Goal: Task Accomplishment & Management: Complete application form

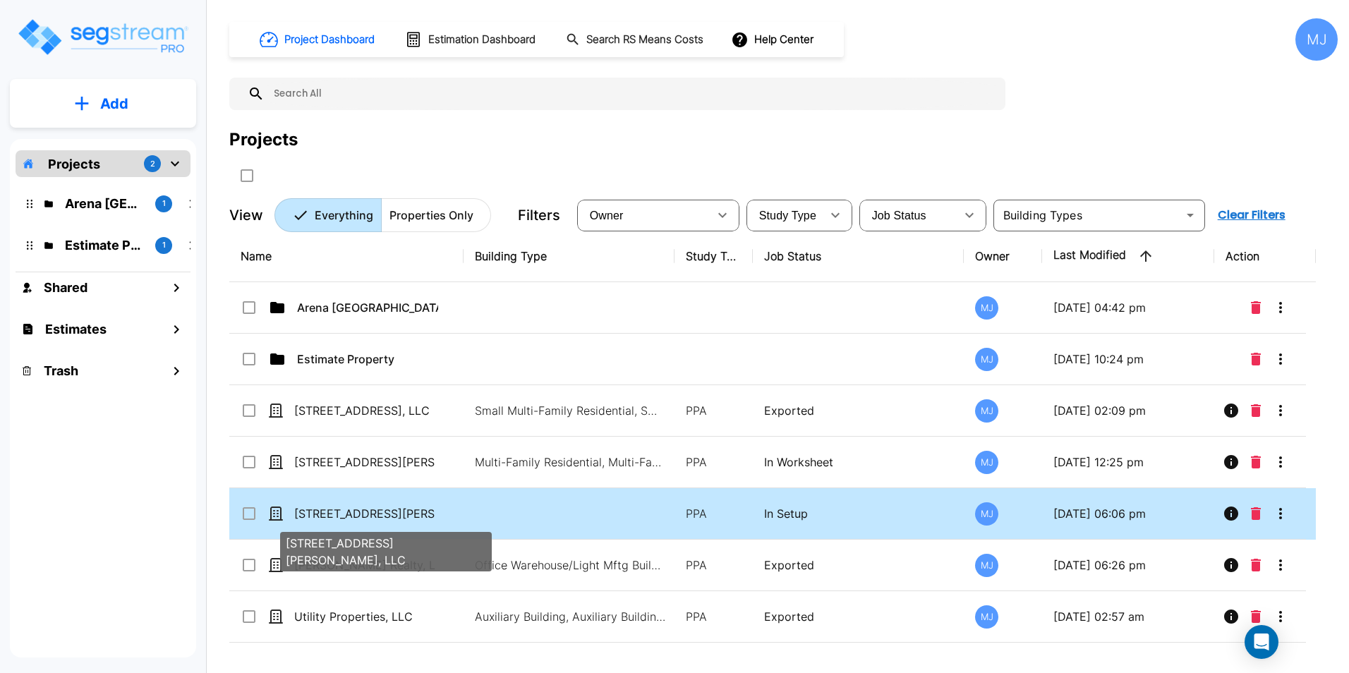
click at [407, 510] on p "[STREET_ADDRESS][PERSON_NAME], LLC" at bounding box center [364, 513] width 141 height 17
click at [337, 511] on p "407 East Kingsley Street, LLC" at bounding box center [364, 513] width 141 height 17
checkbox input "false"
click at [337, 511] on p "407 East Kingsley Street, LLC" at bounding box center [364, 513] width 141 height 17
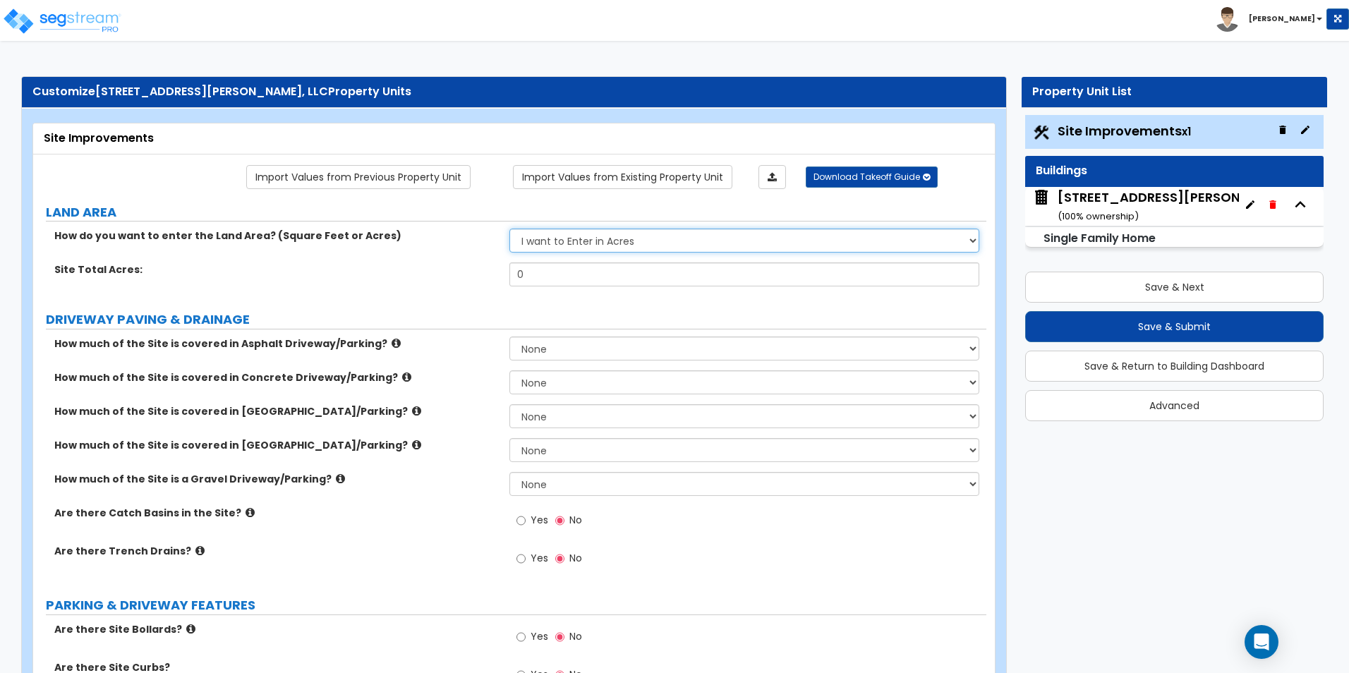
click at [609, 243] on select "I want to Enter in Acres I want to Enter in Square Feet" at bounding box center [743, 241] width 469 height 24
click at [509, 229] on select "I want to Enter in Acres I want to Enter in Square Feet" at bounding box center [743, 241] width 469 height 24
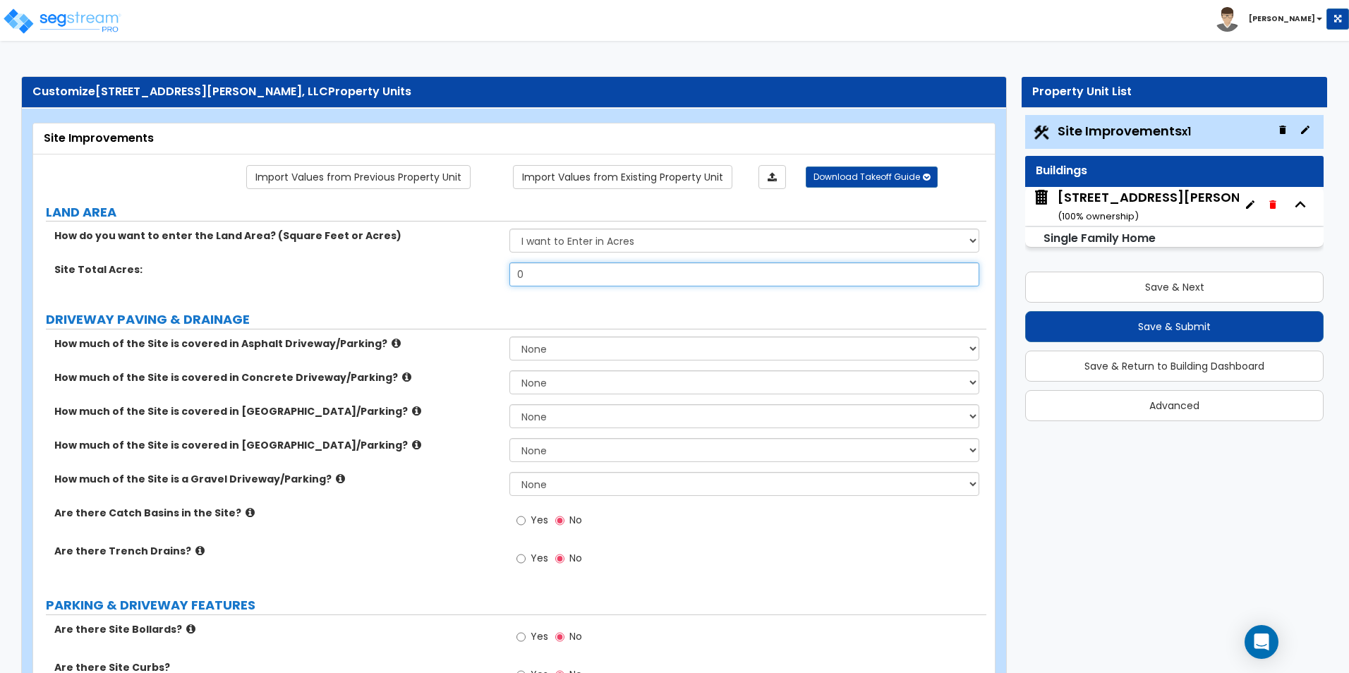
click at [594, 278] on input "0" at bounding box center [743, 274] width 469 height 24
type input ".29"
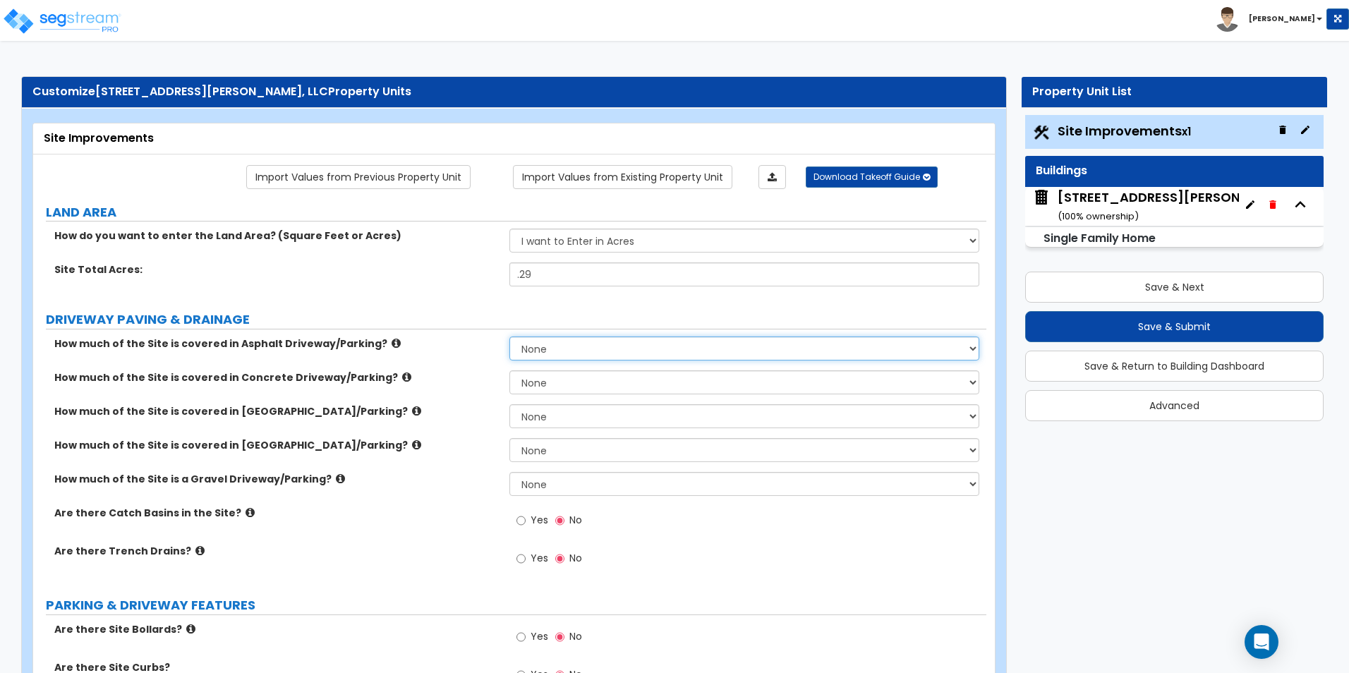
click at [552, 351] on select "None I want to Enter an Approximate Percentage I want to Enter the Square Foota…" at bounding box center [743, 348] width 469 height 24
click at [509, 336] on select "None I want to Enter an Approximate Percentage I want to Enter the Square Foota…" at bounding box center [743, 348] width 469 height 24
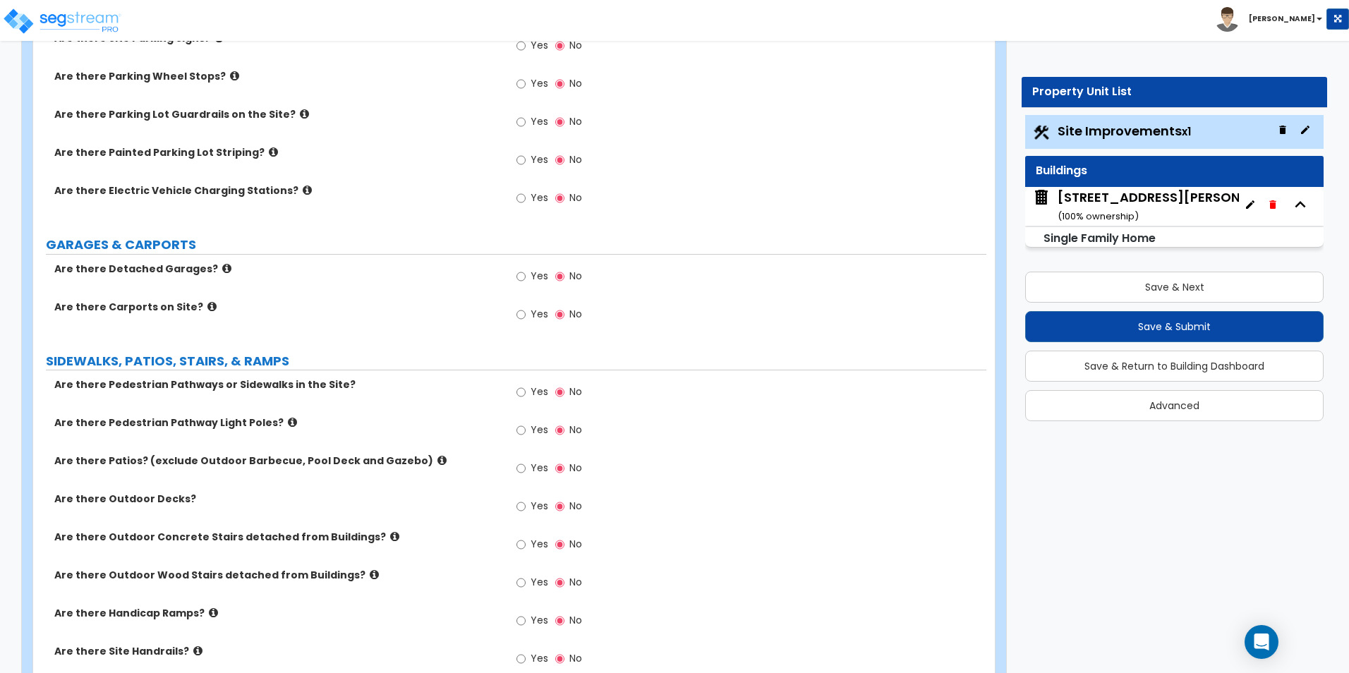
scroll to position [776, 0]
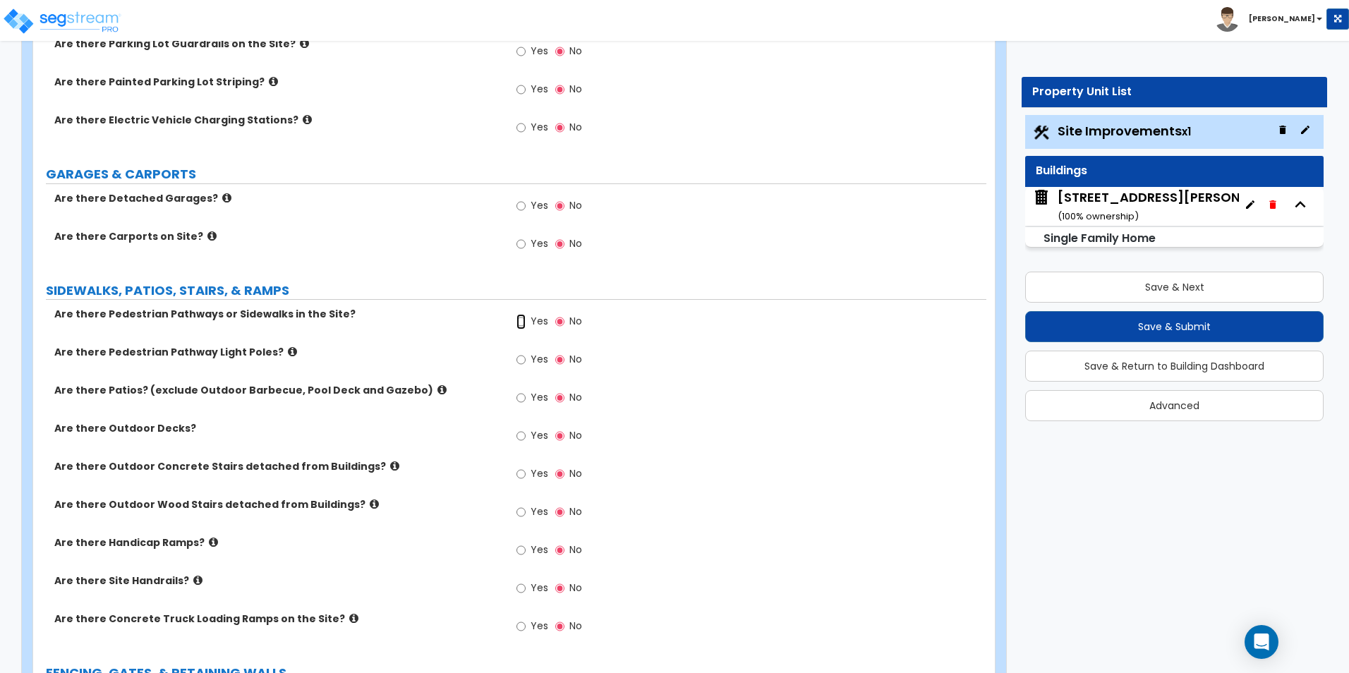
click at [524, 322] on input "Yes" at bounding box center [520, 322] width 9 height 16
radio input "true"
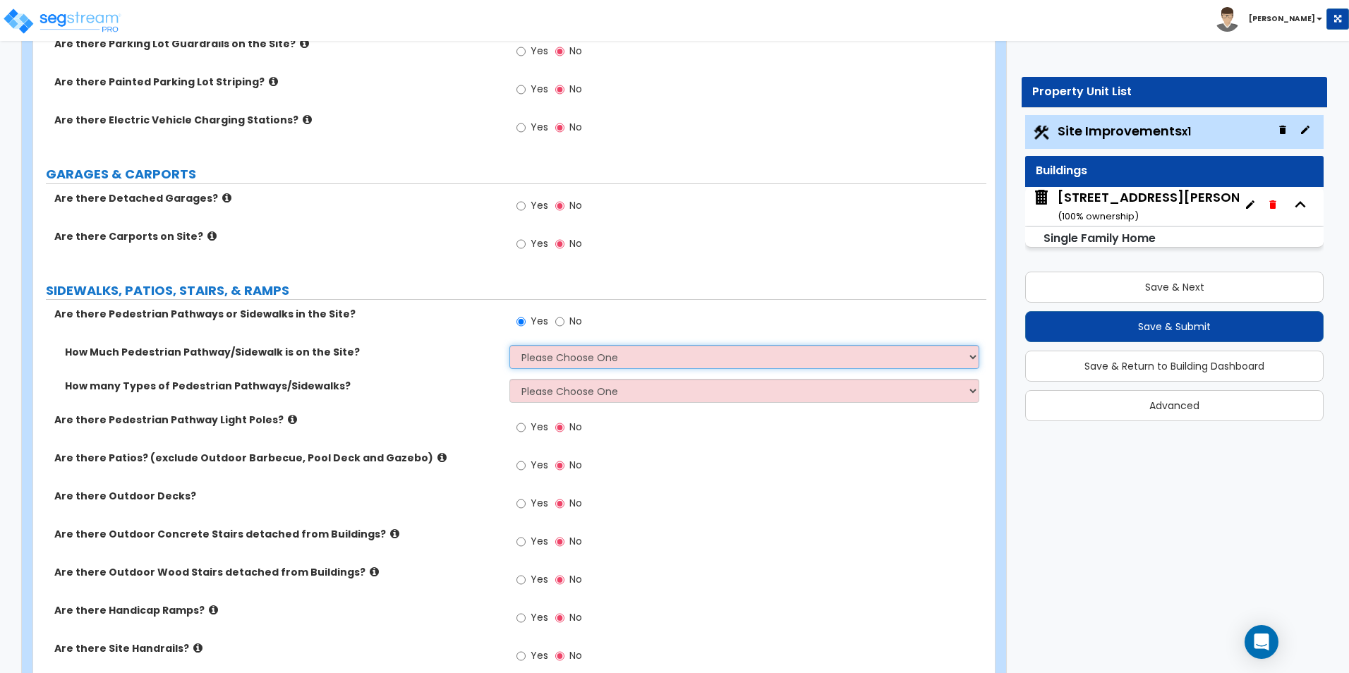
click at [536, 352] on select "Please Choose One I Don't Know, Please Estimate For Me Enter Linear Footage" at bounding box center [743, 357] width 469 height 24
select select "2"
click at [509, 345] on select "Please Choose One I Don't Know, Please Estimate For Me Enter Linear Footage" at bounding box center [743, 357] width 469 height 24
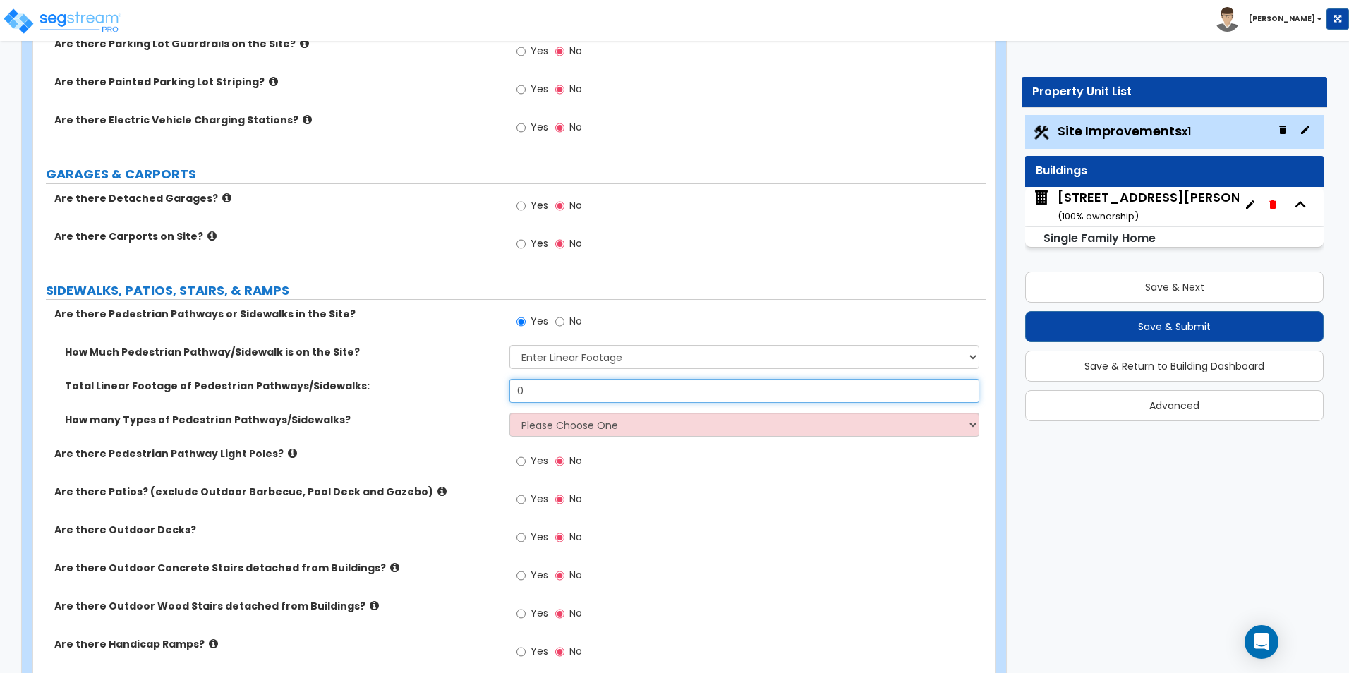
click at [564, 392] on input "0" at bounding box center [743, 391] width 469 height 24
type input "173"
click at [532, 430] on select "Please Choose One 1 2 3" at bounding box center [743, 425] width 469 height 24
select select "2"
click at [509, 413] on select "Please Choose One 1 2 3" at bounding box center [743, 425] width 469 height 24
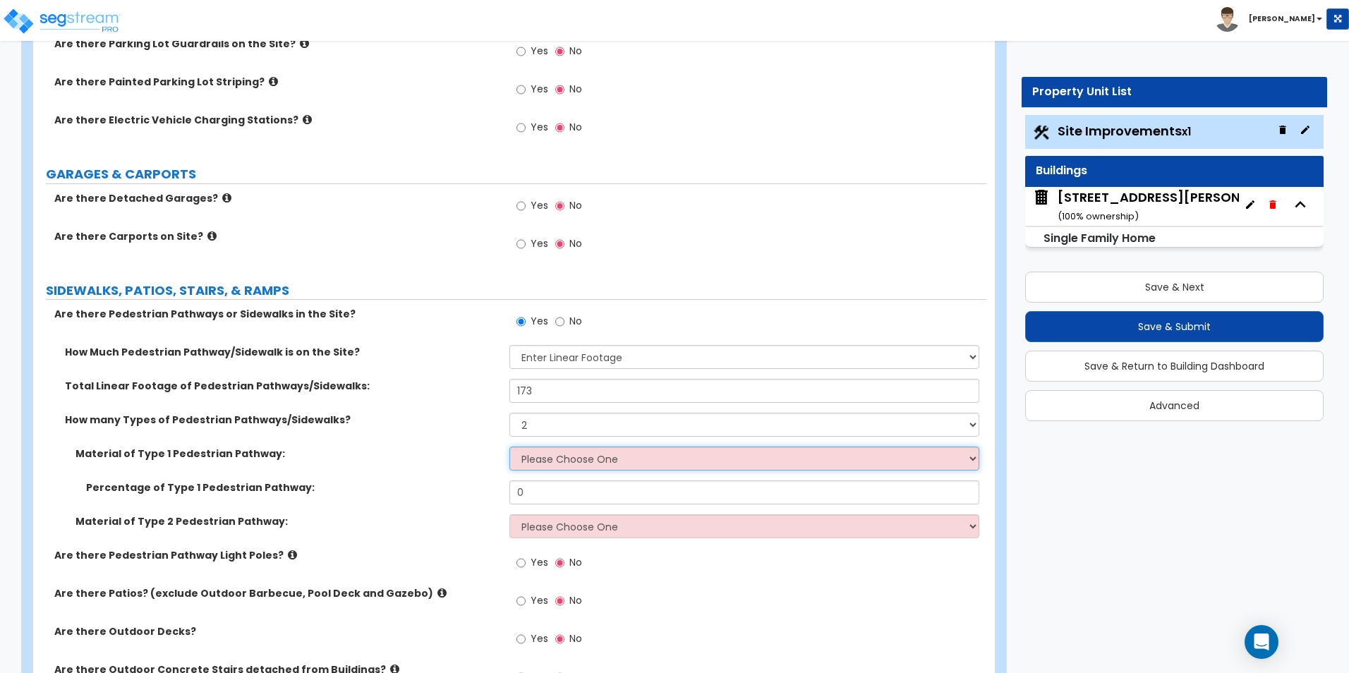
click at [564, 459] on select "Please Choose One Bare Concrete Stamped Concrete Brick Pavers Stone Pavers Wood…" at bounding box center [743, 458] width 469 height 24
select select "3"
click at [509, 446] on select "Please Choose One Bare Concrete Stamped Concrete Brick Pavers Stone Pavers Wood…" at bounding box center [743, 458] width 469 height 24
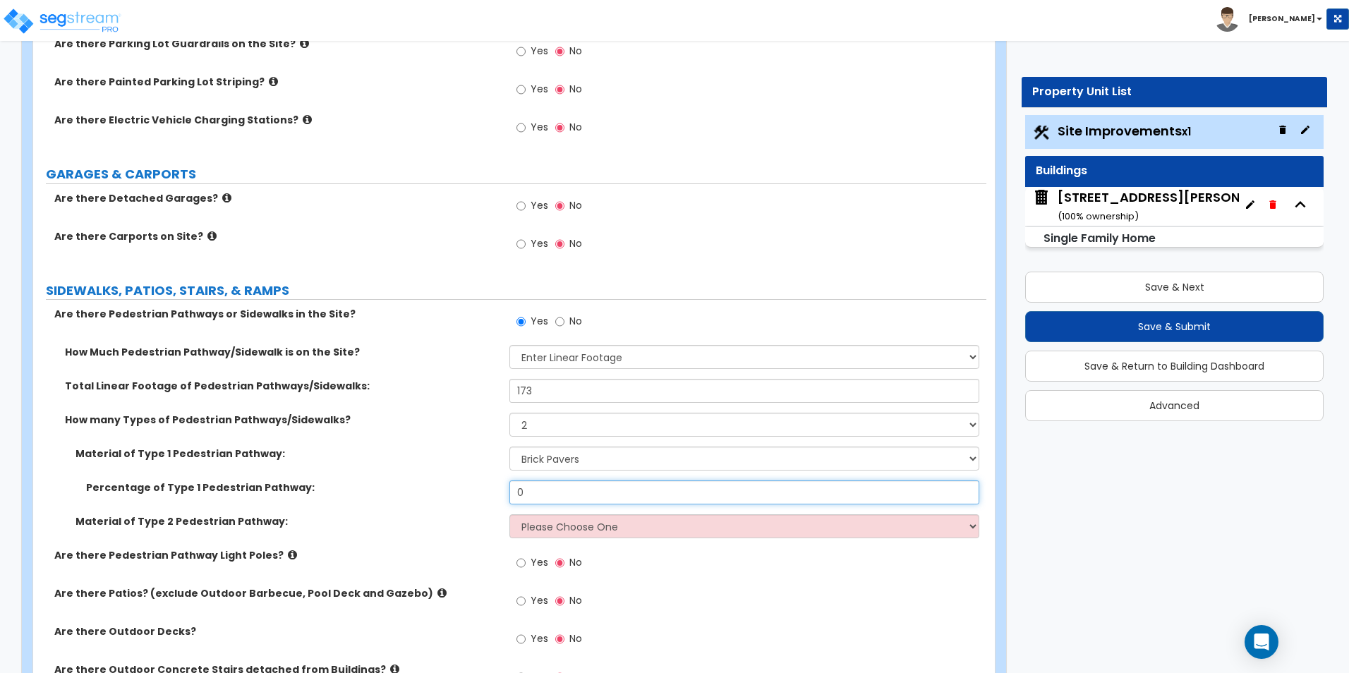
click at [561, 493] on input "0" at bounding box center [743, 492] width 469 height 24
type input "31"
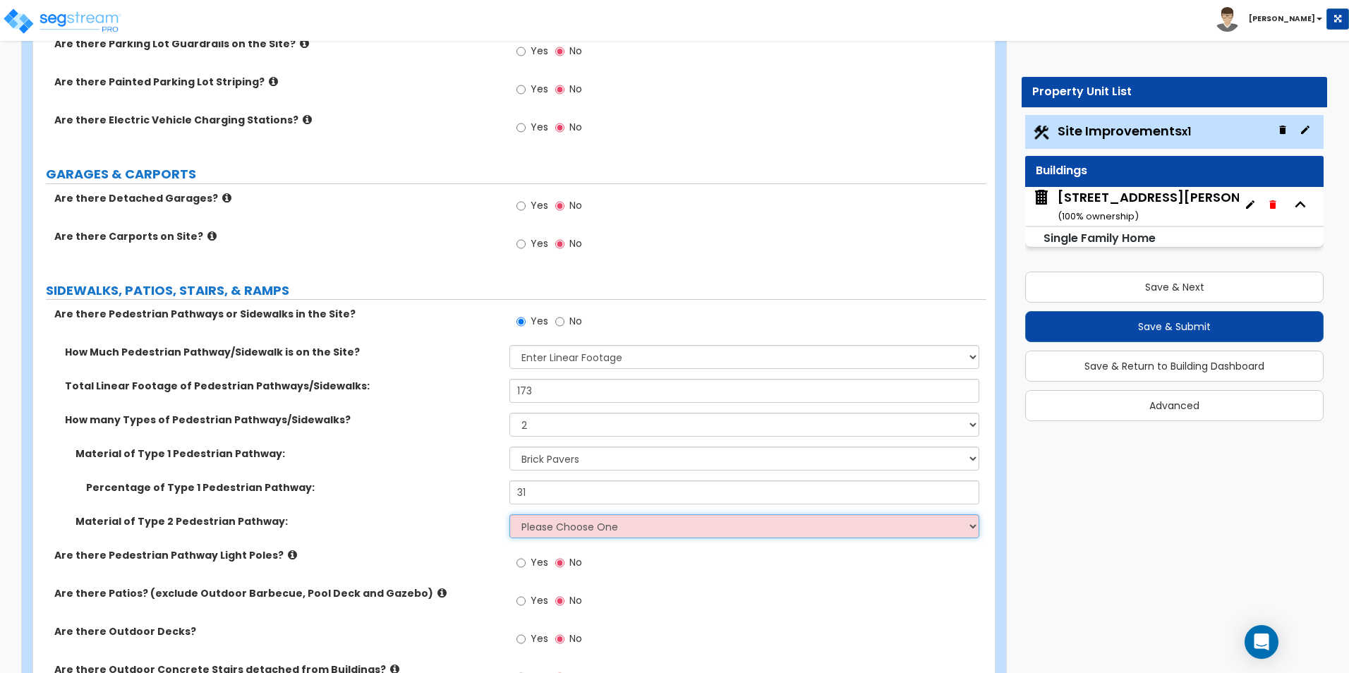
click at [579, 530] on select "Please Choose One Bare Concrete Stamped Concrete Brick Pavers Stone Pavers Wood…" at bounding box center [743, 526] width 469 height 24
select select "1"
click at [509, 514] on select "Please Choose One Bare Concrete Stamped Concrete Brick Pavers Stone Pavers Wood…" at bounding box center [743, 526] width 469 height 24
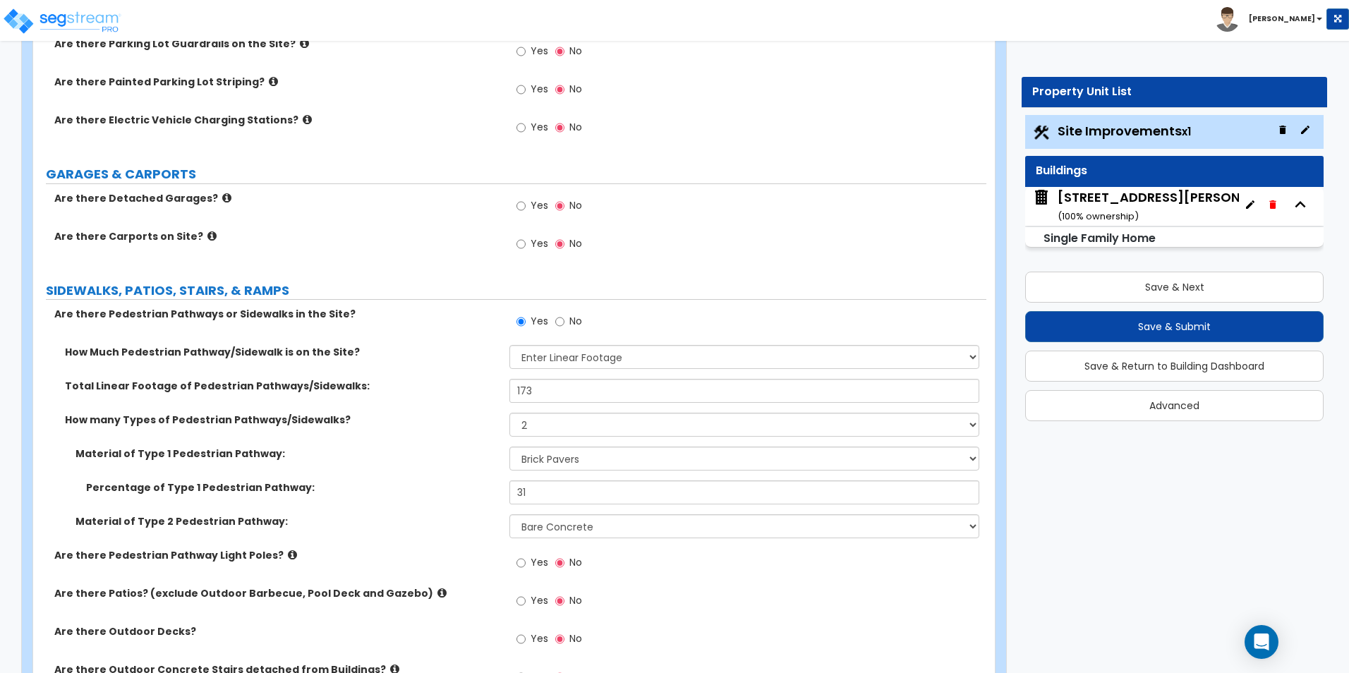
click at [469, 466] on div "Material of Type 1 Pedestrian Pathway: Please Choose One Bare Concrete Stamped …" at bounding box center [509, 463] width 953 height 34
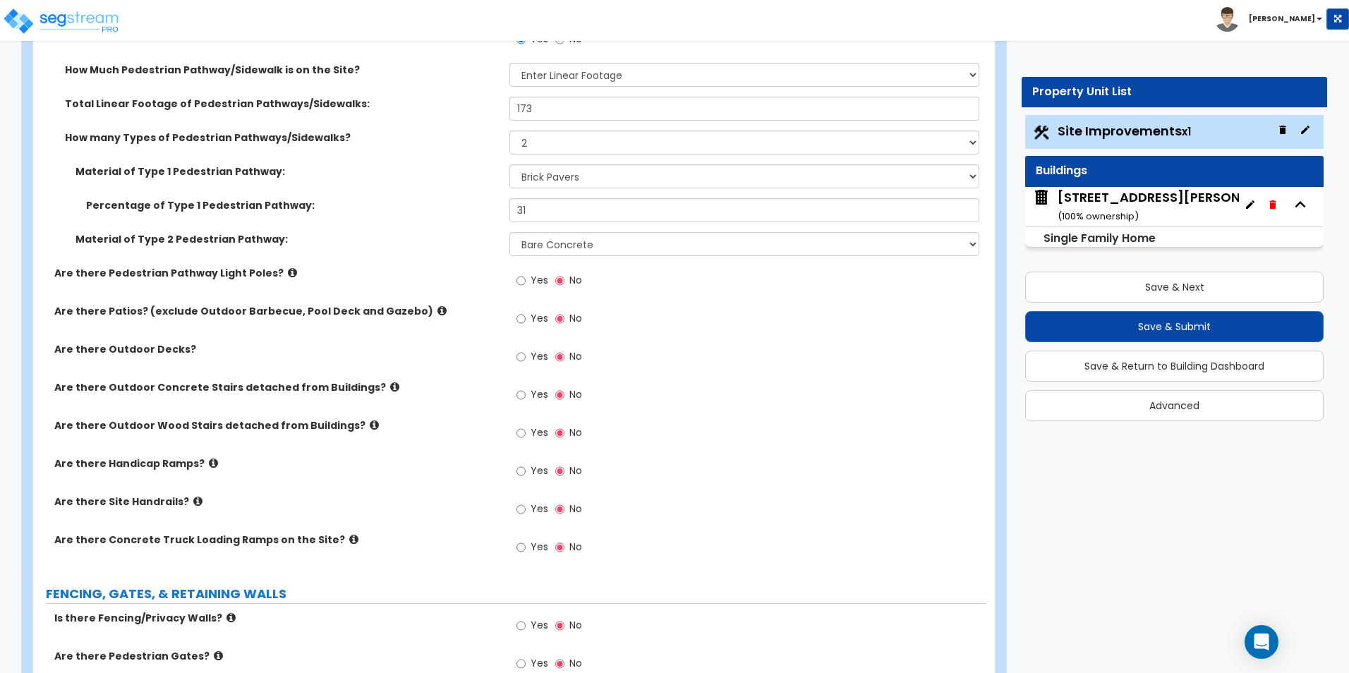
scroll to position [1129, 0]
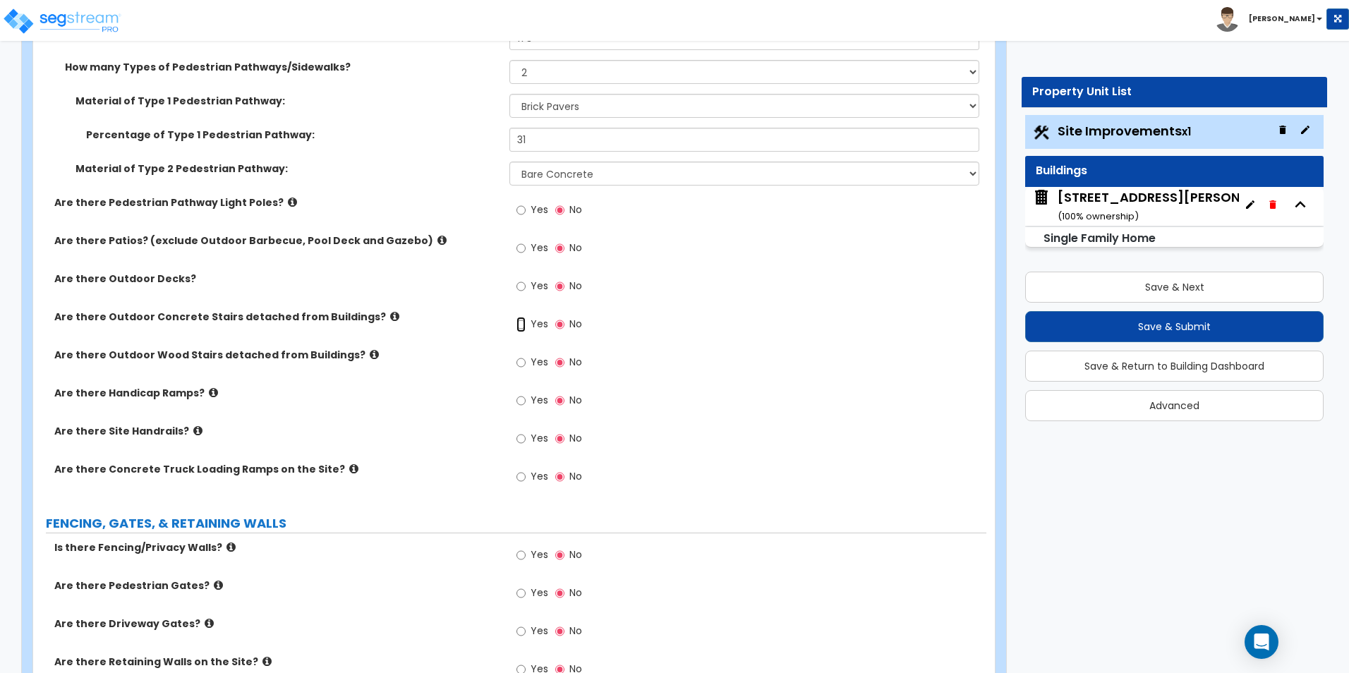
click at [523, 328] on input "Yes" at bounding box center [520, 325] width 9 height 16
radio input "true"
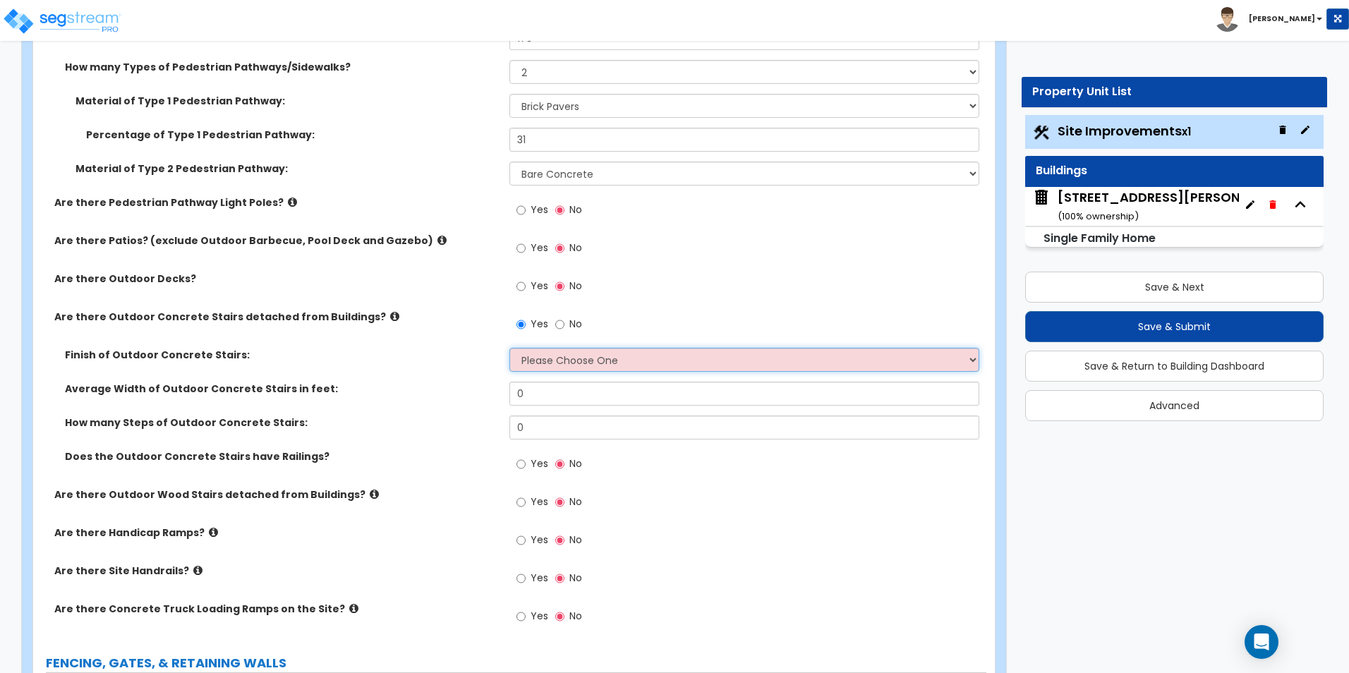
click at [576, 360] on select "Please Choose One Bare Concrete Exposed Aggregate Brick Paved Stone Paved" at bounding box center [743, 360] width 469 height 24
select select "1"
click at [509, 348] on select "Please Choose One Bare Concrete Exposed Aggregate Brick Paved Stone Paved" at bounding box center [743, 360] width 469 height 24
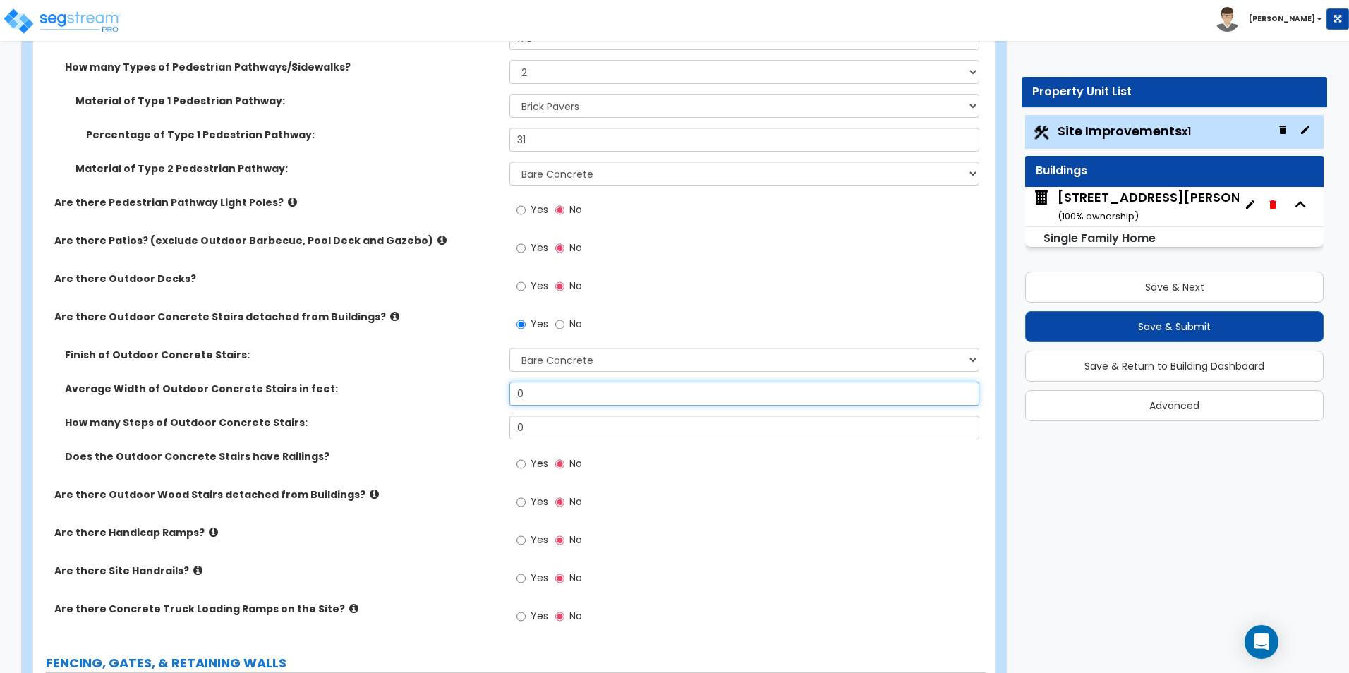
click at [547, 399] on input "0" at bounding box center [743, 394] width 469 height 24
type input "8"
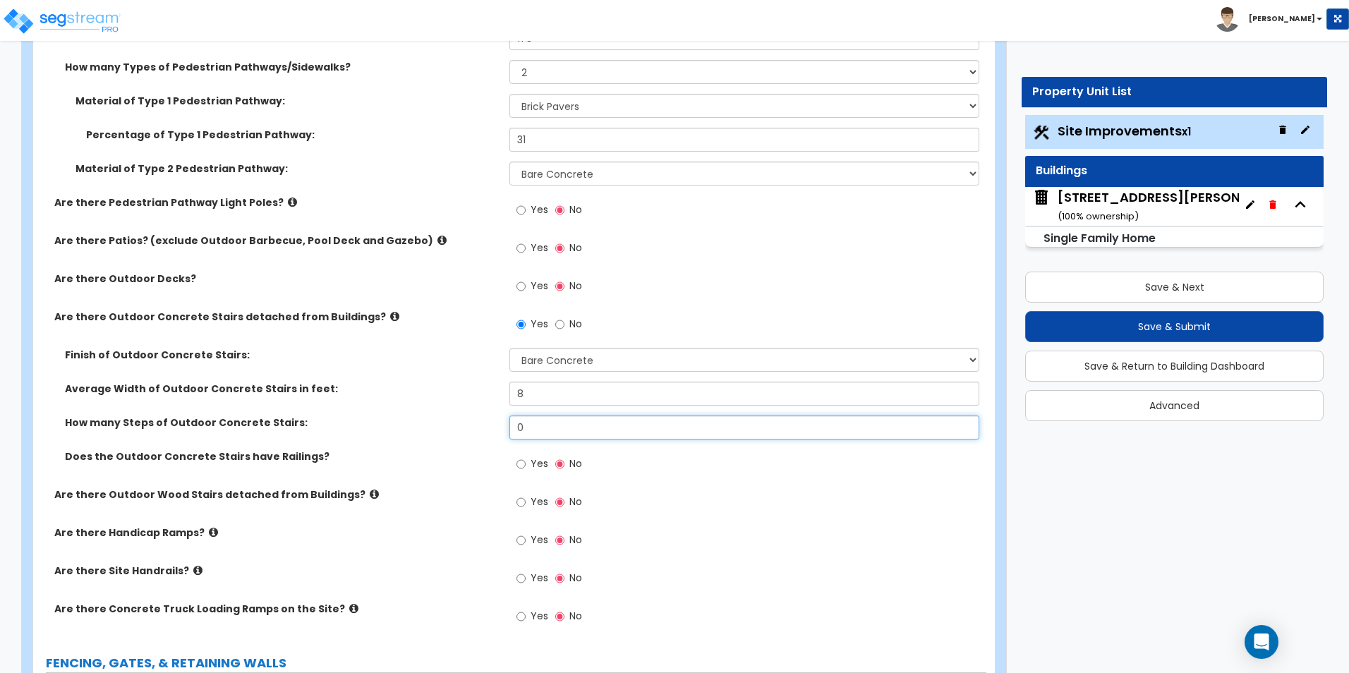
click at [531, 418] on input "0" at bounding box center [743, 427] width 469 height 24
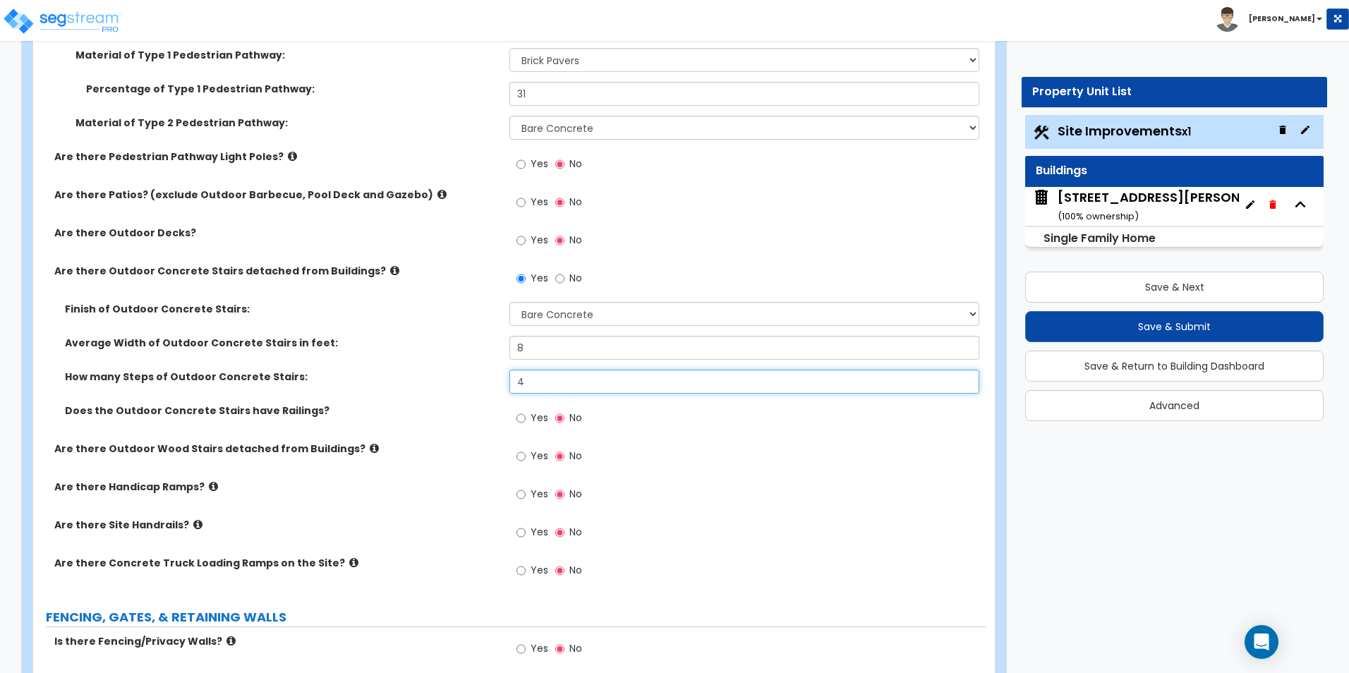
scroll to position [1199, 0]
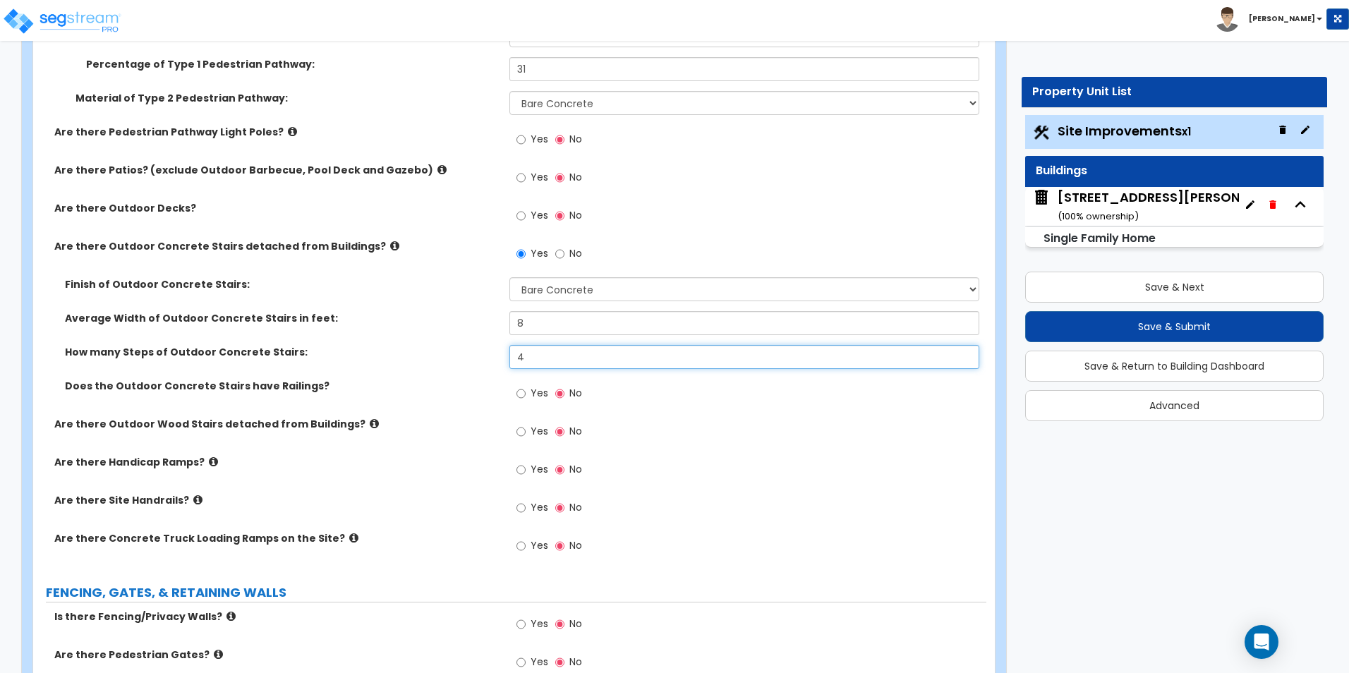
type input "4"
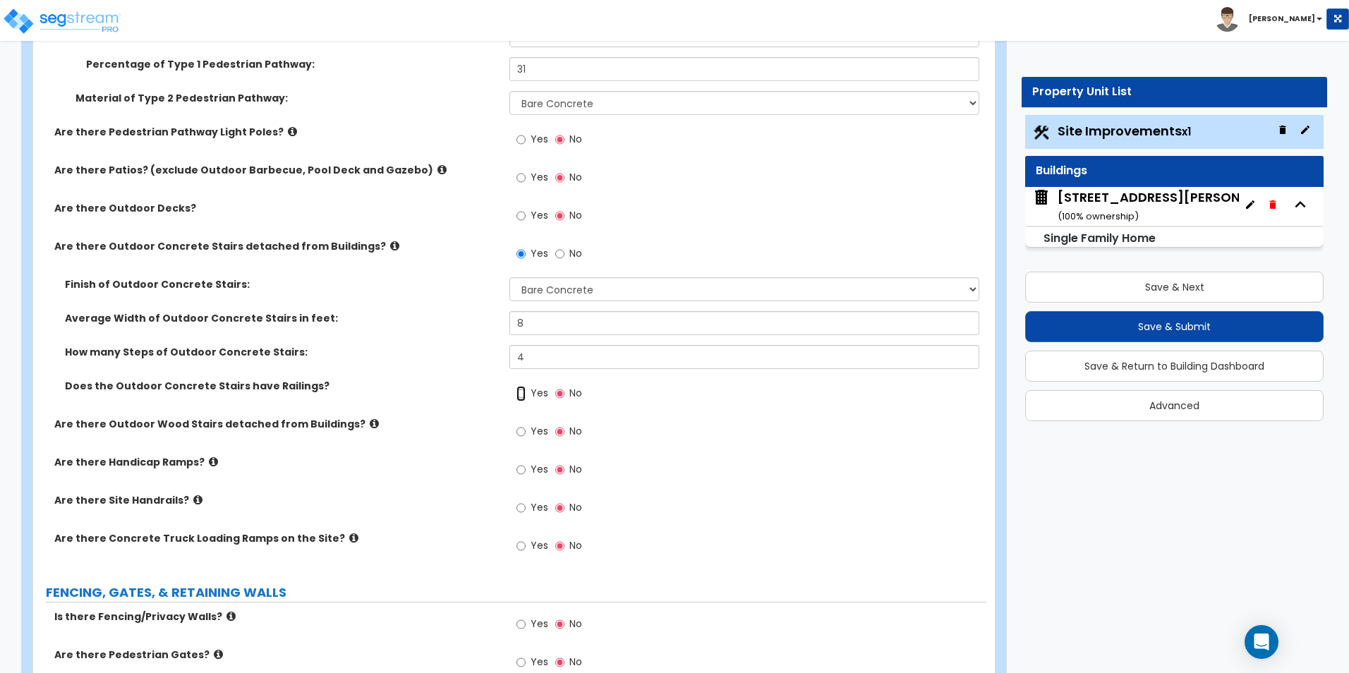
click at [522, 391] on input "Yes" at bounding box center [520, 394] width 9 height 16
radio input "true"
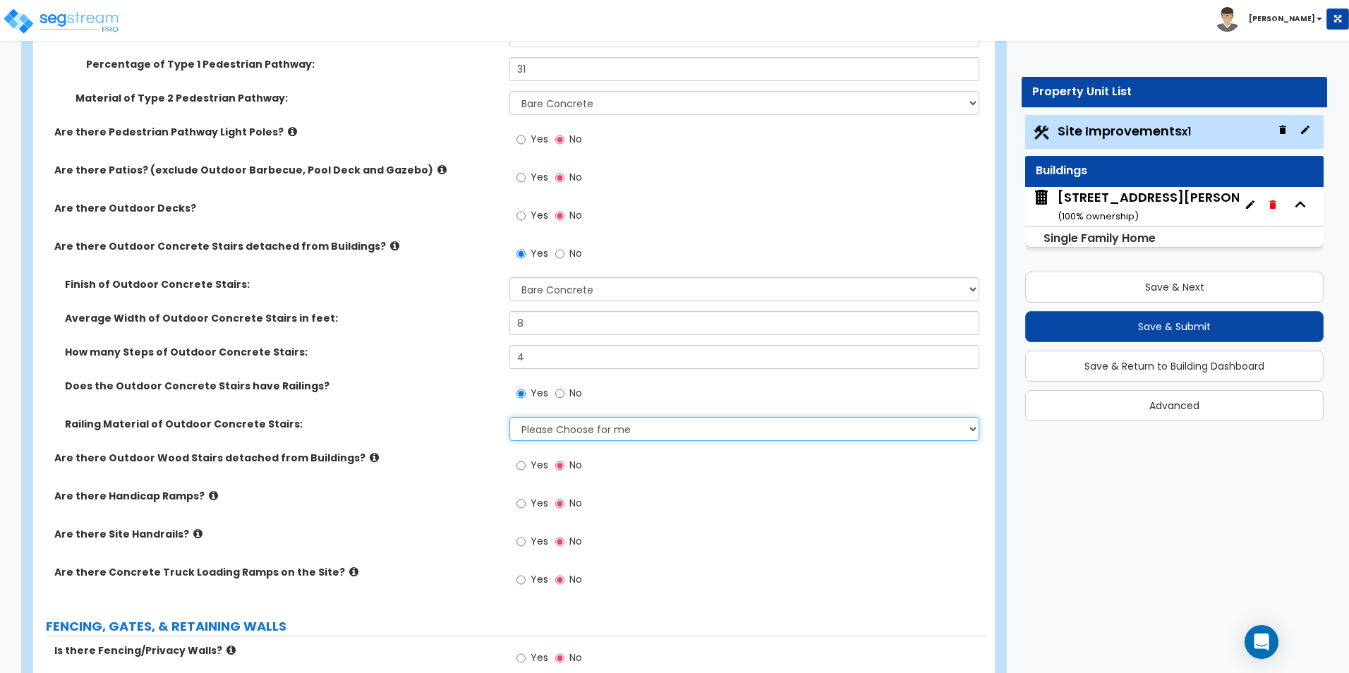
click at [553, 430] on select "Please Choose for me Steel Aluminum Wood" at bounding box center [743, 429] width 469 height 24
select select "1"
click at [509, 417] on select "Please Choose for me Steel Aluminum Wood" at bounding box center [743, 429] width 469 height 24
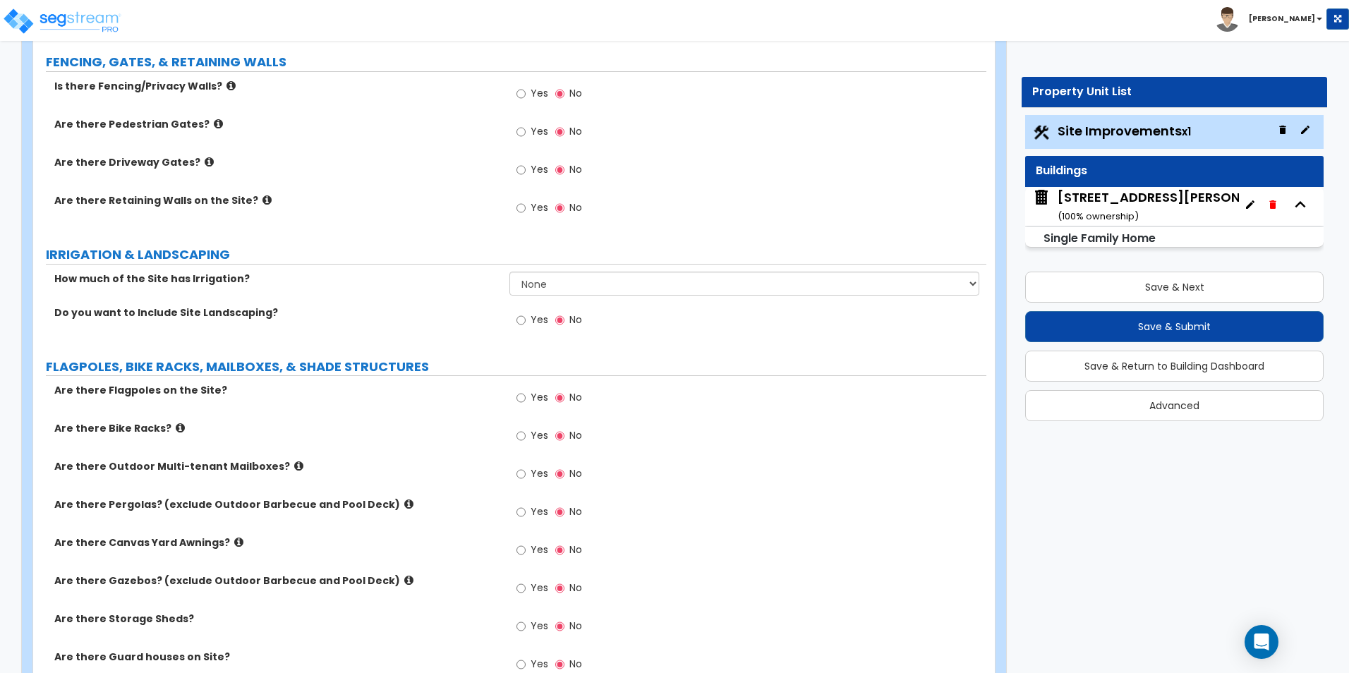
scroll to position [1834, 0]
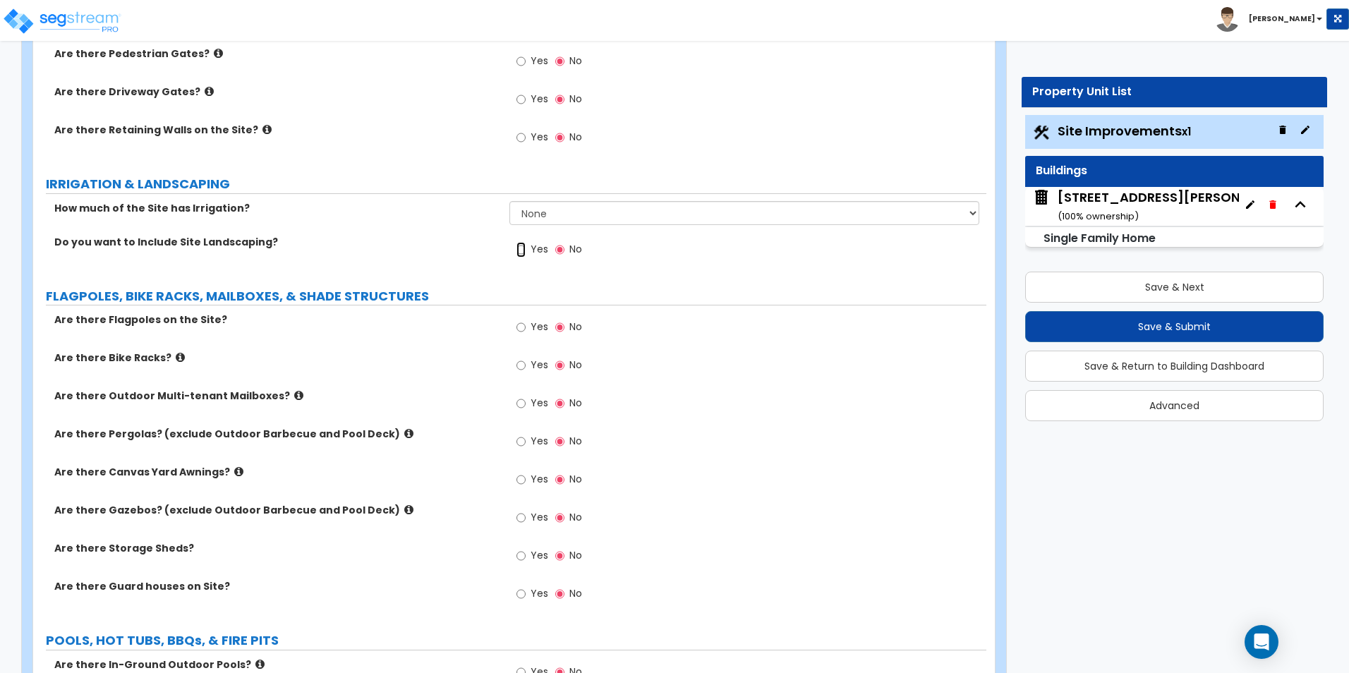
click at [520, 251] on input "Yes" at bounding box center [520, 250] width 9 height 16
radio input "true"
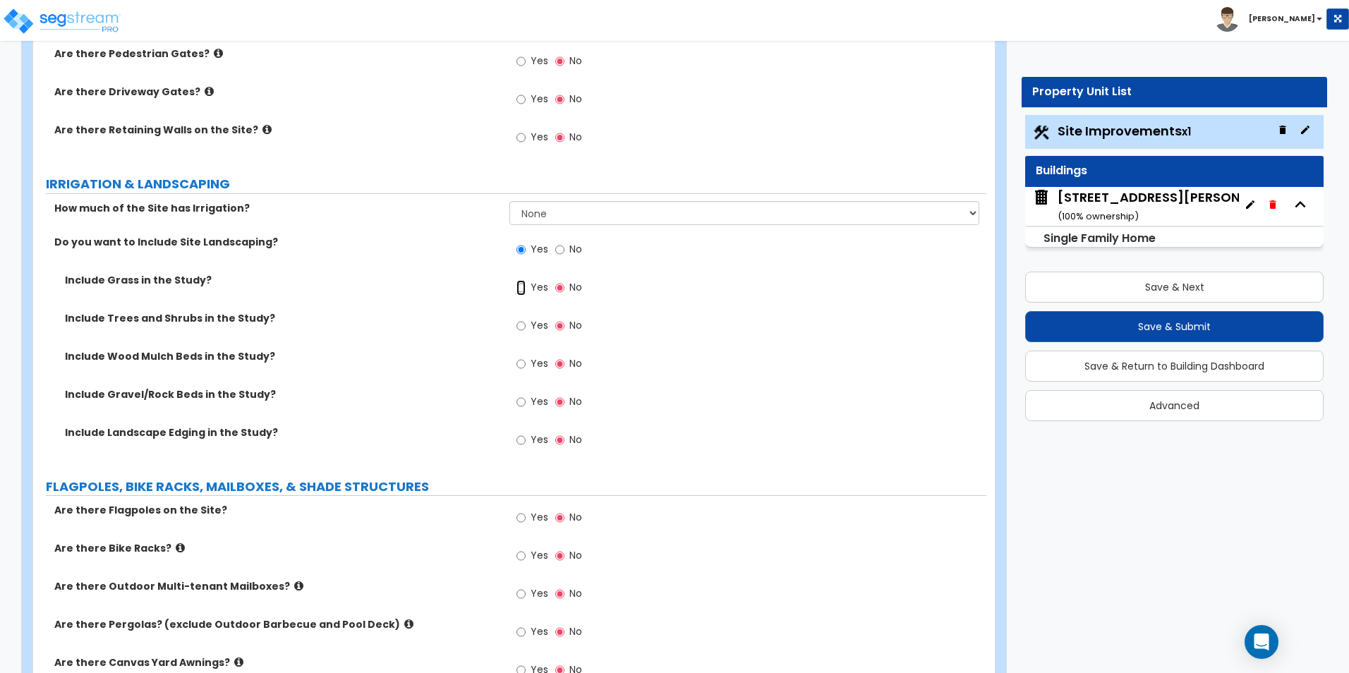
click at [521, 288] on input "Yes" at bounding box center [520, 288] width 9 height 16
radio input "true"
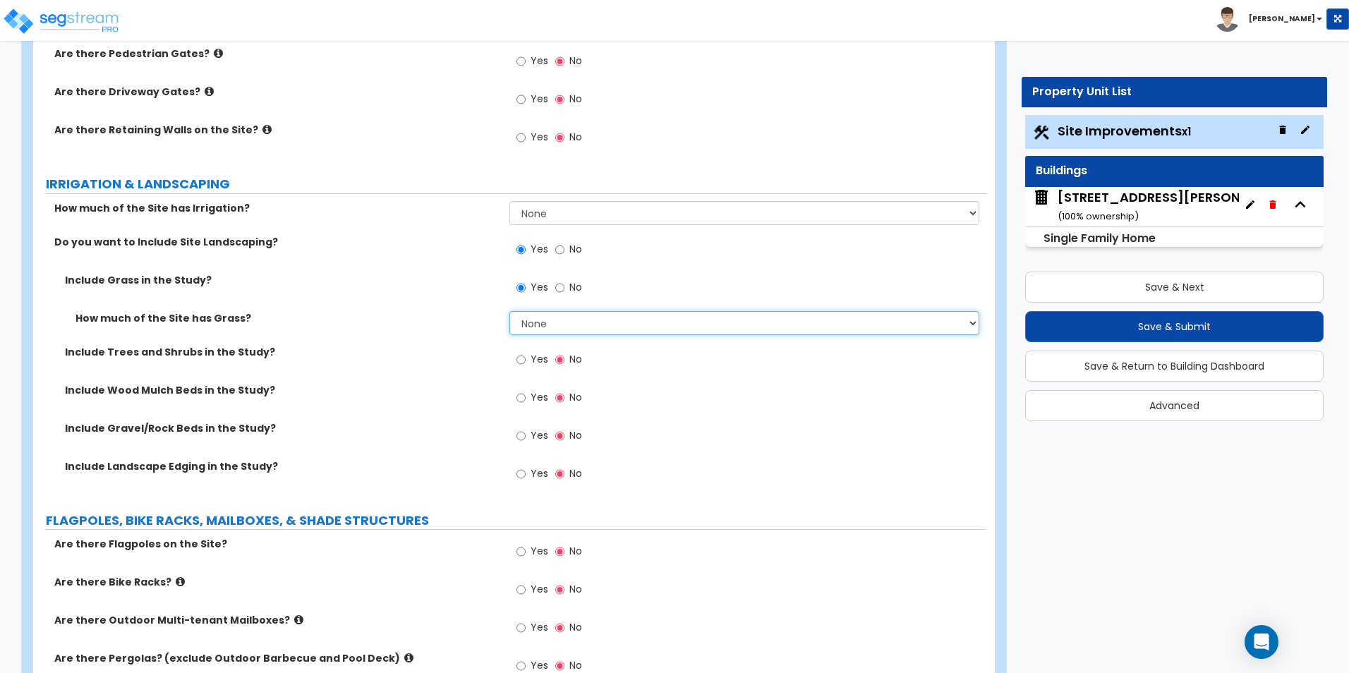
click at [551, 320] on select "None I want to Enter an Approximate Percentage I want to Enter the Square Foota…" at bounding box center [743, 323] width 469 height 24
select select "2"
click at [509, 311] on select "None I want to Enter an Approximate Percentage I want to Enter the Square Foota…" at bounding box center [743, 323] width 469 height 24
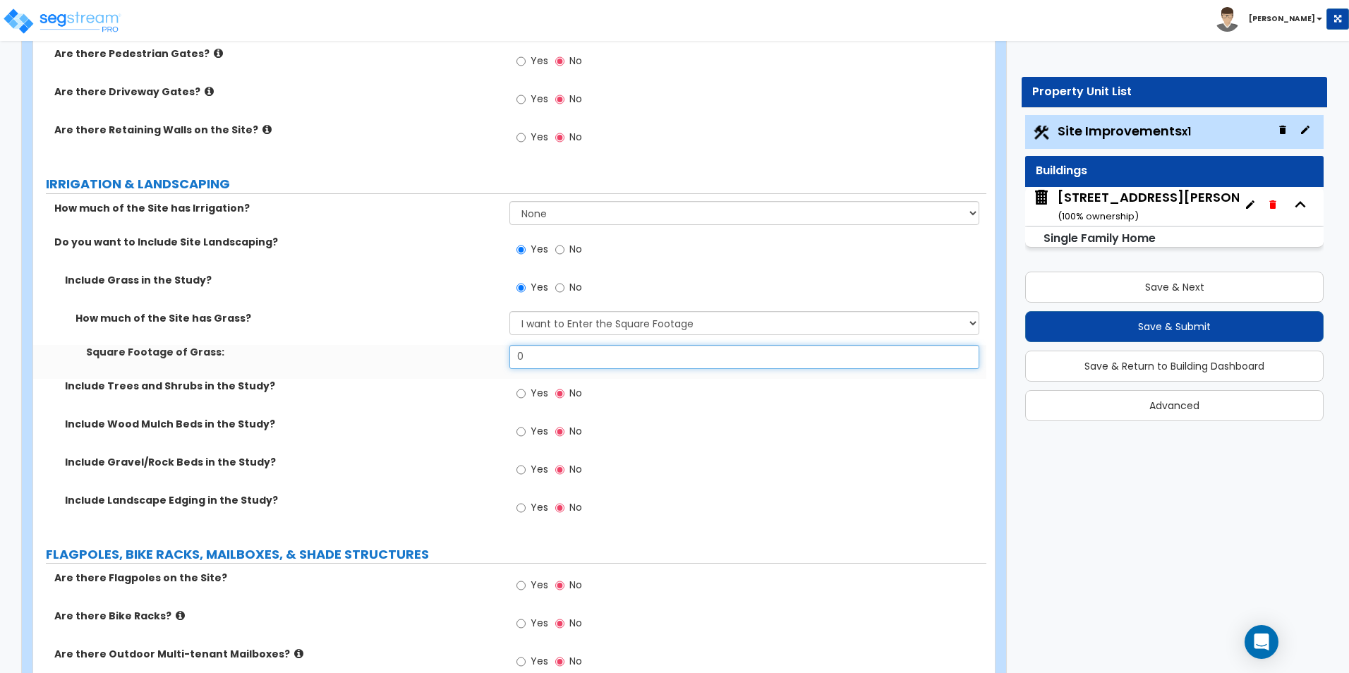
click at [562, 356] on input "0" at bounding box center [743, 357] width 469 height 24
type input "6,317"
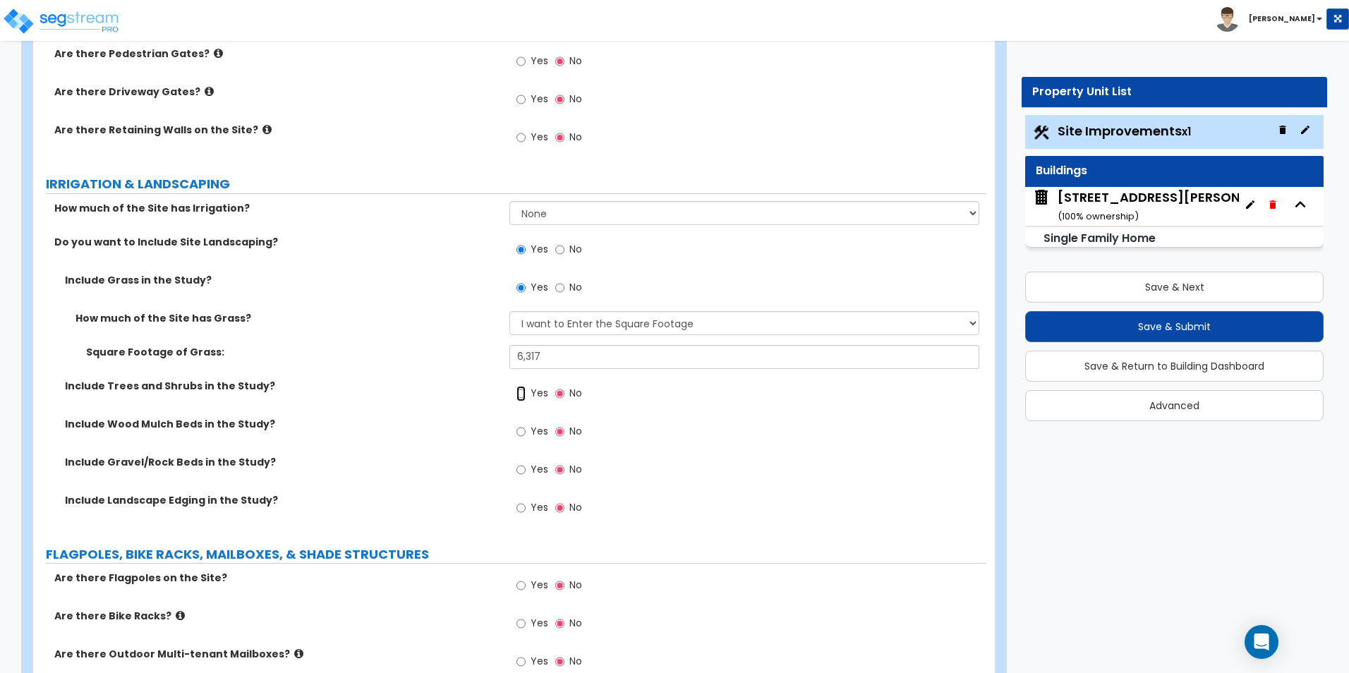
click at [523, 394] on input "Yes" at bounding box center [520, 394] width 9 height 16
radio input "true"
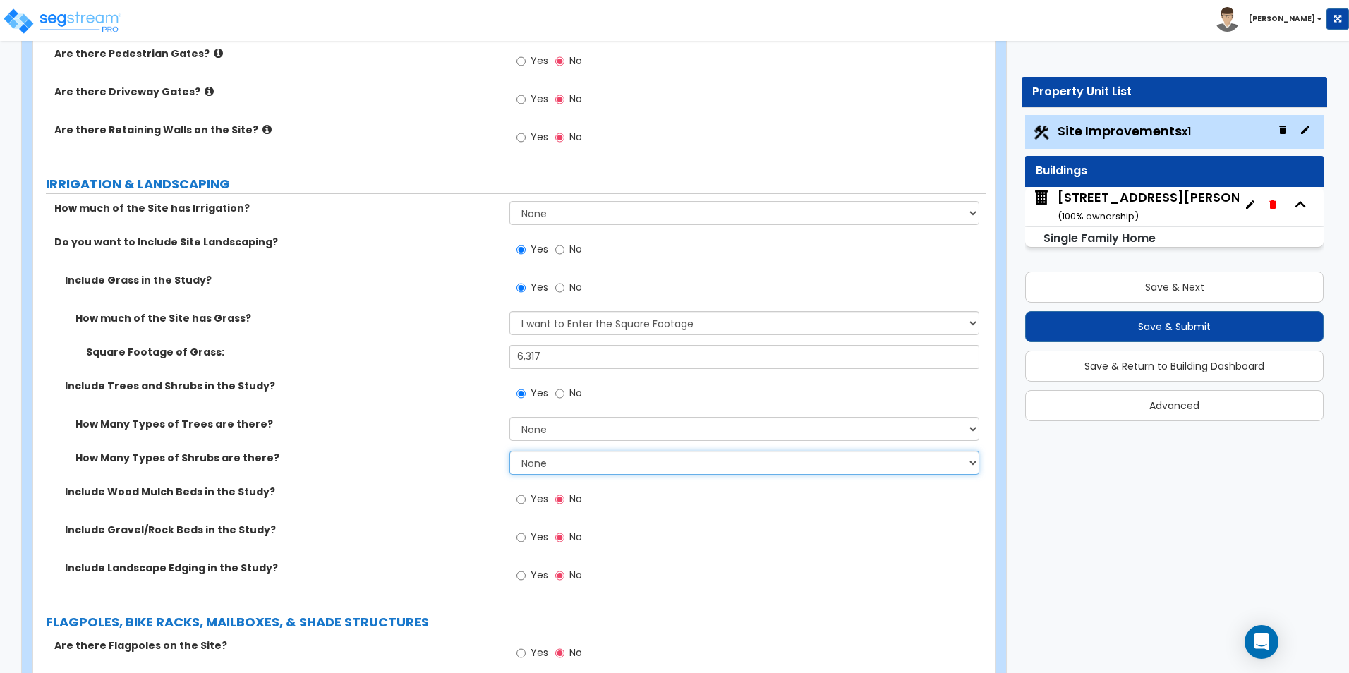
click at [554, 463] on select "None 1 2 3" at bounding box center [743, 463] width 469 height 24
select select "1"
click at [509, 451] on select "None 1 2 3" at bounding box center [743, 463] width 469 height 24
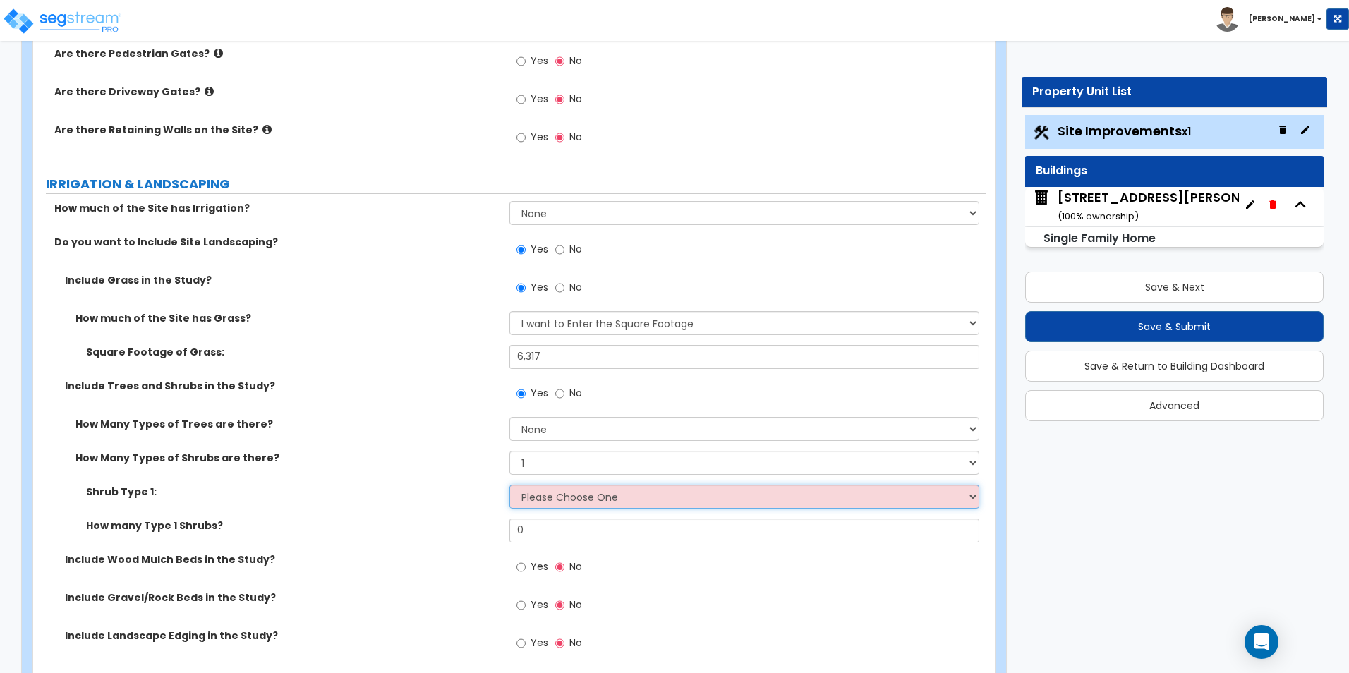
click at [553, 499] on select "Please Choose One Arborvitae Azalea Yew Boxwood Juniper Holly Cotoneaster Euony…" at bounding box center [743, 497] width 469 height 24
select select "5"
click at [509, 485] on select "Please Choose One Arborvitae Azalea Yew Boxwood Juniper Holly Cotoneaster Euony…" at bounding box center [743, 497] width 469 height 24
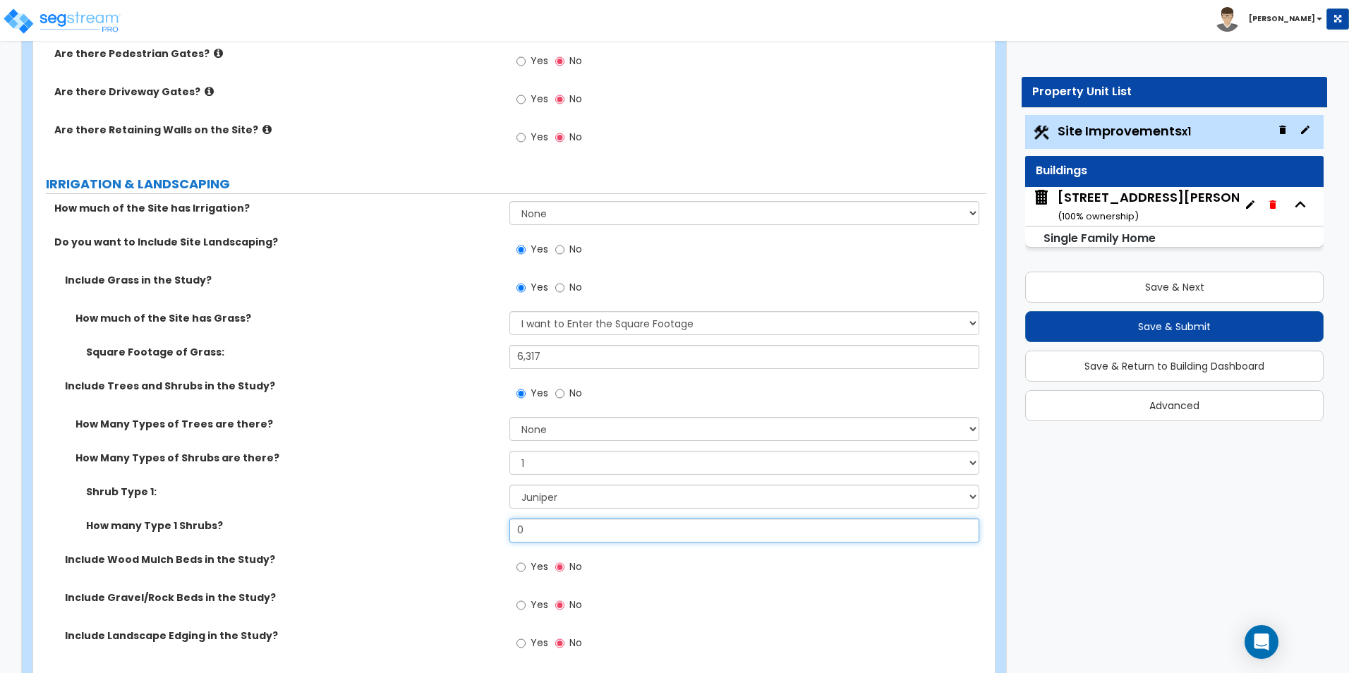
click at [557, 528] on input "0" at bounding box center [743, 530] width 469 height 24
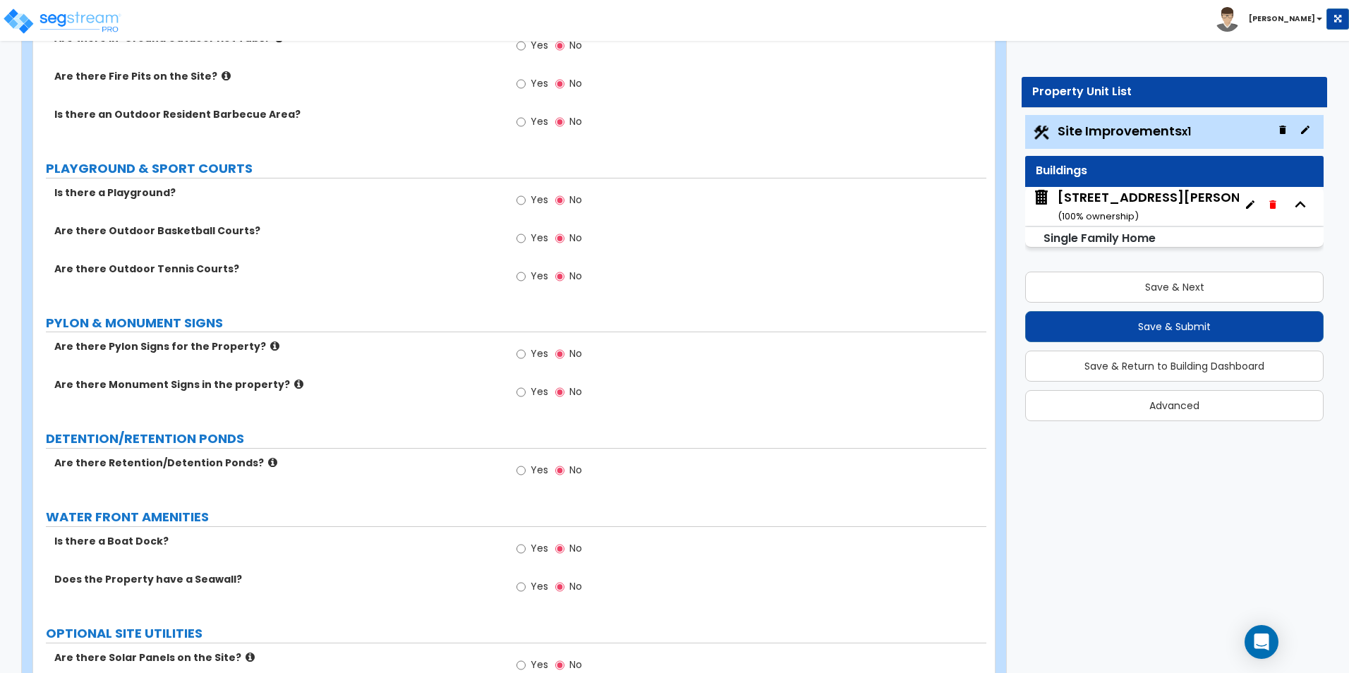
scroll to position [2962, 0]
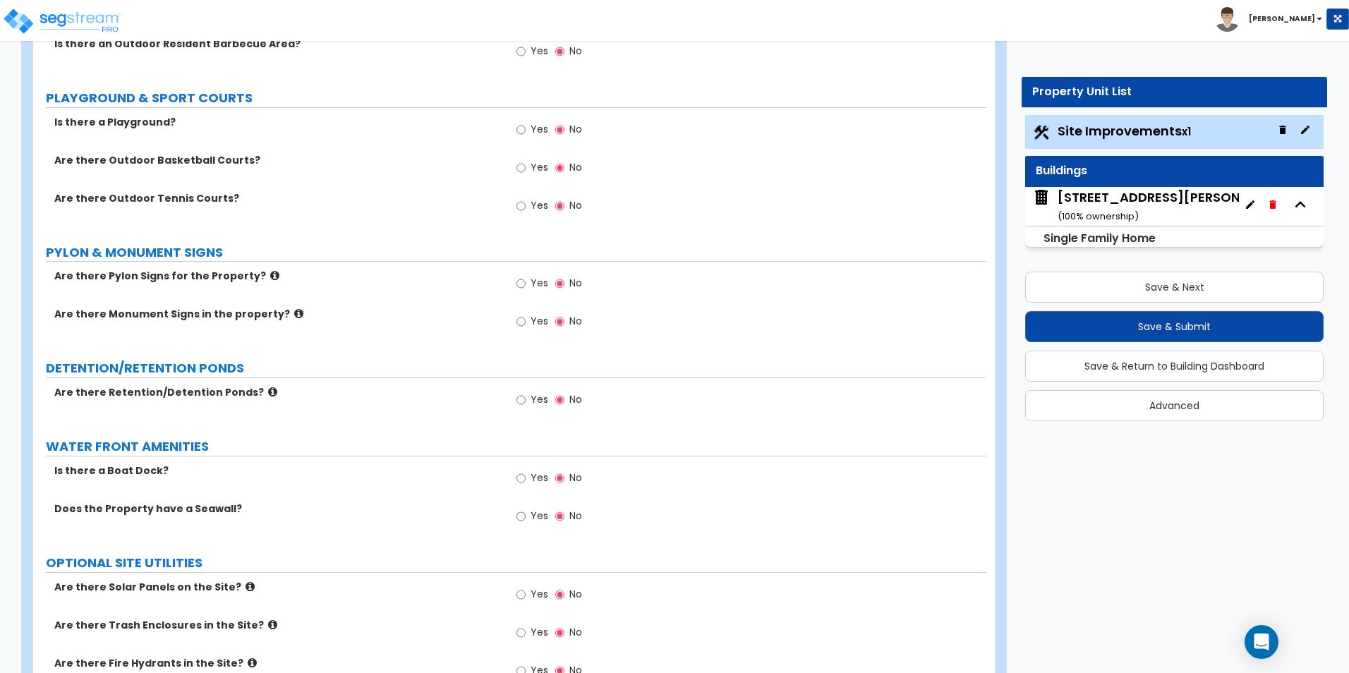
type input "10"
drag, startPoint x: 472, startPoint y: 430, endPoint x: 415, endPoint y: 378, distance: 76.9
click at [415, 378] on div "DETENTION/RETENTION PONDS" at bounding box center [516, 368] width 940 height 19
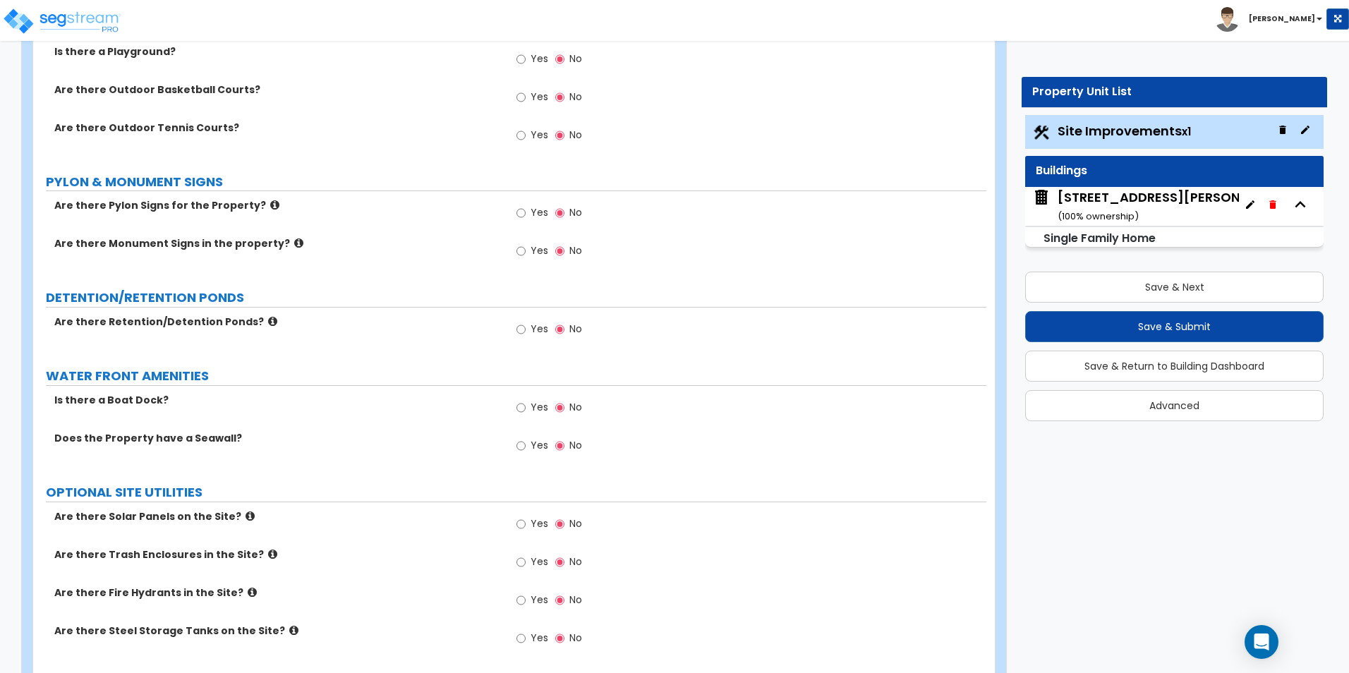
scroll to position [3087, 0]
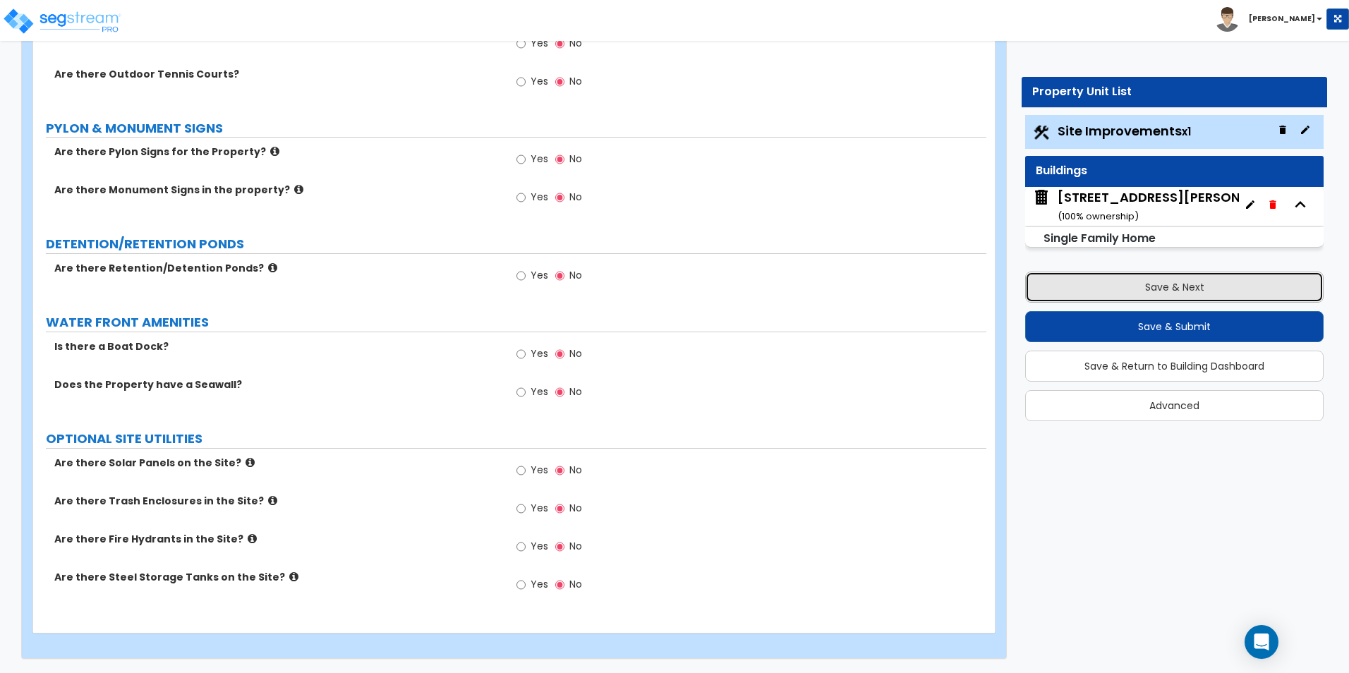
click at [1177, 290] on button "Save & Next" at bounding box center [1174, 287] width 298 height 31
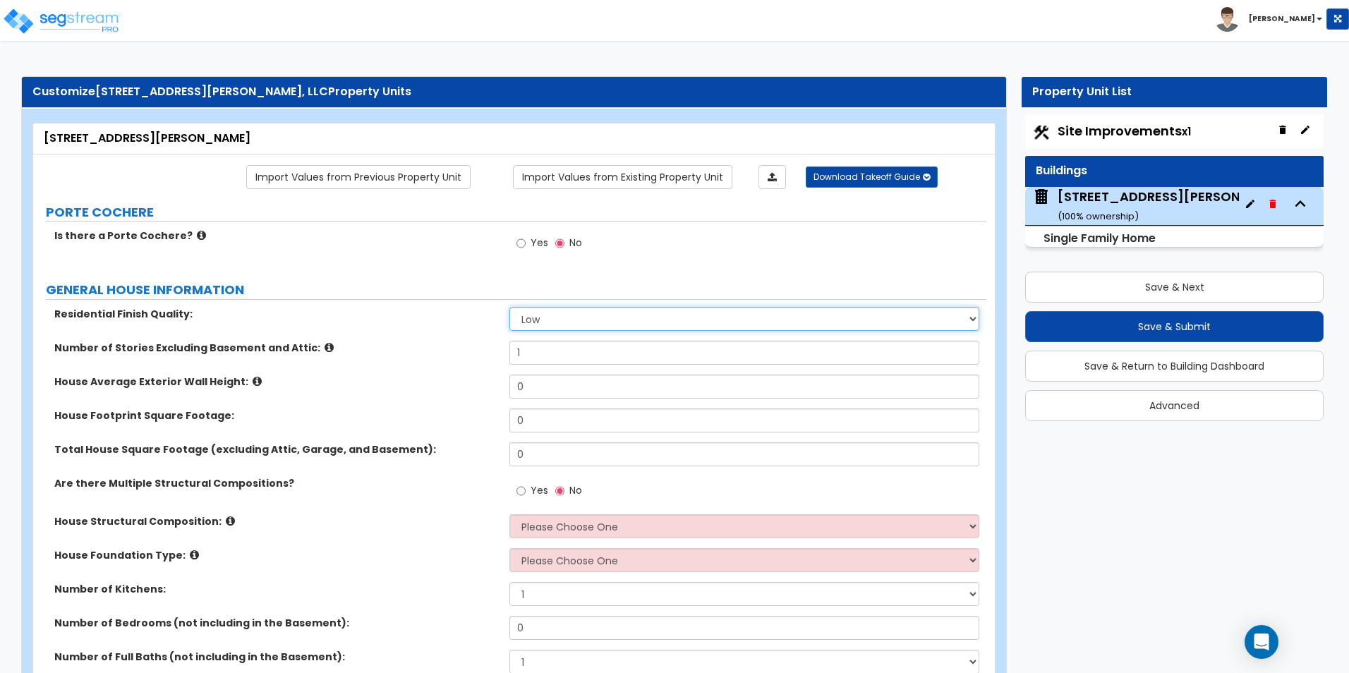
click at [552, 323] on select "Low Average High" at bounding box center [743, 319] width 469 height 24
select select "2"
click at [509, 307] on select "Low Average High" at bounding box center [743, 319] width 469 height 24
click at [521, 349] on input "1" at bounding box center [743, 353] width 469 height 24
type input "1"
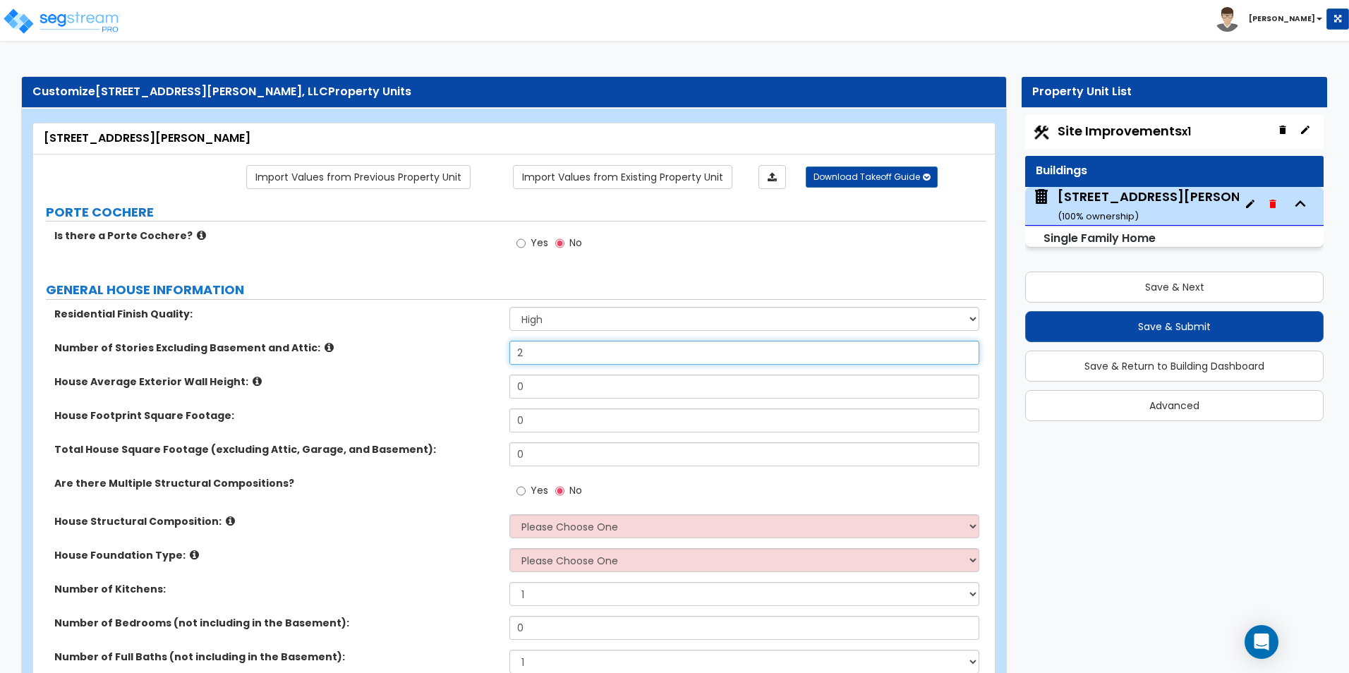
type input "2"
click at [253, 380] on icon at bounding box center [257, 381] width 9 height 11
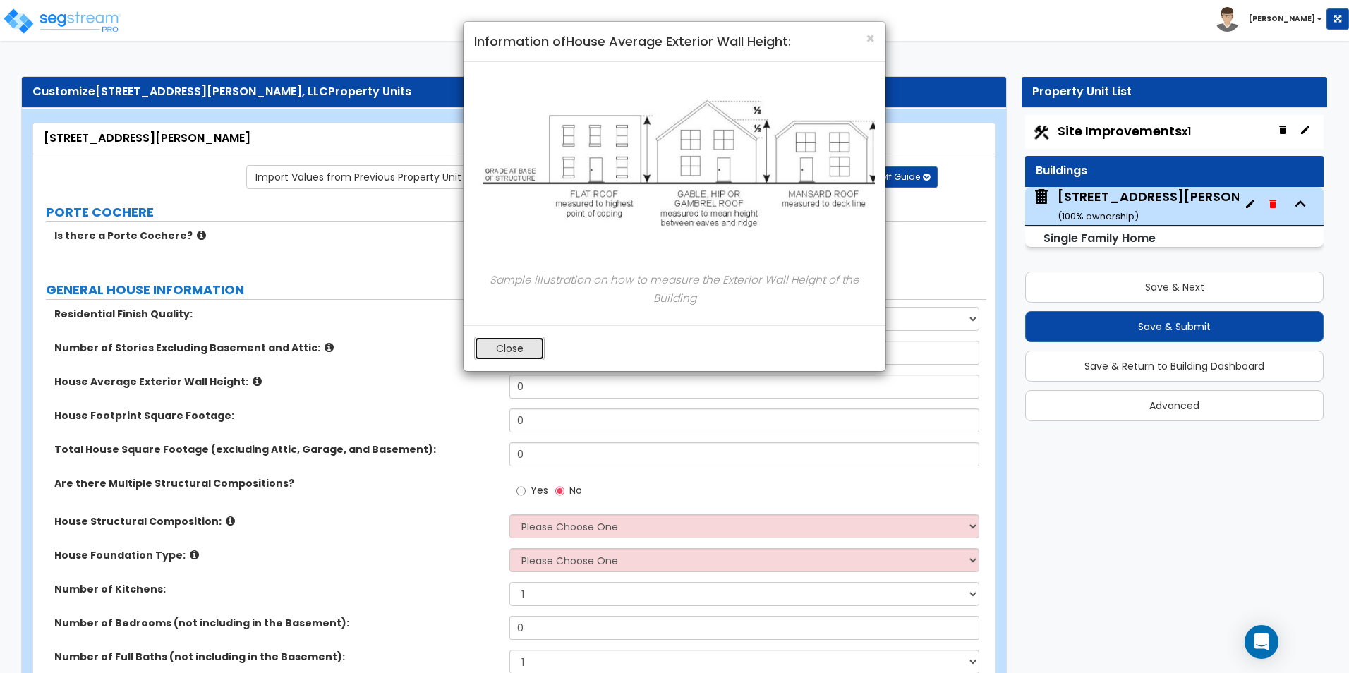
click at [525, 347] on button "Close" at bounding box center [509, 348] width 71 height 24
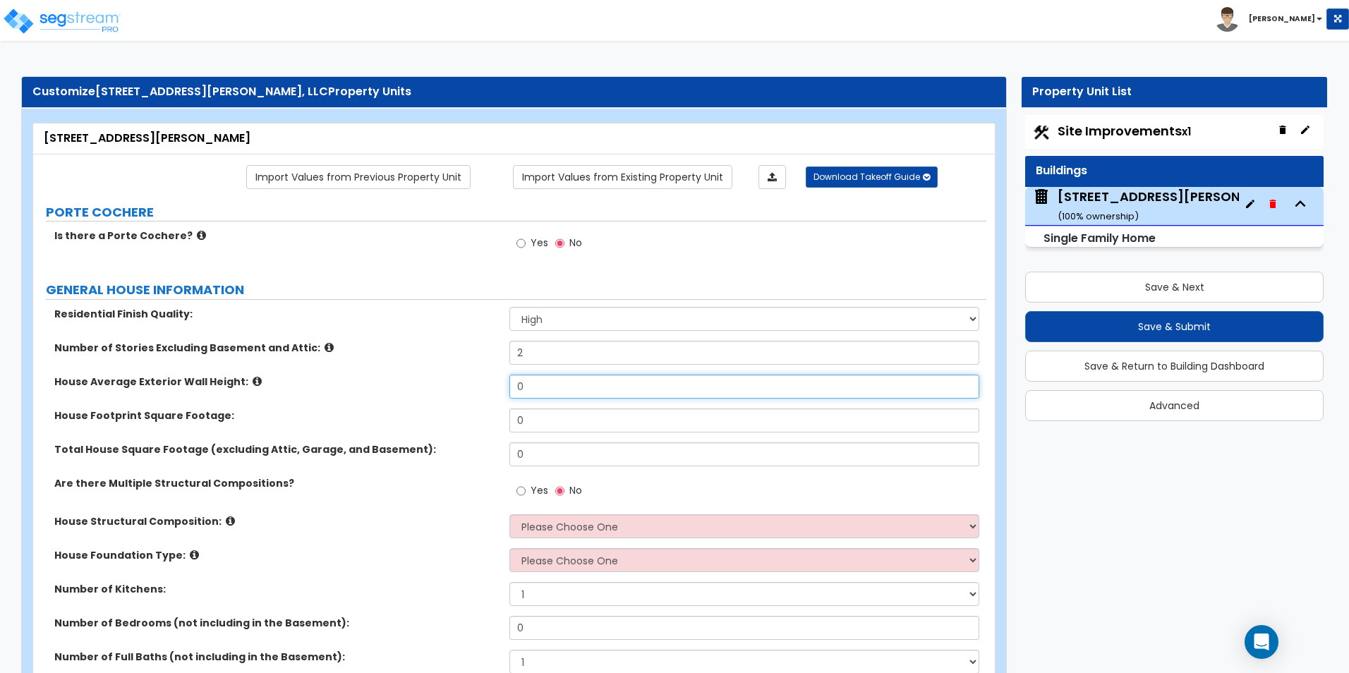
drag, startPoint x: 542, startPoint y: 387, endPoint x: 506, endPoint y: 387, distance: 35.3
click at [506, 387] on div "House Average Exterior Wall Height: 0" at bounding box center [509, 392] width 953 height 34
type input "22"
drag, startPoint x: 530, startPoint y: 424, endPoint x: 513, endPoint y: 422, distance: 17.0
click at [513, 422] on input "0" at bounding box center [743, 420] width 469 height 24
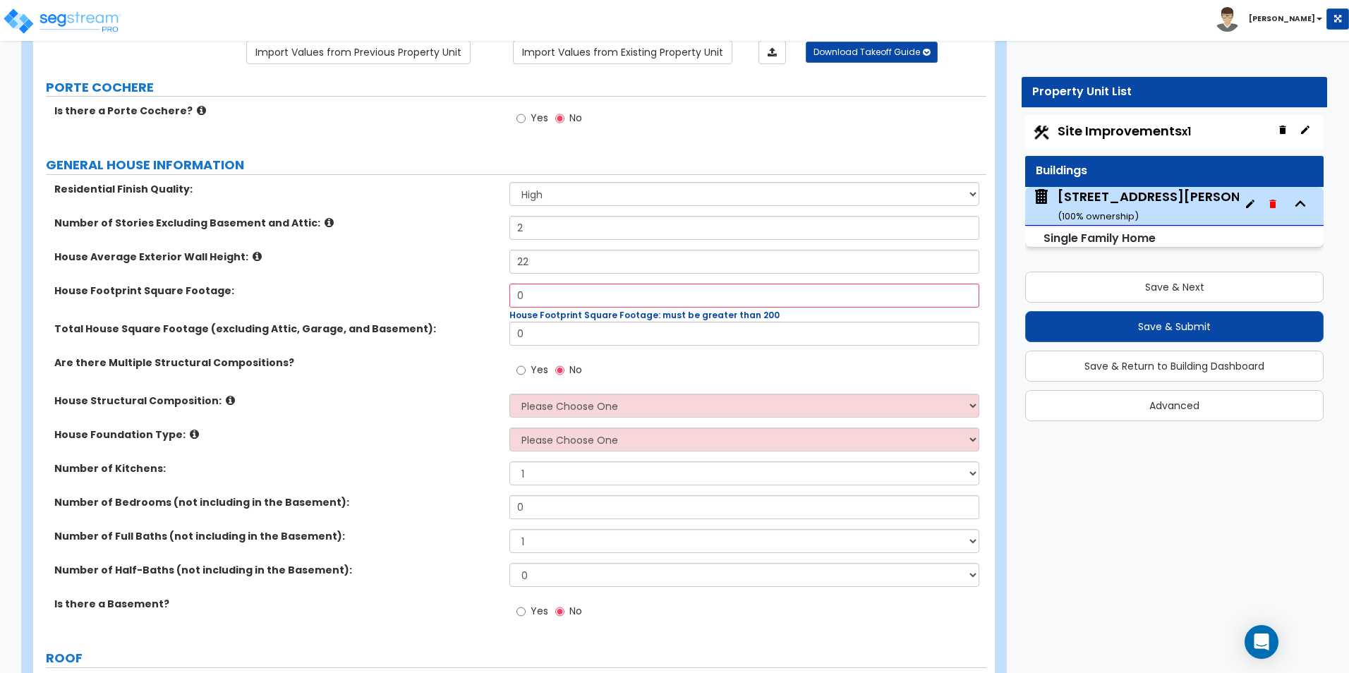
scroll to position [141, 0]
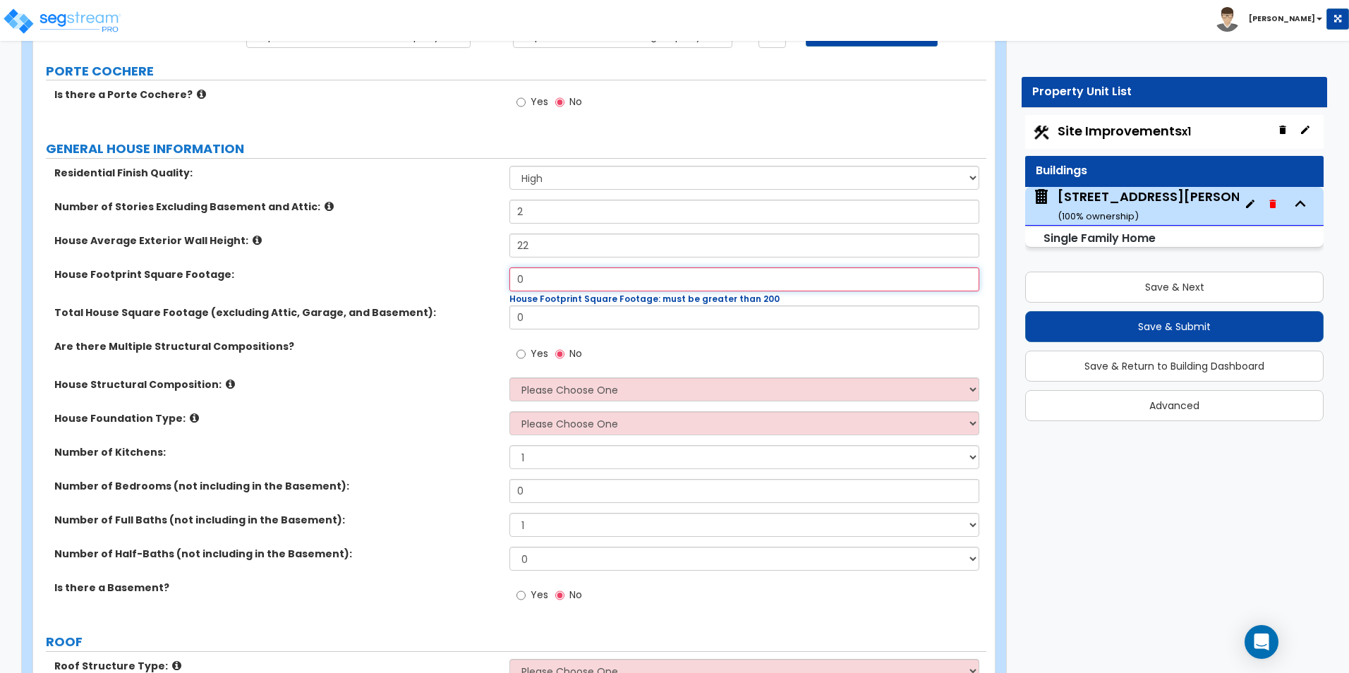
click at [619, 272] on input "0" at bounding box center [743, 279] width 469 height 24
type input "2,105"
click at [542, 322] on input "0" at bounding box center [743, 317] width 469 height 24
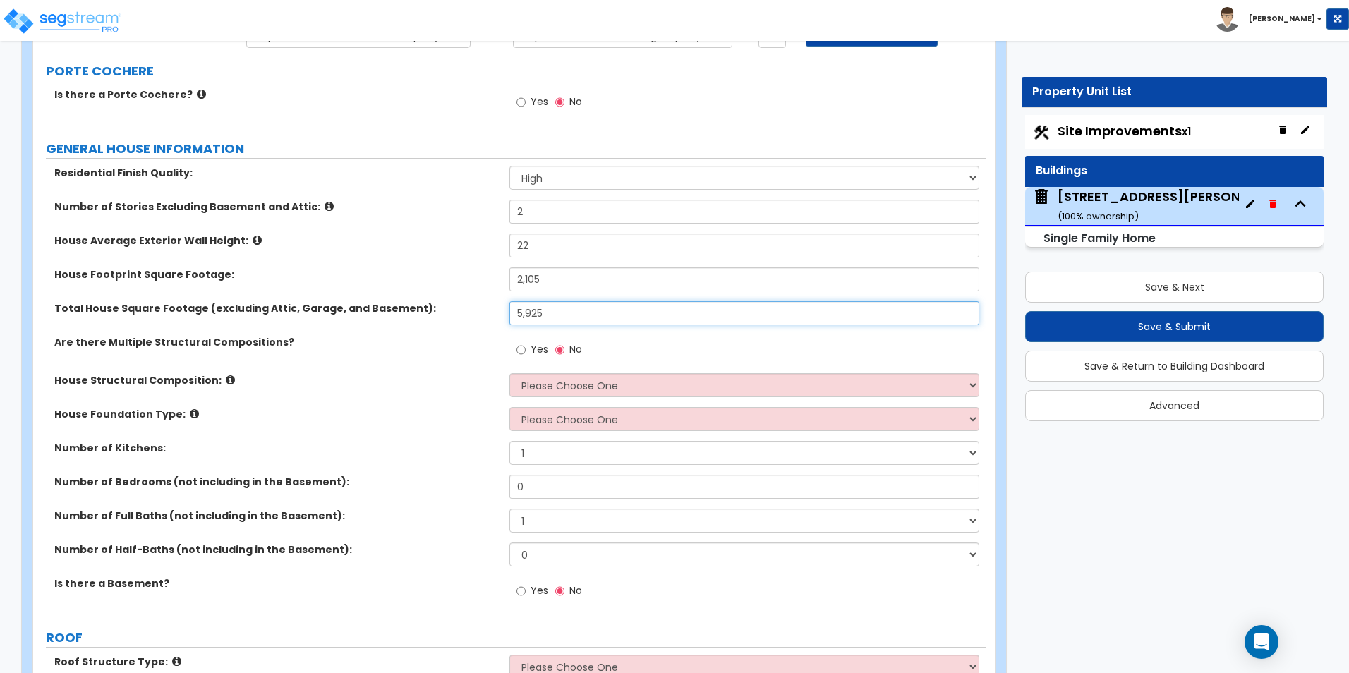
type input "5,925"
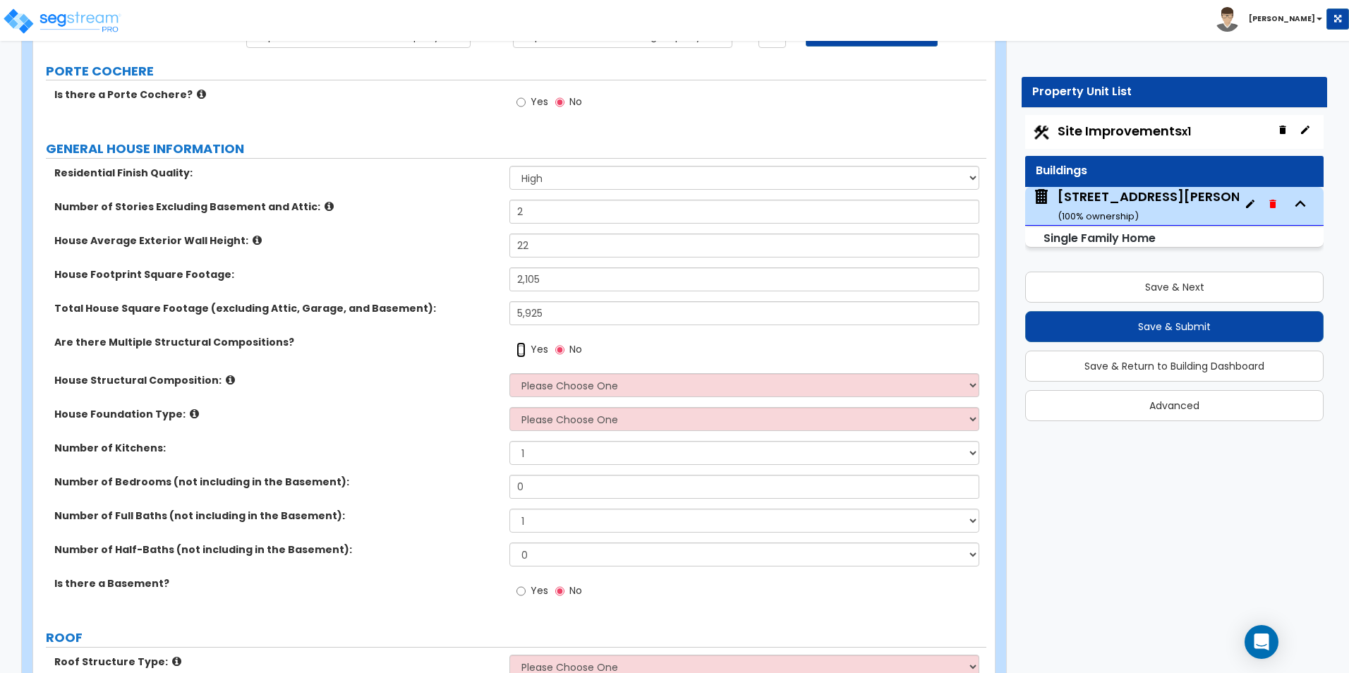
click at [521, 351] on input "Yes" at bounding box center [520, 350] width 9 height 16
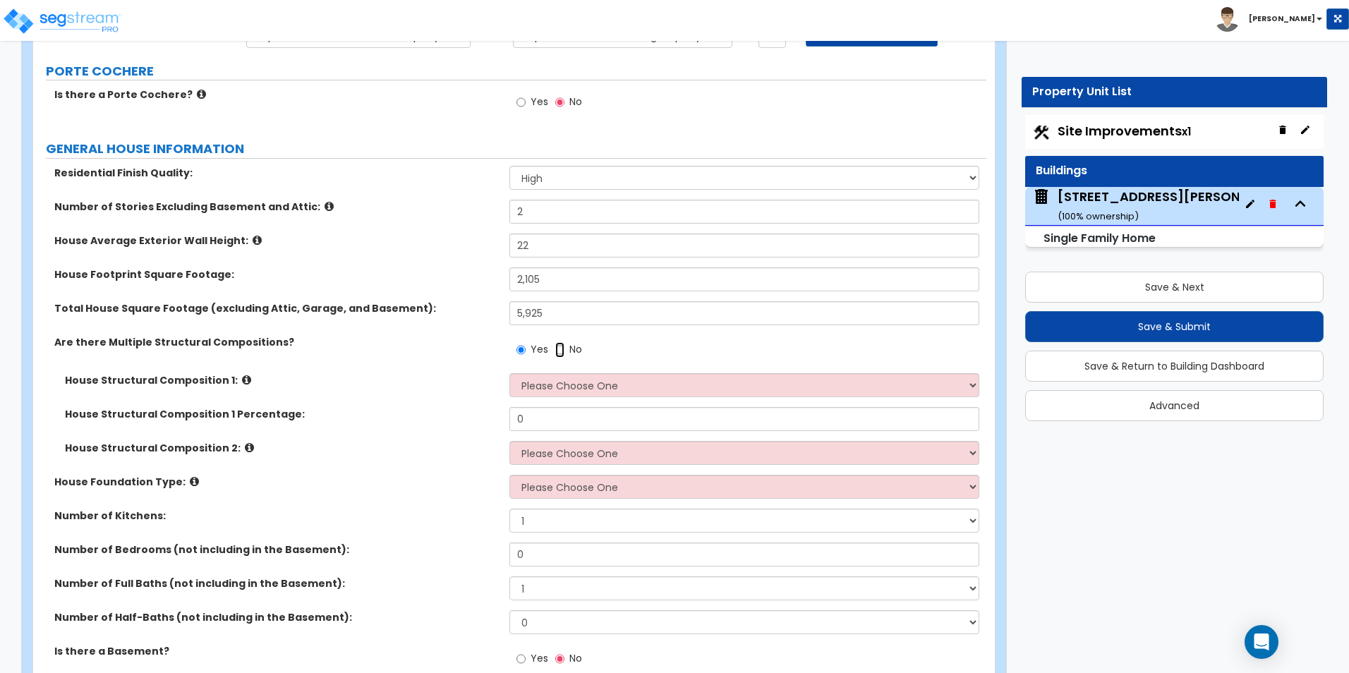
click at [559, 353] on input "No" at bounding box center [559, 350] width 9 height 16
radio input "false"
radio input "true"
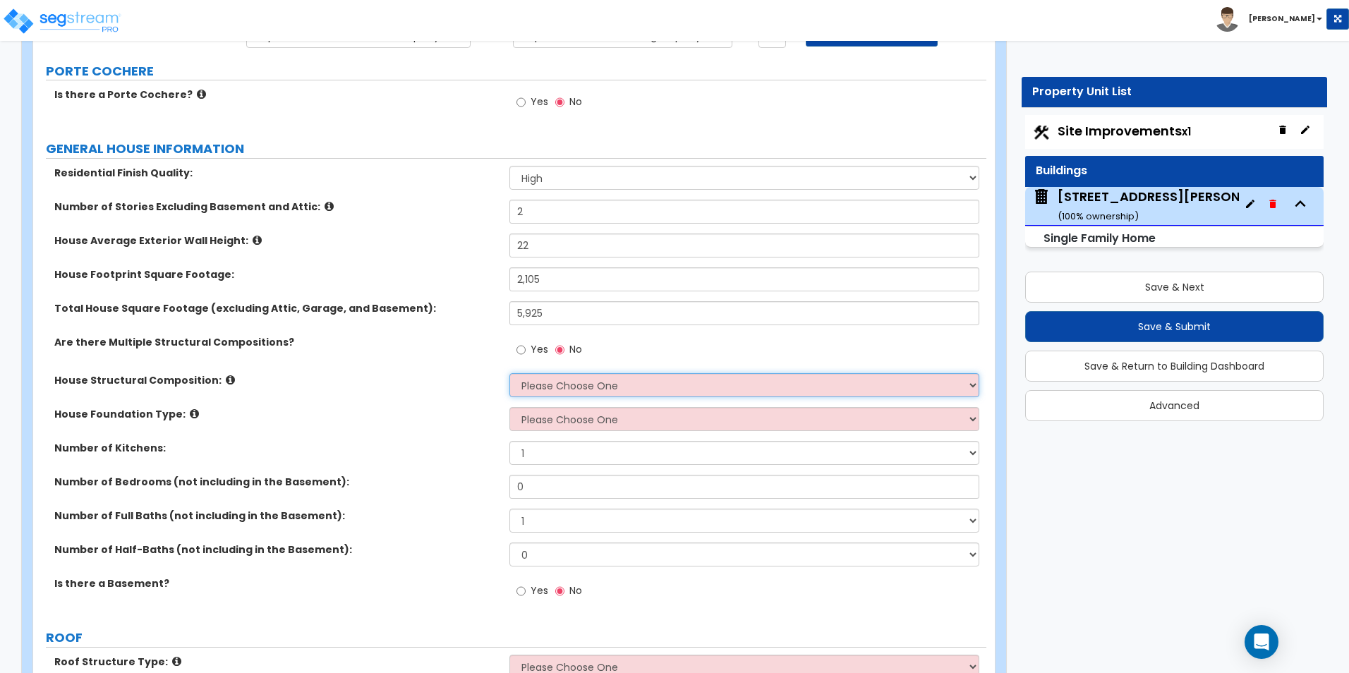
click at [535, 385] on select "Please Choose One Reinforced Concrete Structural Steel Brick Masonry CMU Masonr…" at bounding box center [743, 385] width 469 height 24
select select "7"
click at [509, 373] on select "Please Choose One Reinforced Concrete Structural Steel Brick Masonry CMU Masonr…" at bounding box center [743, 385] width 469 height 24
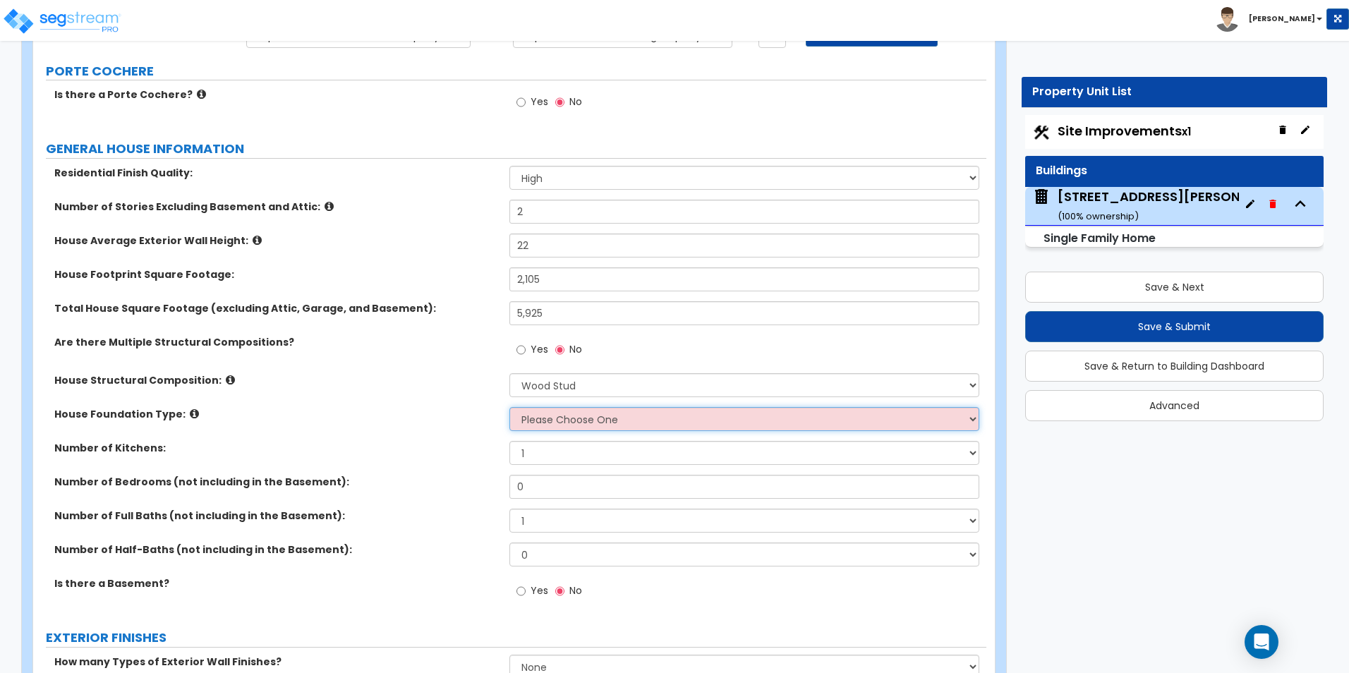
click at [547, 420] on select "Please Choose One Crawl Space Pier-Elevated First floor Slab on Grade" at bounding box center [743, 419] width 469 height 24
click at [324, 207] on icon at bounding box center [328, 206] width 9 height 11
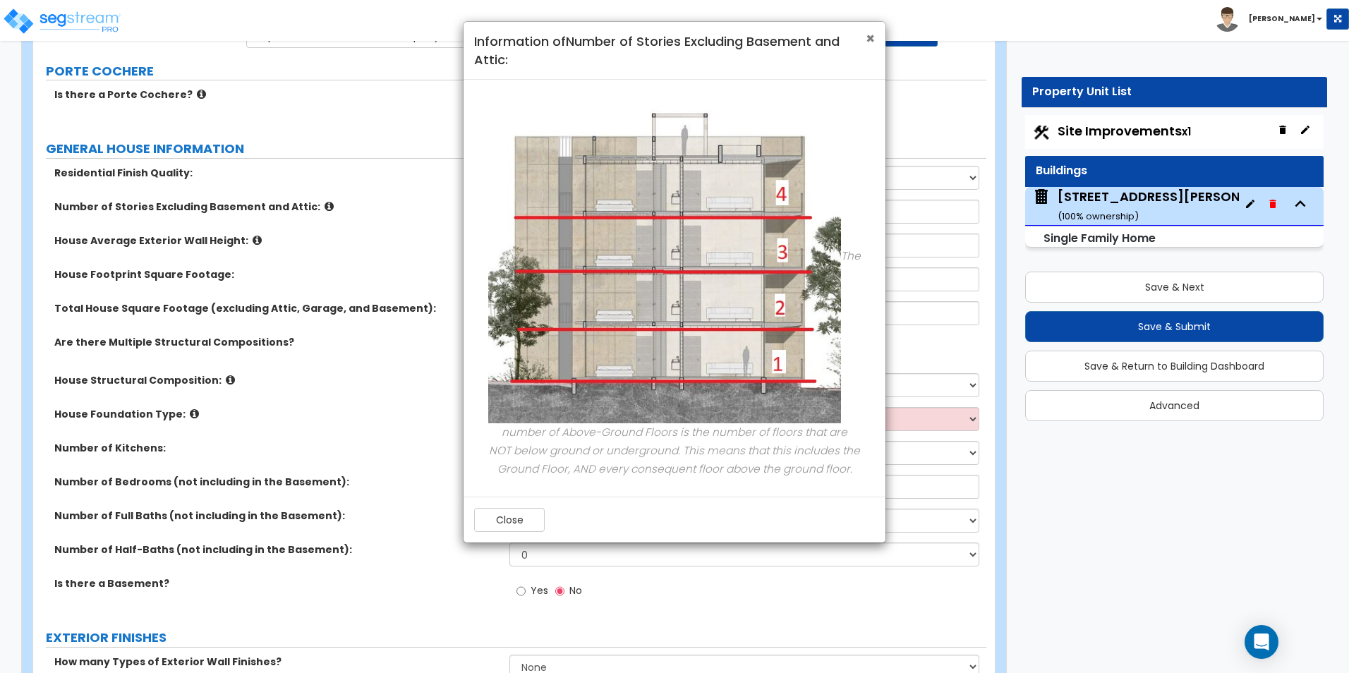
click at [867, 37] on span "×" at bounding box center [869, 38] width 9 height 20
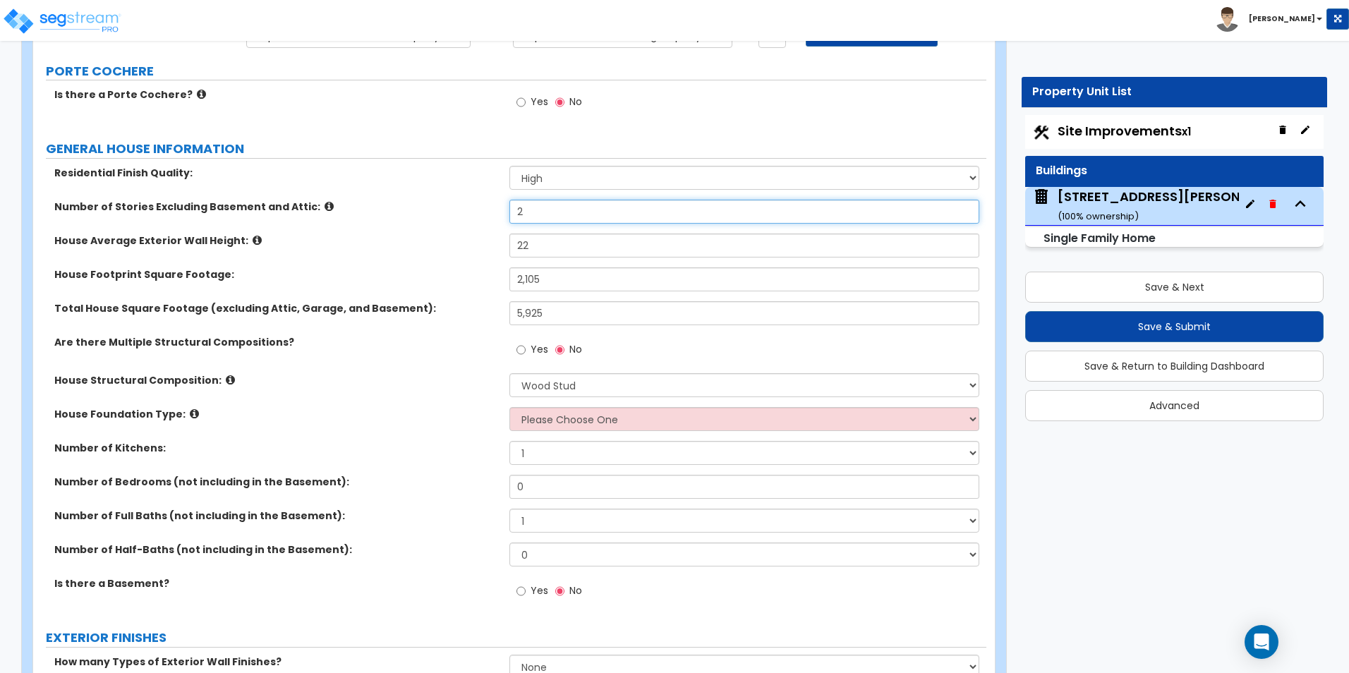
drag, startPoint x: 530, startPoint y: 214, endPoint x: 502, endPoint y: 215, distance: 27.5
click at [502, 215] on div "Number of Stories Excluding Basement and Attic: 2" at bounding box center [509, 217] width 953 height 34
type input "3"
click at [473, 316] on div "Total House Square Footage (excluding Attic, Garage, and Basement): 5,925" at bounding box center [509, 318] width 953 height 34
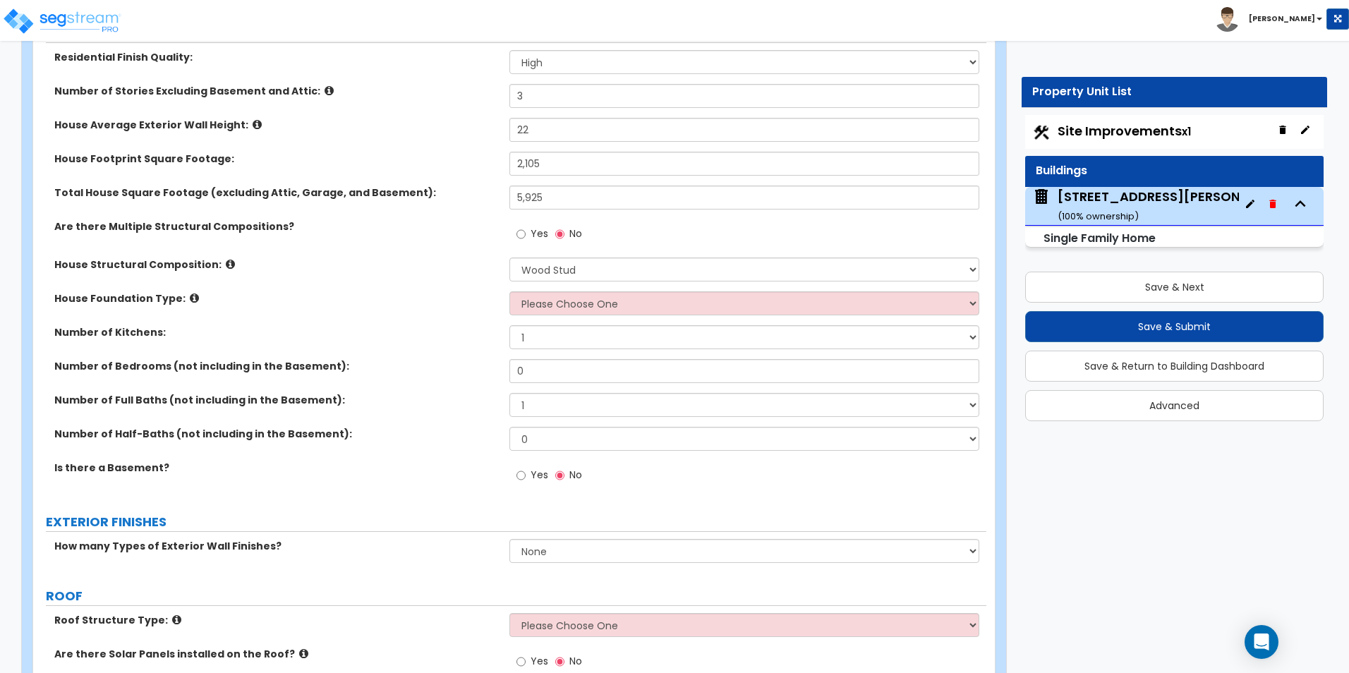
scroll to position [282, 0]
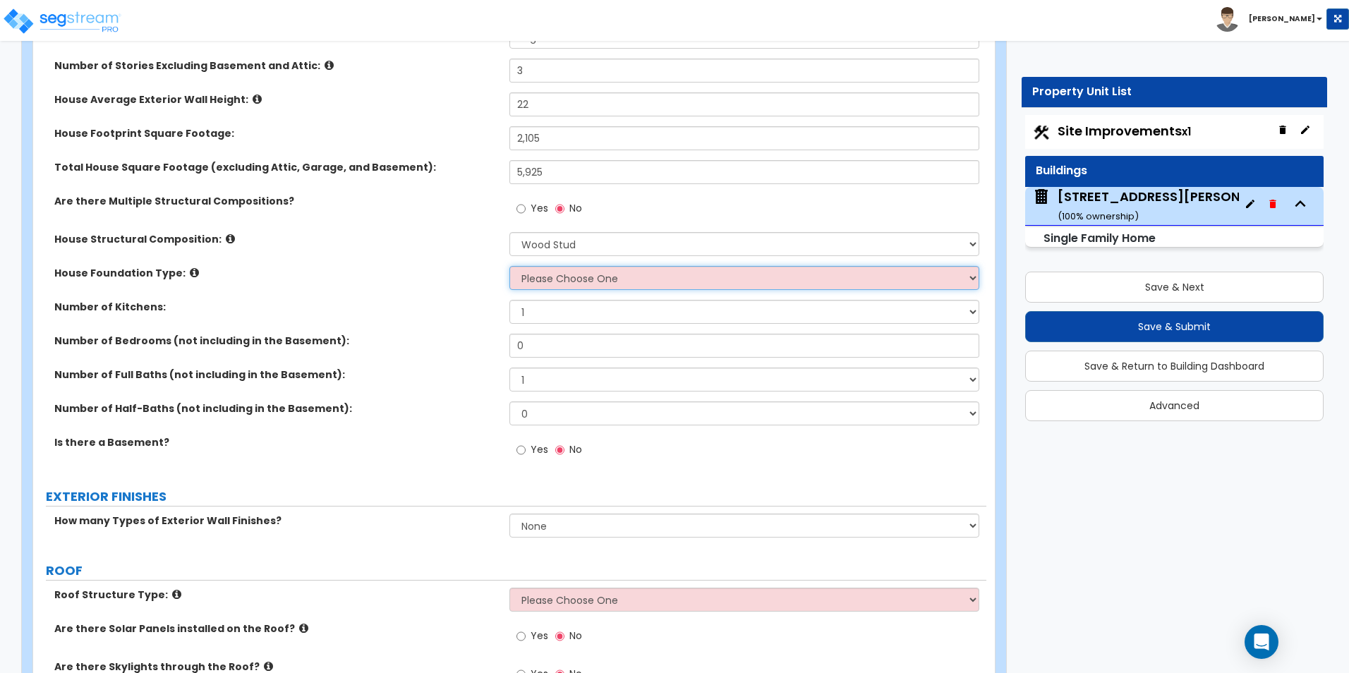
click at [570, 279] on select "Please Choose One Crawl Space Pier-Elevated First floor Slab on Grade" at bounding box center [743, 278] width 469 height 24
select select "1"
click at [509, 266] on select "Please Choose One Crawl Space Pier-Elevated First floor Slab on Grade" at bounding box center [743, 278] width 469 height 24
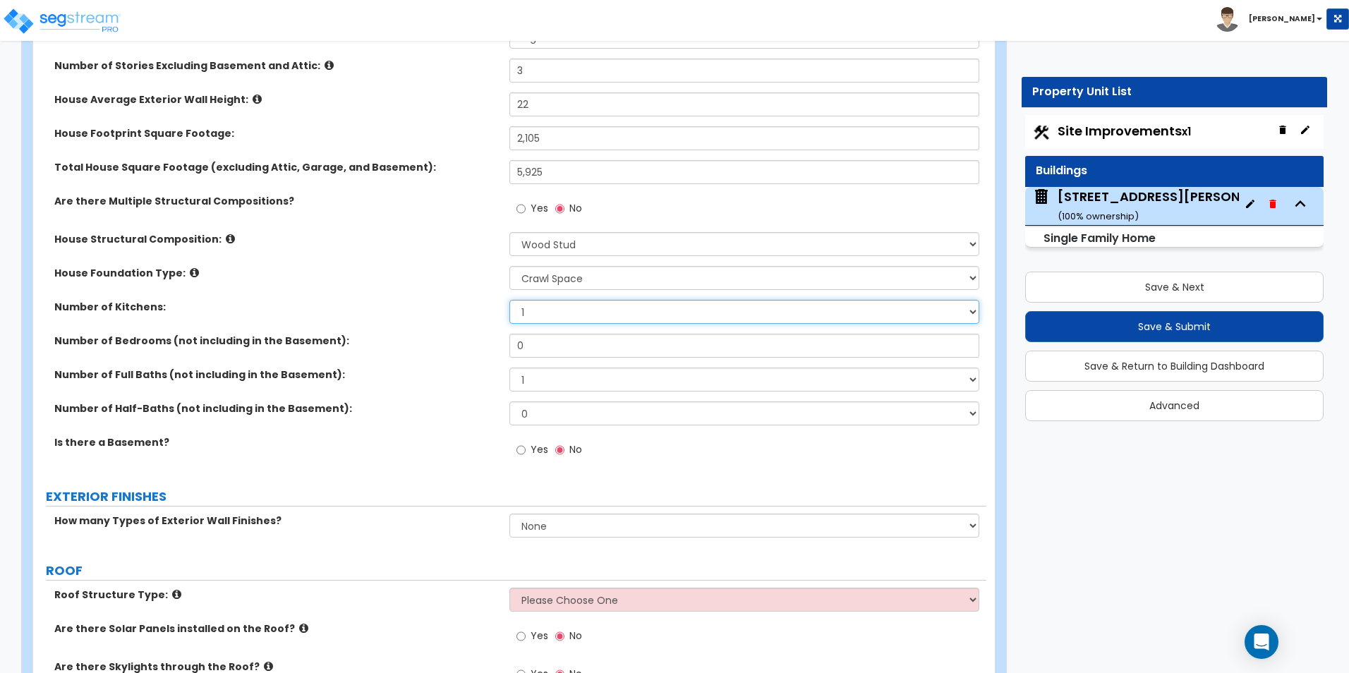
click at [528, 317] on select "1 2 3" at bounding box center [743, 312] width 469 height 24
click at [482, 325] on div "Number of Kitchens: 1 2 3" at bounding box center [509, 317] width 953 height 34
click at [523, 316] on select "1 2 3" at bounding box center [743, 312] width 469 height 24
click at [476, 338] on label "Number of Bedrooms (not including in the Basement):" at bounding box center [276, 341] width 444 height 14
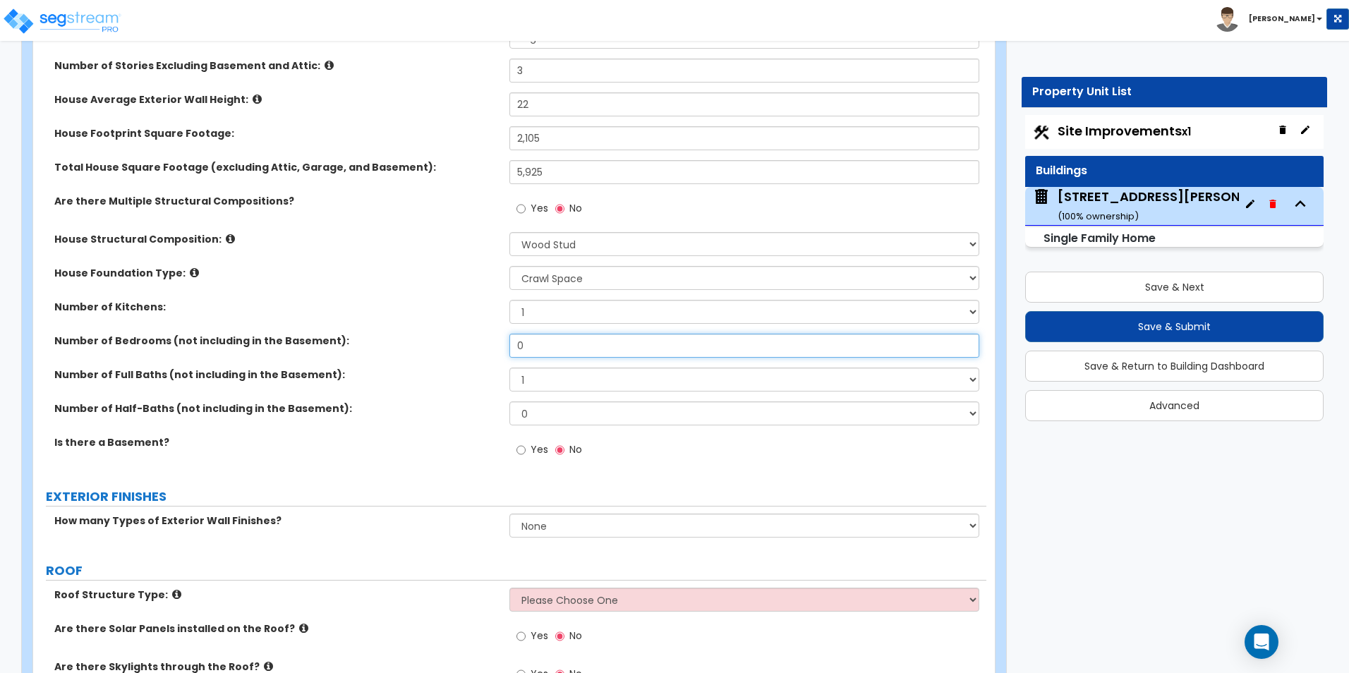
click at [532, 339] on input "0" at bounding box center [743, 346] width 469 height 24
click at [543, 372] on select "1 2 3 4 5 6 7 8 9 10" at bounding box center [743, 379] width 469 height 24
click at [472, 382] on label "Number of Full Baths (not including in the Basement):" at bounding box center [276, 374] width 444 height 14
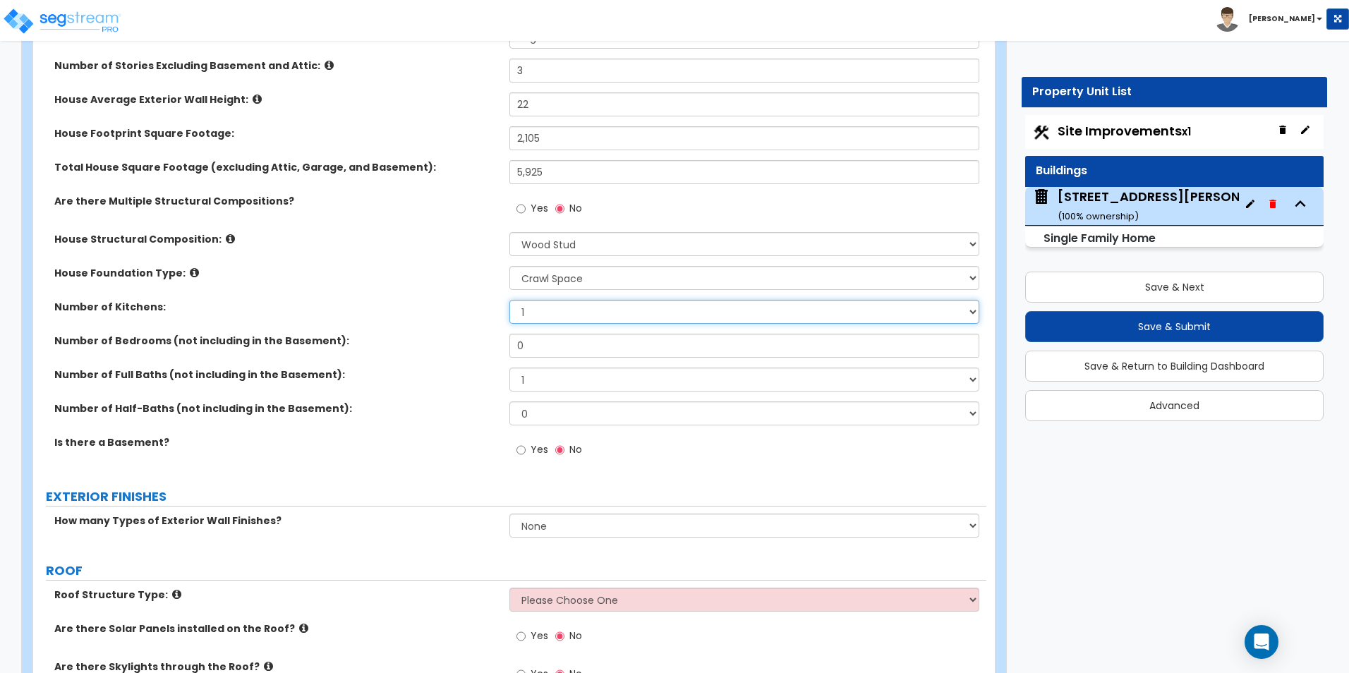
click at [533, 317] on select "1 2 3" at bounding box center [743, 312] width 469 height 24
select select "3"
click at [509, 300] on select "1 2 3" at bounding box center [743, 312] width 469 height 24
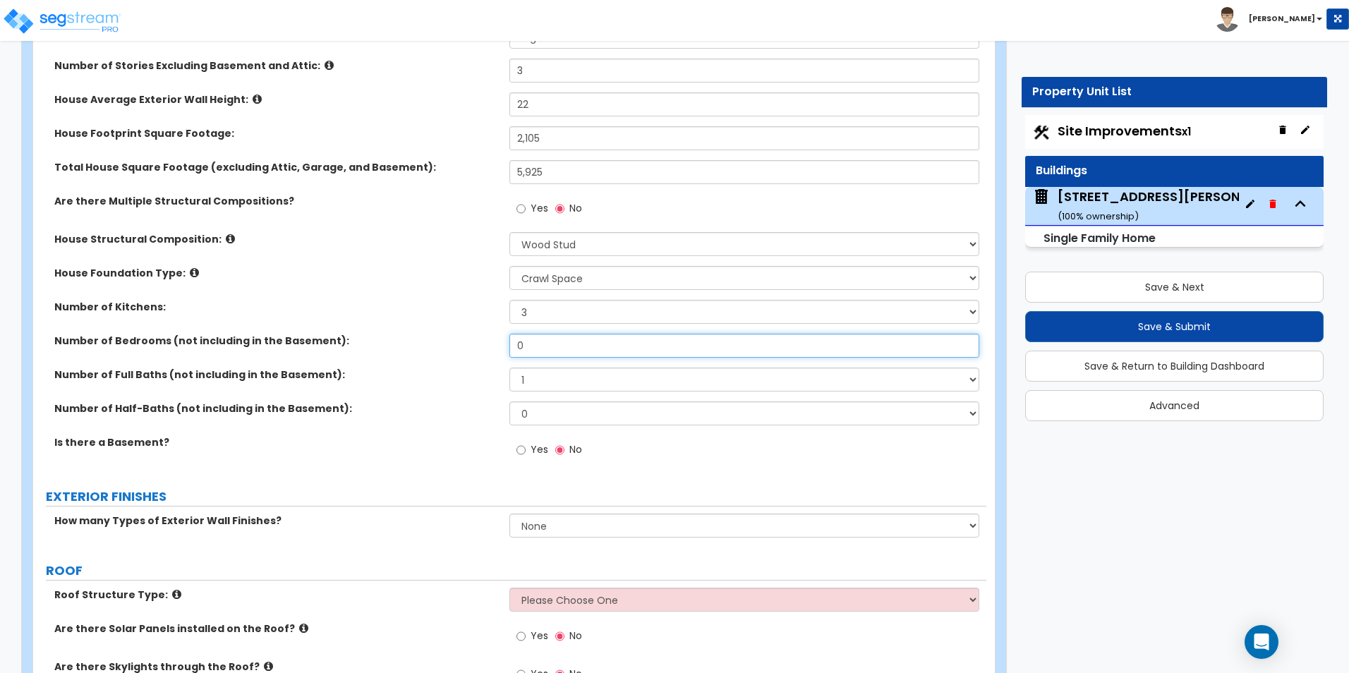
click at [531, 342] on input "0" at bounding box center [743, 346] width 469 height 24
click at [545, 344] on input "0" at bounding box center [743, 346] width 469 height 24
type input "10"
click at [537, 379] on select "1 2 3 4 5 6 7 8 9 10" at bounding box center [743, 379] width 469 height 24
select select "9"
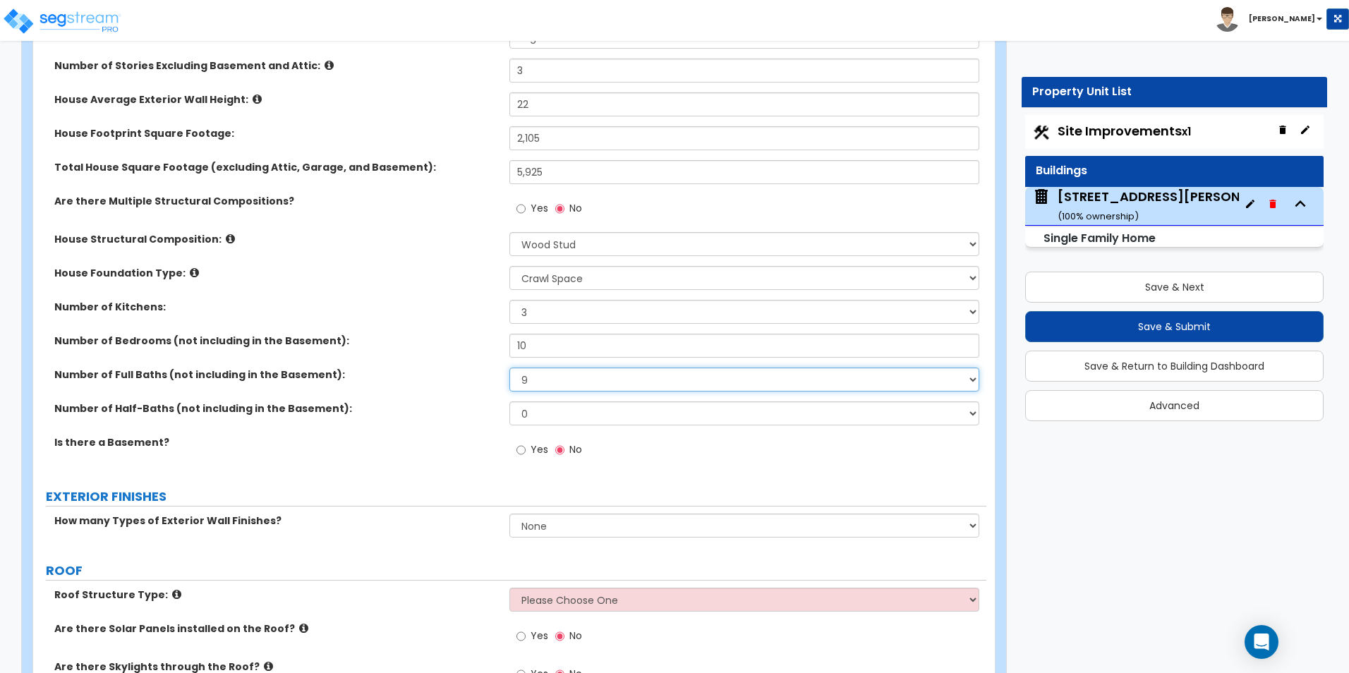
click at [509, 367] on select "1 2 3 4 5 6 7 8 9 10" at bounding box center [743, 379] width 469 height 24
click at [519, 450] on input "Yes" at bounding box center [520, 450] width 9 height 16
radio input "true"
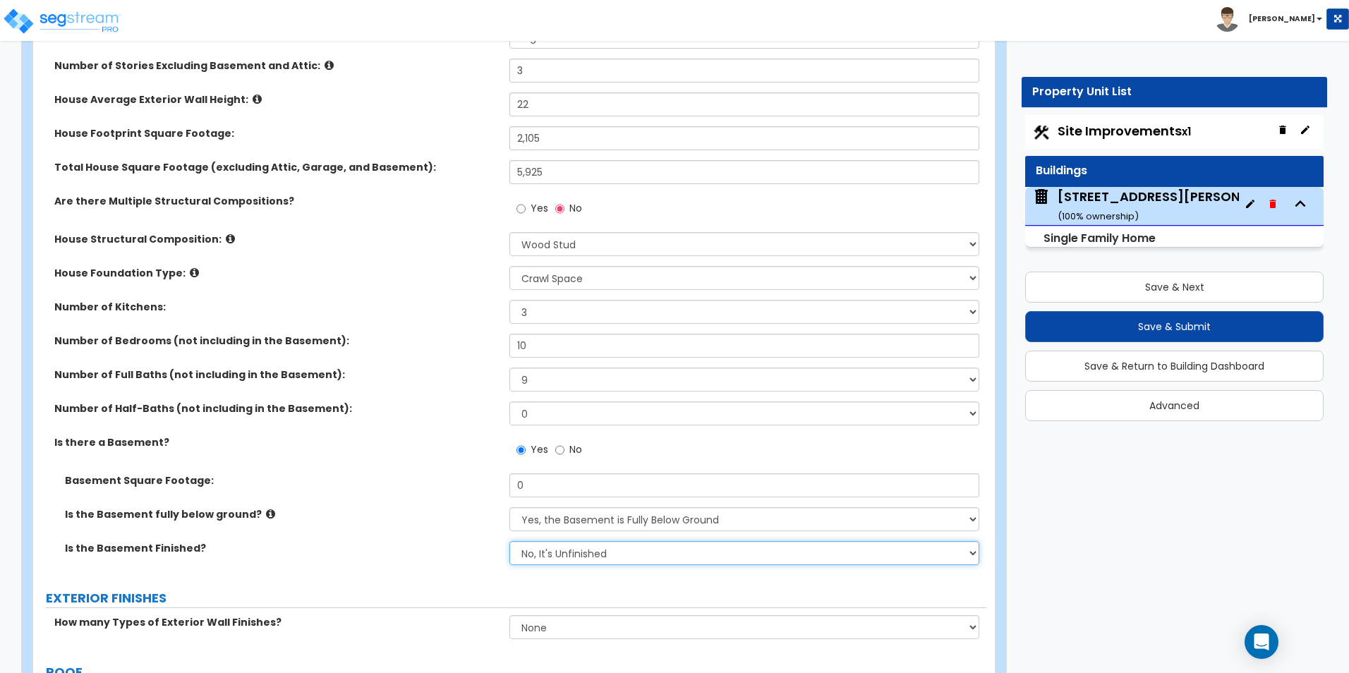
click at [565, 554] on select "No, It's Unfinished Yes, It's Finished" at bounding box center [743, 553] width 469 height 24
select select "1"
click at [509, 541] on select "No, It's Unfinished Yes, It's Finished" at bounding box center [743, 553] width 469 height 24
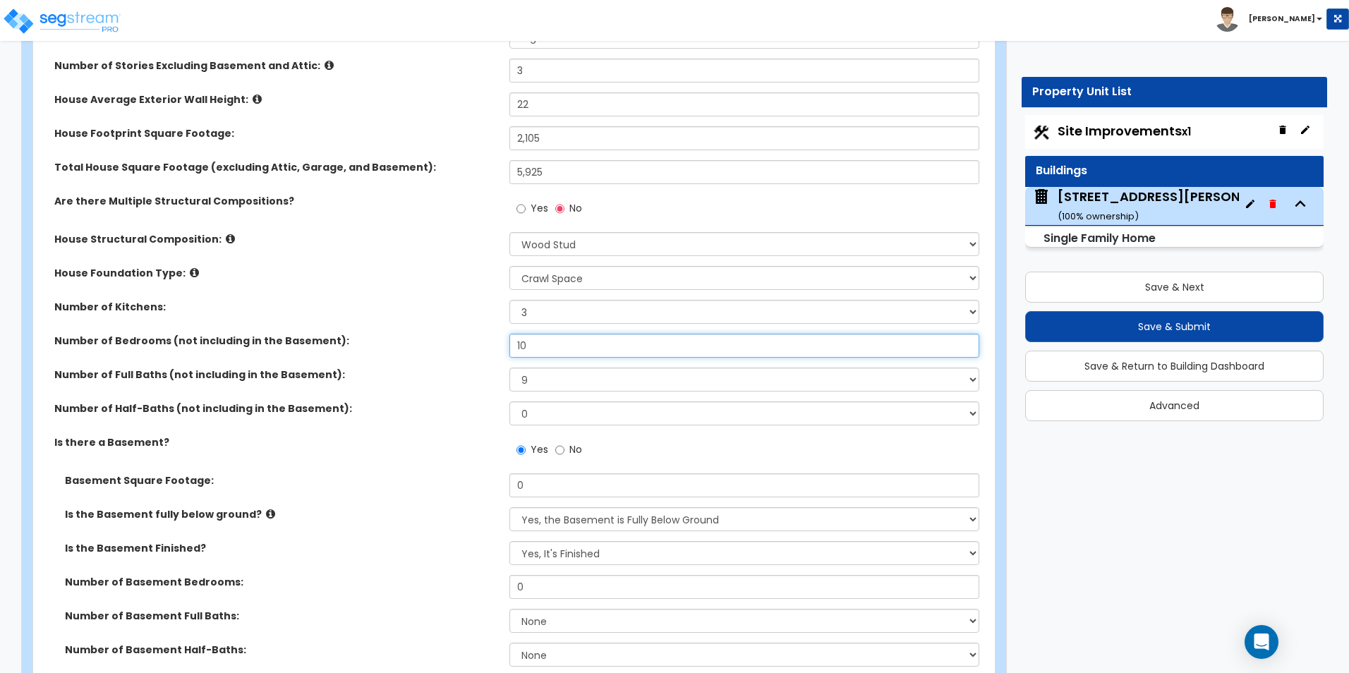
drag, startPoint x: 532, startPoint y: 347, endPoint x: 503, endPoint y: 349, distance: 29.0
click at [503, 349] on div "Number of Bedrooms (not including in the Basement): 10" at bounding box center [509, 351] width 953 height 34
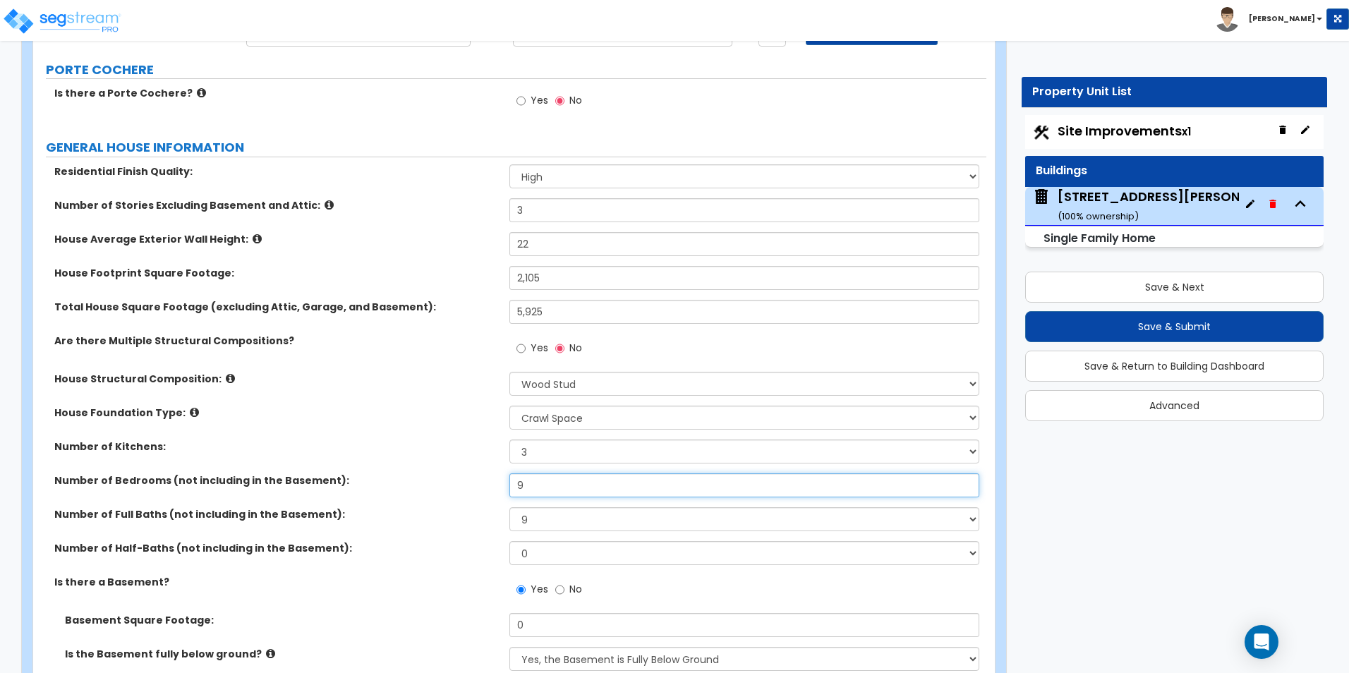
scroll to position [141, 0]
type input "9"
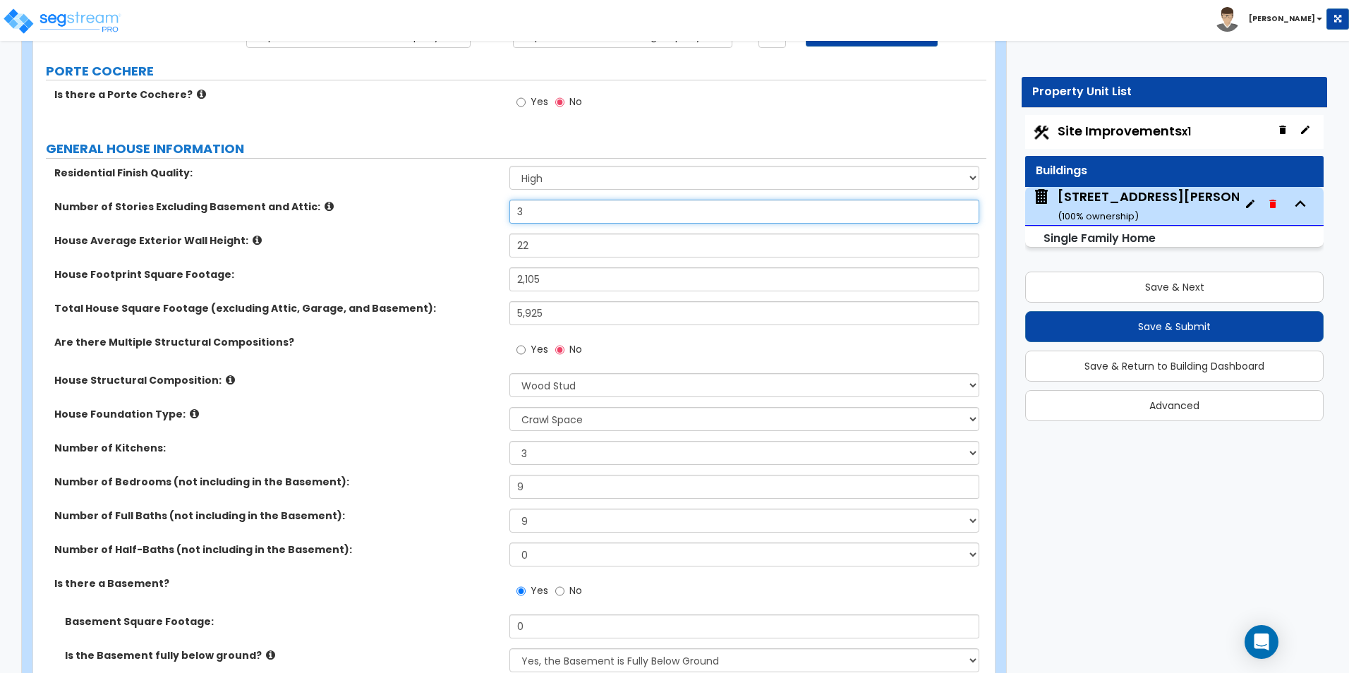
drag, startPoint x: 533, startPoint y: 215, endPoint x: 516, endPoint y: 219, distance: 18.1
click at [516, 219] on input "3" at bounding box center [743, 212] width 469 height 24
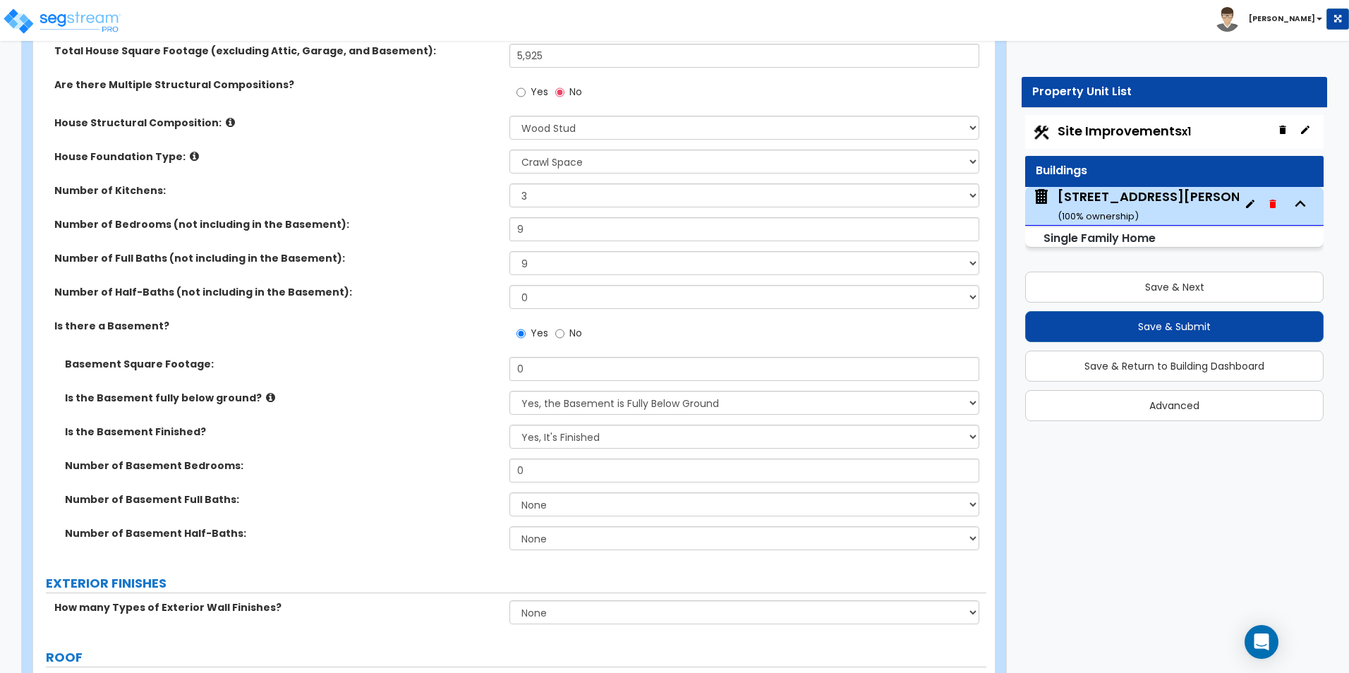
scroll to position [423, 0]
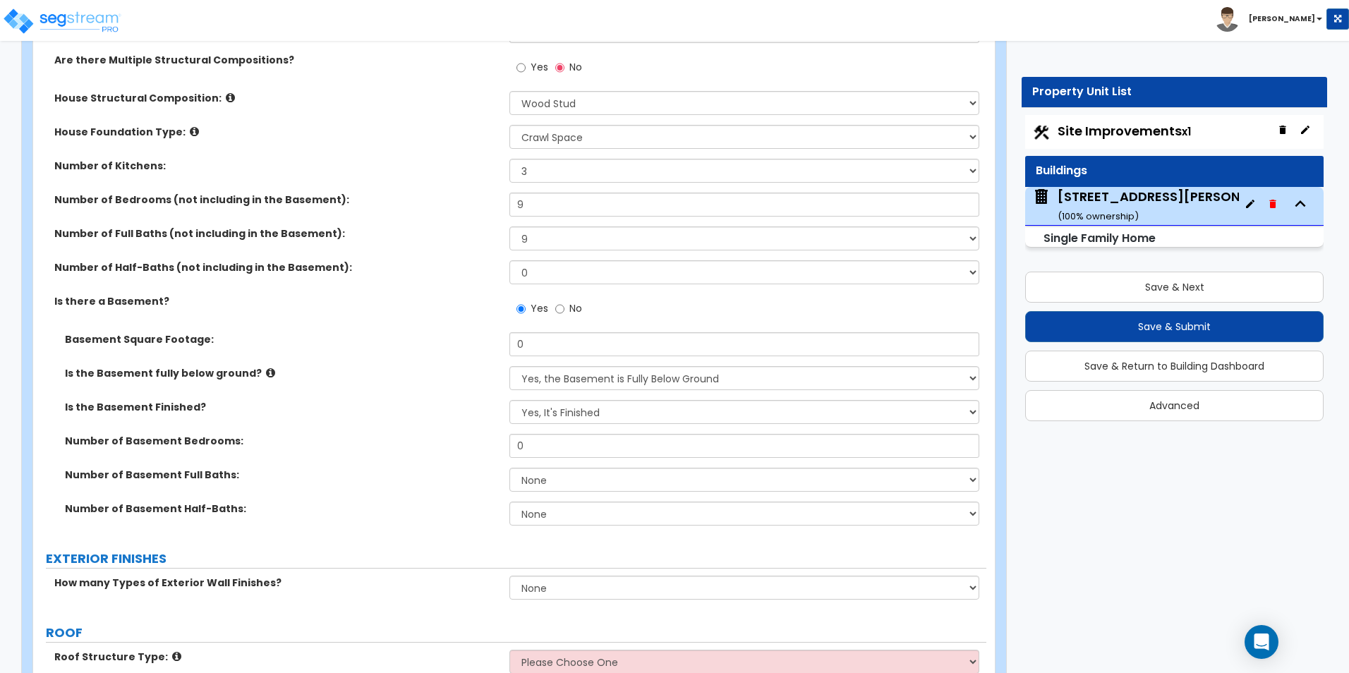
type input "2"
drag, startPoint x: 539, startPoint y: 239, endPoint x: 513, endPoint y: 243, distance: 26.3
click at [513, 243] on select "1 2 3 4 5 6 7 8 9 10" at bounding box center [743, 238] width 469 height 24
select select "7"
click at [509, 226] on select "1 2 3 4 5 6 7 8 9 10" at bounding box center [743, 238] width 469 height 24
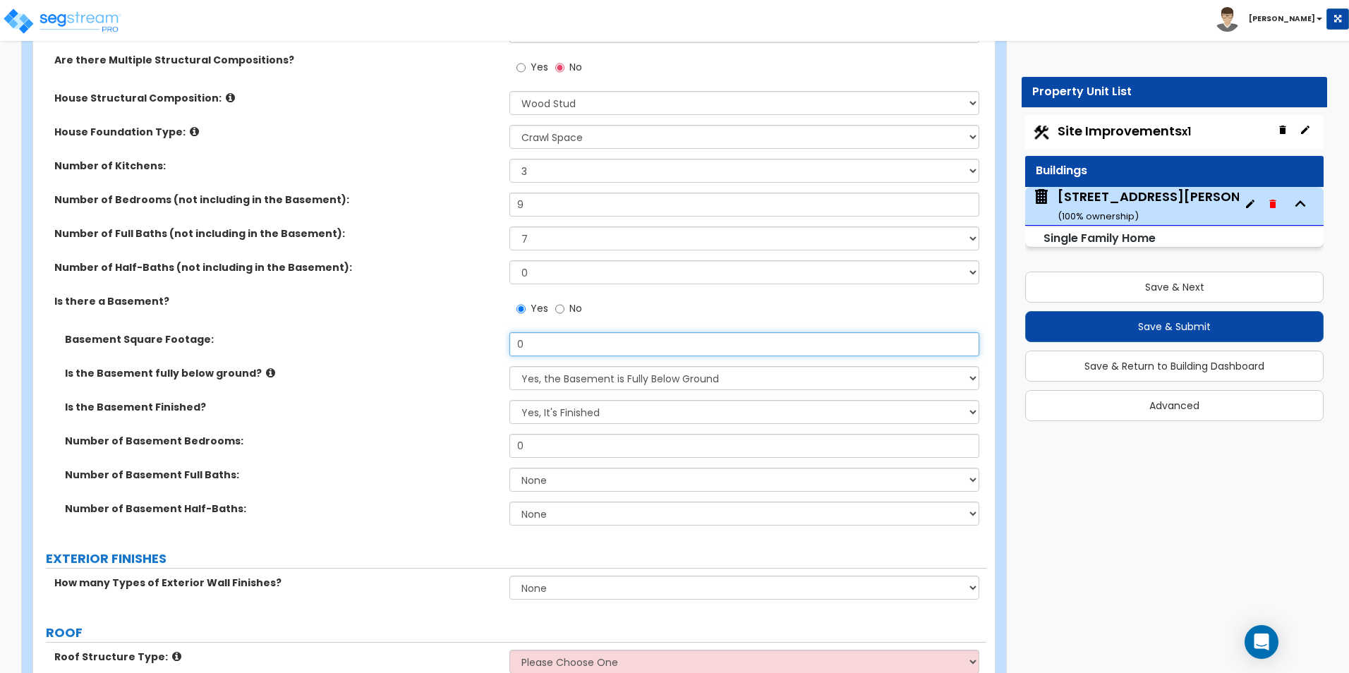
click at [537, 345] on input "0" at bounding box center [743, 344] width 469 height 24
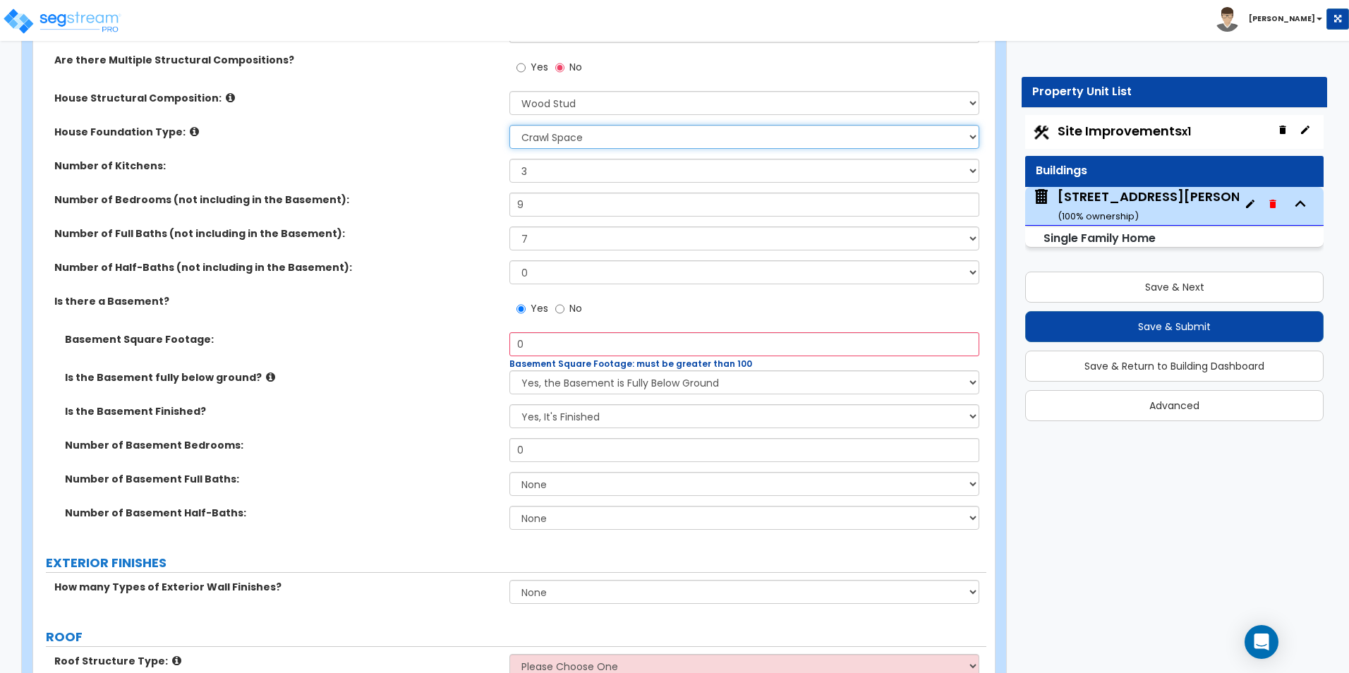
click at [597, 133] on select "Please Choose One Crawl Space Pier-Elevated First floor Slab on Grade" at bounding box center [743, 137] width 469 height 24
click at [509, 125] on select "Please Choose One Crawl Space Pier-Elevated First floor Slab on Grade" at bounding box center [743, 137] width 469 height 24
click at [540, 345] on input "0" at bounding box center [743, 344] width 469 height 24
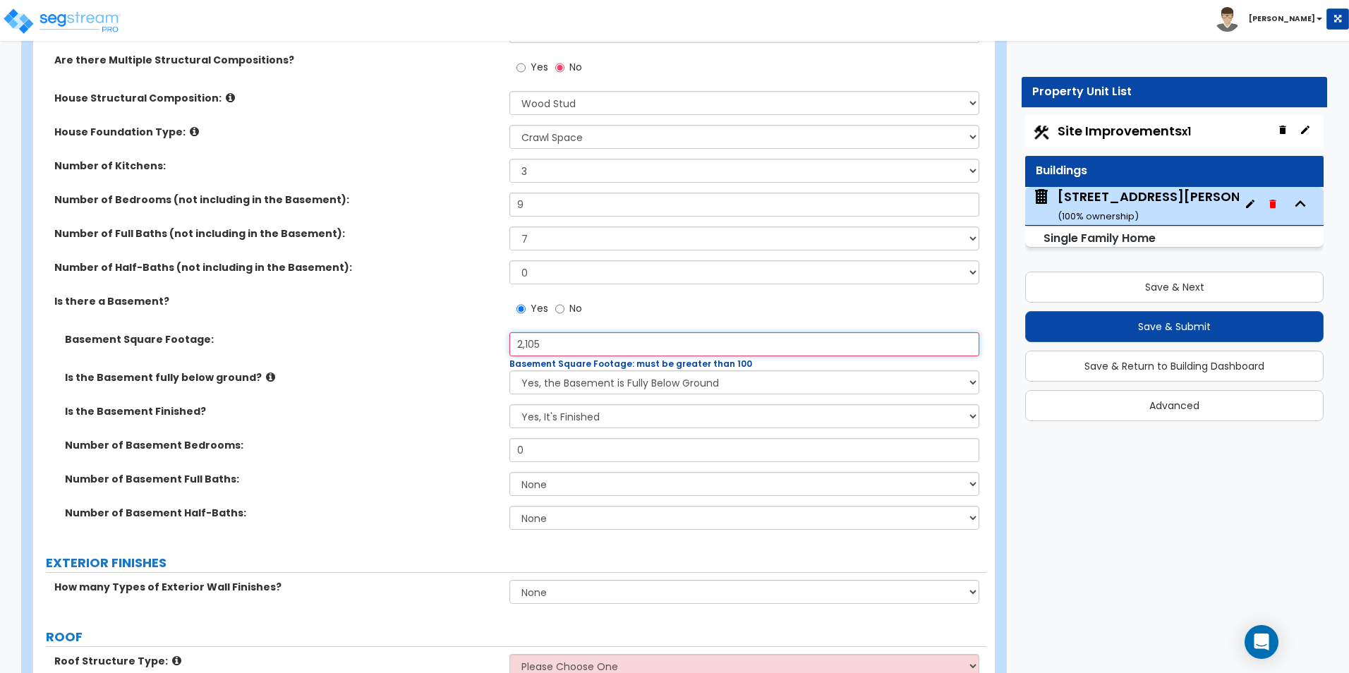
type input "2,105"
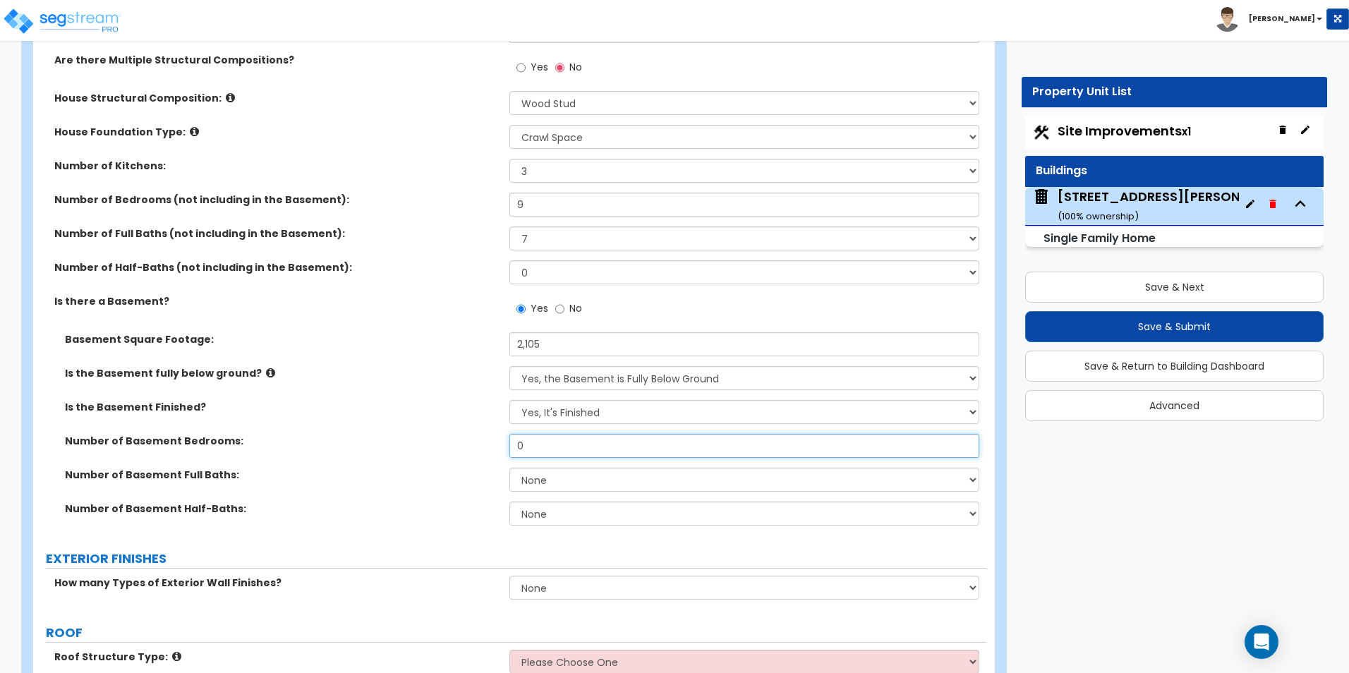
click at [547, 454] on input "0" at bounding box center [743, 446] width 469 height 24
type input "1"
click at [590, 477] on select "None 1 2 3" at bounding box center [743, 480] width 469 height 24
select select "2"
click at [509, 468] on select "None 1 2 3" at bounding box center [743, 480] width 469 height 24
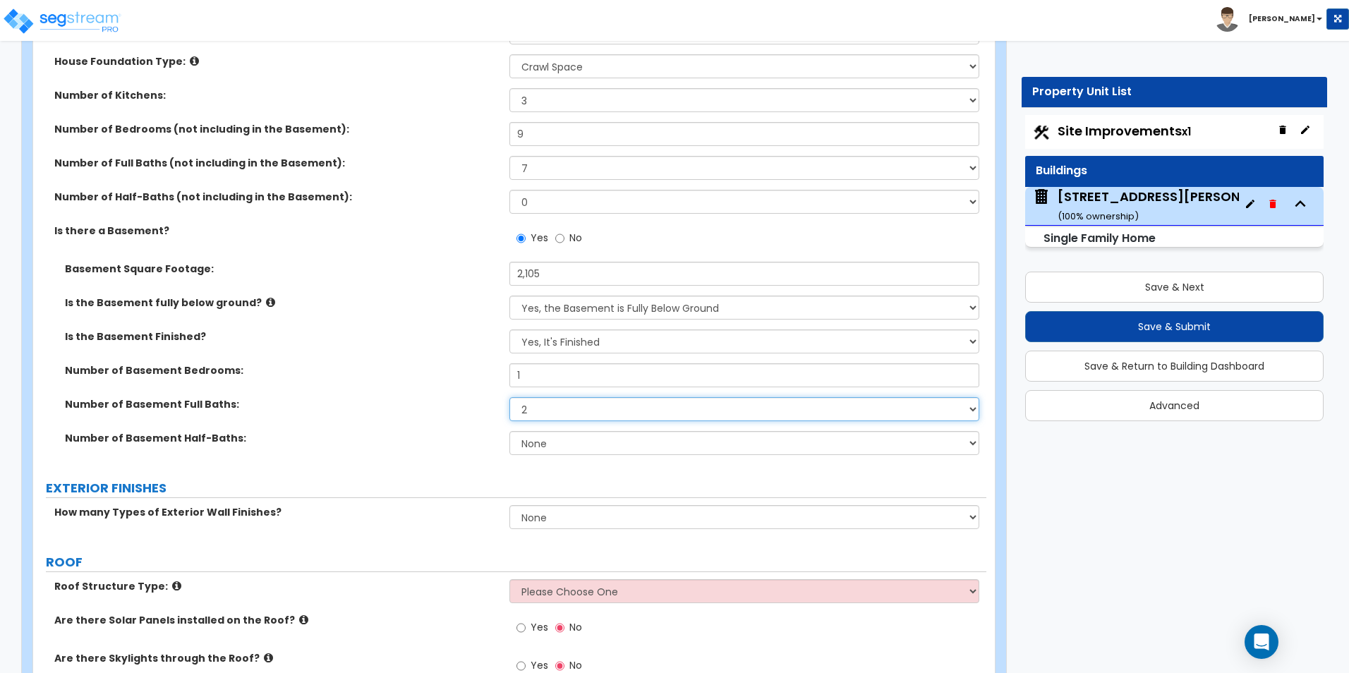
scroll to position [564, 0]
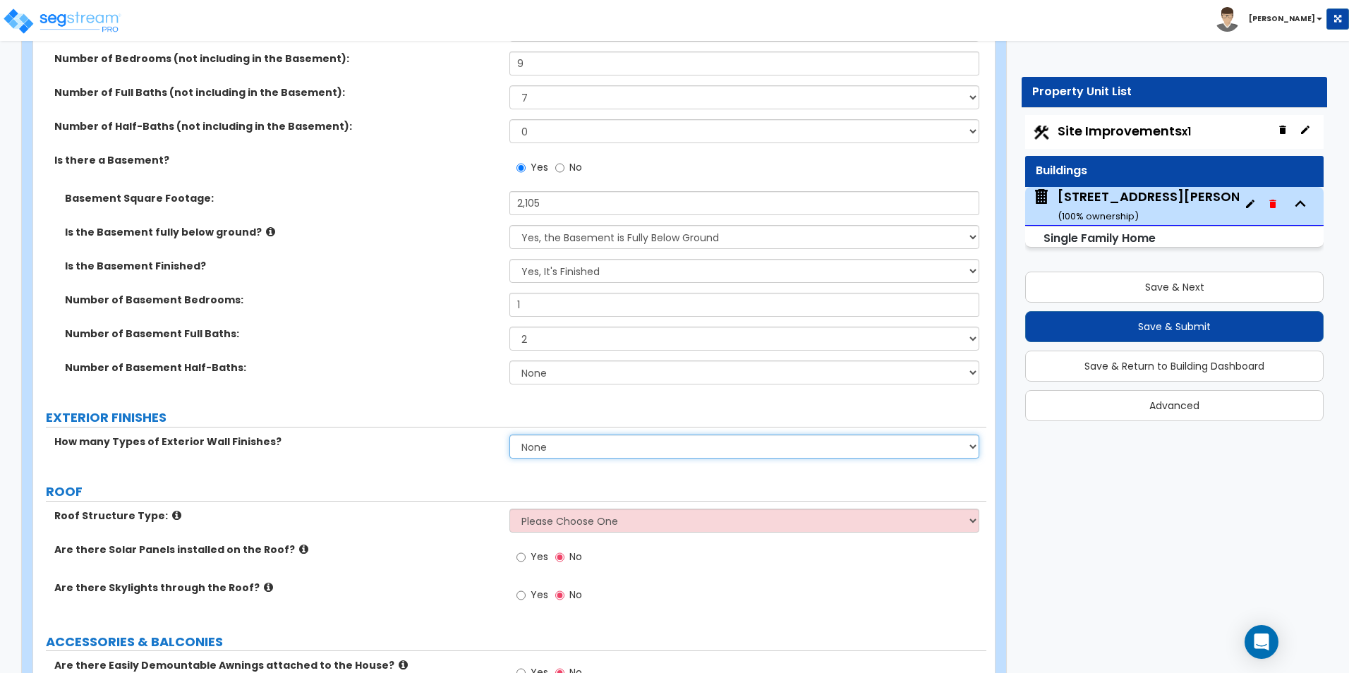
click at [544, 449] on select "None 1 2 3" at bounding box center [743, 446] width 469 height 24
select select "1"
click at [509, 434] on select "None 1 2 3" at bounding box center [743, 446] width 469 height 24
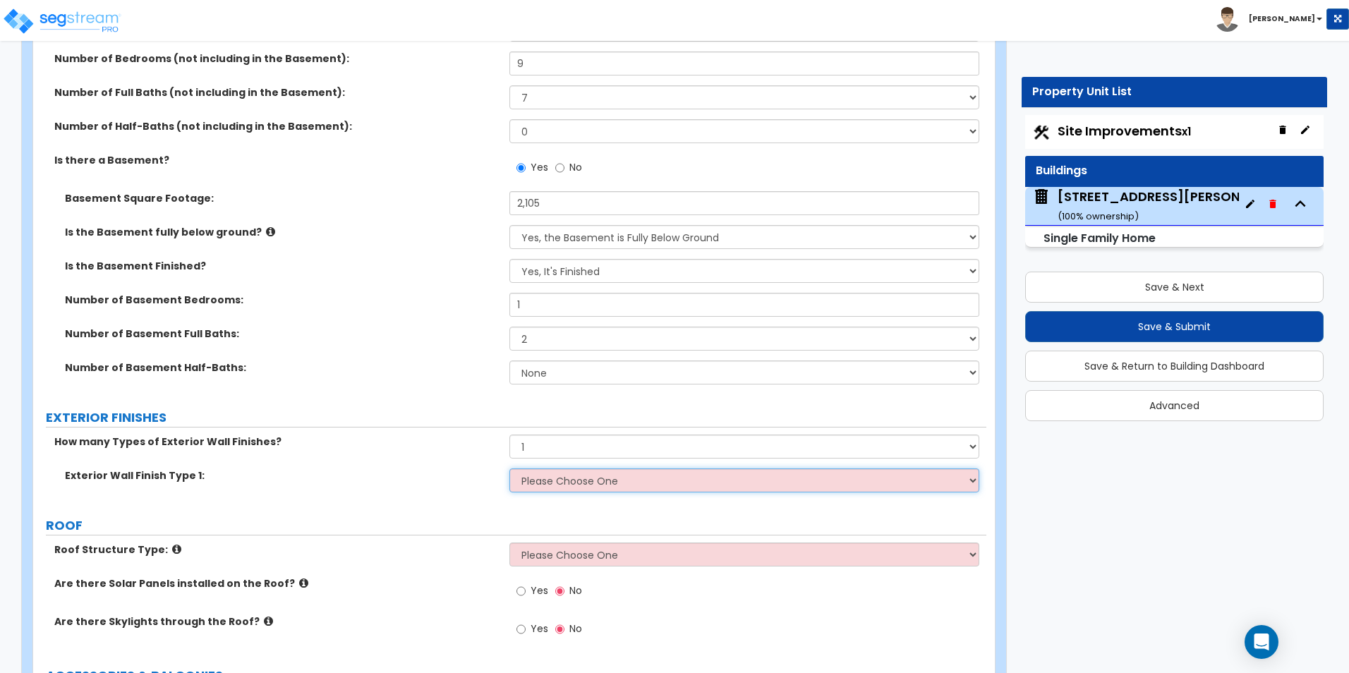
click at [555, 487] on select "Please Choose One No Finish/Shared Wall No Wall Brick Finish Stone Finish Wood …" at bounding box center [743, 480] width 469 height 24
select select "6"
click at [509, 468] on select "Please Choose One No Finish/Shared Wall No Wall Brick Finish Stone Finish Wood …" at bounding box center [743, 480] width 469 height 24
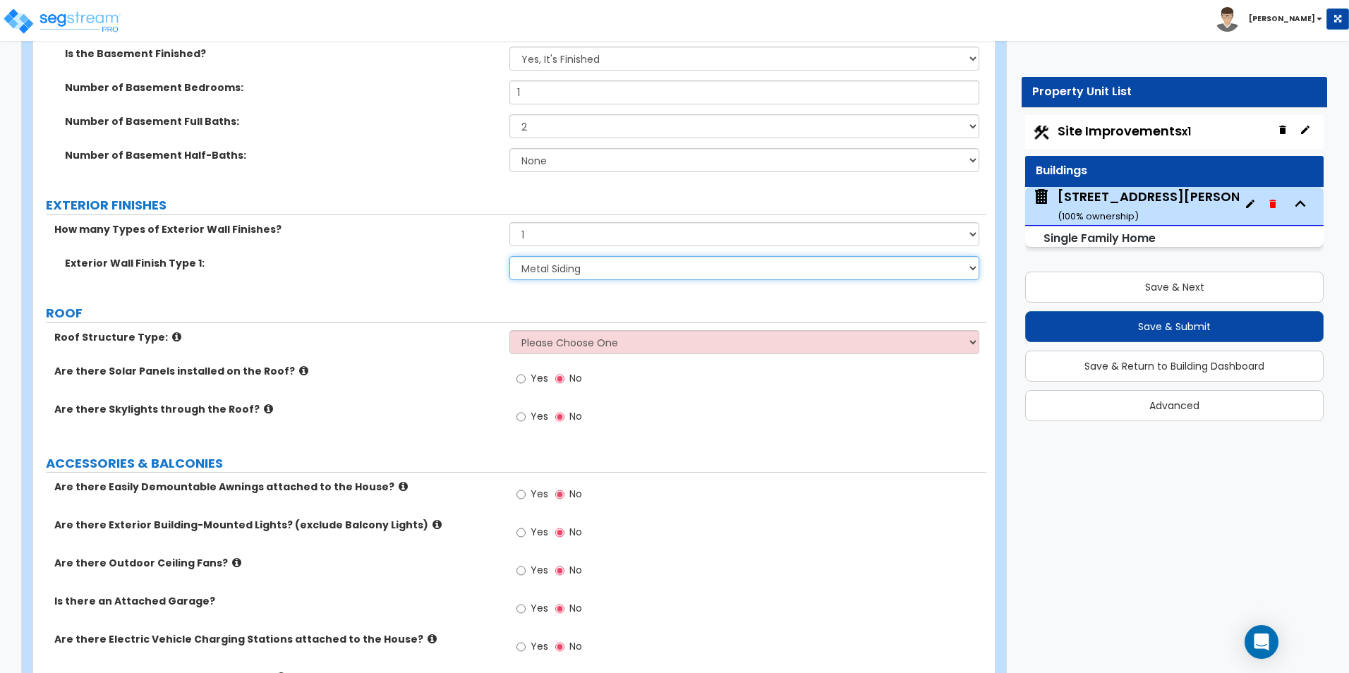
scroll to position [846, 0]
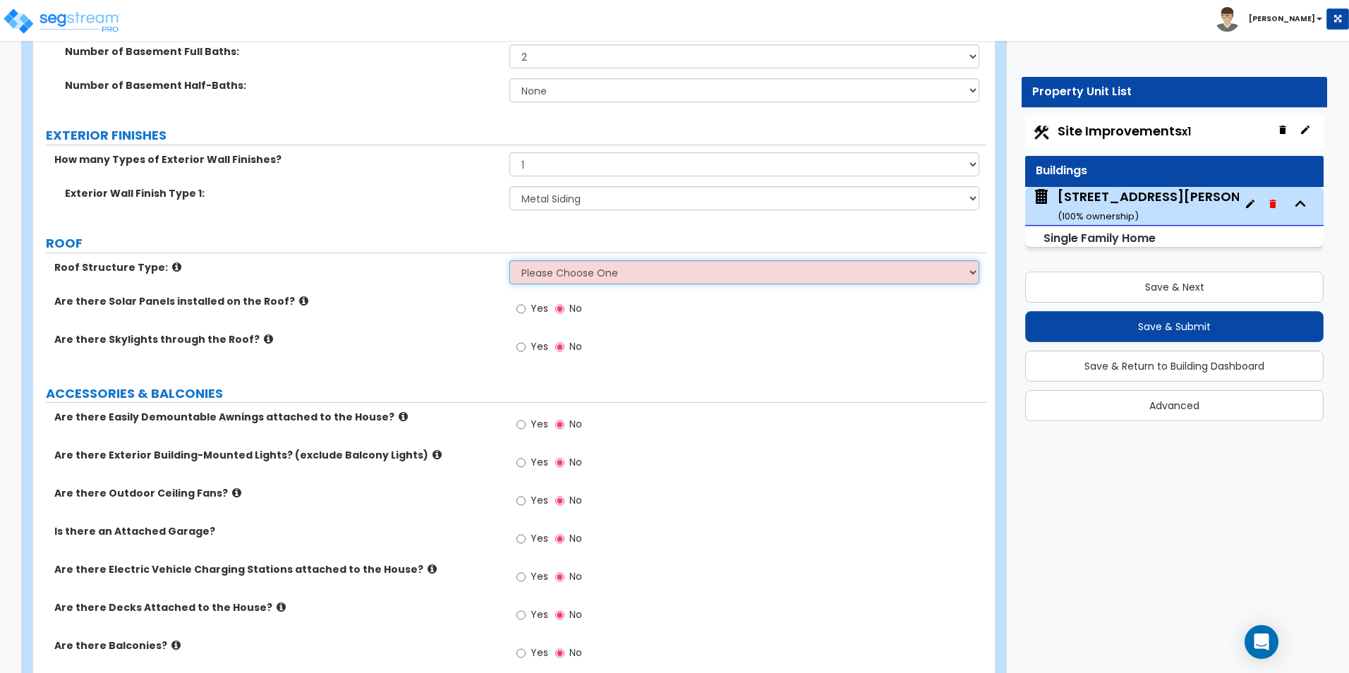
click at [580, 270] on select "Please Choose One Gable Roof Flat Roof Hybrid Gable & Flat Roof" at bounding box center [743, 272] width 469 height 24
select select "1"
click at [509, 260] on select "Please Choose One Gable Roof Flat Roof Hybrid Gable & Flat Roof" at bounding box center [743, 272] width 469 height 24
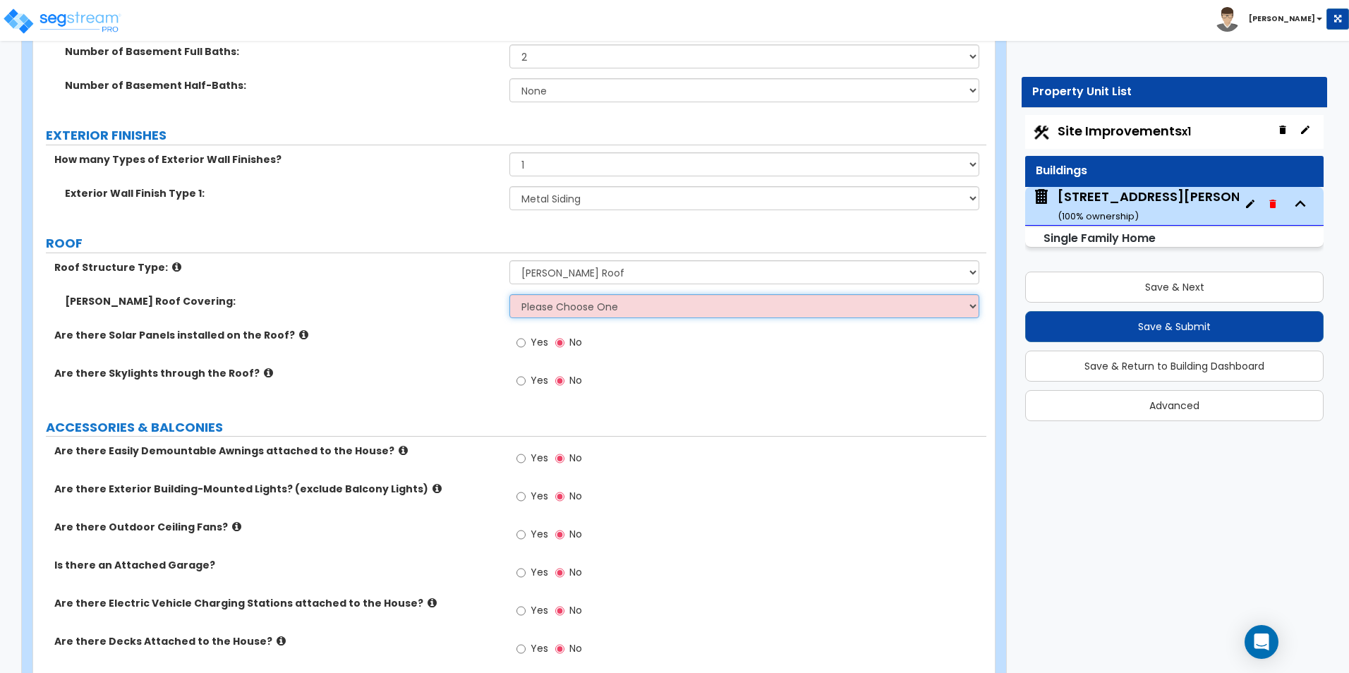
click at [560, 307] on select "Please Choose One Asphalt Shingle Clay Tile Wood Shingle Metal Shingle Standing…" at bounding box center [743, 306] width 469 height 24
select select "1"
click at [509, 294] on select "Please Choose One Asphalt Shingle Clay Tile Wood Shingle Metal Shingle Standing…" at bounding box center [743, 306] width 469 height 24
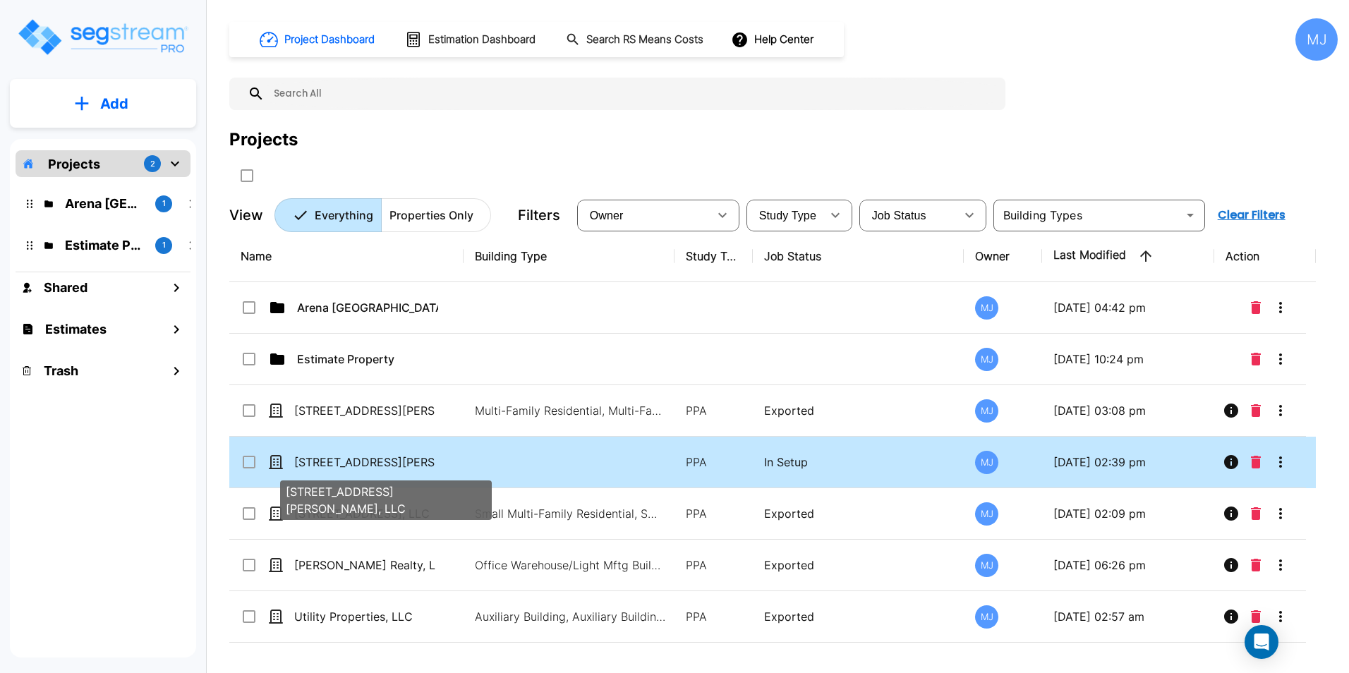
click at [347, 461] on p "[STREET_ADDRESS][PERSON_NAME], LLC" at bounding box center [364, 462] width 141 height 17
click at [356, 461] on p "[STREET_ADDRESS][PERSON_NAME], LLC" at bounding box center [364, 462] width 141 height 17
checkbox input "false"
click at [356, 461] on p "[STREET_ADDRESS][PERSON_NAME], LLC" at bounding box center [364, 462] width 141 height 17
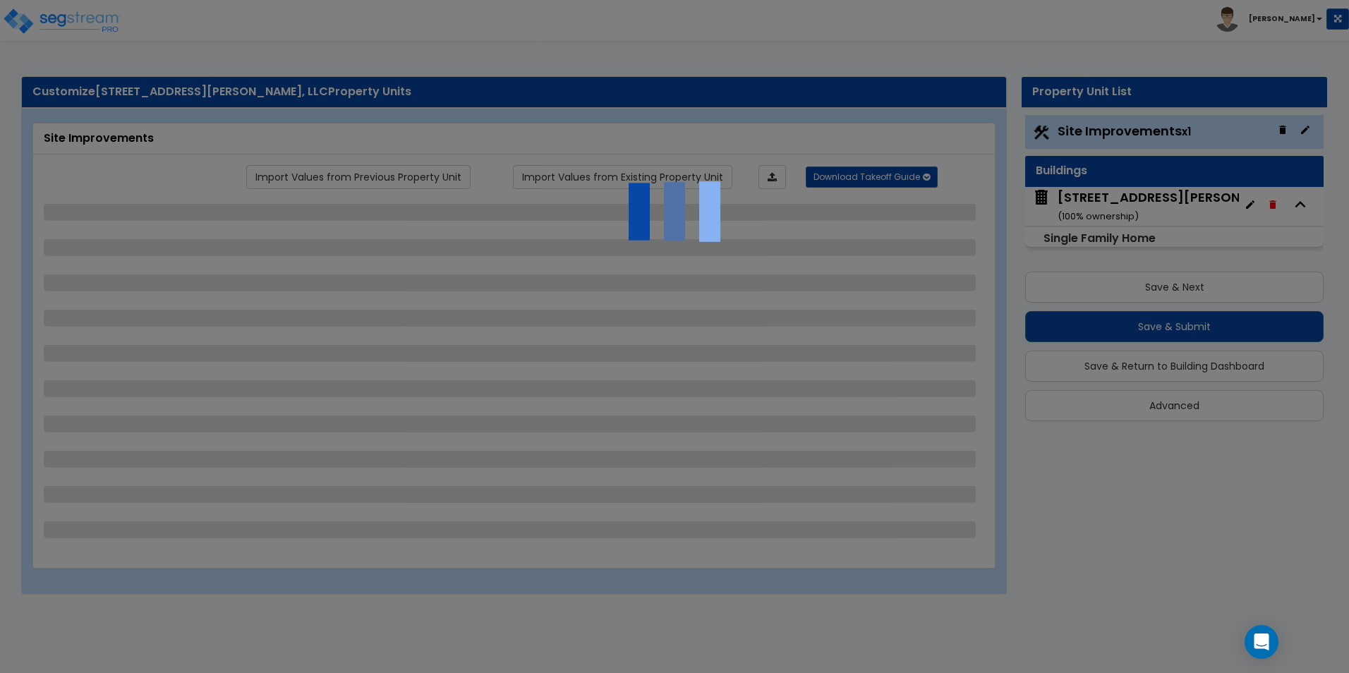
select select "2"
select select "3"
select select "1"
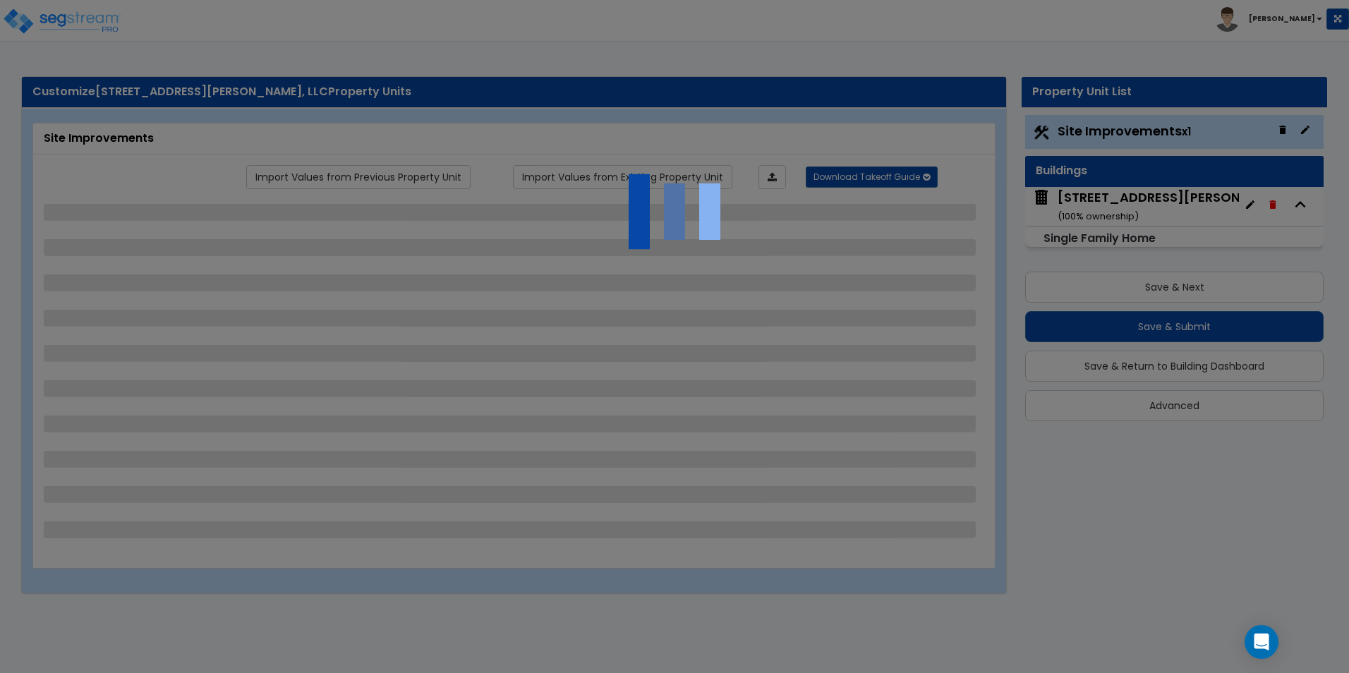
select select "1"
select select "2"
select select "1"
select select "5"
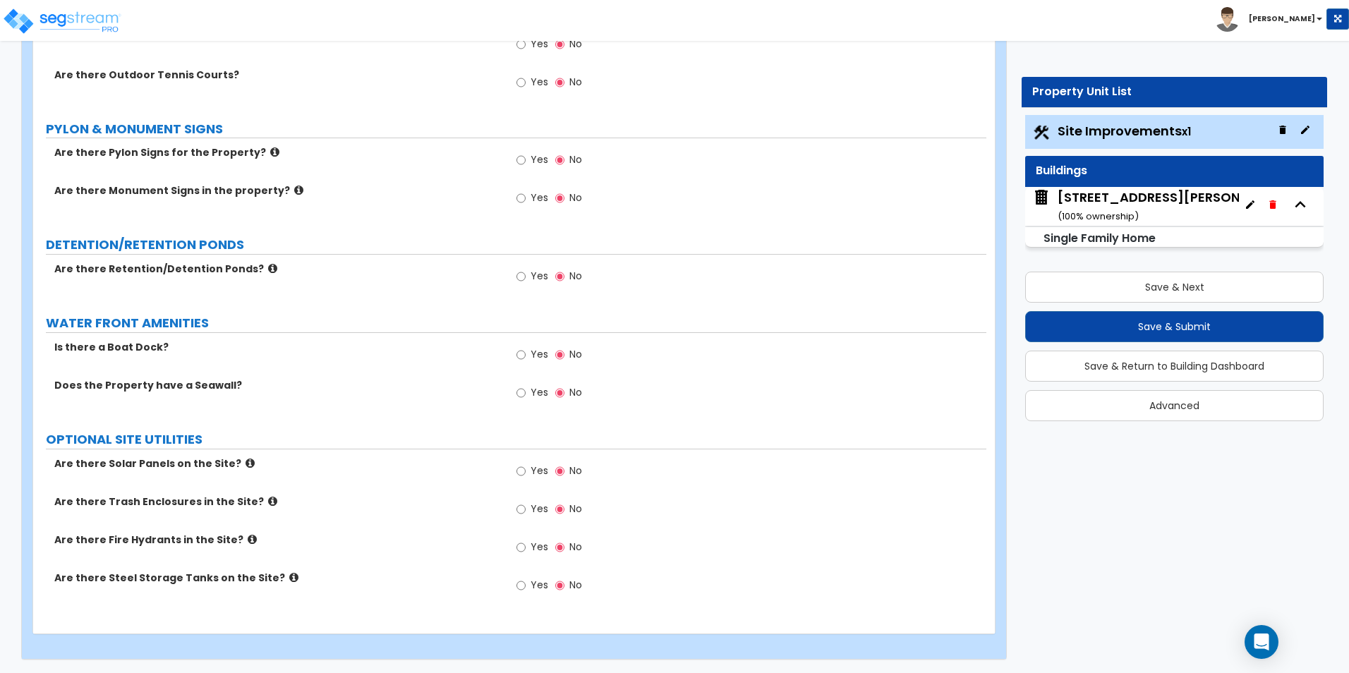
scroll to position [3087, 0]
click at [1208, 284] on button "Save & Next" at bounding box center [1174, 287] width 298 height 31
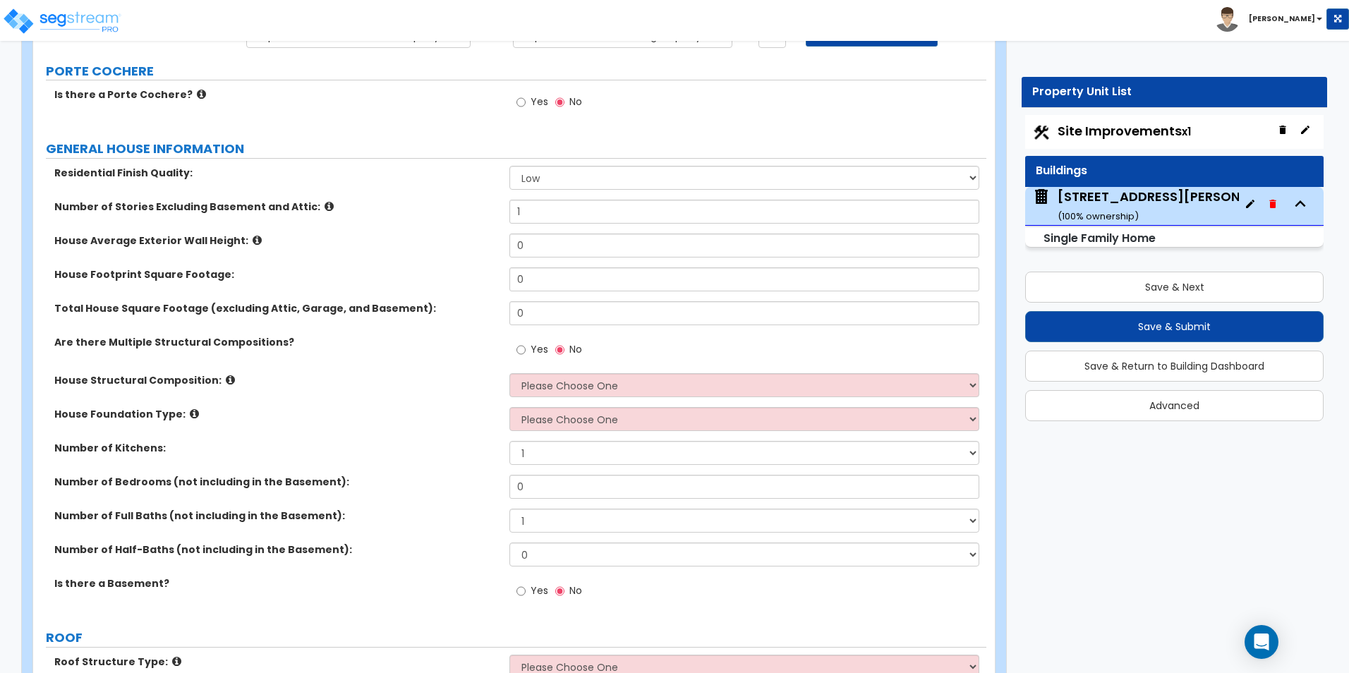
scroll to position [0, 0]
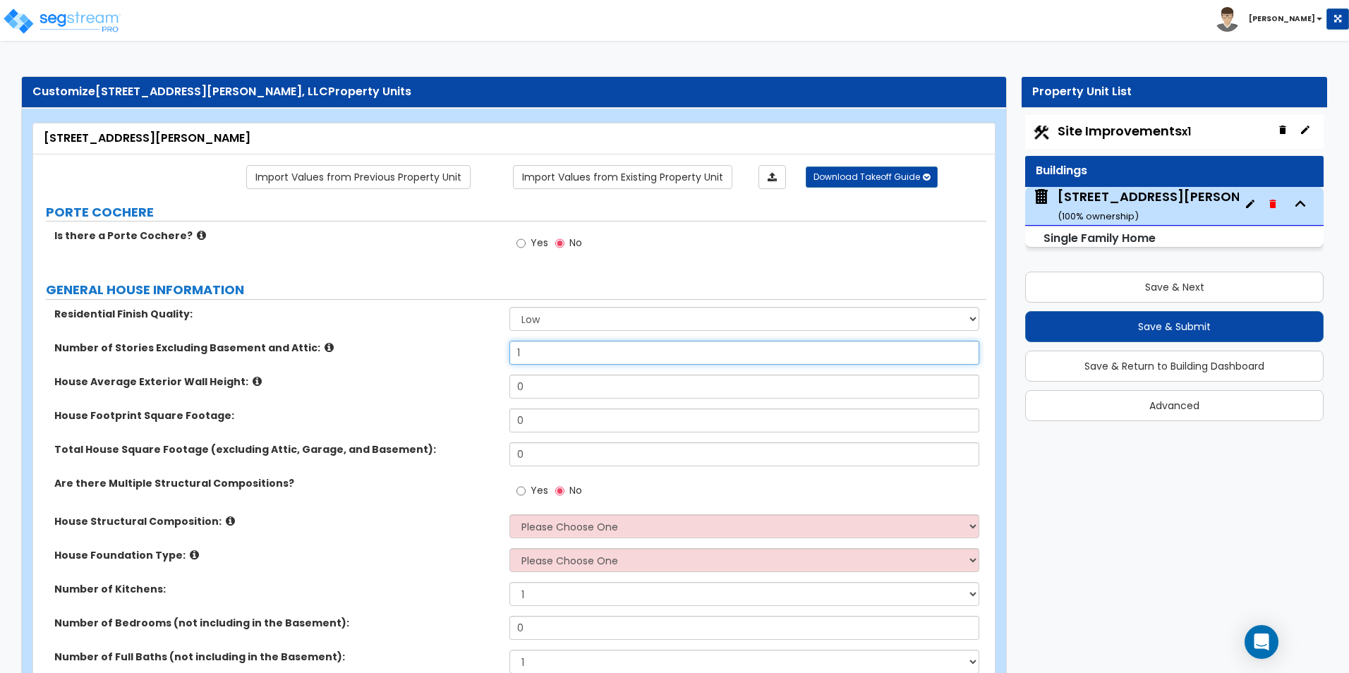
drag, startPoint x: 533, startPoint y: 355, endPoint x: 519, endPoint y: 358, distance: 14.5
click at [519, 358] on input "1" at bounding box center [743, 353] width 469 height 24
drag, startPoint x: 518, startPoint y: 358, endPoint x: 496, endPoint y: 358, distance: 22.6
click at [496, 358] on div "Number of Stories Excluding Basement and Attic: 1" at bounding box center [509, 358] width 953 height 34
type input "2"
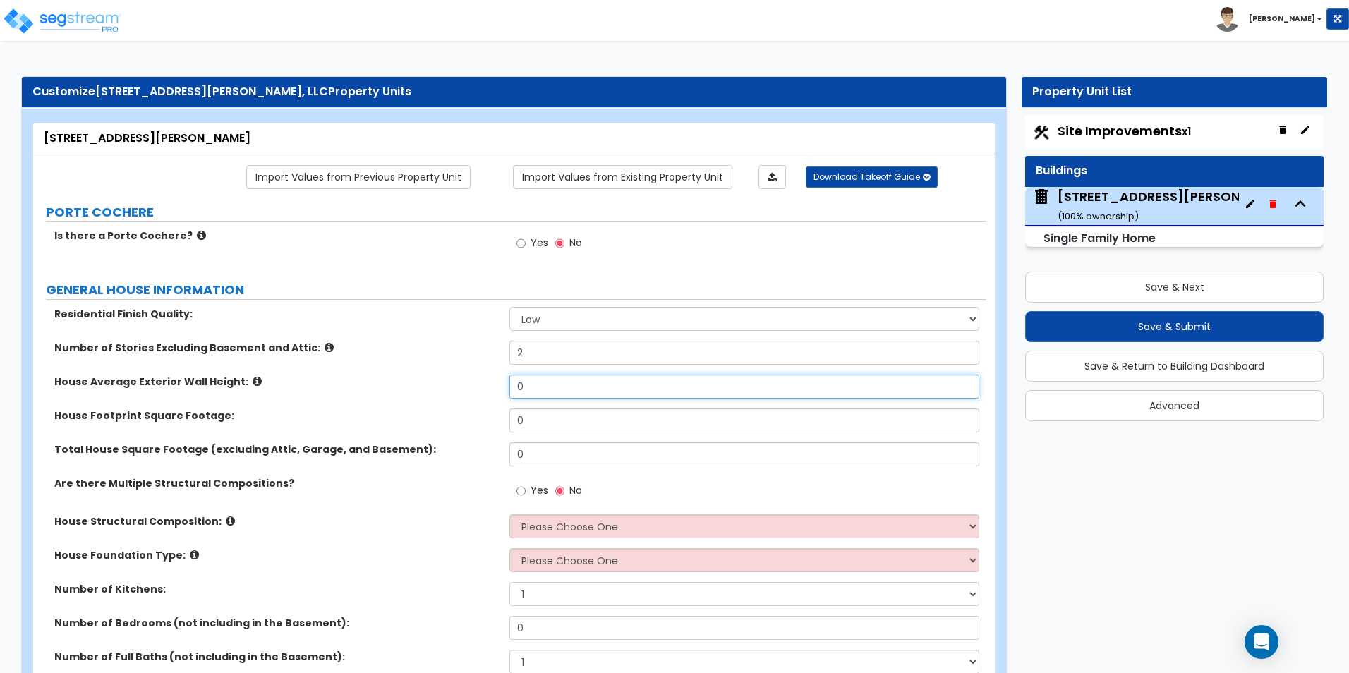
drag, startPoint x: 533, startPoint y: 386, endPoint x: 509, endPoint y: 387, distance: 24.0
click at [509, 387] on div "House Average Exterior Wall Height: 0" at bounding box center [509, 392] width 953 height 34
type input "22"
drag, startPoint x: 537, startPoint y: 425, endPoint x: 497, endPoint y: 425, distance: 40.2
click at [497, 425] on div "House Footprint Square Footage: 0" at bounding box center [509, 425] width 953 height 34
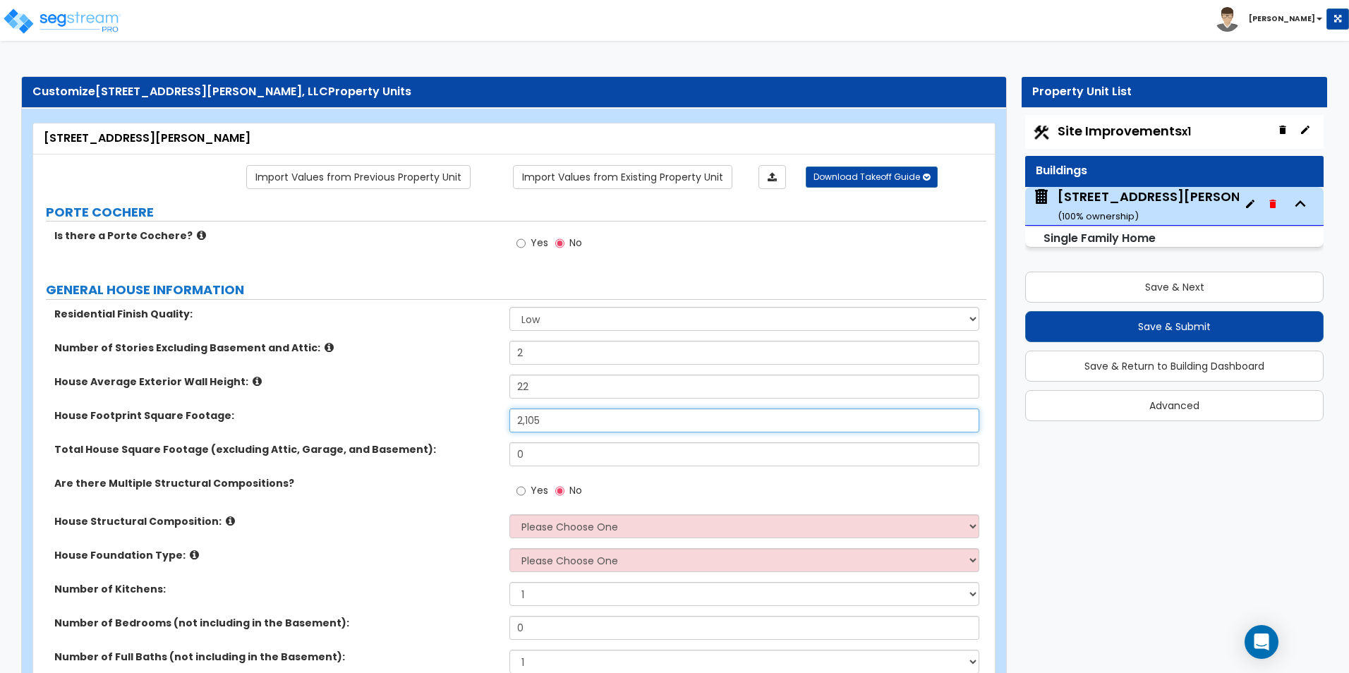
type input "2,105"
drag, startPoint x: 524, startPoint y: 450, endPoint x: 502, endPoint y: 454, distance: 22.3
click at [502, 454] on div "Total House Square Footage (excluding Attic, Garage, and Basement): 0" at bounding box center [509, 459] width 953 height 34
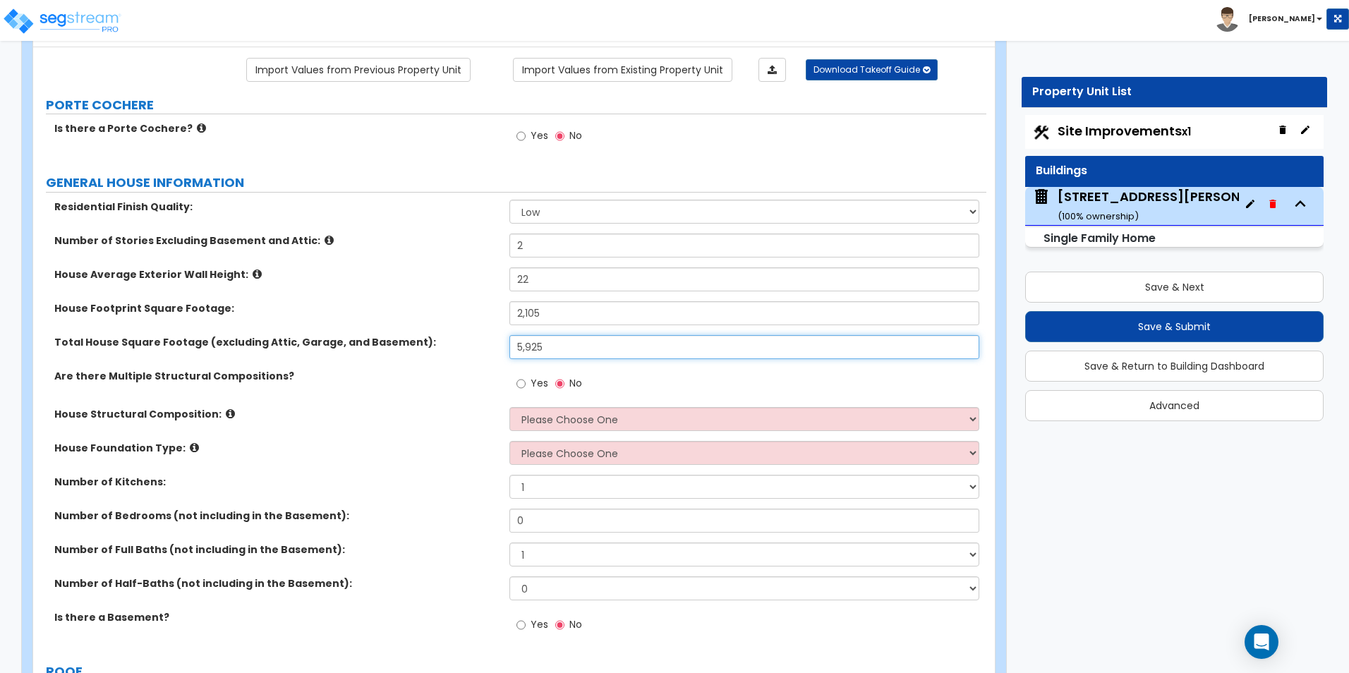
scroll to position [141, 0]
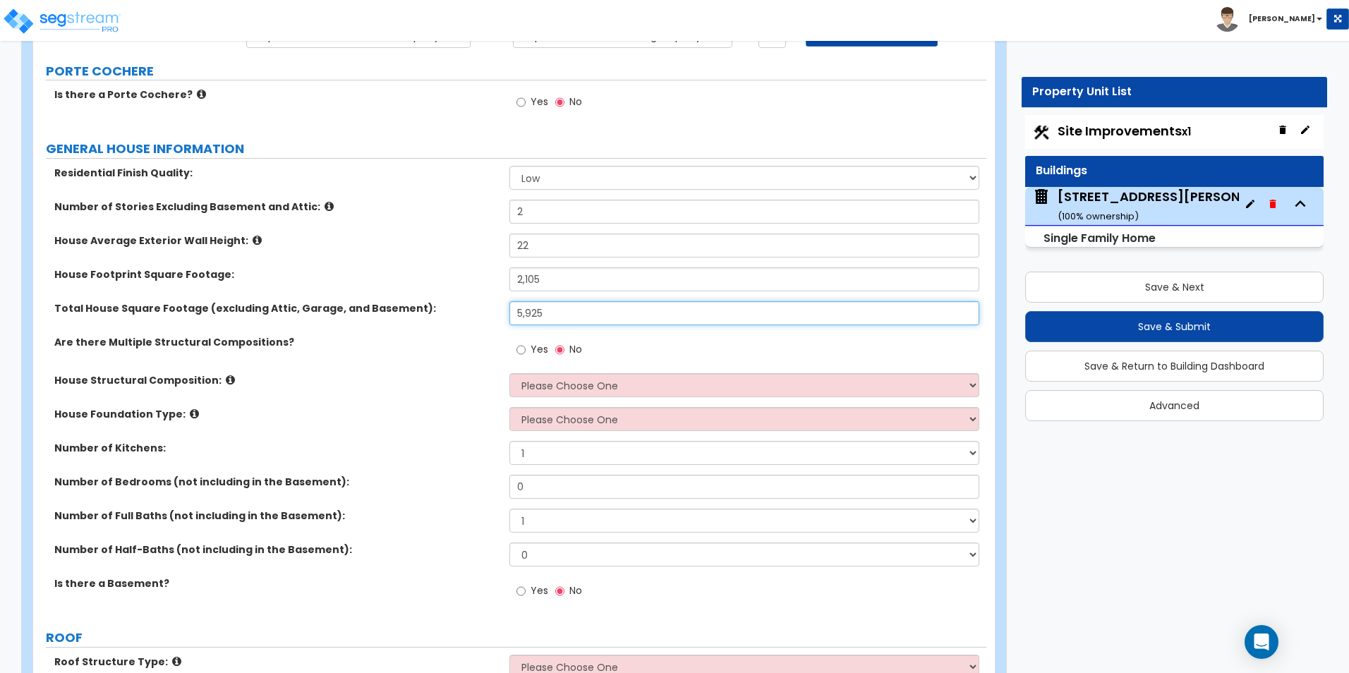
type input "5,925"
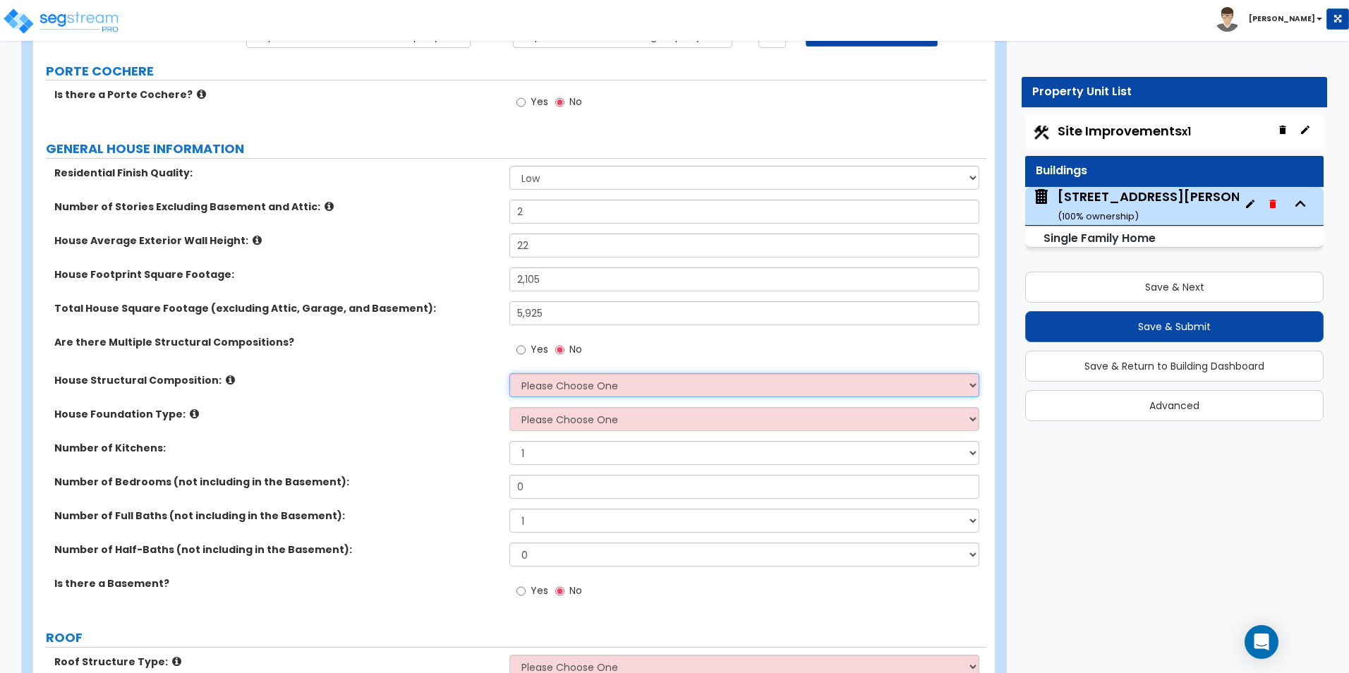
click at [561, 386] on select "Please Choose One Reinforced Concrete Structural Steel Brick Masonry CMU Masonr…" at bounding box center [743, 385] width 469 height 24
select select "7"
click at [509, 373] on select "Please Choose One Reinforced Concrete Structural Steel Brick Masonry CMU Masonr…" at bounding box center [743, 385] width 469 height 24
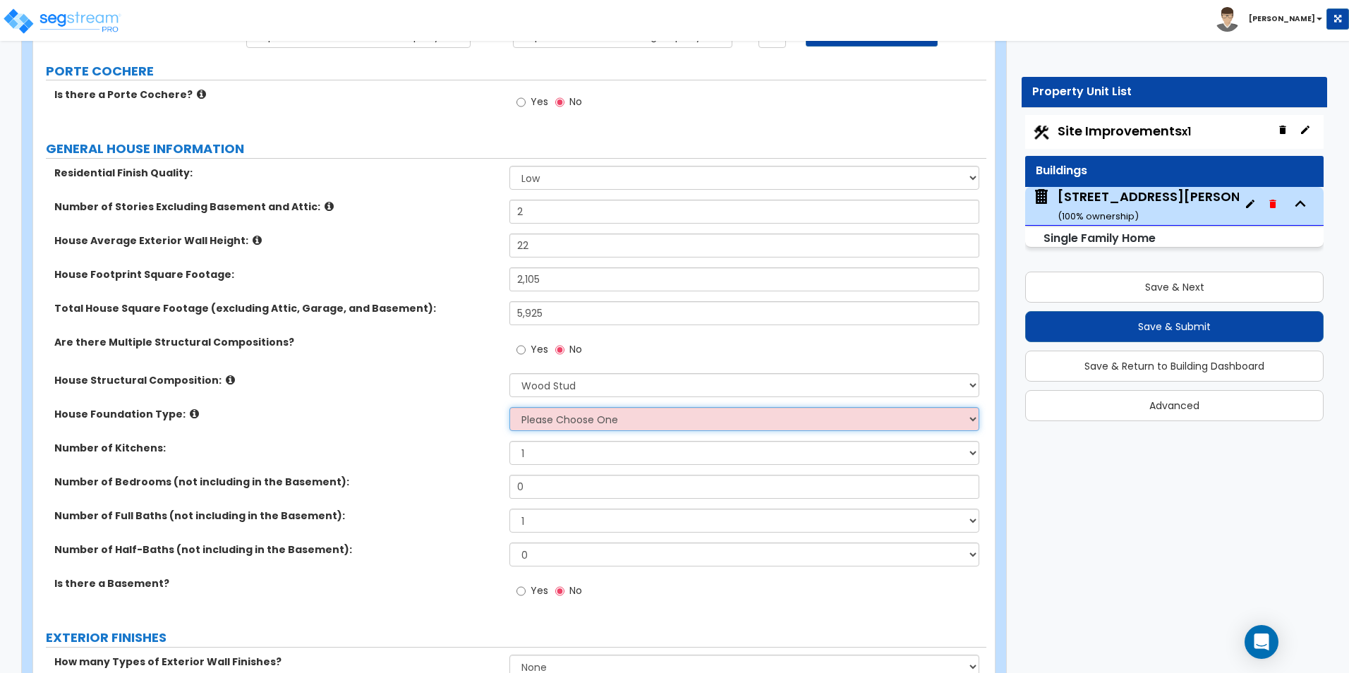
click at [556, 422] on select "Please Choose One Crawl Space Pier-Elevated First floor Slab on Grade" at bounding box center [743, 419] width 469 height 24
select select "1"
click at [509, 407] on select "Please Choose One Crawl Space Pier-Elevated First floor Slab on Grade" at bounding box center [743, 419] width 469 height 24
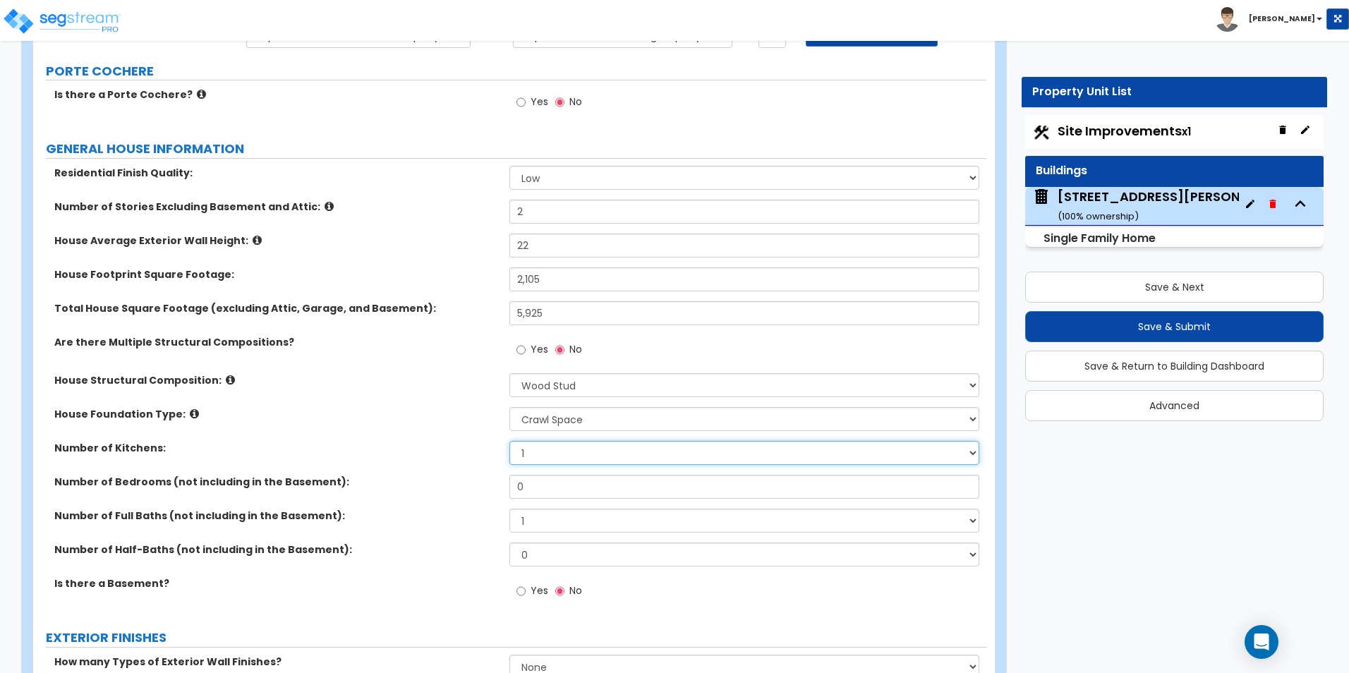
click at [533, 455] on select "1 2 3" at bounding box center [743, 453] width 469 height 24
select select "3"
click at [509, 441] on select "1 2 3" at bounding box center [743, 453] width 469 height 24
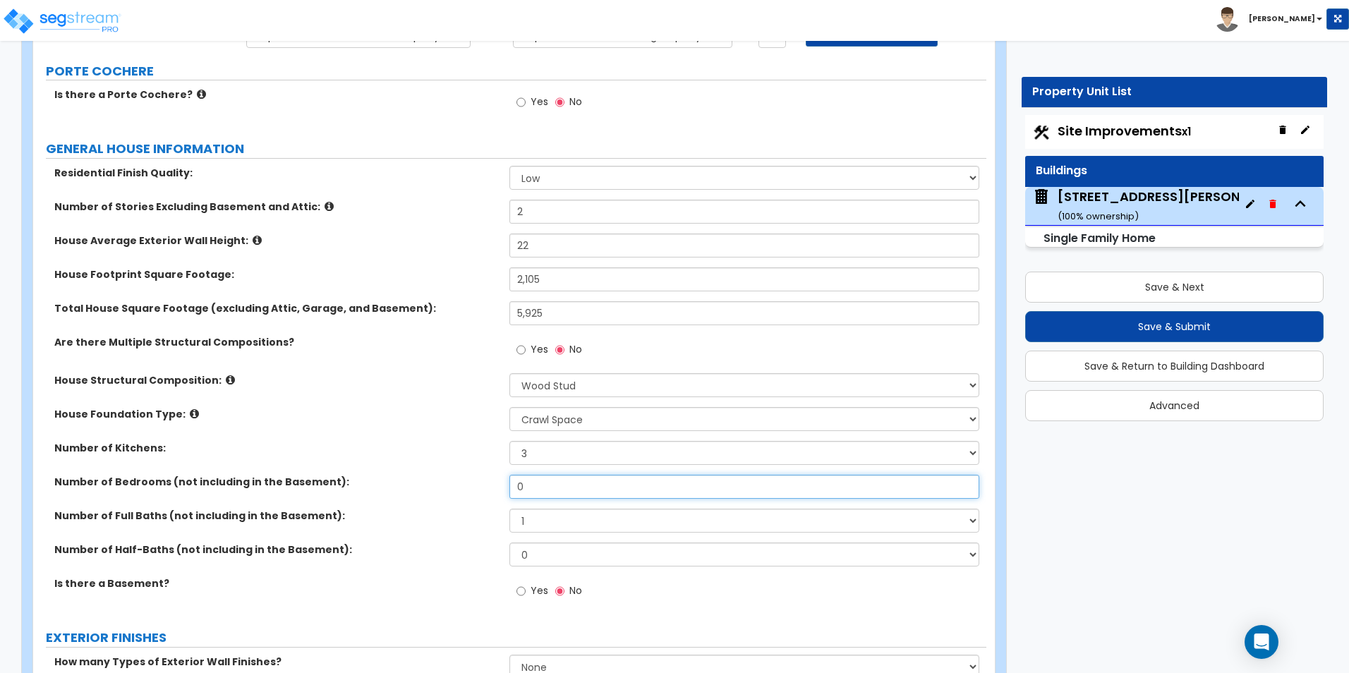
click at [544, 490] on input "0" at bounding box center [743, 487] width 469 height 24
drag, startPoint x: 533, startPoint y: 492, endPoint x: 517, endPoint y: 490, distance: 15.7
click at [517, 490] on input "0" at bounding box center [743, 487] width 469 height 24
click at [541, 523] on select "1 2 3 4 5 6 7 8 9 10" at bounding box center [743, 521] width 469 height 24
click at [446, 456] on div "Number of Kitchens: 1 2 3" at bounding box center [509, 458] width 953 height 34
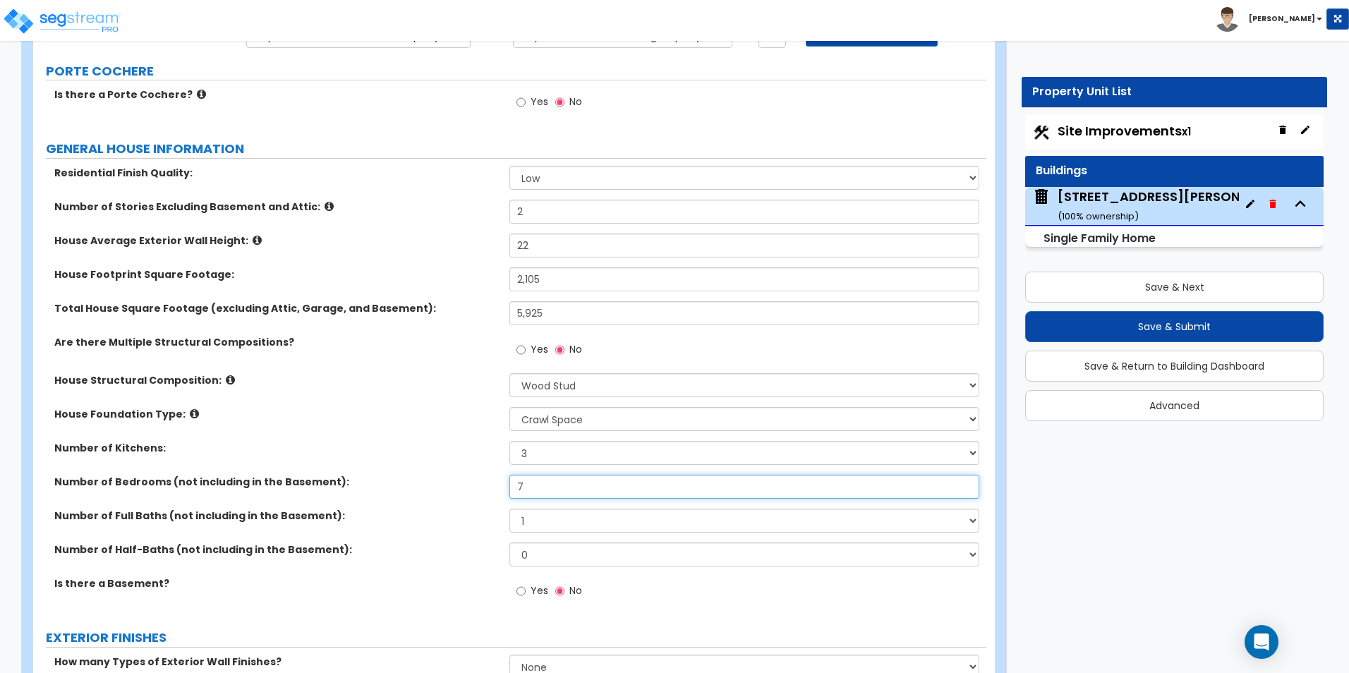
drag, startPoint x: 543, startPoint y: 480, endPoint x: 516, endPoint y: 483, distance: 27.7
click at [516, 483] on input "7" at bounding box center [743, 487] width 469 height 24
type input "9"
drag, startPoint x: 535, startPoint y: 523, endPoint x: 506, endPoint y: 523, distance: 28.2
click at [506, 523] on div "Number of Full Baths (not including in the Basement): 1 2 3 4 5 6 7 8 9 10" at bounding box center [509, 526] width 953 height 34
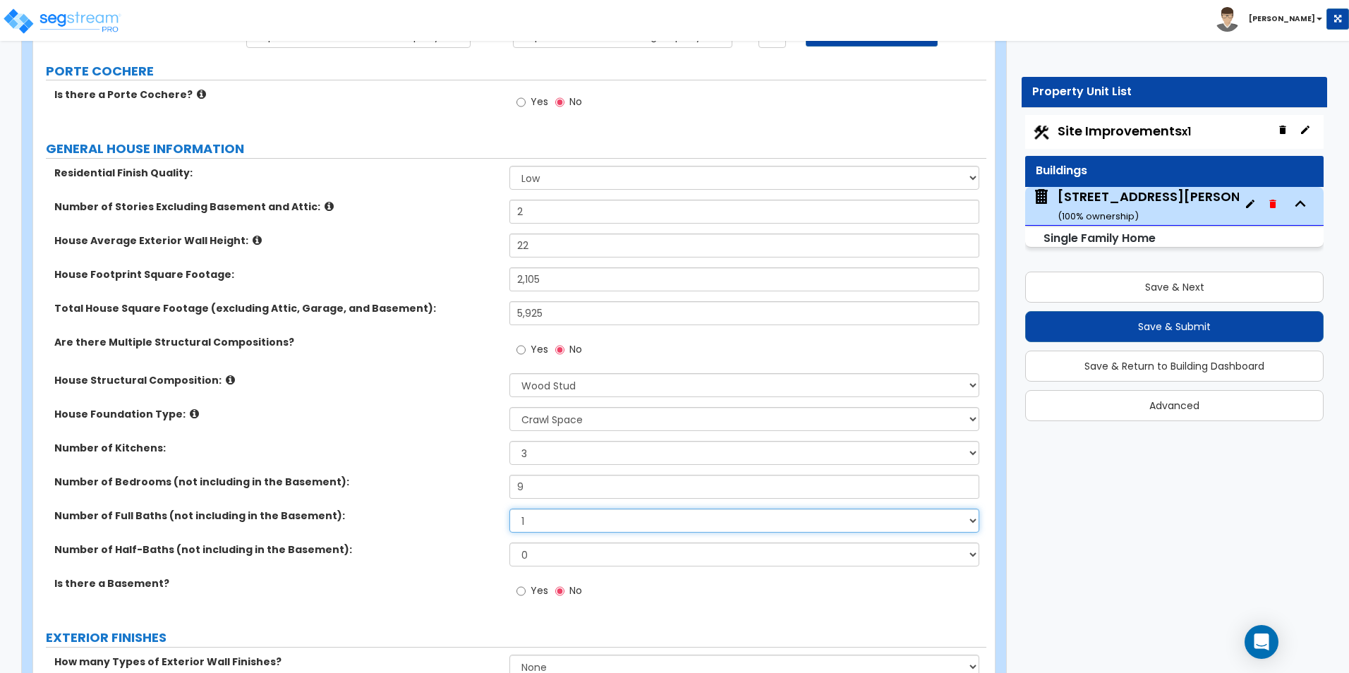
select select "7"
click at [509, 509] on select "1 2 3 4 5 6 7 8 9 10" at bounding box center [743, 521] width 469 height 24
click at [523, 592] on input "Yes" at bounding box center [520, 591] width 9 height 16
radio input "true"
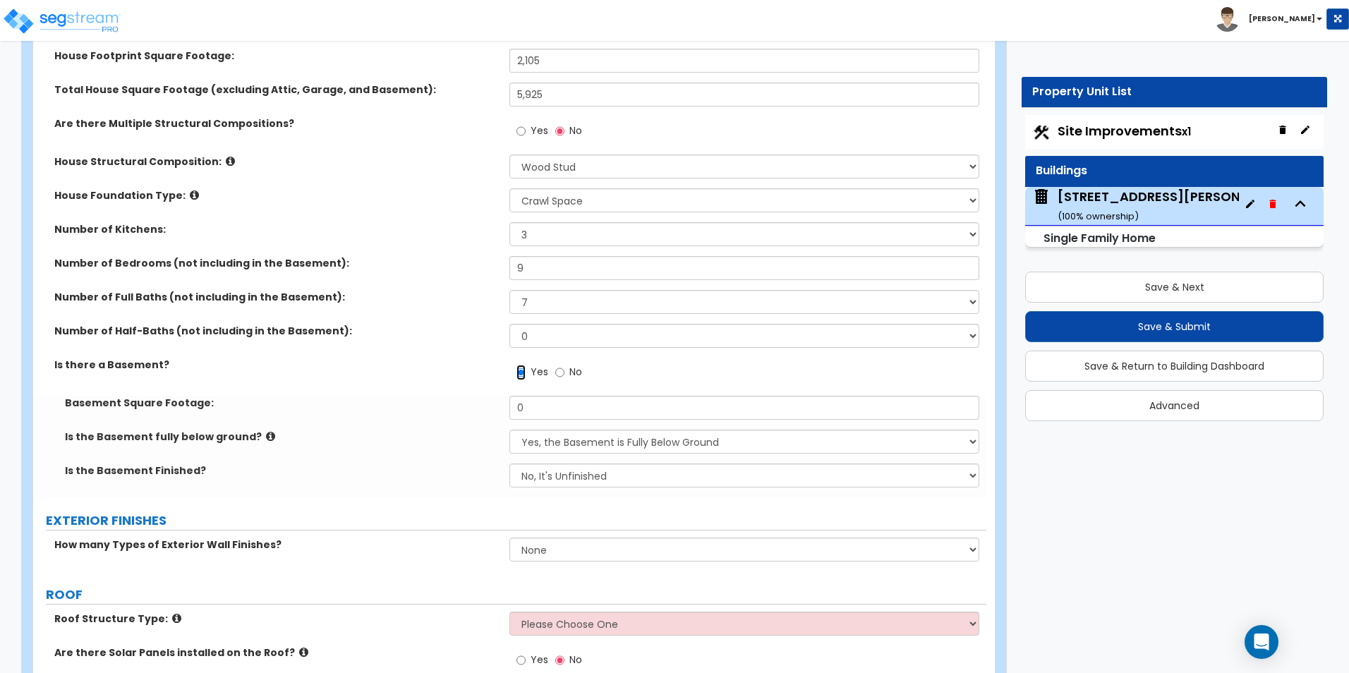
scroll to position [494, 0]
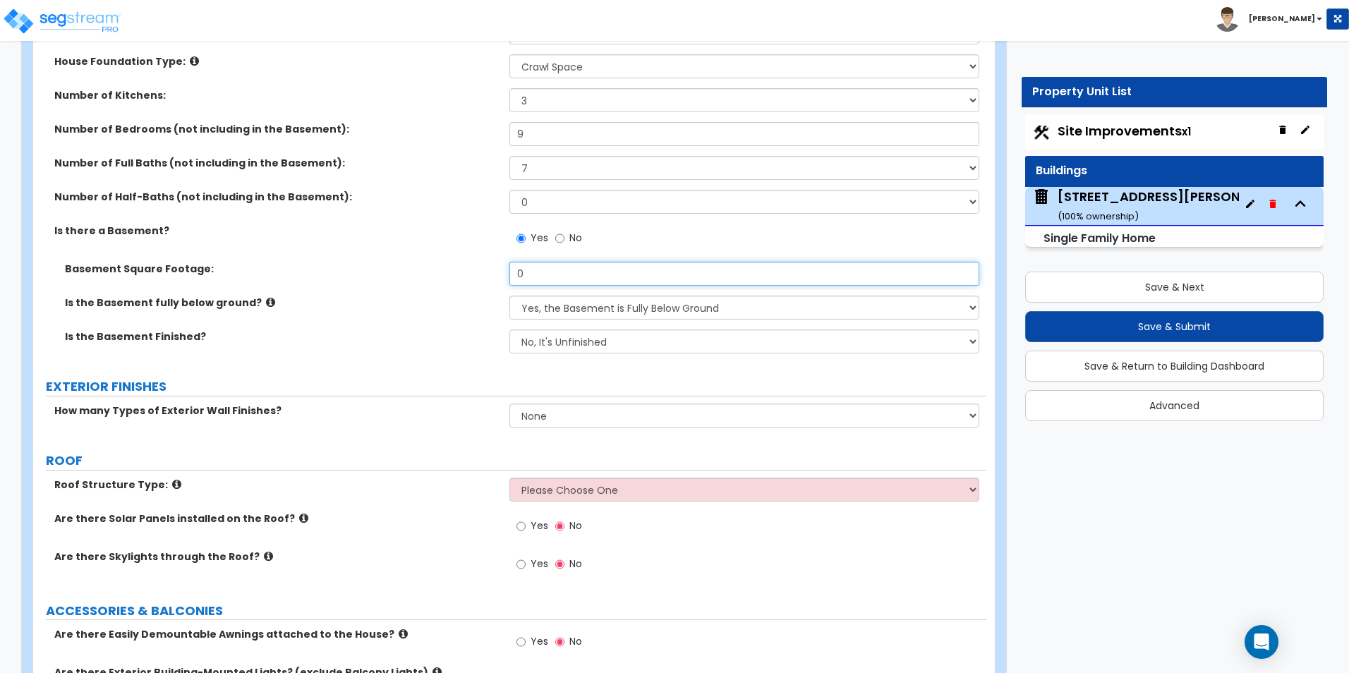
drag, startPoint x: 528, startPoint y: 274, endPoint x: 506, endPoint y: 272, distance: 22.7
click at [506, 272] on div "Basement Square Footage: 0" at bounding box center [509, 279] width 953 height 34
type input "2,105"
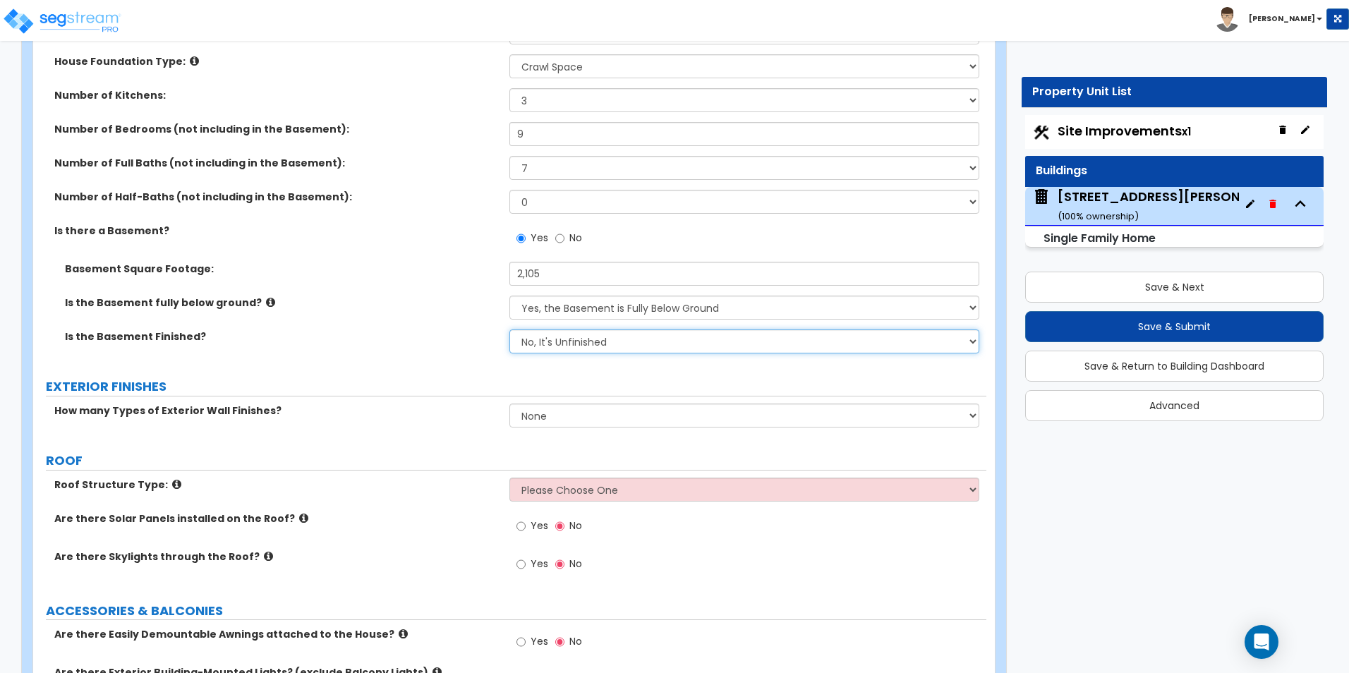
click at [577, 343] on select "No, It's Unfinished Yes, It's Finished" at bounding box center [743, 341] width 469 height 24
select select "1"
click at [509, 329] on select "No, It's Unfinished Yes, It's Finished" at bounding box center [743, 341] width 469 height 24
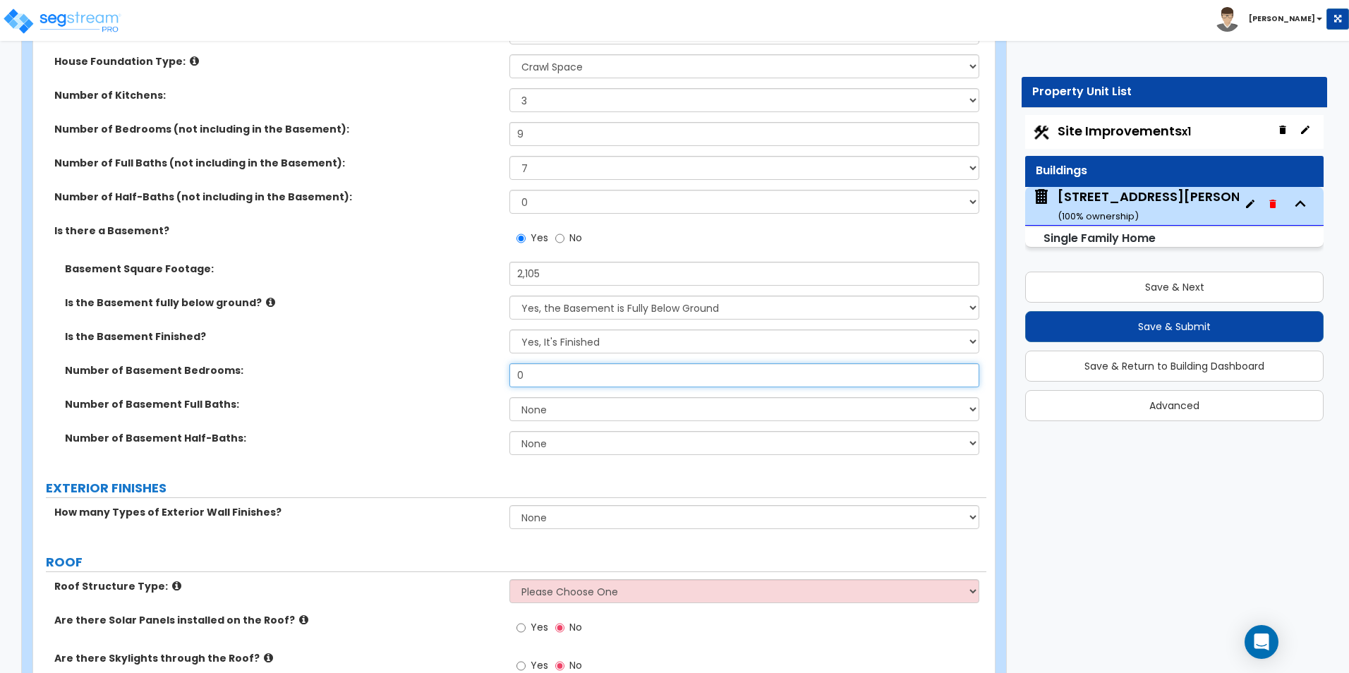
click at [539, 382] on input "0" at bounding box center [743, 375] width 469 height 24
type input "1"
click at [554, 411] on select "None 1 2 3" at bounding box center [743, 409] width 469 height 24
select select "2"
click at [509, 397] on select "None 1 2 3" at bounding box center [743, 409] width 469 height 24
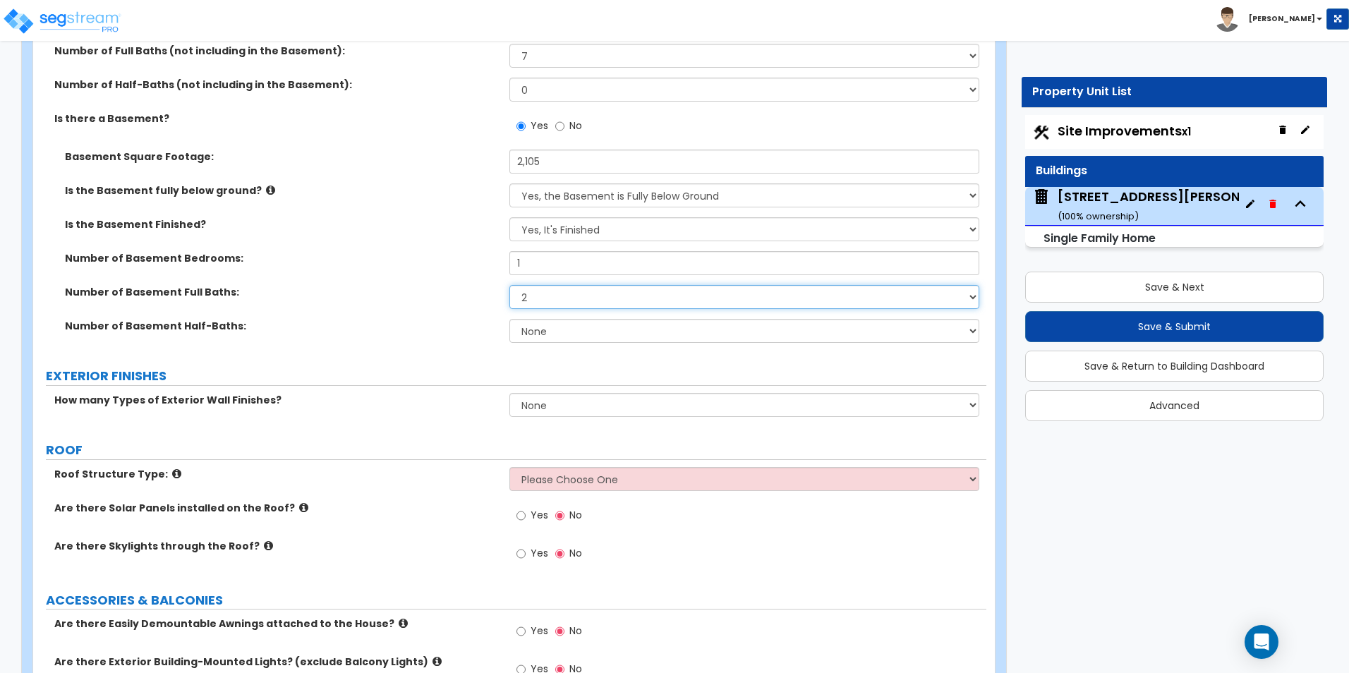
scroll to position [635, 0]
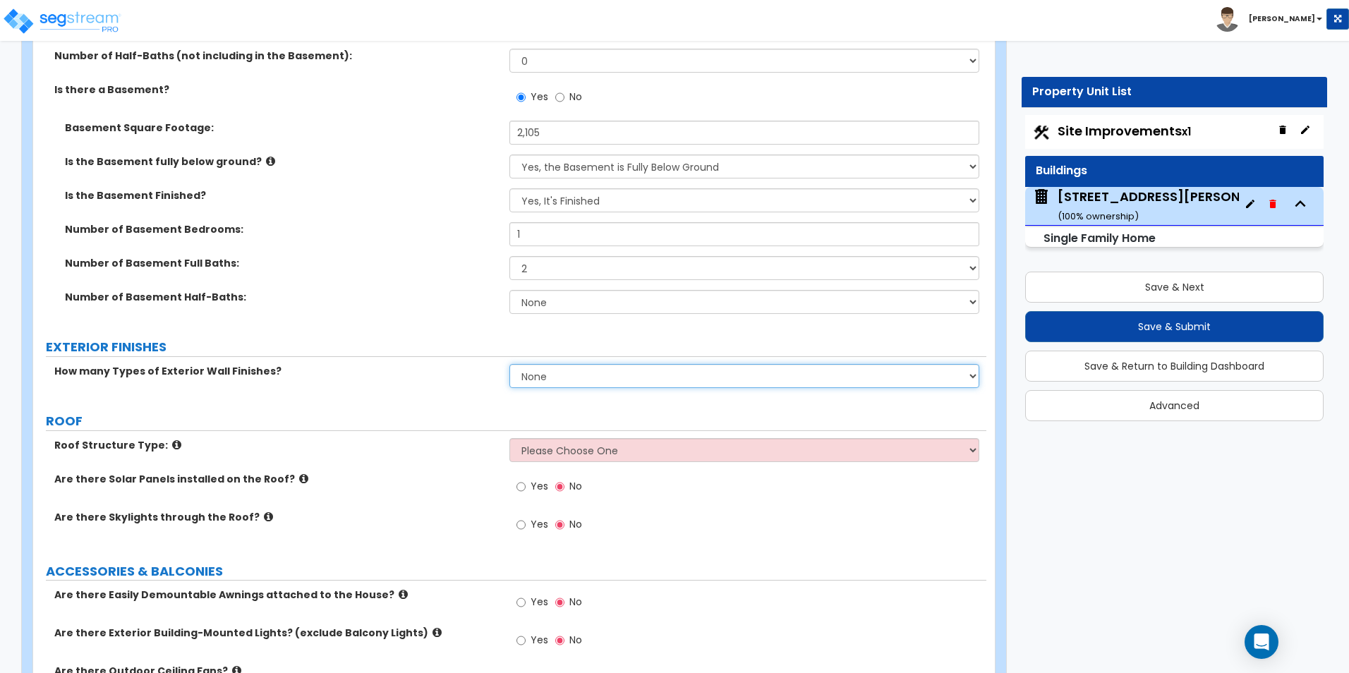
click at [558, 379] on select "None 1 2 3" at bounding box center [743, 376] width 469 height 24
select select "1"
click at [509, 364] on select "None 1 2 3" at bounding box center [743, 376] width 469 height 24
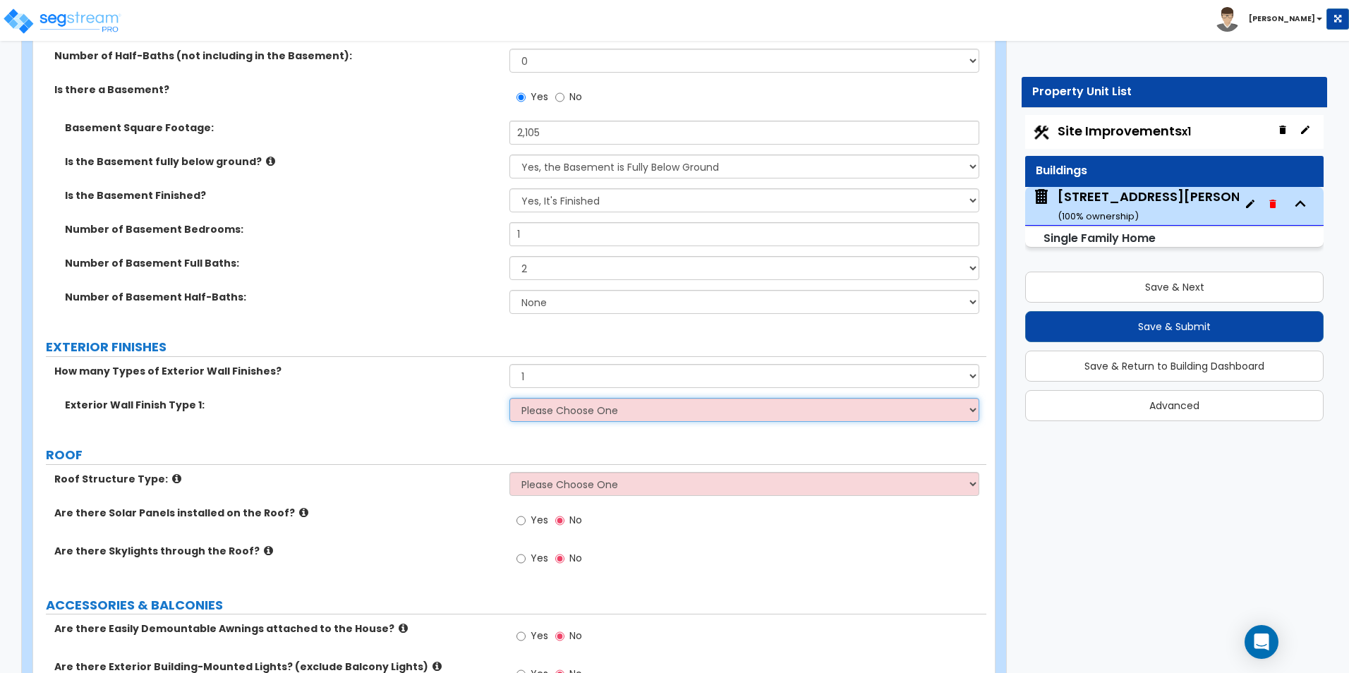
click at [562, 412] on select "Please Choose One No Finish/Shared Wall No Wall Brick Finish Stone Finish Wood …" at bounding box center [743, 410] width 469 height 24
select select "6"
click at [509, 398] on select "Please Choose One No Finish/Shared Wall No Wall Brick Finish Stone Finish Wood …" at bounding box center [743, 410] width 469 height 24
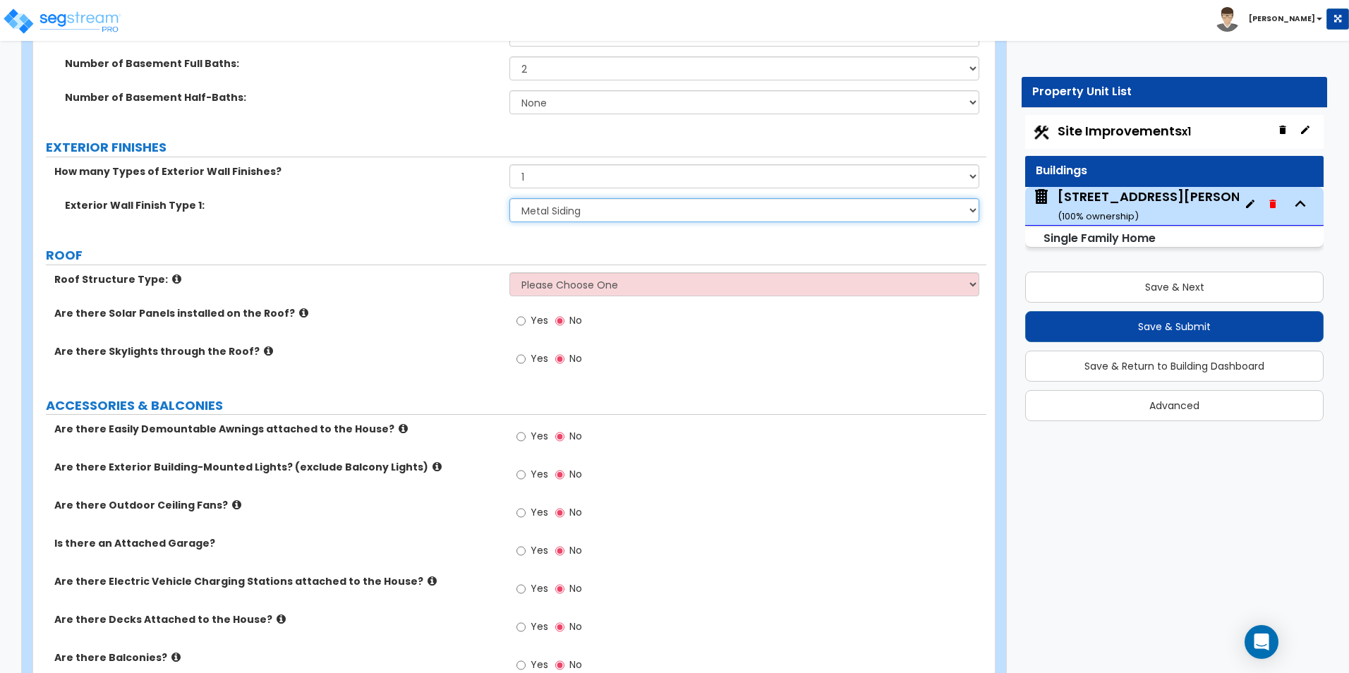
scroll to position [846, 0]
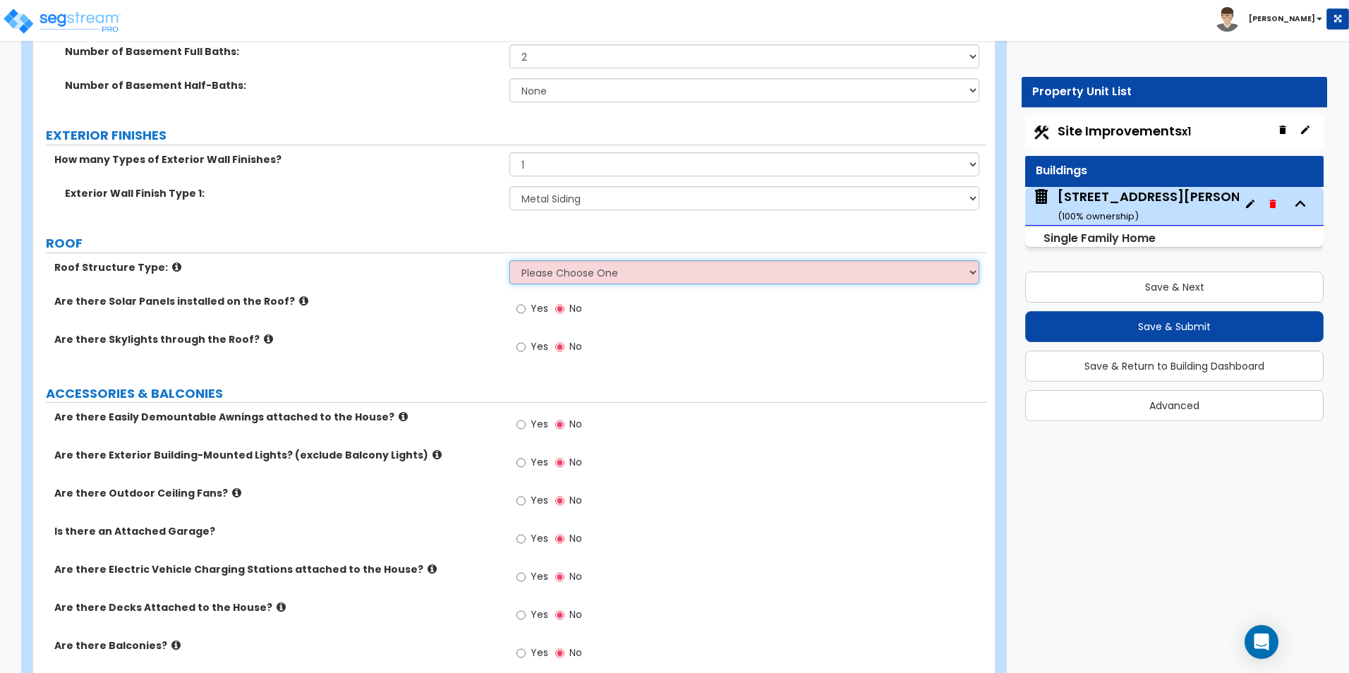
click at [562, 281] on select "Please Choose One Gable Roof Flat Roof Hybrid Gable & Flat Roof" at bounding box center [743, 272] width 469 height 24
select select "1"
click at [509, 260] on select "Please Choose One Gable Roof Flat Roof Hybrid Gable & Flat Roof" at bounding box center [743, 272] width 469 height 24
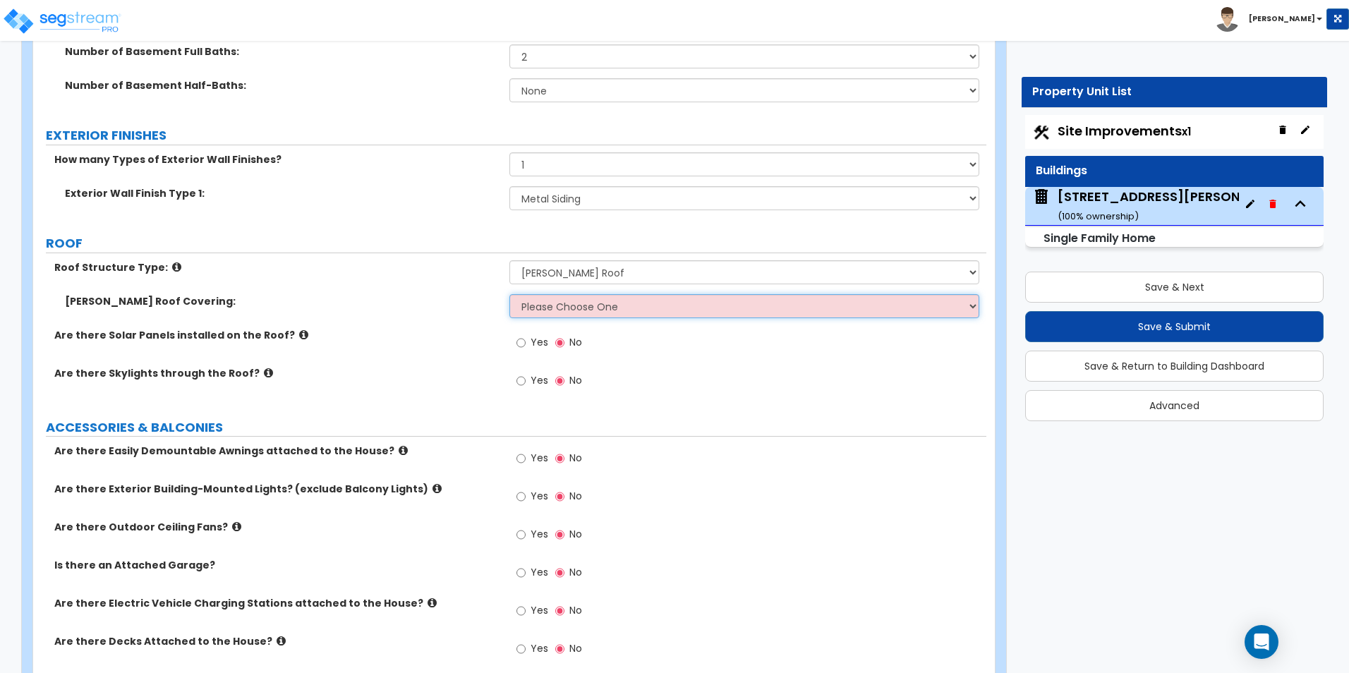
click at [643, 312] on select "Please Choose One Asphalt Shingle Clay Tile Wood Shingle Metal Shingle Standing…" at bounding box center [743, 306] width 469 height 24
select select "1"
click at [509, 294] on select "Please Choose One Asphalt Shingle Clay Tile Wood Shingle Metal Shingle Standing…" at bounding box center [743, 306] width 469 height 24
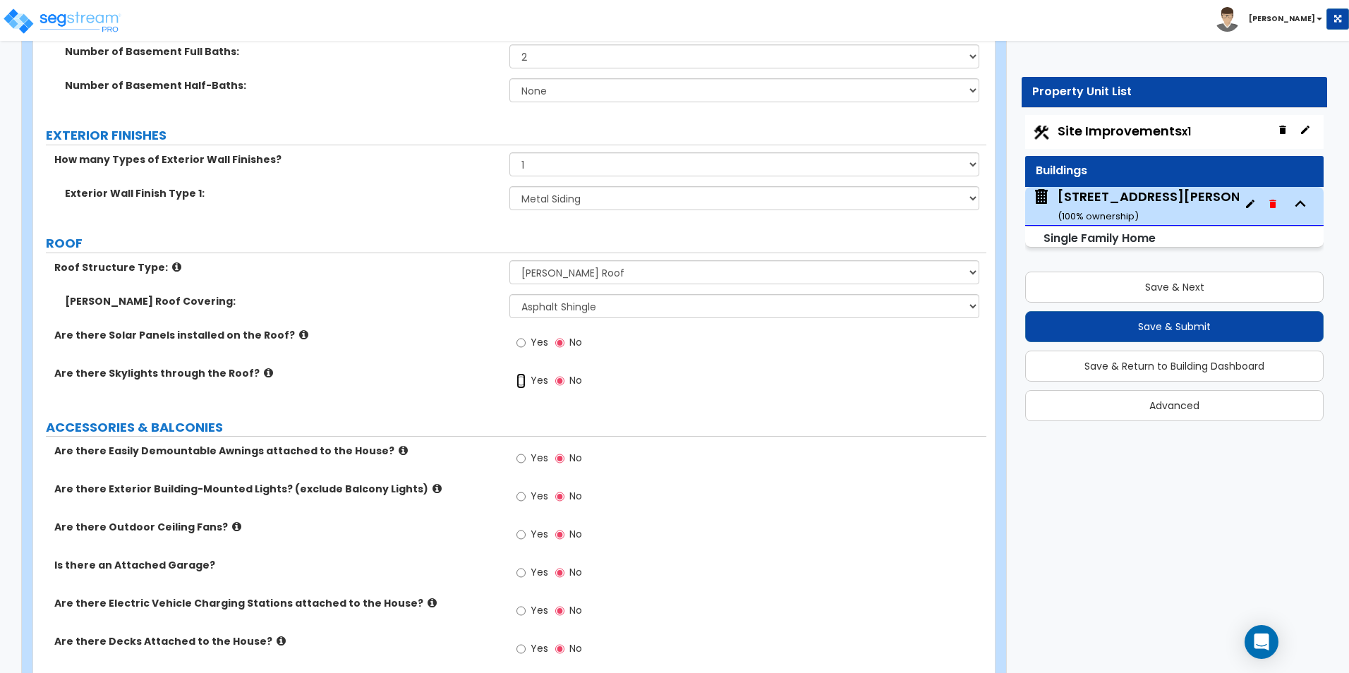
click at [517, 377] on input "Yes" at bounding box center [520, 381] width 9 height 16
radio input "true"
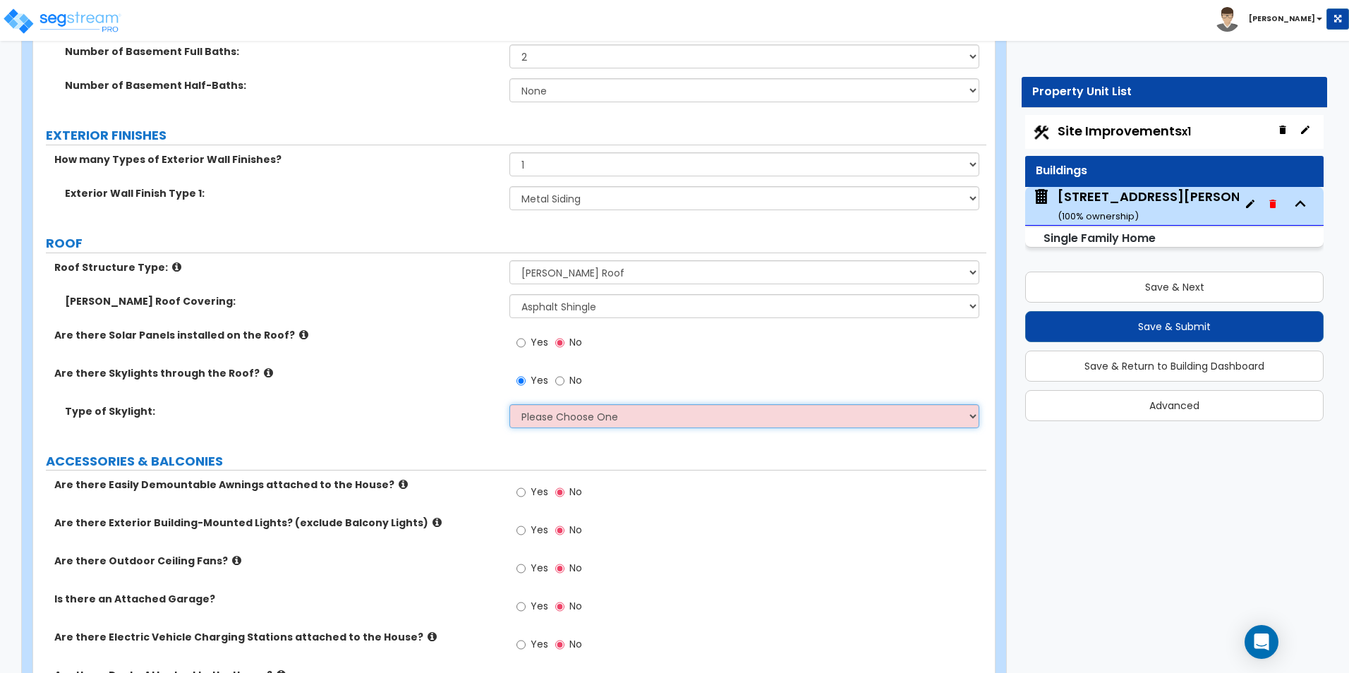
click at [528, 412] on select "Please Choose One Fixed Rectangular Glass Barrel Vault Dome Square Pyramid" at bounding box center [743, 416] width 469 height 24
select select "4"
click at [509, 404] on select "Please Choose One Fixed Rectangular Glass Barrel Vault Dome Square Pyramid" at bounding box center [743, 416] width 469 height 24
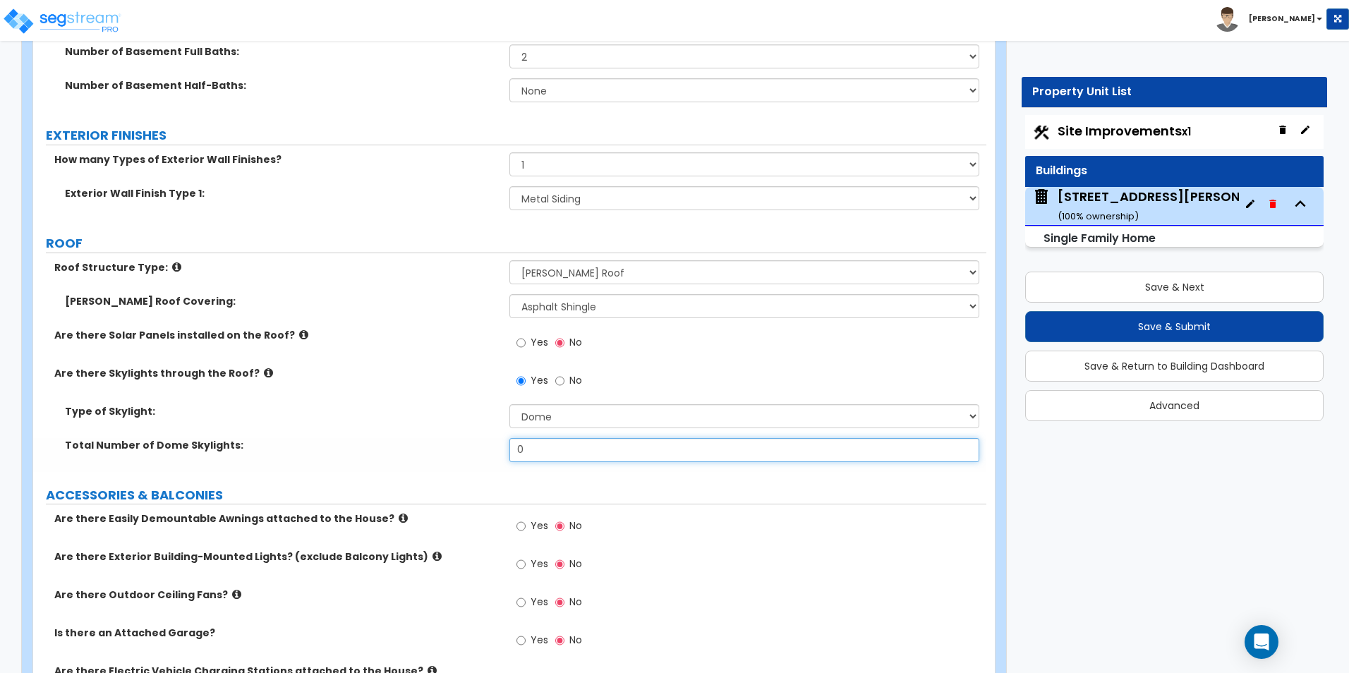
click at [537, 458] on input "0" at bounding box center [743, 450] width 469 height 24
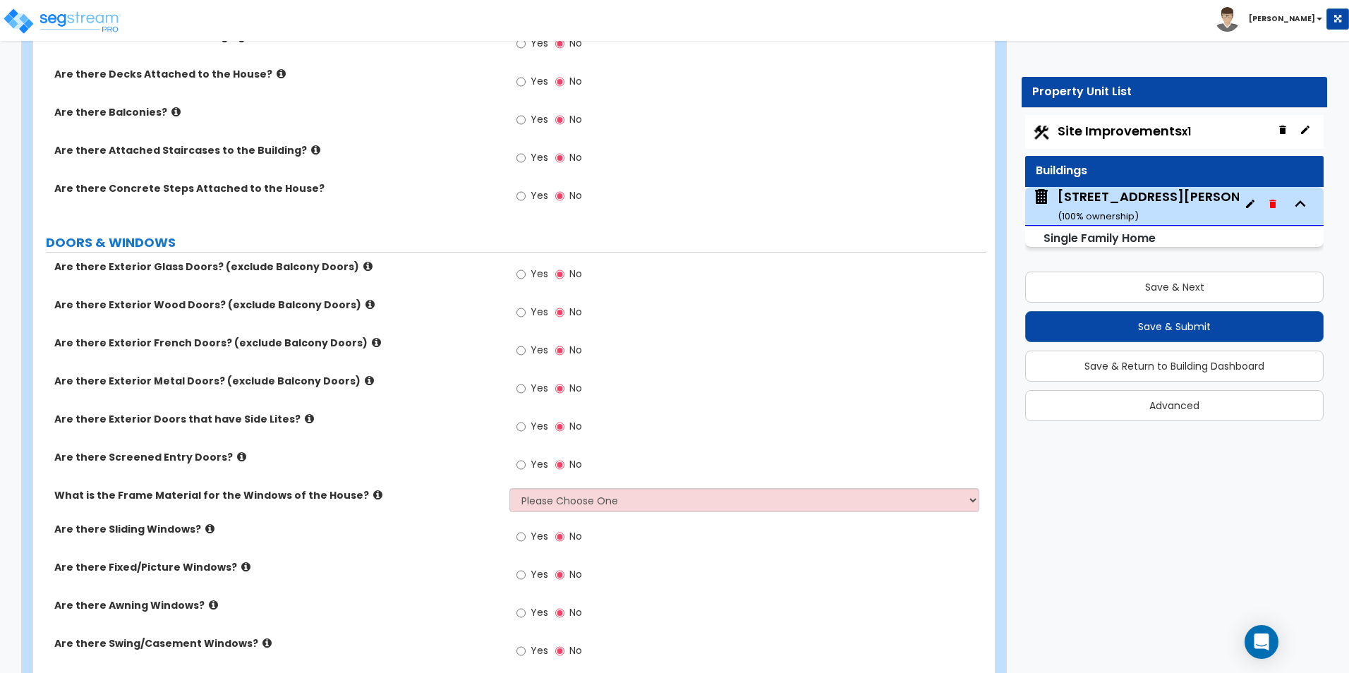
scroll to position [1552, 0]
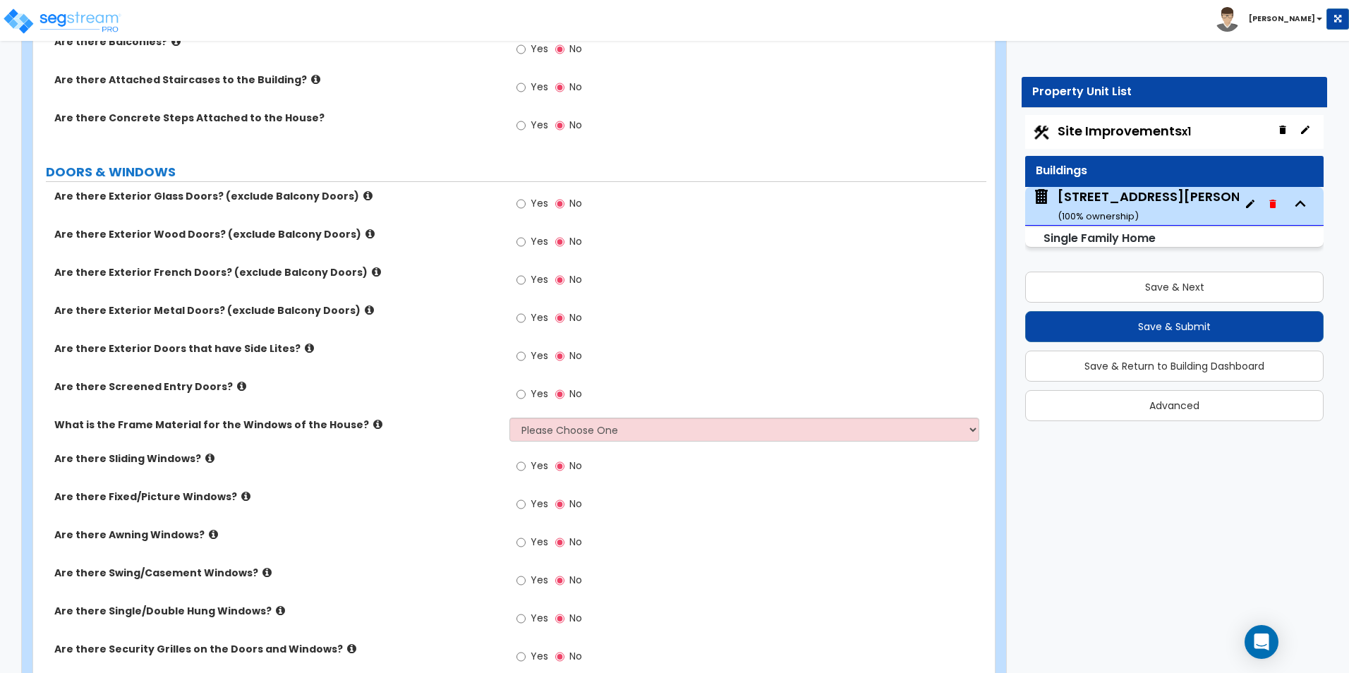
type input "1"
click at [521, 245] on input "Yes" at bounding box center [520, 242] width 9 height 16
radio input "true"
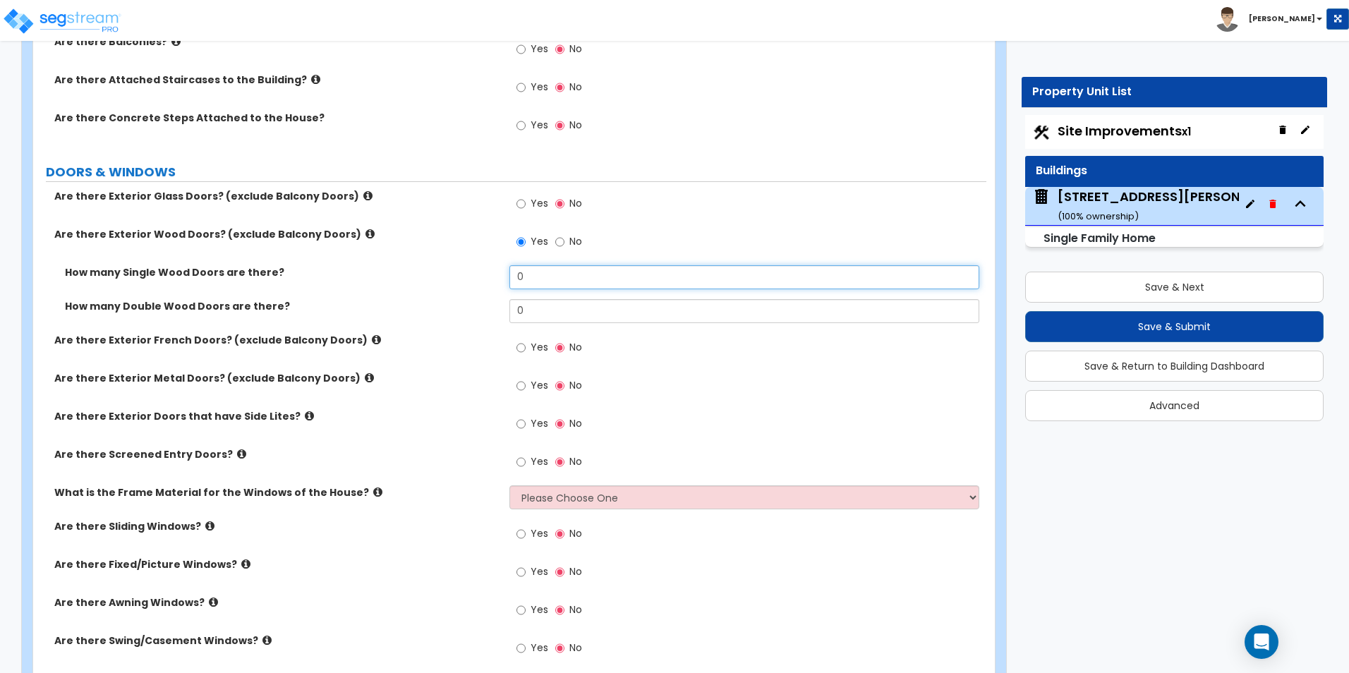
click at [543, 281] on input "0" at bounding box center [743, 277] width 469 height 24
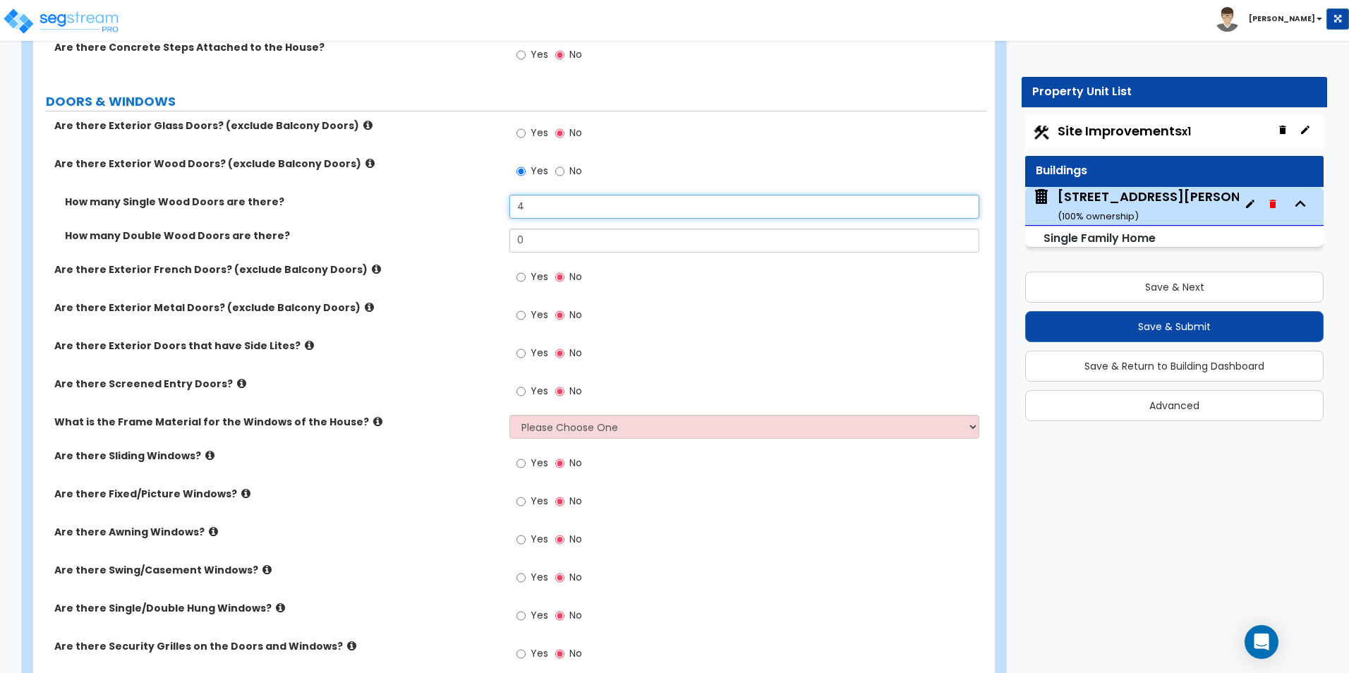
scroll to position [1693, 0]
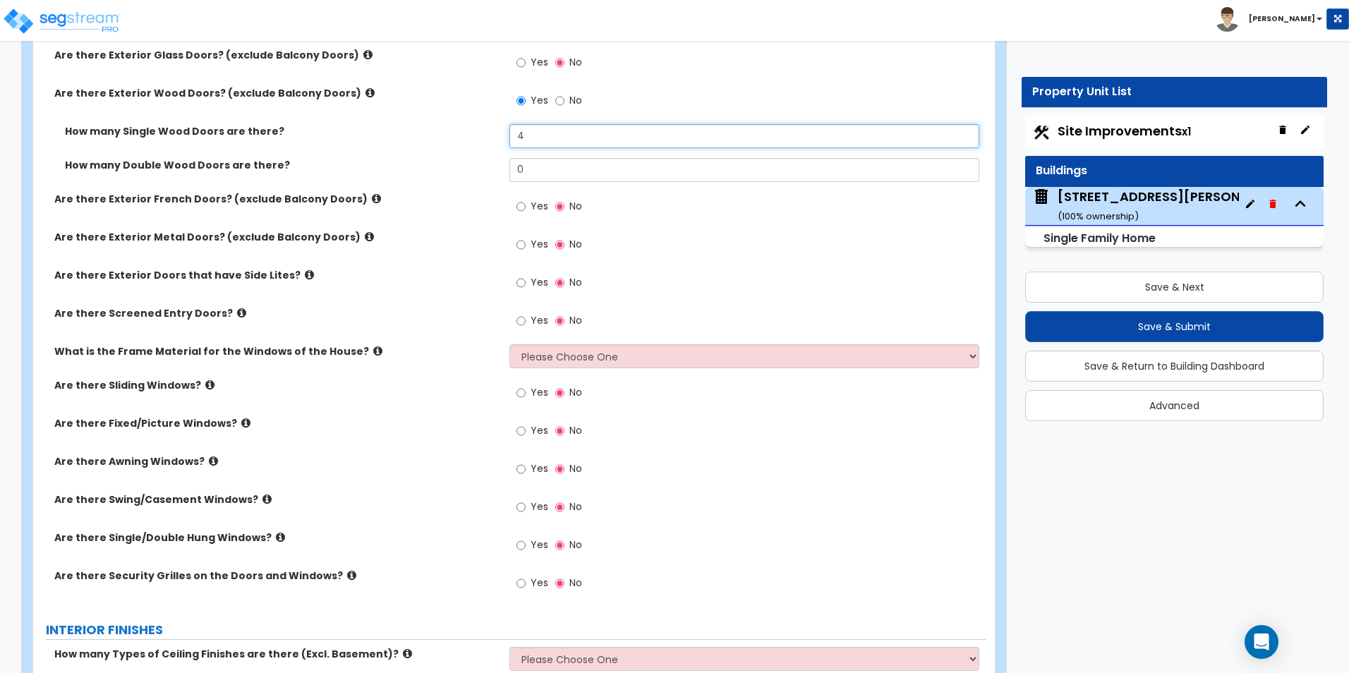
type input "4"
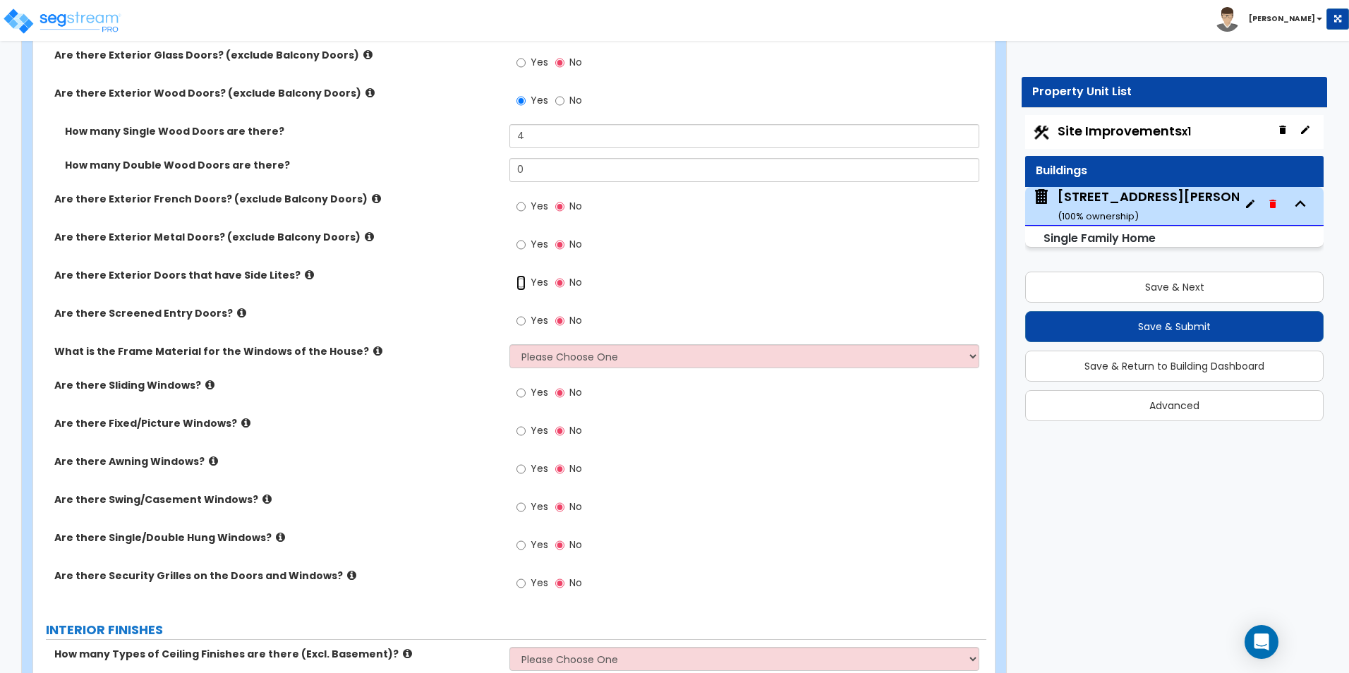
click at [523, 285] on input "Yes" at bounding box center [520, 283] width 9 height 16
radio input "true"
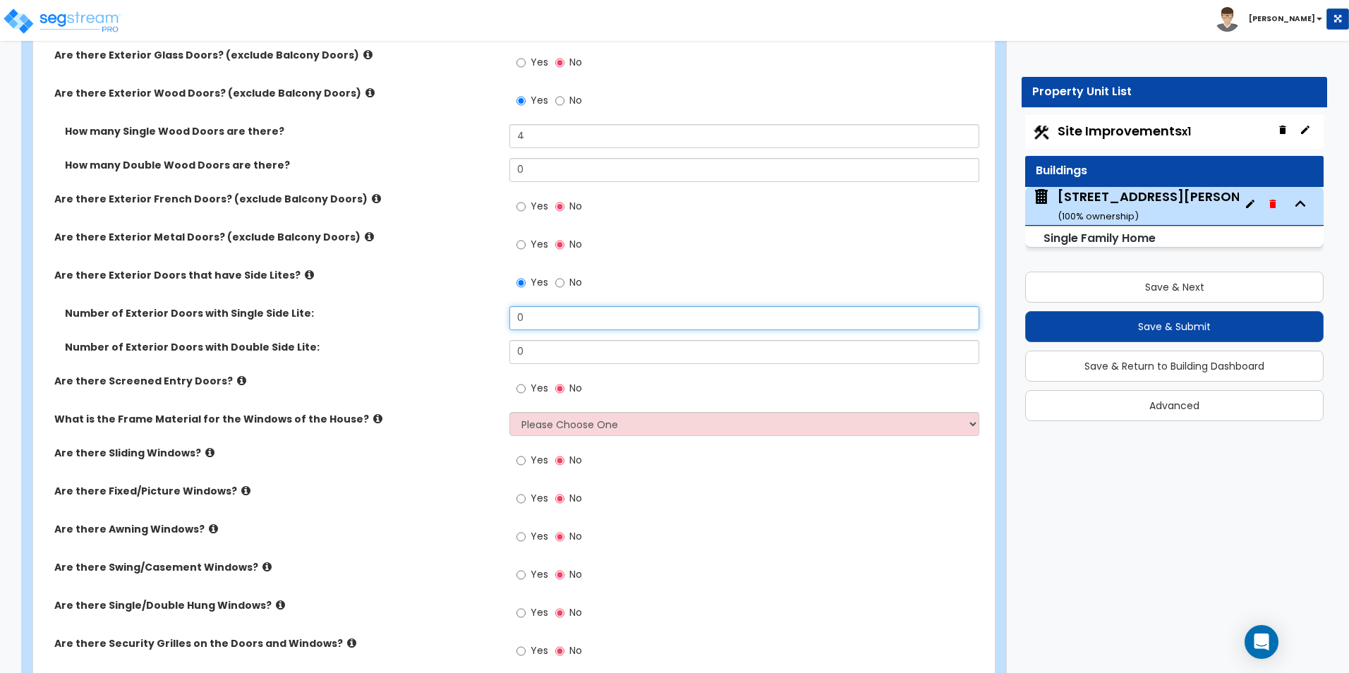
click at [533, 317] on input "0" at bounding box center [743, 318] width 469 height 24
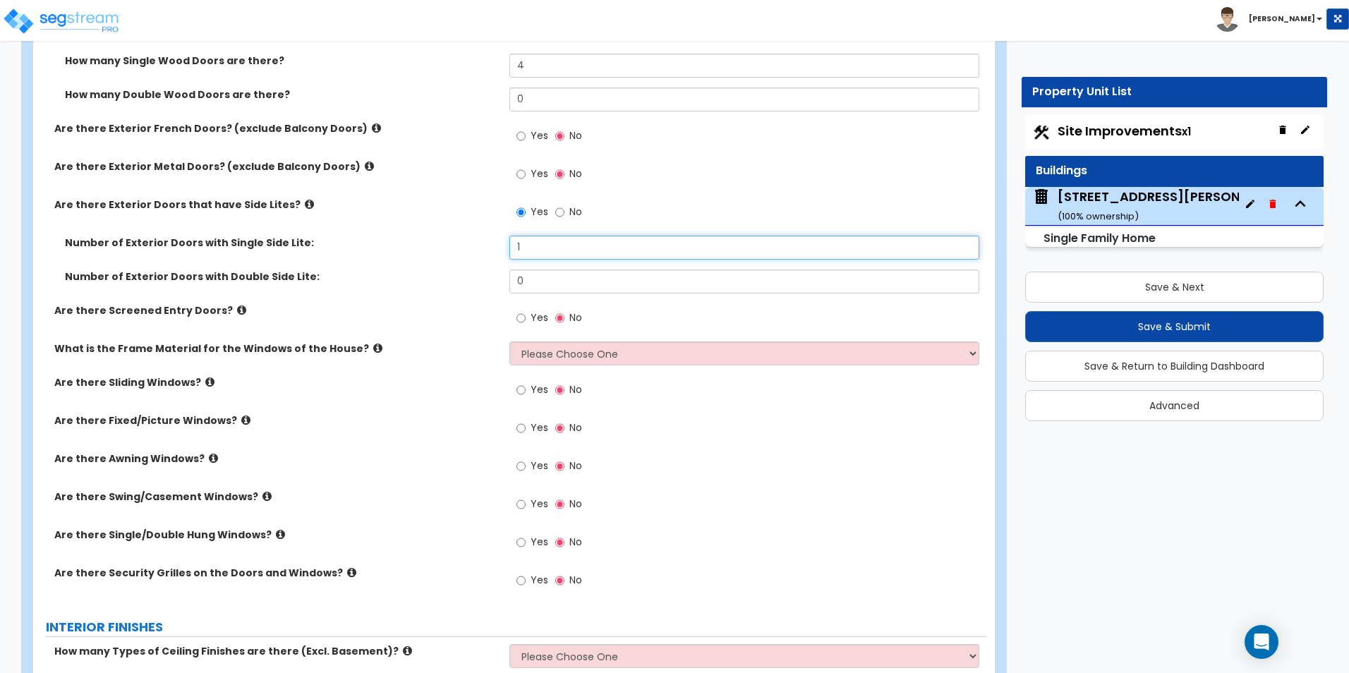
scroll to position [1834, 0]
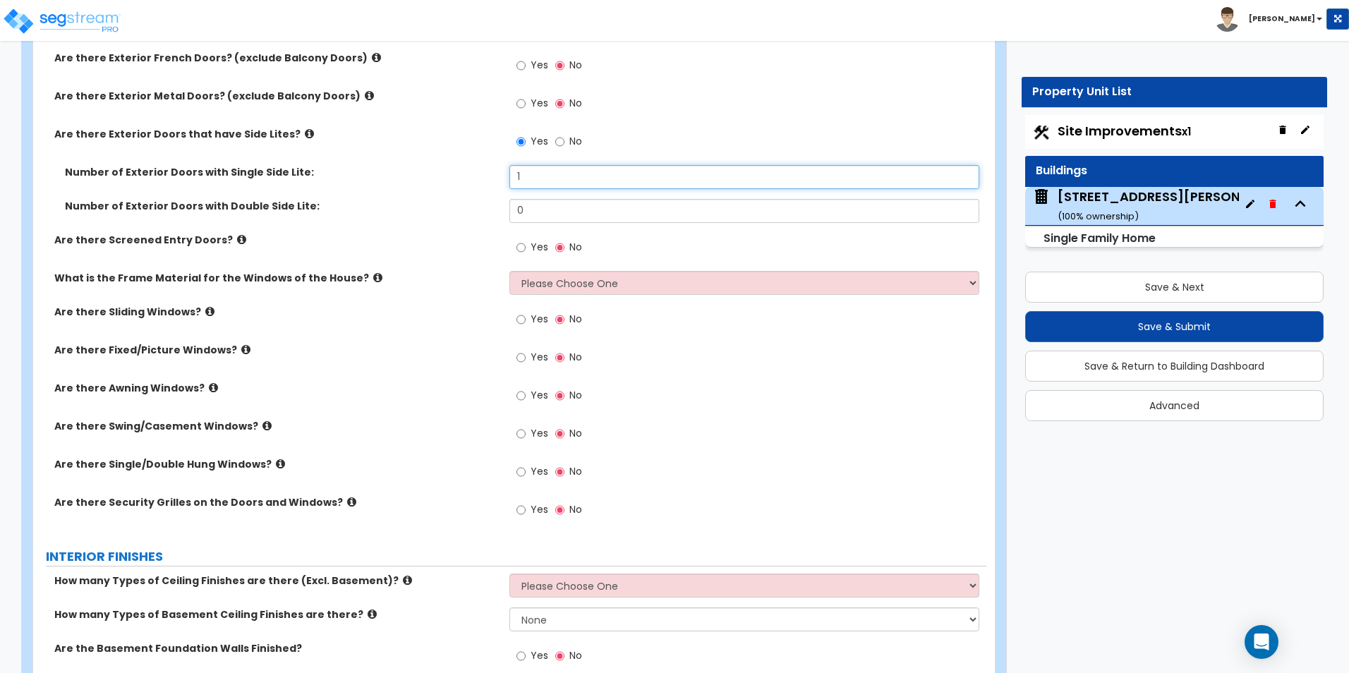
type input "1"
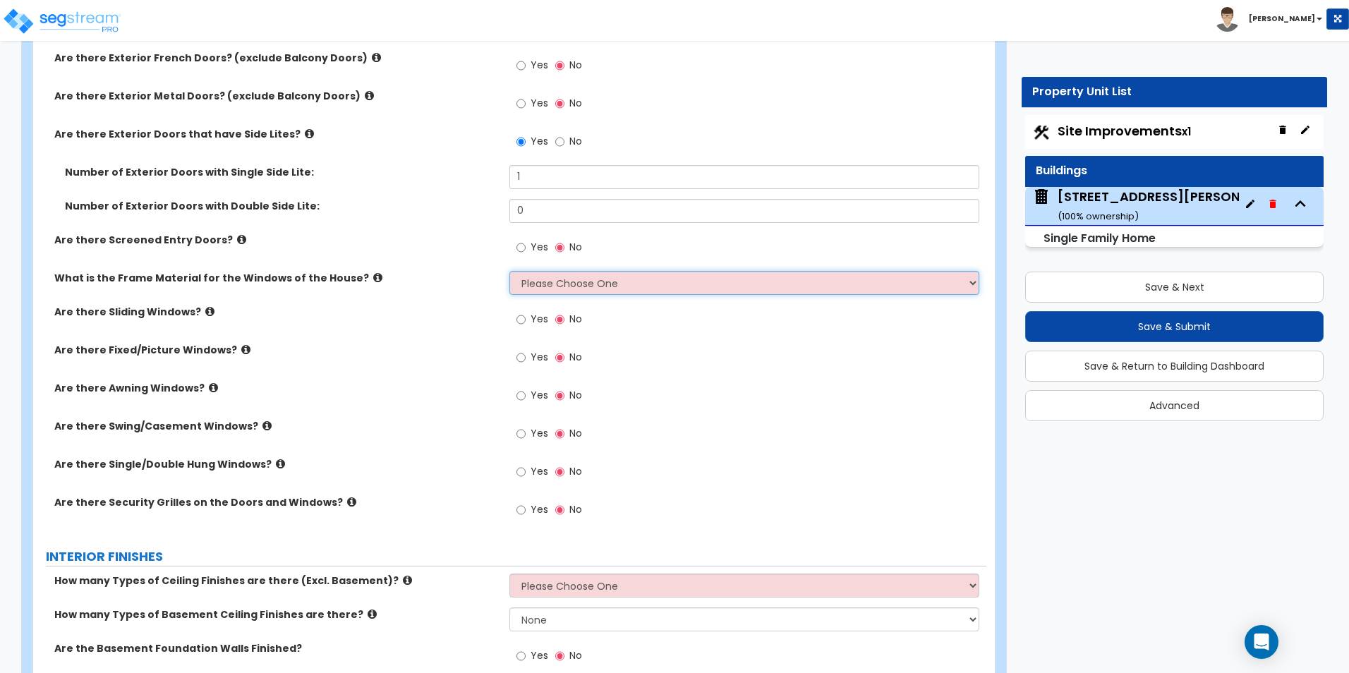
click at [523, 284] on select "Please Choose One Vinyl Aluminum Wood" at bounding box center [743, 283] width 469 height 24
select select "3"
click at [509, 271] on select "Please Choose One Vinyl Aluminum Wood" at bounding box center [743, 283] width 469 height 24
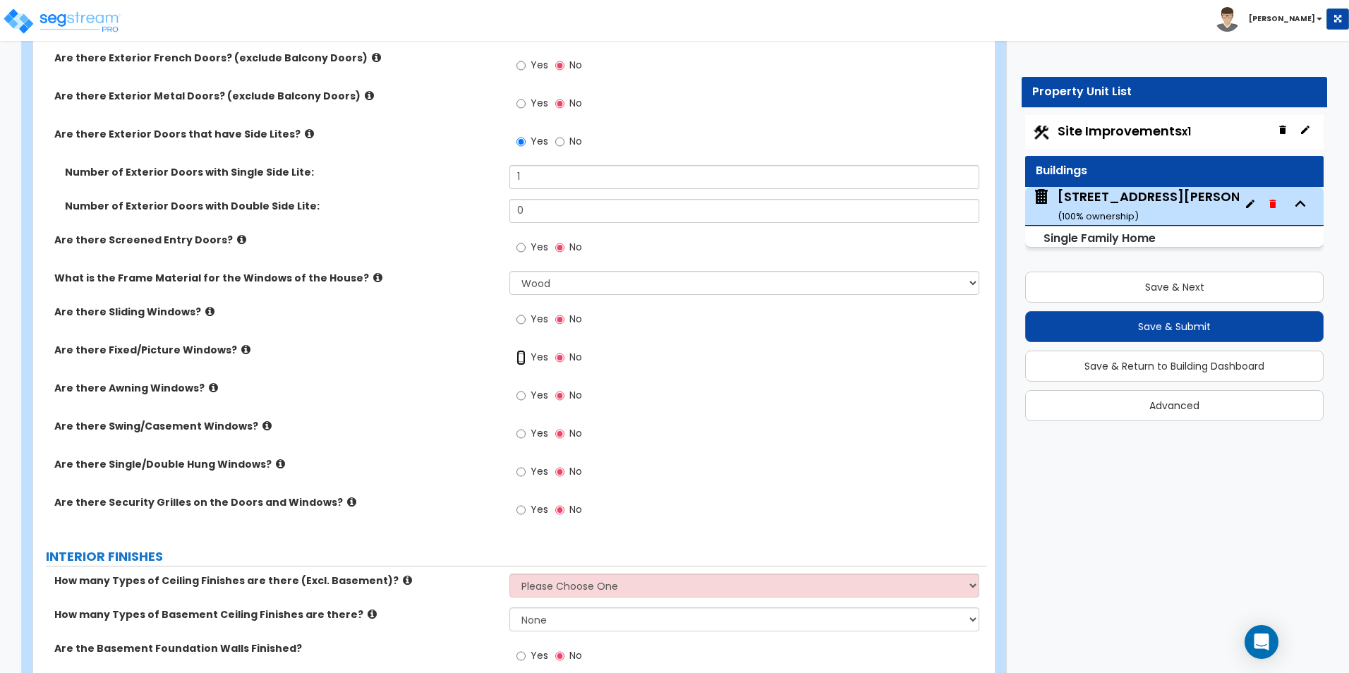
click at [523, 356] on input "Yes" at bounding box center [520, 358] width 9 height 16
radio input "true"
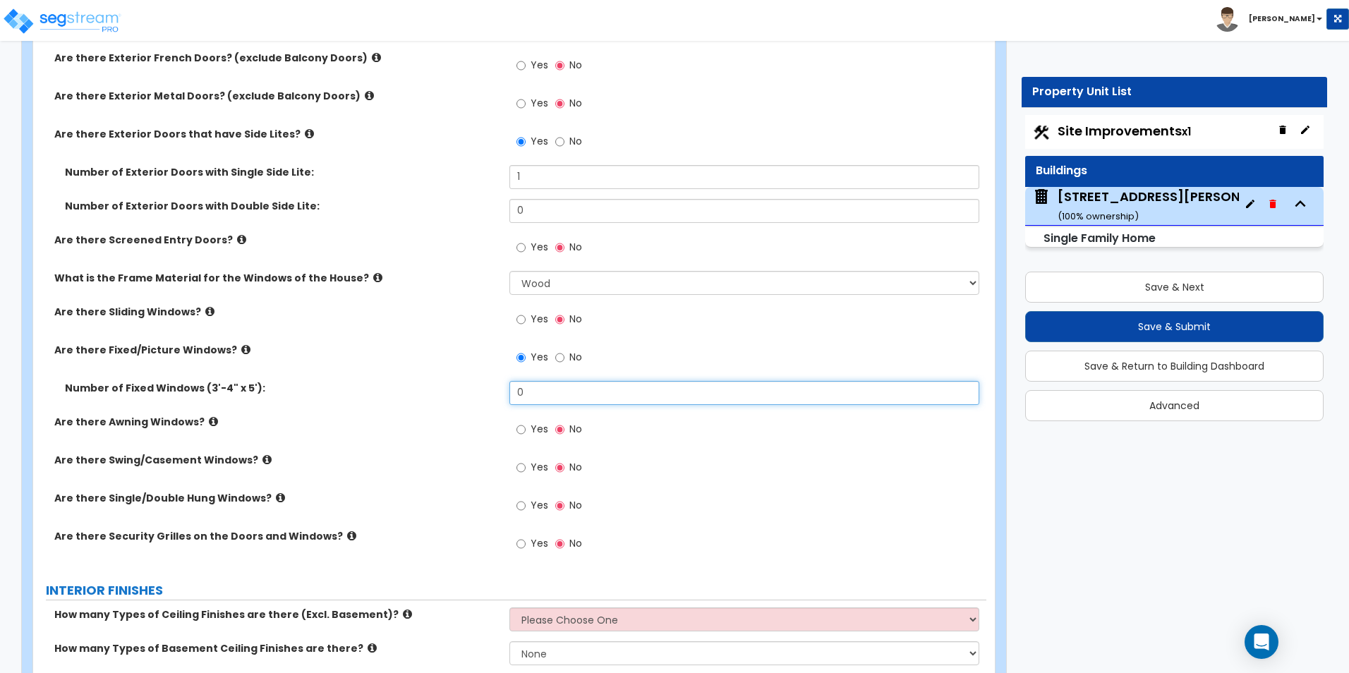
click at [536, 394] on input "0" at bounding box center [743, 393] width 469 height 24
type input "6"
click at [521, 506] on input "Yes" at bounding box center [520, 506] width 9 height 16
radio input "true"
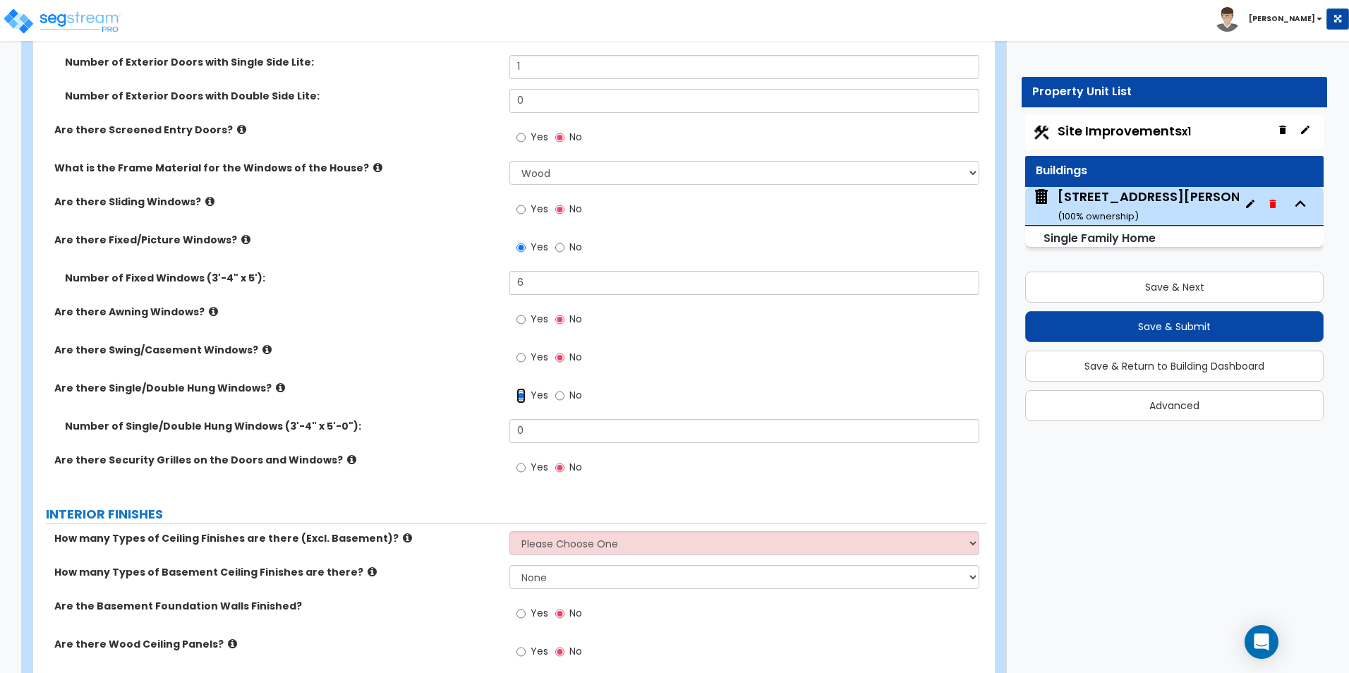
scroll to position [1975, 0]
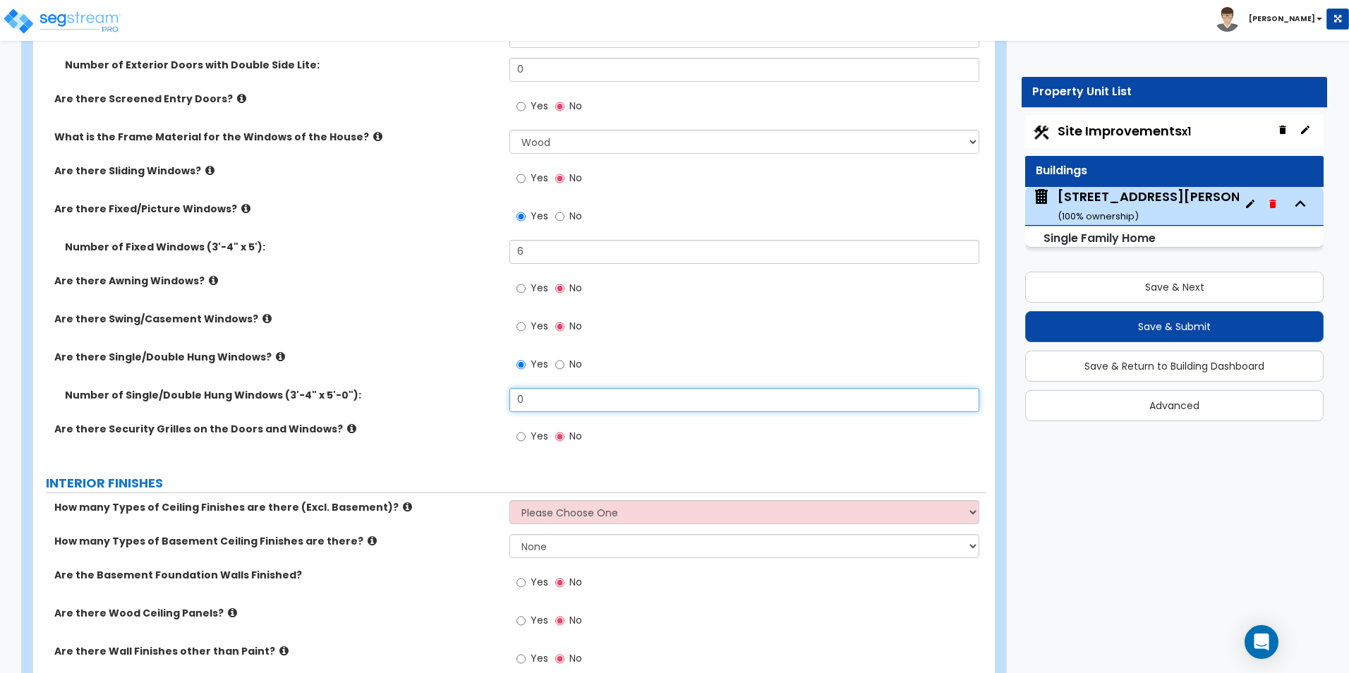
drag, startPoint x: 525, startPoint y: 399, endPoint x: 506, endPoint y: 401, distance: 19.1
click at [506, 401] on div "Number of Single/Double Hung Windows (3'-4" x 5'-0"): 0" at bounding box center [509, 405] width 953 height 34
type input "42"
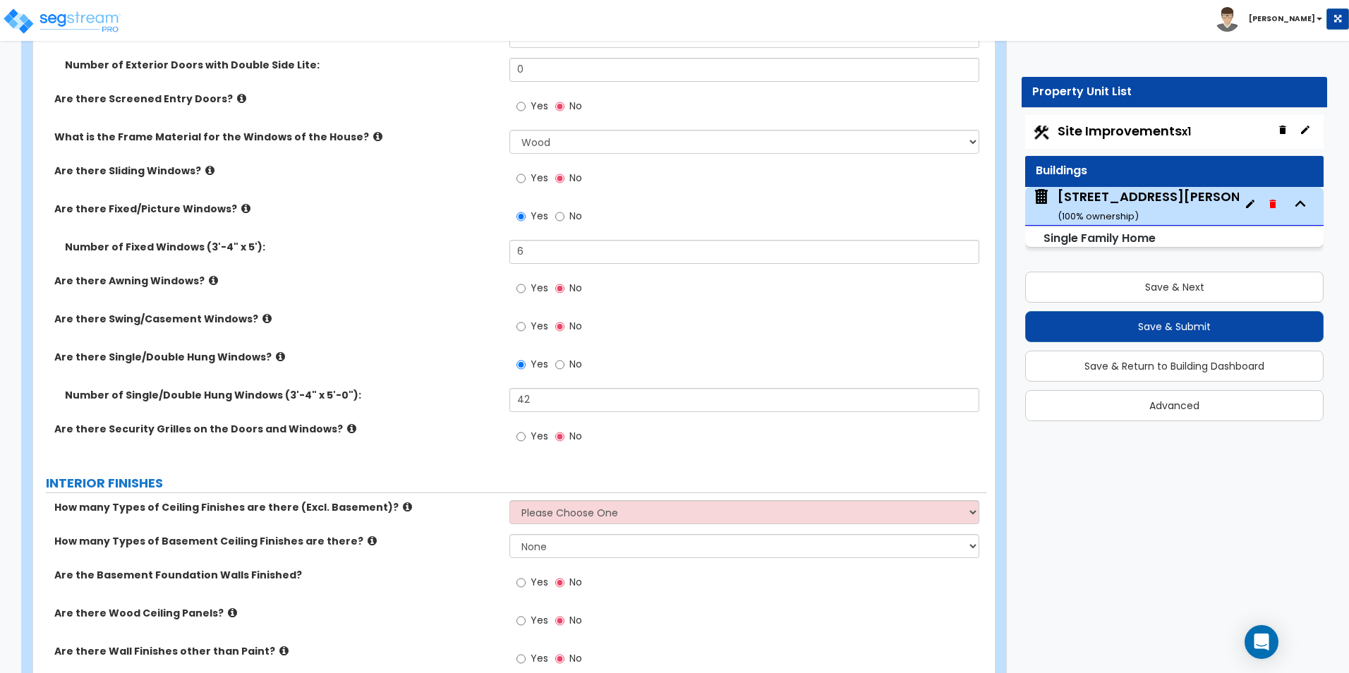
click at [514, 454] on div "Yes No" at bounding box center [549, 438] width 80 height 32
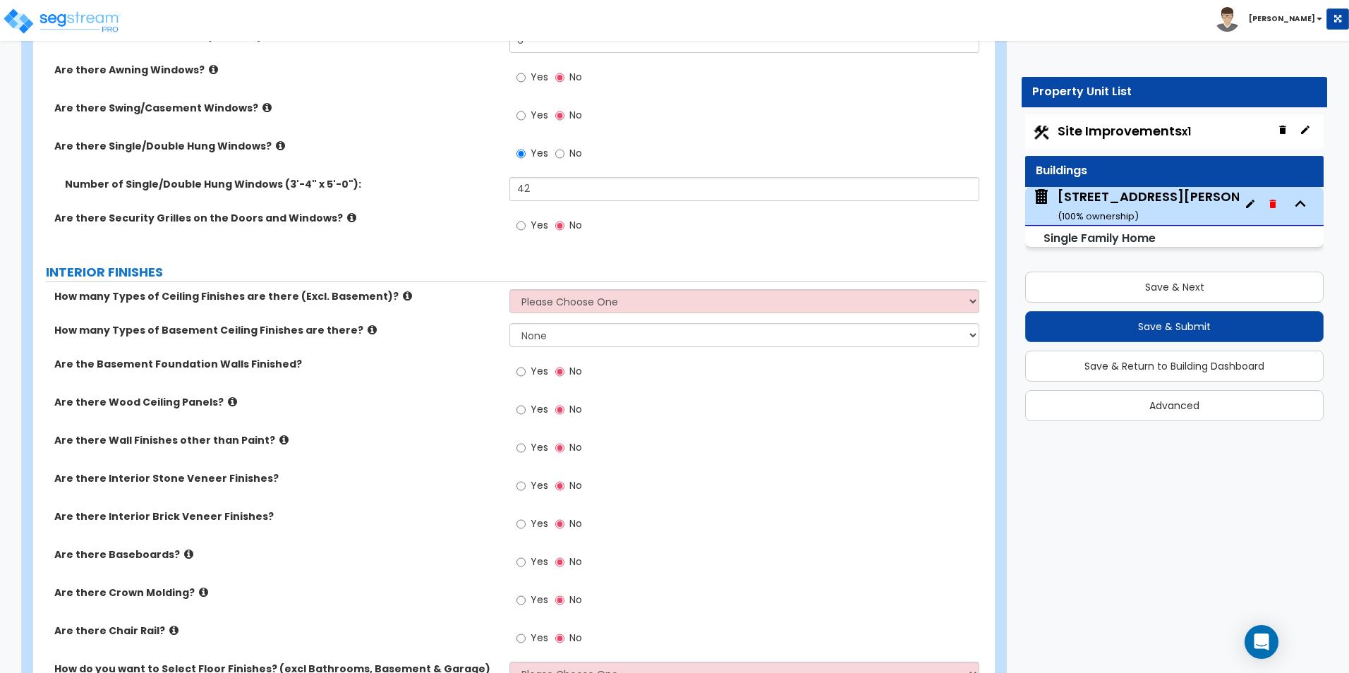
scroll to position [2187, 0]
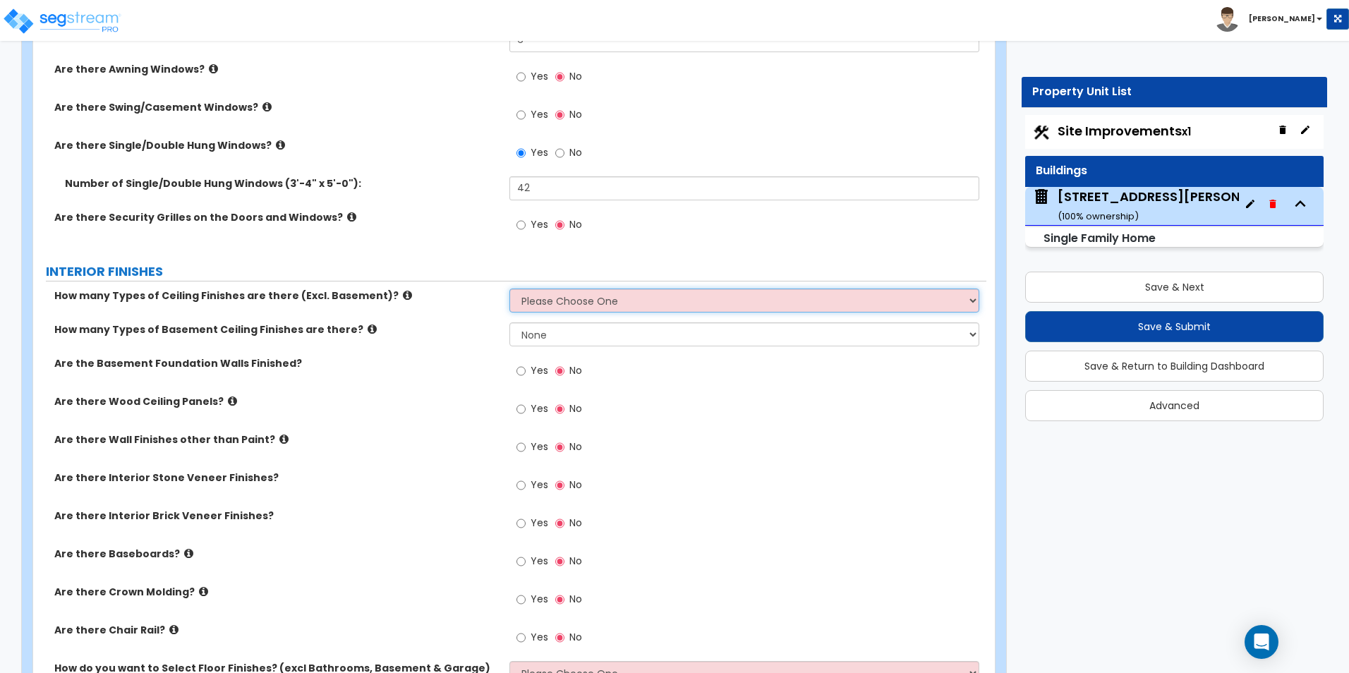
click at [557, 308] on select "Please Choose One 1 2 3" at bounding box center [743, 300] width 469 height 24
select select "1"
click at [509, 288] on select "Please Choose One 1 2 3" at bounding box center [743, 300] width 469 height 24
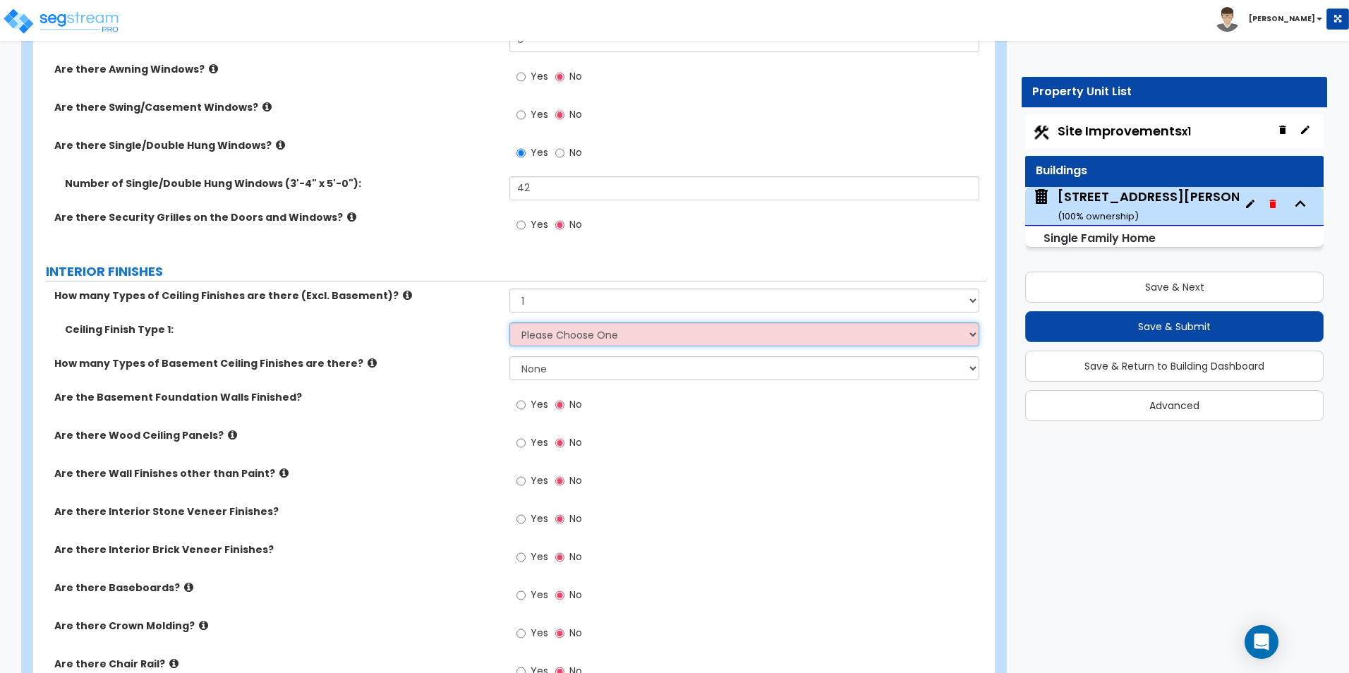
click at [572, 340] on select "Please Choose One Drop Ceiling Drywall Ceiling Open Ceiling" at bounding box center [743, 334] width 469 height 24
select select "2"
click at [509, 322] on select "Please Choose One Drop Ceiling Drywall Ceiling Open Ceiling" at bounding box center [743, 334] width 469 height 24
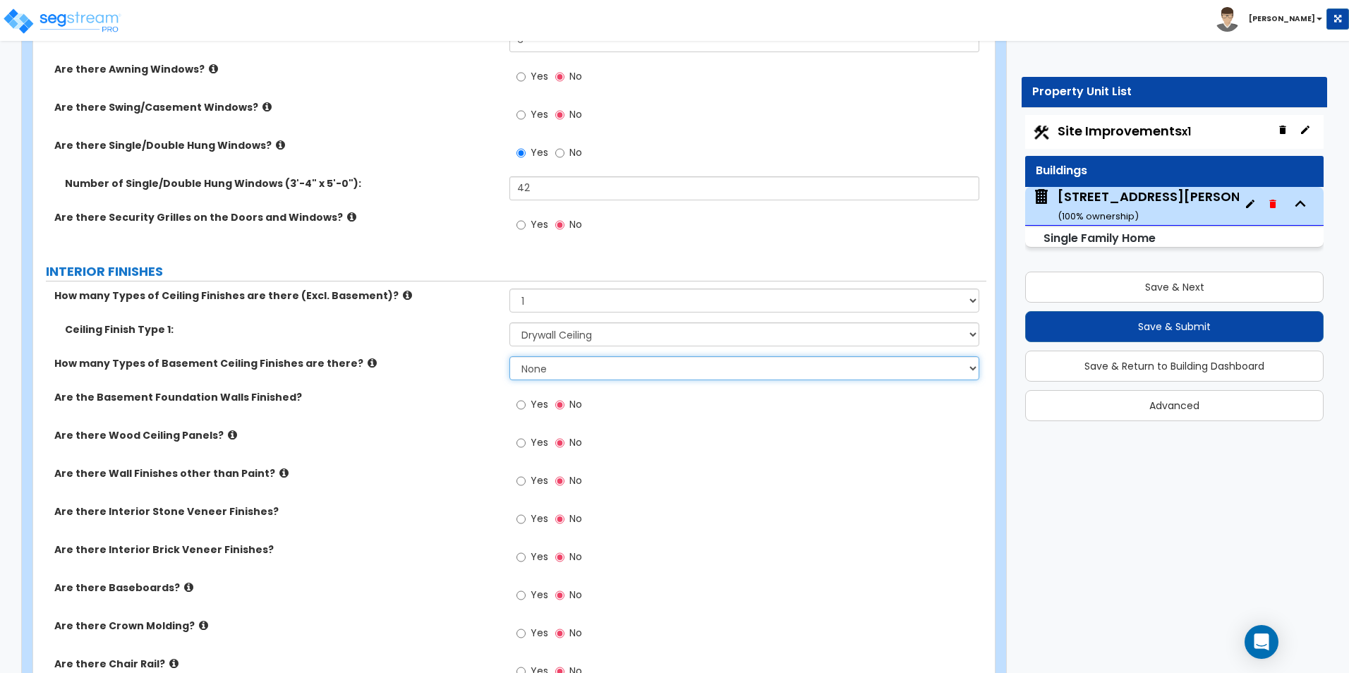
click at [554, 373] on select "None 1 2" at bounding box center [743, 368] width 469 height 24
select select "1"
click at [509, 356] on select "None 1 2" at bounding box center [743, 368] width 469 height 24
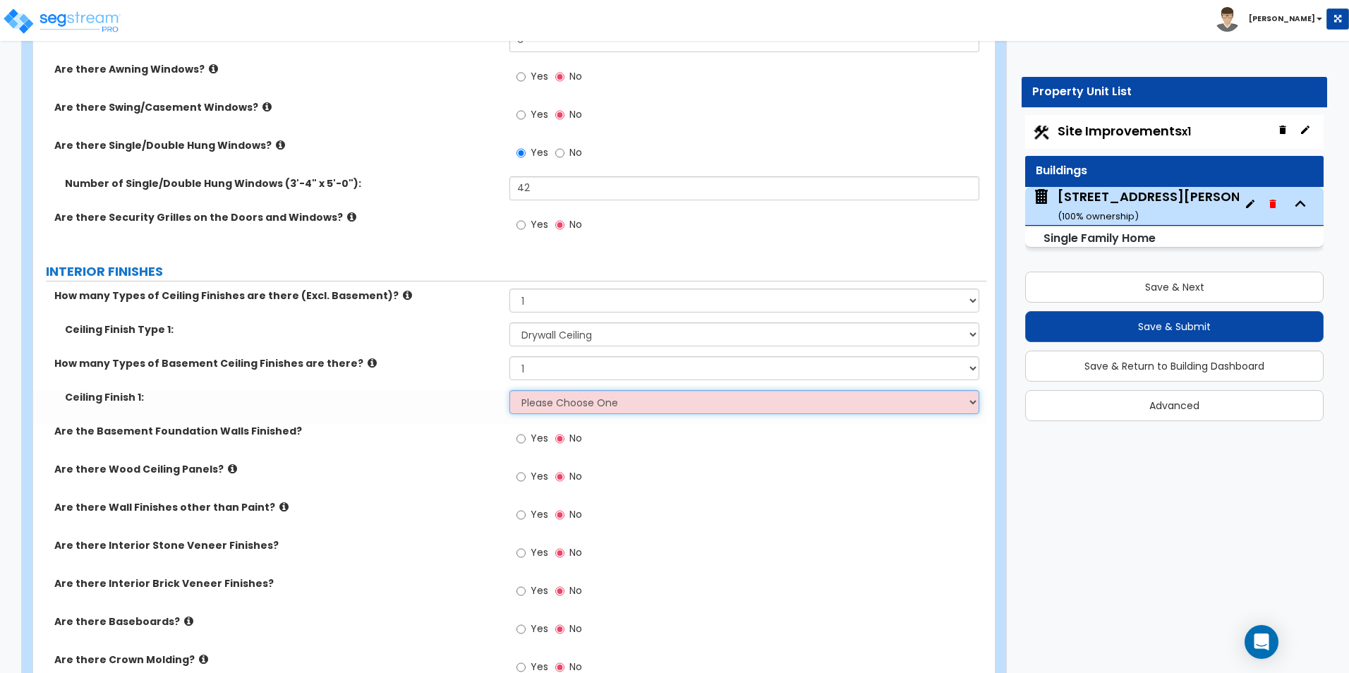
click at [559, 396] on select "Please Choose One Drop Ceiling Open Ceiling Drywall Ceiling" at bounding box center [743, 402] width 469 height 24
select select "3"
click at [509, 390] on select "Please Choose One Drop Ceiling Open Ceiling Drywall Ceiling" at bounding box center [743, 402] width 469 height 24
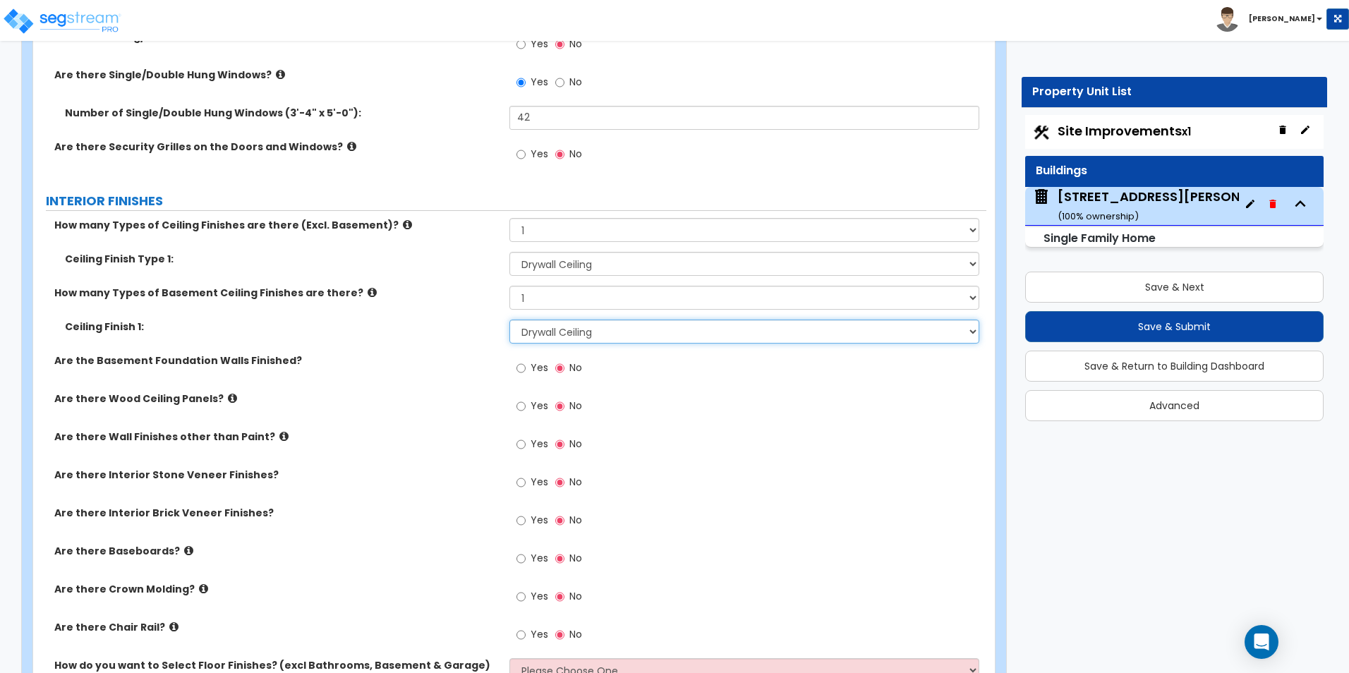
scroll to position [2328, 0]
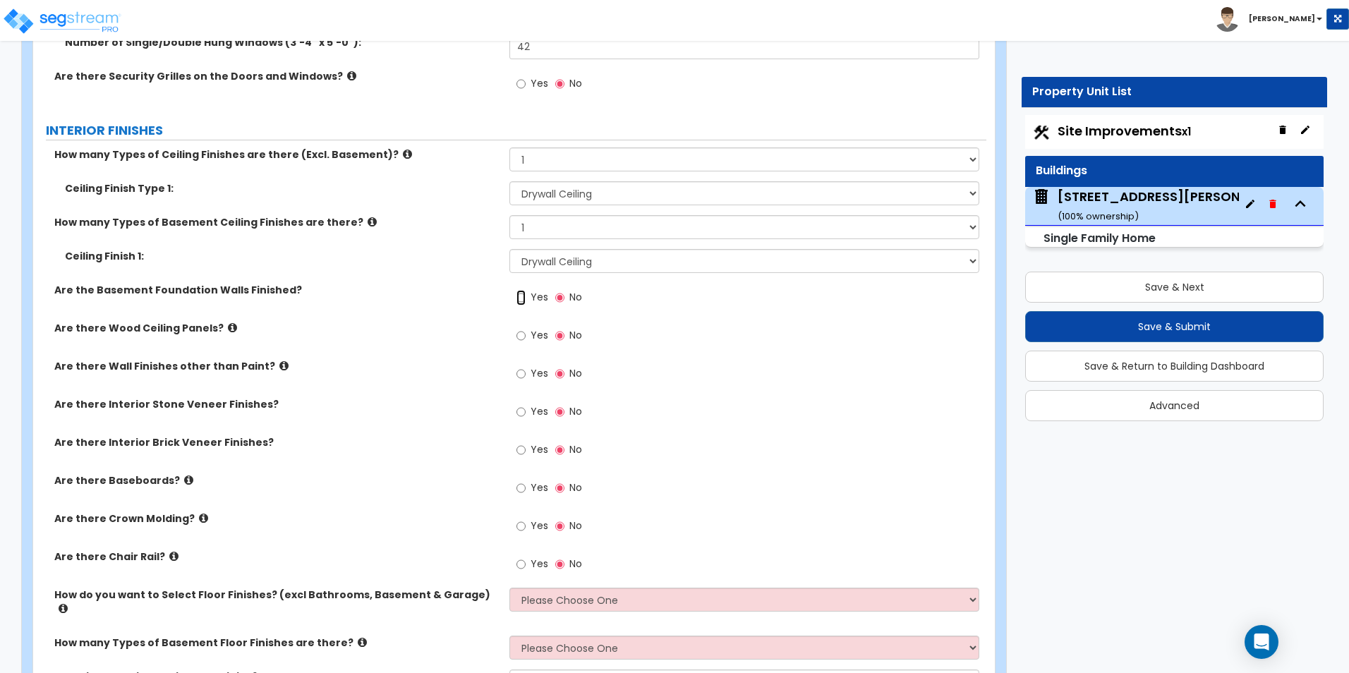
click at [521, 298] on input "Yes" at bounding box center [520, 298] width 9 height 16
radio input "true"
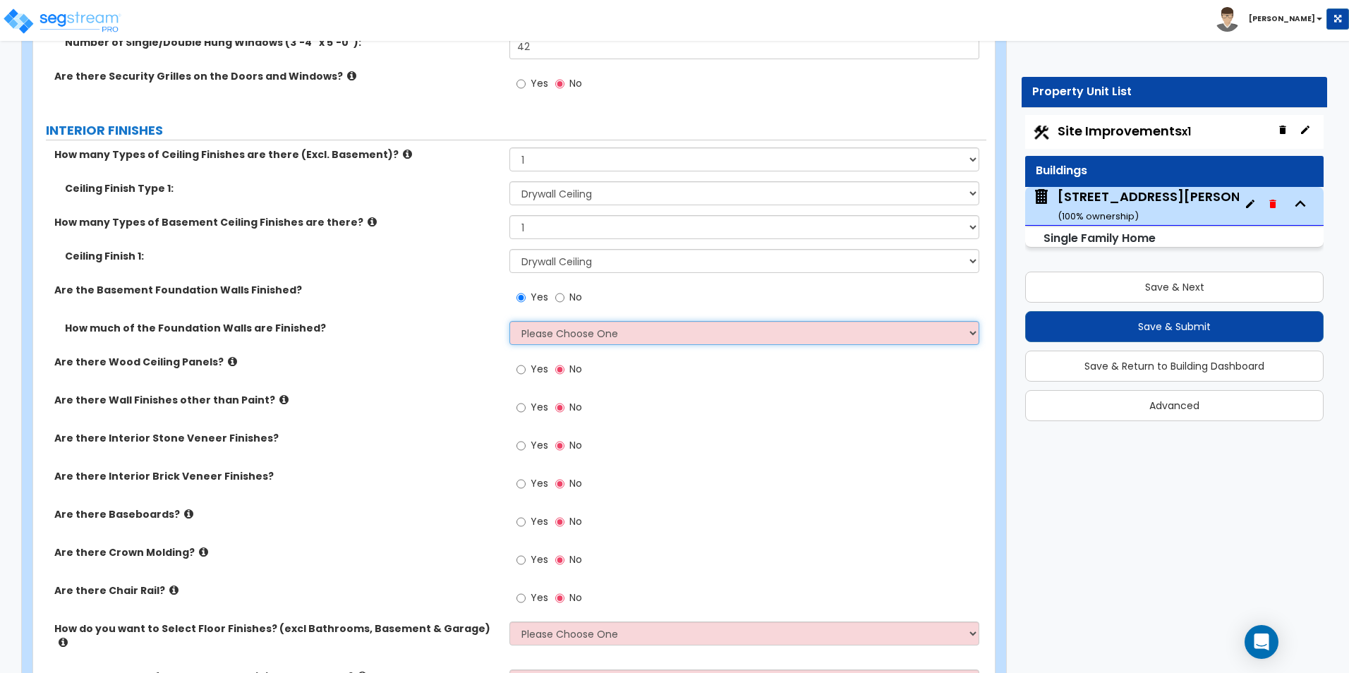
click at [534, 325] on select "Please Choose One Enter Percentage Enter Square Footage" at bounding box center [743, 333] width 469 height 24
select select "1"
click at [509, 321] on select "Please Choose One Enter Percentage Enter Square Footage" at bounding box center [743, 333] width 469 height 24
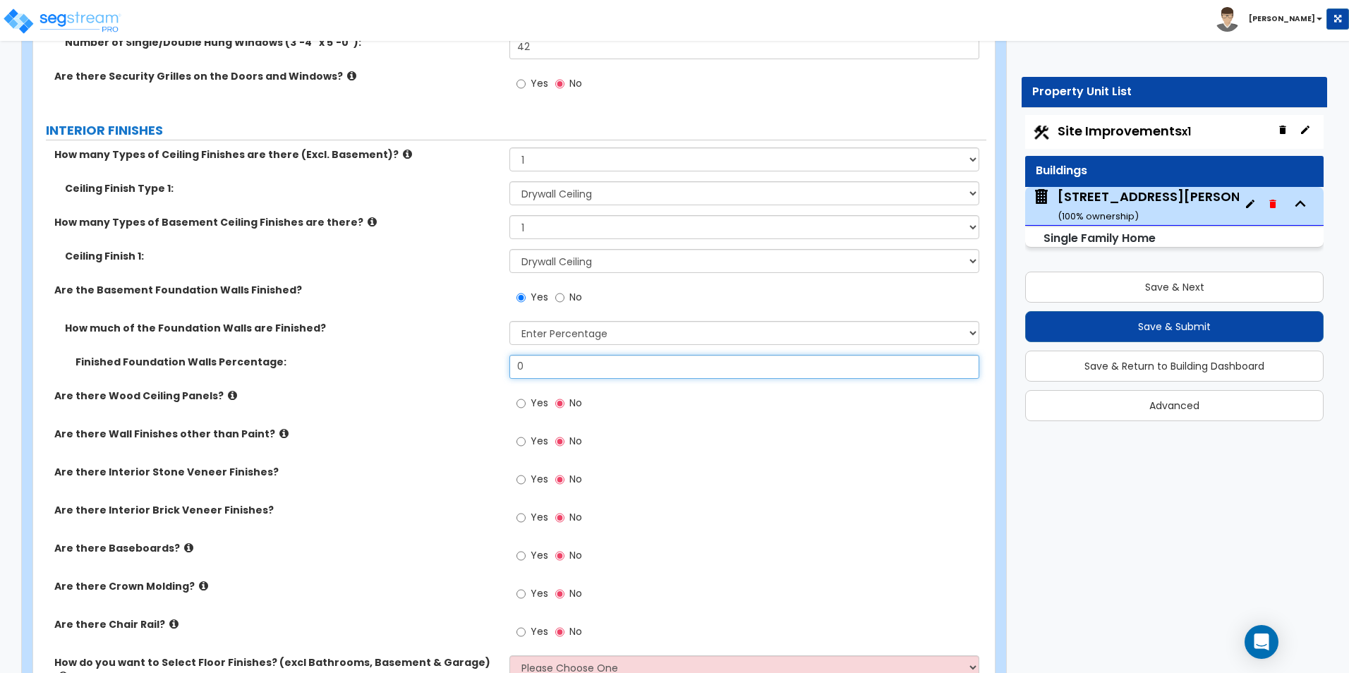
drag, startPoint x: 536, startPoint y: 363, endPoint x: 508, endPoint y: 363, distance: 28.2
click at [508, 363] on div "Finished Foundation Walls Percentage: 0" at bounding box center [509, 372] width 953 height 34
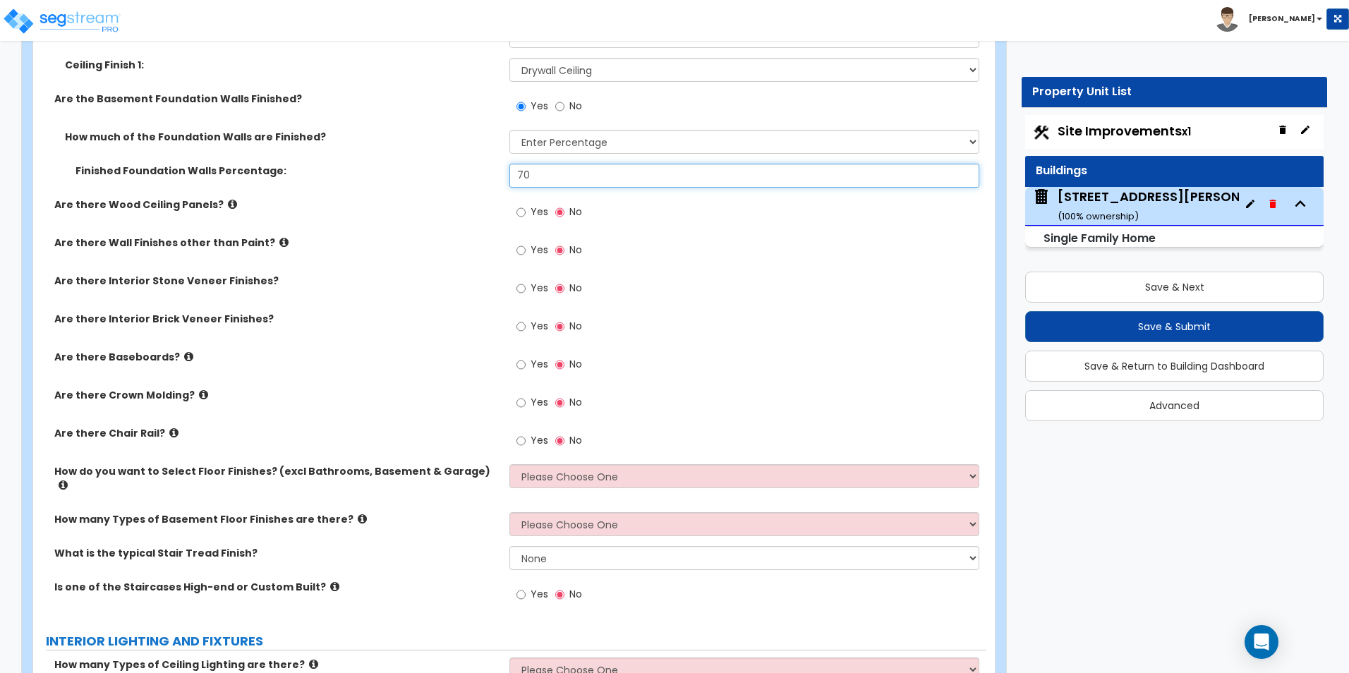
scroll to position [2539, 0]
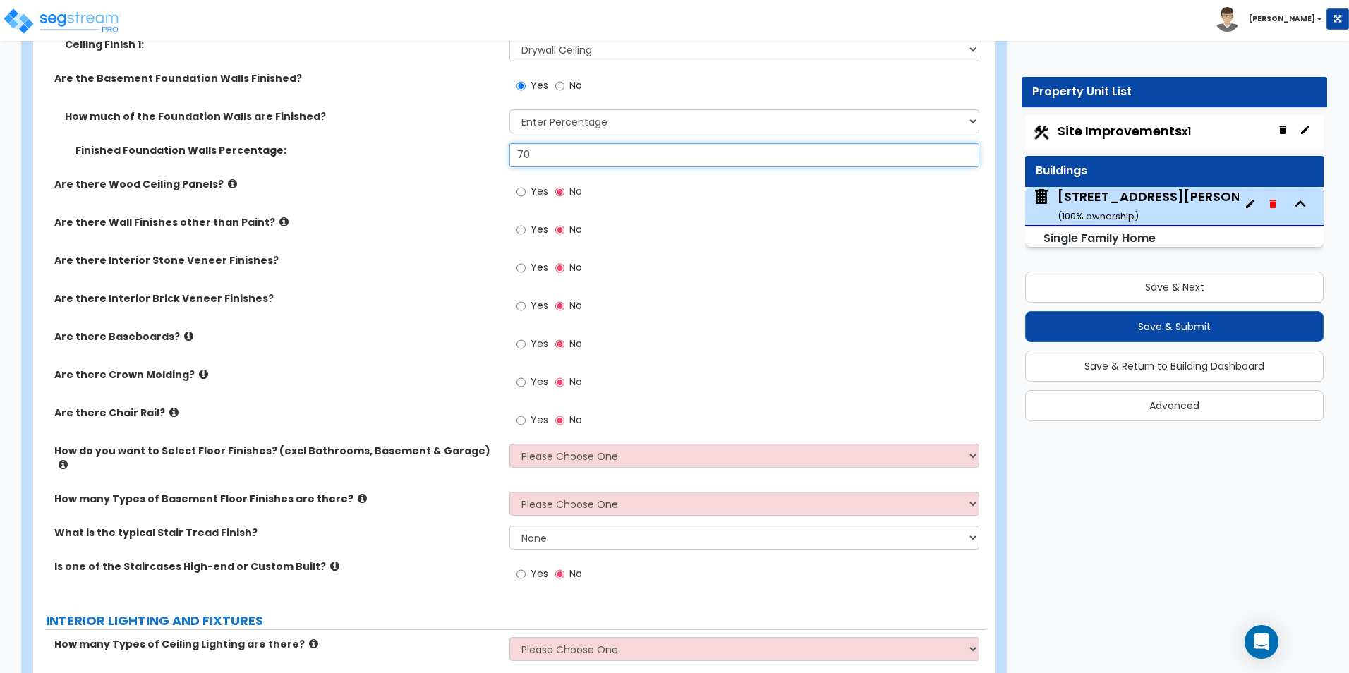
type input "70"
click at [520, 344] on input "Yes" at bounding box center [520, 344] width 9 height 16
radio input "true"
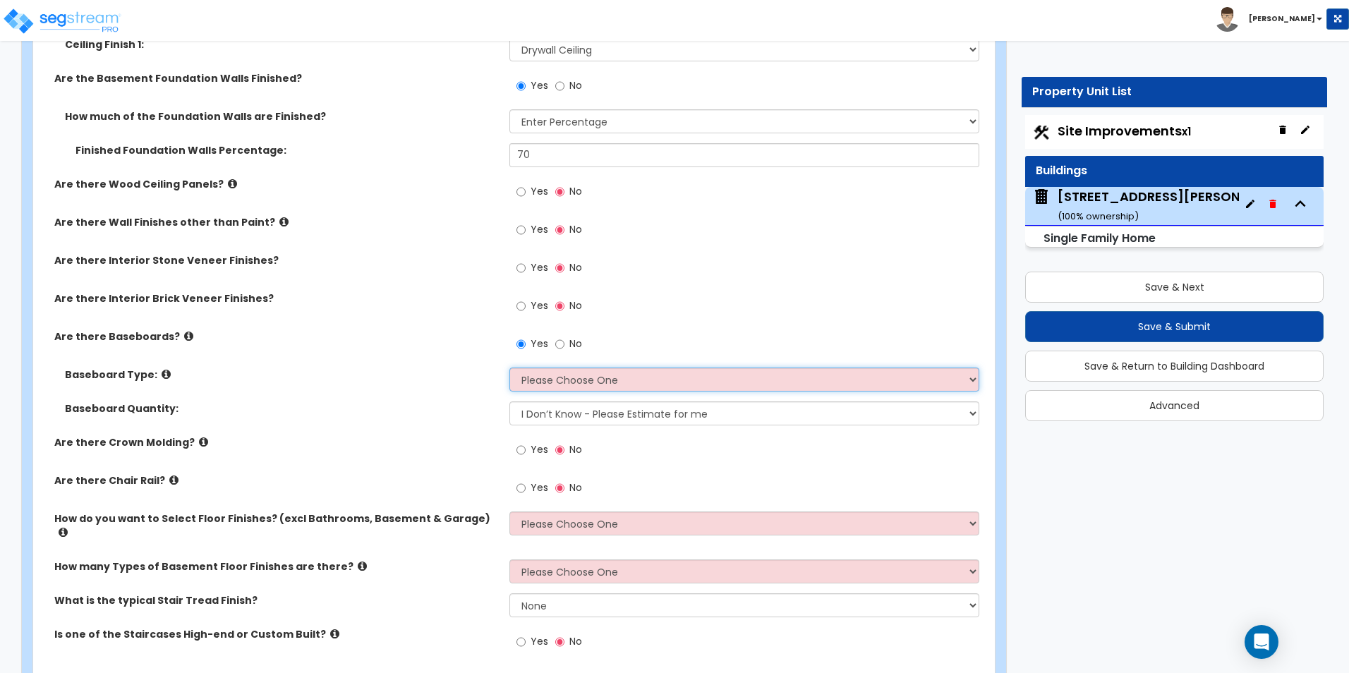
click at [540, 377] on select "Please Choose One Wood Vinyl Carpet Tile" at bounding box center [743, 379] width 469 height 24
select select "1"
click at [509, 367] on select "Please Choose One Wood Vinyl Carpet Tile" at bounding box center [743, 379] width 469 height 24
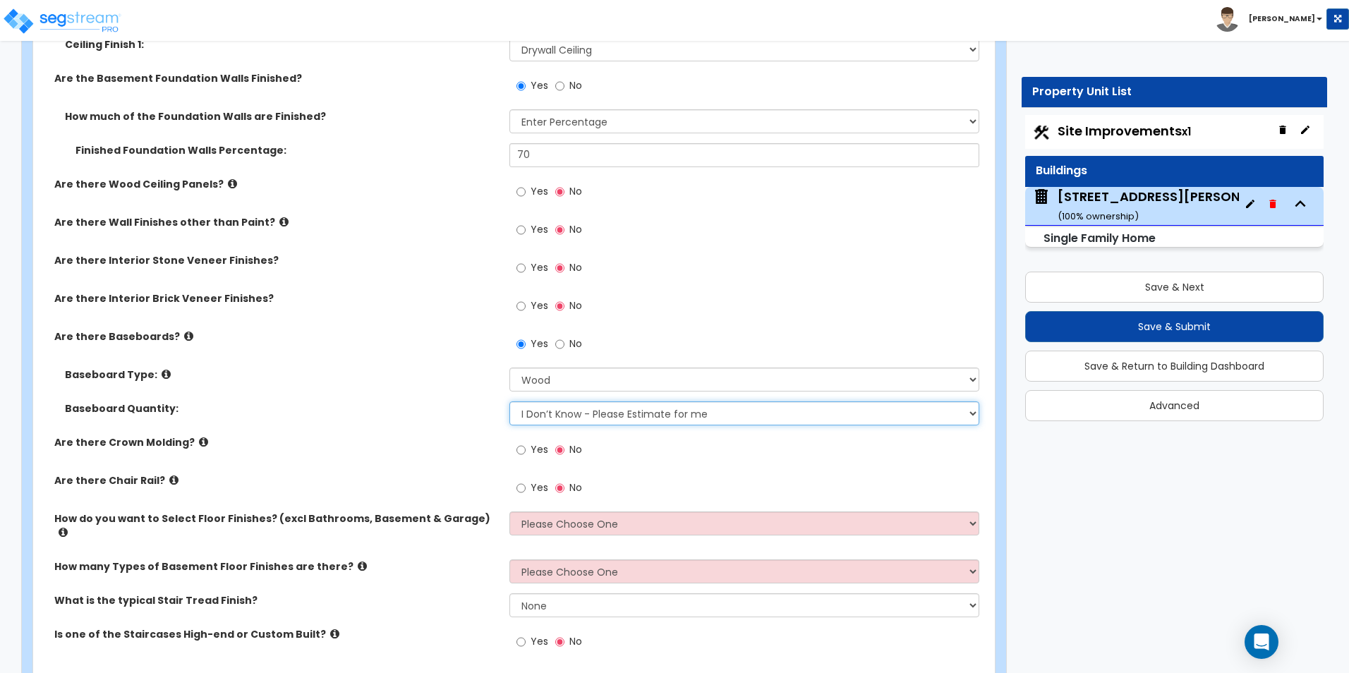
click at [541, 420] on select "I Don’t Know - Please Estimate for me I want to Enter the Linear Footage" at bounding box center [743, 413] width 469 height 24
select select "1"
click at [509, 401] on select "I Don’t Know - Please Estimate for me I want to Enter the Linear Footage" at bounding box center [743, 413] width 469 height 24
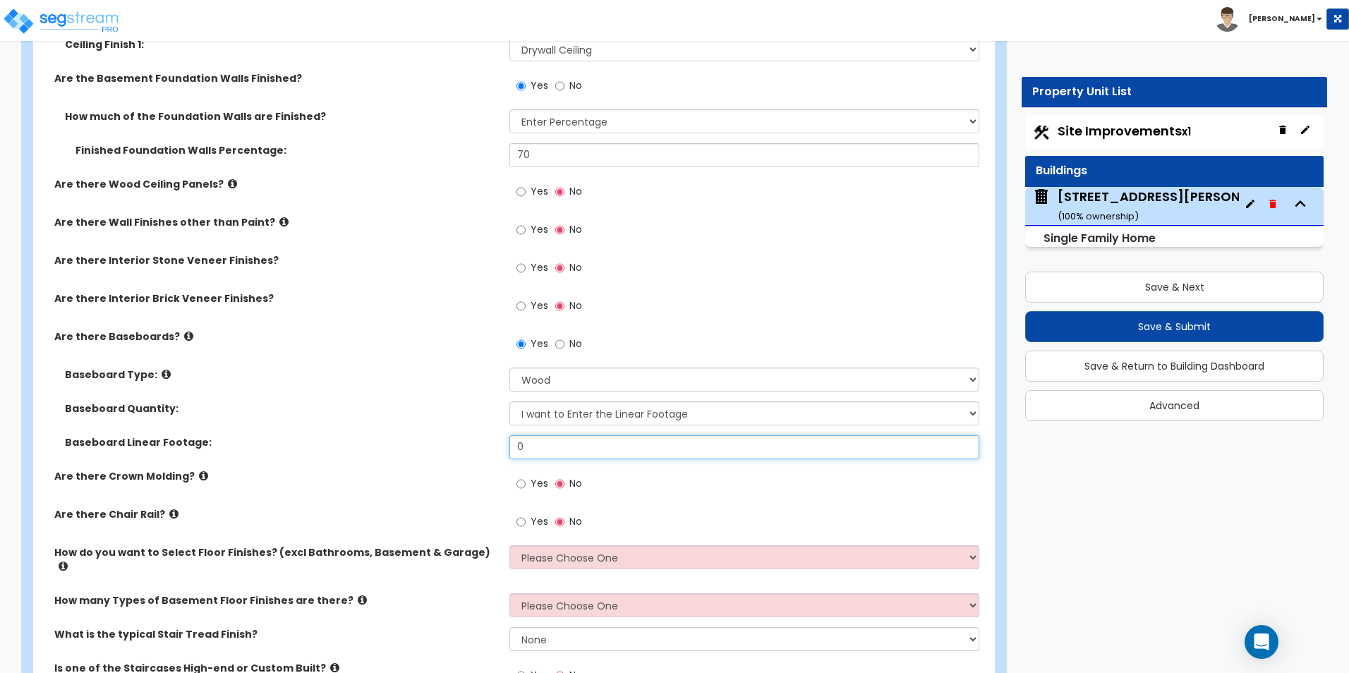
click at [540, 449] on input "0" at bounding box center [743, 447] width 469 height 24
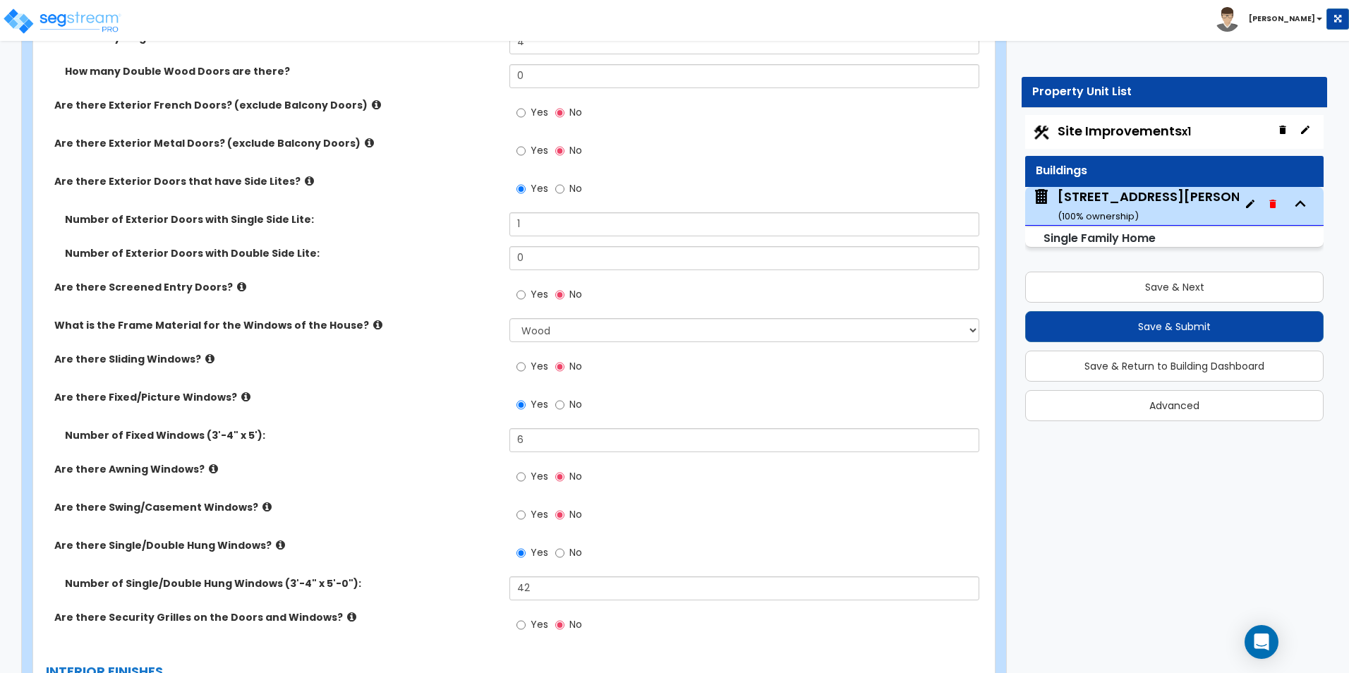
scroll to position [1763, 0]
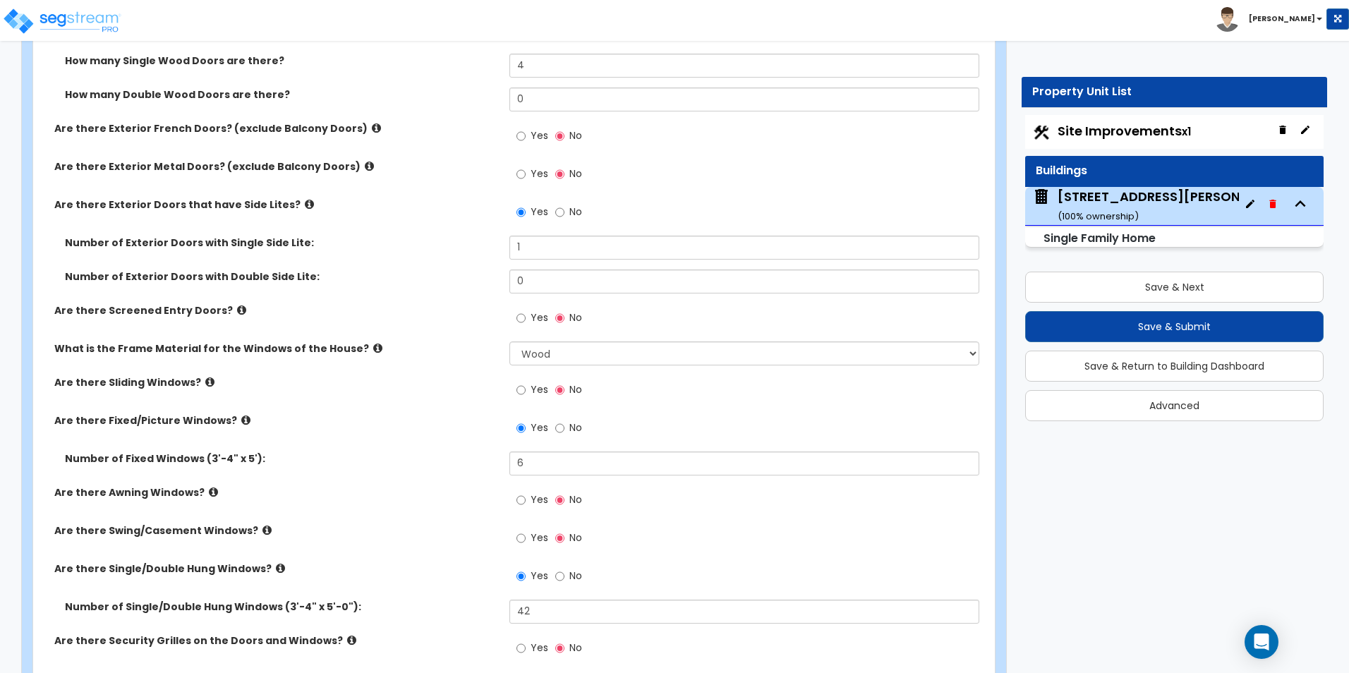
type input "1,530"
drag, startPoint x: 381, startPoint y: 430, endPoint x: 381, endPoint y: 486, distance: 56.4
click at [381, 486] on label "Are there Awning Windows?" at bounding box center [276, 492] width 444 height 14
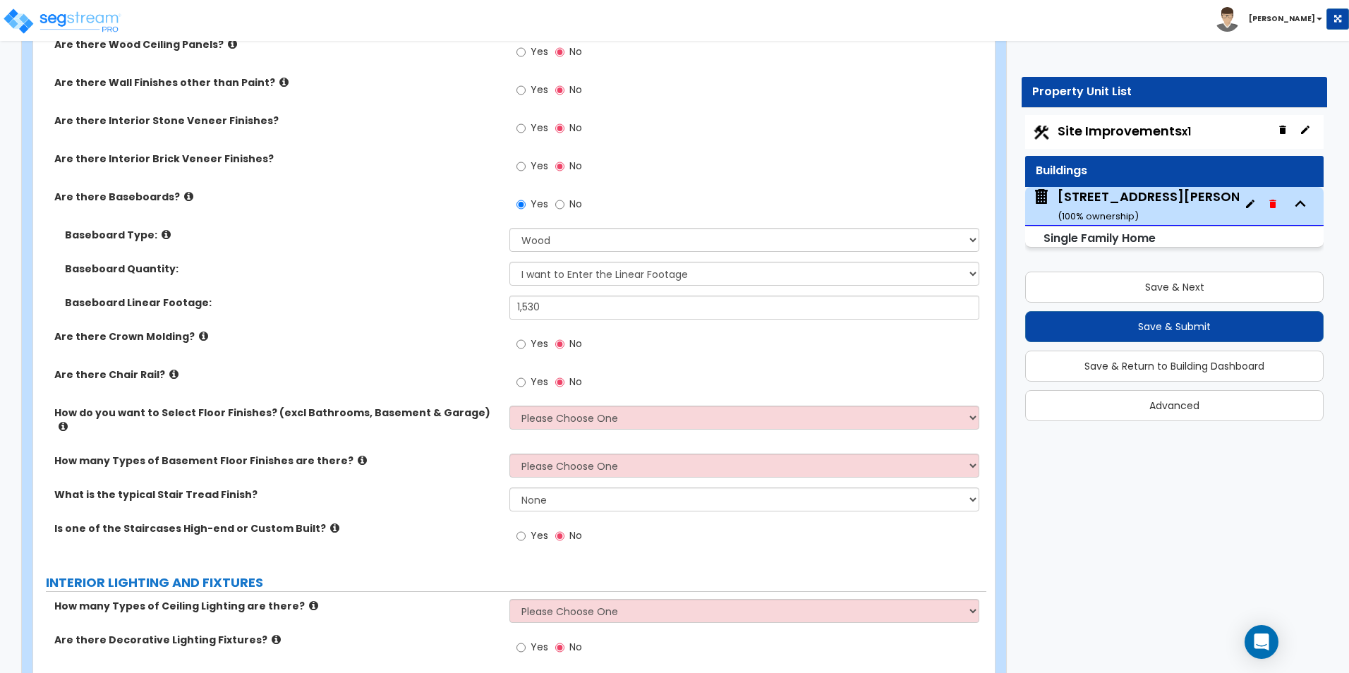
scroll to position [2680, 0]
click at [520, 345] on input "Yes" at bounding box center [520, 343] width 9 height 16
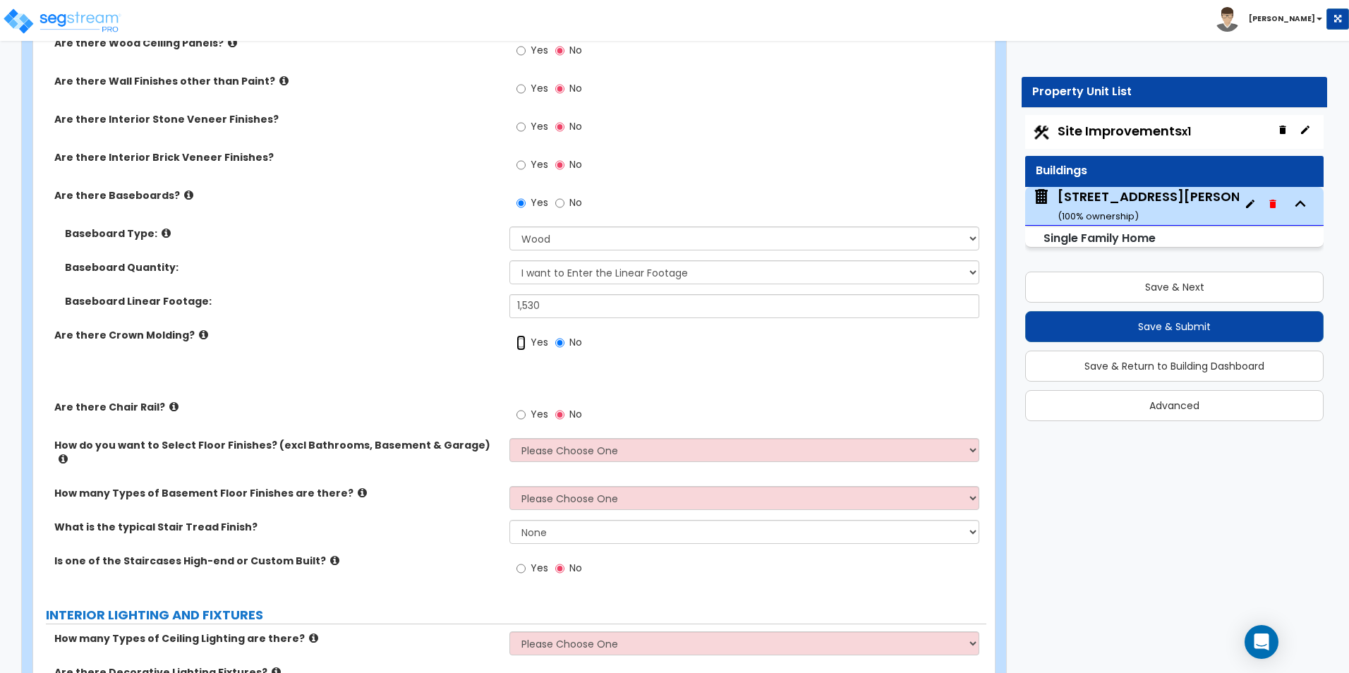
radio input "true"
click at [534, 380] on select "I Don't Know - Please Estimate for me I want to Enter the Linear Footage" at bounding box center [743, 378] width 469 height 24
select select "1"
click at [509, 366] on select "I Don't Know - Please Estimate for me I want to Enter the Linear Footage" at bounding box center [743, 378] width 469 height 24
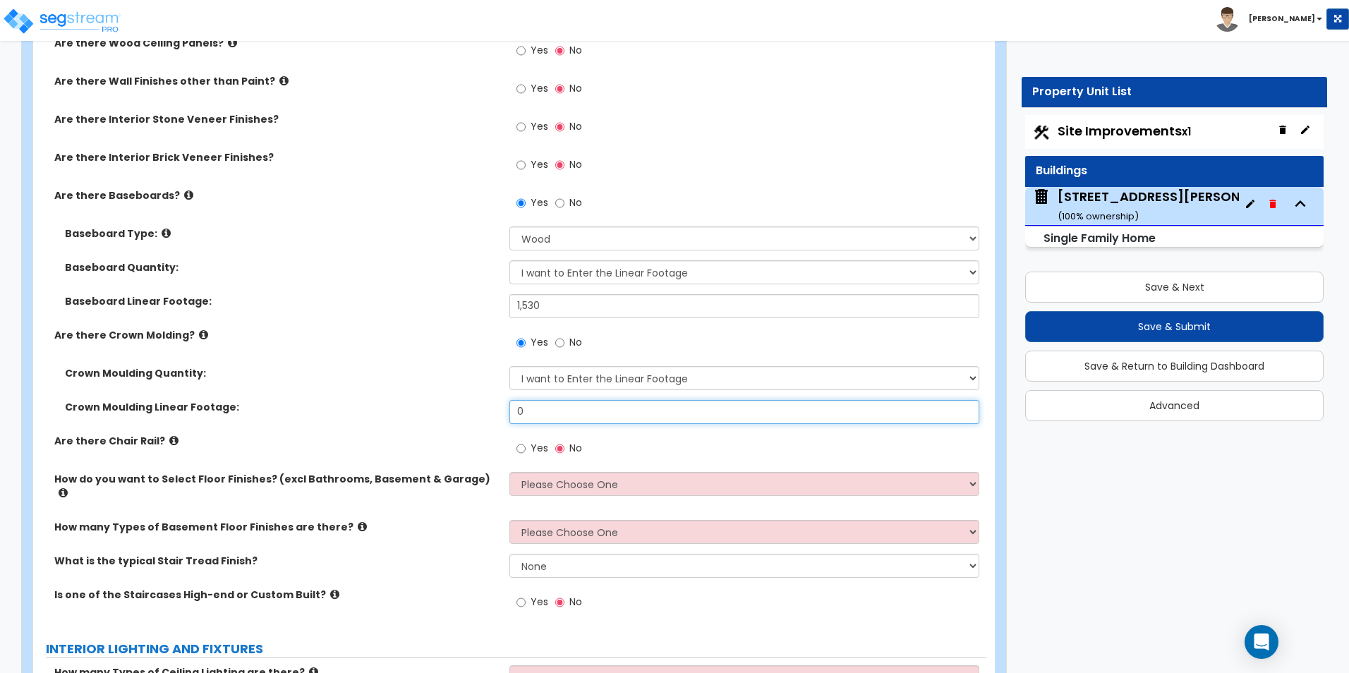
click at [541, 408] on input "0" at bounding box center [743, 412] width 469 height 24
type input "816"
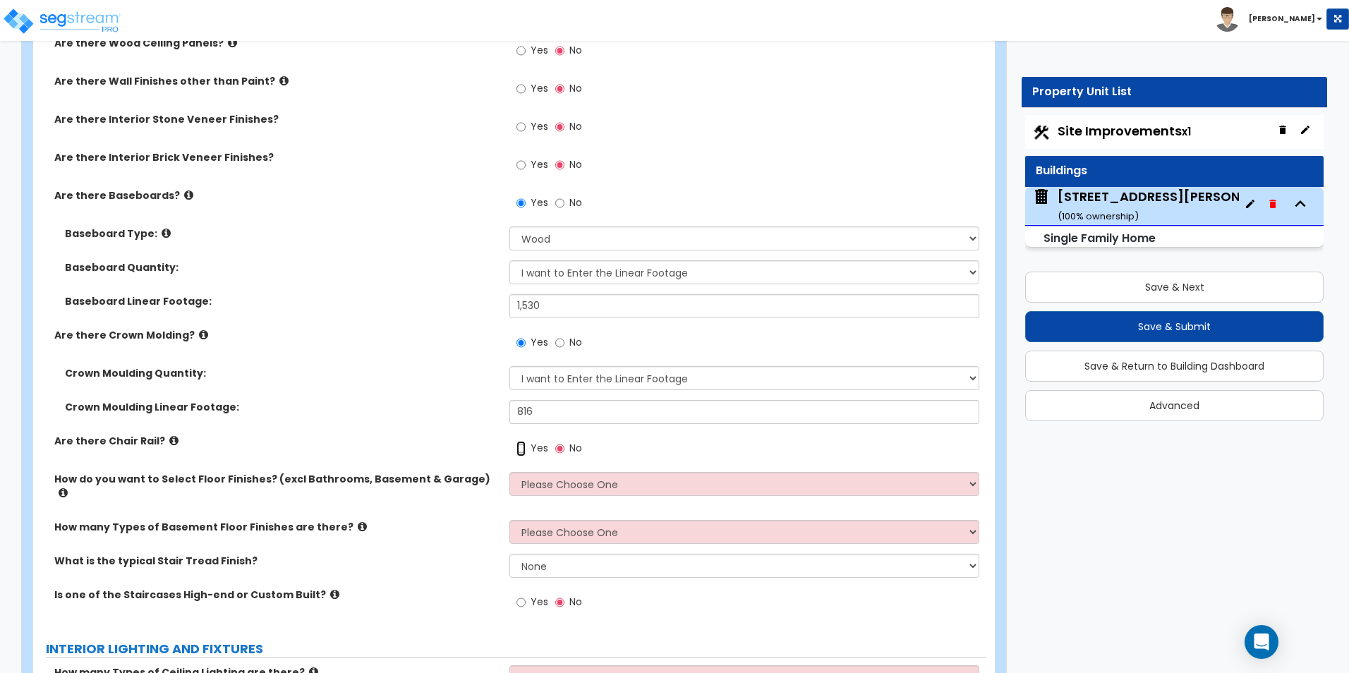
click at [518, 450] on input "Yes" at bounding box center [520, 449] width 9 height 16
radio input "true"
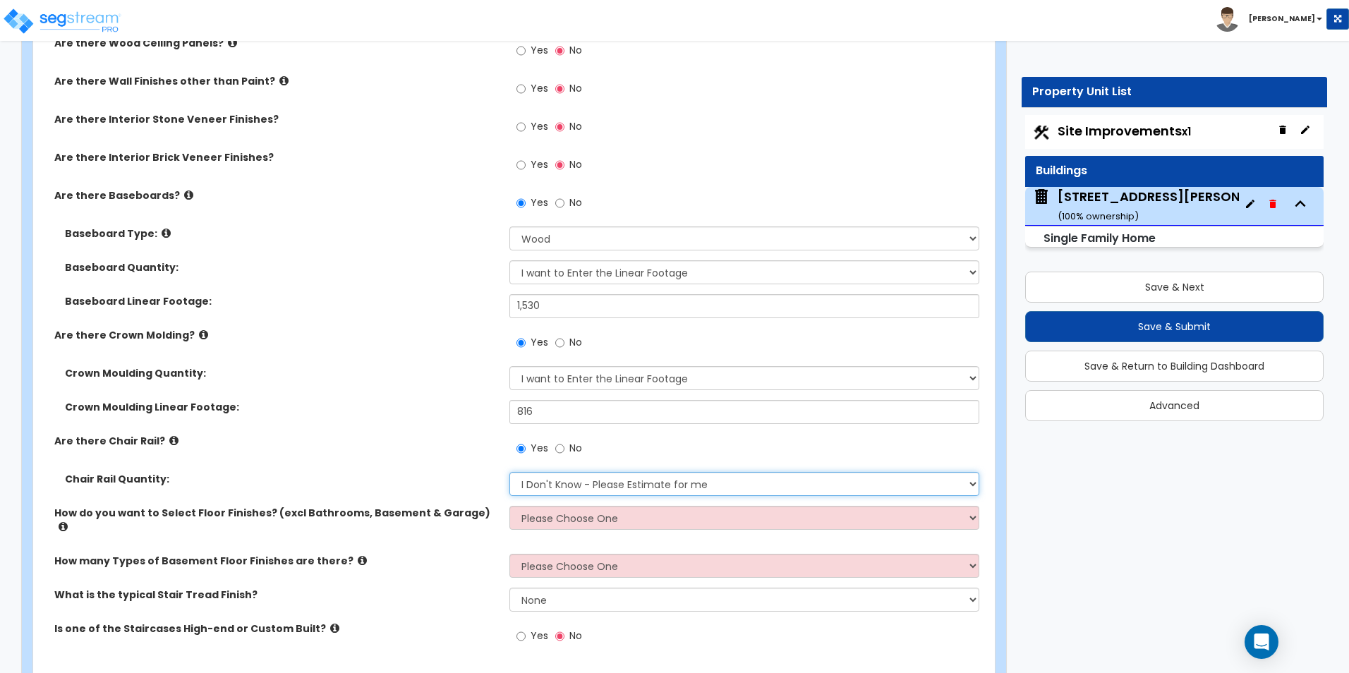
click at [602, 486] on select "I Don't Know - Please Estimate for me I want to Enter the Linear Footage" at bounding box center [743, 484] width 469 height 24
select select "1"
click at [509, 472] on select "I Don't Know - Please Estimate for me I want to Enter the Linear Footage" at bounding box center [743, 484] width 469 height 24
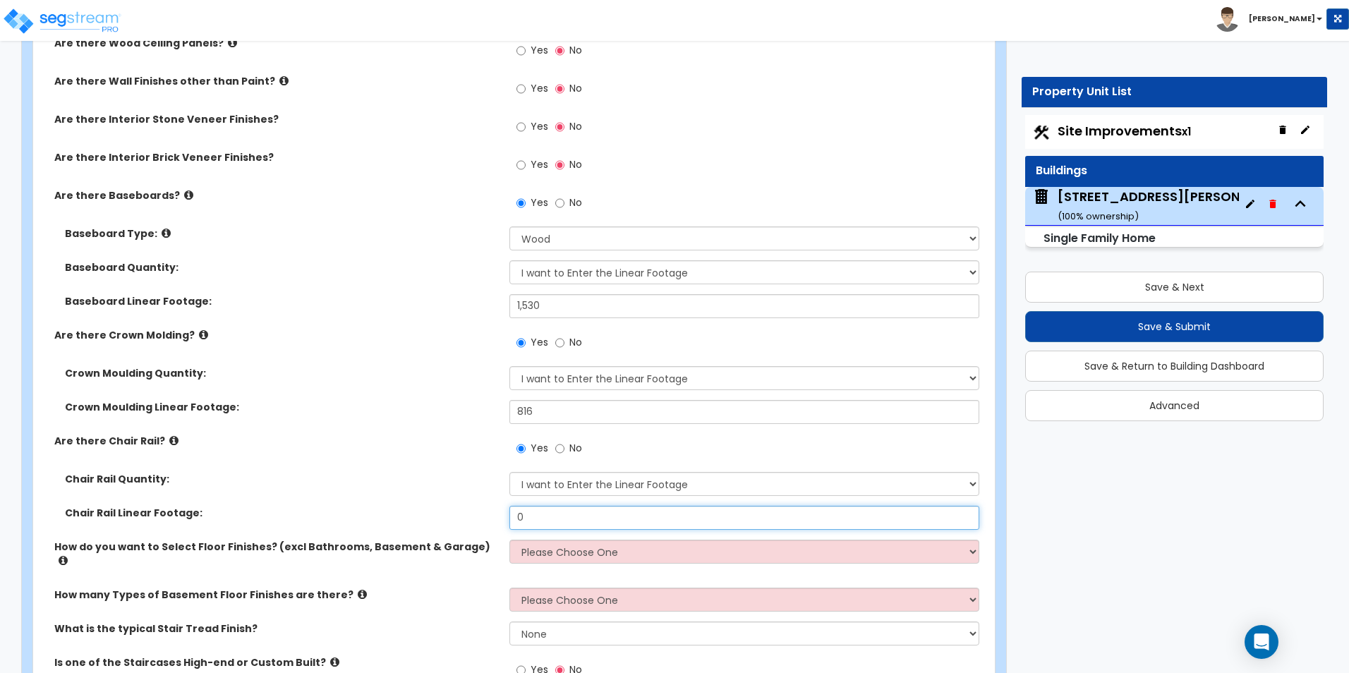
click at [531, 516] on input "0" at bounding box center [743, 518] width 469 height 24
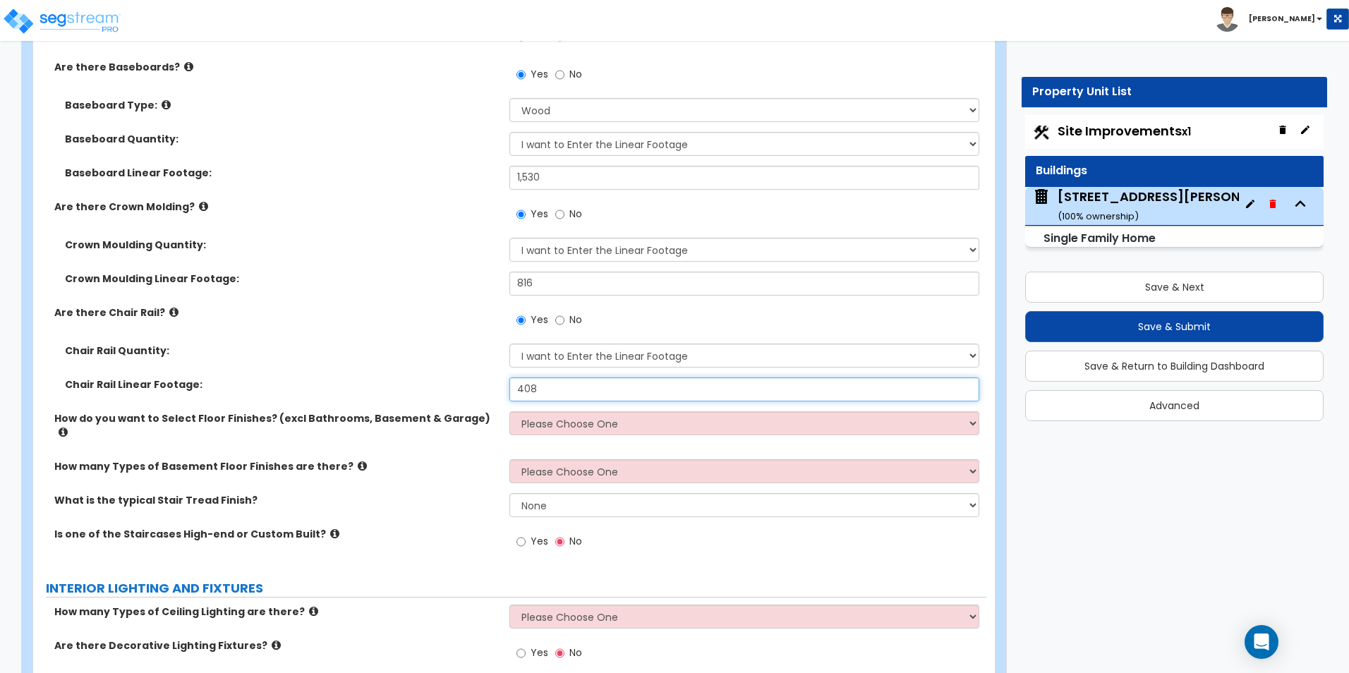
scroll to position [2821, 0]
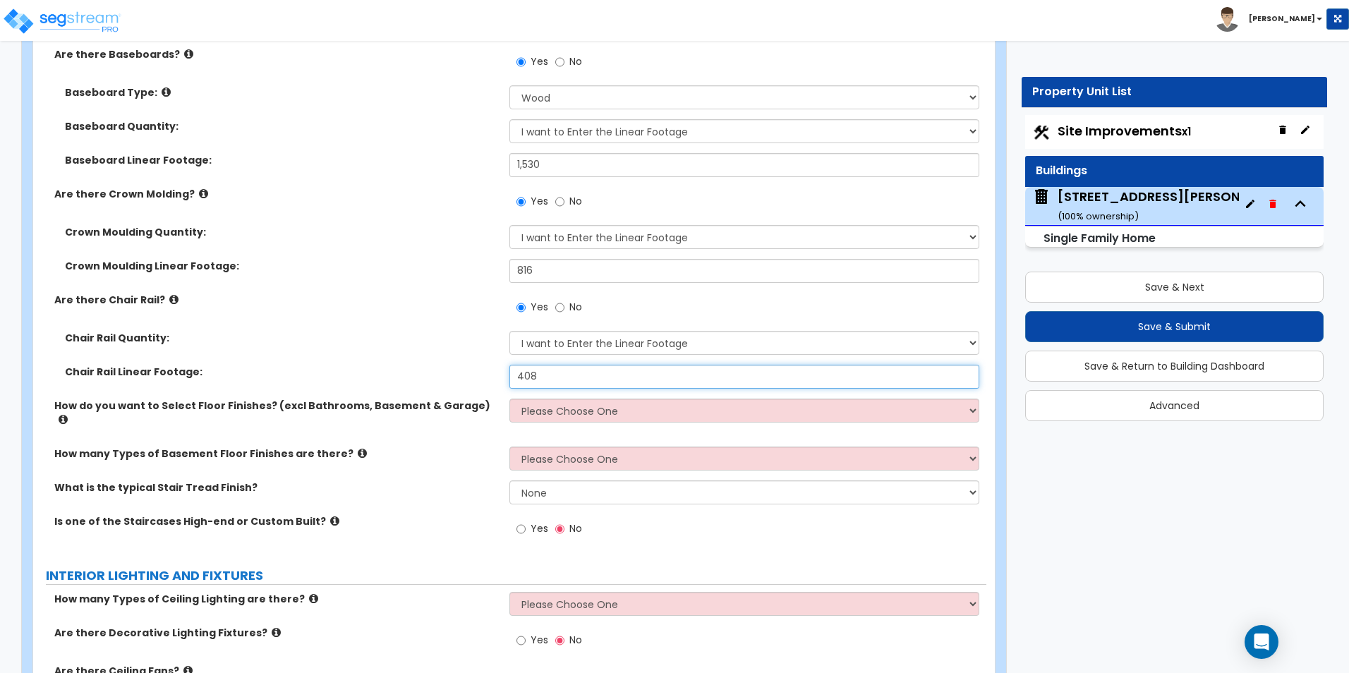
type input "408"
click at [545, 415] on select "Please Choose One I want to Select Floor Finishes for the Areas of the House I …" at bounding box center [743, 411] width 469 height 24
select select "2"
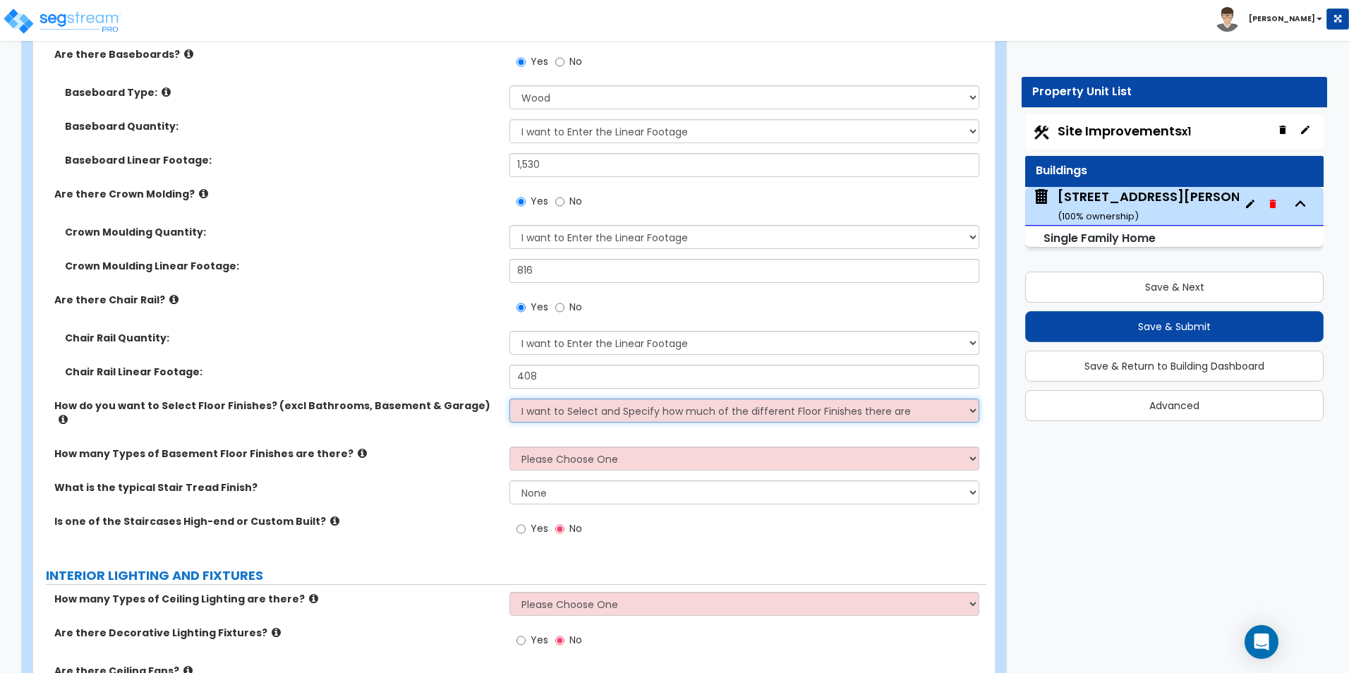
click at [509, 399] on select "Please Choose One I want to Select Floor Finishes for the Areas of the House I …" at bounding box center [743, 411] width 469 height 24
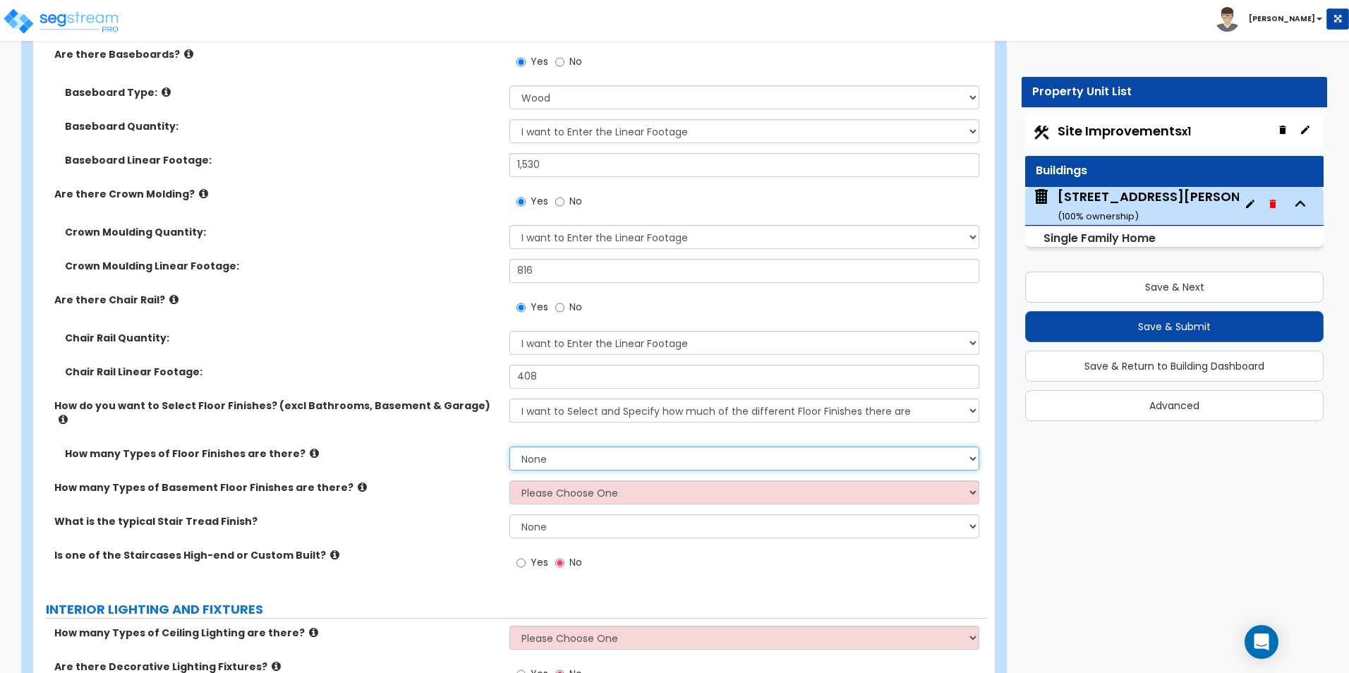
click at [551, 446] on select "None 1 2 3 4" at bounding box center [743, 458] width 469 height 24
click at [509, 446] on select "None 1 2 3 4" at bounding box center [743, 458] width 469 height 24
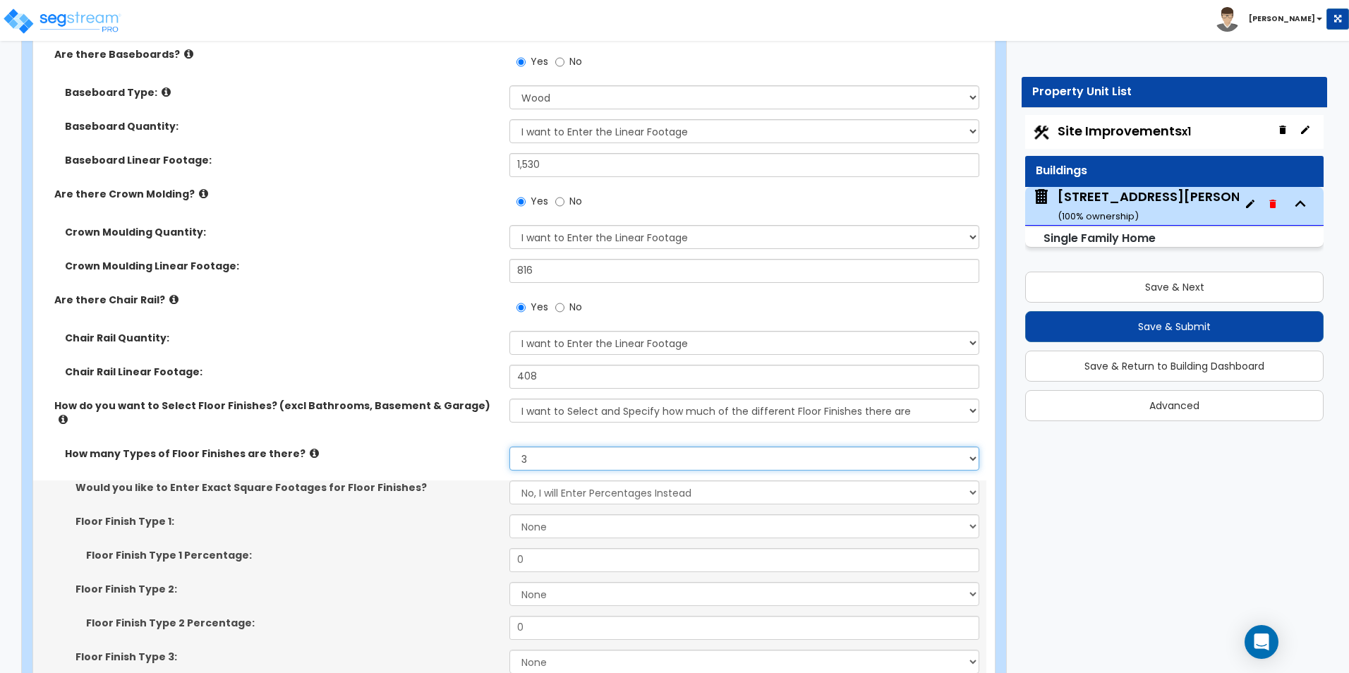
click at [537, 446] on select "None 1 2 3 4" at bounding box center [743, 458] width 469 height 24
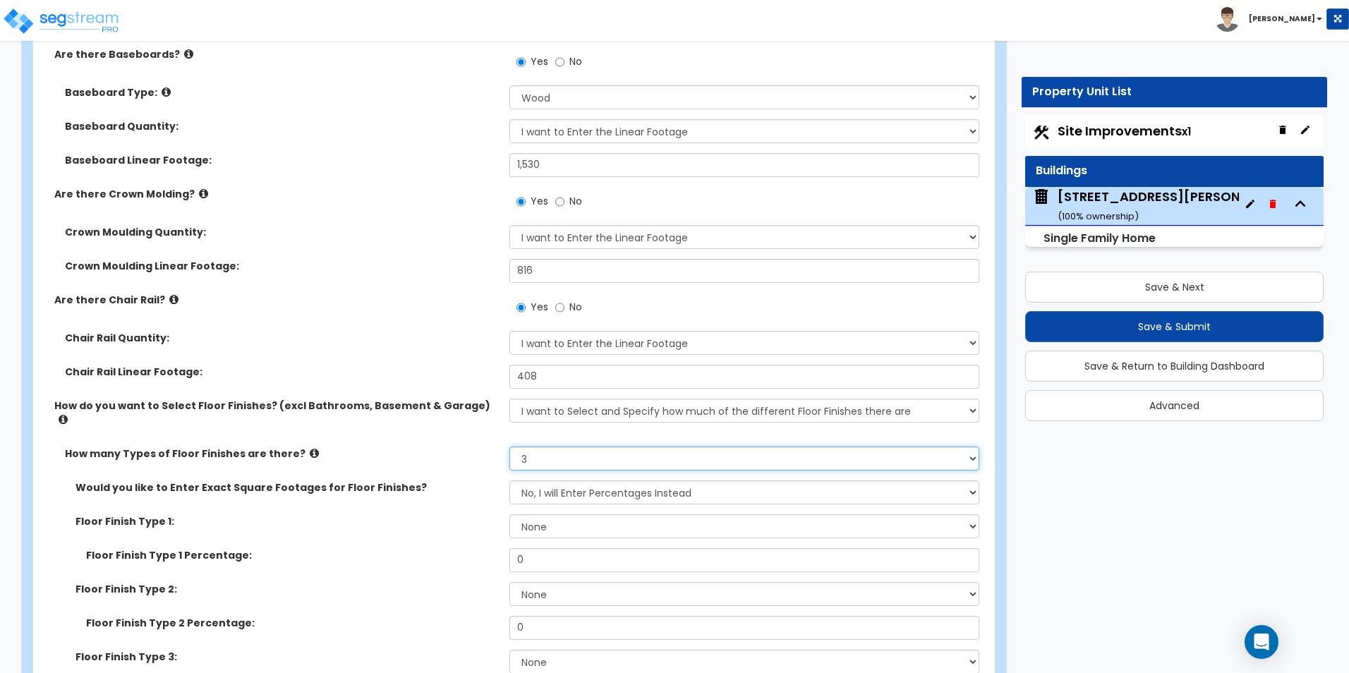
select select "4"
click at [509, 446] on select "None 1 2 3 4" at bounding box center [743, 458] width 469 height 24
click at [555, 480] on select "No, I will Enter Percentages Instead Yes, I will Enter Exact Square Footages" at bounding box center [743, 492] width 469 height 24
select select "1"
click at [509, 480] on select "No, I will Enter Percentages Instead Yes, I will Enter Exact Square Footages" at bounding box center [743, 492] width 469 height 24
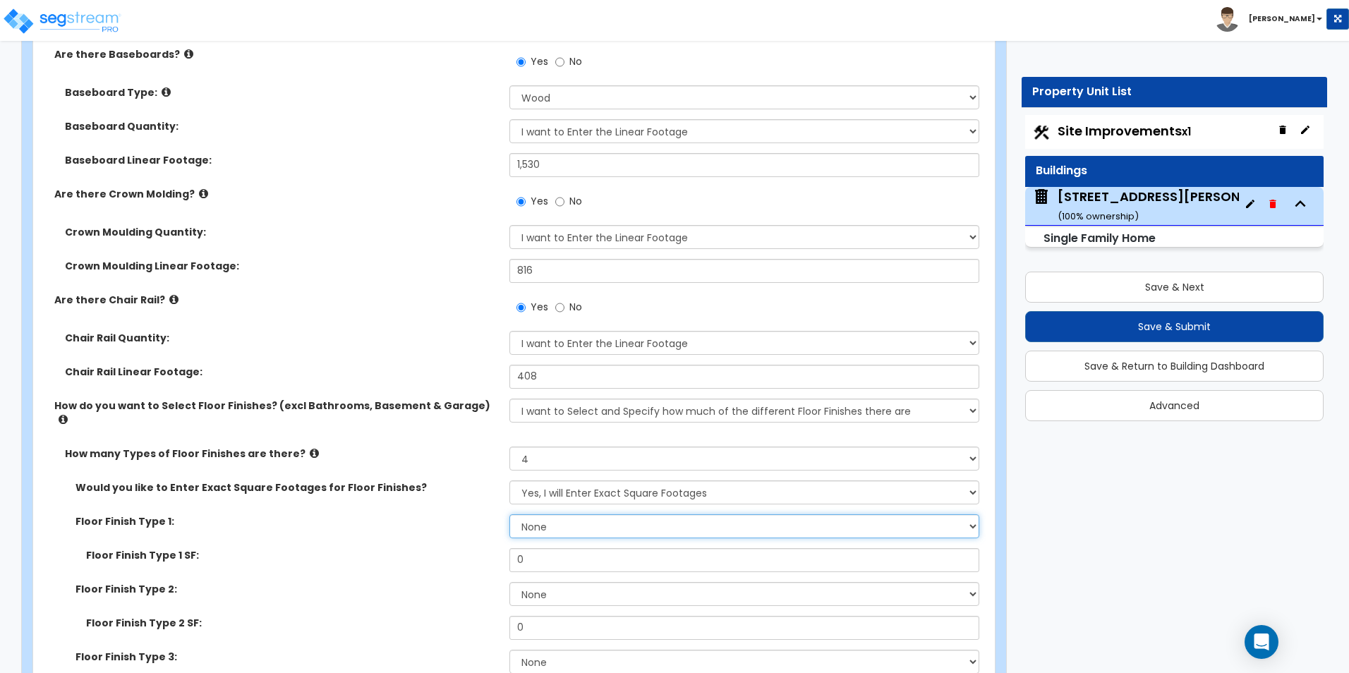
click at [556, 514] on select "None Tile Flooring Hardwood Flooring Resilient Laminate Flooring VCT Flooring S…" at bounding box center [743, 526] width 469 height 24
select select "5"
click at [509, 514] on select "None Tile Flooring Hardwood Flooring Resilient Laminate Flooring VCT Flooring S…" at bounding box center [743, 526] width 469 height 24
click at [557, 549] on input "0" at bounding box center [743, 560] width 469 height 24
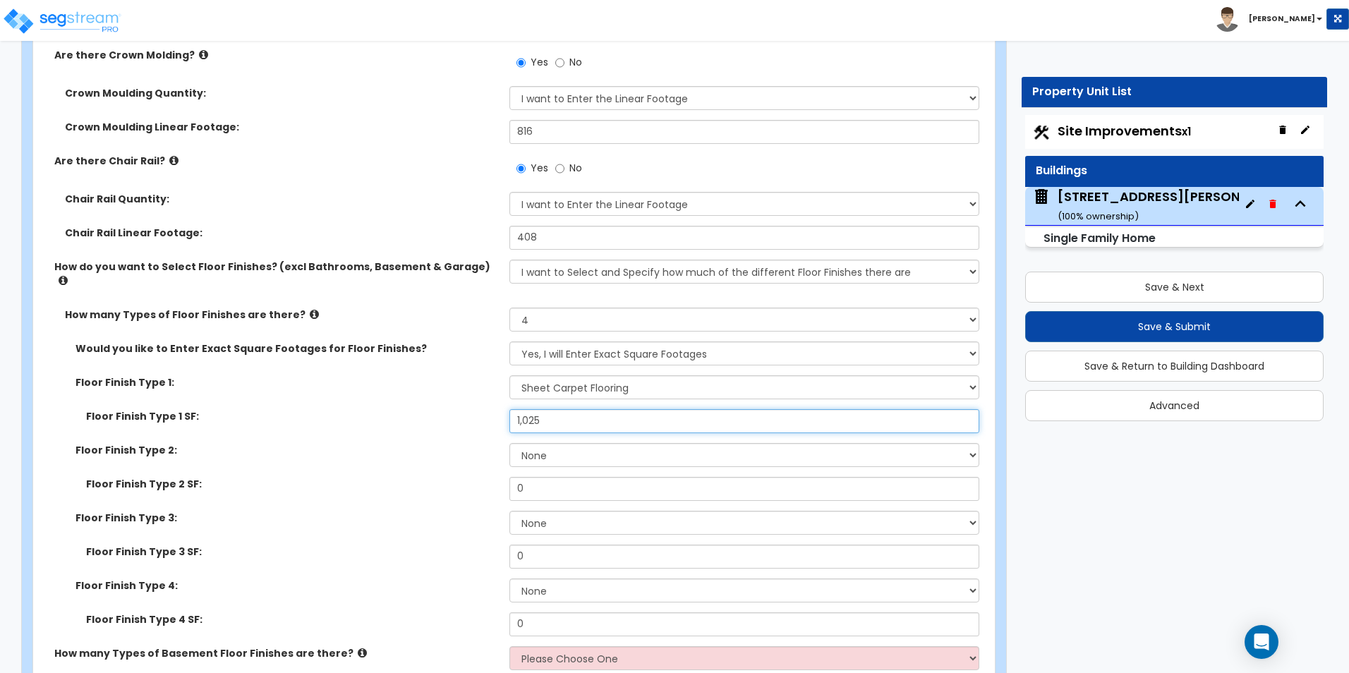
scroll to position [2962, 0]
type input "1,025"
click at [554, 441] on select "None Tile Flooring Hardwood Flooring Resilient Laminate Flooring VCT Flooring S…" at bounding box center [743, 453] width 469 height 24
select select "2"
click at [509, 441] on select "None Tile Flooring Hardwood Flooring Resilient Laminate Flooring VCT Flooring S…" at bounding box center [743, 453] width 469 height 24
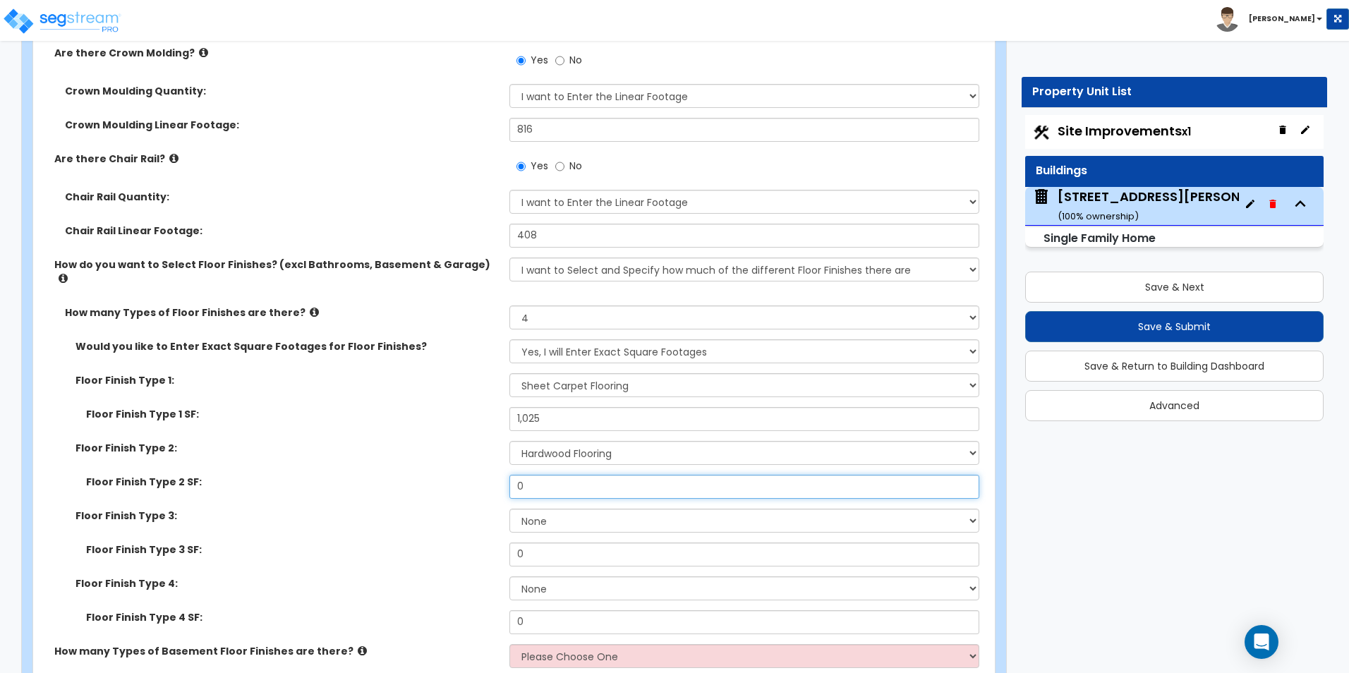
click at [541, 477] on input "0" at bounding box center [743, 487] width 469 height 24
type input "2,487"
click at [561, 511] on select "None Tile Flooring Hardwood Flooring Resilient Laminate Flooring VCT Flooring S…" at bounding box center [743, 521] width 469 height 24
select select "6"
click at [509, 509] on select "None Tile Flooring Hardwood Flooring Resilient Laminate Flooring VCT Flooring S…" at bounding box center [743, 521] width 469 height 24
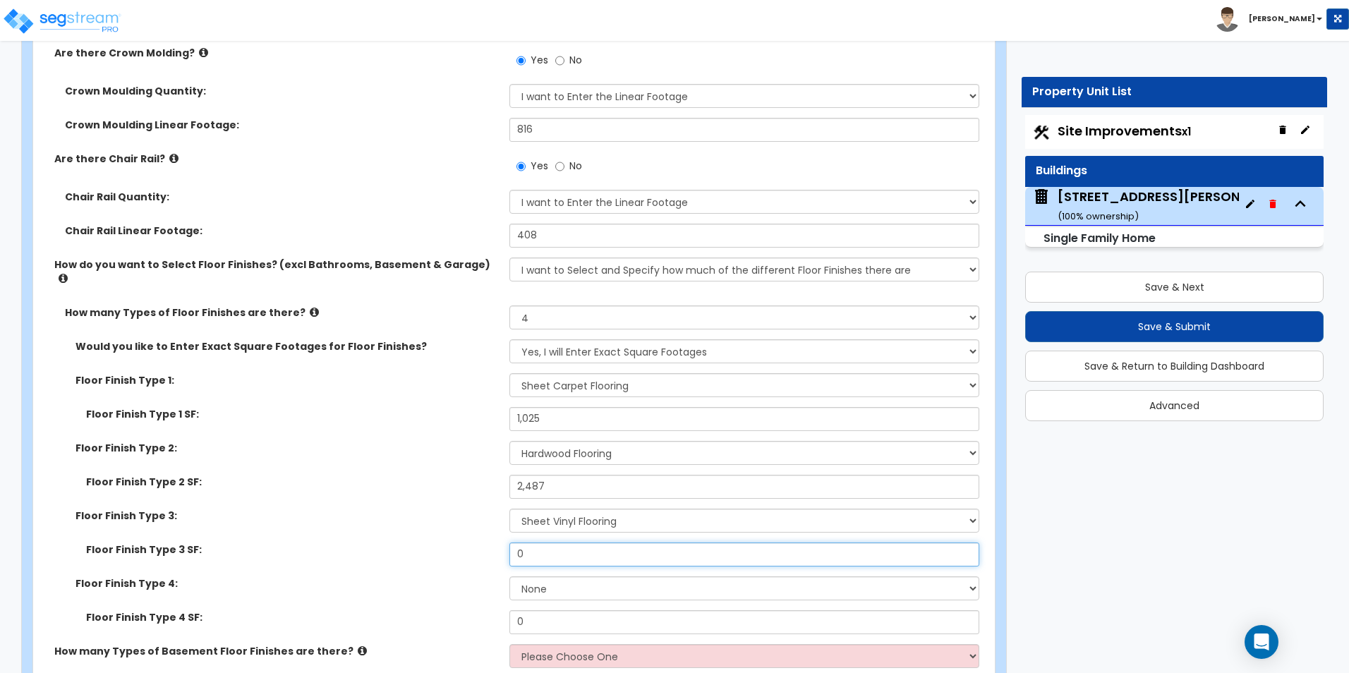
click at [555, 542] on input "0" at bounding box center [743, 554] width 469 height 24
type input "447"
click at [547, 577] on select "None Tile Flooring Hardwood Flooring Resilient Laminate Flooring VCT Flooring S…" at bounding box center [743, 588] width 469 height 24
select select "4"
click at [509, 576] on select "None Tile Flooring Hardwood Flooring Resilient Laminate Flooring VCT Flooring S…" at bounding box center [743, 588] width 469 height 24
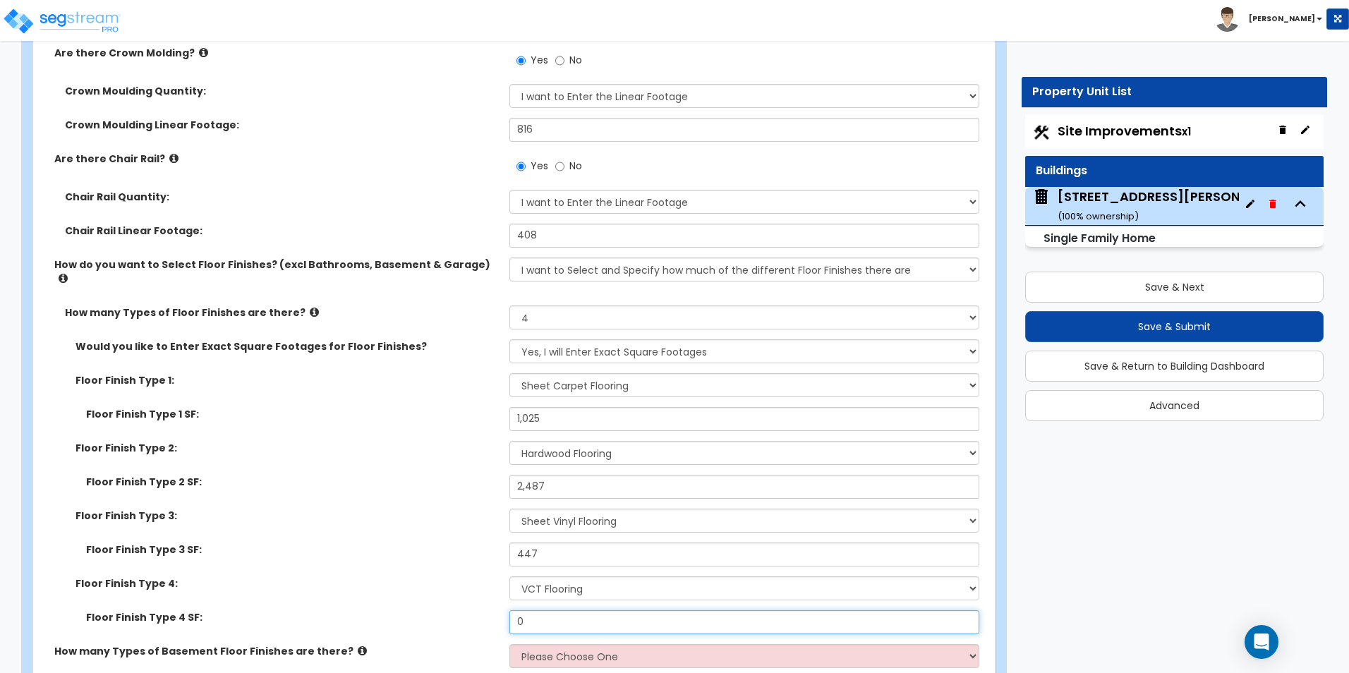
click at [546, 610] on input "0" at bounding box center [743, 622] width 469 height 24
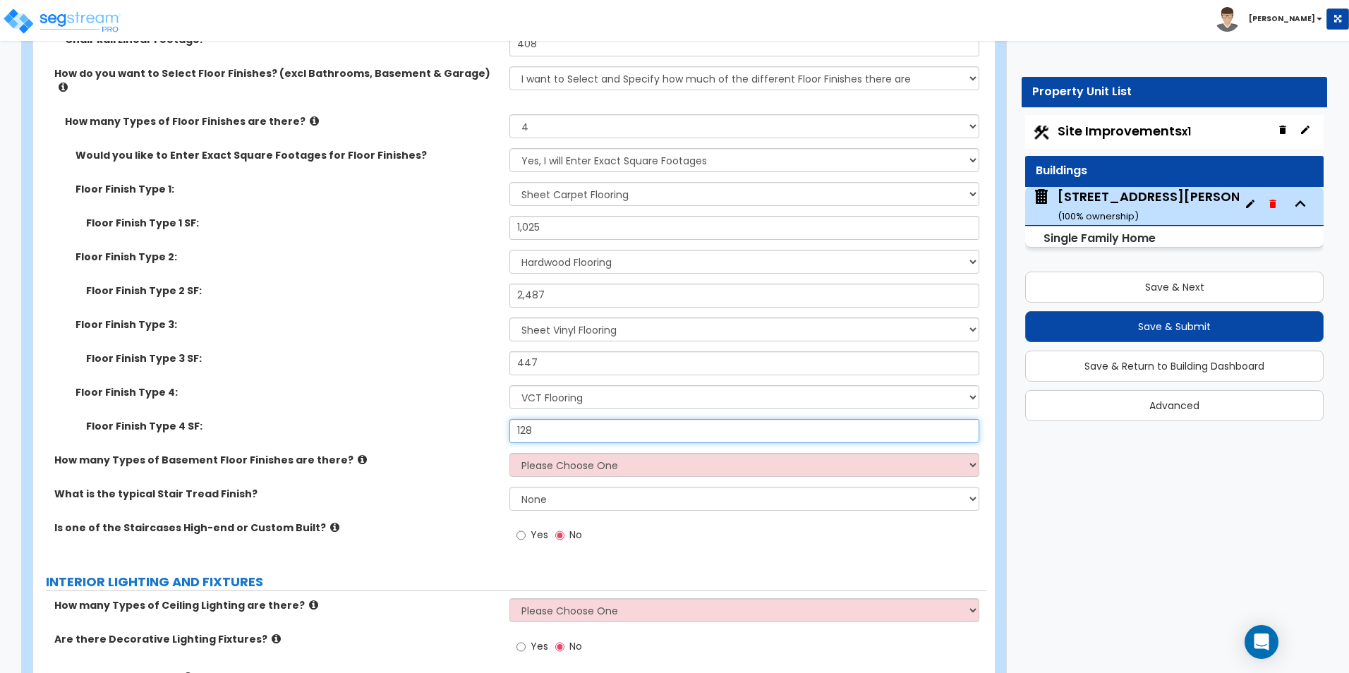
scroll to position [3174, 0]
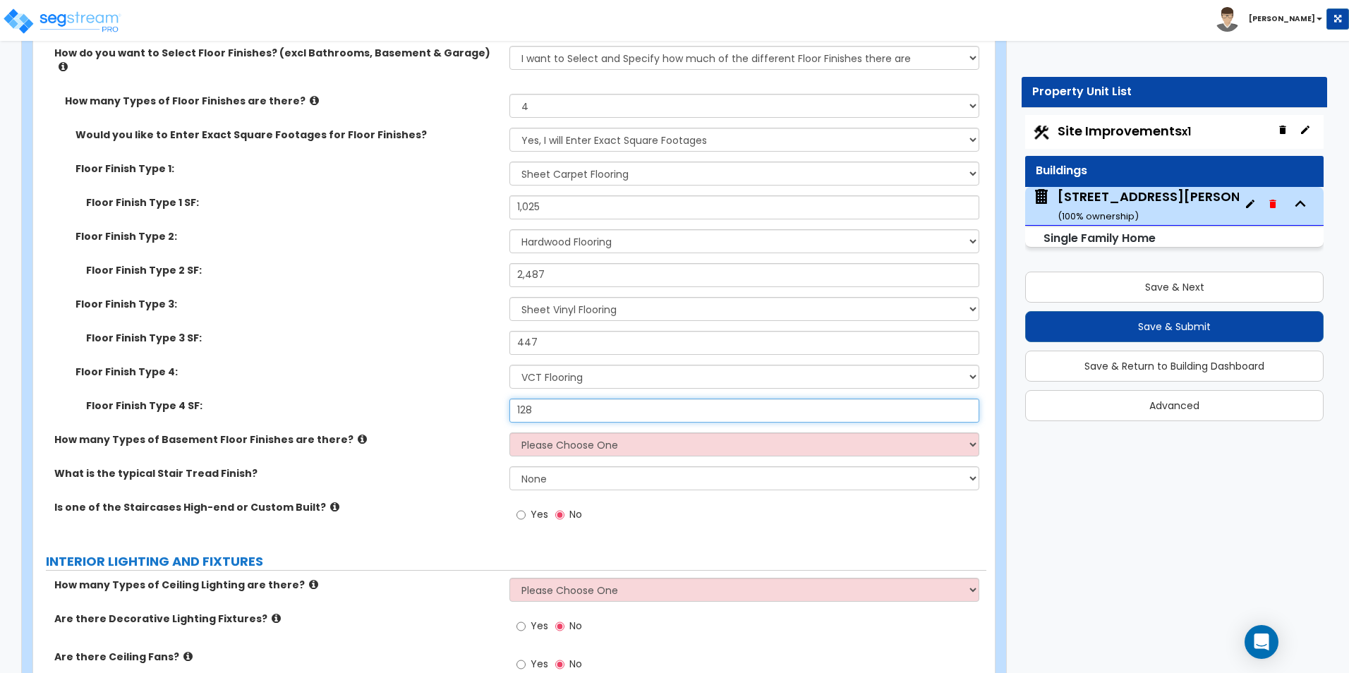
type input "128"
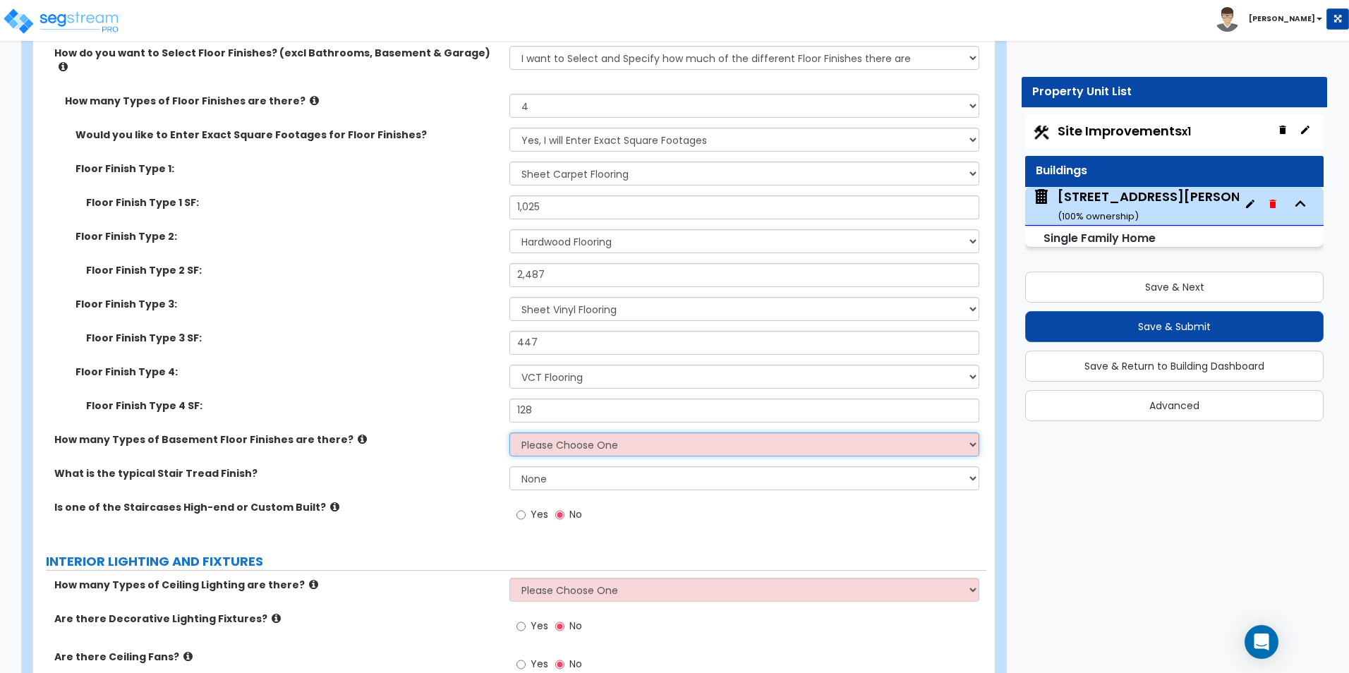
click at [595, 434] on select "Please Choose One 1 2 3" at bounding box center [743, 444] width 469 height 24
select select "2"
click at [509, 432] on select "Please Choose One 1 2 3" at bounding box center [743, 444] width 469 height 24
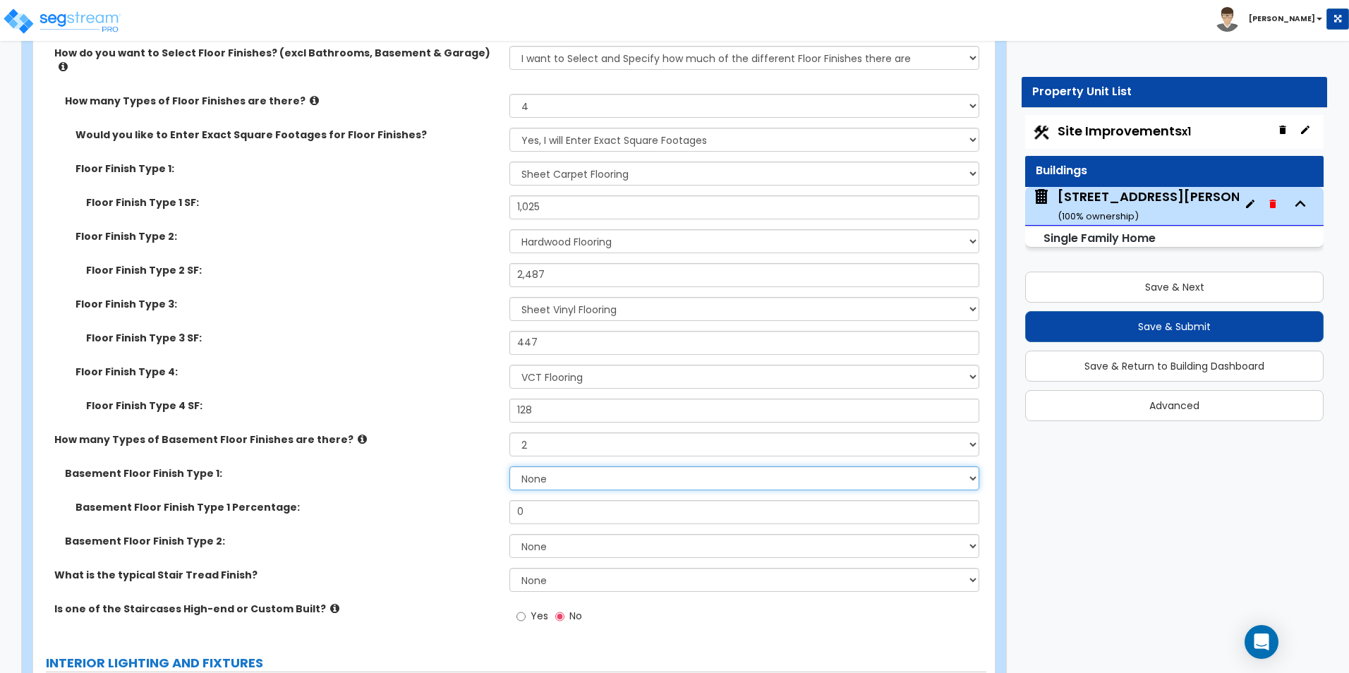
click at [541, 466] on select "None Tile Flooring Hardwood Flooring Resilient Laminate Flooring VCT Flooring S…" at bounding box center [743, 478] width 469 height 24
select select "1"
click at [509, 466] on select "None Tile Flooring Hardwood Flooring Resilient Laminate Flooring VCT Flooring S…" at bounding box center [743, 478] width 469 height 24
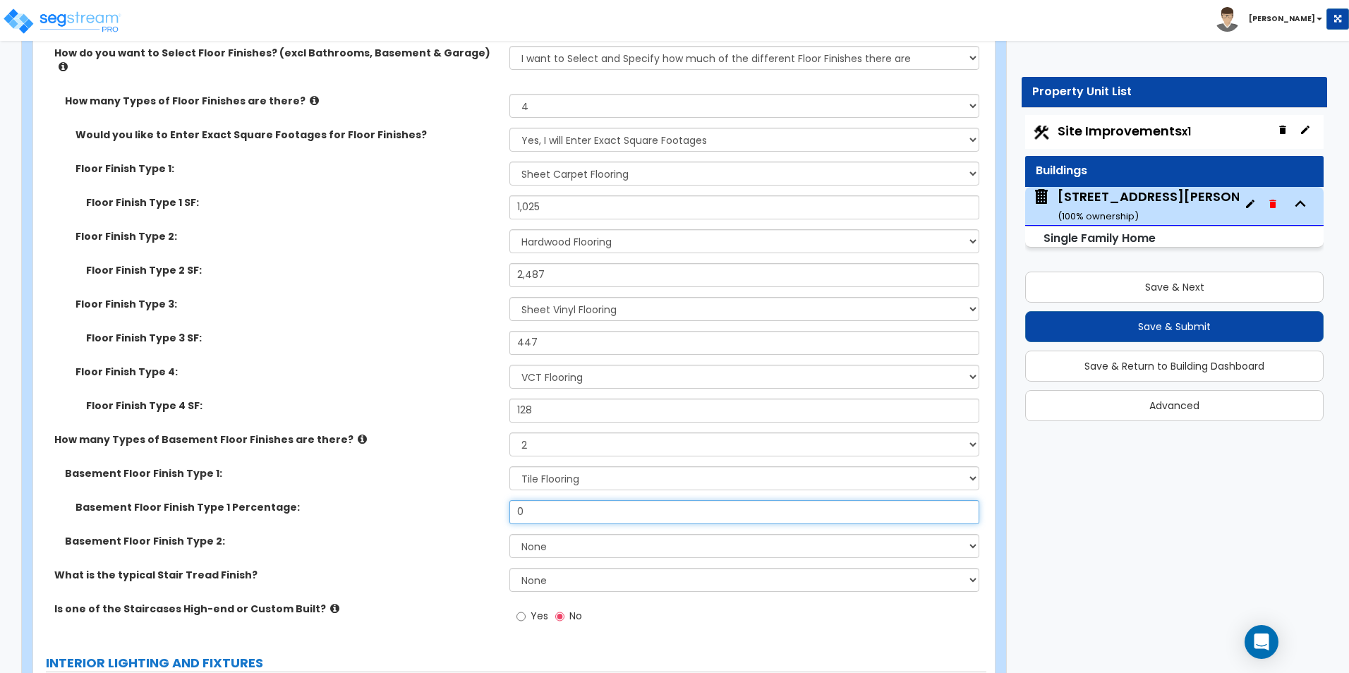
click at [542, 501] on input "0" at bounding box center [743, 512] width 469 height 24
type input "7.5"
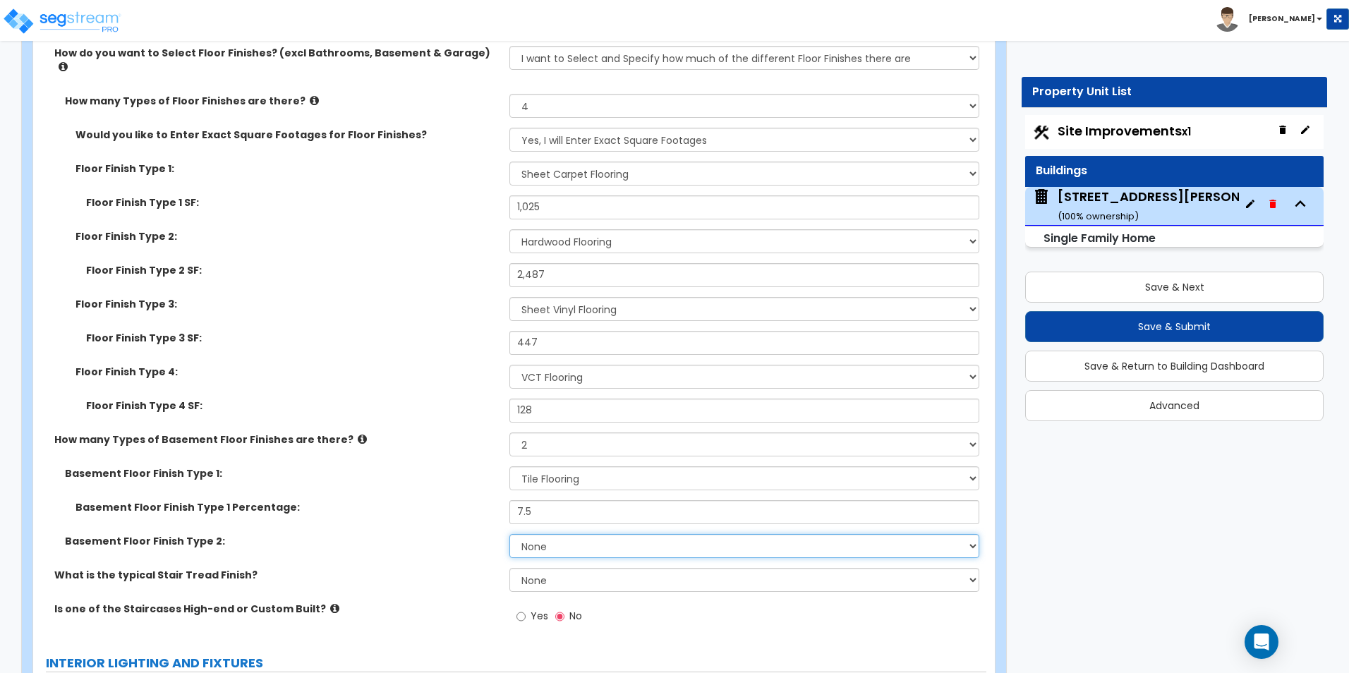
click at [550, 534] on select "None Tile Flooring Hardwood Flooring Resilient Laminate Flooring VCT Flooring S…" at bounding box center [743, 546] width 469 height 24
select select "3"
click at [509, 534] on select "None Tile Flooring Hardwood Flooring Resilient Laminate Flooring VCT Flooring S…" at bounding box center [743, 546] width 469 height 24
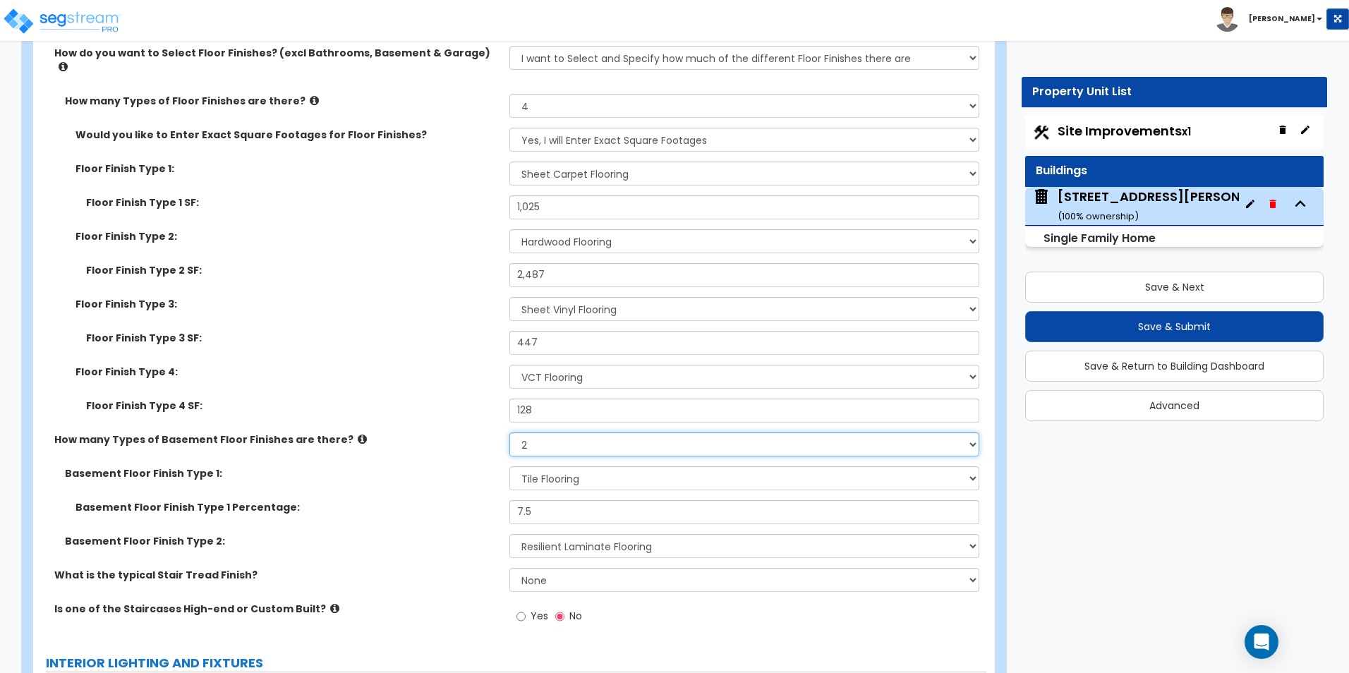
click at [547, 432] on select "Please Choose One 1 2 3" at bounding box center [743, 444] width 469 height 24
select select "3"
click at [509, 432] on select "Please Choose One 1 2 3" at bounding box center [743, 444] width 469 height 24
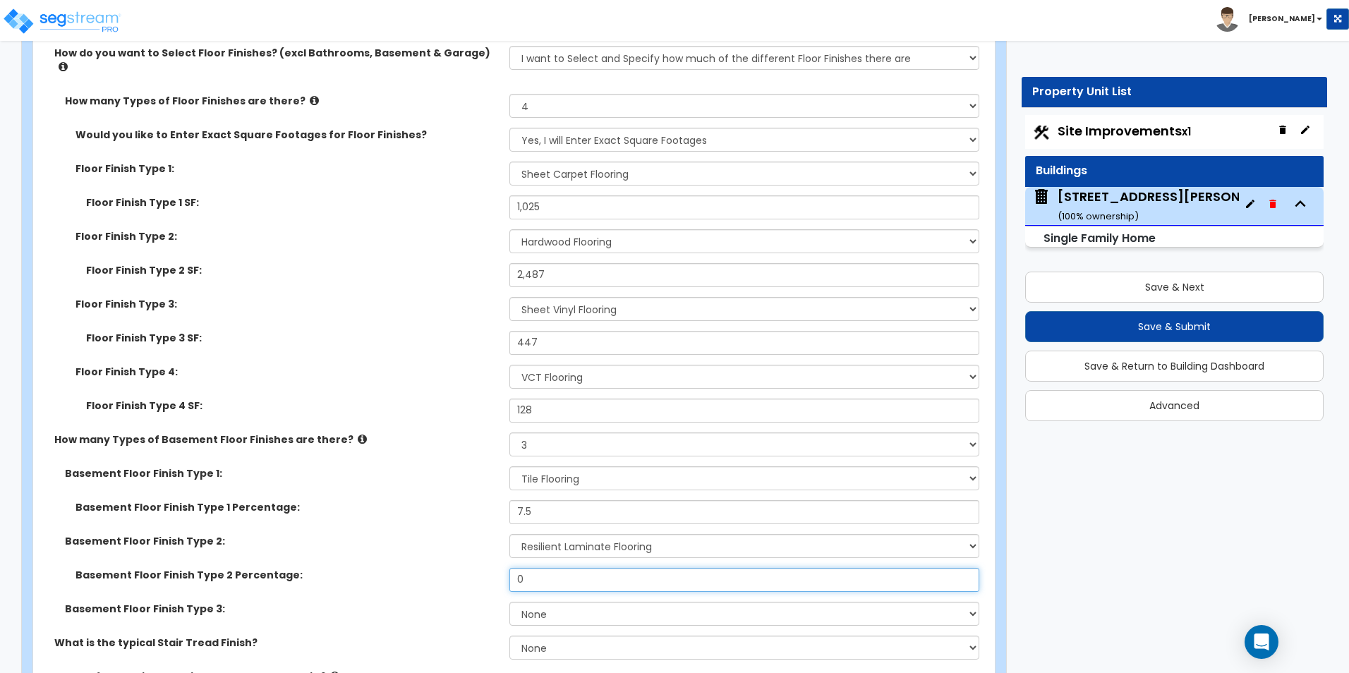
drag, startPoint x: 530, startPoint y: 565, endPoint x: 506, endPoint y: 565, distance: 23.3
click at [506, 568] on div "Basement Floor Finish Type 2 Percentage: 0" at bounding box center [509, 585] width 953 height 34
type input "42"
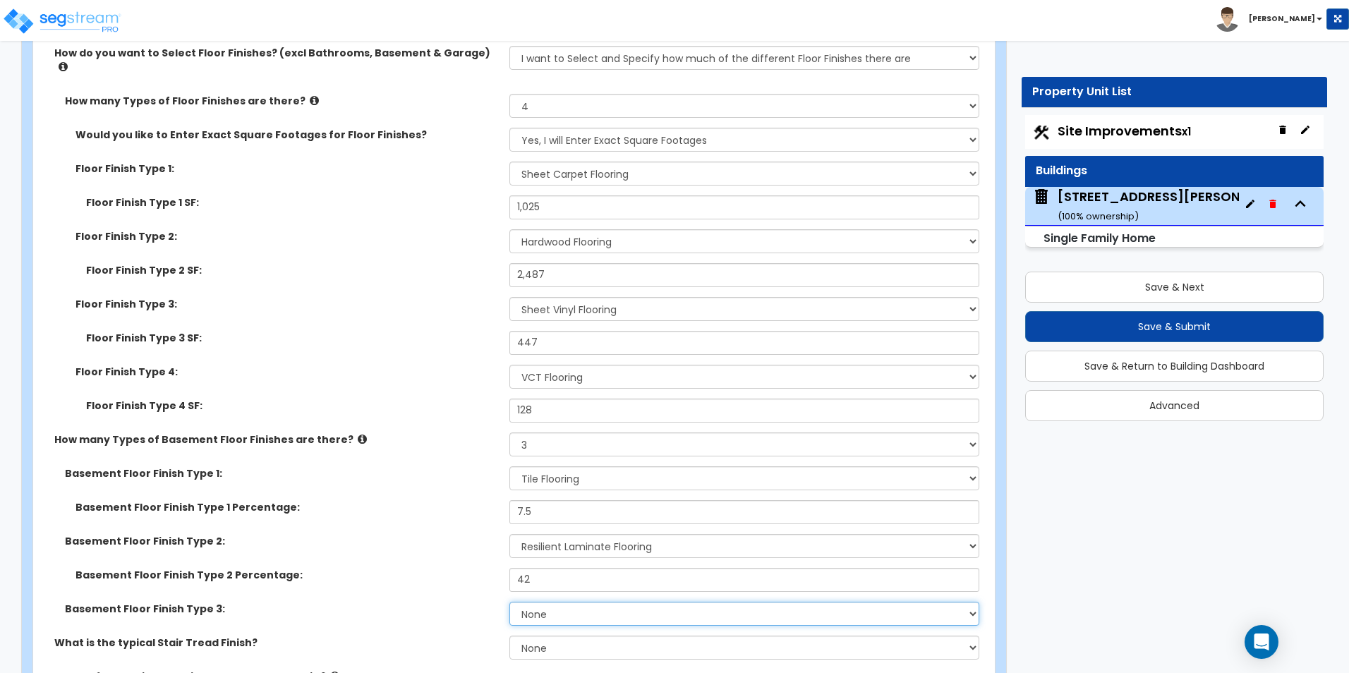
click at [570, 602] on select "None Tile Flooring Hardwood Flooring Resilient Laminate Flooring VCT Flooring S…" at bounding box center [743, 614] width 469 height 24
click at [509, 602] on select "None Tile Flooring Hardwood Flooring Resilient Laminate Flooring VCT Flooring S…" at bounding box center [743, 614] width 469 height 24
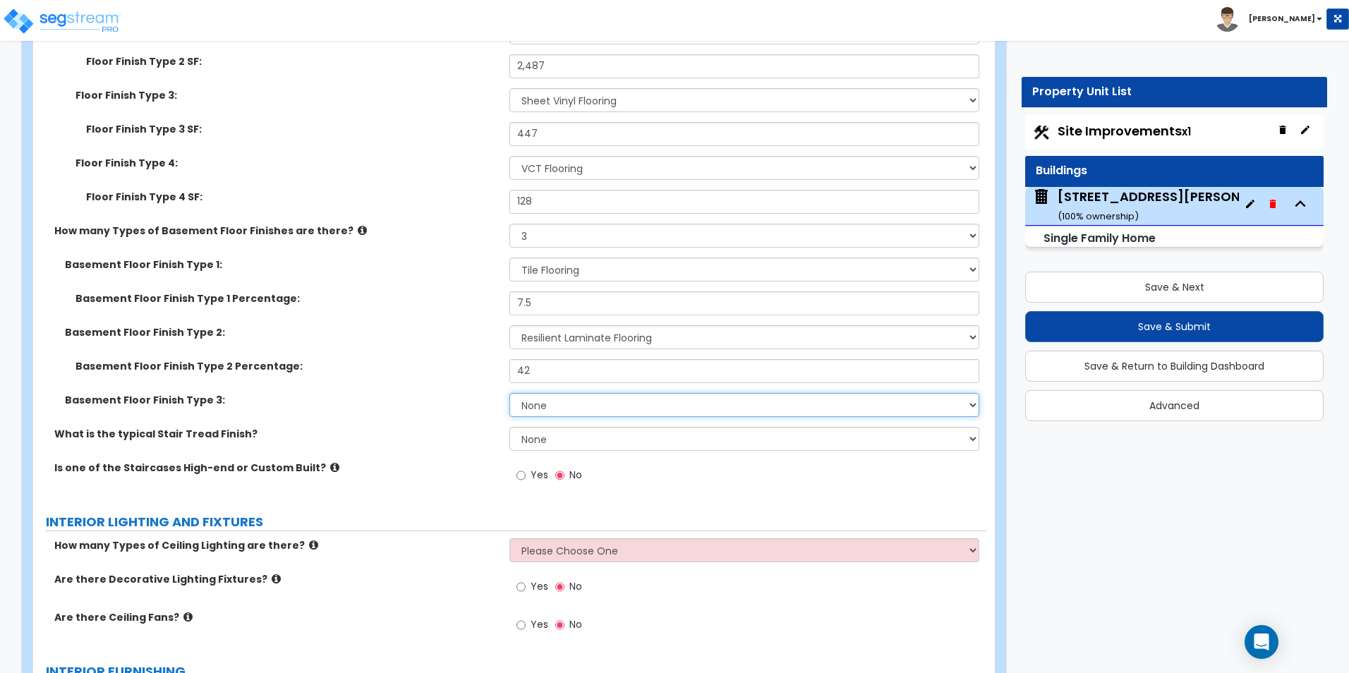
scroll to position [3386, 0]
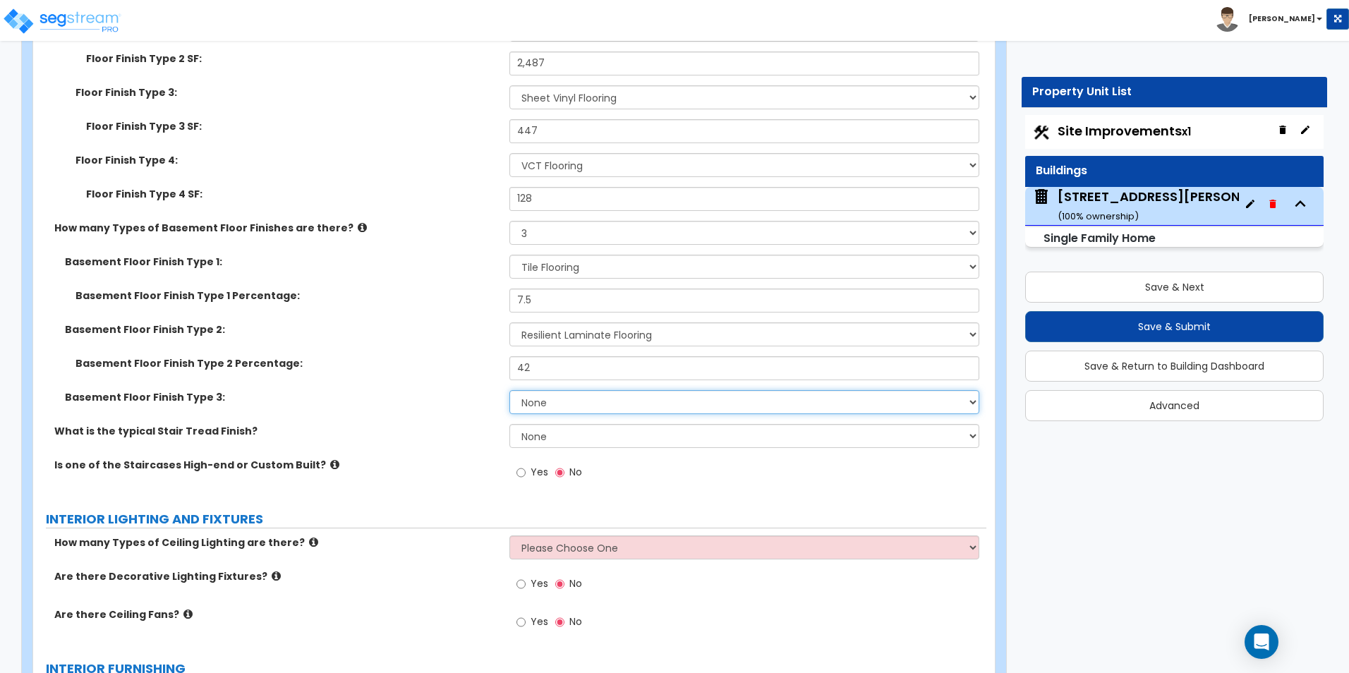
click at [546, 392] on select "None Tile Flooring Hardwood Flooring Resilient Laminate Flooring VCT Flooring S…" at bounding box center [743, 402] width 469 height 24
click at [448, 428] on div "What is the typical Stair Tread Finish? None Tile Wood Laminate VCT Sheet Carpe…" at bounding box center [509, 441] width 953 height 34
click at [542, 425] on select "None Tile Wood Laminate VCT Sheet Carpet Sheet Vinyl Carpet Tile" at bounding box center [743, 436] width 469 height 24
select select "5"
click at [509, 424] on select "None Tile Wood Laminate VCT Sheet Carpet Sheet Vinyl Carpet Tile" at bounding box center [743, 436] width 469 height 24
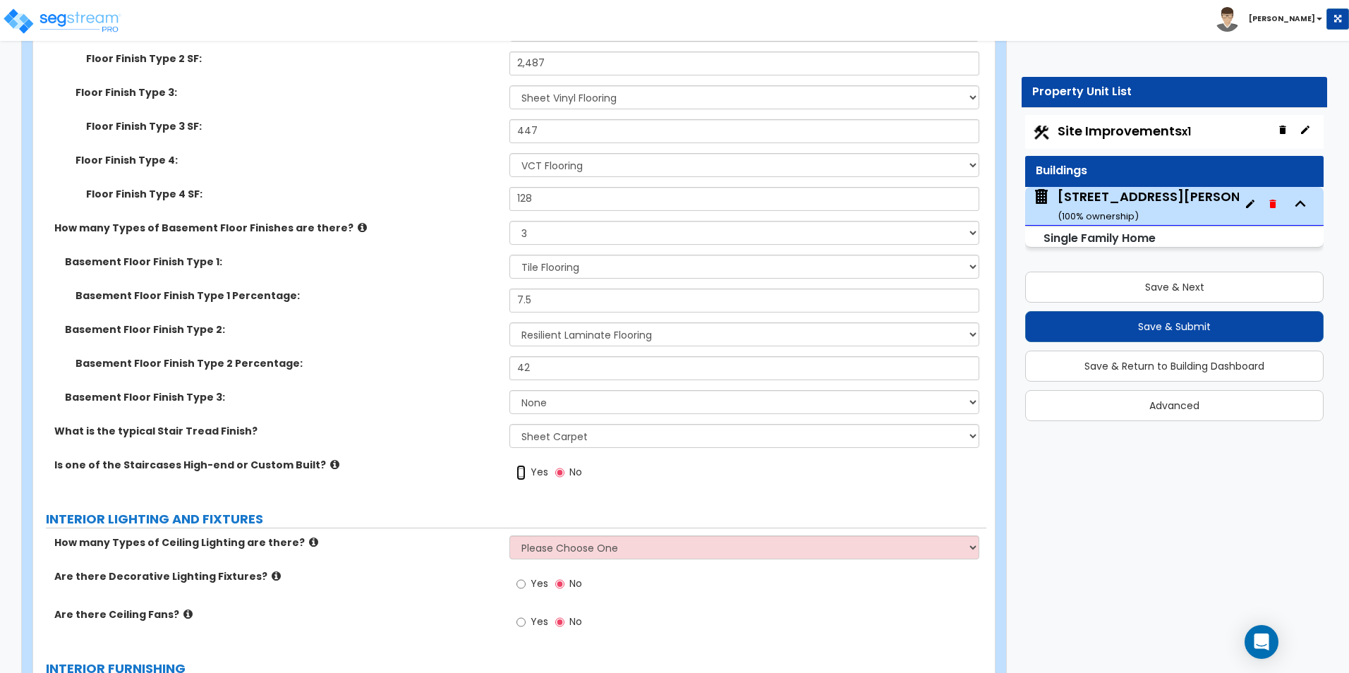
click at [523, 465] on input "Yes" at bounding box center [520, 473] width 9 height 16
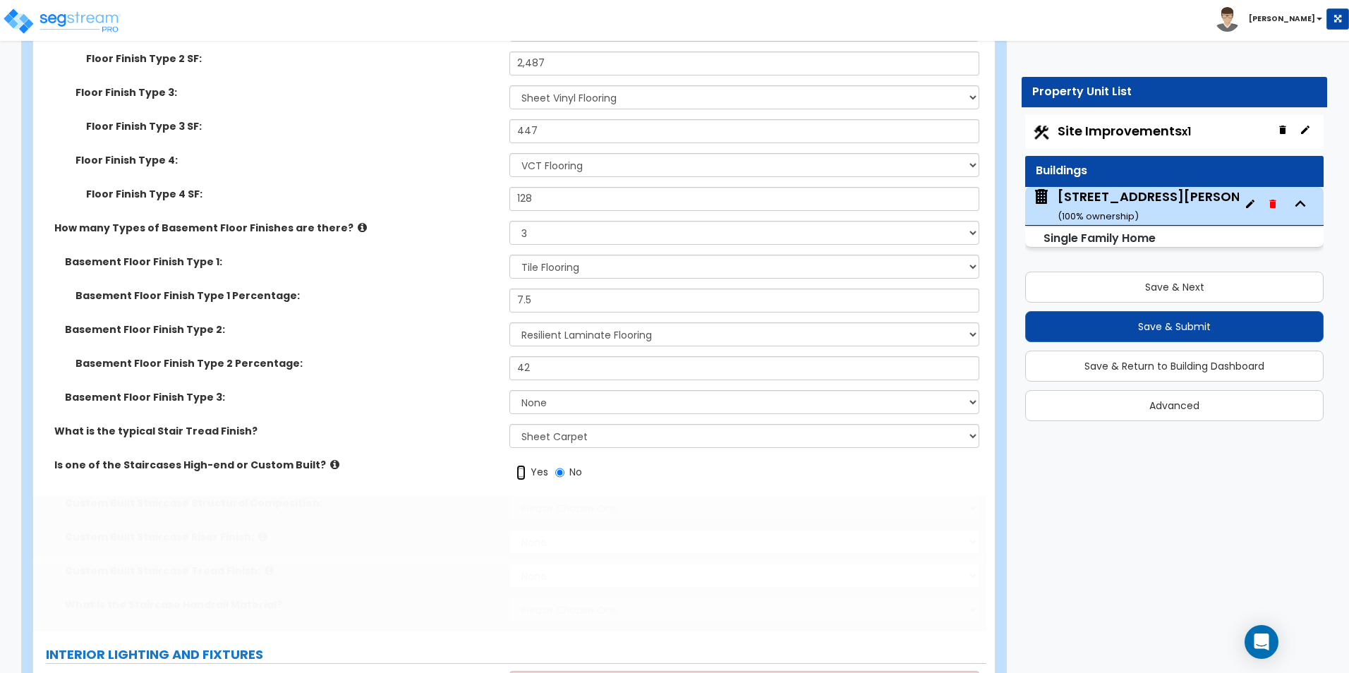
radio input "true"
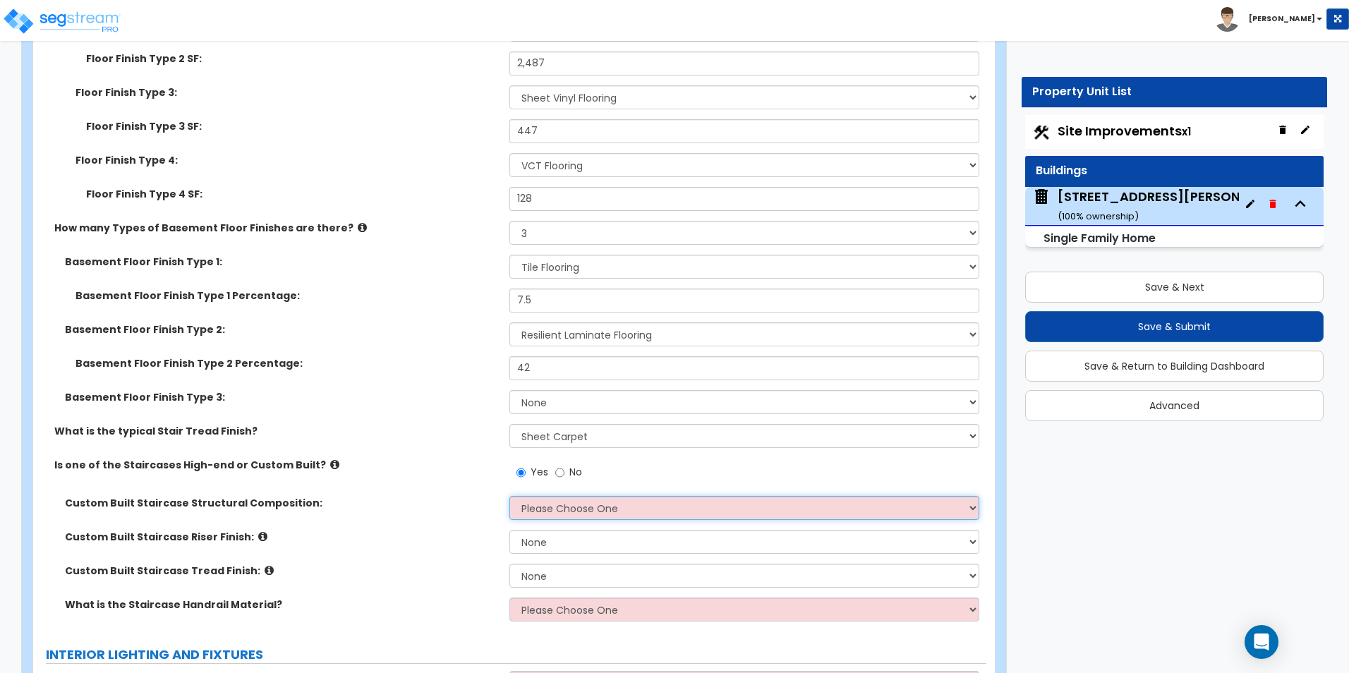
click at [539, 496] on select "Please Choose One Reinforced Concrete Structural Steel Wood" at bounding box center [743, 508] width 469 height 24
select select "7"
click at [509, 496] on select "Please Choose One Reinforced Concrete Structural Steel Wood" at bounding box center [743, 508] width 469 height 24
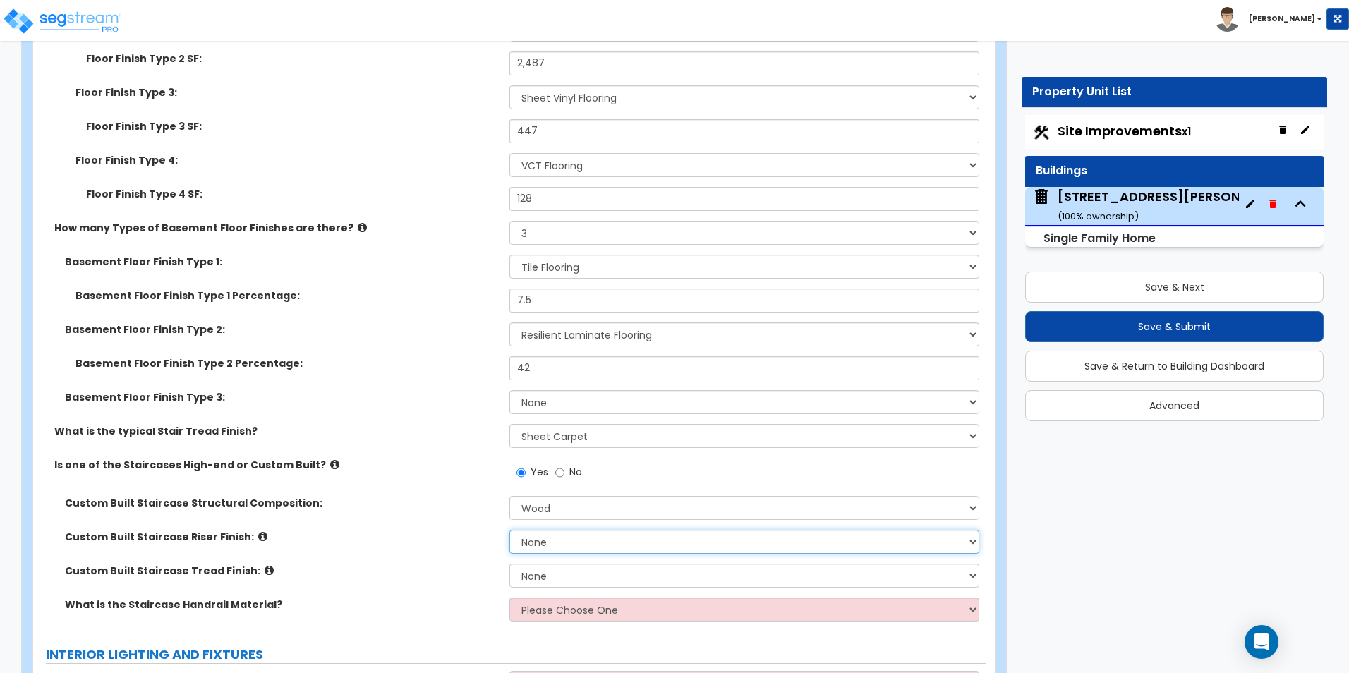
click at [548, 530] on select "None Tile Wood Laminate VCT Sheet Carpet Sheet Vinyl Carpet Tile Marble Paint F…" at bounding box center [743, 542] width 469 height 24
select select "2"
click at [509, 530] on select "None Tile Wood Laminate VCT Sheet Carpet Sheet Vinyl Carpet Tile Marble Paint F…" at bounding box center [743, 542] width 469 height 24
click at [545, 564] on select "None Tile Wood Laminate VCT Sheet Carpet Sheet Vinyl Carpet Tile Marble" at bounding box center [743, 576] width 469 height 24
select select "2"
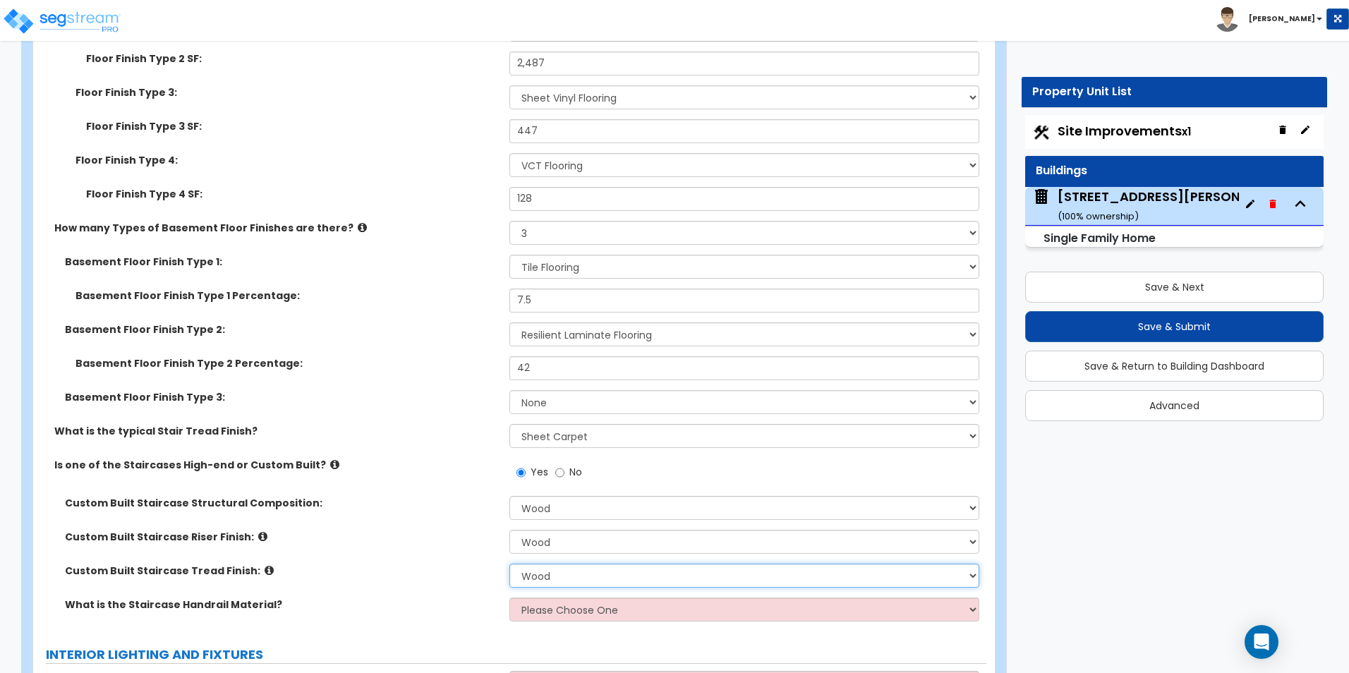
click at [509, 564] on select "None Tile Wood Laminate VCT Sheet Carpet Sheet Vinyl Carpet Tile Marble" at bounding box center [743, 576] width 469 height 24
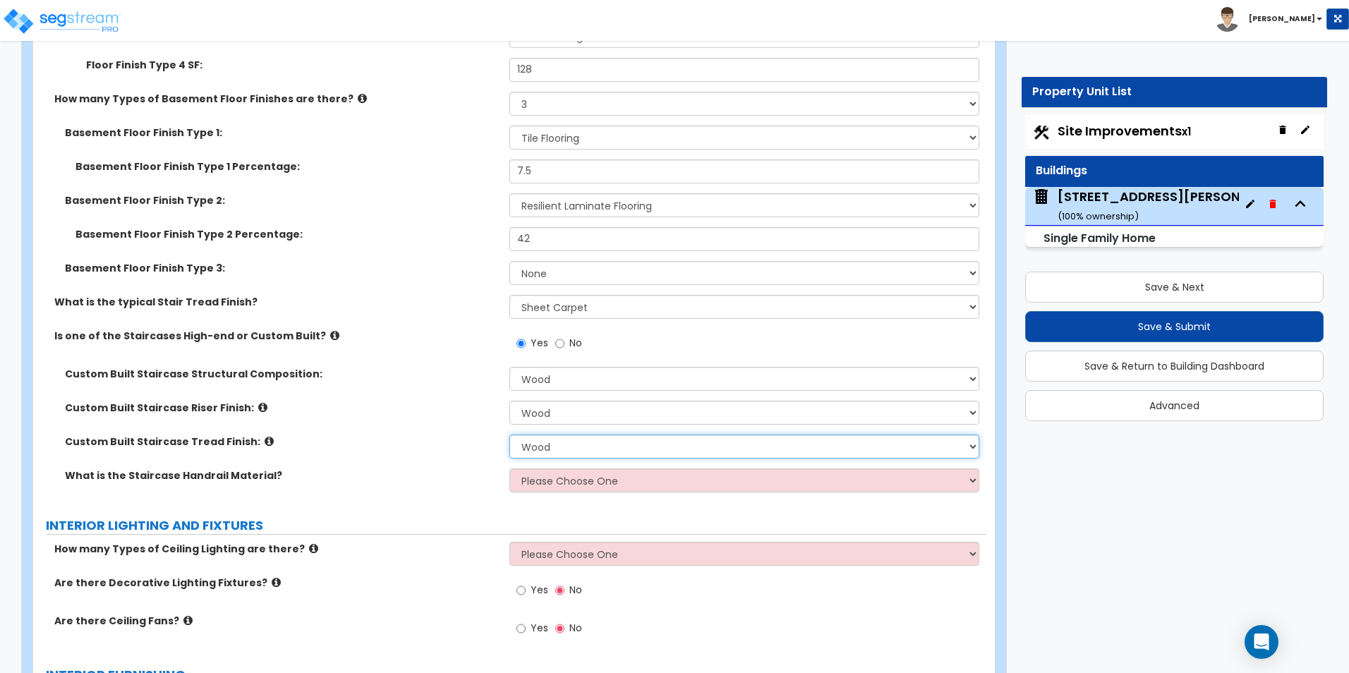
scroll to position [3527, 0]
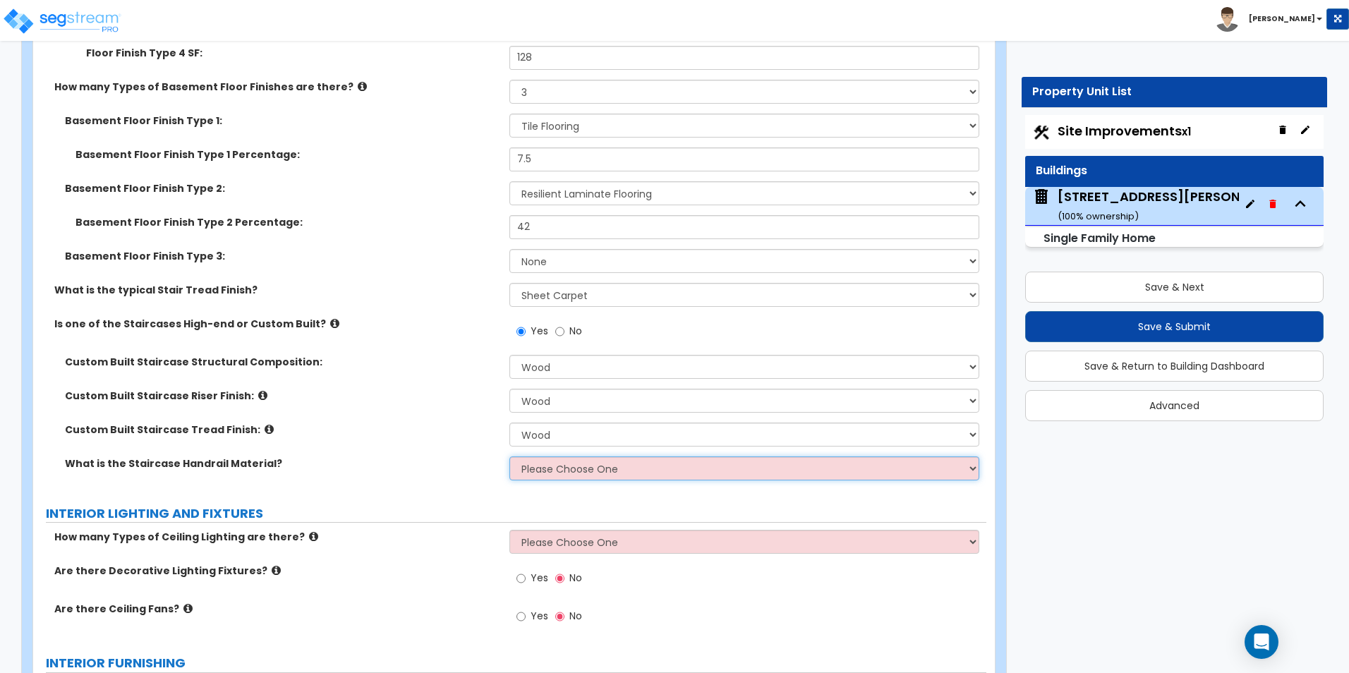
click at [538, 456] on select "Please Choose One Wood Metal Composite" at bounding box center [743, 468] width 469 height 24
select select "1"
click at [509, 456] on select "Please Choose One Wood Metal Composite" at bounding box center [743, 468] width 469 height 24
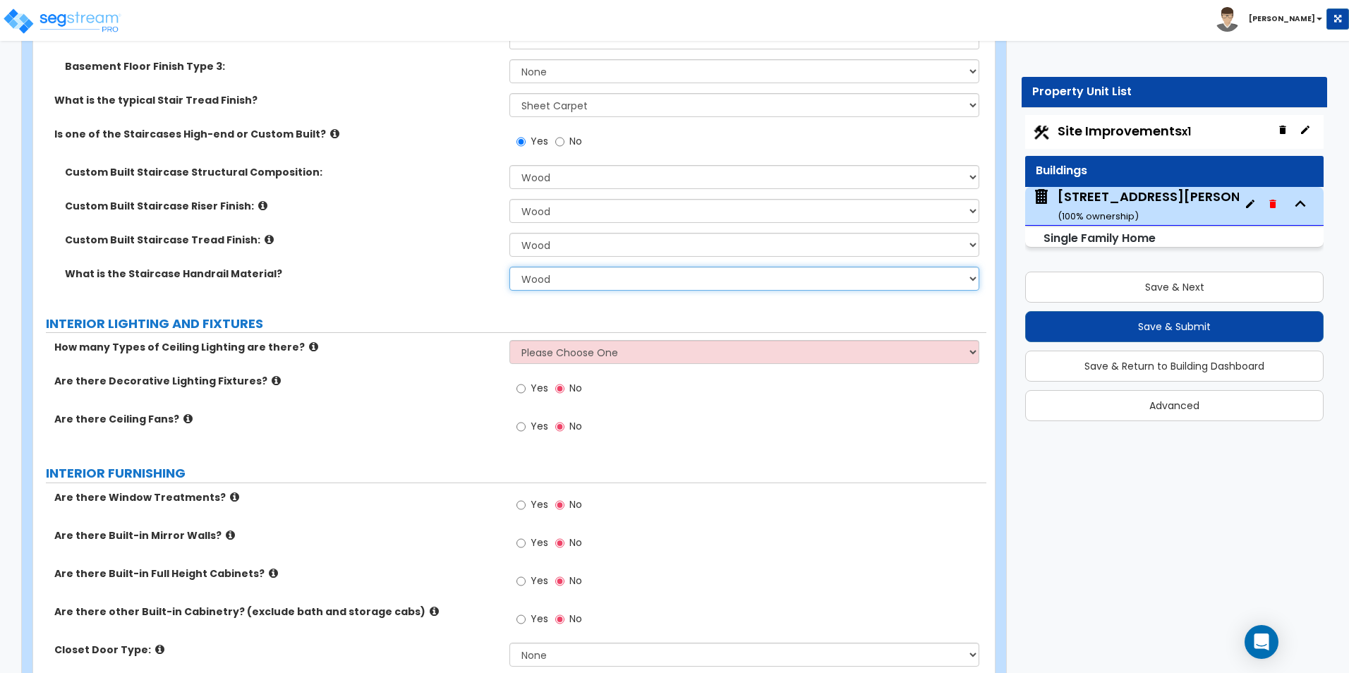
scroll to position [3738, 0]
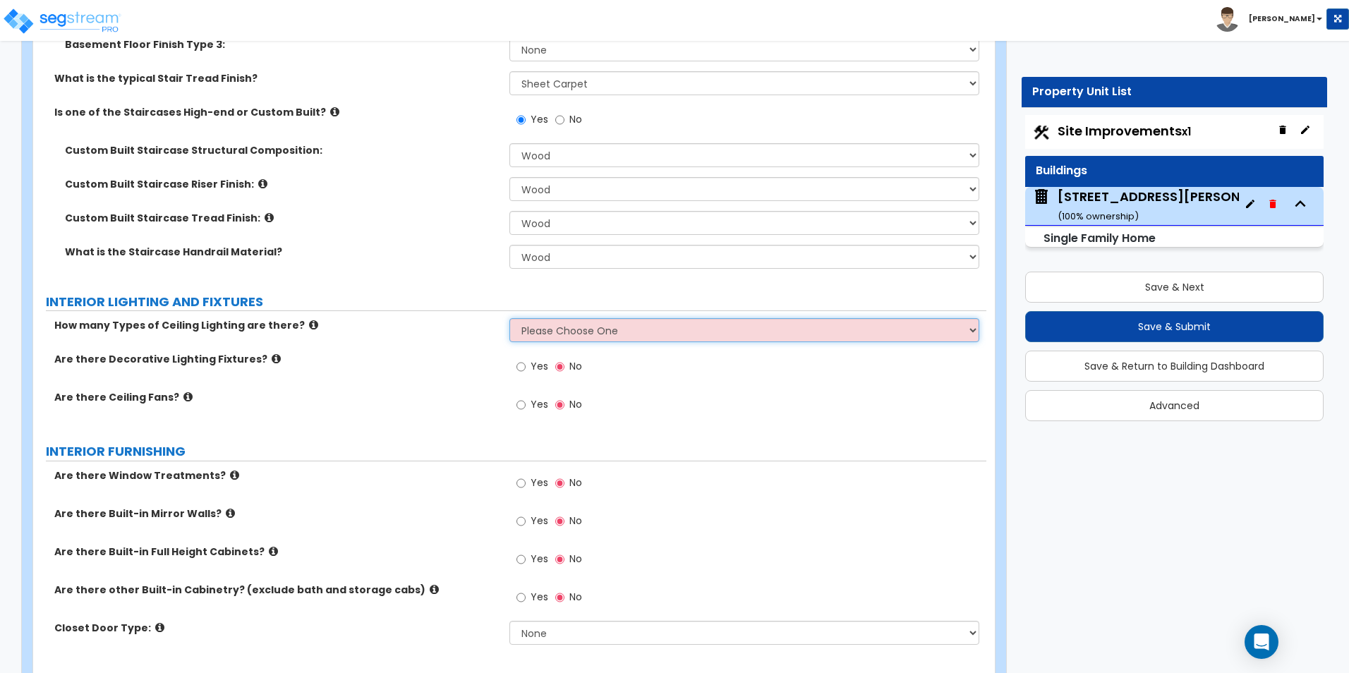
click at [530, 323] on select "Please Choose One 1 2 3" at bounding box center [743, 330] width 469 height 24
select select "2"
click at [509, 318] on select "Please Choose One 1 2 3" at bounding box center [743, 330] width 469 height 24
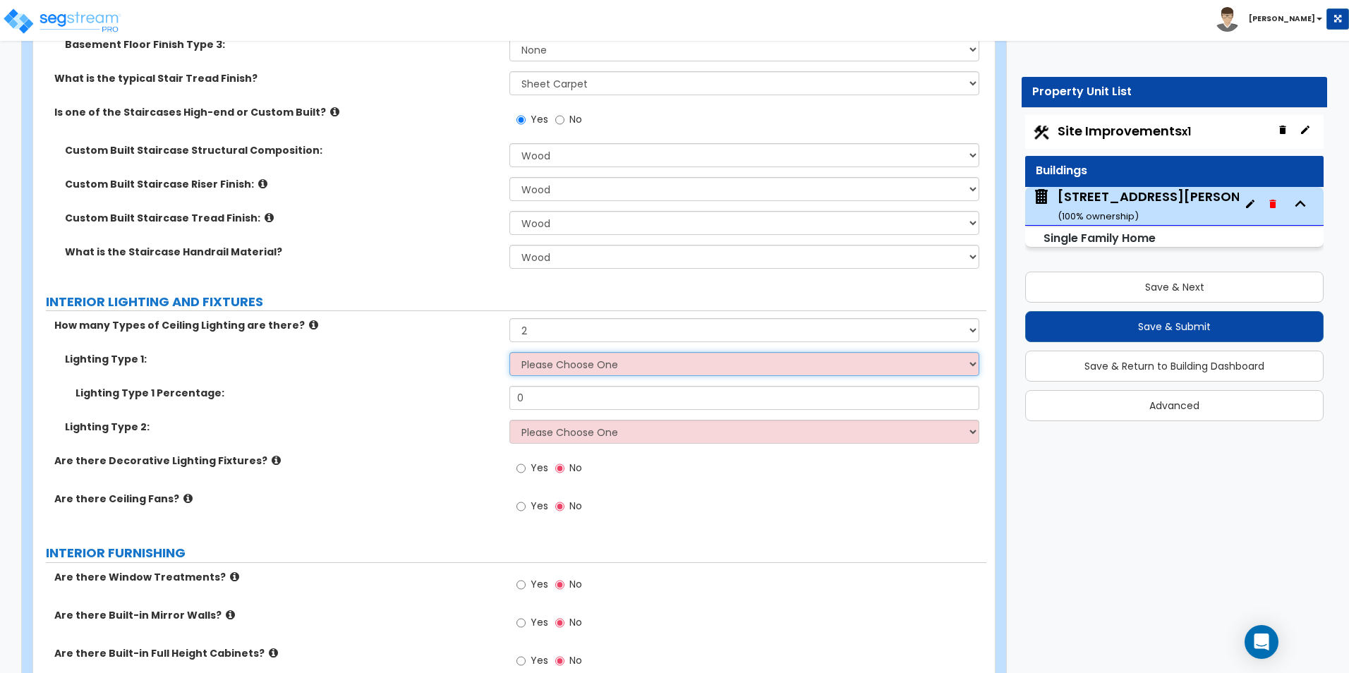
click at [530, 352] on select "Please Choose One LED Surface-Mounted LED Recessed Fluorescent Surface-Mounted …" at bounding box center [743, 364] width 469 height 24
select select "6"
click at [509, 352] on select "Please Choose One LED Surface-Mounted LED Recessed Fluorescent Surface-Mounted …" at bounding box center [743, 364] width 469 height 24
click at [554, 352] on select "Please Choose One LED Surface-Mounted LED Recessed Fluorescent Surface-Mounted …" at bounding box center [743, 364] width 469 height 24
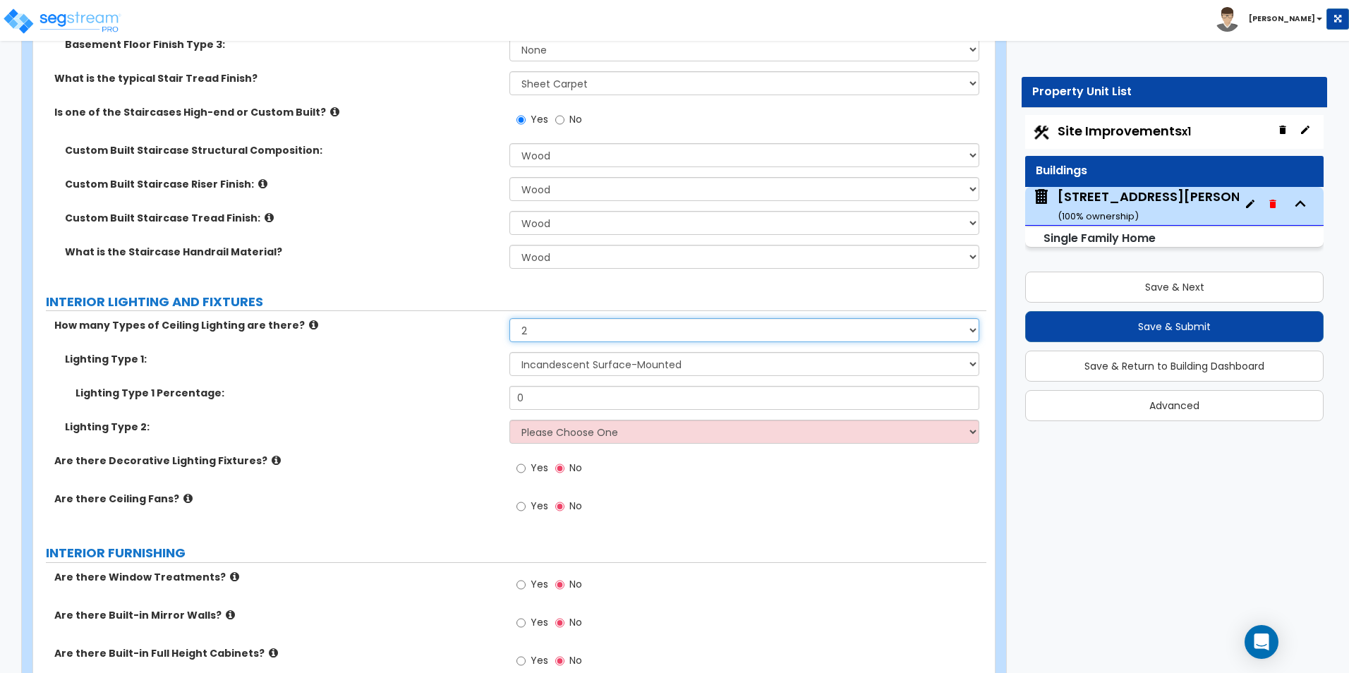
click at [552, 318] on select "Please Choose One 1 2 3" at bounding box center [743, 330] width 469 height 24
select select "1"
click at [509, 318] on select "Please Choose One 1 2 3" at bounding box center [743, 330] width 469 height 24
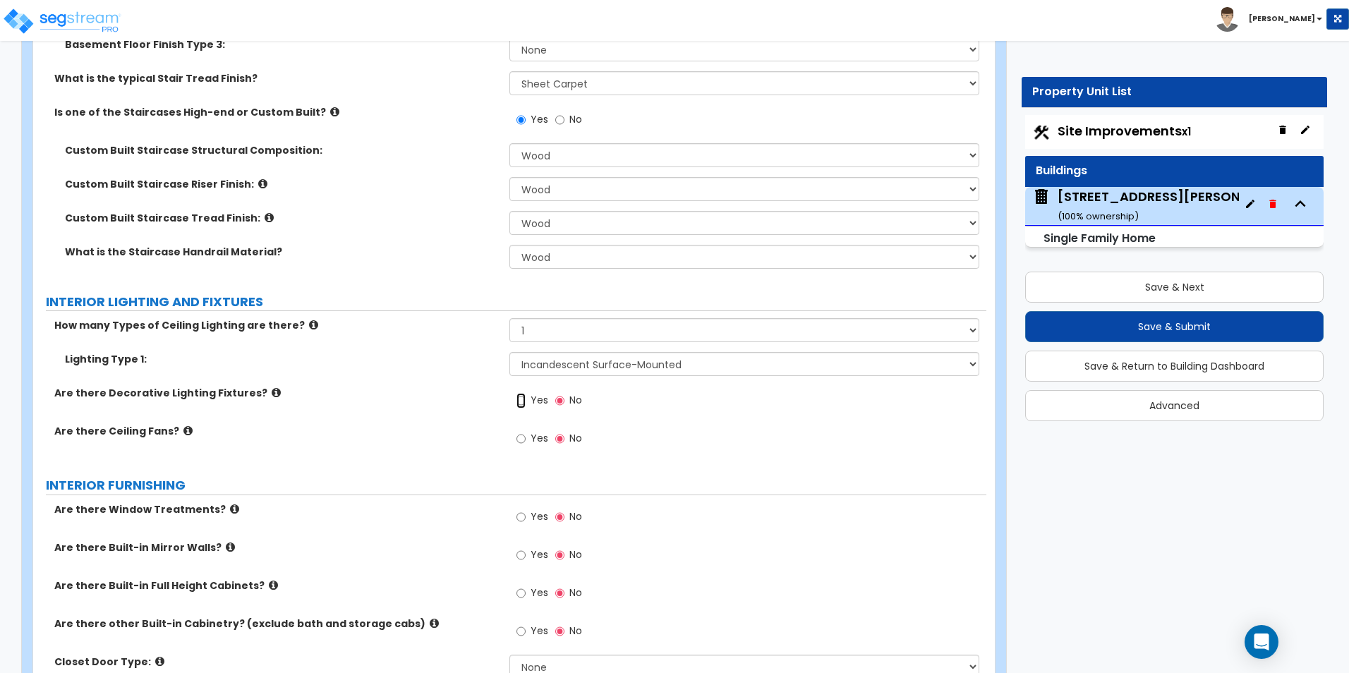
click at [523, 393] on input "Yes" at bounding box center [520, 401] width 9 height 16
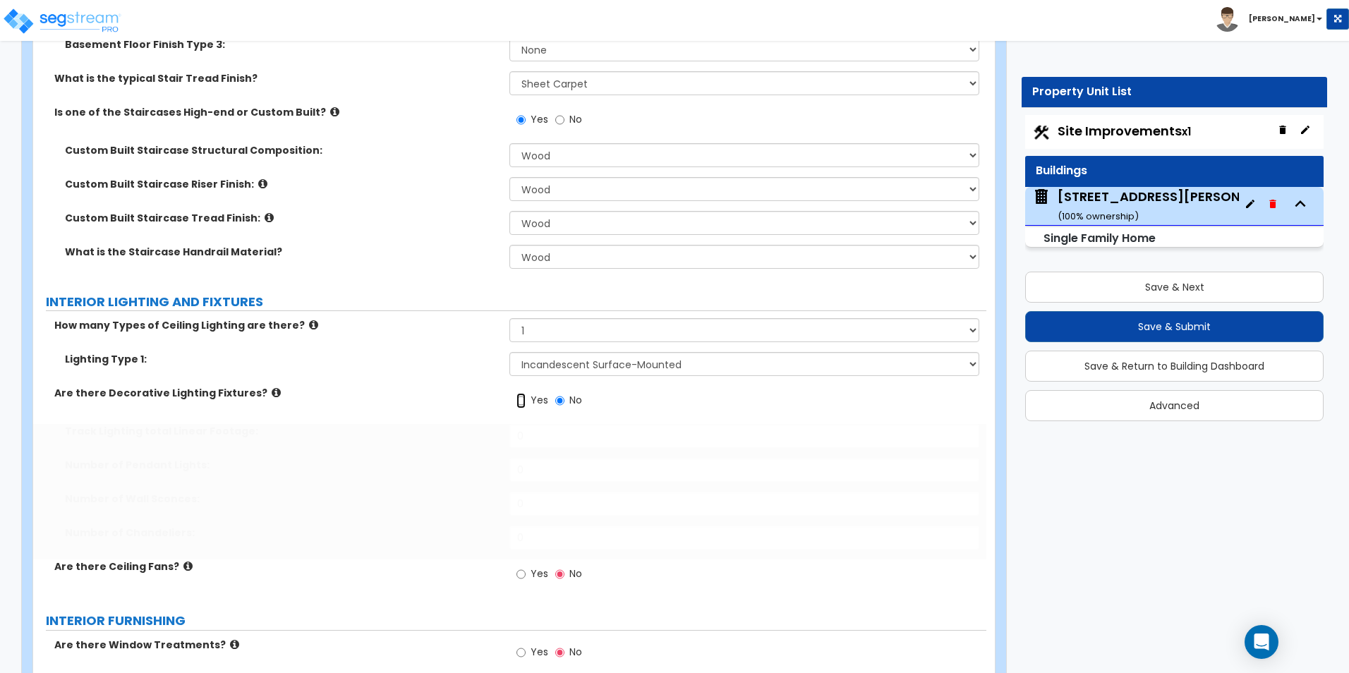
radio input "true"
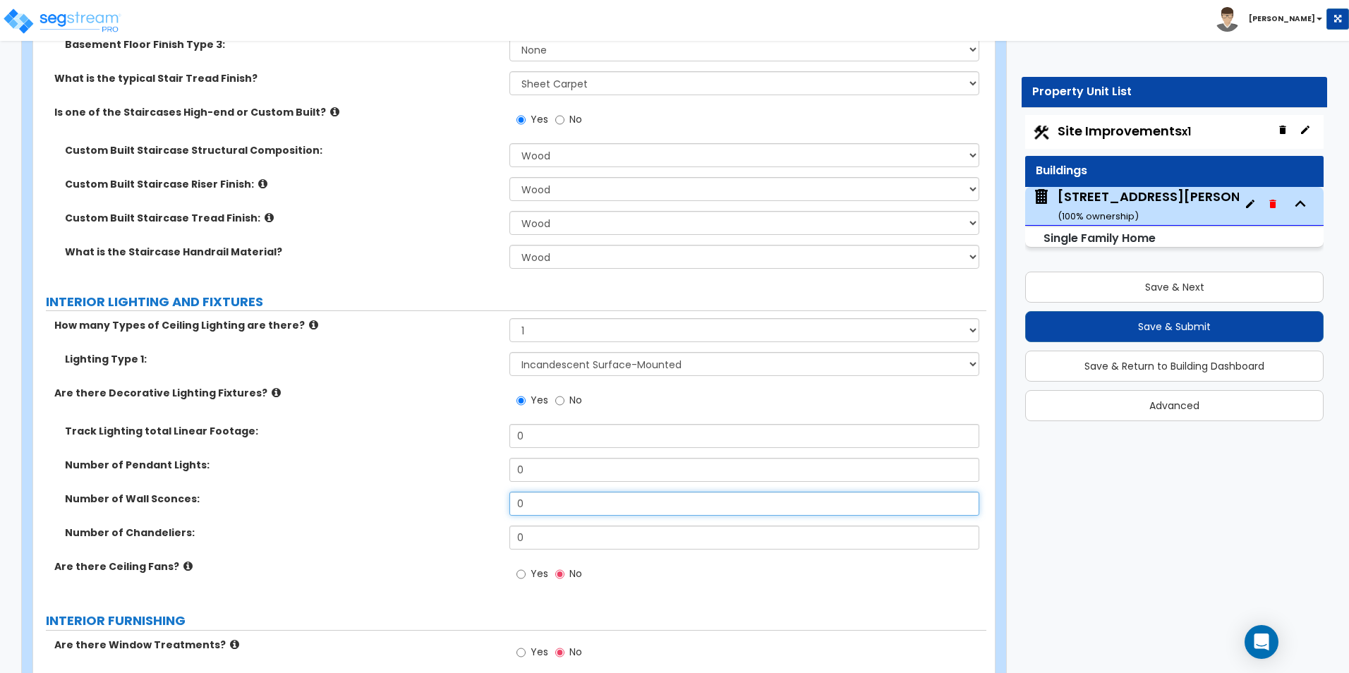
drag, startPoint x: 565, startPoint y: 489, endPoint x: 502, endPoint y: 488, distance: 62.8
click at [504, 492] on div "Number of Wall Sconces: 0" at bounding box center [509, 509] width 953 height 34
type input "18"
drag, startPoint x: 530, startPoint y: 525, endPoint x: 512, endPoint y: 528, distance: 18.6
click at [512, 528] on input "0" at bounding box center [743, 537] width 469 height 24
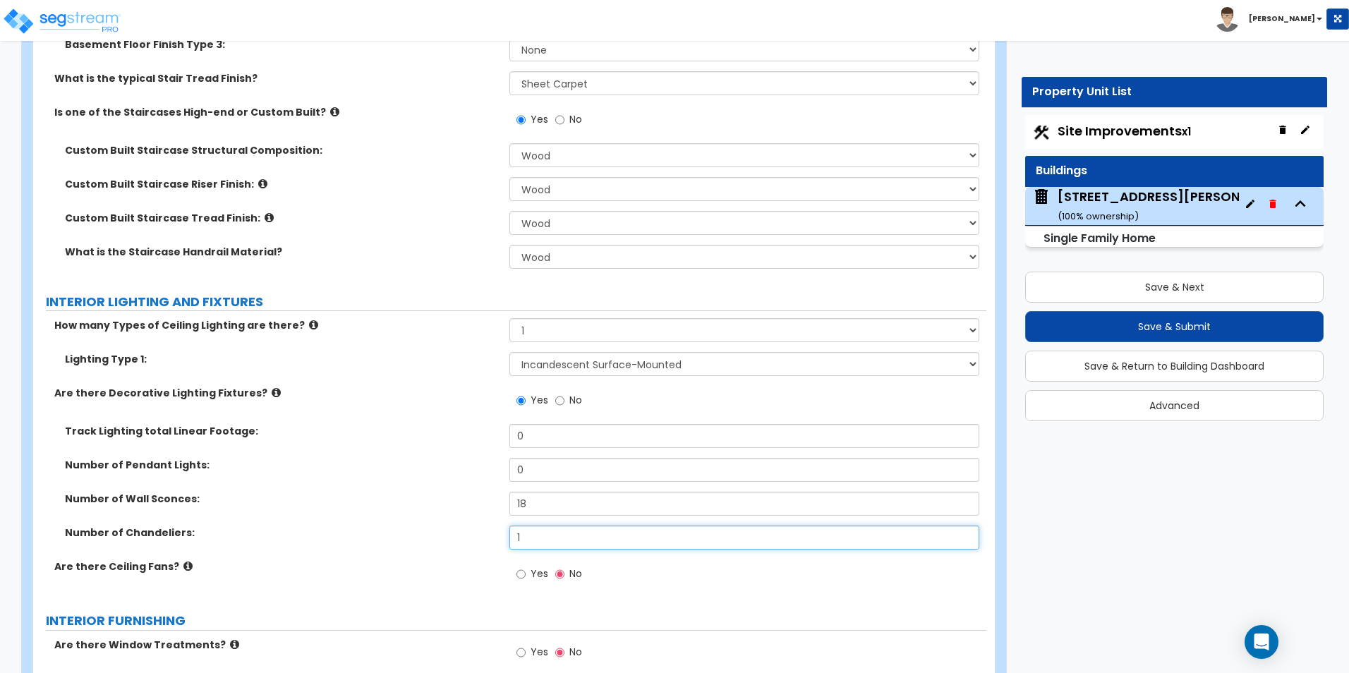
type input "1"
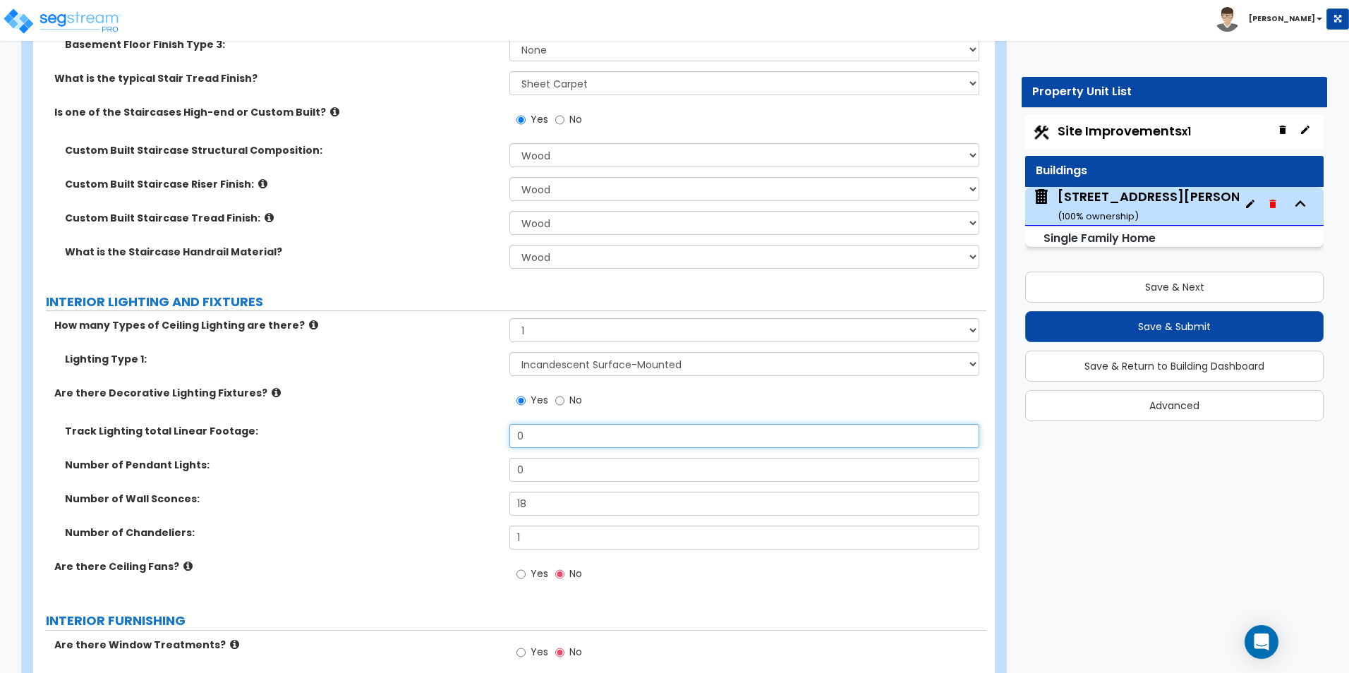
drag, startPoint x: 532, startPoint y: 423, endPoint x: 507, endPoint y: 425, distance: 24.8
click at [507, 425] on div "Track Lighting total Linear Footage: 0" at bounding box center [509, 441] width 953 height 34
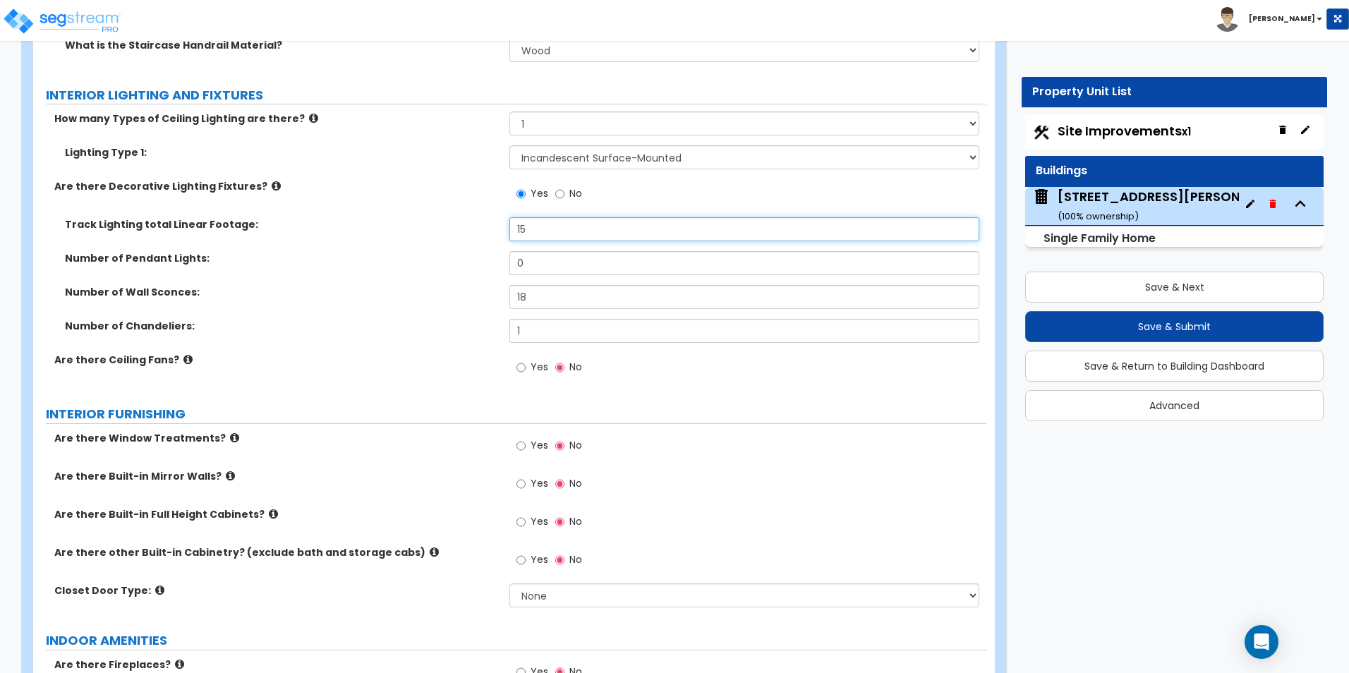
scroll to position [3950, 0]
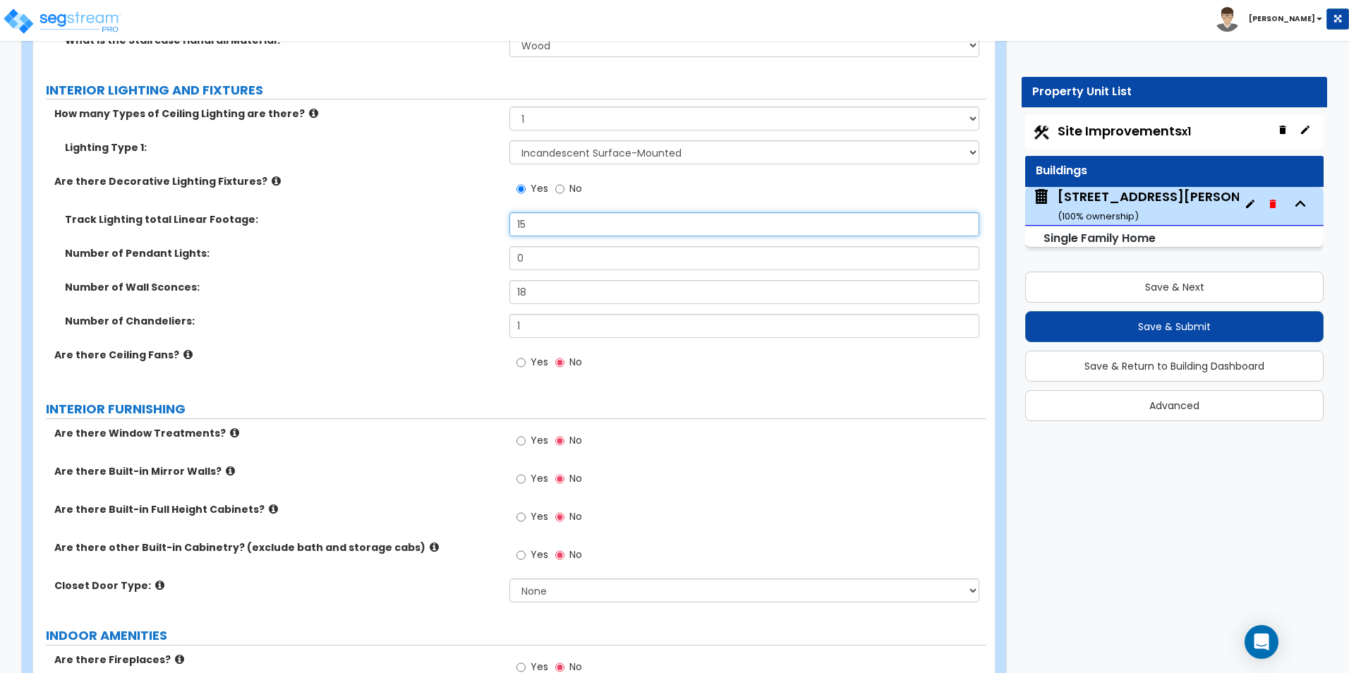
type input "15"
click at [522, 355] on input "Yes" at bounding box center [520, 363] width 9 height 16
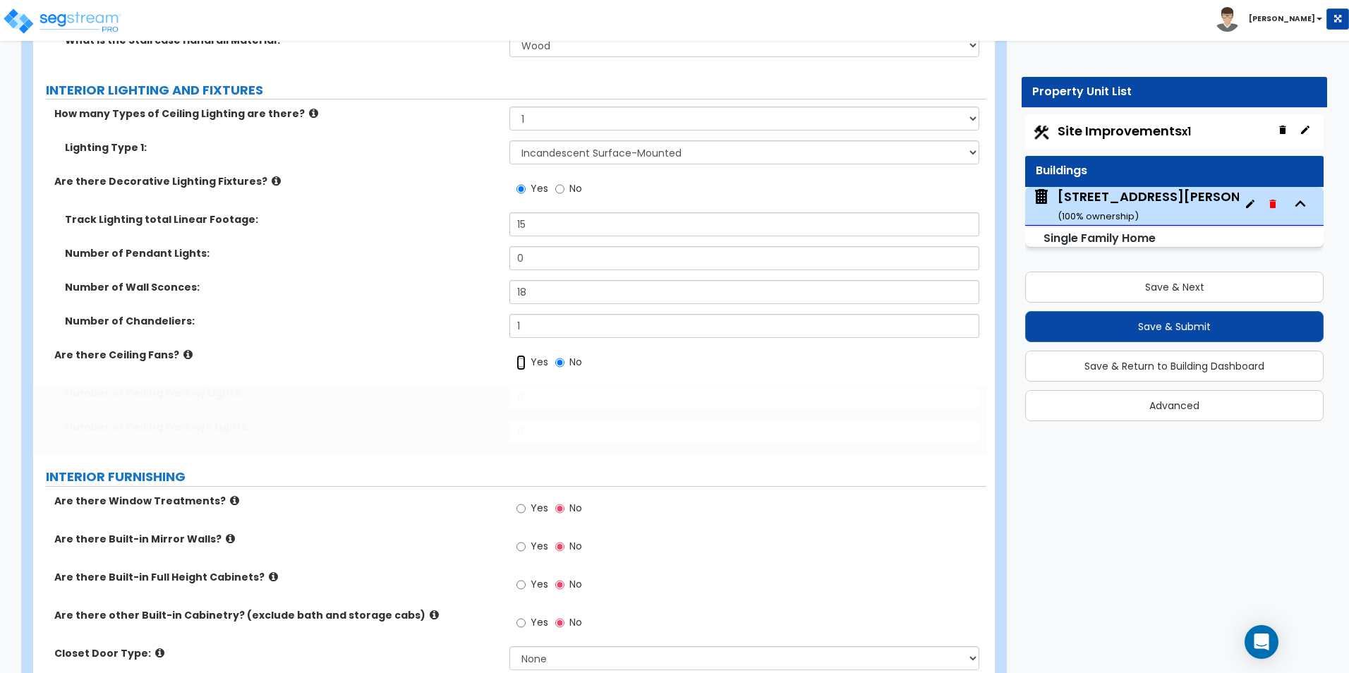
radio input "true"
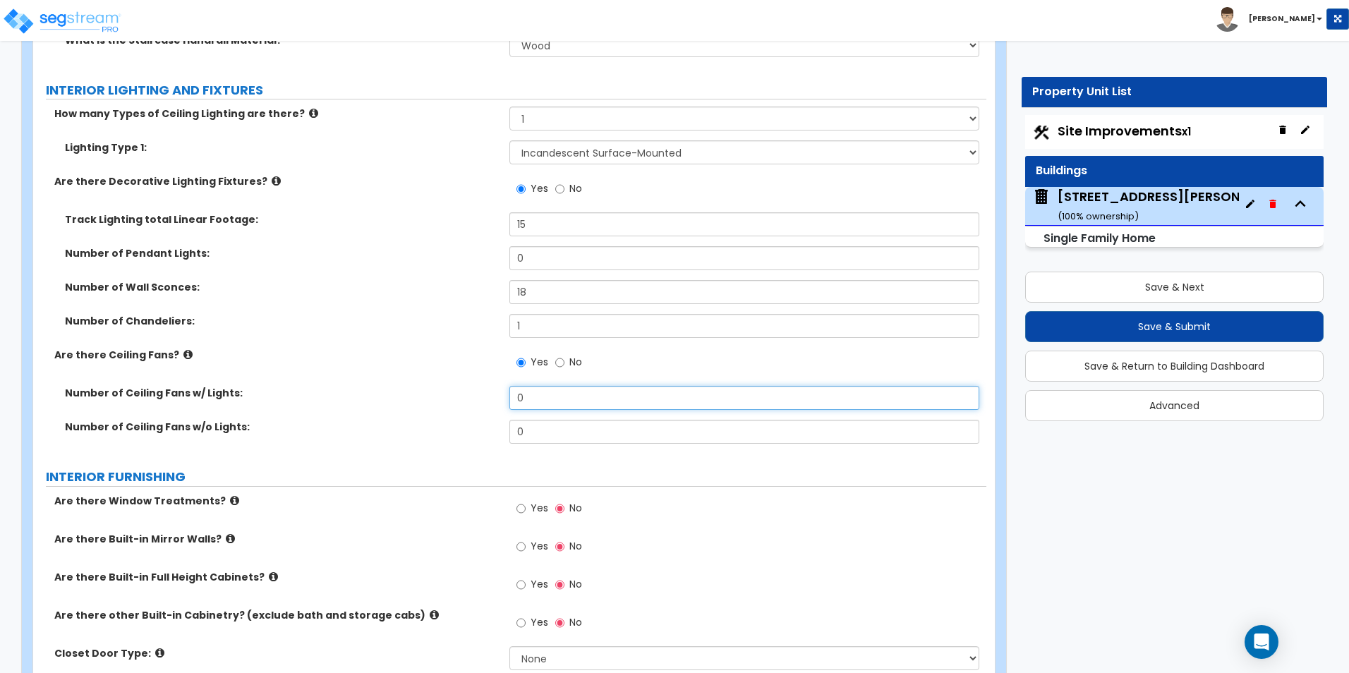
drag, startPoint x: 522, startPoint y: 385, endPoint x: 508, endPoint y: 385, distance: 14.1
click at [508, 386] on div "Number of Ceiling Fans w/ Lights: 0" at bounding box center [509, 403] width 953 height 34
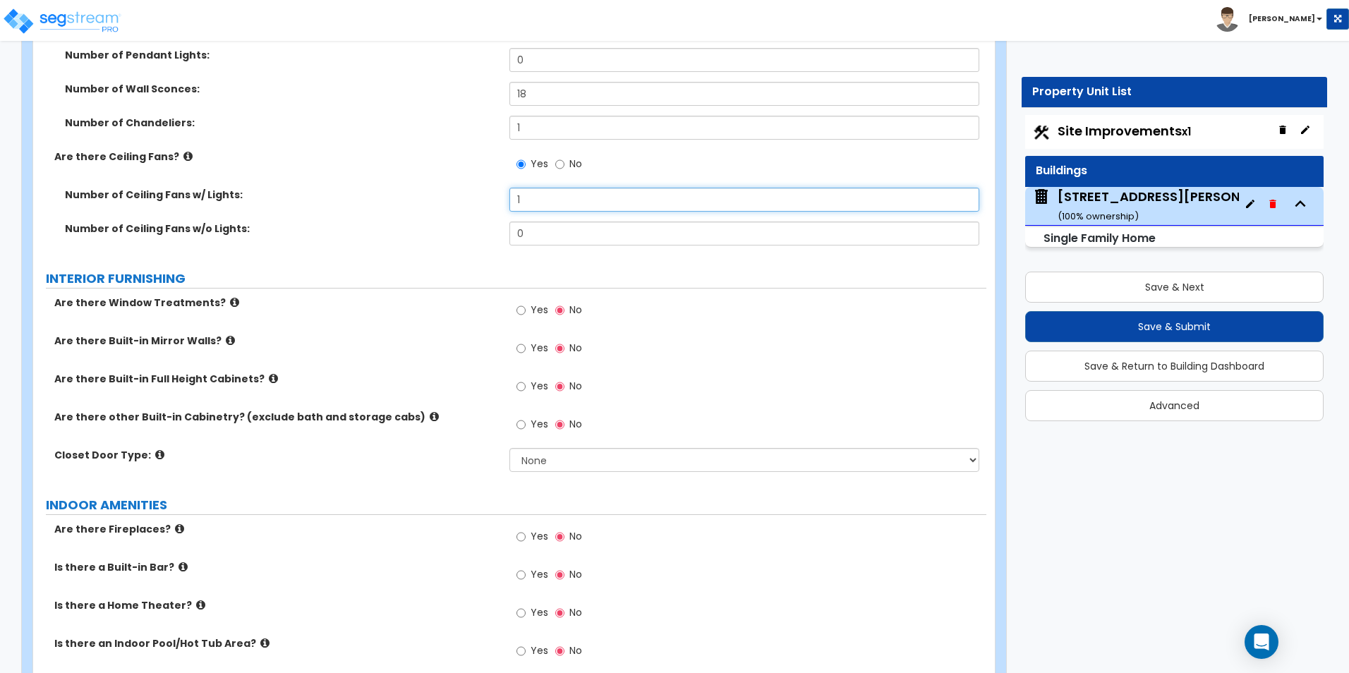
scroll to position [4162, 0]
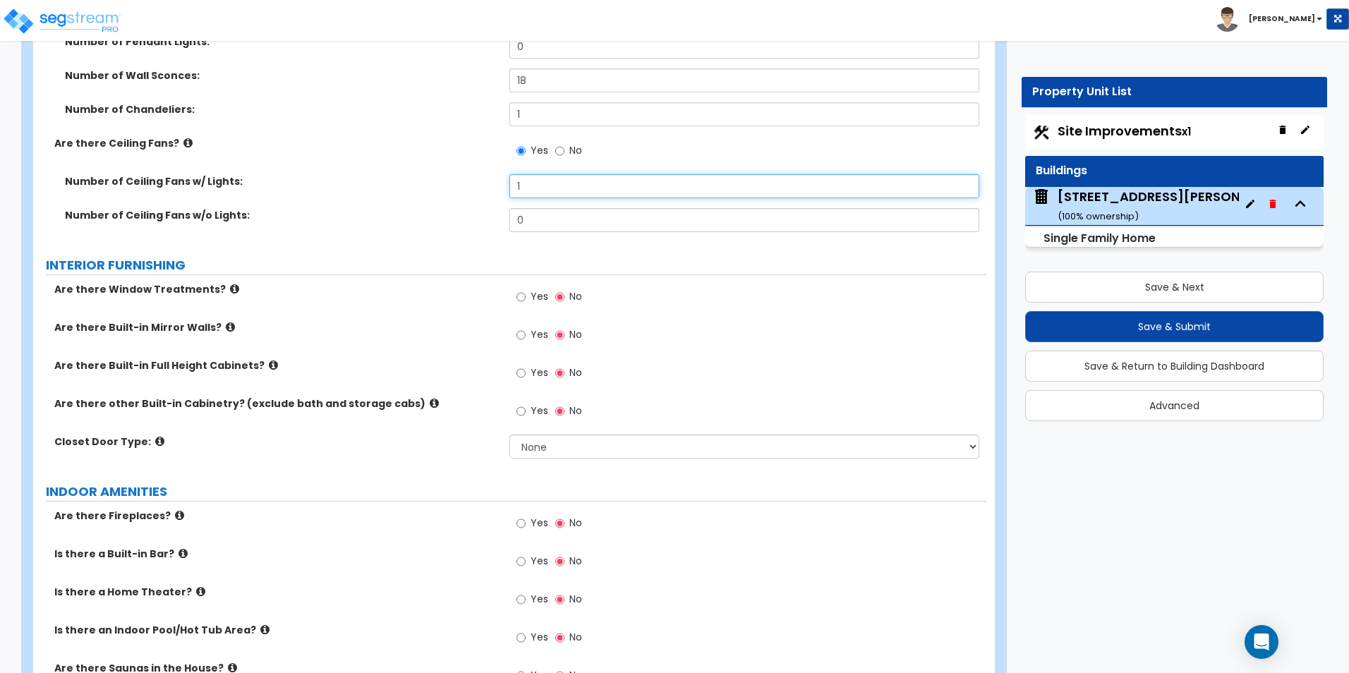
type input "1"
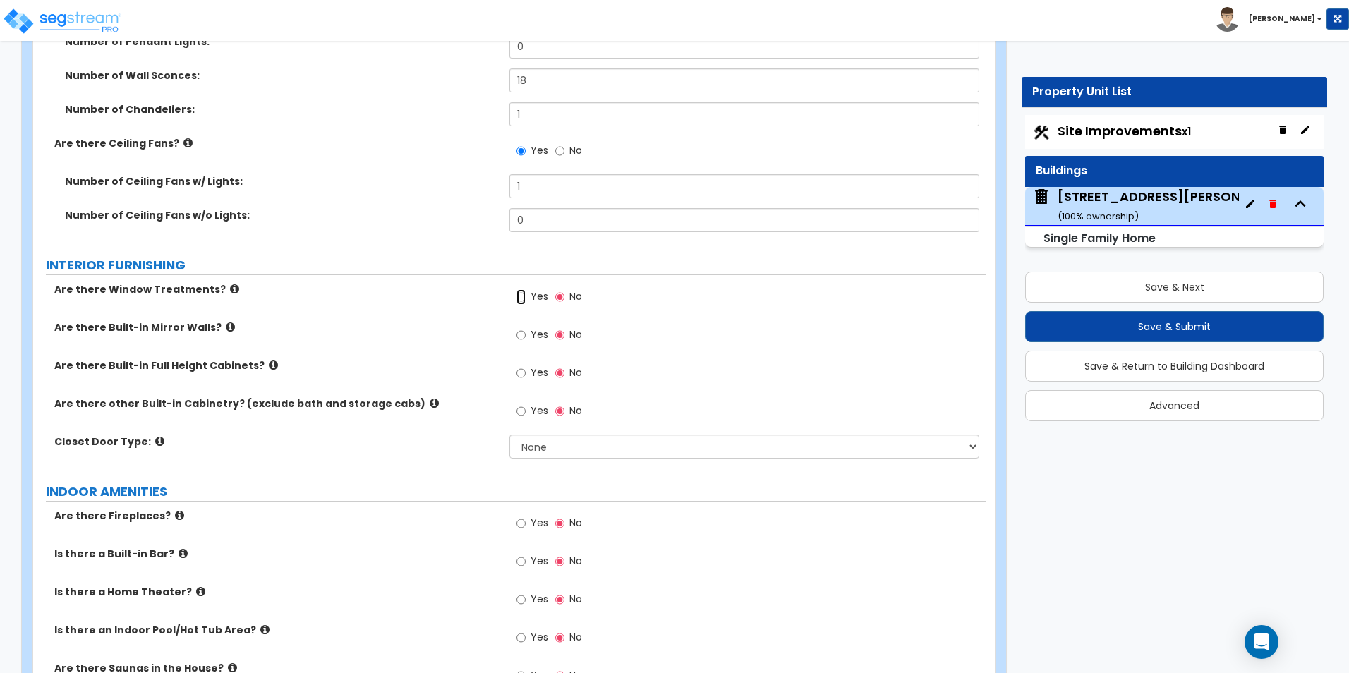
click at [519, 289] on input "Yes" at bounding box center [520, 297] width 9 height 16
radio input "true"
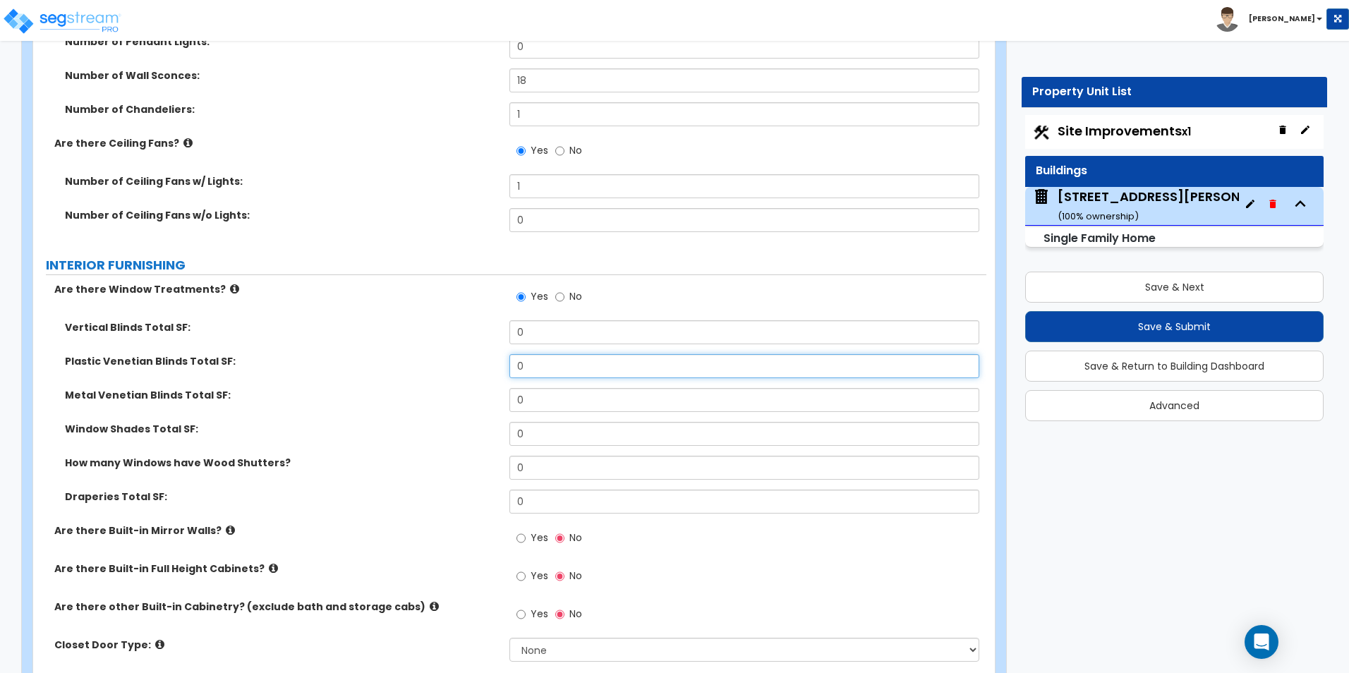
drag, startPoint x: 538, startPoint y: 355, endPoint x: 504, endPoint y: 355, distance: 33.9
click at [504, 355] on div "Plastic Venetian Blinds Total SF: 0" at bounding box center [509, 371] width 953 height 34
type input "588"
drag, startPoint x: 545, startPoint y: 421, endPoint x: 504, endPoint y: 421, distance: 40.9
click at [504, 422] on div "Window Shades Total SF: 0" at bounding box center [509, 439] width 953 height 34
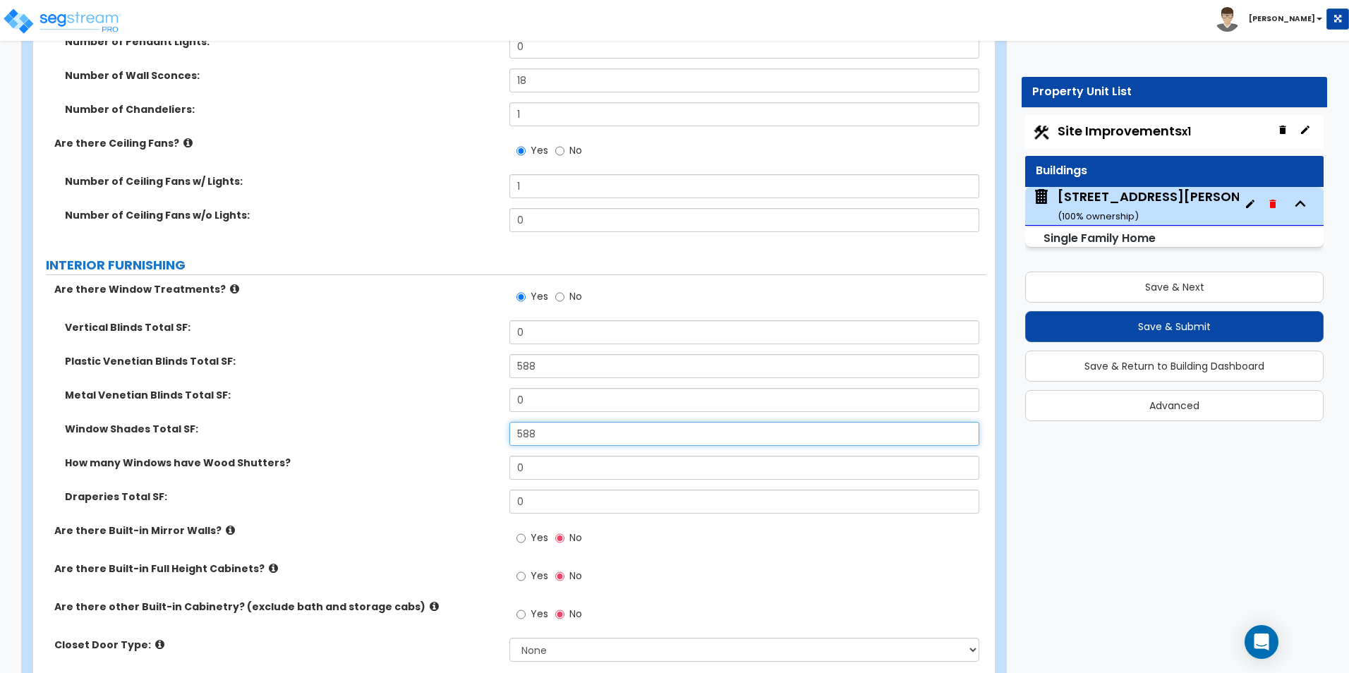
type input "588"
click at [424, 456] on label "How many Windows have Wood Shutters?" at bounding box center [282, 463] width 434 height 14
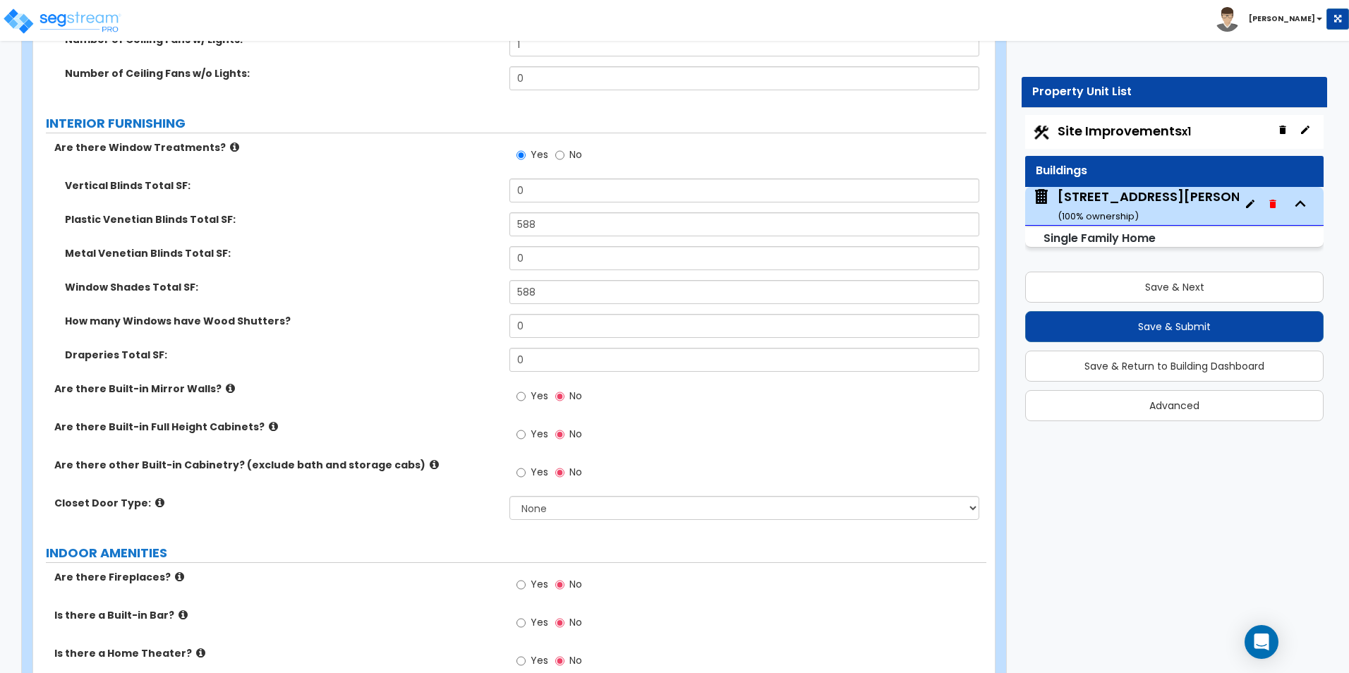
scroll to position [4373, 0]
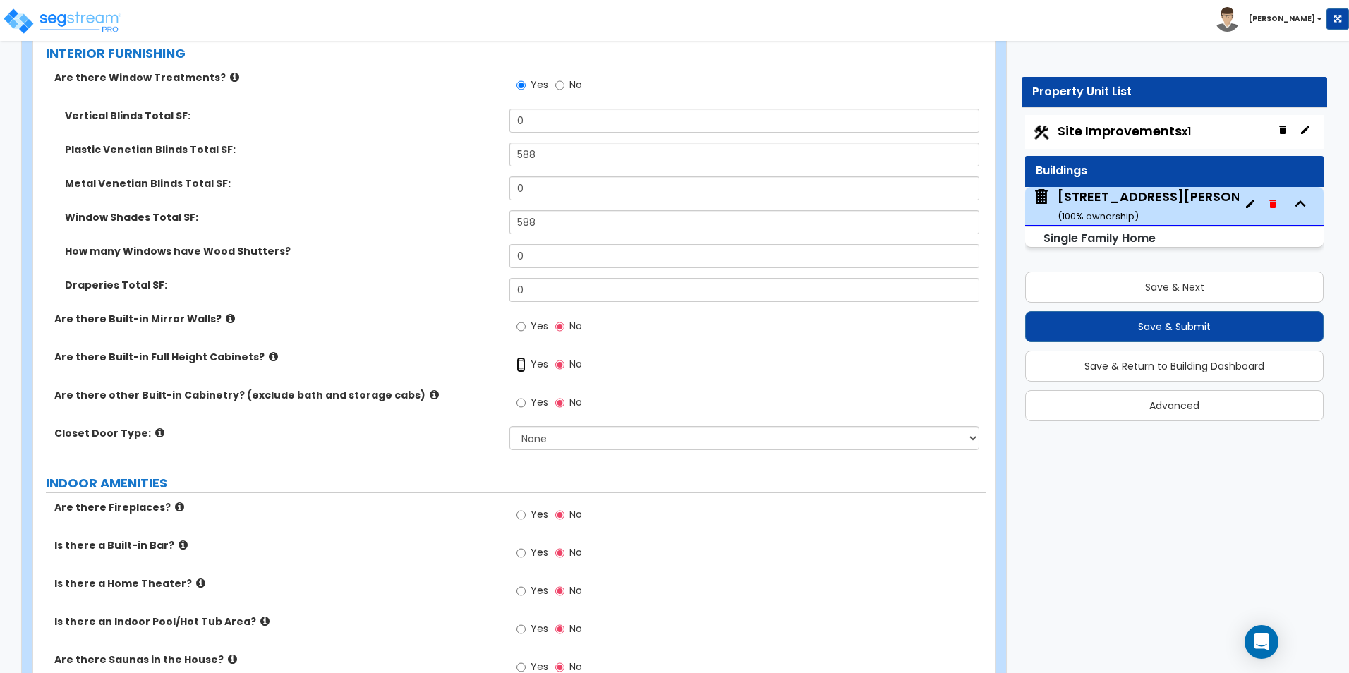
click at [521, 357] on input "Yes" at bounding box center [520, 365] width 9 height 16
radio input "true"
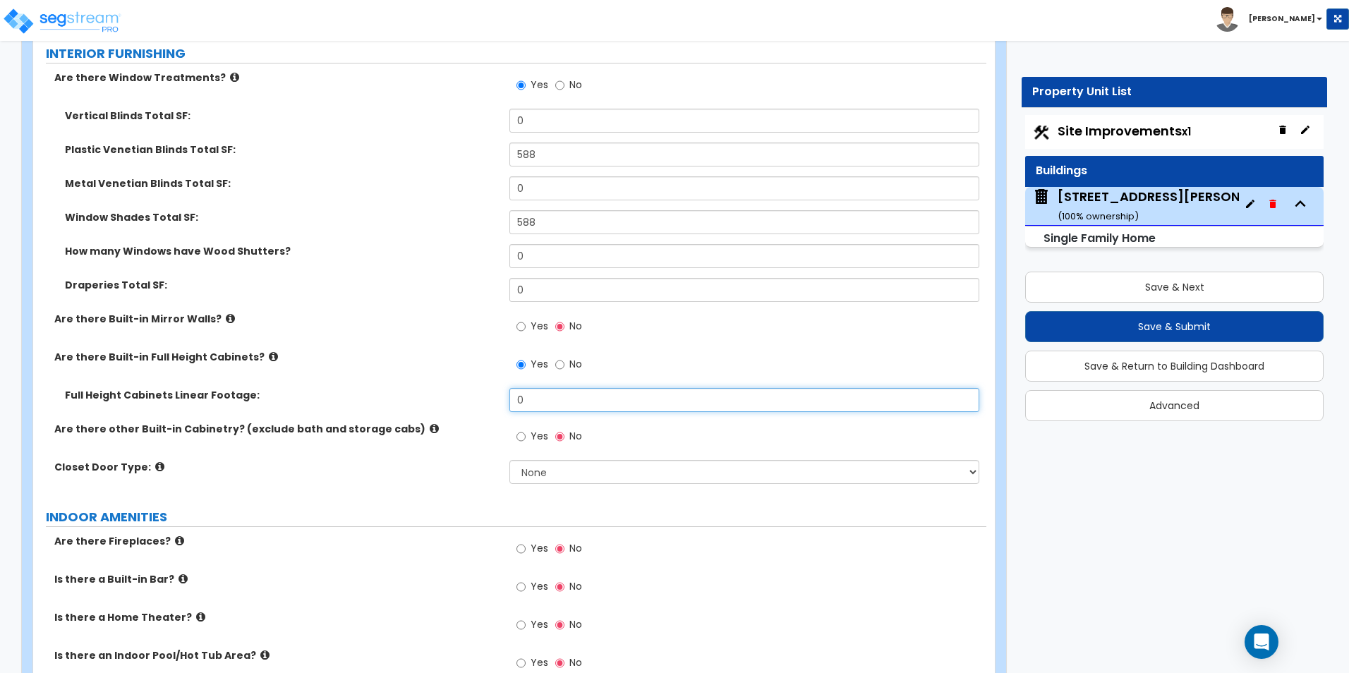
drag, startPoint x: 525, startPoint y: 387, endPoint x: 512, endPoint y: 388, distance: 12.8
click at [512, 388] on input "0" at bounding box center [743, 400] width 469 height 24
type input "14"
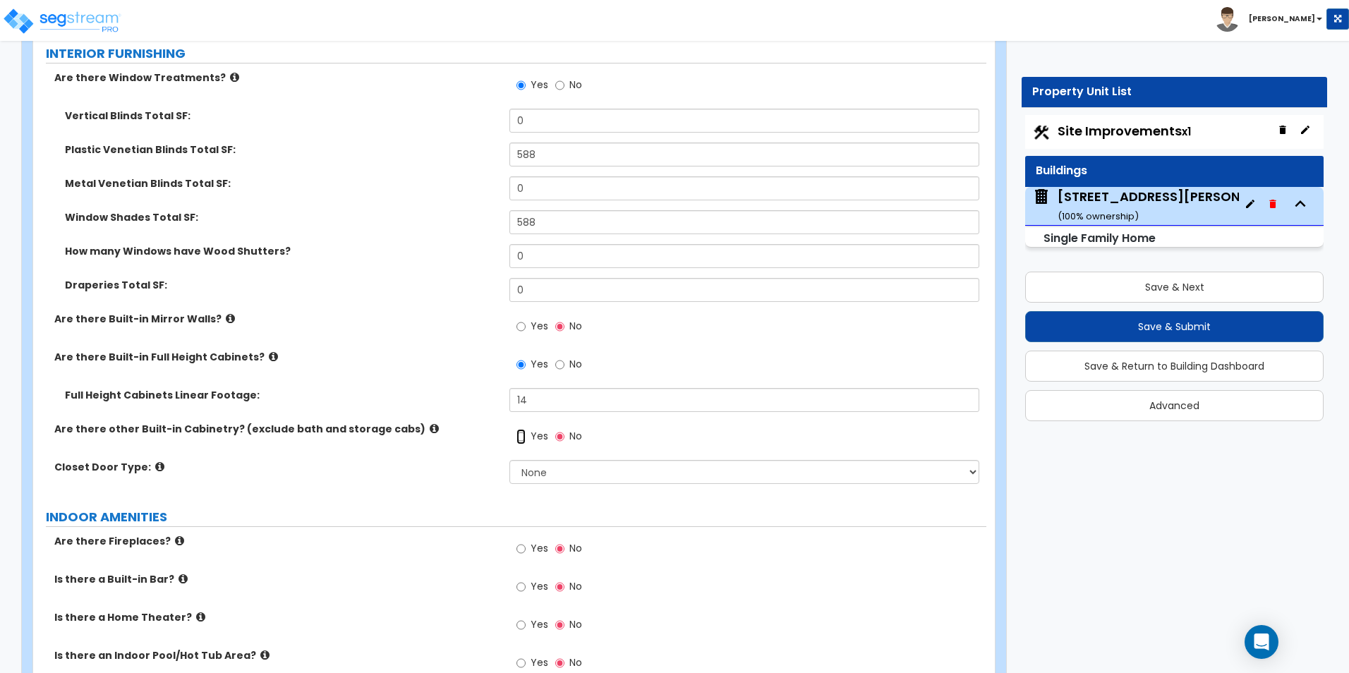
click at [518, 429] on input "Yes" at bounding box center [520, 437] width 9 height 16
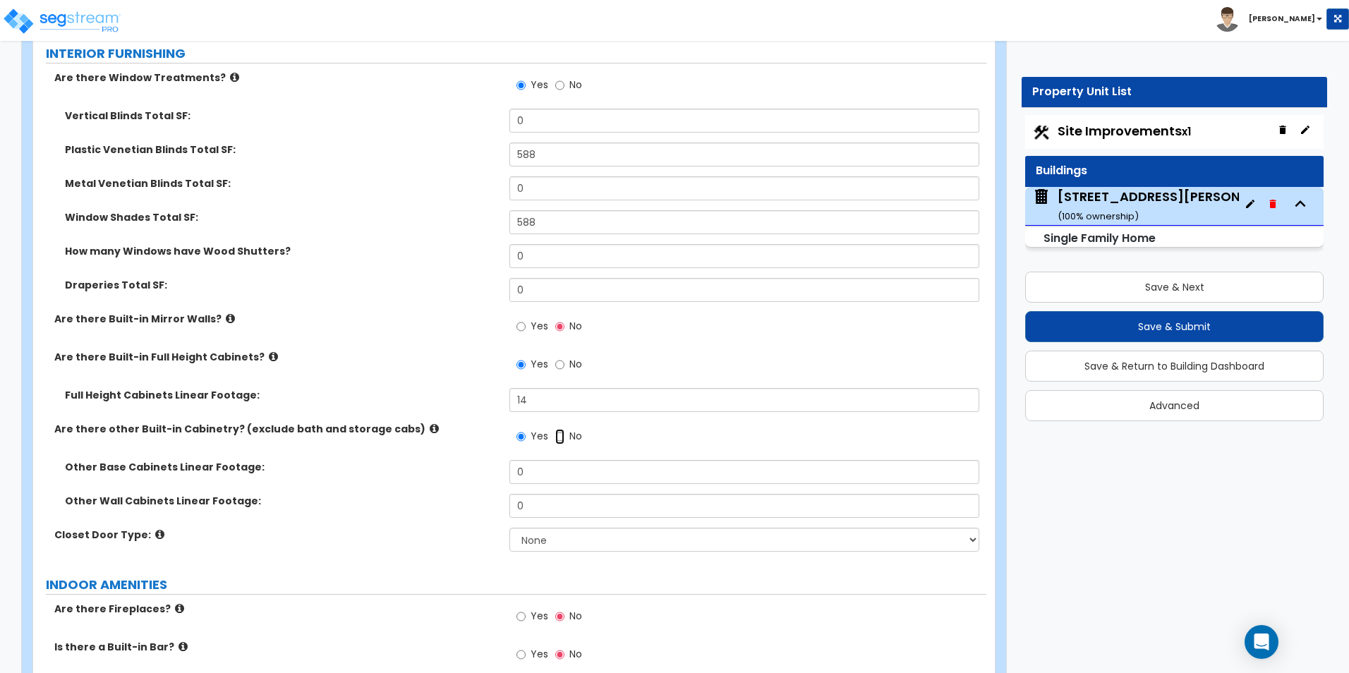
click at [558, 429] on input "No" at bounding box center [559, 437] width 9 height 16
radio input "false"
radio input "true"
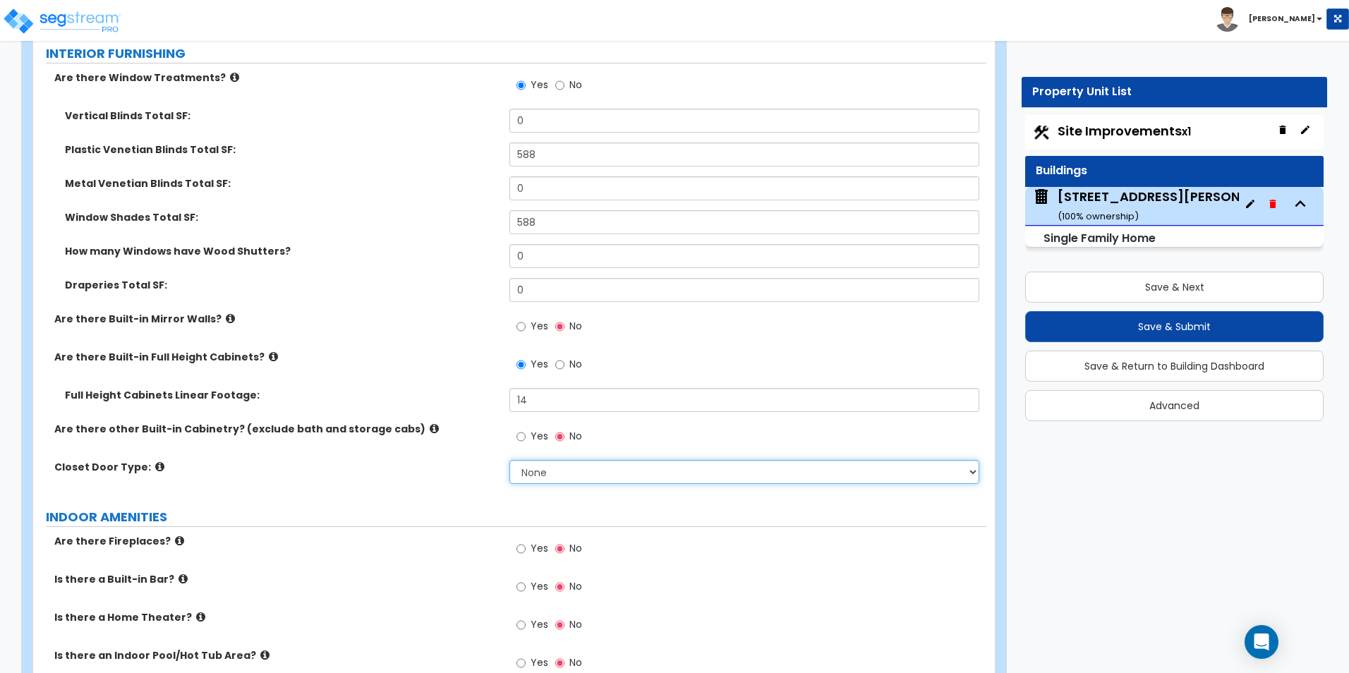
click at [526, 460] on select "None Bi-fold Louvered Doors Bi-fold Panel Doors Sliding Doors Hinged Wood Door" at bounding box center [743, 472] width 469 height 24
select select "3"
click at [509, 460] on select "None Bi-fold Louvered Doors Bi-fold Panel Doors Sliding Doors Hinged Wood Door" at bounding box center [743, 472] width 469 height 24
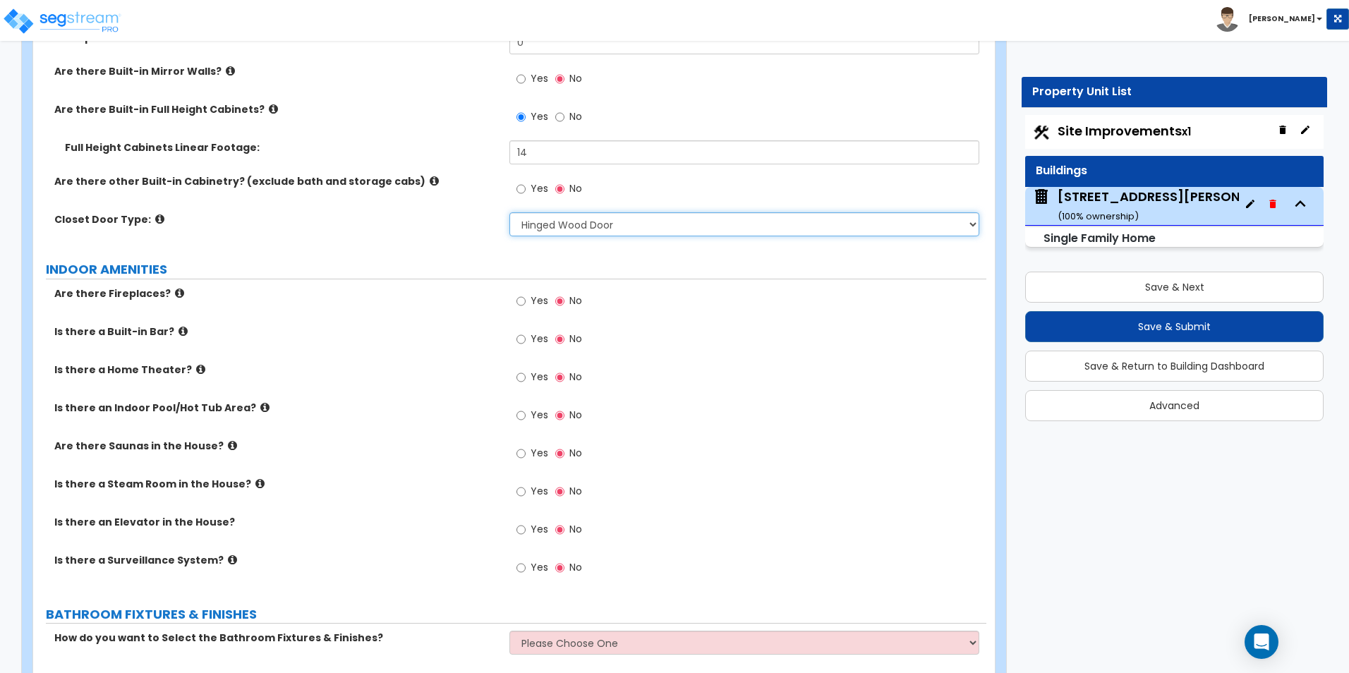
scroll to position [4655, 0]
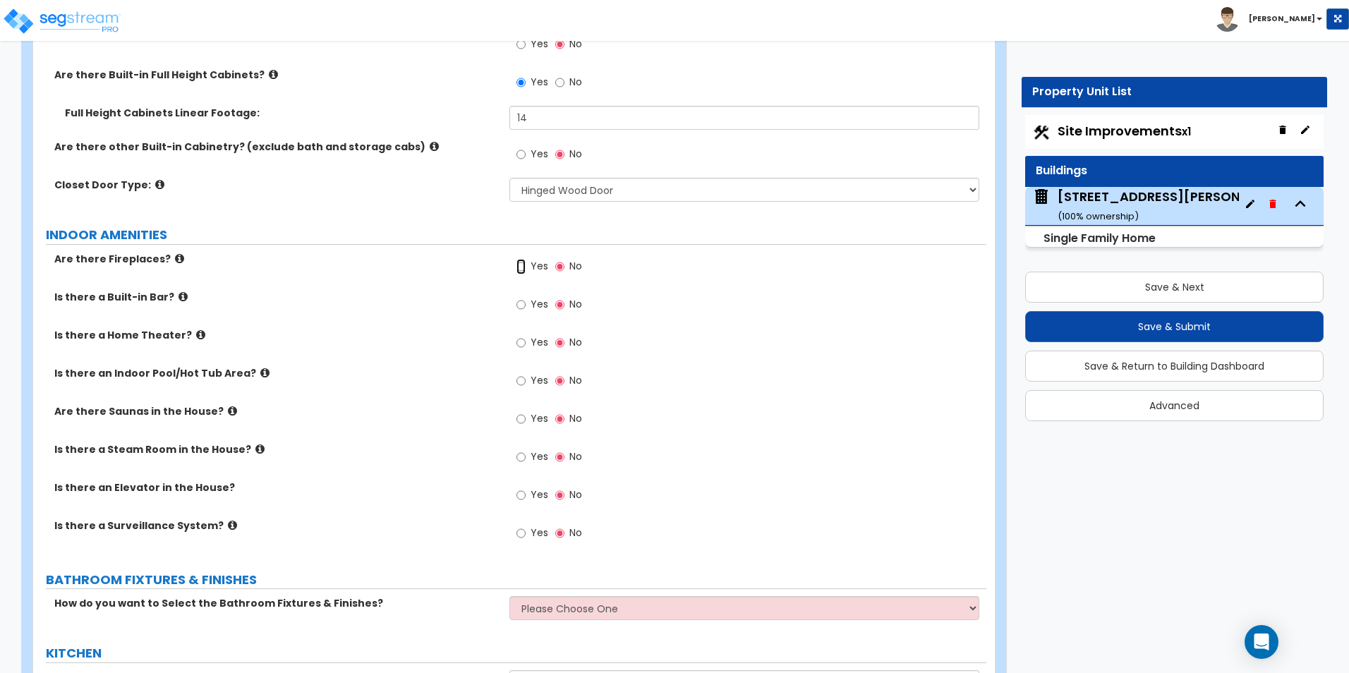
click at [520, 259] on input "Yes" at bounding box center [520, 267] width 9 height 16
radio input "true"
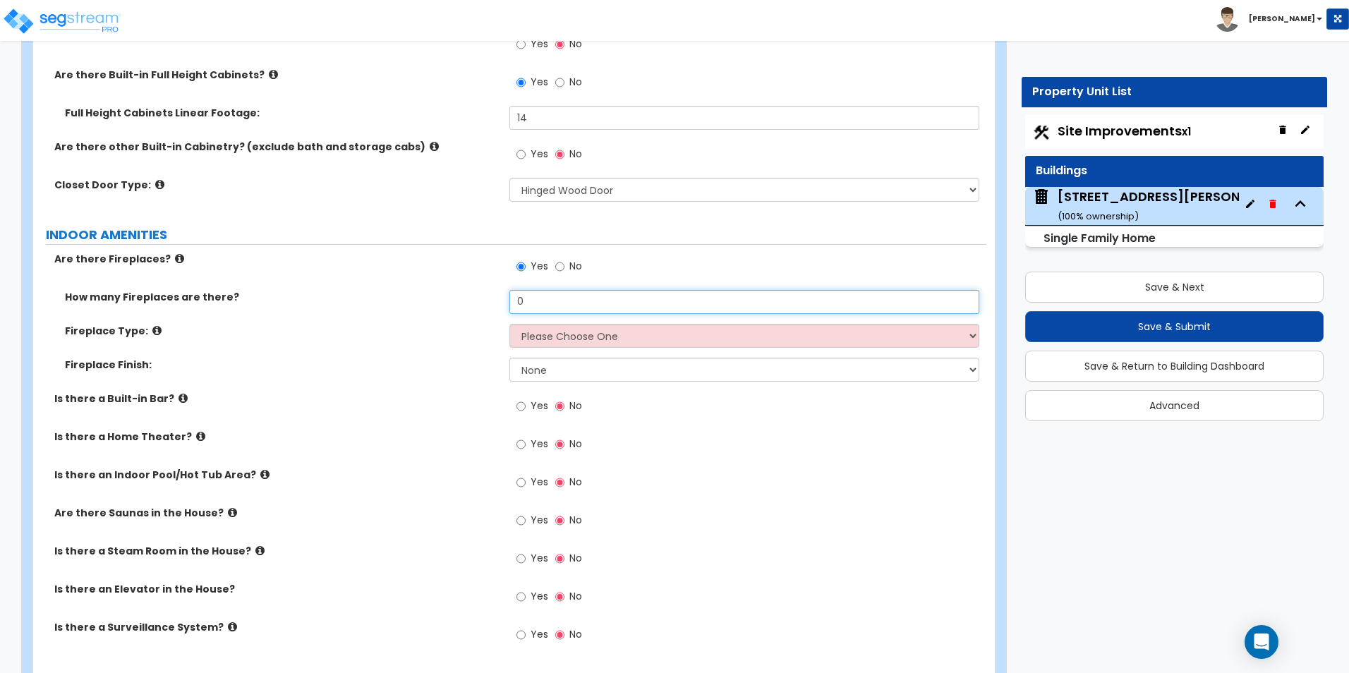
click at [535, 290] on input "0" at bounding box center [743, 302] width 469 height 24
type input "2"
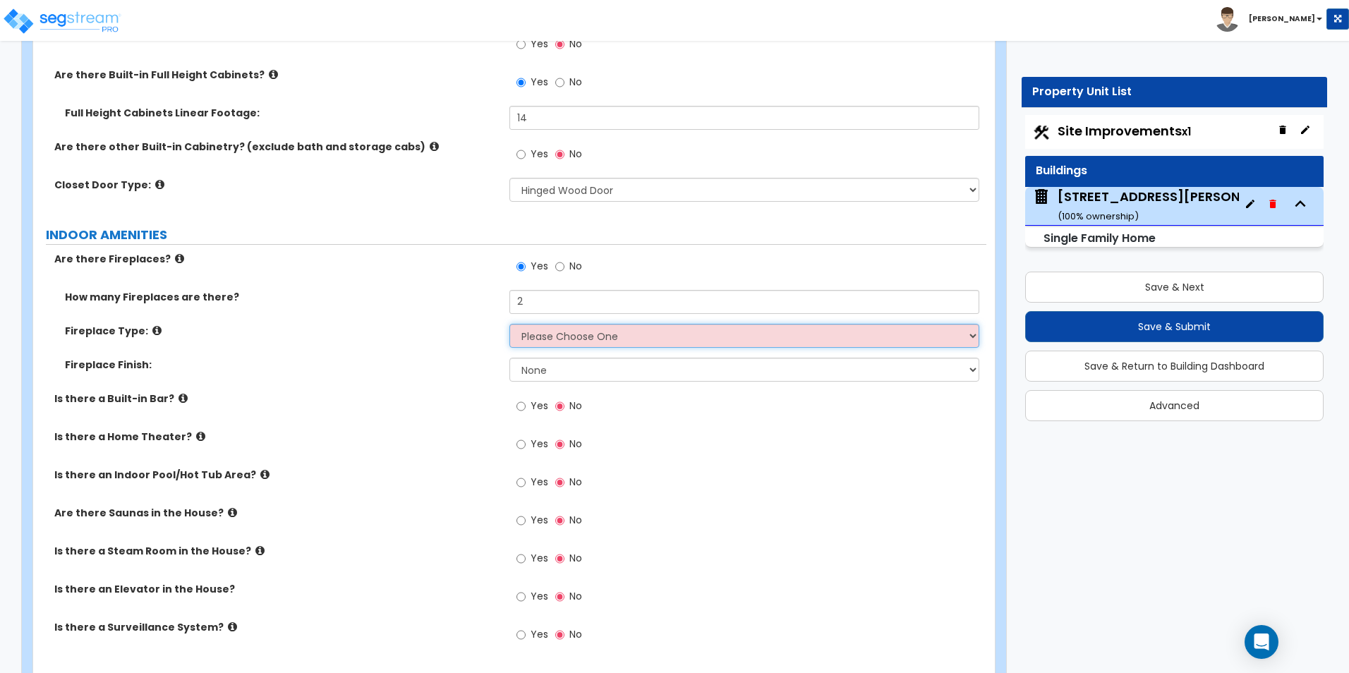
click at [563, 324] on select "Please Choose One Built-in Electric Fireplace Built-in Gas Fireplace Built-in W…" at bounding box center [743, 336] width 469 height 24
select select "3"
click at [509, 324] on select "Please Choose One Built-in Electric Fireplace Built-in Gas Fireplace Built-in W…" at bounding box center [743, 336] width 469 height 24
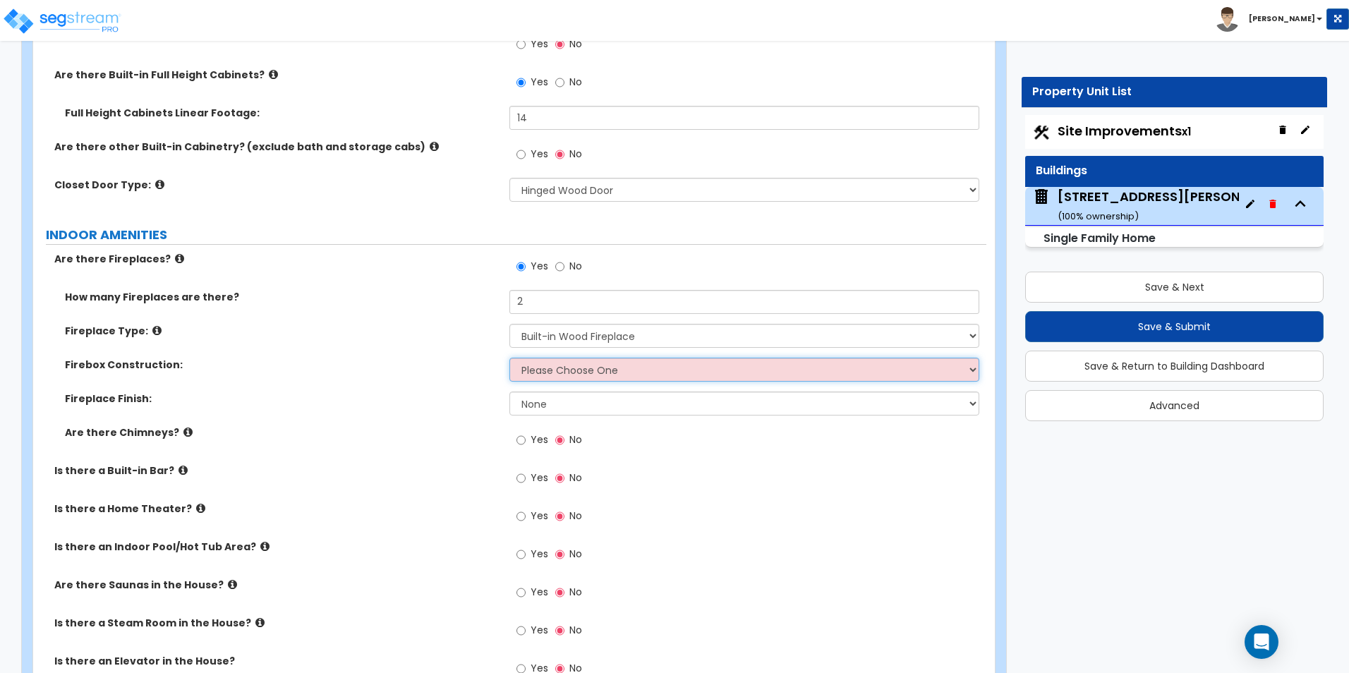
click at [570, 360] on select "Please Choose One Brick Stone I Don't Know, Please Choose for me" at bounding box center [743, 370] width 469 height 24
select select "1"
click at [509, 358] on select "Please Choose One Brick Stone I Don't Know, Please Choose for me" at bounding box center [743, 370] width 469 height 24
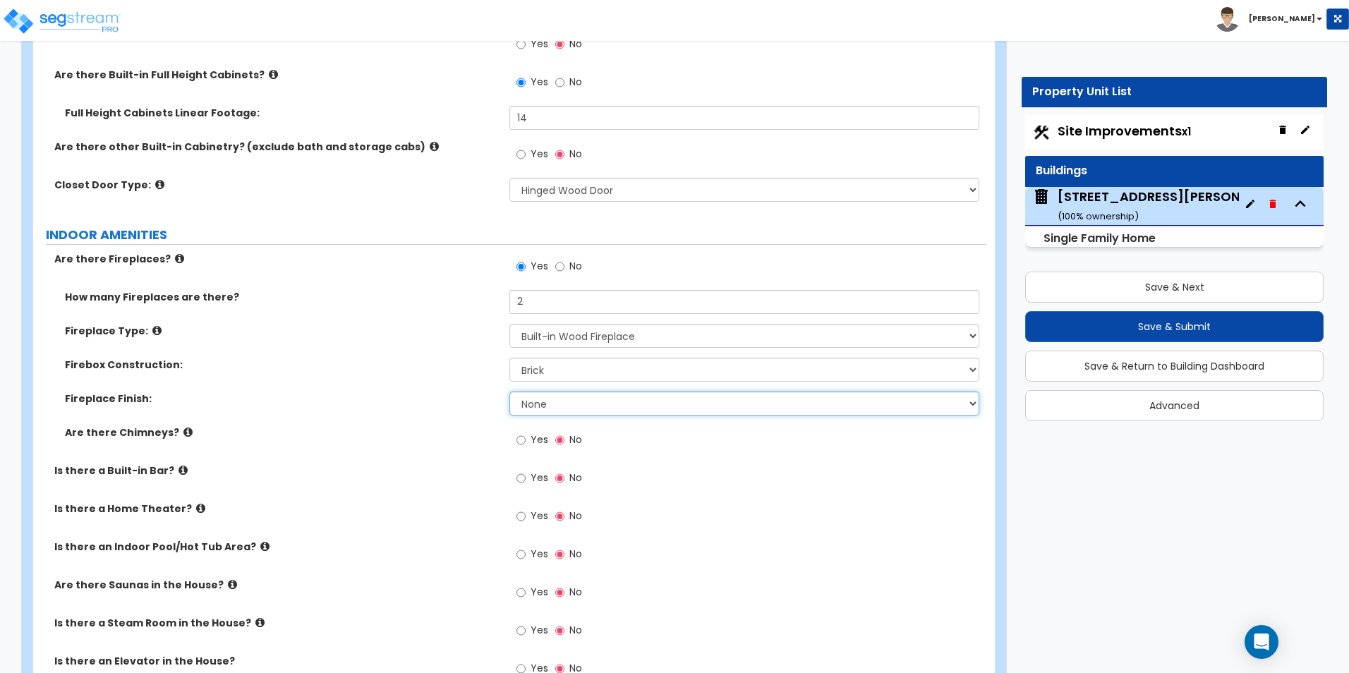
click at [564, 394] on select "None Brick Stone Tile Painted Molding" at bounding box center [743, 403] width 469 height 24
select select "4"
click at [509, 391] on select "None Brick Stone Tile Painted Molding" at bounding box center [743, 403] width 469 height 24
click at [519, 432] on input "Yes" at bounding box center [520, 440] width 9 height 16
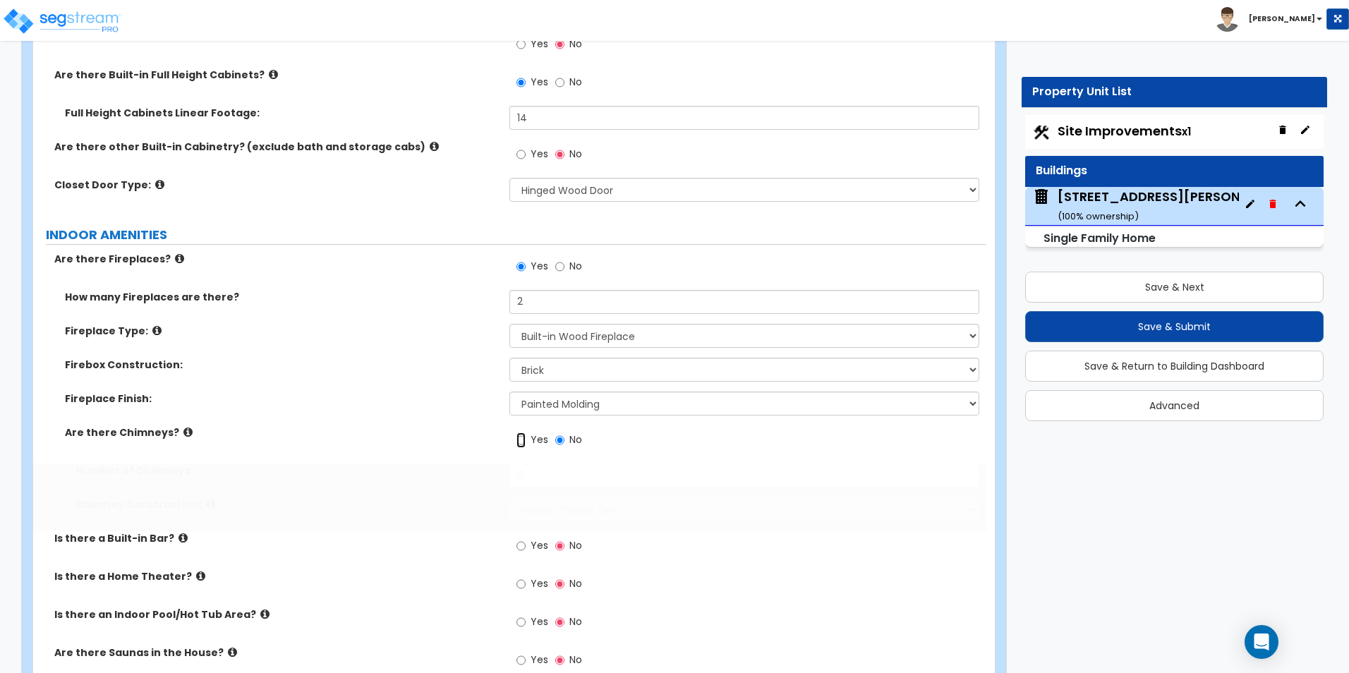
radio input "true"
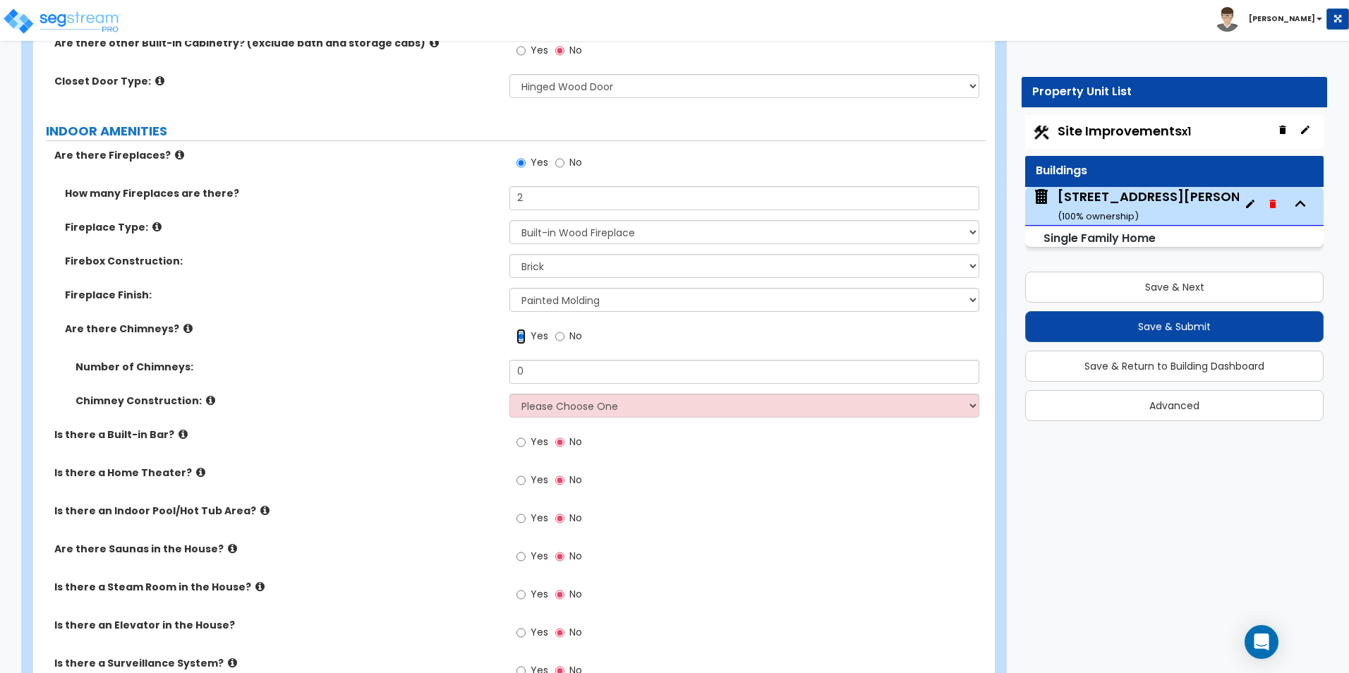
scroll to position [4796, 0]
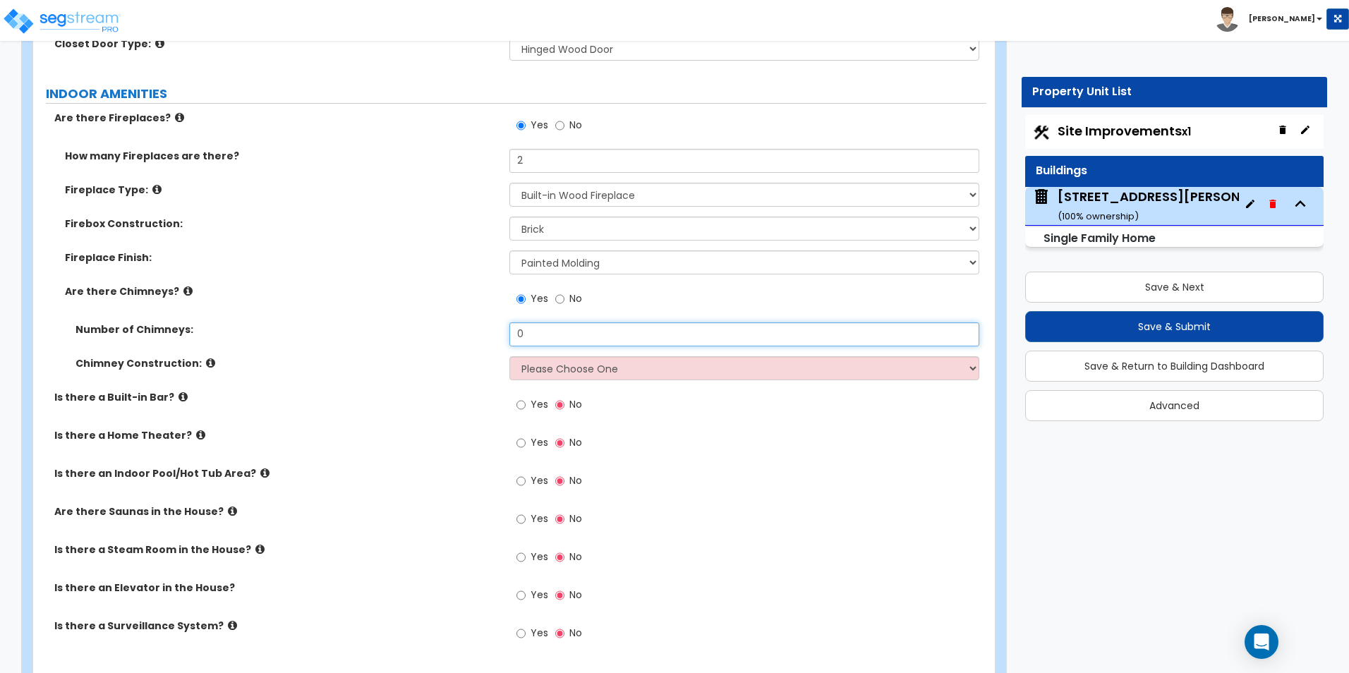
click at [538, 322] on input "0" at bounding box center [743, 334] width 469 height 24
type input "2"
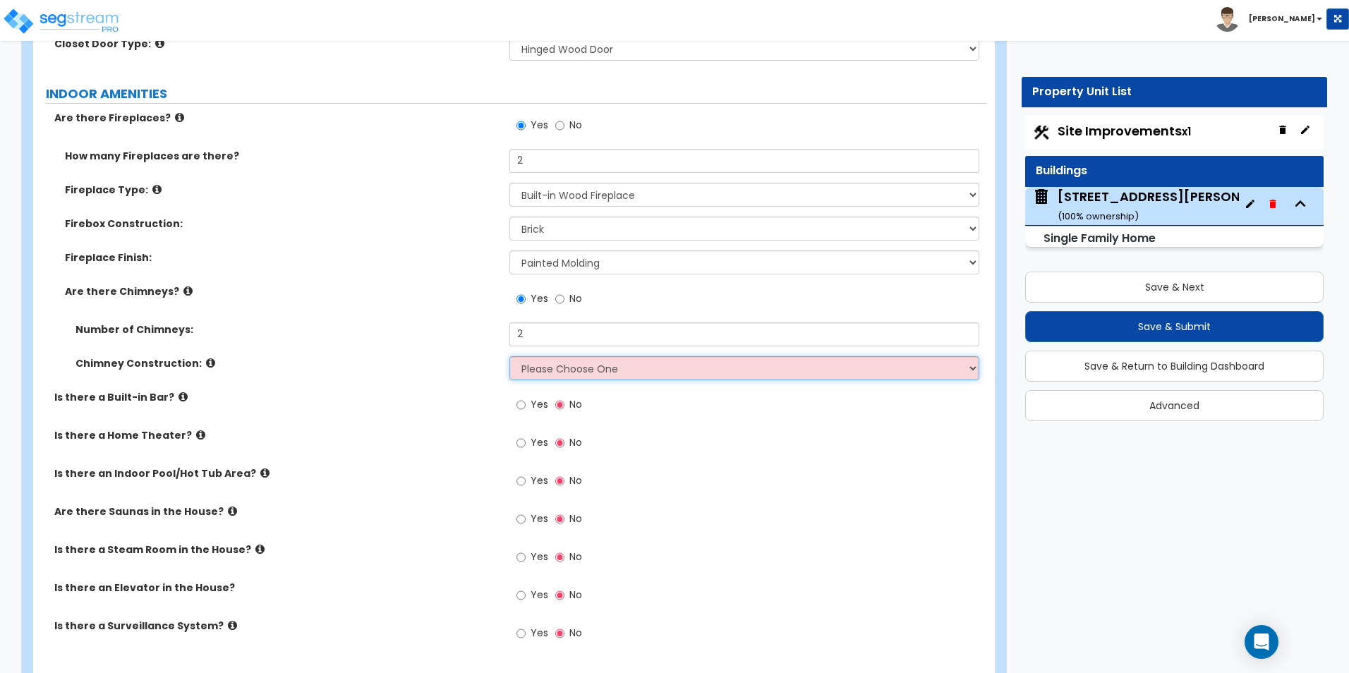
click at [544, 356] on select "Please Choose One Brick Construction Cinder Block Construction Stone Constructi…" at bounding box center [743, 368] width 469 height 24
select select "1"
click at [509, 356] on select "Please Choose One Brick Construction Cinder Block Construction Stone Constructi…" at bounding box center [743, 368] width 469 height 24
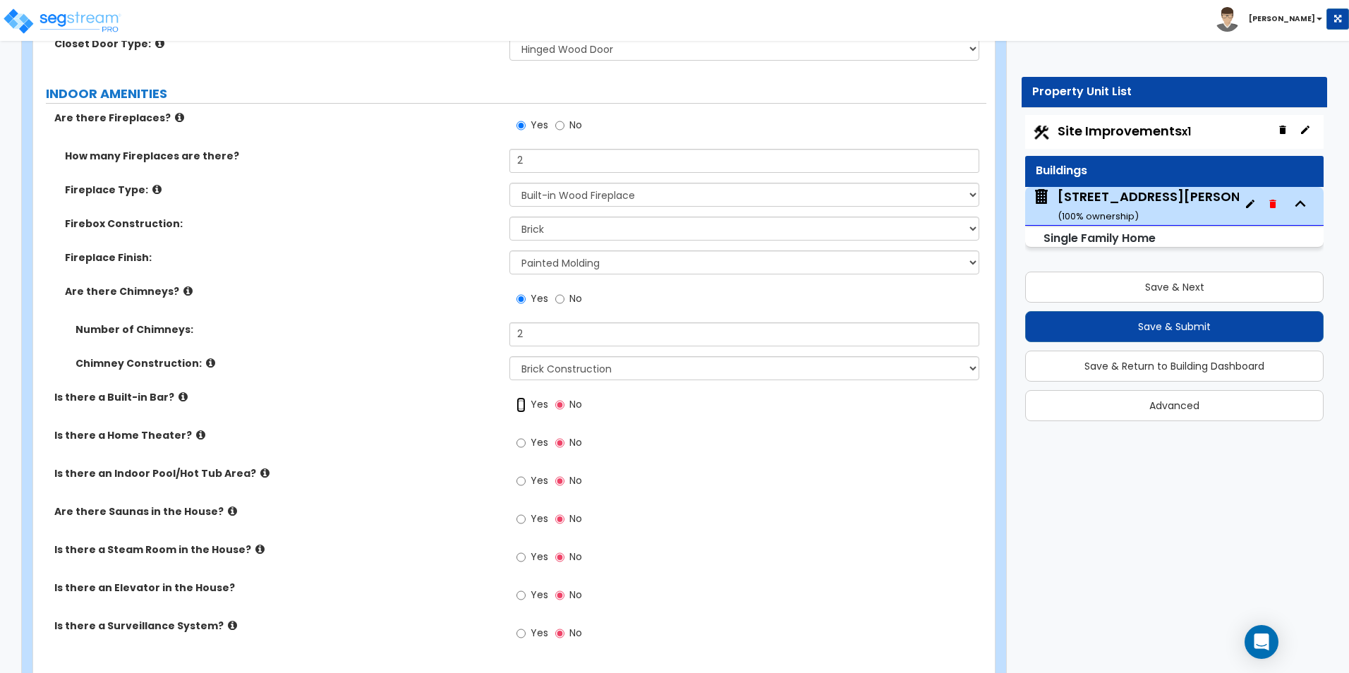
click at [517, 397] on input "Yes" at bounding box center [520, 405] width 9 height 16
radio input "true"
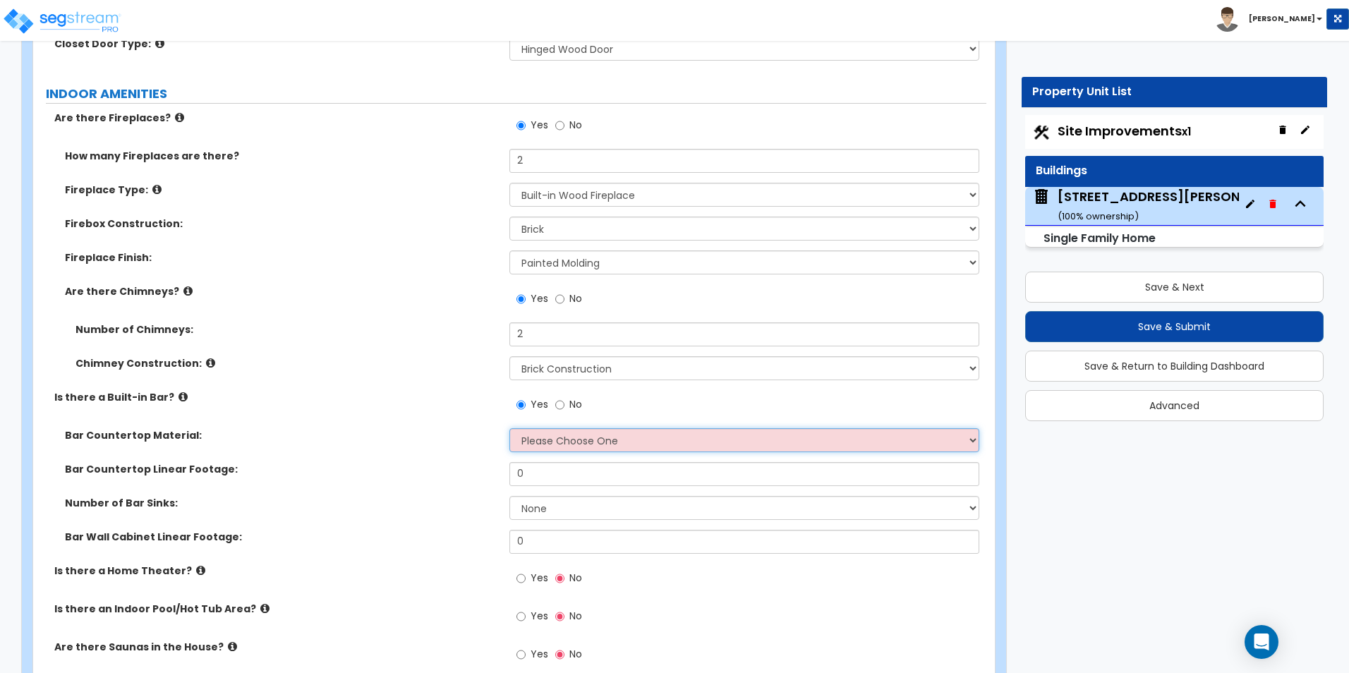
click at [566, 428] on select "Please Choose One Plastic Laminate Solid Surface Stone Quartz Marble Tile Wood …" at bounding box center [743, 440] width 469 height 24
select select "7"
click at [509, 428] on select "Please Choose One Plastic Laminate Solid Surface Stone Quartz Marble Tile Wood …" at bounding box center [743, 440] width 469 height 24
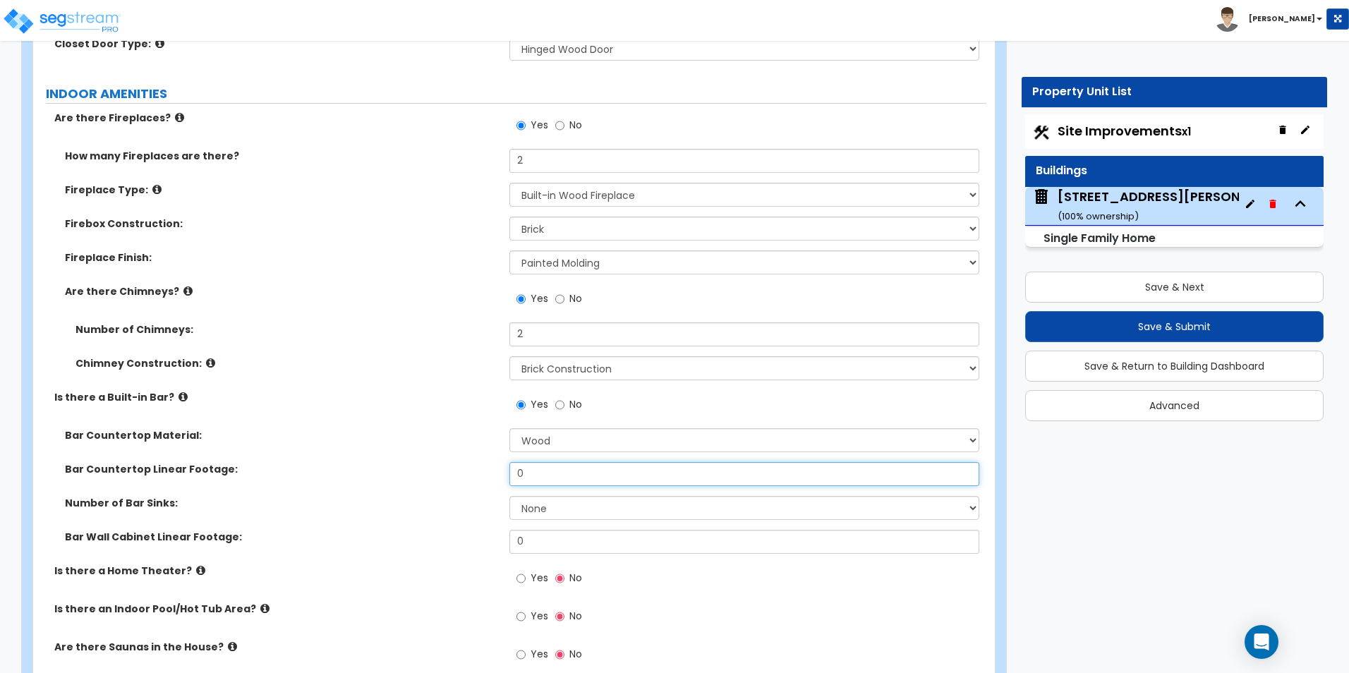
click at [537, 462] on input "0" at bounding box center [743, 474] width 469 height 24
drag, startPoint x: 535, startPoint y: 461, endPoint x: 501, endPoint y: 462, distance: 33.2
click at [501, 462] on div "Bar Countertop Linear Footage: 0" at bounding box center [509, 479] width 953 height 34
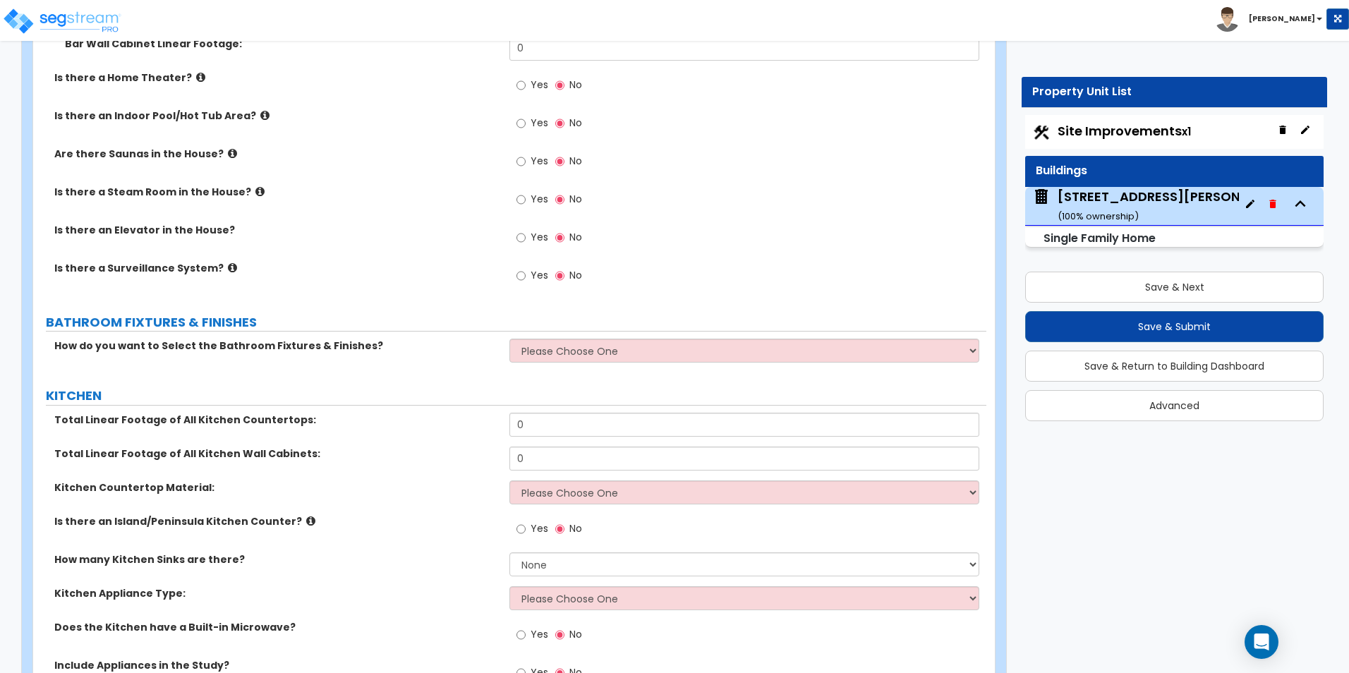
scroll to position [5290, 0]
type input "7"
click at [553, 342] on select "Please Choose One I want to Select Fixtures and Finishes only for one Bath and …" at bounding box center [743, 350] width 469 height 24
select select "2"
click at [509, 338] on select "Please Choose One I want to Select Fixtures and Finishes only for one Bath and …" at bounding box center [743, 350] width 469 height 24
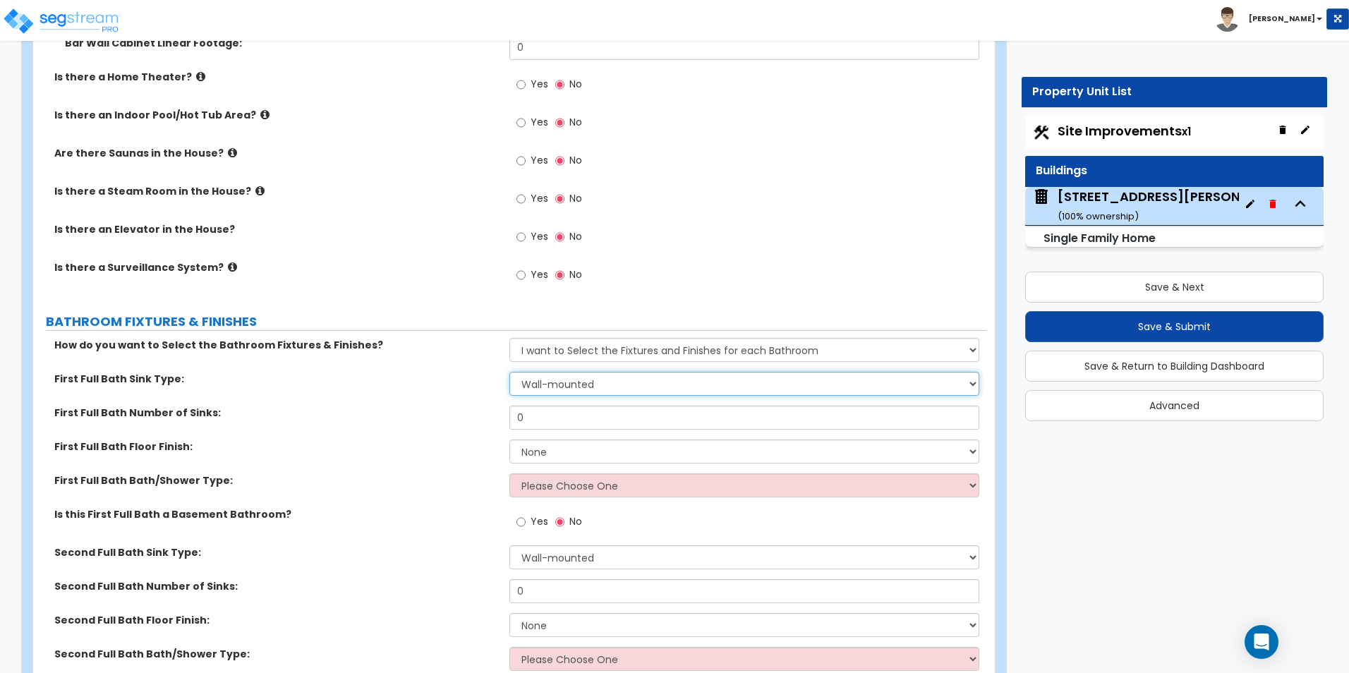
click at [558, 372] on select "Wall-mounted Pedestal-mounted Vanity-mounted" at bounding box center [743, 384] width 469 height 24
select select "3"
click at [509, 372] on select "Wall-mounted Pedestal-mounted Vanity-mounted" at bounding box center [743, 384] width 469 height 24
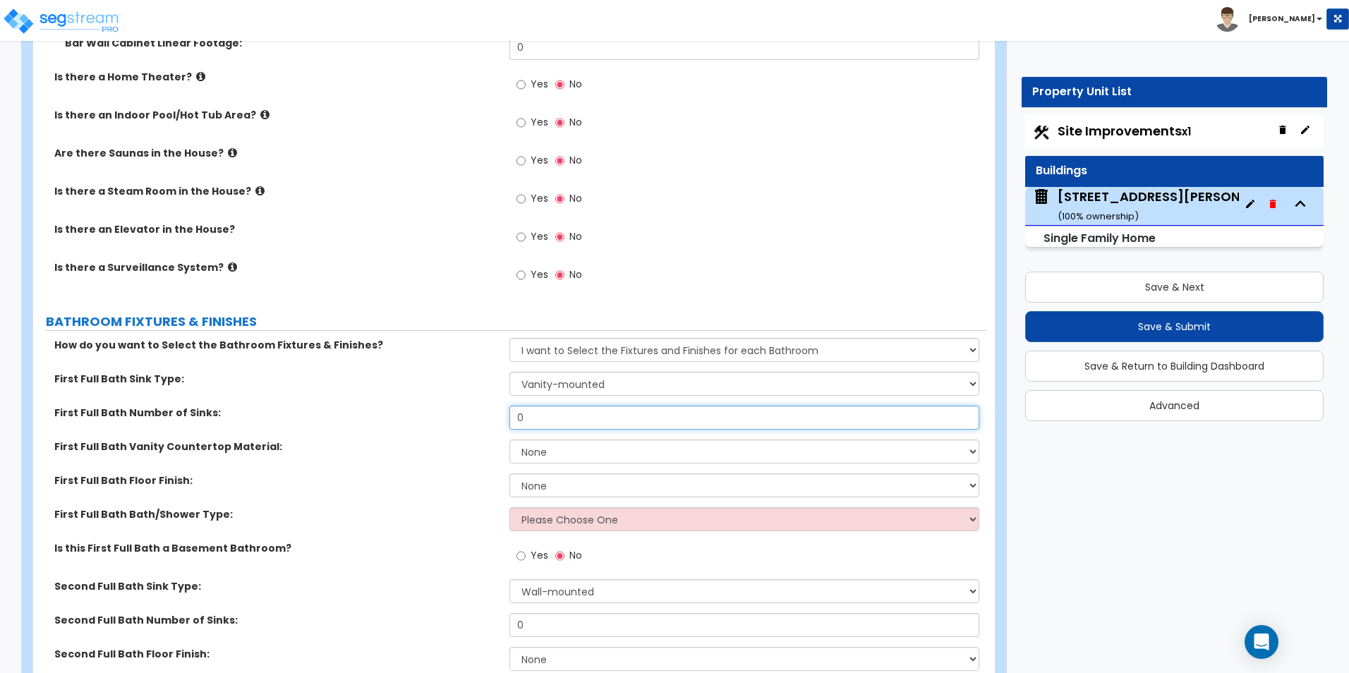
click at [549, 406] on input "0" at bounding box center [743, 418] width 469 height 24
type input "1"
click at [566, 441] on select "None Plastic Laminate Solid Surface Stone Quartz Marble Tile Wood Stainless Ste…" at bounding box center [743, 451] width 469 height 24
select select "2"
click at [509, 439] on select "None Plastic Laminate Solid Surface Stone Quartz Marble Tile Wood Stainless Ste…" at bounding box center [743, 451] width 469 height 24
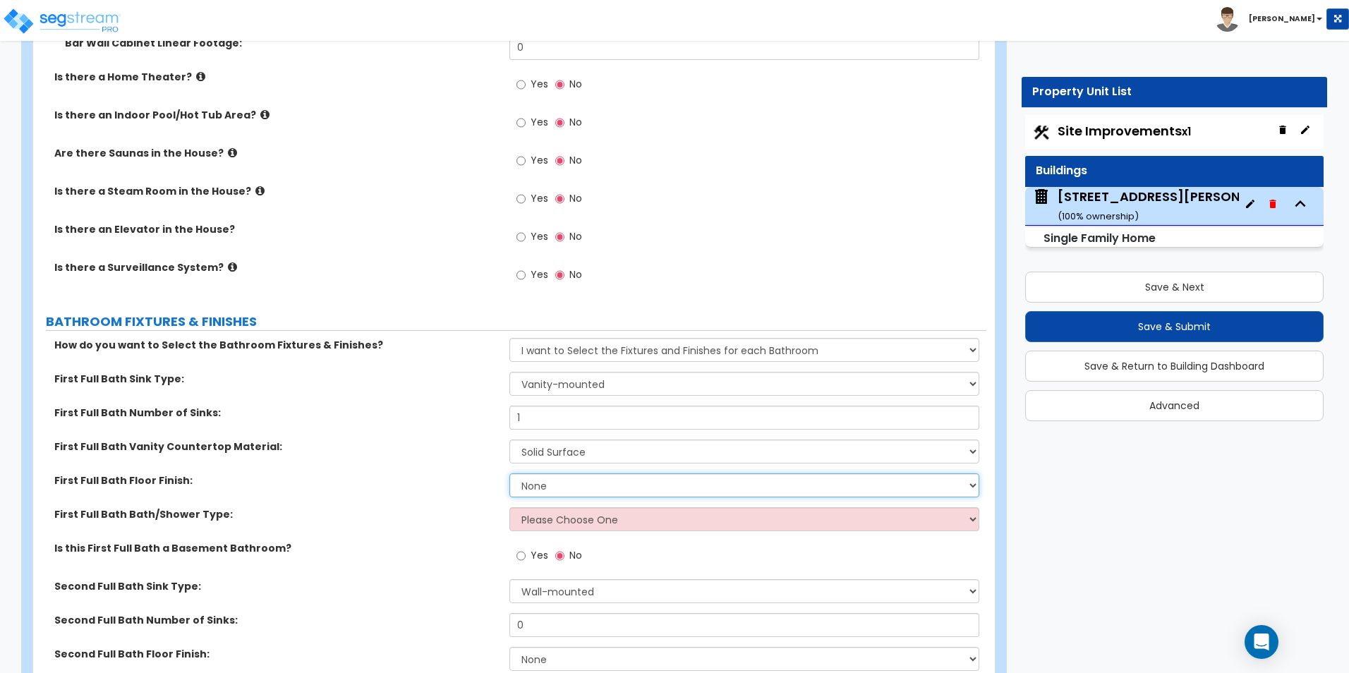
click at [555, 473] on select "None Tile Flooring Hardwood Flooring Resilient Laminate Flooring VCT Flooring S…" at bounding box center [743, 485] width 469 height 24
select select "1"
click at [509, 473] on select "None Tile Flooring Hardwood Flooring Resilient Laminate Flooring VCT Flooring S…" at bounding box center [743, 485] width 469 height 24
click at [584, 507] on select "Please Choose One Standalone Shower Bathtub - Shower Combo" at bounding box center [743, 519] width 469 height 24
select select "1"
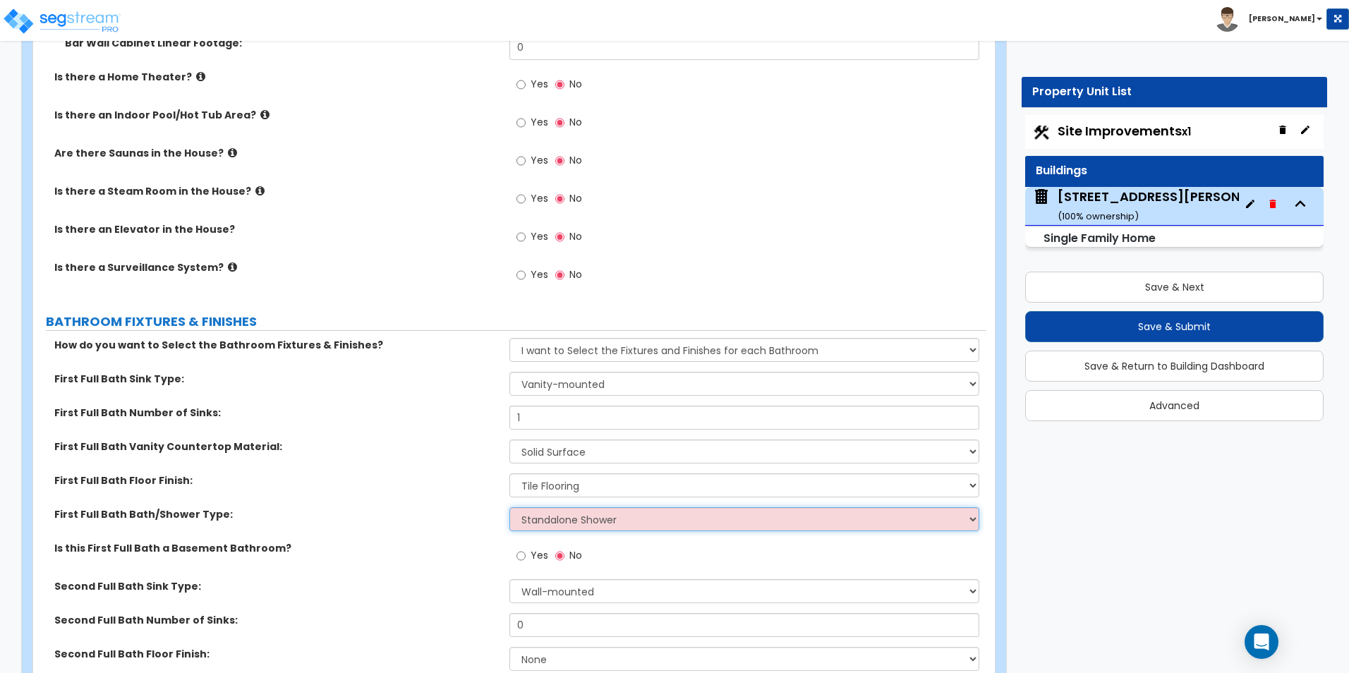
click at [509, 507] on select "Please Choose One Standalone Shower Bathtub - Shower Combo" at bounding box center [743, 519] width 469 height 24
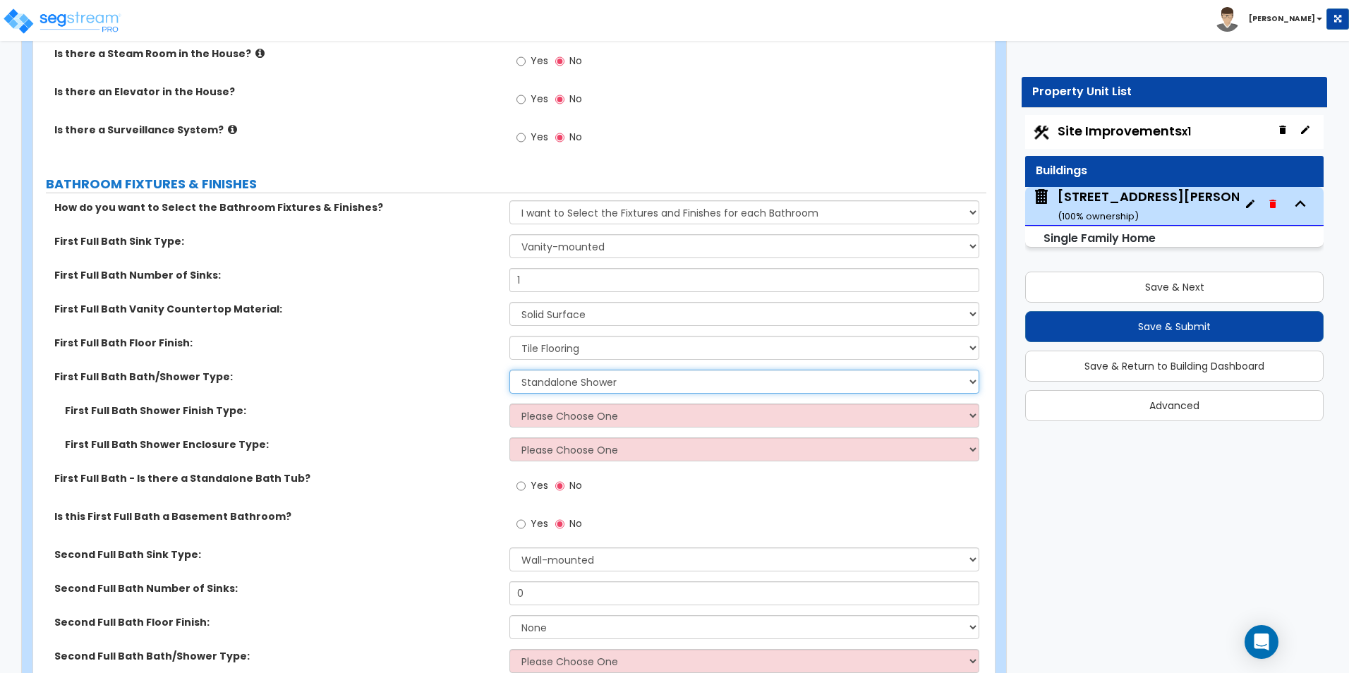
scroll to position [5431, 0]
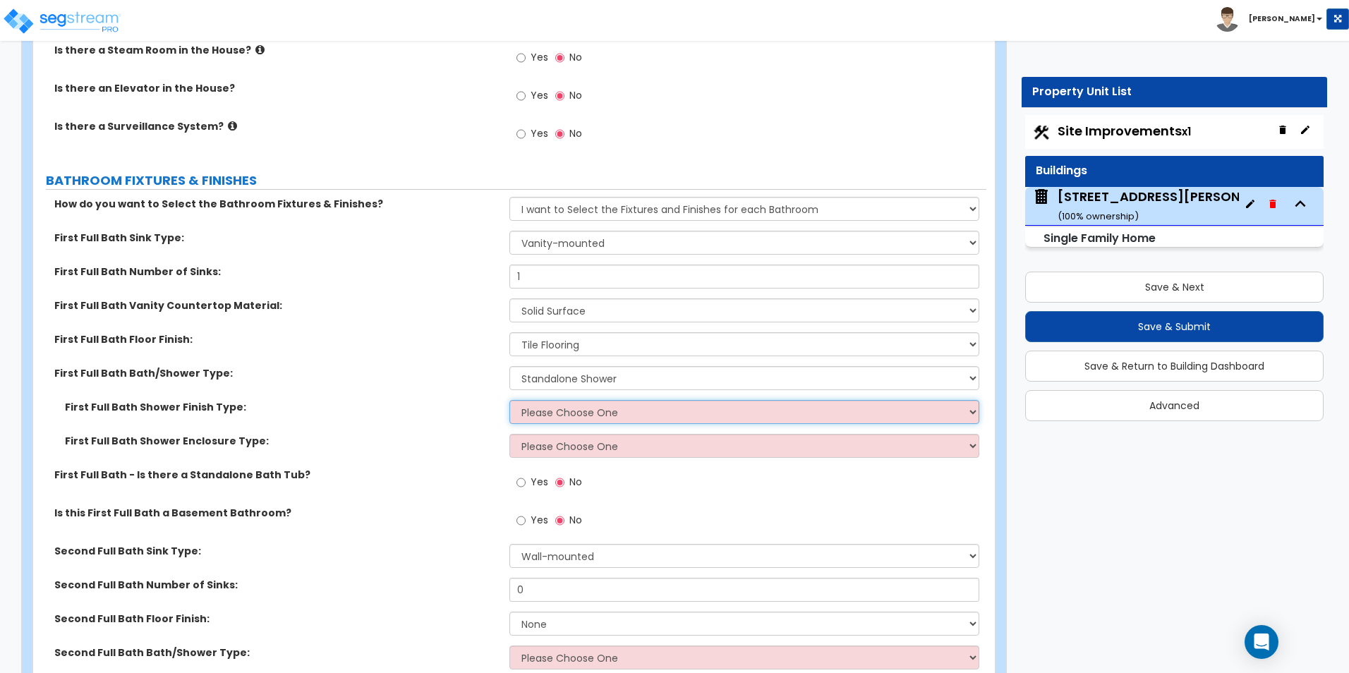
click at [570, 407] on select "Please Choose One Plastic Tile Stone" at bounding box center [743, 412] width 469 height 24
select select "2"
click at [509, 400] on select "Please Choose One Plastic Tile Stone" at bounding box center [743, 412] width 469 height 24
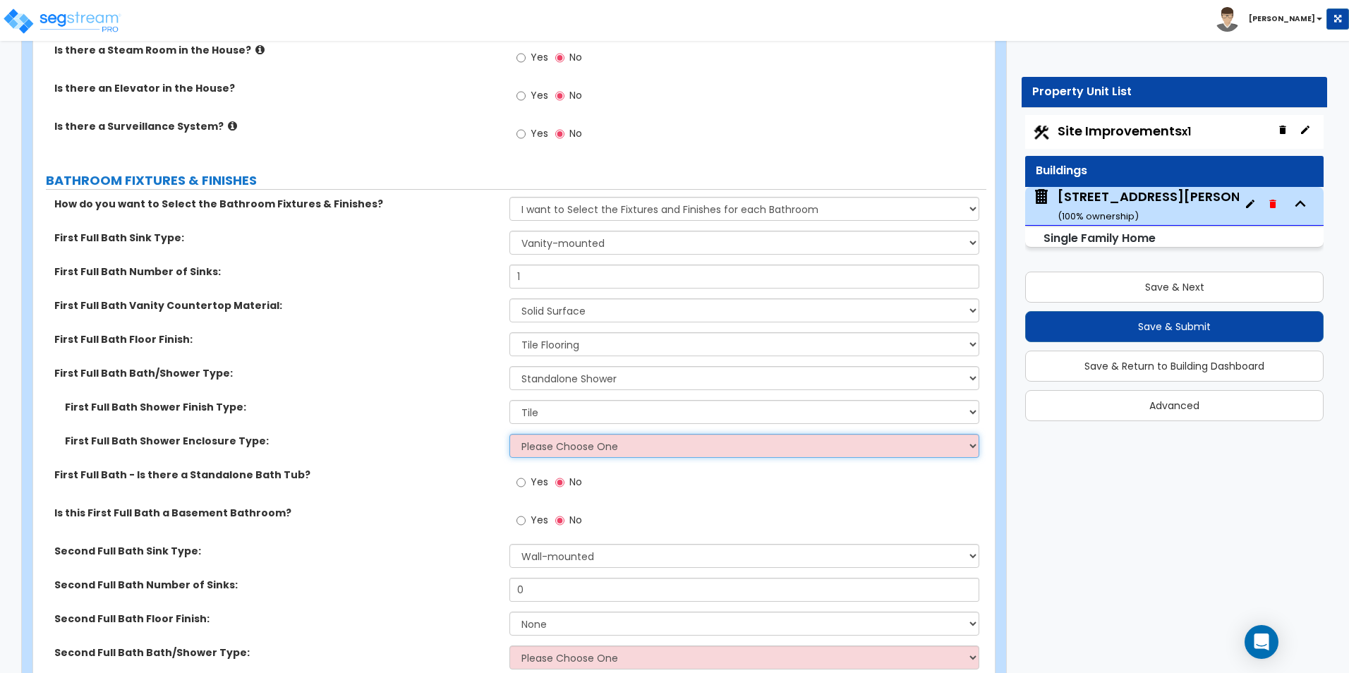
click at [553, 434] on select "Please Choose One Curtain & Rod Glass Sliding Doors Glass Hinged Doors" at bounding box center [743, 446] width 469 height 24
select select "1"
click at [509, 434] on select "Please Choose One Curtain & Rod Glass Sliding Doors Glass Hinged Doors" at bounding box center [743, 446] width 469 height 24
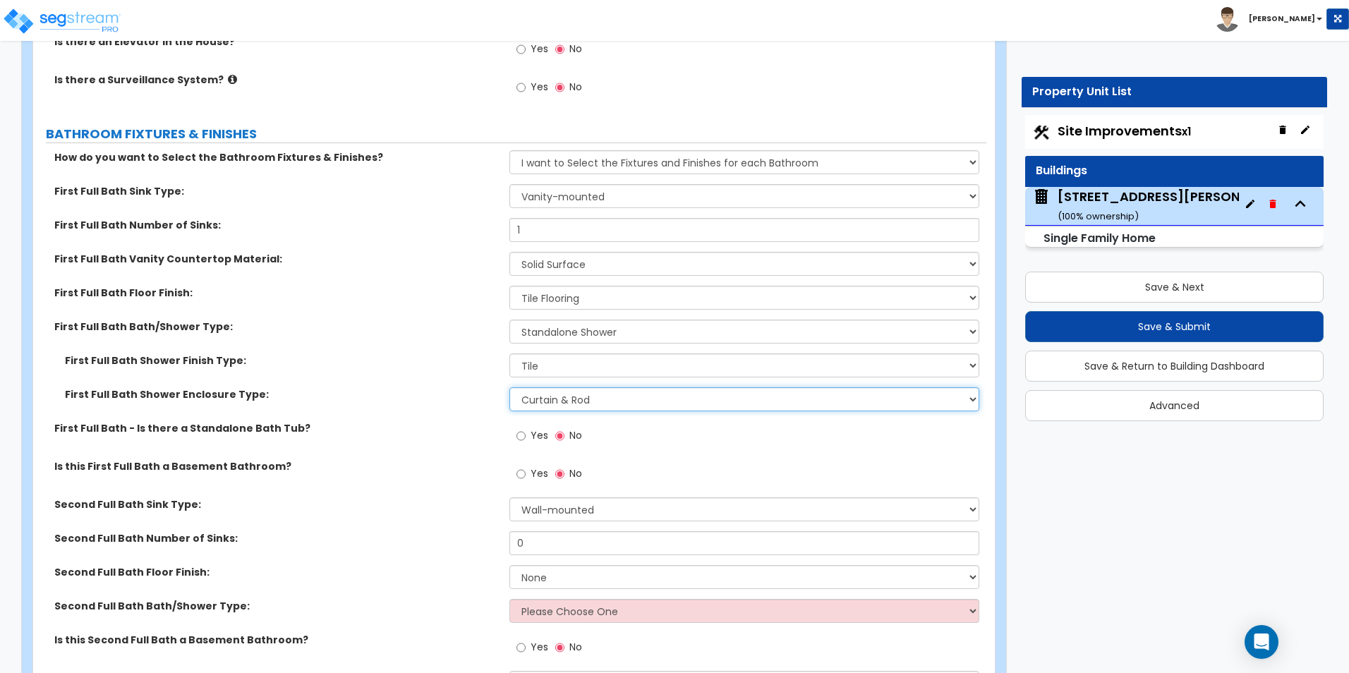
scroll to position [5502, 0]
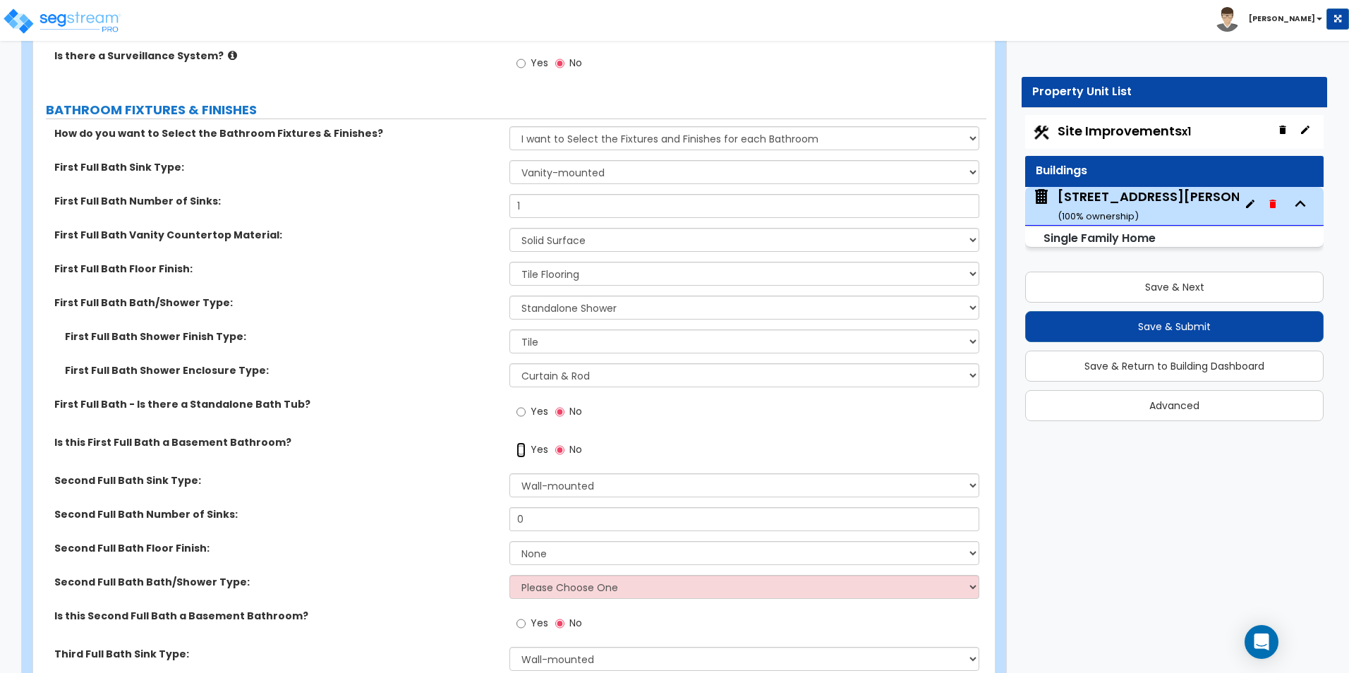
click at [521, 442] on input "Yes" at bounding box center [520, 450] width 9 height 16
radio input "true"
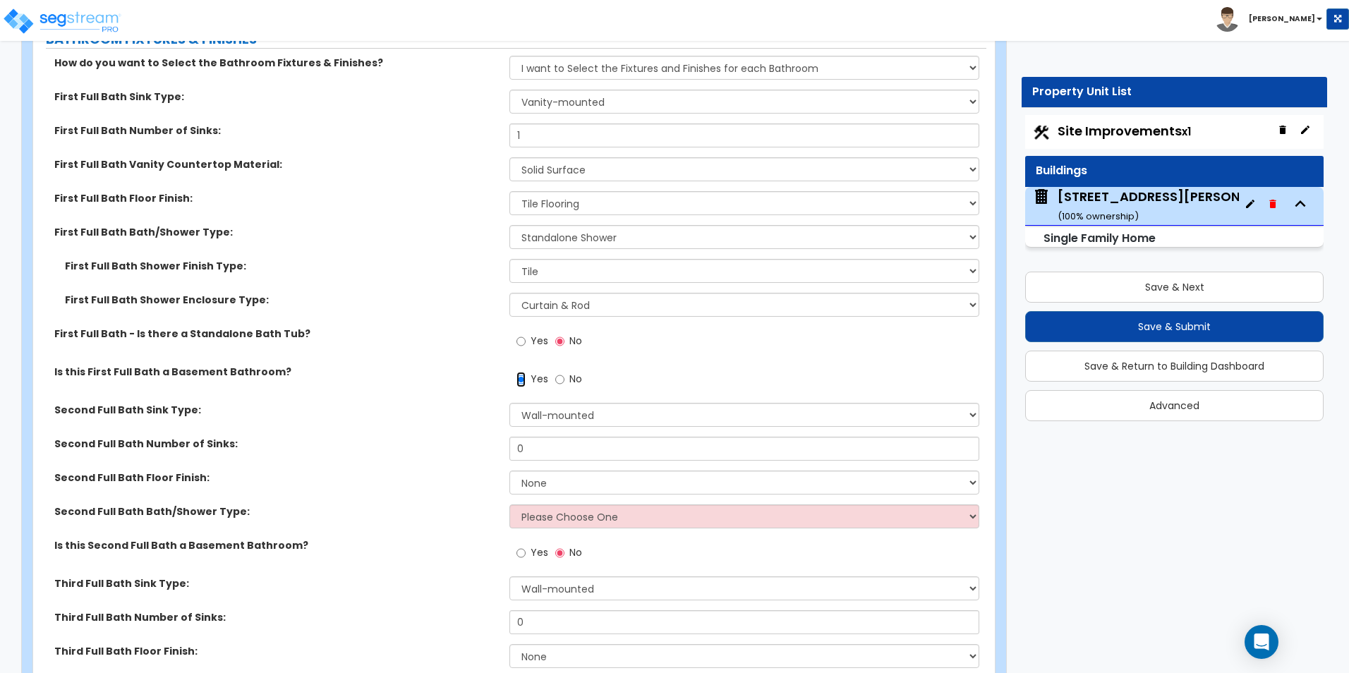
scroll to position [5643, 0]
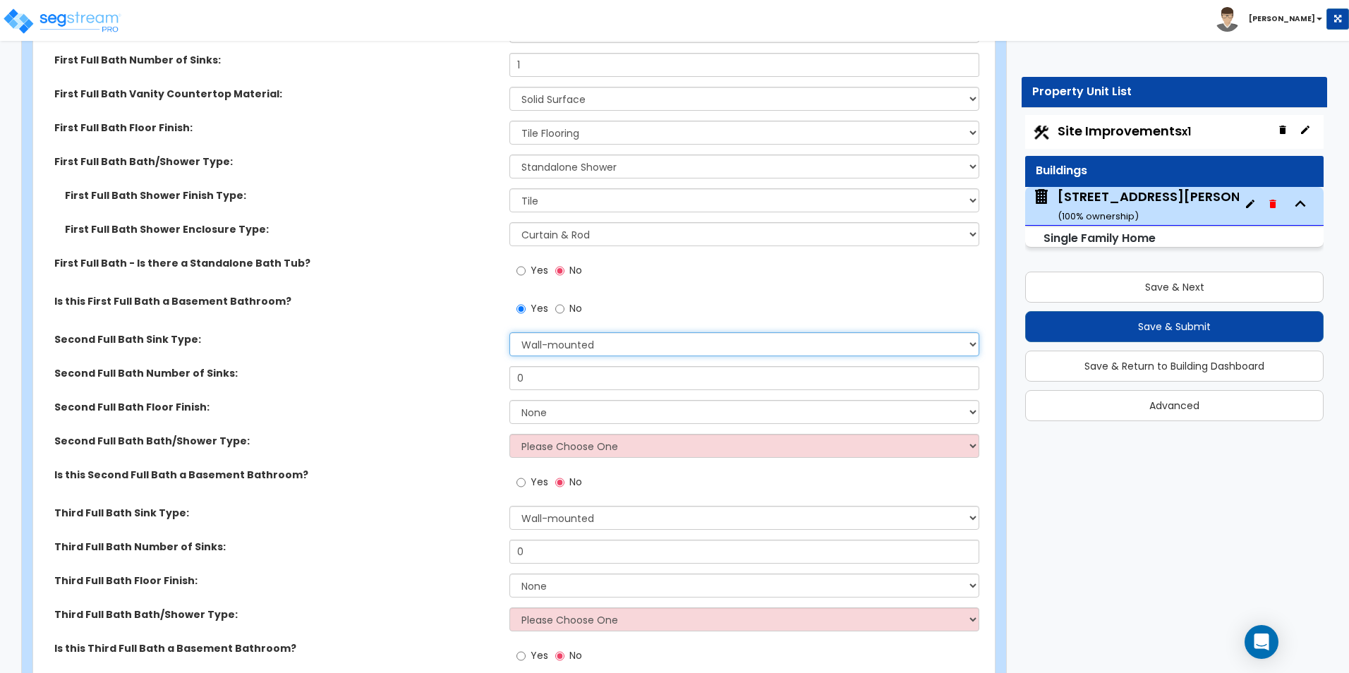
click at [565, 332] on select "Wall-mounted Pedestal-mounted Vanity-mounted" at bounding box center [743, 344] width 469 height 24
select select "3"
click at [509, 332] on select "Wall-mounted Pedestal-mounted Vanity-mounted" at bounding box center [743, 344] width 469 height 24
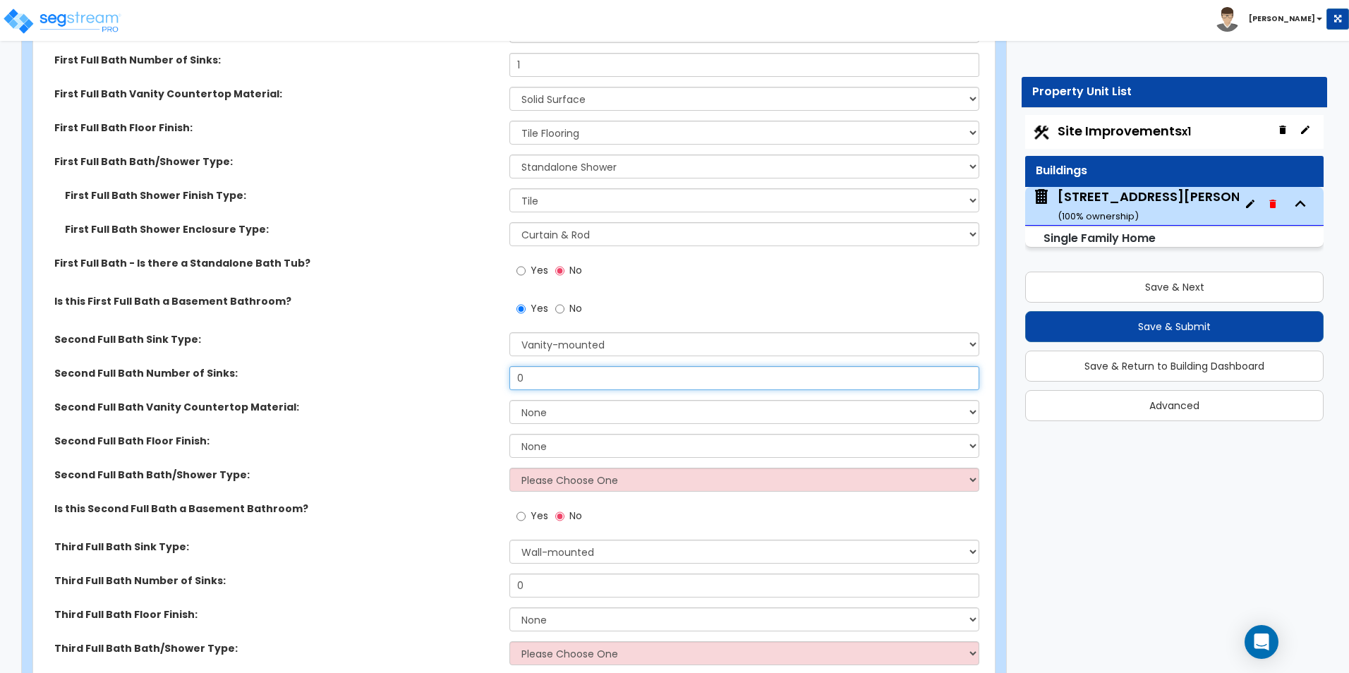
click at [533, 367] on input "0" at bounding box center [743, 378] width 469 height 24
type input "1"
click at [558, 400] on select "None Plastic Laminate Solid Surface Stone Quartz Marble Tile Wood Stainless Ste…" at bounding box center [743, 412] width 469 height 24
select select "2"
click at [509, 400] on select "None Plastic Laminate Solid Surface Stone Quartz Marble Tile Wood Stainless Ste…" at bounding box center [743, 412] width 469 height 24
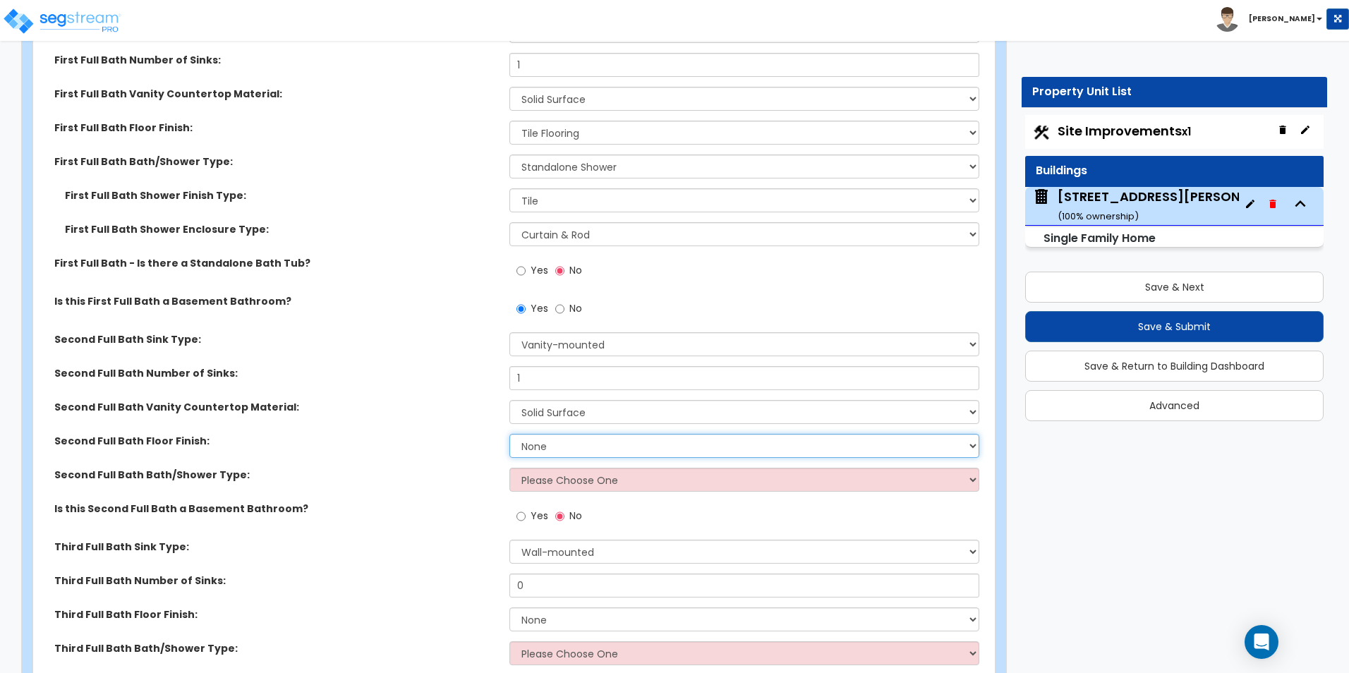
click at [571, 434] on select "None Tile Flooring Hardwood Flooring Resilient Laminate Flooring VCT Flooring S…" at bounding box center [743, 446] width 469 height 24
select select "1"
click at [509, 434] on select "None Tile Flooring Hardwood Flooring Resilient Laminate Flooring VCT Flooring S…" at bounding box center [743, 446] width 469 height 24
click at [576, 468] on select "Please Choose One Standalone Shower Bathtub - Shower Combo" at bounding box center [743, 480] width 469 height 24
select select "1"
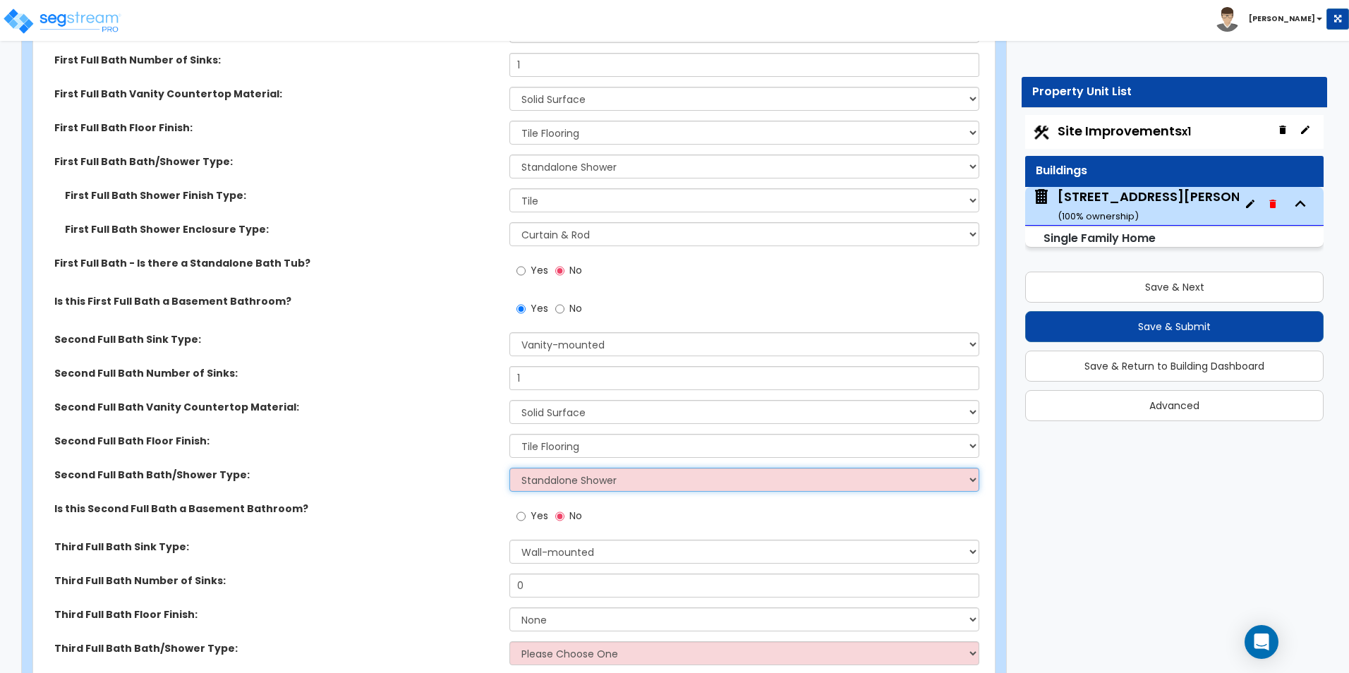
click at [509, 468] on select "Please Choose One Standalone Shower Bathtub - Shower Combo" at bounding box center [743, 480] width 469 height 24
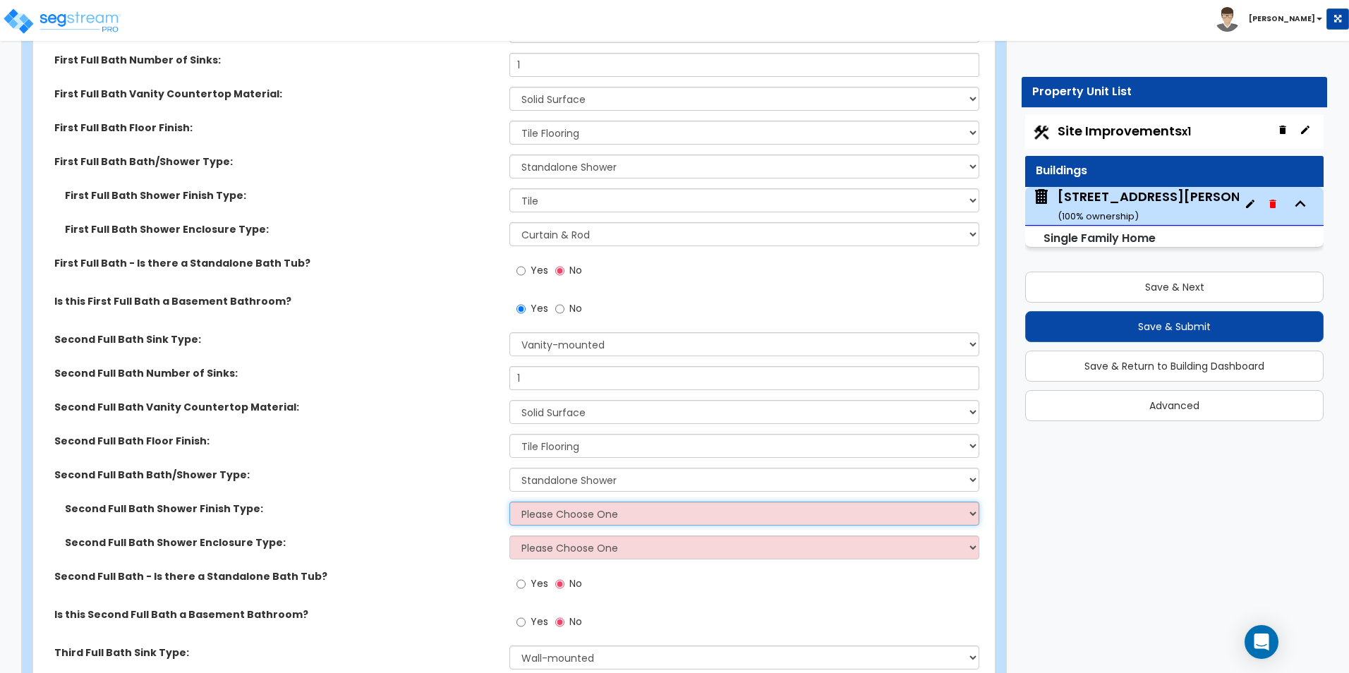
click at [577, 506] on select "Please Choose One Plastic Tile Stone" at bounding box center [743, 513] width 469 height 24
select select "2"
click at [509, 501] on select "Please Choose One Plastic Tile Stone" at bounding box center [743, 513] width 469 height 24
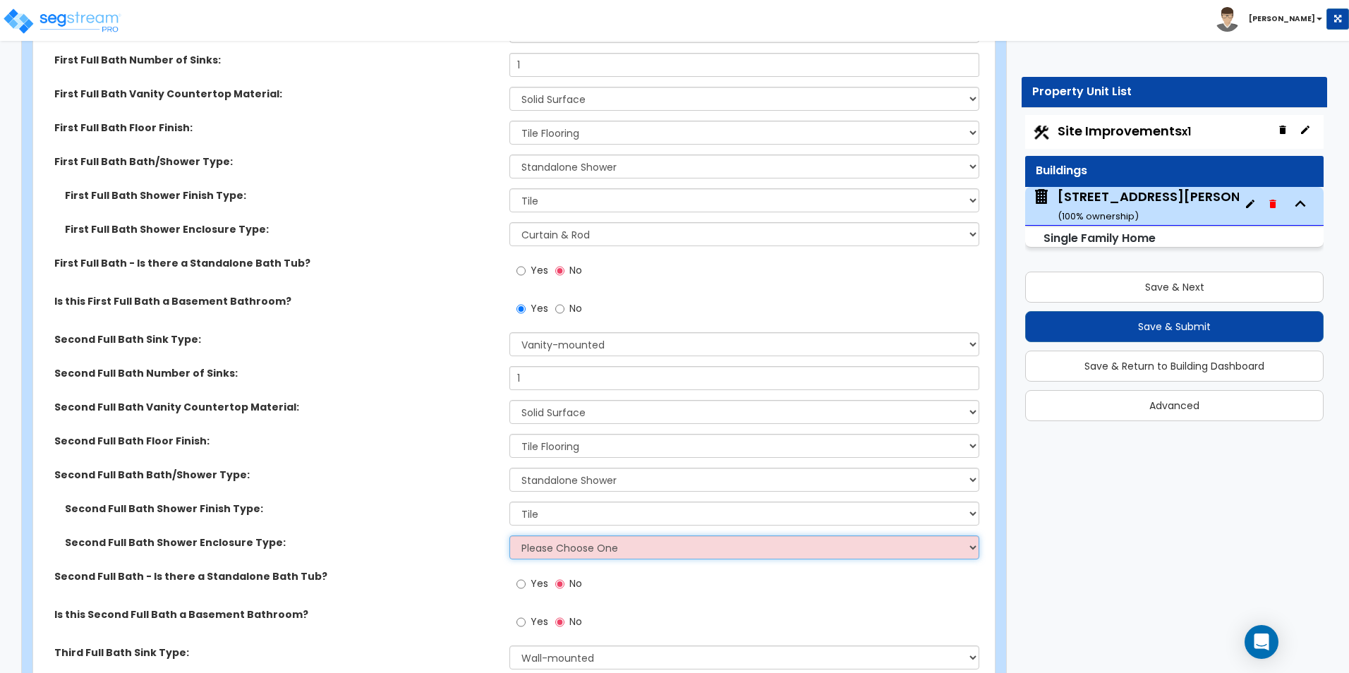
click at [561, 535] on select "Please Choose One Curtain & Rod Glass Sliding Doors Glass Hinged Doors" at bounding box center [743, 547] width 469 height 24
select select "1"
click at [509, 535] on select "Please Choose One Curtain & Rod Glass Sliding Doors Glass Hinged Doors" at bounding box center [743, 547] width 469 height 24
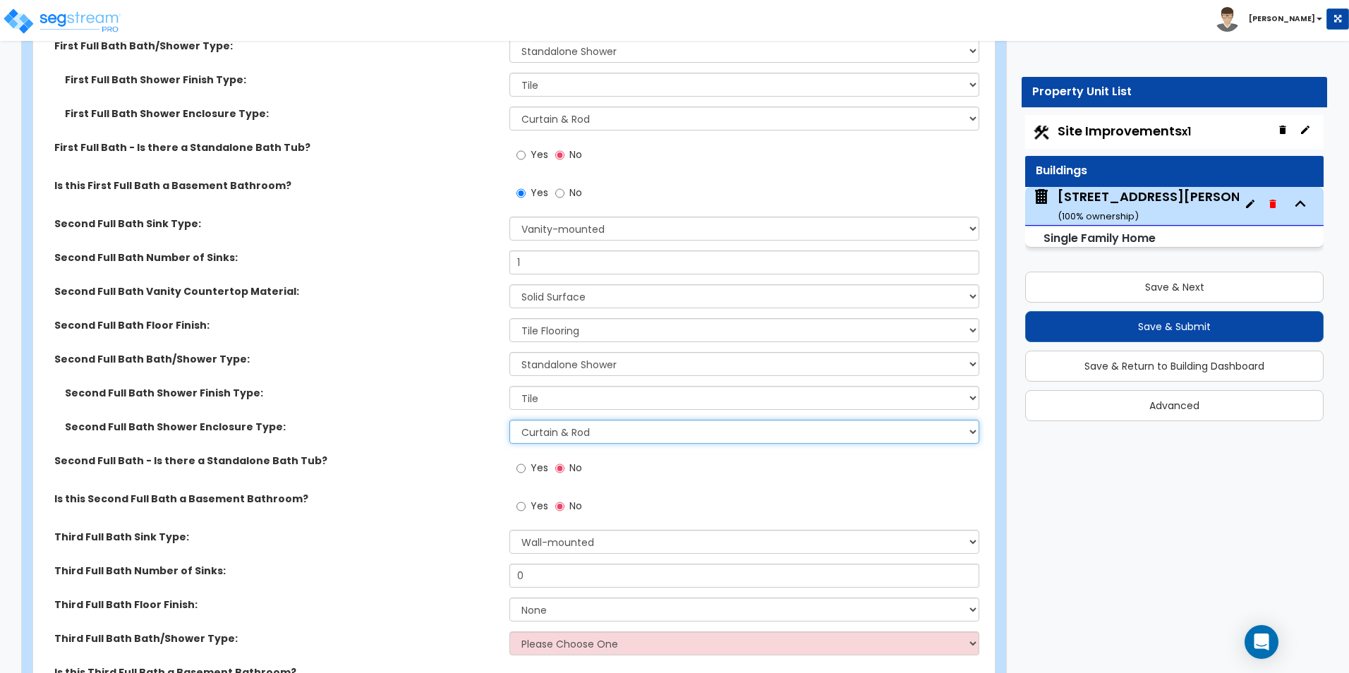
scroll to position [5784, 0]
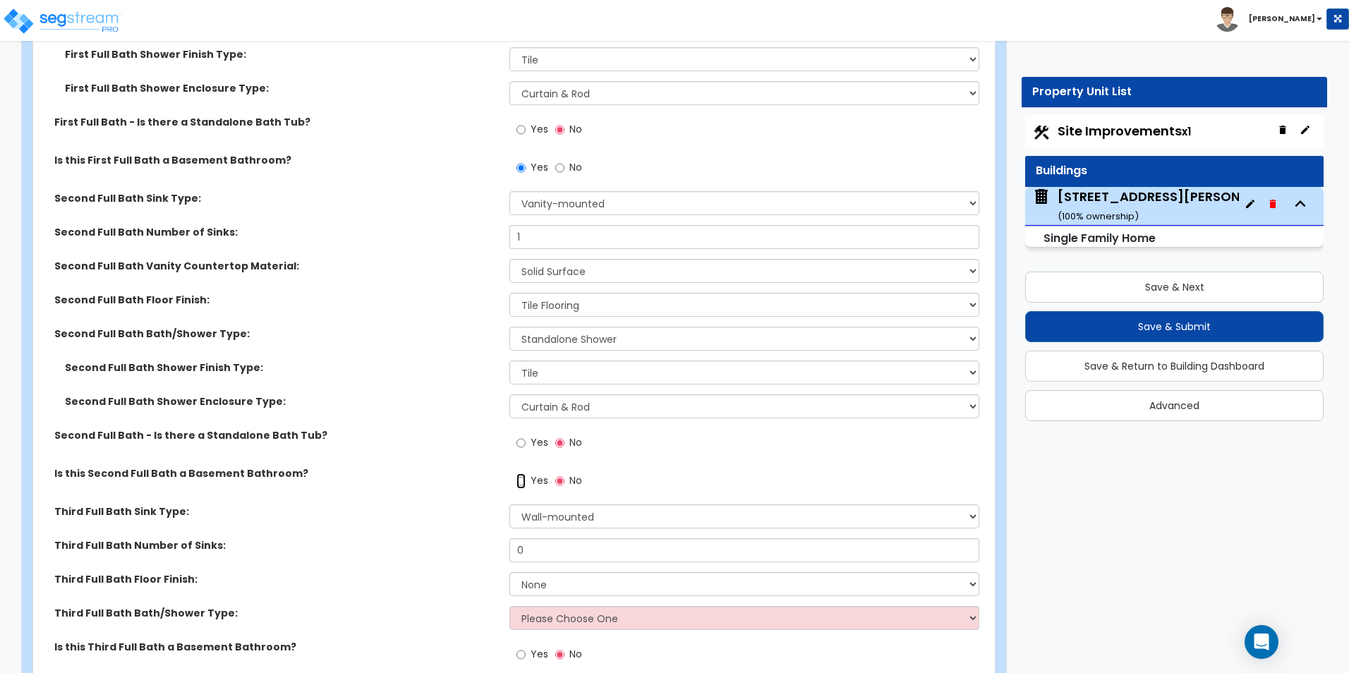
click at [521, 473] on input "Yes" at bounding box center [520, 481] width 9 height 16
radio input "true"
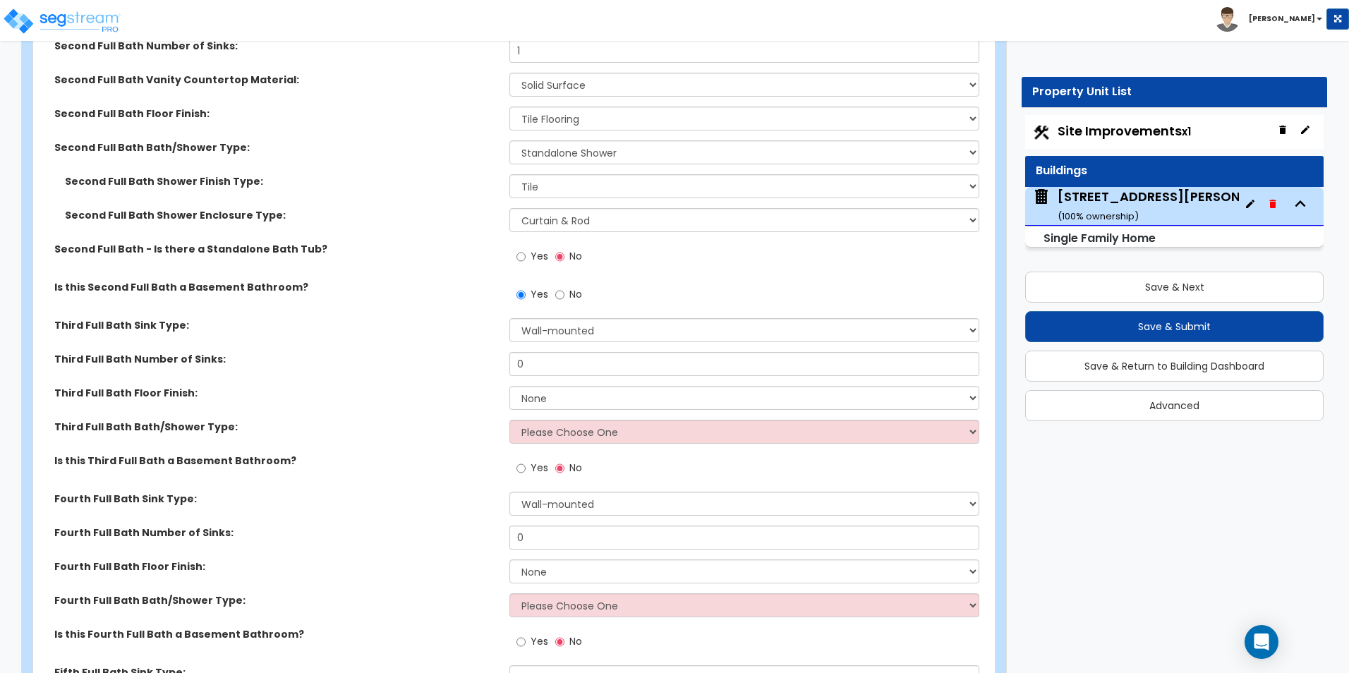
scroll to position [5995, 0]
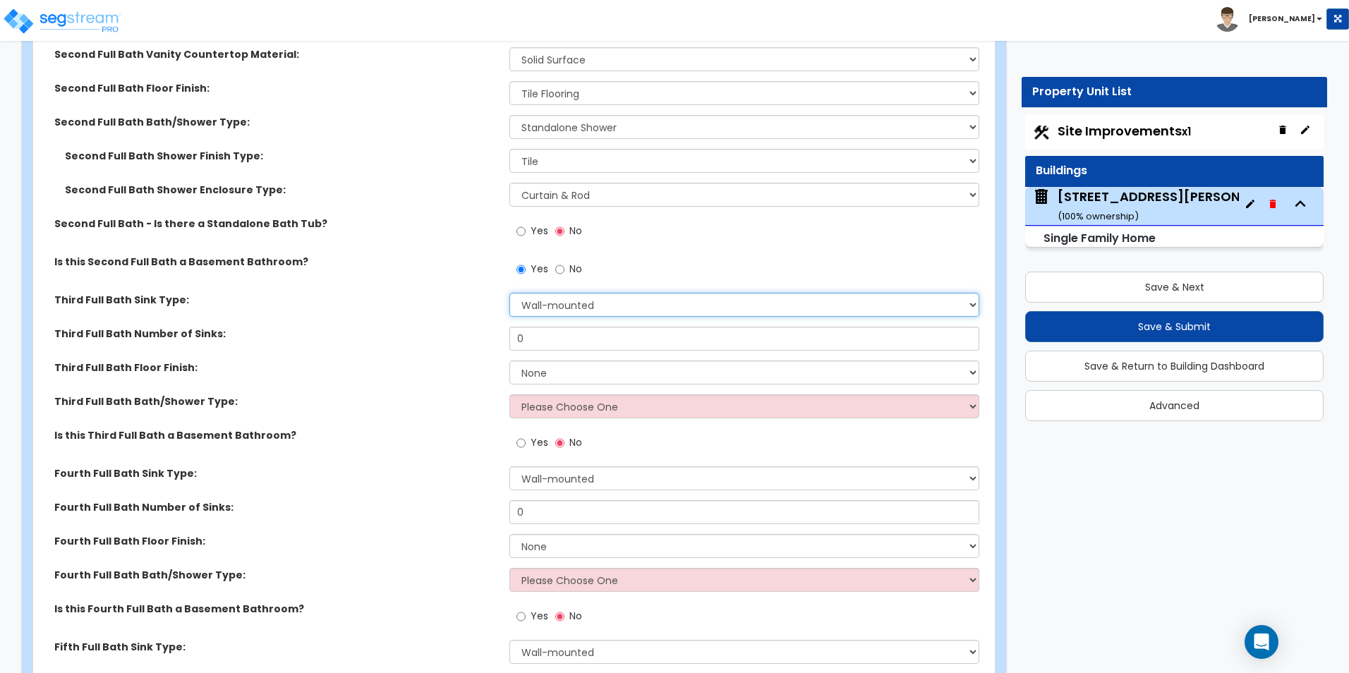
click at [580, 293] on select "Wall-mounted Pedestal-mounted Vanity-mounted" at bounding box center [743, 305] width 469 height 24
select select "2"
click at [509, 293] on select "Wall-mounted Pedestal-mounted Vanity-mounted" at bounding box center [743, 305] width 469 height 24
drag, startPoint x: 545, startPoint y: 329, endPoint x: 506, endPoint y: 327, distance: 38.2
click at [506, 327] on div "Third Full Bath Number of Sinks: 0" at bounding box center [509, 344] width 953 height 34
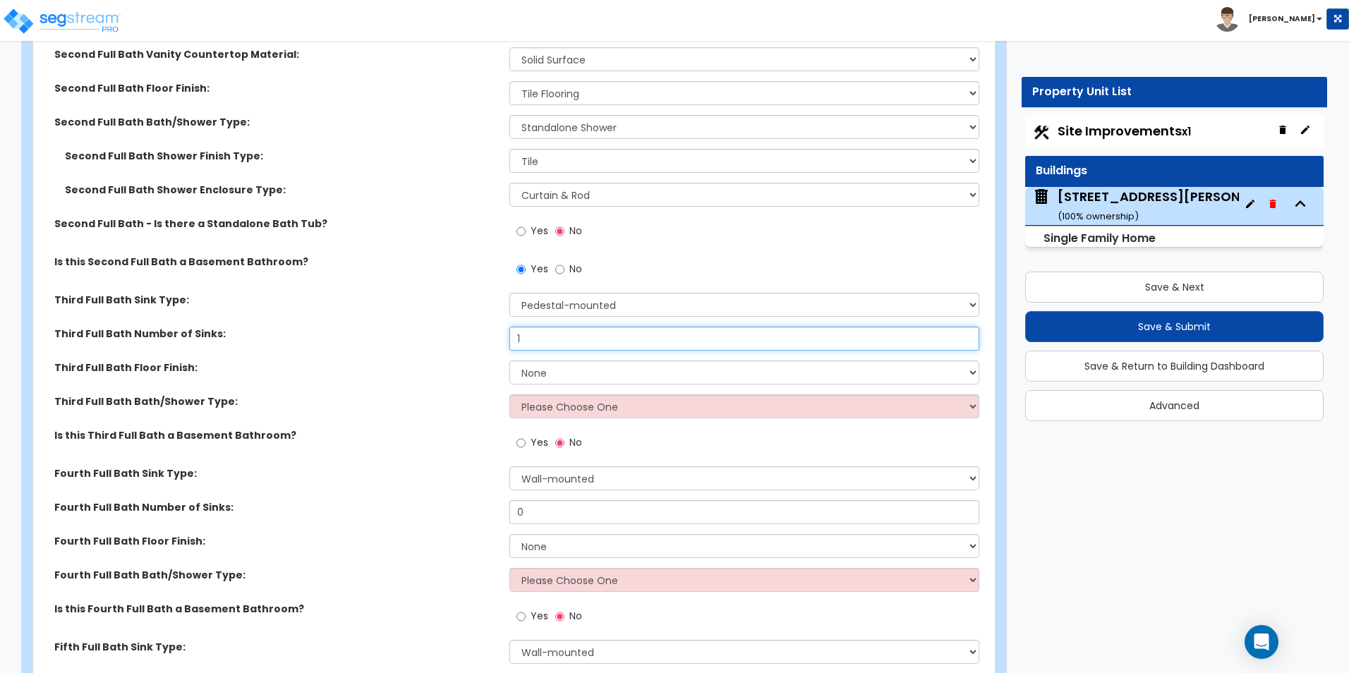
type input "1"
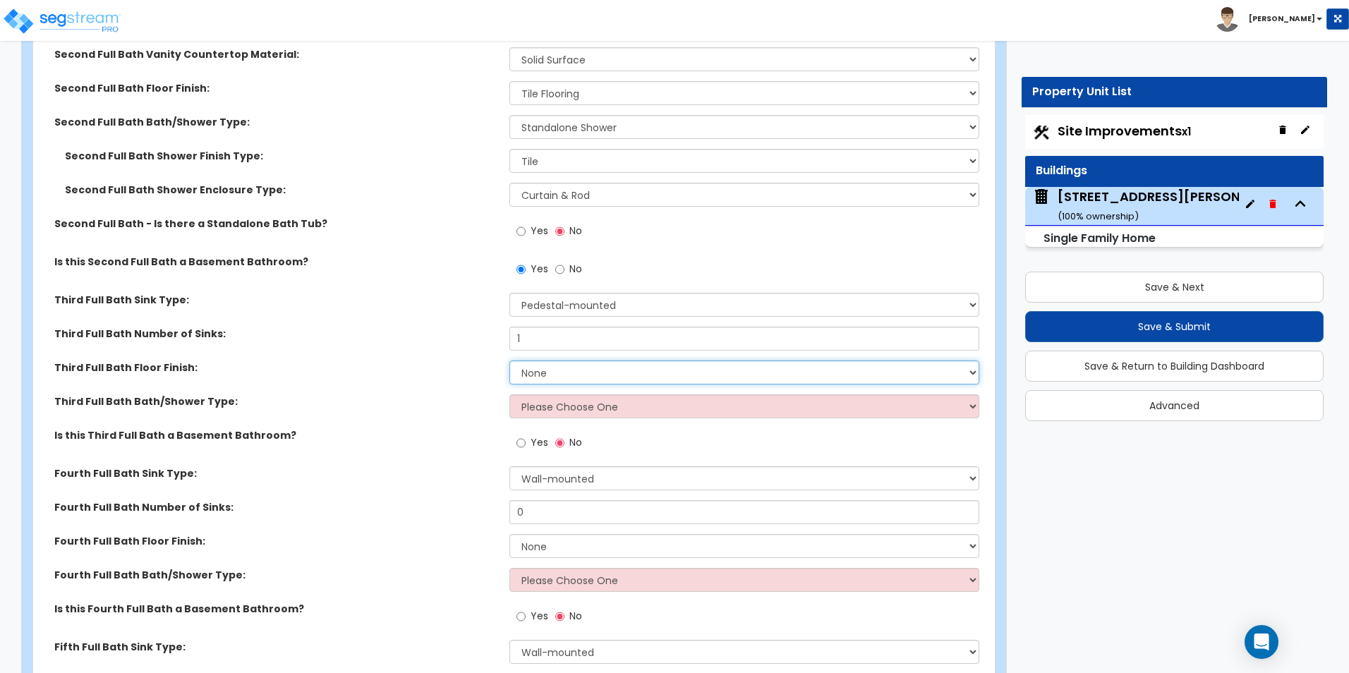
click at [571, 360] on select "None Tile Flooring Hardwood Flooring Resilient Laminate Flooring VCT Flooring S…" at bounding box center [743, 372] width 469 height 24
select select "5"
click at [509, 360] on select "None Tile Flooring Hardwood Flooring Resilient Laminate Flooring VCT Flooring S…" at bounding box center [743, 372] width 469 height 24
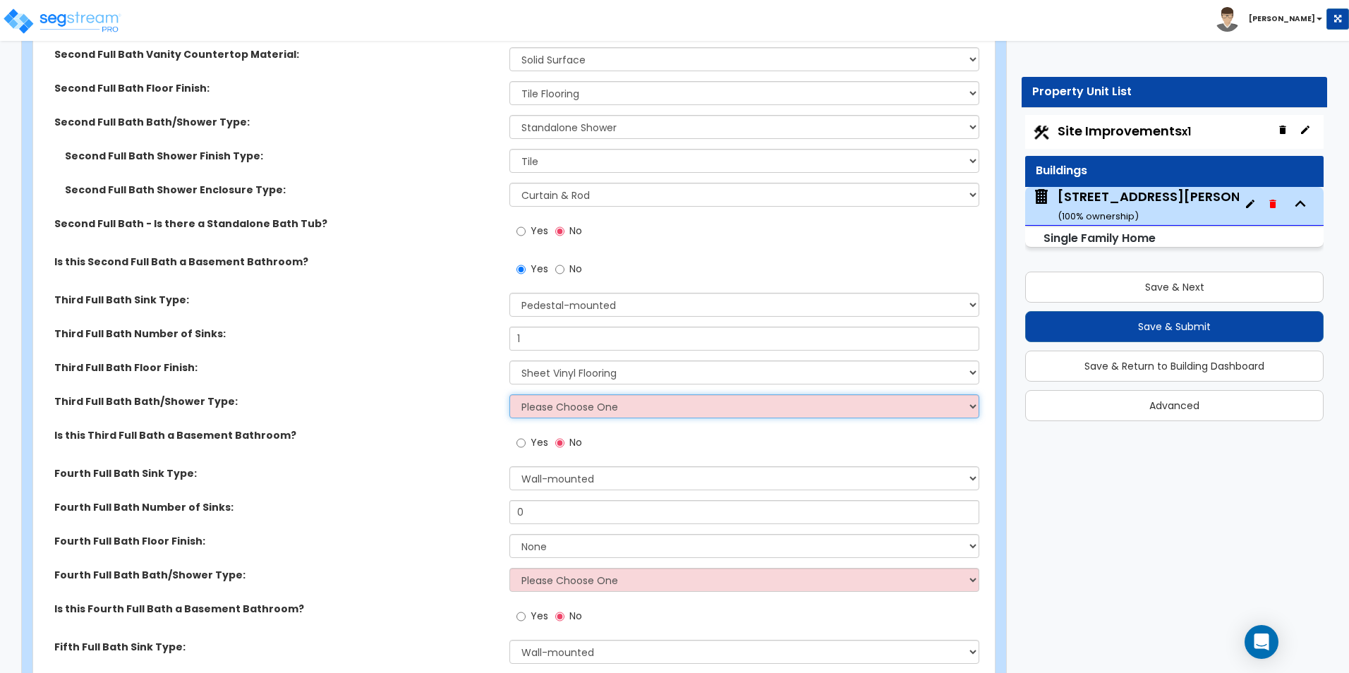
click at [566, 396] on select "Please Choose One Standalone Shower Bathtub - Shower Combo" at bounding box center [743, 406] width 469 height 24
select select "1"
click at [509, 394] on select "Please Choose One Standalone Shower Bathtub - Shower Combo" at bounding box center [743, 406] width 469 height 24
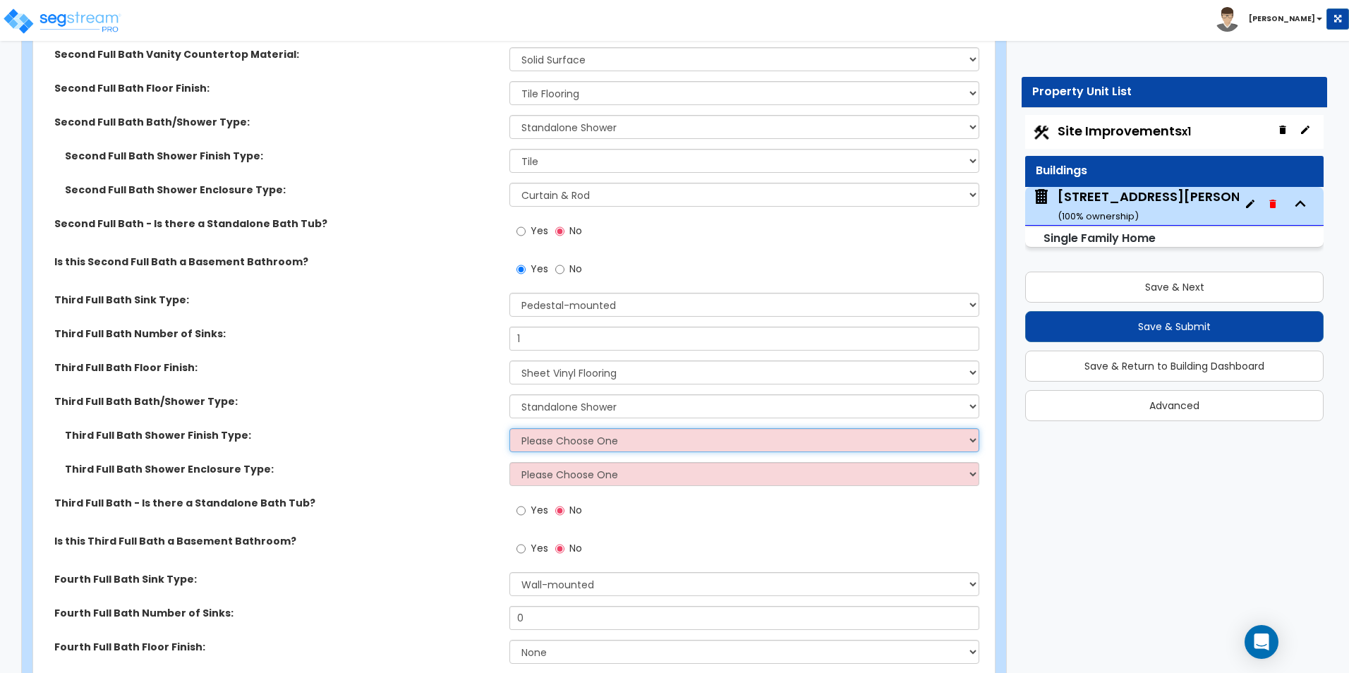
click at [559, 428] on select "Please Choose One Plastic Tile Stone" at bounding box center [743, 440] width 469 height 24
select select "1"
click at [509, 428] on select "Please Choose One Plastic Tile Stone" at bounding box center [743, 440] width 469 height 24
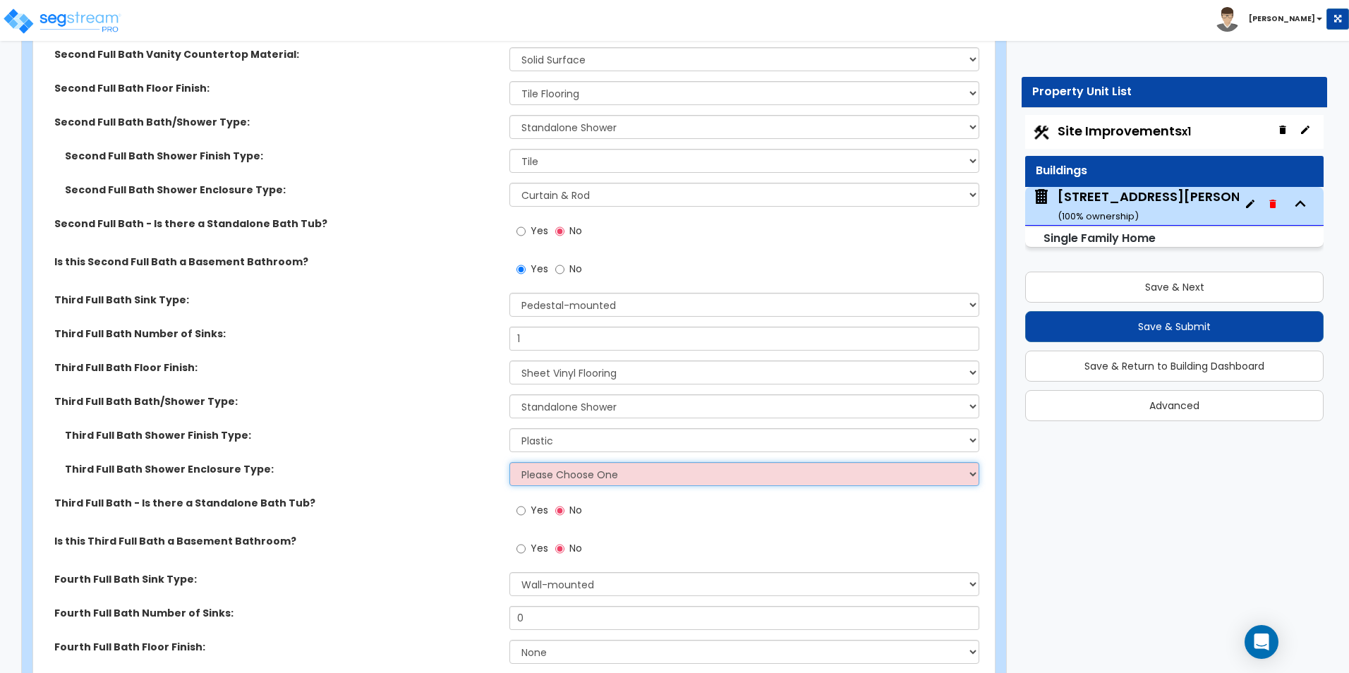
click at [552, 462] on select "Please Choose One Curtain & Rod Glass Sliding Doors Glass Hinged Doors" at bounding box center [743, 474] width 469 height 24
click at [509, 462] on select "Please Choose One Curtain & Rod Glass Sliding Doors Glass Hinged Doors" at bounding box center [743, 474] width 469 height 24
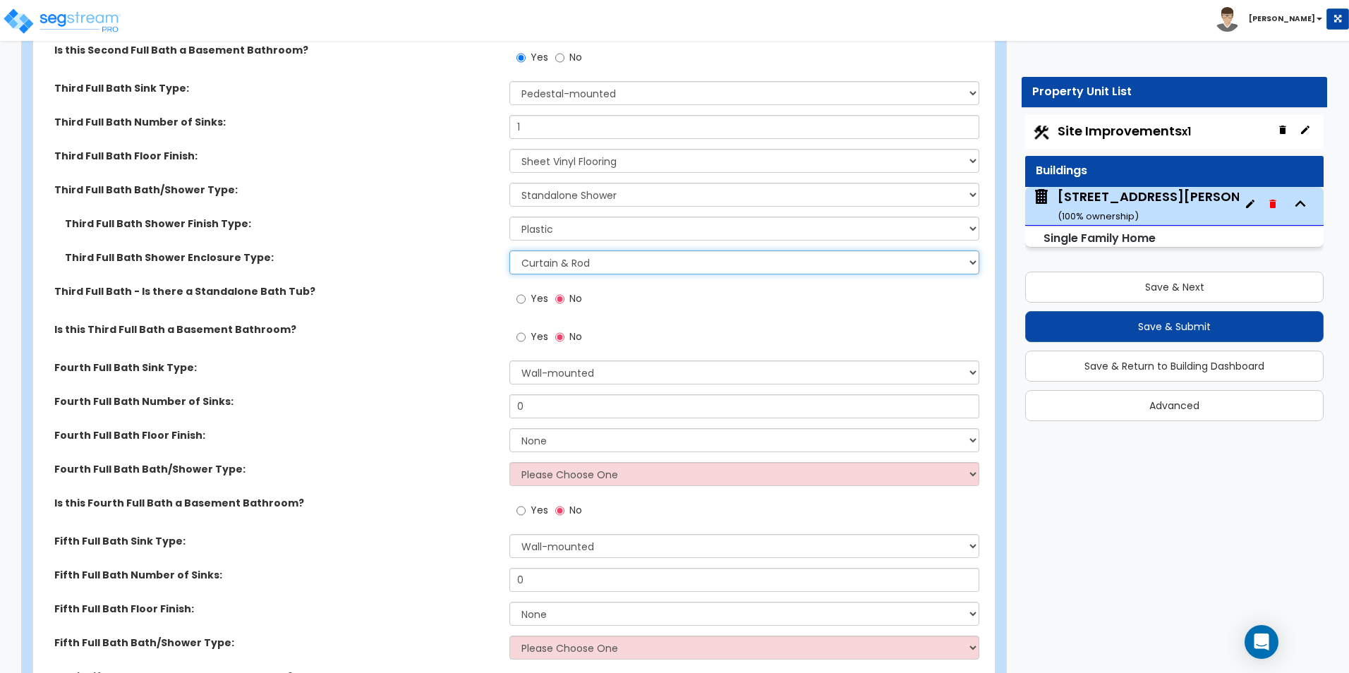
scroll to position [6278, 0]
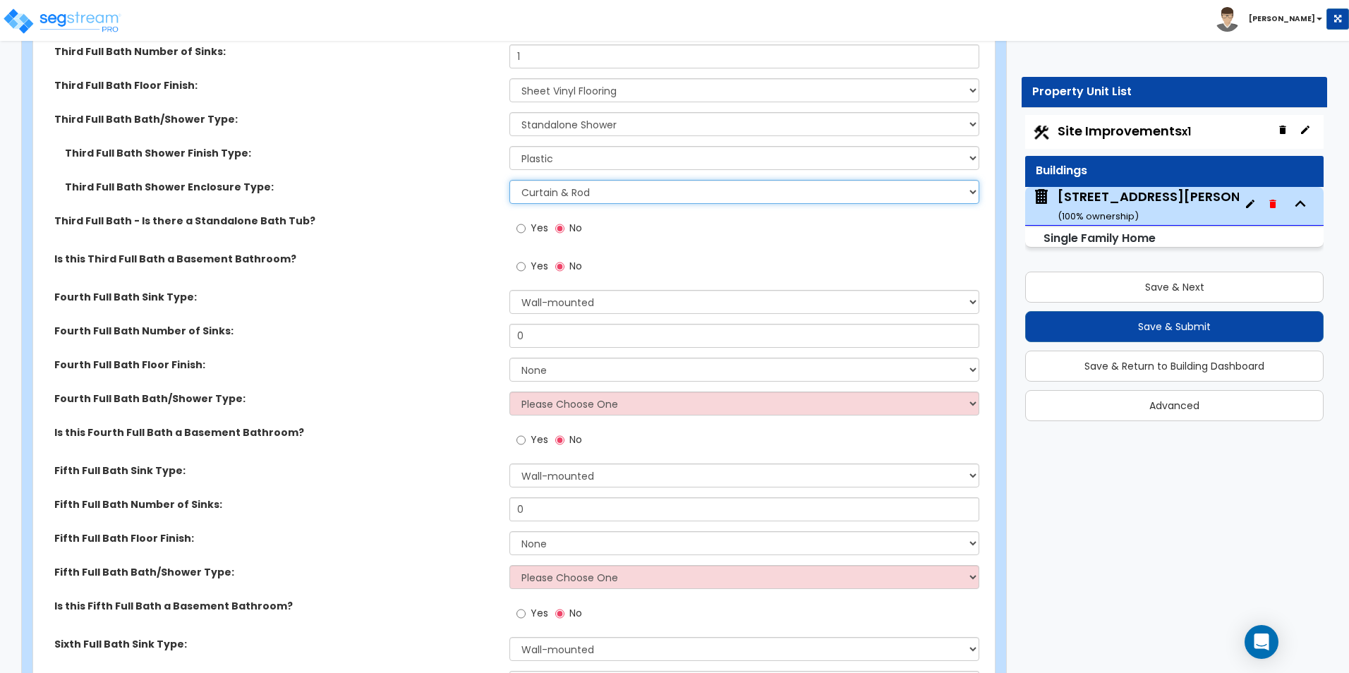
select select "2"
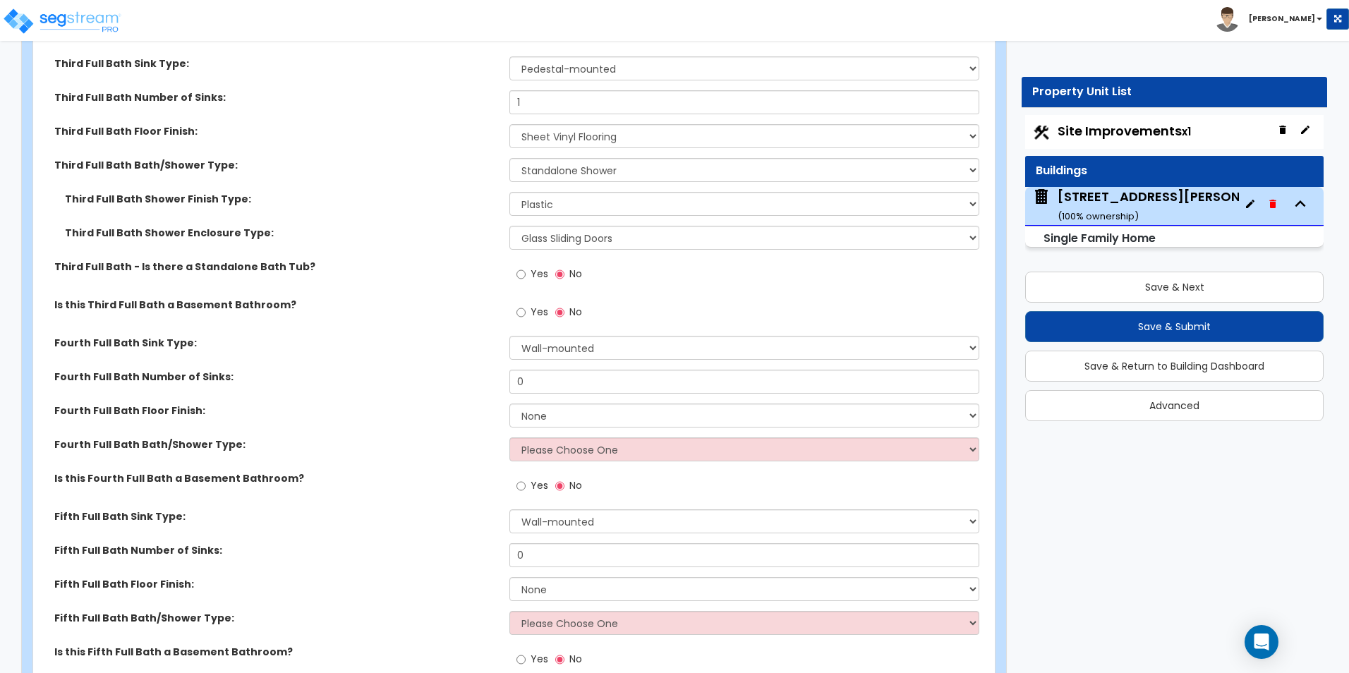
scroll to position [6207, 0]
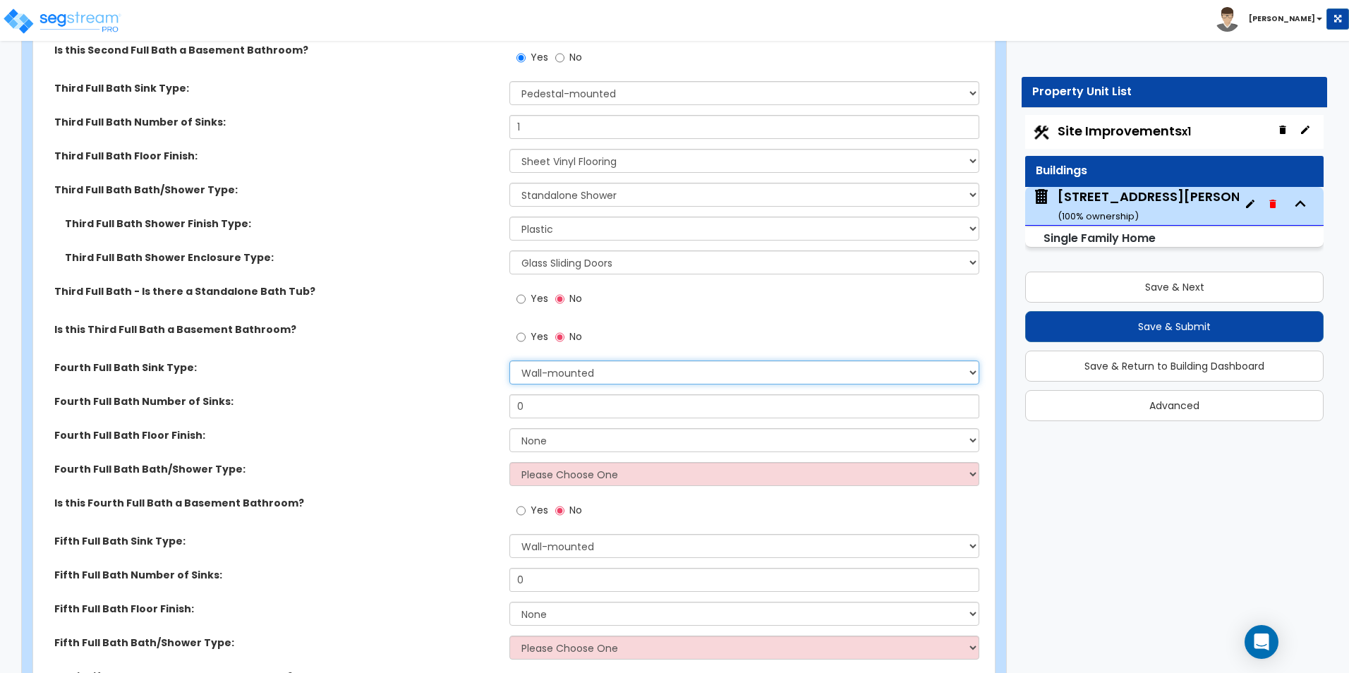
click at [583, 360] on select "Wall-mounted Pedestal-mounted Vanity-mounted" at bounding box center [743, 372] width 469 height 24
select select "2"
click at [509, 360] on select "Wall-mounted Pedestal-mounted Vanity-mounted" at bounding box center [743, 372] width 469 height 24
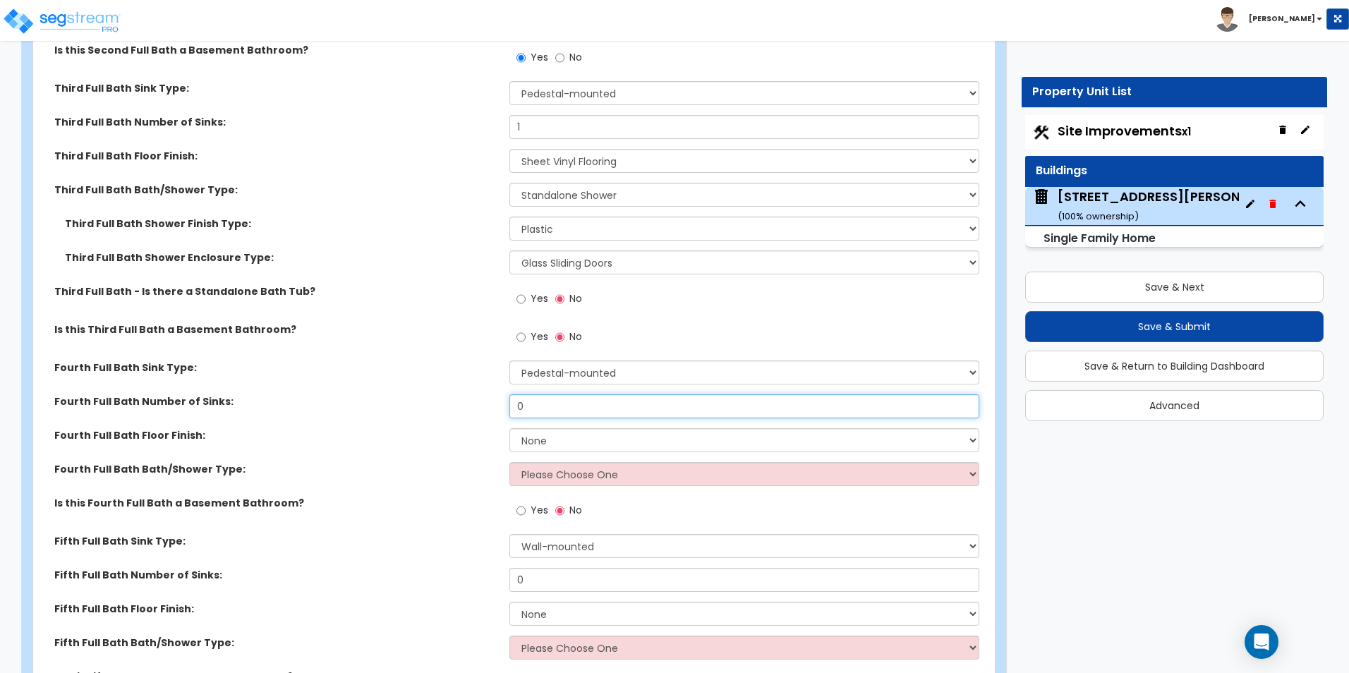
click at [546, 399] on input "0" at bounding box center [743, 406] width 469 height 24
type input "1"
click at [528, 428] on select "None Tile Flooring Hardwood Flooring Resilient Laminate Flooring VCT Flooring S…" at bounding box center [743, 440] width 469 height 24
select select "5"
click at [509, 428] on select "None Tile Flooring Hardwood Flooring Resilient Laminate Flooring VCT Flooring S…" at bounding box center [743, 440] width 469 height 24
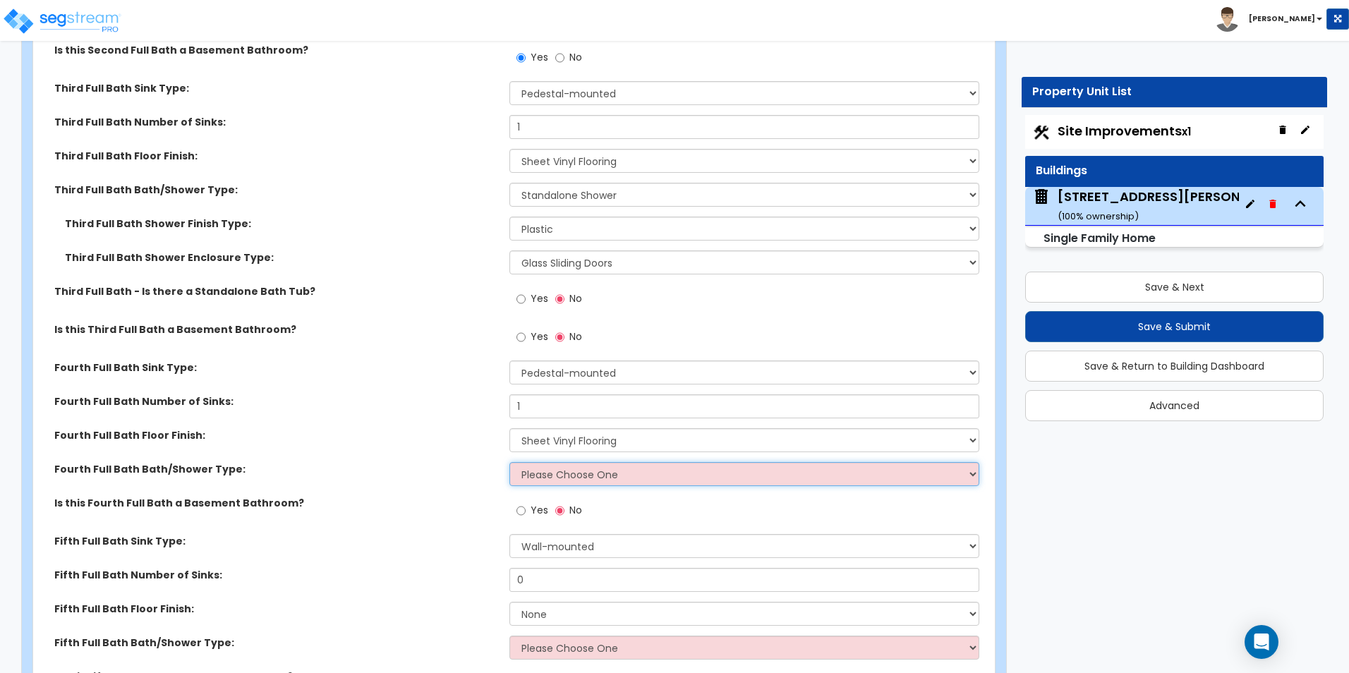
click at [547, 464] on select "Please Choose One Standalone Shower Bathtub - Shower Combo" at bounding box center [743, 474] width 469 height 24
select select "1"
click at [509, 462] on select "Please Choose One Standalone Shower Bathtub - Shower Combo" at bounding box center [743, 474] width 469 height 24
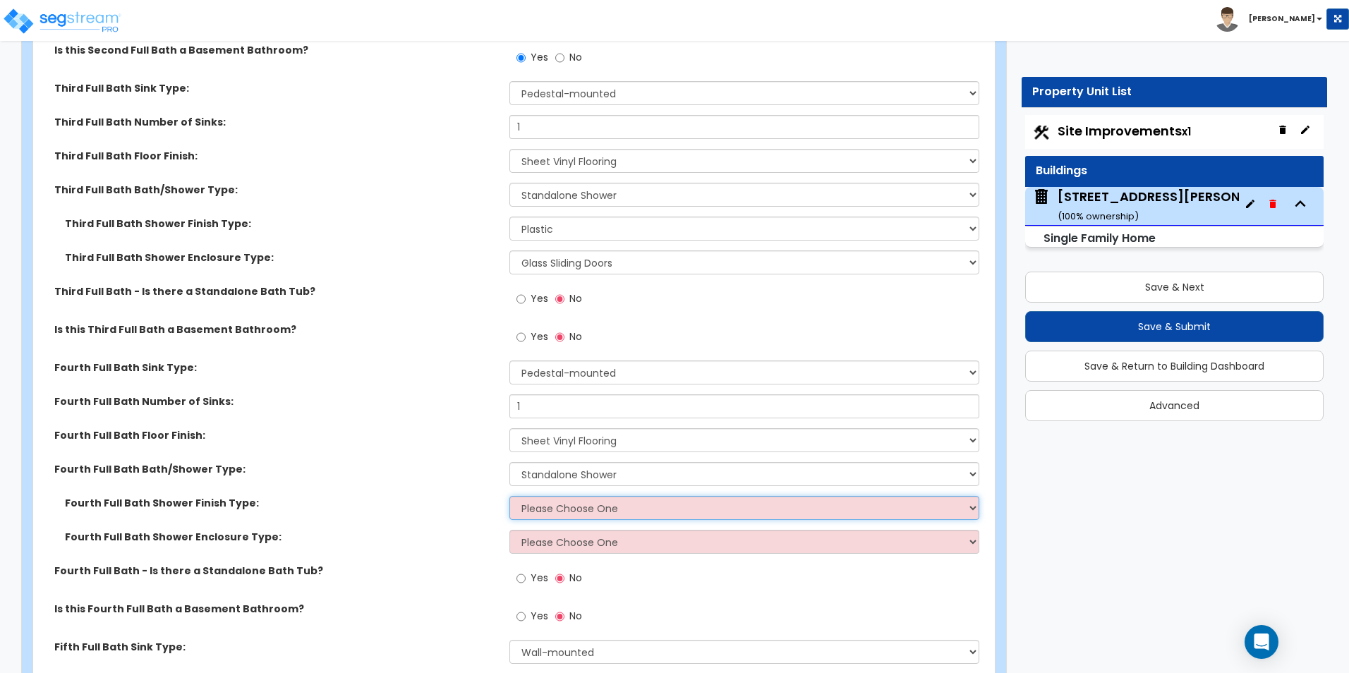
click at [545, 499] on select "Please Choose One Plastic Tile Stone" at bounding box center [743, 508] width 469 height 24
select select "1"
click at [509, 496] on select "Please Choose One Plastic Tile Stone" at bounding box center [743, 508] width 469 height 24
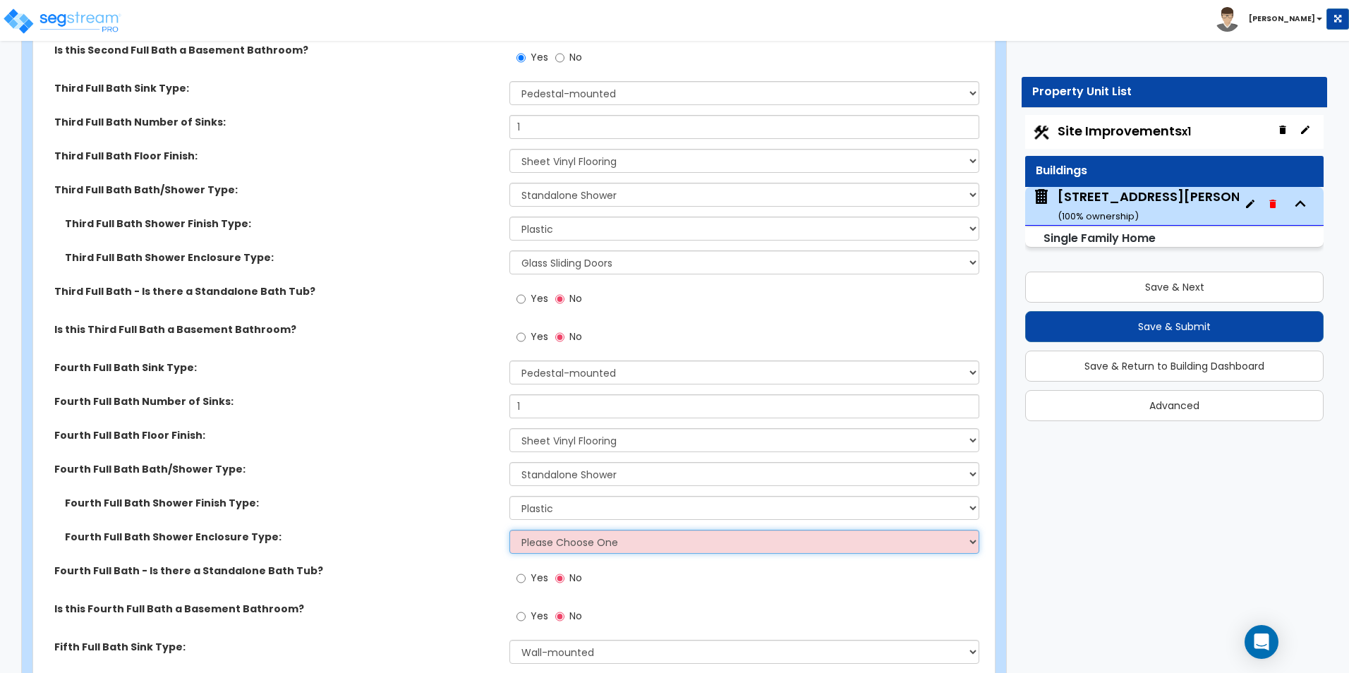
click at [549, 530] on select "Please Choose One Curtain & Rod Glass Sliding Doors Glass Hinged Doors" at bounding box center [743, 542] width 469 height 24
select select "1"
click at [509, 530] on select "Please Choose One Curtain & Rod Glass Sliding Doors Glass Hinged Doors" at bounding box center [743, 542] width 469 height 24
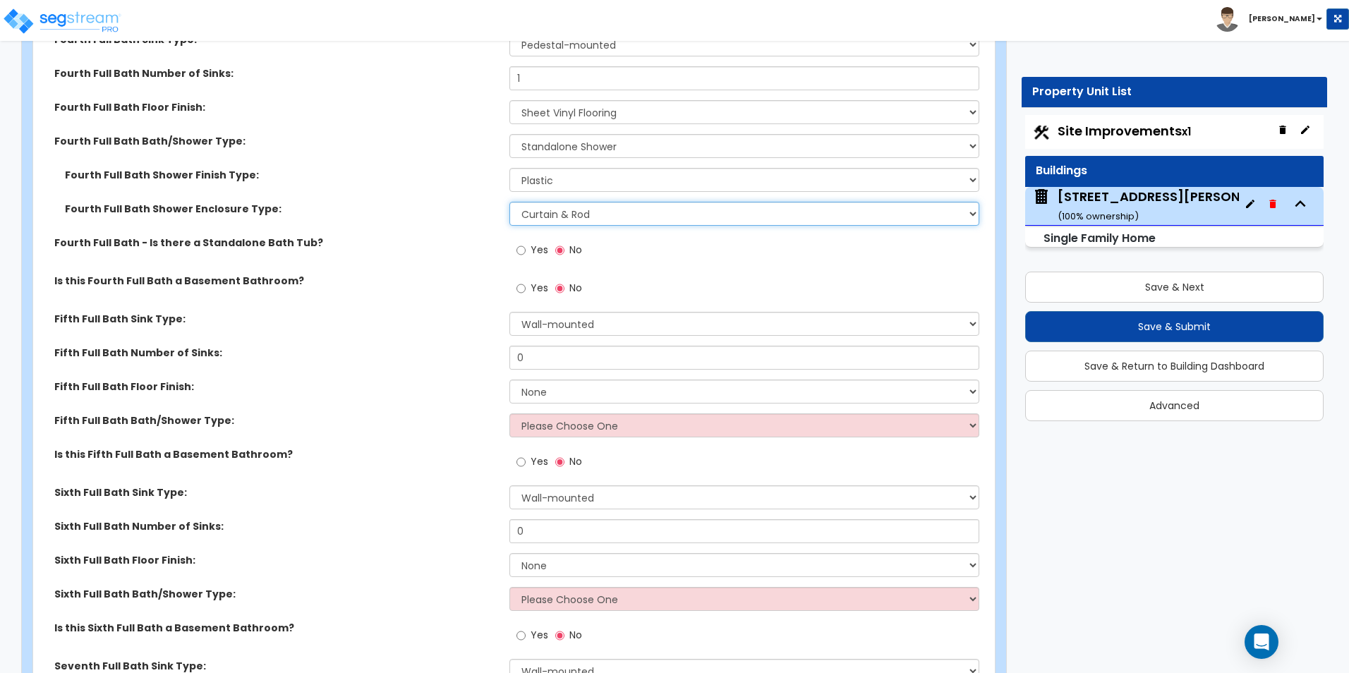
scroll to position [6560, 0]
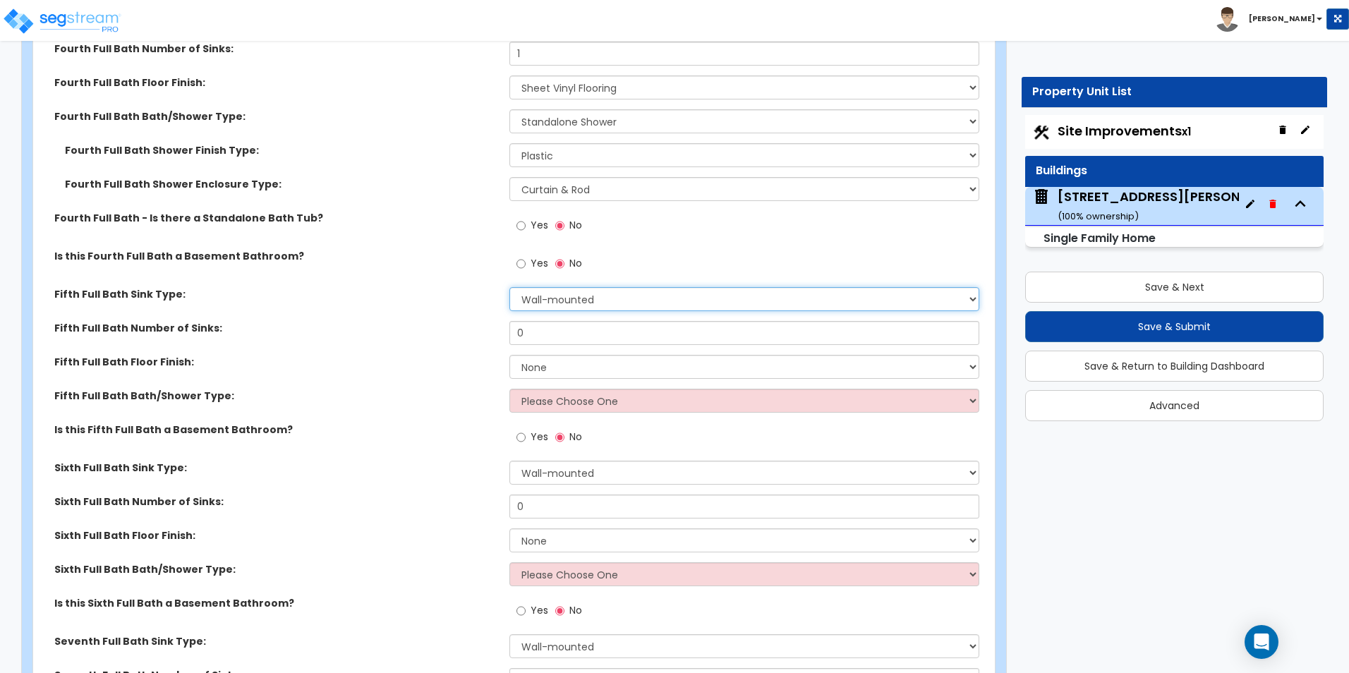
click at [590, 288] on select "Wall-mounted Pedestal-mounted Vanity-mounted" at bounding box center [743, 299] width 469 height 24
select select "2"
click at [509, 287] on select "Wall-mounted Pedestal-mounted Vanity-mounted" at bounding box center [743, 299] width 469 height 24
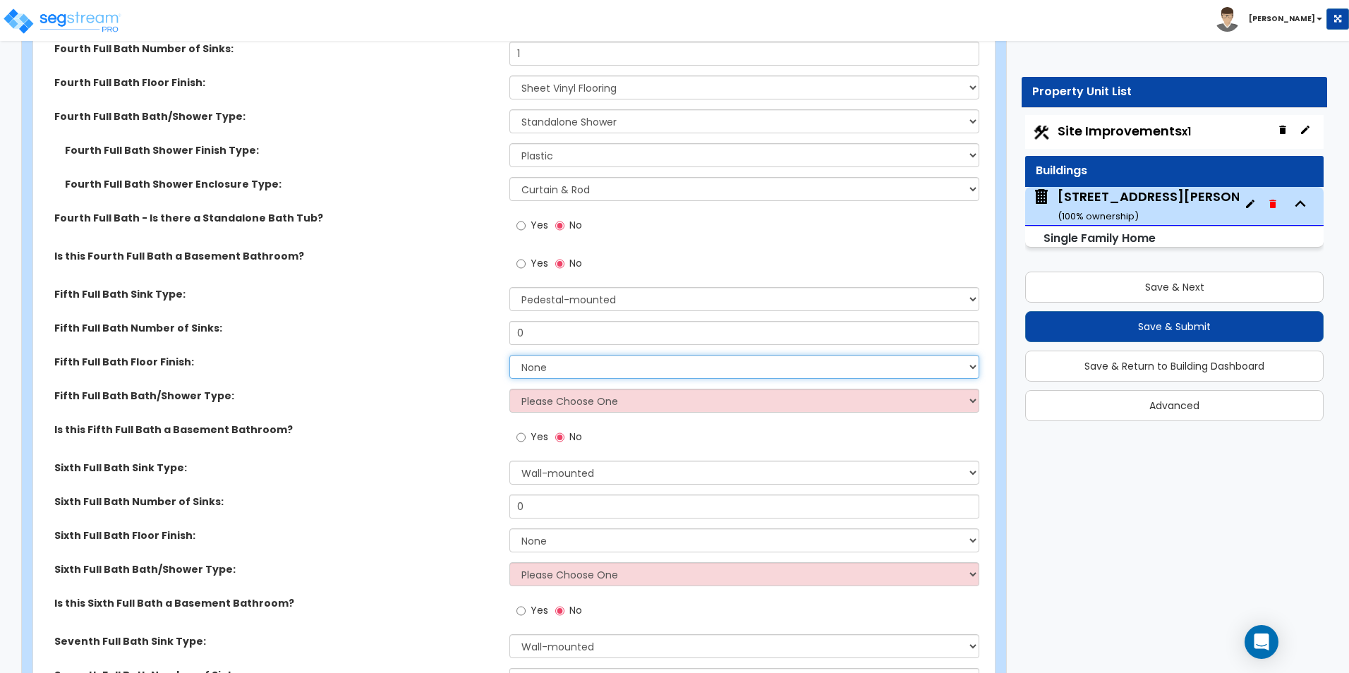
click at [577, 355] on select "None Tile Flooring Hardwood Flooring Resilient Laminate Flooring VCT Flooring S…" at bounding box center [743, 367] width 469 height 24
select select "5"
click at [509, 355] on select "None Tile Flooring Hardwood Flooring Resilient Laminate Flooring VCT Flooring S…" at bounding box center [743, 367] width 469 height 24
click at [585, 389] on select "Please Choose One Standalone Shower Bathtub - Shower Combo" at bounding box center [743, 401] width 469 height 24
select select "2"
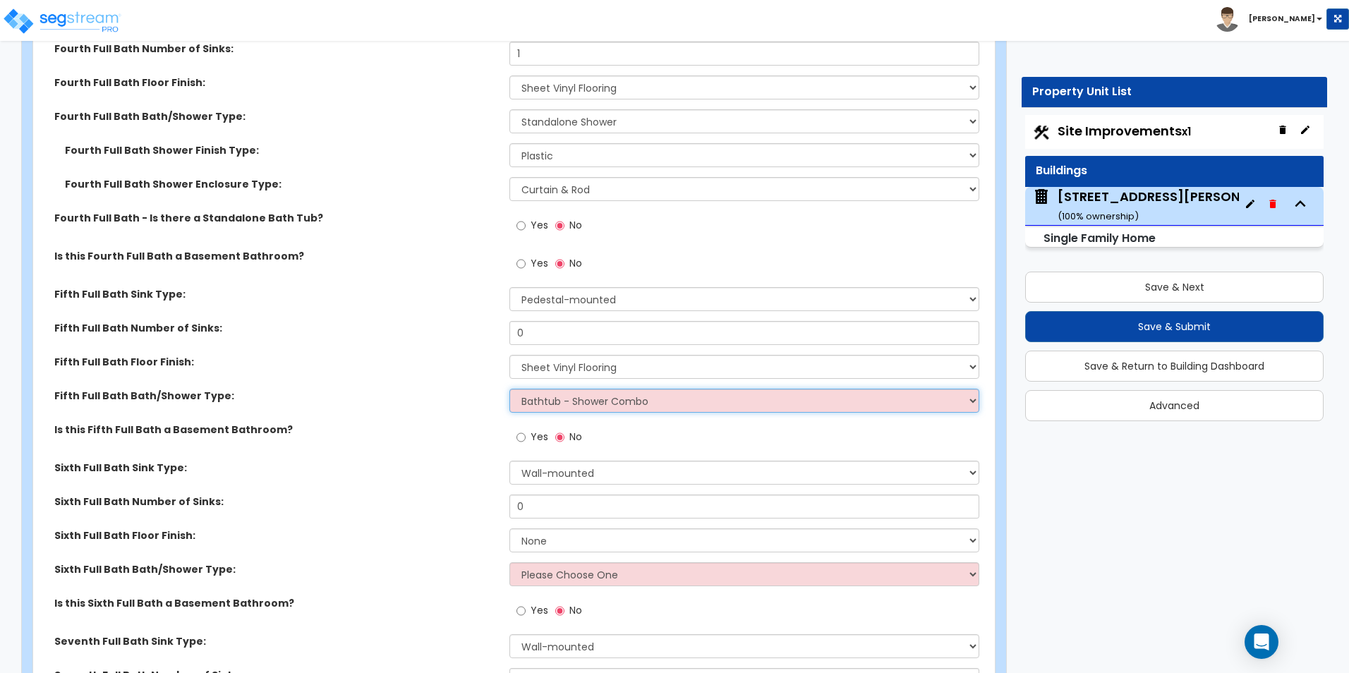
click at [509, 389] on select "Please Choose One Standalone Shower Bathtub - Shower Combo" at bounding box center [743, 401] width 469 height 24
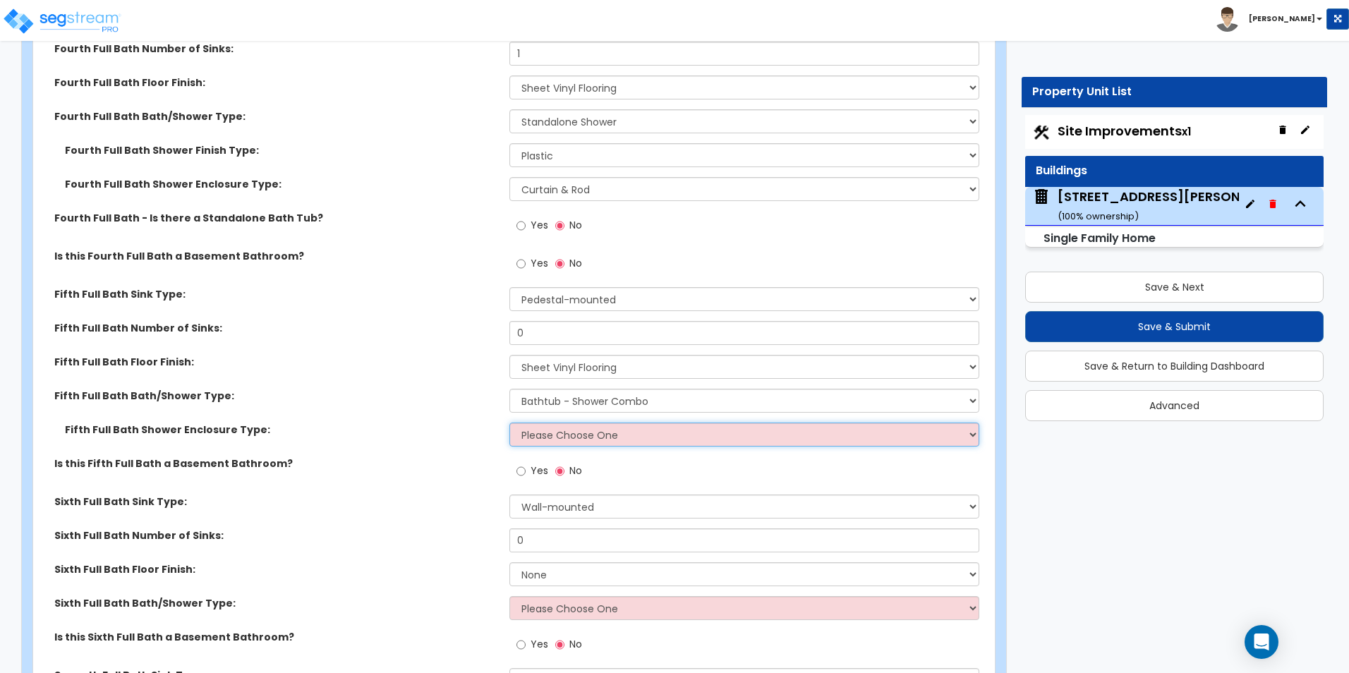
click at [579, 426] on select "Please Choose One Curtain & Rod Glass Sliding Doors Glass Hinged Doors" at bounding box center [743, 434] width 469 height 24
select select "1"
click at [509, 422] on select "Please Choose One Curtain & Rod Glass Sliding Doors Glass Hinged Doors" at bounding box center [743, 434] width 469 height 24
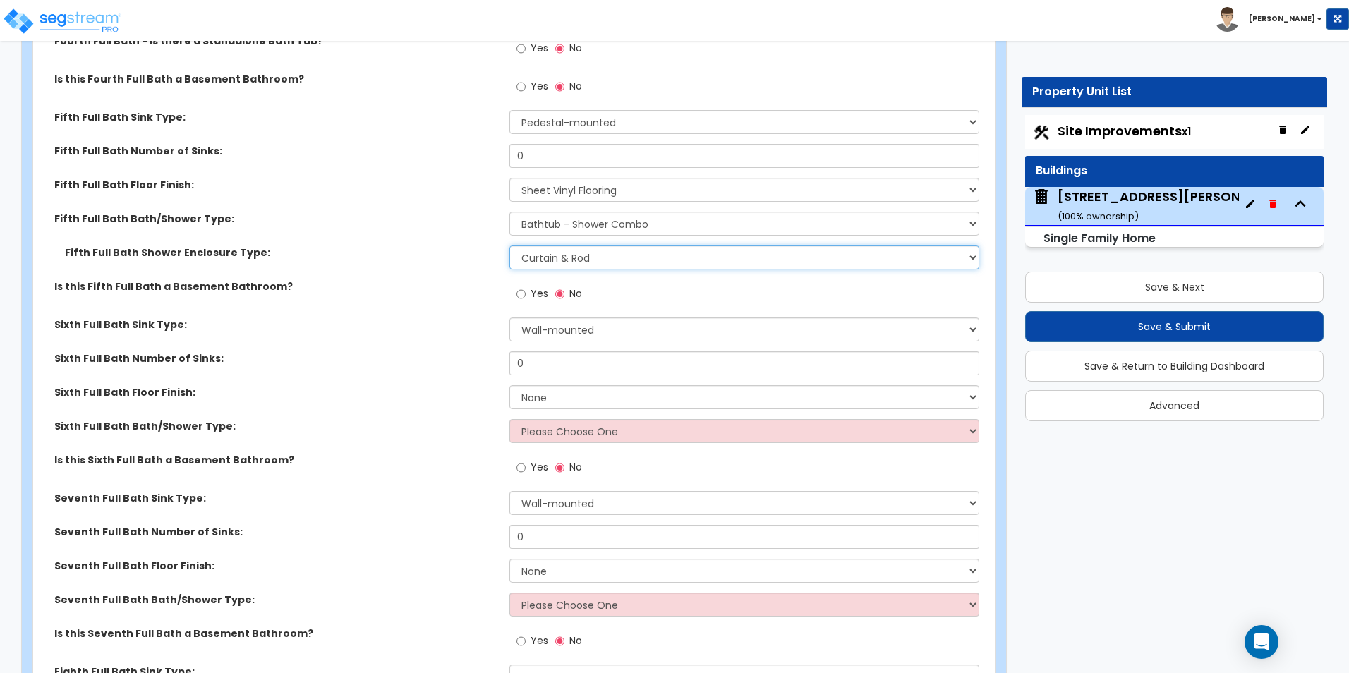
scroll to position [6771, 0]
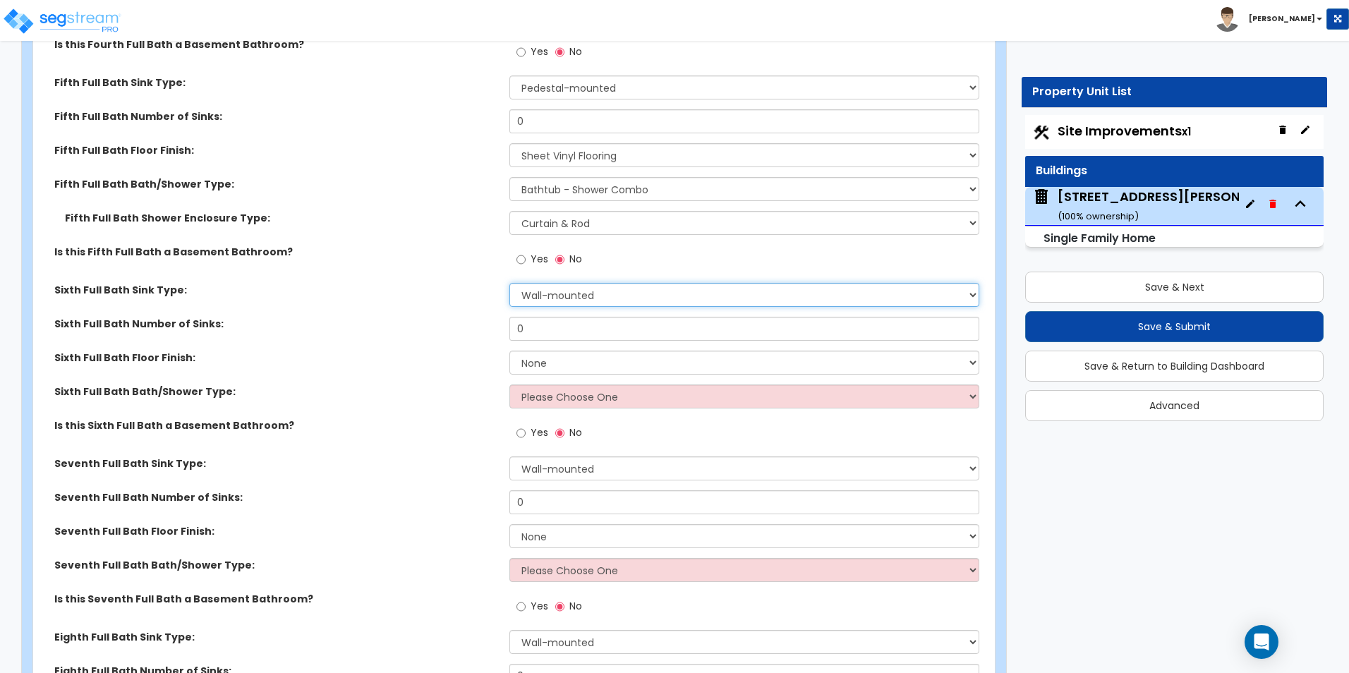
click at [566, 283] on select "Wall-mounted Pedestal-mounted Vanity-mounted" at bounding box center [743, 295] width 469 height 24
select select "3"
click at [509, 283] on select "Wall-mounted Pedestal-mounted Vanity-mounted" at bounding box center [743, 295] width 469 height 24
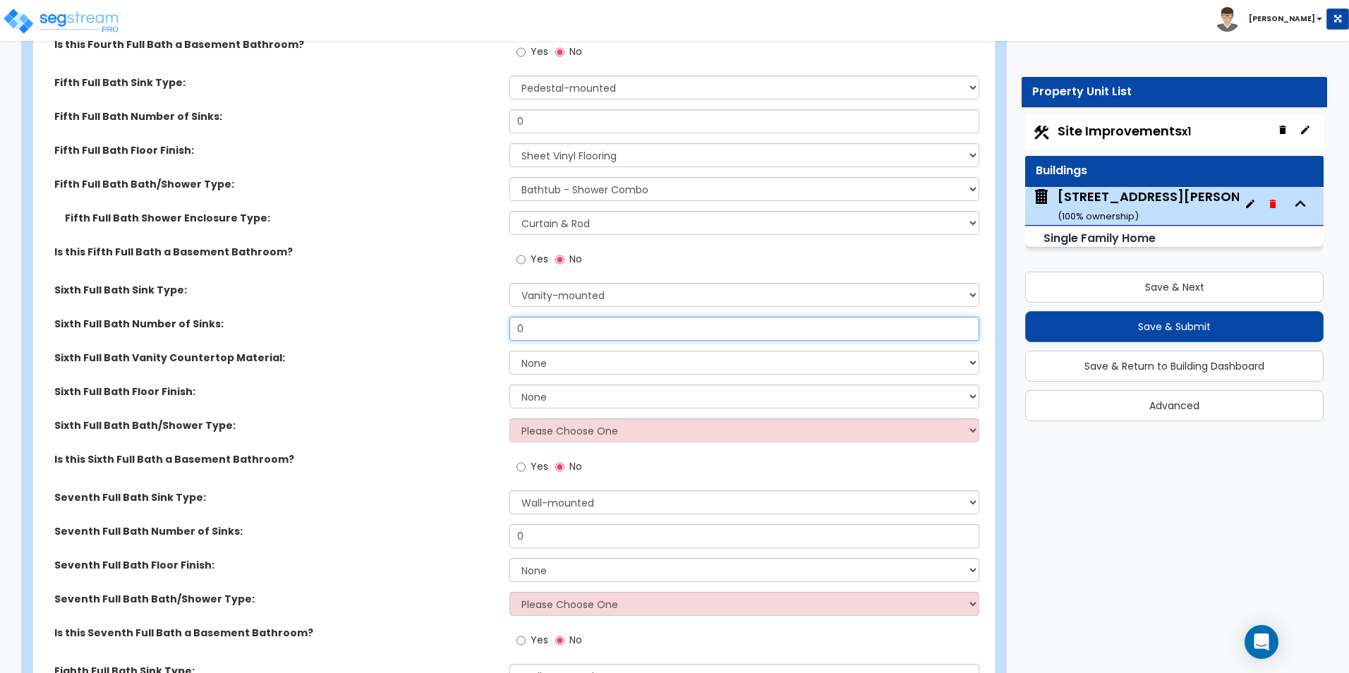
click at [545, 317] on input "0" at bounding box center [743, 329] width 469 height 24
type input "1"
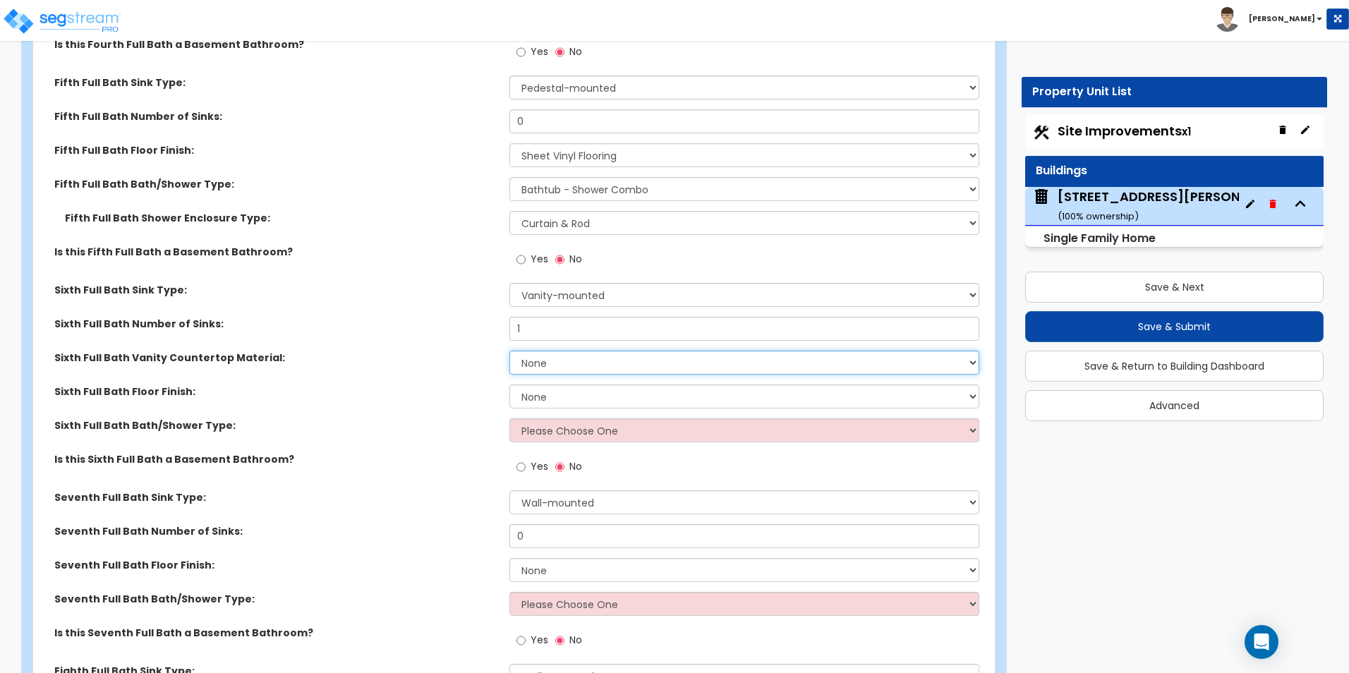
click at [551, 353] on select "None Plastic Laminate Solid Surface Stone Quartz Marble Tile Wood Stainless Ste…" at bounding box center [743, 363] width 469 height 24
select select "2"
click at [509, 351] on select "None Plastic Laminate Solid Surface Stone Quartz Marble Tile Wood Stainless Ste…" at bounding box center [743, 363] width 469 height 24
click at [564, 384] on select "None Tile Flooring Hardwood Flooring Resilient Laminate Flooring VCT Flooring S…" at bounding box center [743, 396] width 469 height 24
select select "3"
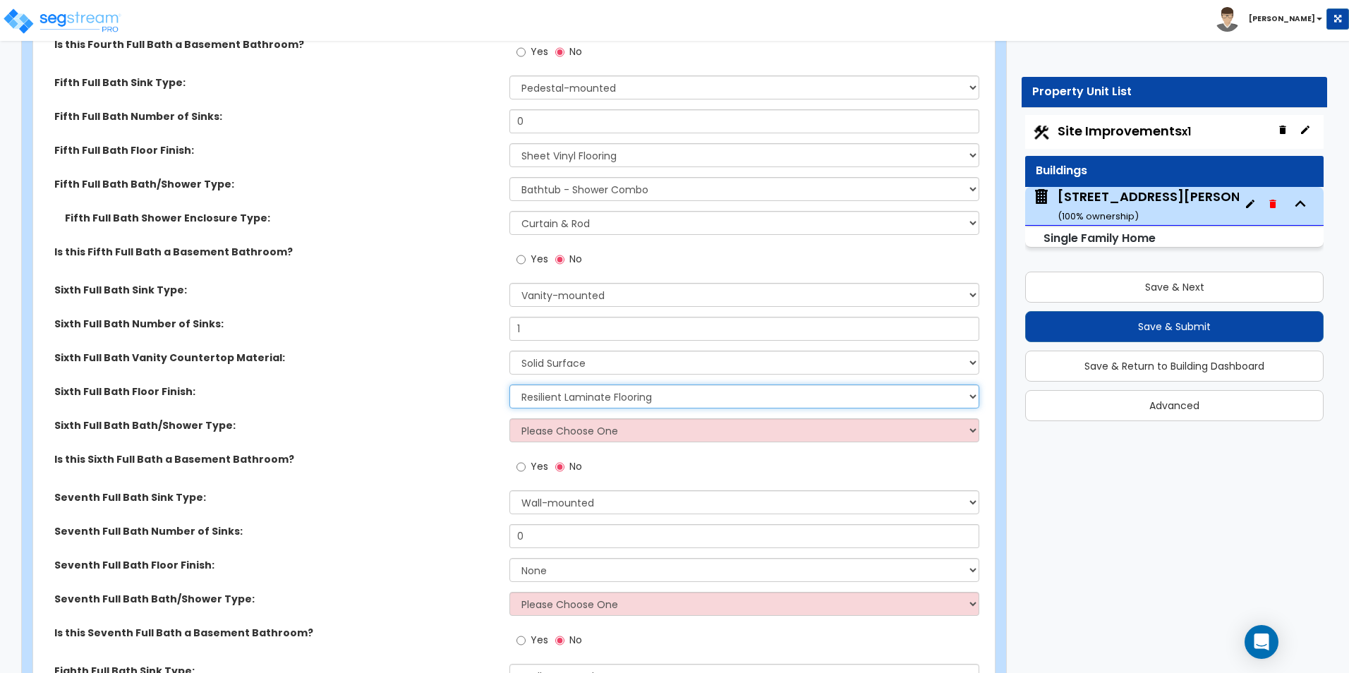
click at [509, 384] on select "None Tile Flooring Hardwood Flooring Resilient Laminate Flooring VCT Flooring S…" at bounding box center [743, 396] width 469 height 24
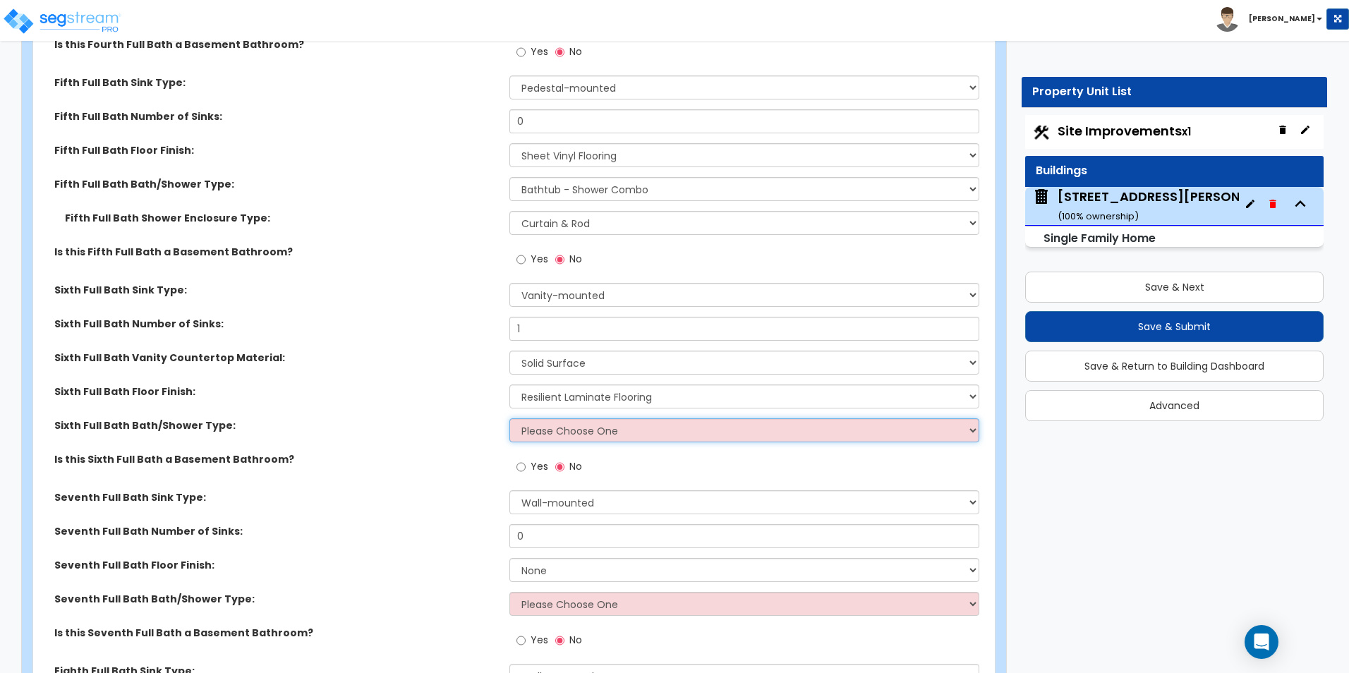
click at [607, 418] on select "Please Choose One Standalone Shower Bathtub - Shower Combo" at bounding box center [743, 430] width 469 height 24
select select "2"
click at [509, 418] on select "Please Choose One Standalone Shower Bathtub - Shower Combo" at bounding box center [743, 430] width 469 height 24
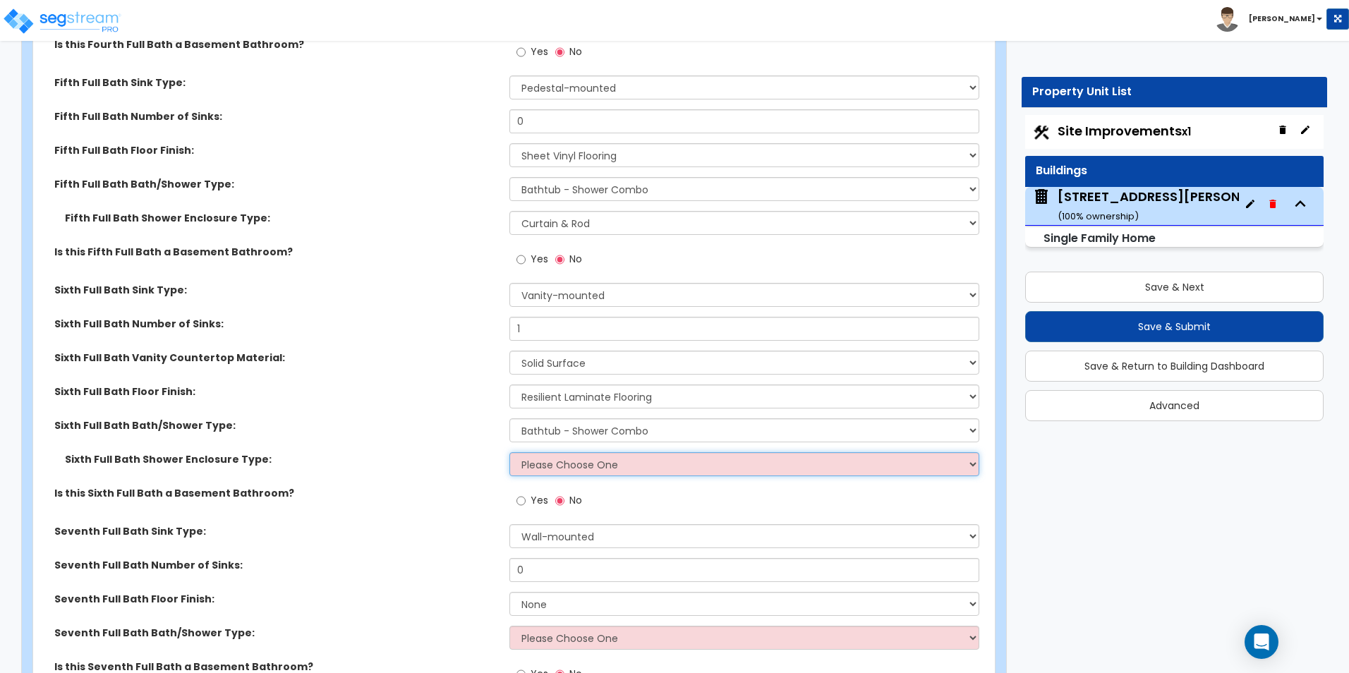
click at [581, 452] on select "Please Choose One Curtain & Rod Glass Sliding Doors Glass Hinged Doors" at bounding box center [743, 464] width 469 height 24
select select "1"
click at [509, 452] on select "Please Choose One Curtain & Rod Glass Sliding Doors Glass Hinged Doors" at bounding box center [743, 464] width 469 height 24
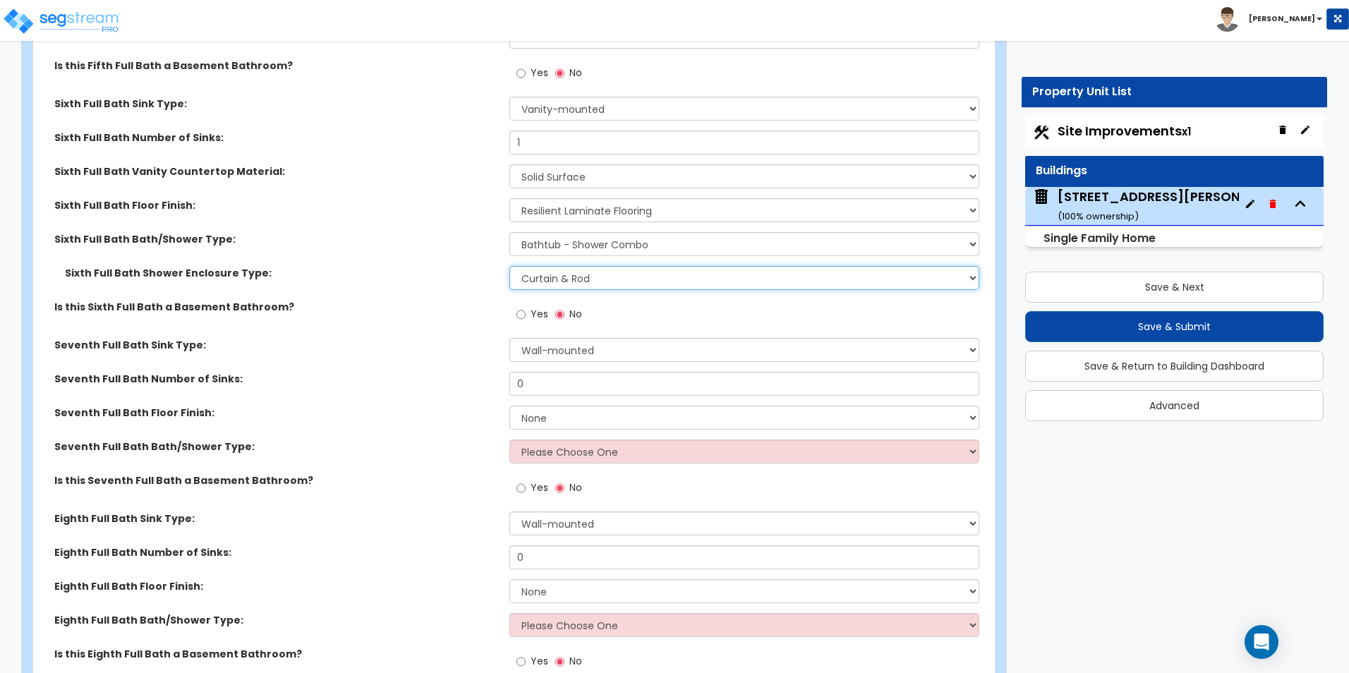
scroll to position [6983, 0]
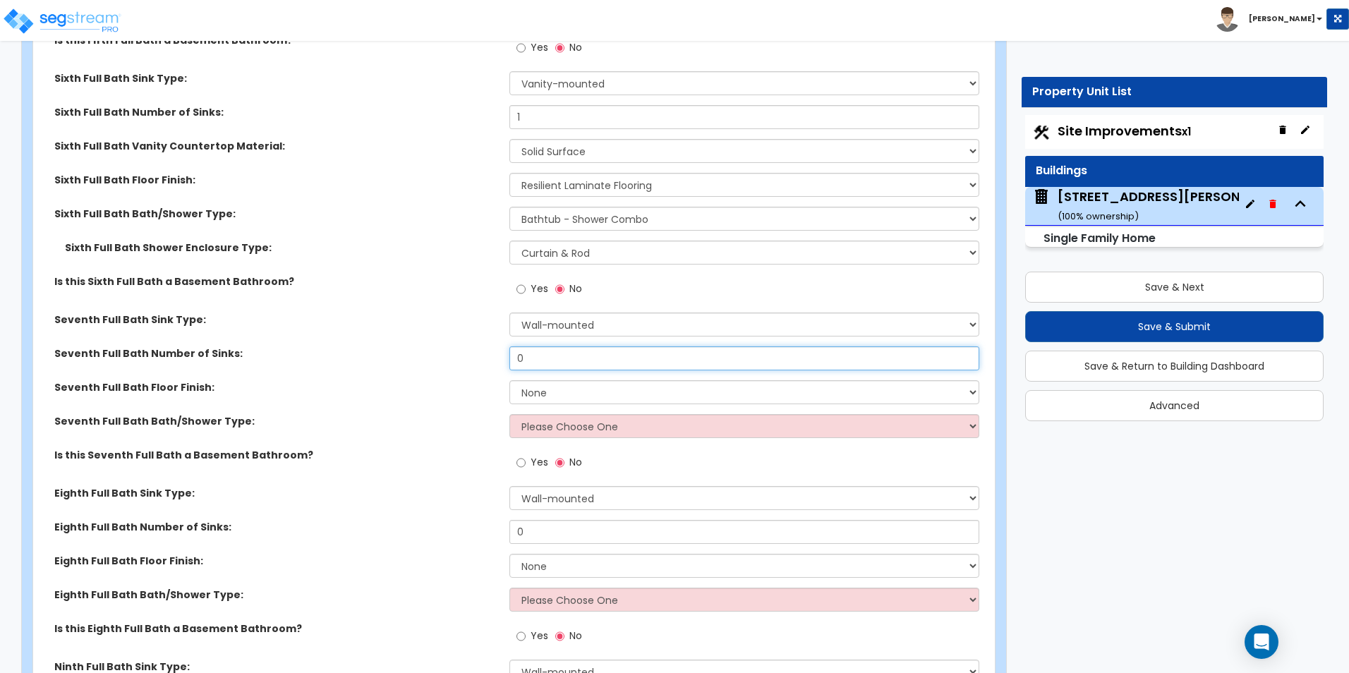
click at [557, 346] on input "0" at bounding box center [743, 358] width 469 height 24
type input "1"
click at [575, 380] on select "None Tile Flooring Hardwood Flooring Resilient Laminate Flooring VCT Flooring S…" at bounding box center [743, 392] width 469 height 24
select select "3"
click at [509, 380] on select "None Tile Flooring Hardwood Flooring Resilient Laminate Flooring VCT Flooring S…" at bounding box center [743, 392] width 469 height 24
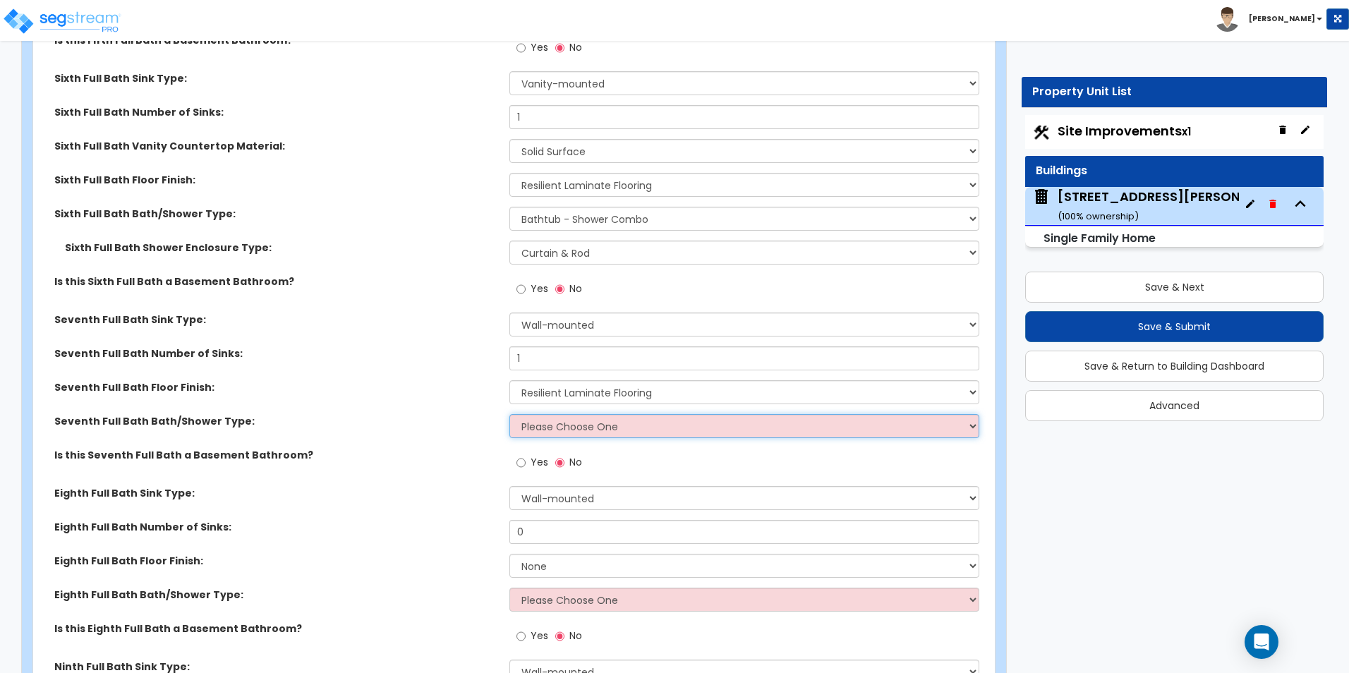
click at [596, 414] on select "Please Choose One Standalone Shower Bathtub - Shower Combo" at bounding box center [743, 426] width 469 height 24
select select "1"
click at [509, 414] on select "Please Choose One Standalone Shower Bathtub - Shower Combo" at bounding box center [743, 426] width 469 height 24
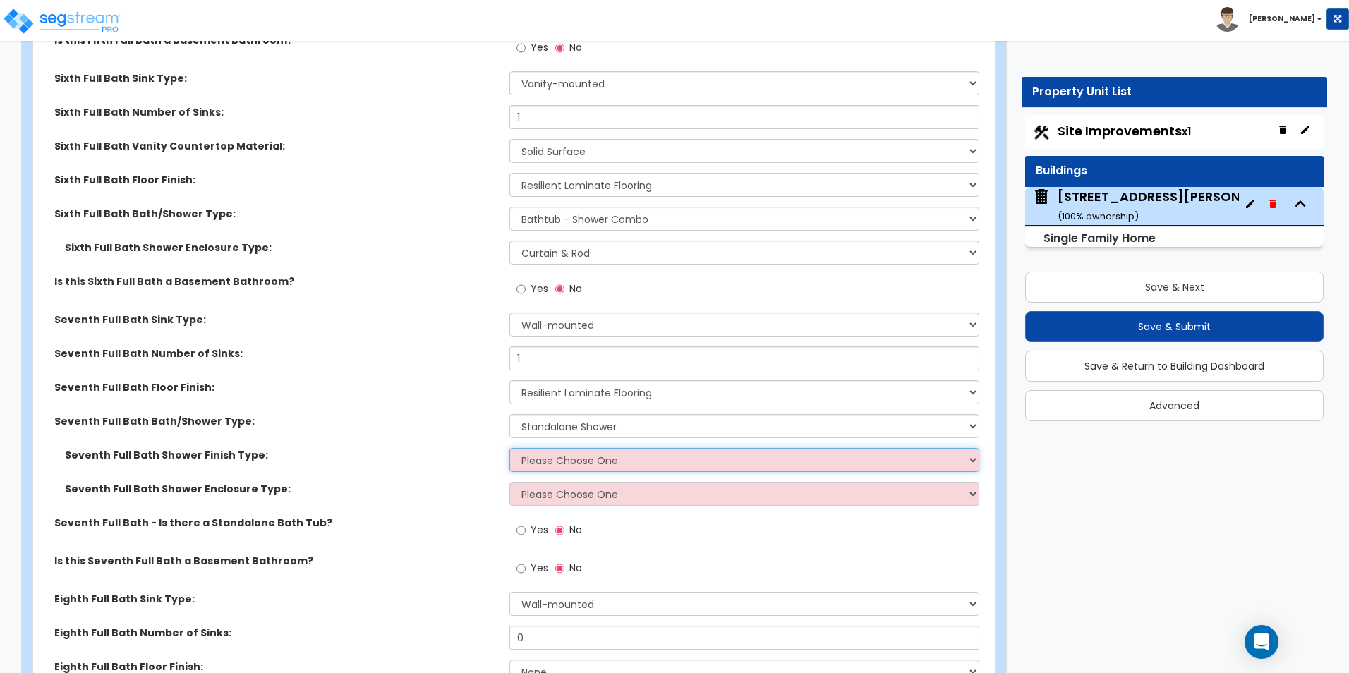
click at [588, 450] on select "Please Choose One Plastic Tile Stone" at bounding box center [743, 460] width 469 height 24
select select "1"
click at [509, 448] on select "Please Choose One Plastic Tile Stone" at bounding box center [743, 460] width 469 height 24
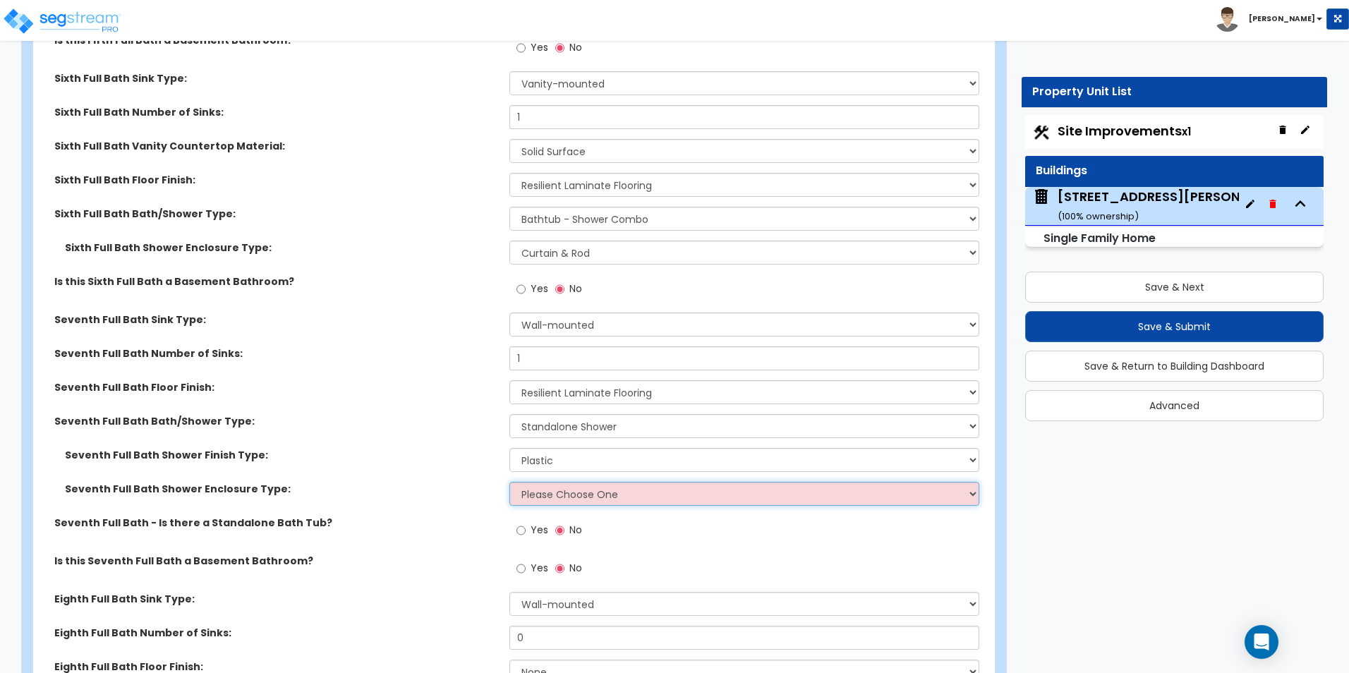
click at [573, 482] on select "Please Choose One Curtain & Rod Glass Sliding Doors Glass Hinged Doors" at bounding box center [743, 494] width 469 height 24
select select "1"
click at [509, 482] on select "Please Choose One Curtain & Rod Glass Sliding Doors Glass Hinged Doors" at bounding box center [743, 494] width 469 height 24
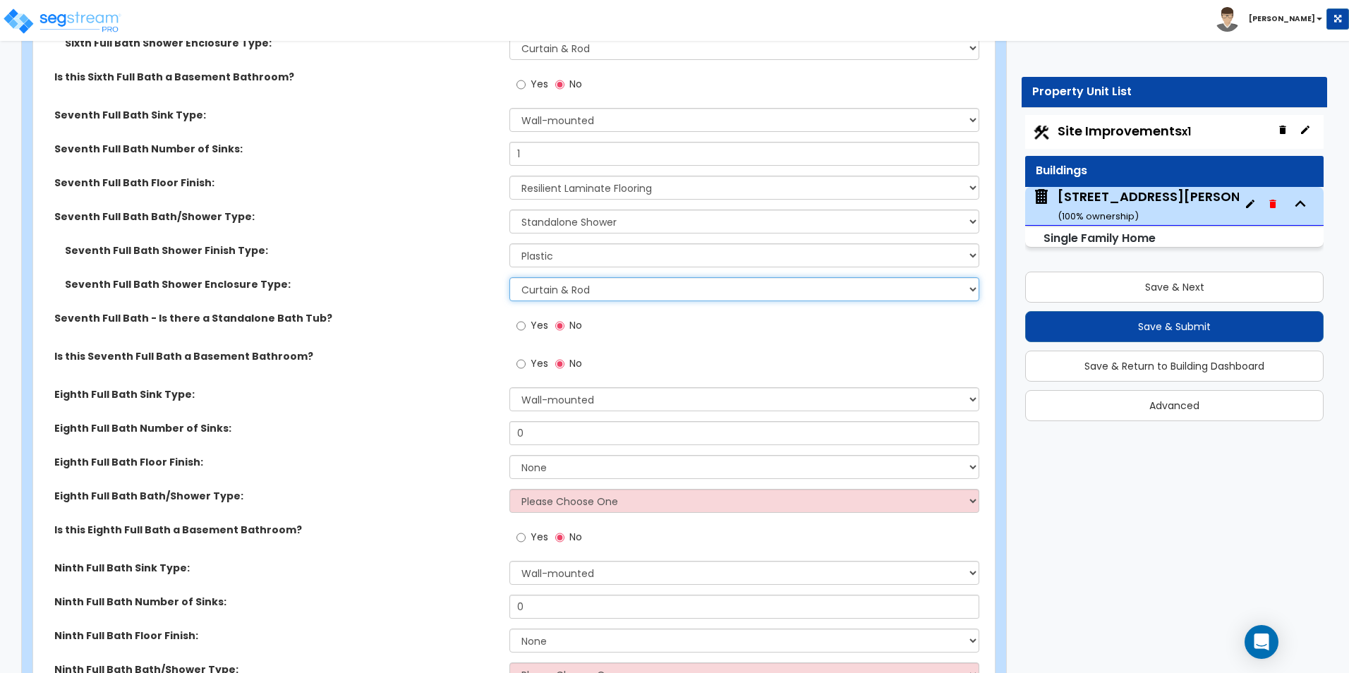
scroll to position [7194, 0]
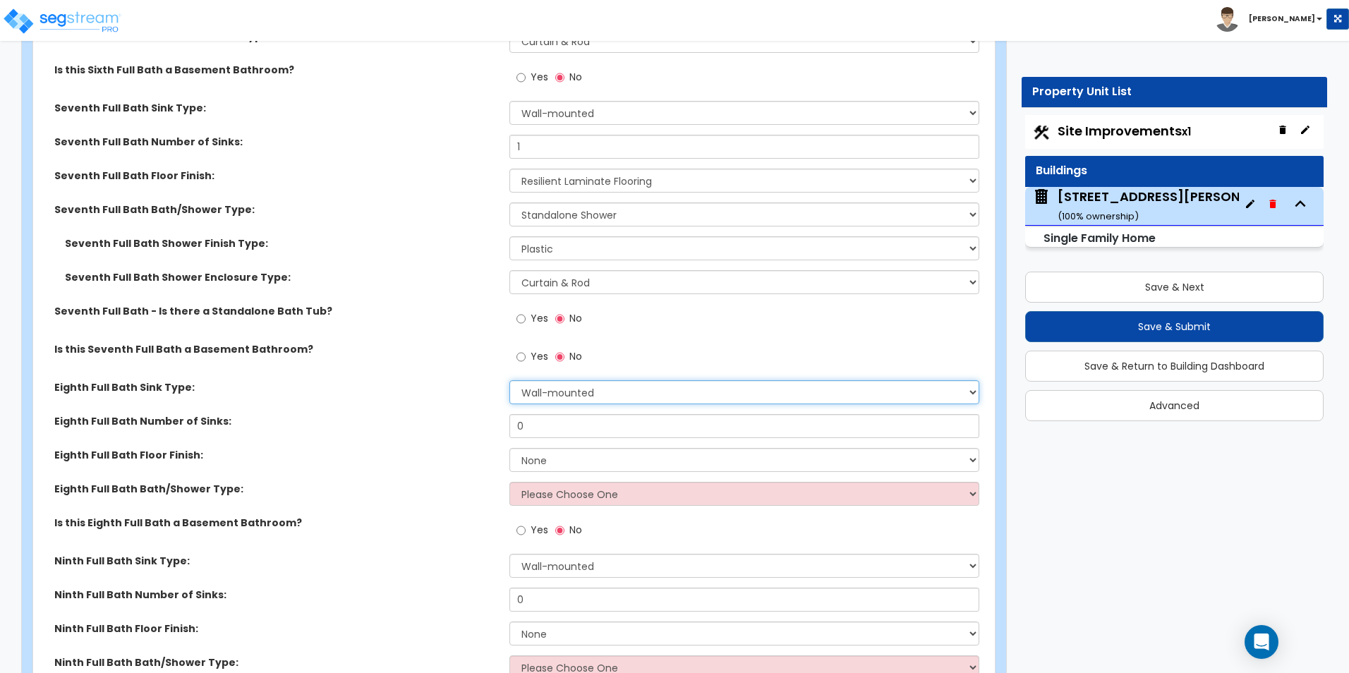
click at [594, 380] on select "Wall-mounted Pedestal-mounted Vanity-mounted" at bounding box center [743, 392] width 469 height 24
click at [606, 380] on select "Wall-mounted Pedestal-mounted Vanity-mounted" at bounding box center [743, 392] width 469 height 24
select select "3"
click at [509, 380] on select "Wall-mounted Pedestal-mounted Vanity-mounted" at bounding box center [743, 392] width 469 height 24
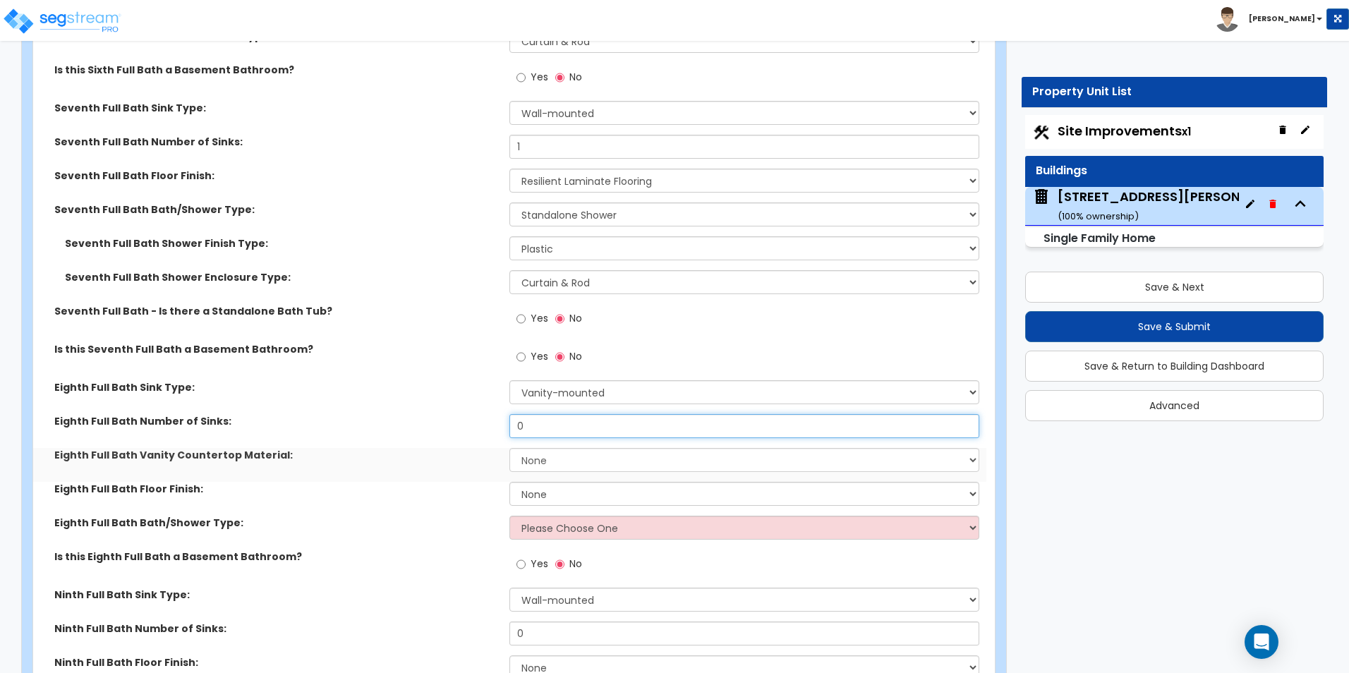
click at [602, 414] on input "0" at bounding box center [743, 426] width 469 height 24
type input "1"
click at [568, 448] on select "None Plastic Laminate Solid Surface Stone Quartz Marble Tile Wood Stainless Ste…" at bounding box center [743, 460] width 469 height 24
select select "2"
click at [509, 448] on select "None Plastic Laminate Solid Surface Stone Quartz Marble Tile Wood Stainless Ste…" at bounding box center [743, 460] width 469 height 24
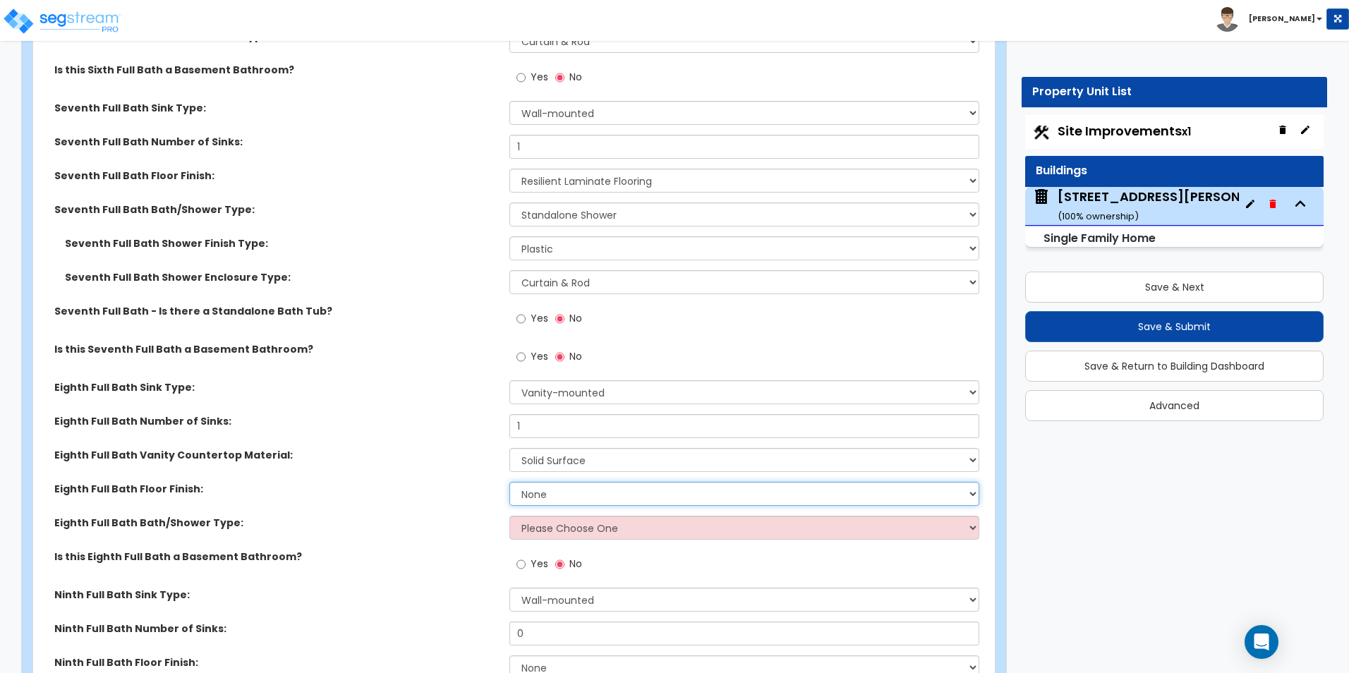
click at [564, 482] on select "None Tile Flooring Hardwood Flooring Resilient Laminate Flooring VCT Flooring S…" at bounding box center [743, 494] width 469 height 24
select select "5"
click at [509, 482] on select "None Tile Flooring Hardwood Flooring Resilient Laminate Flooring VCT Flooring S…" at bounding box center [743, 494] width 469 height 24
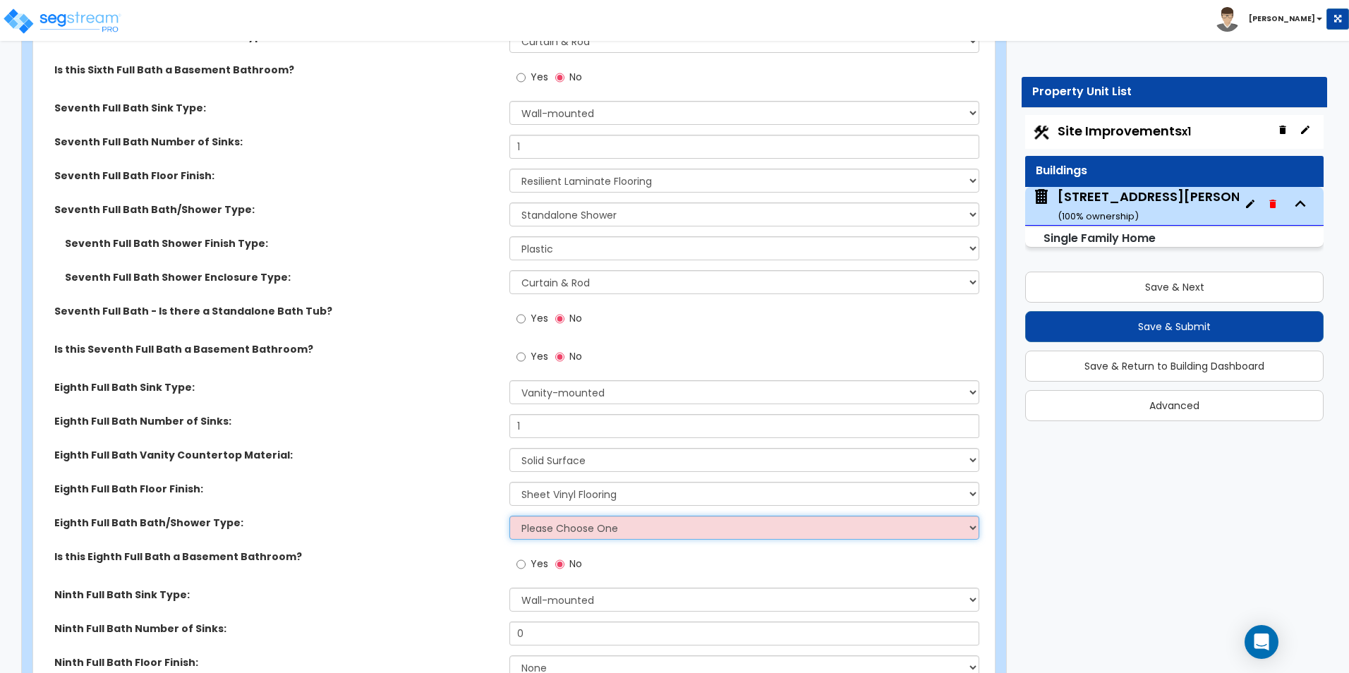
click at [580, 518] on select "Please Choose One Standalone Shower Bathtub - Shower Combo" at bounding box center [743, 528] width 469 height 24
select select "1"
click at [509, 516] on select "Please Choose One Standalone Shower Bathtub - Shower Combo" at bounding box center [743, 528] width 469 height 24
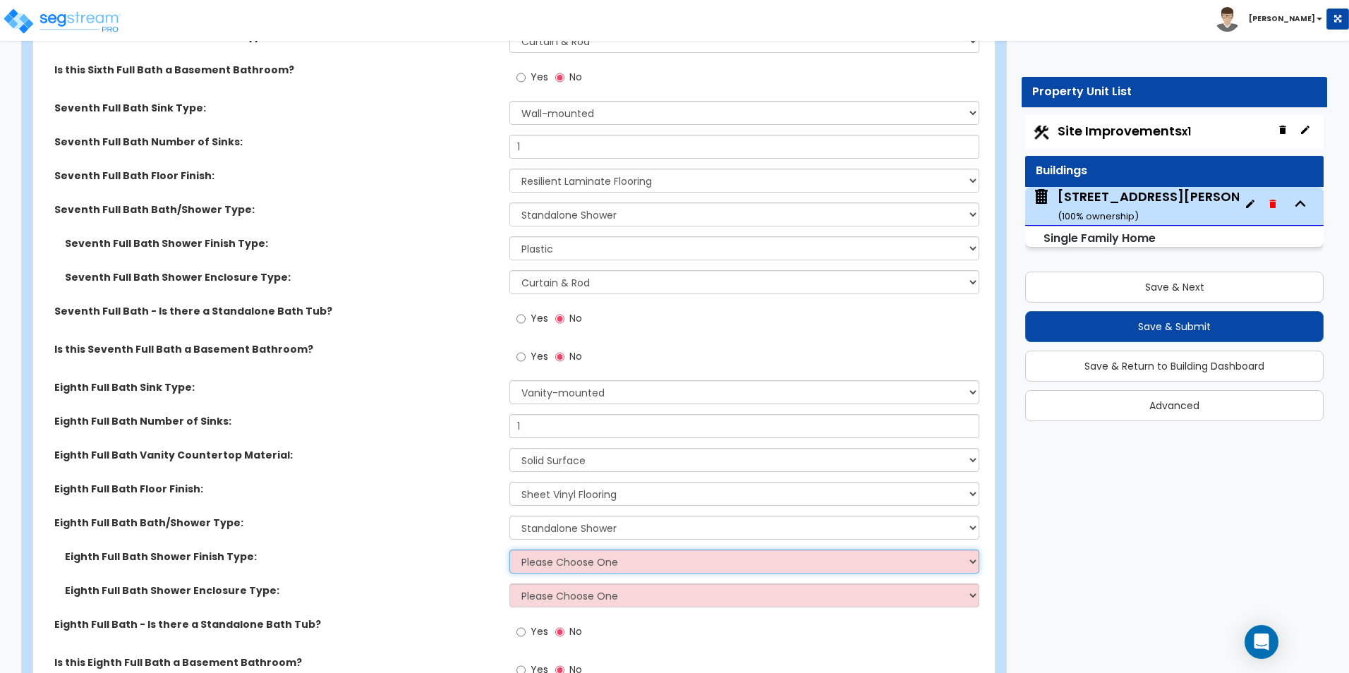
click at [588, 549] on select "Please Choose One Plastic Tile Stone" at bounding box center [743, 561] width 469 height 24
select select "1"
click at [509, 549] on select "Please Choose One Plastic Tile Stone" at bounding box center [743, 561] width 469 height 24
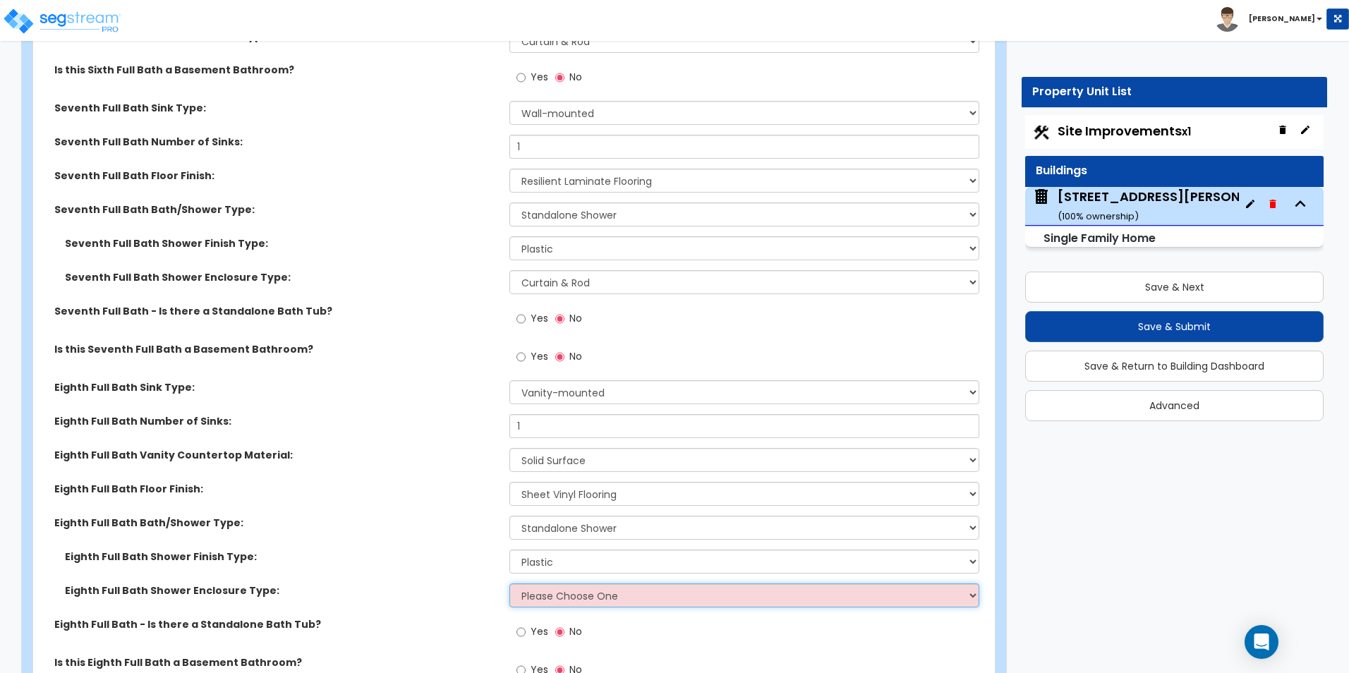
click at [572, 583] on select "Please Choose One Curtain & Rod Glass Sliding Doors Glass Hinged Doors" at bounding box center [743, 595] width 469 height 24
select select "1"
click at [509, 583] on select "Please Choose One Curtain & Rod Glass Sliding Doors Glass Hinged Doors" at bounding box center [743, 595] width 469 height 24
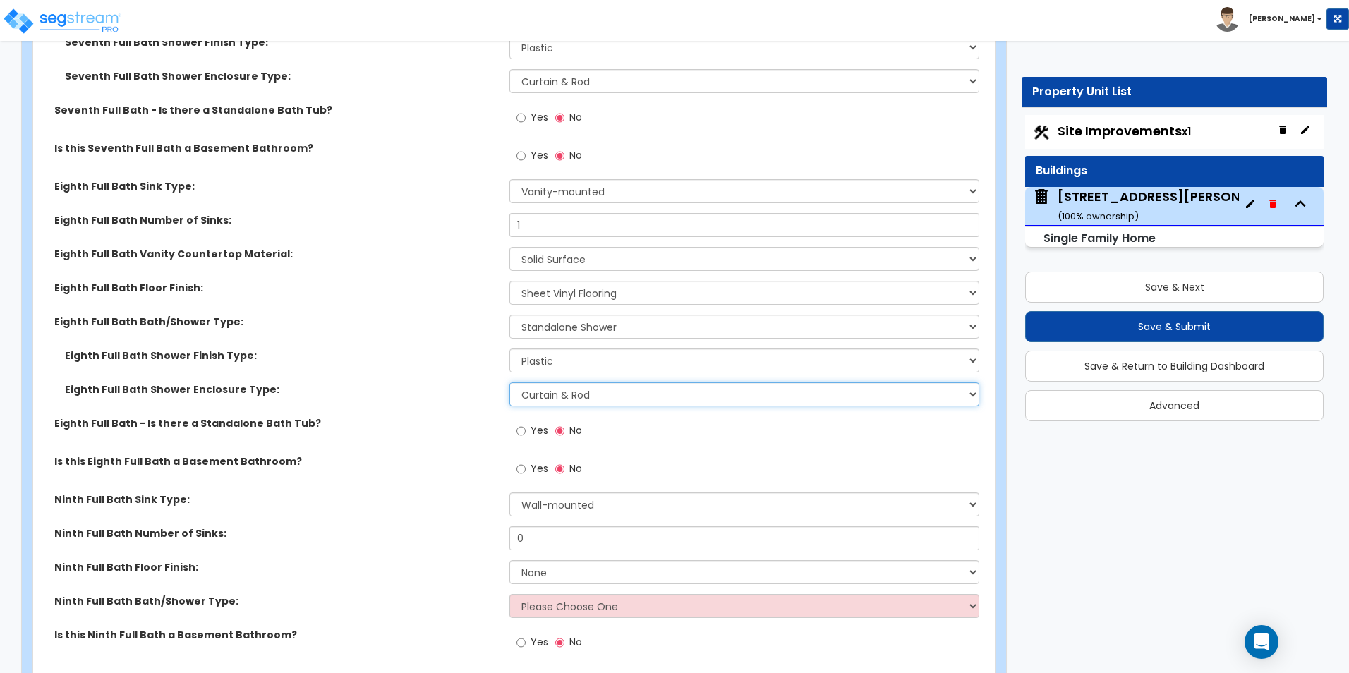
scroll to position [7406, 0]
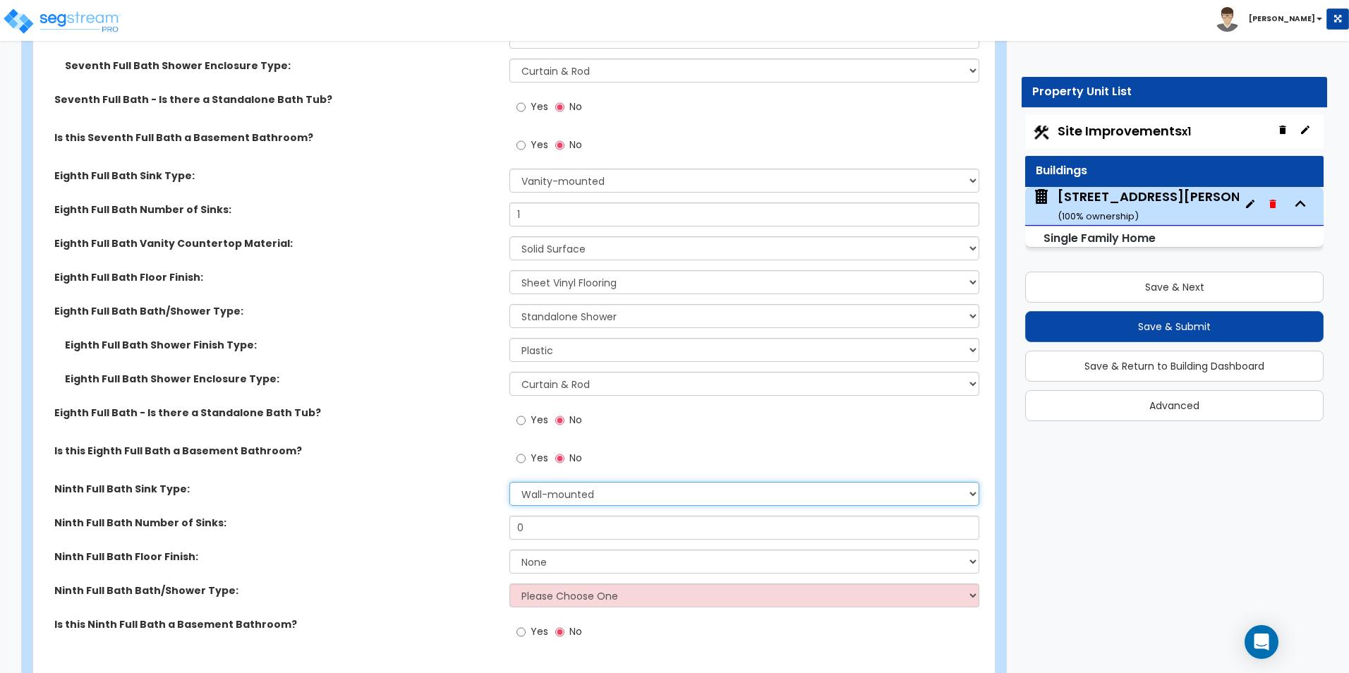
click at [556, 483] on select "Wall-mounted Pedestal-mounted Vanity-mounted" at bounding box center [743, 494] width 469 height 24
select select "3"
click at [509, 482] on select "Wall-mounted Pedestal-mounted Vanity-mounted" at bounding box center [743, 494] width 469 height 24
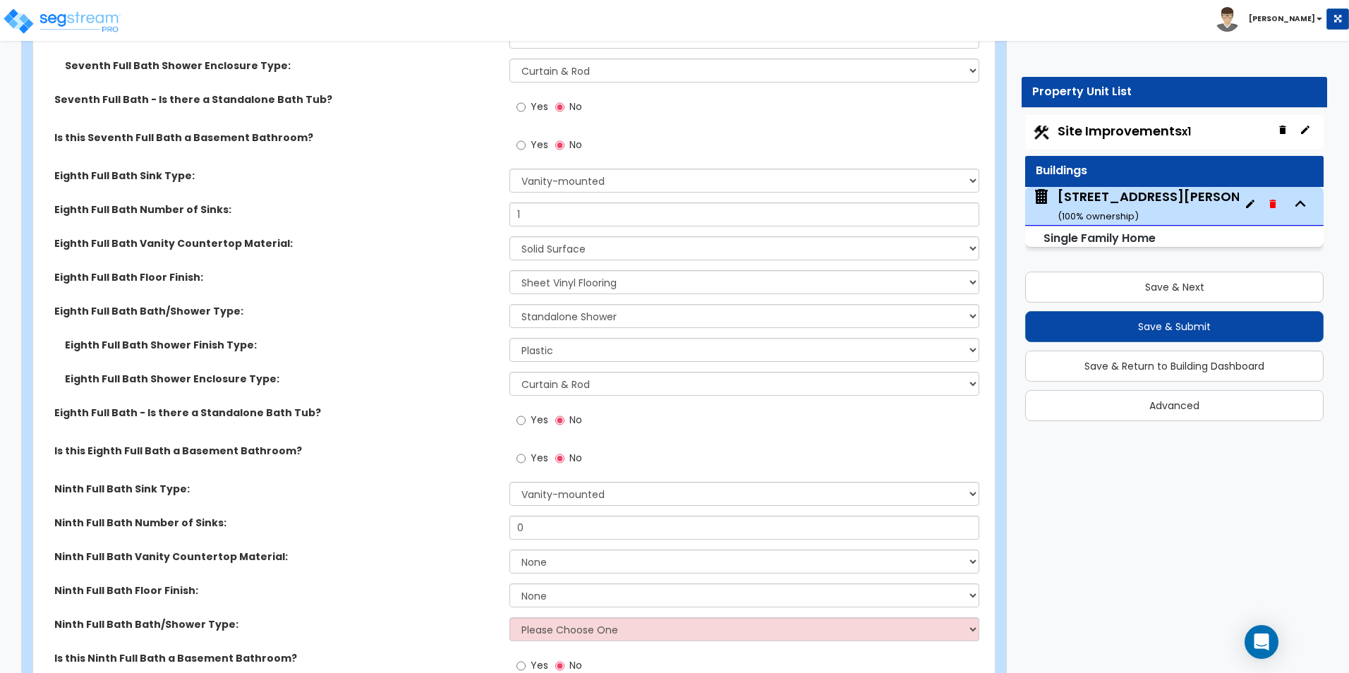
click at [552, 500] on div "Ninth Full Bath Sink Type: Wall-mounted Pedestal-mounted Vanity-mounted" at bounding box center [509, 499] width 953 height 34
click at [549, 516] on input "0" at bounding box center [743, 528] width 469 height 24
type input "1"
click at [540, 549] on select "None Plastic Laminate Solid Surface Stone Quartz Marble Tile Wood Stainless Ste…" at bounding box center [743, 561] width 469 height 24
select select "2"
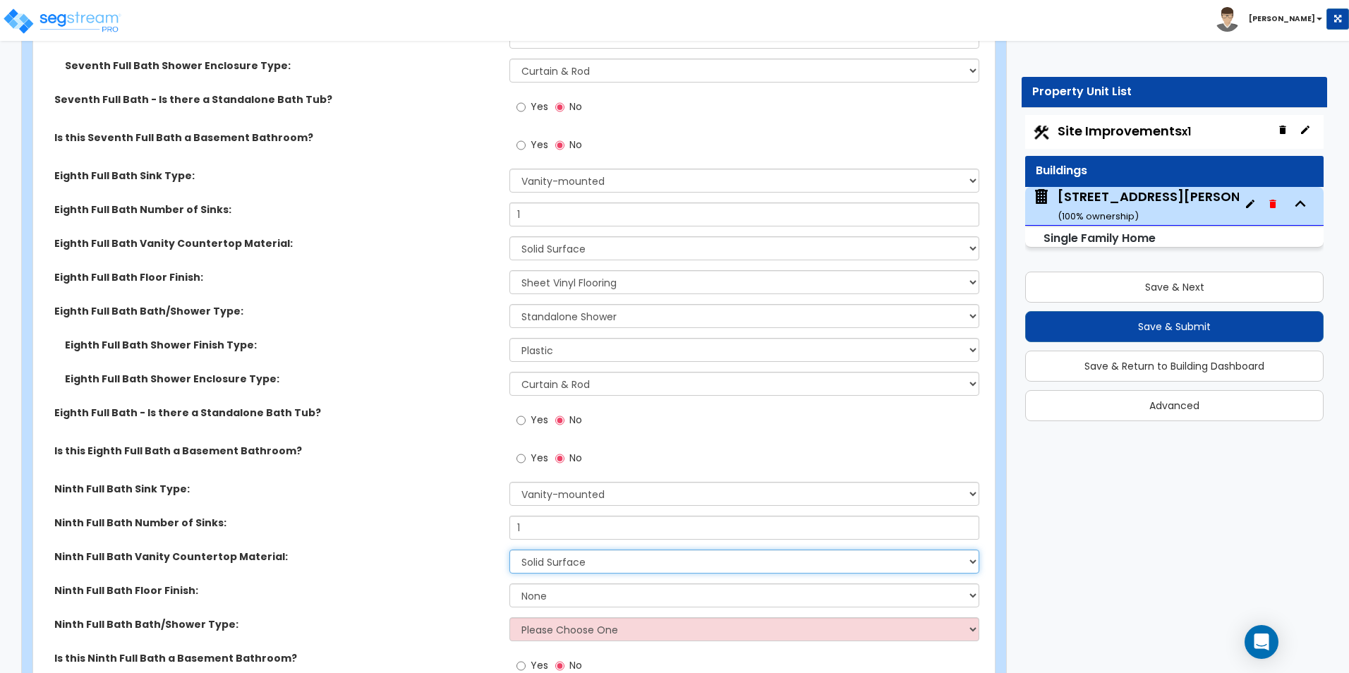
click at [509, 549] on select "None Plastic Laminate Solid Surface Stone Quartz Marble Tile Wood Stainless Ste…" at bounding box center [743, 561] width 469 height 24
click at [548, 583] on select "None Tile Flooring Hardwood Flooring Resilient Laminate Flooring VCT Flooring S…" at bounding box center [743, 595] width 469 height 24
select select "5"
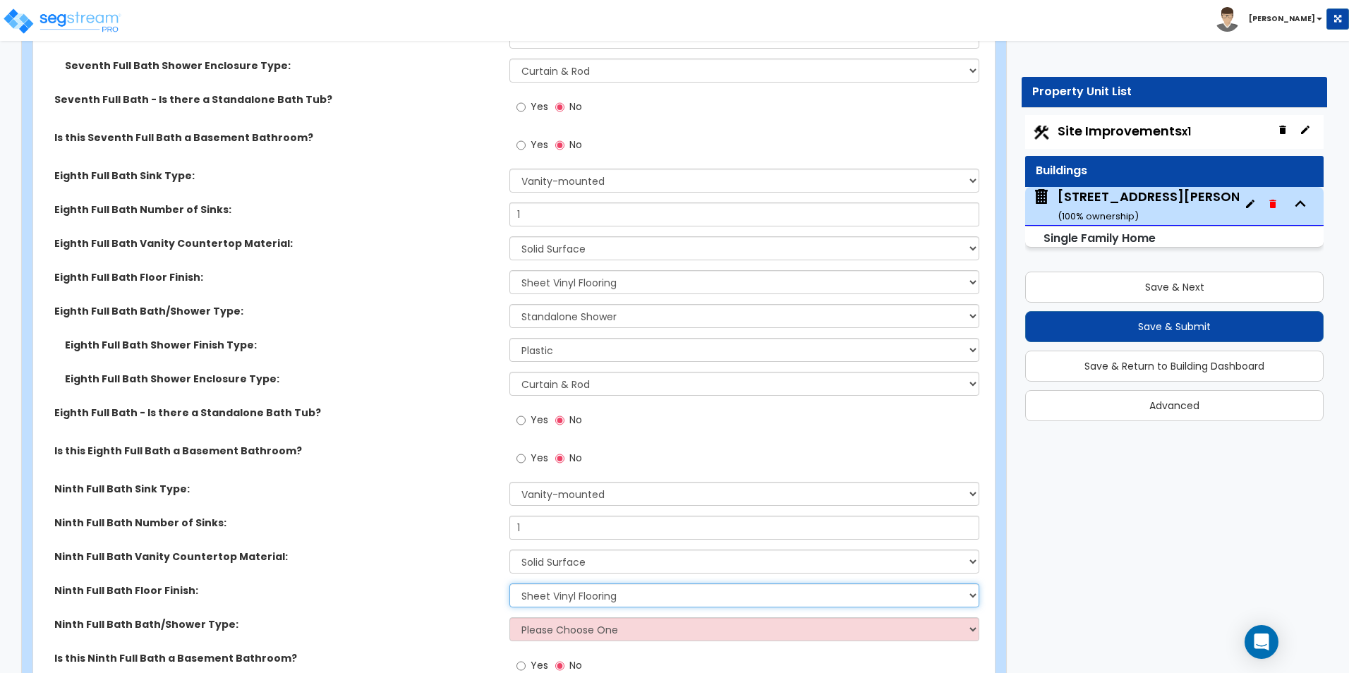
click at [509, 583] on select "None Tile Flooring Hardwood Flooring Resilient Laminate Flooring VCT Flooring S…" at bounding box center [743, 595] width 469 height 24
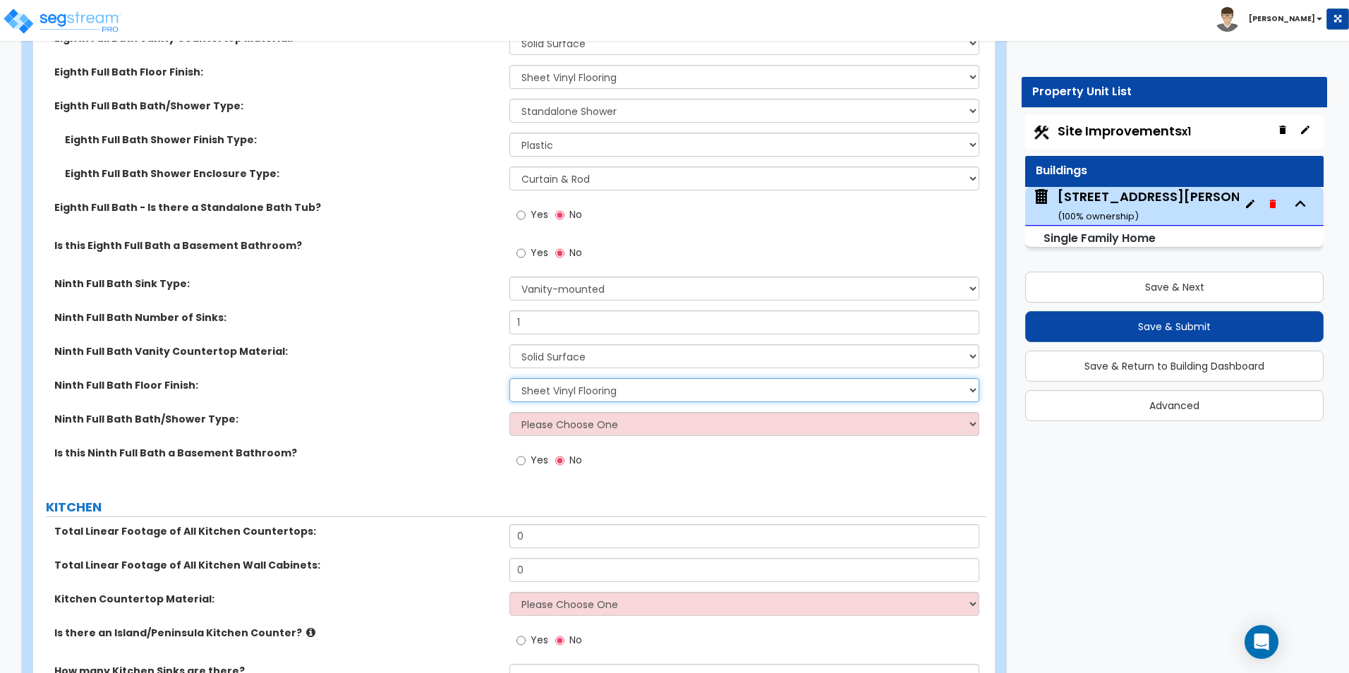
scroll to position [7618, 0]
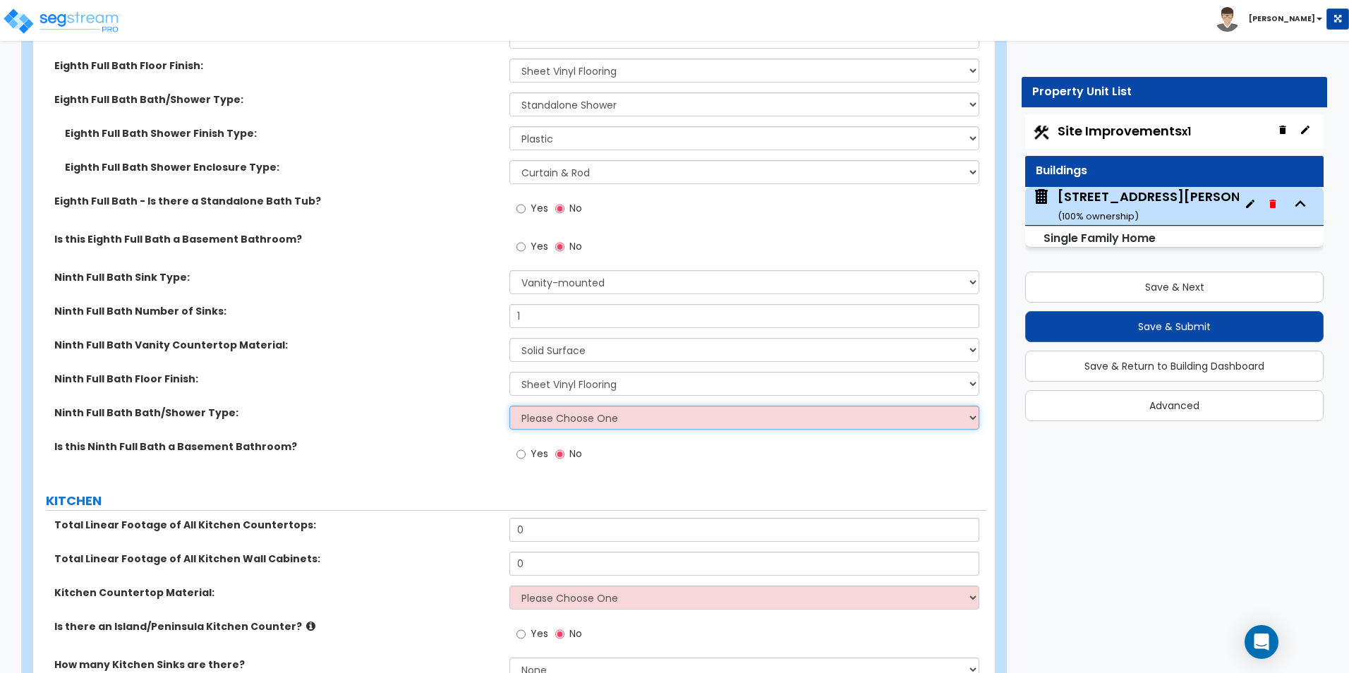
click at [595, 406] on select "Please Choose One Standalone Shower Bathtub - Shower Combo" at bounding box center [743, 418] width 469 height 24
select select "1"
click at [509, 406] on select "Please Choose One Standalone Shower Bathtub - Shower Combo" at bounding box center [743, 418] width 469 height 24
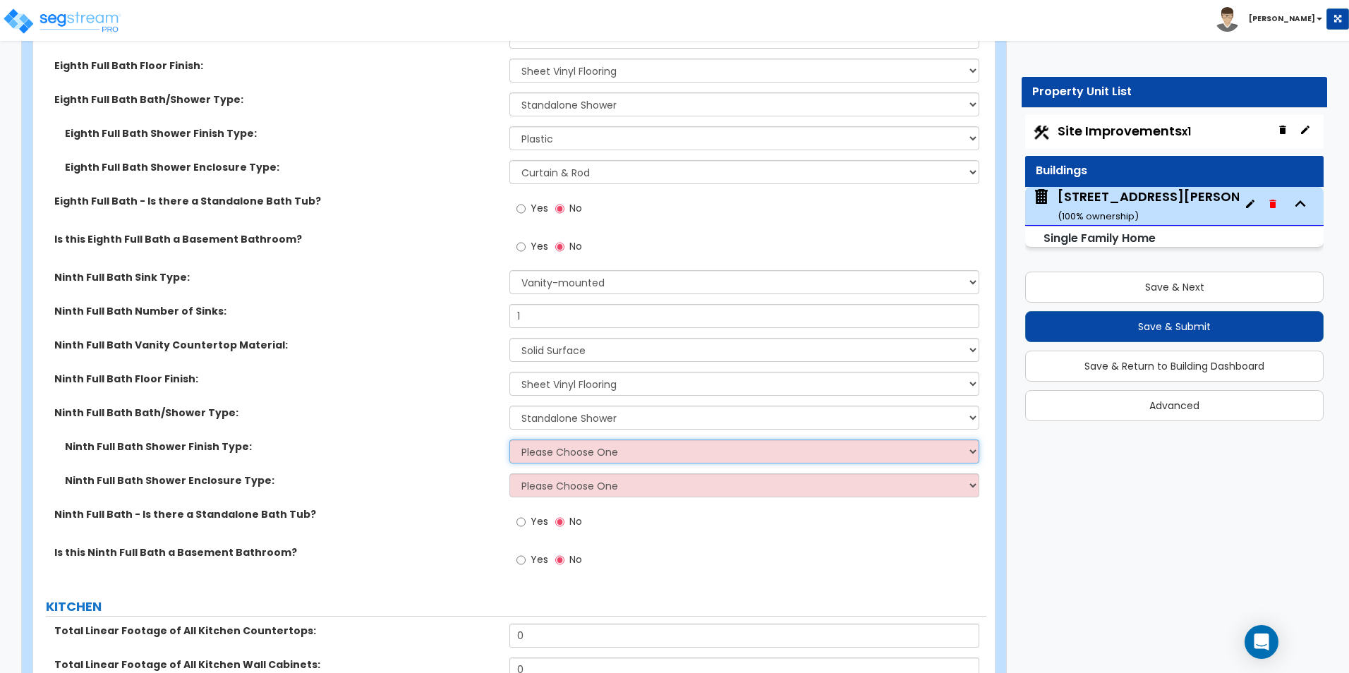
click at [559, 441] on select "Please Choose One Plastic Tile Stone" at bounding box center [743, 451] width 469 height 24
select select "1"
click at [509, 439] on select "Please Choose One Plastic Tile Stone" at bounding box center [743, 451] width 469 height 24
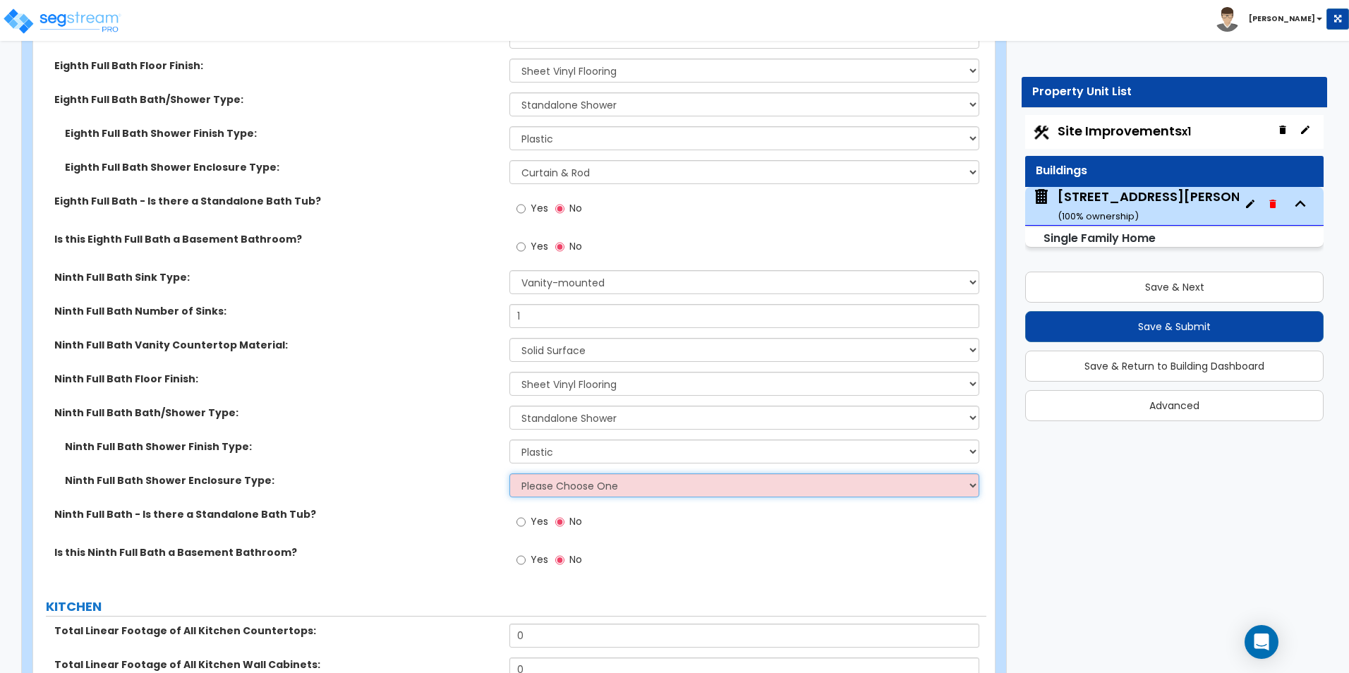
click at [557, 473] on select "Please Choose One Curtain & Rod Glass Sliding Doors Glass Hinged Doors" at bounding box center [743, 485] width 469 height 24
select select "1"
click at [509, 473] on select "Please Choose One Curtain & Rod Glass Sliding Doors Glass Hinged Doors" at bounding box center [743, 485] width 469 height 24
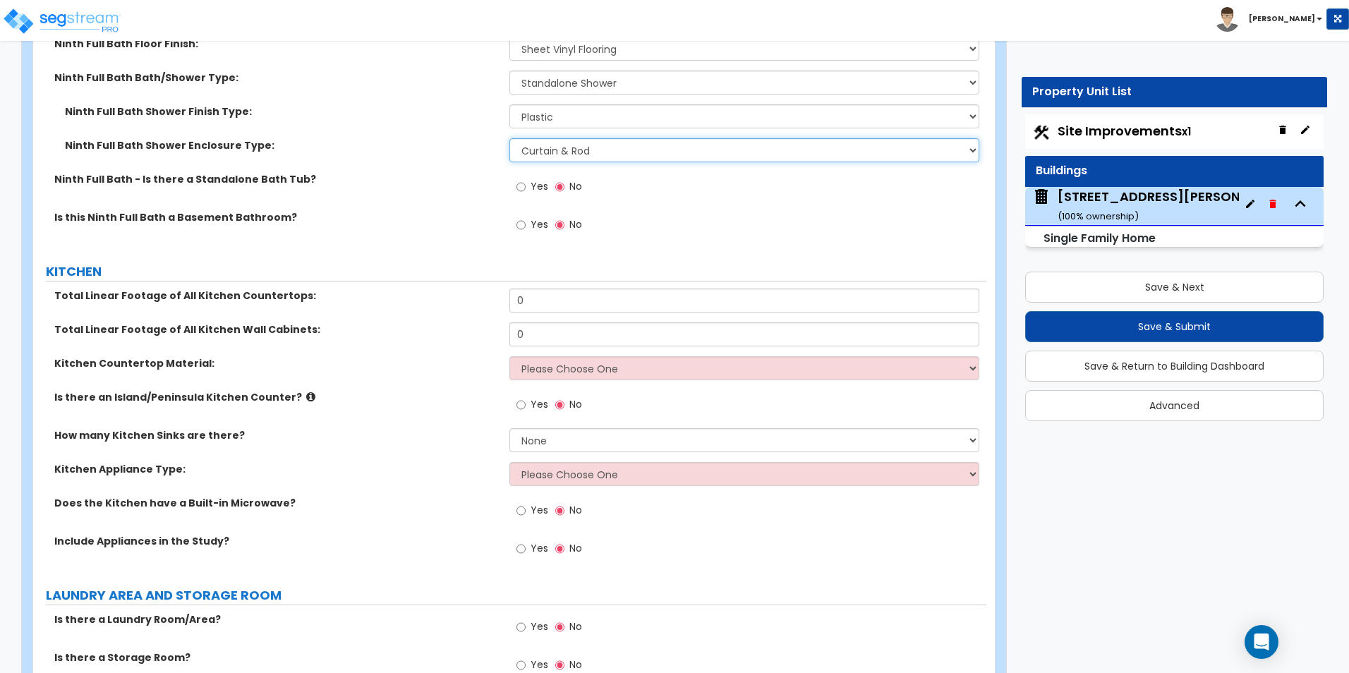
scroll to position [7970, 0]
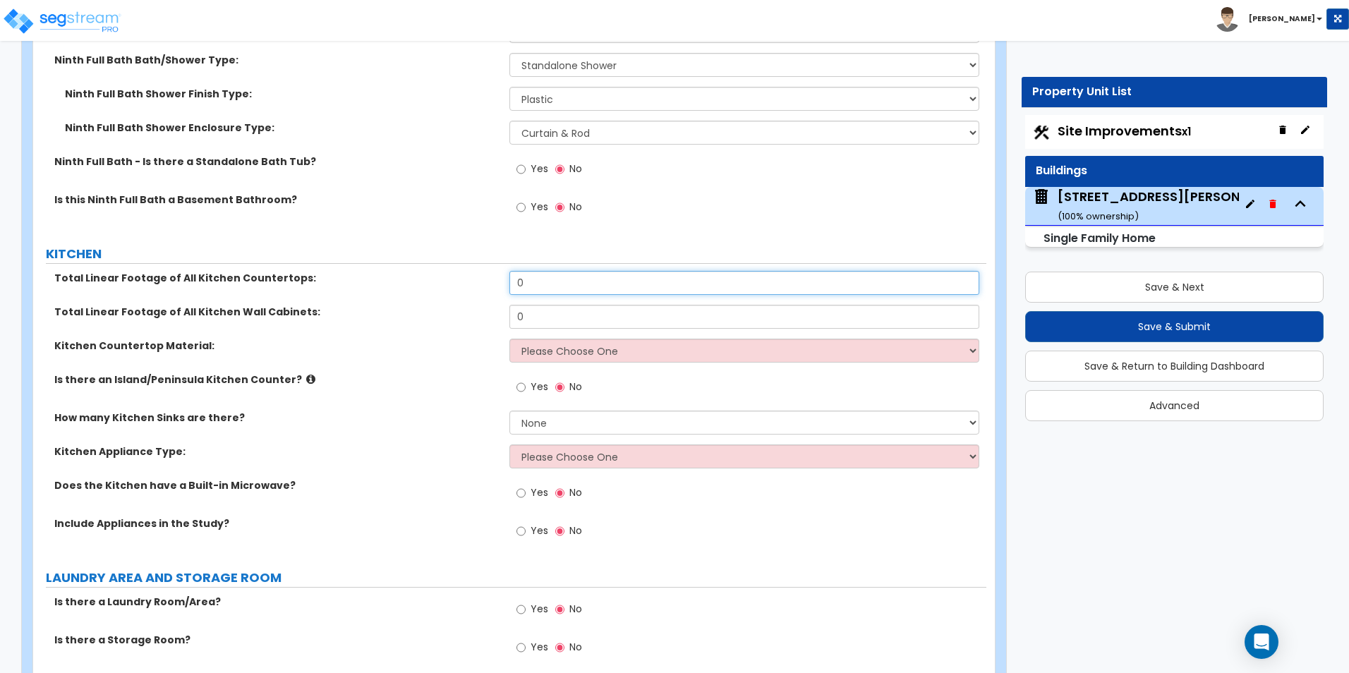
drag, startPoint x: 533, startPoint y: 265, endPoint x: 504, endPoint y: 275, distance: 30.6
click at [504, 275] on div "Total Linear Footage of All Kitchen Countertops: 0" at bounding box center [509, 288] width 953 height 34
type input "42"
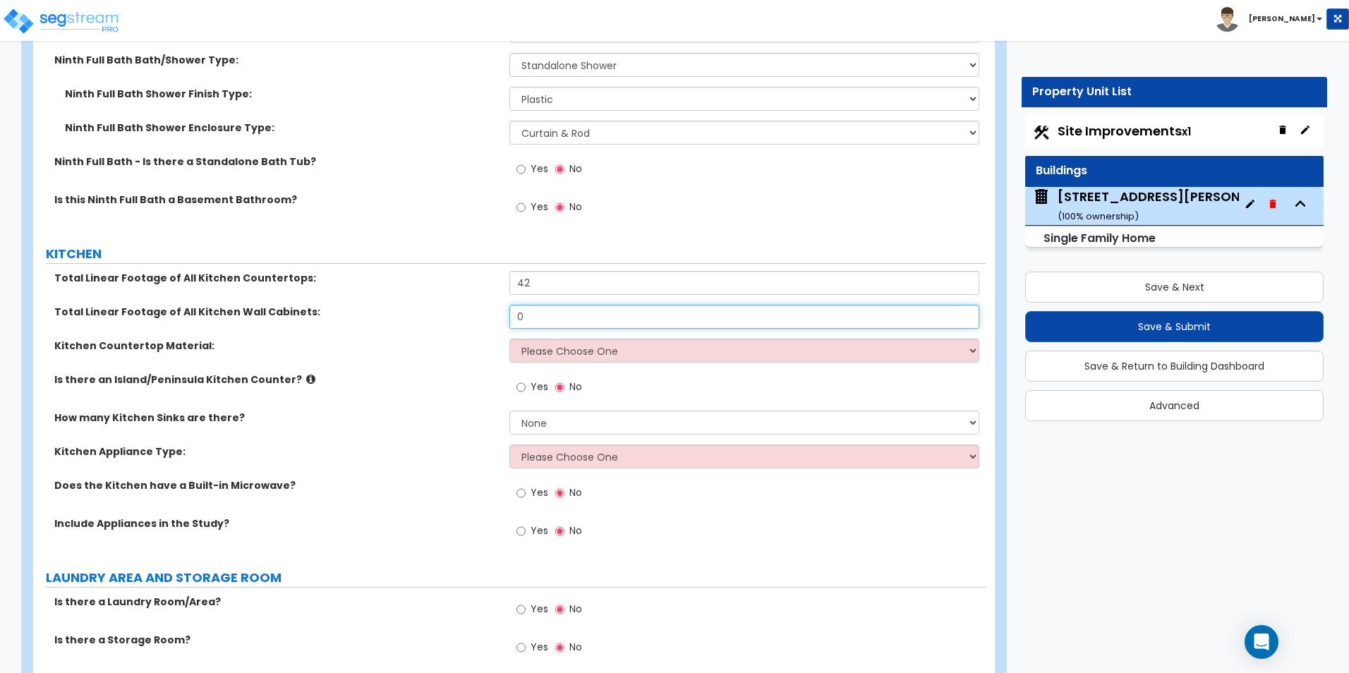
drag, startPoint x: 533, startPoint y: 302, endPoint x: 513, endPoint y: 305, distance: 20.8
click at [513, 305] on input "0" at bounding box center [743, 317] width 469 height 24
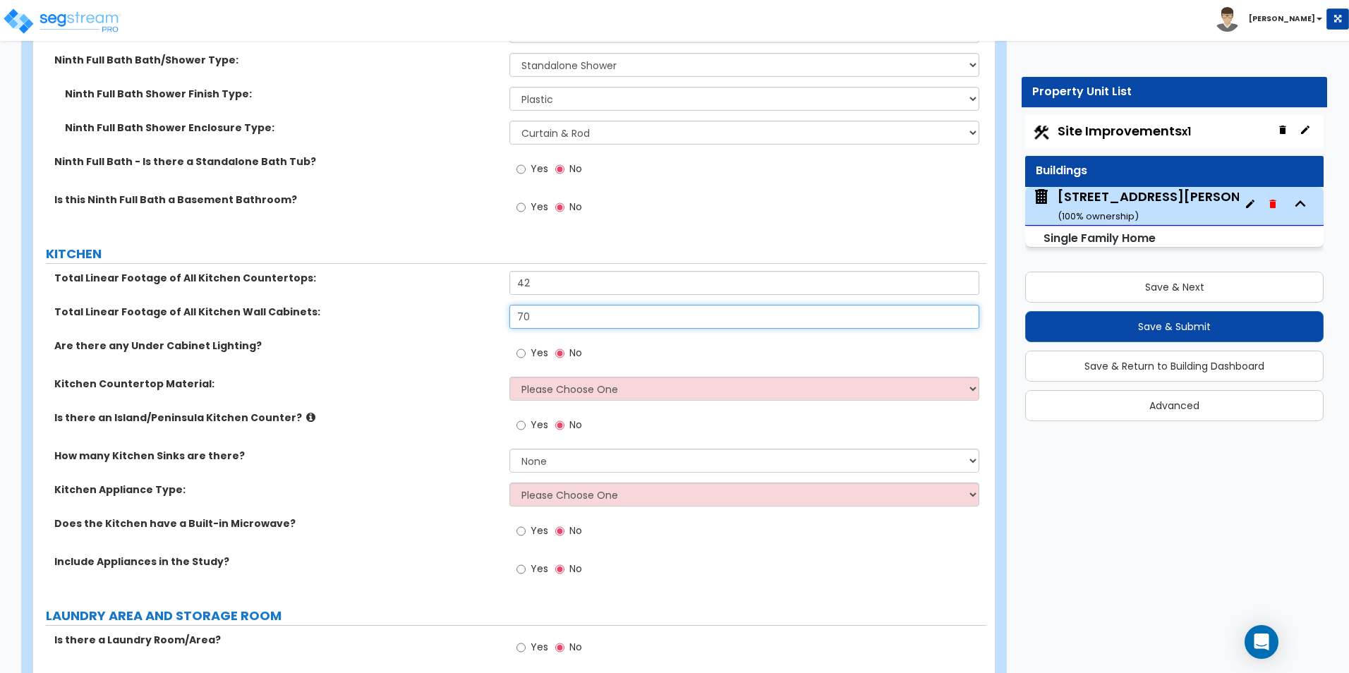
type input "70"
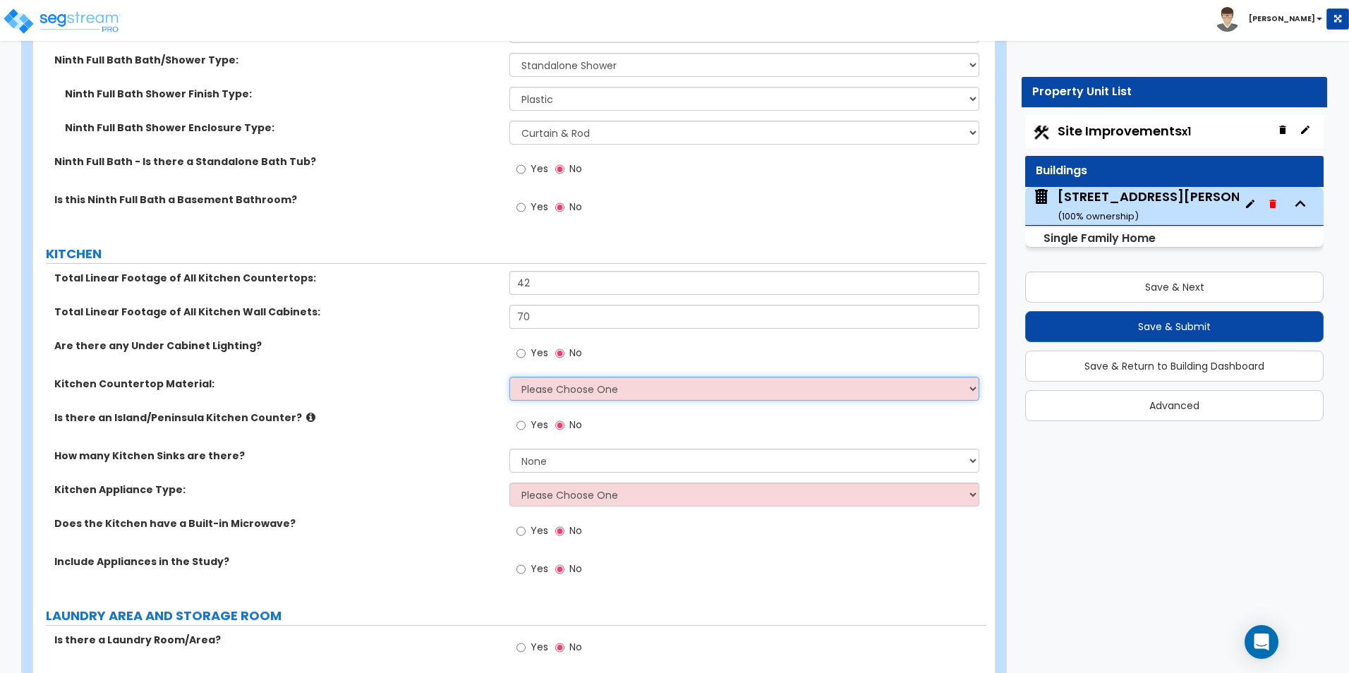
click at [554, 377] on select "Please Choose One Plastic Laminate Solid Surface Stone Quartz Marble Tile Wood …" at bounding box center [743, 389] width 469 height 24
select select "1"
click at [509, 377] on select "Please Choose One Plastic Laminate Solid Surface Stone Quartz Marble Tile Wood …" at bounding box center [743, 389] width 469 height 24
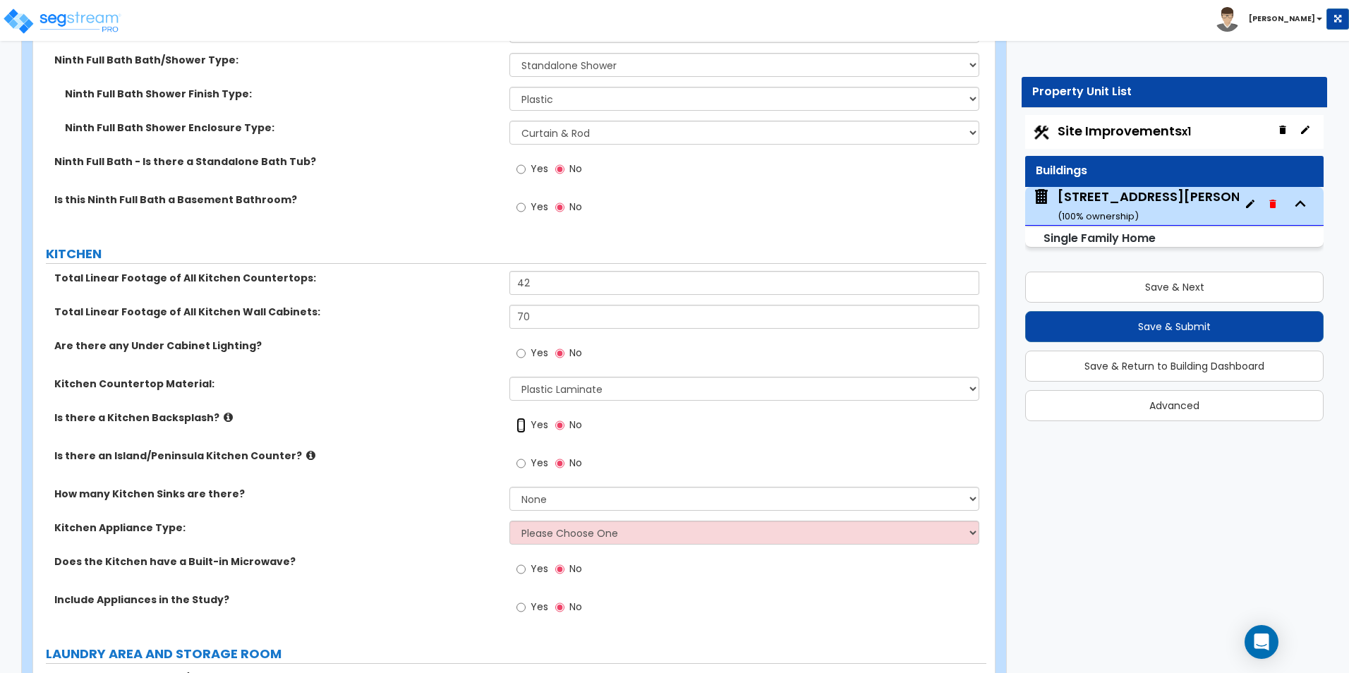
click at [520, 418] on input "Yes" at bounding box center [520, 426] width 9 height 16
radio input "true"
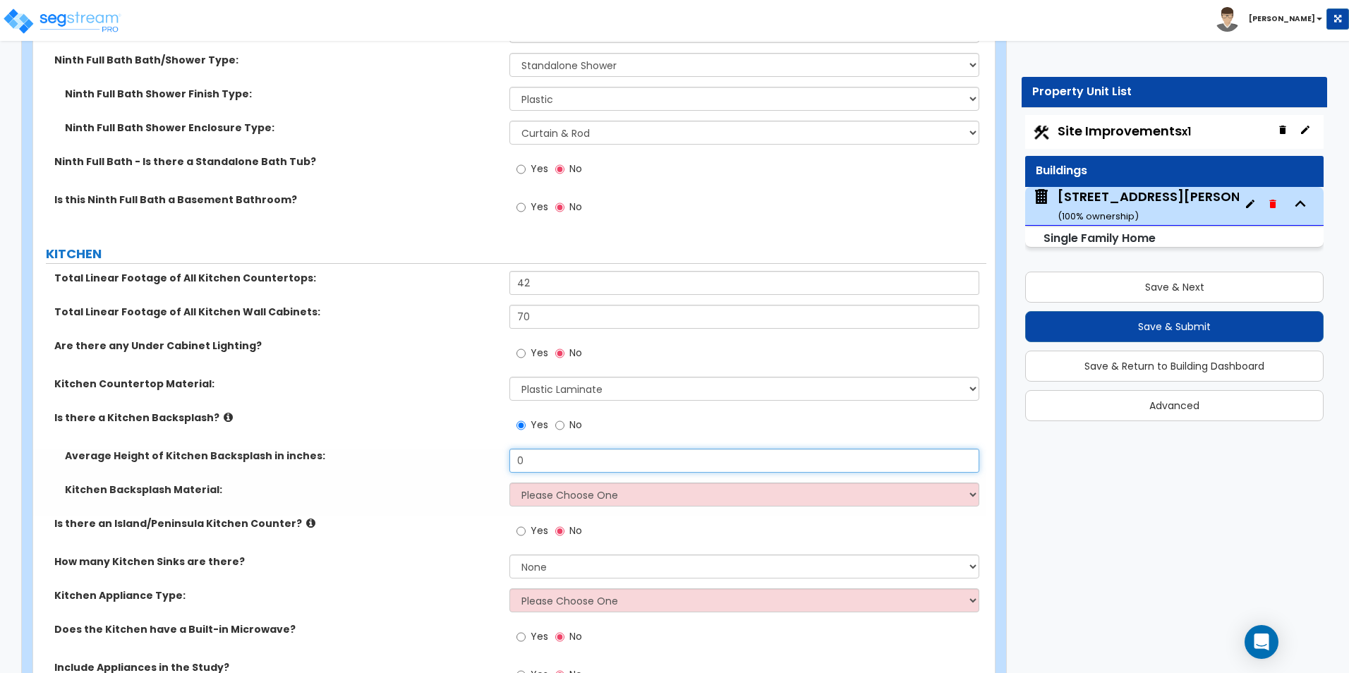
click at [531, 453] on input "0" at bounding box center [743, 461] width 469 height 24
type input "4"
click at [541, 482] on select "Please Choose One Plastic Laminate Solid Surface Stone Quartz Tile Stainless St…" at bounding box center [743, 494] width 469 height 24
select select "1"
click at [509, 482] on select "Please Choose One Plastic Laminate Solid Surface Stone Quartz Tile Stainless St…" at bounding box center [743, 494] width 469 height 24
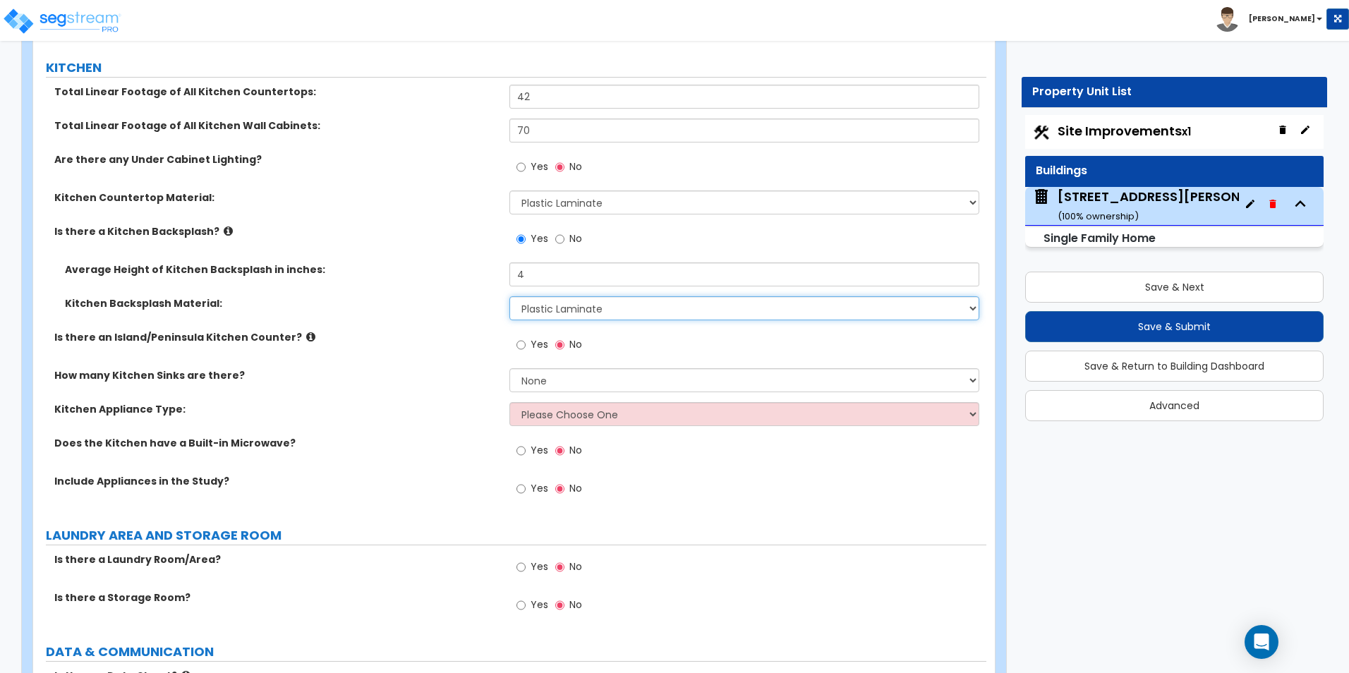
scroll to position [8182, 0]
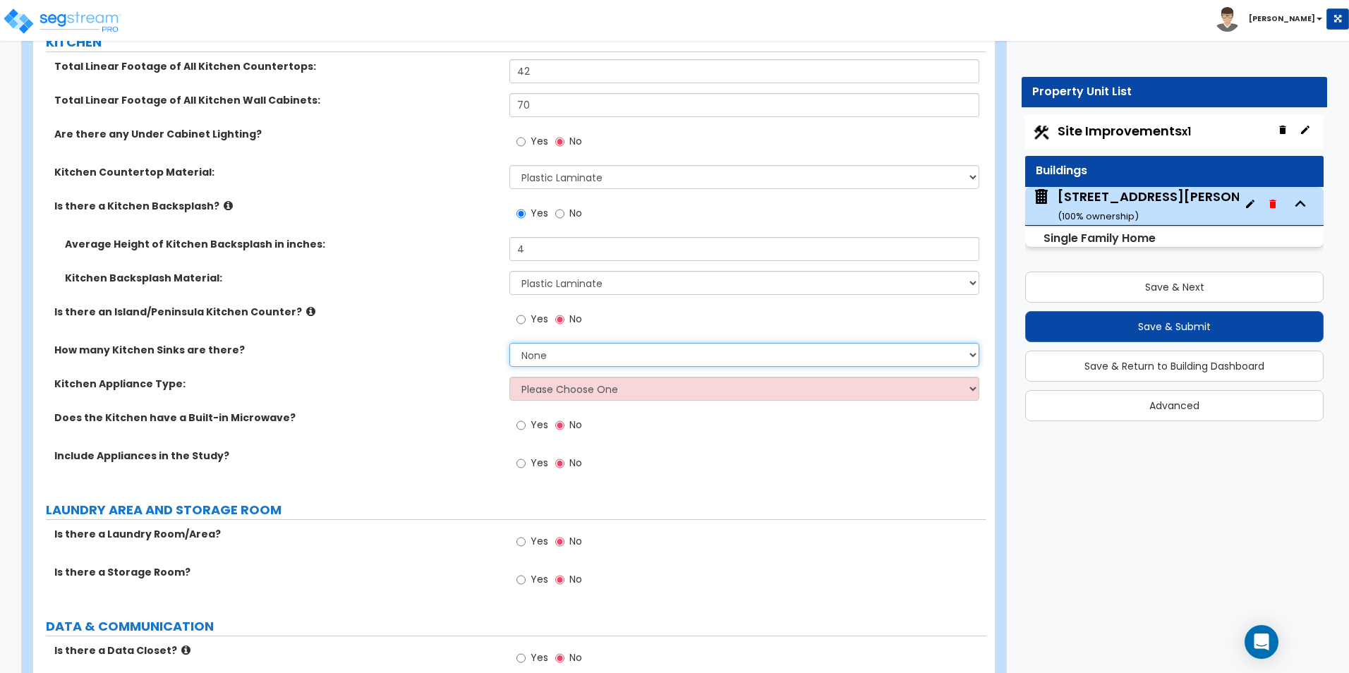
click at [552, 343] on select "None 1 2 3" at bounding box center [743, 355] width 469 height 24
select select "3"
click at [509, 343] on select "None 1 2 3" at bounding box center [743, 355] width 469 height 24
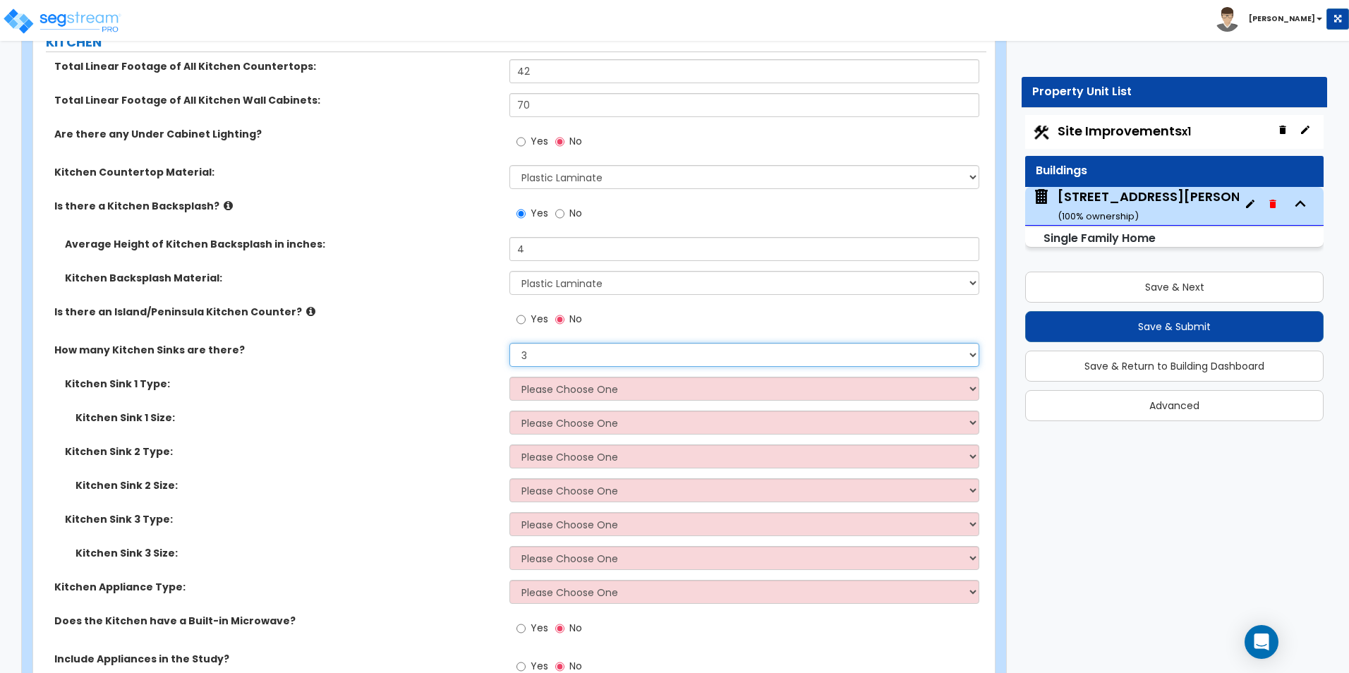
click at [541, 343] on select "None 1 2 3" at bounding box center [743, 355] width 469 height 24
click at [509, 343] on select "None 1 2 3" at bounding box center [743, 355] width 469 height 24
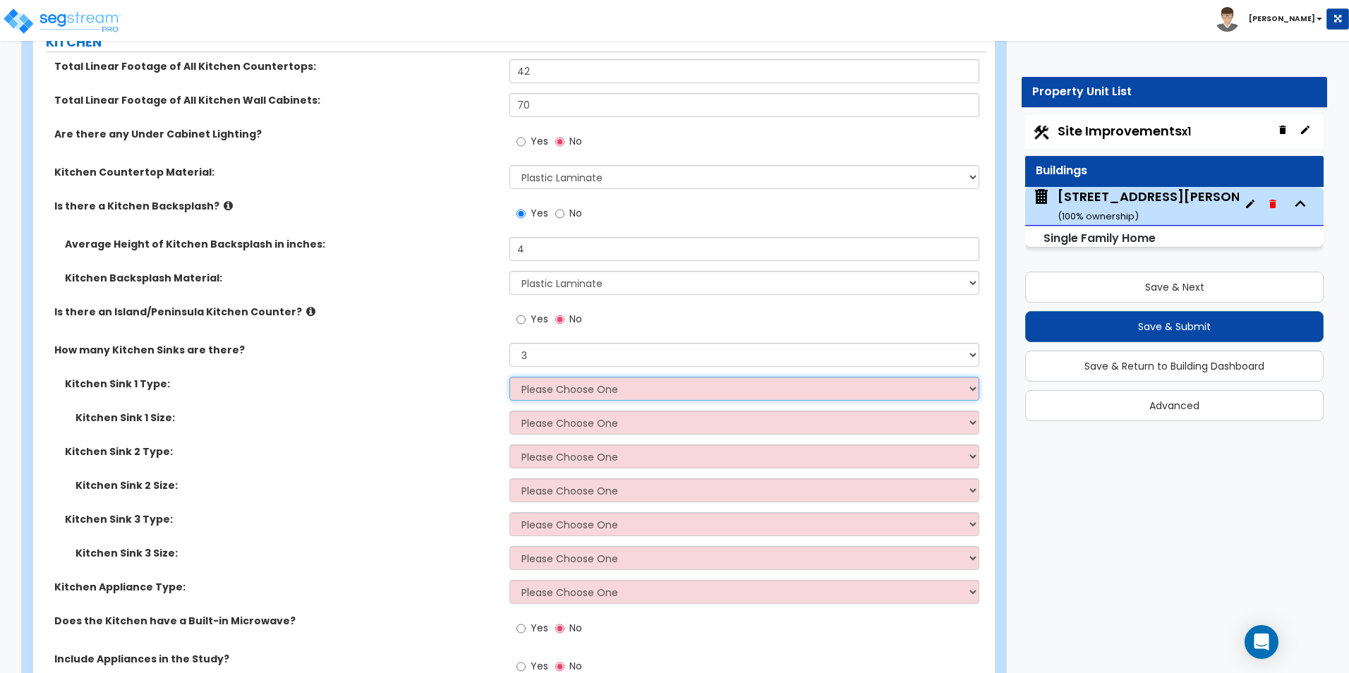
click at [569, 377] on select "Please Choose One Stainless Steel Porcelain Enamel Cast Iron Granite Composite" at bounding box center [743, 389] width 469 height 24
select select "1"
click at [509, 377] on select "Please Choose One Stainless Steel Porcelain Enamel Cast Iron Granite Composite" at bounding box center [743, 389] width 469 height 24
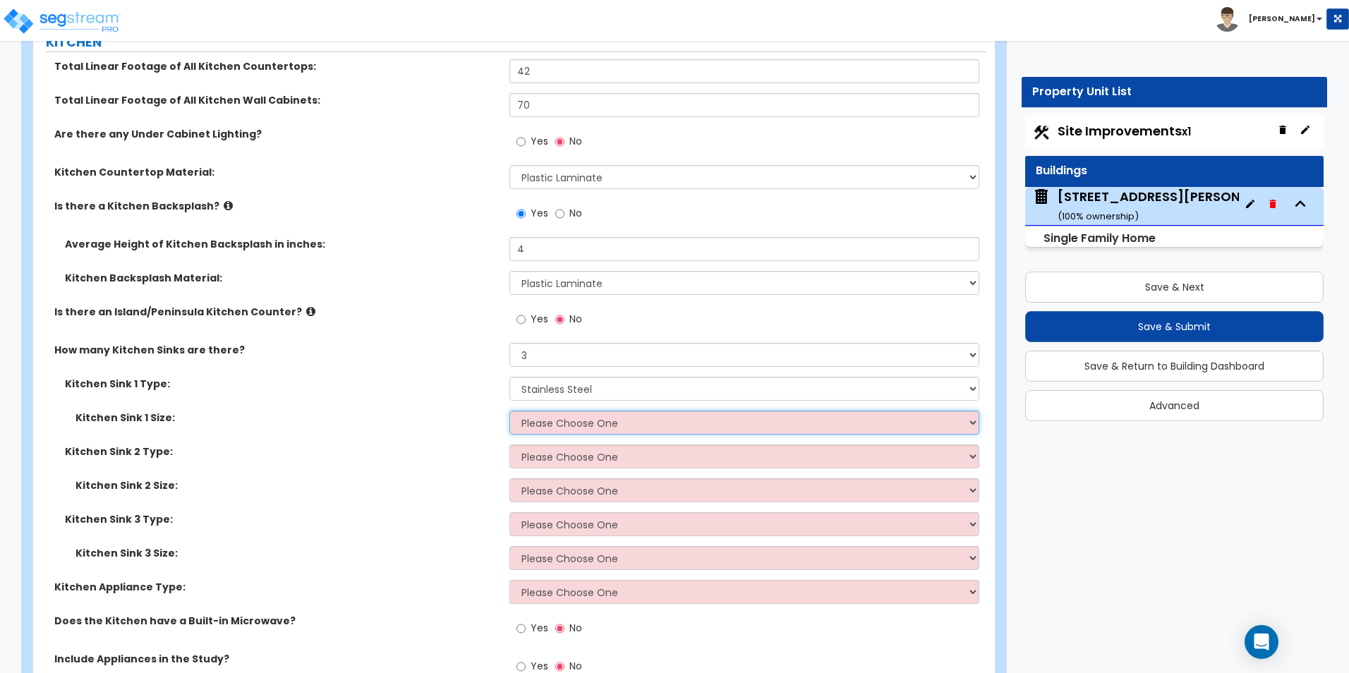
click at [556, 413] on select "Please Choose One Single Sink Double Sink" at bounding box center [743, 423] width 469 height 24
select select "1"
click at [509, 411] on select "Please Choose One Single Sink Double Sink" at bounding box center [743, 423] width 469 height 24
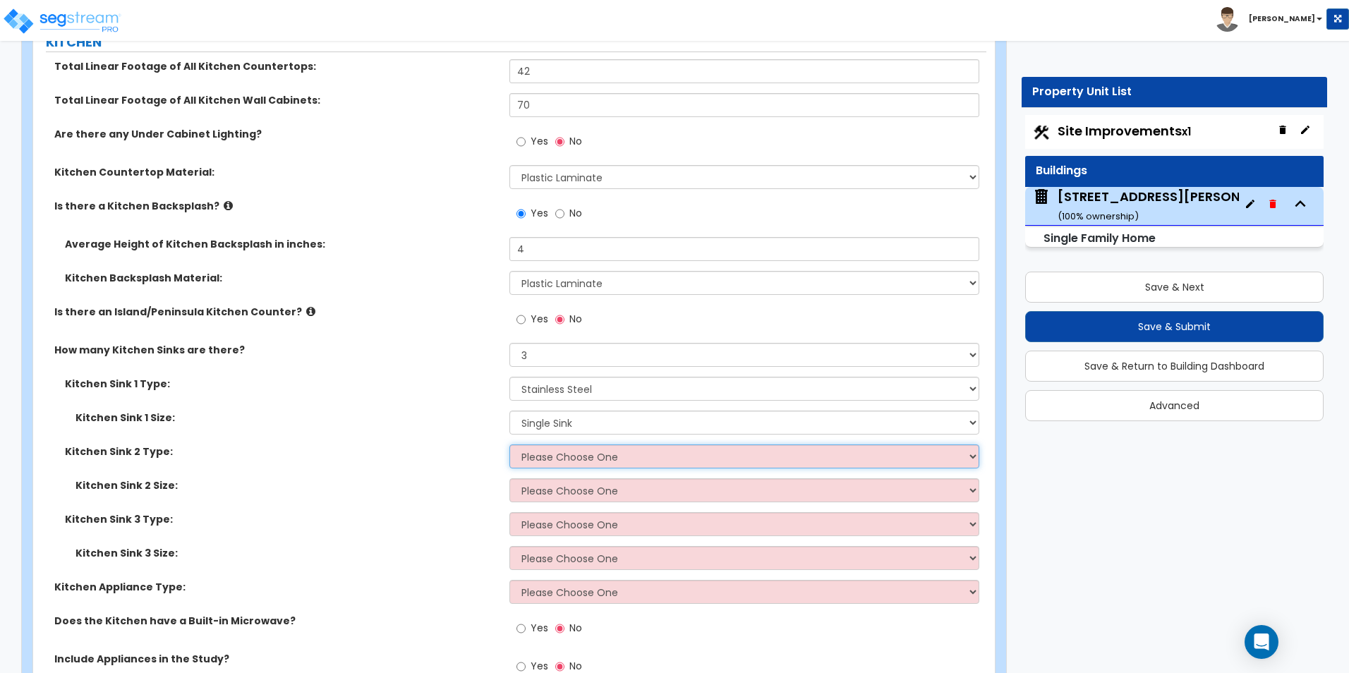
click at [565, 444] on select "Please Choose One Stainless Steel Porcelain Enamel Cast Iron Granite Composite" at bounding box center [743, 456] width 469 height 24
select select "1"
click at [509, 444] on select "Please Choose One Stainless Steel Porcelain Enamel Cast Iron Granite Composite" at bounding box center [743, 456] width 469 height 24
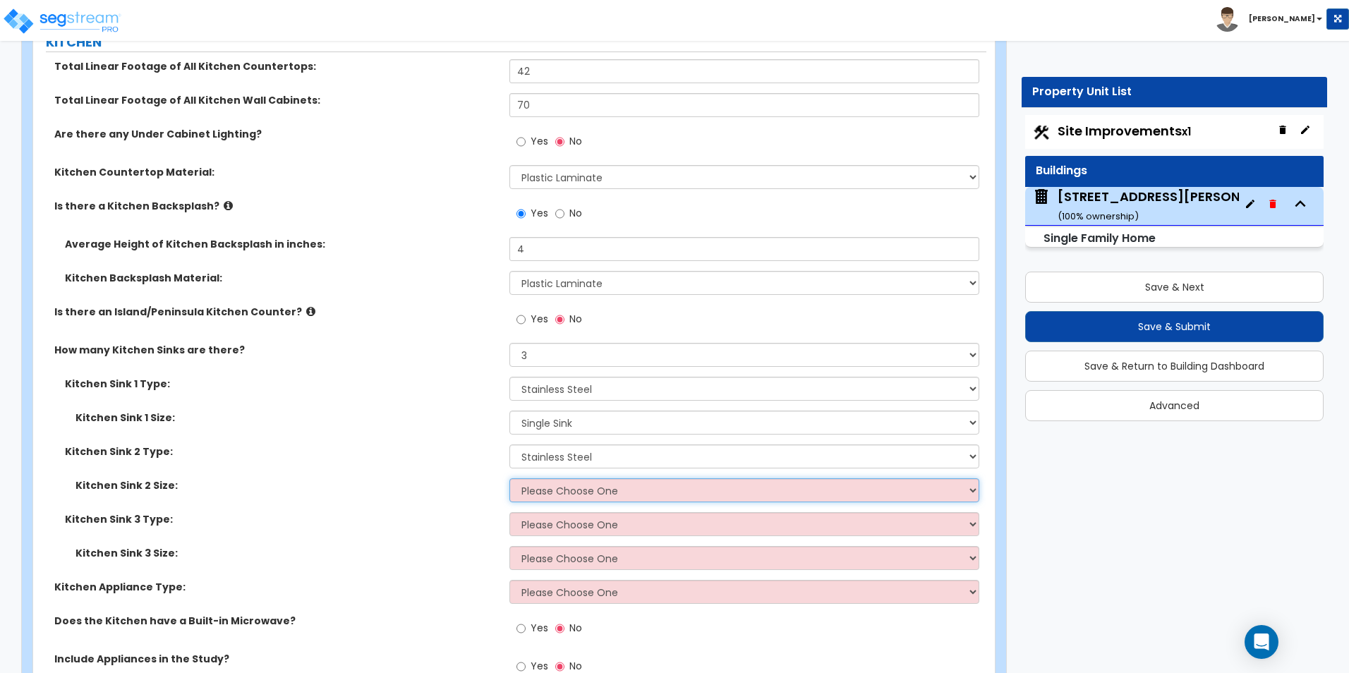
click at [563, 478] on select "Please Choose One Single Sink Double Sink" at bounding box center [743, 490] width 469 height 24
select select "1"
click at [509, 478] on select "Please Choose One Single Sink Double Sink" at bounding box center [743, 490] width 469 height 24
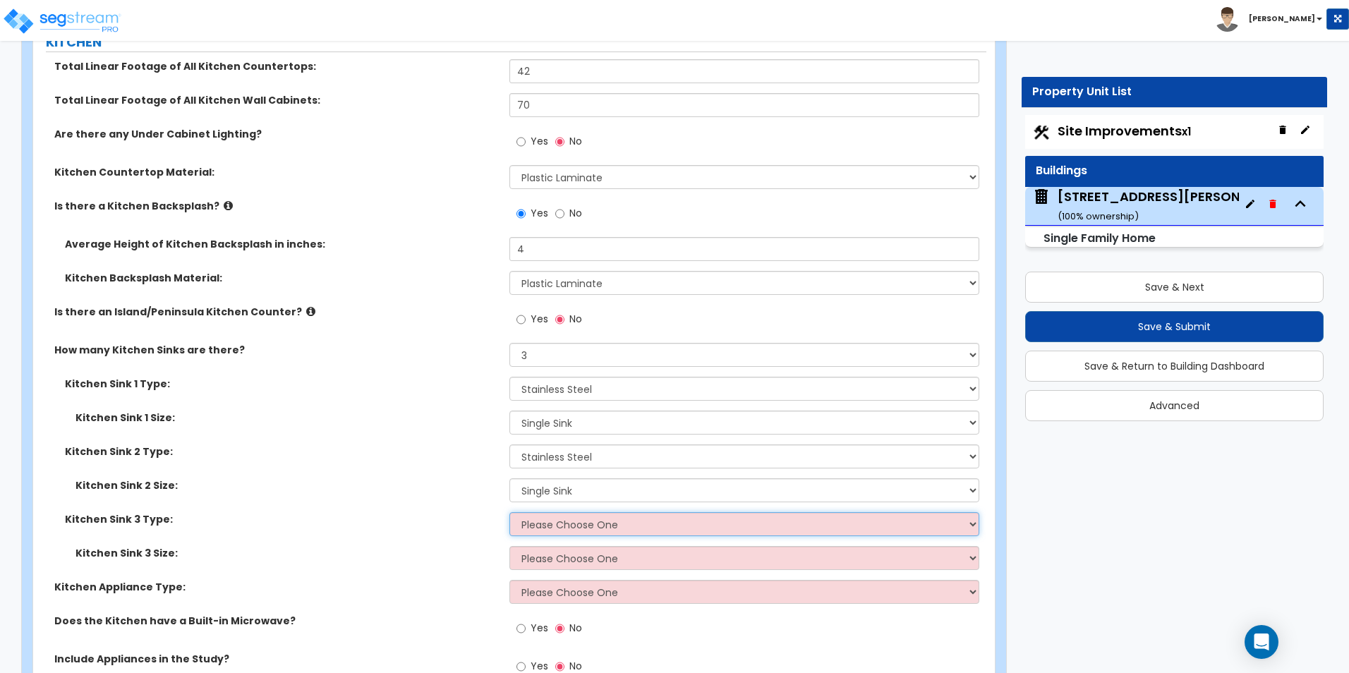
click at [563, 512] on select "Please Choose One Stainless Steel Porcelain Enamel Cast Iron Granite Composite" at bounding box center [743, 524] width 469 height 24
select select "1"
click at [509, 512] on select "Please Choose One Stainless Steel Porcelain Enamel Cast Iron Granite Composite" at bounding box center [743, 524] width 469 height 24
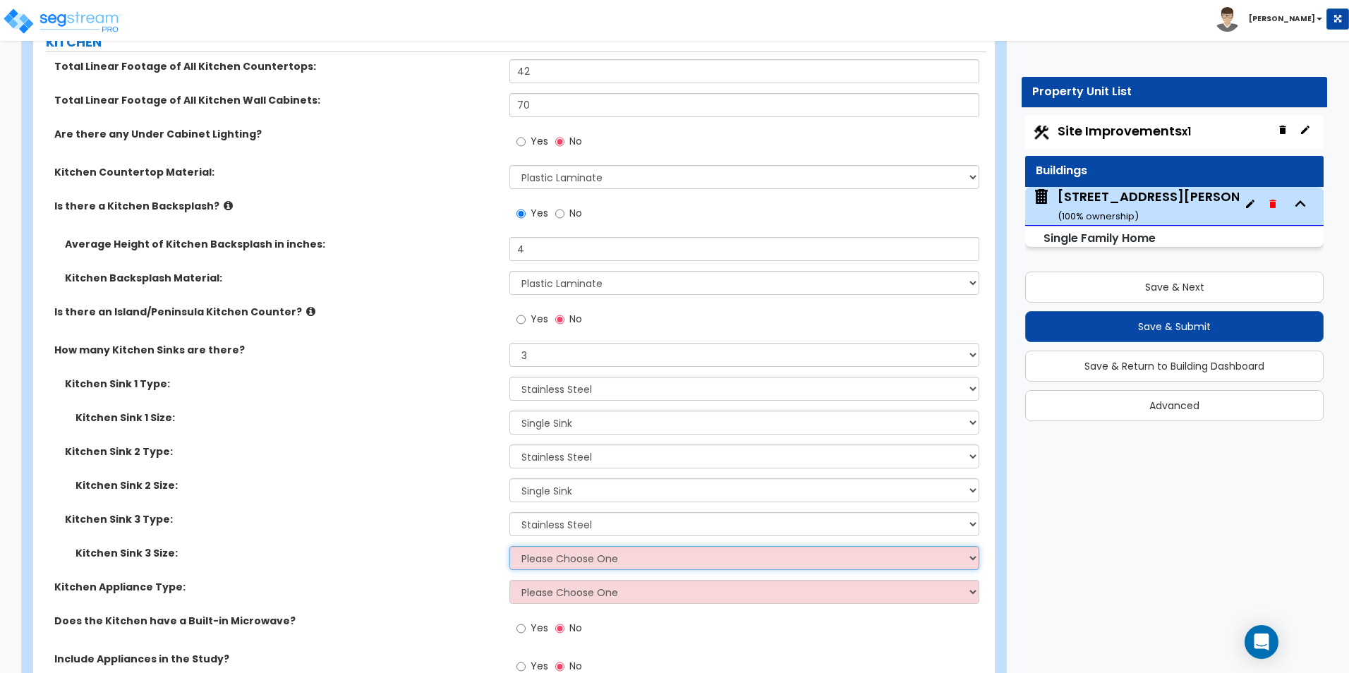
click at [566, 549] on select "Please Choose One Single Sink Double Sink" at bounding box center [743, 558] width 469 height 24
select select "1"
click at [509, 546] on select "Please Choose One Single Sink Double Sink" at bounding box center [743, 558] width 469 height 24
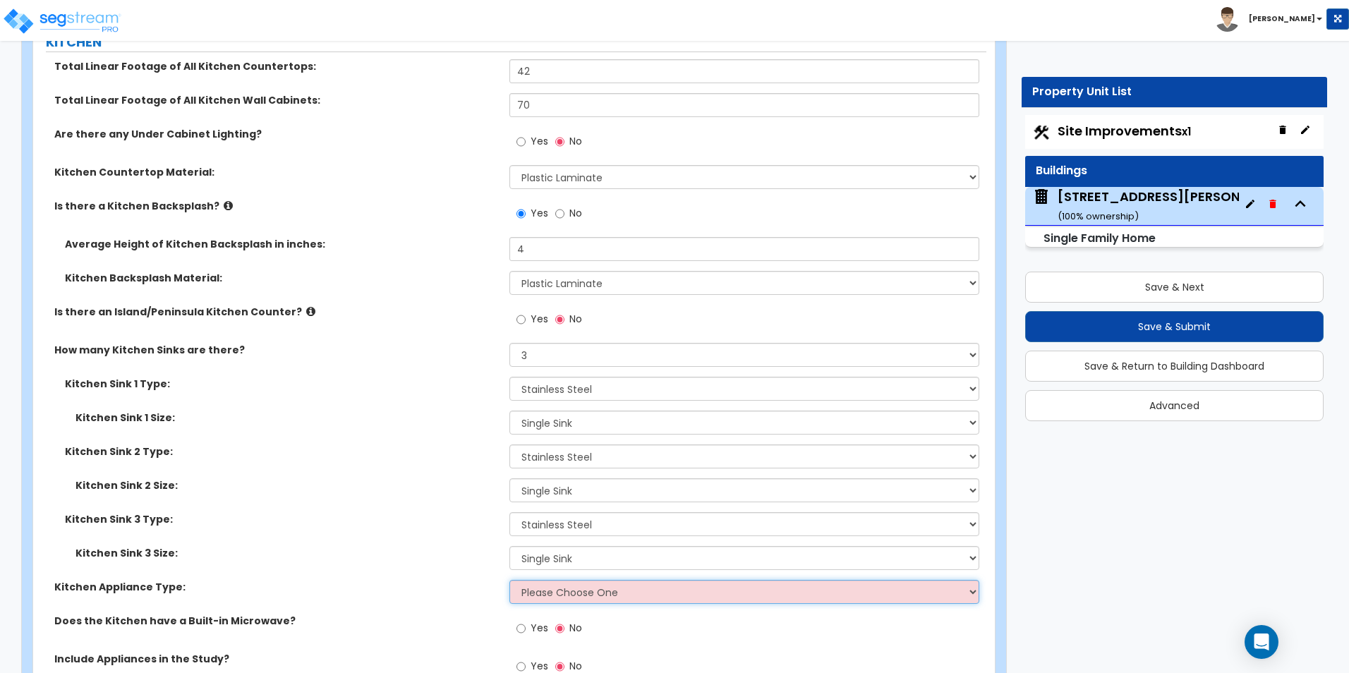
click at [552, 580] on select "Please Choose One Gas Electric" at bounding box center [743, 592] width 469 height 24
select select "2"
click at [509, 580] on select "Please Choose One Gas Electric" at bounding box center [743, 592] width 469 height 24
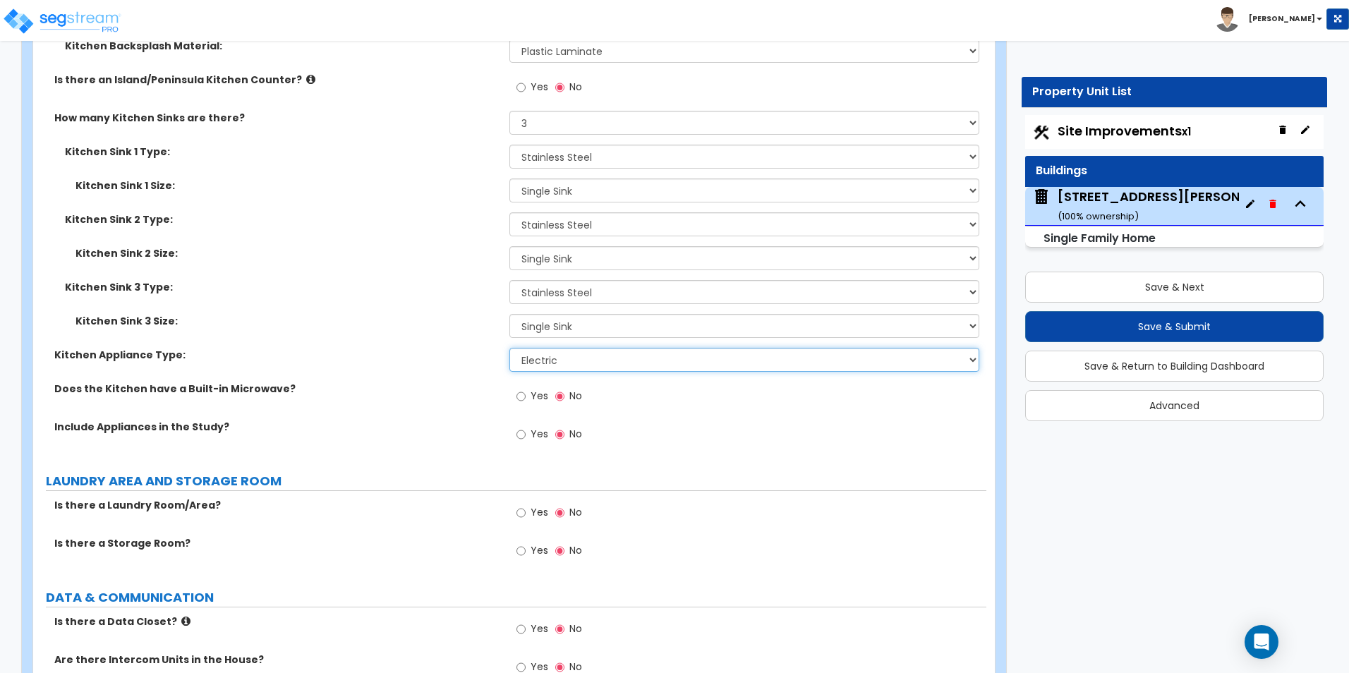
scroll to position [8464, 0]
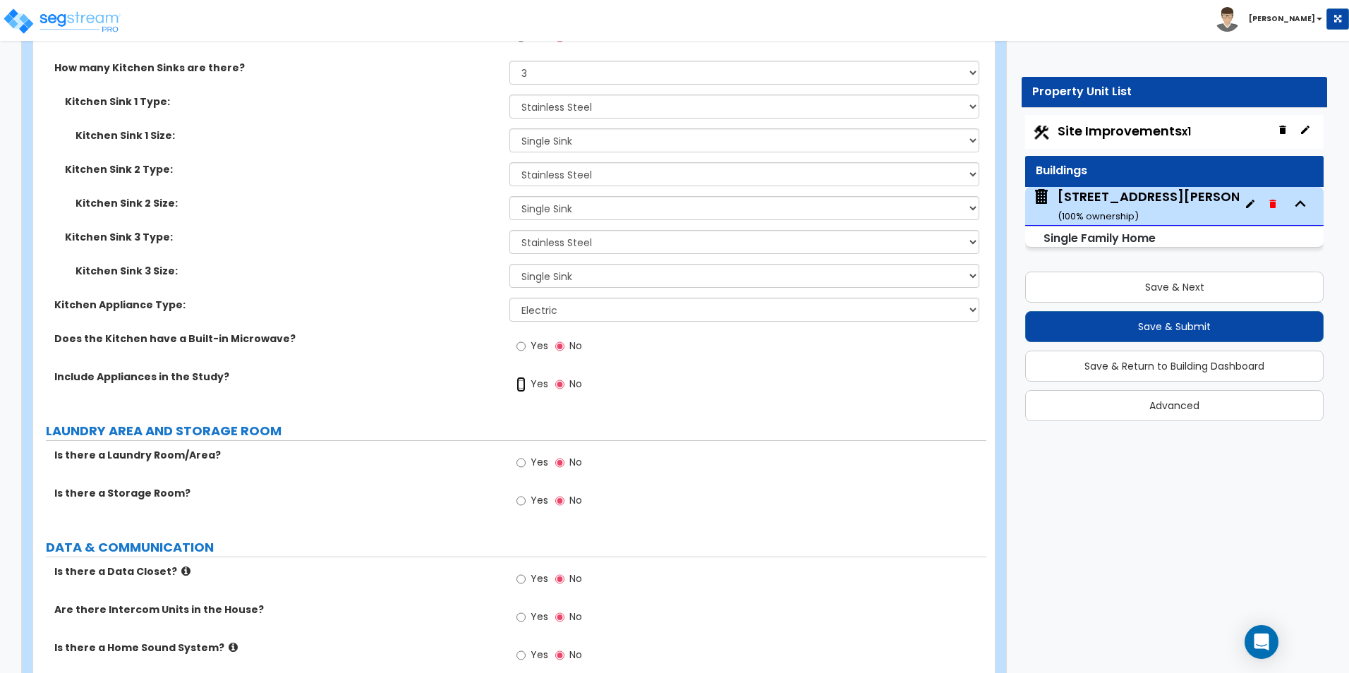
click at [523, 377] on input "Yes" at bounding box center [520, 385] width 9 height 16
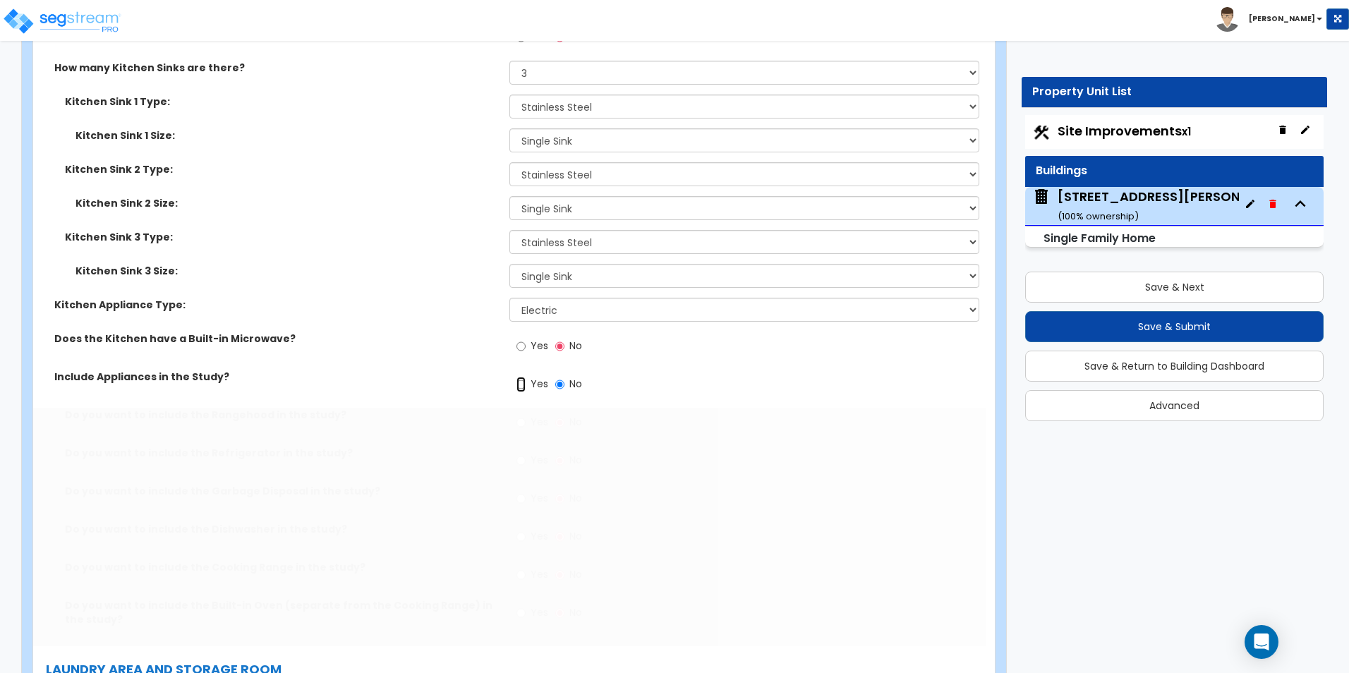
radio input "true"
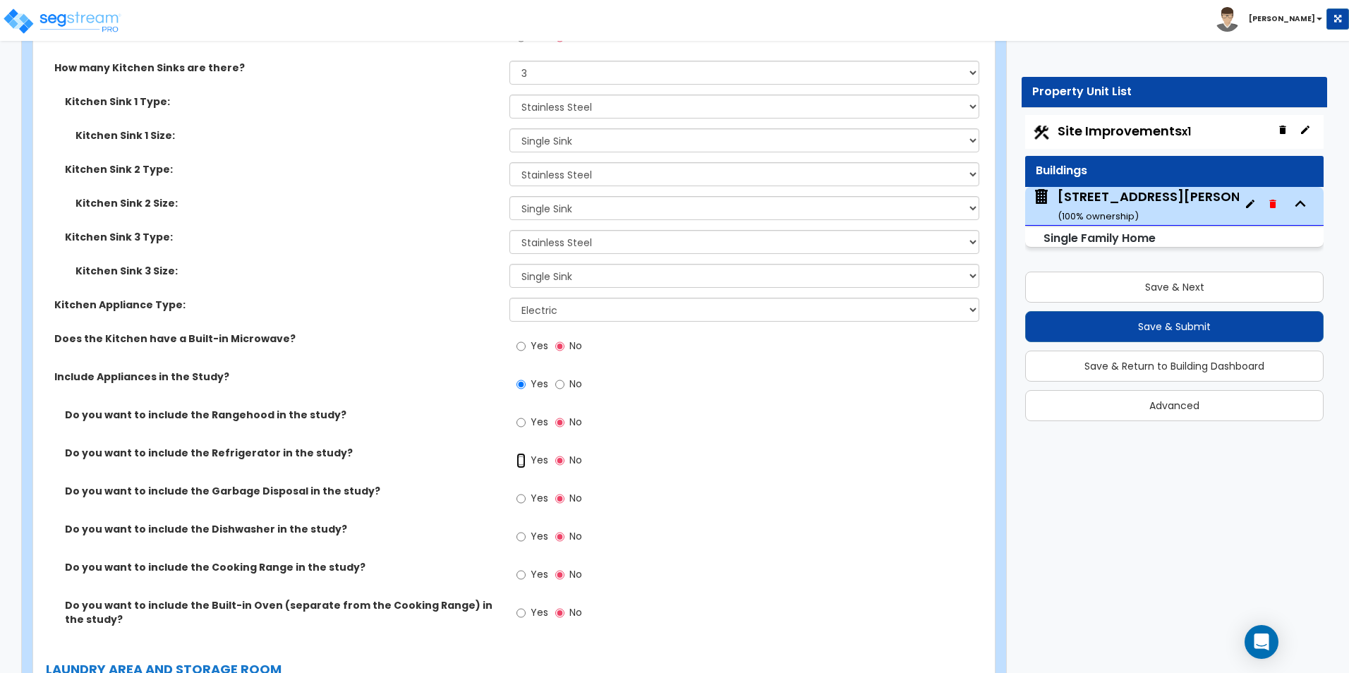
click at [523, 453] on input "Yes" at bounding box center [520, 461] width 9 height 16
radio input "true"
click at [521, 529] on input "Yes" at bounding box center [520, 537] width 9 height 16
radio input "true"
click at [521, 415] on input "Yes" at bounding box center [520, 423] width 9 height 16
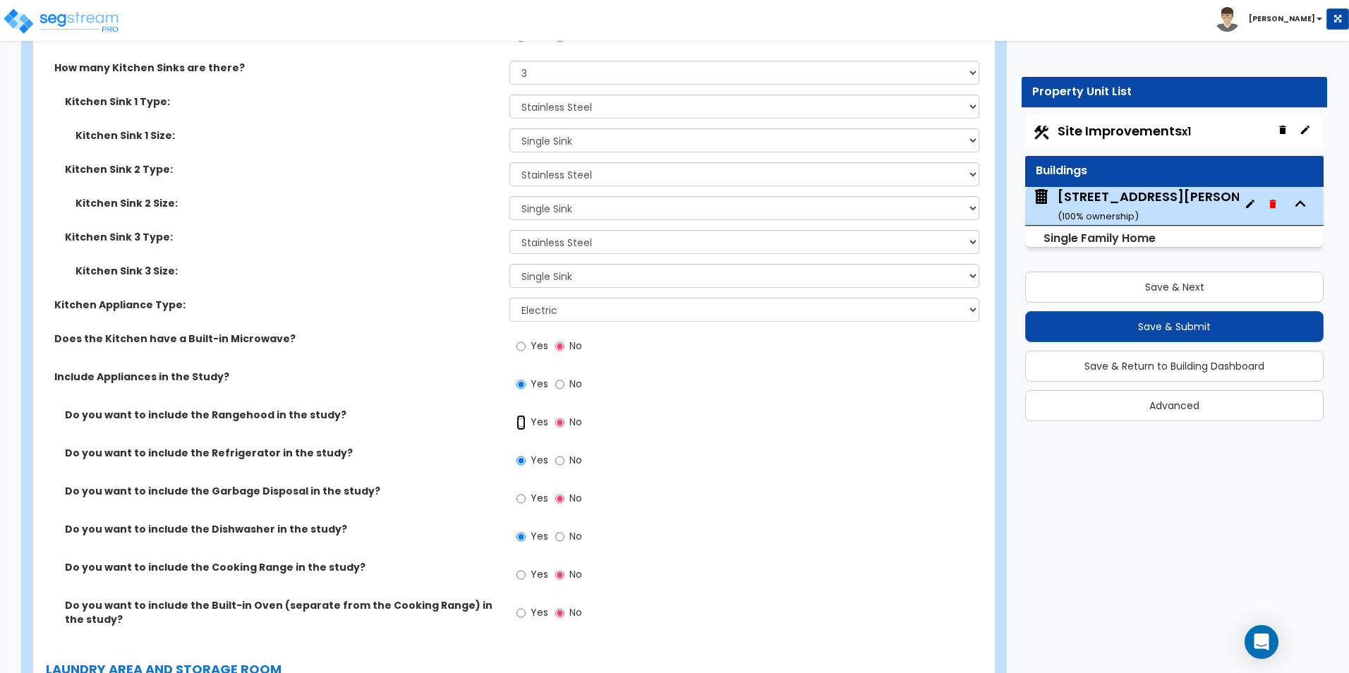
radio input "true"
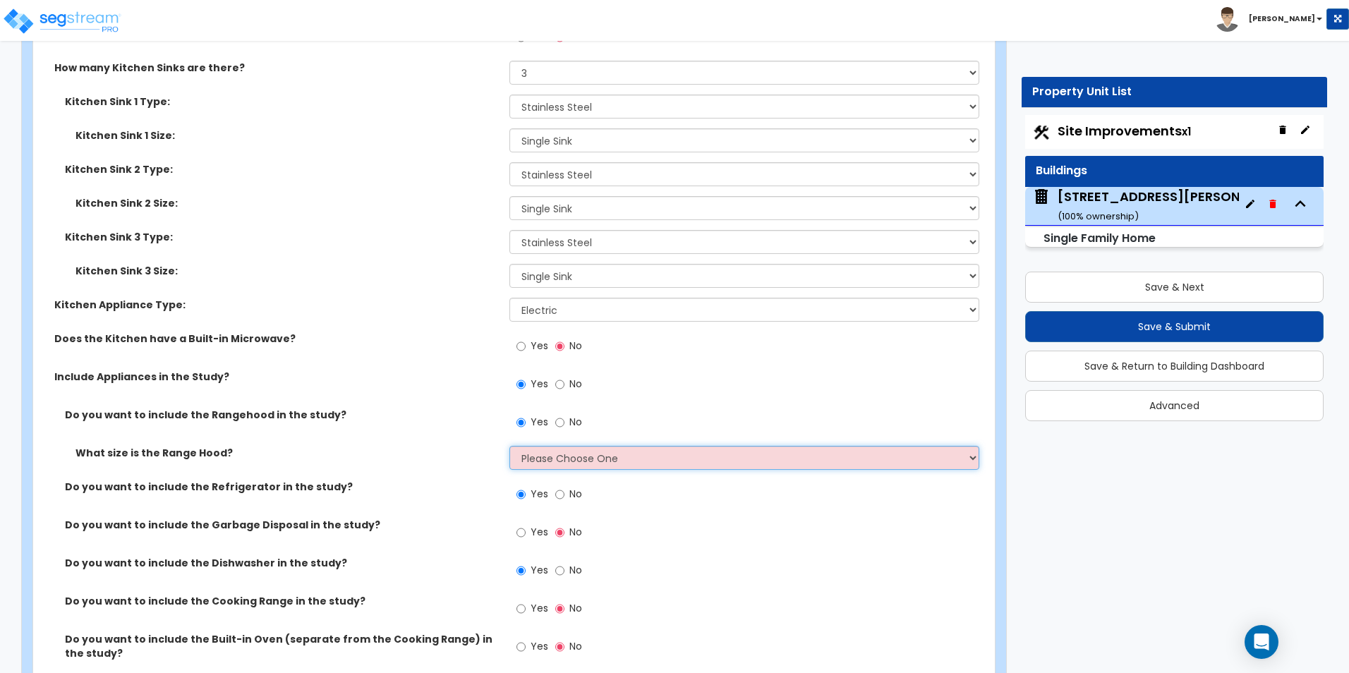
click at [532, 446] on select "Please Choose One Normal - 30" Wide - 42"" at bounding box center [743, 458] width 469 height 24
select select "1"
click at [509, 446] on select "Please Choose One Normal - 30" Wide - 42"" at bounding box center [743, 458] width 469 height 24
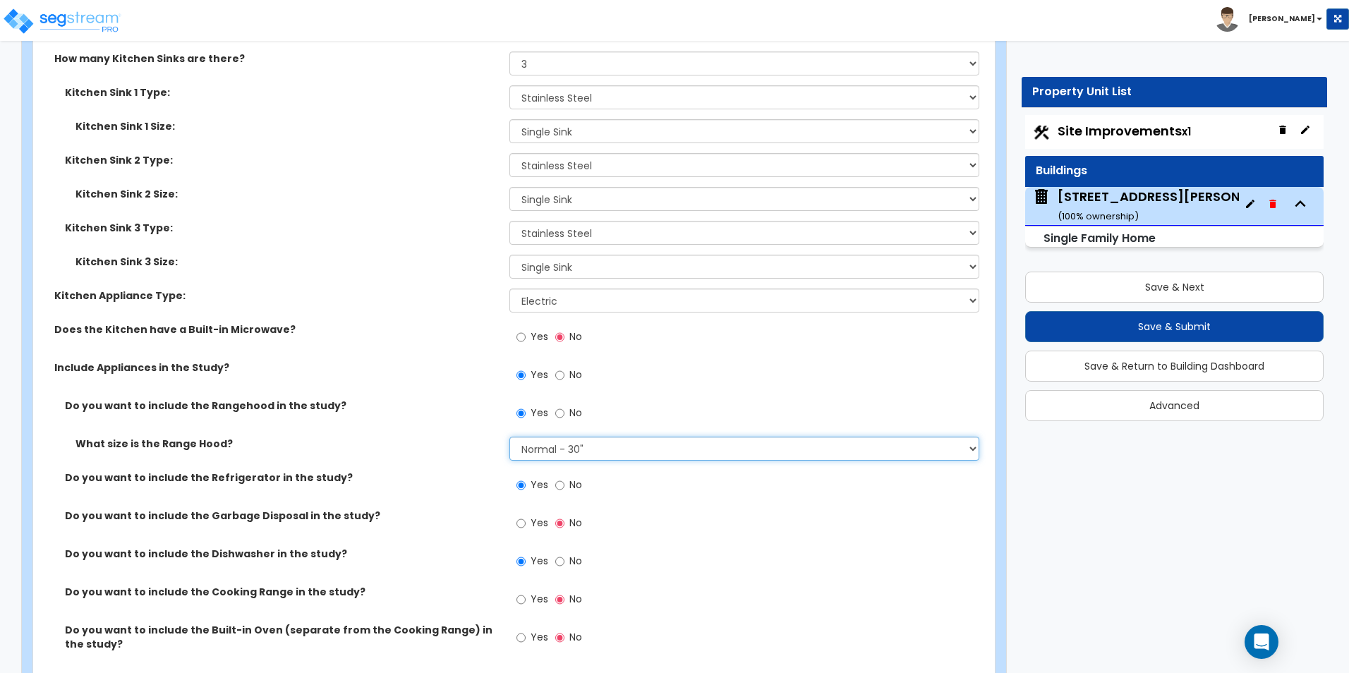
scroll to position [8535, 0]
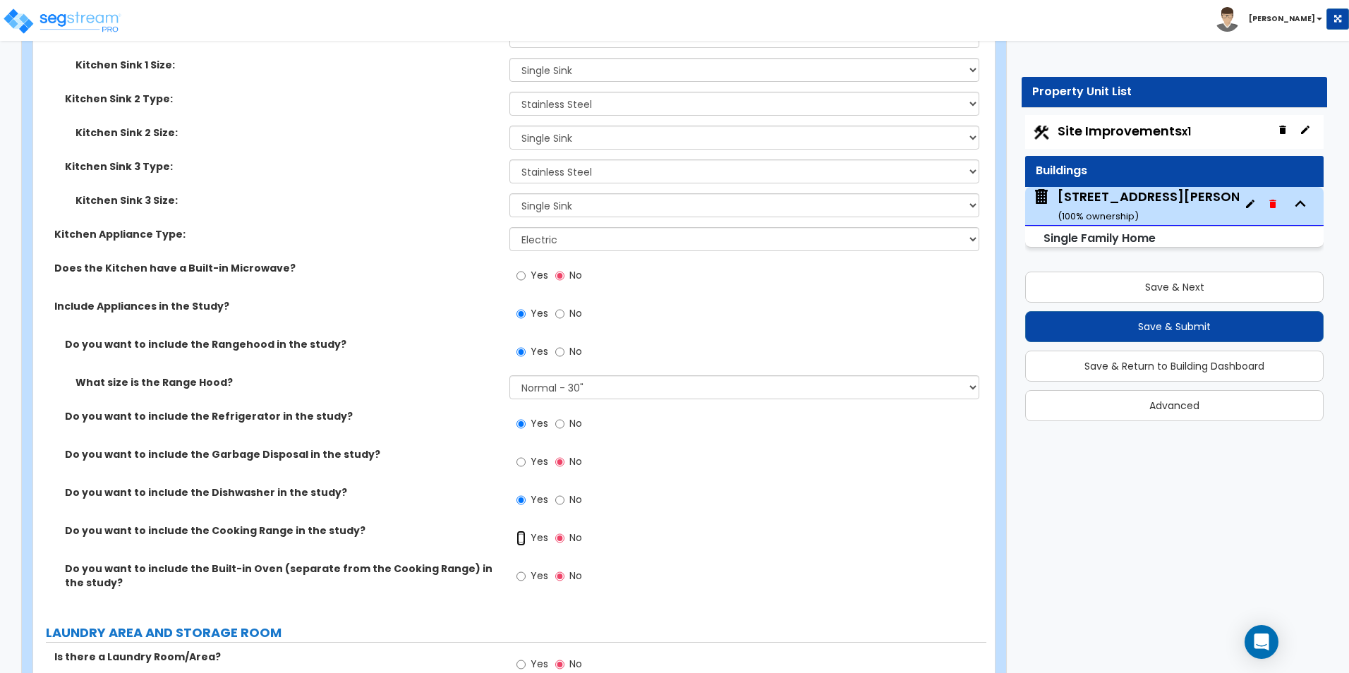
click at [523, 530] on input "Yes" at bounding box center [520, 538] width 9 height 16
radio input "true"
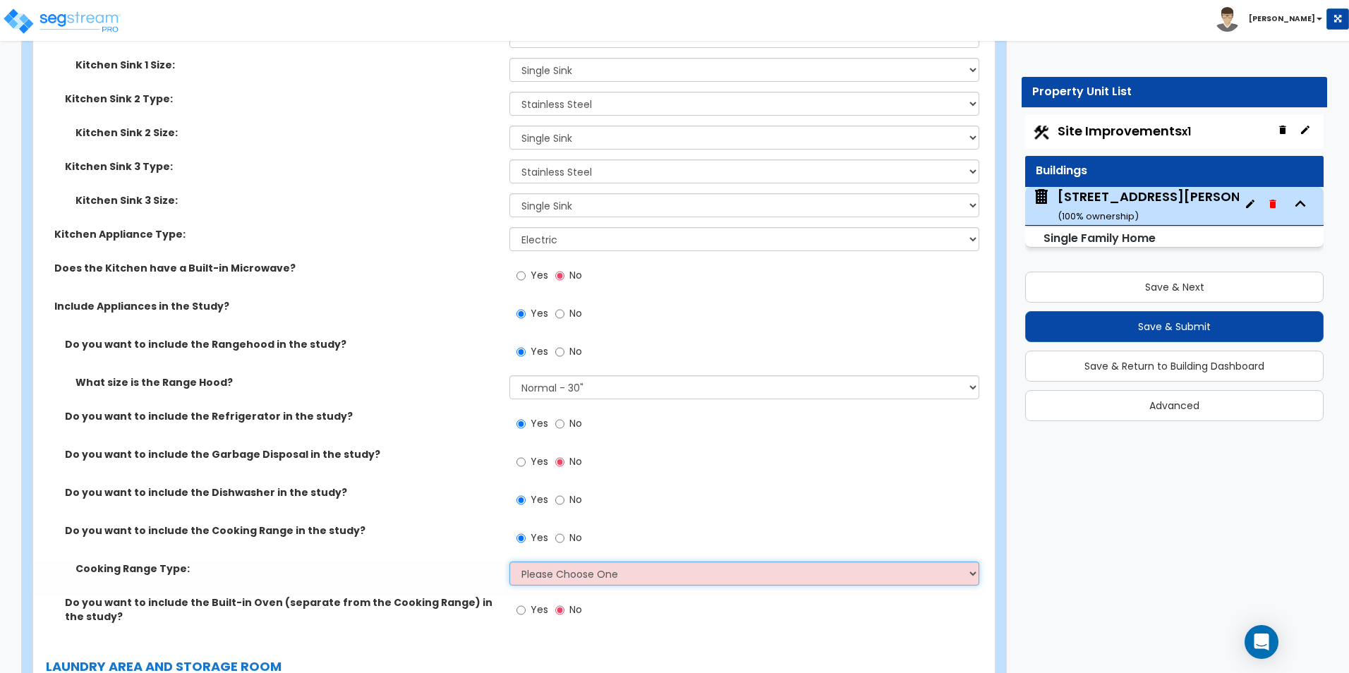
click at [534, 561] on select "Please Choose One Cook Top Only Range with Oven" at bounding box center [743, 573] width 469 height 24
select select "2"
click at [509, 561] on select "Please Choose One Cook Top Only Range with Oven" at bounding box center [743, 573] width 469 height 24
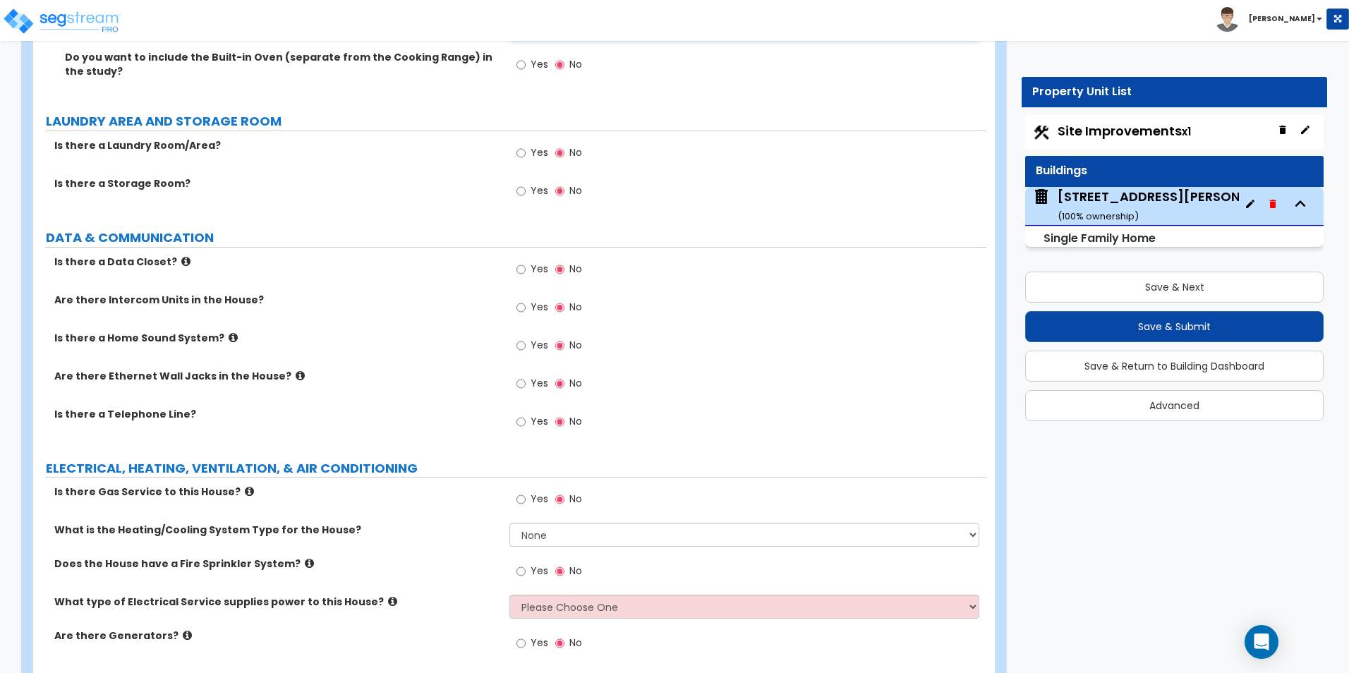
scroll to position [9099, 0]
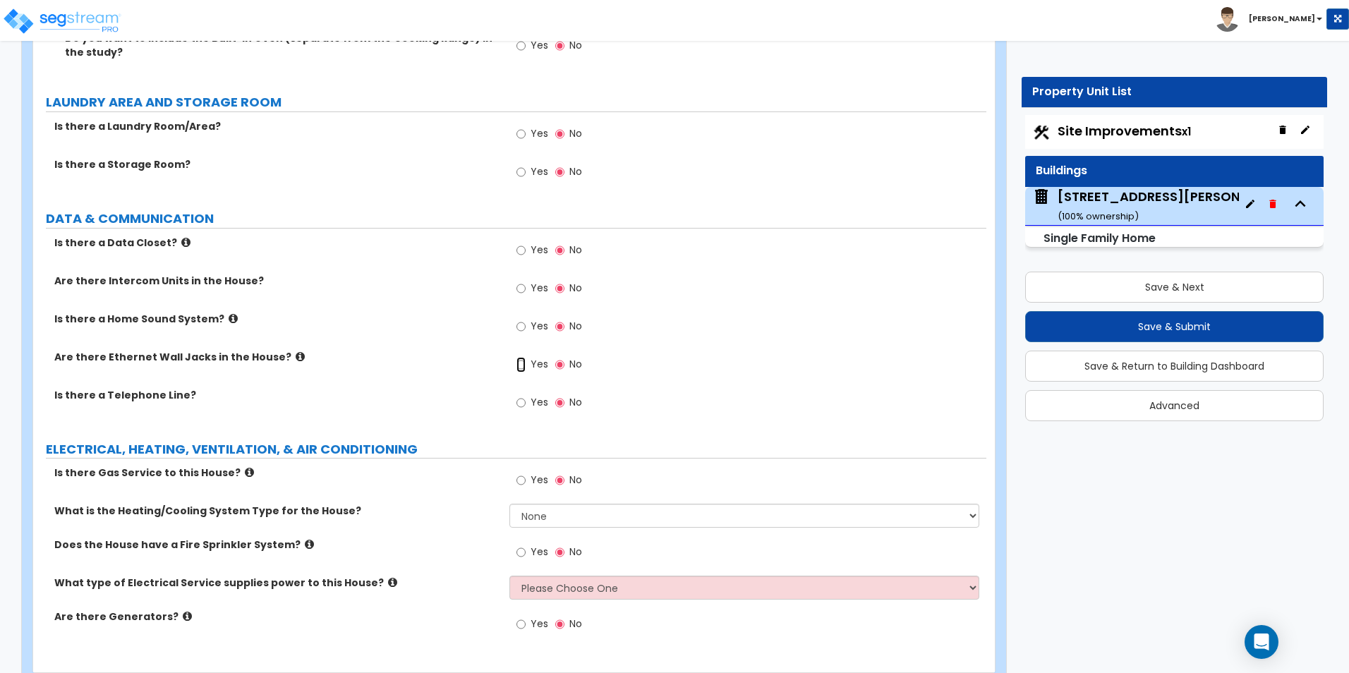
click at [521, 357] on input "Yes" at bounding box center [520, 365] width 9 height 16
radio input "true"
click at [522, 395] on input "Yes" at bounding box center [520, 403] width 9 height 16
radio input "true"
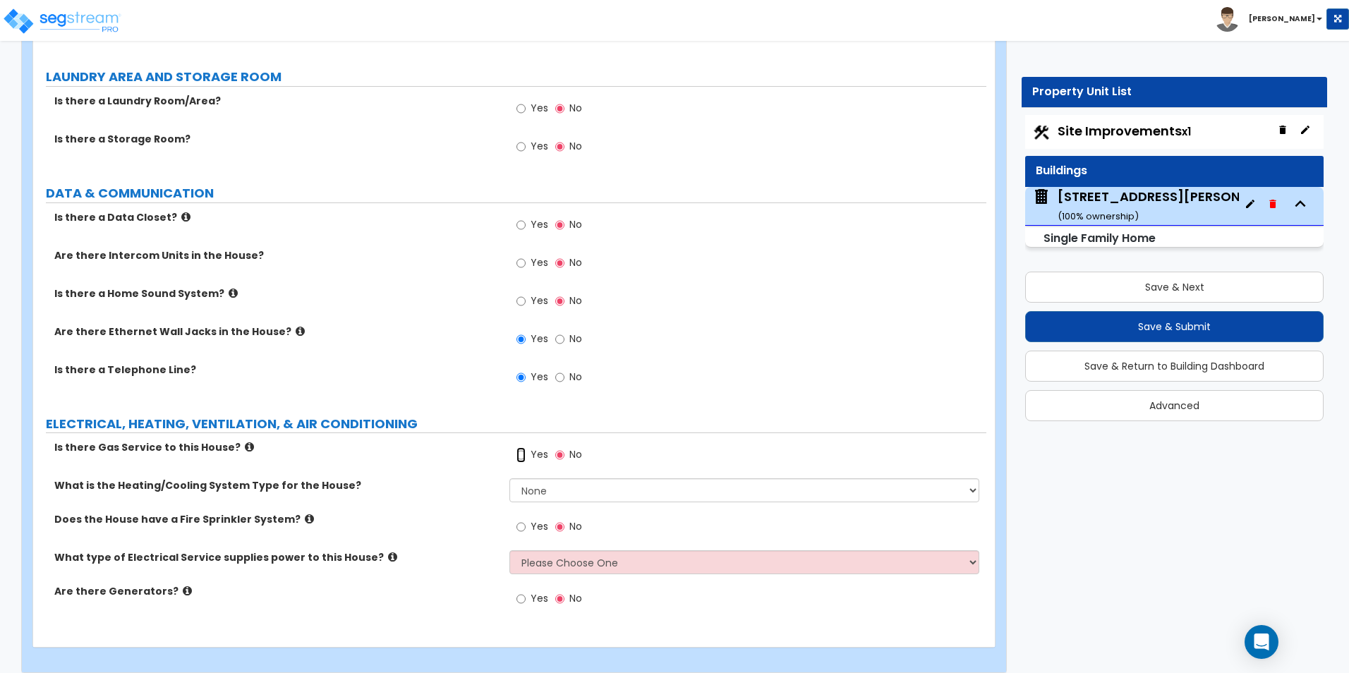
click at [521, 447] on input "Yes" at bounding box center [520, 455] width 9 height 16
radio input "true"
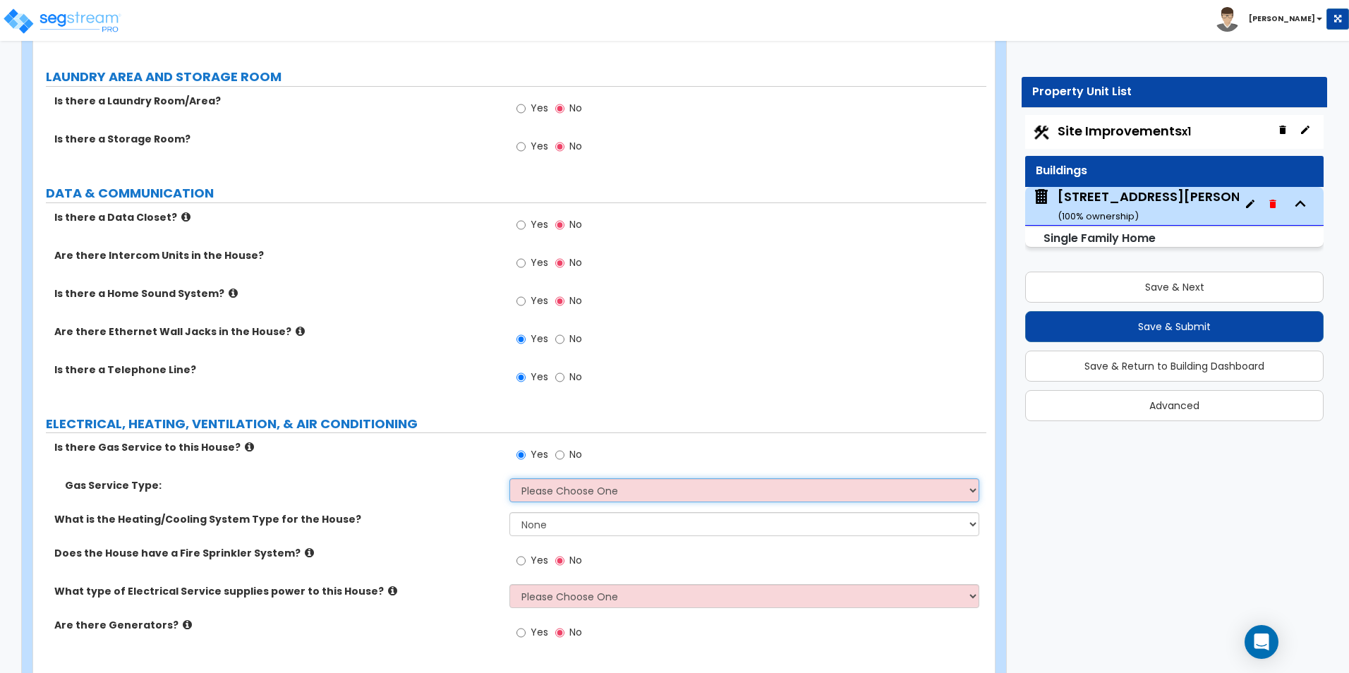
click at [535, 479] on select "Please Choose One Natural Gas Service Propane Tank On-site" at bounding box center [743, 490] width 469 height 24
select select "1"
click at [509, 478] on select "Please Choose One Natural Gas Service Propane Tank On-site" at bounding box center [743, 490] width 469 height 24
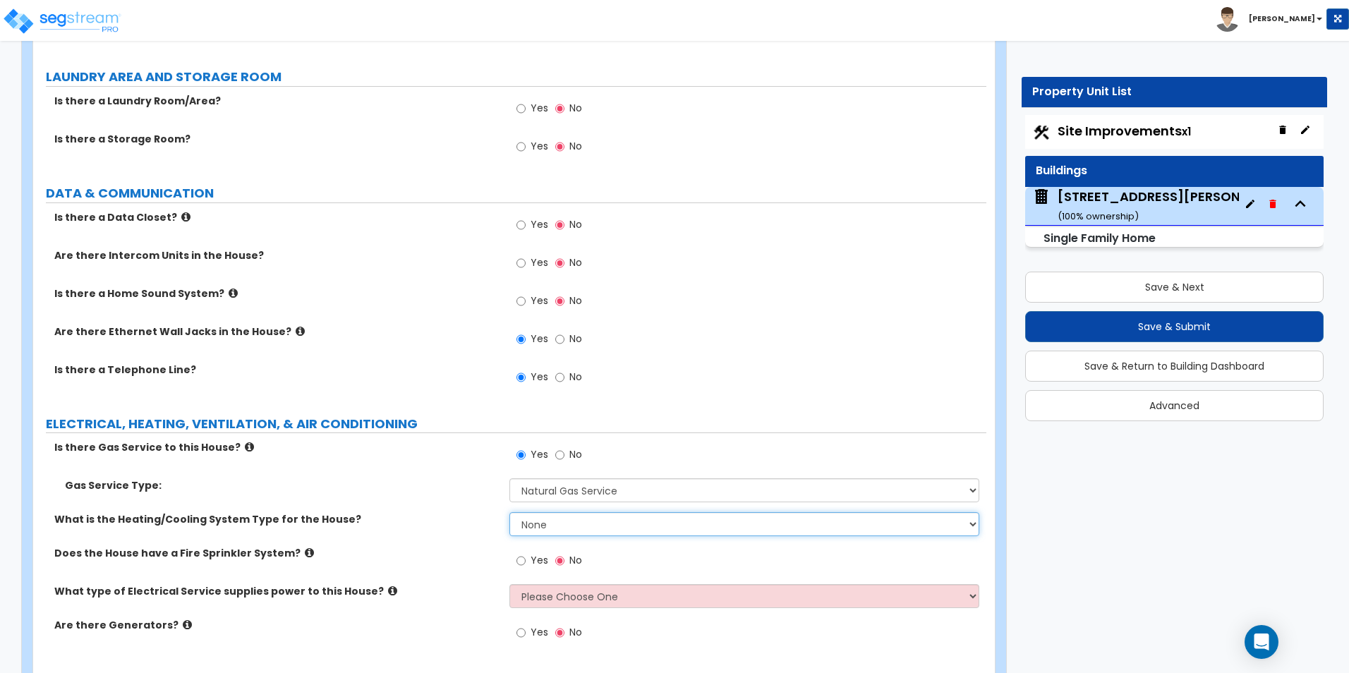
click at [528, 512] on select "None Heat Only Centralized Heating & Cooling Thru Wall Air Conditioners Mini Sp…" at bounding box center [743, 524] width 469 height 24
select select "1"
click at [509, 512] on select "None Heat Only Centralized Heating & Cooling Thru Wall Air Conditioners Mini Sp…" at bounding box center [743, 524] width 469 height 24
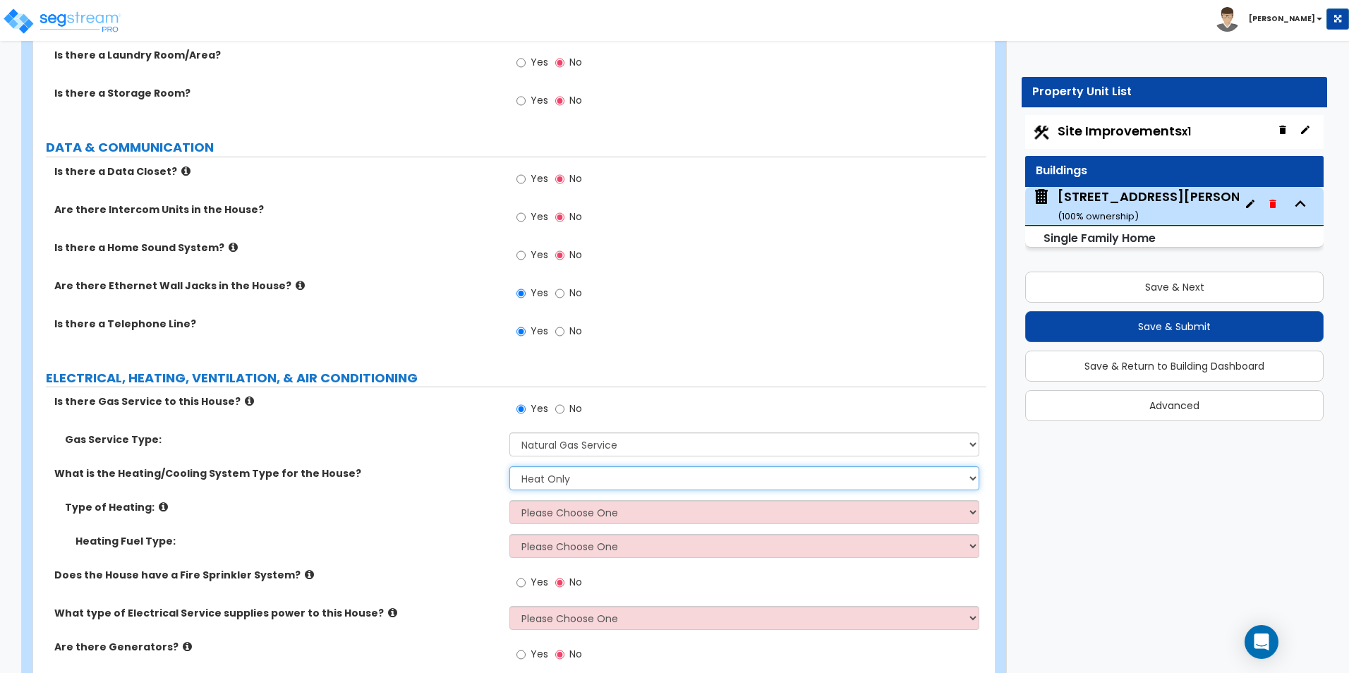
scroll to position [9195, 0]
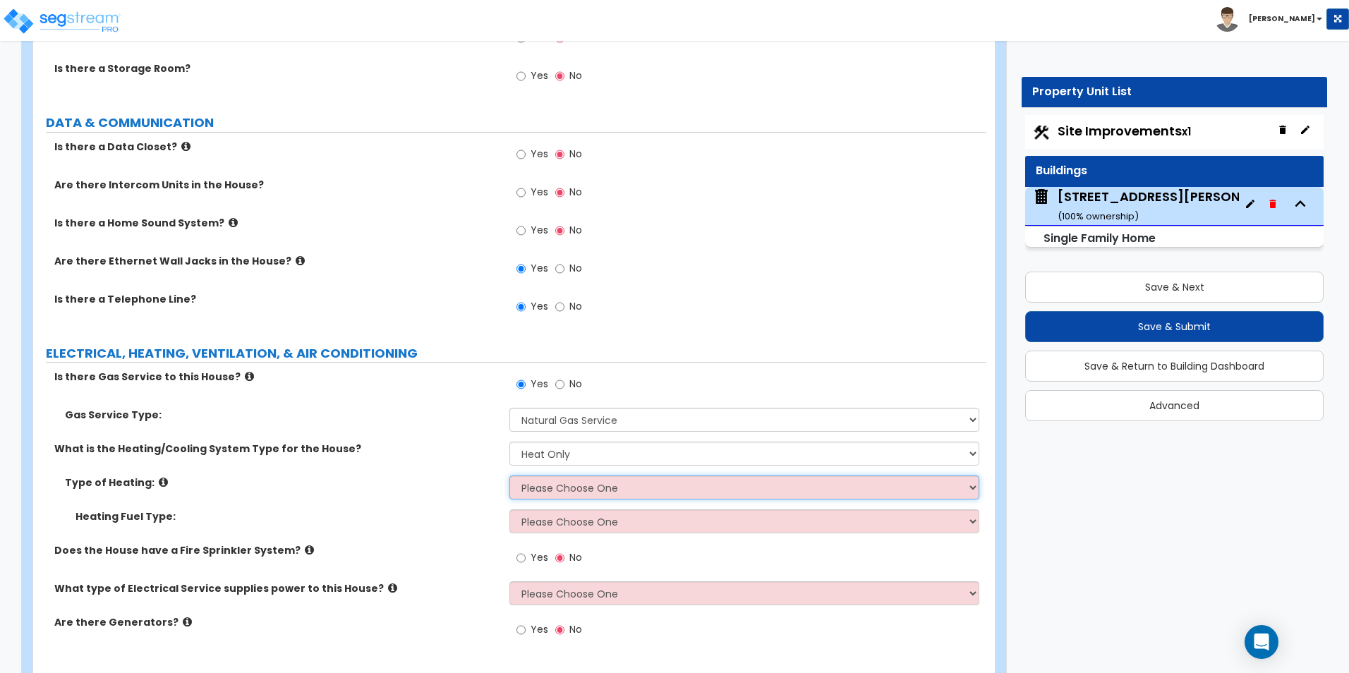
click at [557, 475] on select "Please Choose One Wall Heater Electric Baseboard Heater Hydronic Heating Radian…" at bounding box center [743, 487] width 469 height 24
select select "3"
click at [509, 475] on select "Please Choose One Wall Heater Electric Baseboard Heater Hydronic Heating Radian…" at bounding box center [743, 487] width 469 height 24
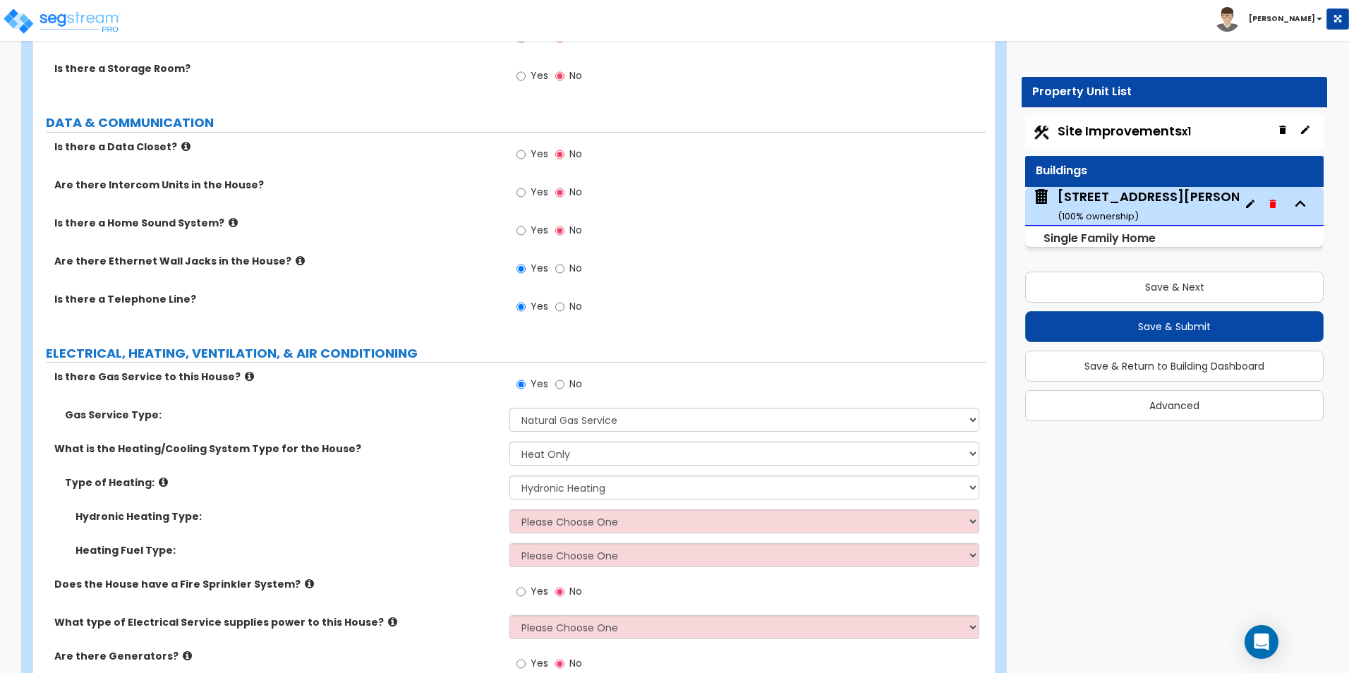
click at [535, 521] on div "Hydronic Heating Type: Please Choose One Hydronic Radiator Hydronic Baseboard H…" at bounding box center [509, 526] width 953 height 34
click at [539, 516] on select "Please Choose One Hydronic Radiator Hydronic Baseboard Hydronic Fin Tube Radiat…" at bounding box center [743, 521] width 469 height 24
select select "1"
click at [509, 509] on select "Please Choose One Hydronic Radiator Hydronic Baseboard Hydronic Fin Tube Radiat…" at bounding box center [743, 521] width 469 height 24
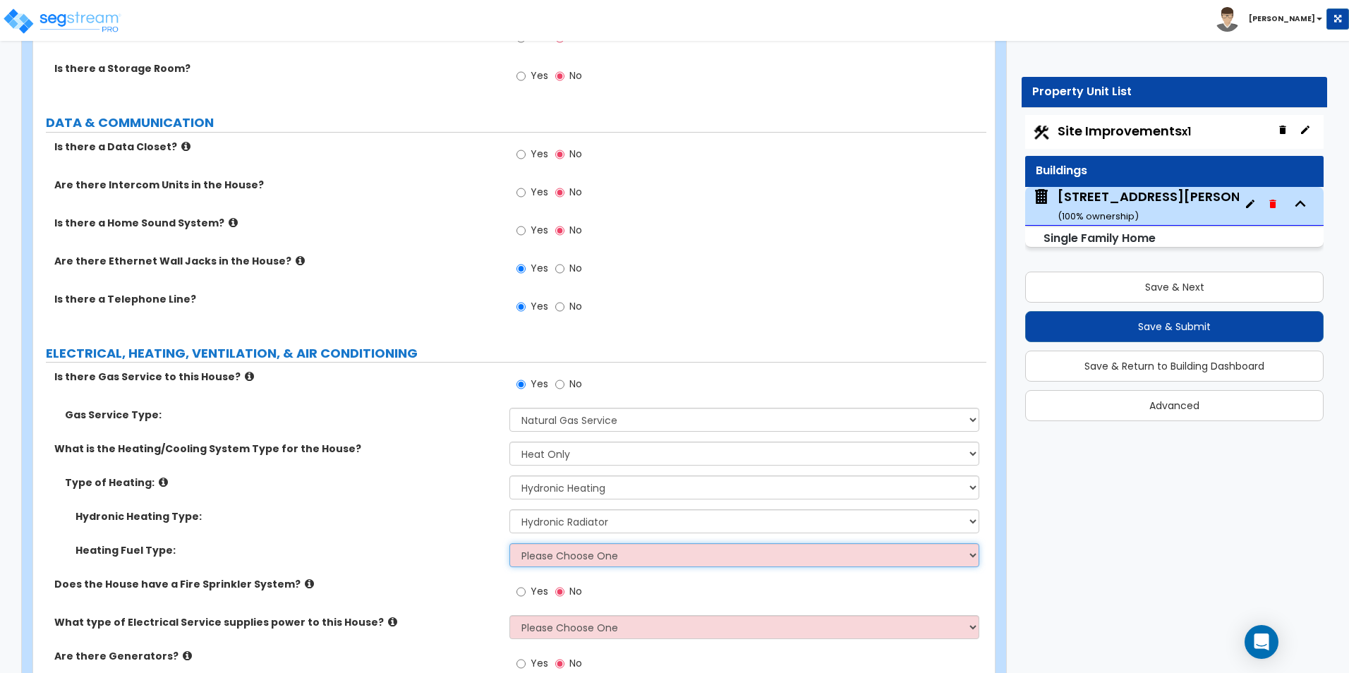
click at [547, 543] on select "Please Choose One Gas Electric" at bounding box center [743, 555] width 469 height 24
select select "1"
click at [509, 543] on select "Please Choose One Gas Electric" at bounding box center [743, 555] width 469 height 24
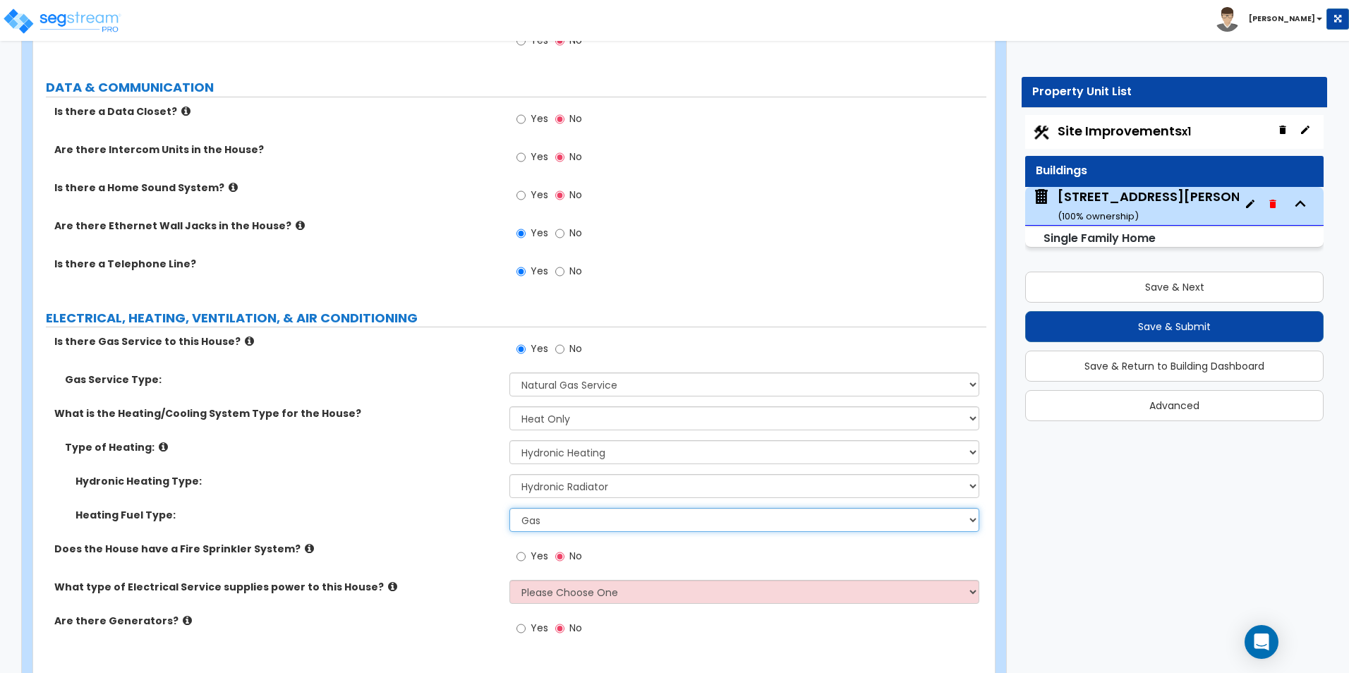
scroll to position [9260, 0]
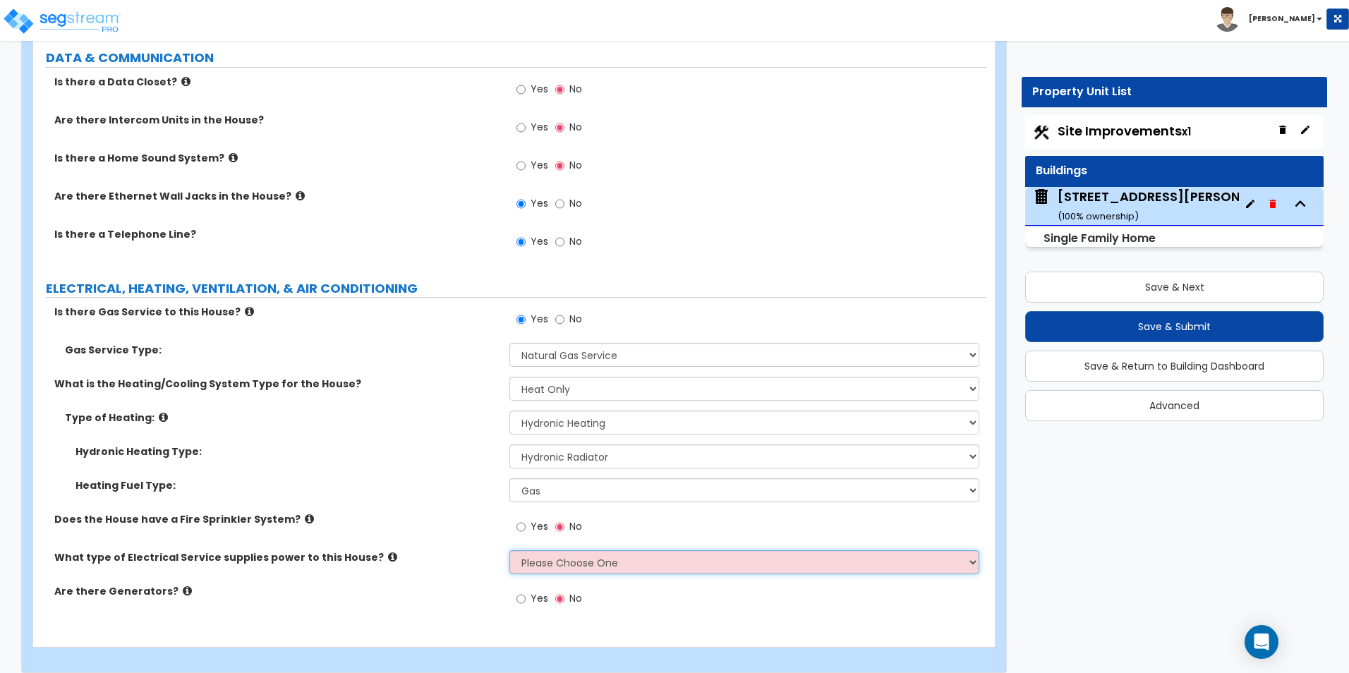
click at [542, 551] on select "Please Choose One Overhead Underground" at bounding box center [743, 562] width 469 height 24
select select "2"
click at [509, 550] on select "Please Choose One Overhead Underground" at bounding box center [743, 562] width 469 height 24
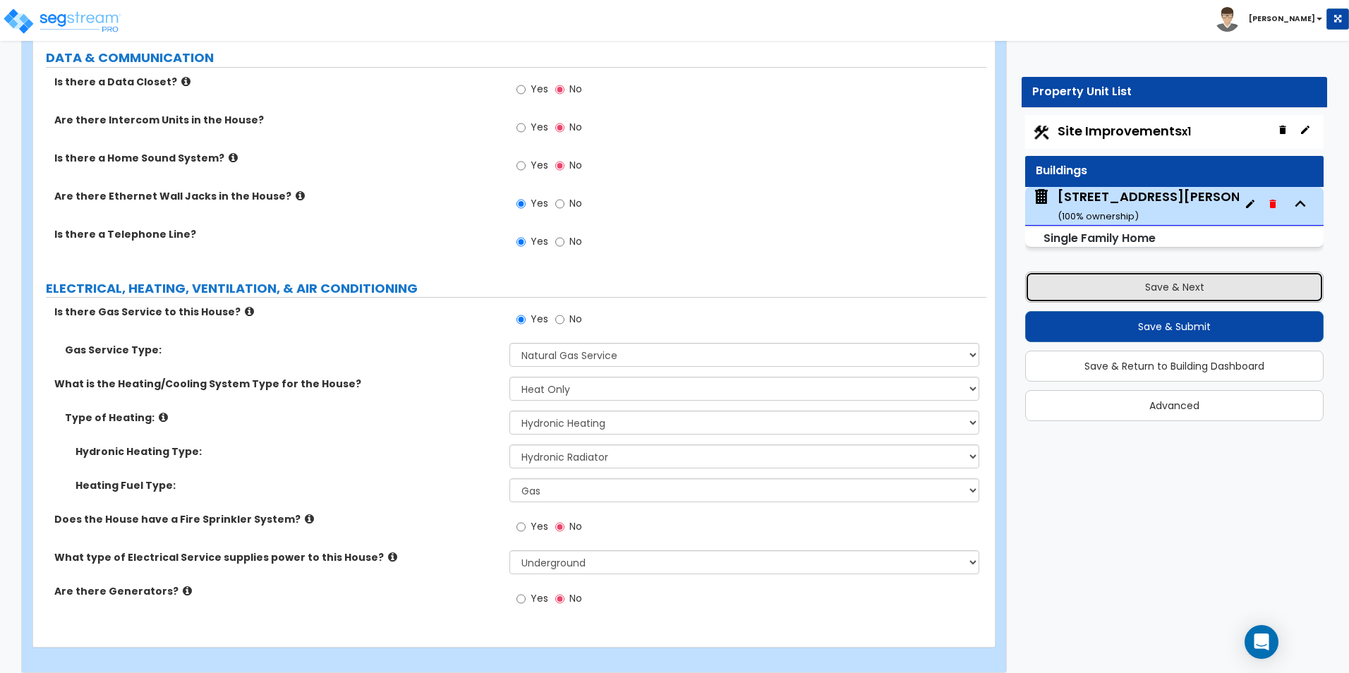
click at [1098, 279] on button "Save & Next" at bounding box center [1174, 287] width 298 height 31
select select "2"
select select "3"
select select "1"
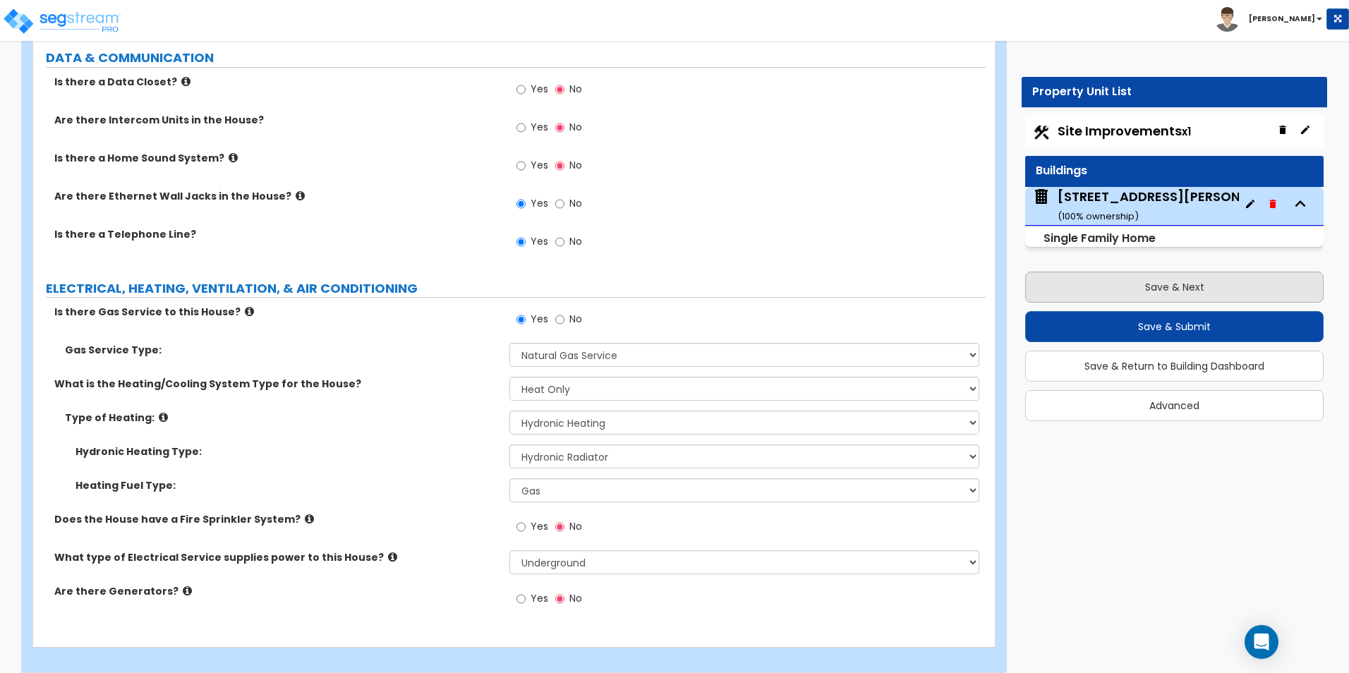
select select "1"
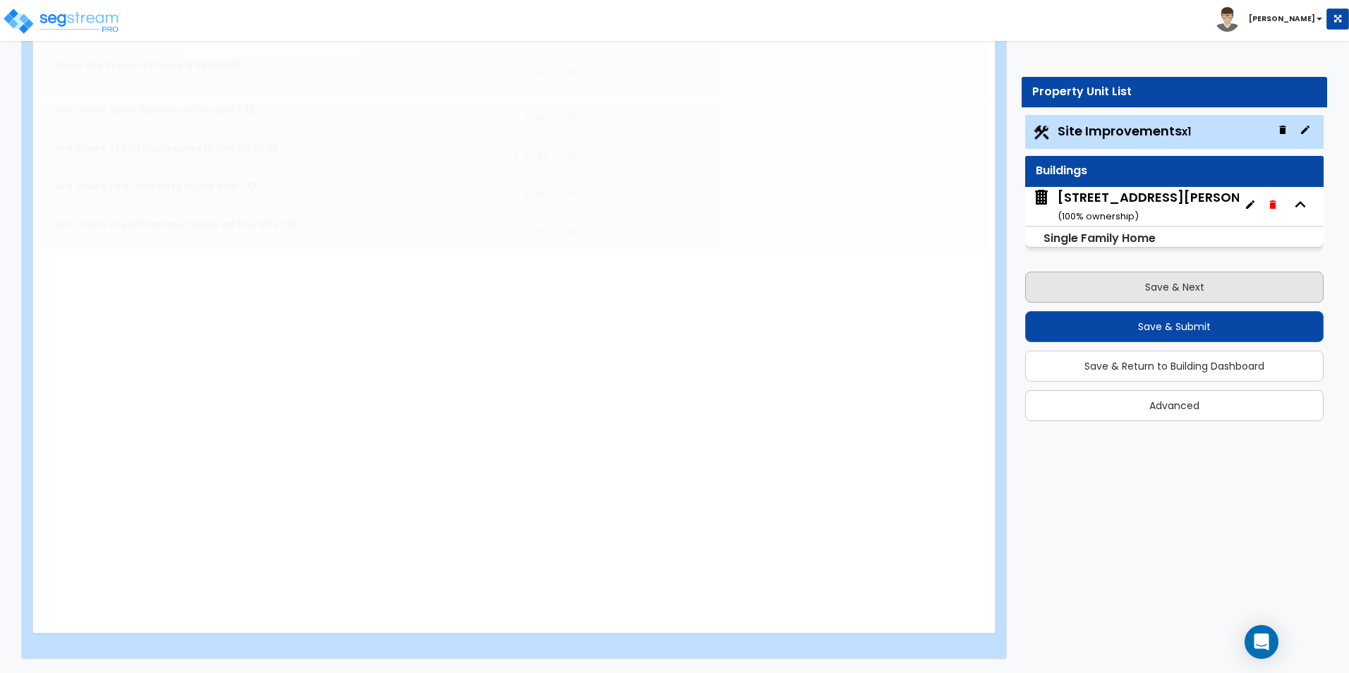
scroll to position [0, 0]
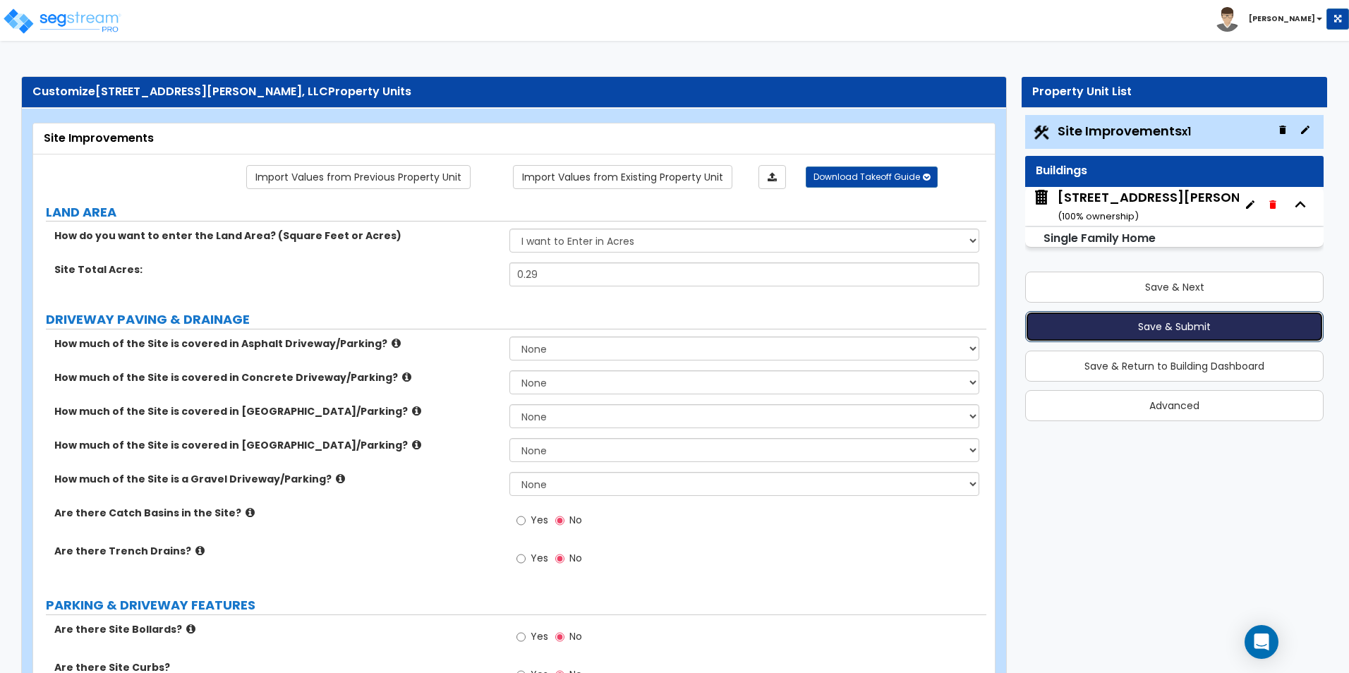
click at [1118, 316] on button "Save & Submit" at bounding box center [1174, 326] width 298 height 31
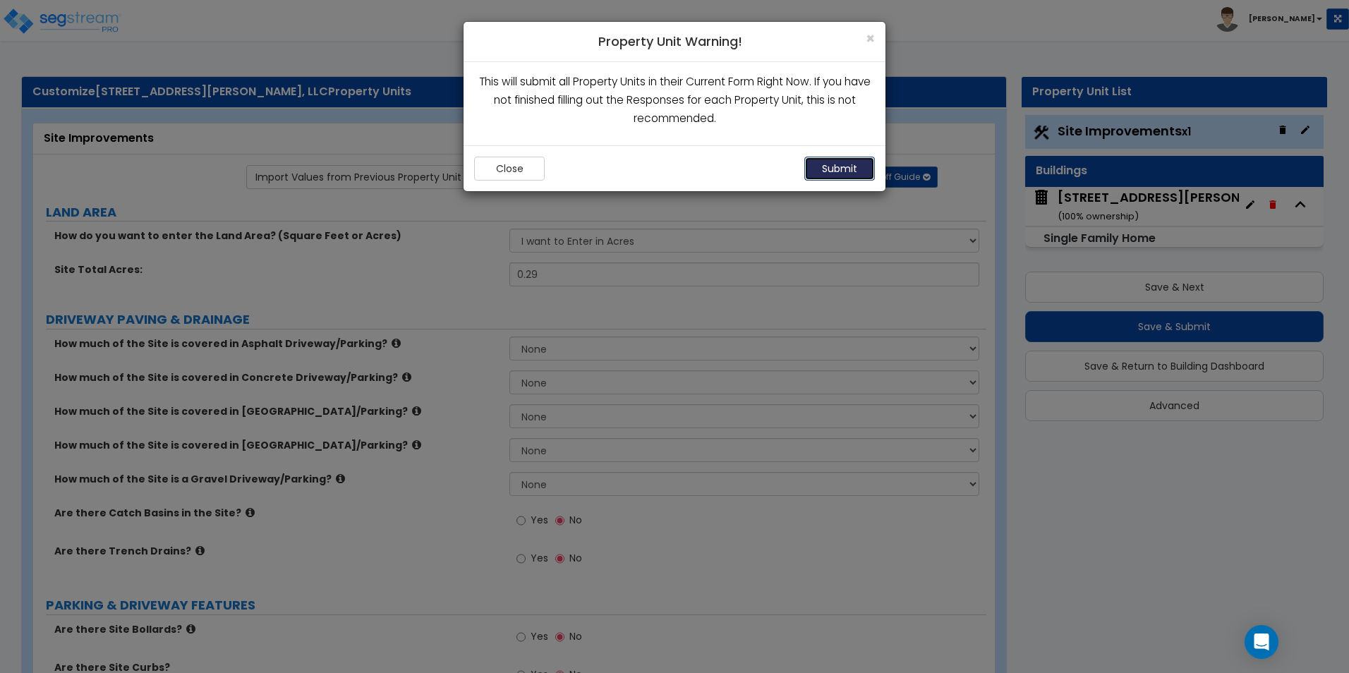
click at [839, 169] on button "Submit" at bounding box center [839, 169] width 71 height 24
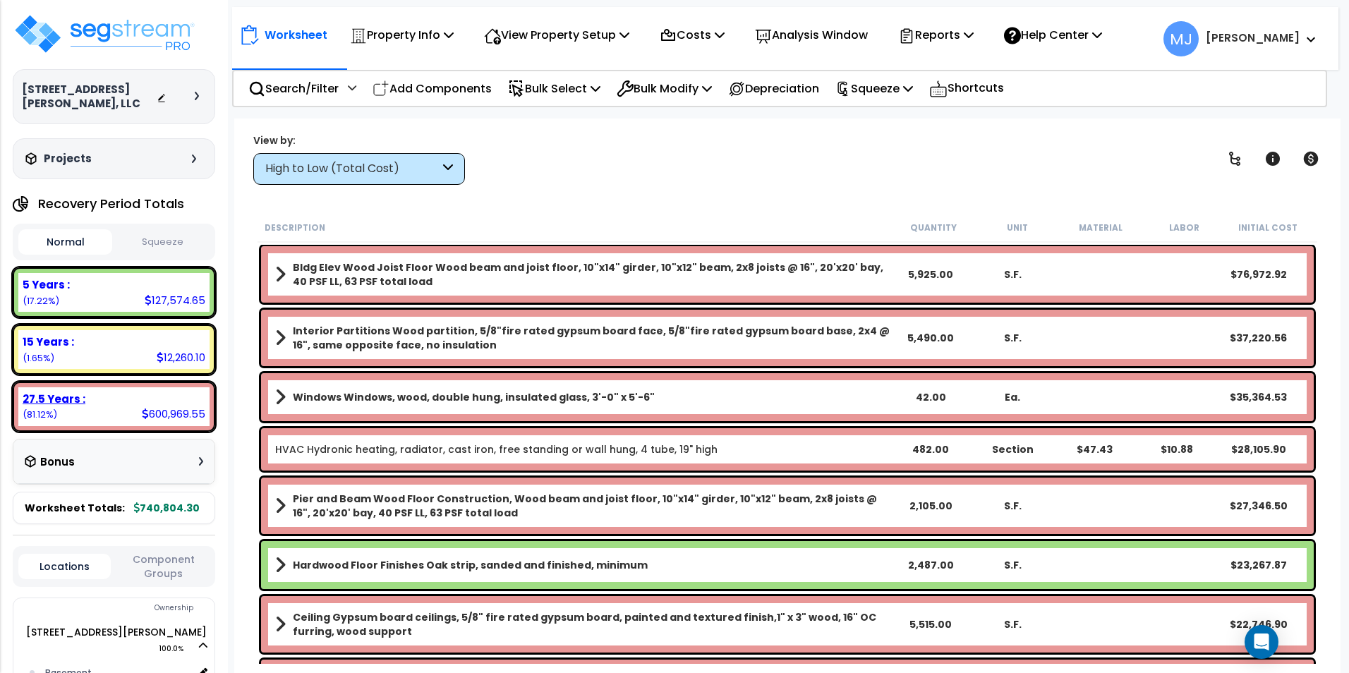
click at [92, 408] on div "27.5 Years : 600,969.55 (81.12%)" at bounding box center [113, 406] width 191 height 39
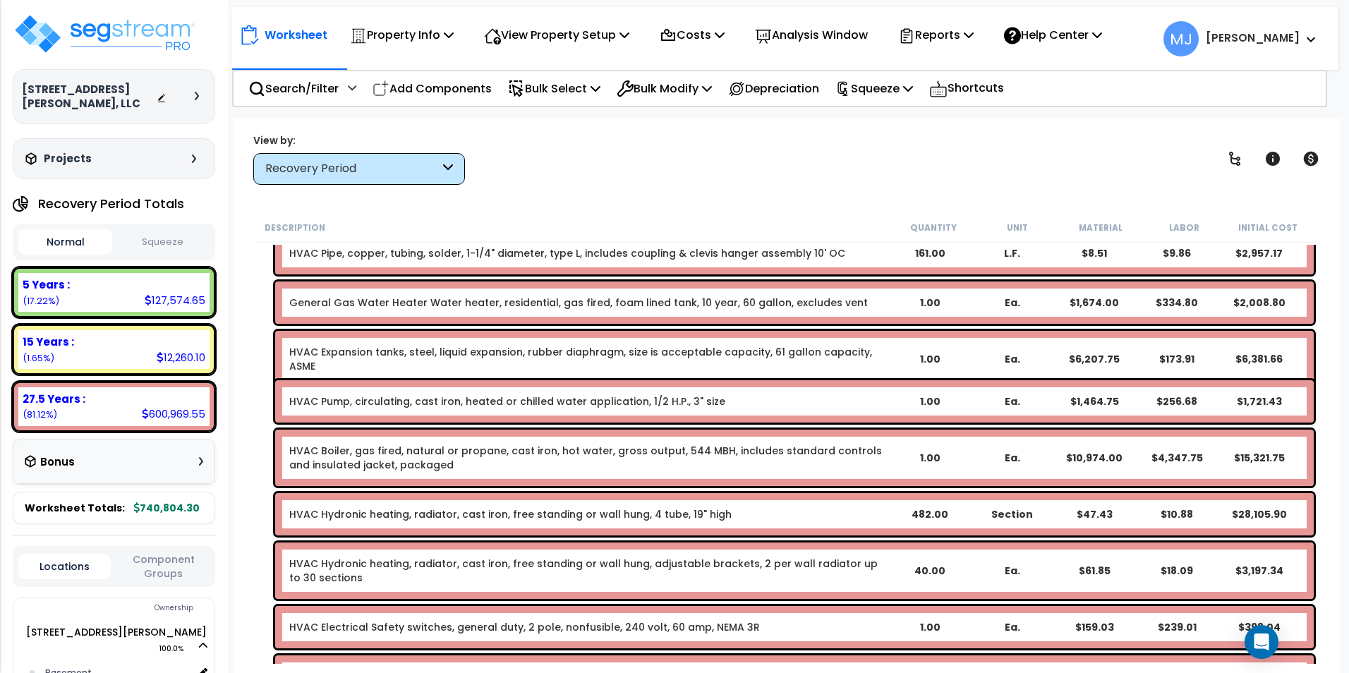
scroll to position [1763, 0]
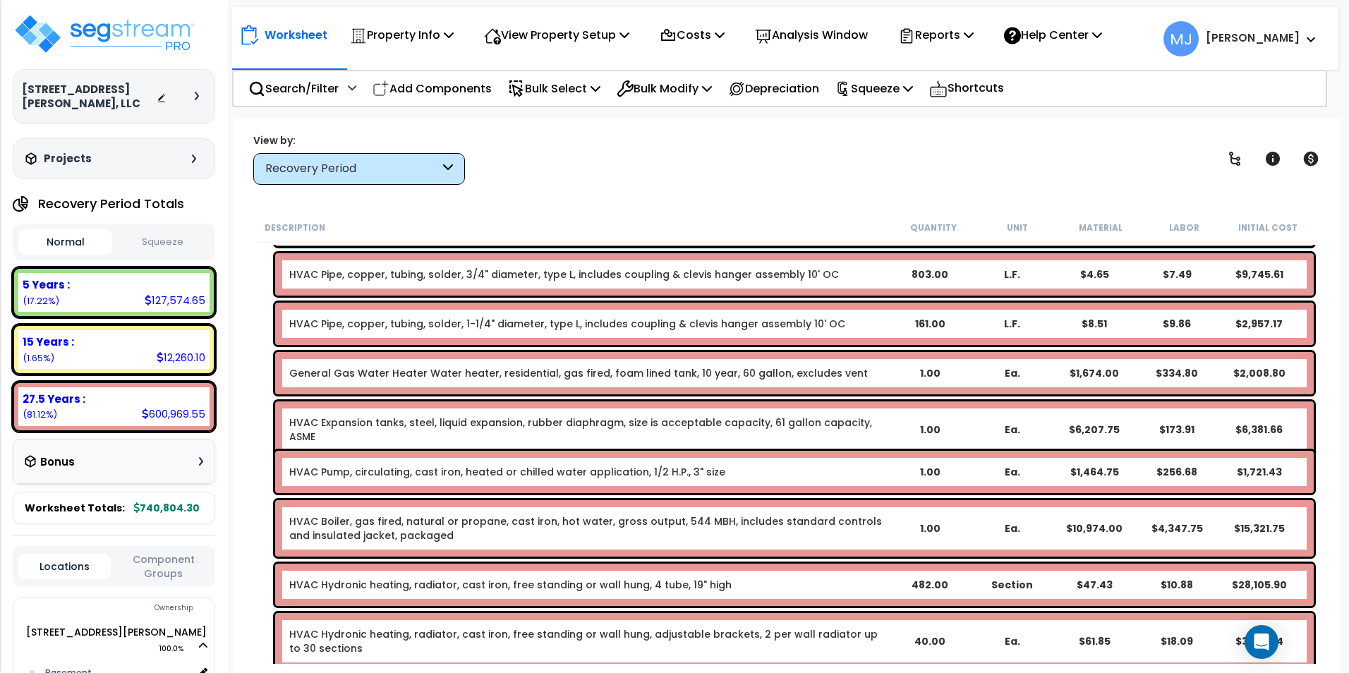
click at [526, 372] on link "General Gas Water Heater Water heater, residential, gas fired, foam lined tank,…" at bounding box center [578, 373] width 578 height 14
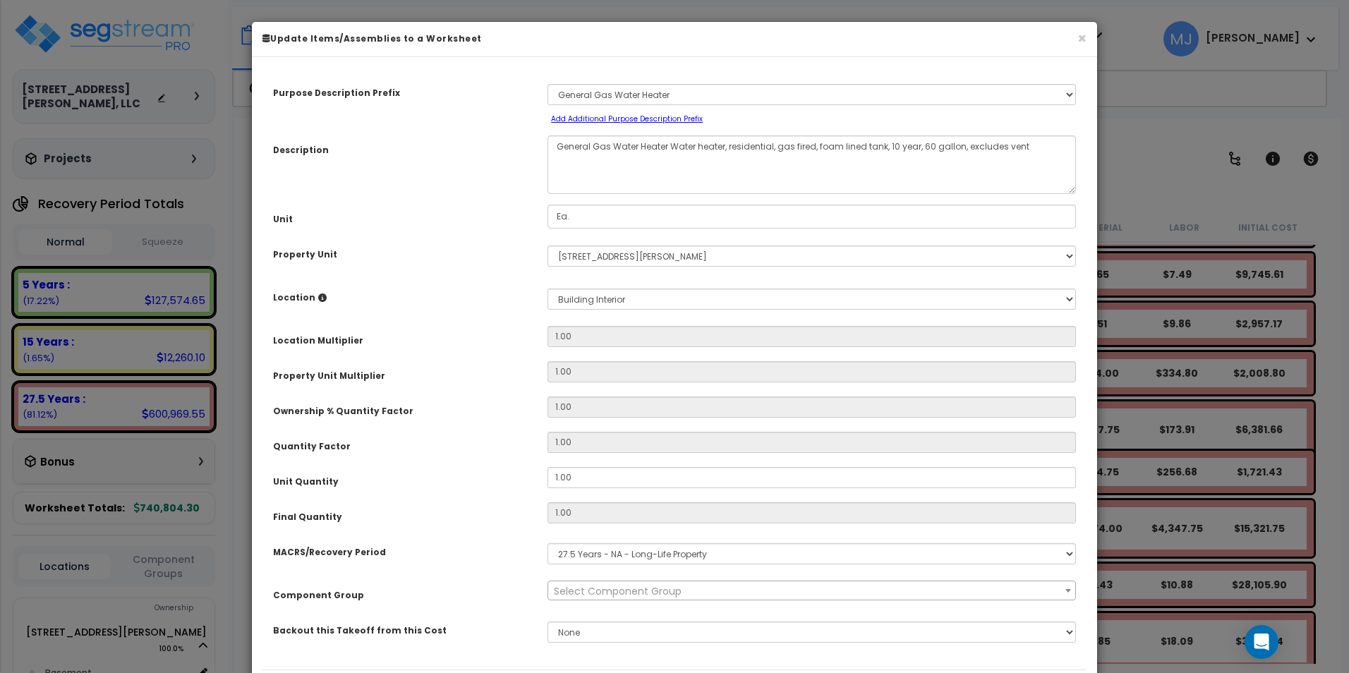
select select "47966"
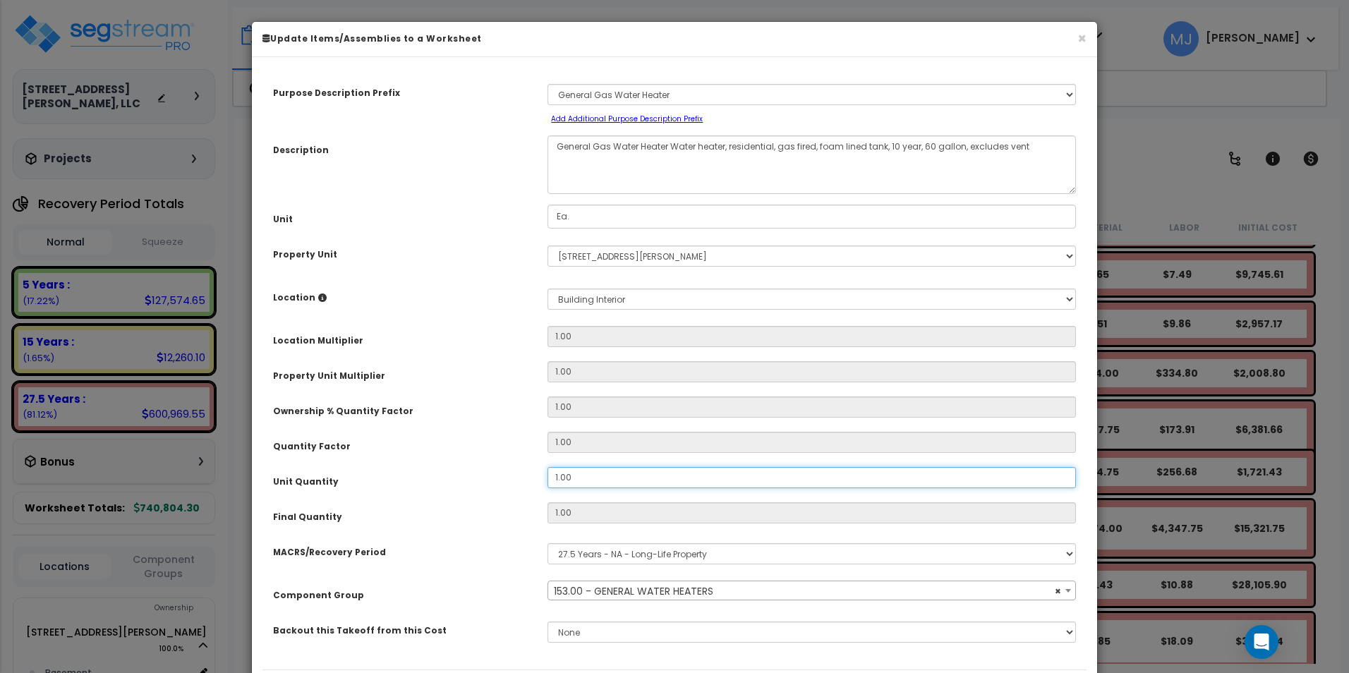
drag, startPoint x: 580, startPoint y: 469, endPoint x: 545, endPoint y: 477, distance: 36.1
click at [545, 477] on div "1.00" at bounding box center [811, 477] width 549 height 21
type input "2"
type input "1"
type input "1,674.00"
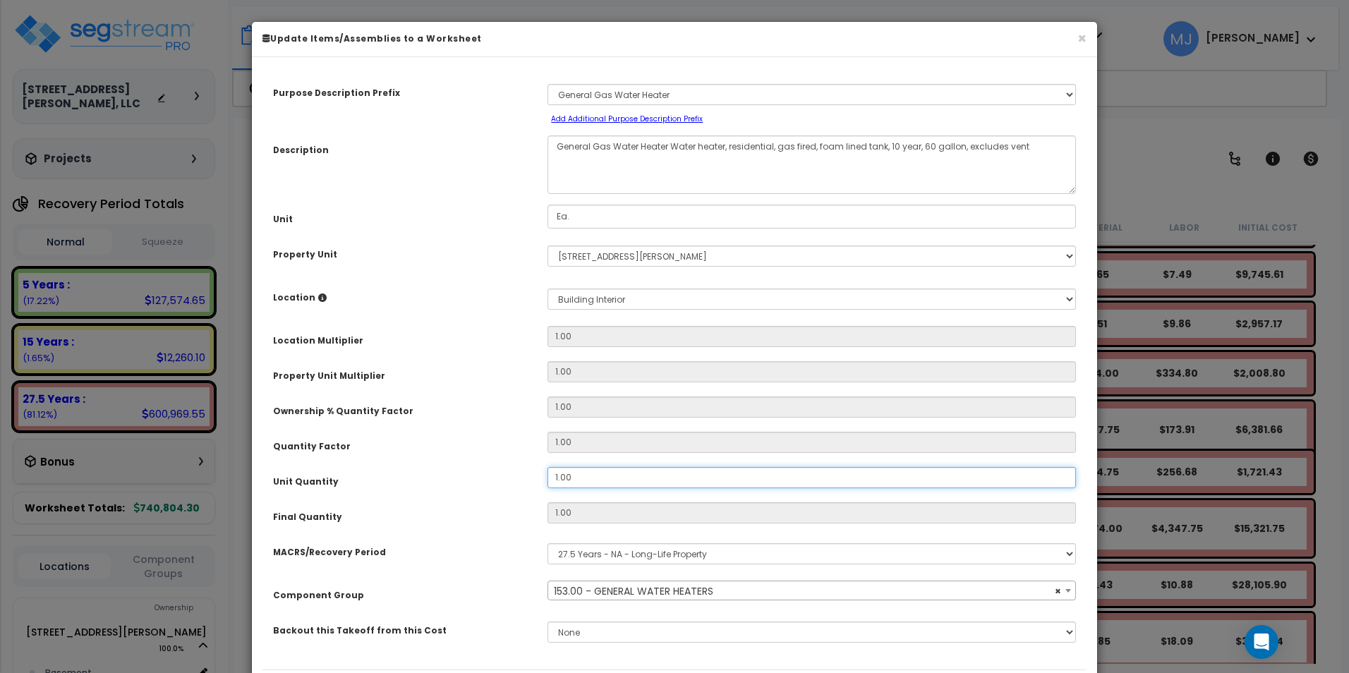
type input "$2,008.80"
type input "2"
type input "1,674.00"
type input "$4,017.60"
type input "2"
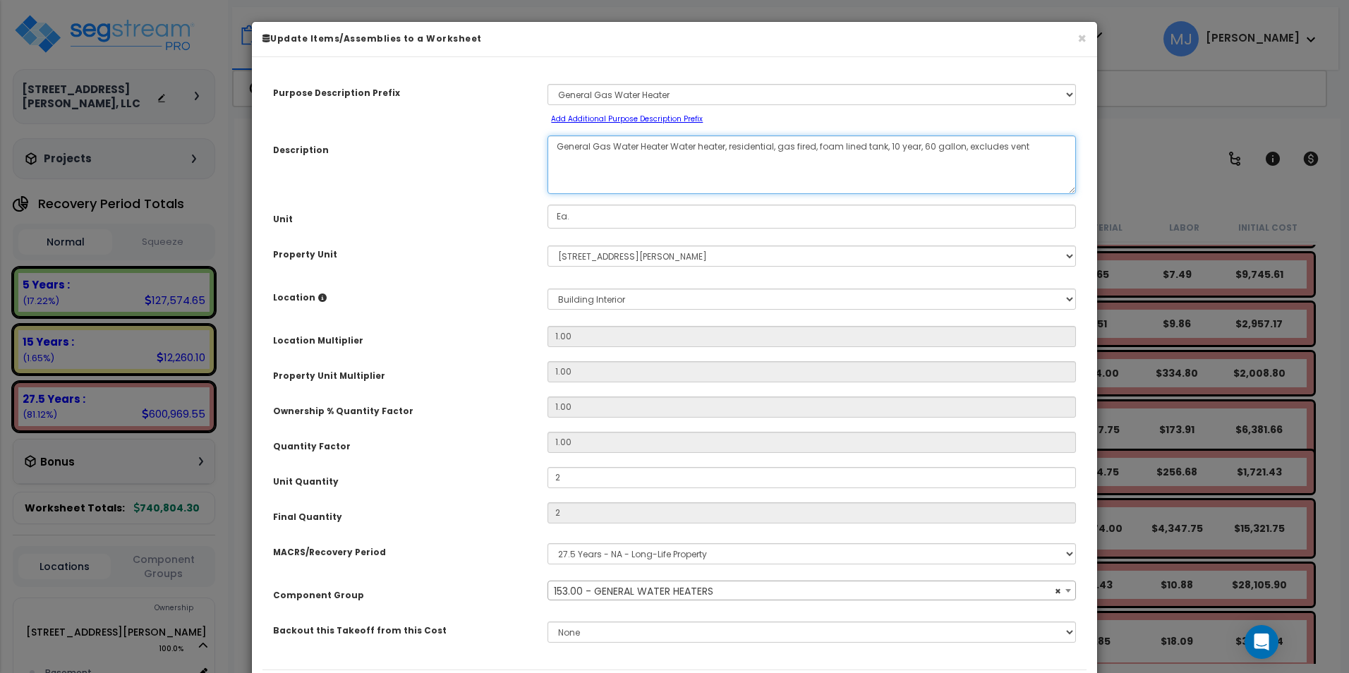
click at [925, 147] on textarea "General Gas Water Heater Water heater, residential, gas fired, foam lined tank,…" at bounding box center [811, 164] width 528 height 59
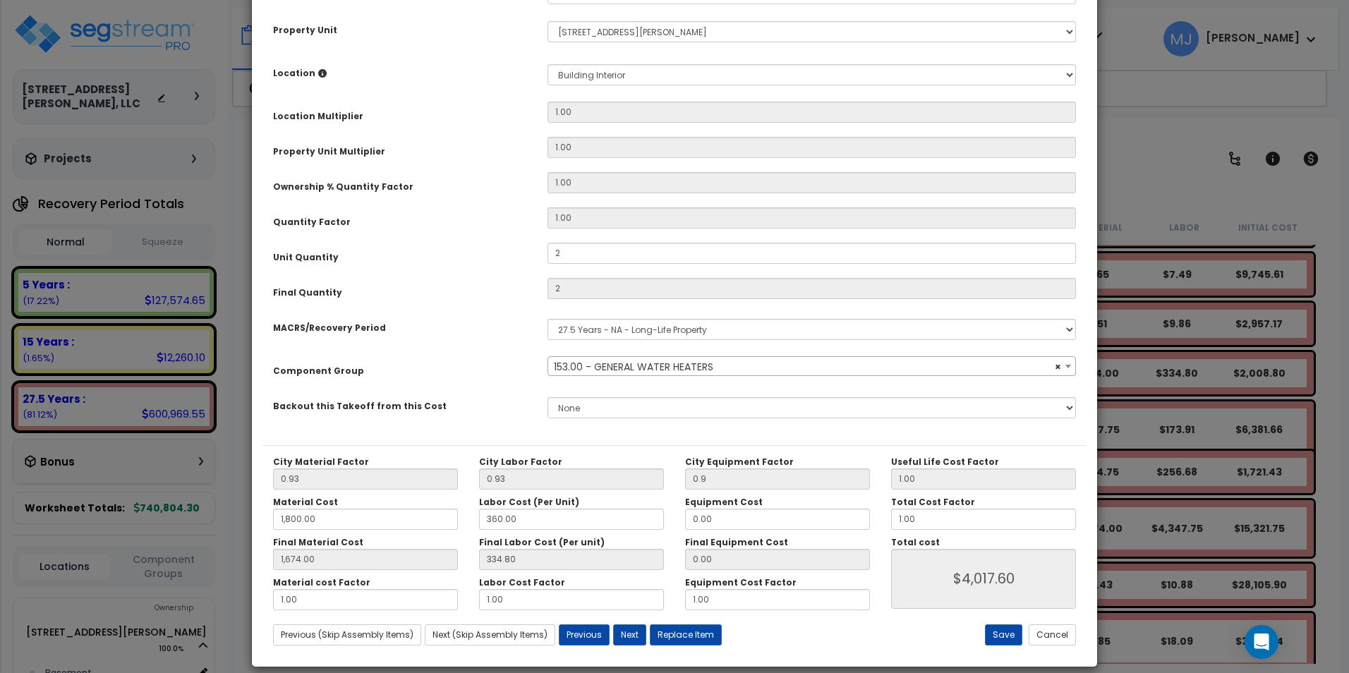
scroll to position [240, 0]
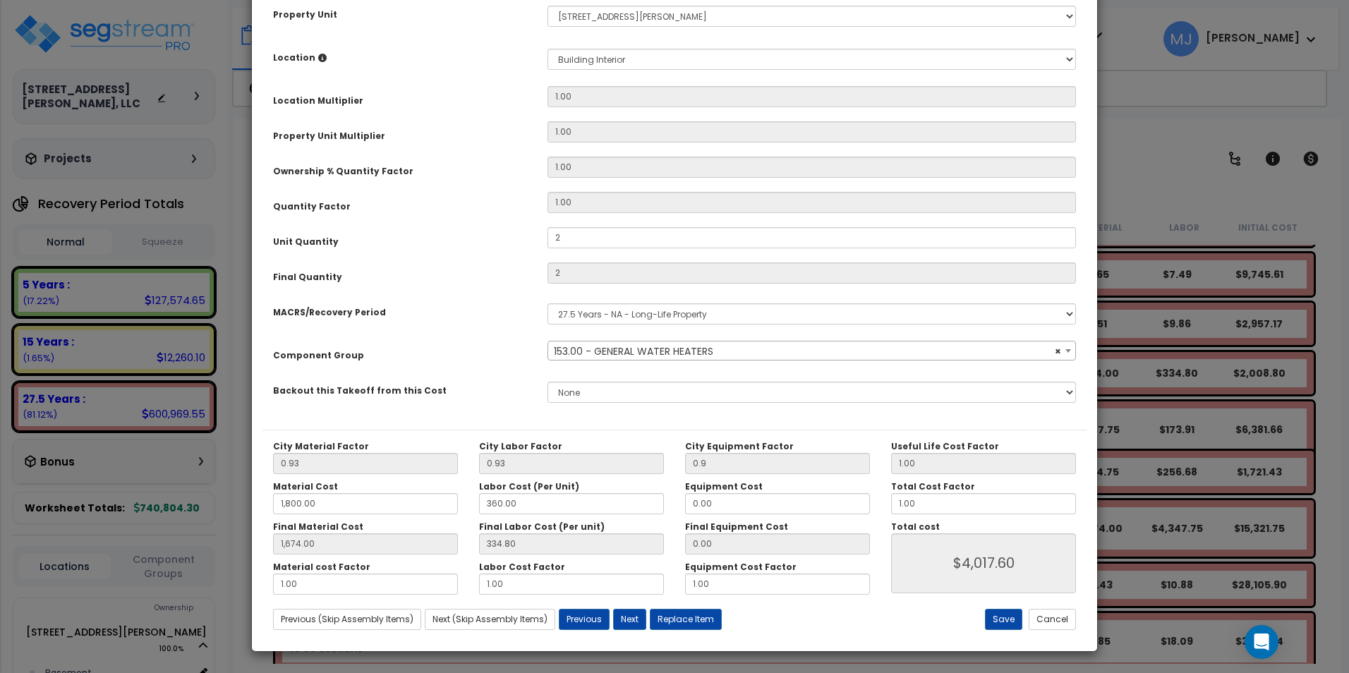
type textarea "General Gas Water Heater Water heater, residential, gas fired, foam lined tank,…"
drag, startPoint x: 286, startPoint y: 504, endPoint x: 265, endPoint y: 502, distance: 21.3
click at [264, 505] on div "Material Cost 1,800.00" at bounding box center [365, 497] width 206 height 33
type input "2"
type input "1,674.00"
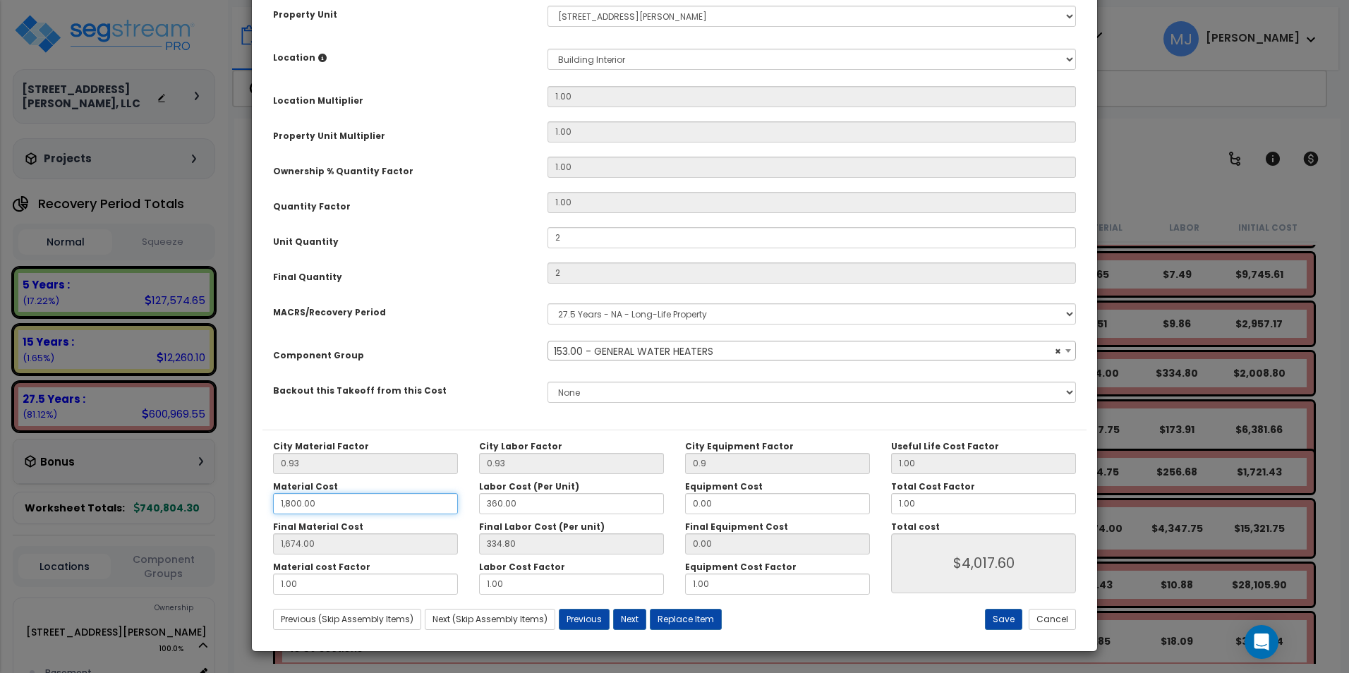
type input "$4,017.60"
type input "1.86"
type input "$673.32"
type input "24"
type input "22.32"
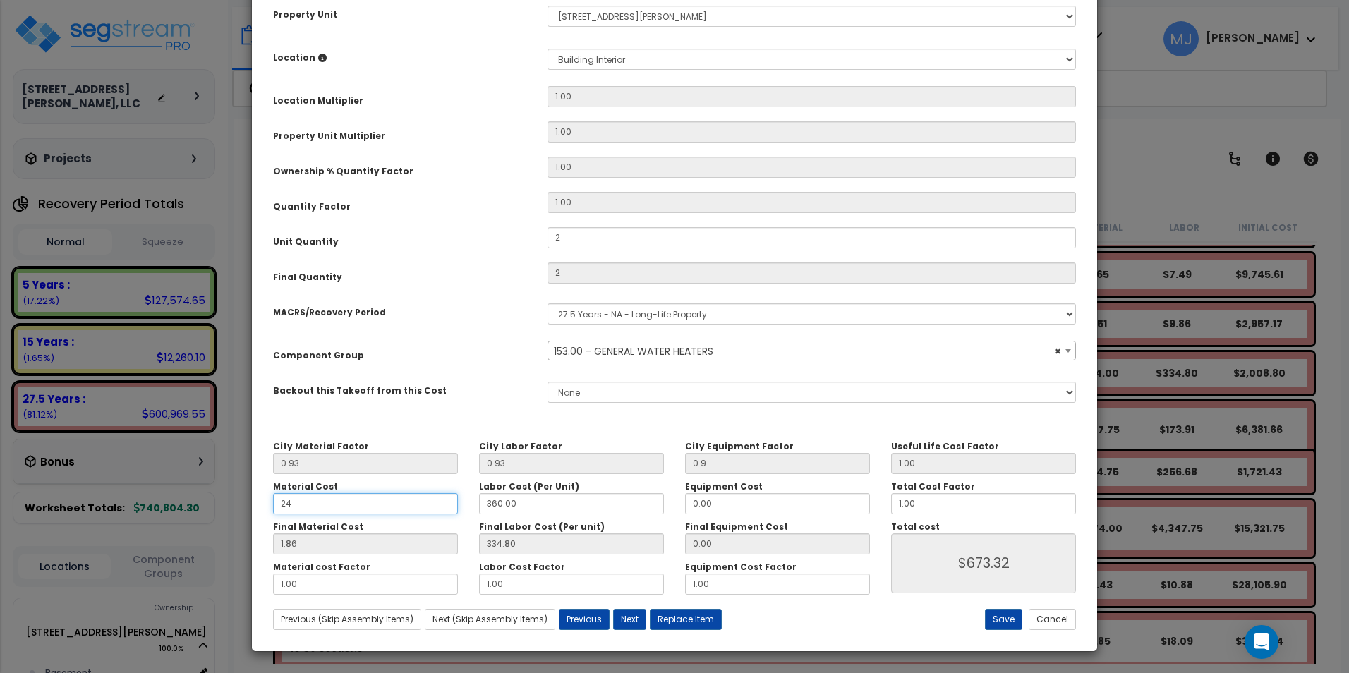
type input "$714.24"
type input "240"
type input "223.20"
type input "$1,116.00"
type input "2,400"
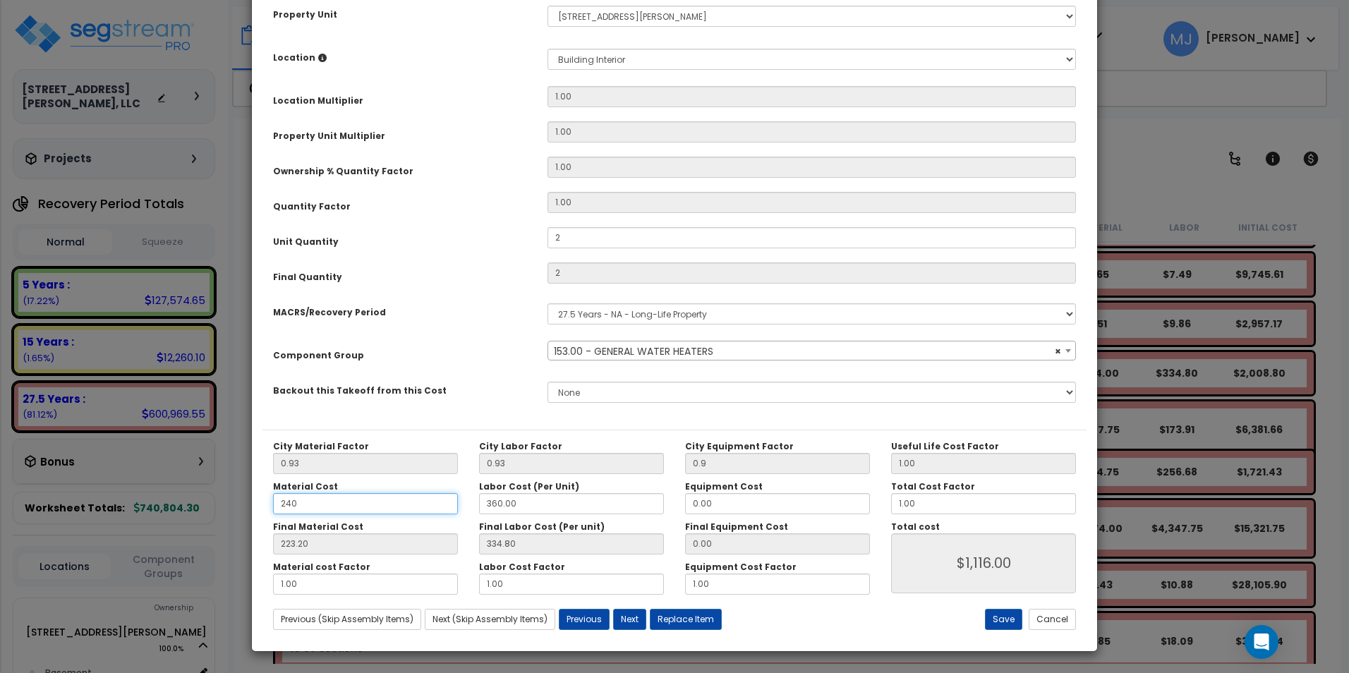
type input "$1,116.00"
type input "2,232.00"
type input "$5,133.60"
type input "2,400"
type input "2,232.00"
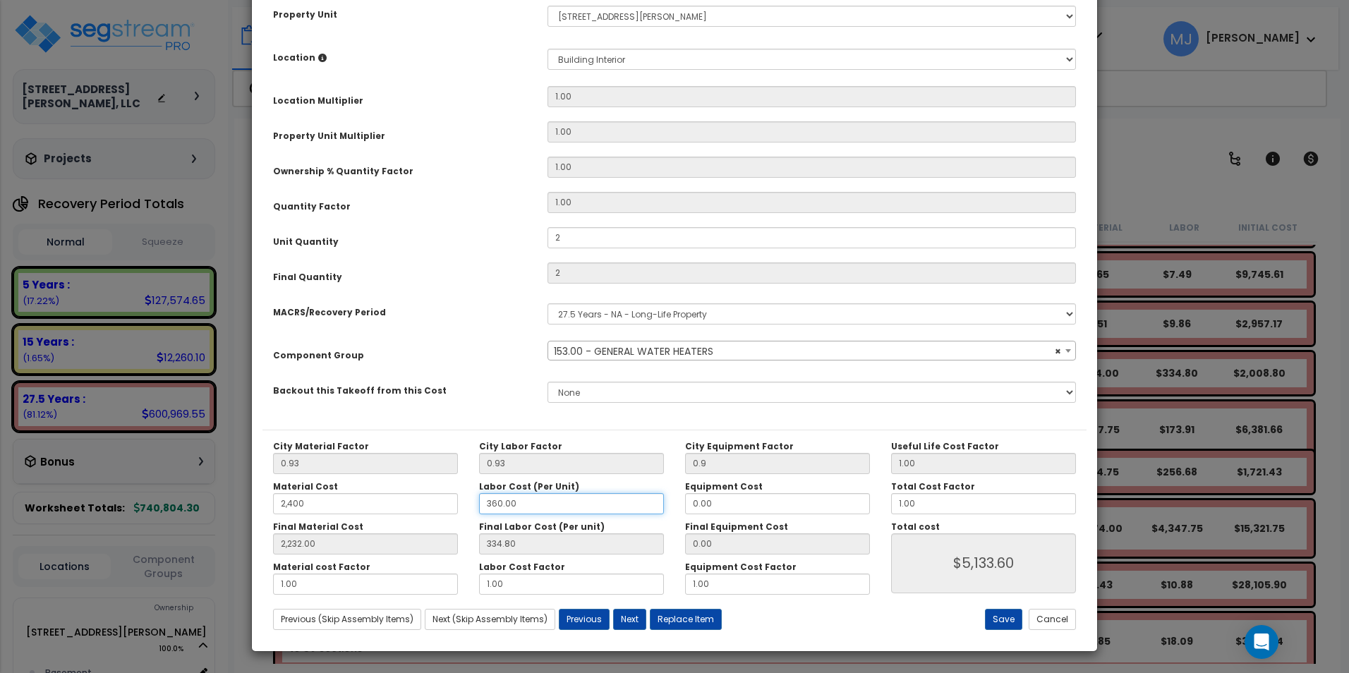
type input "$5,133.60"
drag, startPoint x: 521, startPoint y: 501, endPoint x: 427, endPoint y: 504, distance: 94.6
click at [427, 506] on div "Material Cost 2,400 Labor Cost (Per Unit) 360.00 Equipment Cost 0.00" at bounding box center [571, 497] width 618 height 33
type input "4"
type input "2,232.00"
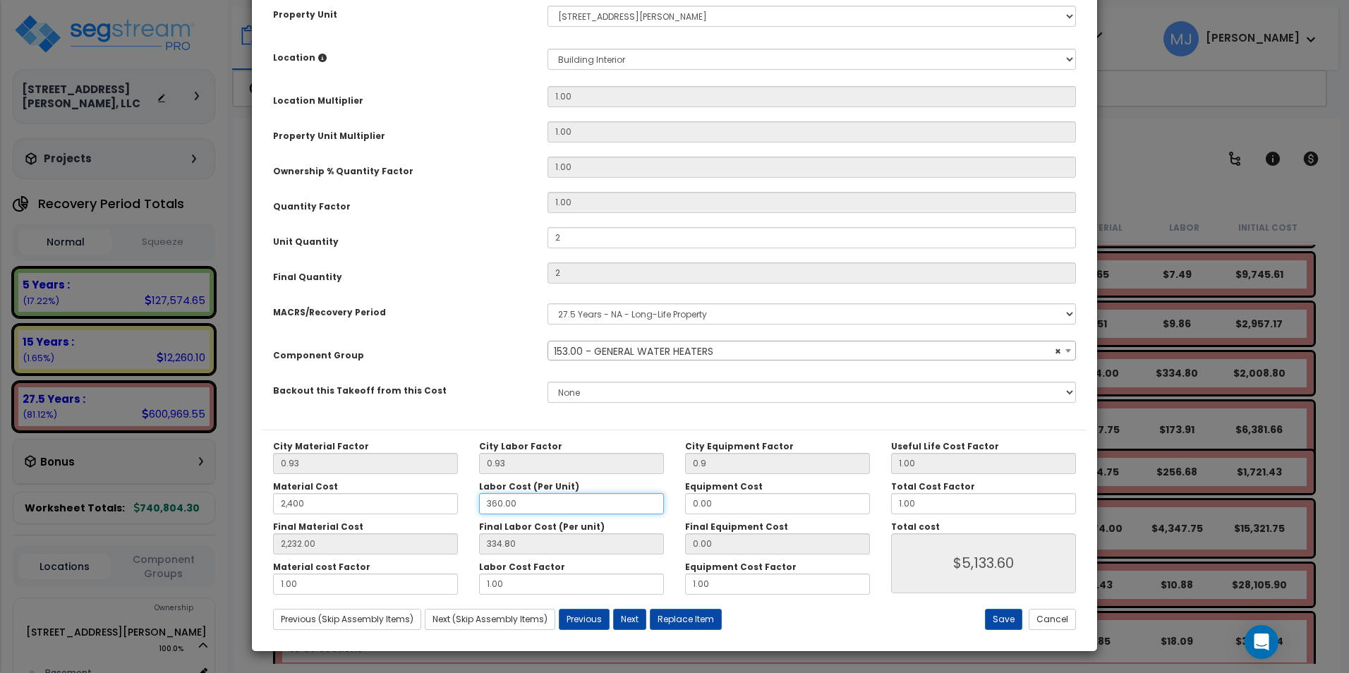
type input "$5,133.60"
type input "2,232.00"
type input "3.72"
type input "$4,471.44"
type input "43"
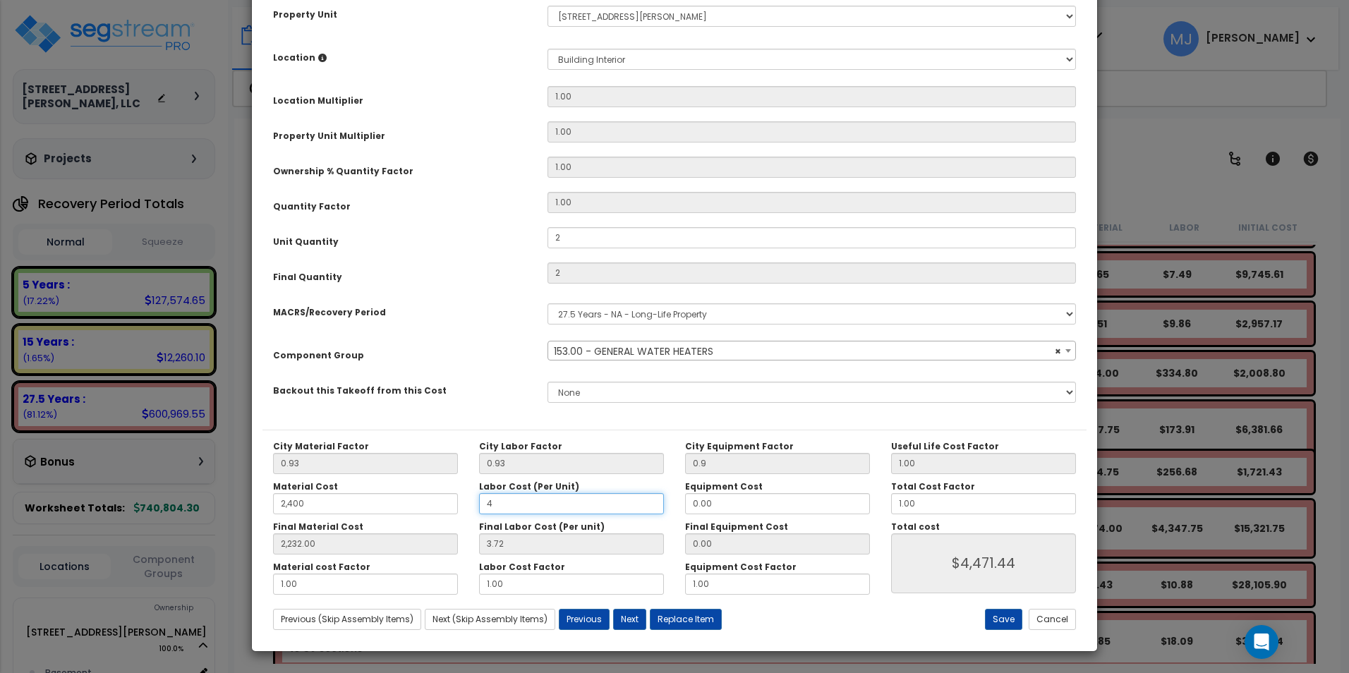
type input "2,232.00"
type input "$4,471.44"
type input "2,232.00"
type input "39.99"
type input "$4,543.98"
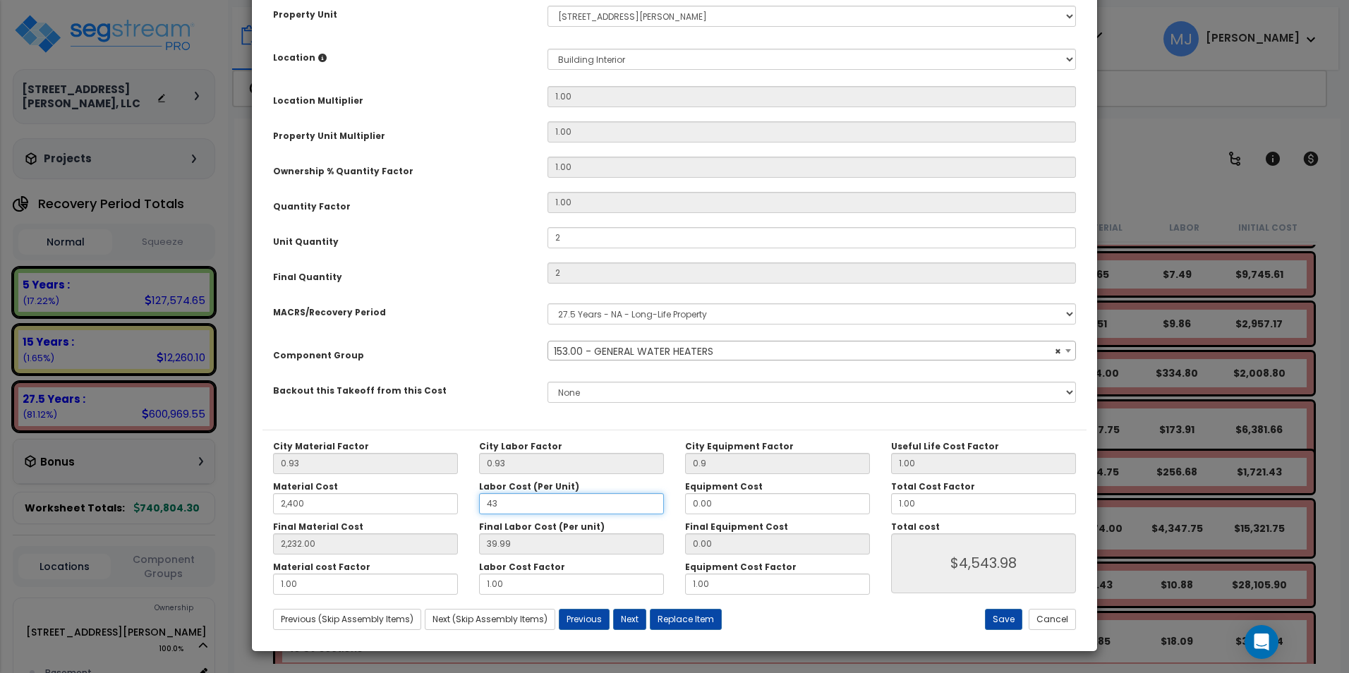
type input "430"
type input "2,232.00"
type input "$4,543.98"
type input "2,232.00"
type input "399.90"
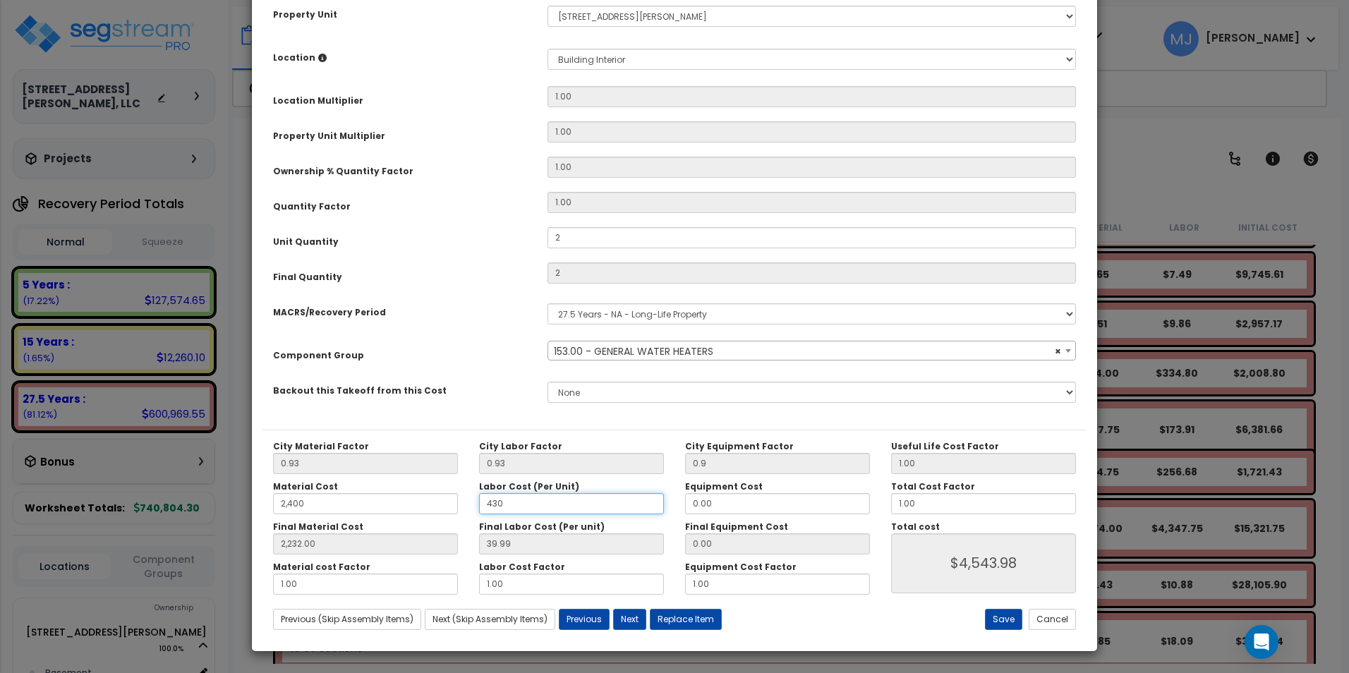
type input "$5,263.80"
type input "430"
type input "2,232.00"
type input "$5,263.80"
click at [1009, 616] on button "Save" at bounding box center [1003, 619] width 37 height 21
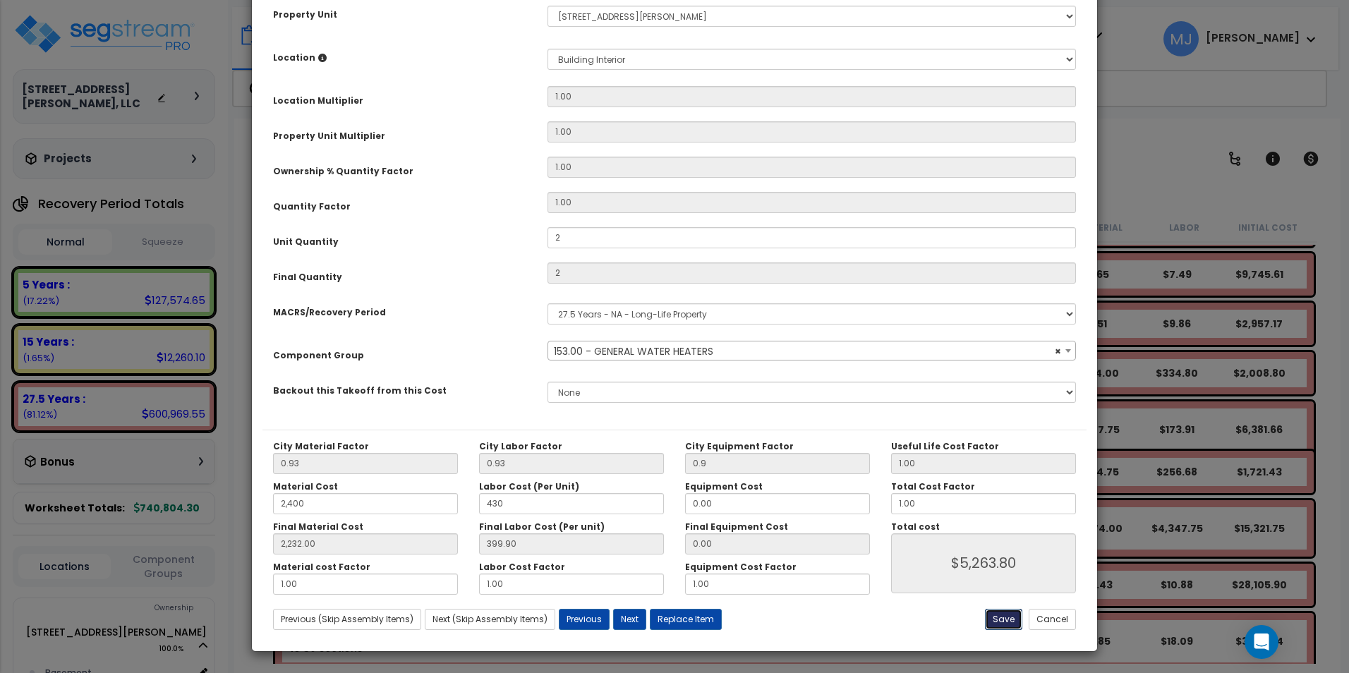
type input "2.00"
type input "0.90"
type input "2400.00"
type input "430.00"
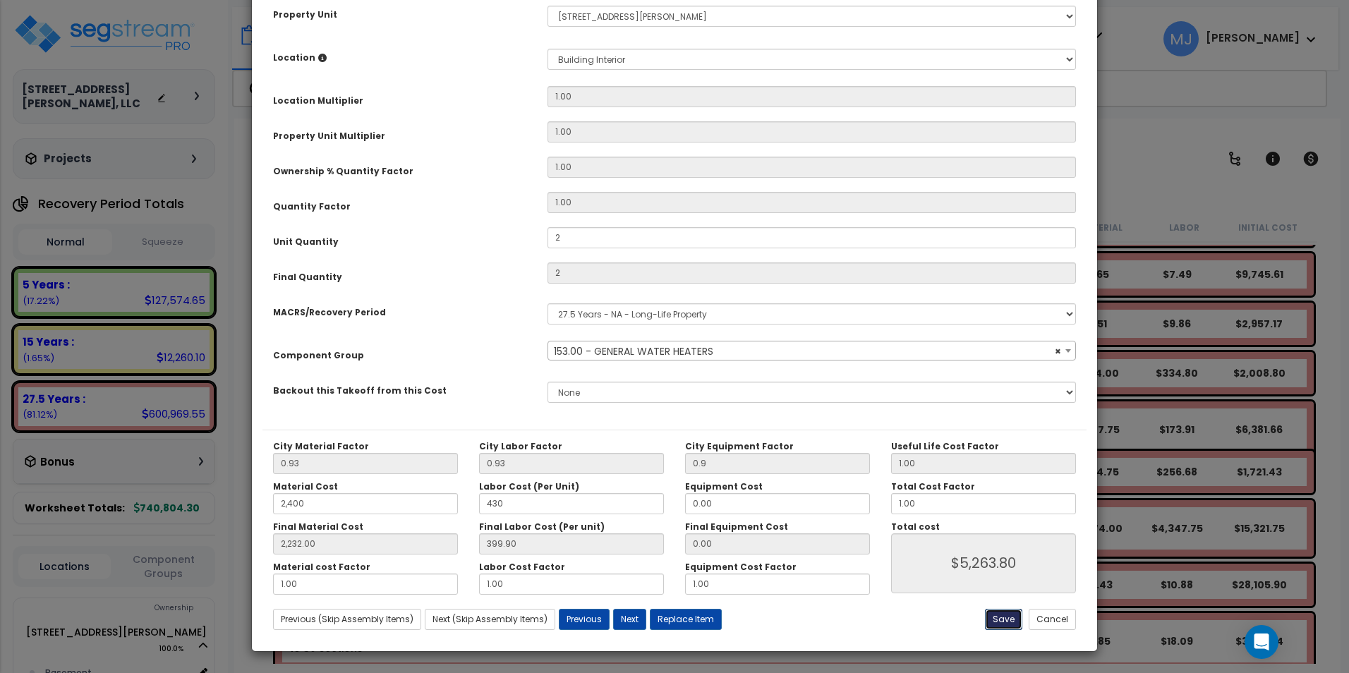
type input "2232.00"
type input "5263.80"
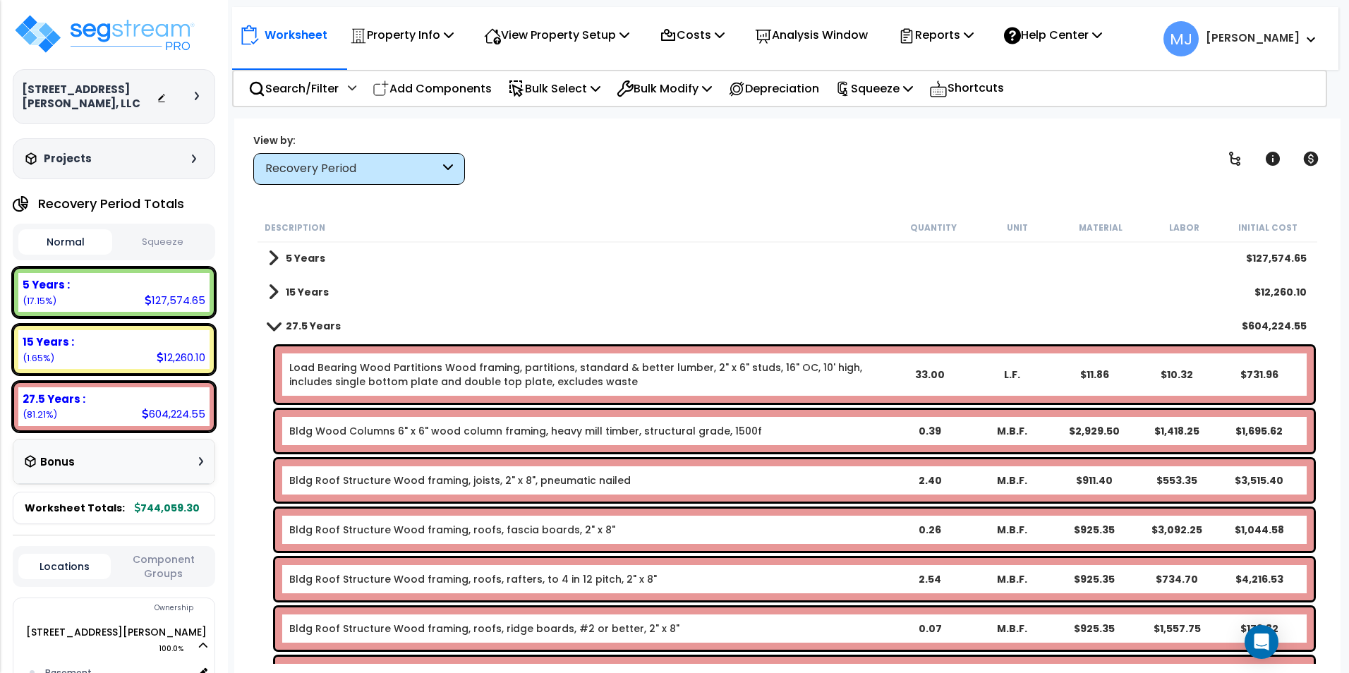
scroll to position [0, 0]
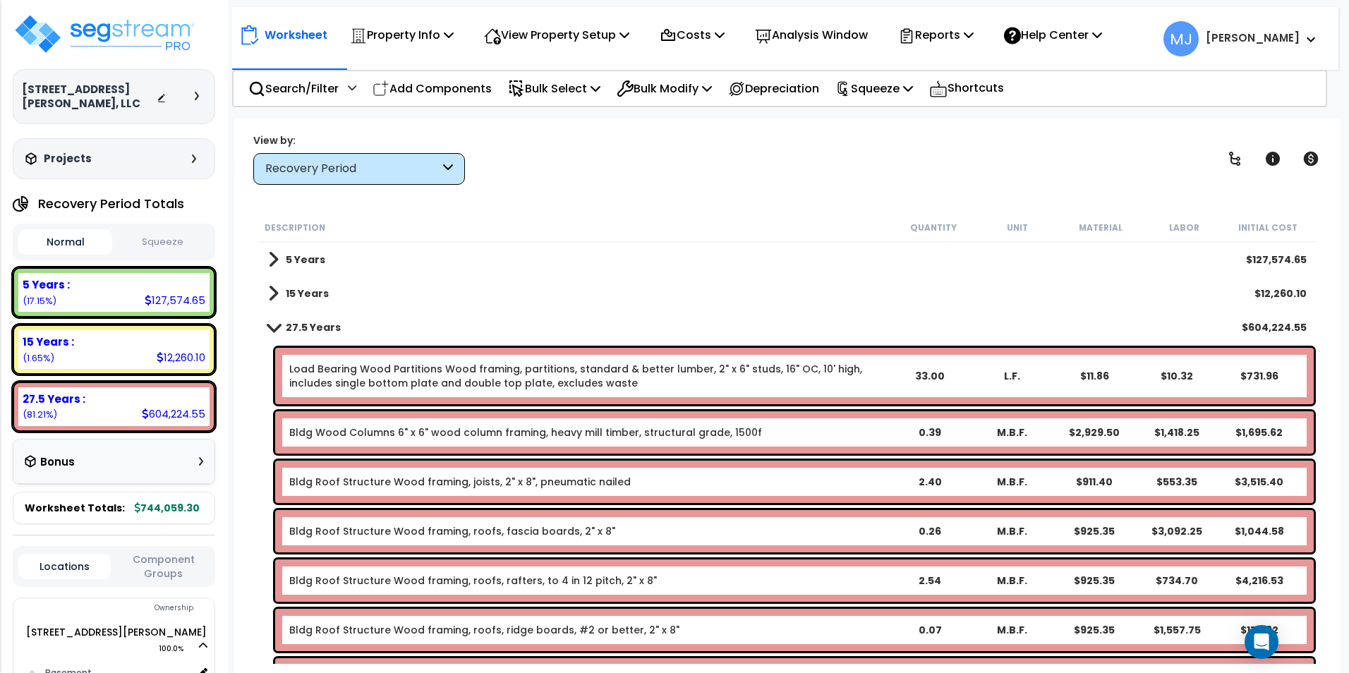
click at [303, 295] on b "15 Years" at bounding box center [307, 293] width 43 height 14
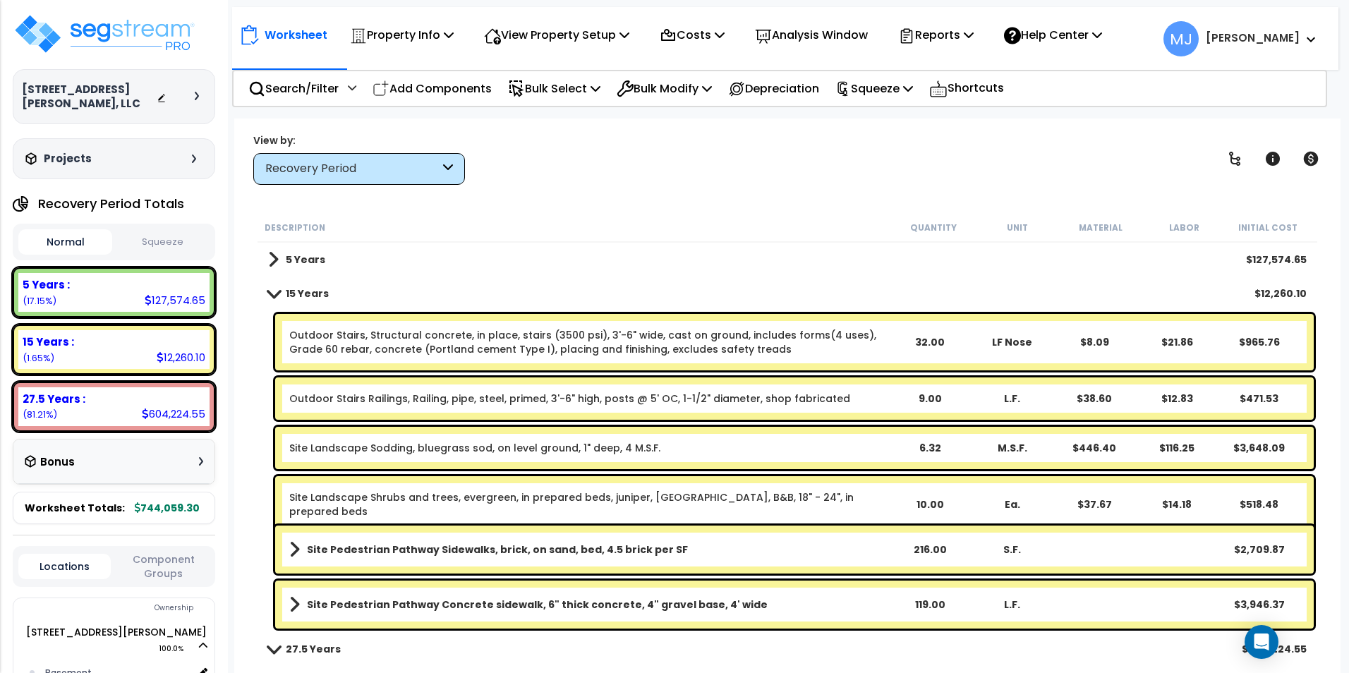
click at [298, 264] on b "5 Years" at bounding box center [305, 260] width 39 height 14
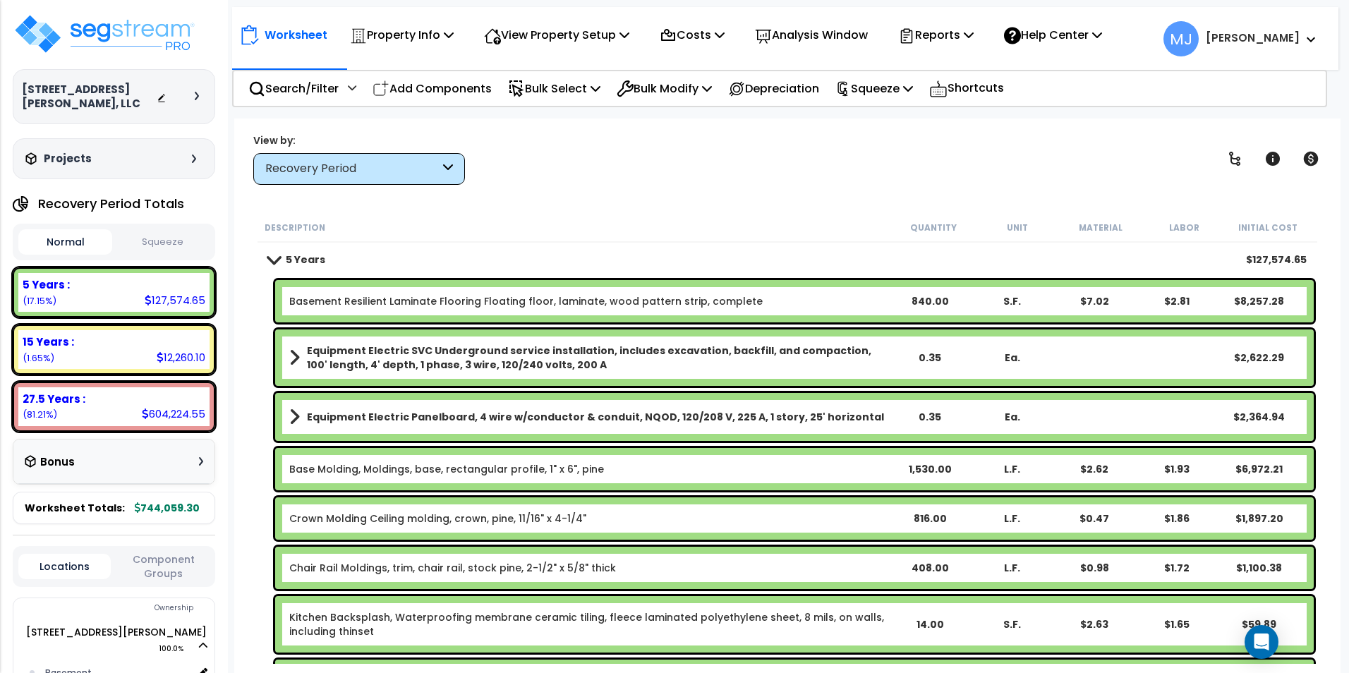
click at [633, 318] on div "Basement Resilient Laminate Flooring Floating floor, laminate, wood pattern str…" at bounding box center [794, 301] width 1038 height 42
click at [602, 303] on link "Basement Resilient Laminate Flooring Floating floor, laminate, wood pattern str…" at bounding box center [525, 301] width 473 height 14
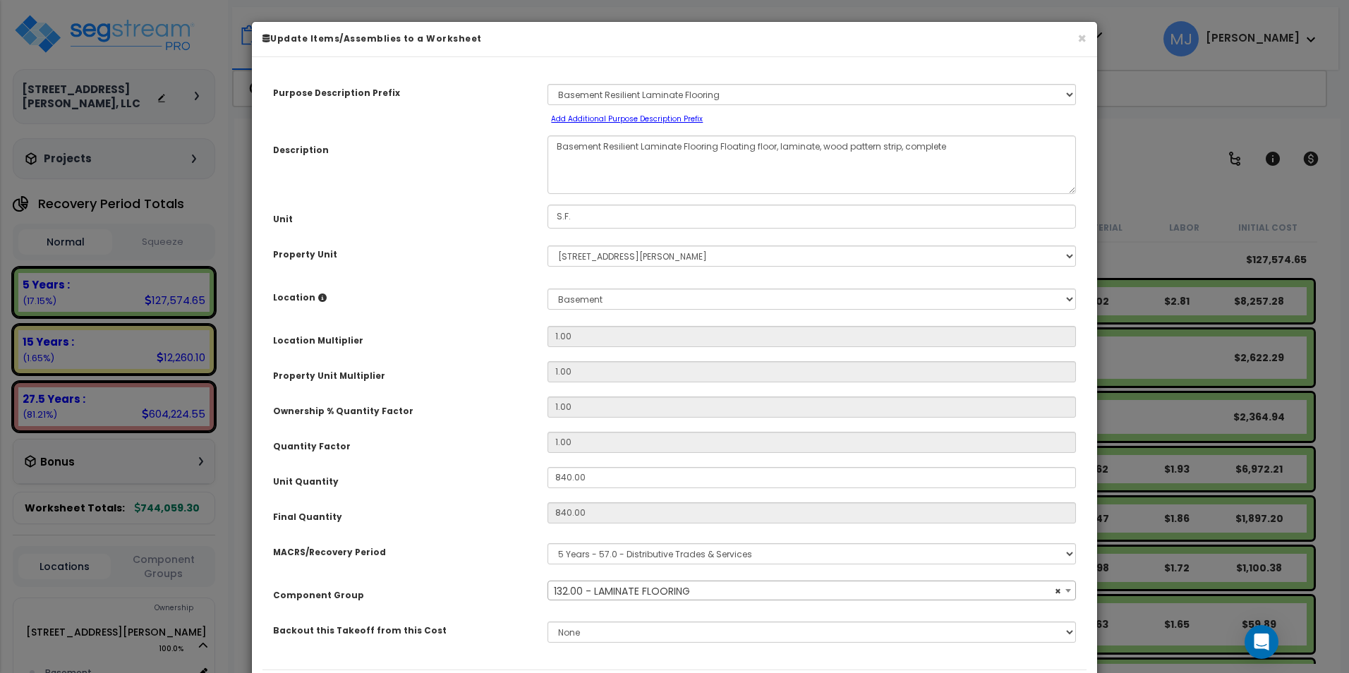
select select "47950"
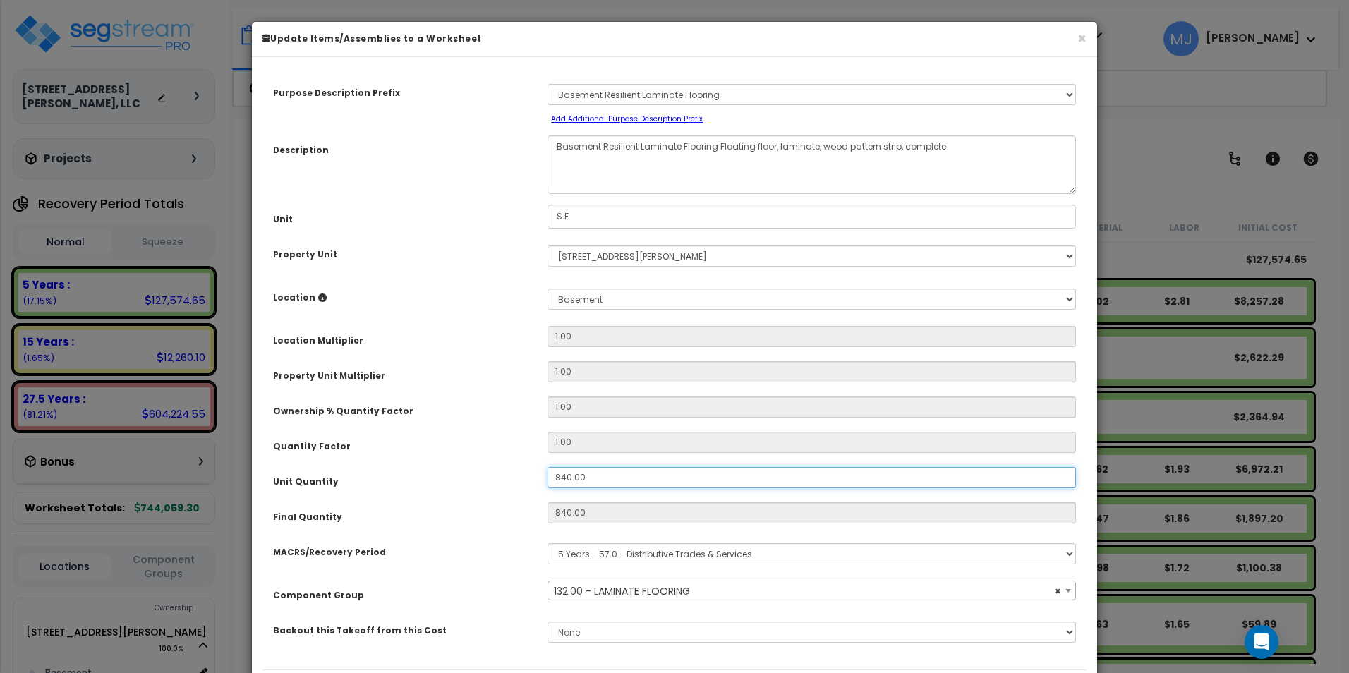
drag, startPoint x: 598, startPoint y: 471, endPoint x: 554, endPoint y: 477, distance: 44.8
click at [554, 477] on input "840.00" at bounding box center [811, 477] width 528 height 21
type input "8"
type input "840"
type input "$8,257.20"
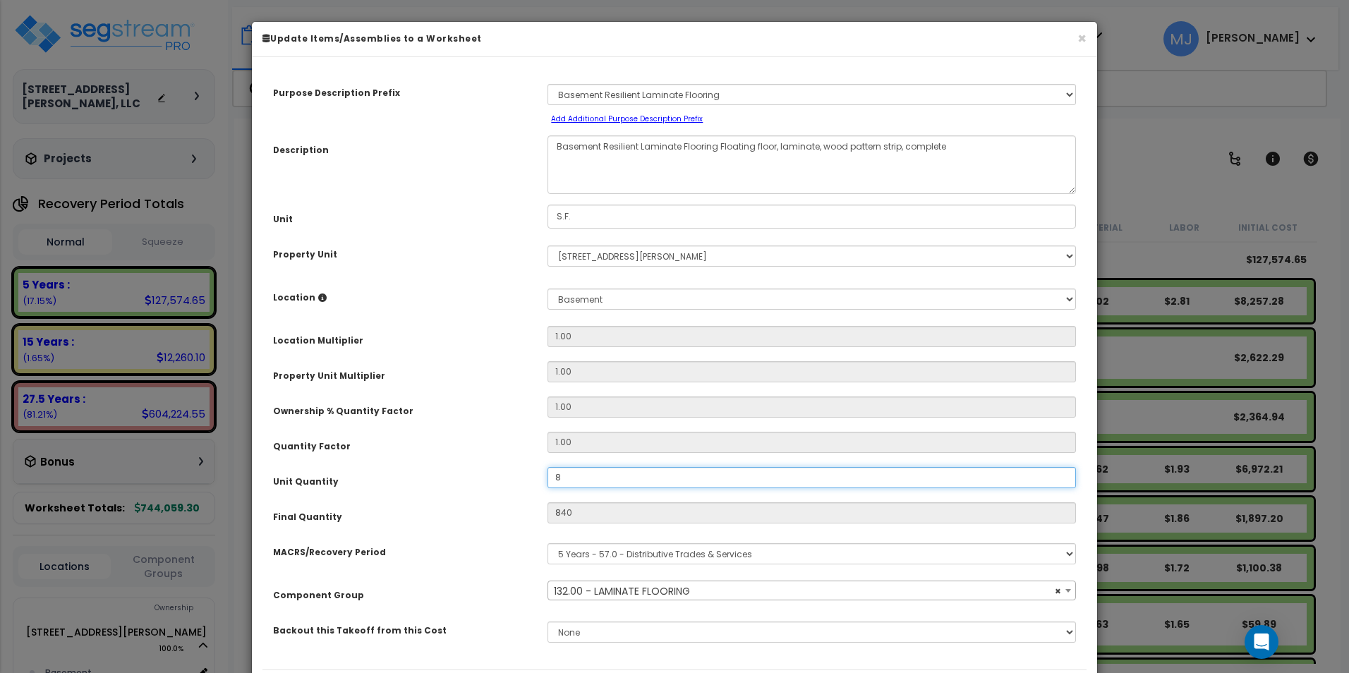
type input "8"
type input "$78.64"
type input "88"
type input "$865.04"
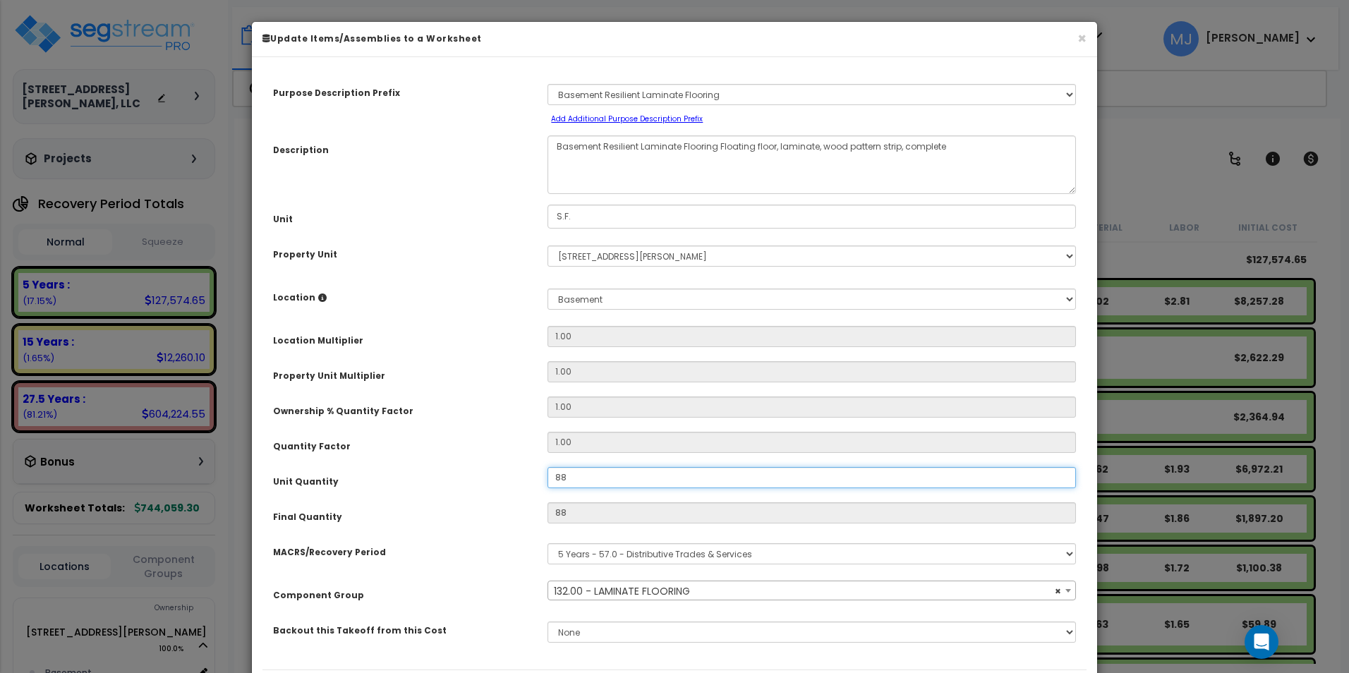
type input "886"
type input "$8,709.38"
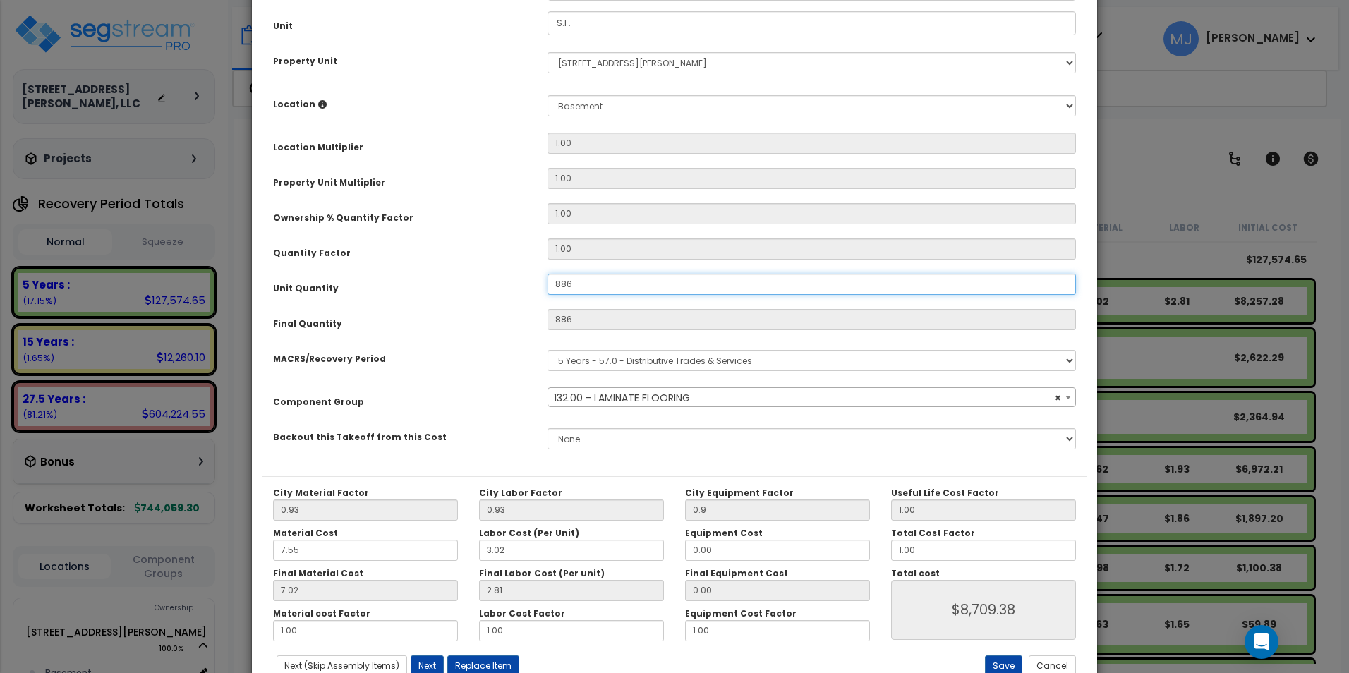
scroll to position [240, 0]
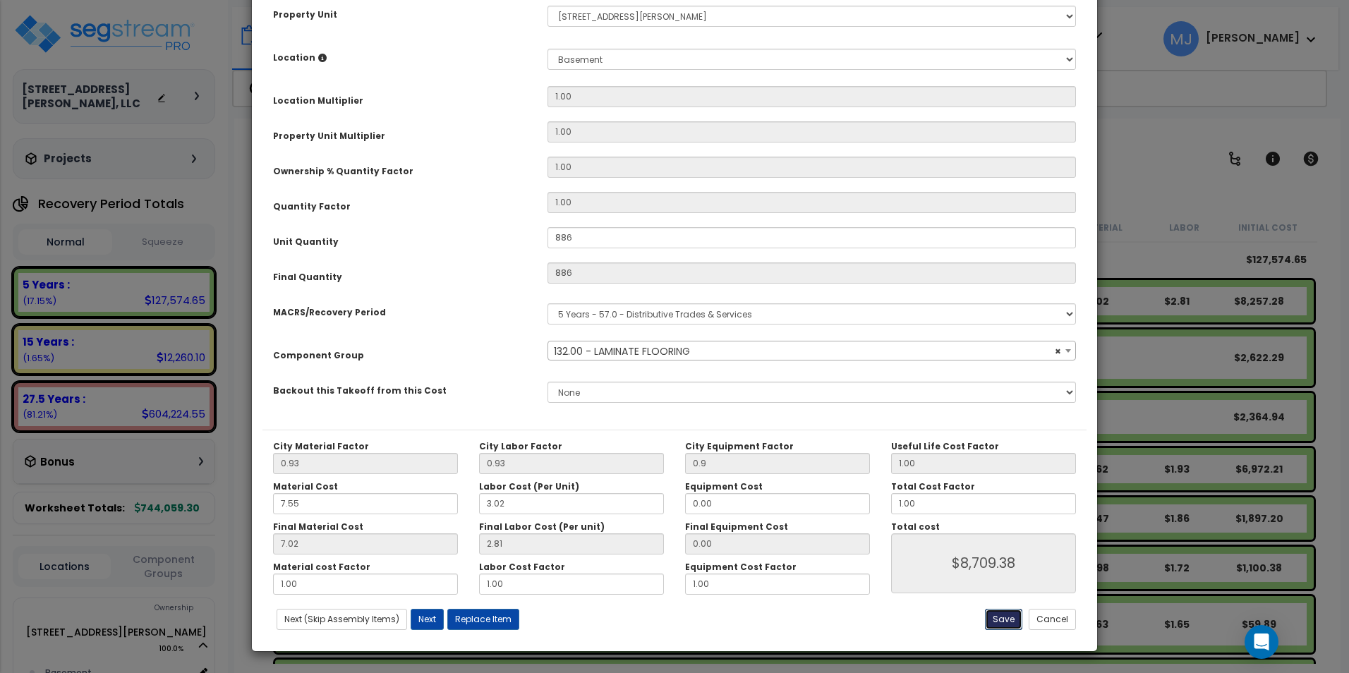
click at [999, 621] on button "Save" at bounding box center [1003, 619] width 37 height 21
type input "886.00"
type input "0.90"
type input "8709.38"
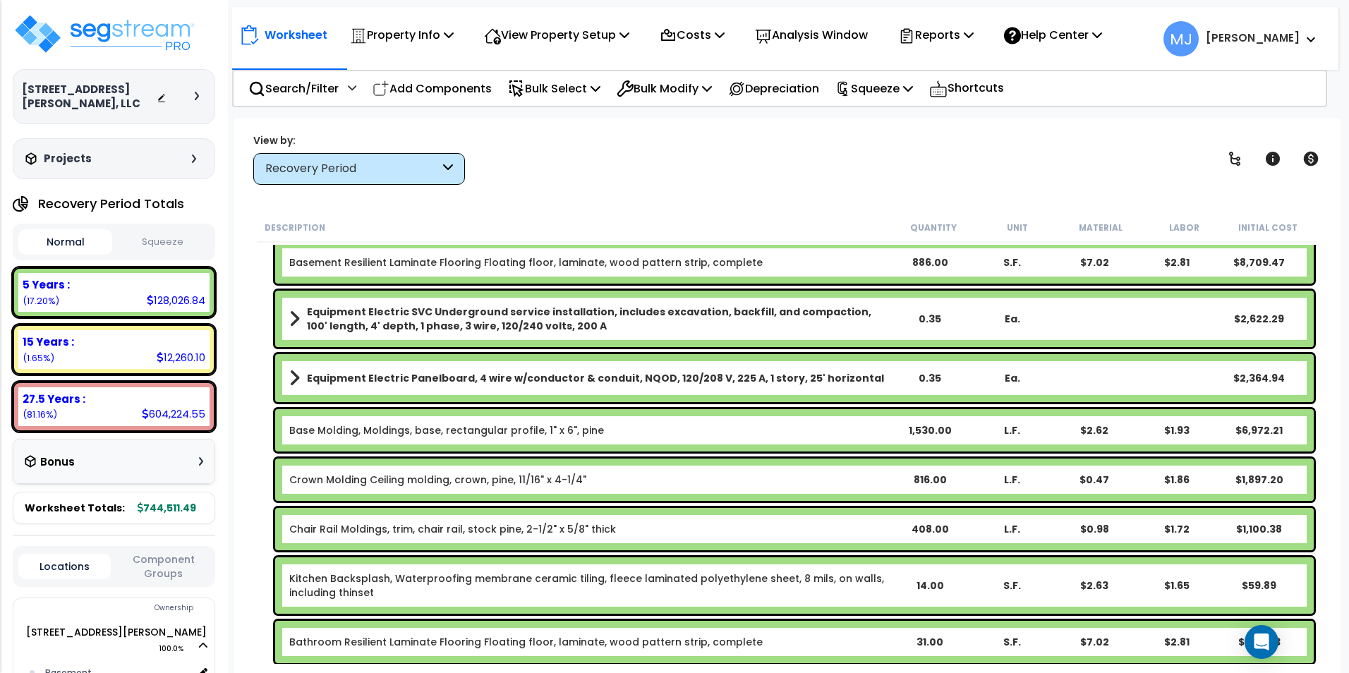
scroll to position [71, 0]
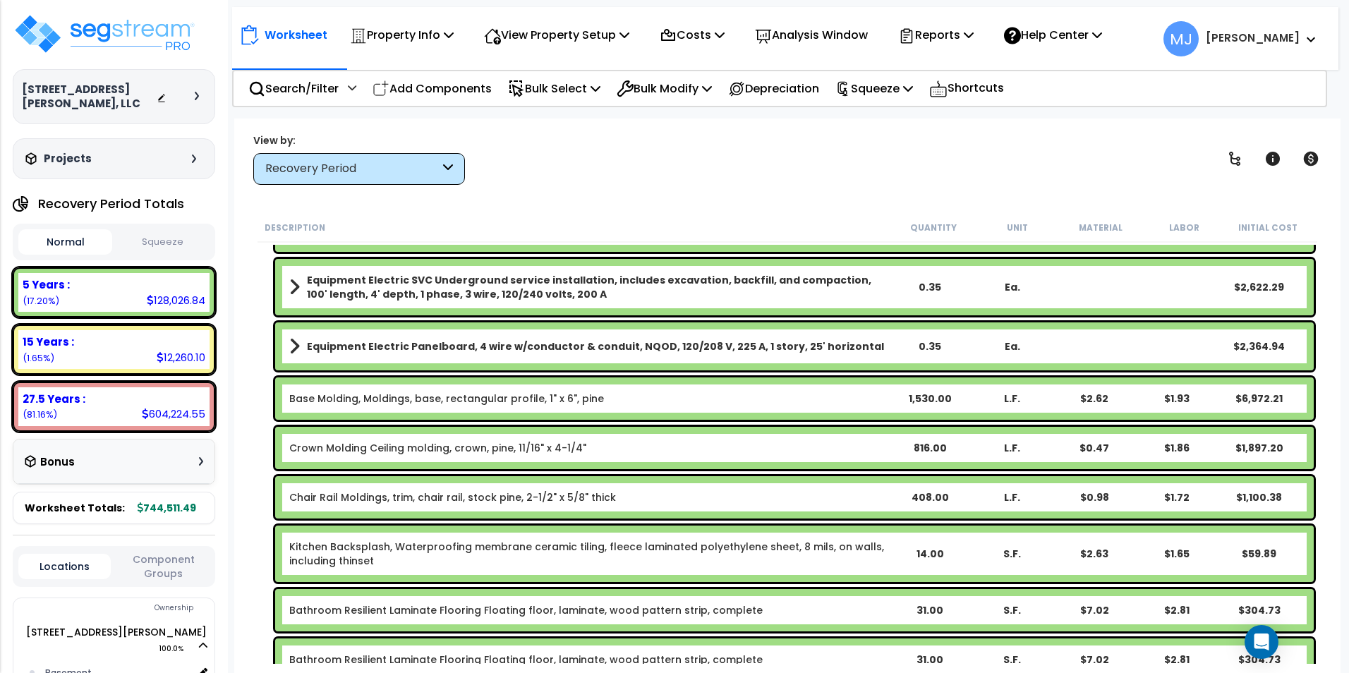
click at [456, 398] on link "Base Molding, Moldings, base, rectangular profile, 1" x 6", pine" at bounding box center [446, 398] width 315 height 14
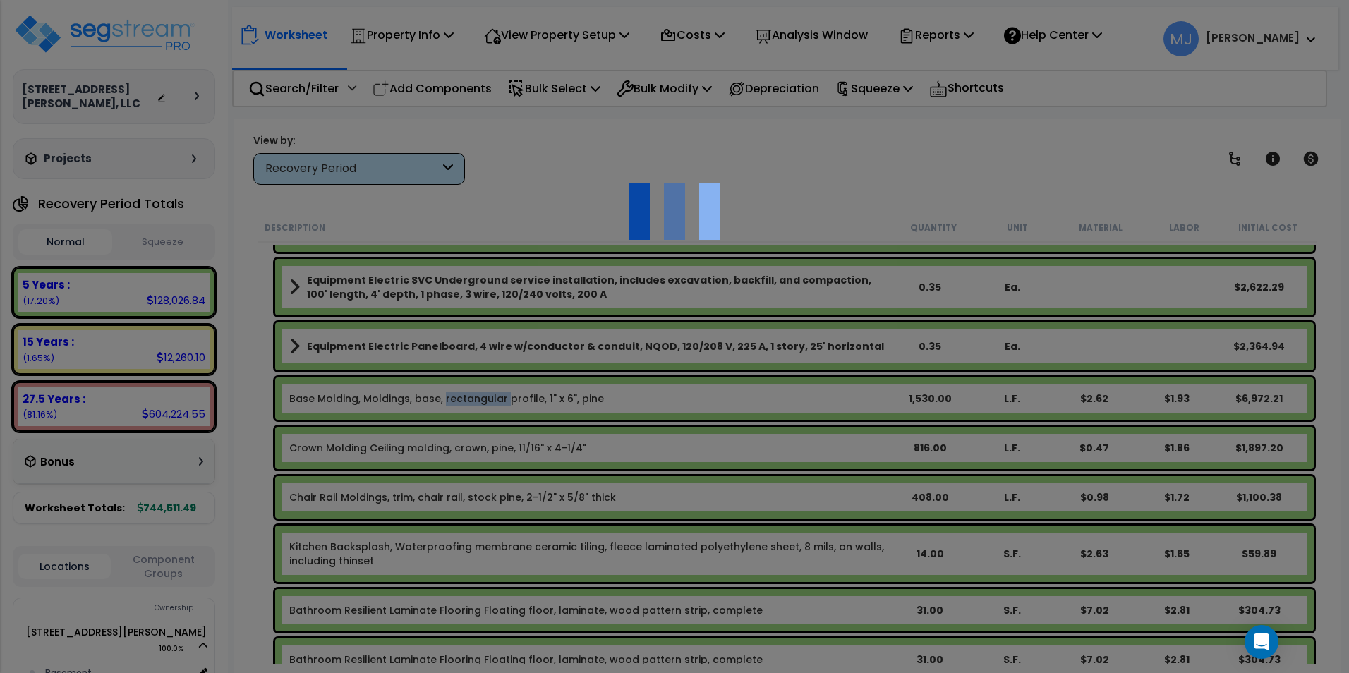
scroll to position [0, 0]
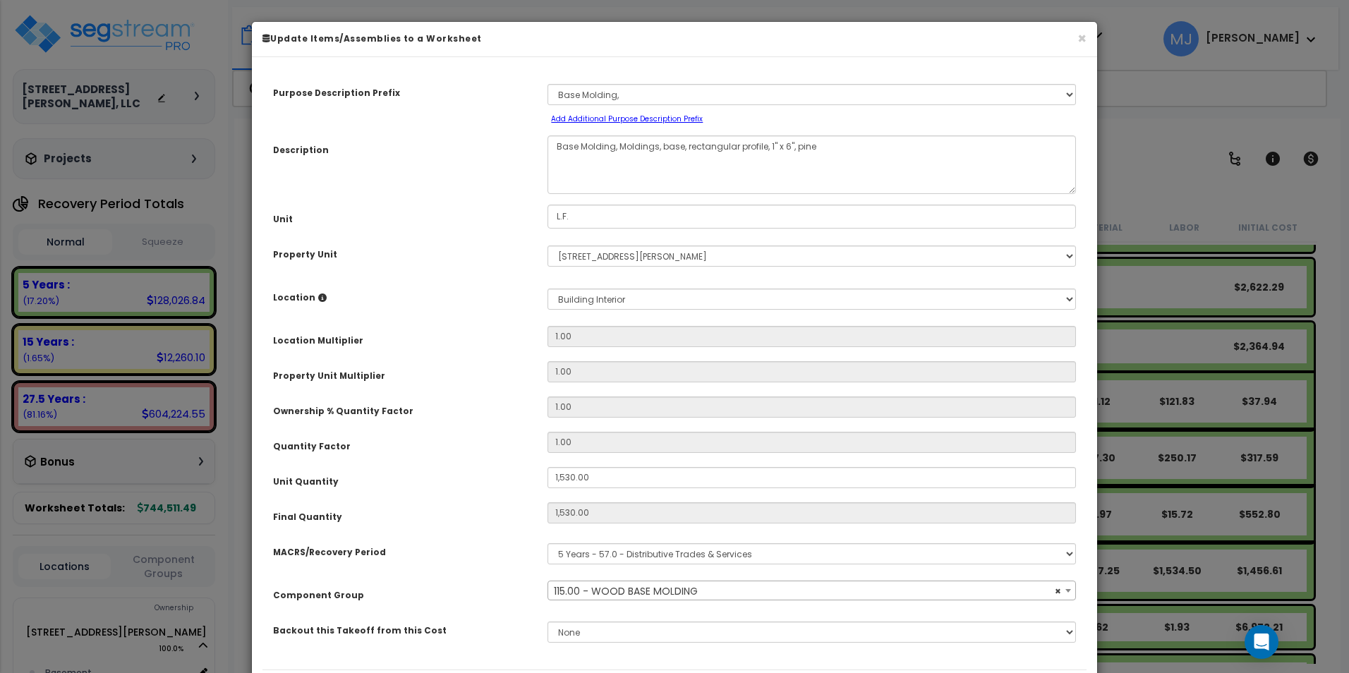
select select "47933"
click at [684, 148] on textarea "Base Molding, Moldings, base, rectangular profile, 1" x 6", pine" at bounding box center [811, 164] width 528 height 59
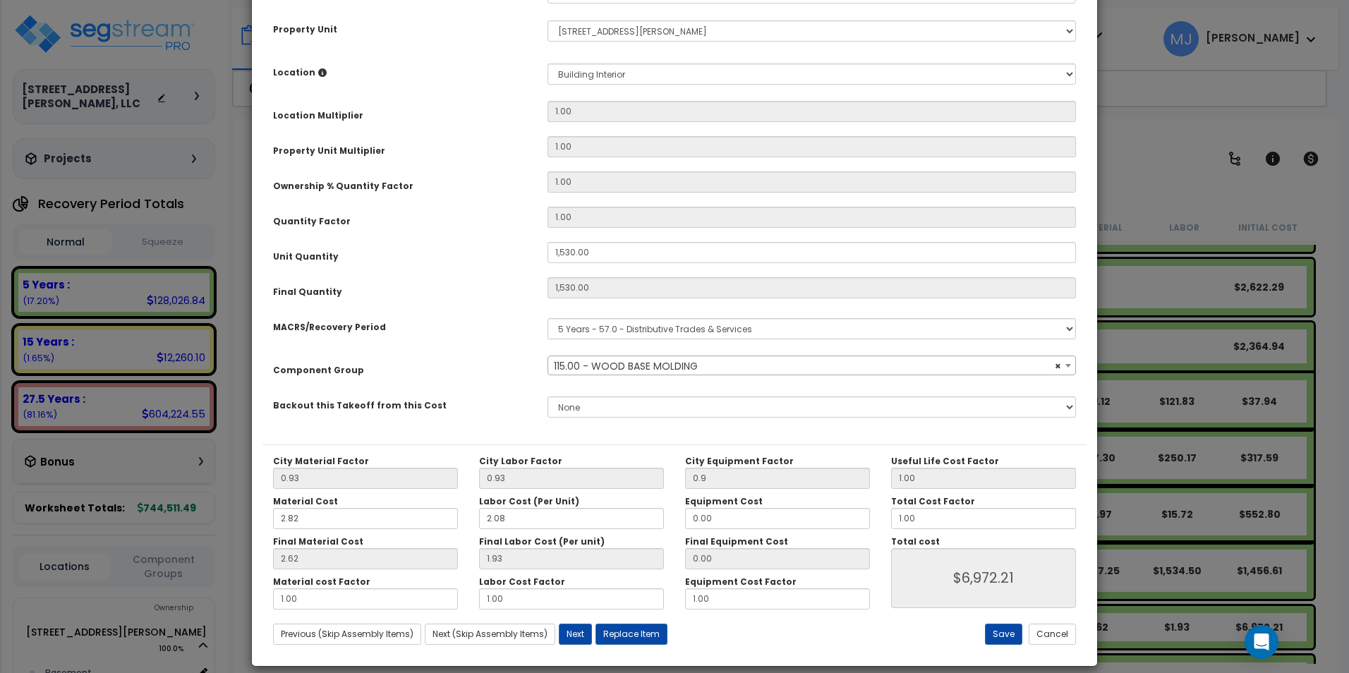
scroll to position [240, 0]
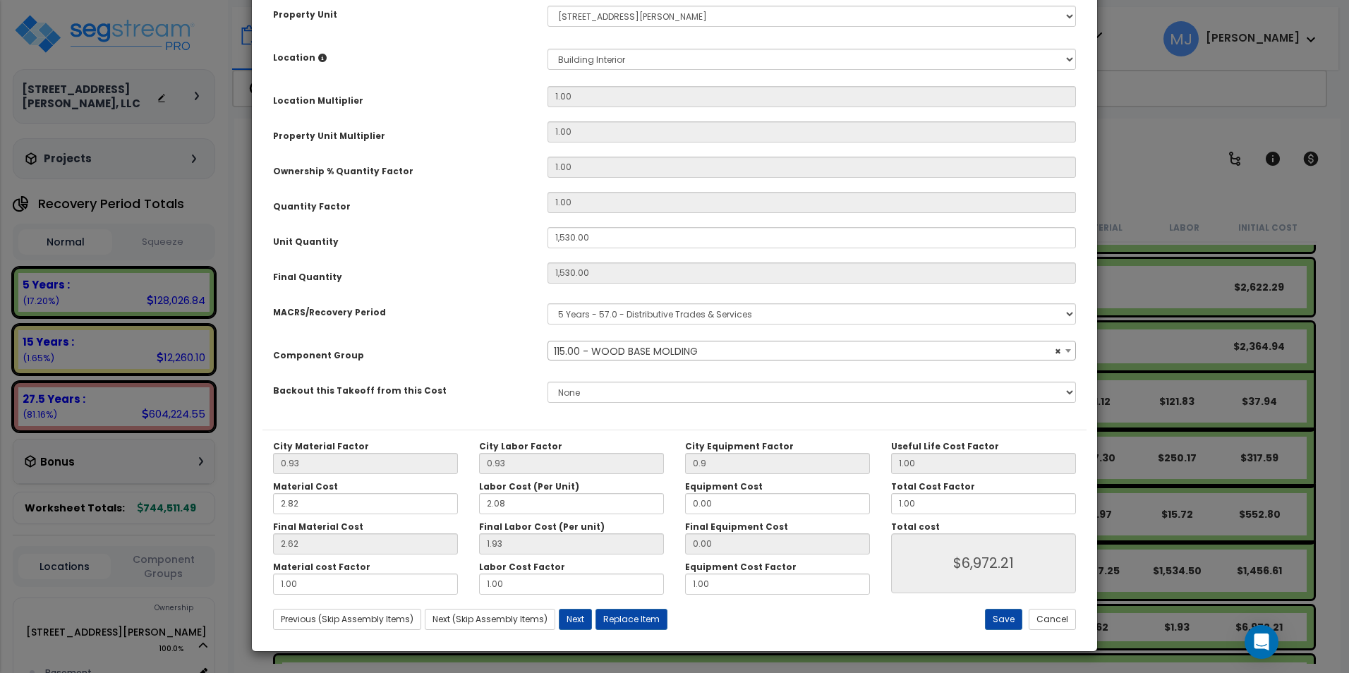
type textarea "Base Molding, Moldings, base, Ornate, 6" High, pine"
drag, startPoint x: 312, startPoint y: 500, endPoint x: 255, endPoint y: 505, distance: 56.6
click at [255, 505] on div "Purpose Description Prefix Select A/V System A/V System Equipment A/V System Eq…" at bounding box center [674, 234] width 845 height 813
type input "5"
type input "$6,961.50"
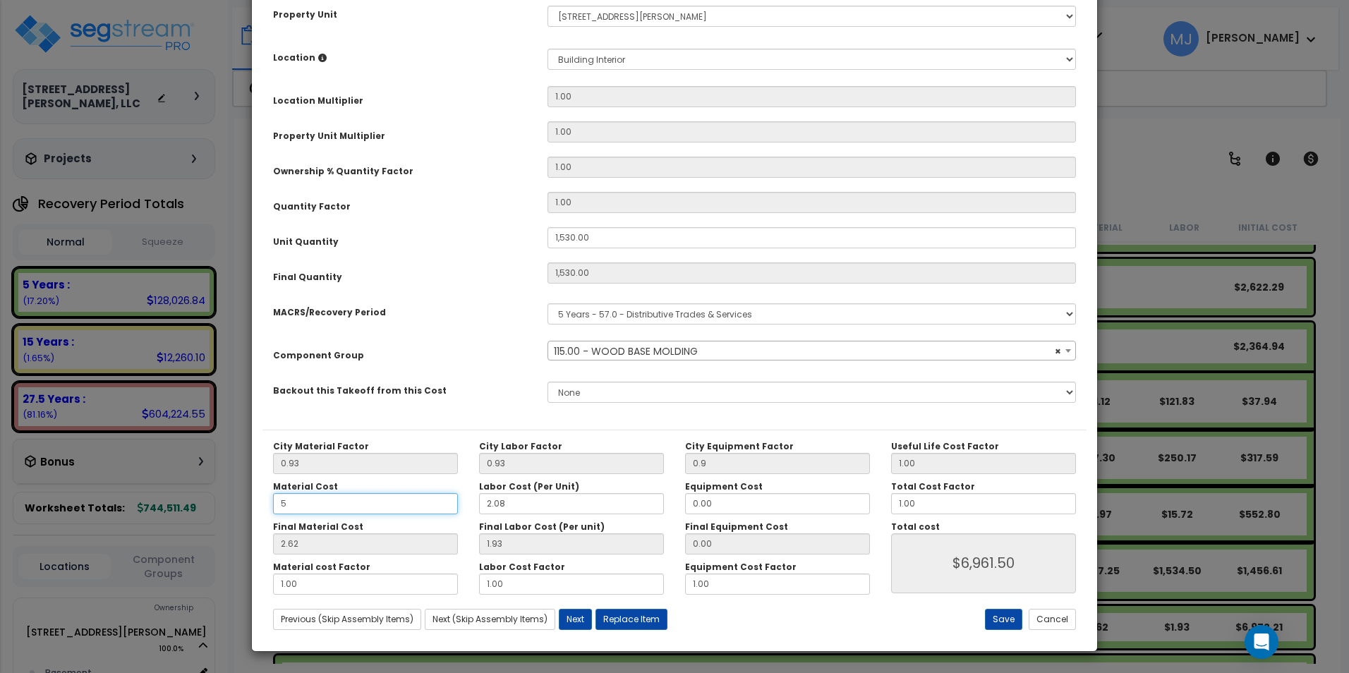
type input "4.65"
type input "$10,067.40"
type input "5."
type input "$10,067.40"
type input "5.6"
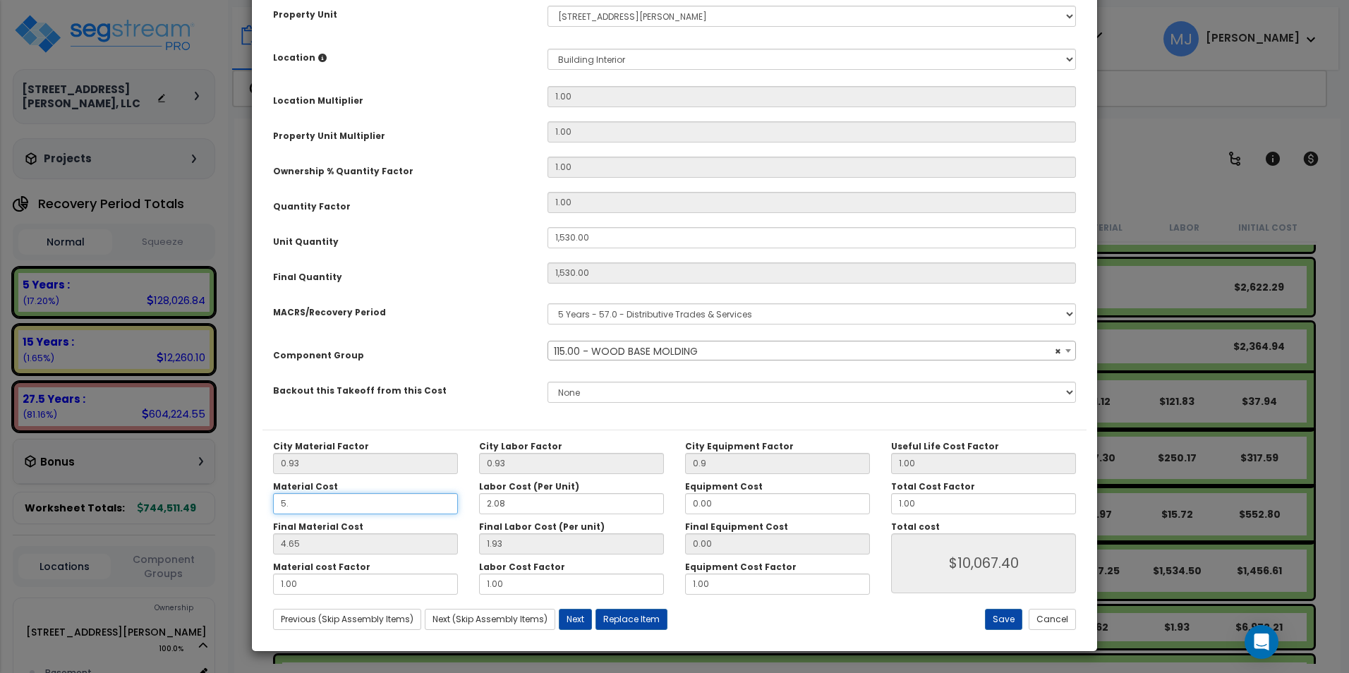
type input "$10,067.40"
type input "5.21"
type input "$10,924.20"
type input "5.64"
type input "$10,924.20"
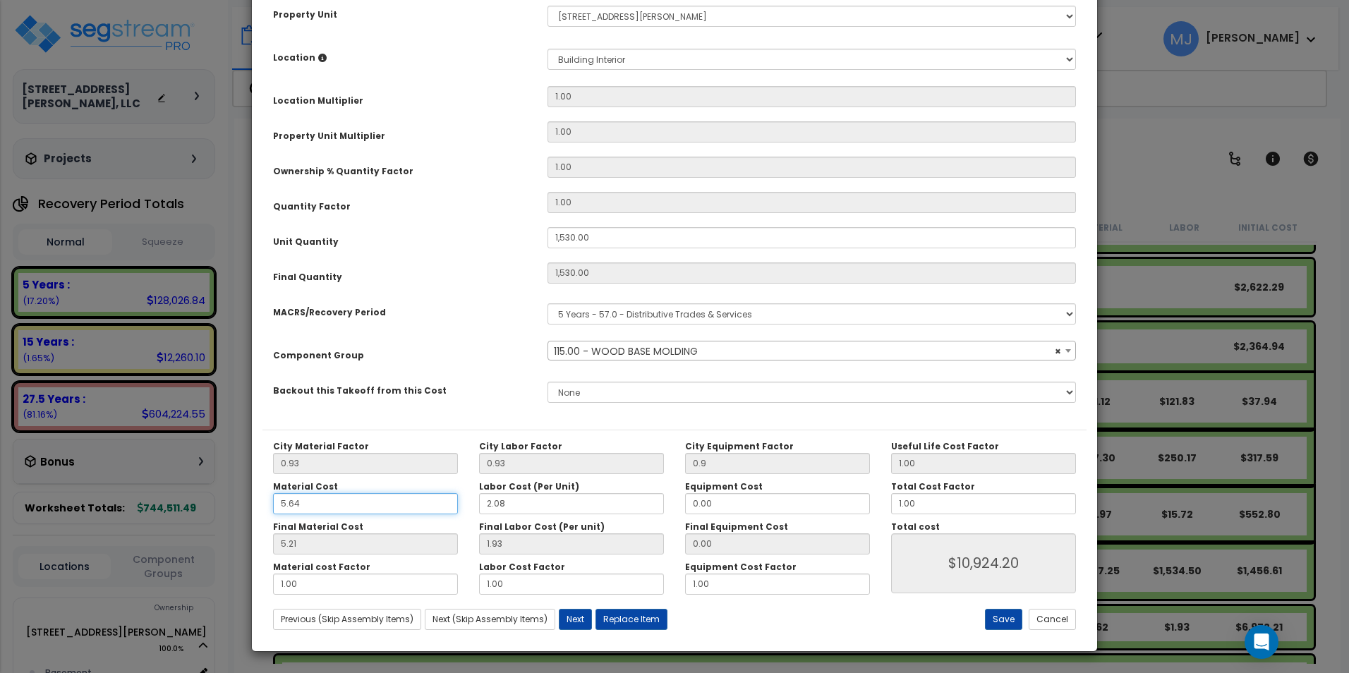
type input "5.25"
type input "$10,985.40"
type input "5.64"
type input "$10,985.40"
type input "4"
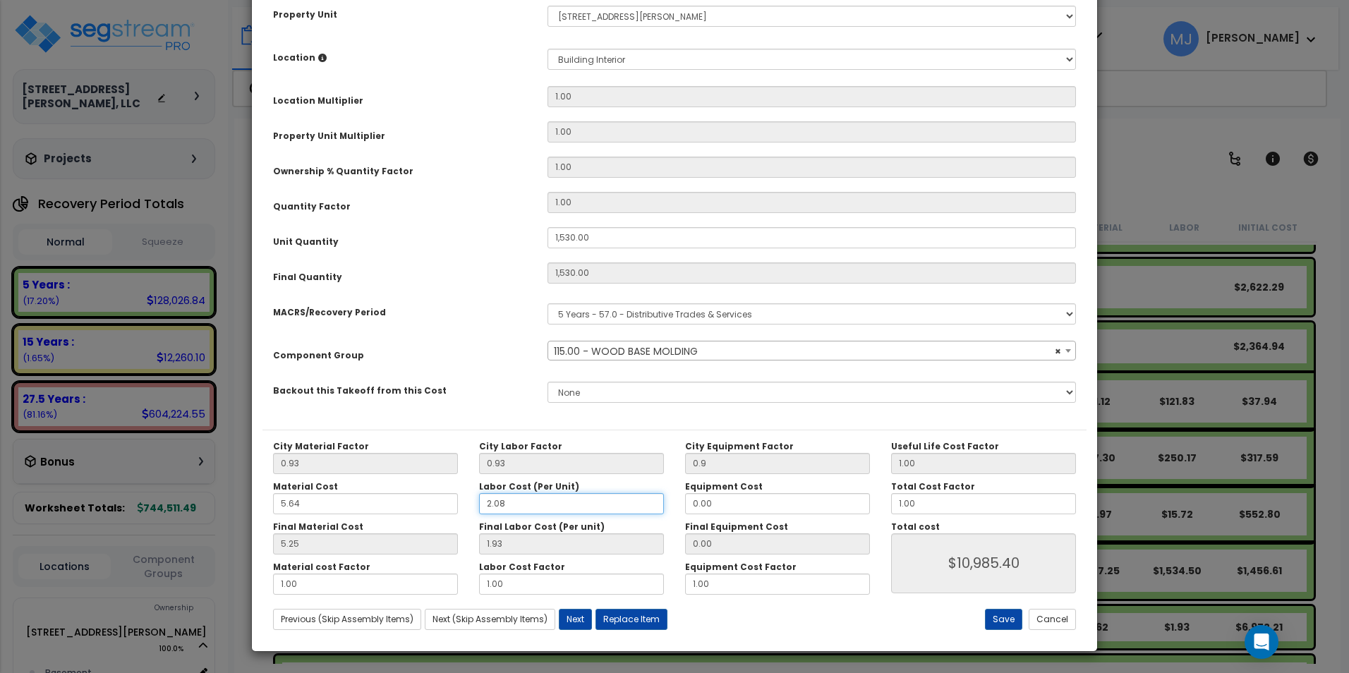
type input "$10,985.40"
type input "3.72"
type input "$13,724.10"
type input "4."
type input "$13,724.10"
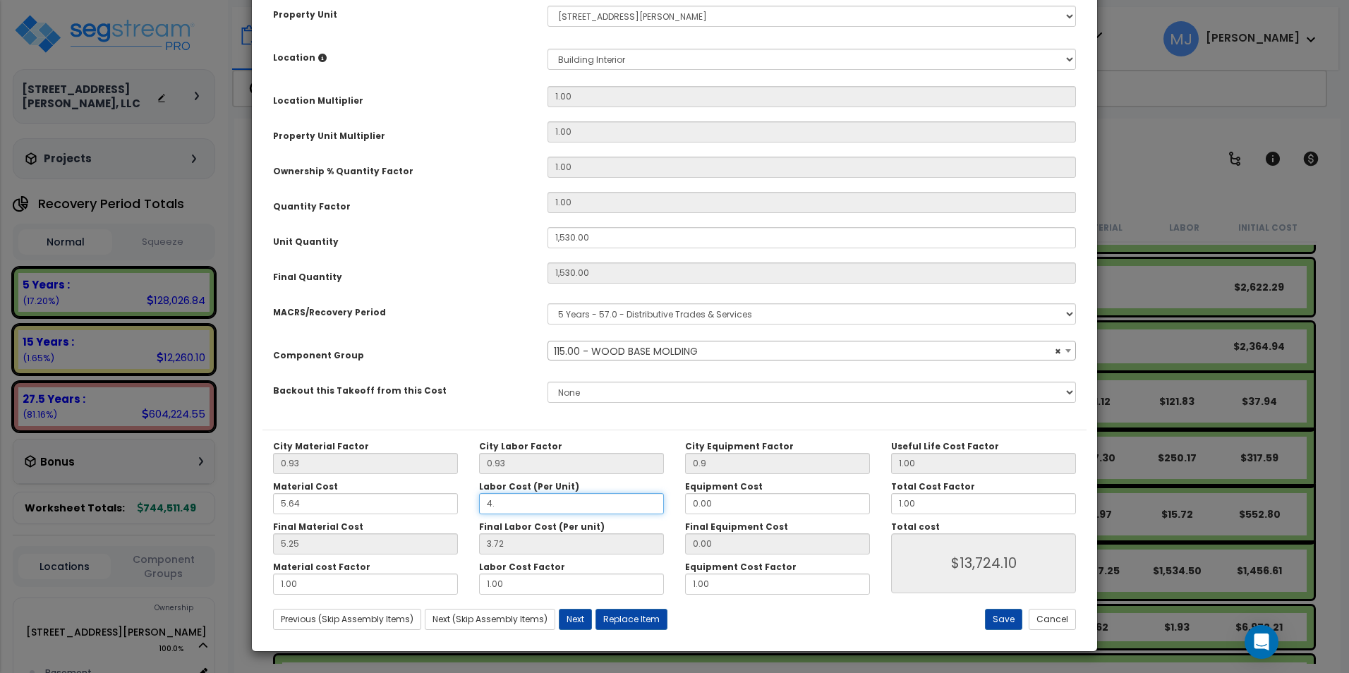
type input "4.1"
type input "$13,724.10"
type input "3.81"
type input "$13,861.80"
type input "4.16"
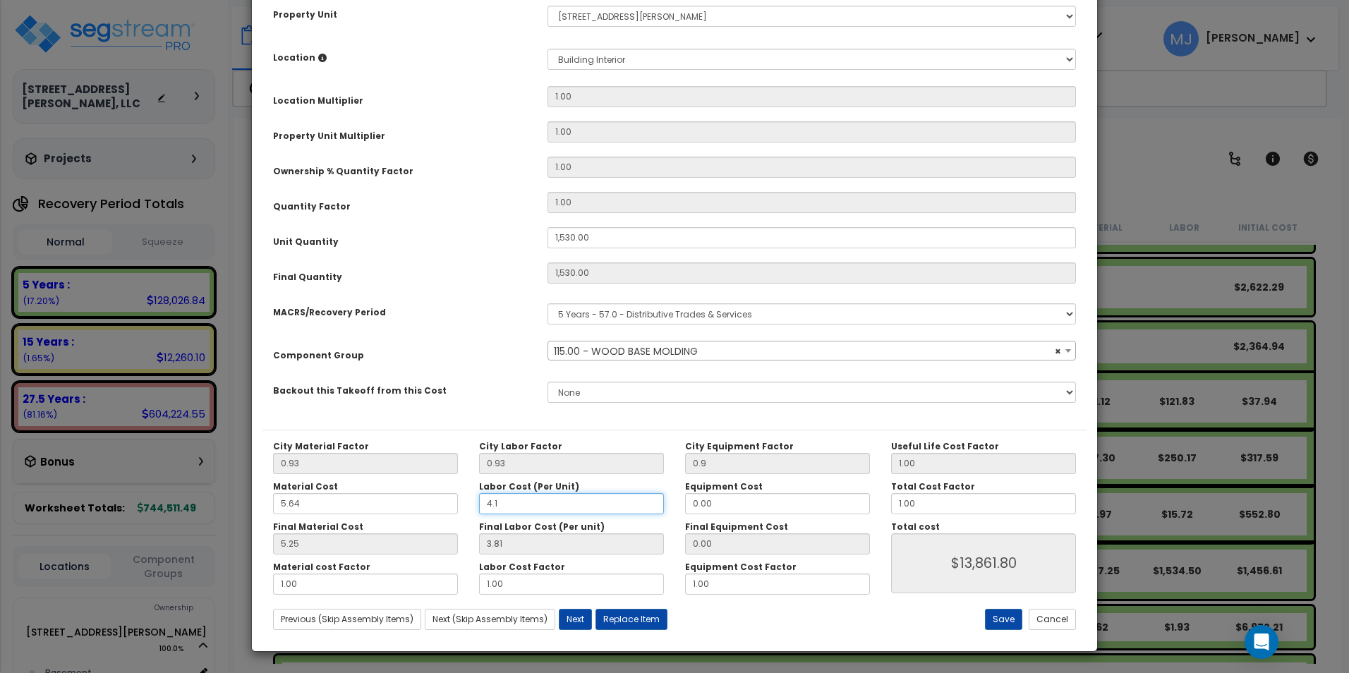
type input "$13,861.80"
type input "3.87"
type input "$13,953.60"
type input "4.16"
type input "$13,953.60"
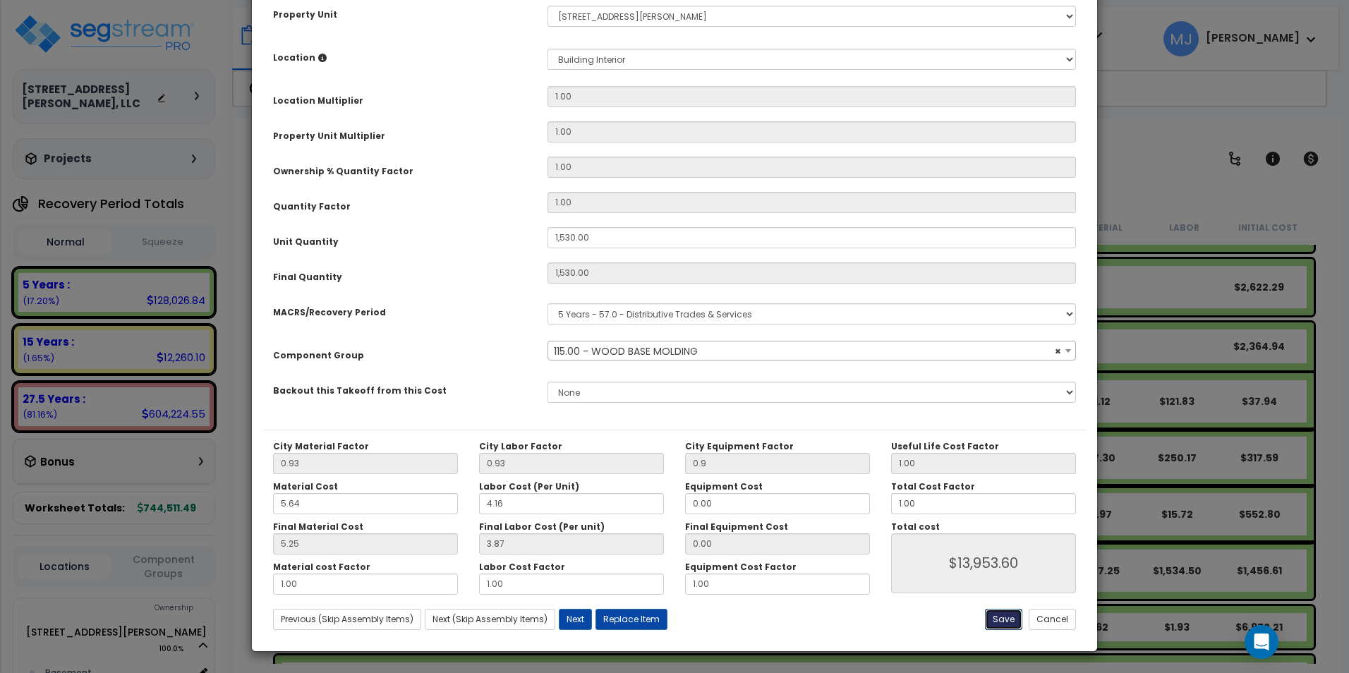
click at [1016, 621] on button "Save" at bounding box center [1003, 619] width 37 height 21
type input "1530.00"
type input "0.90"
type input "13953.60"
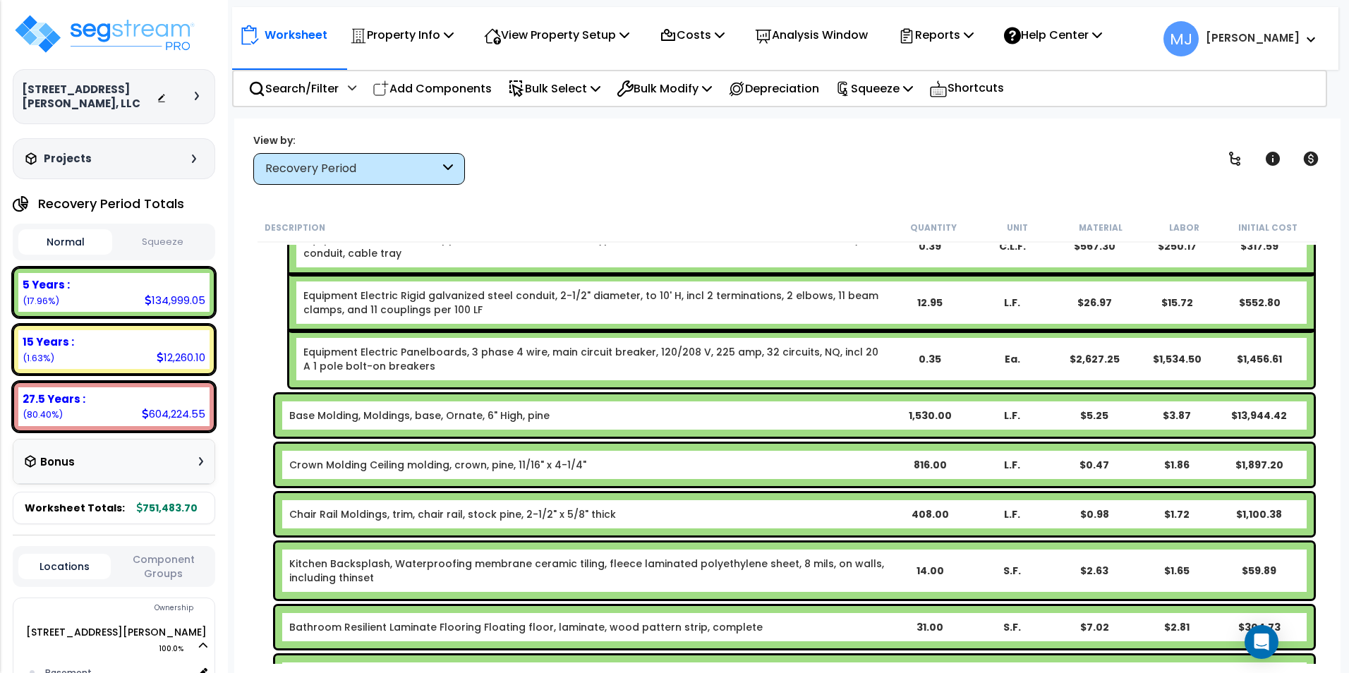
scroll to position [353, 0]
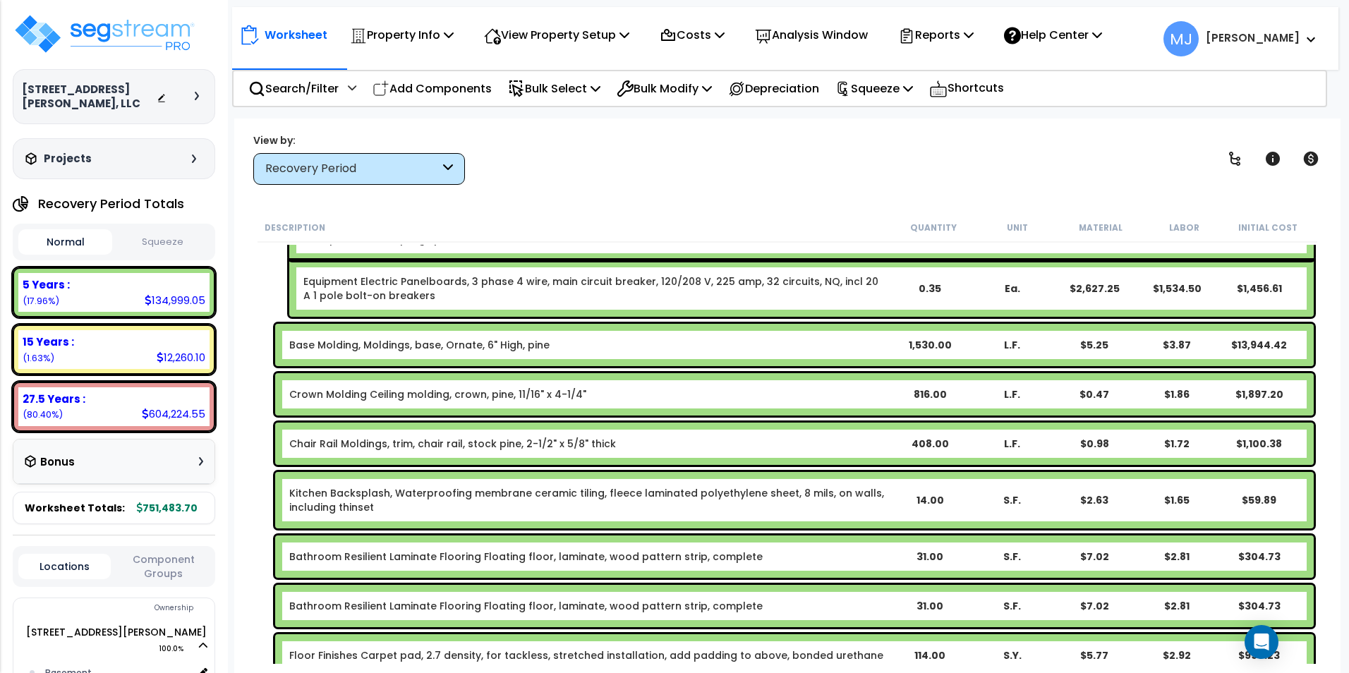
click at [427, 391] on link "Crown Molding Ceiling molding, crown, pine, 11/16" x 4-1/4"" at bounding box center [437, 394] width 297 height 14
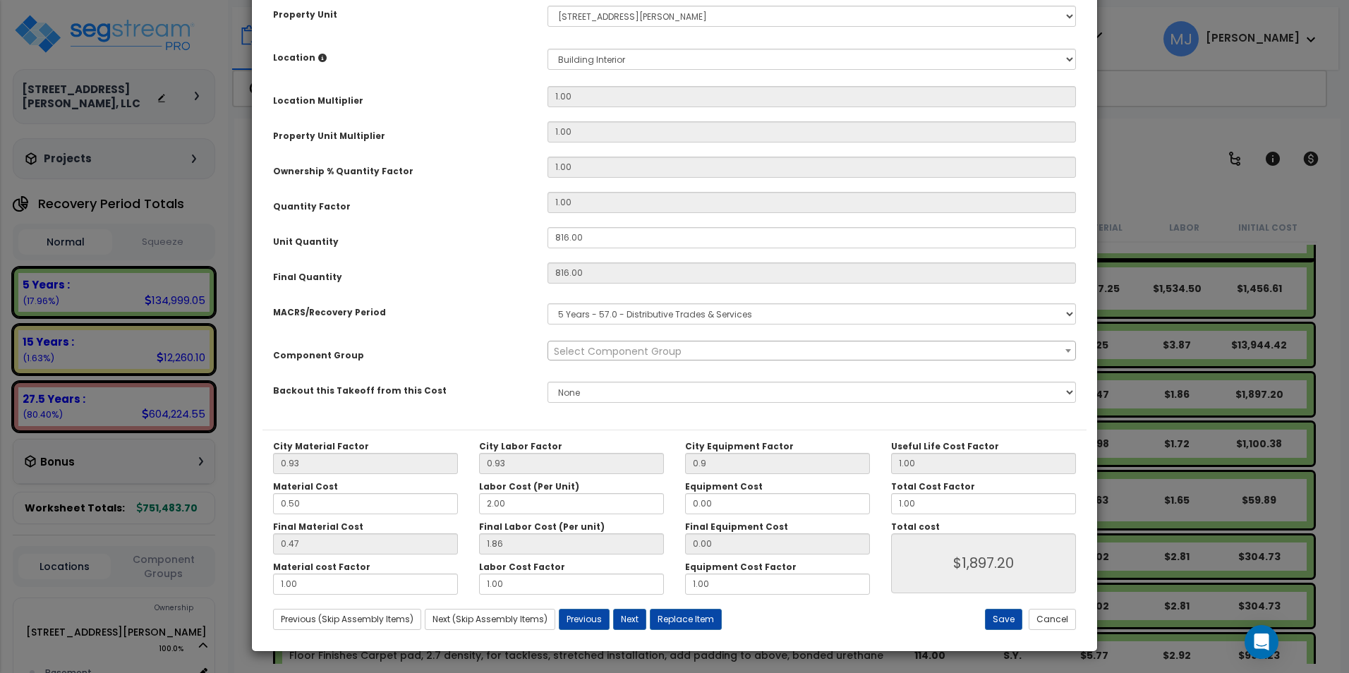
scroll to position [0, 0]
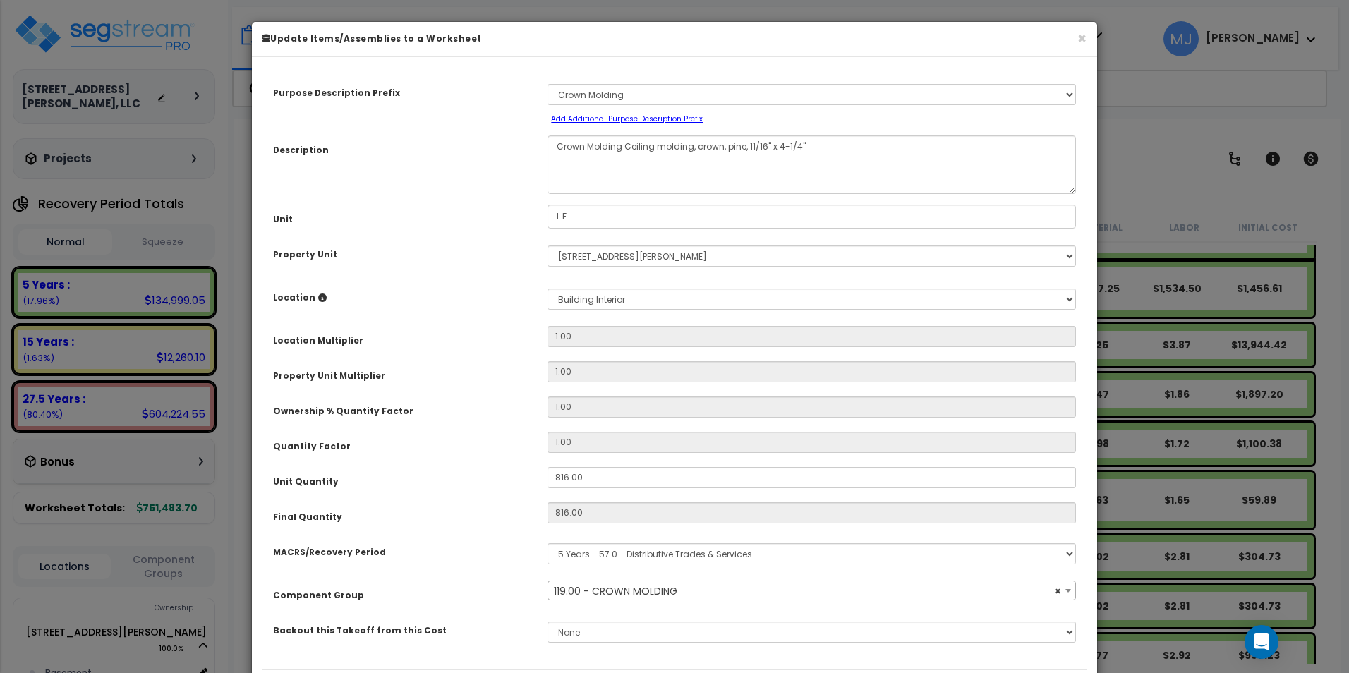
select select "47937"
click at [693, 148] on textarea "Crown Molding Ceiling molding, crown, pine, 11/16" x 4-1/4"" at bounding box center [811, 164] width 528 height 59
click at [724, 144] on textarea "Crown Molding Ceiling molding, crown, pine, 11/16" x 4-1/4"" at bounding box center [811, 164] width 528 height 59
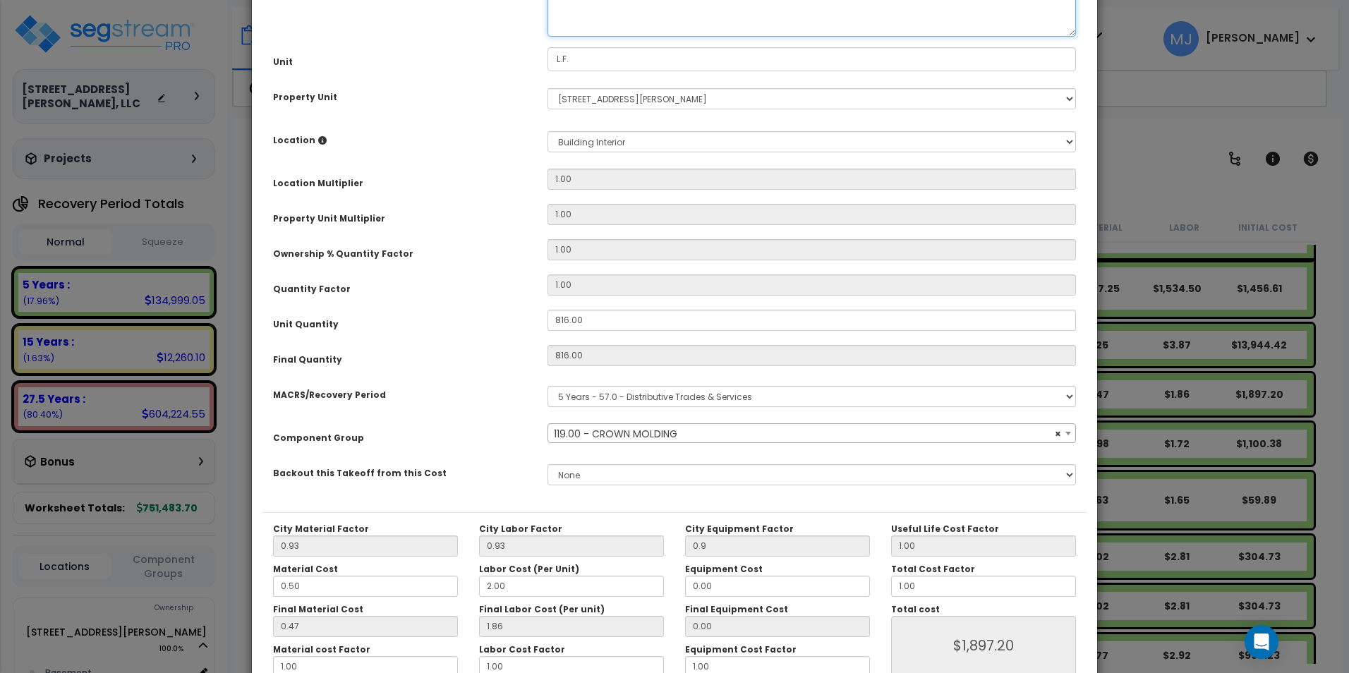
scroll to position [240, 0]
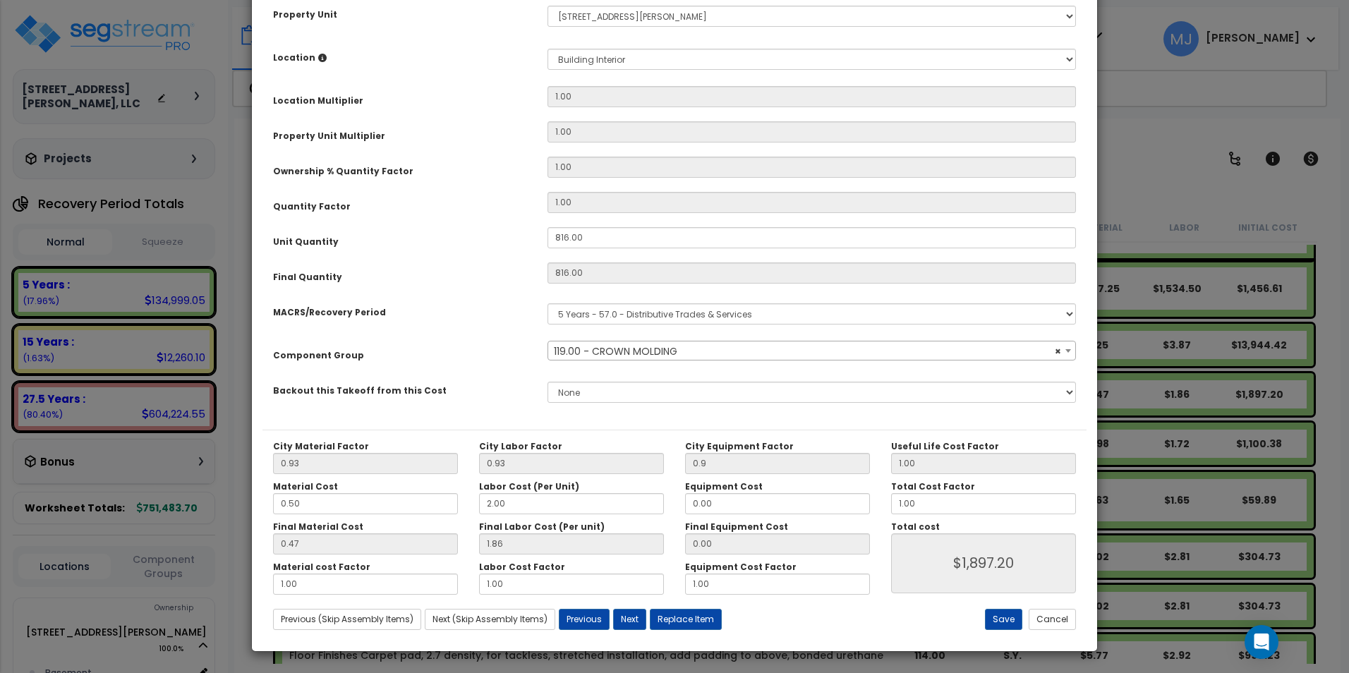
type textarea "Crown Molding Ceiling molding, crown, Ornate Multi-Part pine, 10-12" High"
drag, startPoint x: 305, startPoint y: 506, endPoint x: 275, endPoint y: 504, distance: 30.4
click at [275, 504] on input "0.50" at bounding box center [365, 503] width 185 height 21
type input "1"
type input "$1,901.28"
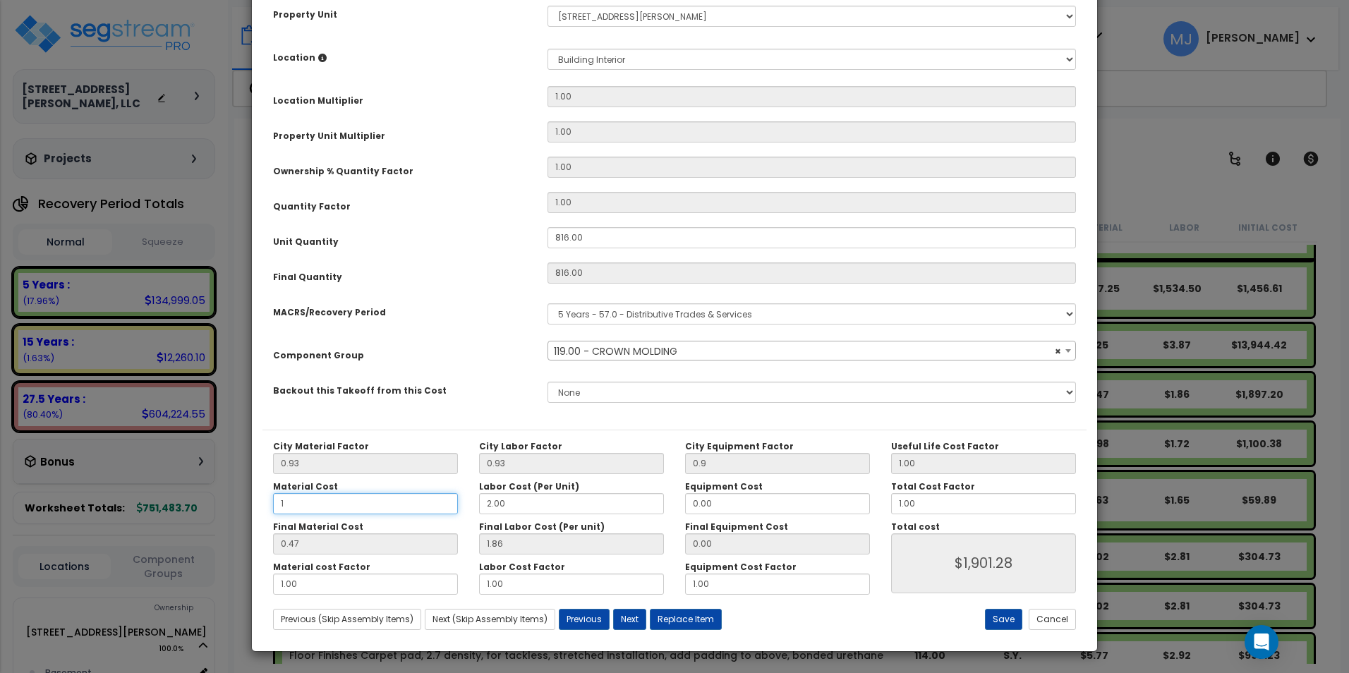
type input "0.93"
type input "$2,276.64"
type input "10"
type input "$2,276.64"
type input "9.30"
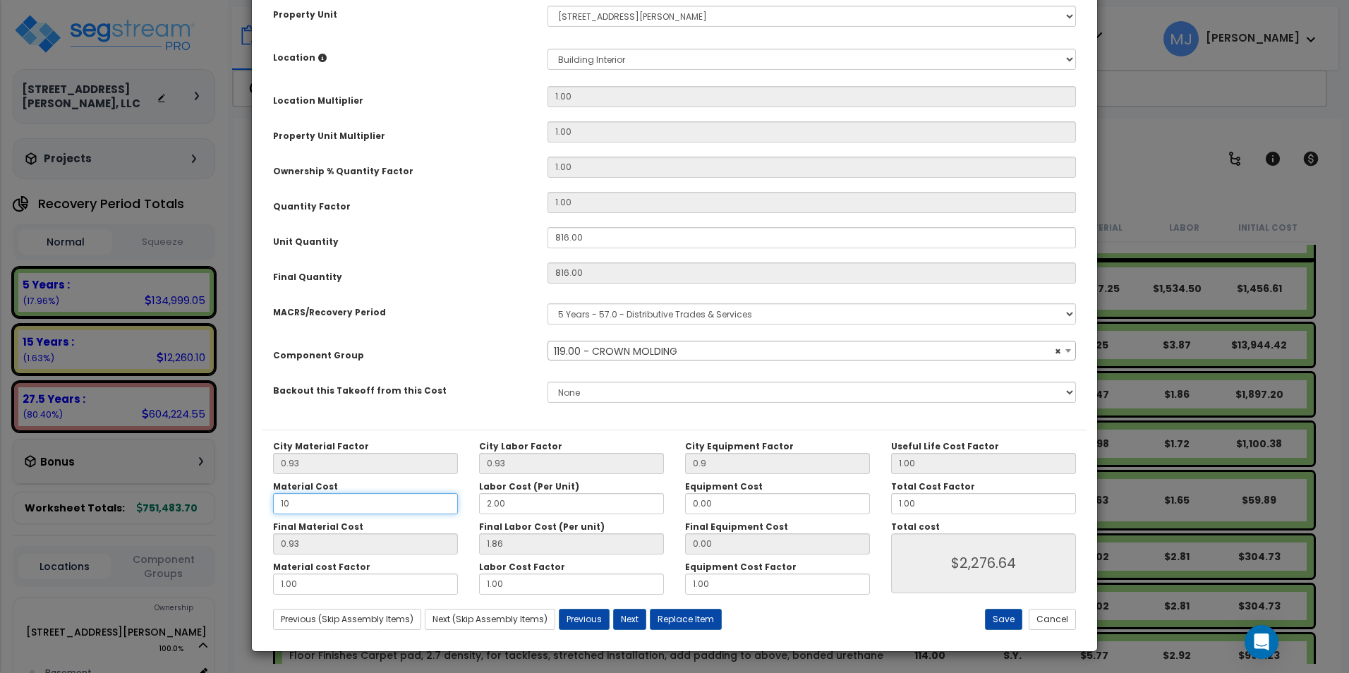
type input "$9,106.56"
type input "10."
type input "$9,106.56"
type input "10.5"
type input "$9,106.56"
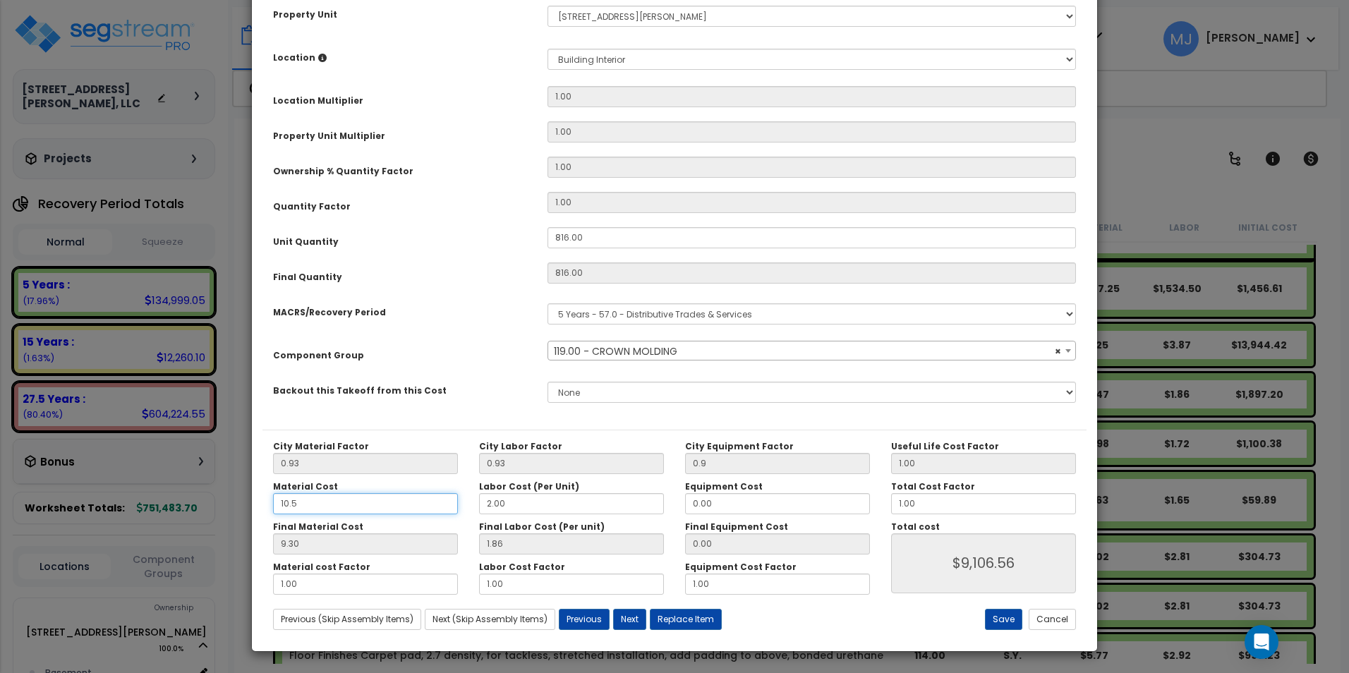
type input "9.77"
type input "$9,490.08"
type input "10.50"
type input "$9,490.08"
type input "10.50"
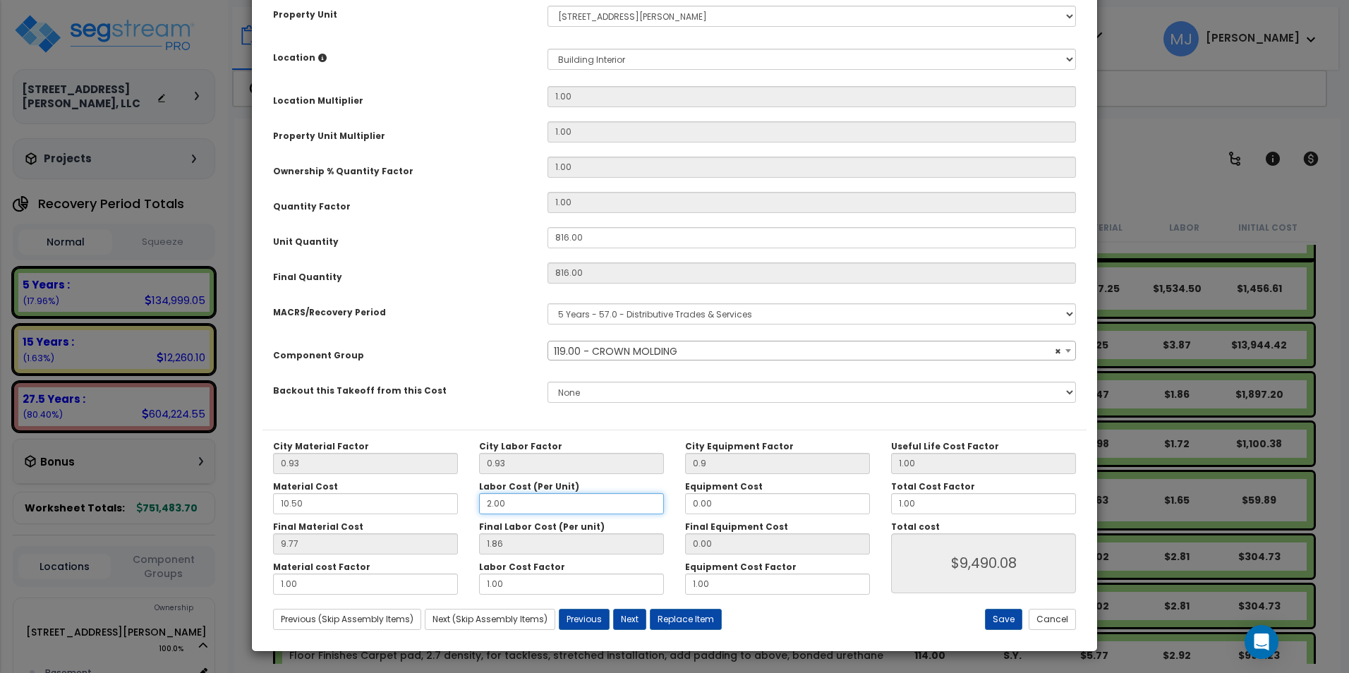
type input "$9,490.08"
type input "8"
type input "$9,490.08"
type input "7.44"
type input "$14,043.36"
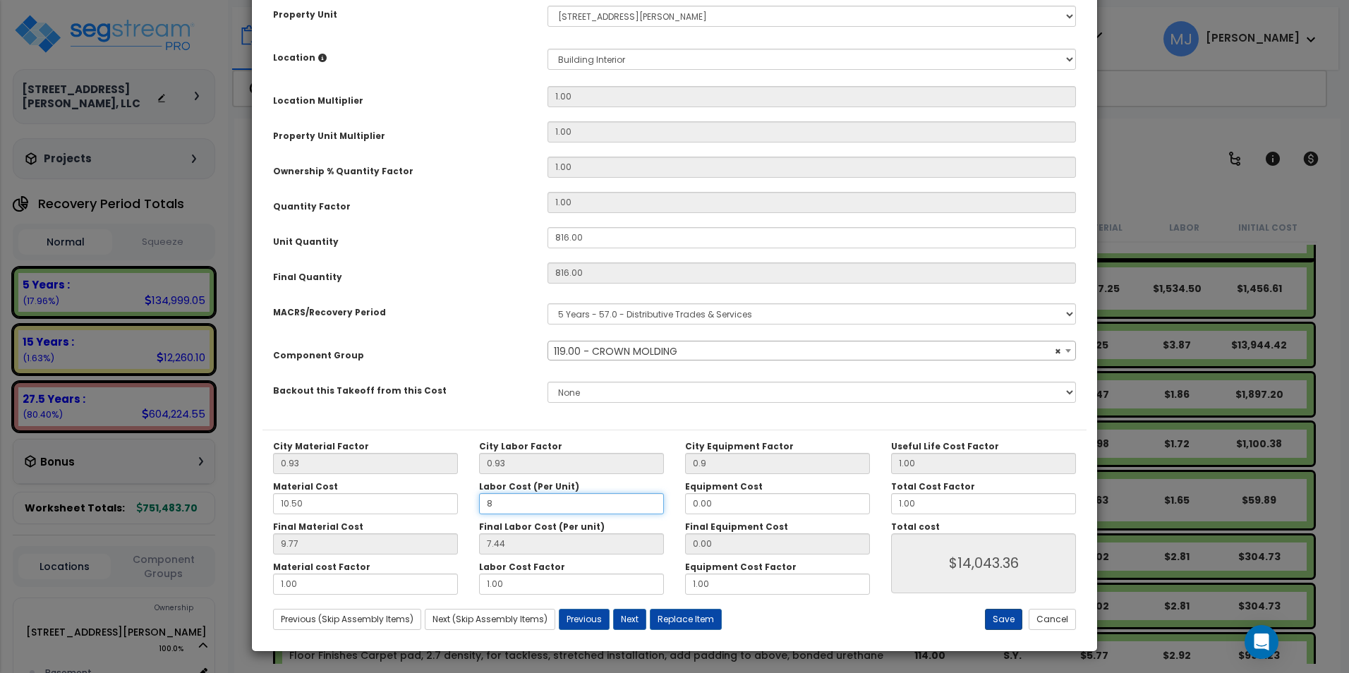
type input "8"
type input "$14,043.36"
click at [1007, 619] on button "Save" at bounding box center [1003, 619] width 37 height 21
type input "0.90"
type input "8.00"
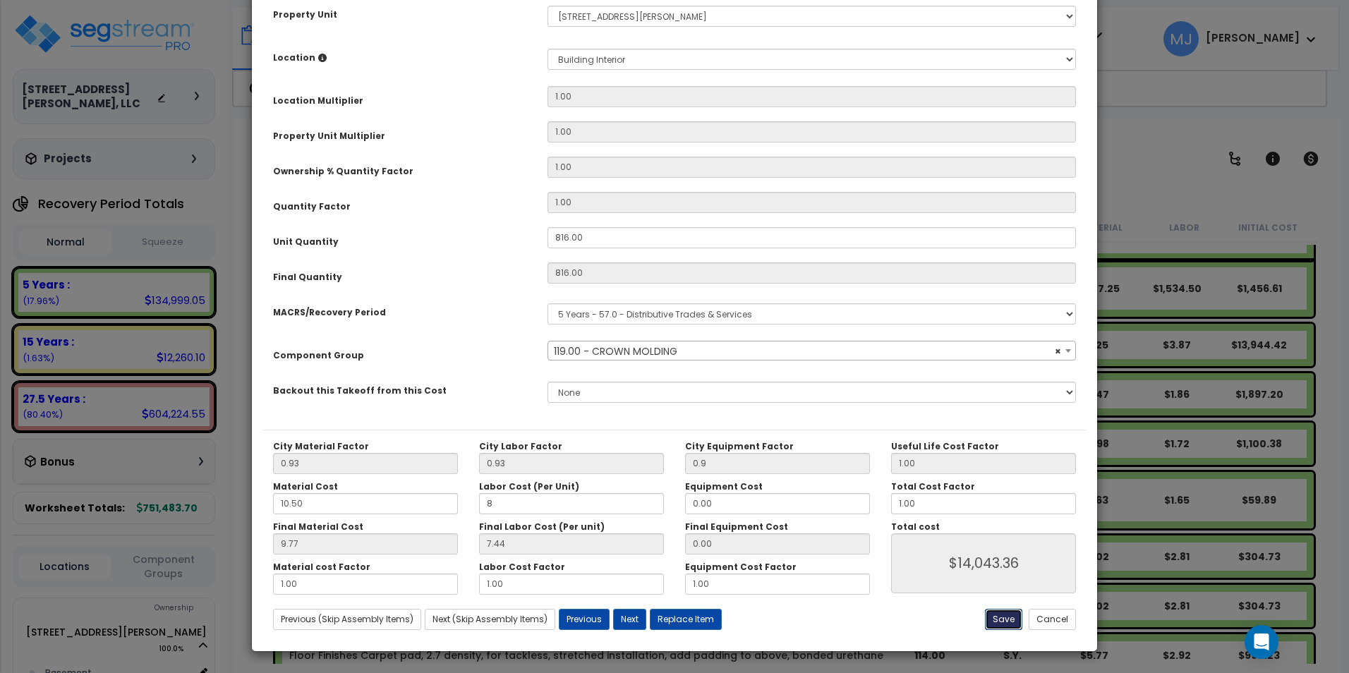
type input "14043.36"
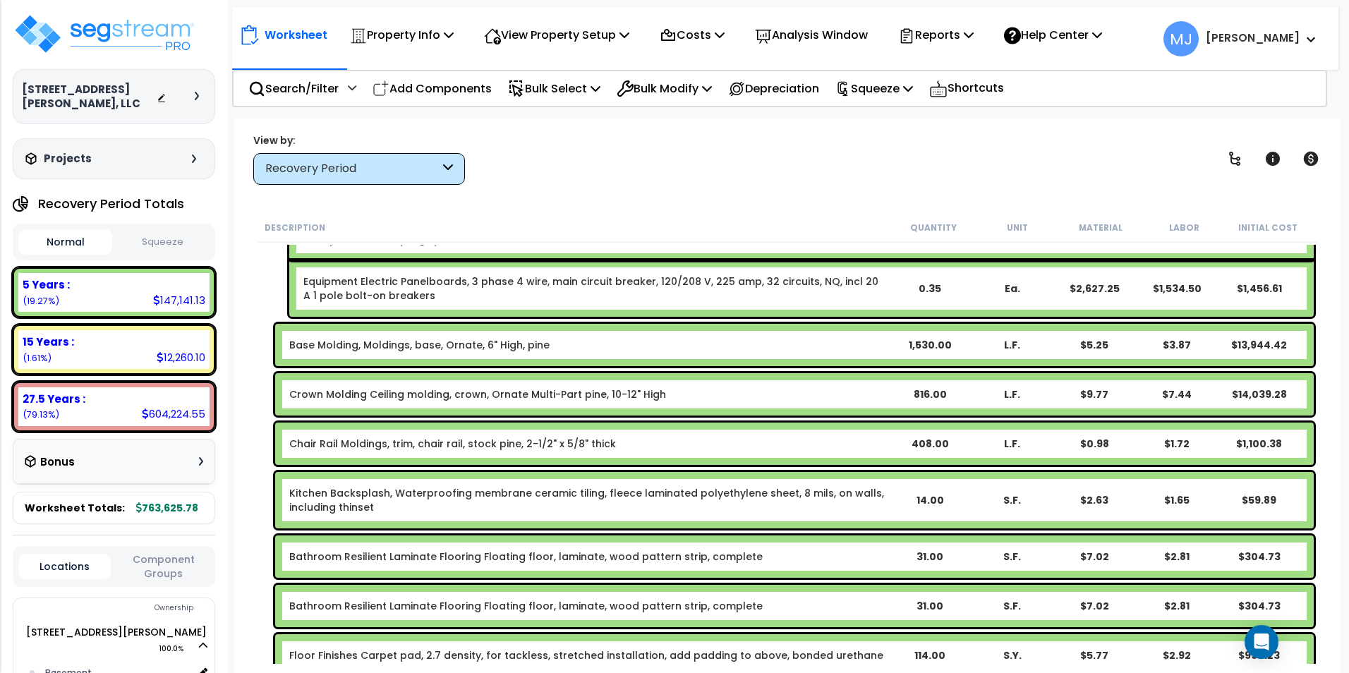
click at [518, 444] on link "Chair Rail Moldings, trim, chair rail, stock pine, 2-1/2" x 5/8" thick" at bounding box center [452, 444] width 327 height 14
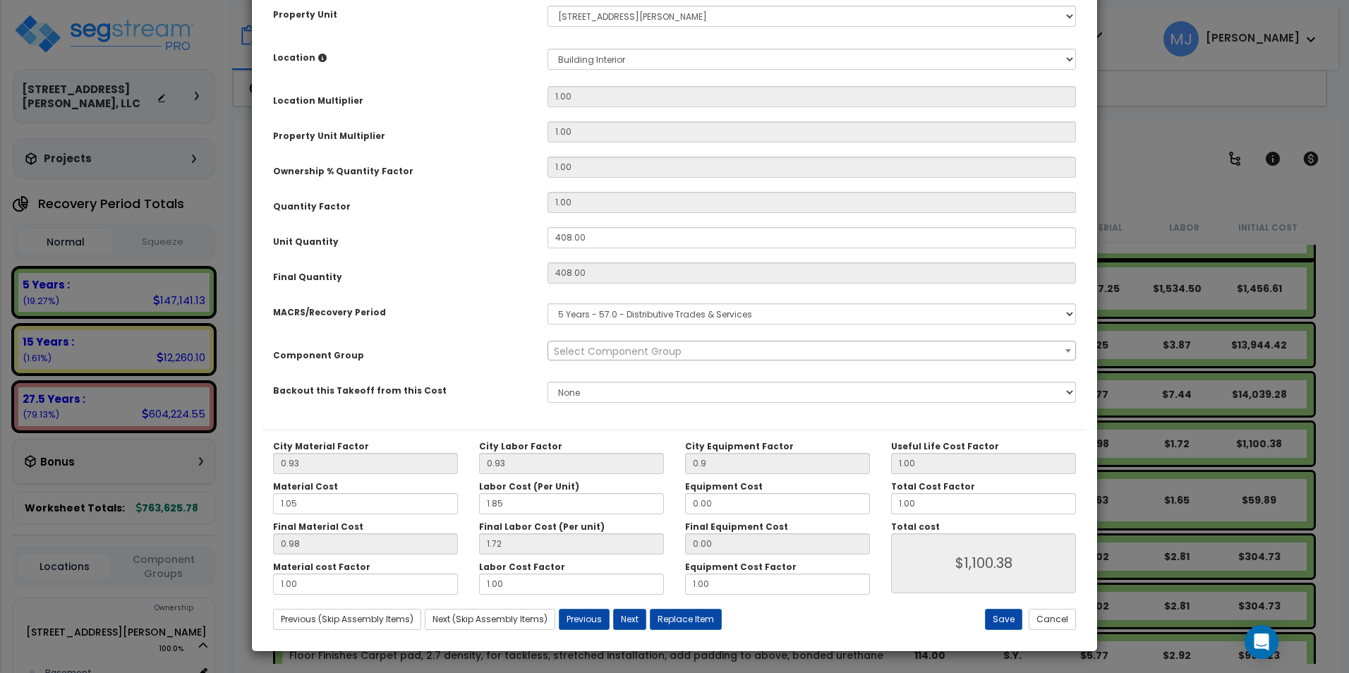
scroll to position [0, 0]
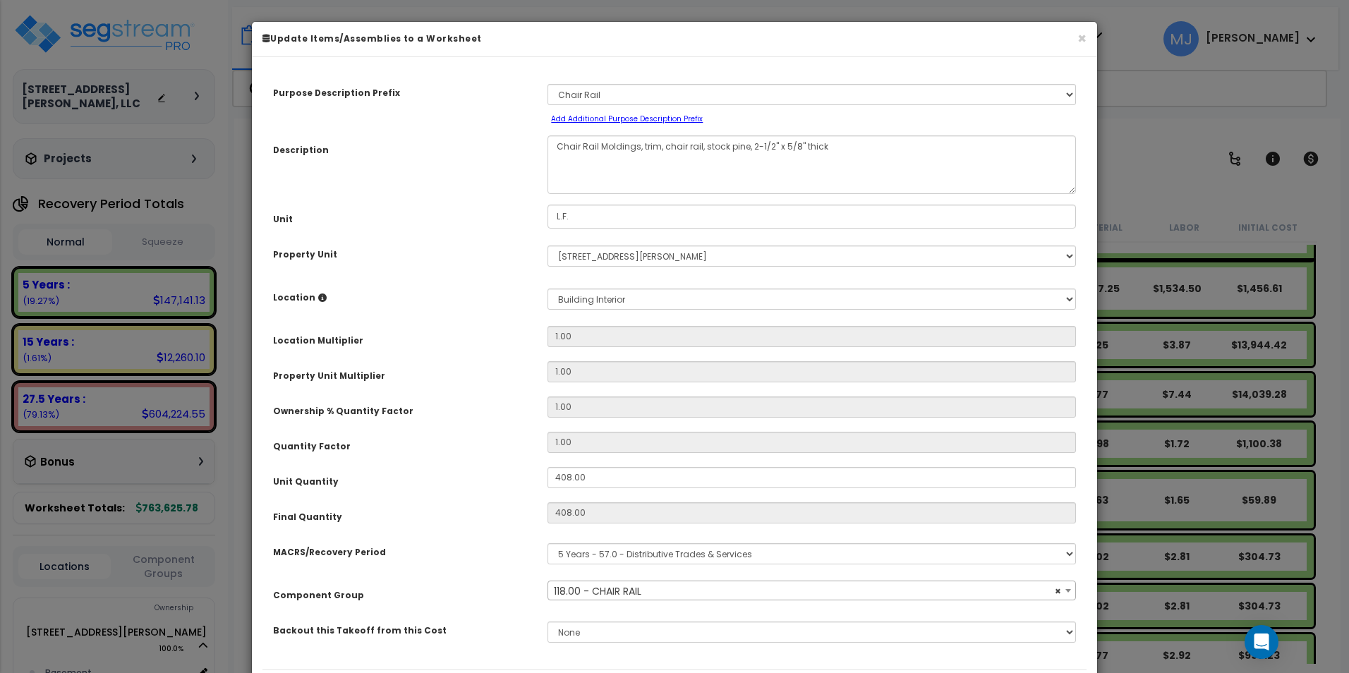
select select "47936"
click at [704, 147] on textarea "Chair Rail Moldings, trim, chair rail, stock pine, 2-1/2" x 5/8" thick" at bounding box center [811, 164] width 528 height 59
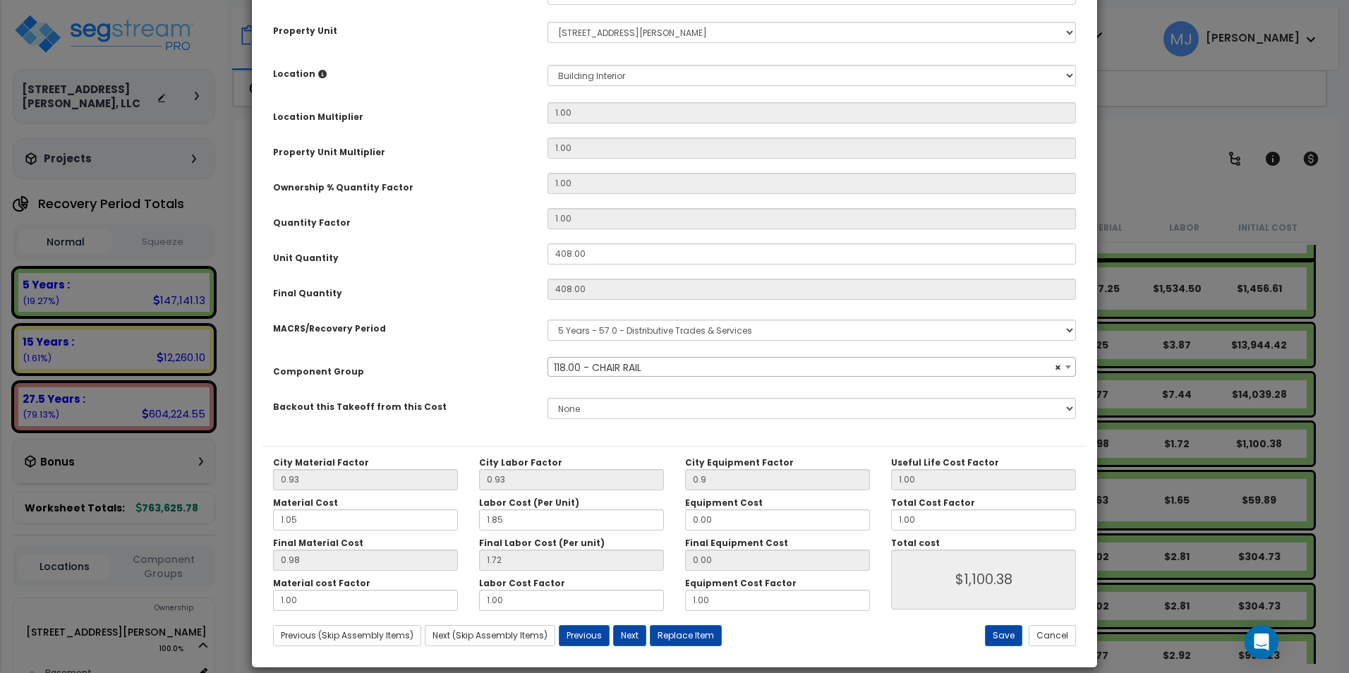
scroll to position [240, 0]
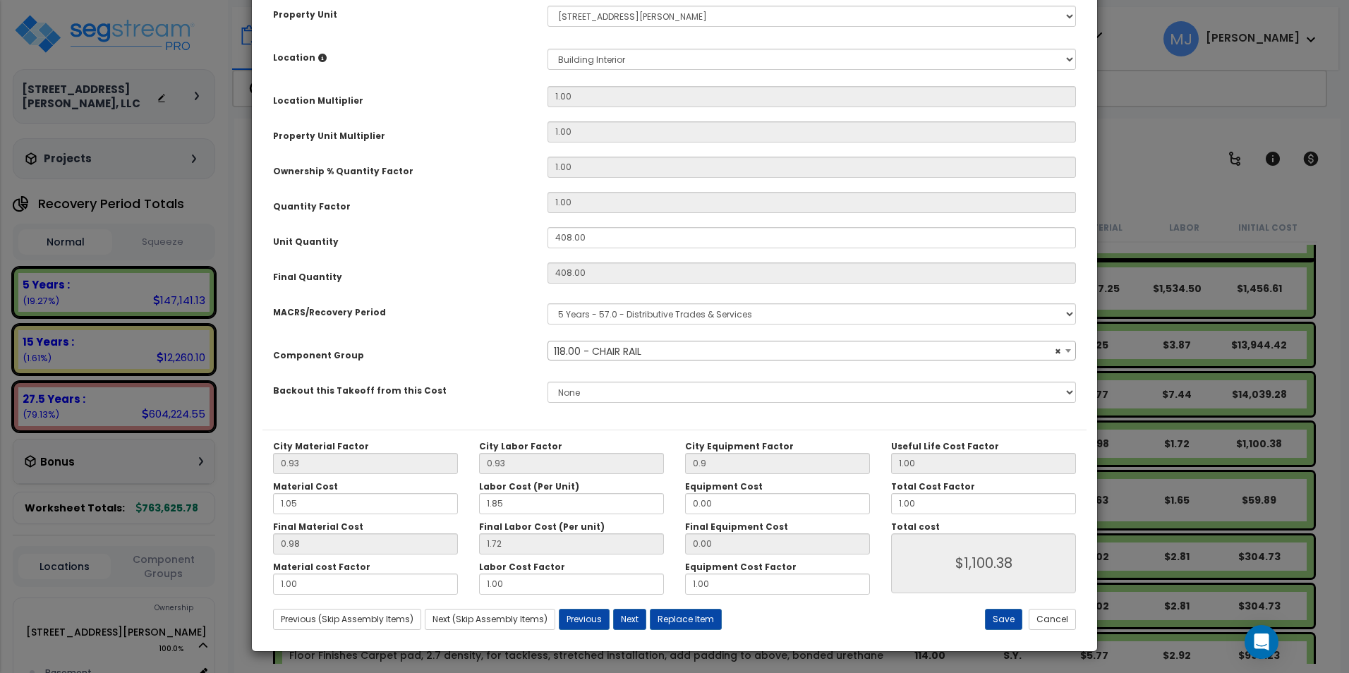
type textarea "Chair Rail Moldings, trim, chair rail, Ornate pine, 3-1/2" x 5/8" thick"
click at [327, 505] on input "1.05" at bounding box center [365, 503] width 185 height 21
drag, startPoint x: 303, startPoint y: 503, endPoint x: 267, endPoint y: 502, distance: 36.0
click at [267, 504] on div "Material Cost 1.05" at bounding box center [365, 497] width 206 height 33
type input "2"
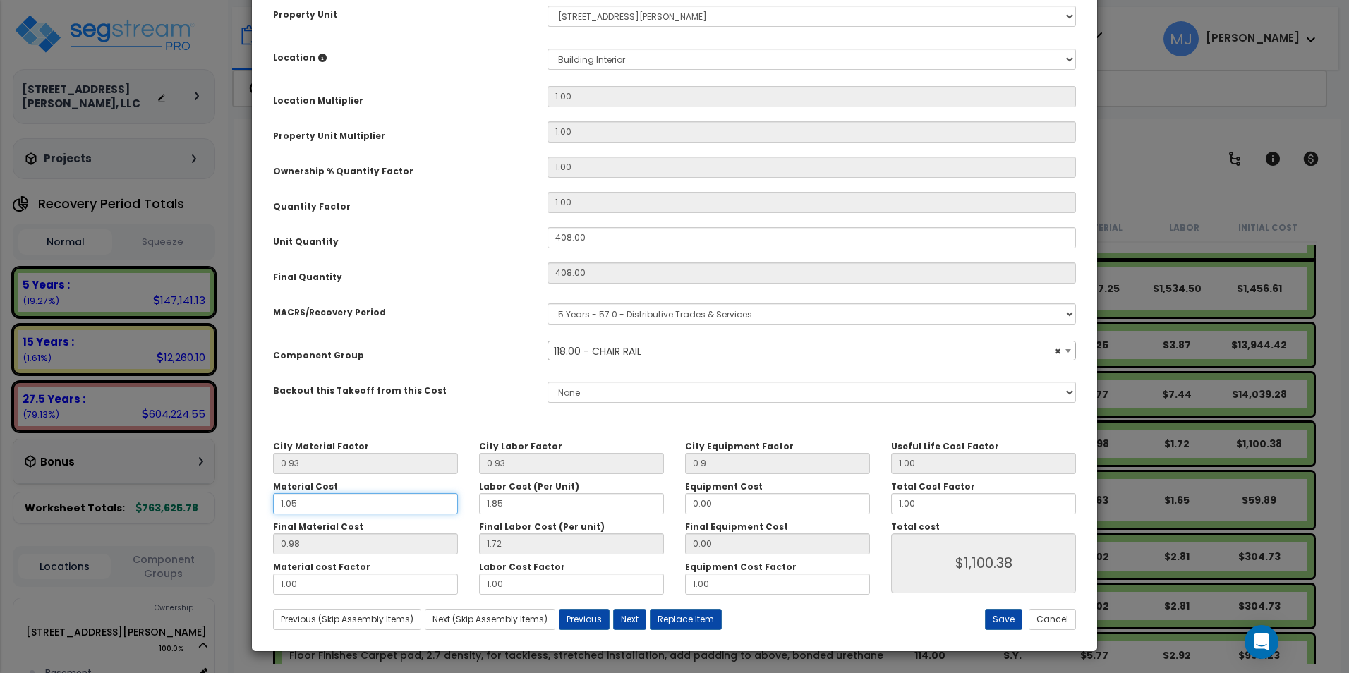
type input "$1,101.60"
type input "1.86"
type input "$1,460.64"
type input "2."
type input "$1,460.64"
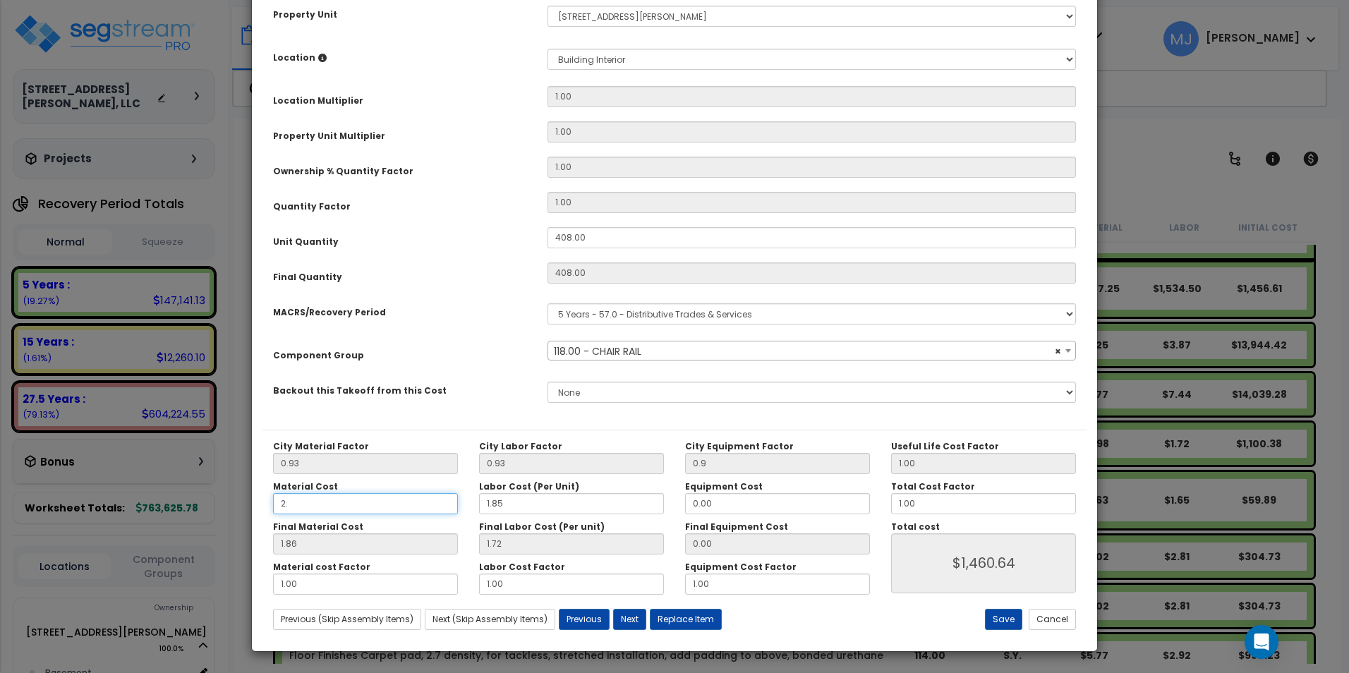
type input "2.1"
type input "$1,460.64"
type input "1.95"
type input "$1,497.36"
type input "2.1"
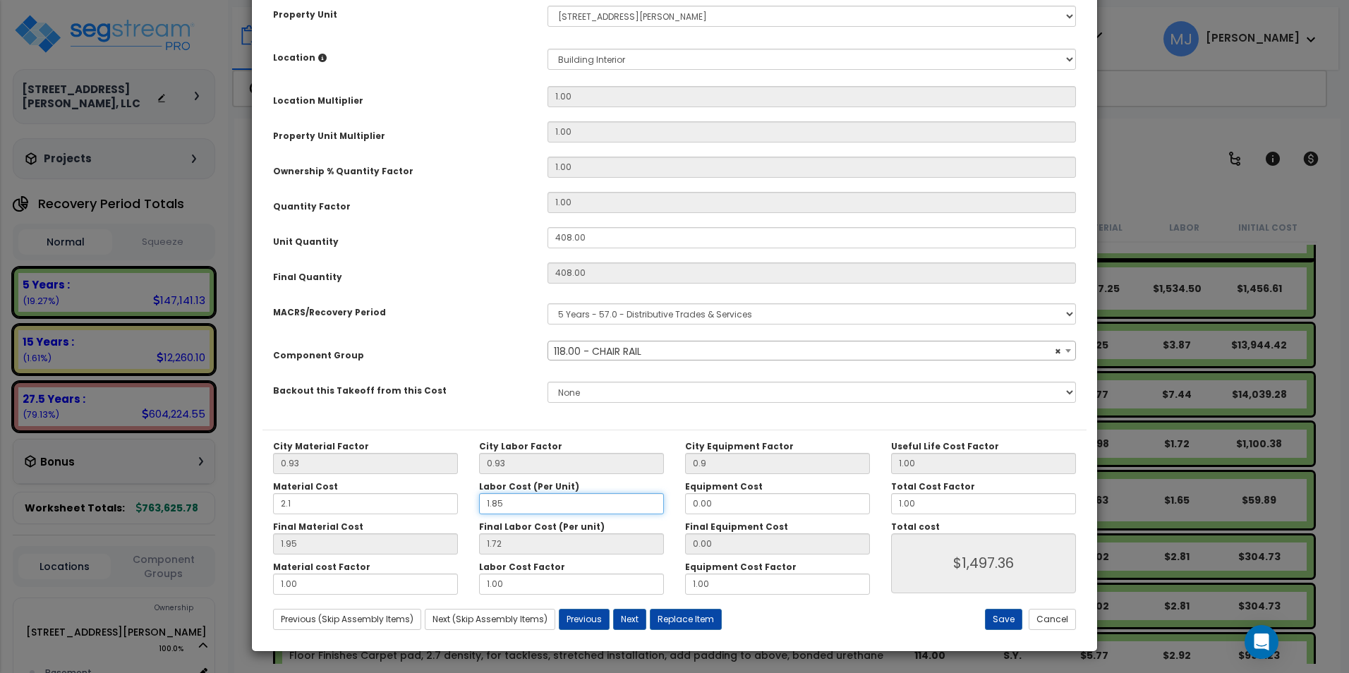
type input "$1,497.36"
type input "3"
type input "$1,497.36"
type input "2.79"
type input "$1,933.92"
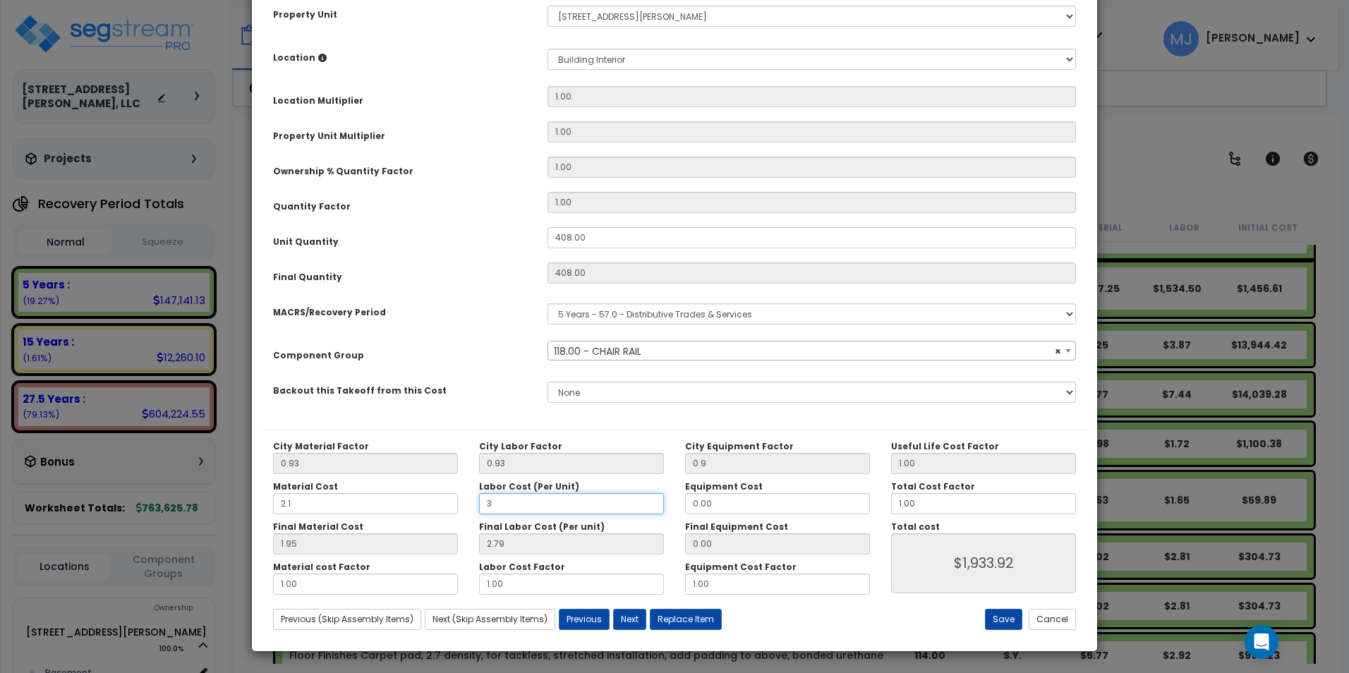
type input "3."
type input "$1,933.92"
type input "3.7"
type input "$1,933.92"
type input "3.44"
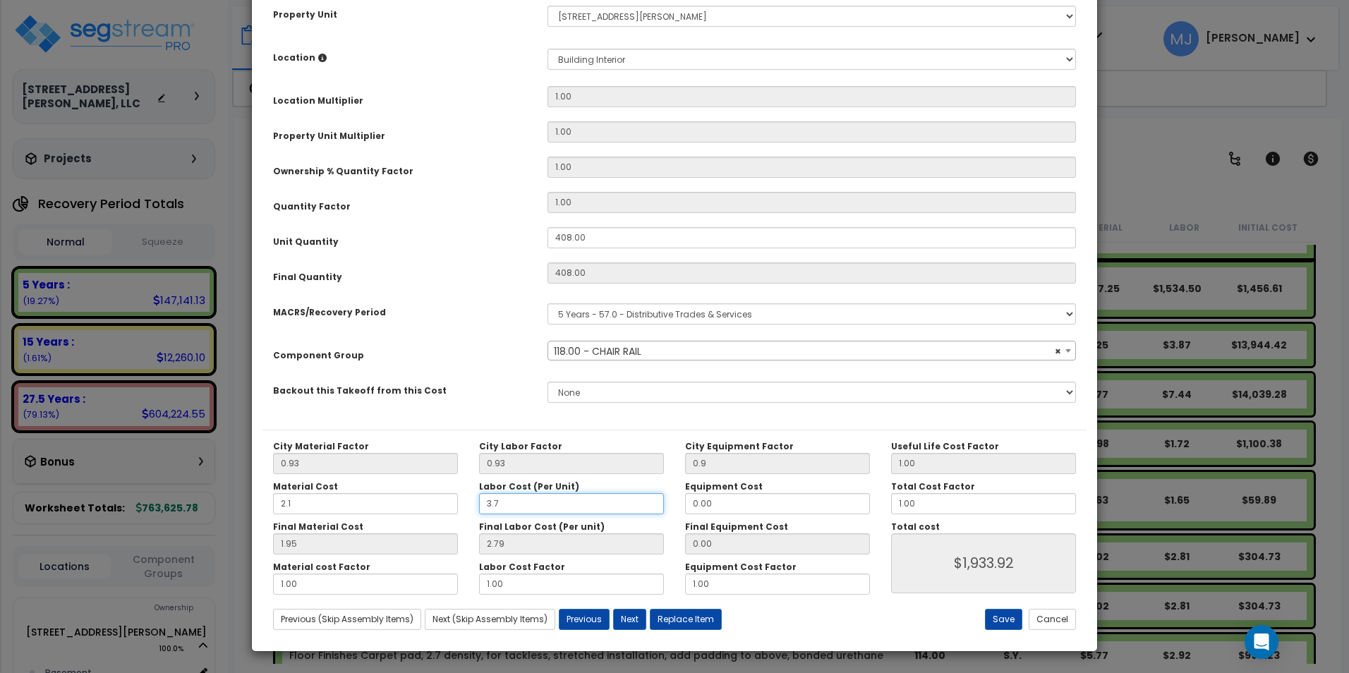
type input "$2,199.12"
type input "3.7"
type input "$2,199.12"
click at [996, 618] on button "Save" at bounding box center [1003, 619] width 37 height 21
type input "0.90"
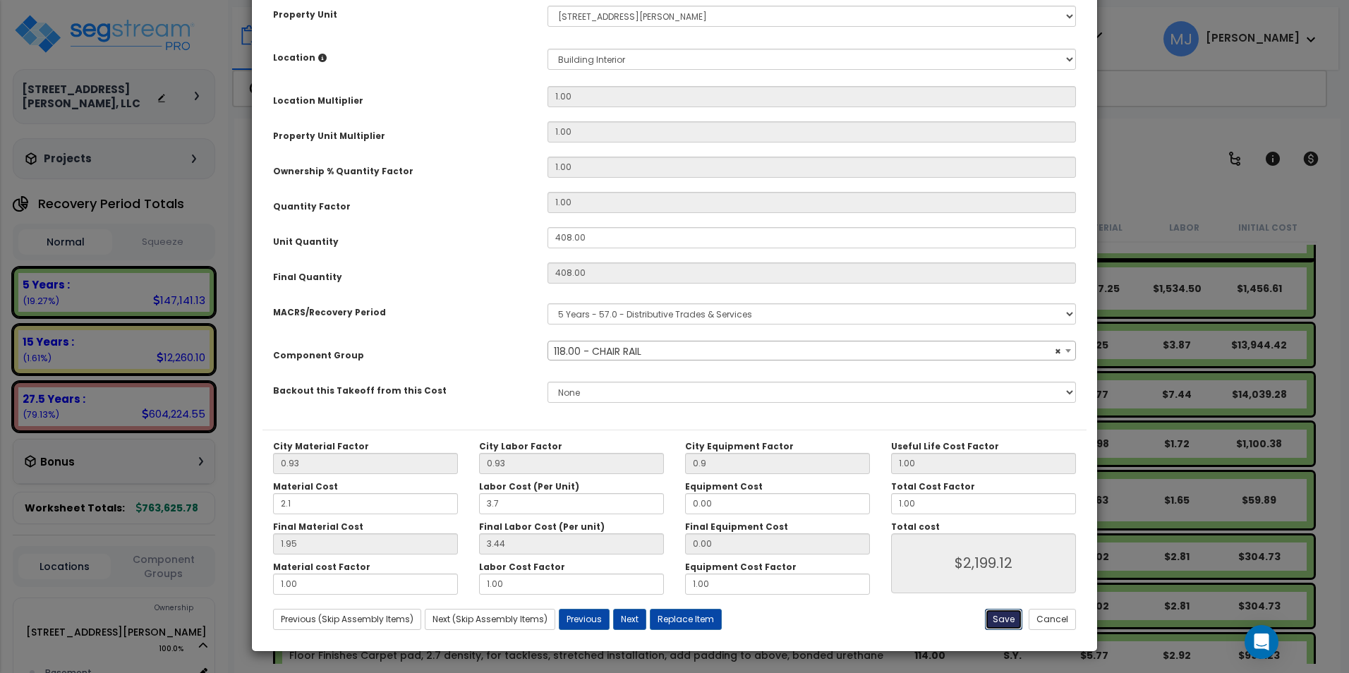
type input "2.10"
type input "3.70"
type input "2199.12"
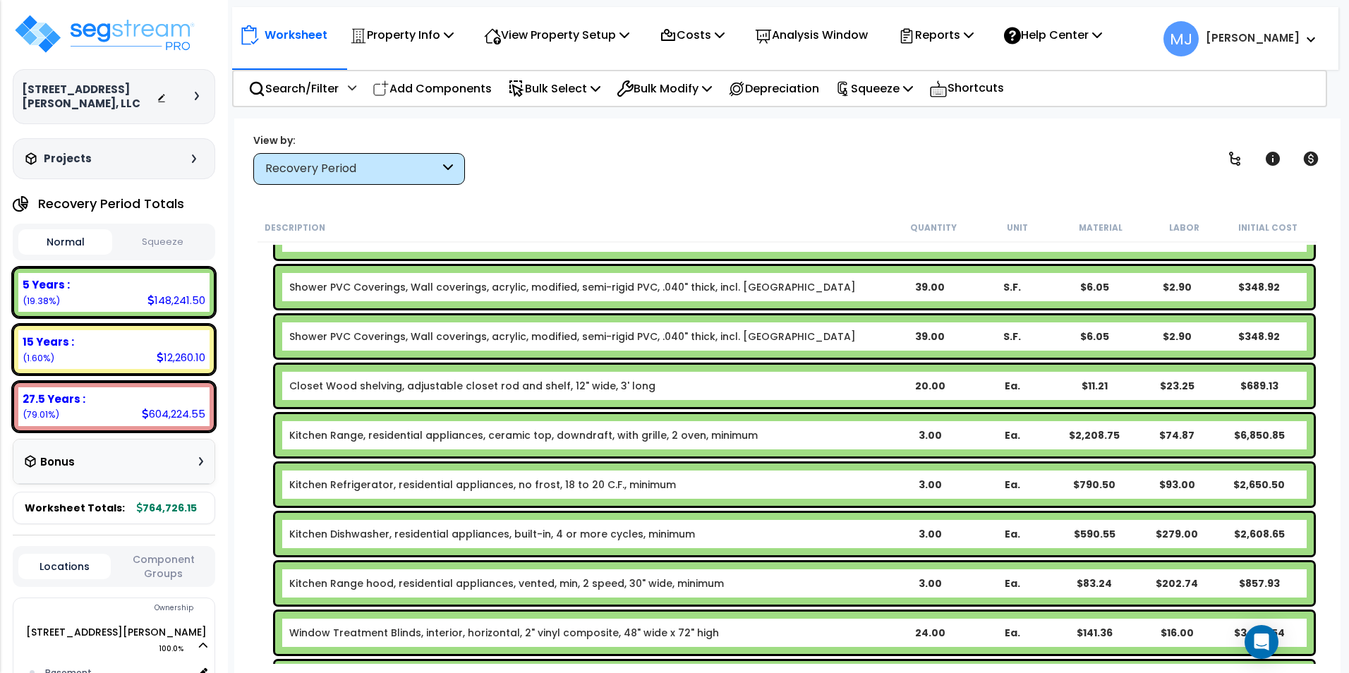
scroll to position [1129, 0]
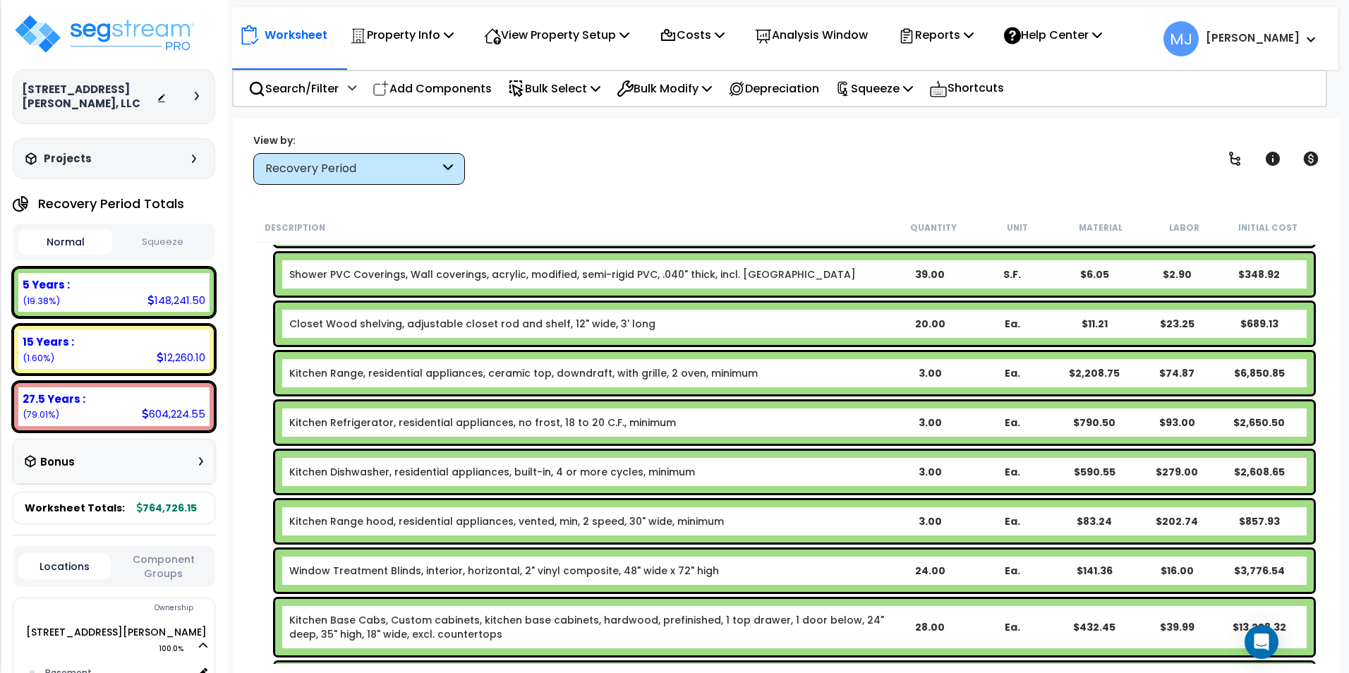
click at [698, 374] on link "Kitchen Range, residential appliances, ceramic top, downdraft, with grille, 2 o…" at bounding box center [523, 373] width 468 height 14
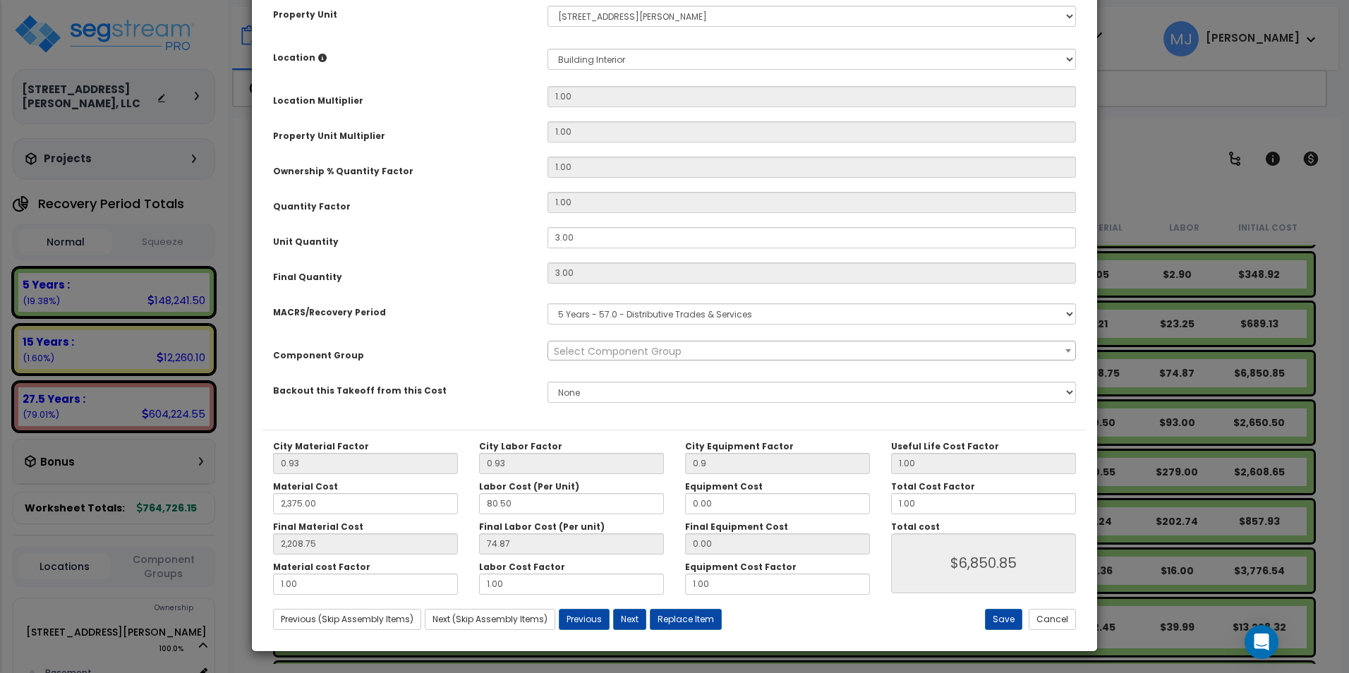
scroll to position [0, 0]
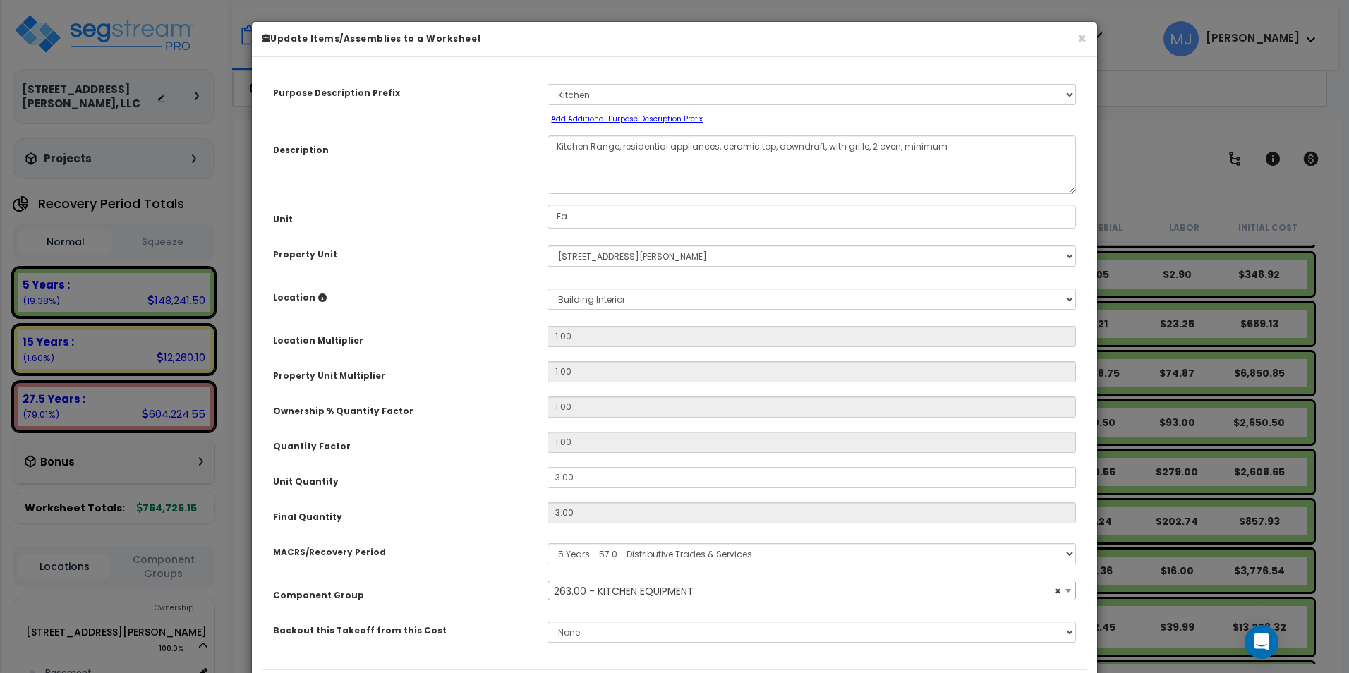
select select "47830"
drag, startPoint x: 698, startPoint y: 374, endPoint x: 734, endPoint y: 152, distance: 224.4
click at [734, 152] on textarea "Kitchen Range, residential appliances, ceramic top, downdraft, with grille, 2 o…" at bounding box center [811, 164] width 528 height 59
drag, startPoint x: 720, startPoint y: 147, endPoint x: 861, endPoint y: 146, distance: 140.4
click at [861, 146] on textarea "Kitchen Range, residential appliances, ceramic top, downdraft, with grille, 2 o…" at bounding box center [811, 164] width 528 height 59
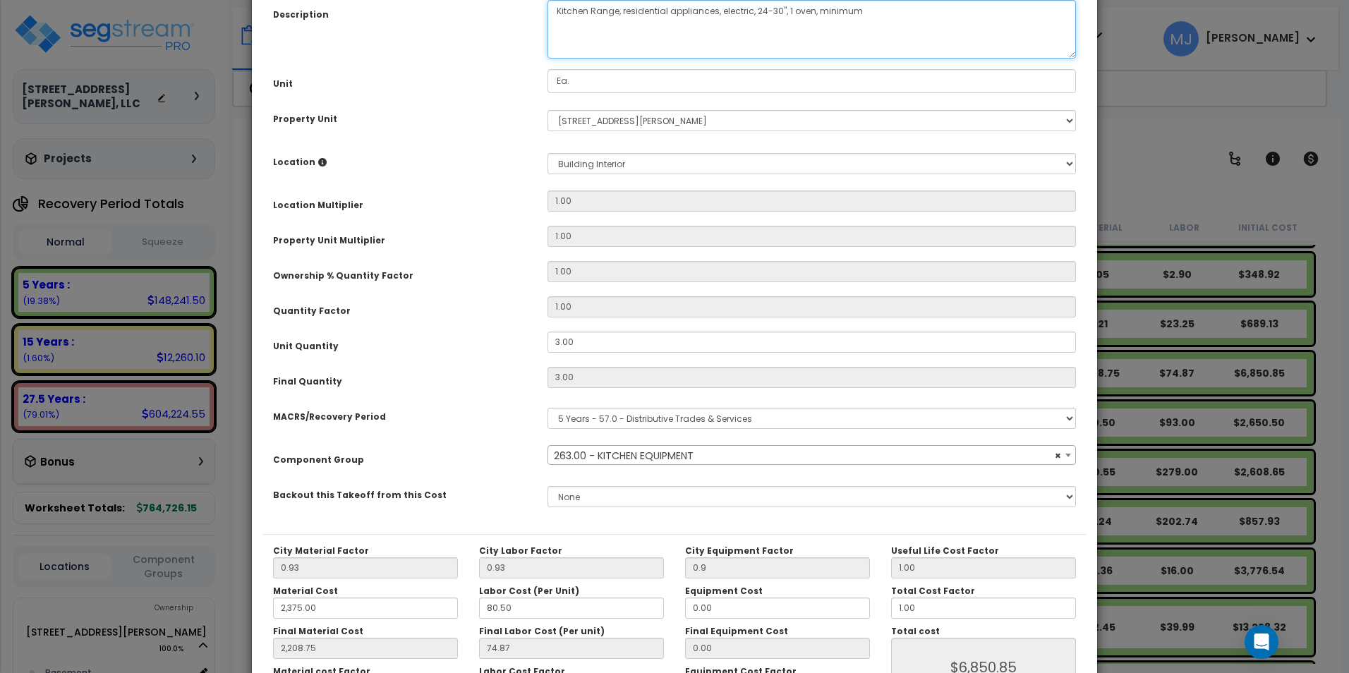
scroll to position [141, 0]
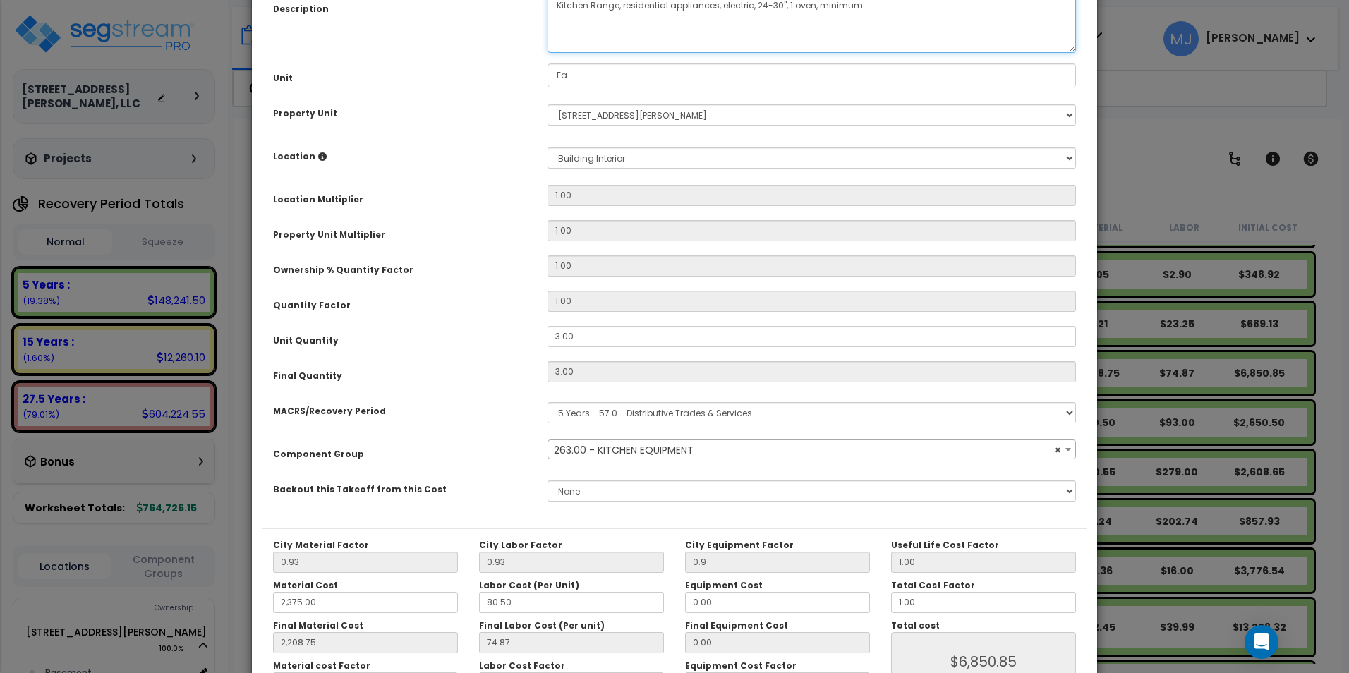
type textarea "Kitchen Range, residential appliances, electric, 24-30", 1 oven, minimum"
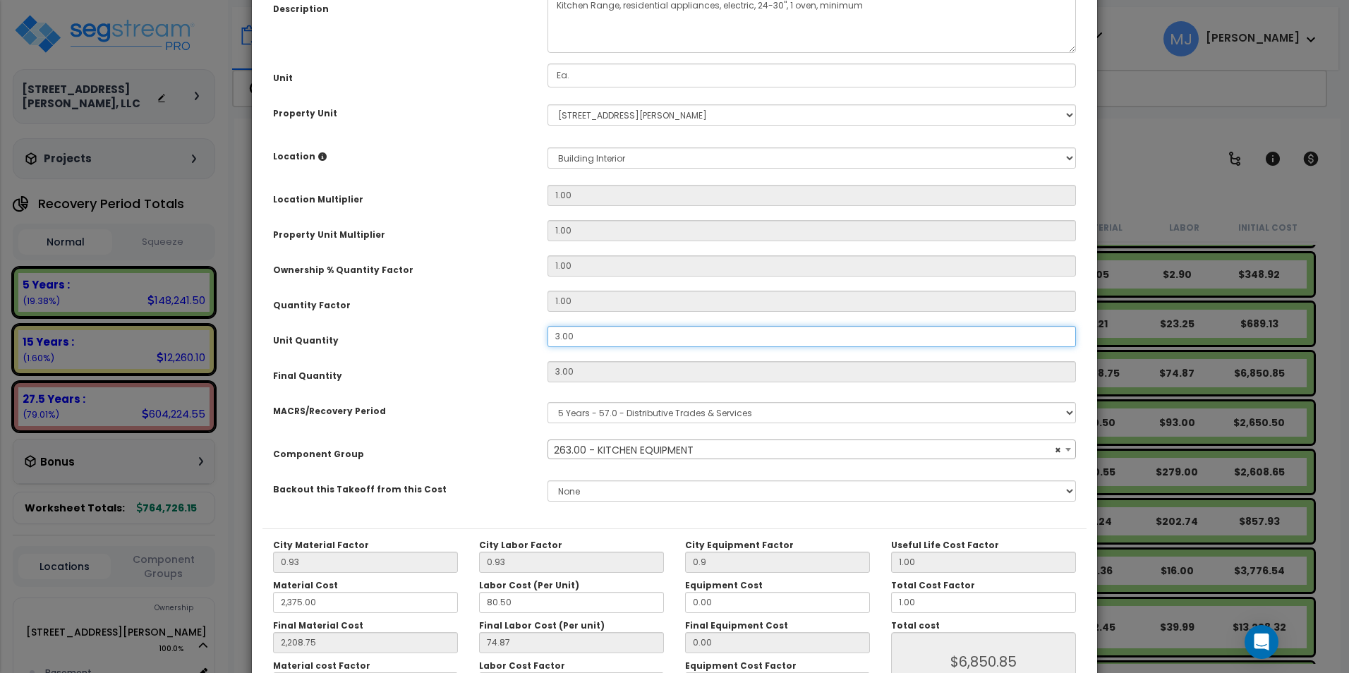
drag, startPoint x: 587, startPoint y: 333, endPoint x: 535, endPoint y: 343, distance: 52.4
click at [537, 344] on div "3.00" at bounding box center [811, 336] width 549 height 21
type input "8"
type input "3"
type input "2,208.75"
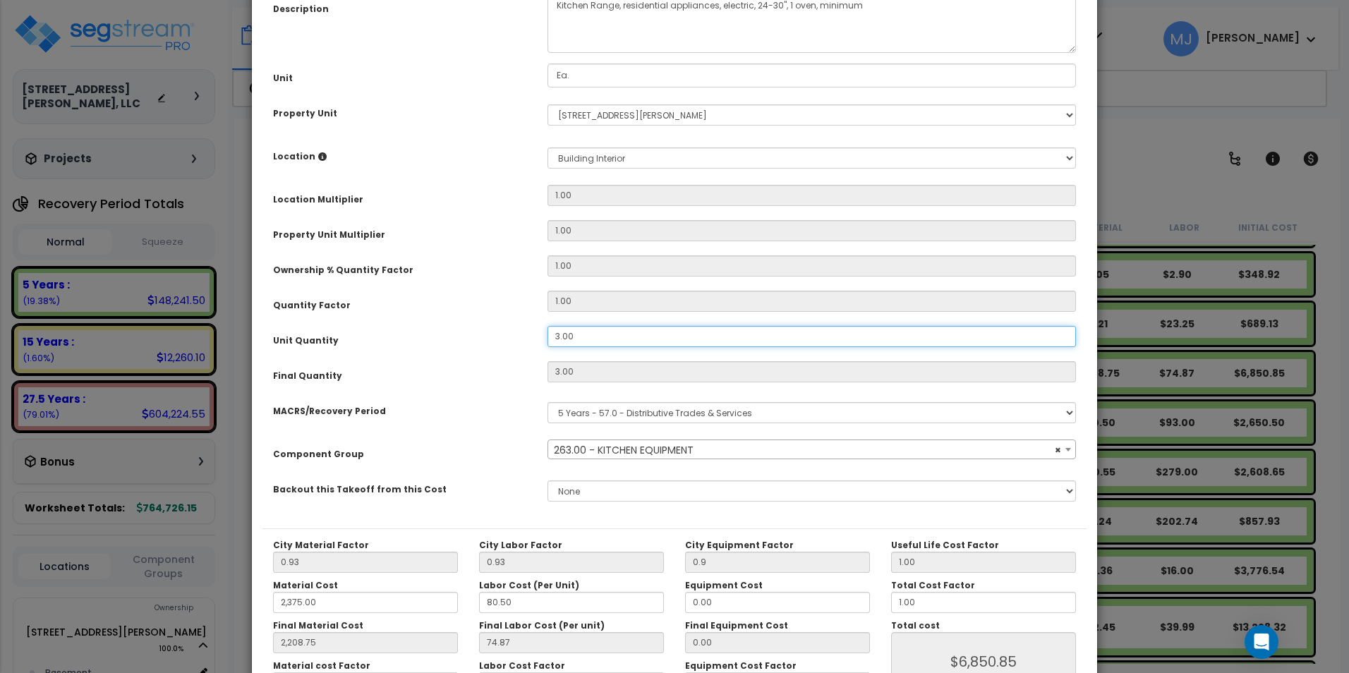
type input "$6,850.86"
type input "8"
type input "2,208.75"
type input "$18,268.96"
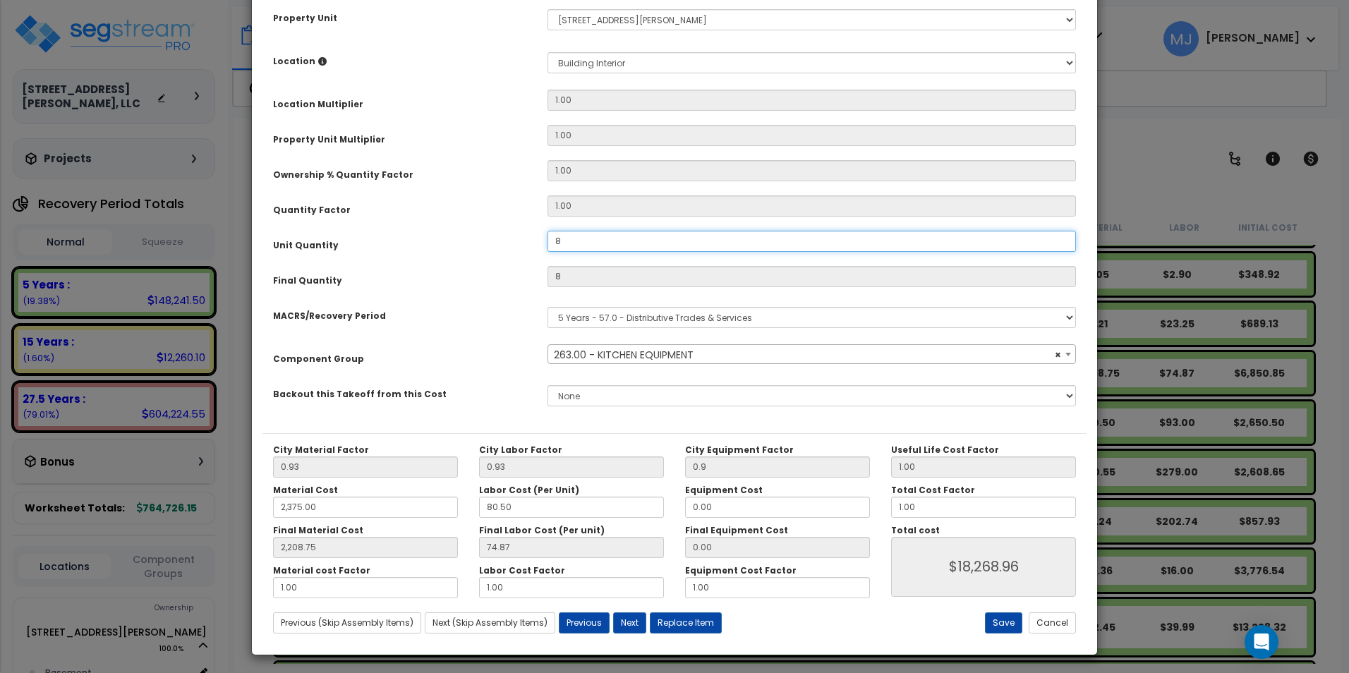
scroll to position [240, 0]
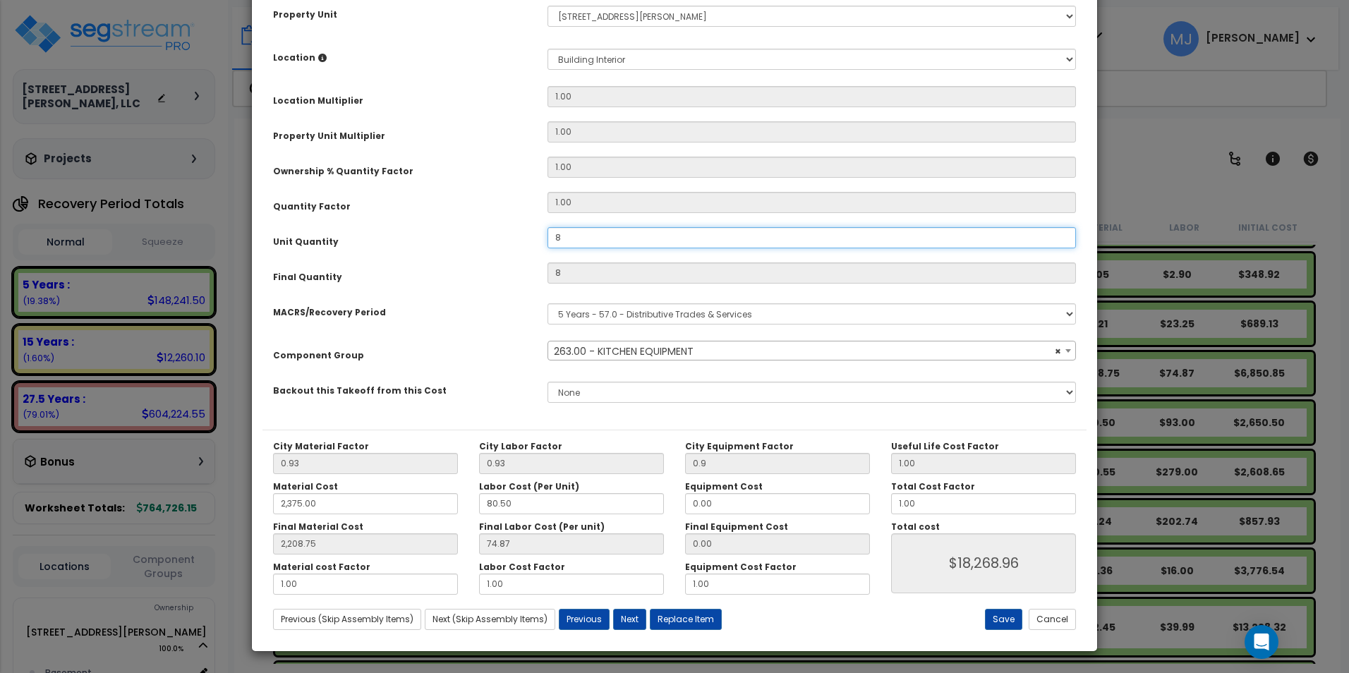
type input "8"
drag, startPoint x: 334, startPoint y: 503, endPoint x: 255, endPoint y: 504, distance: 79.0
click at [255, 504] on div "Purpose Description Prefix Select A/V System A/V System Equipment A/V System Eq…" at bounding box center [674, 234] width 845 height 813
type input "1"
type input "2,208.75"
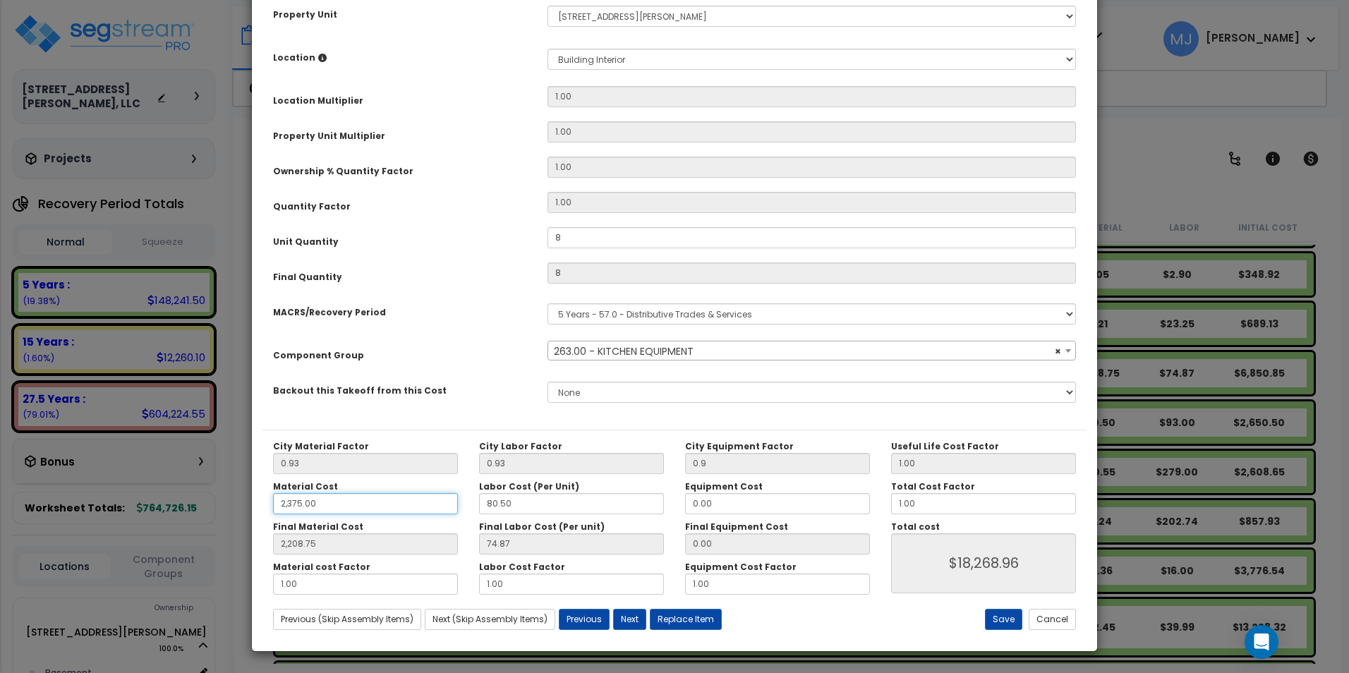
type input "$18,268.96"
type input "0.93"
type input "$606.40"
type input "11"
type input "10.23"
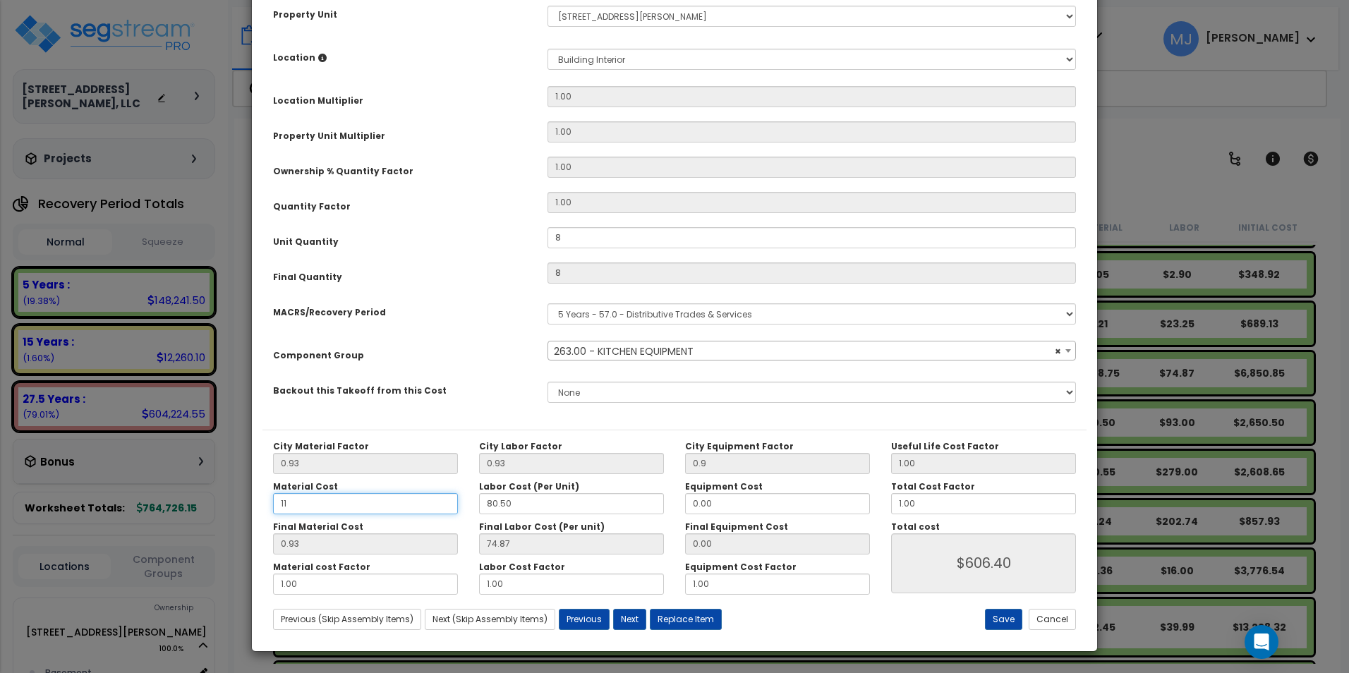
type input "$680.80"
type input "118"
type input "109.74"
type input "$1,476.88"
type input "1,187"
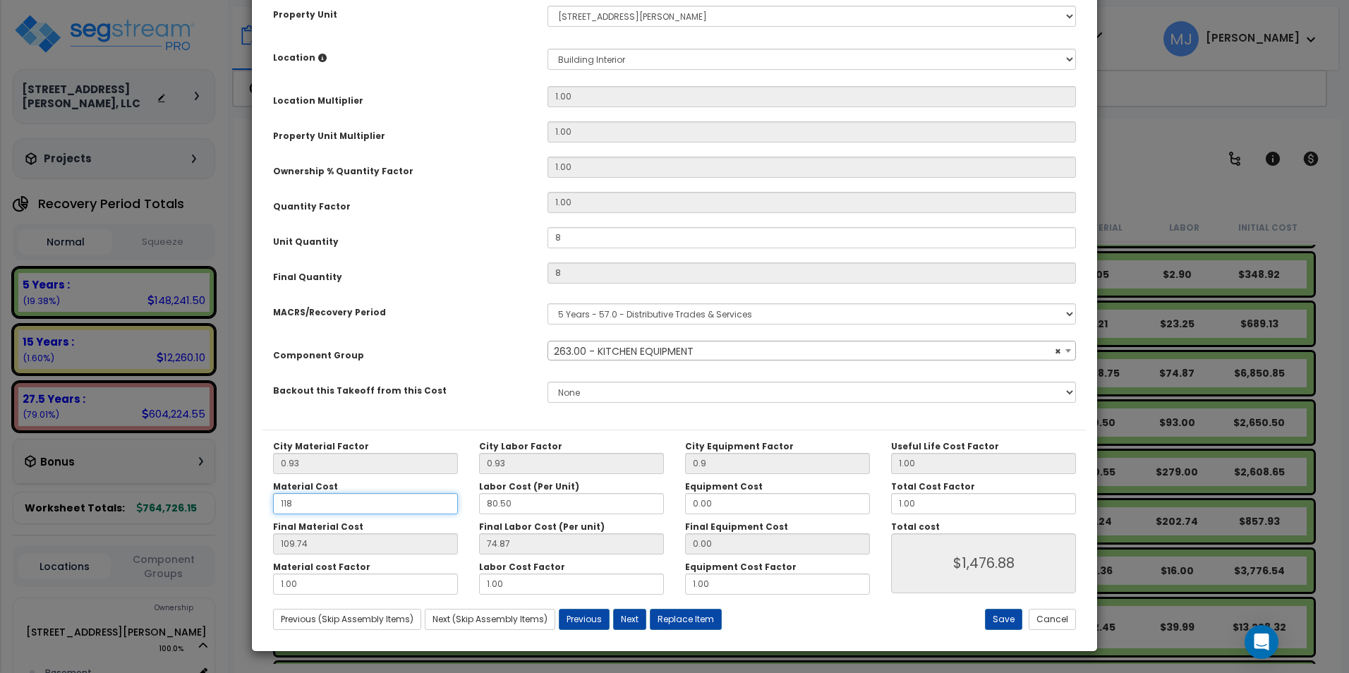
type input "$1,476.88"
type input "1,103.91"
type input "$9,430.24"
type input "1,187."
type input "1,103.91"
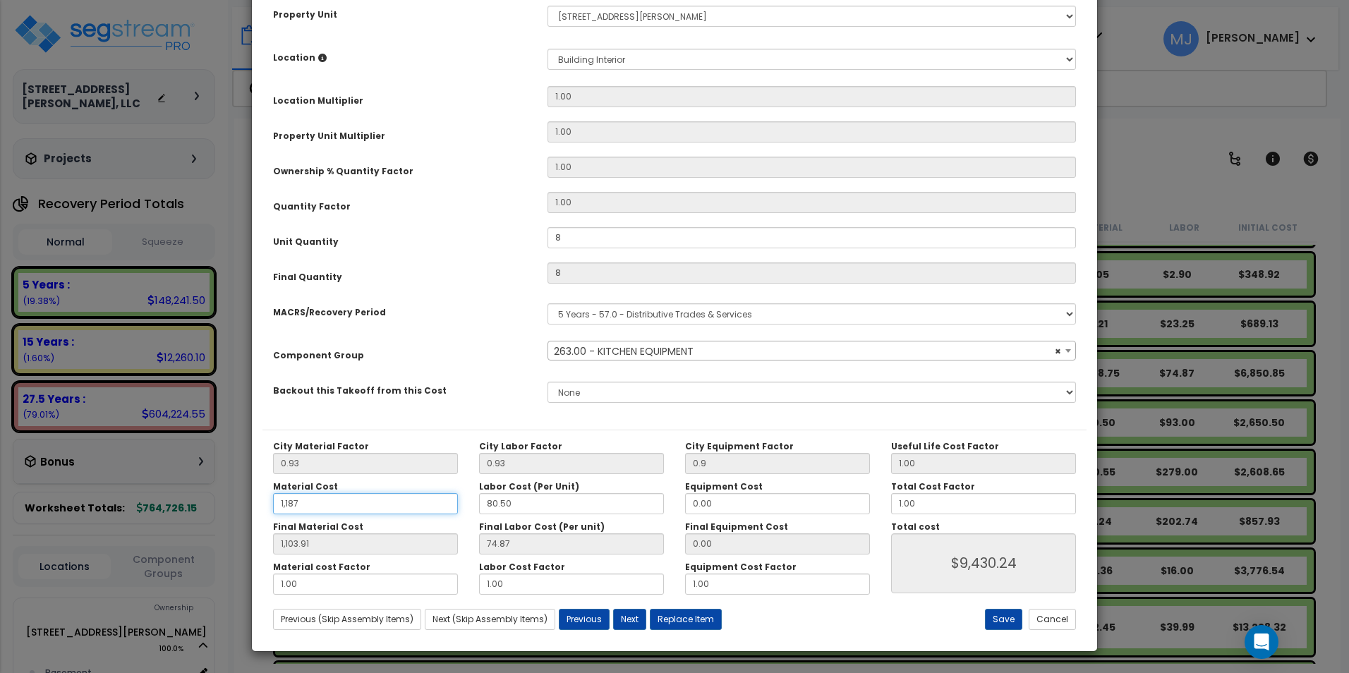
type input "$9,430.24"
type input "1,103.91"
type input "$9,430.24"
type input "1,187.5"
click at [1012, 604] on div "City Material Factor 0.93 City Labor Factor 0.93 City Equipment Factor 0.9 Mate…" at bounding box center [674, 535] width 824 height 211
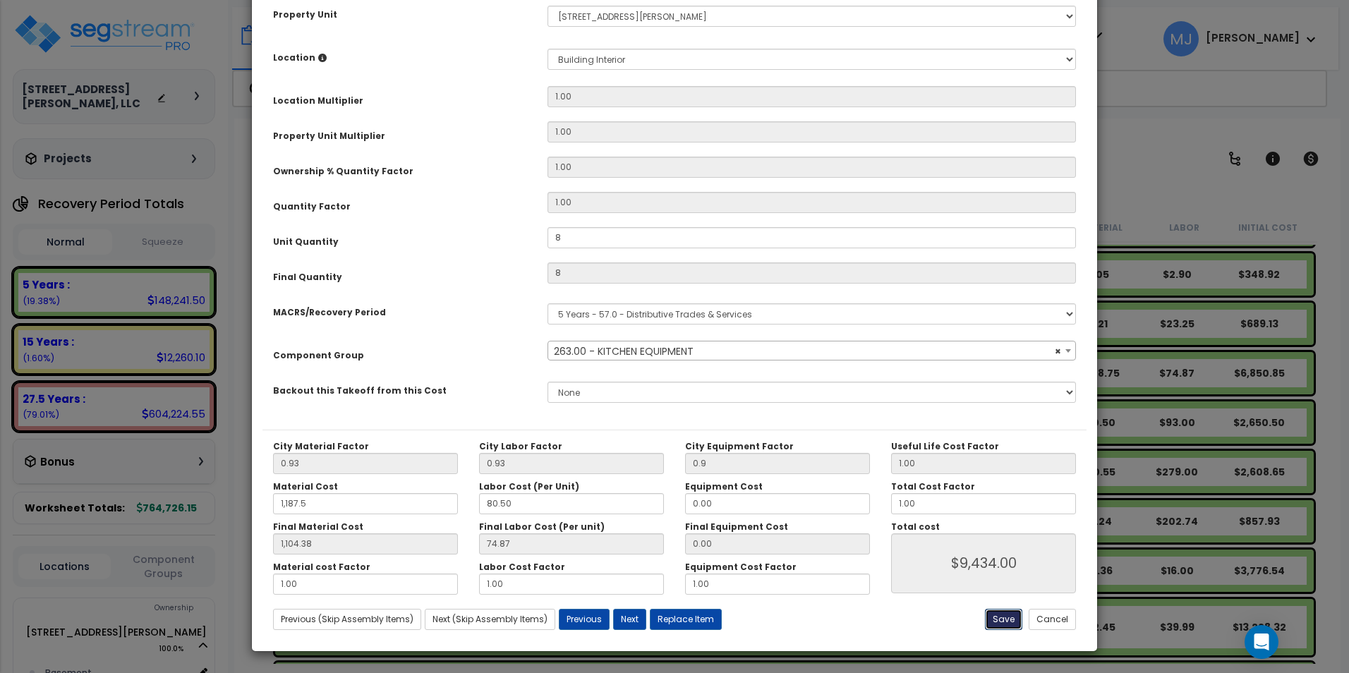
click at [1009, 613] on button "Save" at bounding box center [1003, 619] width 37 height 21
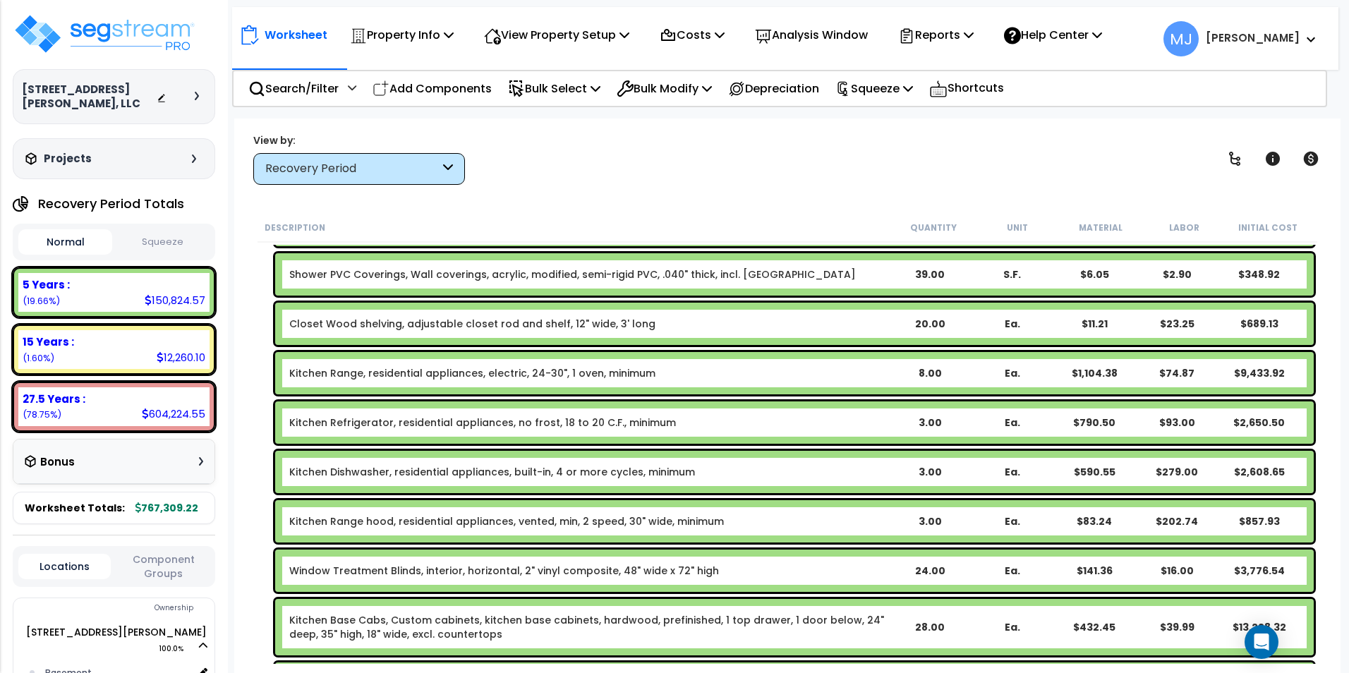
click at [627, 420] on link "Kitchen Refrigerator, residential appliances, no frost, 18 to 20 C.F., minimum" at bounding box center [482, 422] width 387 height 14
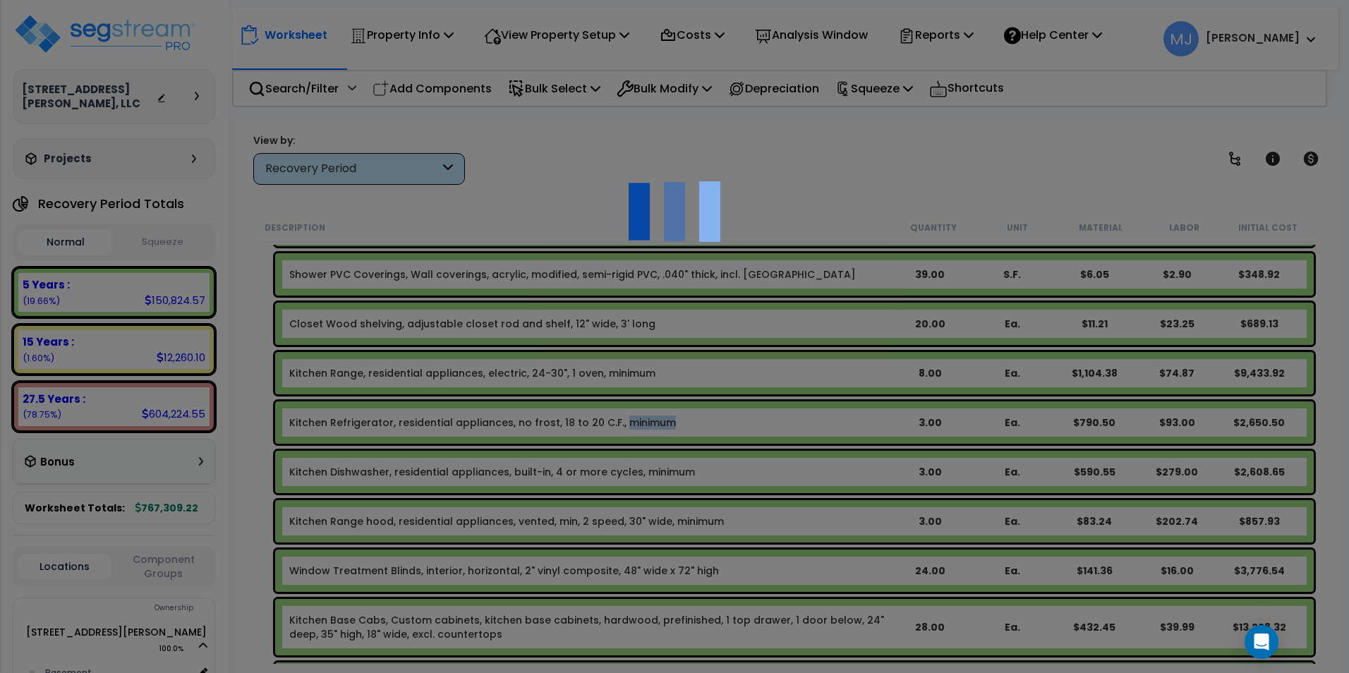
scroll to position [0, 0]
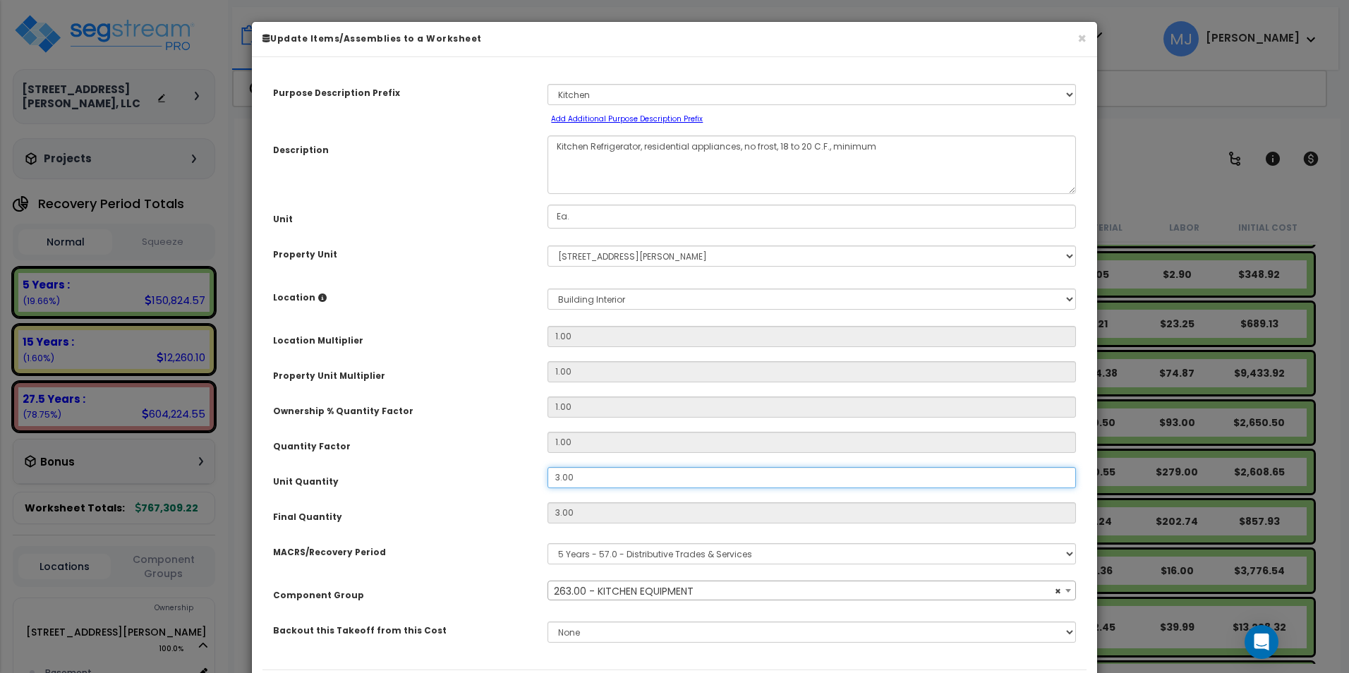
drag, startPoint x: 627, startPoint y: 420, endPoint x: 580, endPoint y: 475, distance: 73.1
click at [580, 475] on input "3.00" at bounding box center [811, 477] width 528 height 21
drag, startPoint x: 579, startPoint y: 475, endPoint x: 534, endPoint y: 481, distance: 45.5
click at [534, 481] on div "Unit Quantity 3.00" at bounding box center [674, 479] width 824 height 25
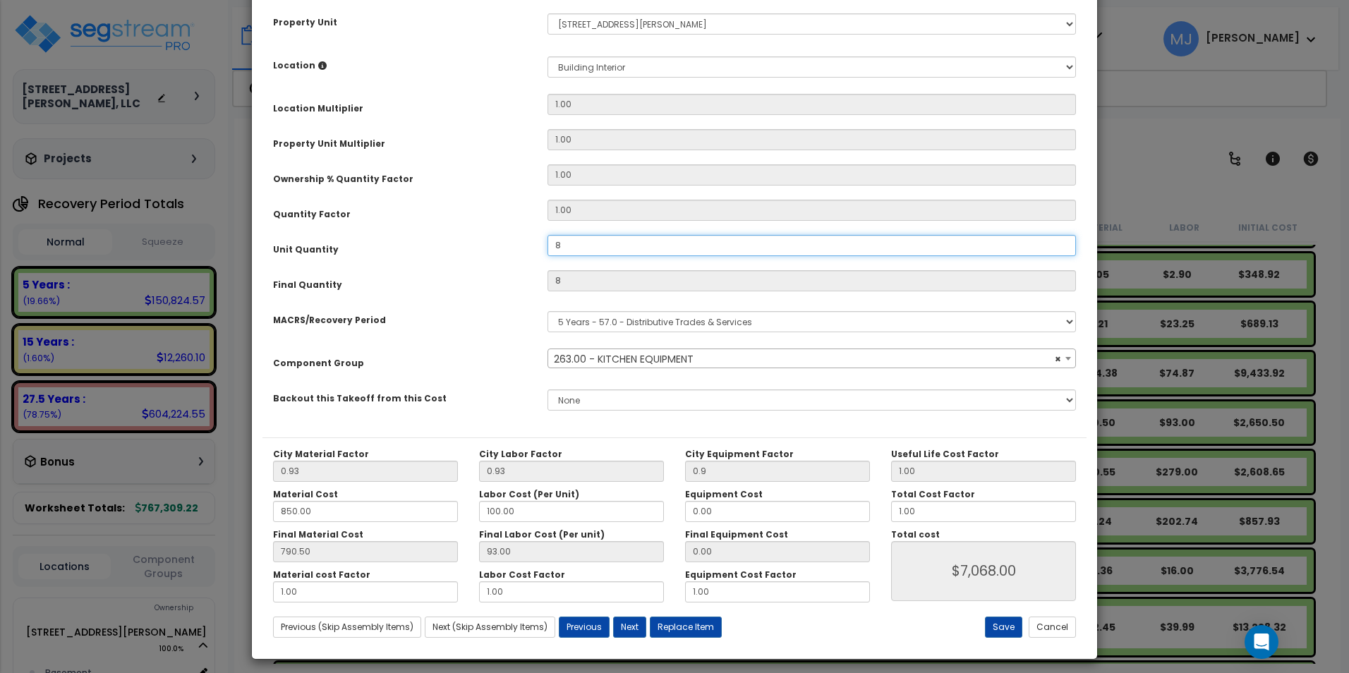
scroll to position [240, 0]
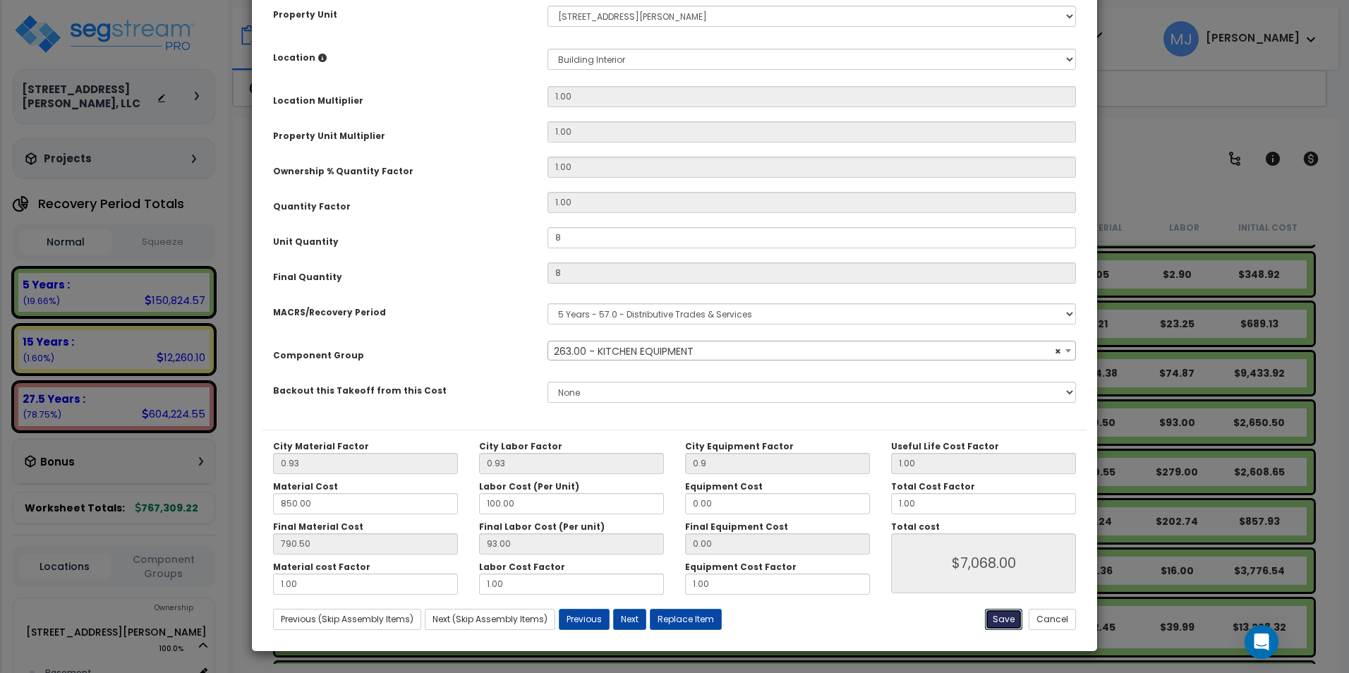
click at [1009, 624] on button "Save" at bounding box center [1003, 619] width 37 height 21
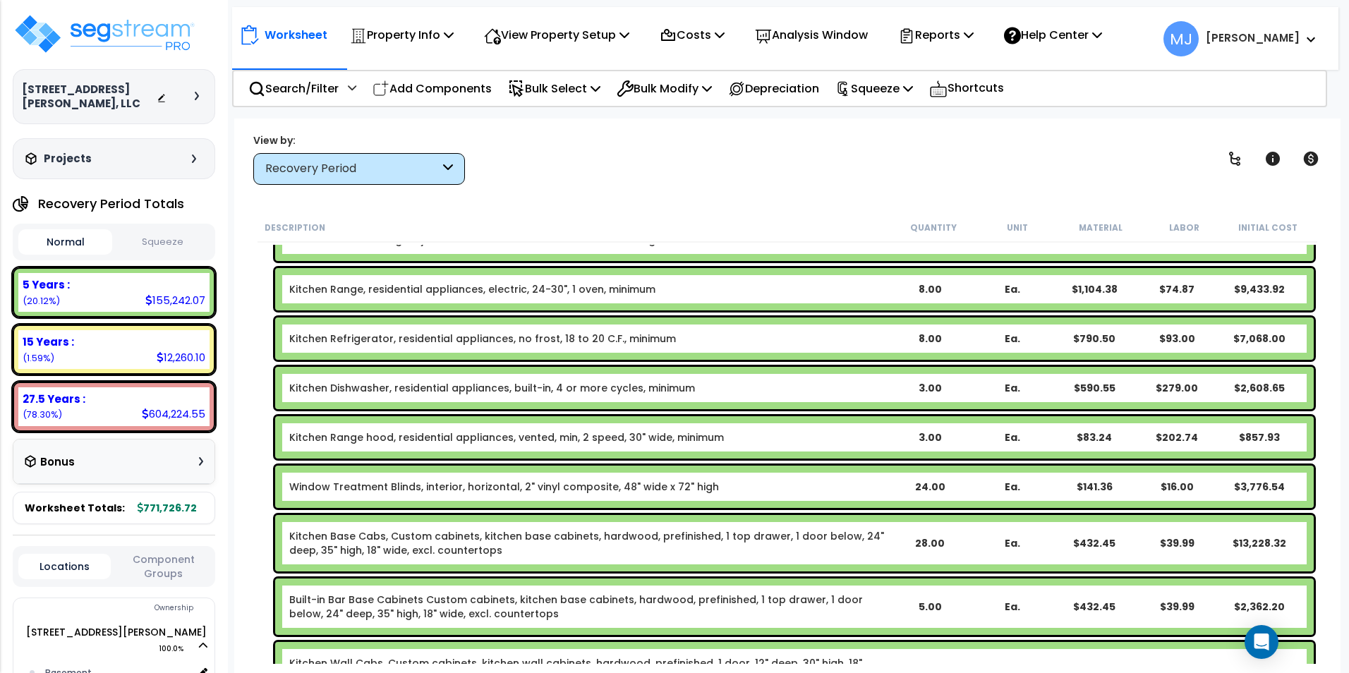
scroll to position [1270, 0]
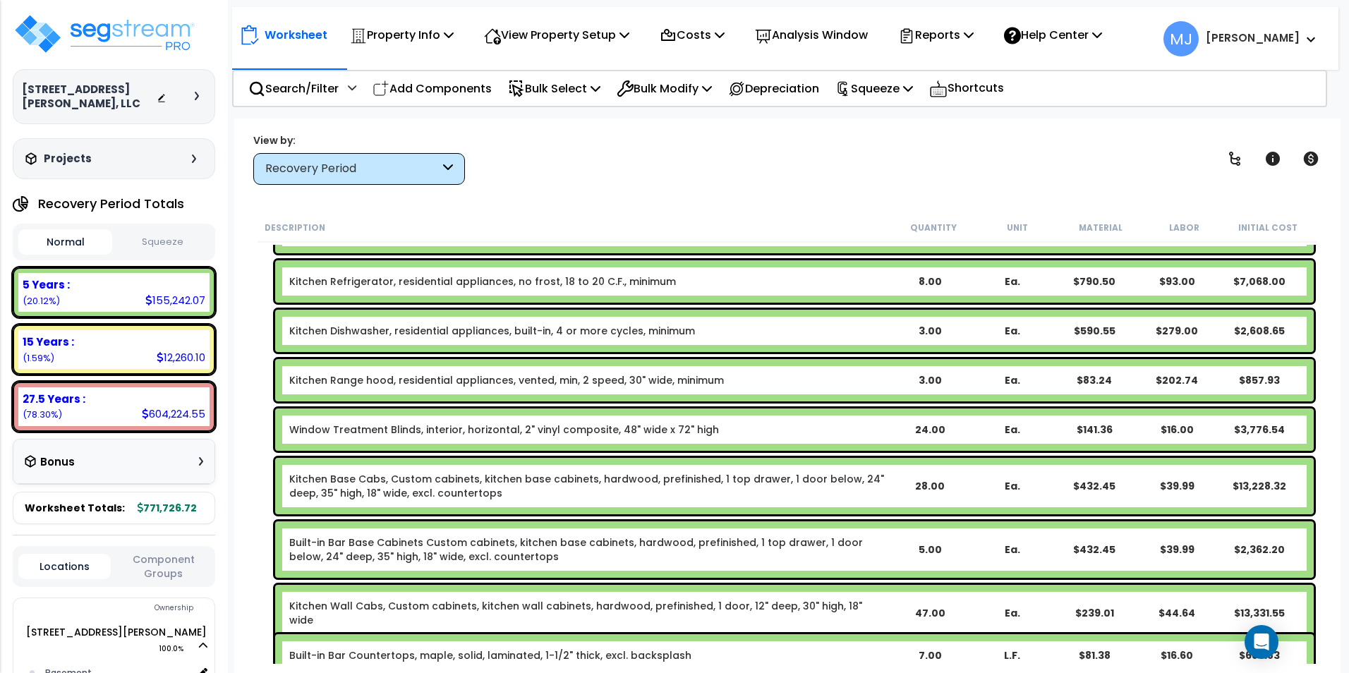
click at [660, 336] on link "Kitchen Dishwasher, residential appliances, built-in, 4 or more cycles, minimum" at bounding box center [492, 331] width 406 height 14
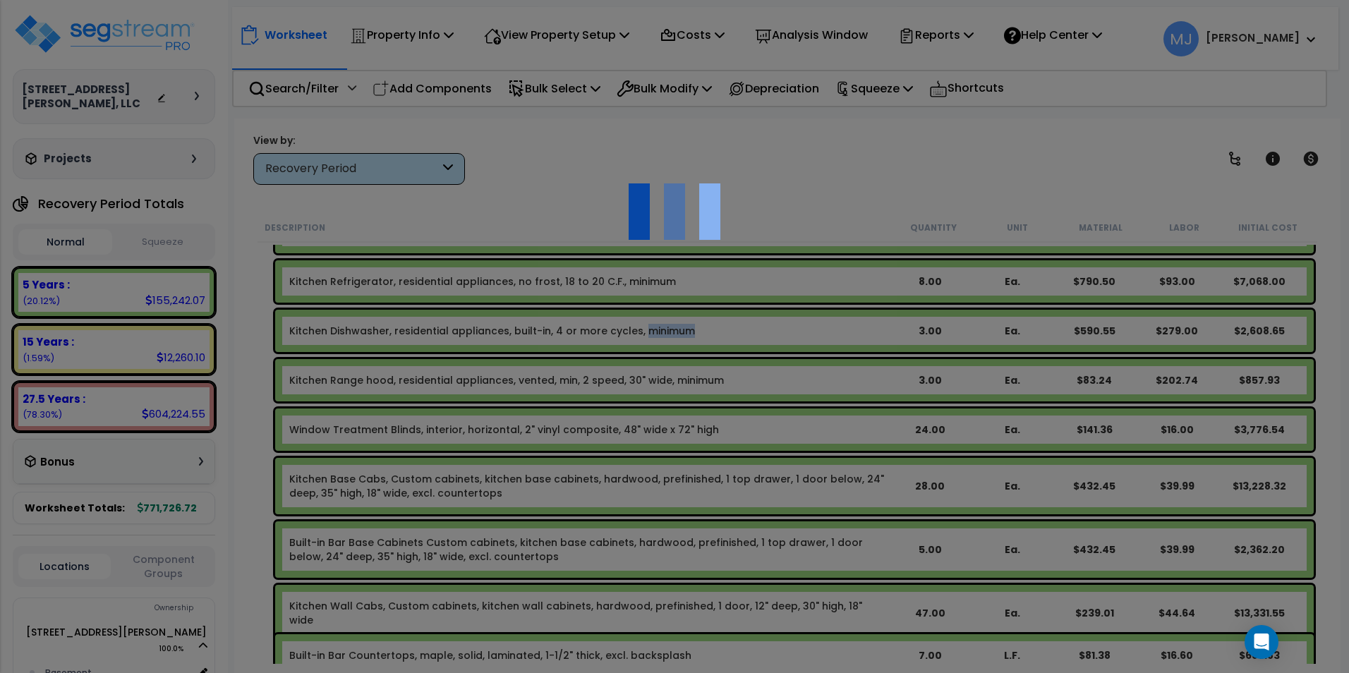
scroll to position [0, 0]
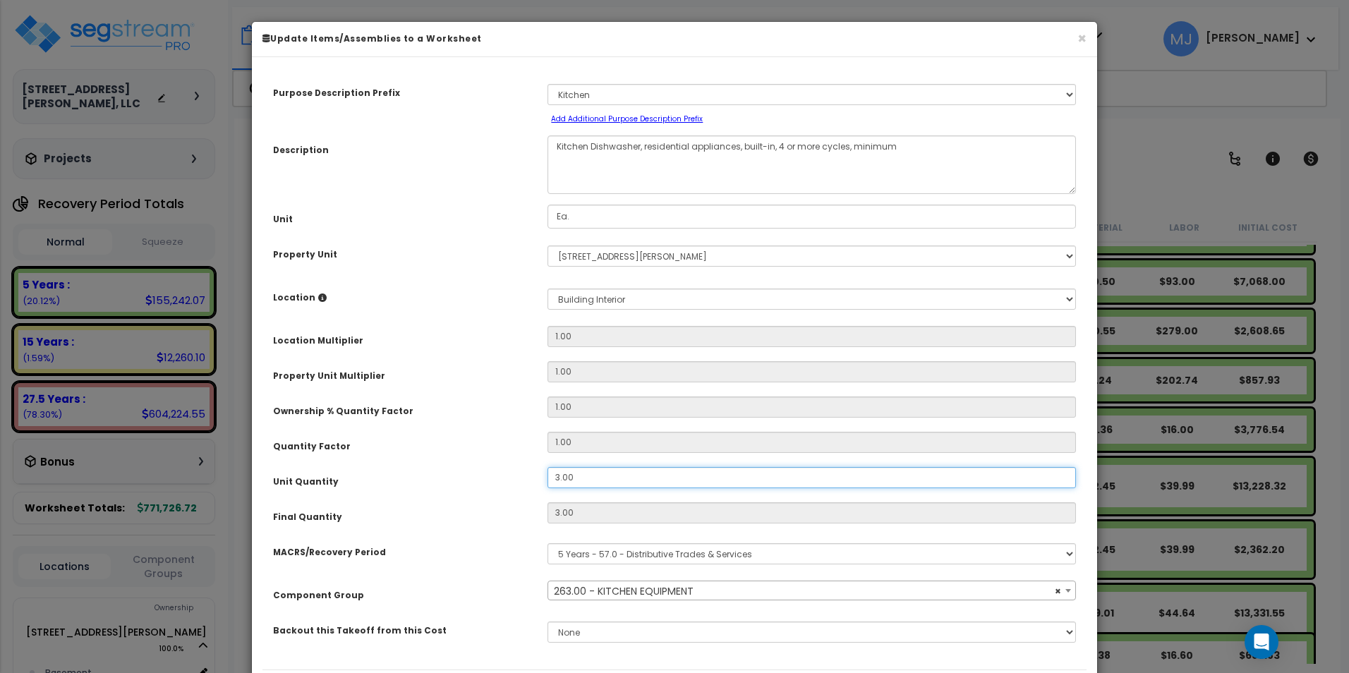
drag, startPoint x: 583, startPoint y: 484, endPoint x: 533, endPoint y: 484, distance: 50.1
click at [533, 484] on div "Unit Quantity 3.00" at bounding box center [674, 479] width 824 height 25
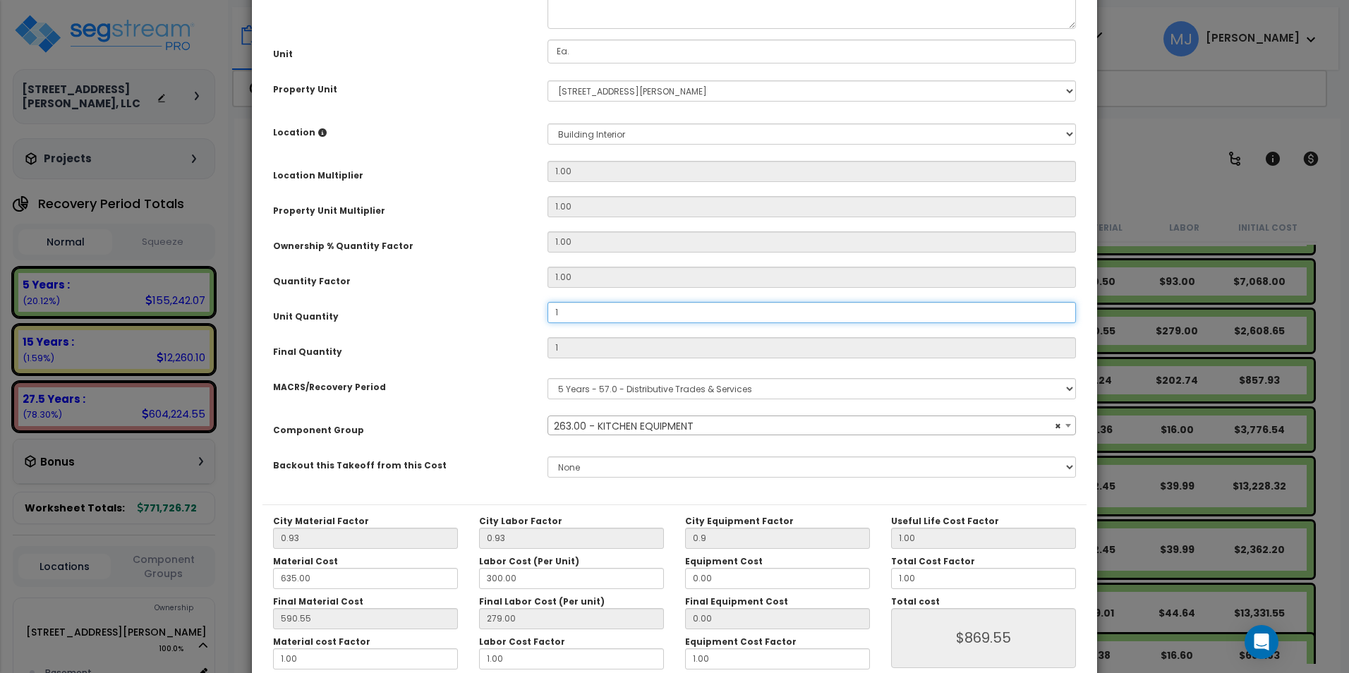
scroll to position [240, 0]
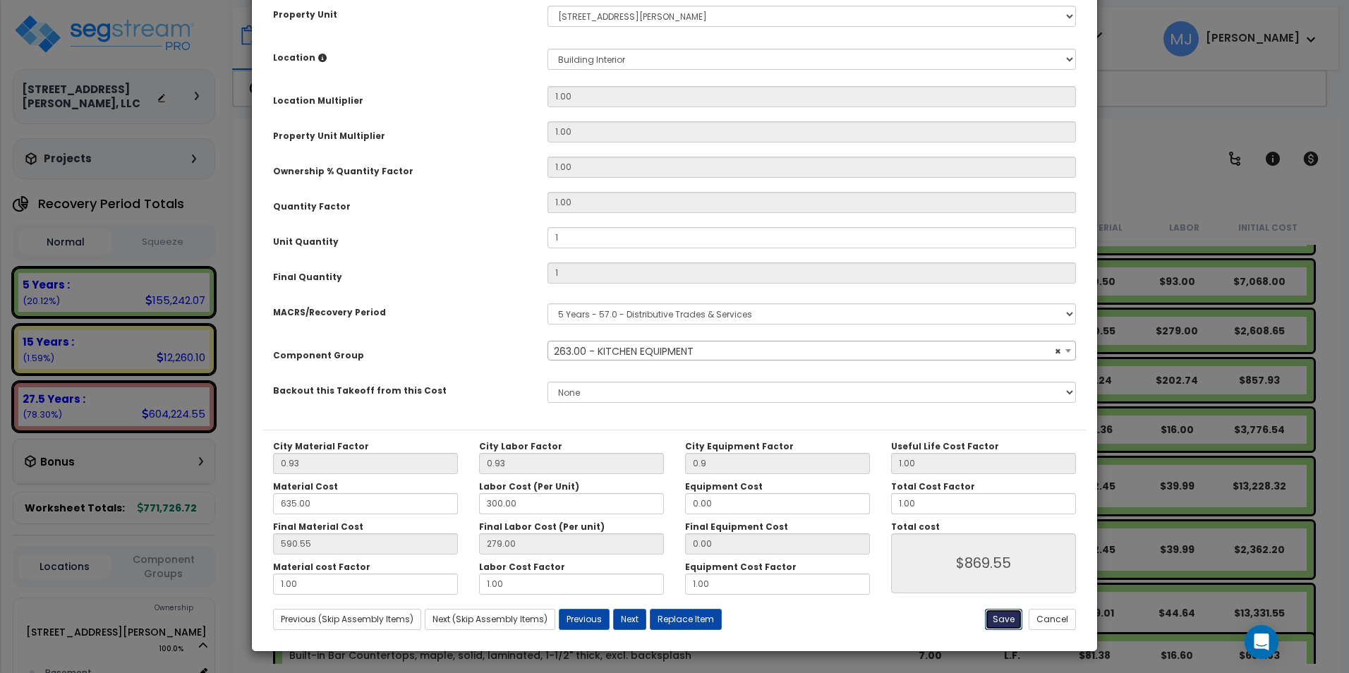
click at [1009, 617] on button "Save" at bounding box center [1003, 619] width 37 height 21
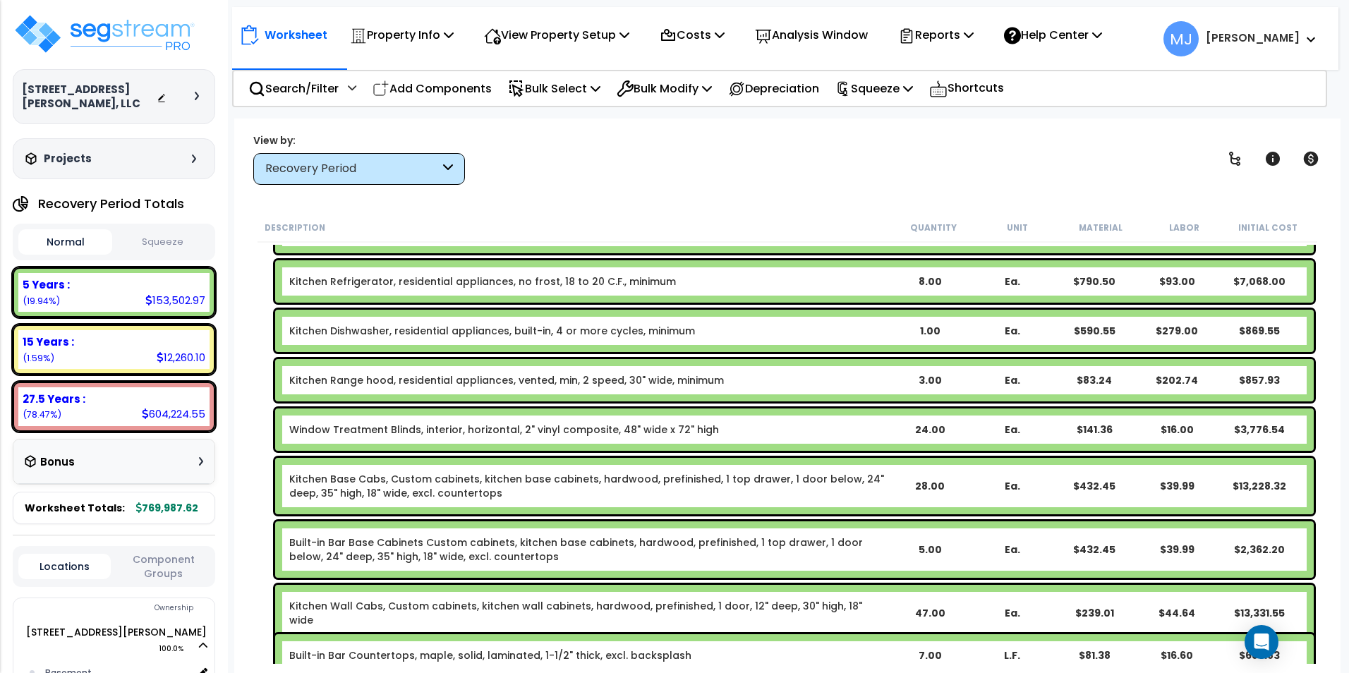
click at [873, 377] on b "Kitchen Range hood, residential appliances, vented, min, 2 speed, 30" wide, min…" at bounding box center [588, 380] width 599 height 14
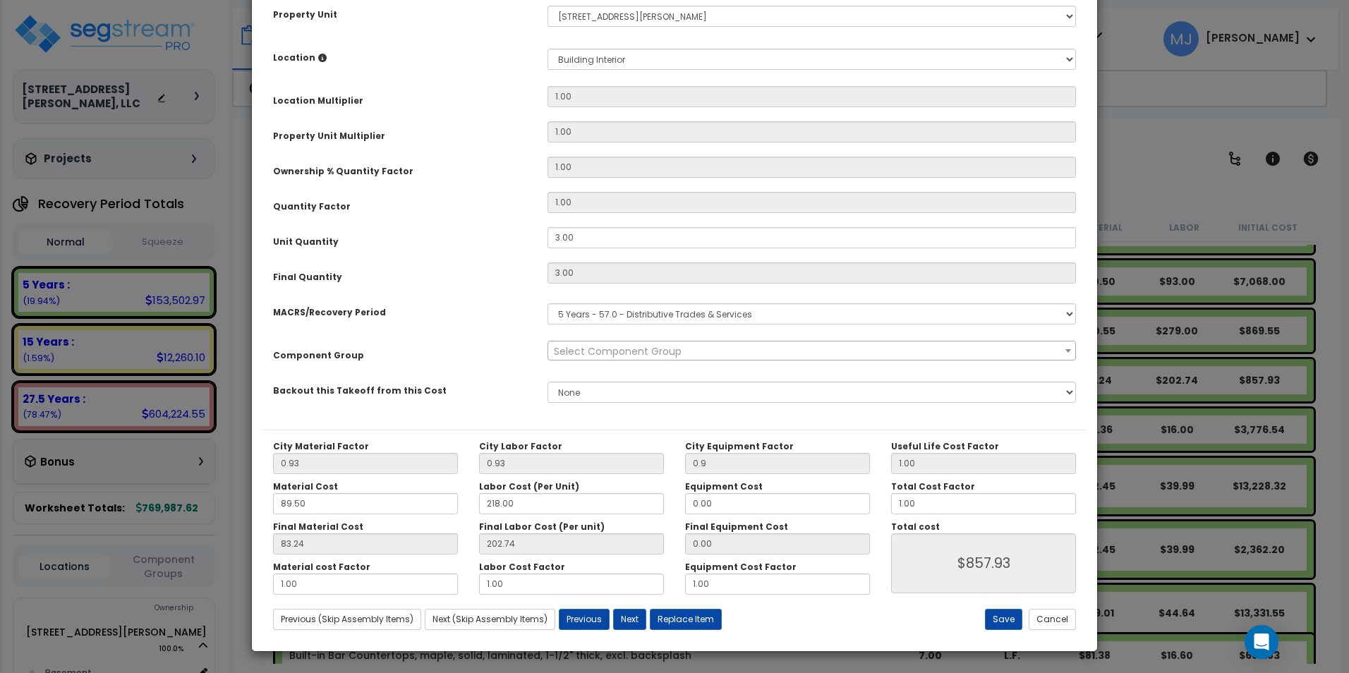
scroll to position [0, 0]
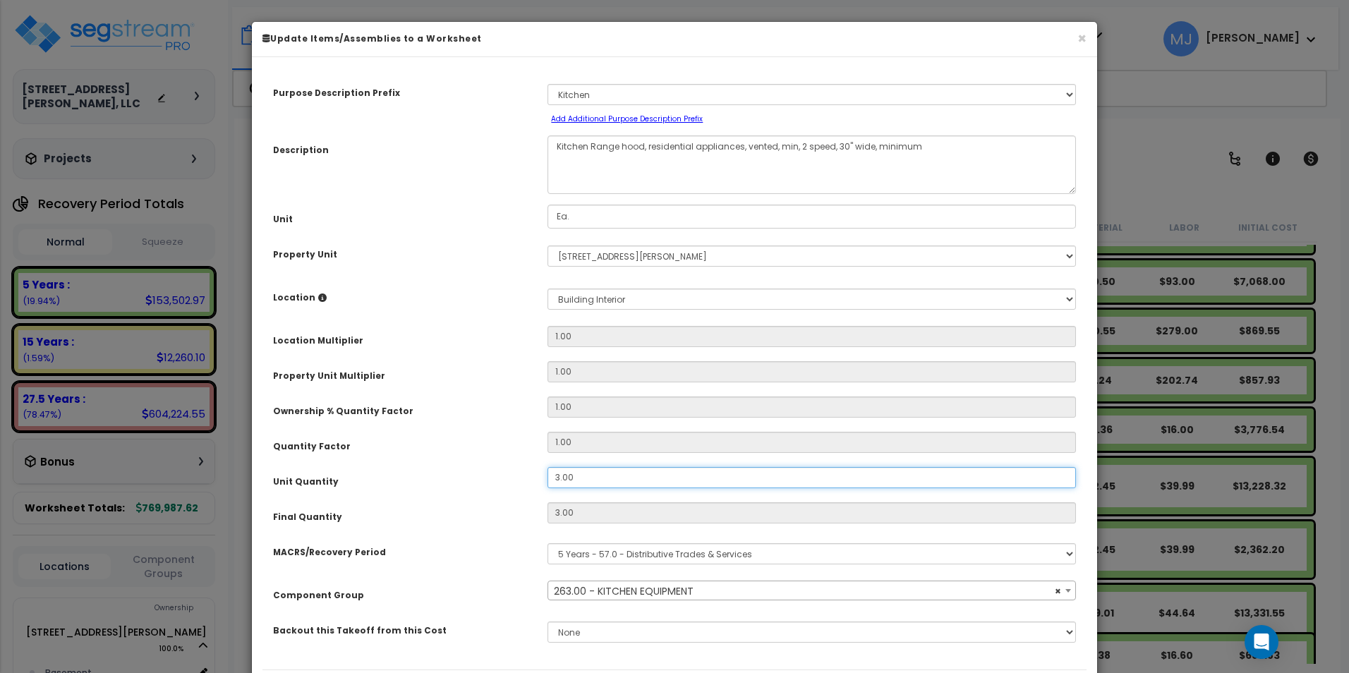
drag, startPoint x: 585, startPoint y: 479, endPoint x: 545, endPoint y: 480, distance: 39.5
click at [545, 480] on div "3.00" at bounding box center [811, 477] width 549 height 21
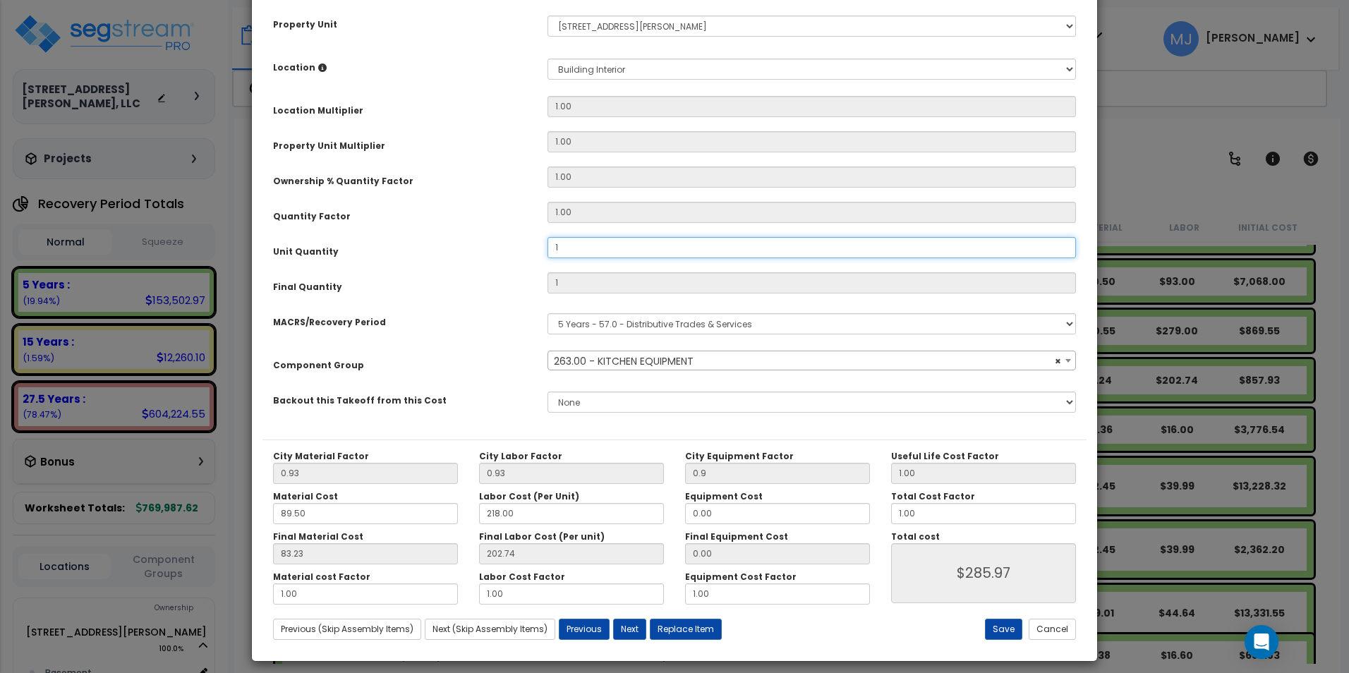
scroll to position [240, 0]
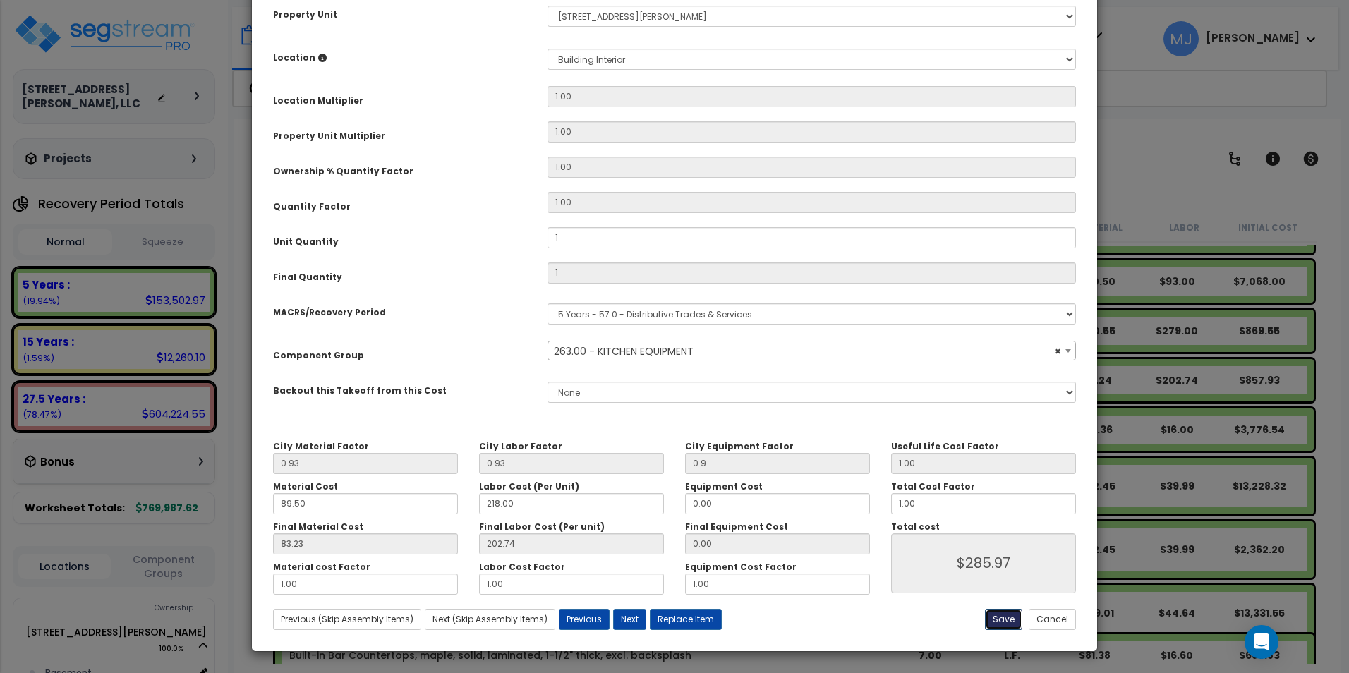
click at [1007, 617] on button "Save" at bounding box center [1003, 619] width 37 height 21
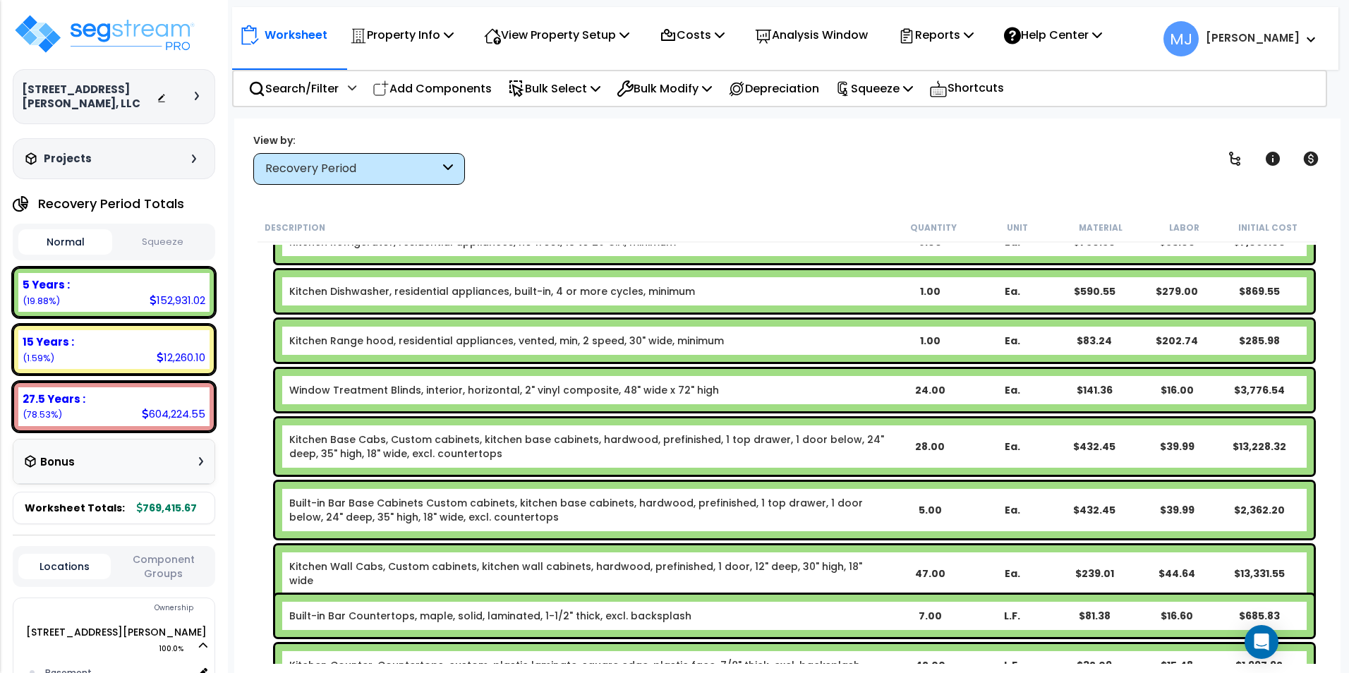
scroll to position [1340, 0]
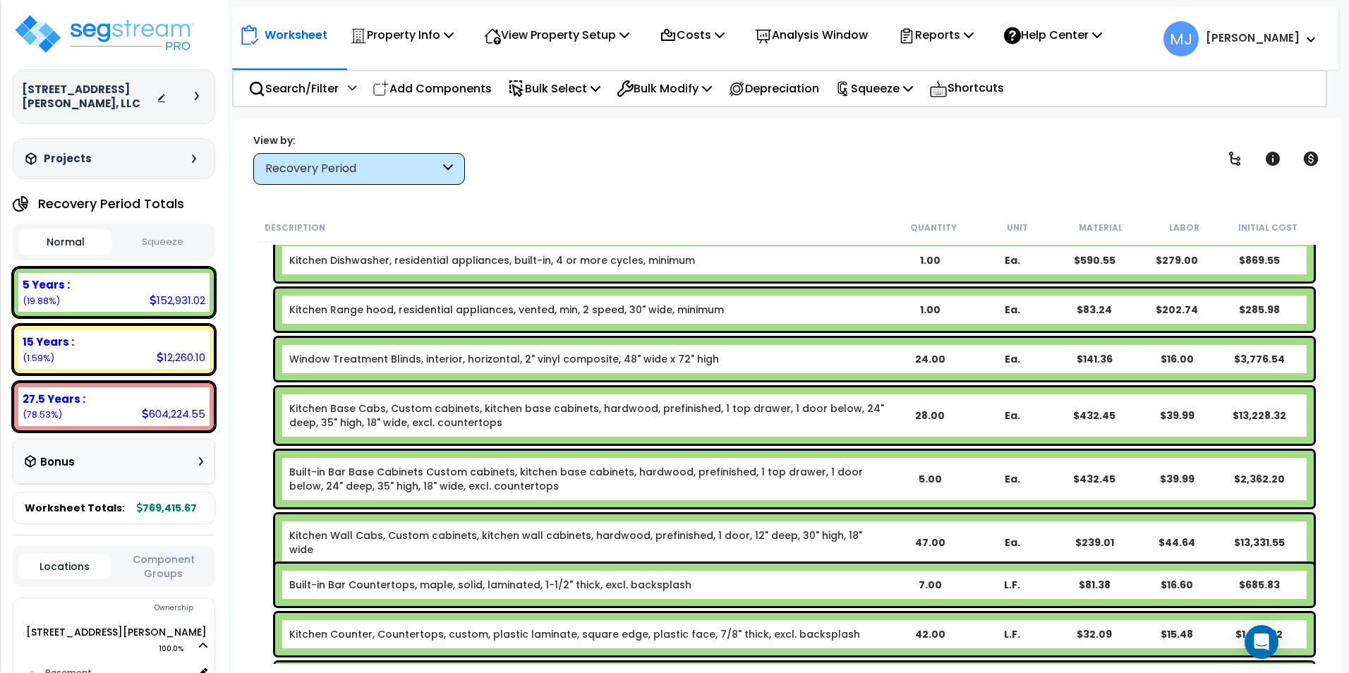
click at [640, 484] on link "Built-in Bar Base Cabinets Custom cabinets, kitchen base cabinets, hardwood, pr…" at bounding box center [588, 479] width 599 height 28
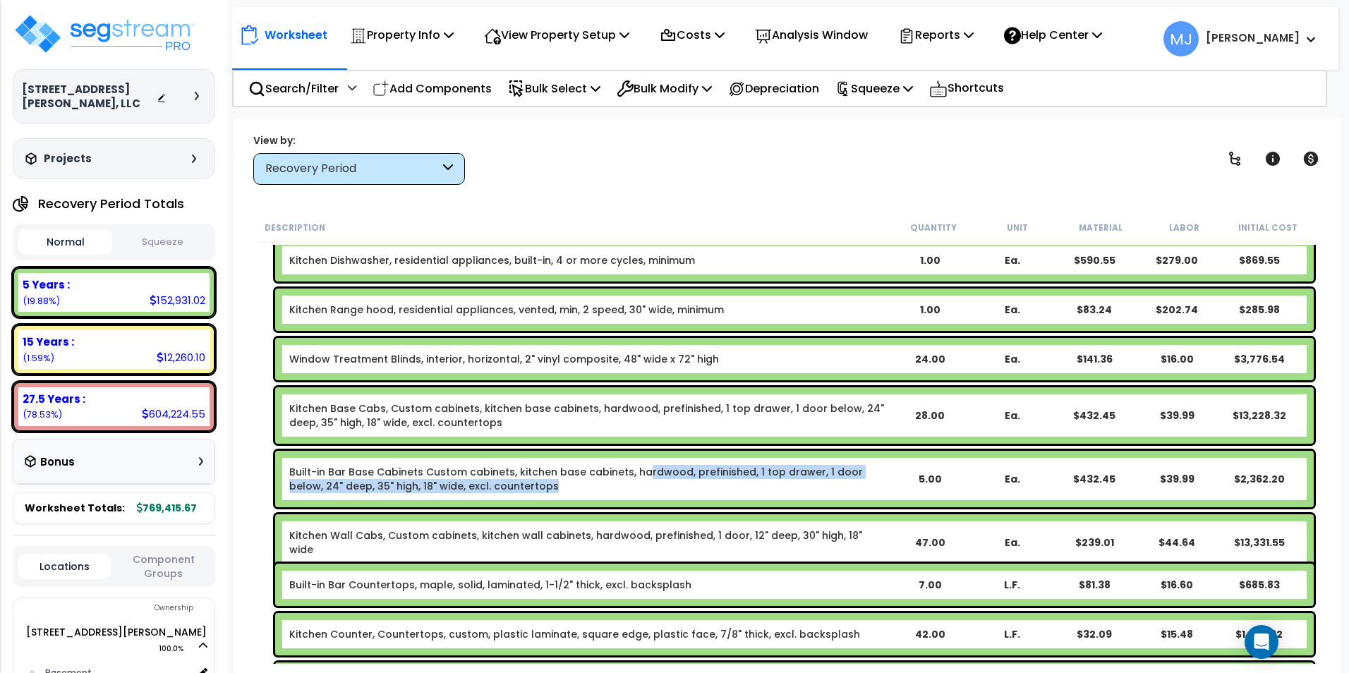
click at [640, 478] on link "Built-in Bar Base Cabinets Custom cabinets, kitchen base cabinets, hardwood, pr…" at bounding box center [588, 479] width 599 height 28
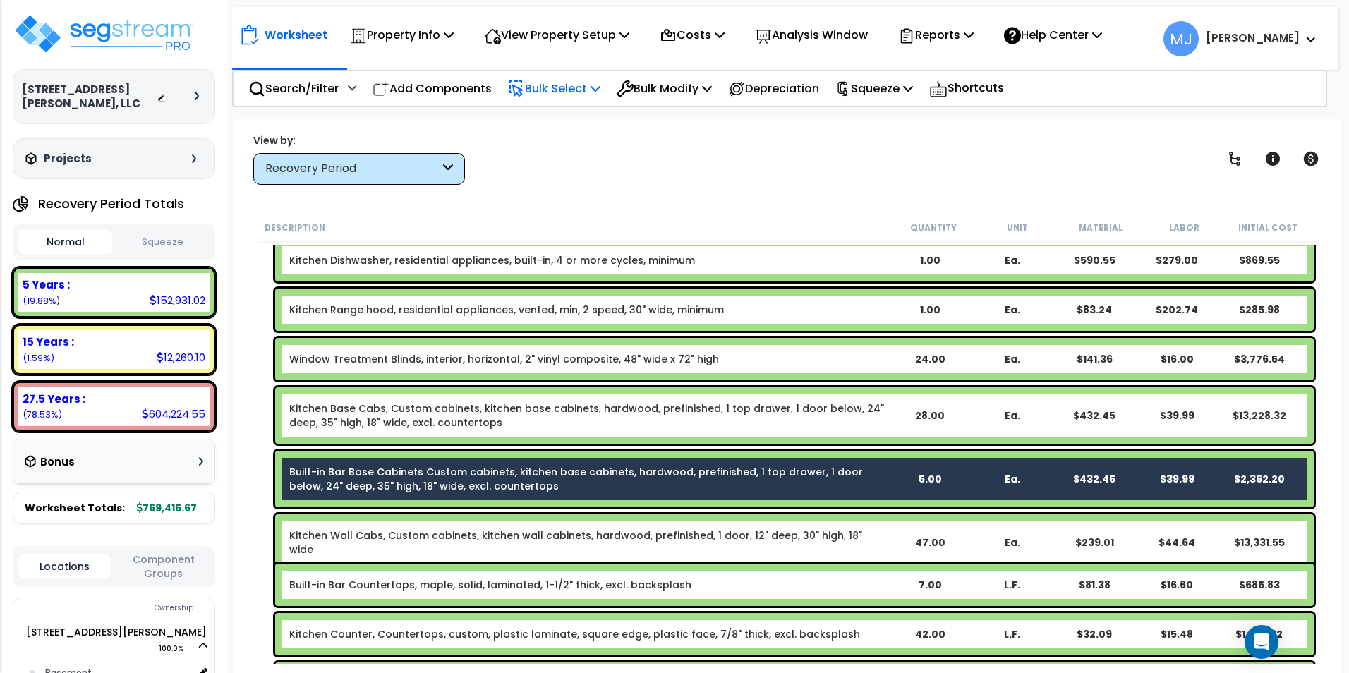
click at [580, 85] on p "Bulk Select" at bounding box center [554, 88] width 92 height 19
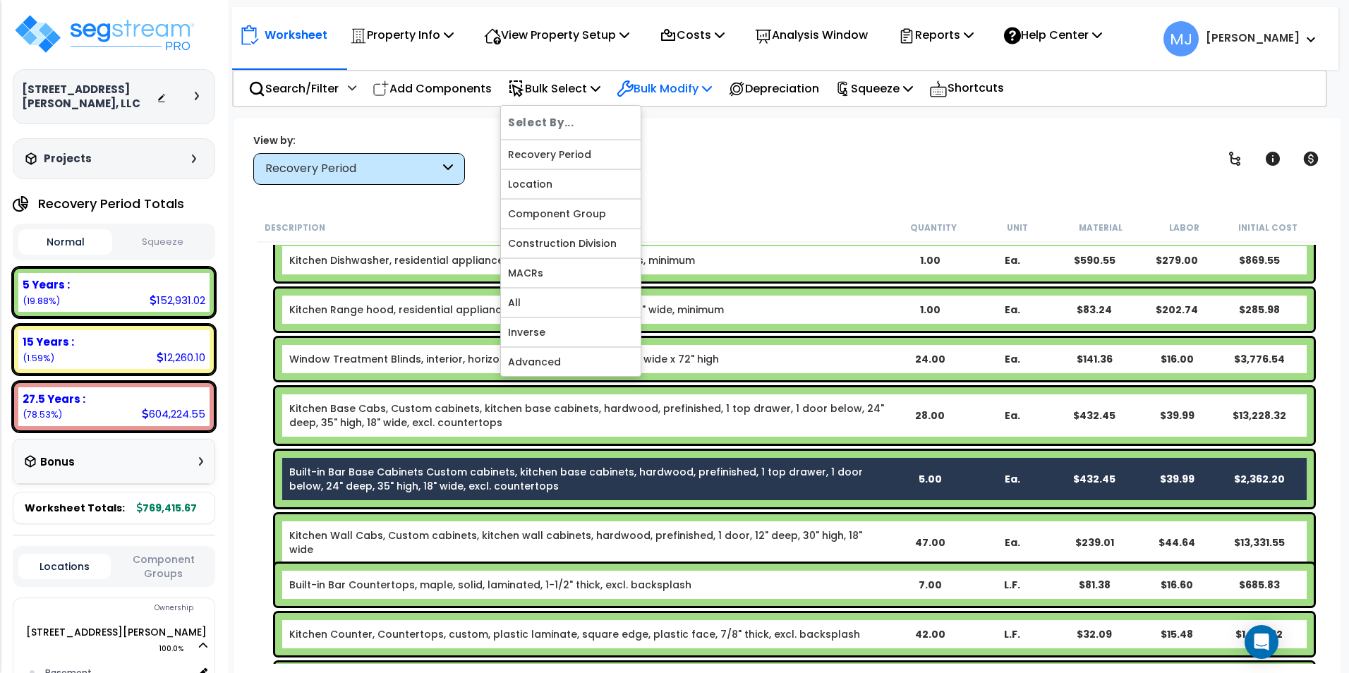
click at [659, 90] on p "Bulk Modify" at bounding box center [663, 88] width 95 height 19
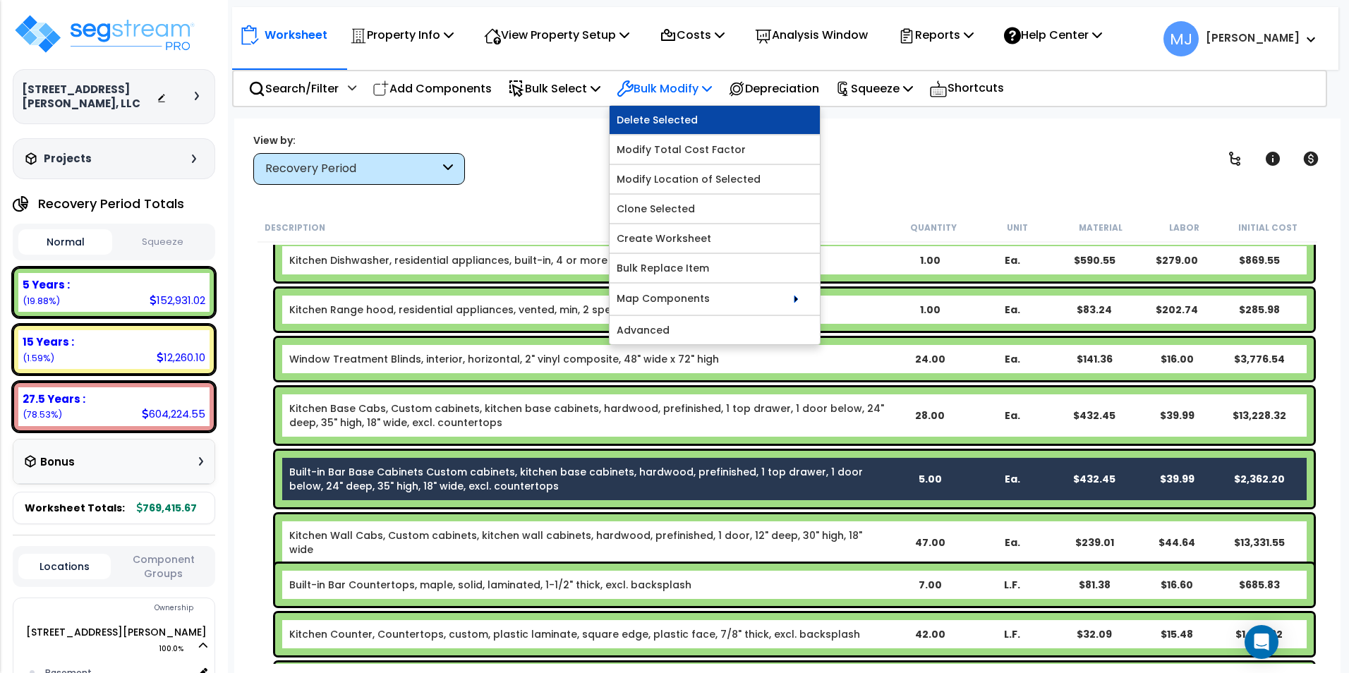
click at [668, 123] on link "Delete Selected" at bounding box center [714, 120] width 210 height 28
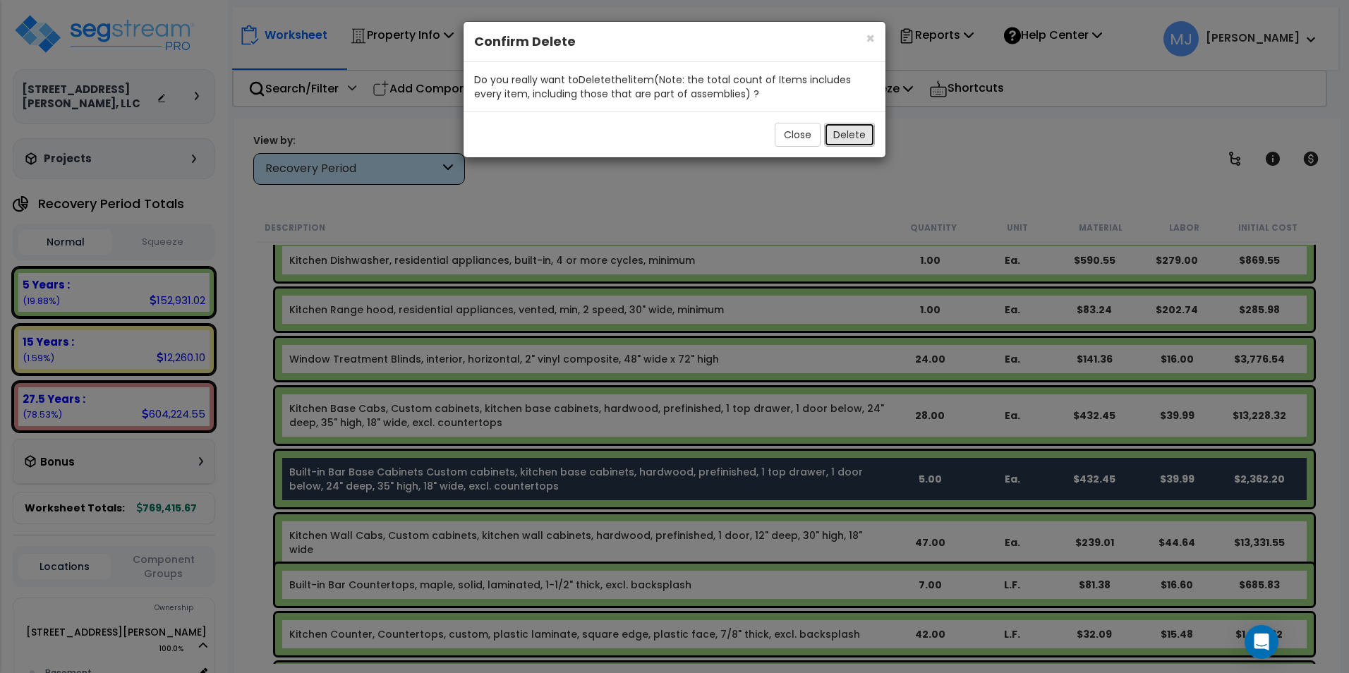
click at [839, 131] on button "Delete" at bounding box center [849, 135] width 51 height 24
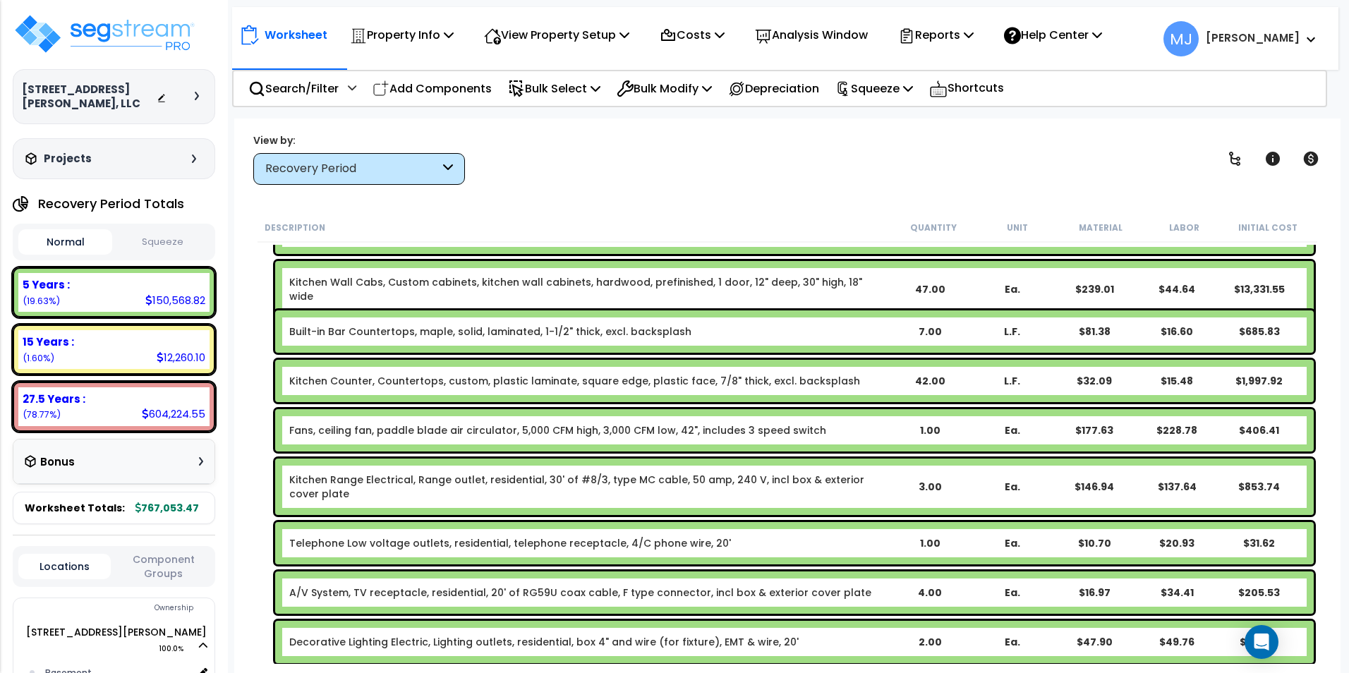
scroll to position [1552, 0]
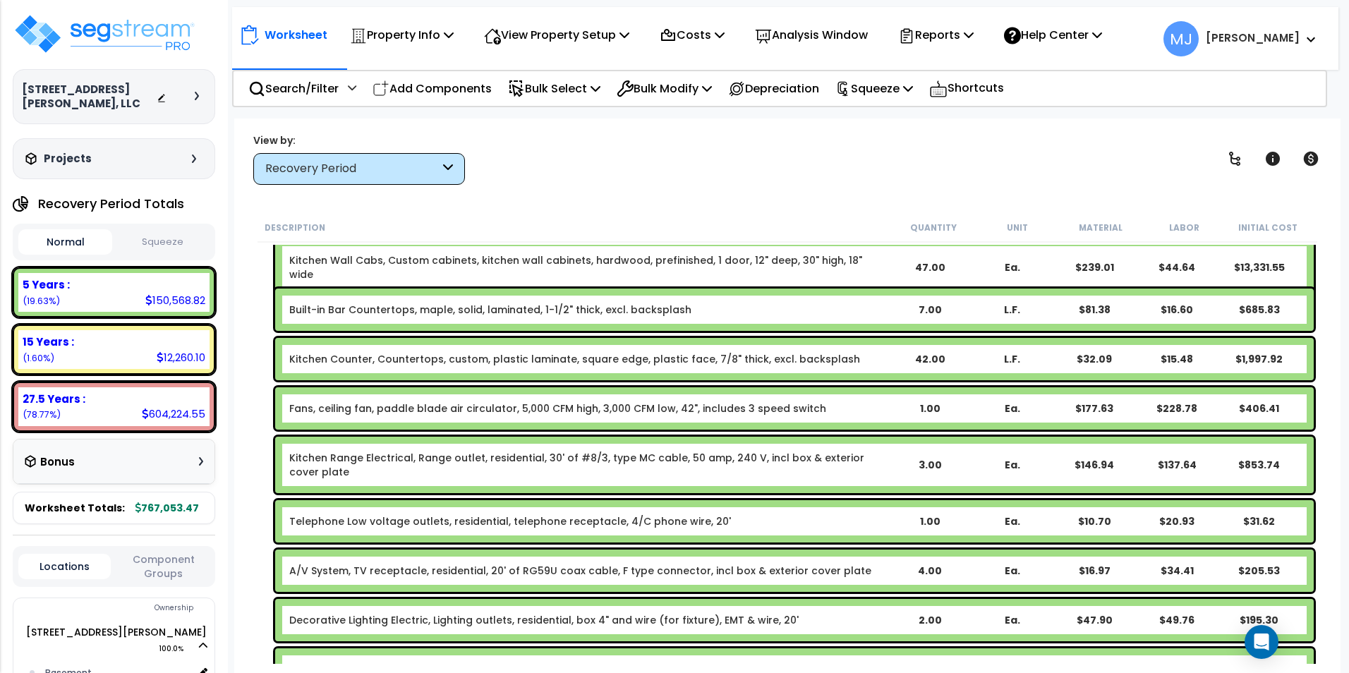
click at [762, 456] on link "Kitchen Range Electrical, Range outlet, residential, 30' of #8/3, type MC cable…" at bounding box center [588, 465] width 599 height 28
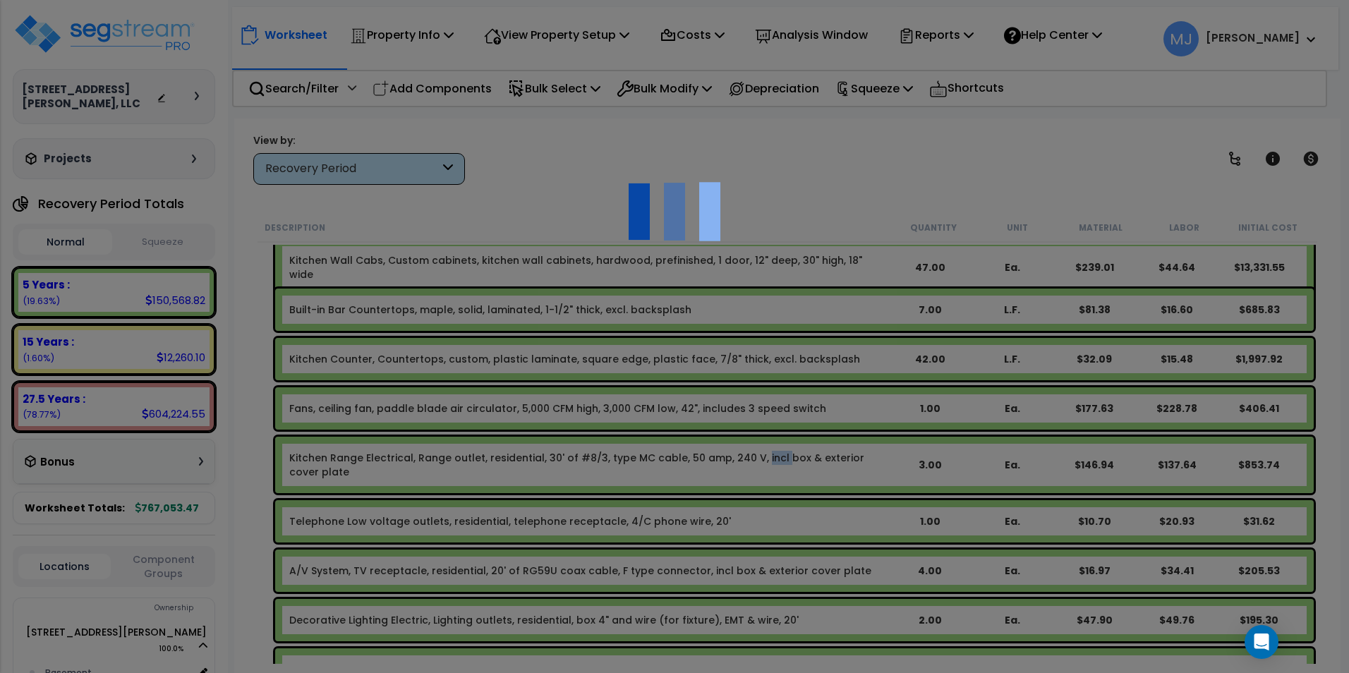
scroll to position [0, 0]
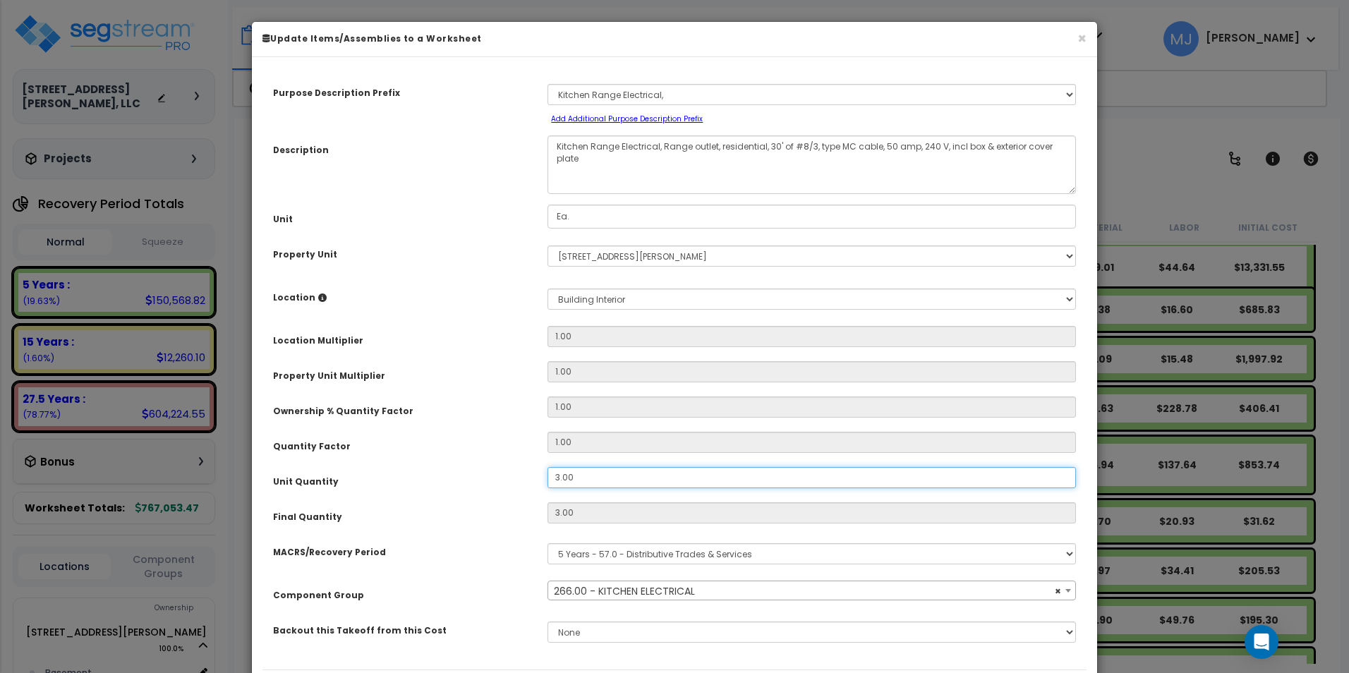
drag, startPoint x: 586, startPoint y: 480, endPoint x: 537, endPoint y: 485, distance: 48.9
click at [537, 485] on div "3.00" at bounding box center [811, 477] width 549 height 21
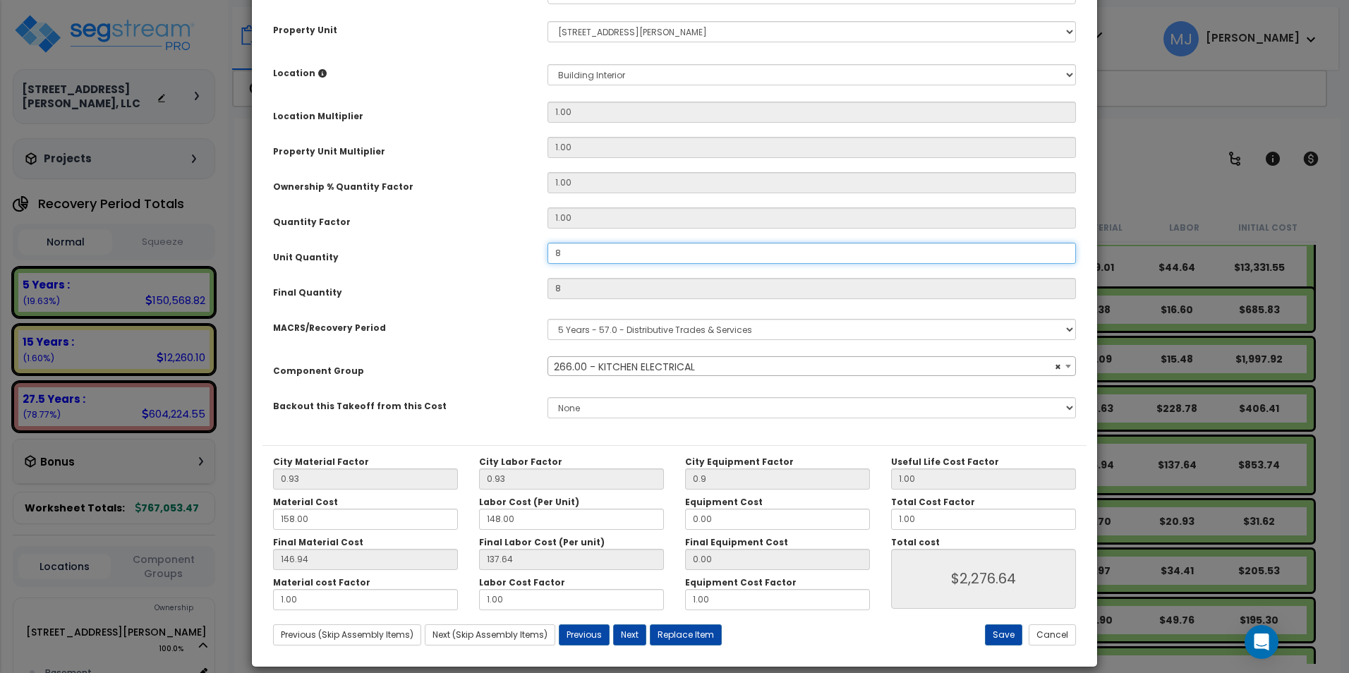
scroll to position [240, 0]
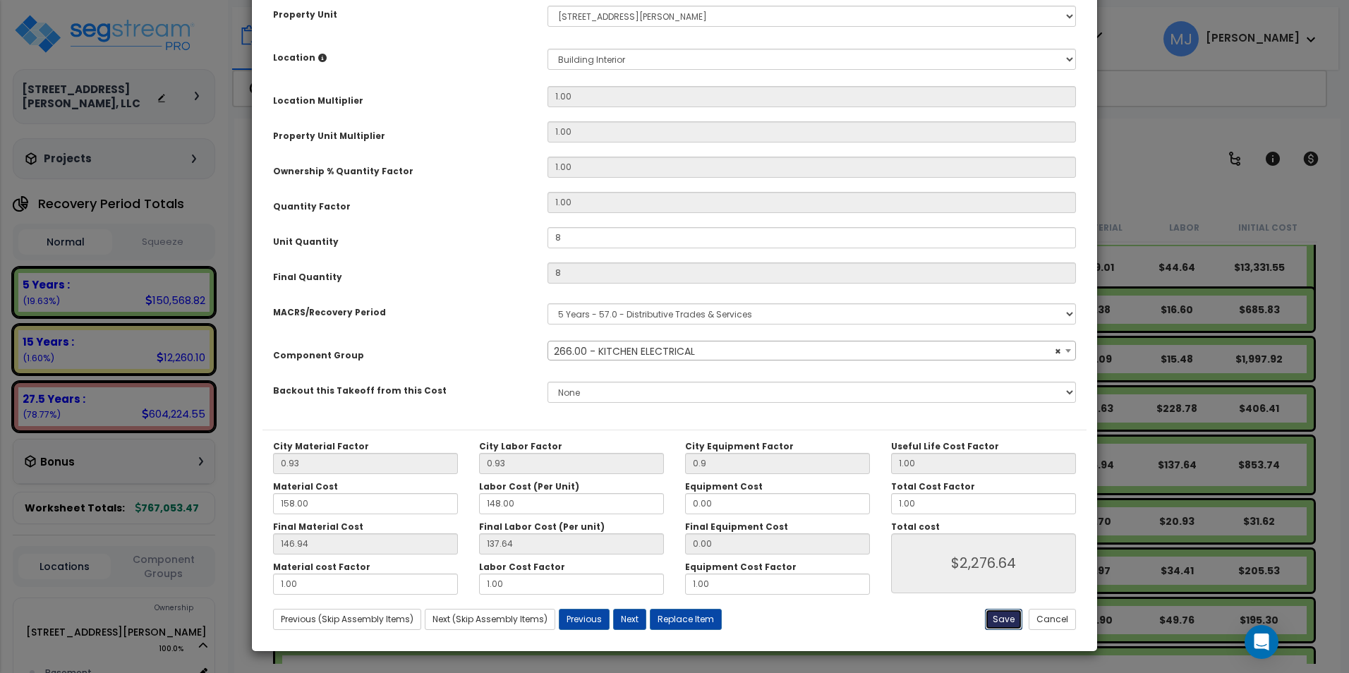
click at [1007, 619] on button "Save" at bounding box center [1003, 619] width 37 height 21
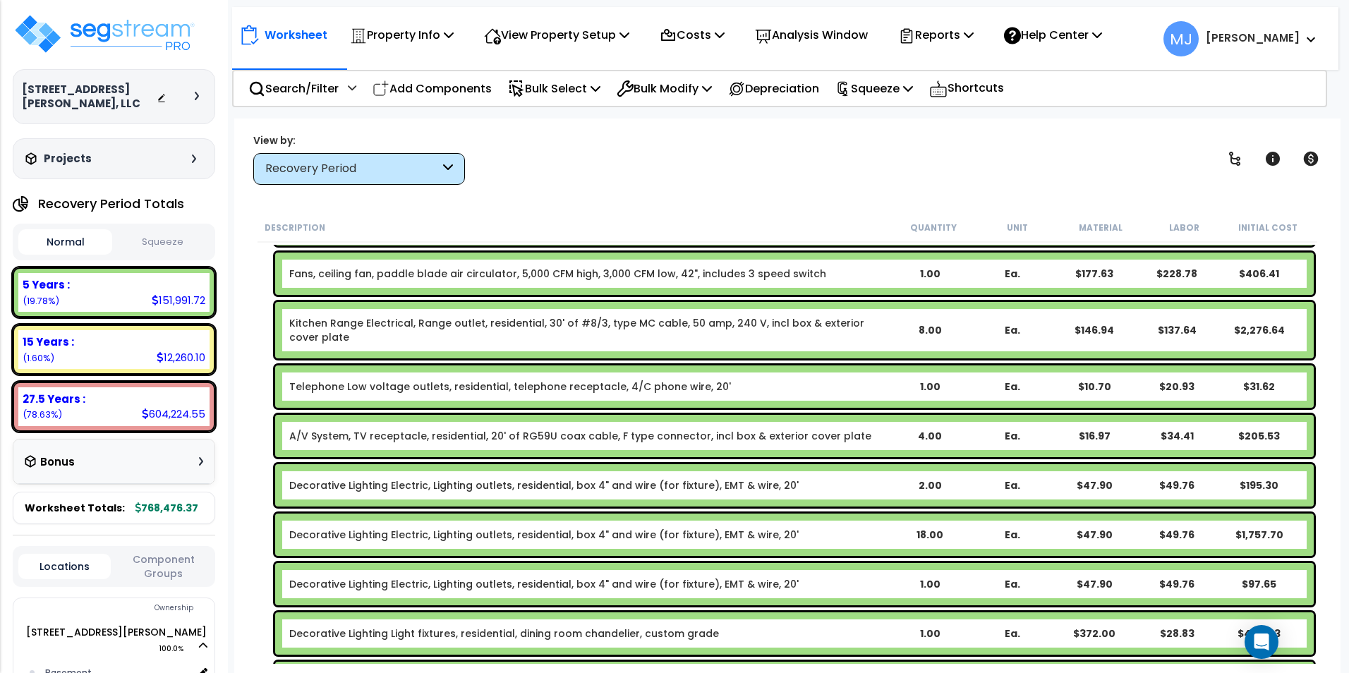
scroll to position [1693, 0]
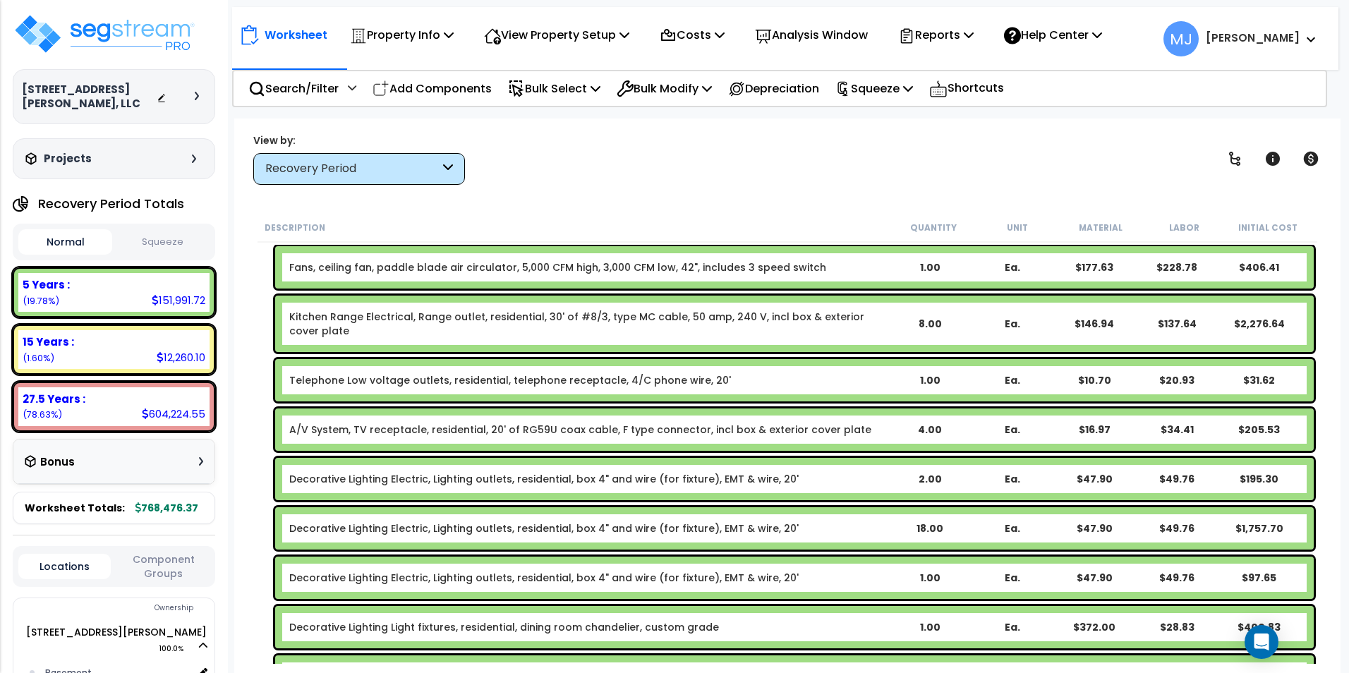
click at [729, 377] on b "Telephone Low voltage outlets, residential, telephone receptacle, 4/C phone wir…" at bounding box center [588, 380] width 599 height 14
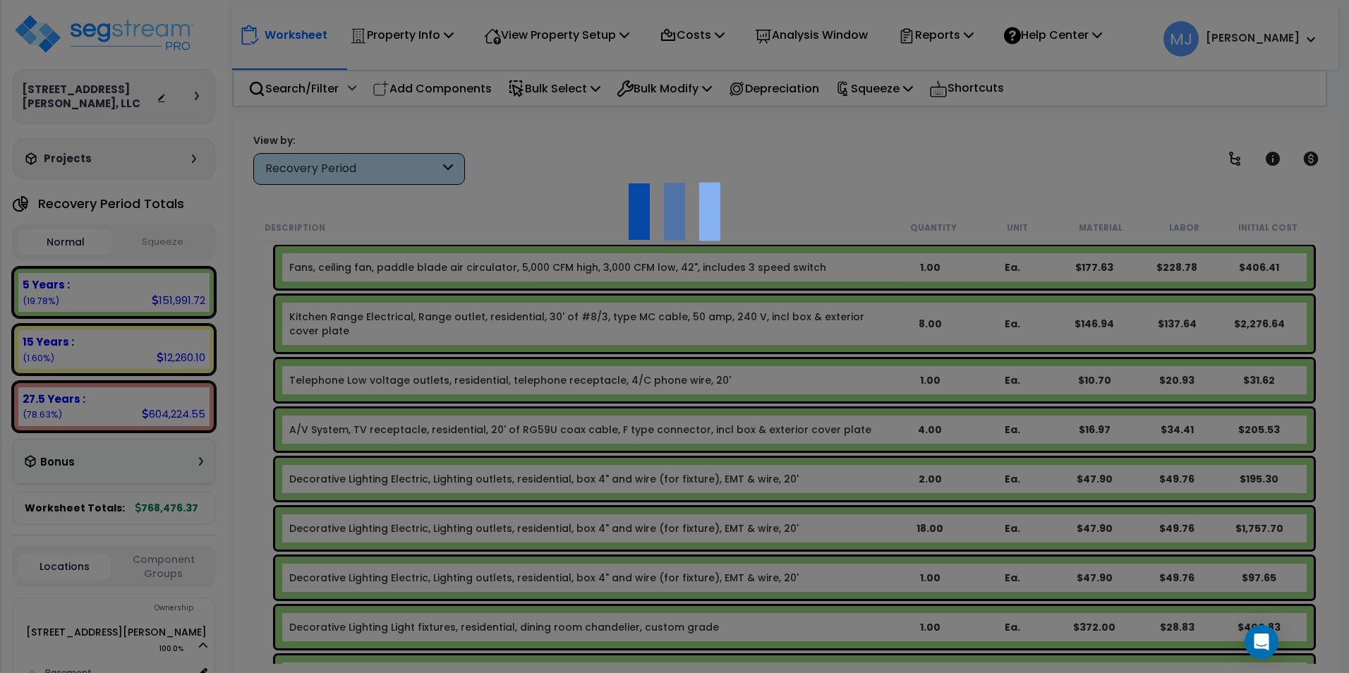
scroll to position [0, 0]
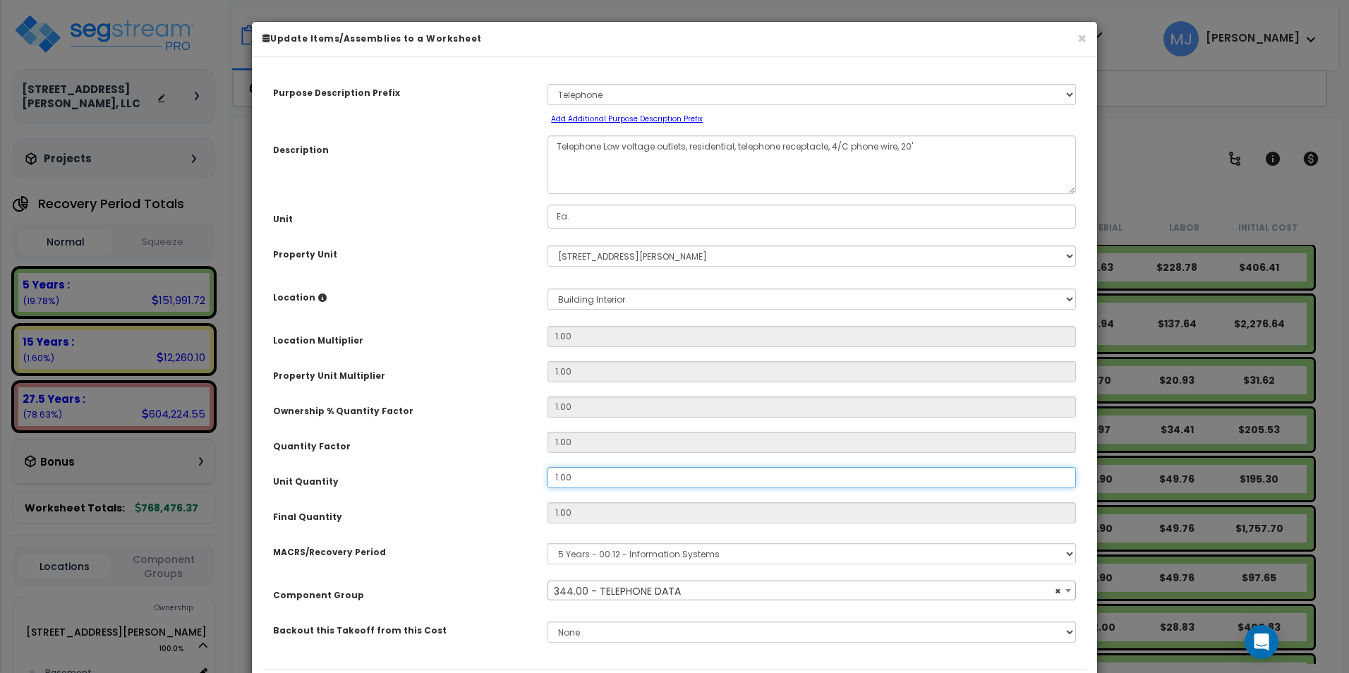
drag, startPoint x: 592, startPoint y: 476, endPoint x: 547, endPoint y: 478, distance: 45.9
click at [547, 478] on div "1.00" at bounding box center [811, 477] width 549 height 21
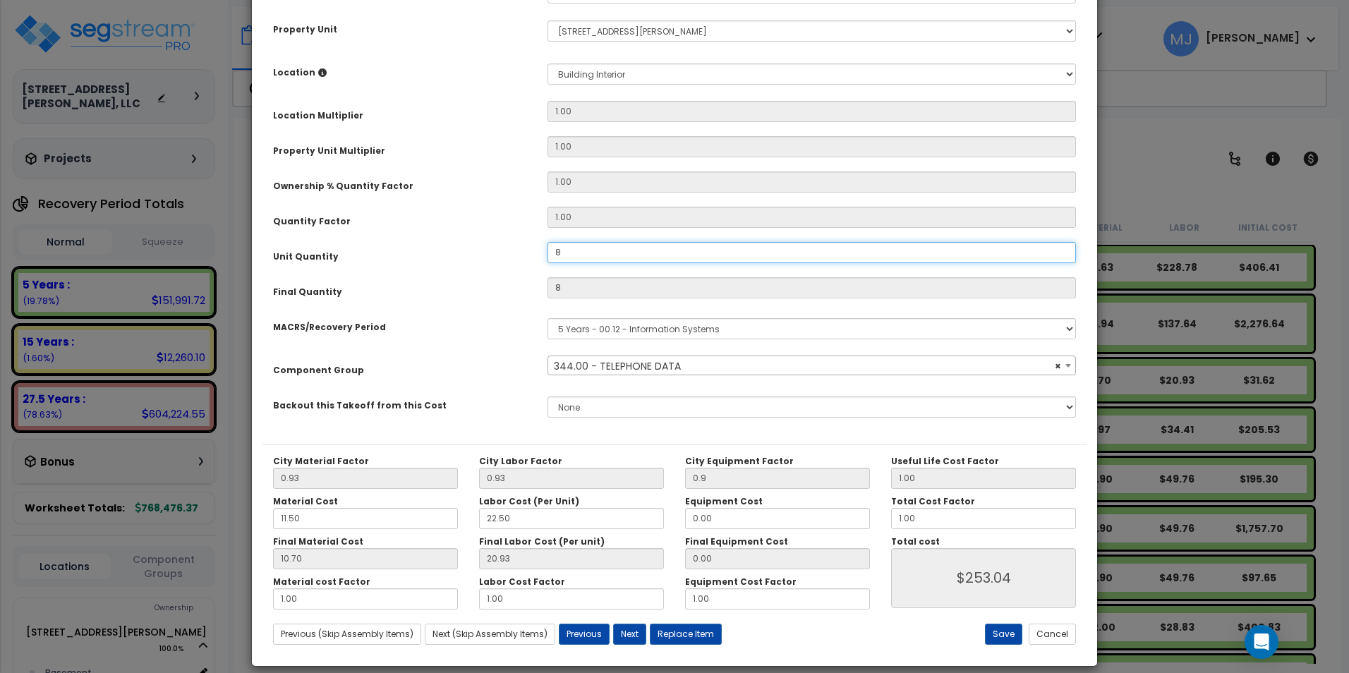
scroll to position [240, 0]
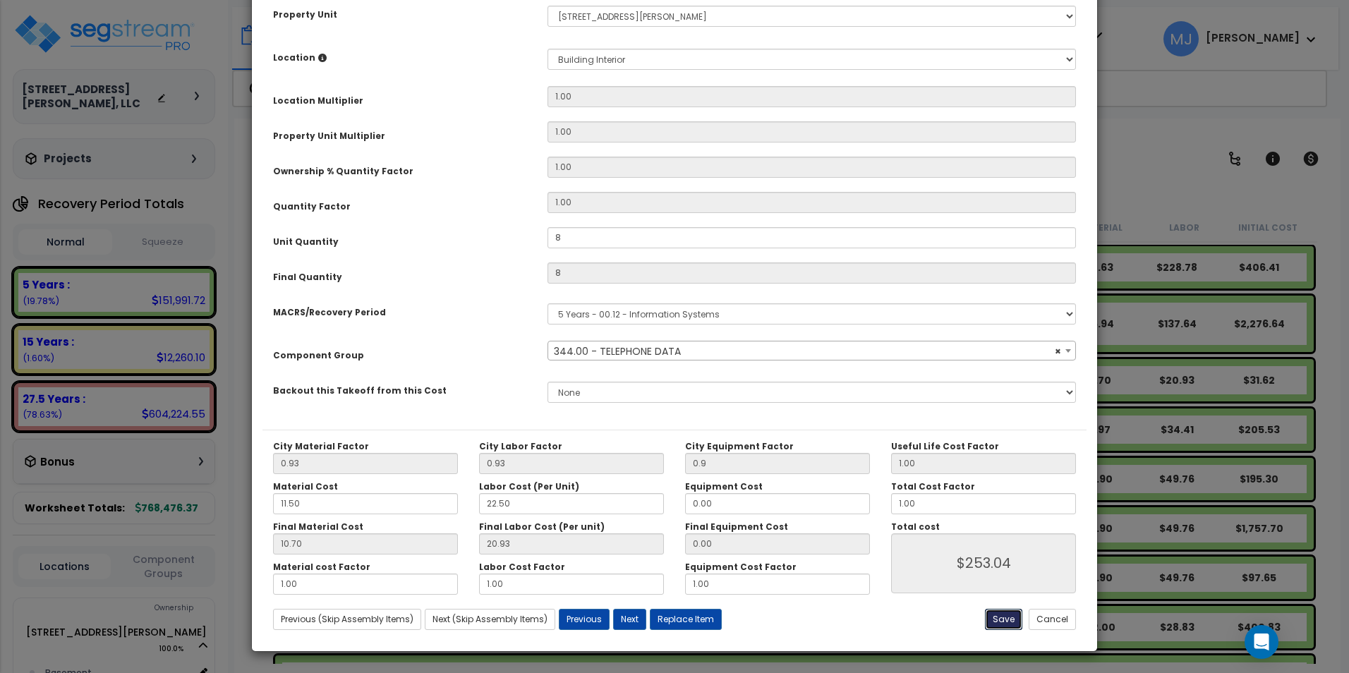
click at [1007, 618] on button "Save" at bounding box center [1003, 619] width 37 height 21
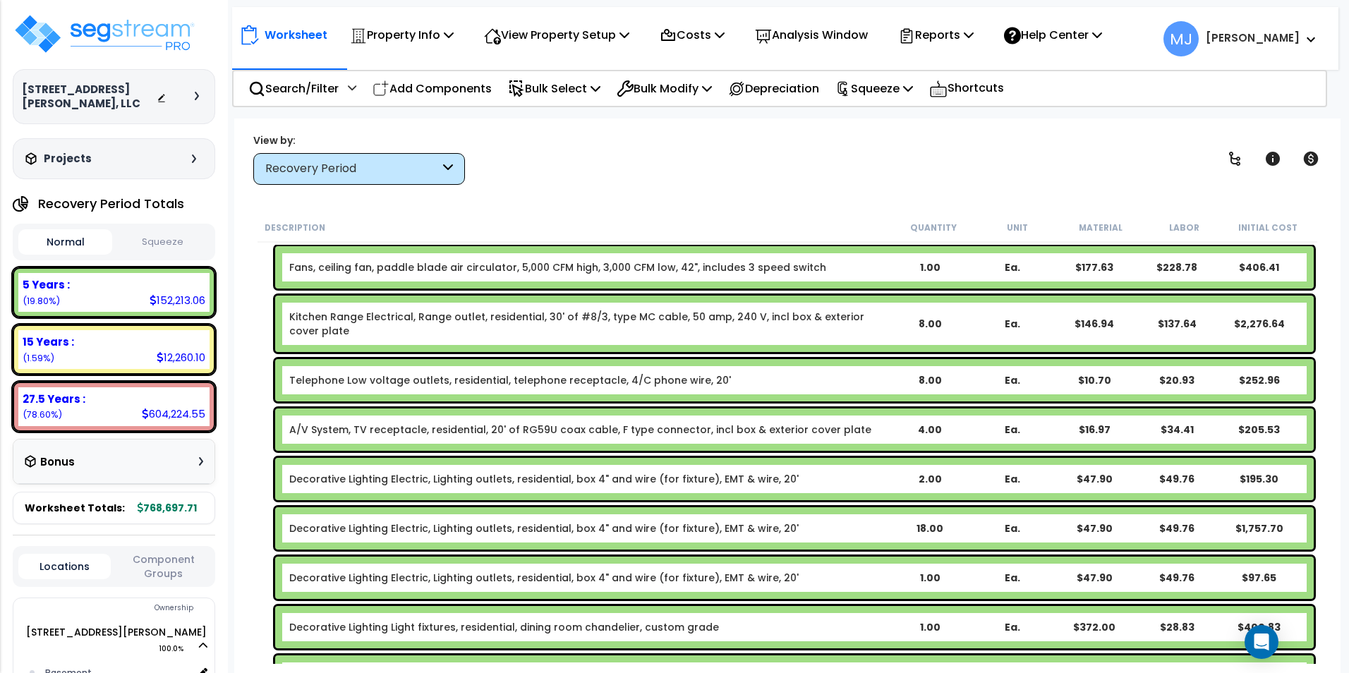
click at [583, 427] on link "A/V System, TV receptacle, residential, 20' of RG59U coax cable, F type connect…" at bounding box center [580, 429] width 582 height 14
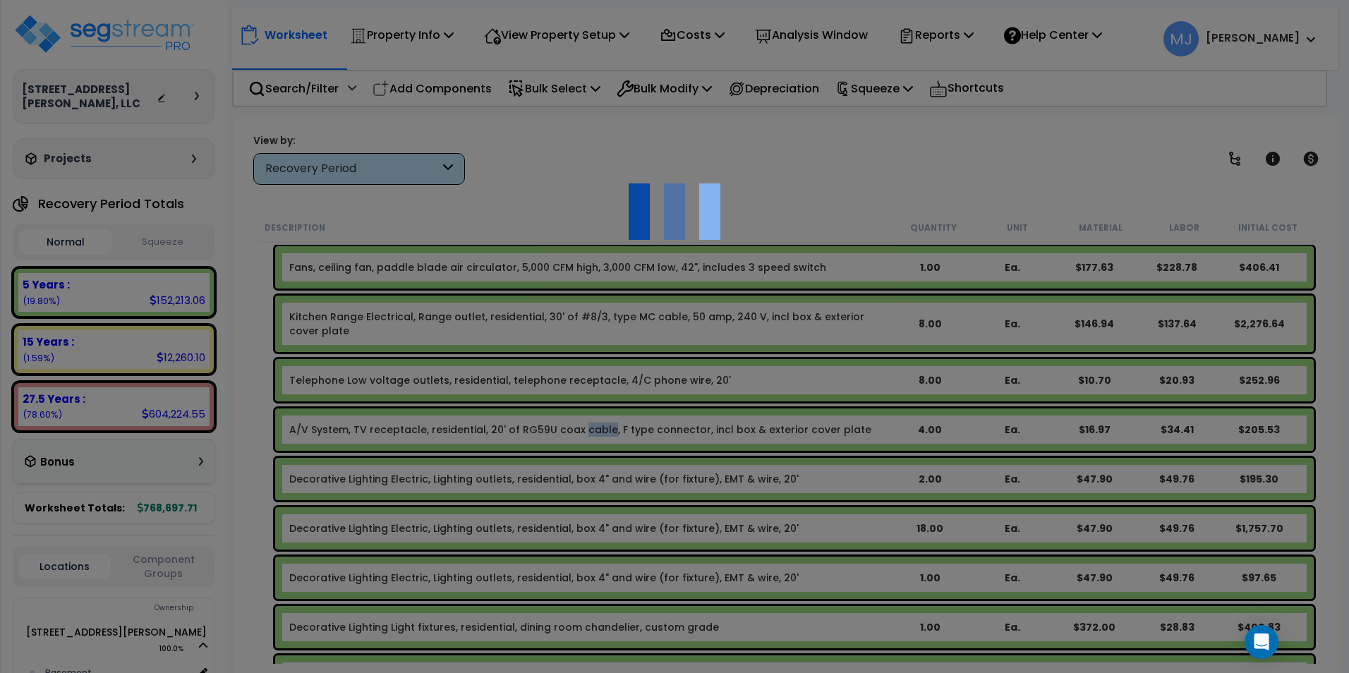
scroll to position [0, 0]
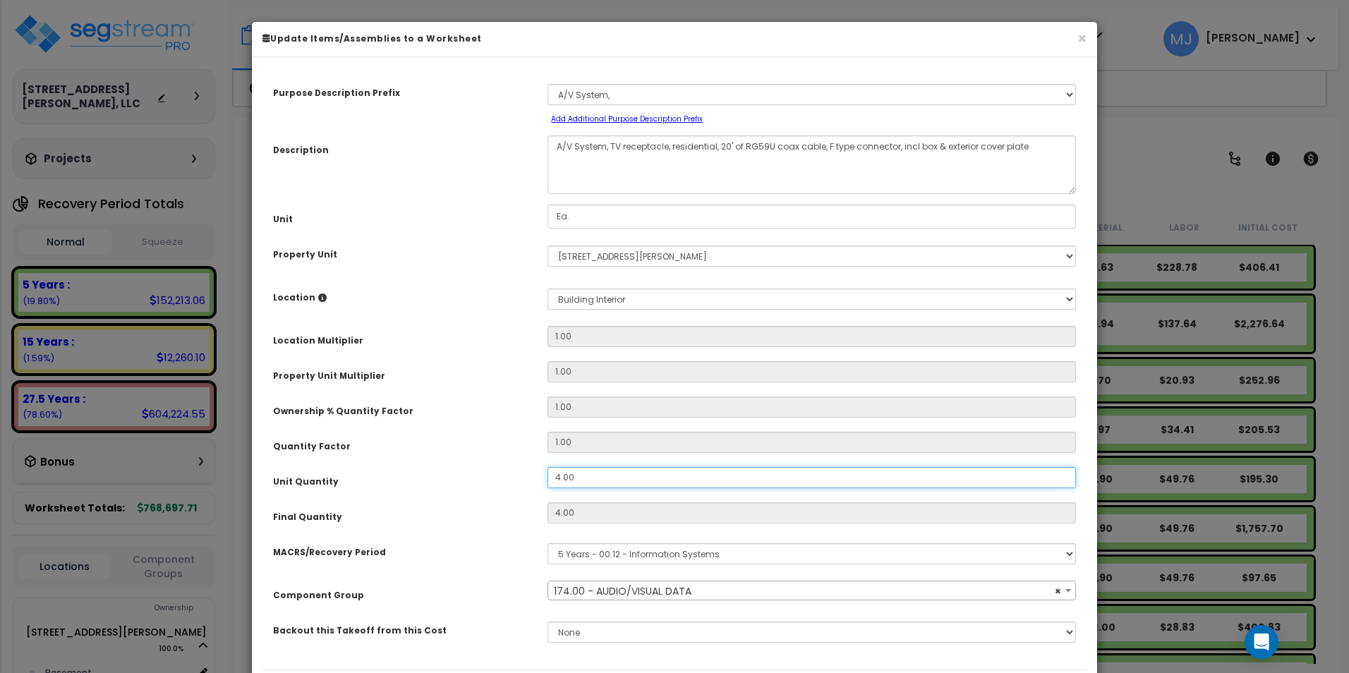
drag, startPoint x: 592, startPoint y: 478, endPoint x: 541, endPoint y: 480, distance: 50.8
click at [541, 480] on div "4.00" at bounding box center [811, 477] width 549 height 21
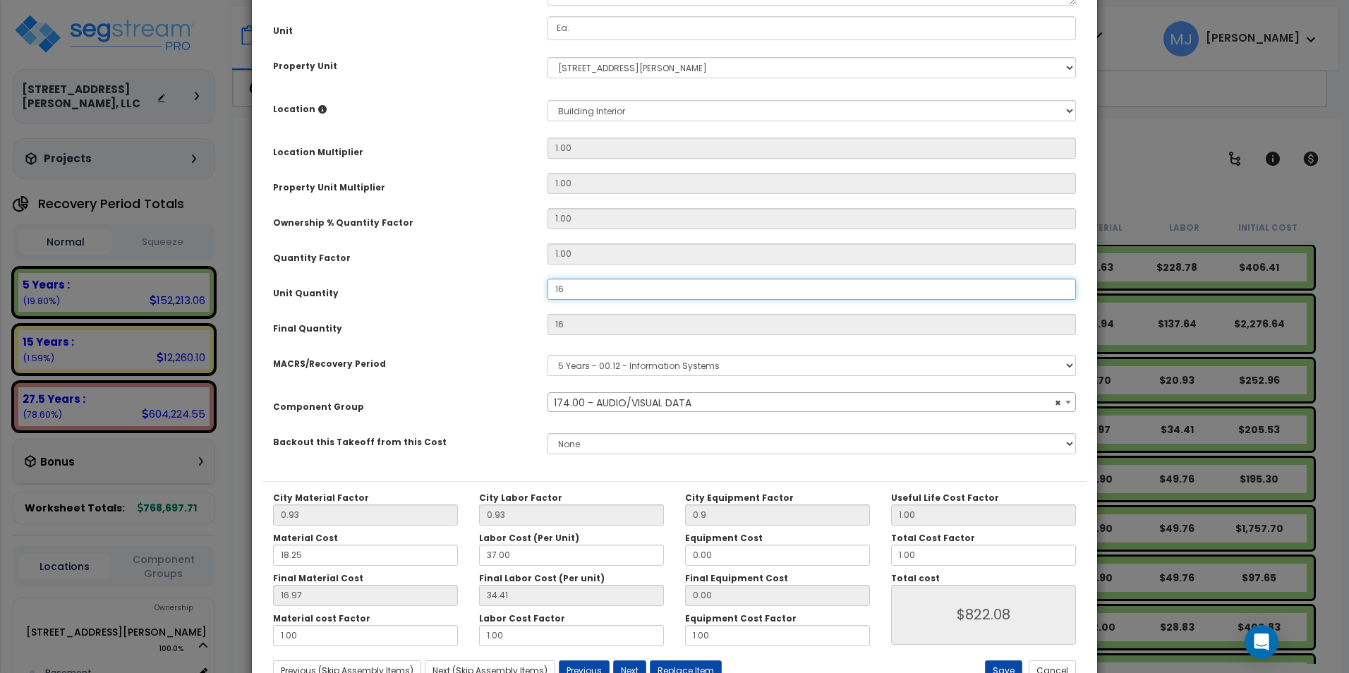
scroll to position [240, 0]
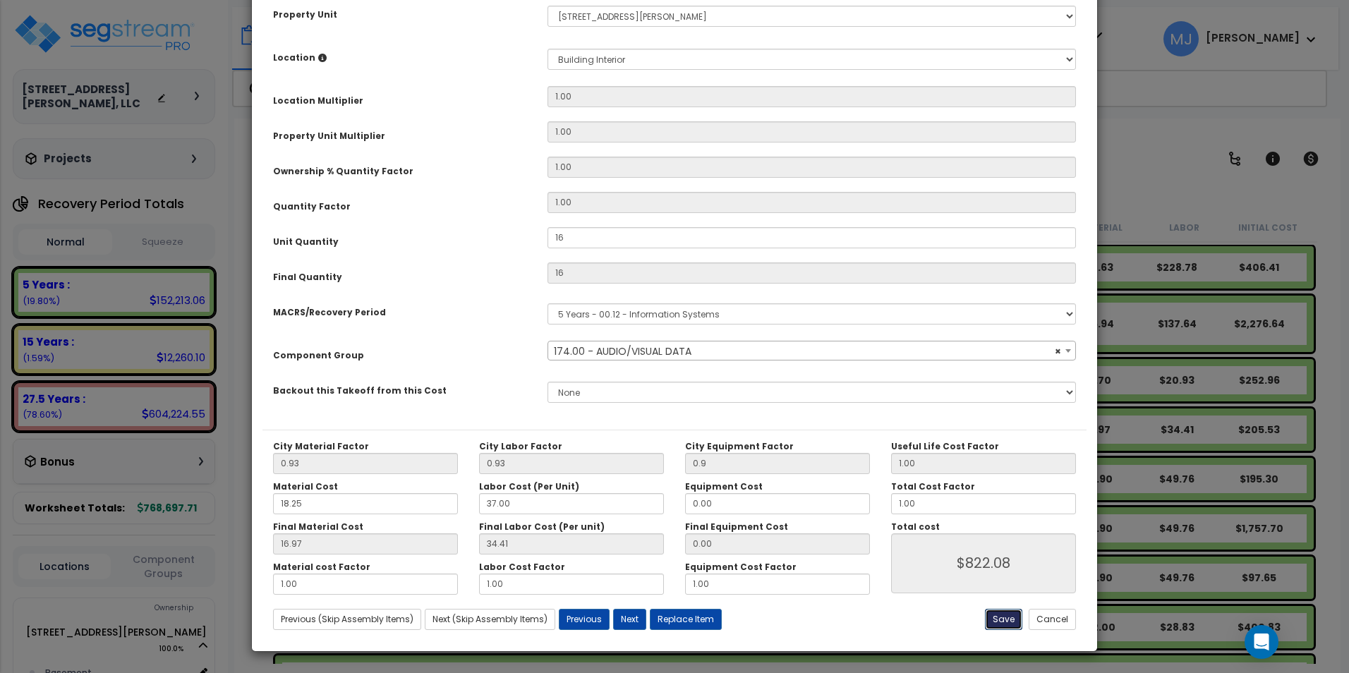
click at [995, 621] on button "Save" at bounding box center [1003, 619] width 37 height 21
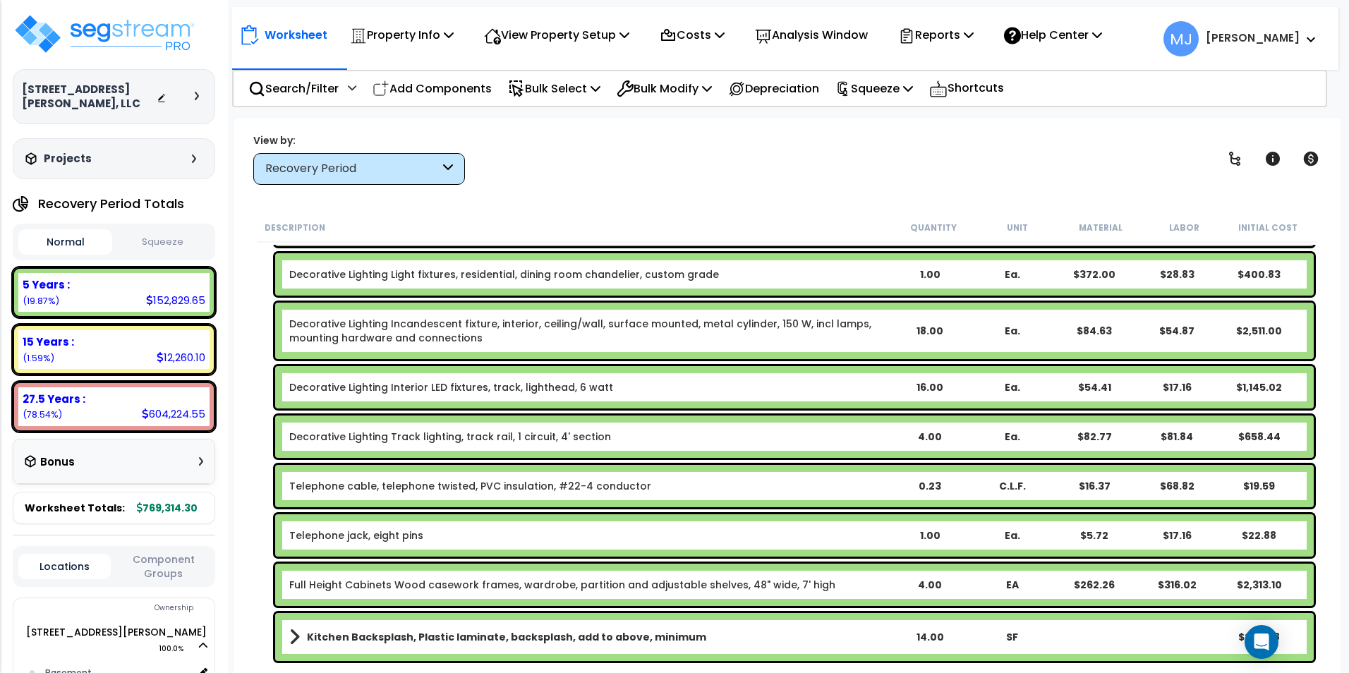
scroll to position [2116, 0]
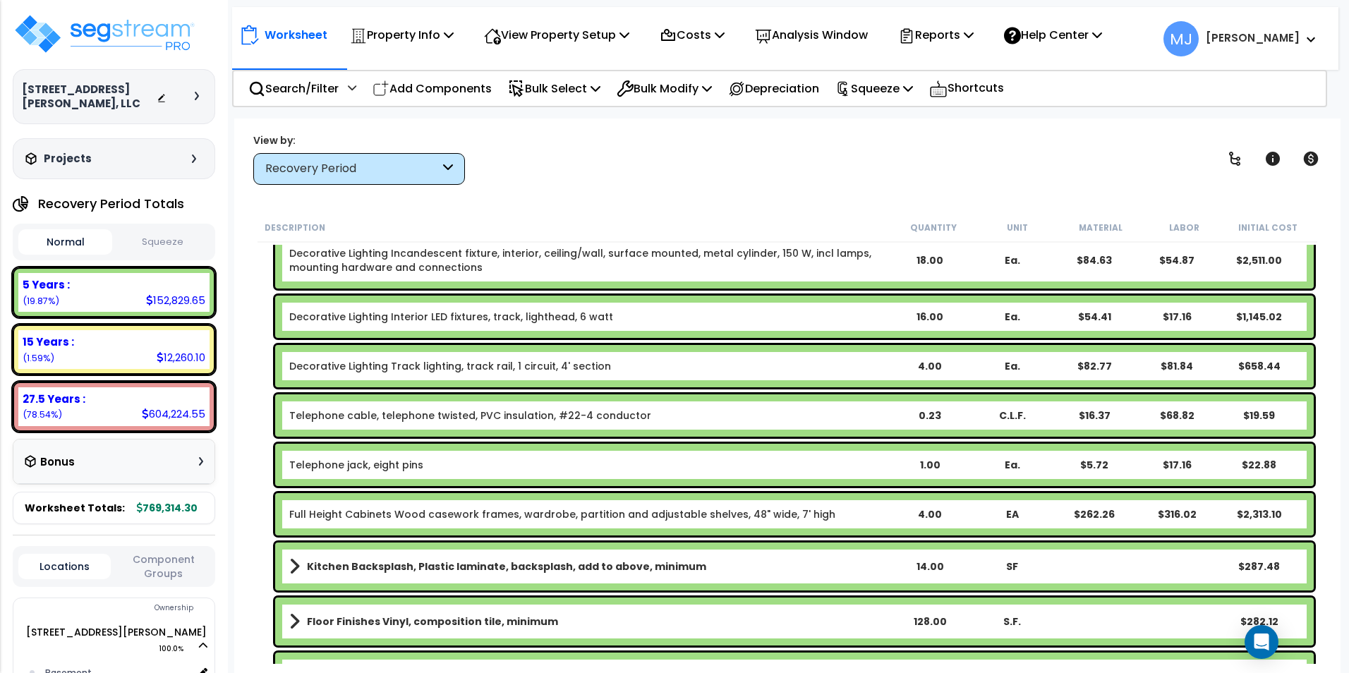
click at [657, 417] on b "Telephone cable, telephone twisted, PVC insulation, #22-4 conductor" at bounding box center [588, 415] width 599 height 14
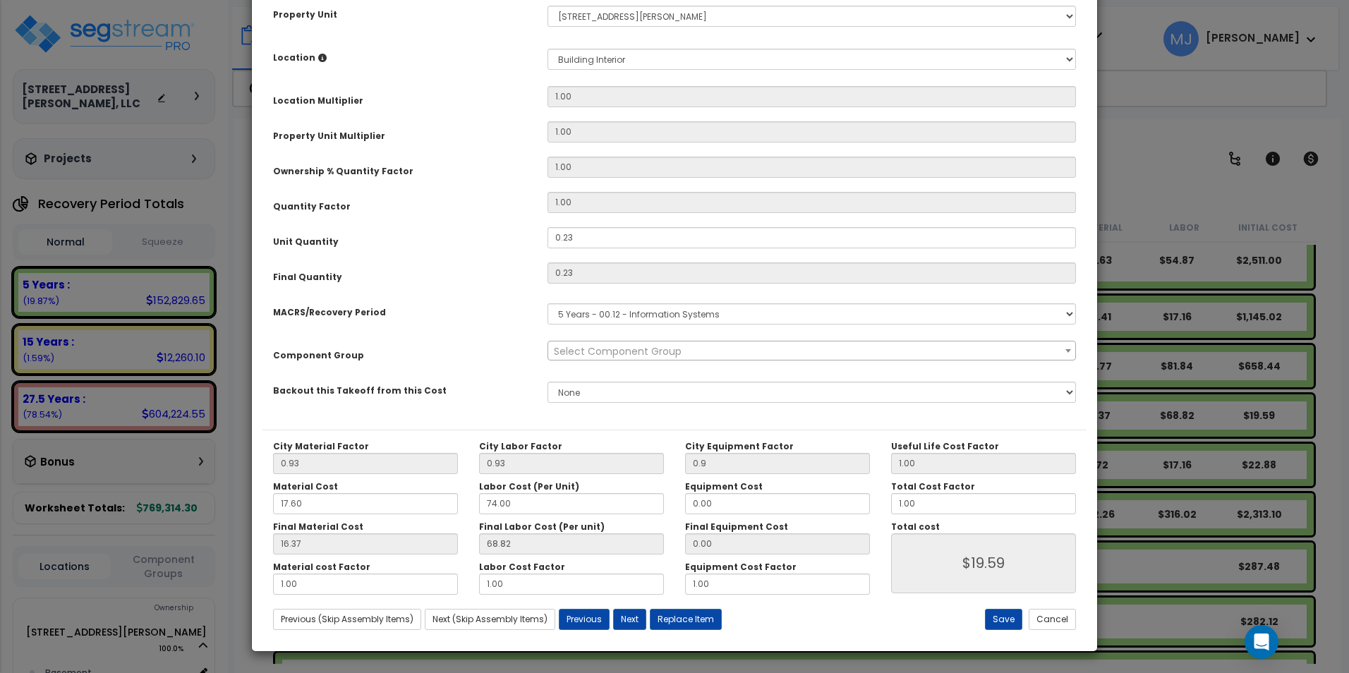
scroll to position [0, 0]
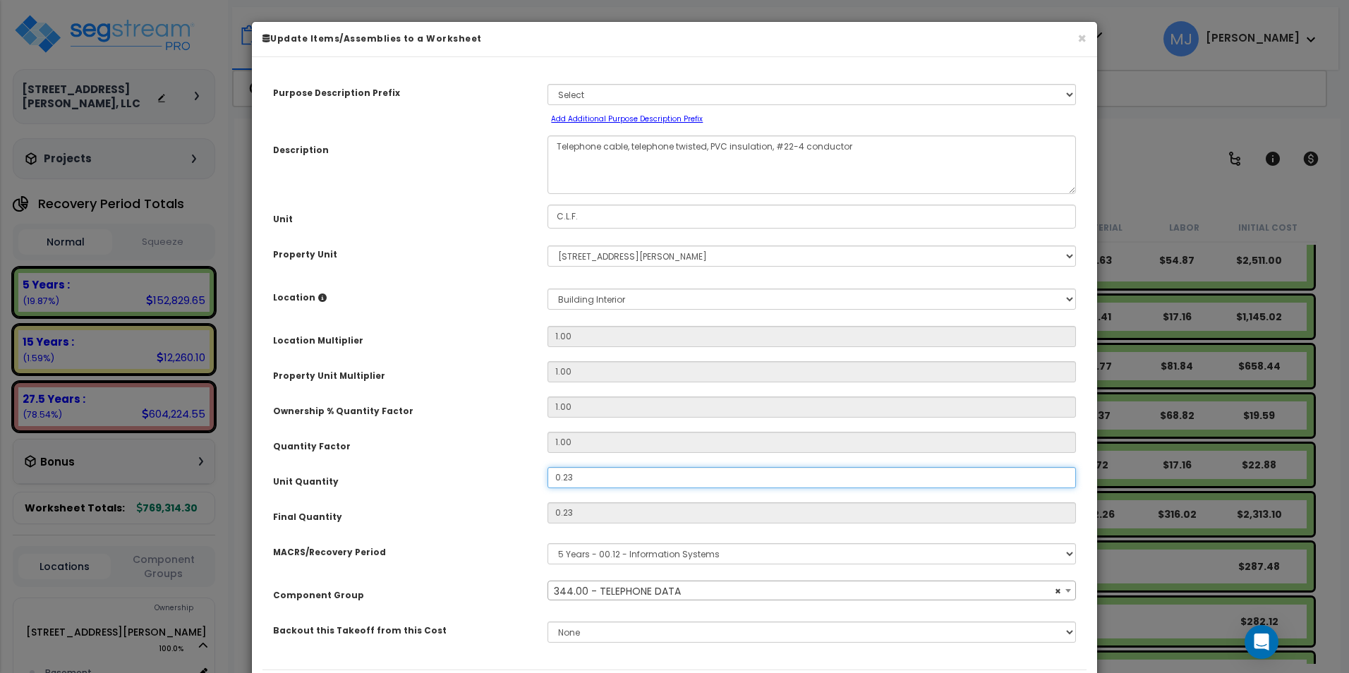
drag, startPoint x: 588, startPoint y: 475, endPoint x: 510, endPoint y: 481, distance: 77.8
click at [510, 481] on div "Unit Quantity 0.23" at bounding box center [674, 479] width 824 height 25
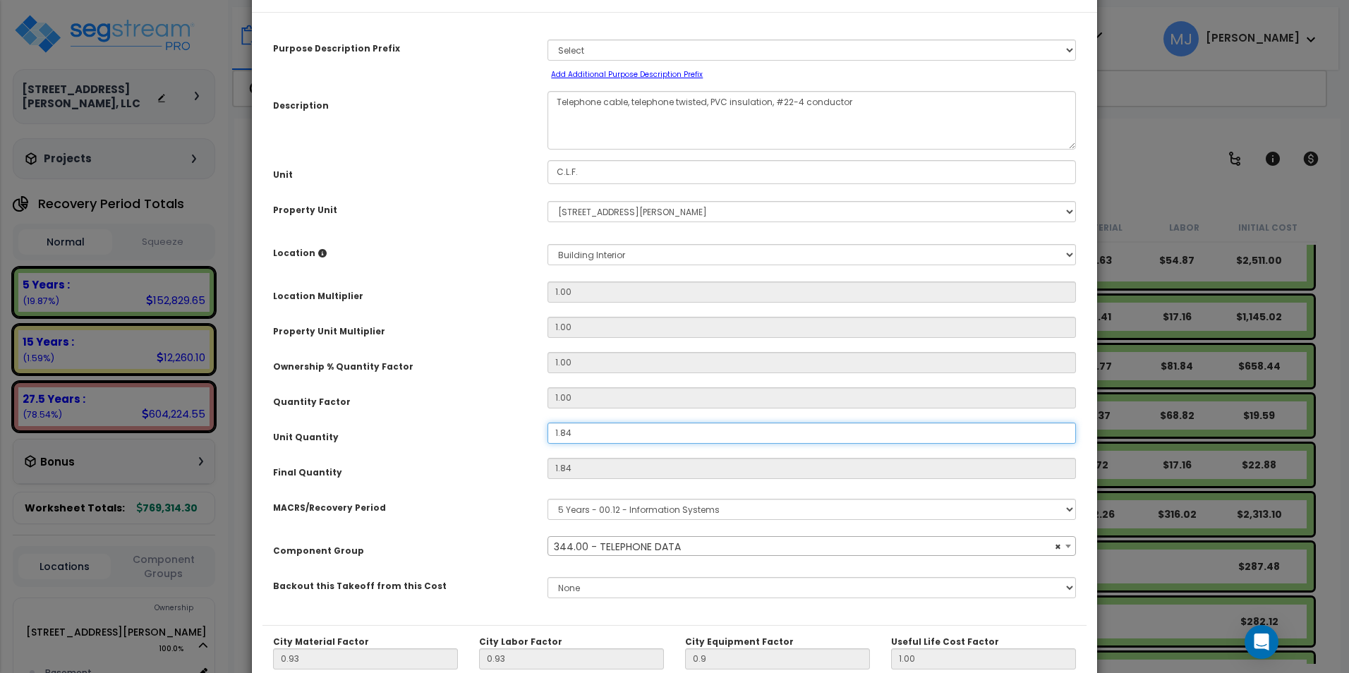
scroll to position [240, 0]
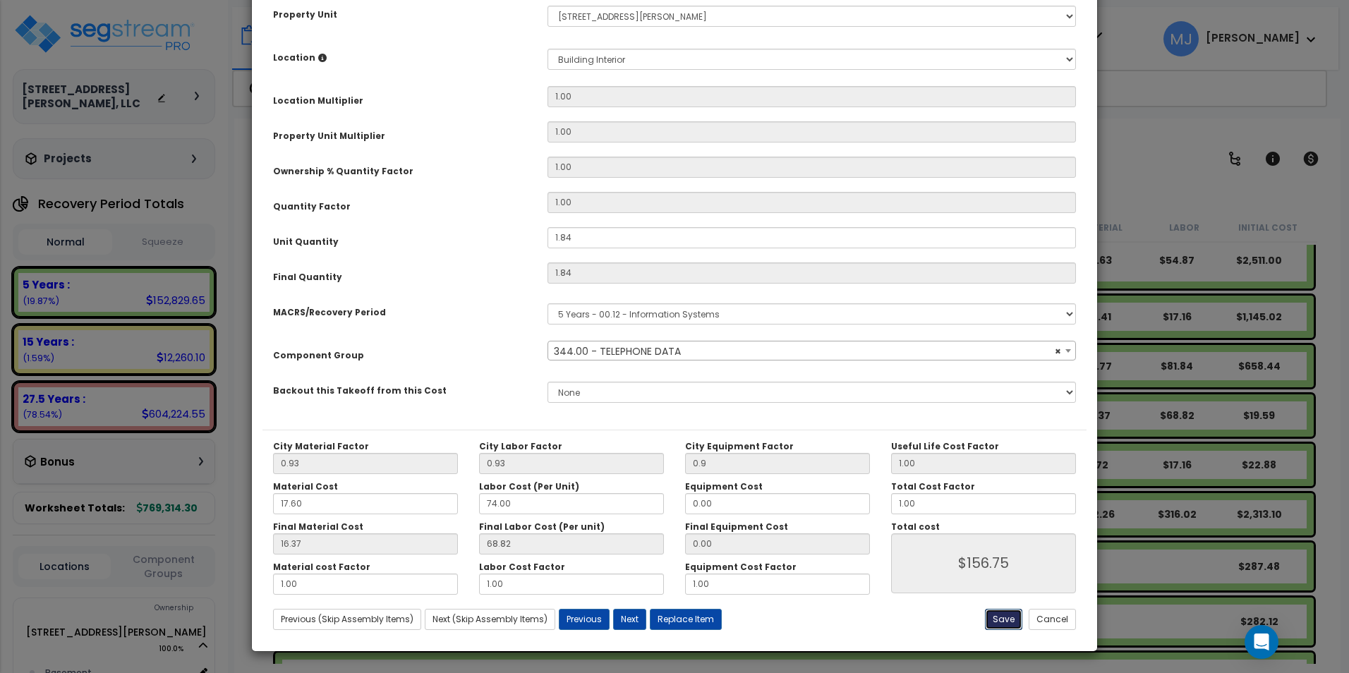
click at [999, 628] on button "Save" at bounding box center [1003, 619] width 37 height 21
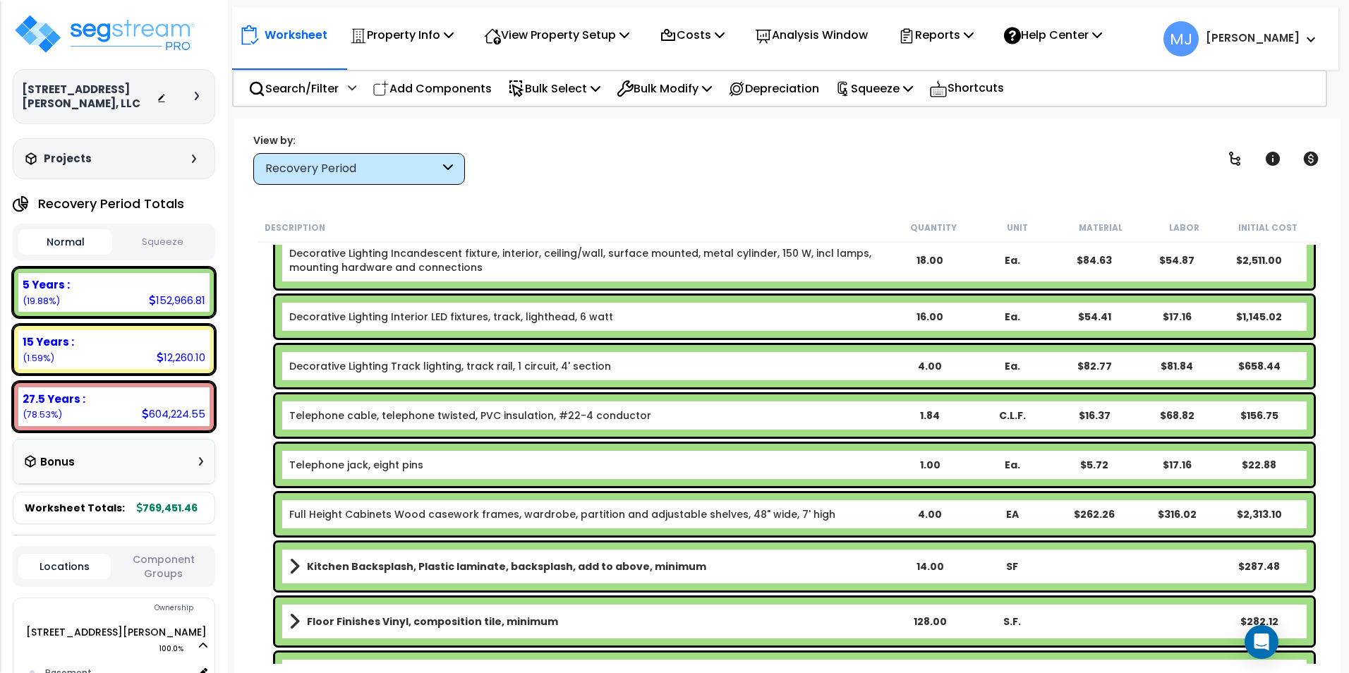
click at [604, 463] on b "Telephone jack, eight pins" at bounding box center [588, 465] width 599 height 14
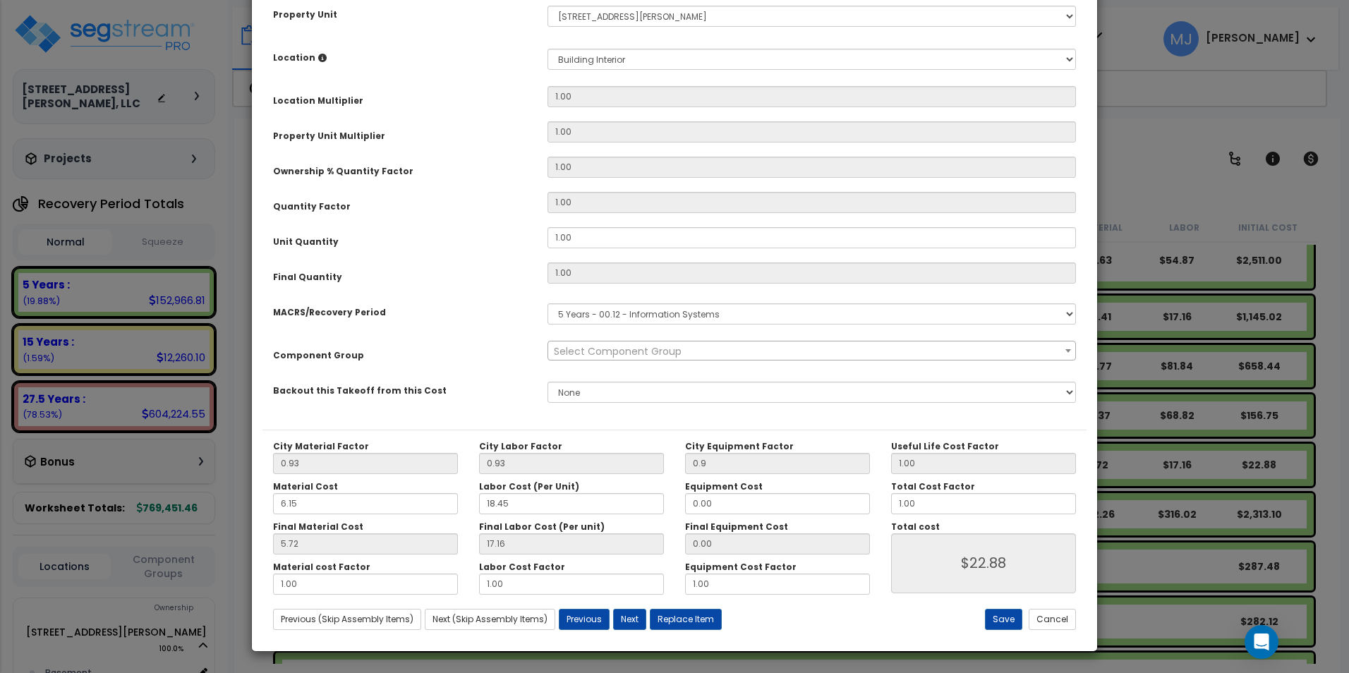
scroll to position [0, 0]
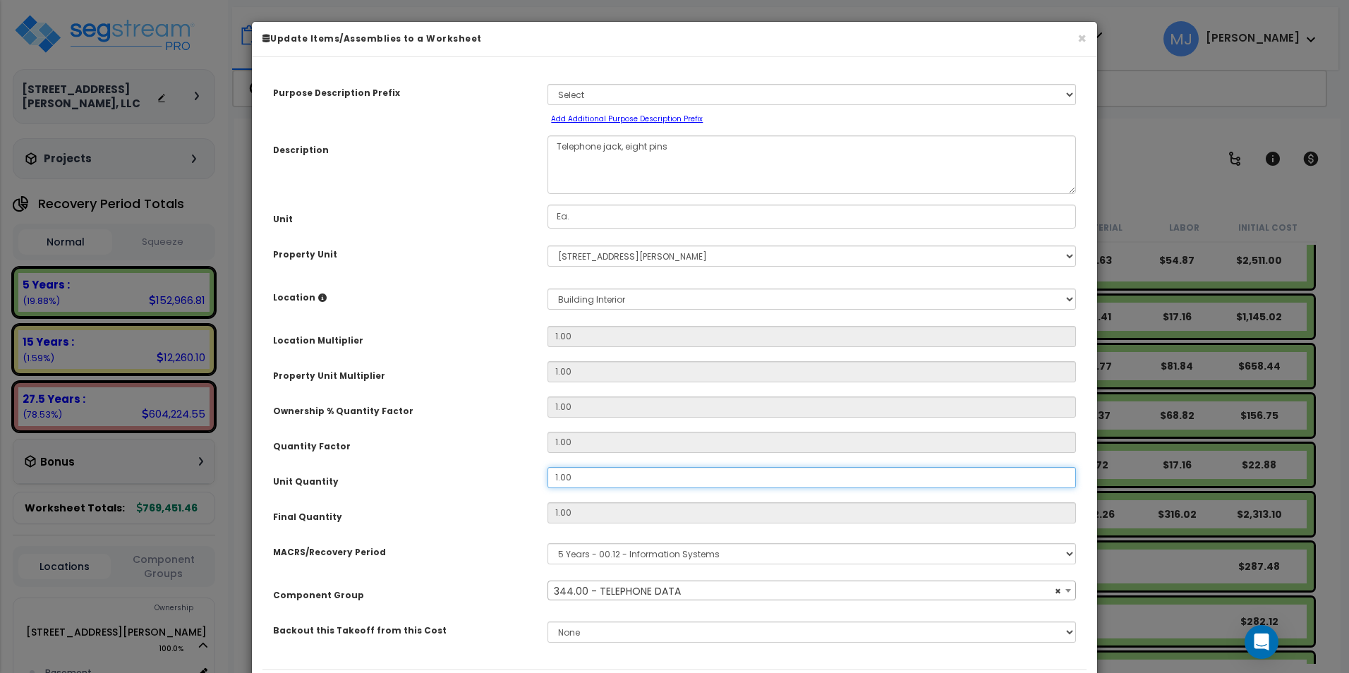
drag, startPoint x: 576, startPoint y: 477, endPoint x: 564, endPoint y: 468, distance: 15.7
click at [549, 480] on input "1.00" at bounding box center [811, 477] width 528 height 21
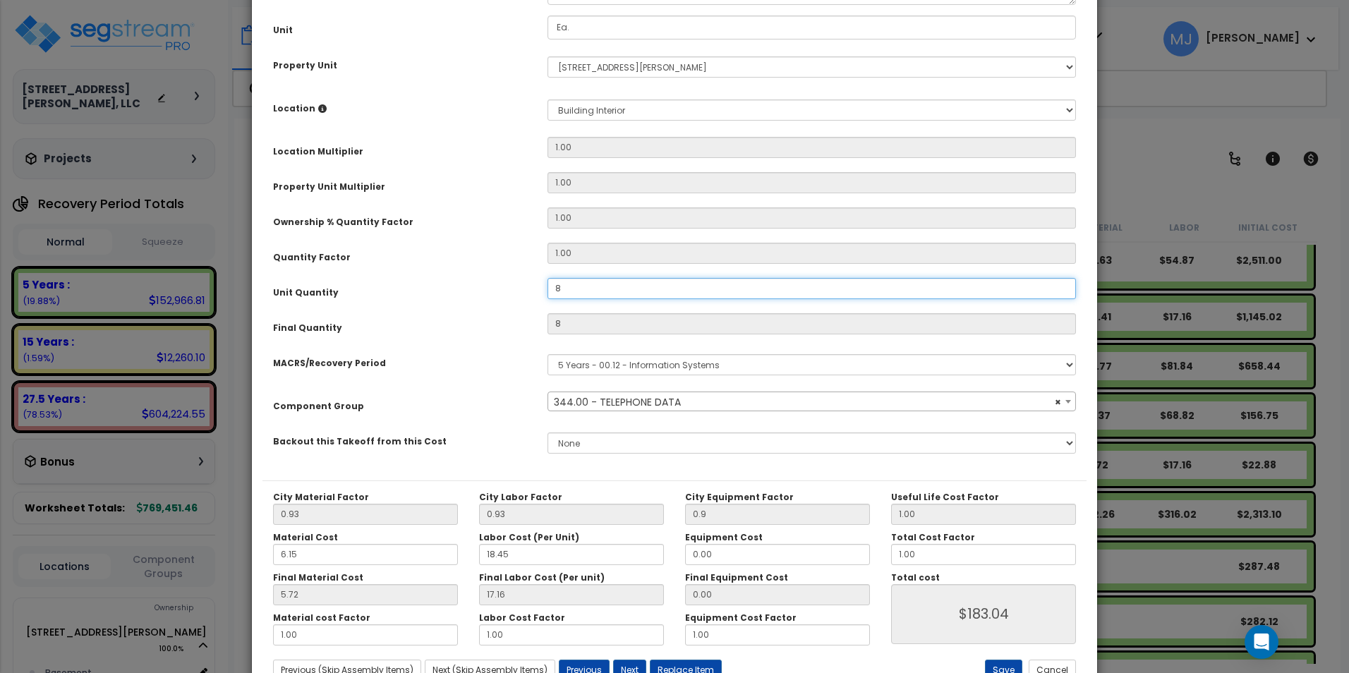
scroll to position [240, 0]
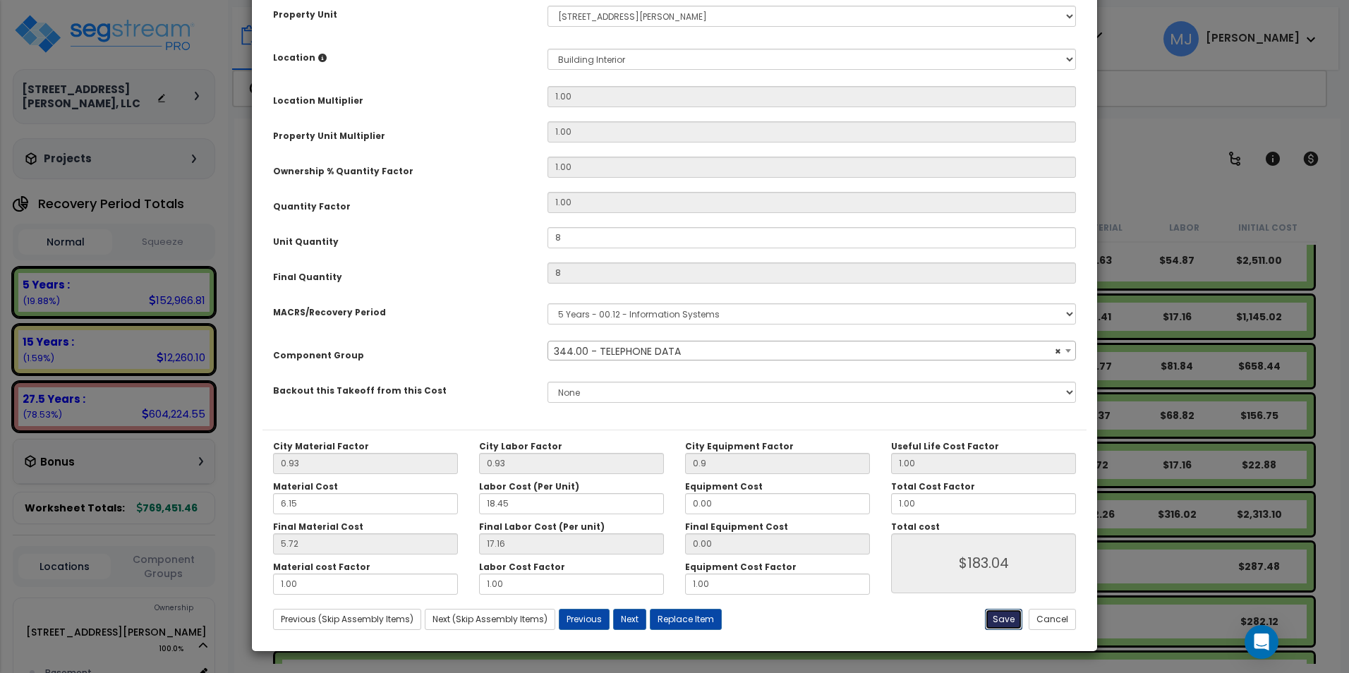
click at [999, 621] on button "Save" at bounding box center [1003, 619] width 37 height 21
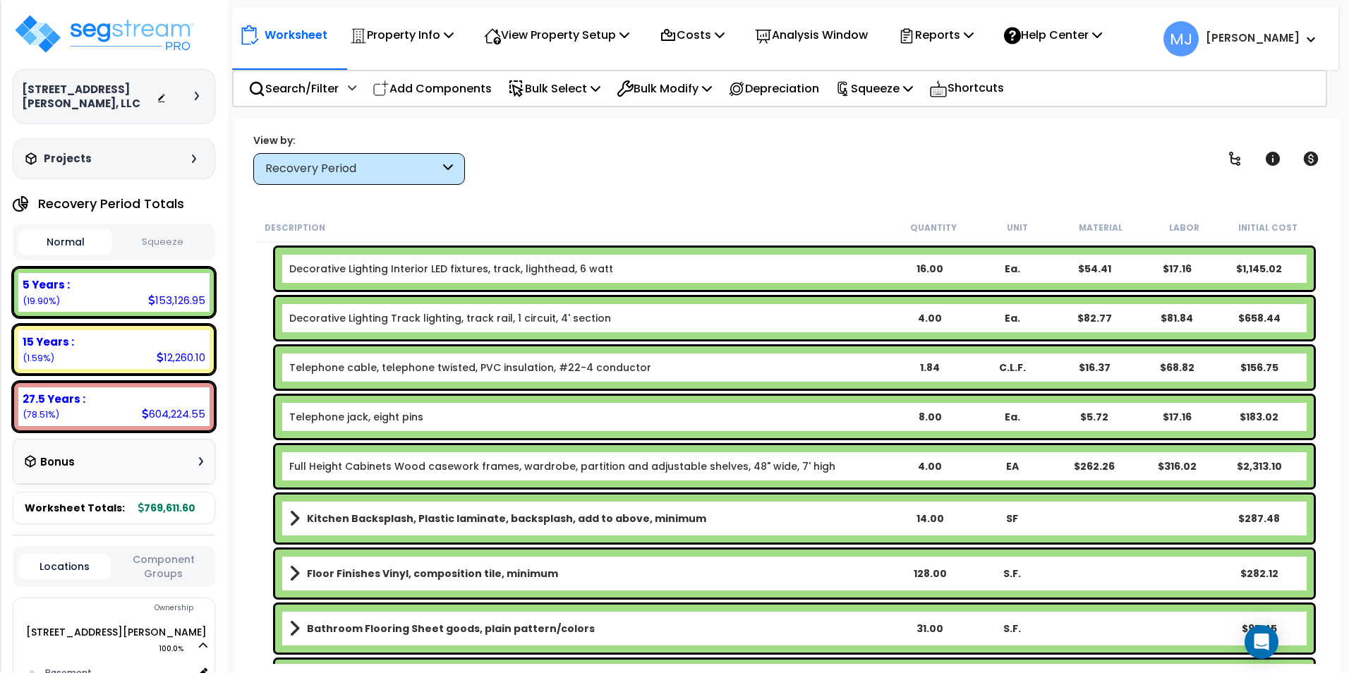
scroll to position [2257, 0]
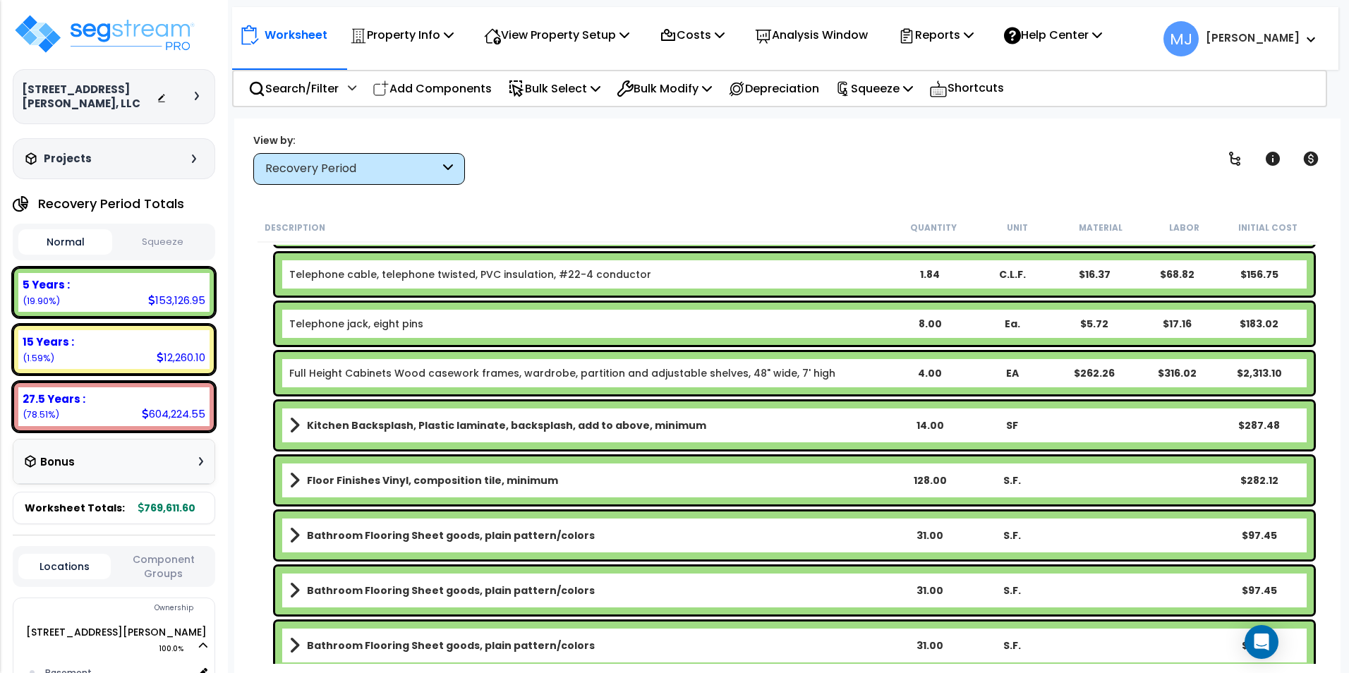
click at [592, 377] on link "Full Height Cabinets Wood casework frames, wardrobe, partition and adjustable s…" at bounding box center [562, 373] width 546 height 14
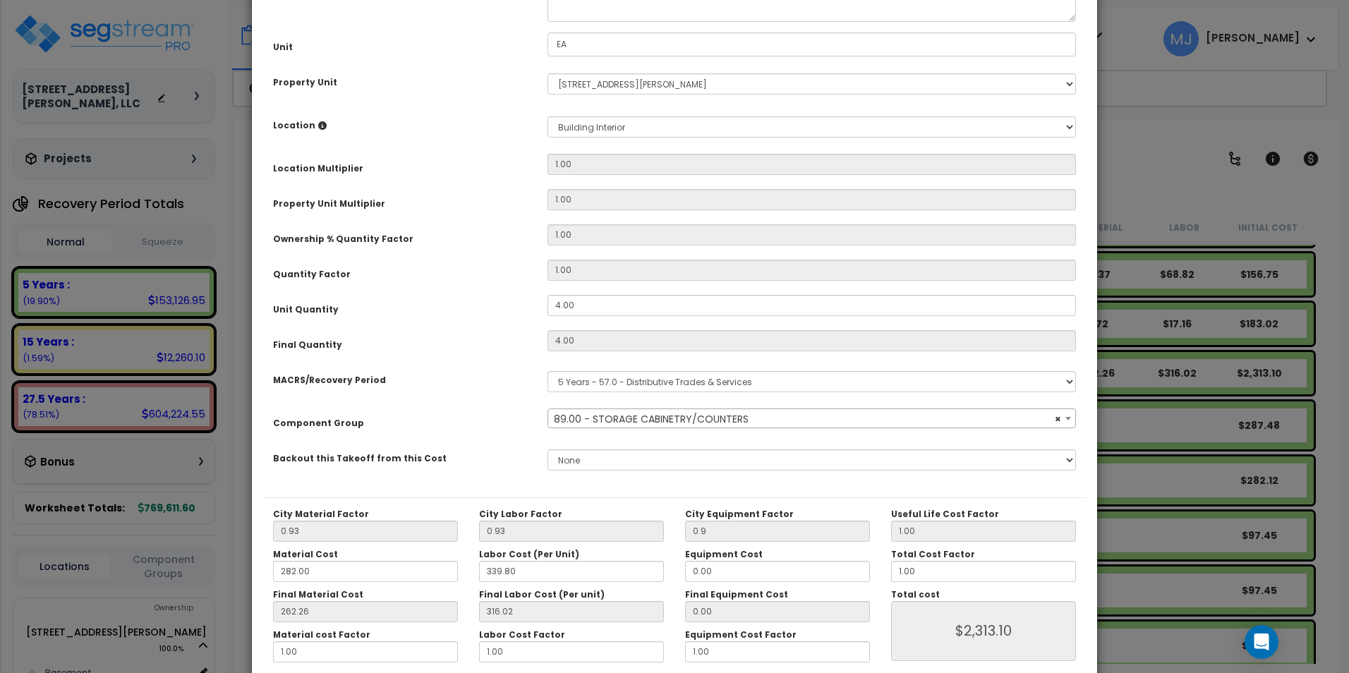
scroll to position [240, 0]
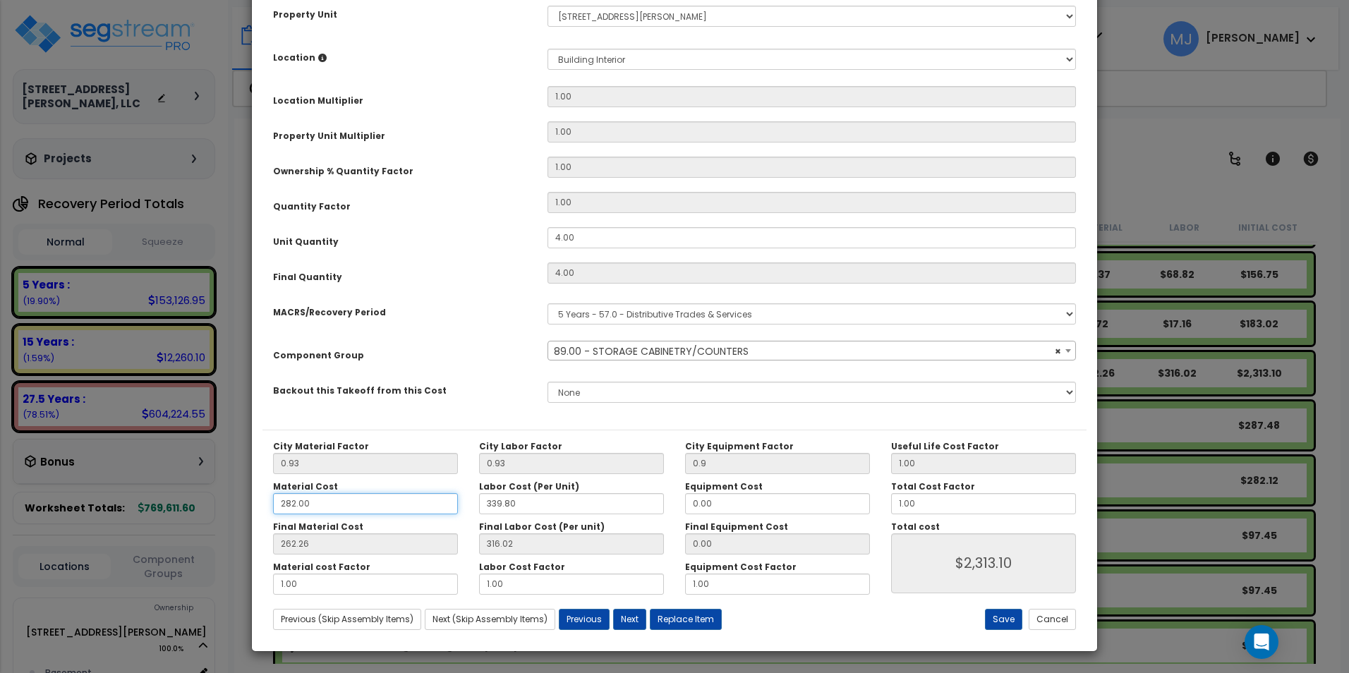
drag, startPoint x: 322, startPoint y: 503, endPoint x: 262, endPoint y: 506, distance: 60.1
click at [262, 506] on div "Material Cost 282.00" at bounding box center [365, 497] width 206 height 33
click at [1002, 619] on button "Save" at bounding box center [1003, 619] width 37 height 21
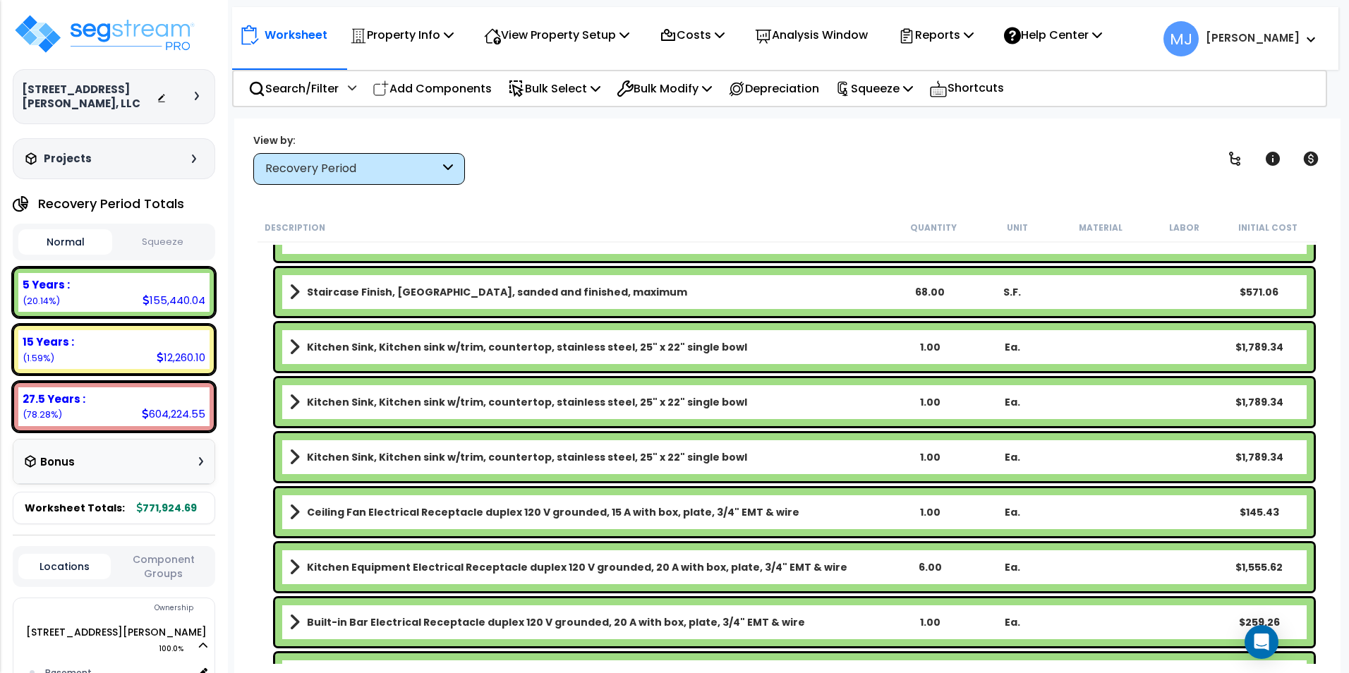
scroll to position [2962, 0]
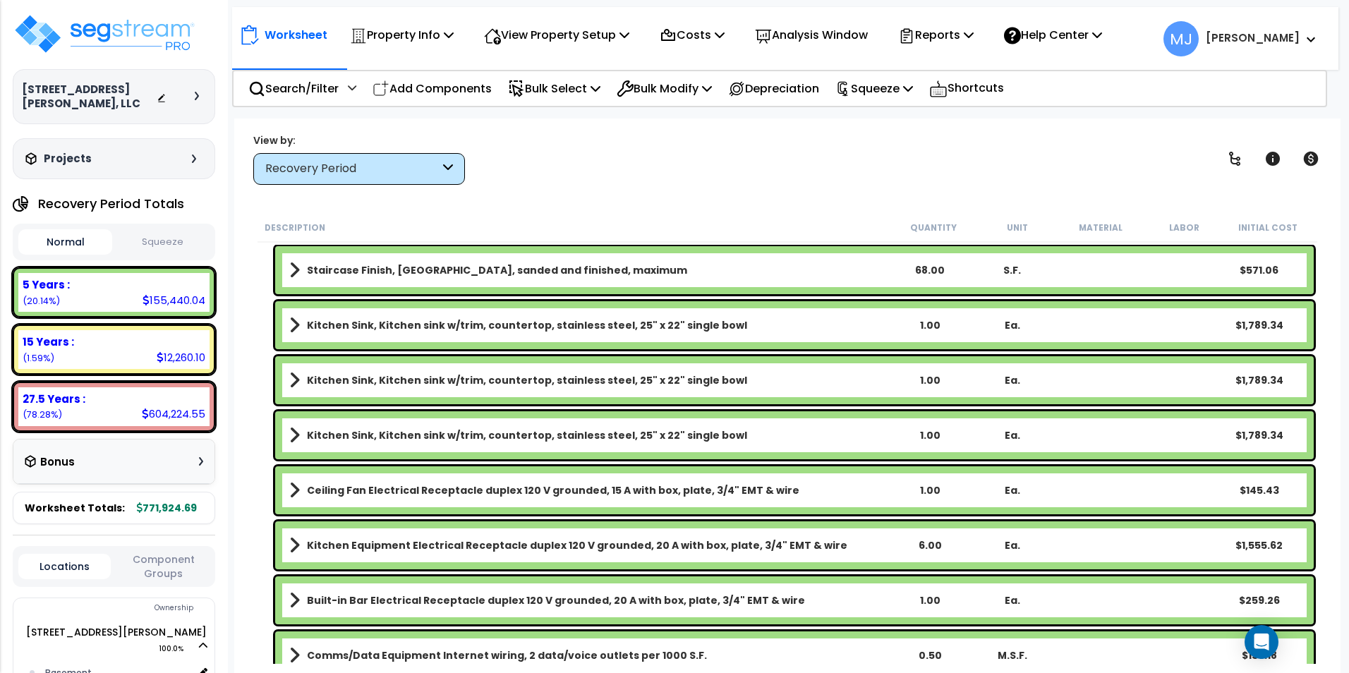
click at [518, 331] on b "Kitchen Sink, Kitchen sink w/trim, countertop, stainless steel, 25" x 22" singl…" at bounding box center [527, 325] width 440 height 14
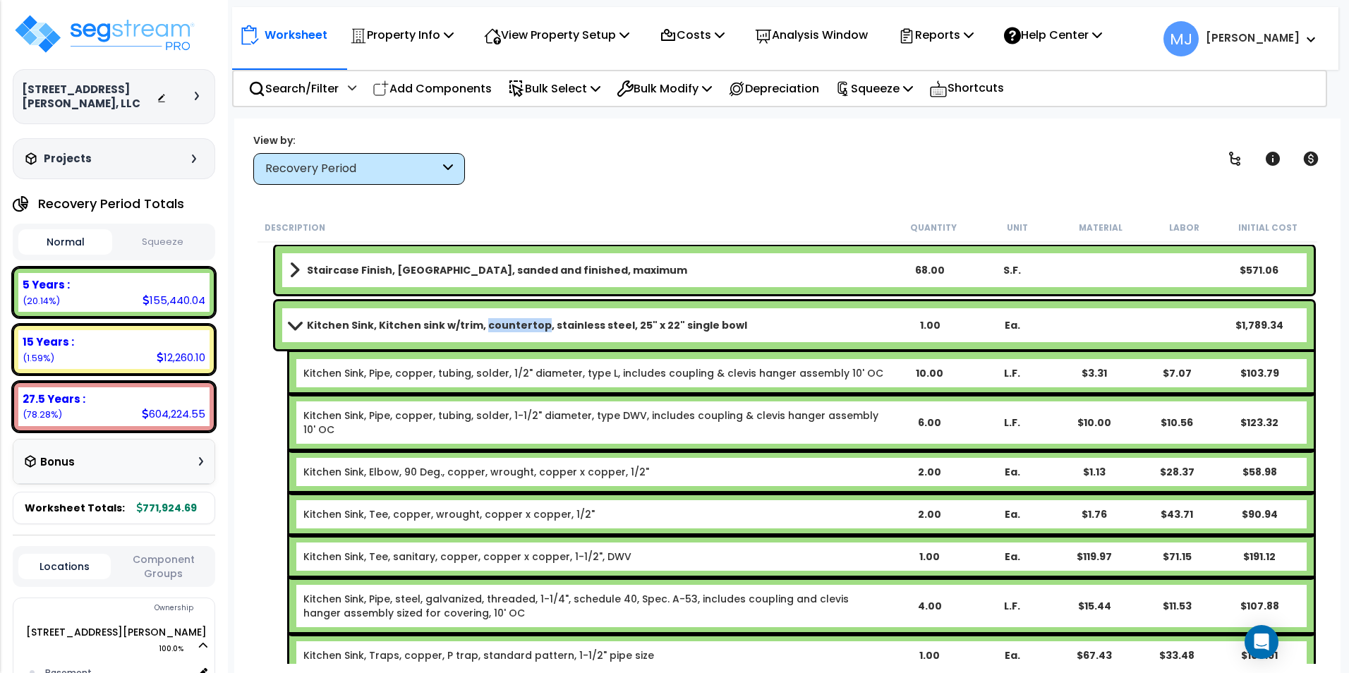
click at [518, 331] on b "Kitchen Sink, Kitchen sink w/trim, countertop, stainless steel, 25" x 22" singl…" at bounding box center [527, 325] width 440 height 14
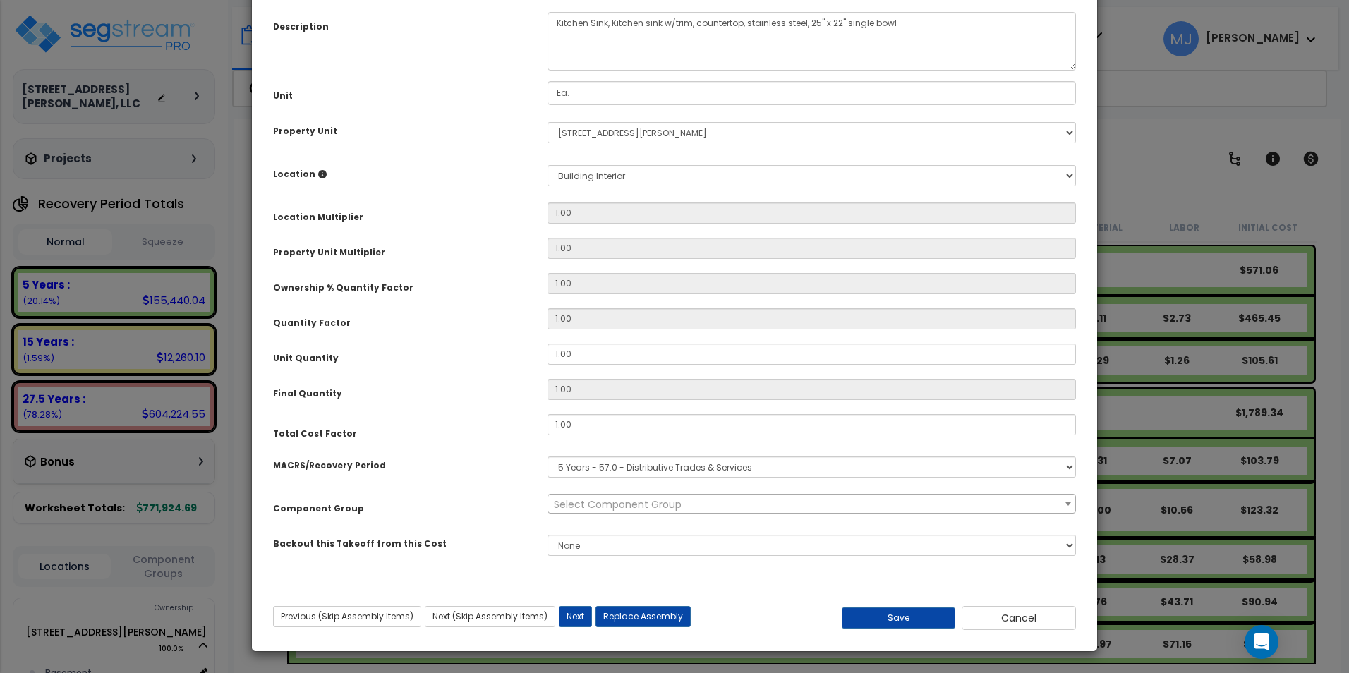
scroll to position [0, 0]
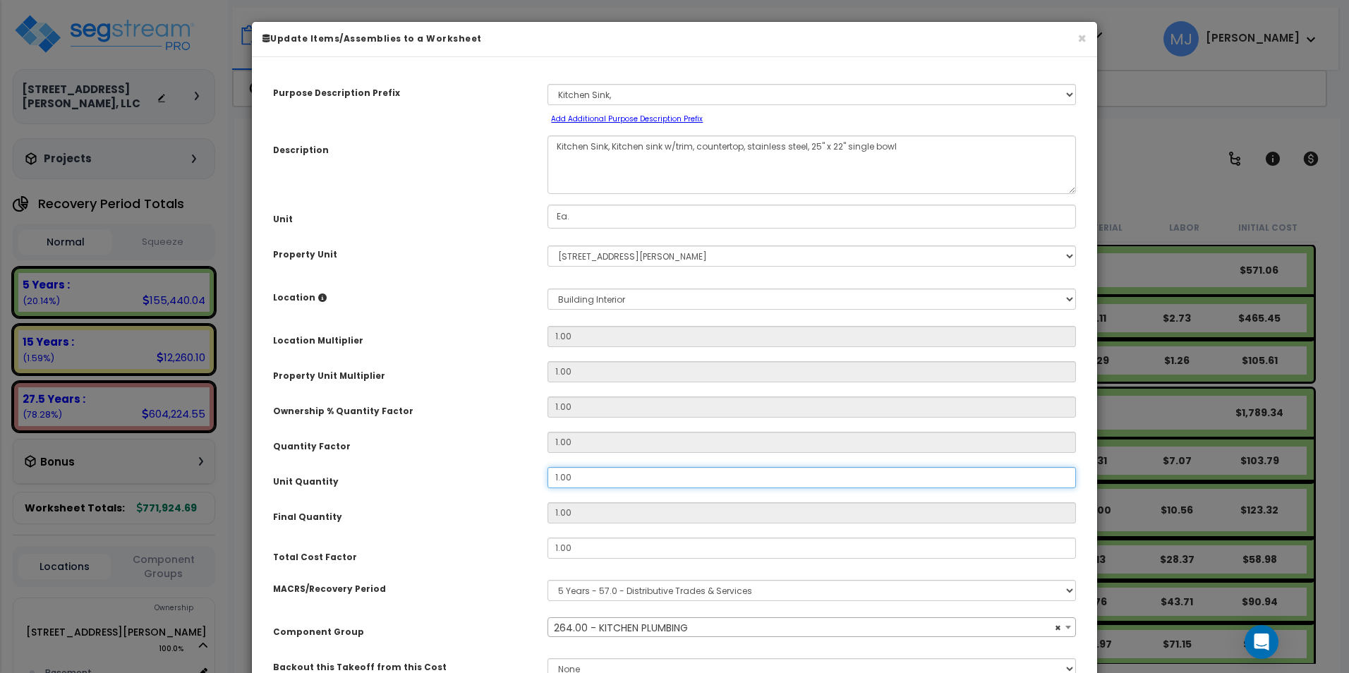
drag, startPoint x: 583, startPoint y: 473, endPoint x: 536, endPoint y: 468, distance: 47.5
click at [537, 468] on div "1.00" at bounding box center [811, 477] width 549 height 21
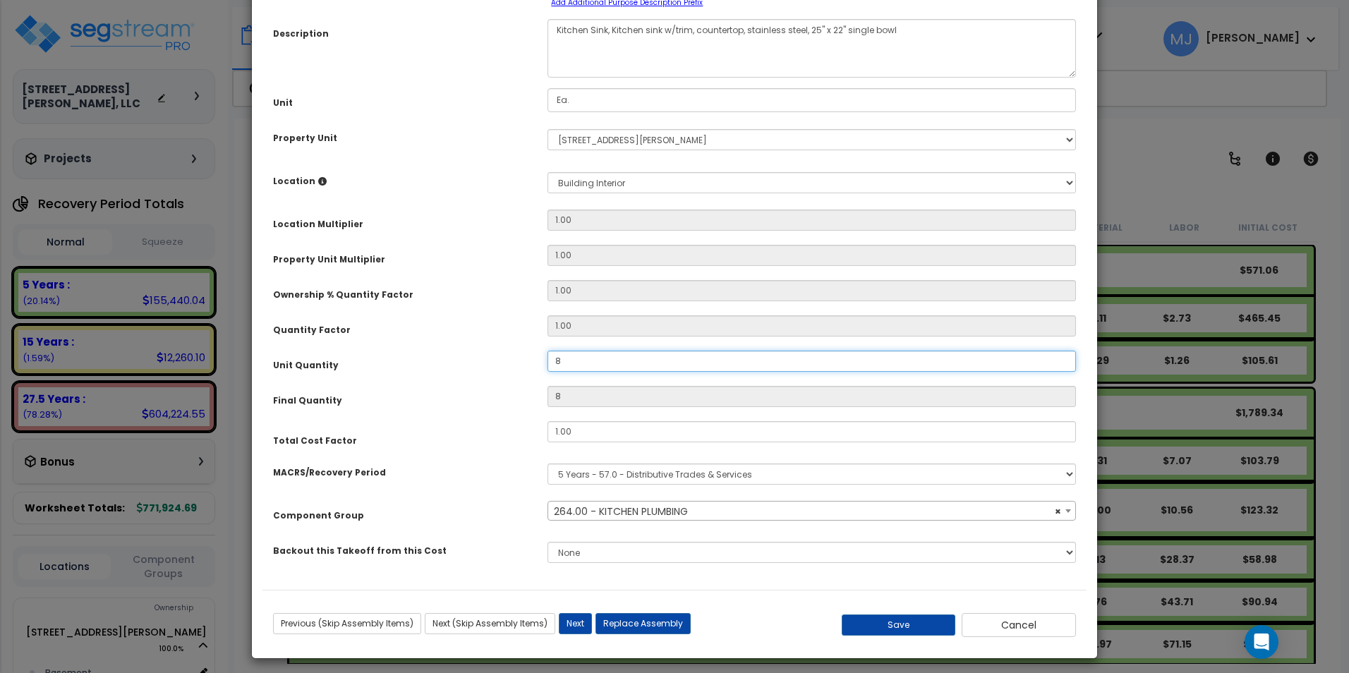
scroll to position [123, 0]
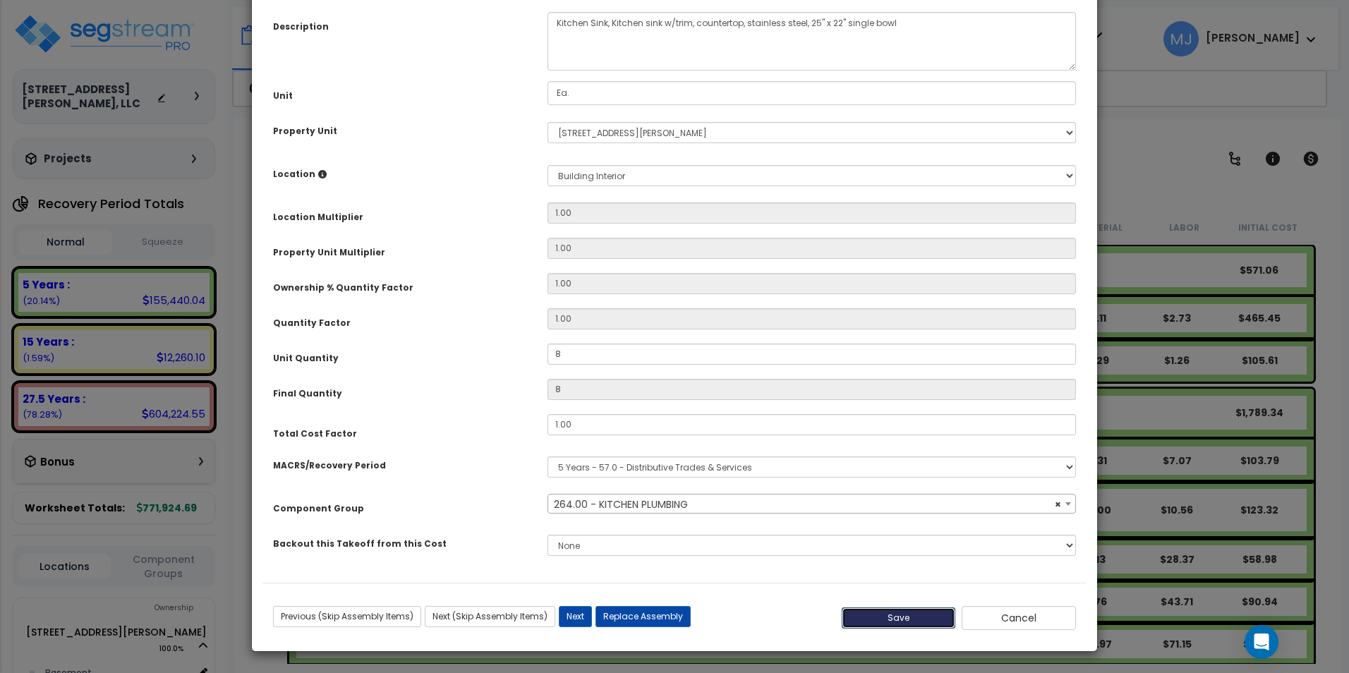
click at [869, 614] on button "Save" at bounding box center [898, 617] width 114 height 21
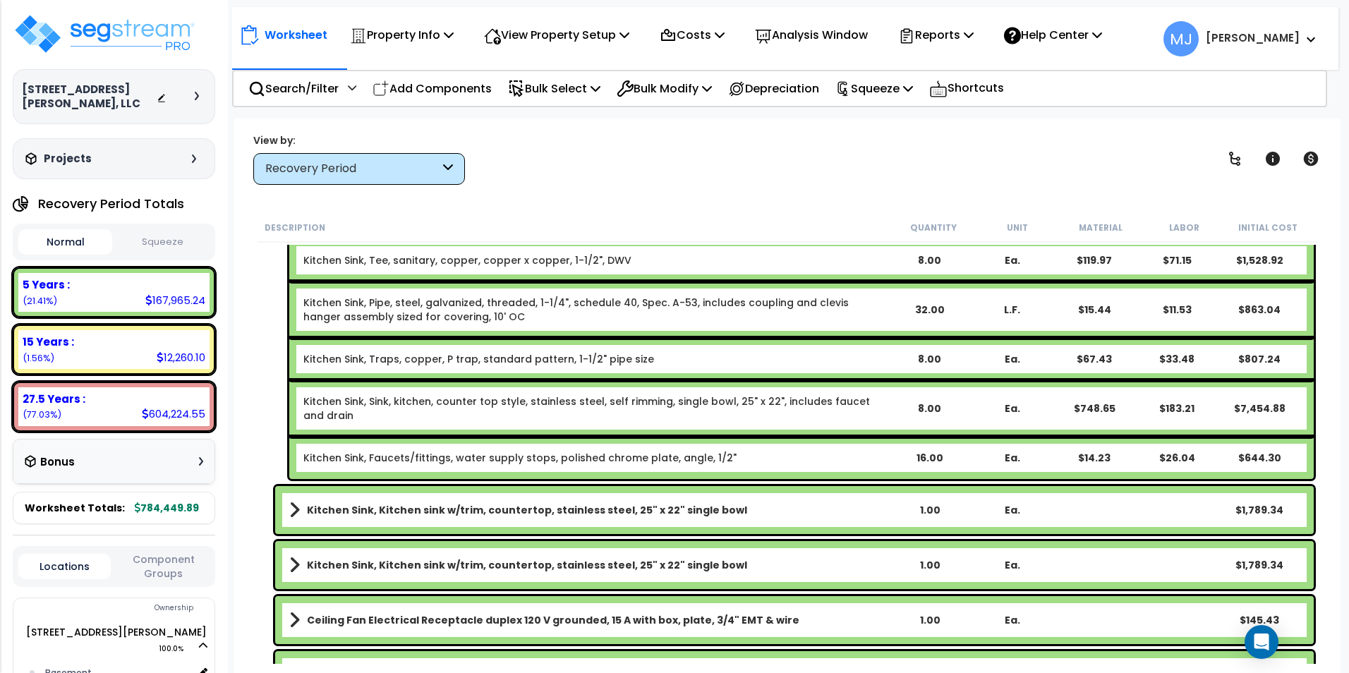
scroll to position [3386, 0]
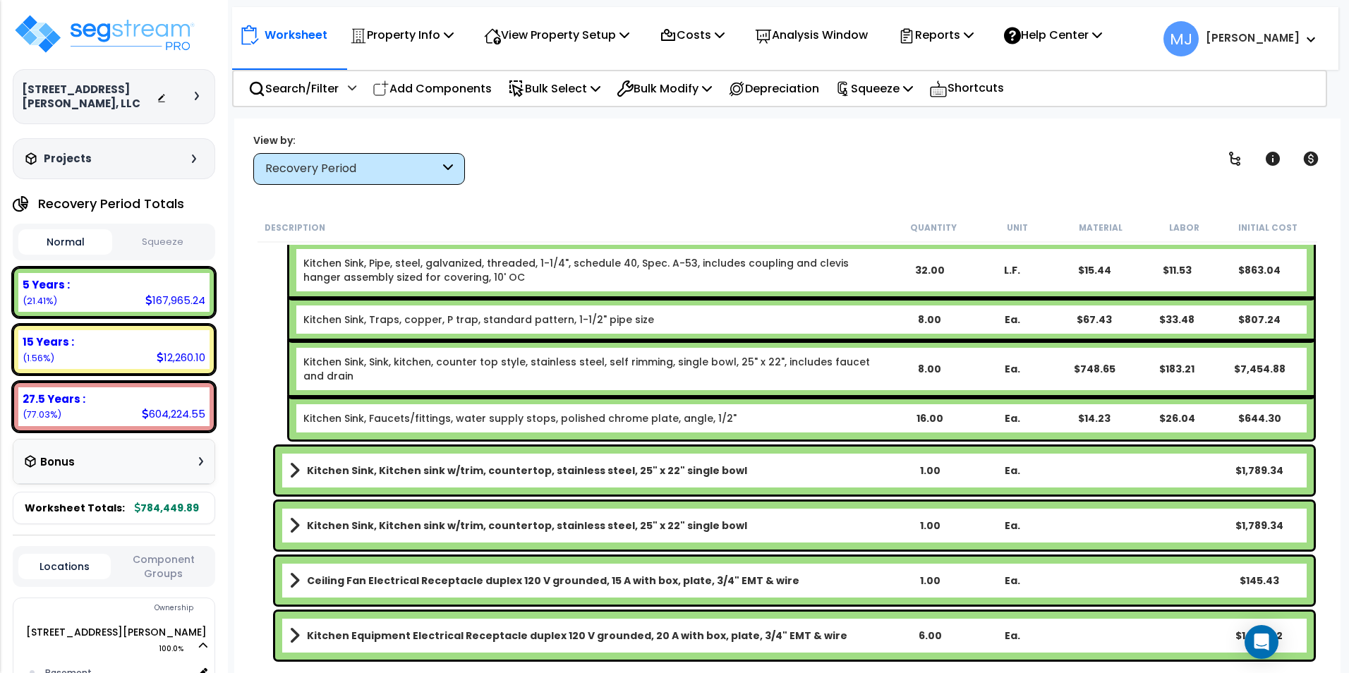
click at [521, 468] on b "Kitchen Sink, Kitchen sink w/trim, countertop, stainless steel, 25" x 22" singl…" at bounding box center [527, 470] width 440 height 14
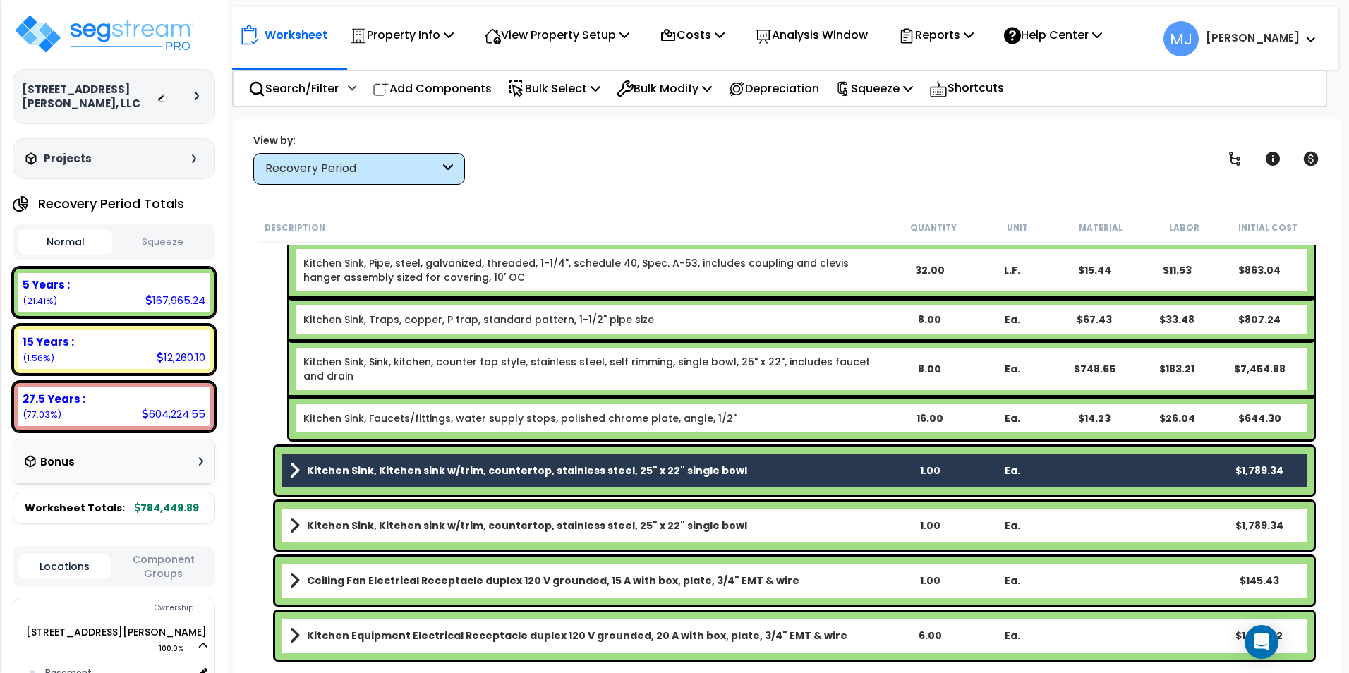
click at [511, 525] on b "Kitchen Sink, Kitchen sink w/trim, countertop, stainless steel, 25" x 22" singl…" at bounding box center [527, 525] width 440 height 14
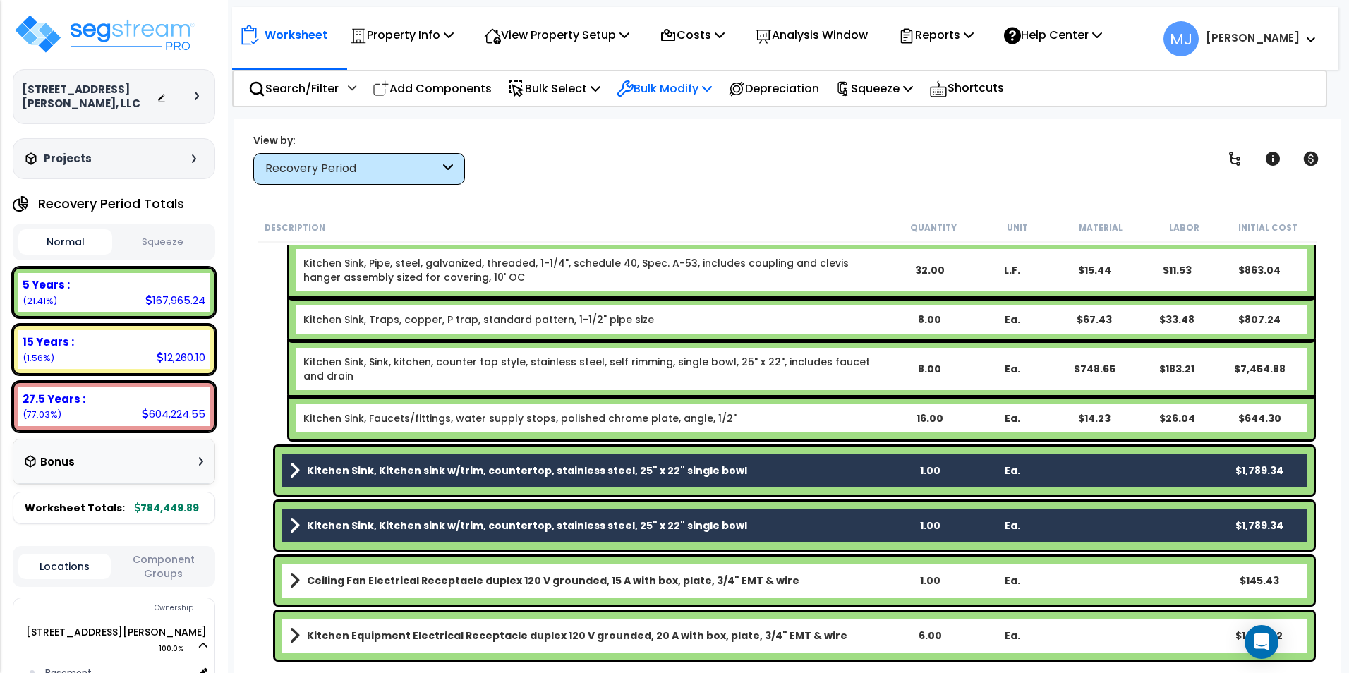
click at [652, 94] on p "Bulk Modify" at bounding box center [663, 88] width 95 height 19
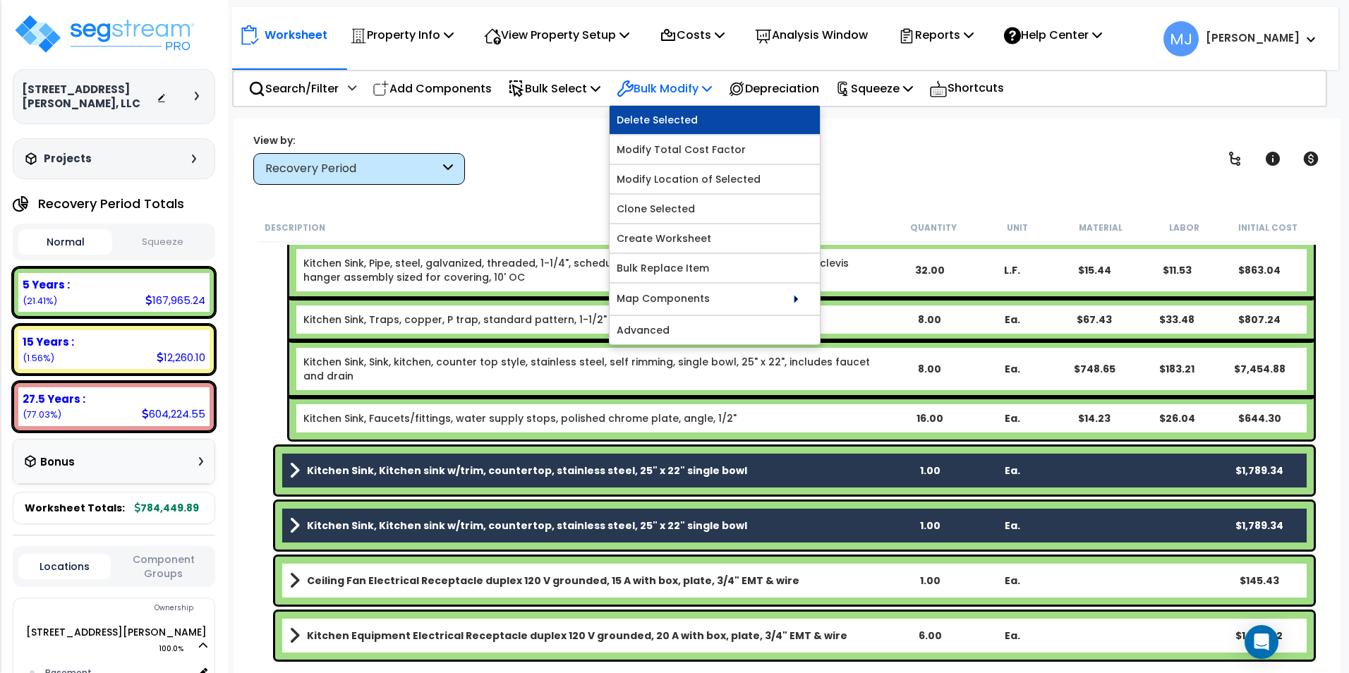
click at [666, 121] on link "Delete Selected" at bounding box center [714, 120] width 210 height 28
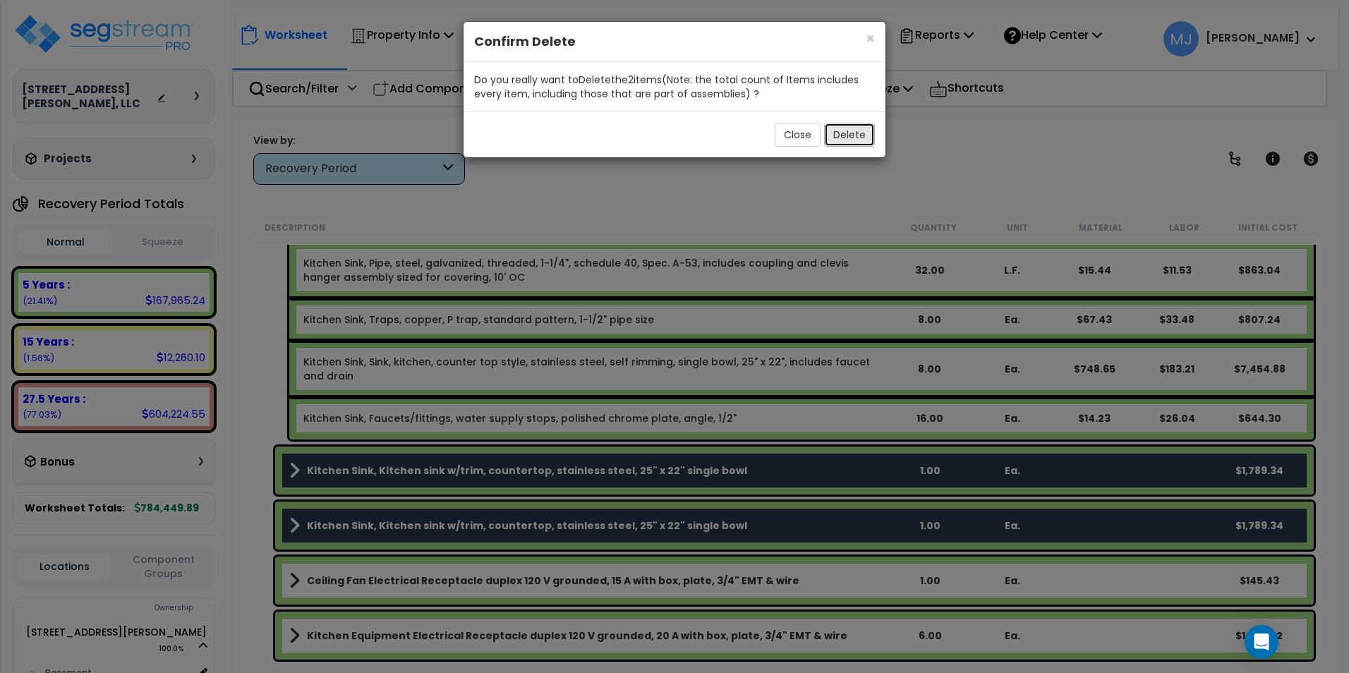
click at [844, 136] on button "Delete" at bounding box center [849, 135] width 51 height 24
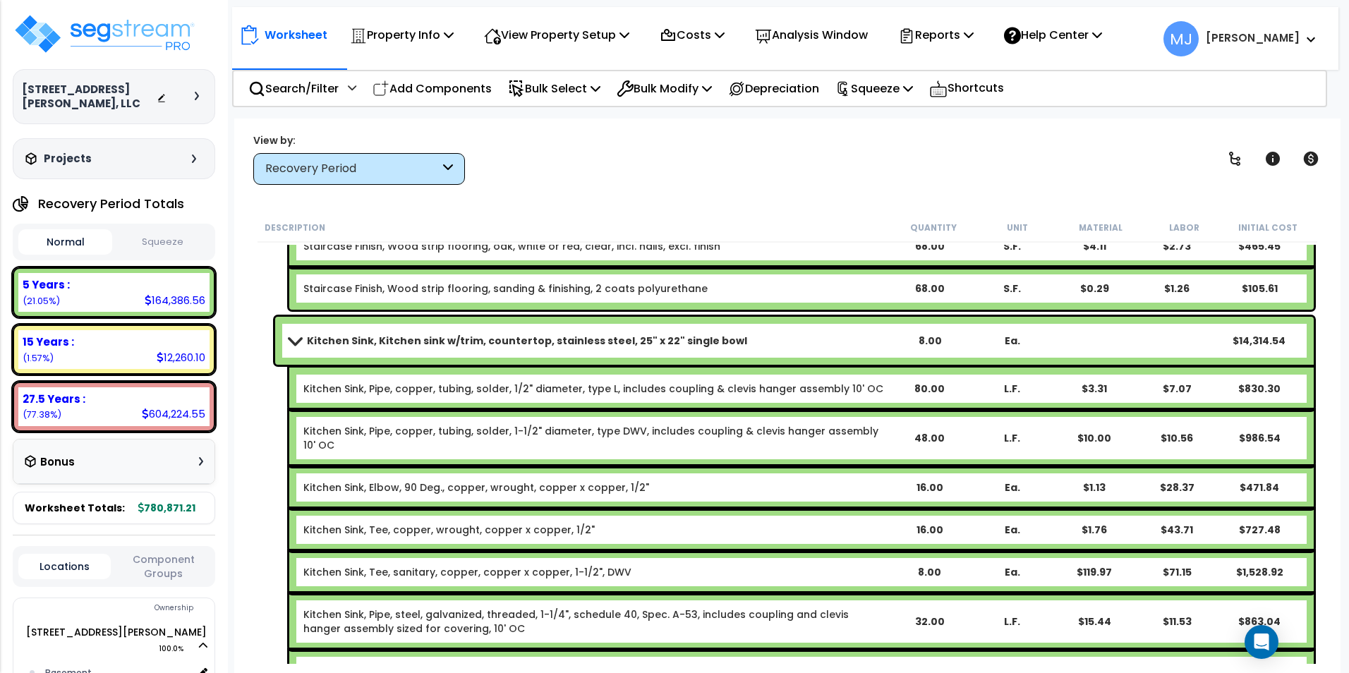
scroll to position [3033, 0]
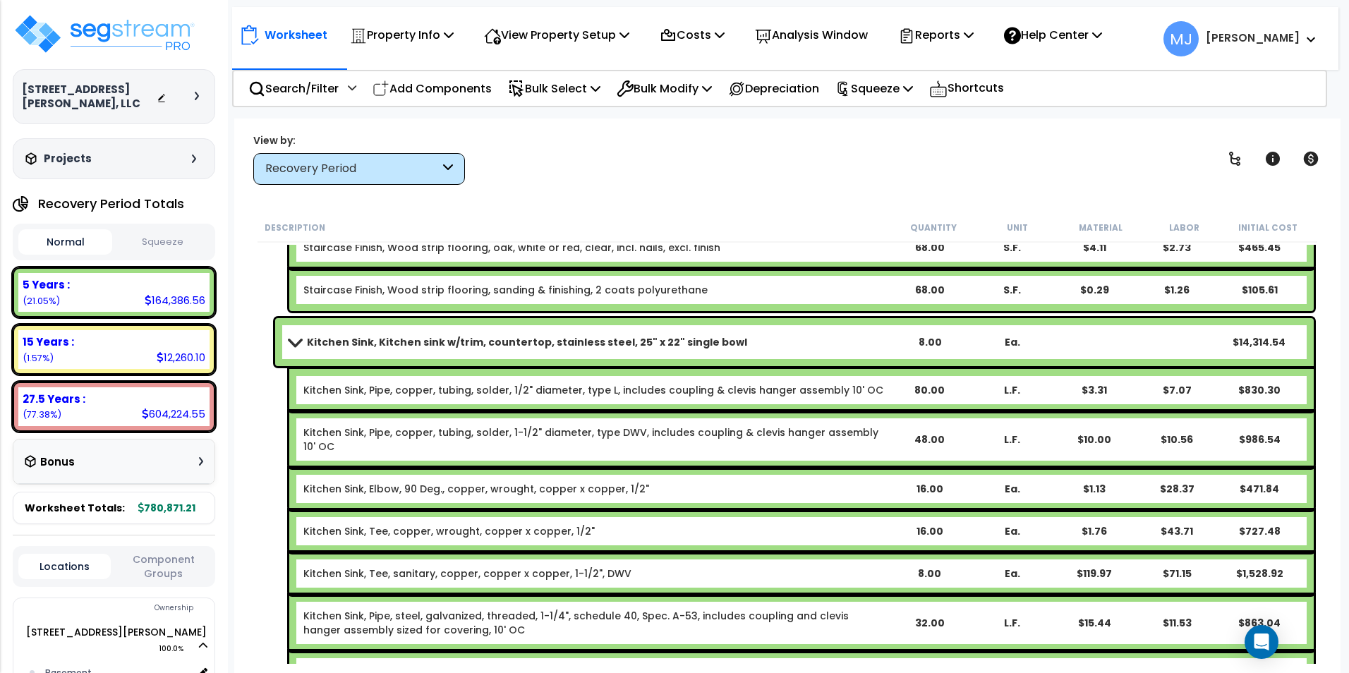
click at [298, 339] on span at bounding box center [294, 341] width 20 height 11
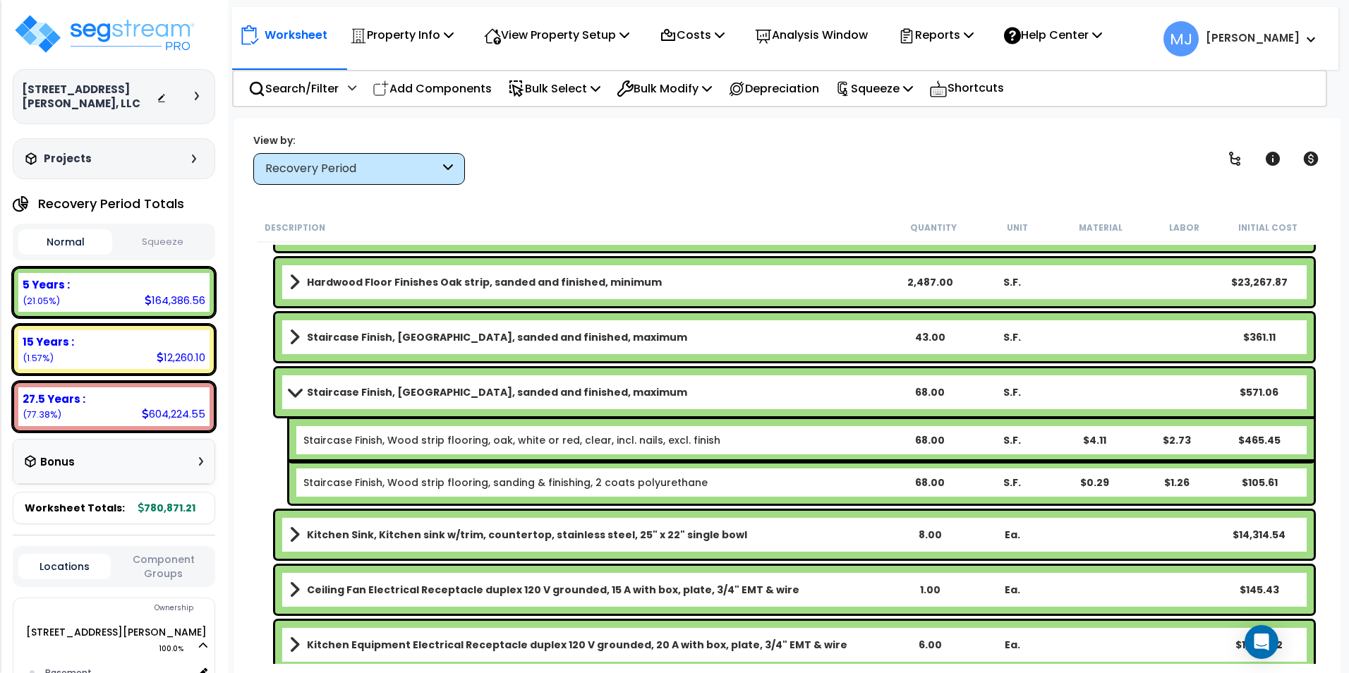
scroll to position [2821, 0]
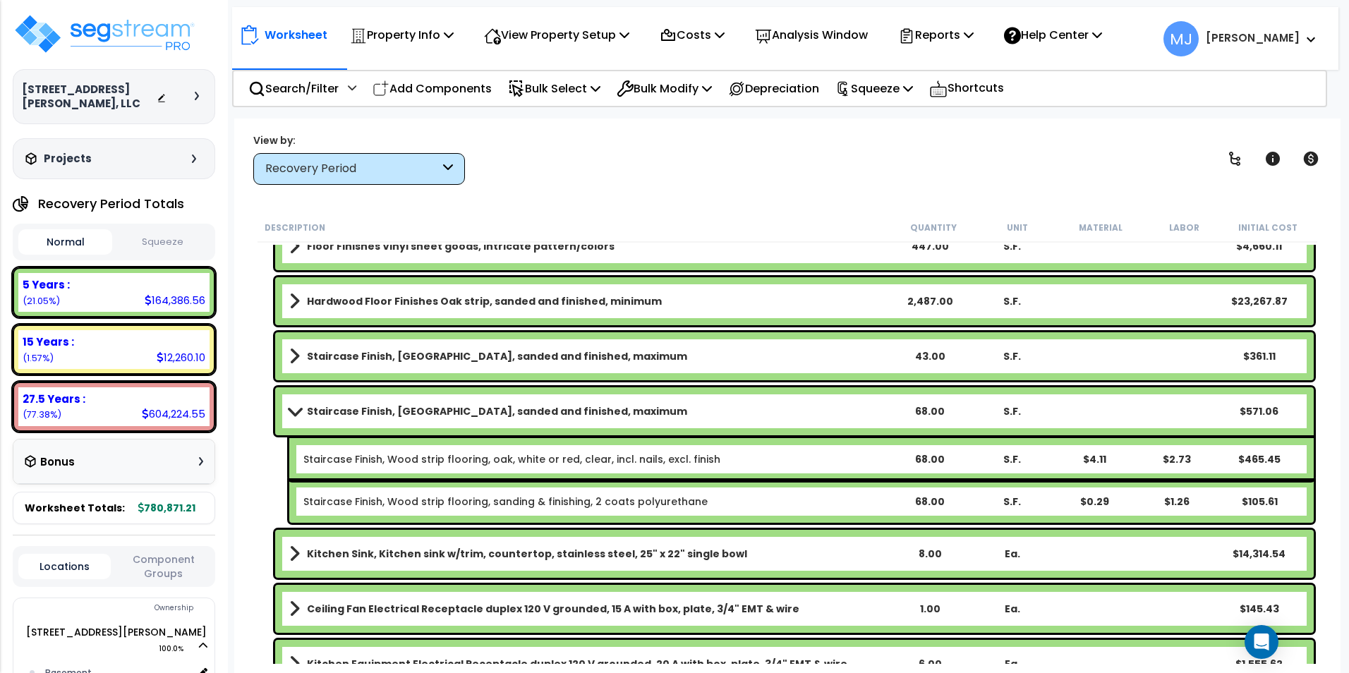
click at [291, 408] on span at bounding box center [294, 411] width 20 height 11
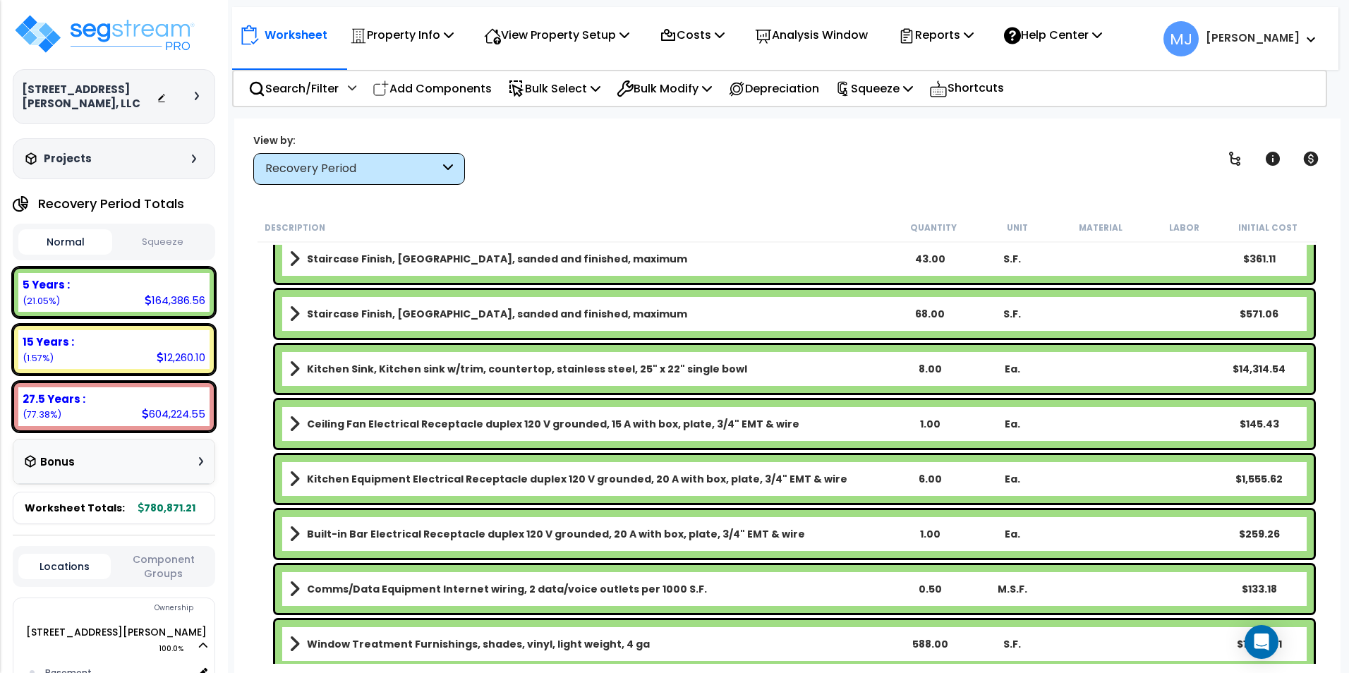
scroll to position [2962, 0]
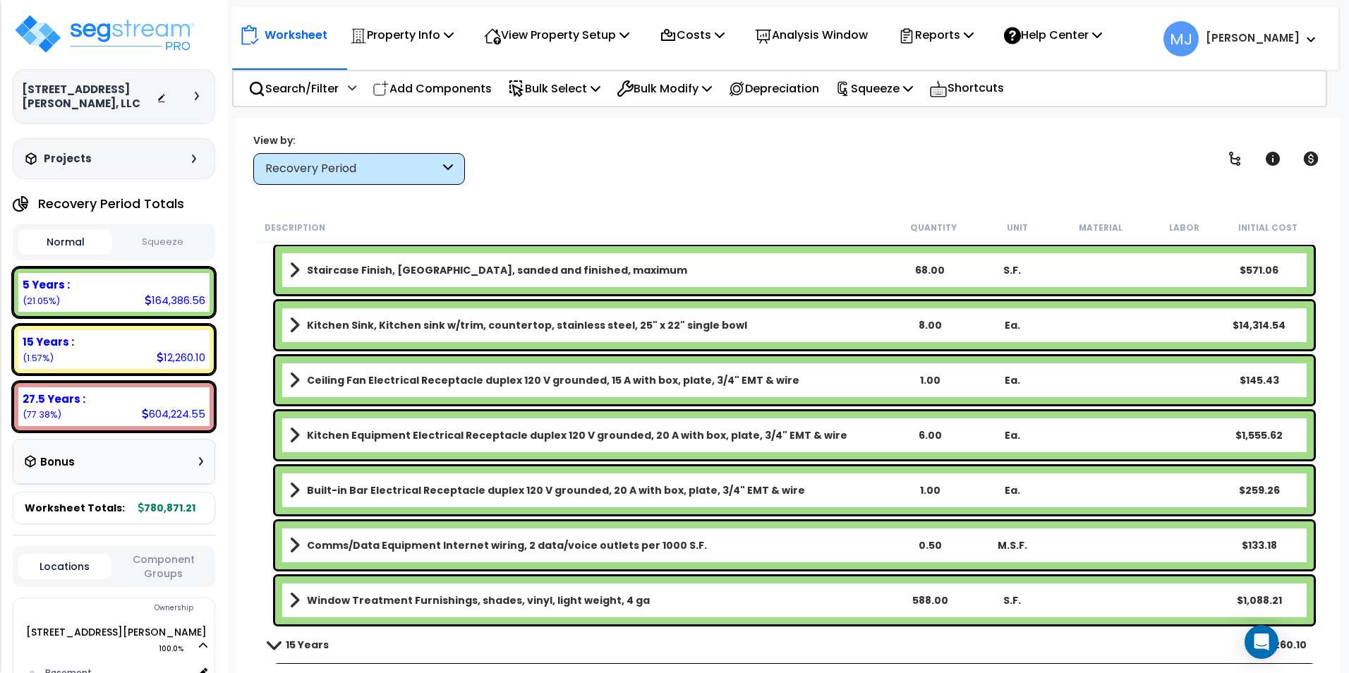
click at [562, 434] on b "Kitchen Equipment Electrical Receptacle duplex 120 V grounded, 20 A with box, p…" at bounding box center [577, 435] width 540 height 14
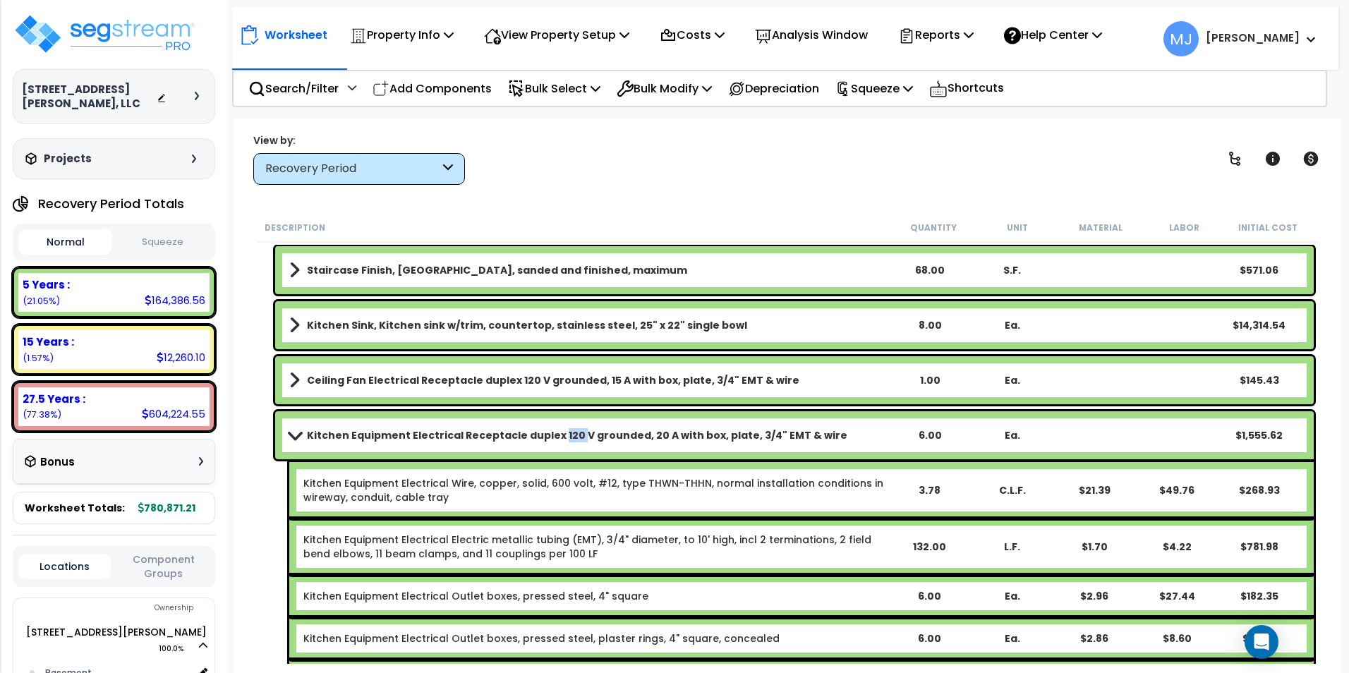
click at [562, 434] on b "Kitchen Equipment Electrical Receptacle duplex 120 V grounded, 20 A with box, p…" at bounding box center [577, 435] width 540 height 14
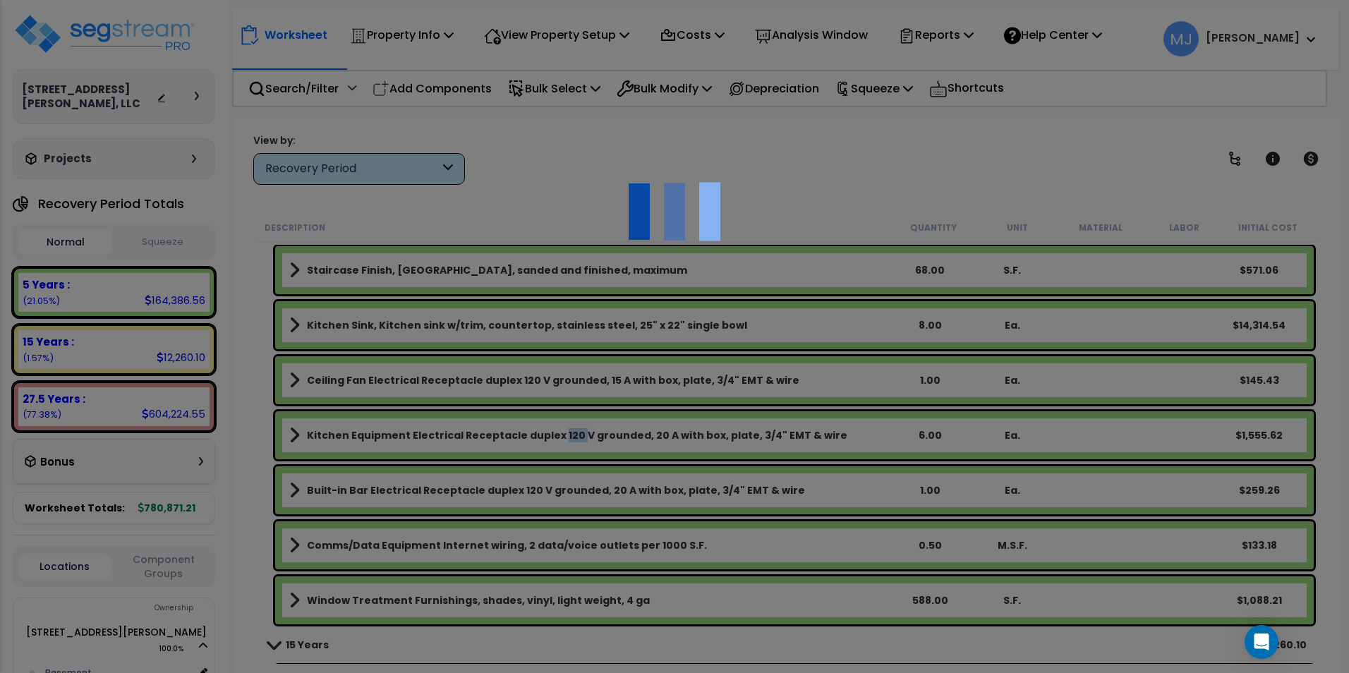
scroll to position [0, 0]
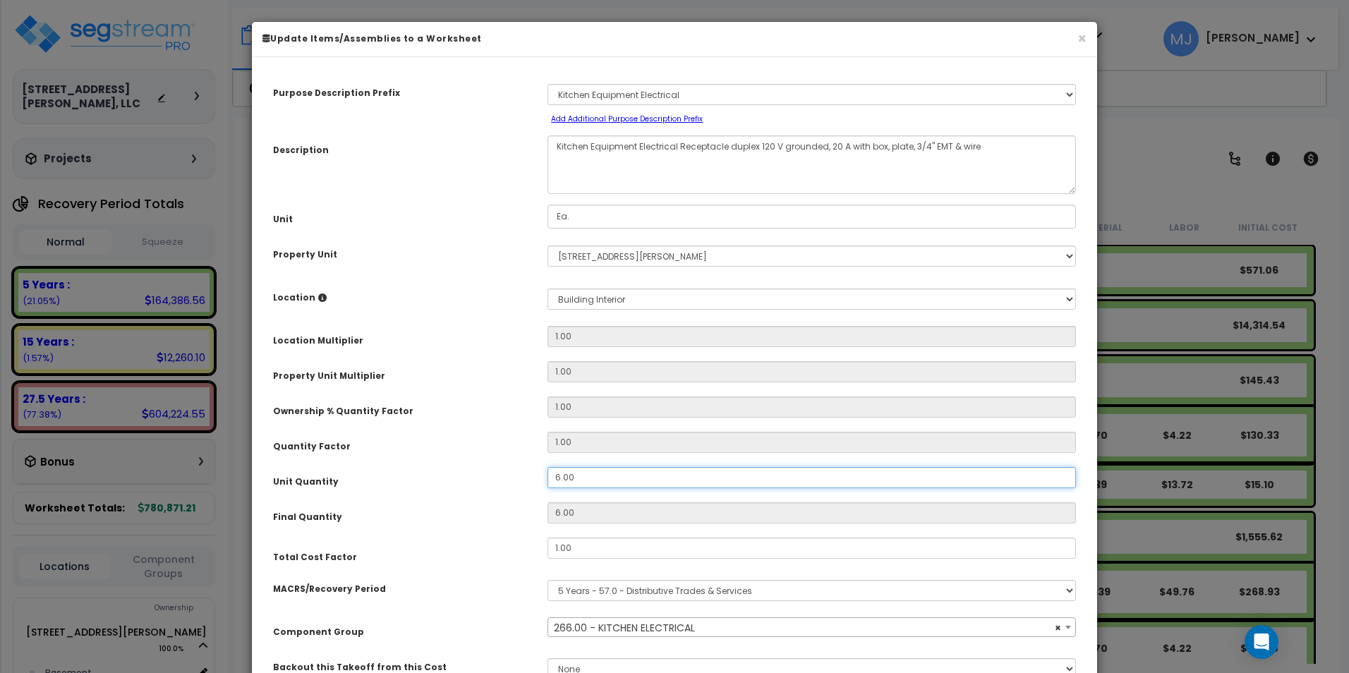
drag, startPoint x: 562, startPoint y: 434, endPoint x: 551, endPoint y: 477, distance: 43.8
click at [551, 477] on input "6.00" at bounding box center [811, 477] width 528 height 21
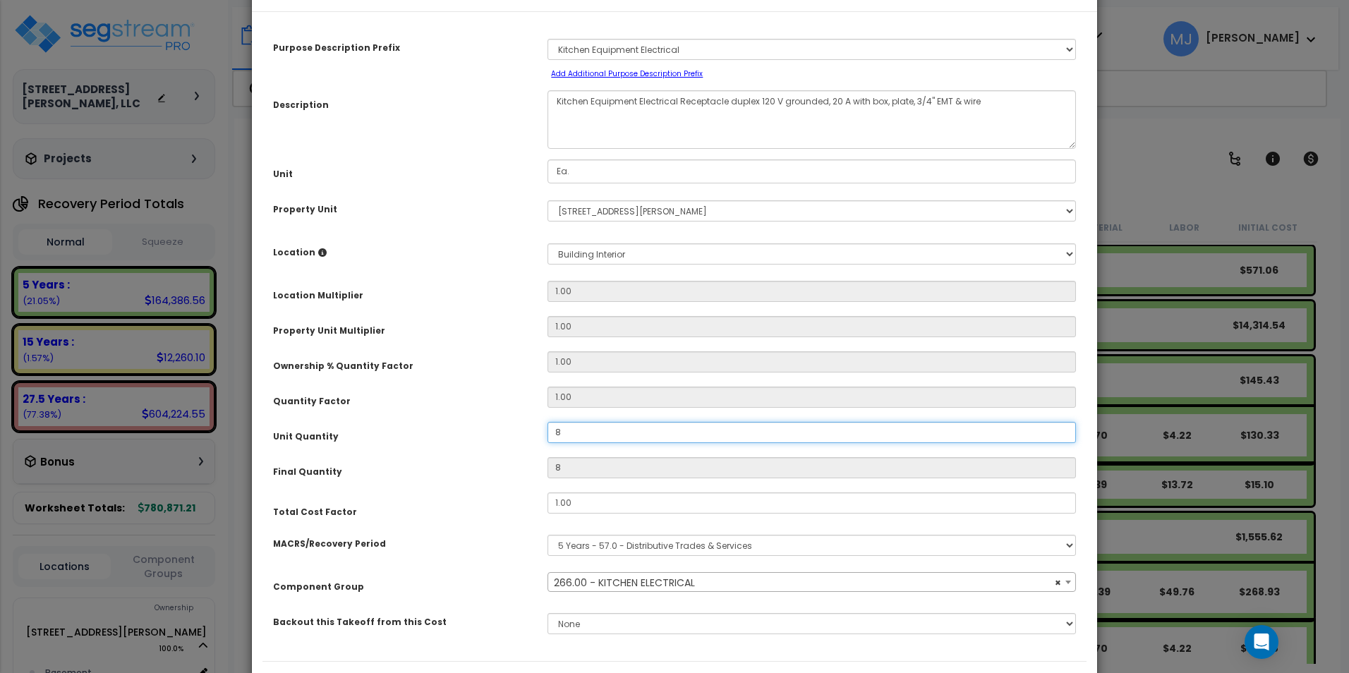
scroll to position [123, 0]
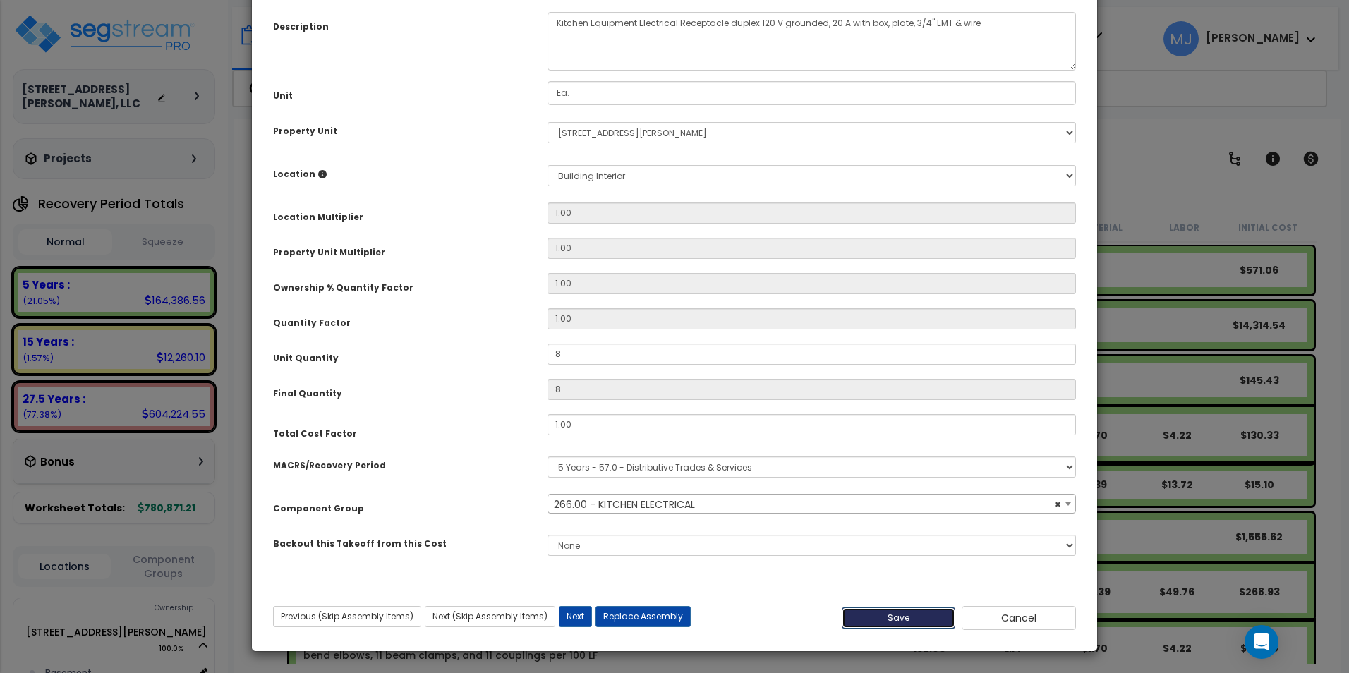
click at [896, 614] on button "Save" at bounding box center [898, 617] width 114 height 21
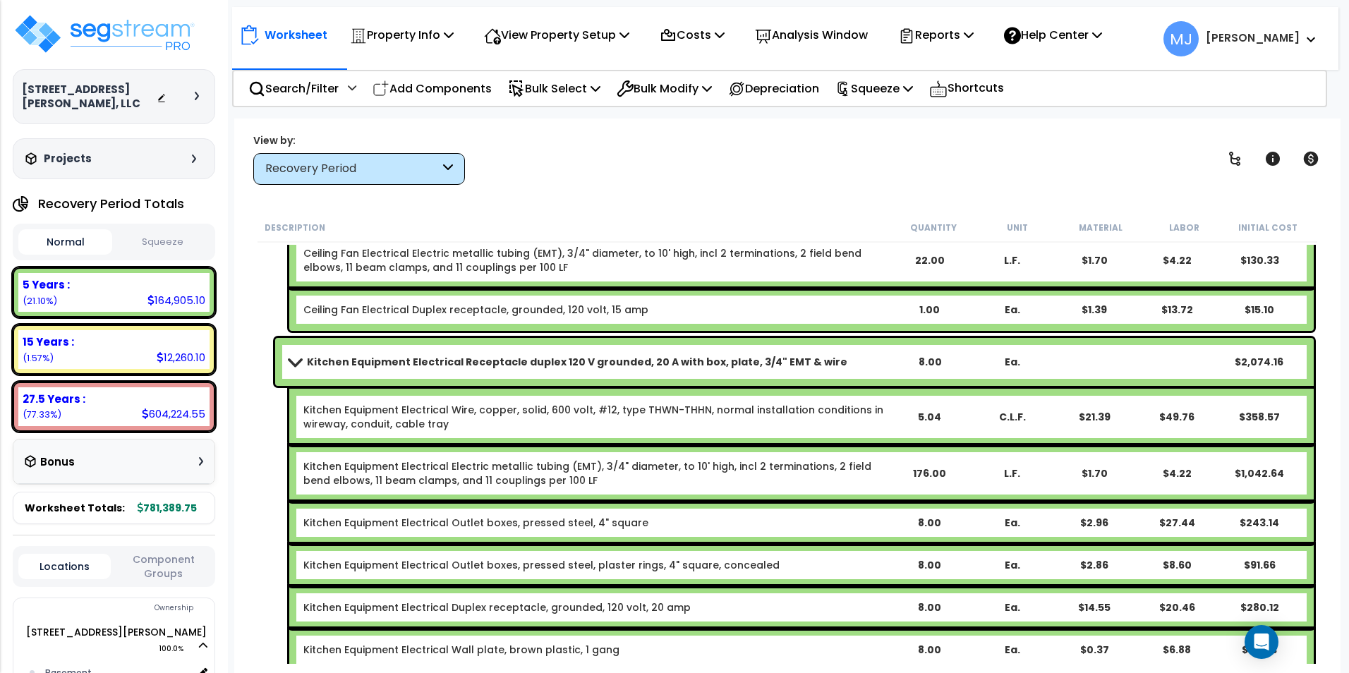
scroll to position [3103, 0]
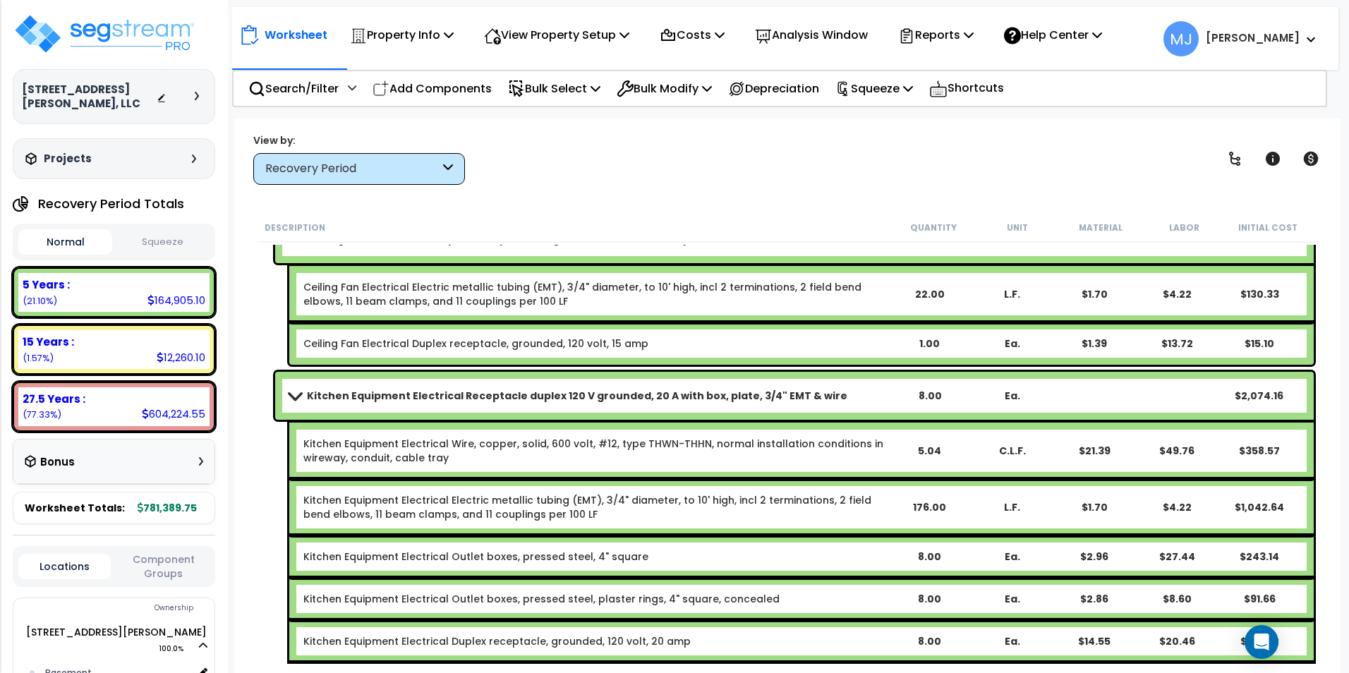
click at [293, 400] on span at bounding box center [294, 395] width 20 height 11
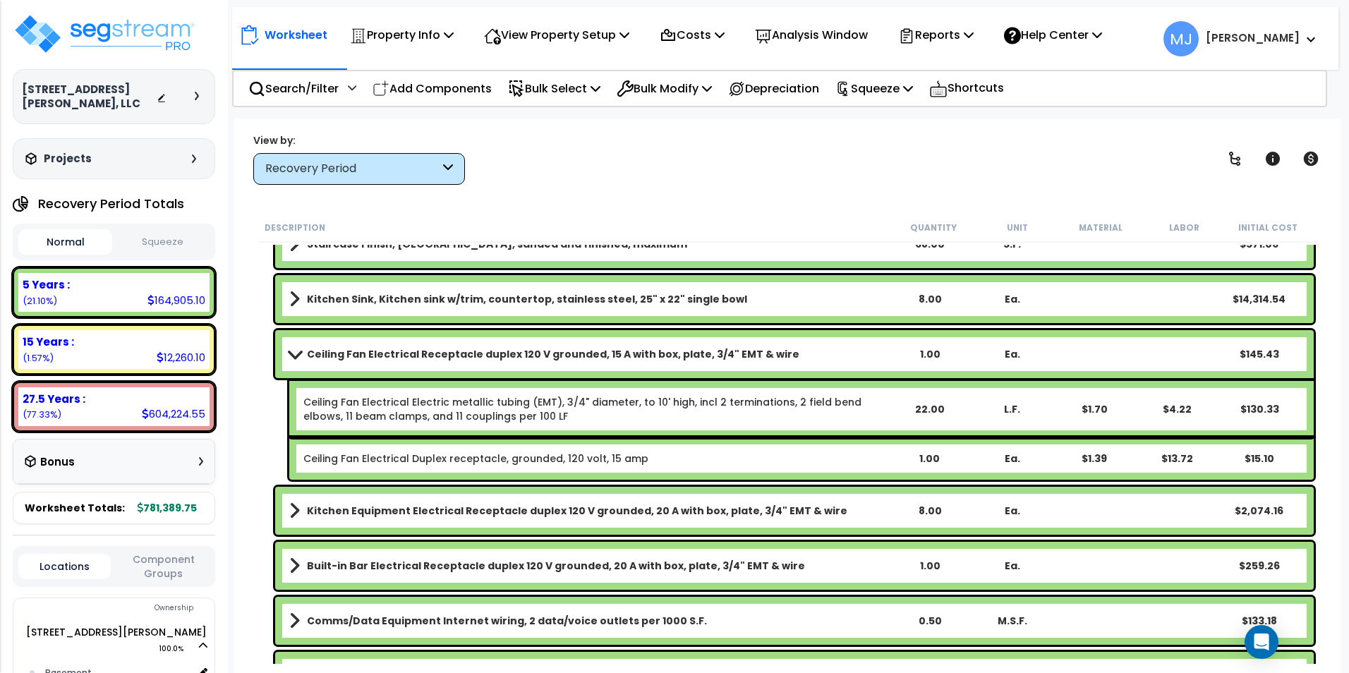
scroll to position [2962, 0]
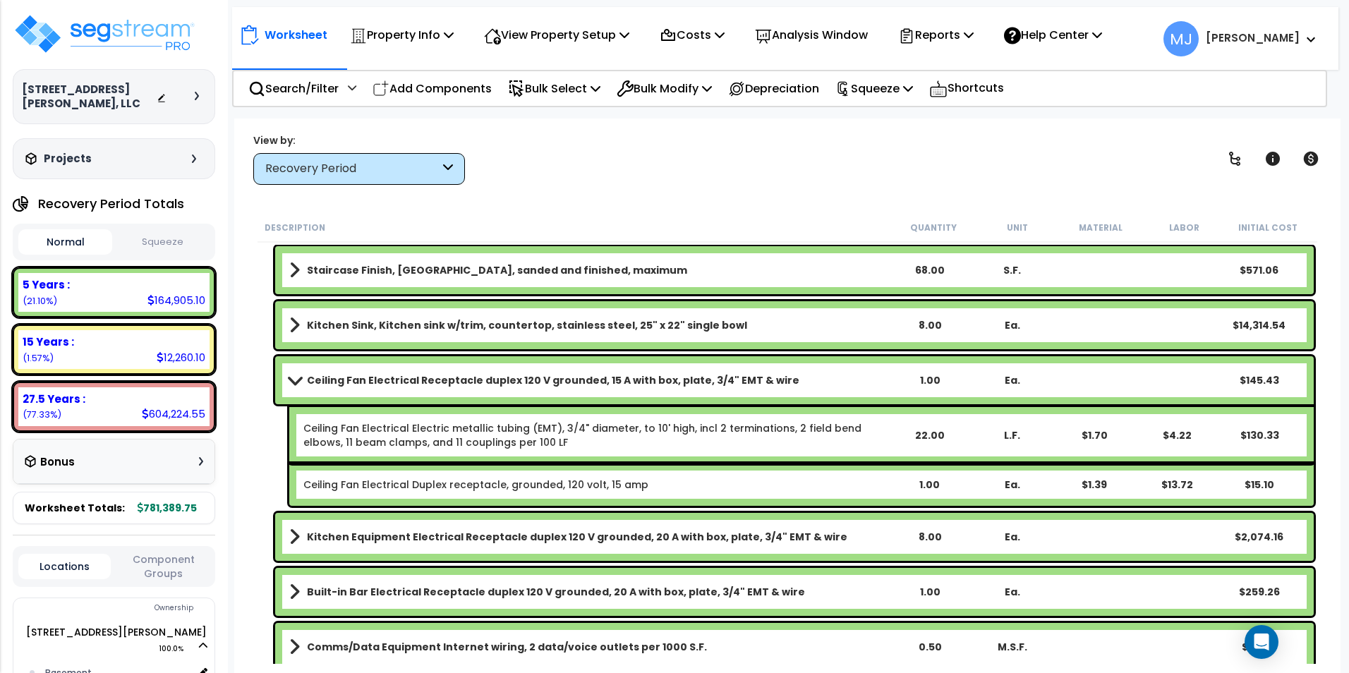
click at [291, 382] on span at bounding box center [294, 380] width 20 height 11
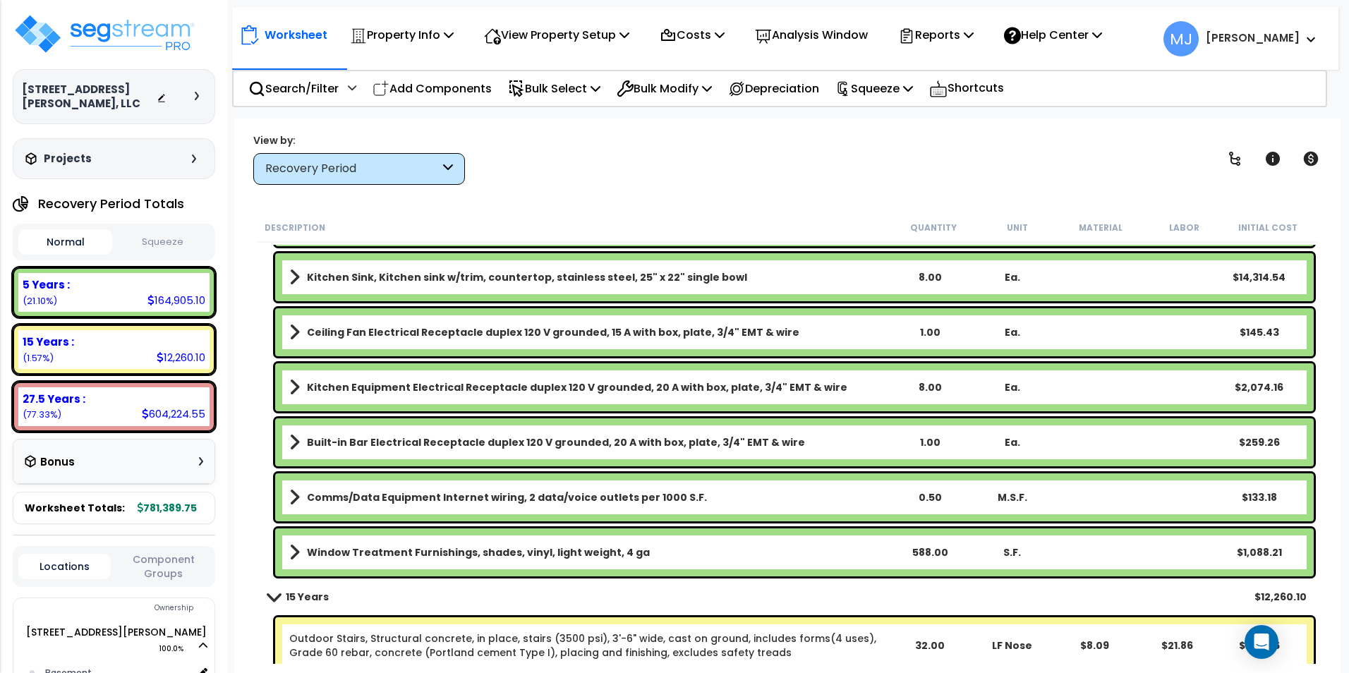
scroll to position [3033, 0]
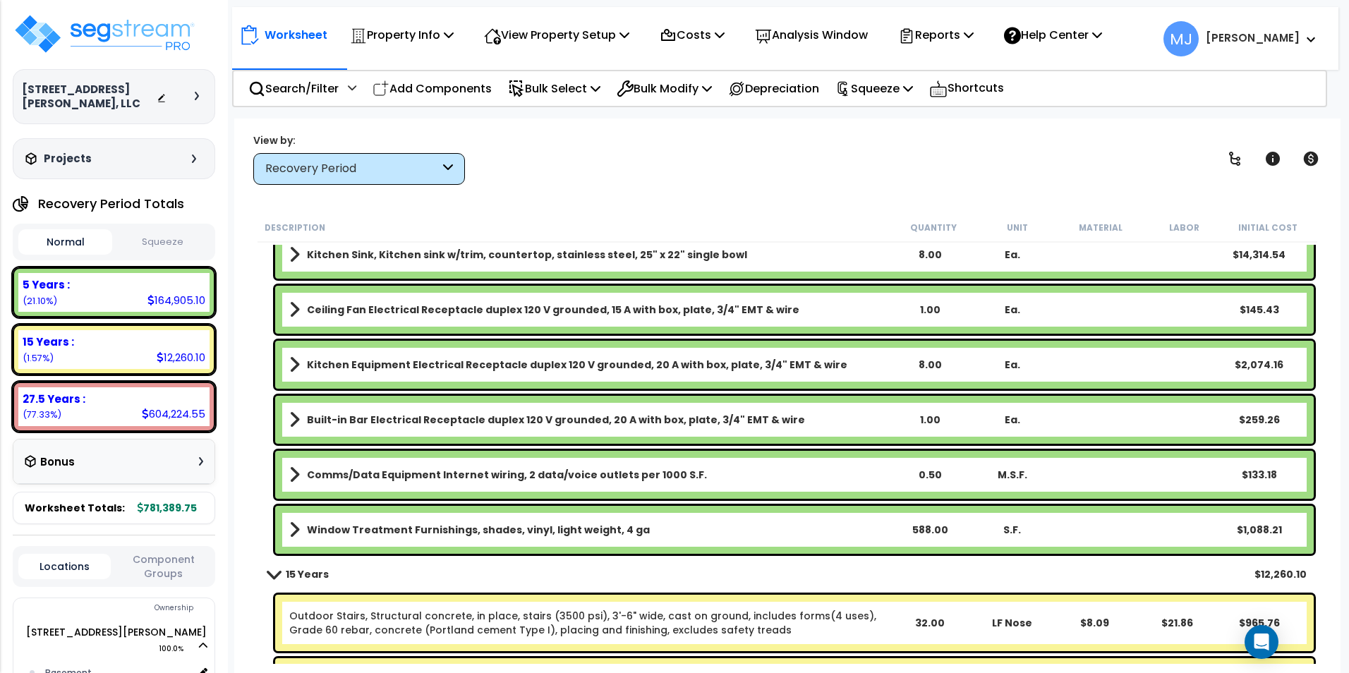
click at [493, 421] on b "Built-in Bar Electrical Receptacle duplex 120 V grounded, 20 A with box, plate,…" at bounding box center [556, 420] width 498 height 14
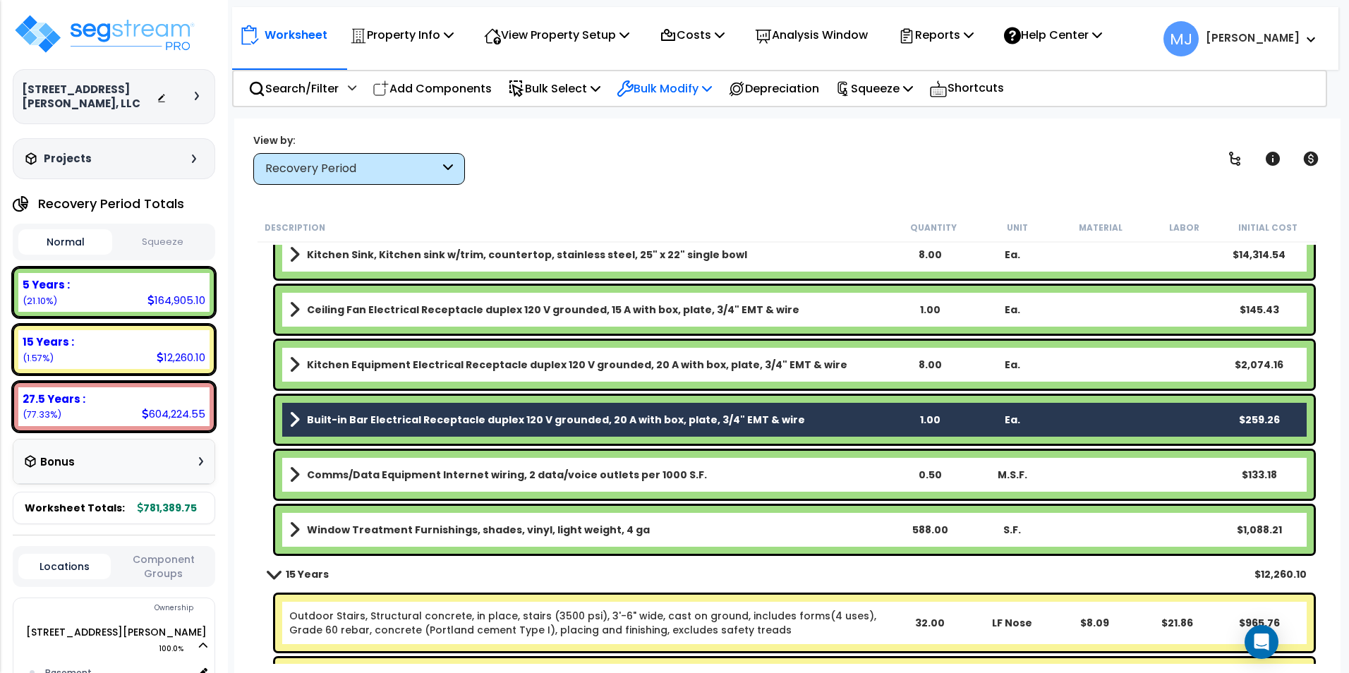
click at [659, 85] on p "Bulk Modify" at bounding box center [663, 88] width 95 height 19
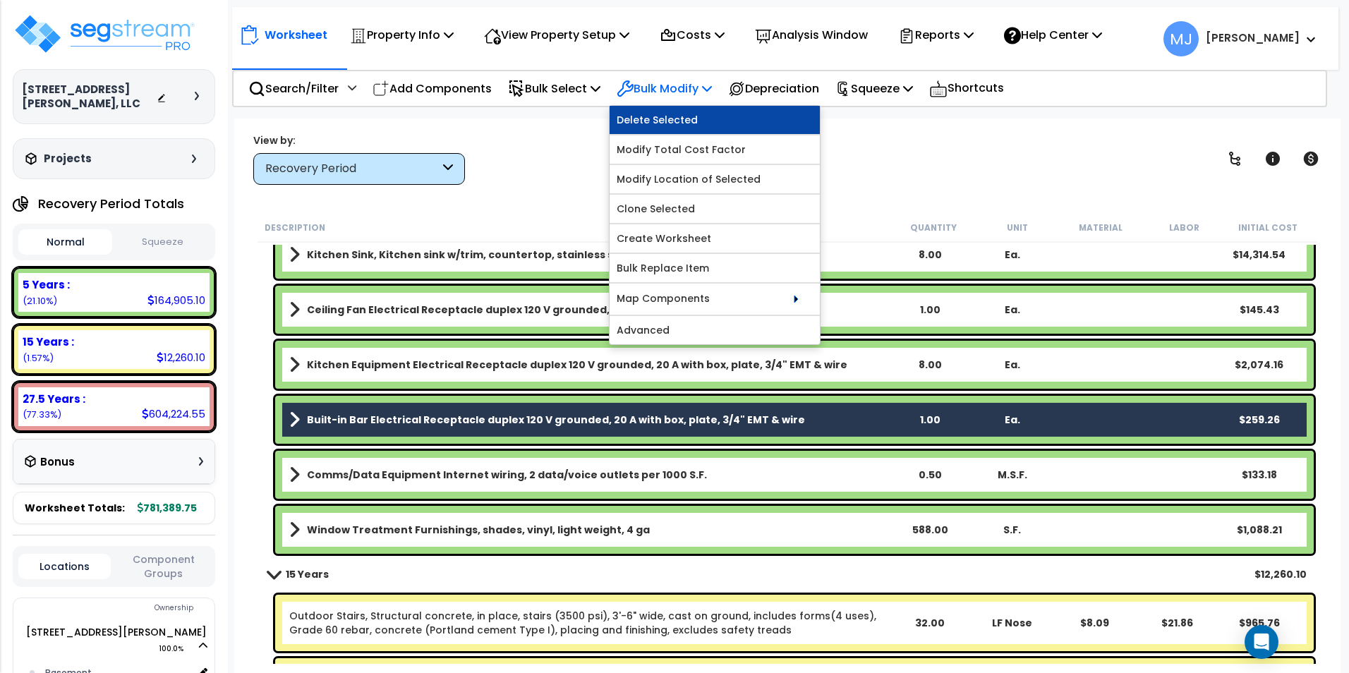
click at [670, 117] on link "Delete Selected" at bounding box center [714, 120] width 210 height 28
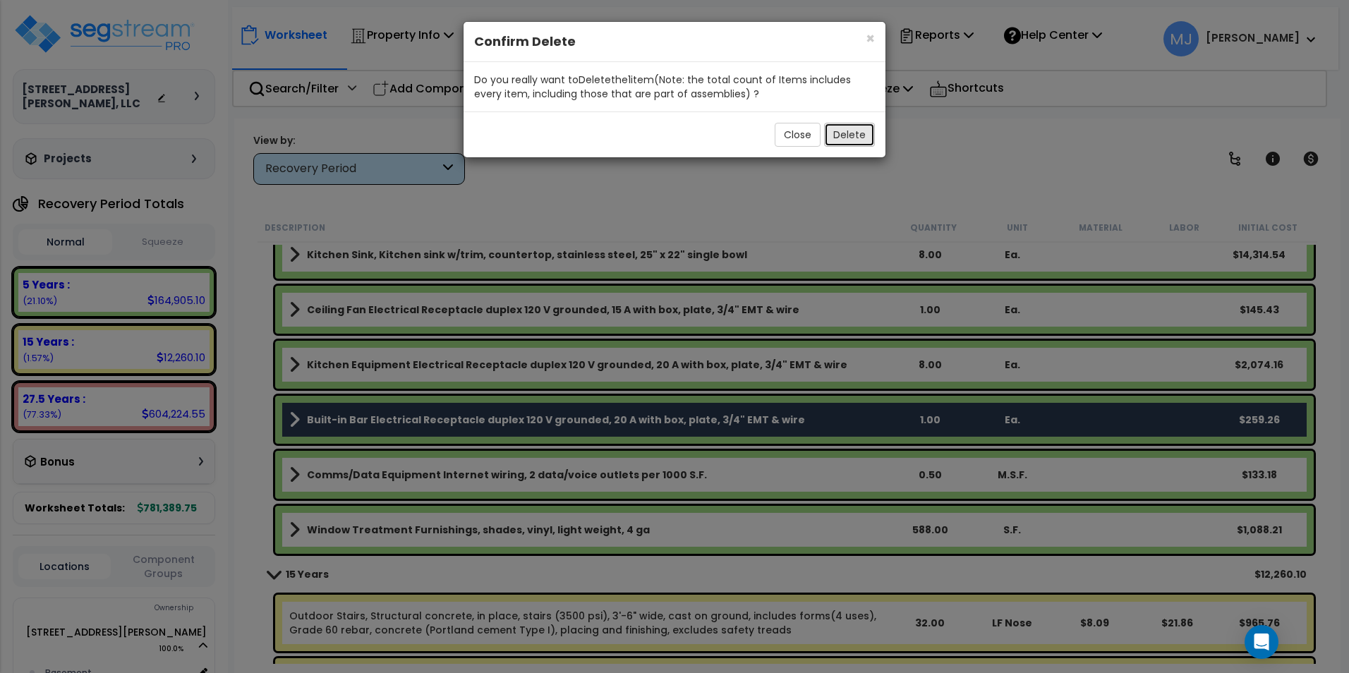
click at [850, 132] on button "Delete" at bounding box center [849, 135] width 51 height 24
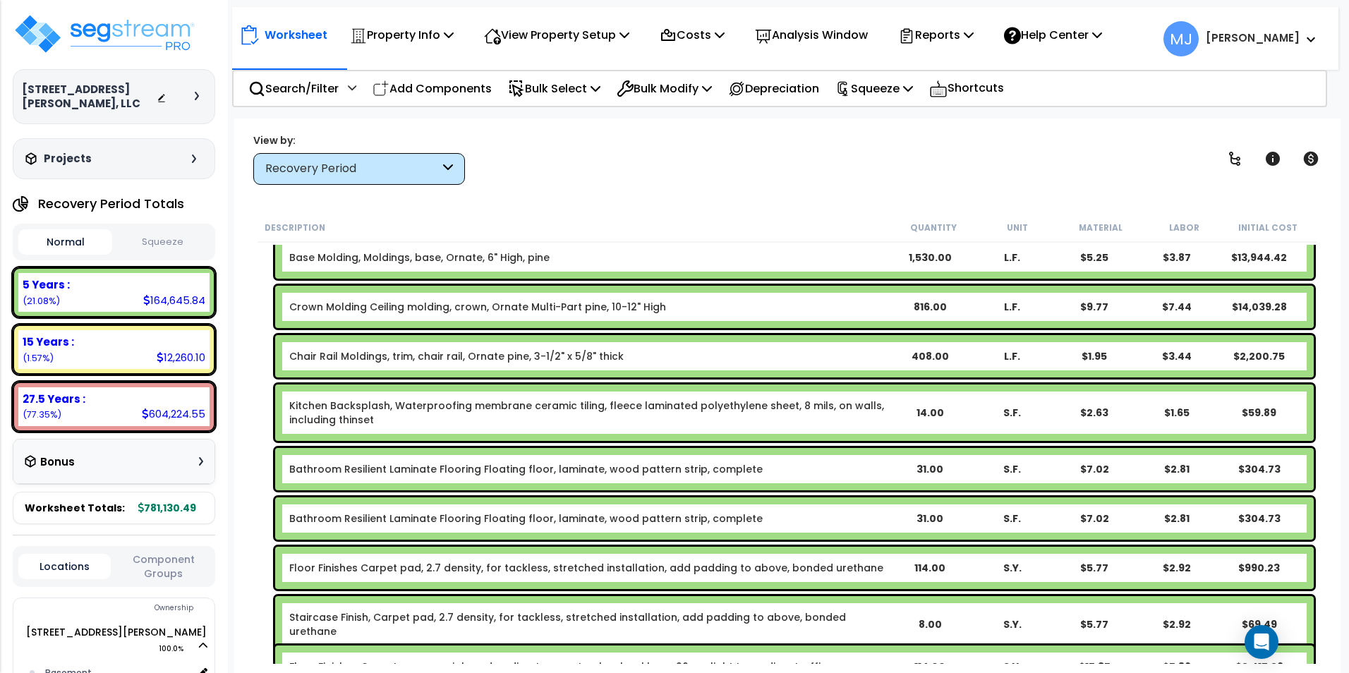
scroll to position [0, 0]
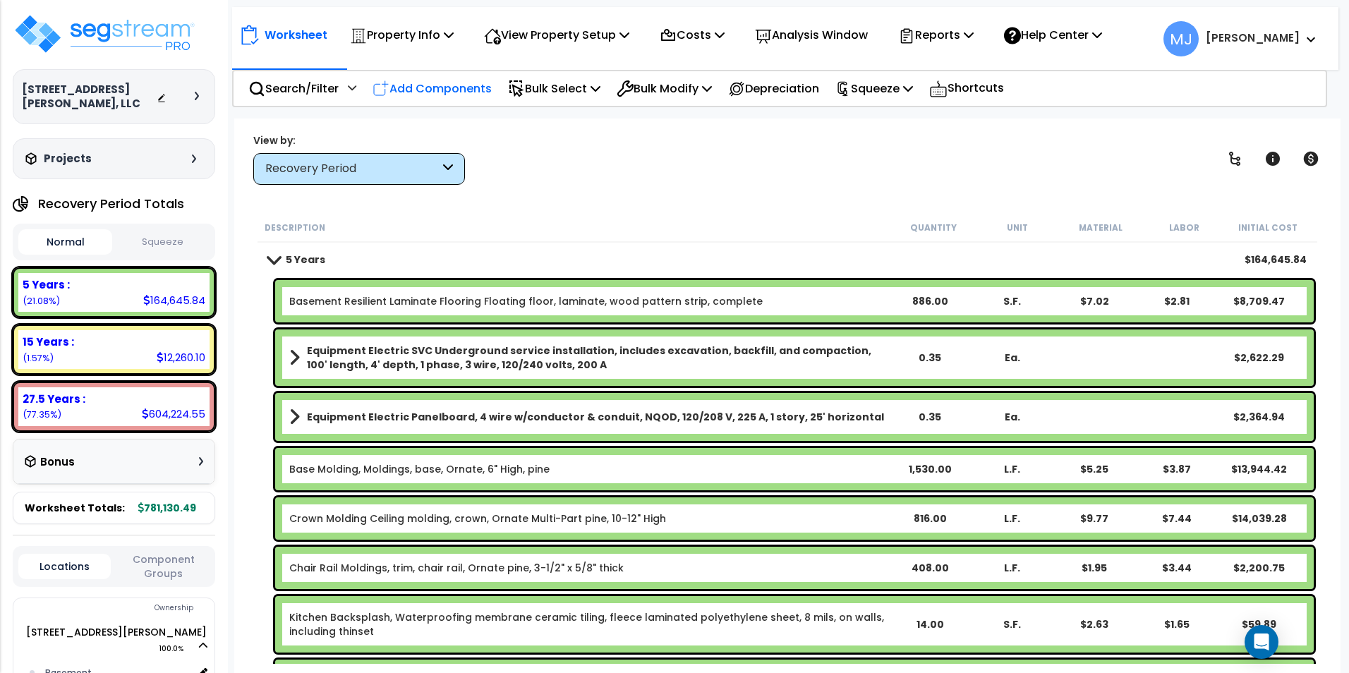
click at [456, 83] on p "Add Components" at bounding box center [431, 88] width 119 height 19
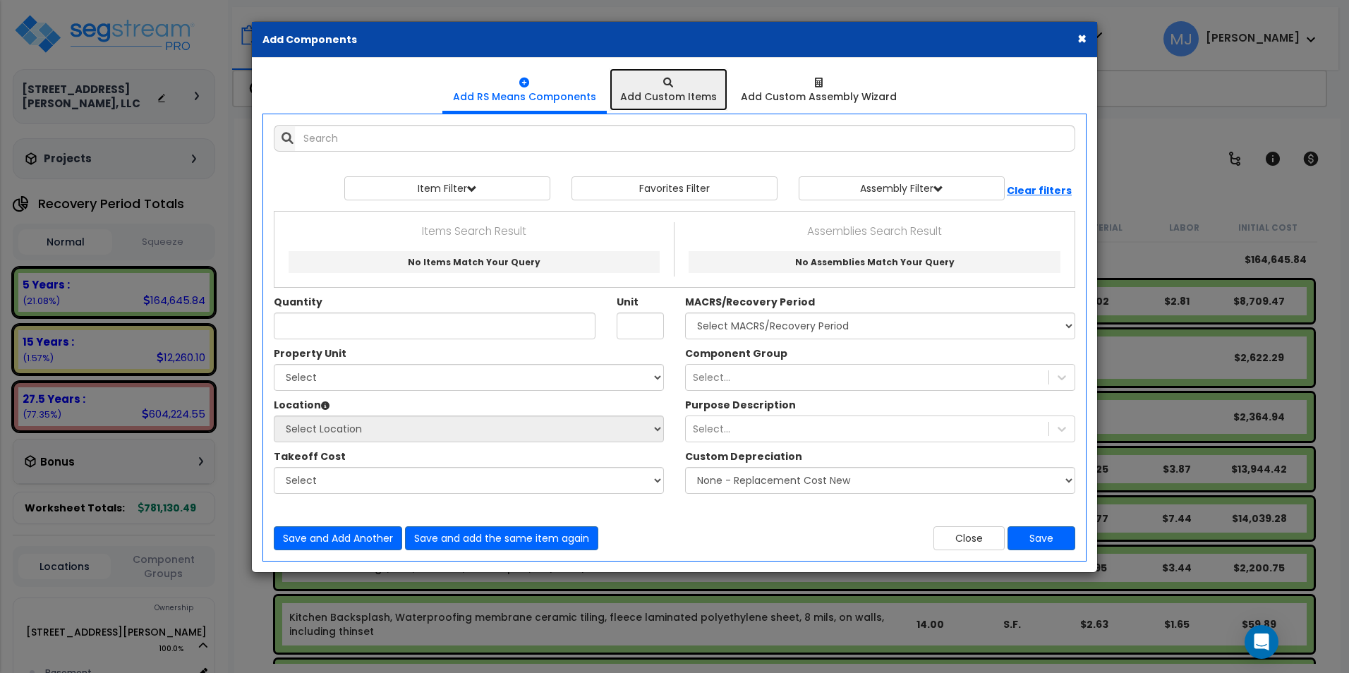
click at [667, 90] on div "Add Custom Items" at bounding box center [668, 97] width 97 height 14
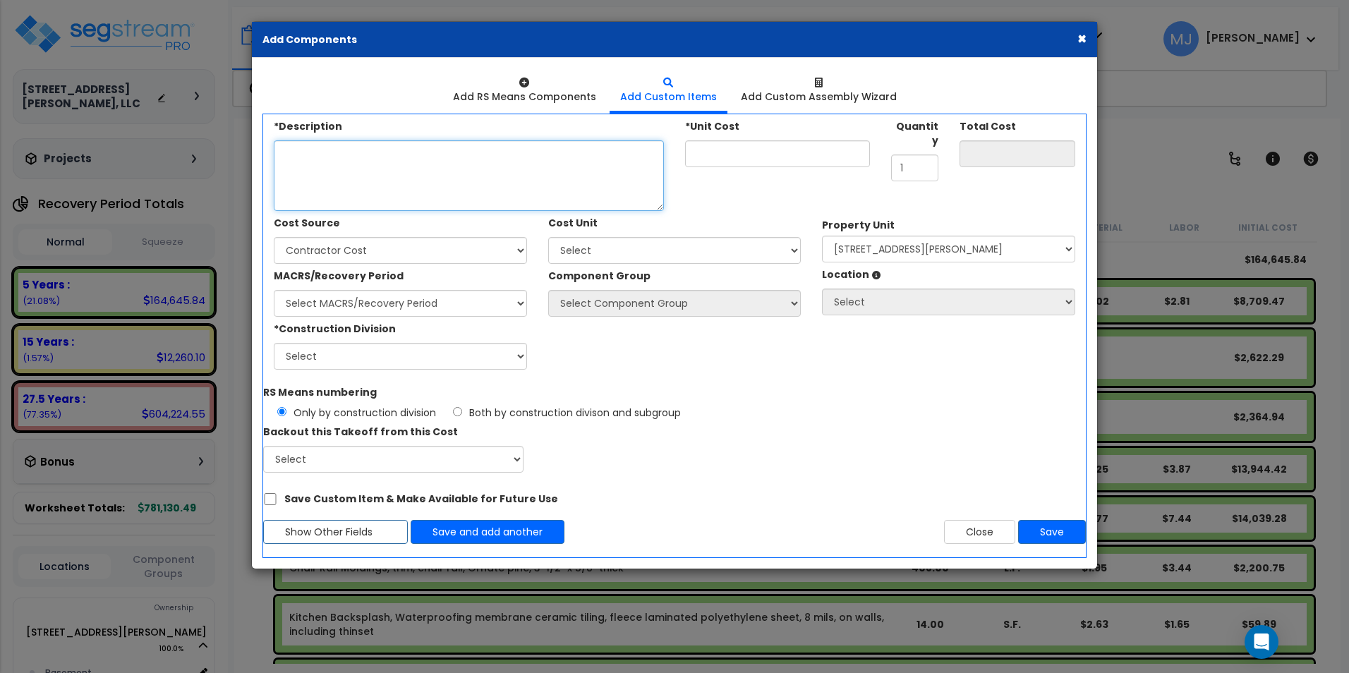
click at [306, 159] on textarea "Description" at bounding box center [469, 175] width 390 height 71
click at [414, 246] on select "Select Client Cost Client Cost - Expense Contractor Cost Contractor Cost - Equi…" at bounding box center [400, 250] width 253 height 27
click at [274, 237] on select "Select Client Cost Client Cost - Expense Contractor Cost Contractor Cost - Equi…" at bounding box center [400, 250] width 253 height 27
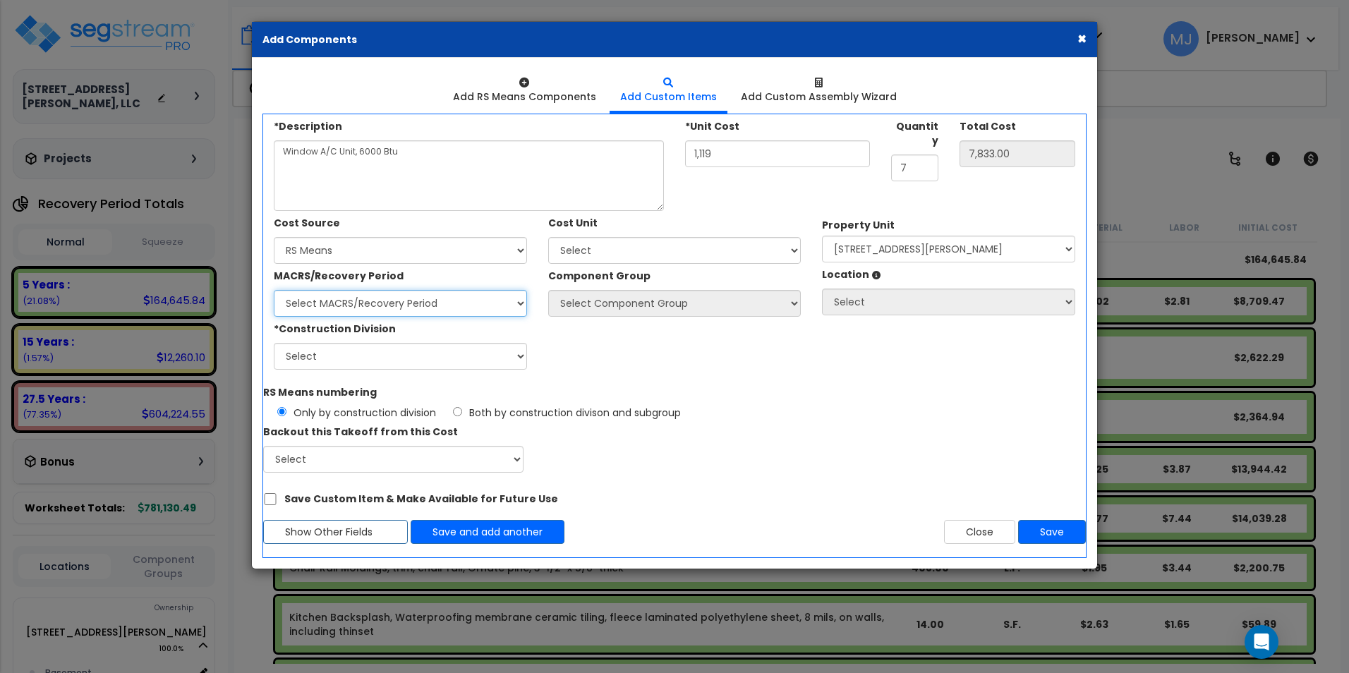
click at [422, 311] on select "Select MACRS/Recovery Period 5 Years - 57.0 - Distributive Trades & Services 5 …" at bounding box center [400, 303] width 253 height 27
click at [274, 290] on select "Select MACRS/Recovery Period 5 Years - 57.0 - Distributive Trades & Services 5 …" at bounding box center [400, 303] width 253 height 27
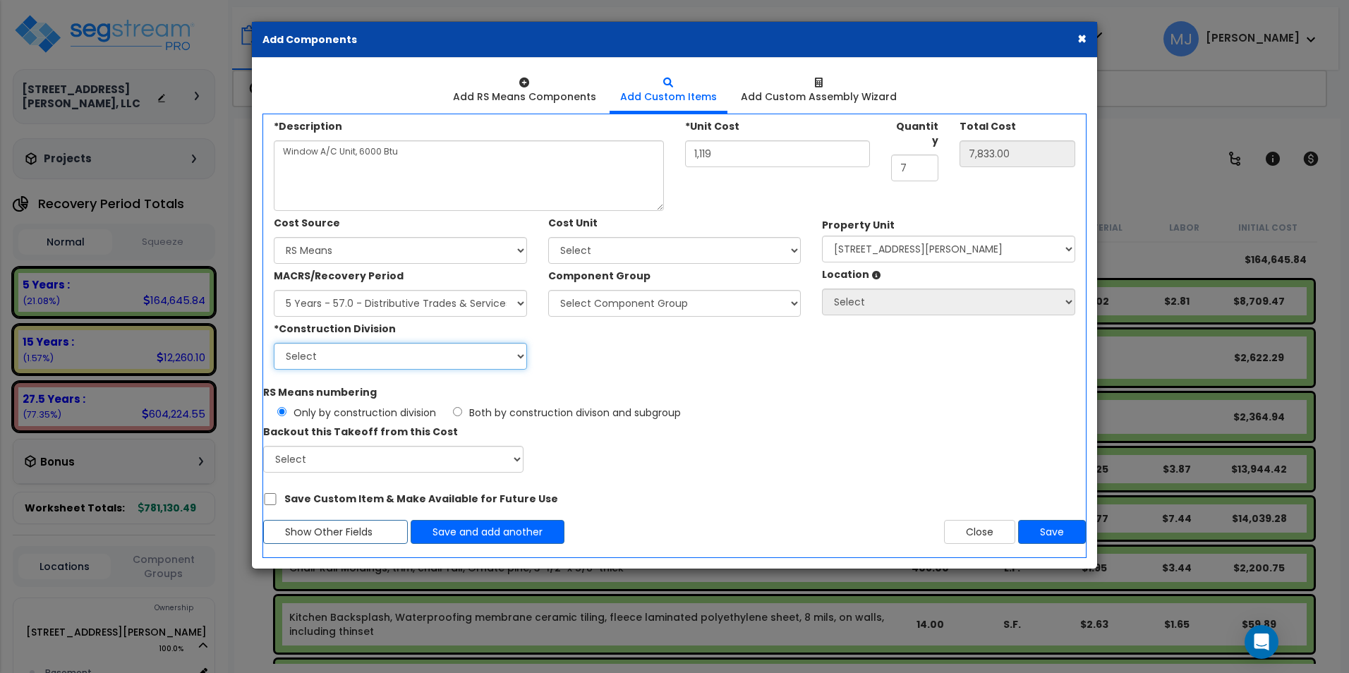
click at [378, 363] on select "Select 1. General Requirements 2. Existing Conditions 3. Concrete 4. Masonry 5.…" at bounding box center [400, 356] width 253 height 27
click at [274, 343] on select "Select 1. General Requirements 2. Existing Conditions 3. Concrete 4. Masonry 5.…" at bounding box center [400, 356] width 253 height 27
click at [583, 250] on select "Select Add Additional Cost Unit" at bounding box center [674, 250] width 253 height 27
click at [548, 237] on select "Select Add Additional Cost Unit" at bounding box center [674, 250] width 253 height 27
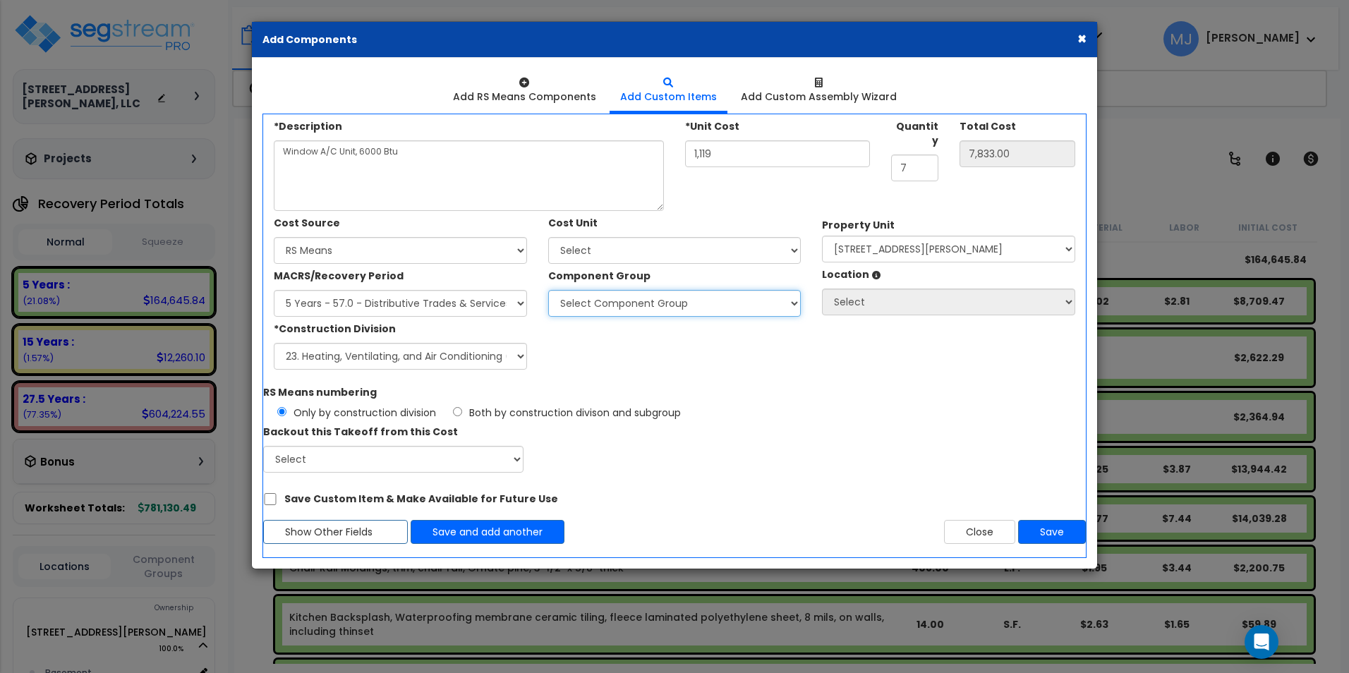
click at [624, 300] on select "Select Component Group 286.00 - LAUNDRY ELECTRICAL 284.00 - LAUNDRY PLUMBING 31…" at bounding box center [674, 303] width 253 height 27
click at [548, 290] on select "Select Component Group 286.00 - LAUNDRY ELECTRICAL 284.00 - LAUNDRY PLUMBING 31…" at bounding box center [674, 303] width 253 height 27
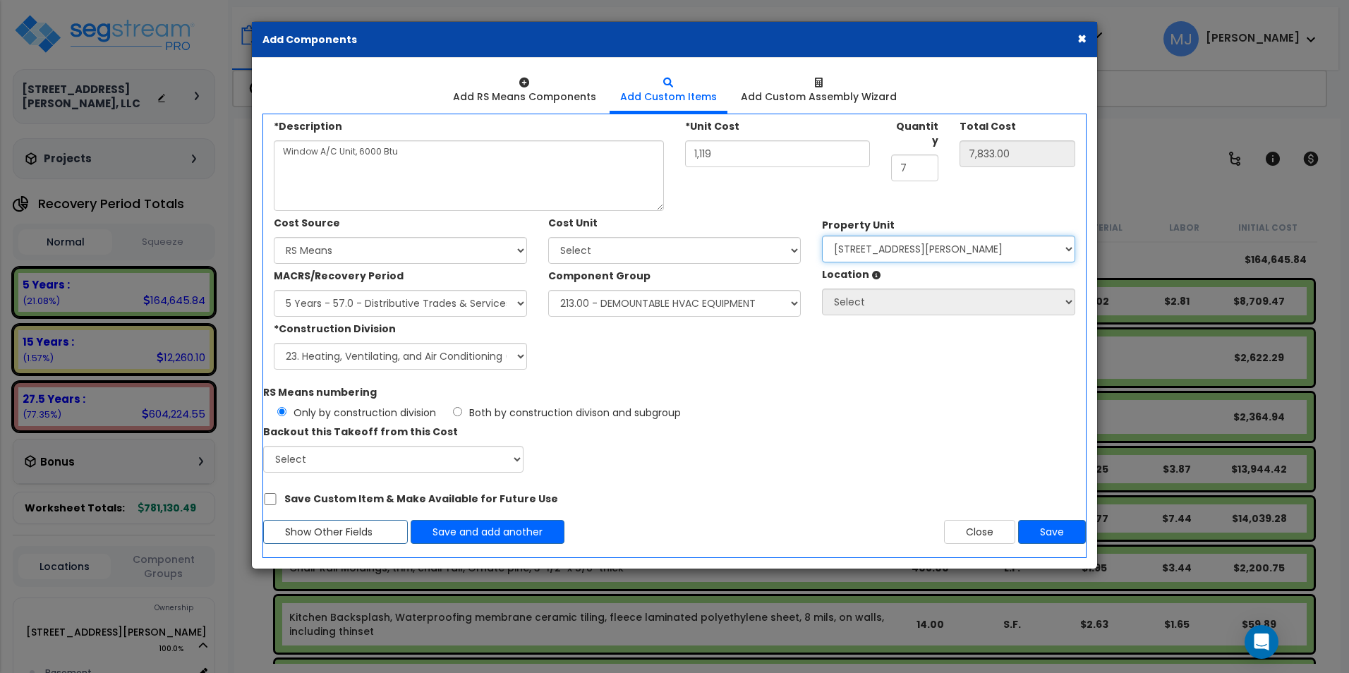
click at [907, 251] on select "Select 407 East Kingsley Street Site Improvements" at bounding box center [948, 249] width 253 height 27
click at [822, 236] on select "Select 407 East Kingsley Street Site Improvements" at bounding box center [948, 249] width 253 height 27
click at [883, 253] on select "Select 407 East Kingsley Street Site Improvements" at bounding box center [948, 249] width 253 height 27
click at [822, 236] on select "Select 407 East Kingsley Street Site Improvements" at bounding box center [948, 249] width 253 height 27
click at [1040, 535] on button "Save" at bounding box center [1052, 532] width 68 height 24
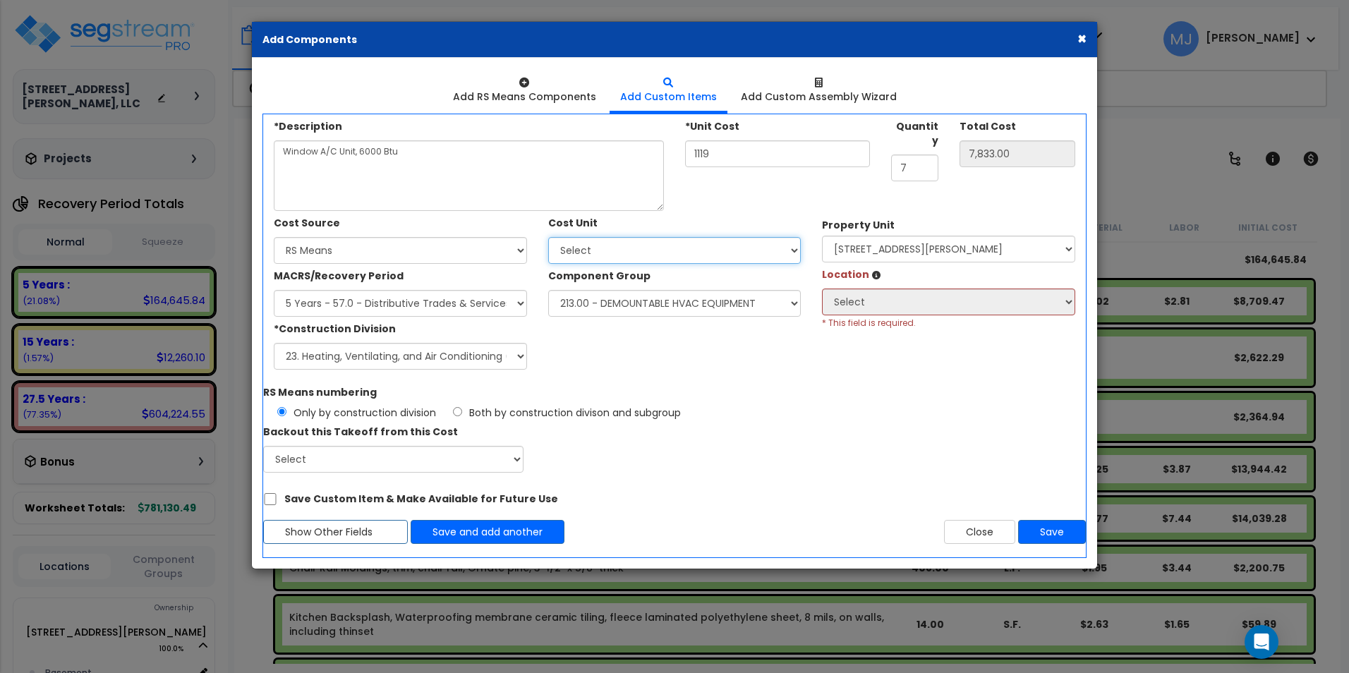
click at [778, 246] on select "Select Add Additional Cost Unit" at bounding box center [674, 250] width 253 height 27
click at [548, 237] on select "Select Add Additional Cost Unit" at bounding box center [674, 250] width 253 height 27
click at [896, 252] on select "Select 407 East Kingsley Street Site Improvements" at bounding box center [948, 249] width 253 height 27
click at [822, 236] on select "Select 407 East Kingsley Street Site Improvements" at bounding box center [948, 249] width 253 height 27
click at [894, 305] on select "Select Site Exterior Add Additional Location" at bounding box center [948, 301] width 253 height 27
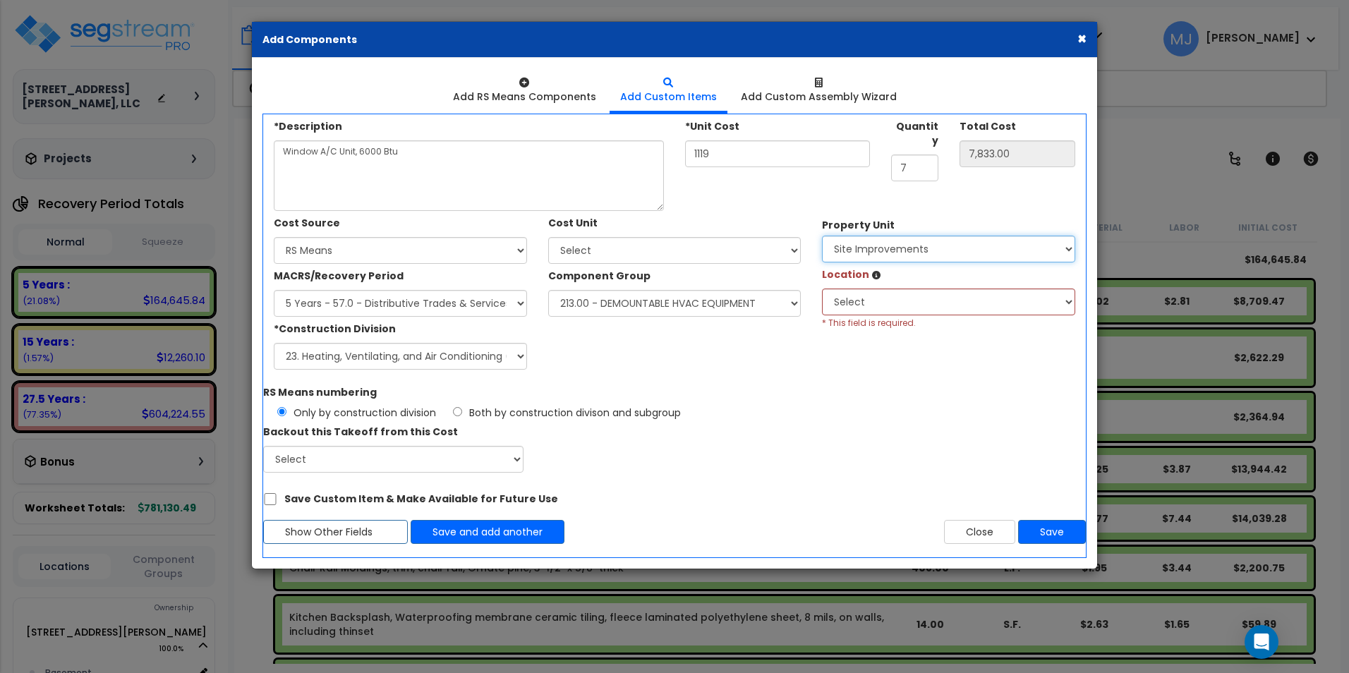
click at [894, 252] on select "Select 407 East Kingsley Street Site Improvements" at bounding box center [948, 249] width 253 height 27
click at [822, 236] on select "Select 407 East Kingsley Street Site Improvements" at bounding box center [948, 249] width 253 height 27
click at [896, 299] on select "Select Basement Building Building Interior Add Additional Location" at bounding box center [948, 301] width 253 height 27
click at [822, 288] on select "Select Basement Building Building Interior Add Additional Location" at bounding box center [948, 301] width 253 height 27
click at [1051, 525] on button "Save" at bounding box center [1052, 532] width 68 height 24
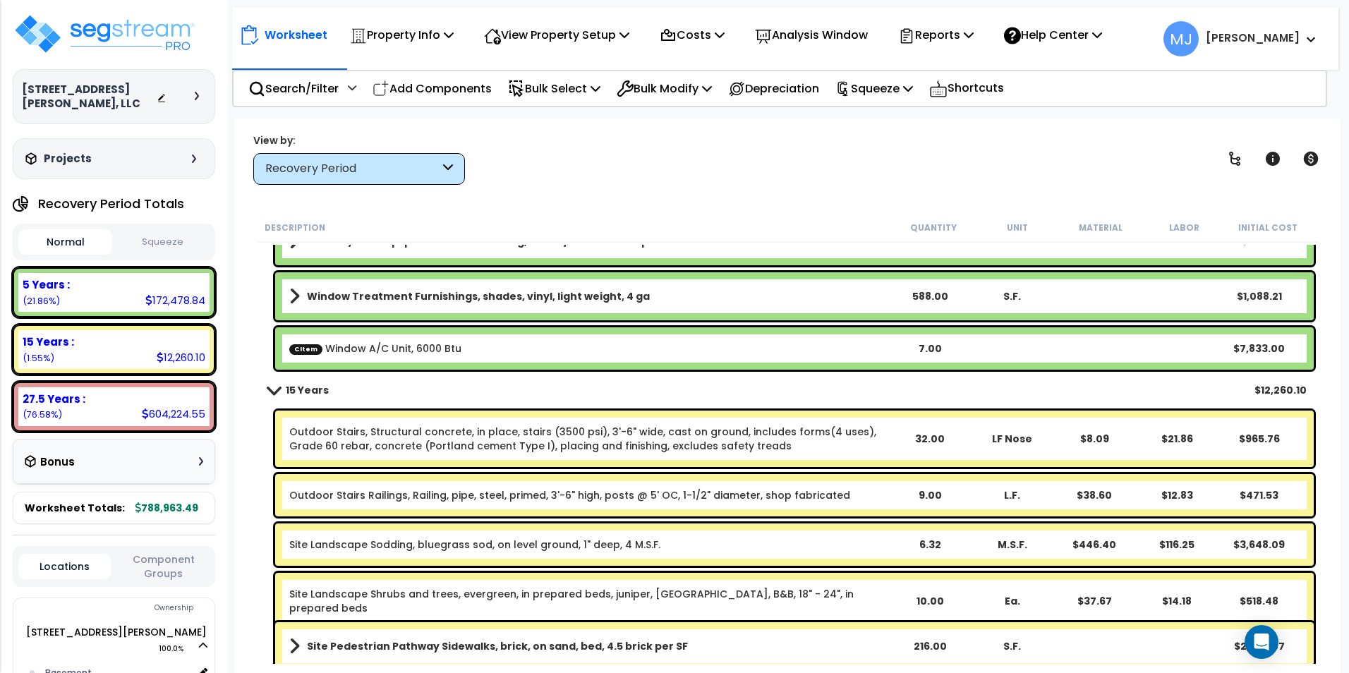
scroll to position [2962, 0]
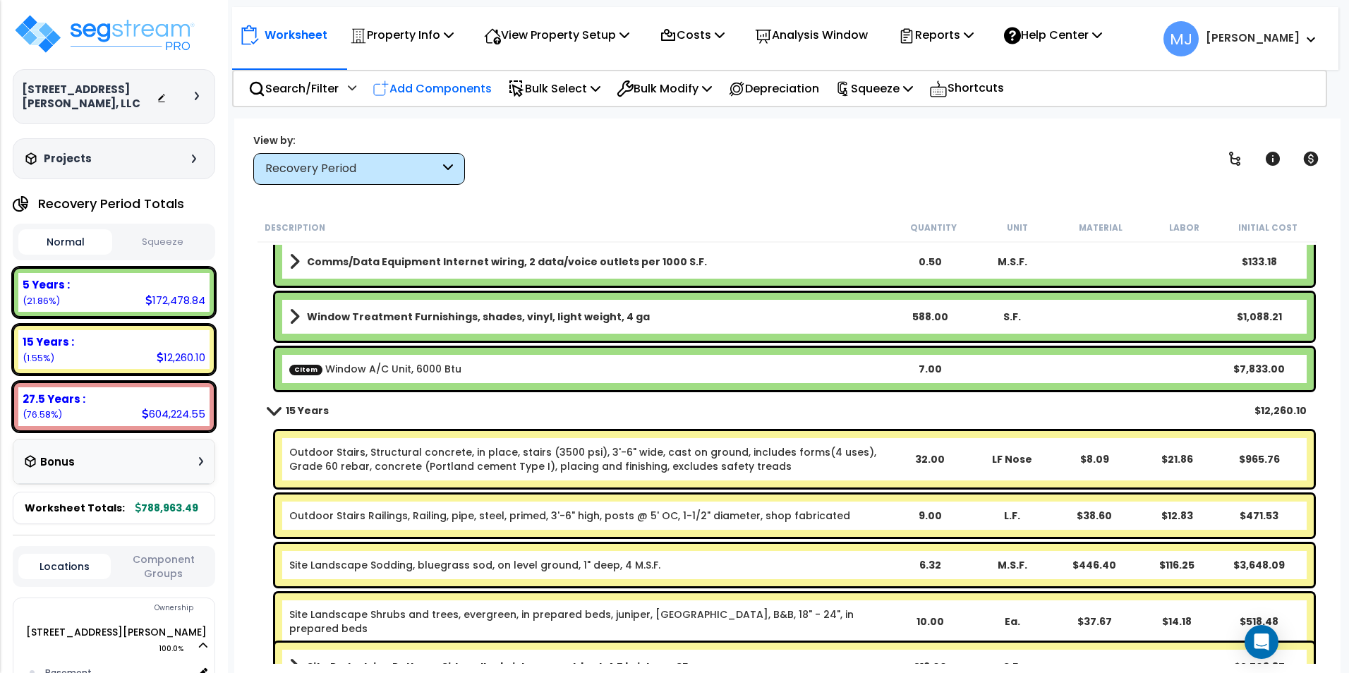
click at [452, 80] on p "Add Components" at bounding box center [431, 88] width 119 height 19
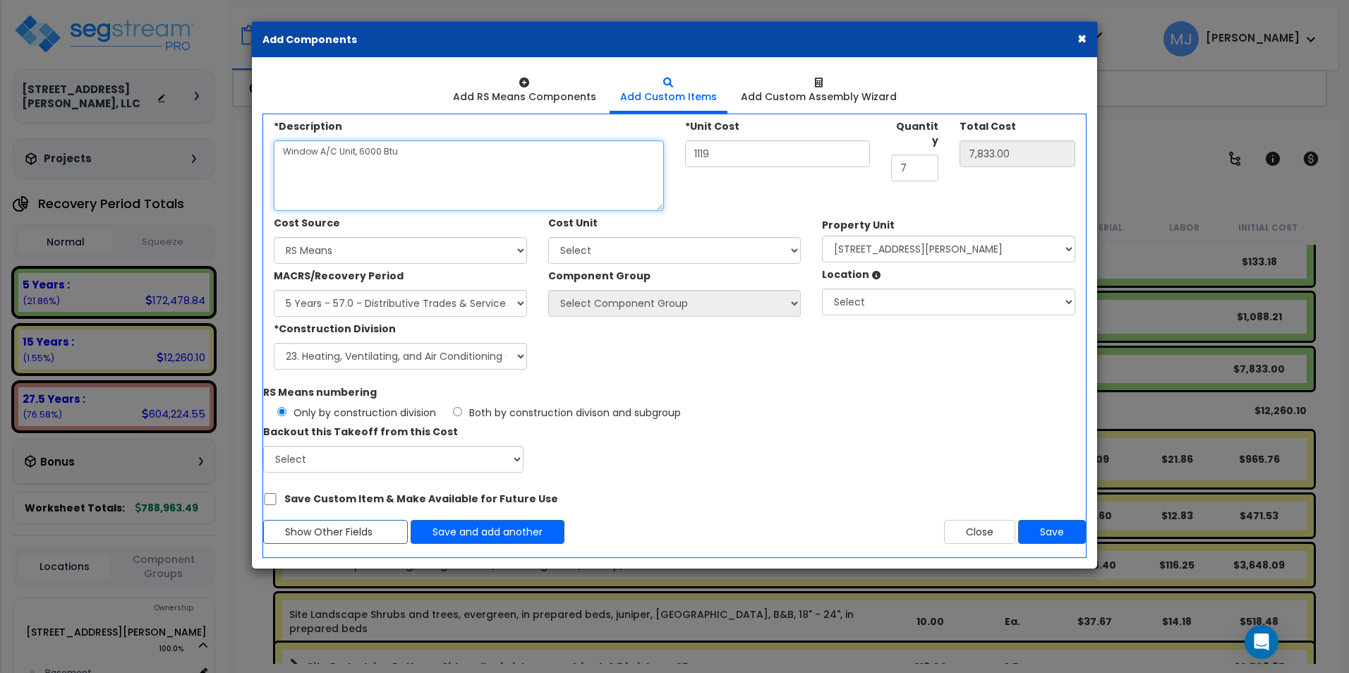
click at [332, 161] on textarea "Window A/C Unit, 6000 Btu" at bounding box center [469, 175] width 390 height 71
click at [419, 251] on select "Select Client Cost Client Cost - Expense Contractor Cost Contractor Cost - Equi…" at bounding box center [400, 250] width 253 height 27
click at [274, 237] on select "Select Client Cost Client Cost - Expense Contractor Cost Contractor Cost - Equi…" at bounding box center [400, 250] width 253 height 27
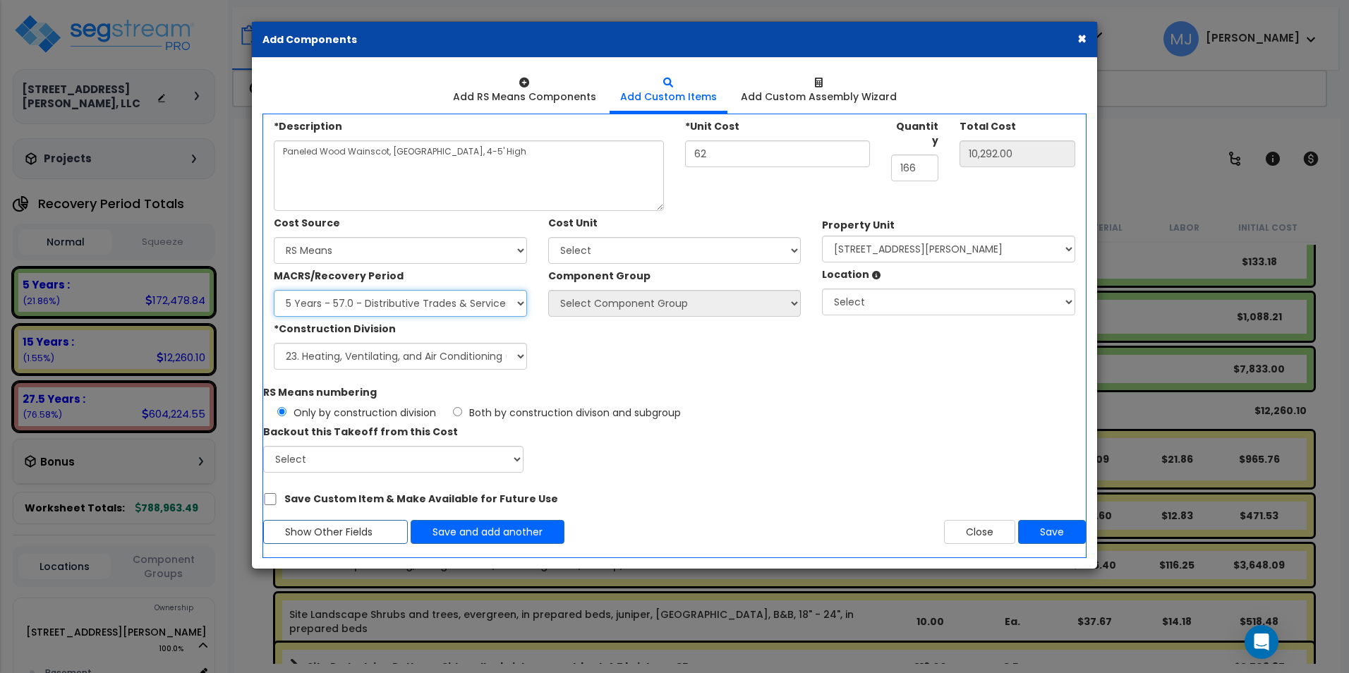
click at [403, 305] on select "Select MACRS/Recovery Period 5 Years - 57.0 - Distributive Trades & Services 5 …" at bounding box center [400, 303] width 253 height 27
click at [274, 290] on select "Select MACRS/Recovery Period 5 Years - 57.0 - Distributive Trades & Services 5 …" at bounding box center [400, 303] width 253 height 27
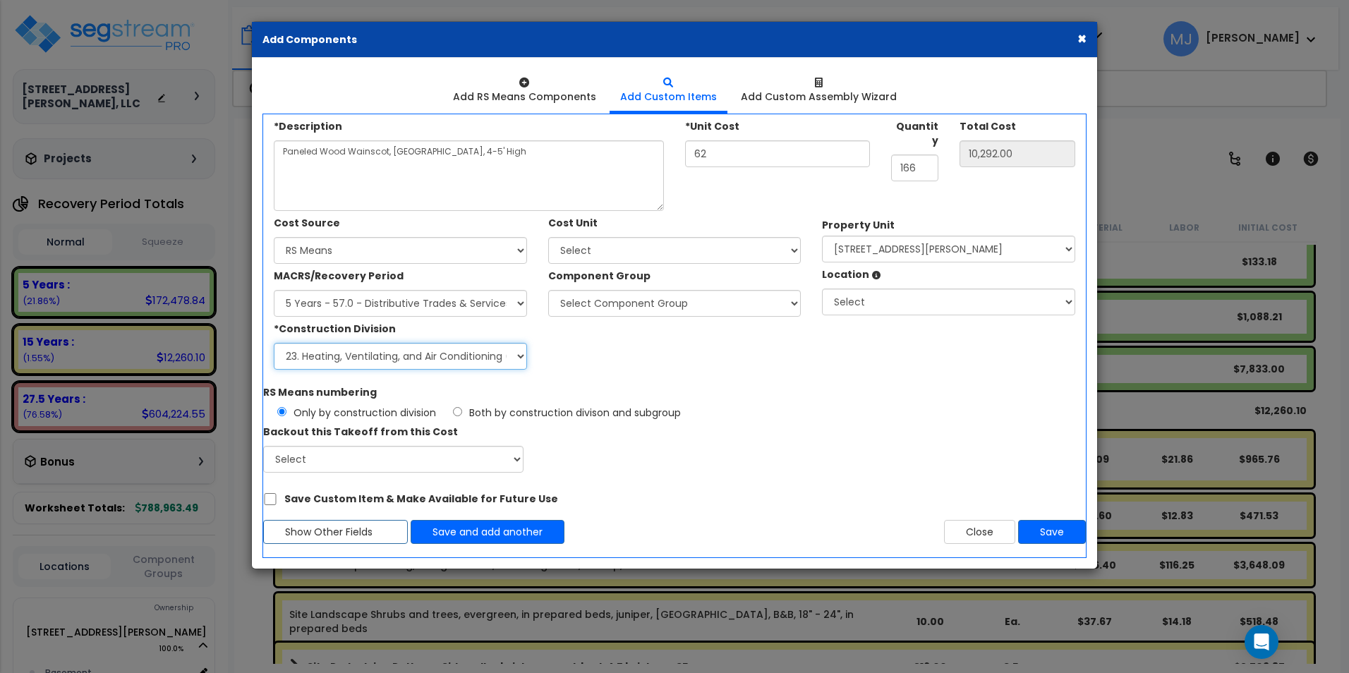
click at [377, 360] on select "Select 1. General Requirements 2. Existing Conditions 3. Concrete 4. Masonry 5.…" at bounding box center [400, 356] width 253 height 27
click at [274, 343] on select "Select 1. General Requirements 2. Existing Conditions 3. Concrete 4. Masonry 5.…" at bounding box center [400, 356] width 253 height 27
click at [612, 240] on select "Select Add Additional Cost Unit" at bounding box center [674, 250] width 253 height 27
click at [548, 237] on select "Select Add Additional Cost Unit" at bounding box center [674, 250] width 253 height 27
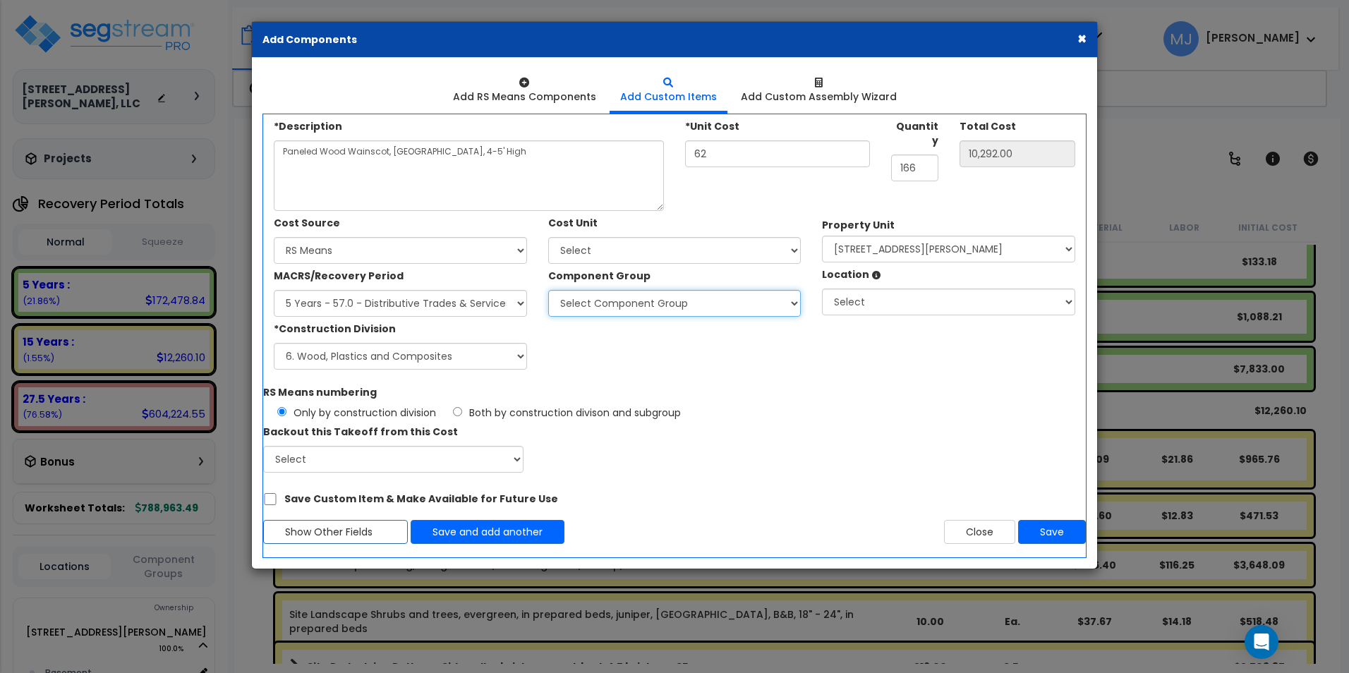
click at [596, 302] on select "Select Component Group 286.00 - LAUNDRY ELECTRICAL 284.00 - LAUNDRY PLUMBING 31…" at bounding box center [674, 303] width 253 height 27
click at [548, 290] on select "Select Component Group 286.00 - LAUNDRY ELECTRICAL 284.00 - LAUNDRY PLUMBING 31…" at bounding box center [674, 303] width 253 height 27
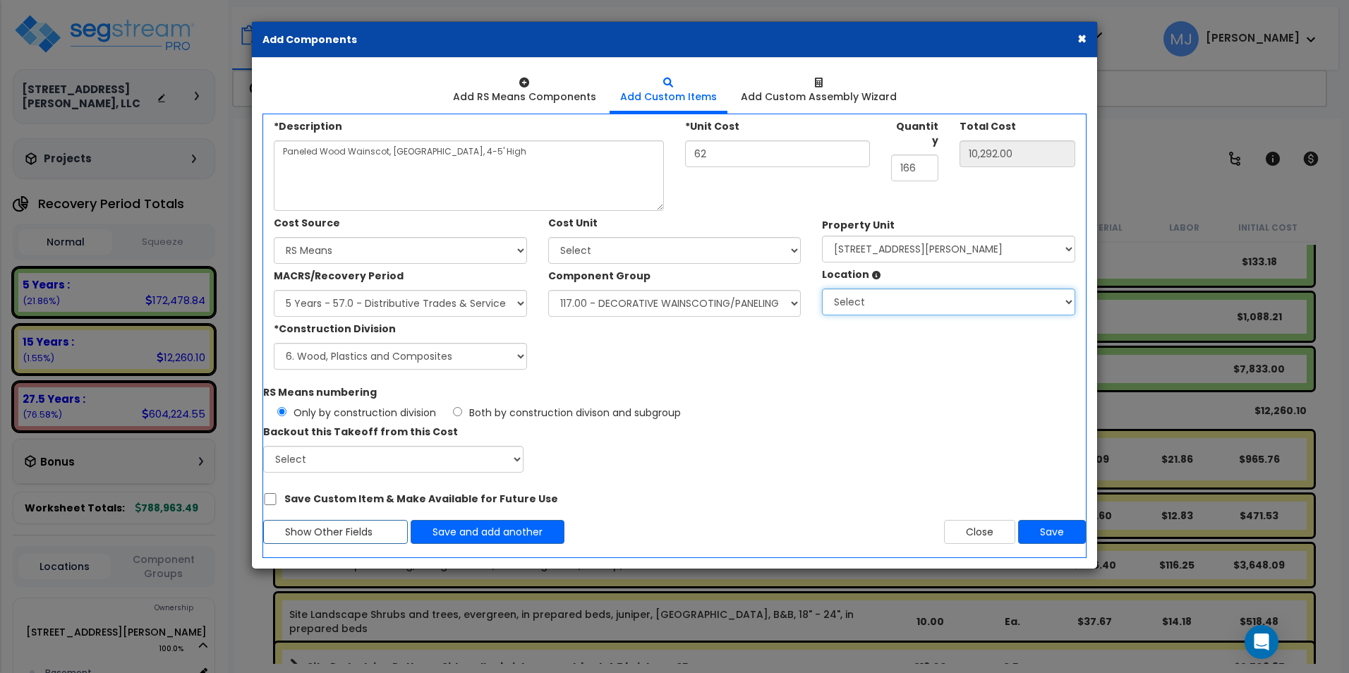
click at [908, 300] on select "Select Basement Building Building Interior Add Additional Location" at bounding box center [948, 301] width 253 height 27
click at [822, 288] on select "Select Basement Building Building Interior Add Additional Location" at bounding box center [948, 301] width 253 height 27
click at [1045, 532] on button "Save" at bounding box center [1052, 532] width 68 height 24
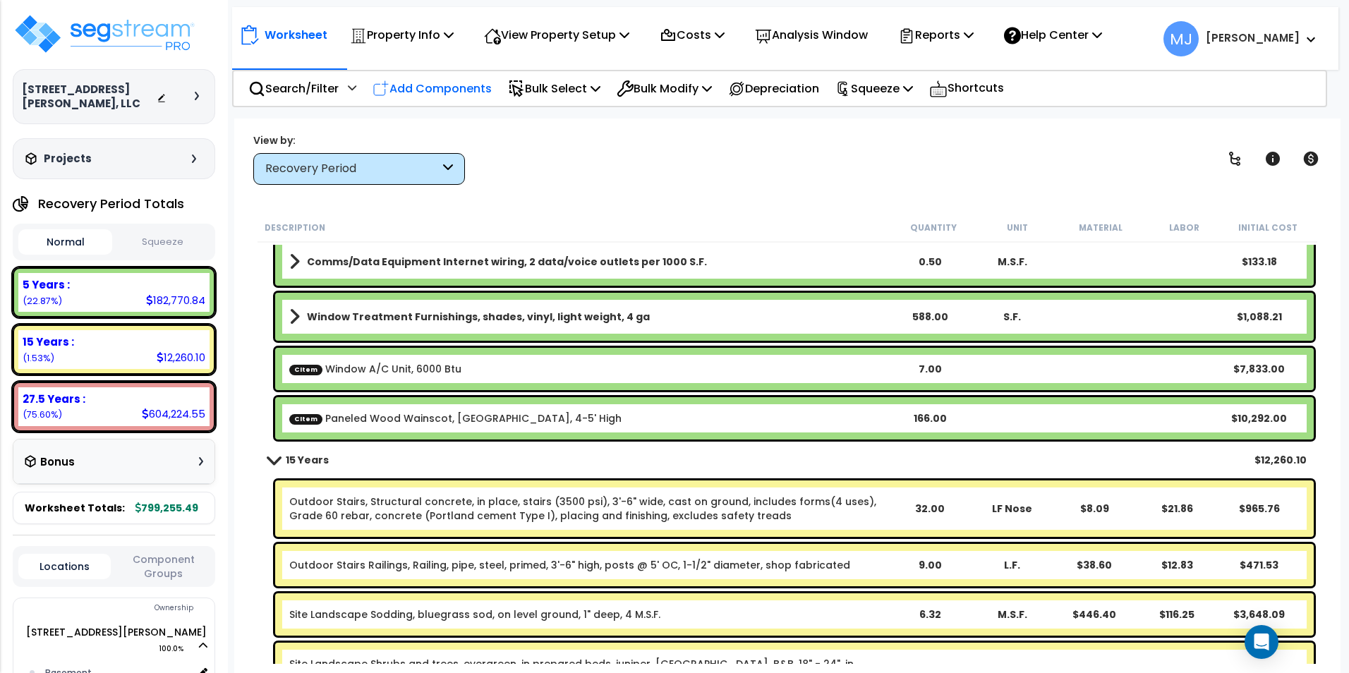
click at [465, 87] on p "Add Components" at bounding box center [431, 88] width 119 height 19
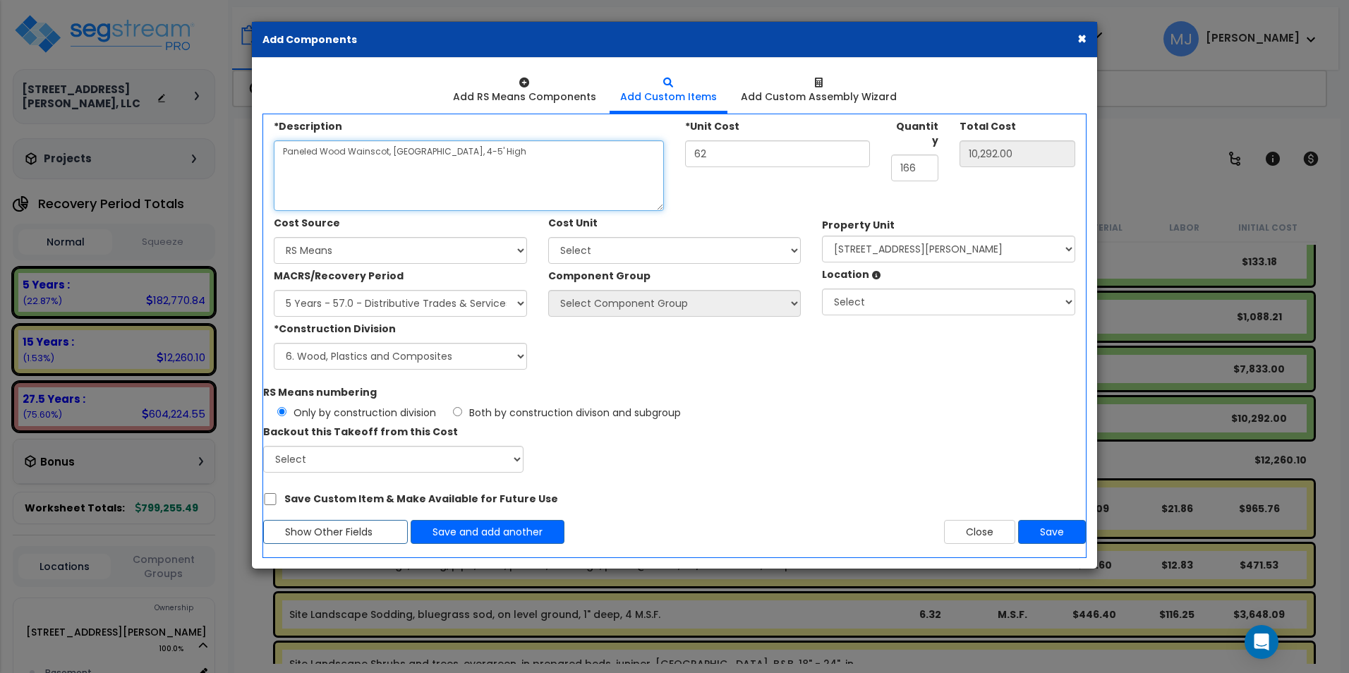
click at [378, 158] on textarea "Paneled Wood Wainscot, [GEOGRAPHIC_DATA], 4-5' High" at bounding box center [469, 175] width 390 height 71
click at [445, 248] on select "Select Client Cost Client Cost - Expense Contractor Cost Contractor Cost - Equi…" at bounding box center [400, 250] width 253 height 27
click at [274, 237] on select "Select Client Cost Client Cost - Expense Contractor Cost Contractor Cost - Equi…" at bounding box center [400, 250] width 253 height 27
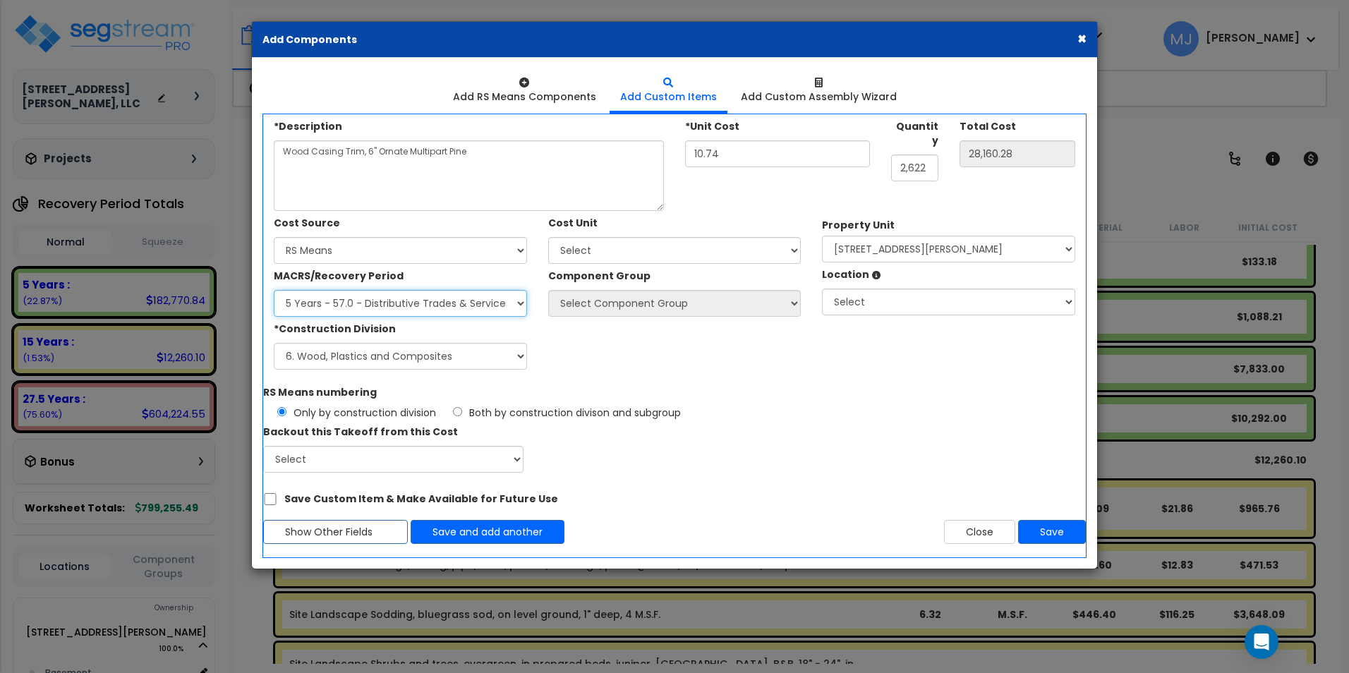
click at [405, 300] on select "Select MACRS/Recovery Period 5 Years - 57.0 - Distributive Trades & Services 5 …" at bounding box center [400, 303] width 253 height 27
click at [274, 290] on select "Select MACRS/Recovery Period 5 Years - 57.0 - Distributive Trades & Services 5 …" at bounding box center [400, 303] width 253 height 27
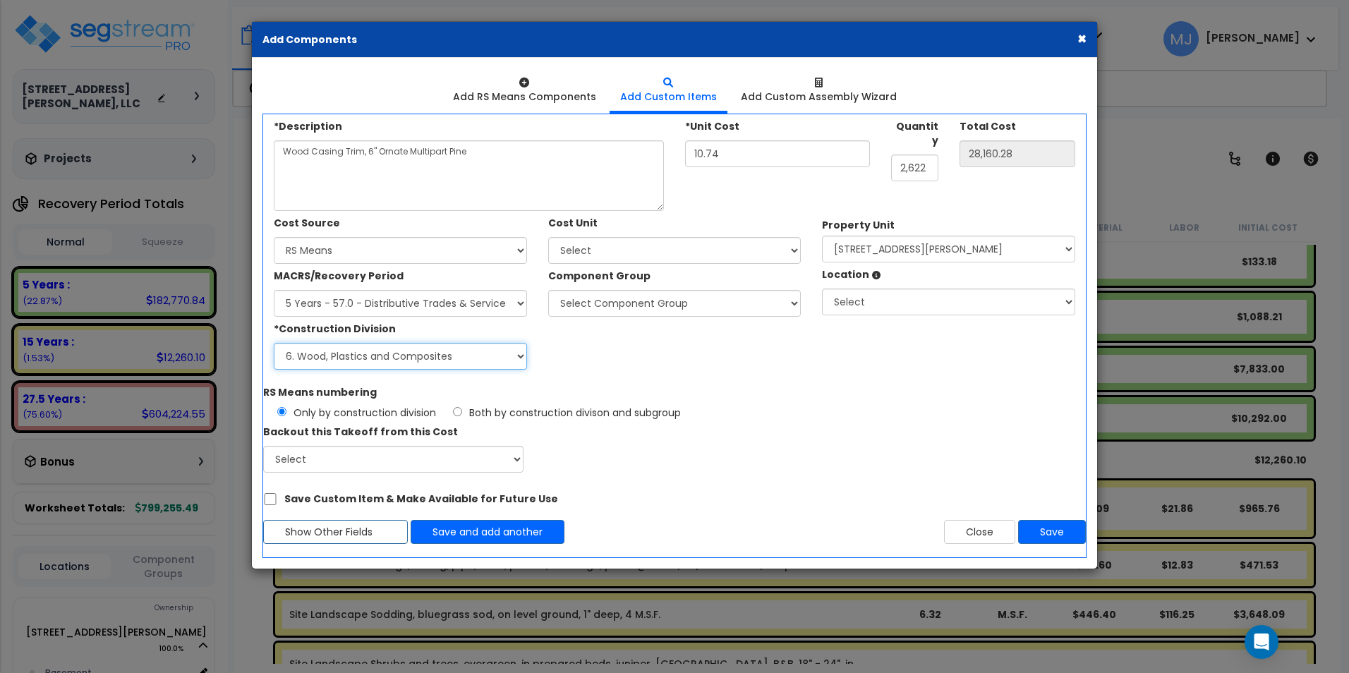
click at [394, 353] on select "Select 1. General Requirements 2. Existing Conditions 3. Concrete 4. Masonry 5.…" at bounding box center [400, 356] width 253 height 27
click at [274, 343] on select "Select 1. General Requirements 2. Existing Conditions 3. Concrete 4. Masonry 5.…" at bounding box center [400, 356] width 253 height 27
click at [588, 253] on select "Select Add Additional Cost Unit" at bounding box center [674, 250] width 253 height 27
click at [548, 237] on select "Select Add Additional Cost Unit" at bounding box center [674, 250] width 253 height 27
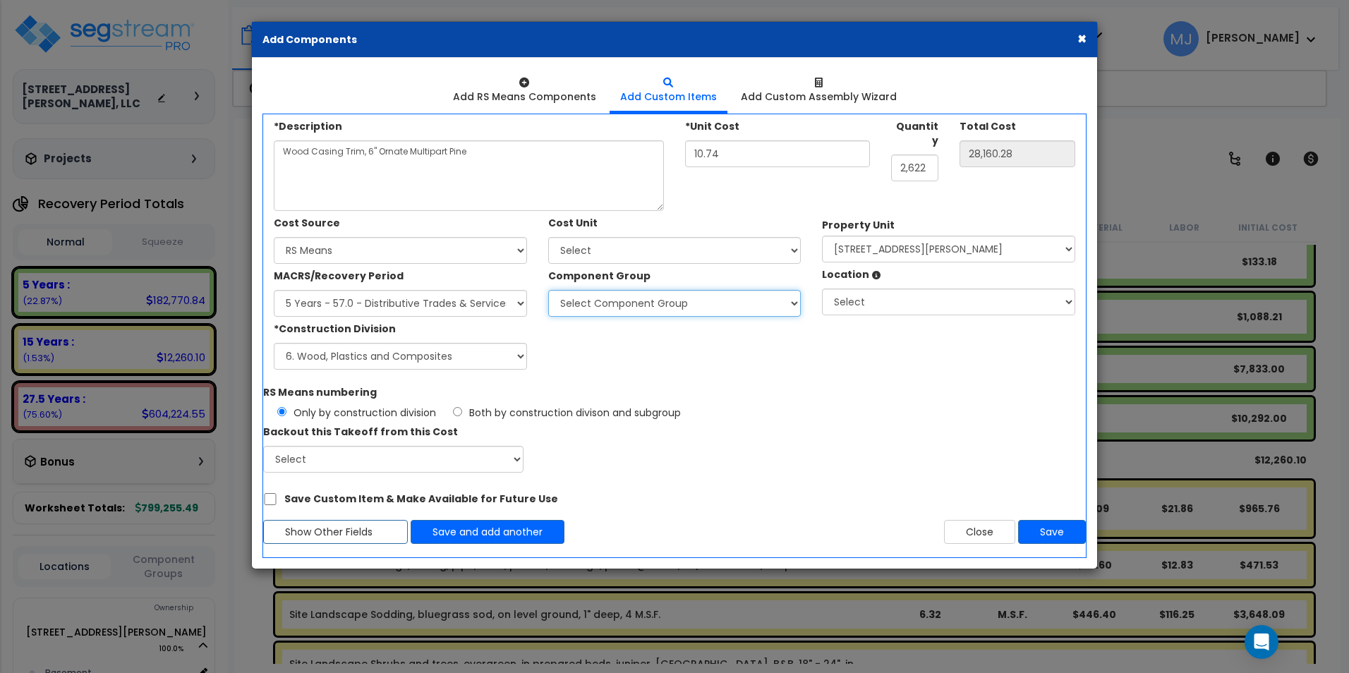
click at [590, 297] on select "Select Component Group 286.00 - LAUNDRY ELECTRICAL 284.00 - LAUNDRY PLUMBING 31…" at bounding box center [674, 303] width 253 height 27
click at [548, 290] on select "Select Component Group 286.00 - LAUNDRY ELECTRICAL 284.00 - LAUNDRY PLUMBING 31…" at bounding box center [674, 303] width 253 height 27
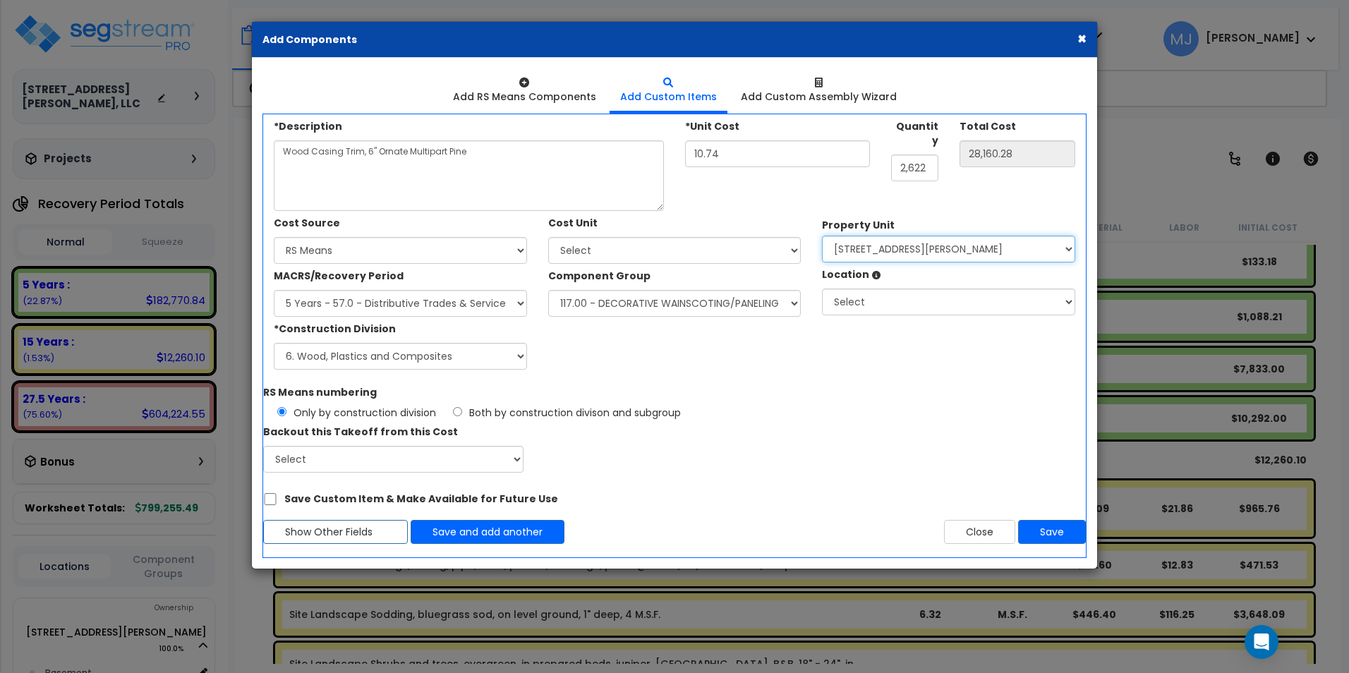
click at [900, 252] on select "Select 407 East Kingsley Street Site Improvements" at bounding box center [948, 249] width 253 height 27
click at [822, 236] on select "Select 407 East Kingsley Street Site Improvements" at bounding box center [948, 249] width 253 height 27
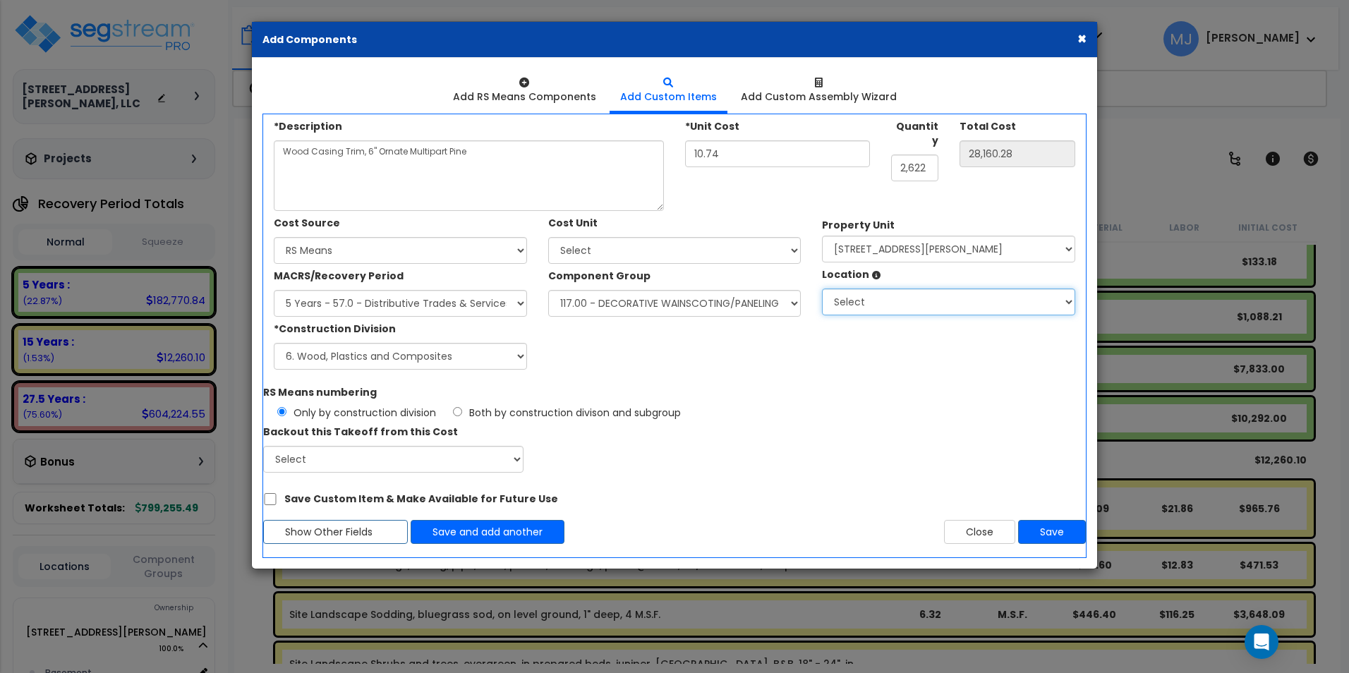
click at [891, 305] on select "Select Basement Building Building Interior Add Additional Location" at bounding box center [948, 301] width 253 height 27
click at [822, 288] on select "Select Basement Building Building Interior Add Additional Location" at bounding box center [948, 301] width 253 height 27
click at [1040, 532] on button "Save" at bounding box center [1052, 532] width 68 height 24
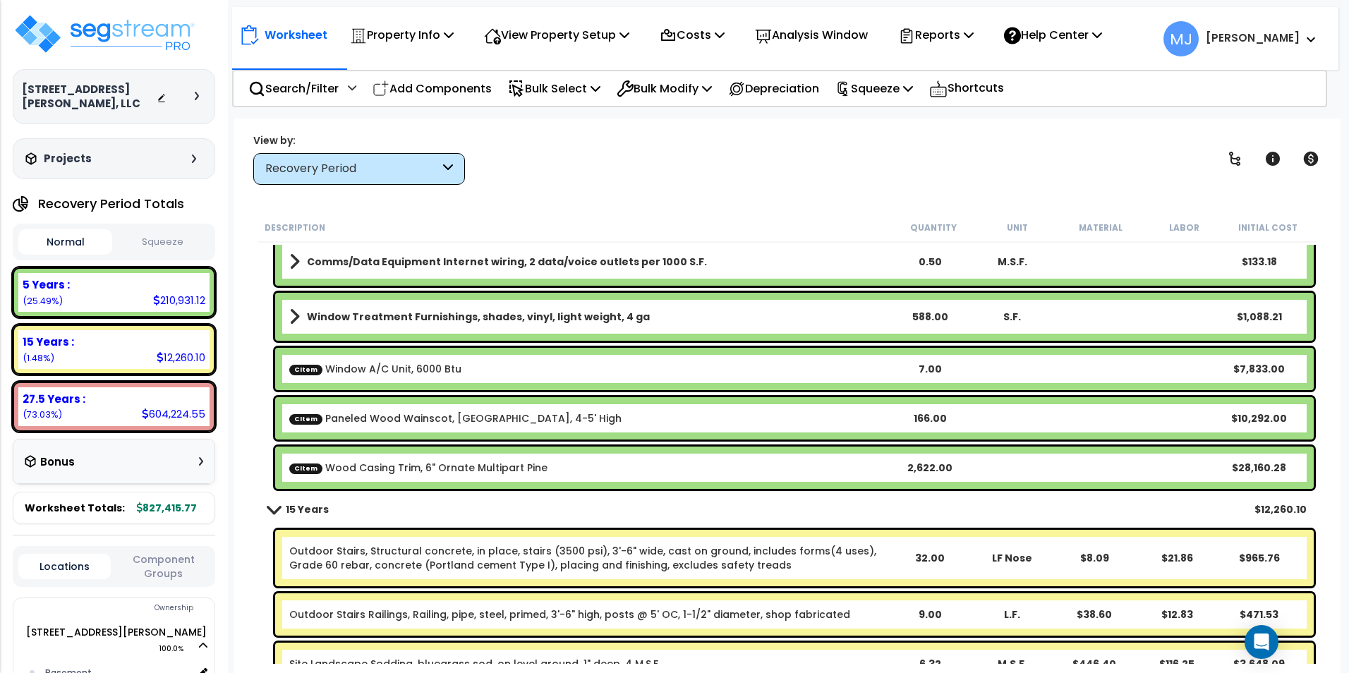
click at [460, 464] on link "CItem Wood Casing Trim, 6" Ornate Multipart Pine" at bounding box center [418, 468] width 258 height 14
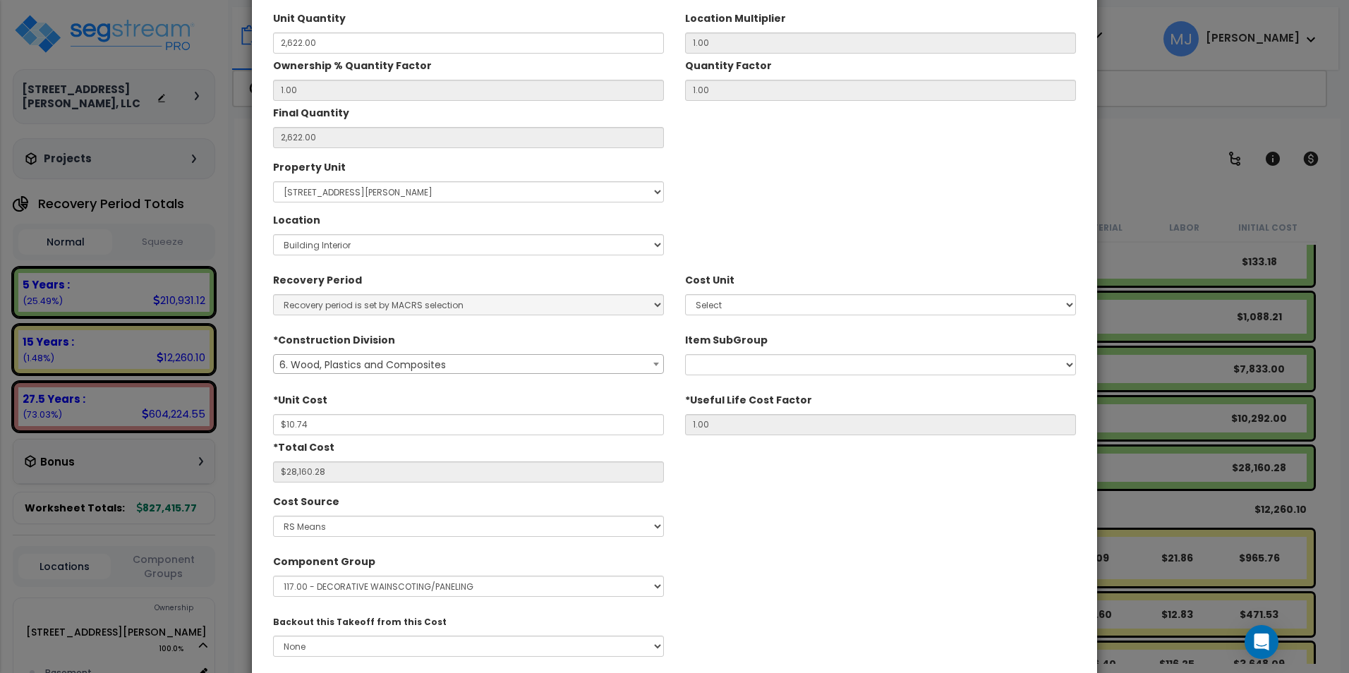
scroll to position [0, 0]
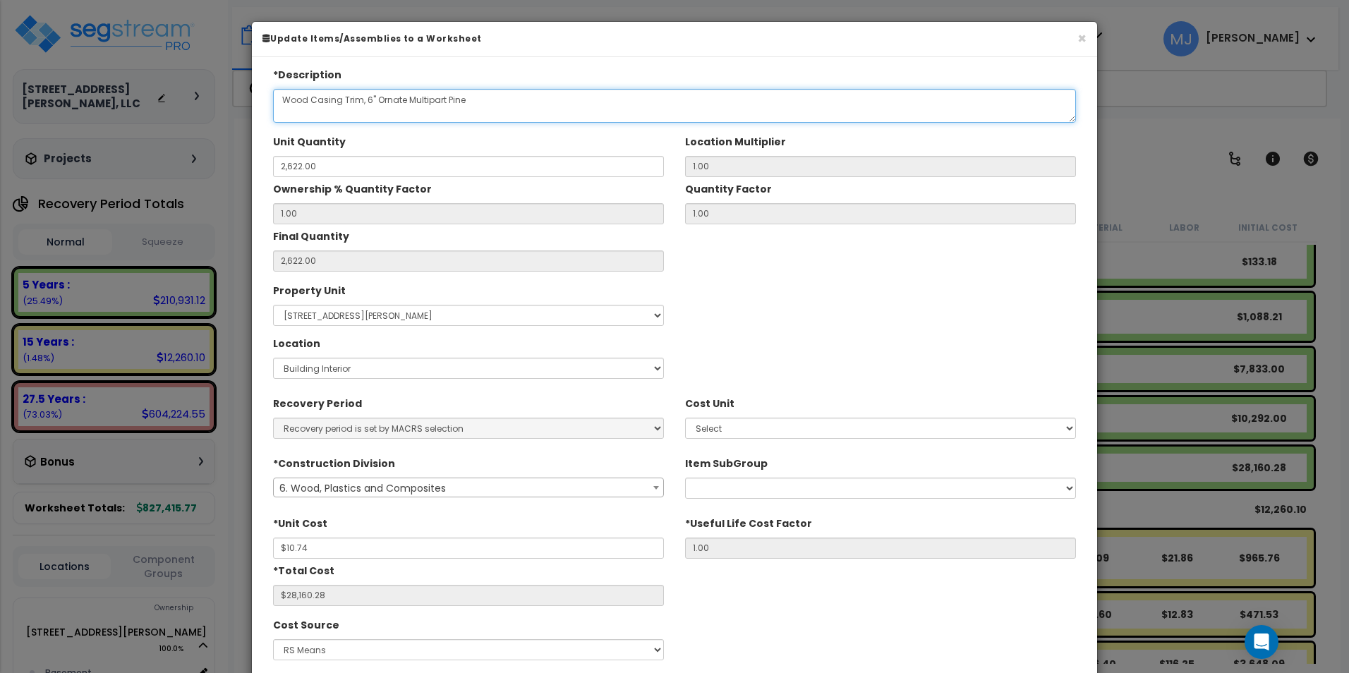
click at [404, 96] on textarea "Wood Casing Trim, 6" Ornate Multipart Pine" at bounding box center [674, 106] width 803 height 34
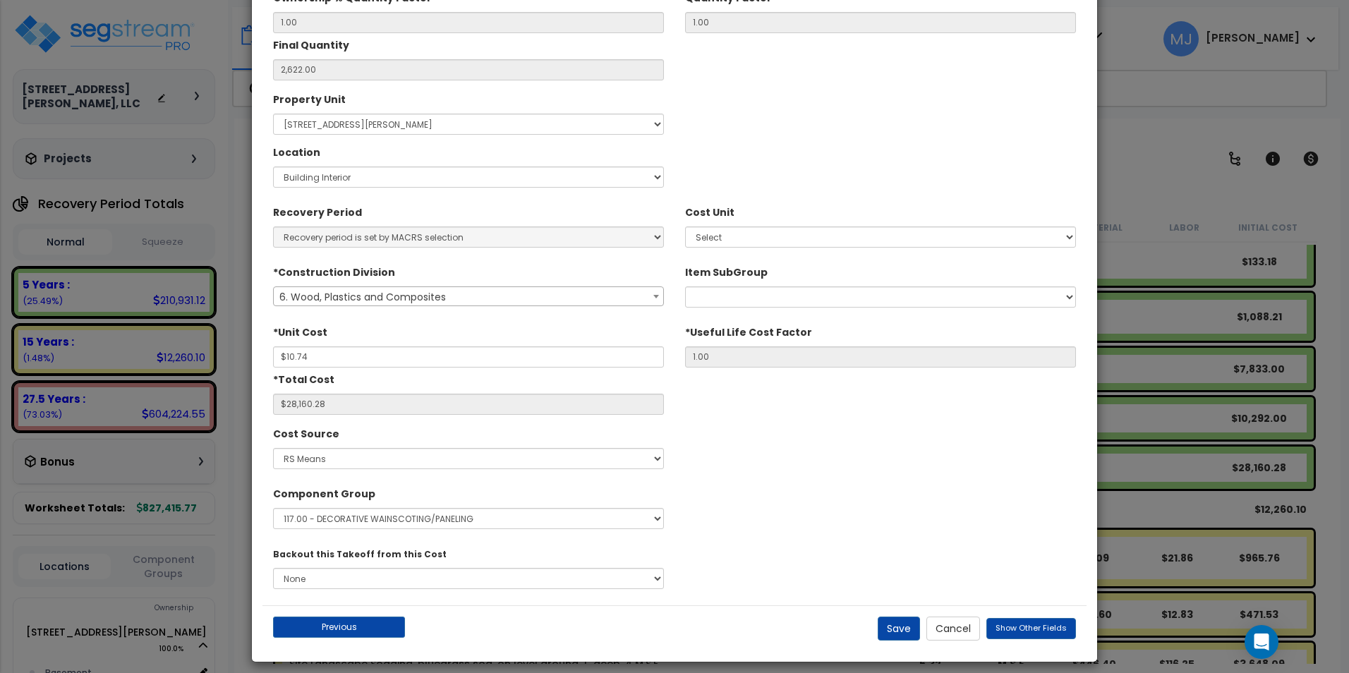
scroll to position [202, 0]
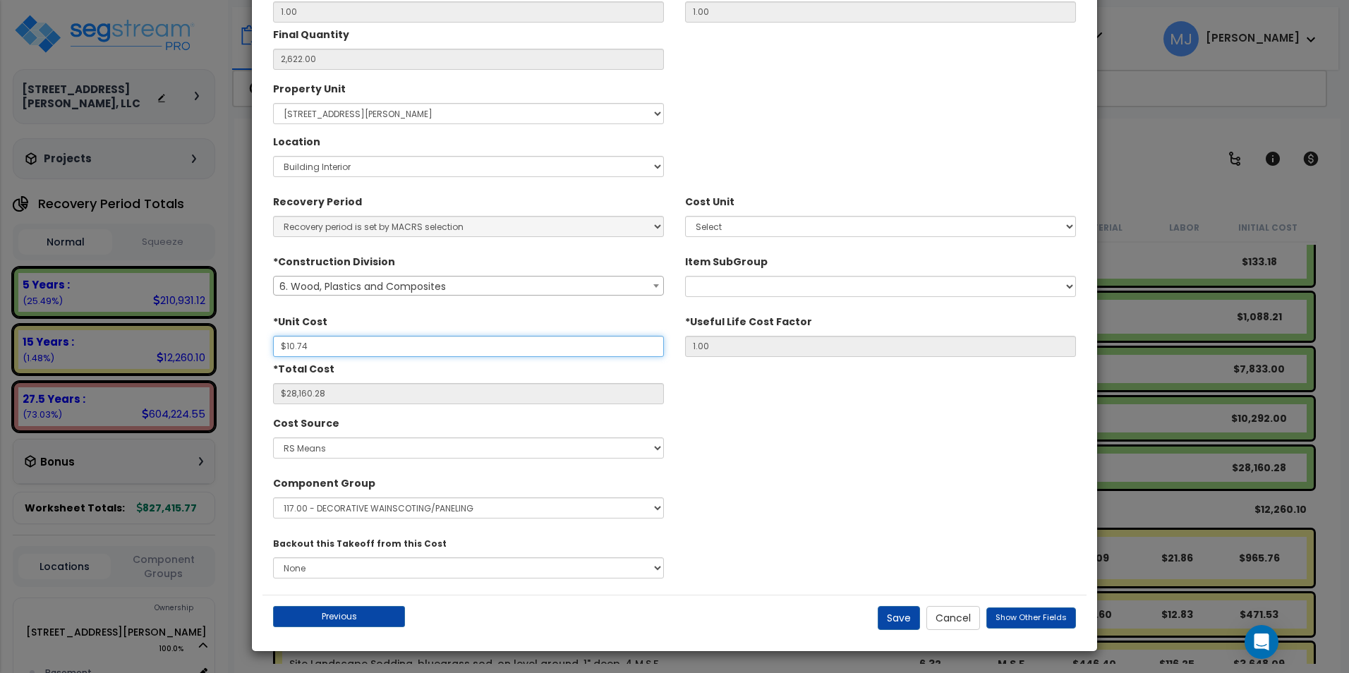
drag, startPoint x: 322, startPoint y: 347, endPoint x: 267, endPoint y: 349, distance: 54.4
click at [267, 349] on div "*Unit Cost $10.74" at bounding box center [468, 333] width 412 height 47
click at [901, 616] on button "Save" at bounding box center [898, 618] width 42 height 24
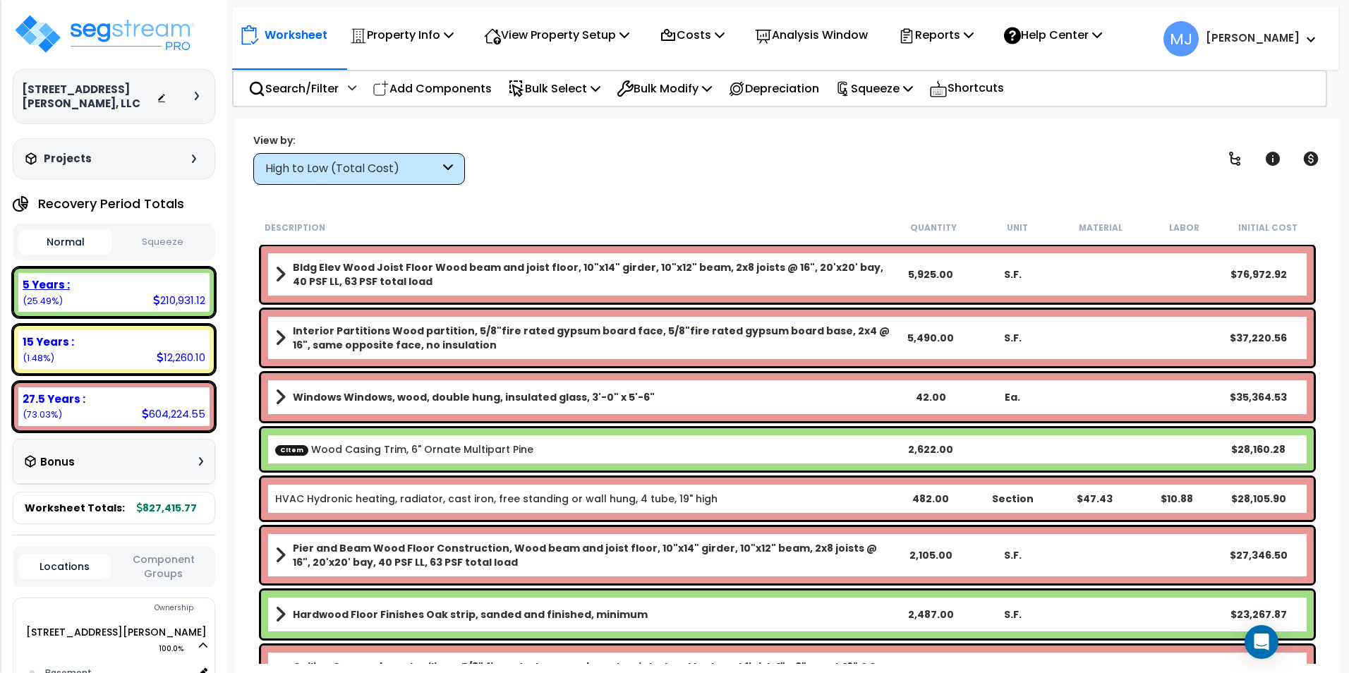
click at [108, 284] on div "5 Years :" at bounding box center [114, 284] width 183 height 15
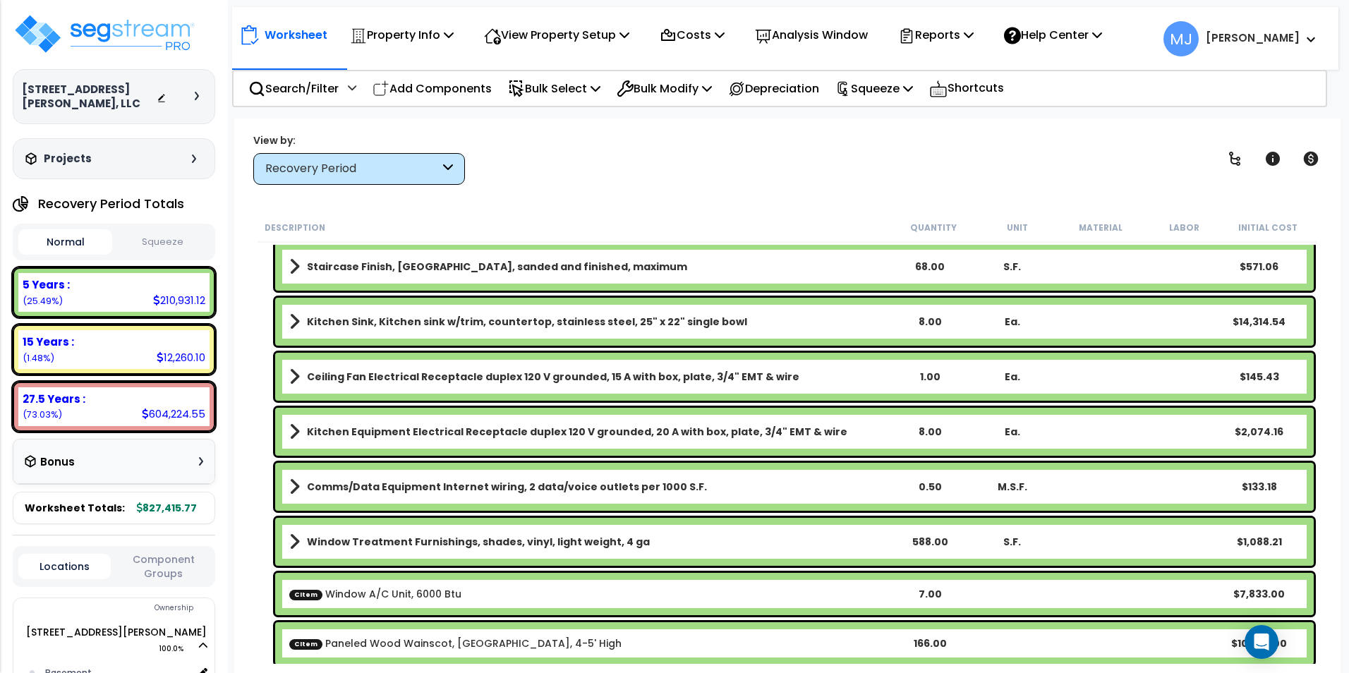
scroll to position [2859, 0]
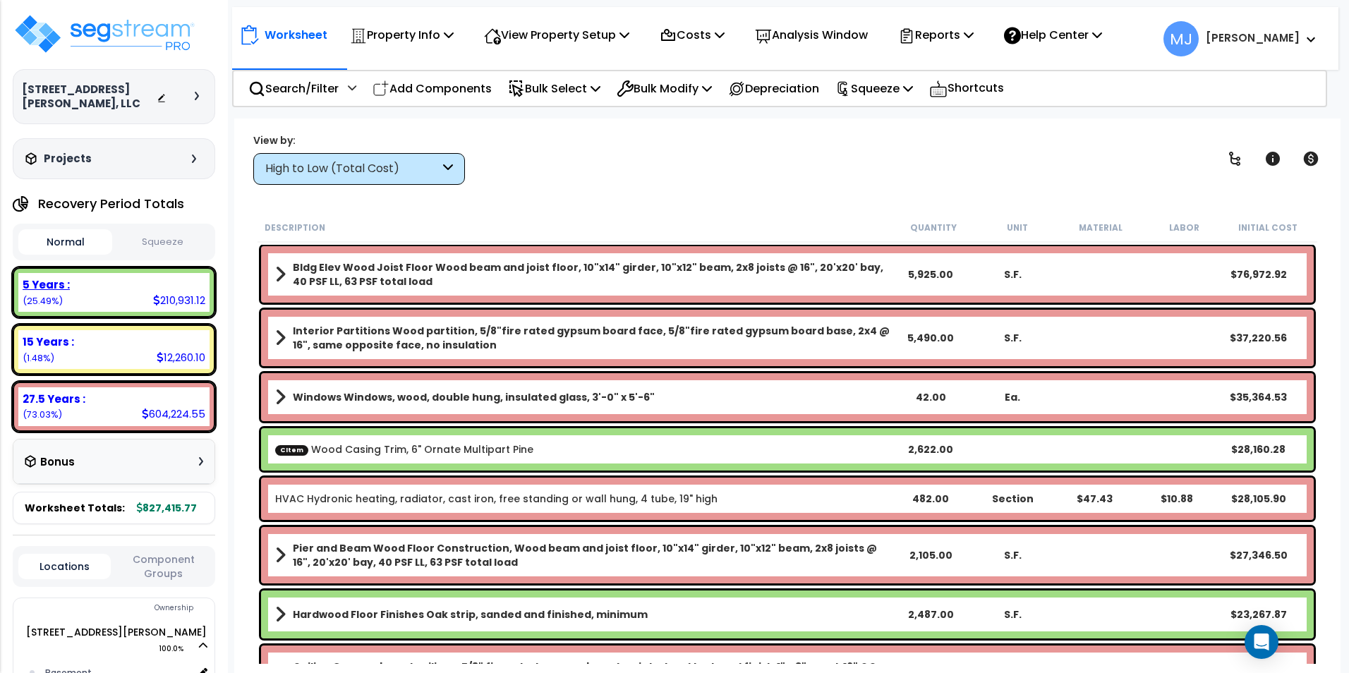
click at [118, 283] on div "5 Years :" at bounding box center [114, 284] width 183 height 15
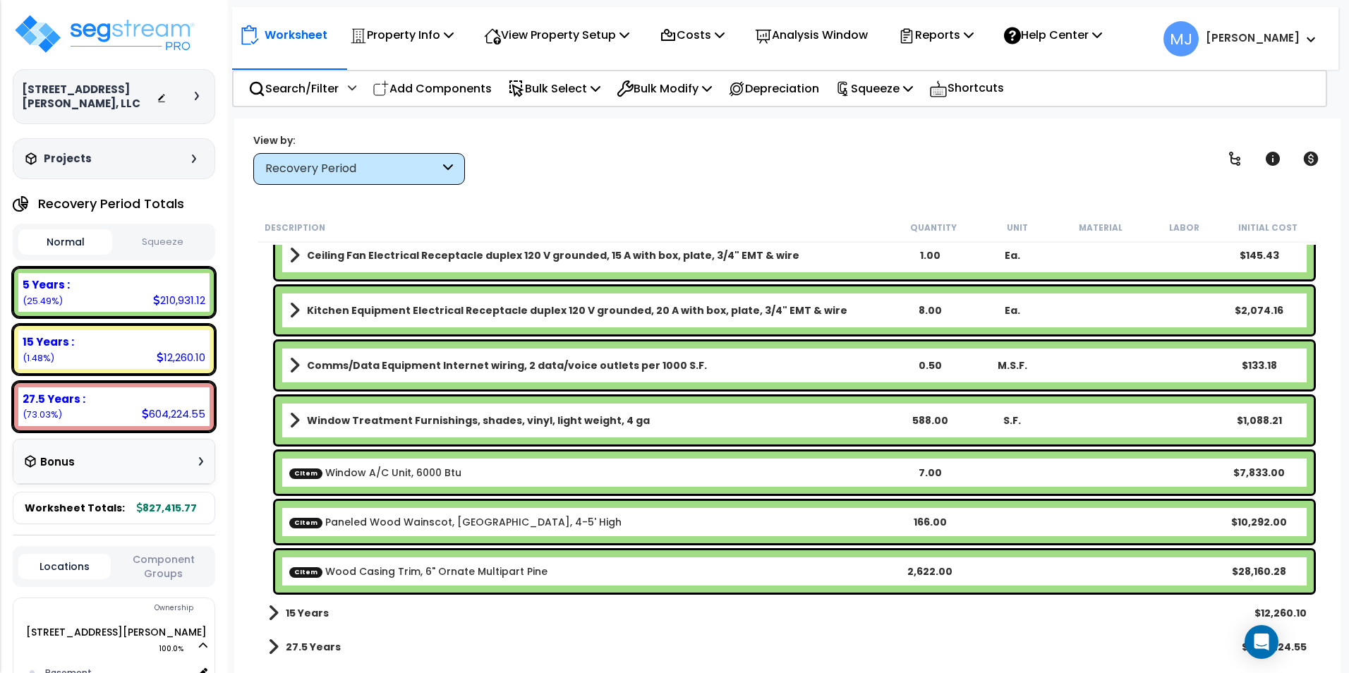
scroll to position [2859, 0]
click at [511, 573] on link "CItem Wood Casing Trim, 6" Ornate Multipart Pine" at bounding box center [418, 571] width 258 height 14
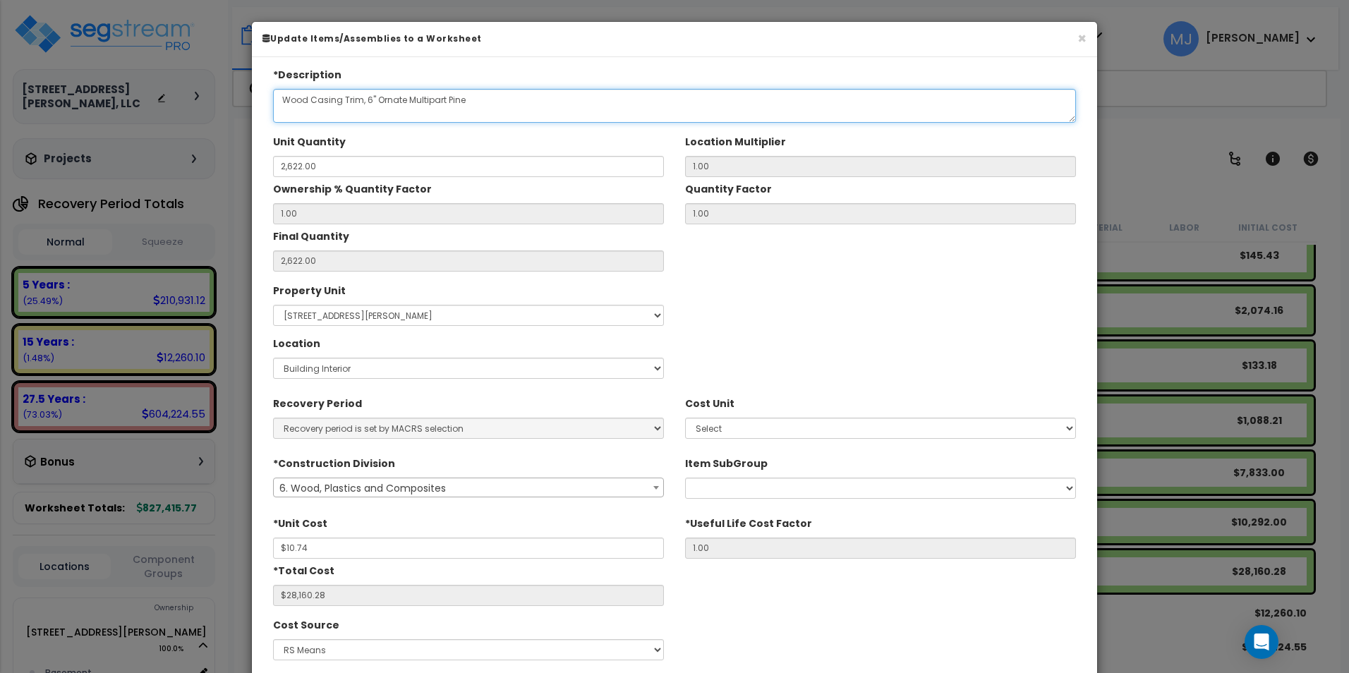
click at [406, 99] on textarea "Wood Casing Trim, 6" Ornate Multipart Pine" at bounding box center [674, 106] width 803 height 34
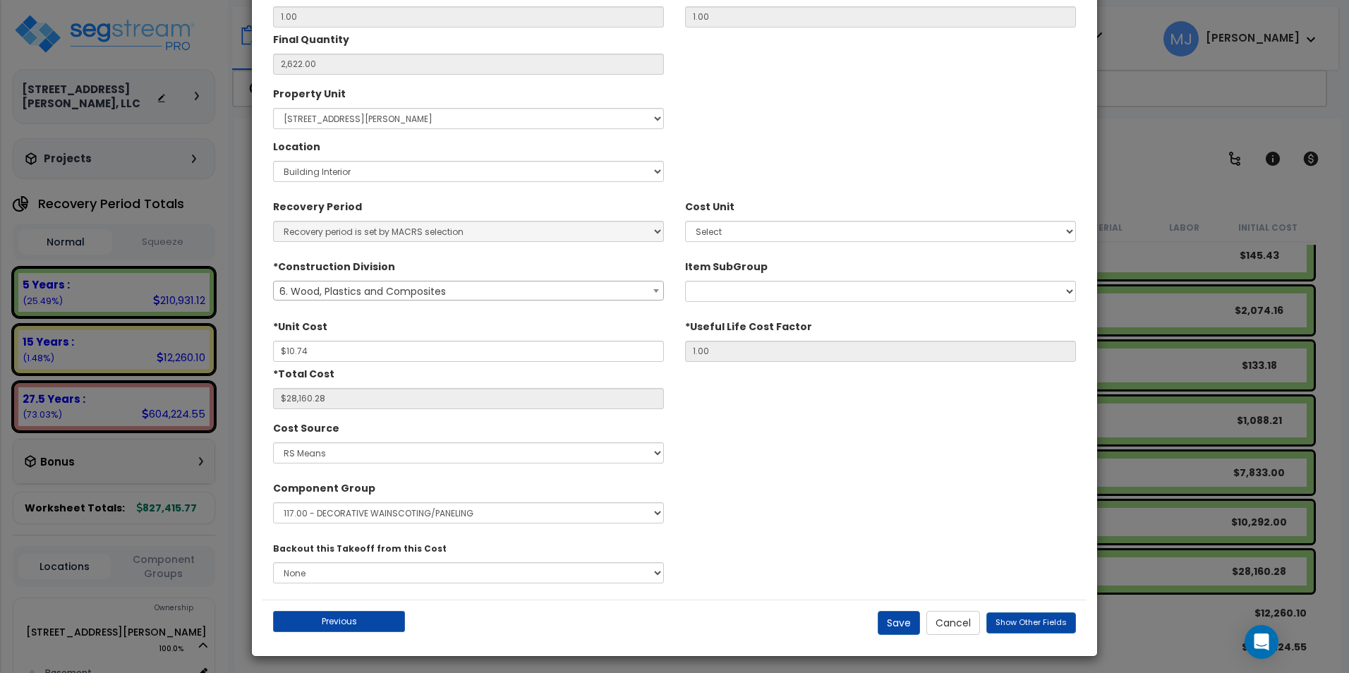
scroll to position [202, 0]
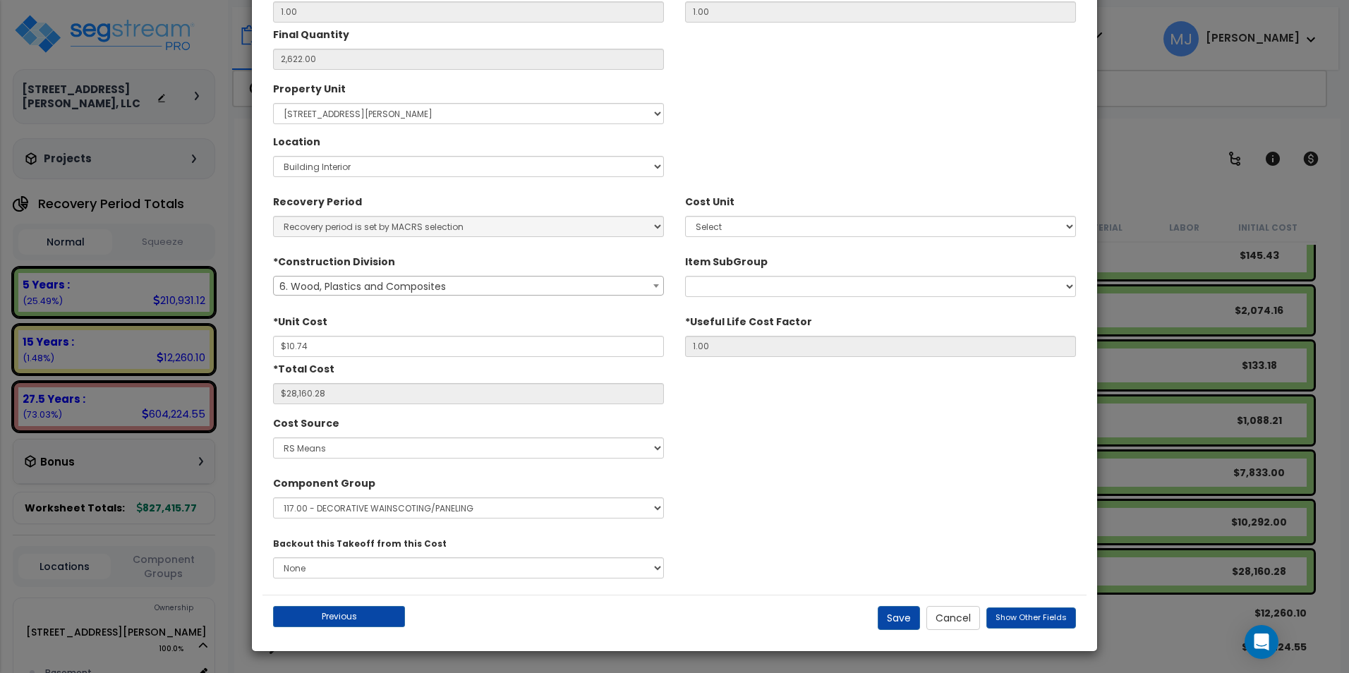
type textarea "Wood Casing Trim, 6" Multipart Pine"
click at [319, 351] on input "$10.74" at bounding box center [468, 346] width 391 height 21
type input "$10.7"
type input "$28,055.40"
type input "$10."
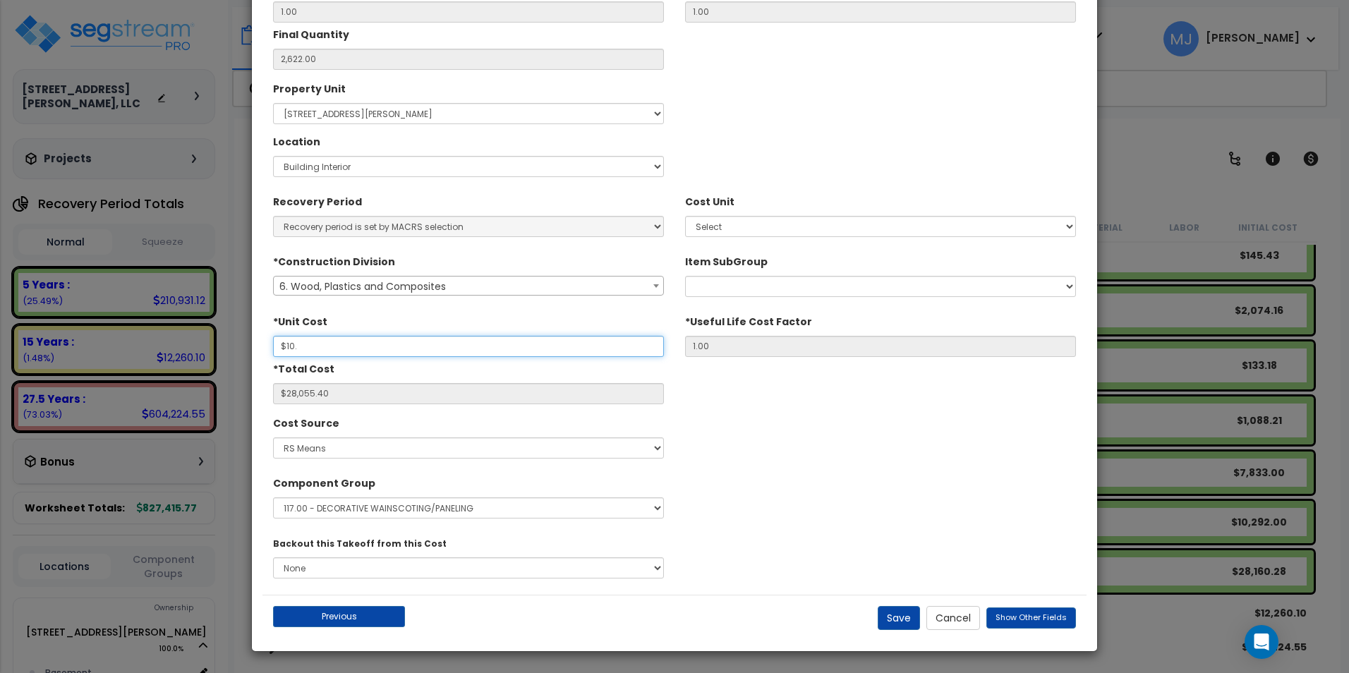
type input "$26,220.00"
type input "$1"
type input "$2,622.00"
type input "$"
type input "$0.00"
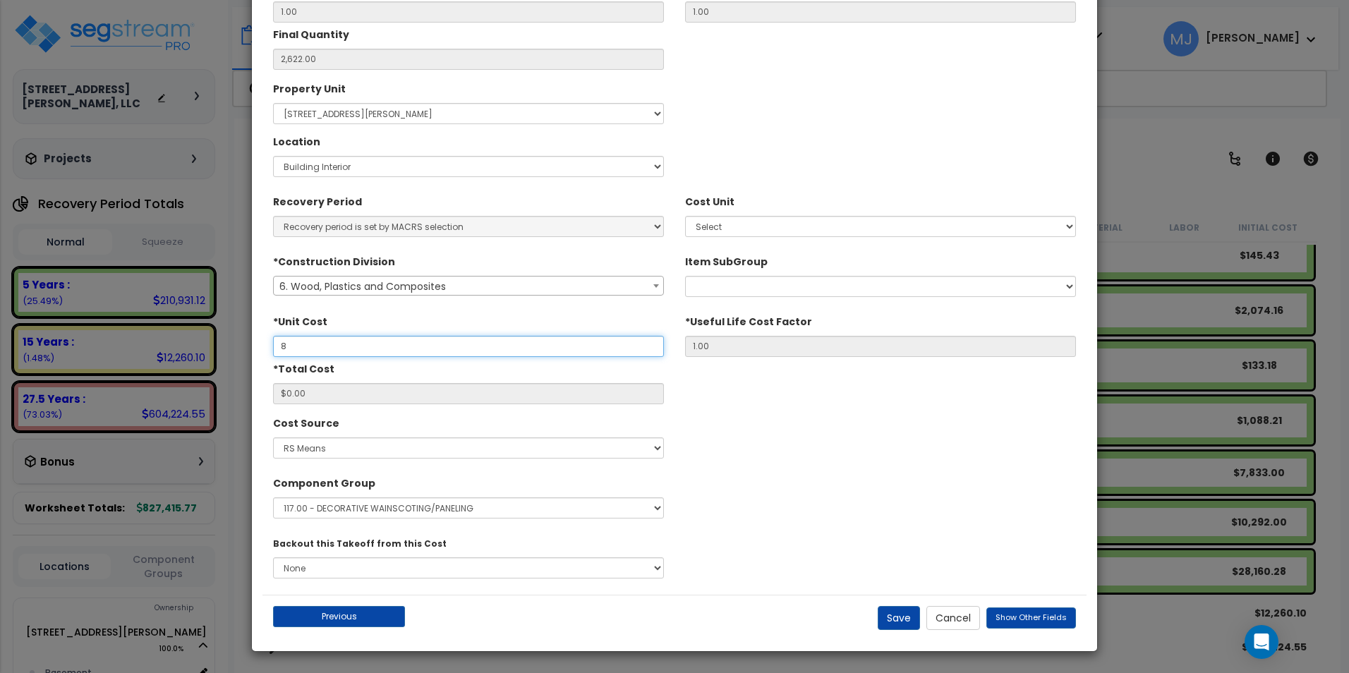
type input "$8"
type input "$20,976.00"
type input "$8.9"
type input "$23,335.80"
type input "$8.96"
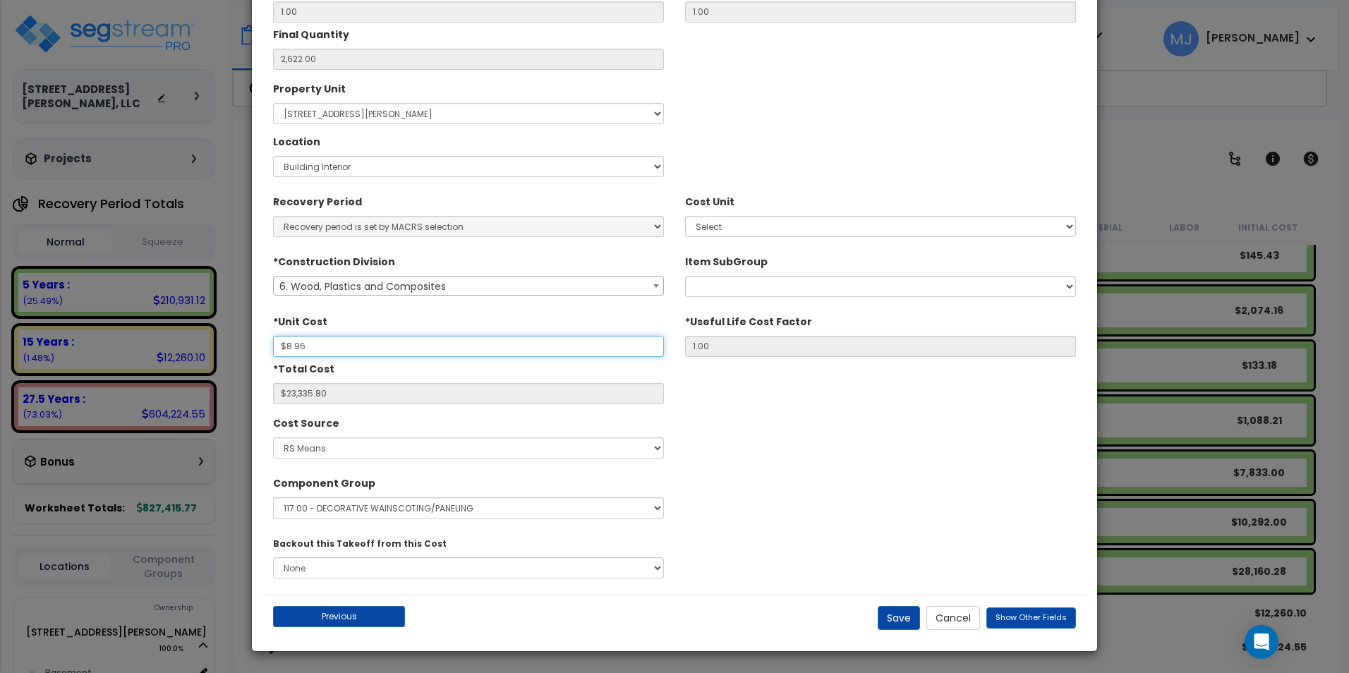
type input "$23,493.12"
type input "$8.96"
click at [898, 622] on button "Save" at bounding box center [898, 618] width 42 height 24
type input "2622.00"
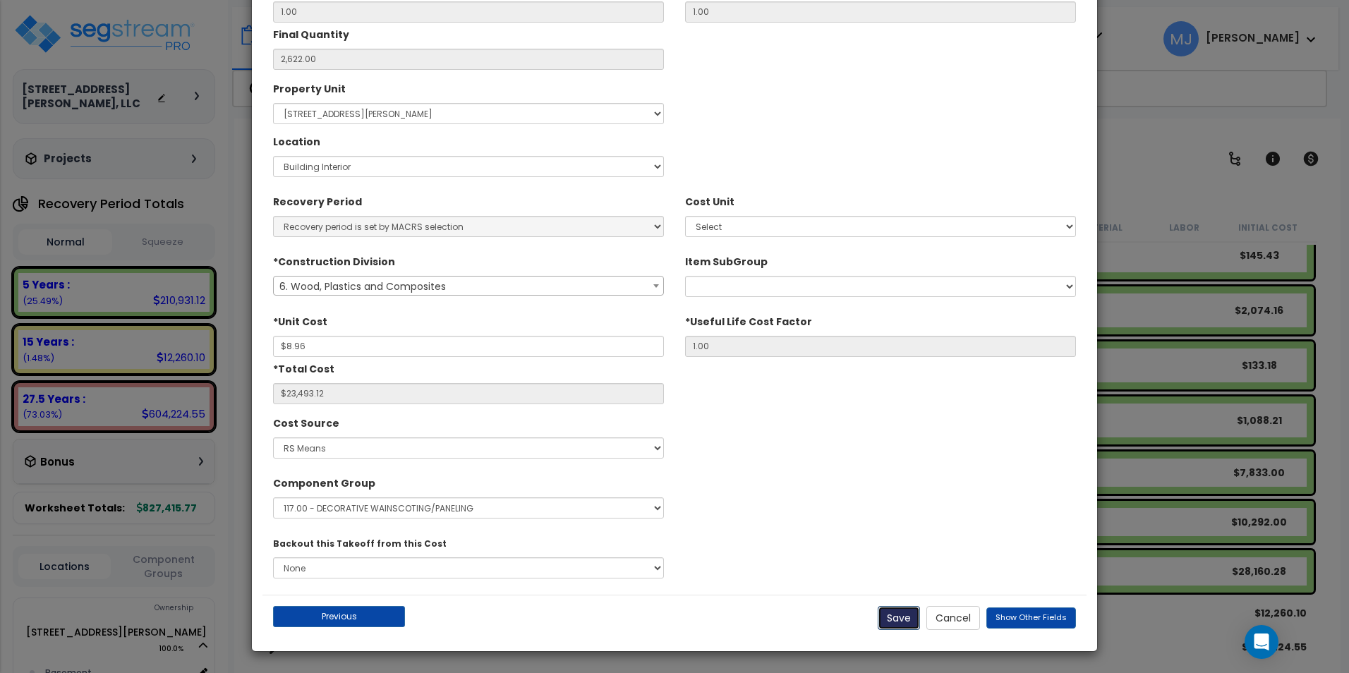
type input "8.96"
type input "23493.12"
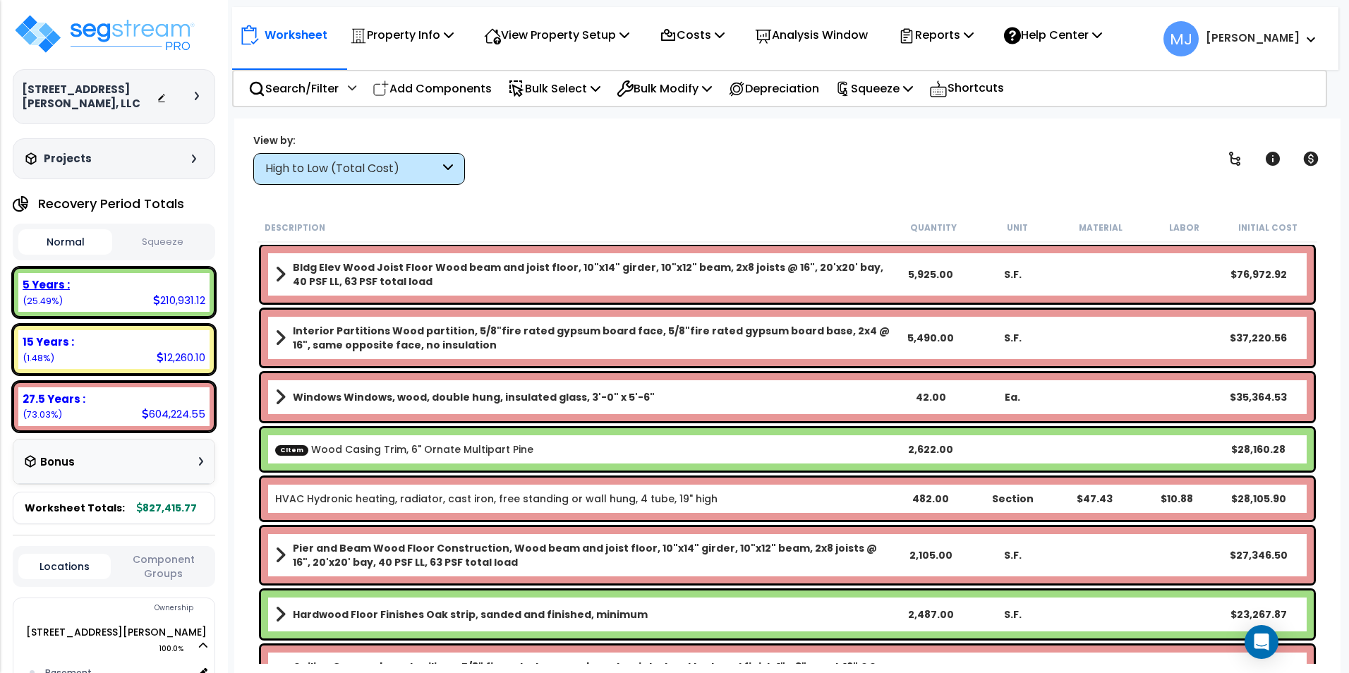
click at [114, 282] on div "5 Years :" at bounding box center [114, 284] width 183 height 15
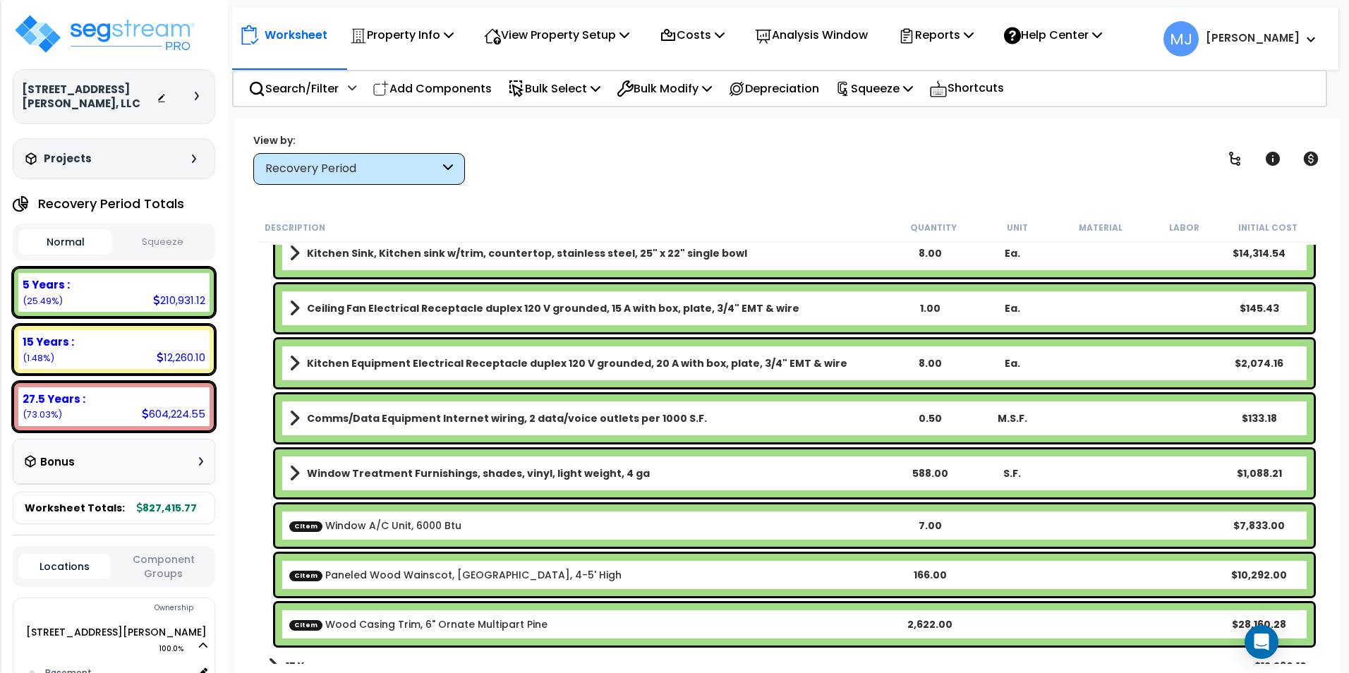
scroll to position [2859, 0]
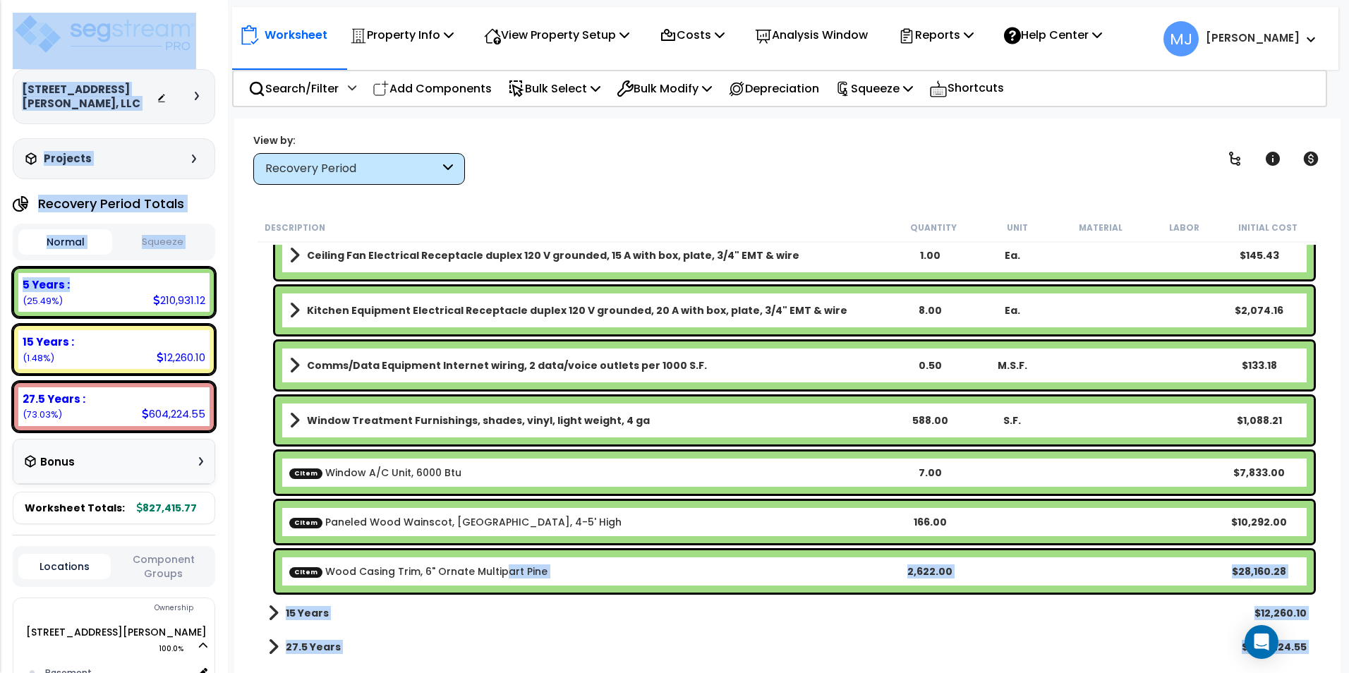
click at [498, 569] on link "CItem Wood Casing Trim, 6" Ornate Multipart Pine" at bounding box center [418, 571] width 258 height 14
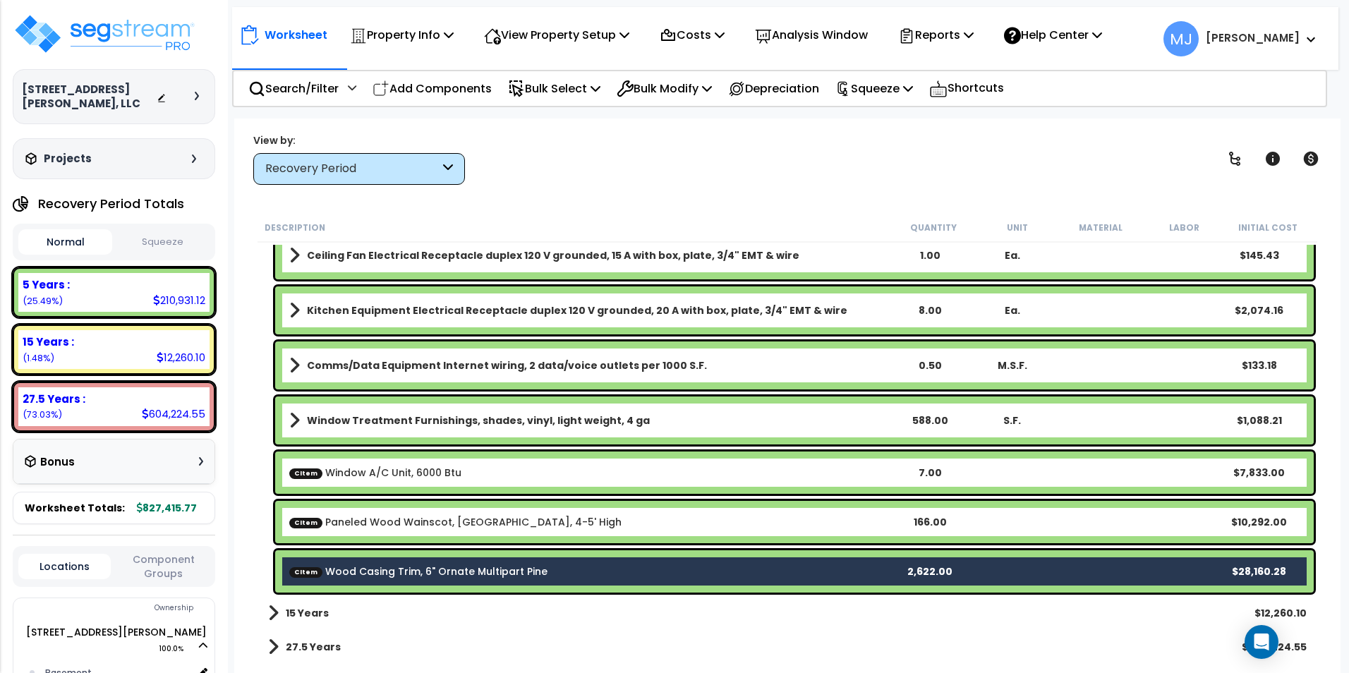
click at [430, 576] on link "CItem Wood Casing Trim, 6" Ornate Multipart Pine" at bounding box center [418, 571] width 258 height 14
click at [556, 89] on p "Bulk Select" at bounding box center [554, 88] width 92 height 19
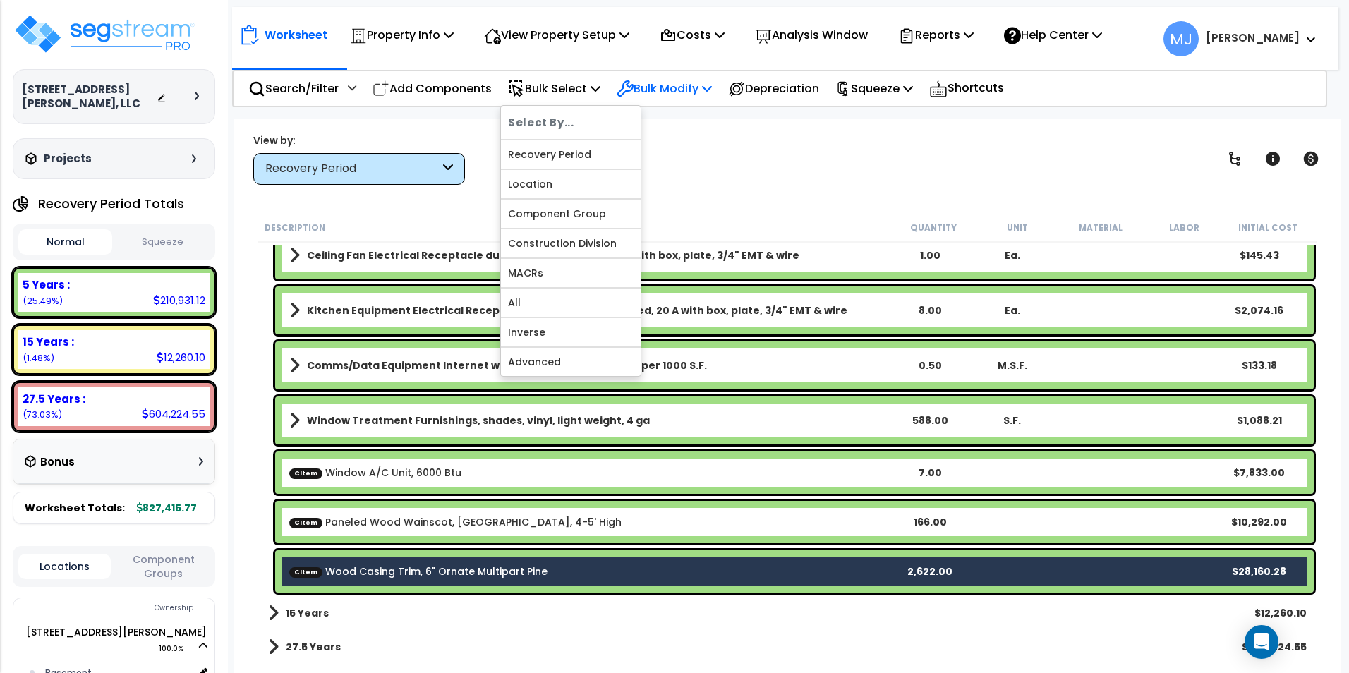
click at [646, 94] on p "Bulk Modify" at bounding box center [663, 88] width 95 height 19
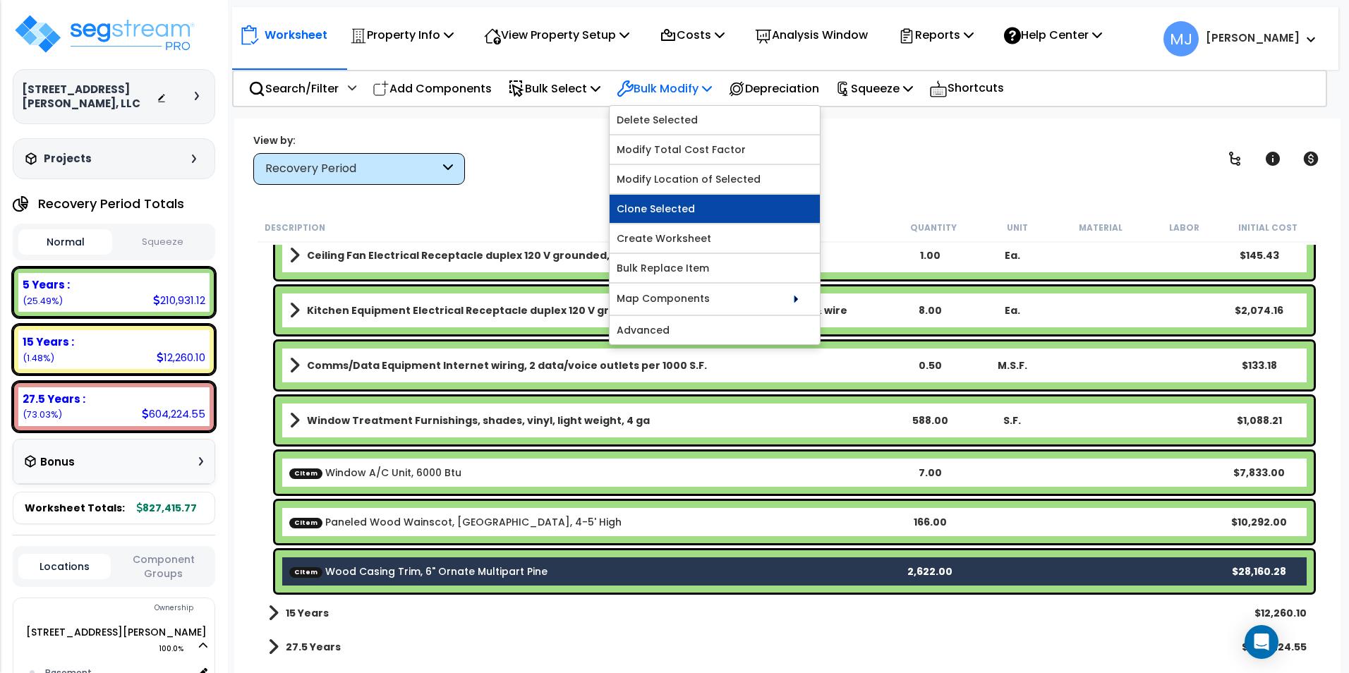
click at [722, 202] on link "Clone Selected" at bounding box center [714, 209] width 210 height 28
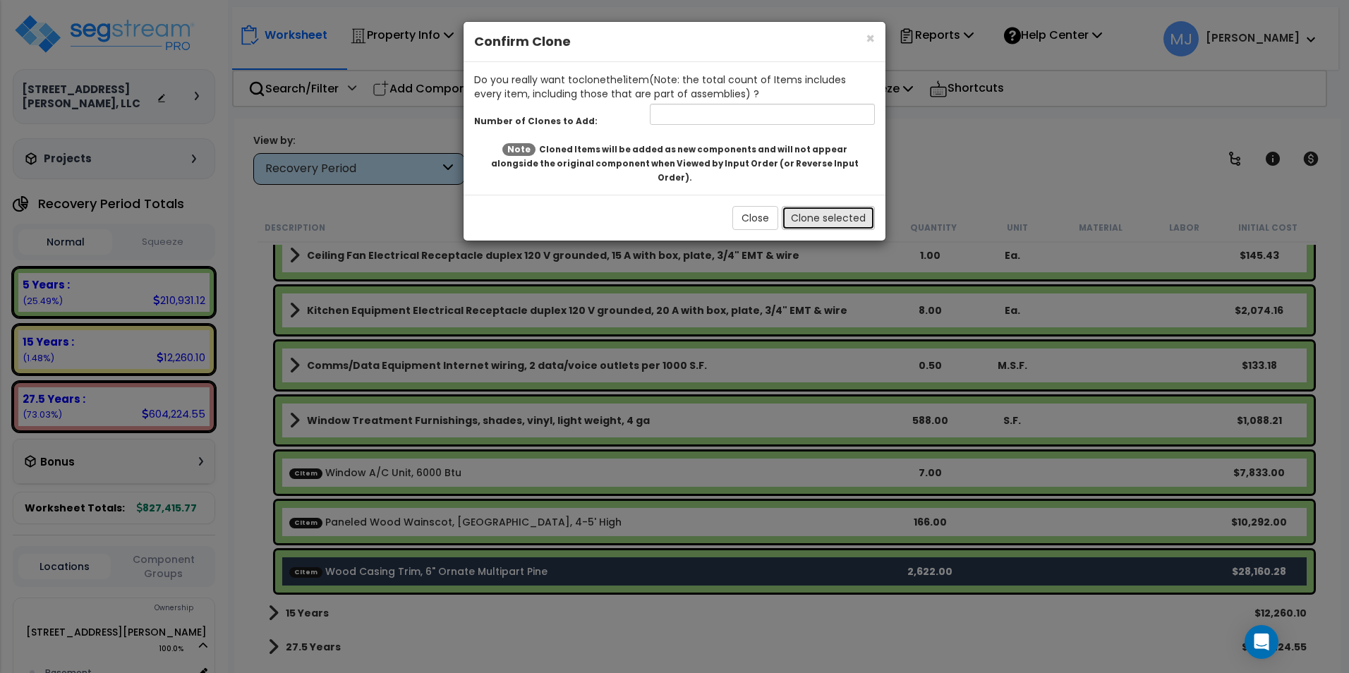
click at [815, 206] on button "Clone selected" at bounding box center [828, 218] width 93 height 24
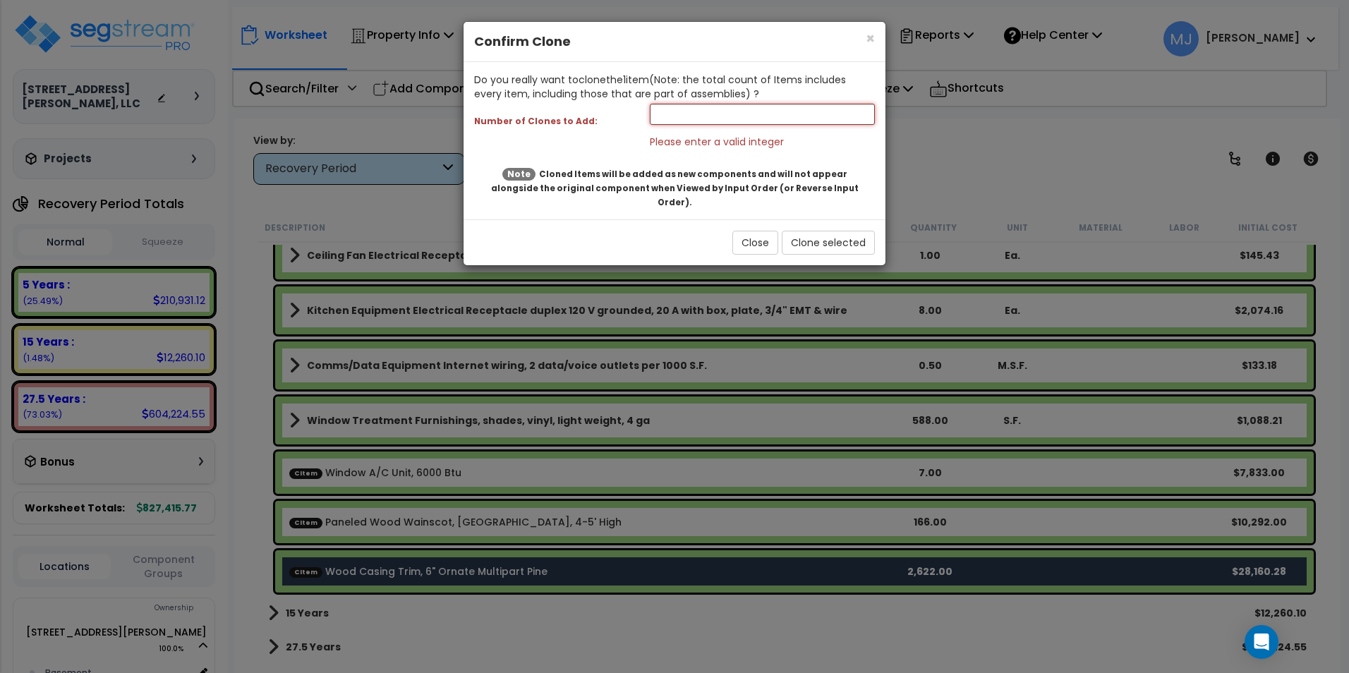
click at [674, 120] on input "number" at bounding box center [762, 114] width 225 height 21
type input "1"
click at [825, 231] on button "Clone selected" at bounding box center [828, 243] width 93 height 24
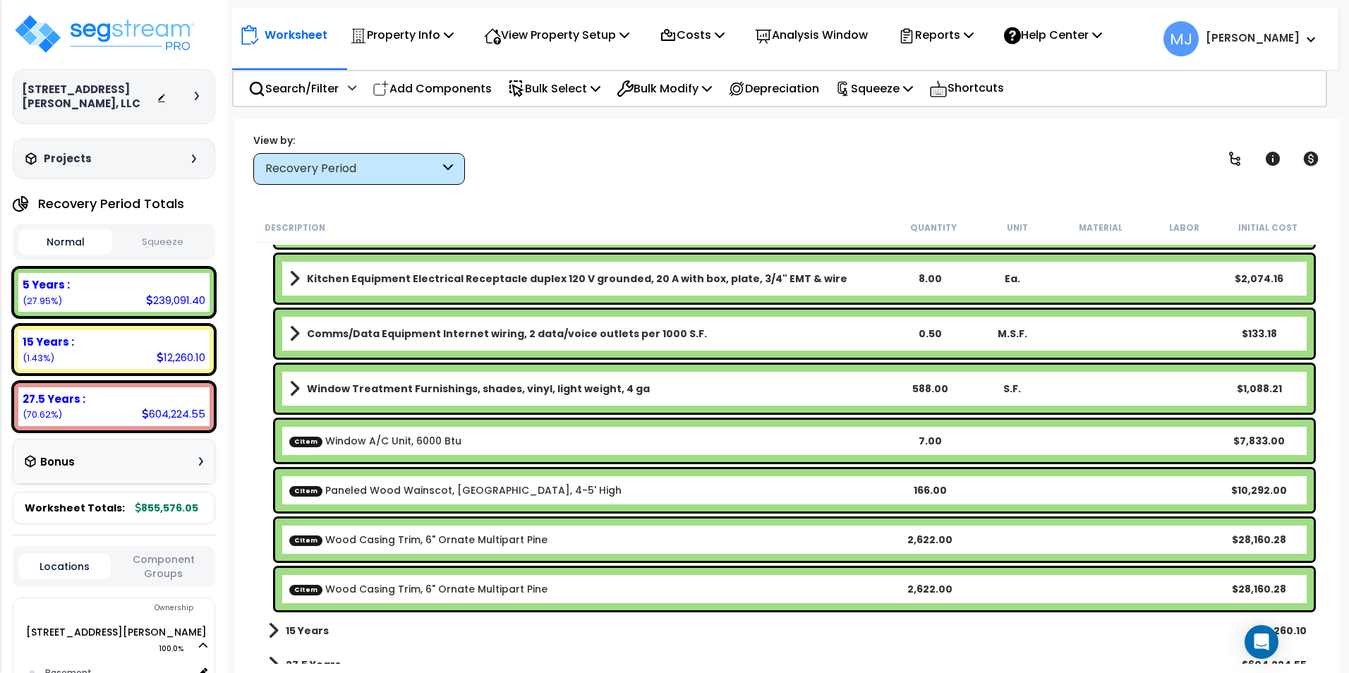
scroll to position [2908, 0]
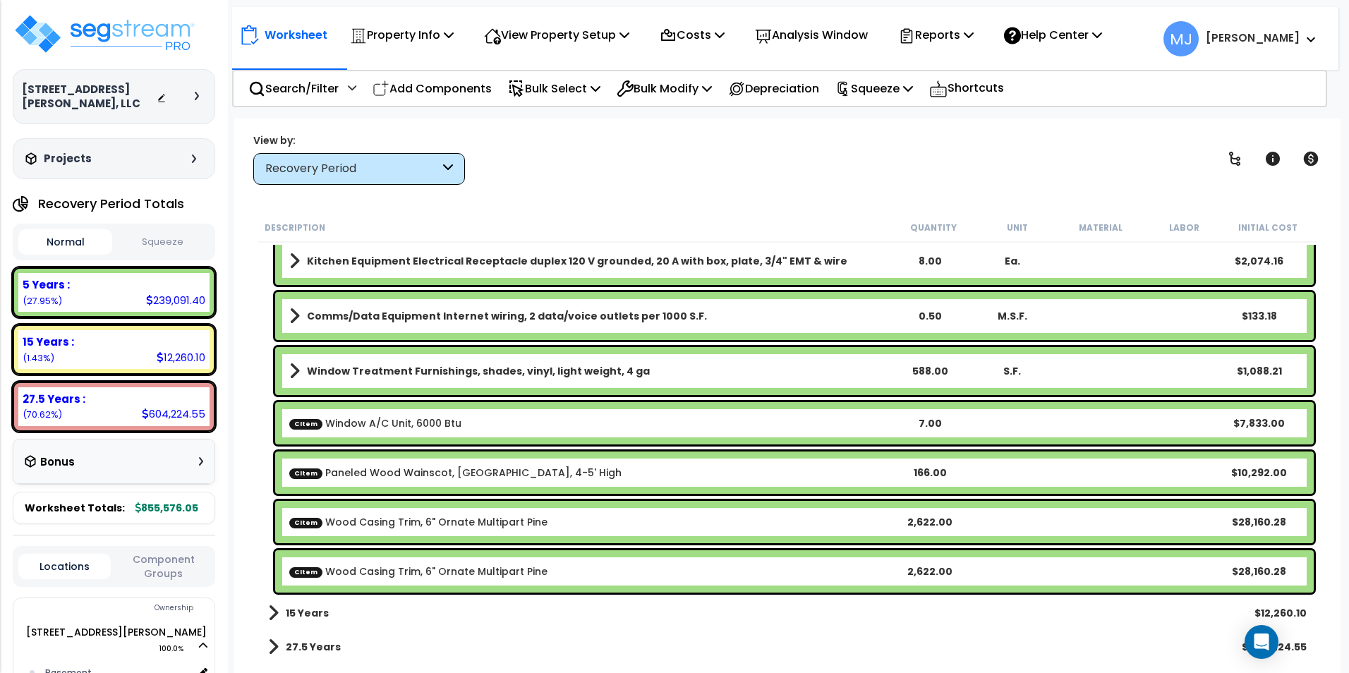
click at [399, 573] on link "CItem Wood Casing Trim, 6" Ornate Multipart Pine" at bounding box center [418, 571] width 258 height 14
click at [468, 568] on link "CItem Wood Casing Trim, 6" Ornate Multipart Pine" at bounding box center [418, 571] width 258 height 14
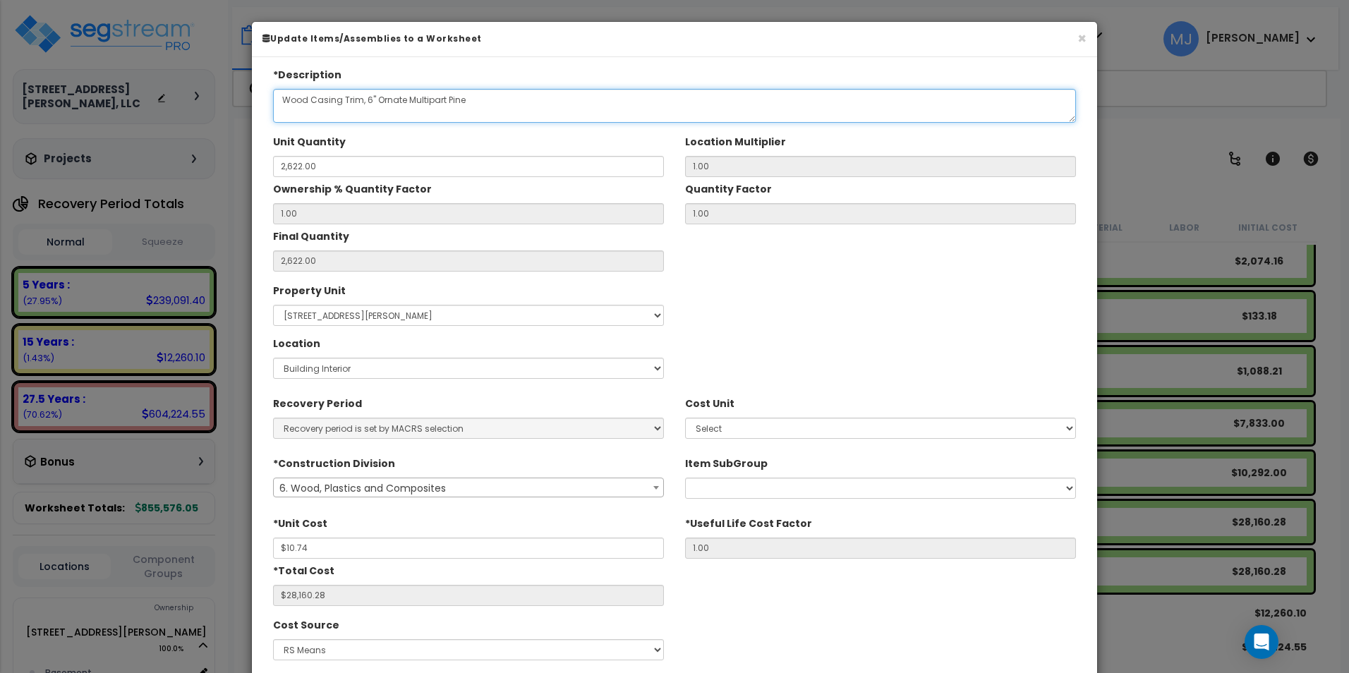
drag, startPoint x: 402, startPoint y: 102, endPoint x: 403, endPoint y: 116, distance: 14.1
click at [402, 102] on textarea "Wood Casing Trim, 6" Ornate Multipart Pine" at bounding box center [674, 106] width 803 height 34
type textarea "Wood Casing Trim, 6" Multipart Pine"
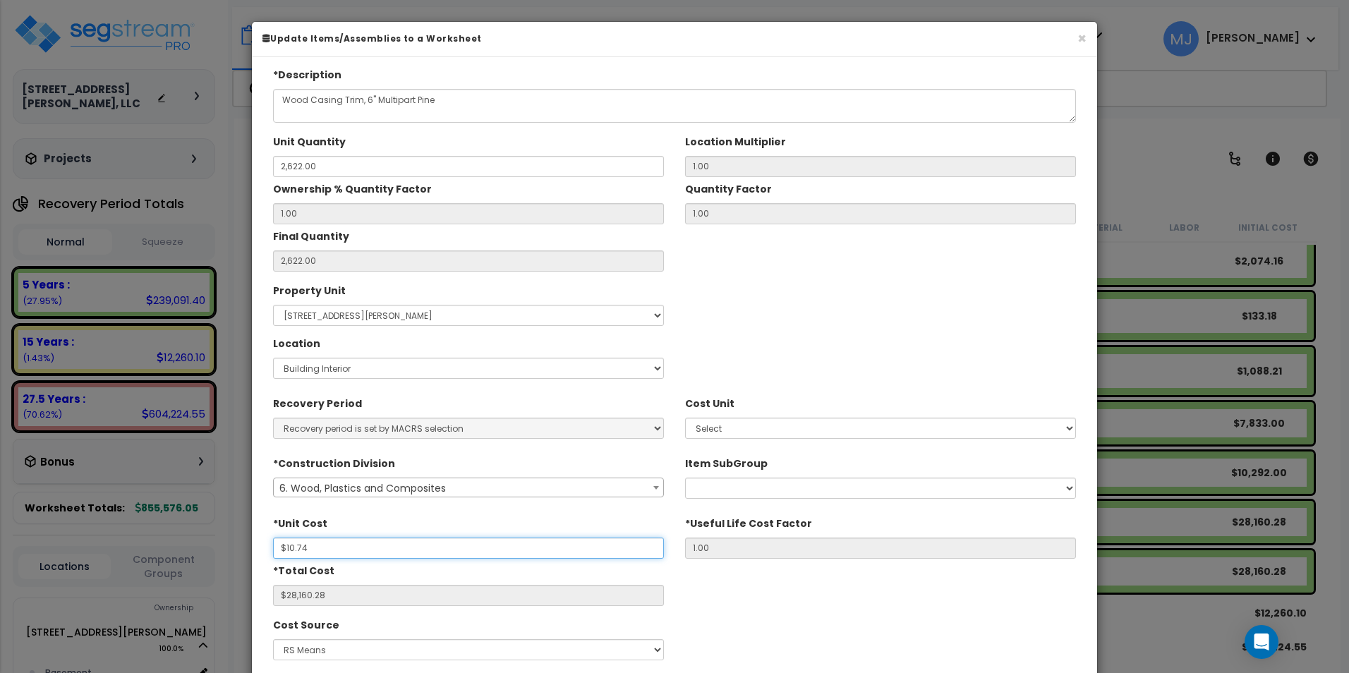
click at [332, 552] on input "$10.74" at bounding box center [468, 547] width 391 height 21
type input "$10.7"
type input "$28,055.40"
type input "$10."
type input "$26,220.00"
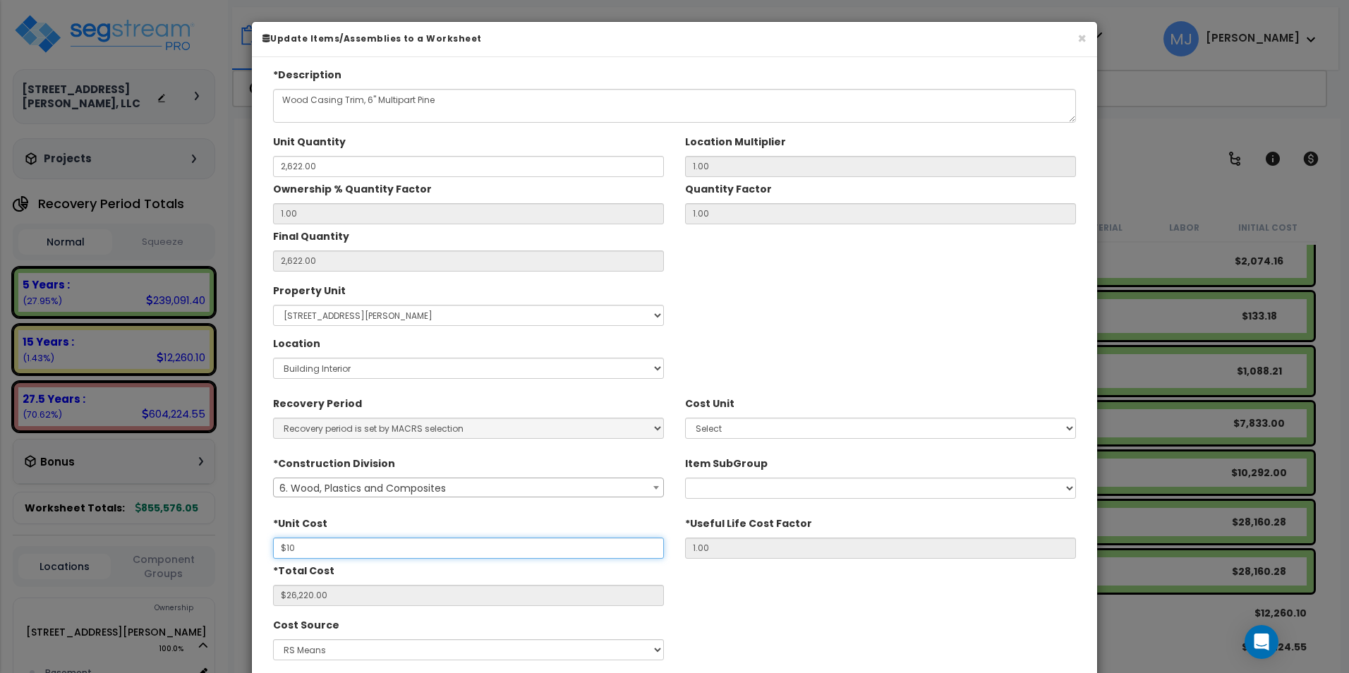
type input "$1"
type input "$2,622.00"
type input "$"
type input "$0.00"
type input "$8"
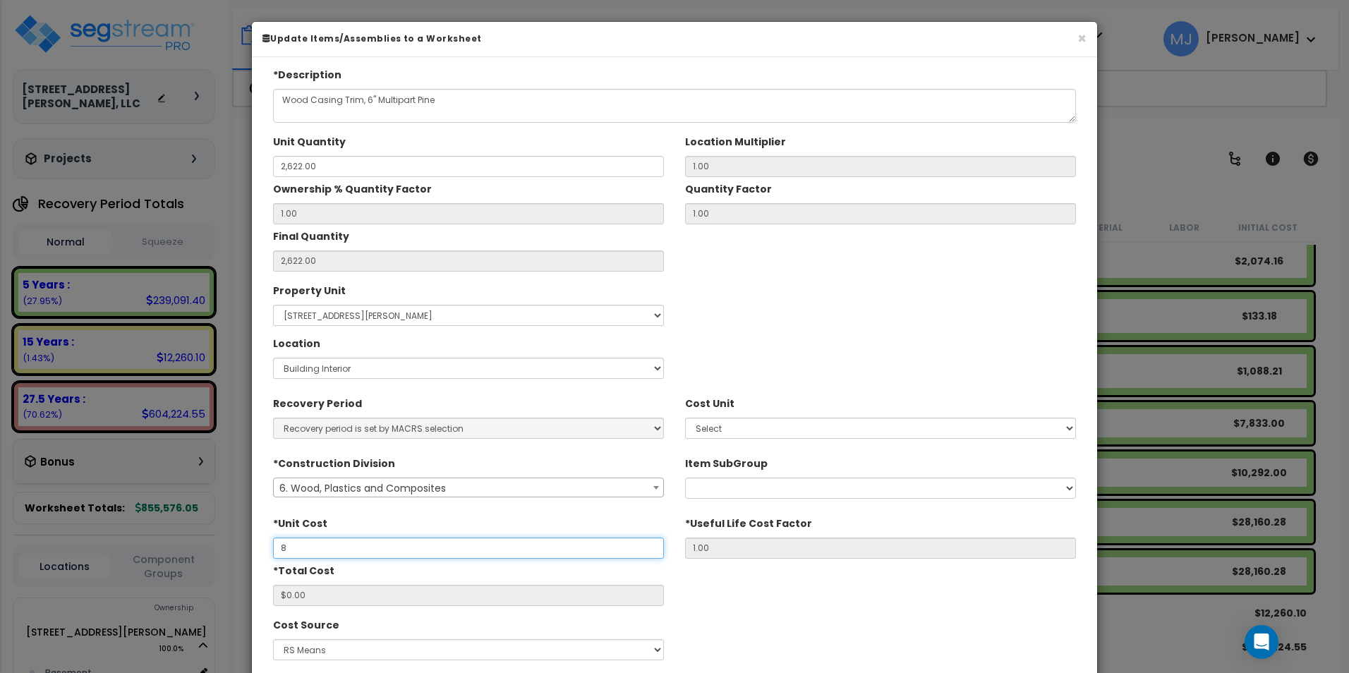
type input "$20,976.00"
type input "$8.8"
type input "$23,073.60"
type input "$8.86"
type input "$23,230.92"
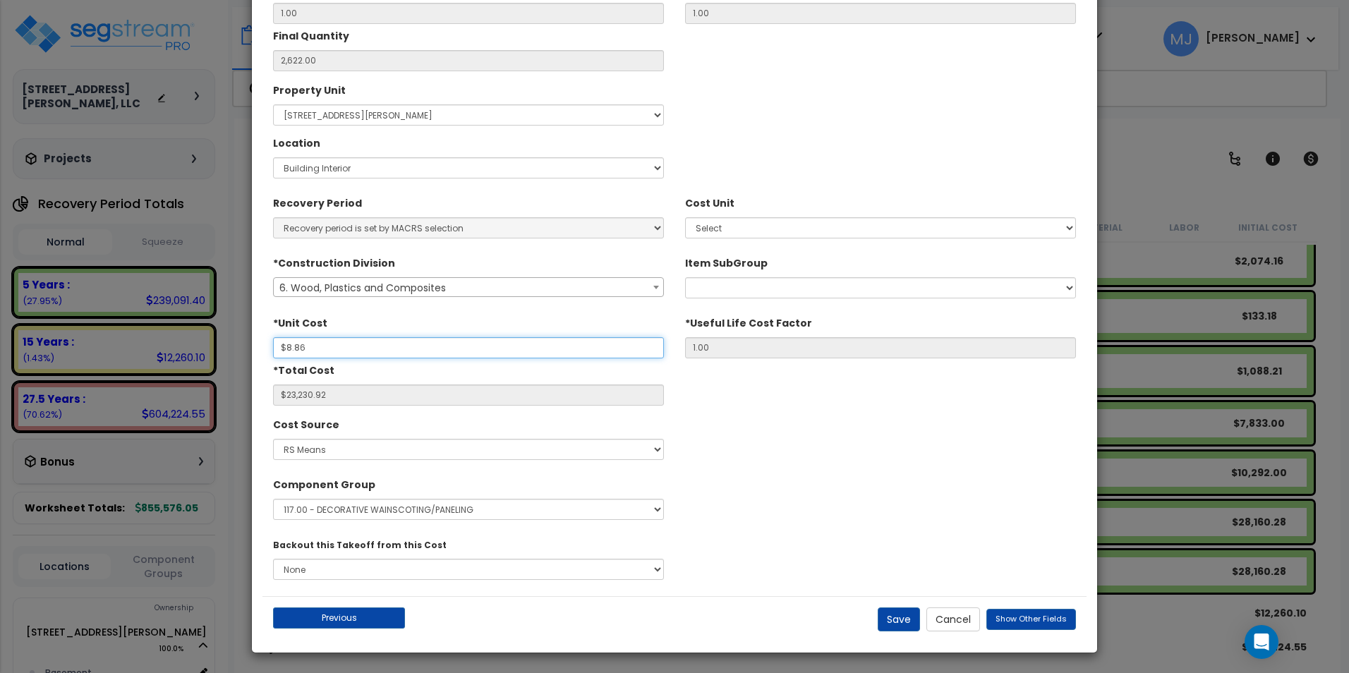
scroll to position [202, 0]
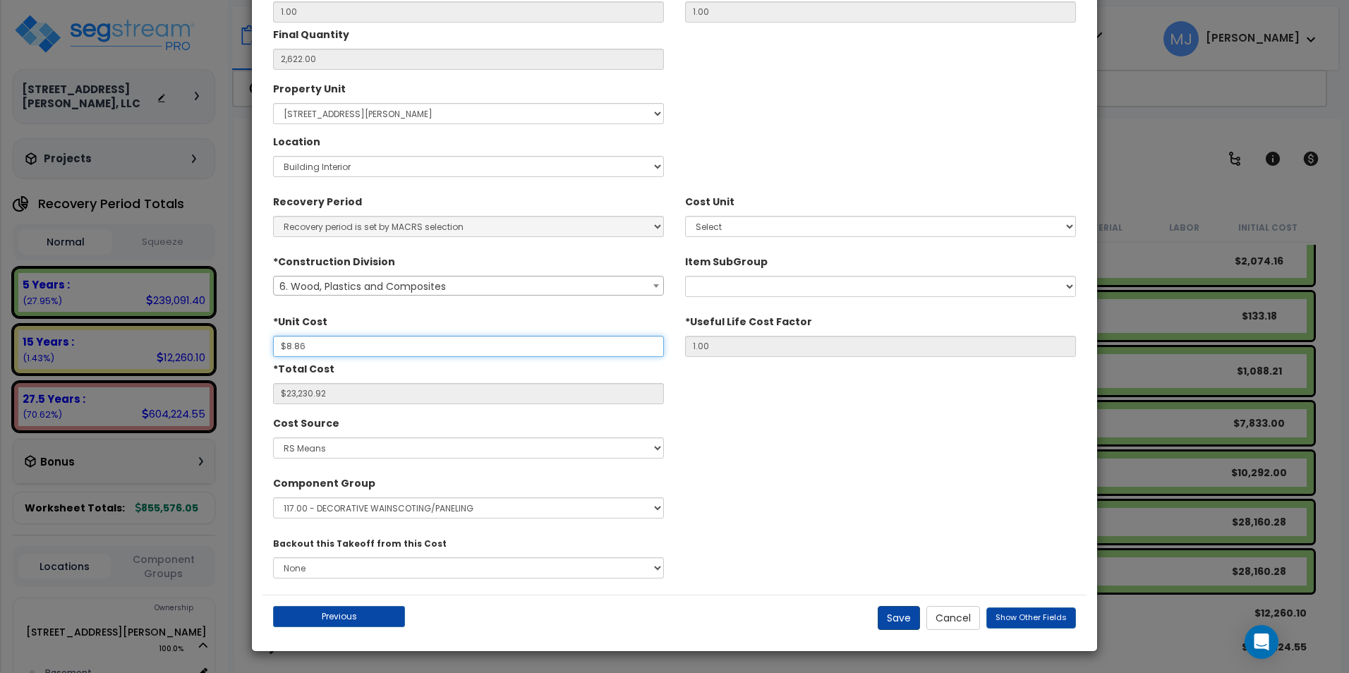
type input "$8.86"
click at [913, 618] on button "Save" at bounding box center [898, 618] width 42 height 24
type input "2622.00"
type input "8.86"
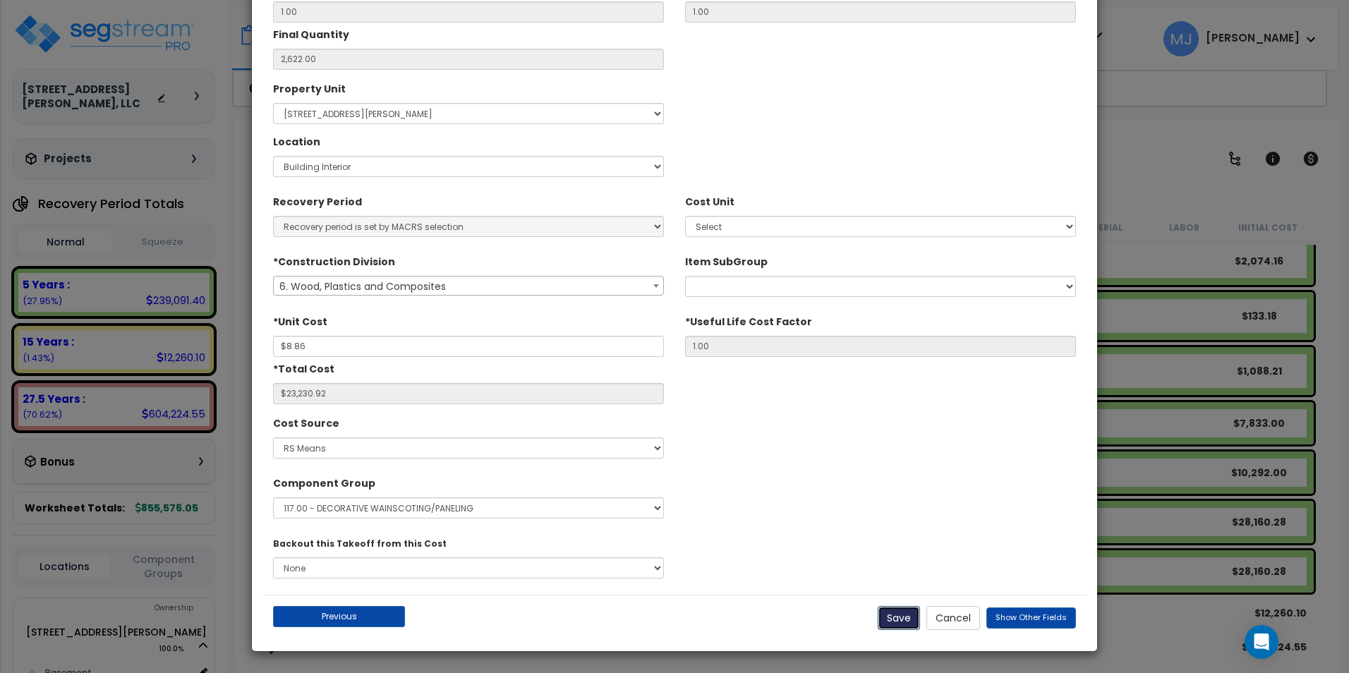
type input "23230.92"
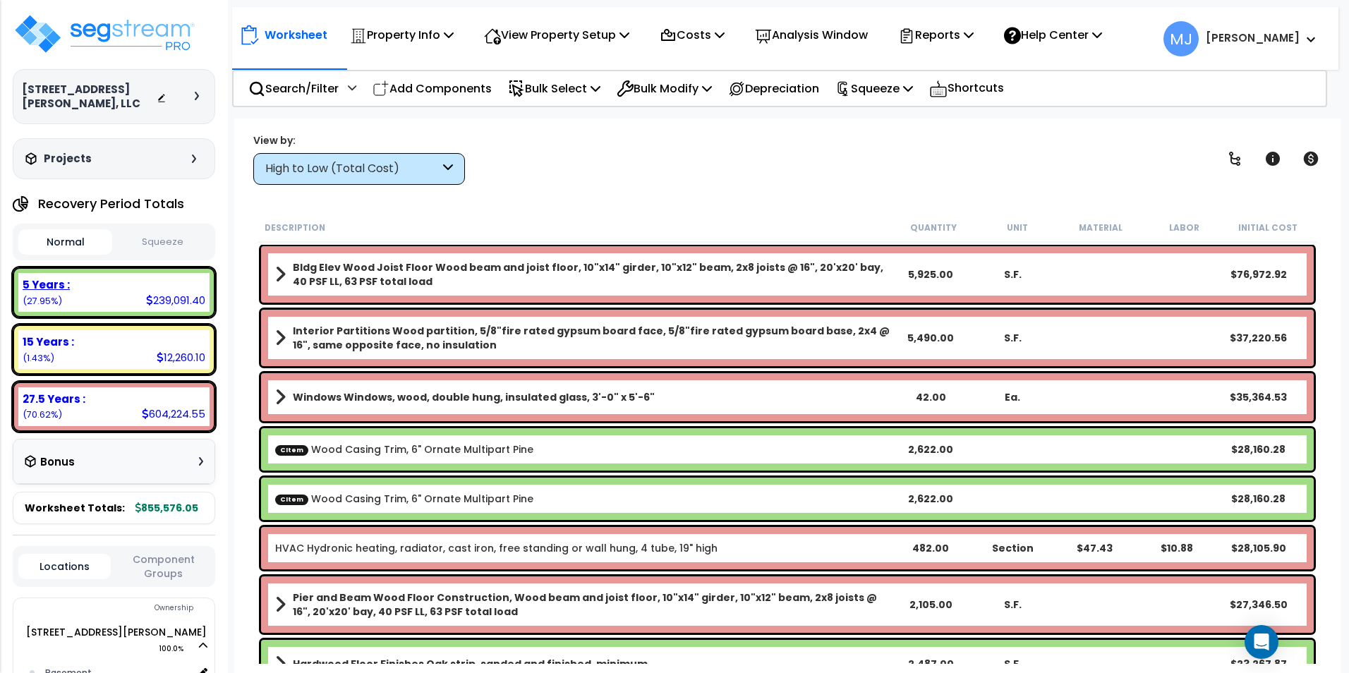
click at [95, 292] on div "5 Years : 239,091.40 (27.95%)" at bounding box center [113, 292] width 191 height 39
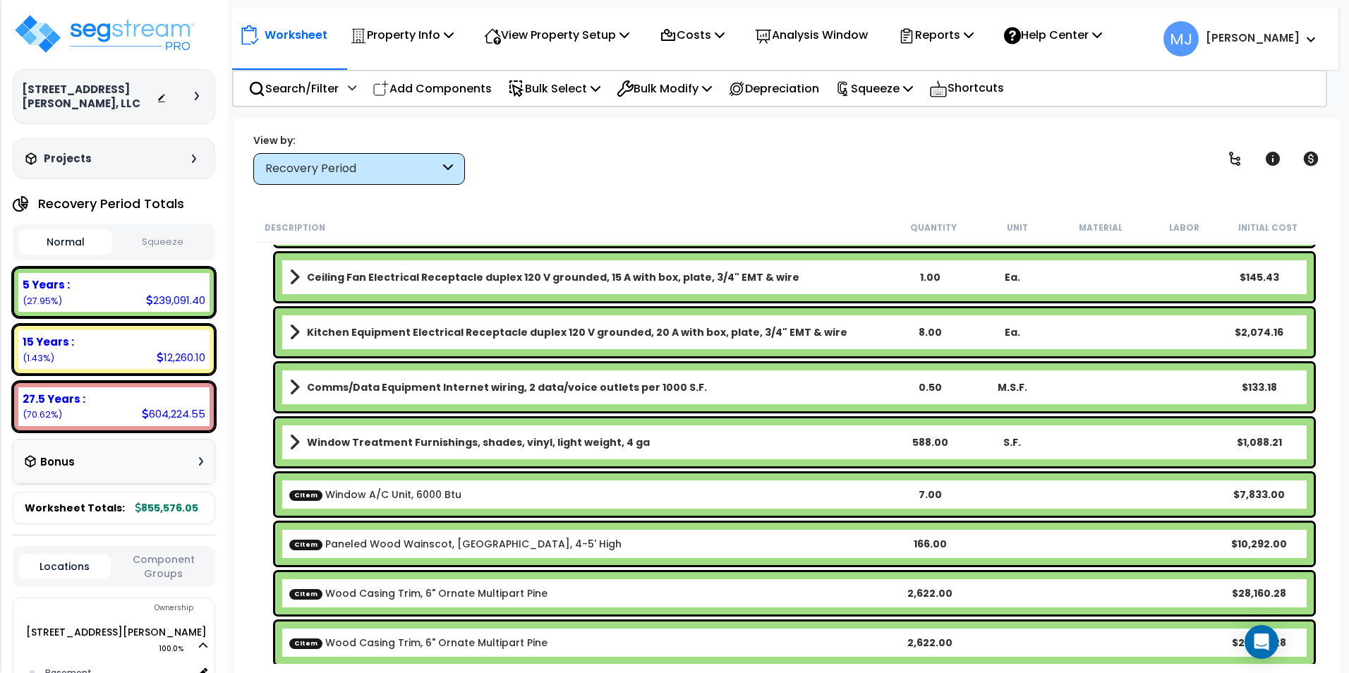
scroll to position [2908, 0]
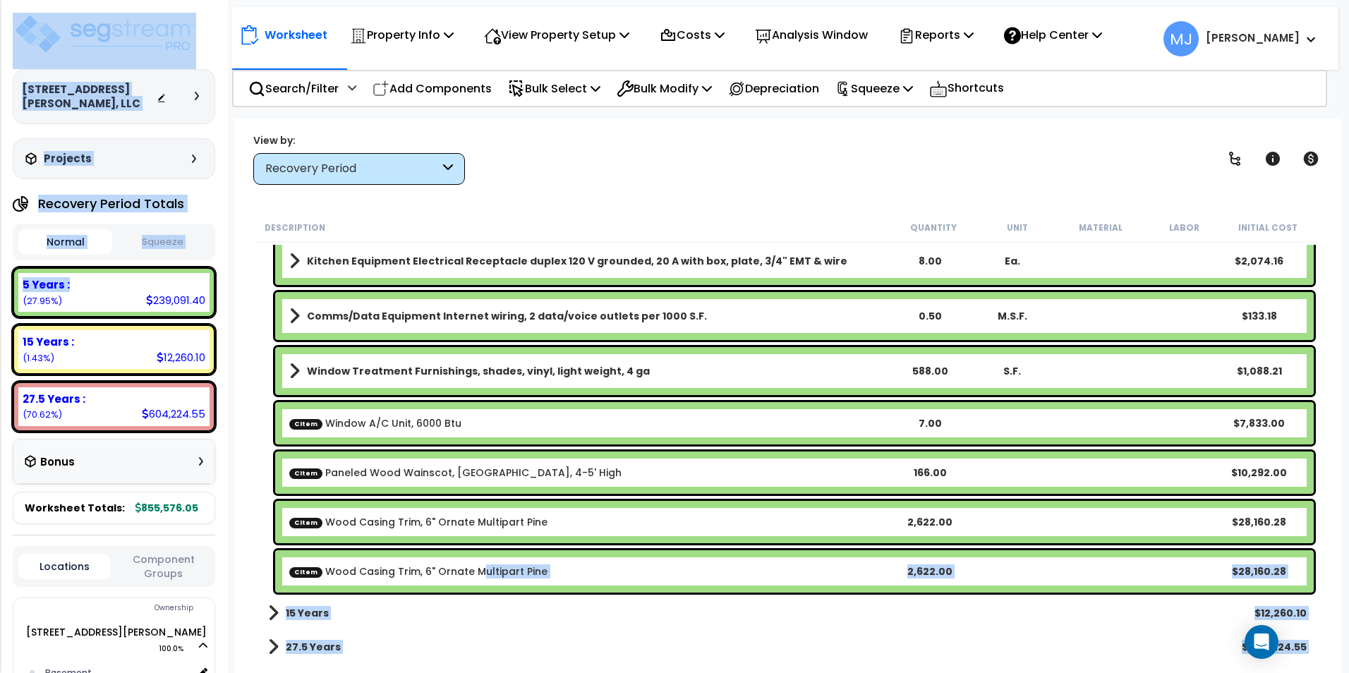
click at [477, 567] on link "CItem Wood Casing Trim, 6" Ornate Multipart Pine" at bounding box center [418, 571] width 258 height 14
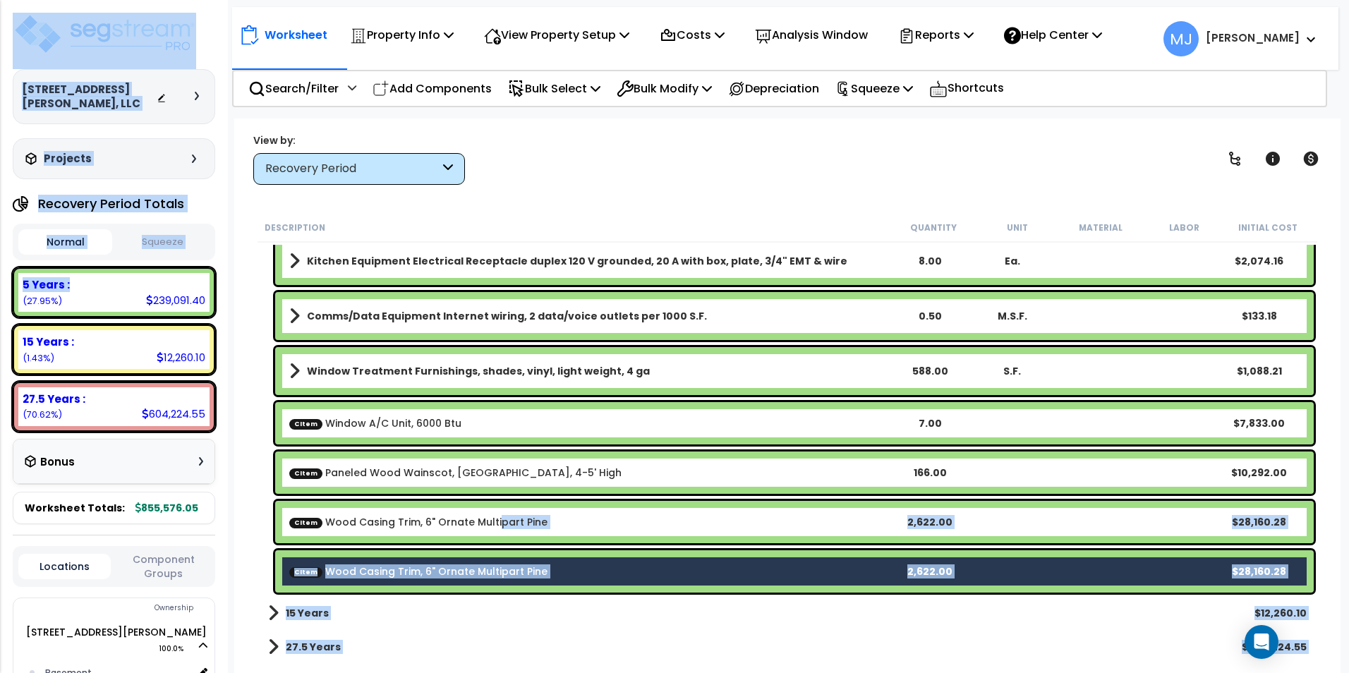
click at [490, 518] on link "CItem Wood Casing Trim, 6" Ornate Multipart Pine" at bounding box center [418, 522] width 258 height 14
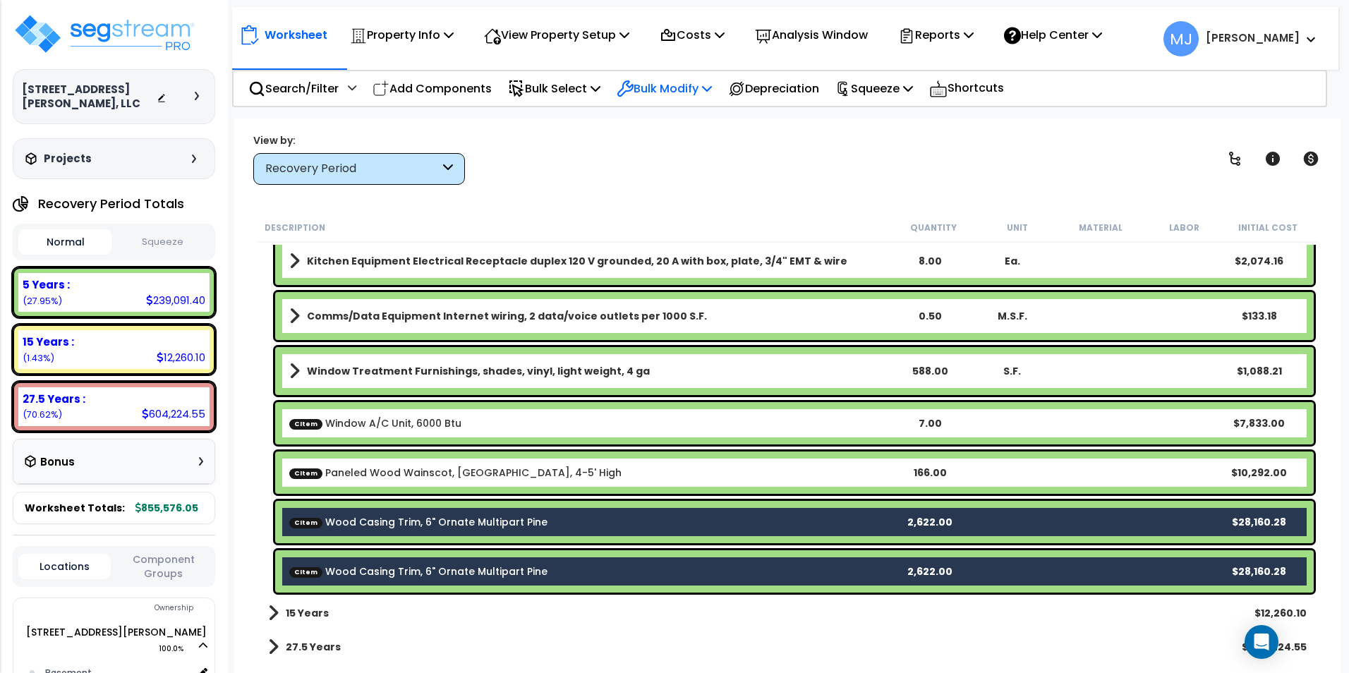
click at [695, 83] on p "Bulk Modify" at bounding box center [663, 88] width 95 height 19
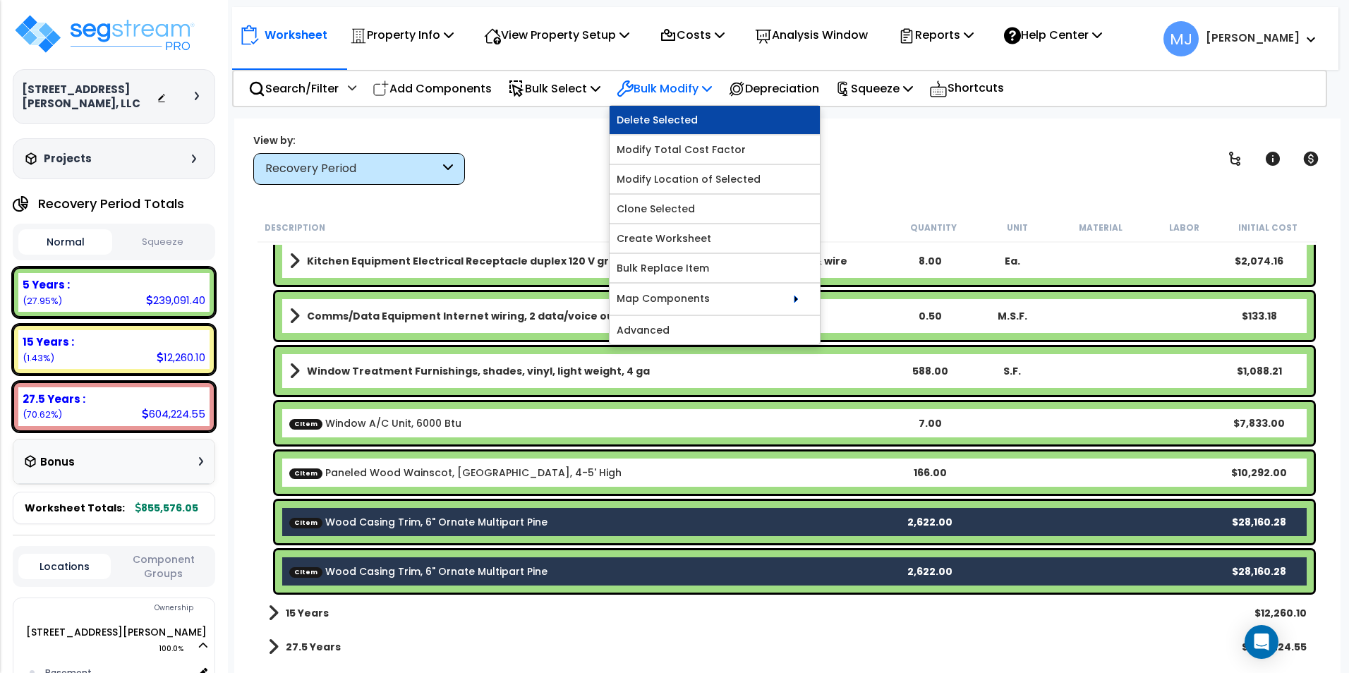
click at [685, 119] on link "Delete Selected" at bounding box center [714, 120] width 210 height 28
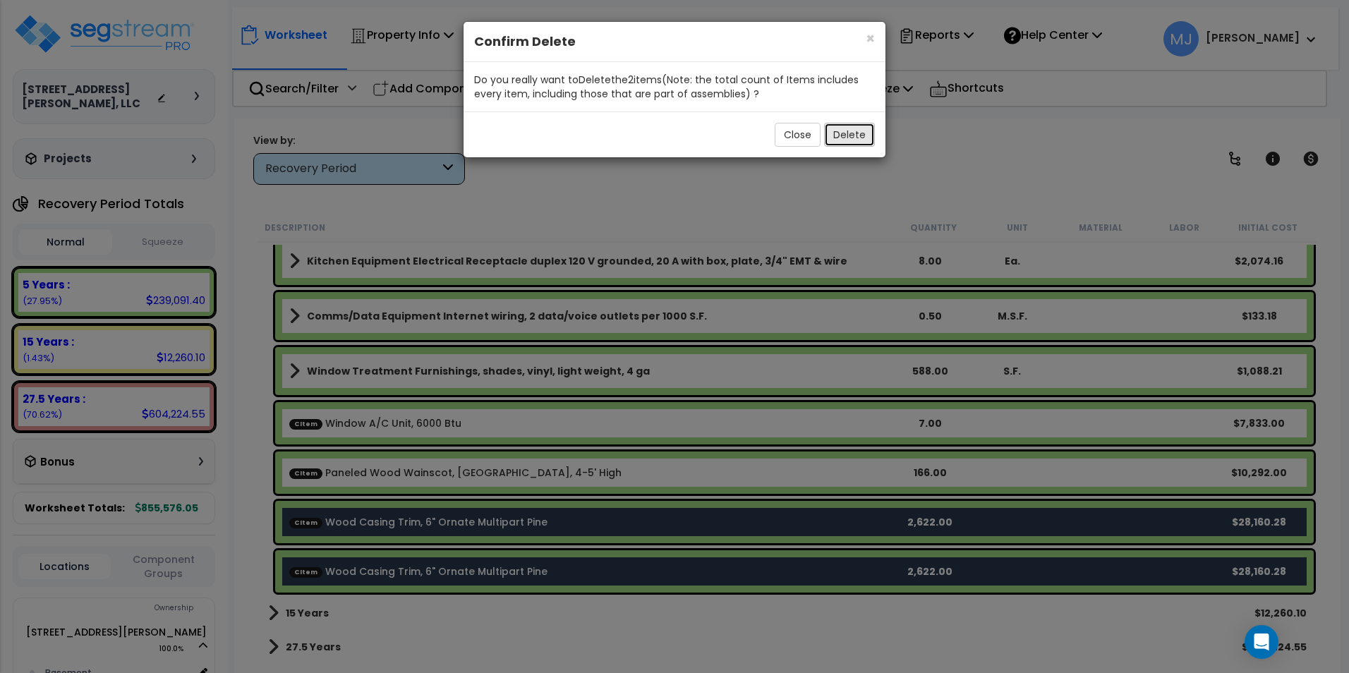
click at [846, 134] on button "Delete" at bounding box center [849, 135] width 51 height 24
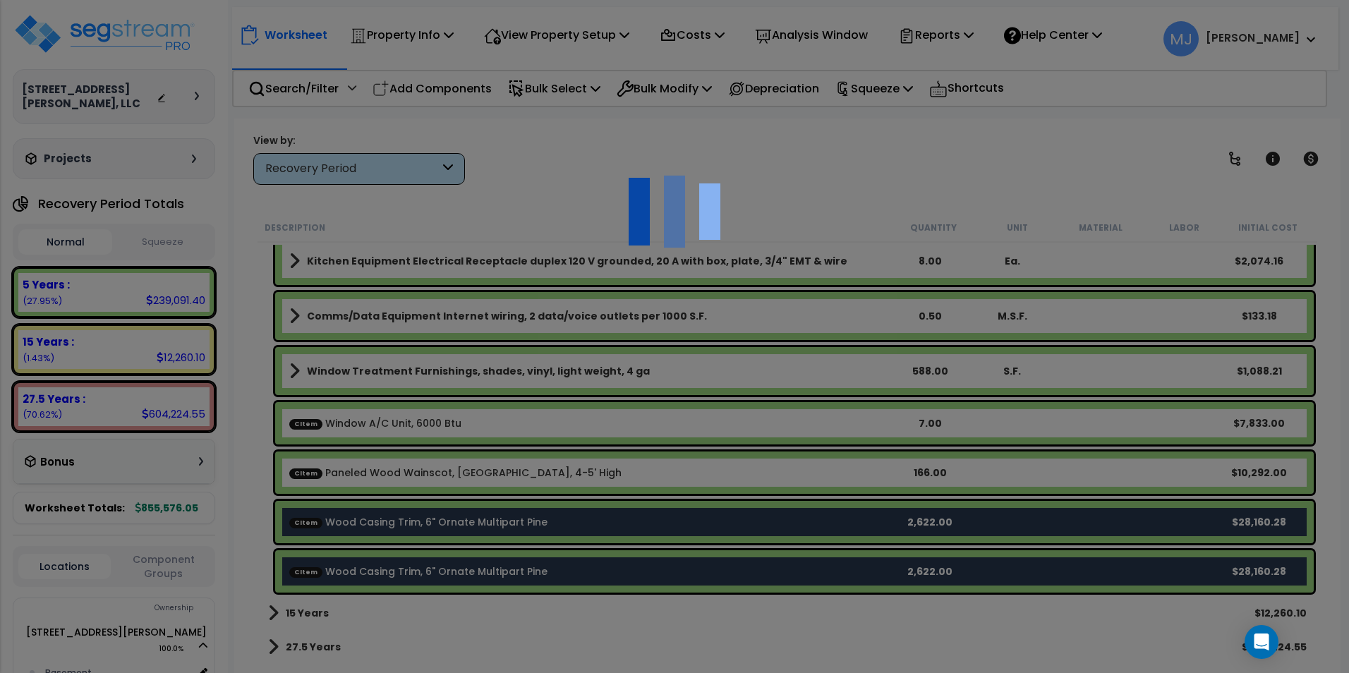
scroll to position [2809, 0]
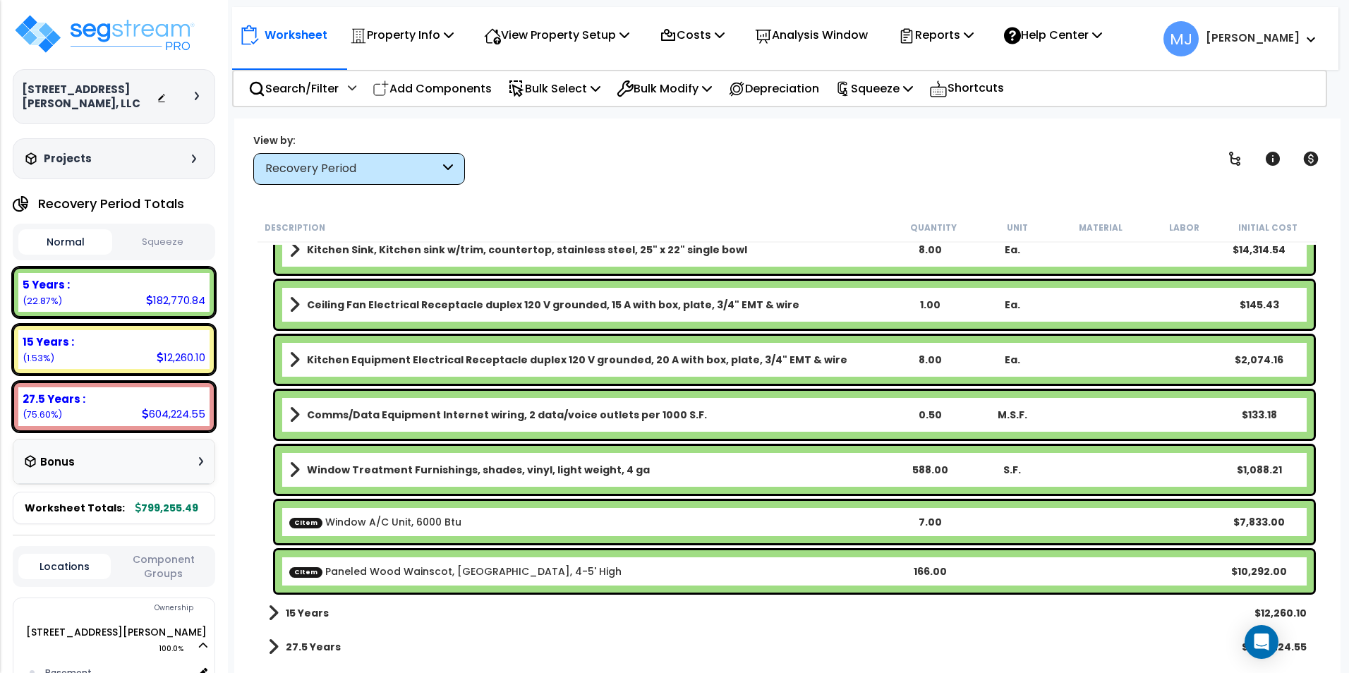
click at [795, 393] on div "Comms/Data Equipment Internet wiring, 2 data/voice outlets per 1000 S.F. 0.50 M…" at bounding box center [794, 415] width 1038 height 48
click at [480, 86] on p "Add Components" at bounding box center [431, 88] width 119 height 19
select select "1450"
select select
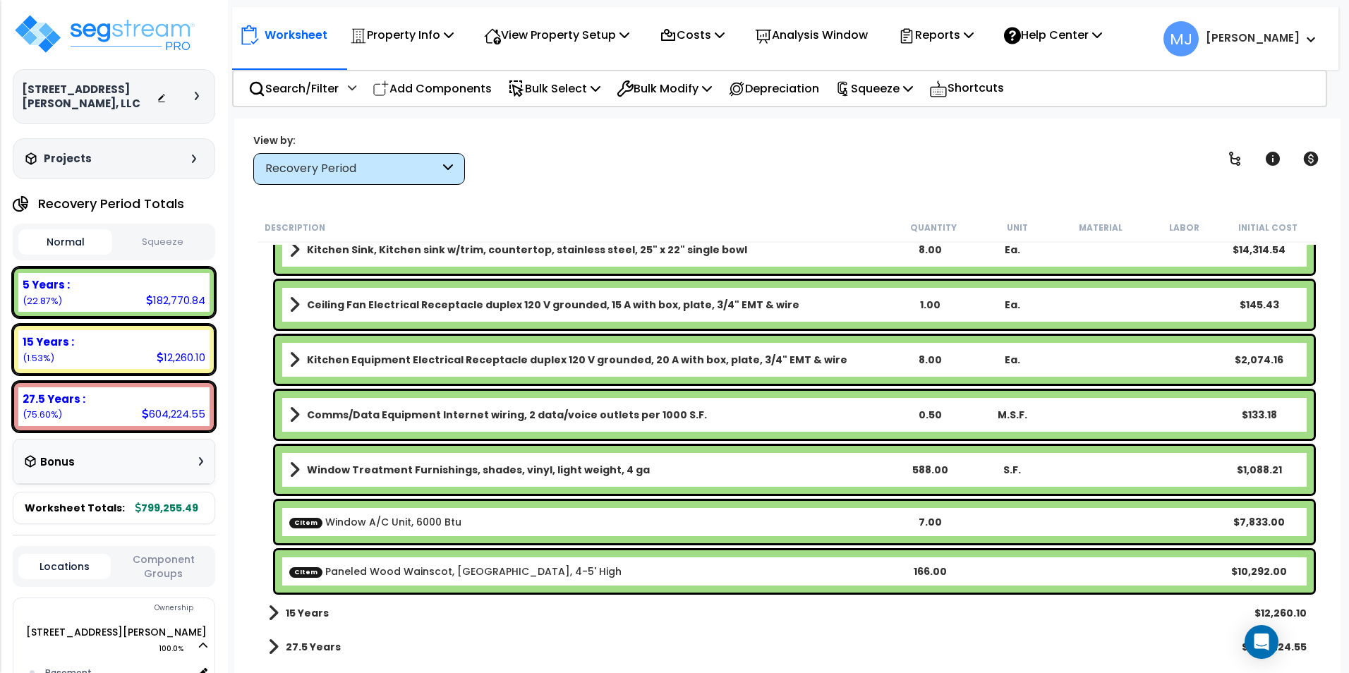
select select
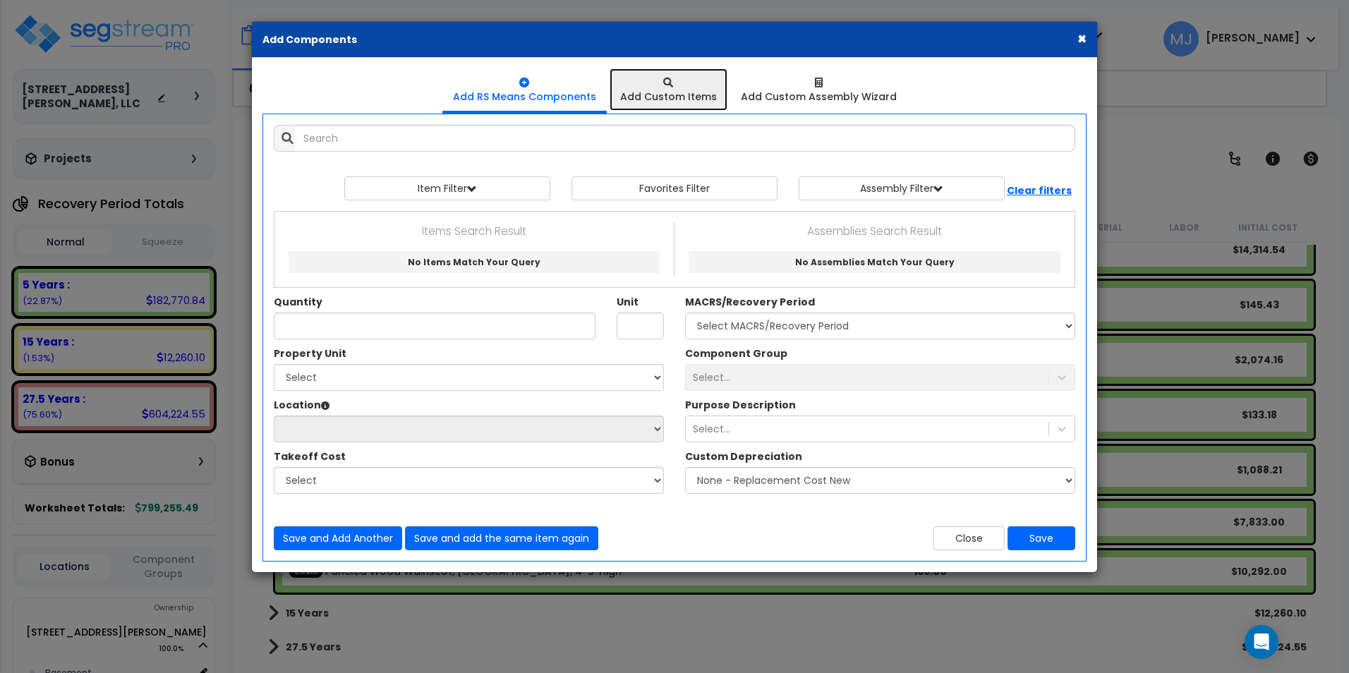
click at [642, 101] on div "Add Custom Items" at bounding box center [668, 97] width 97 height 14
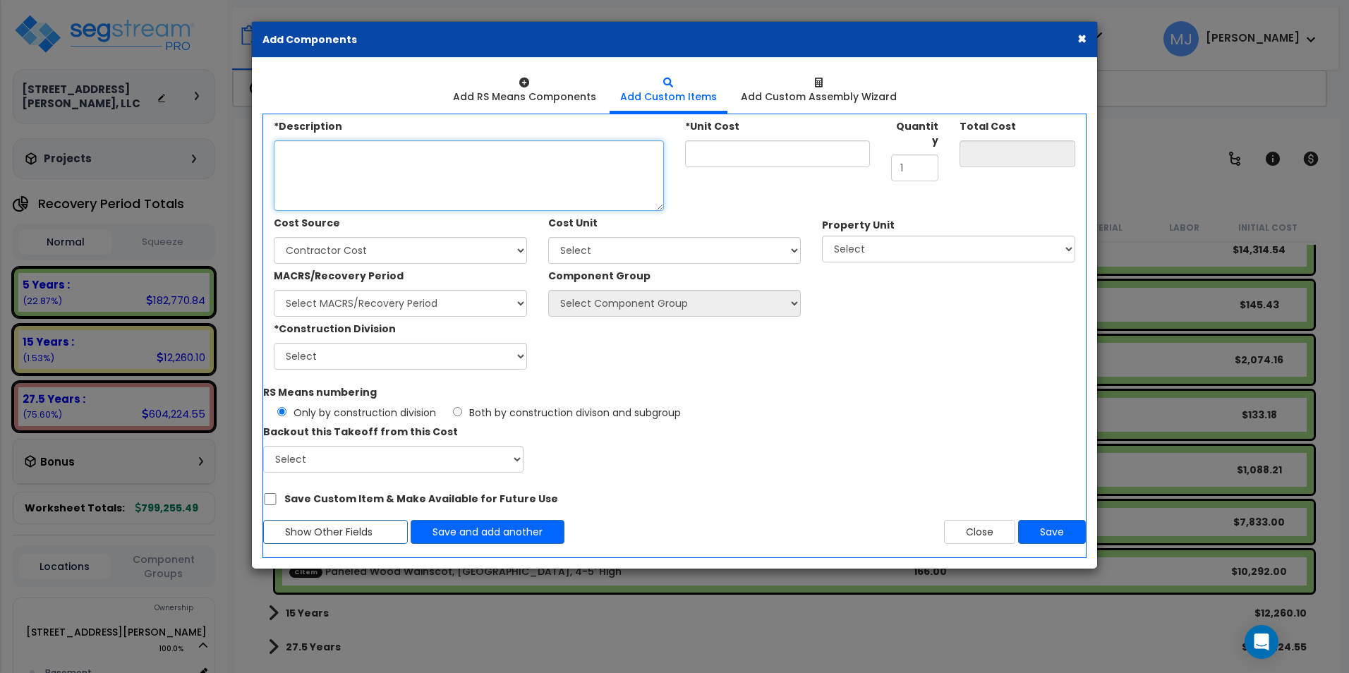
click at [339, 163] on textarea "*Description" at bounding box center [469, 175] width 390 height 71
type textarea "Wood Casing Trim, 6" Multi-Part Pine"
type input "0.00"
type input "8"
type input "8.00"
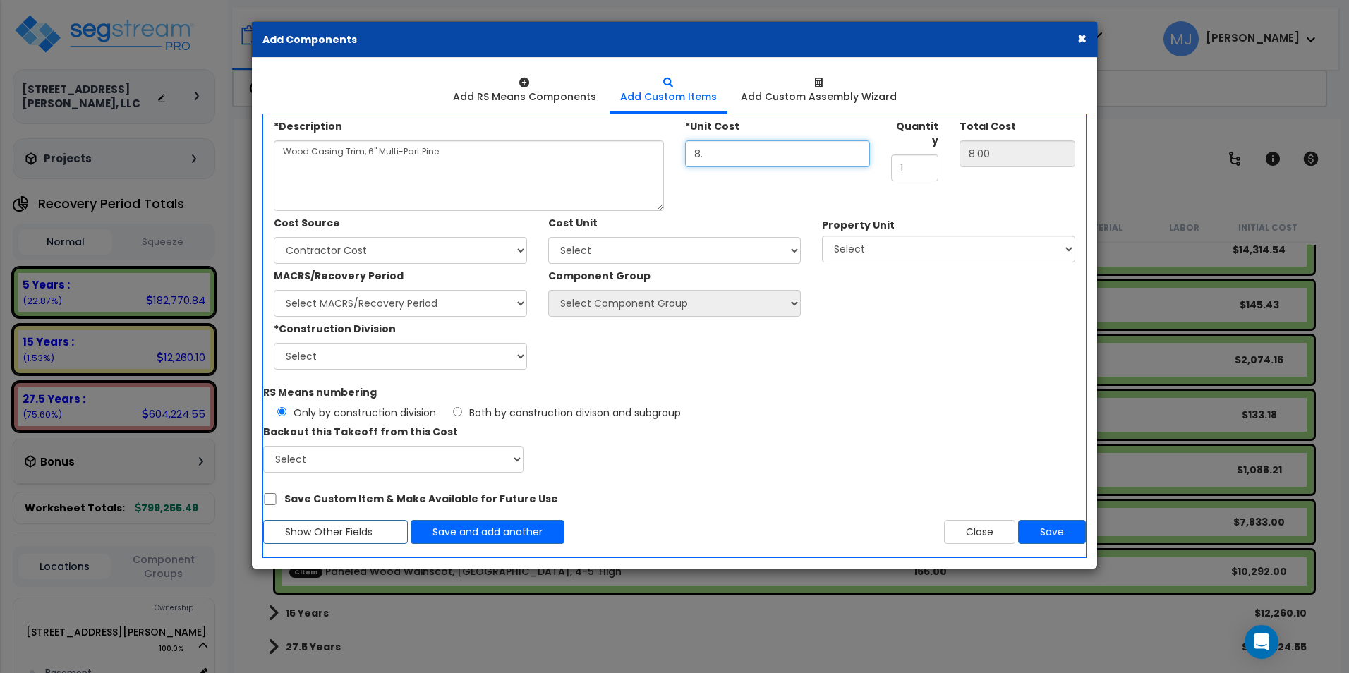
type input "8.9"
type input "8.90"
type input "8.96"
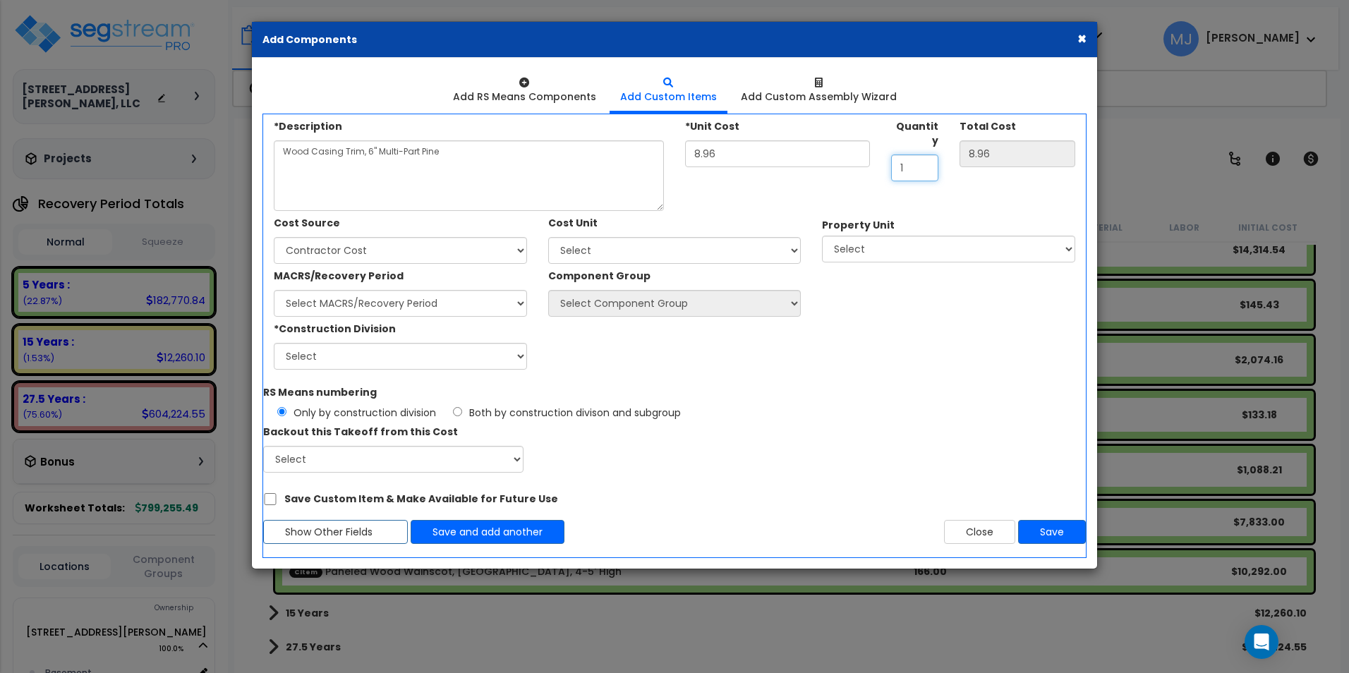
type input "2"
type input "17.92"
type input "26"
type input "232.96"
type input "260"
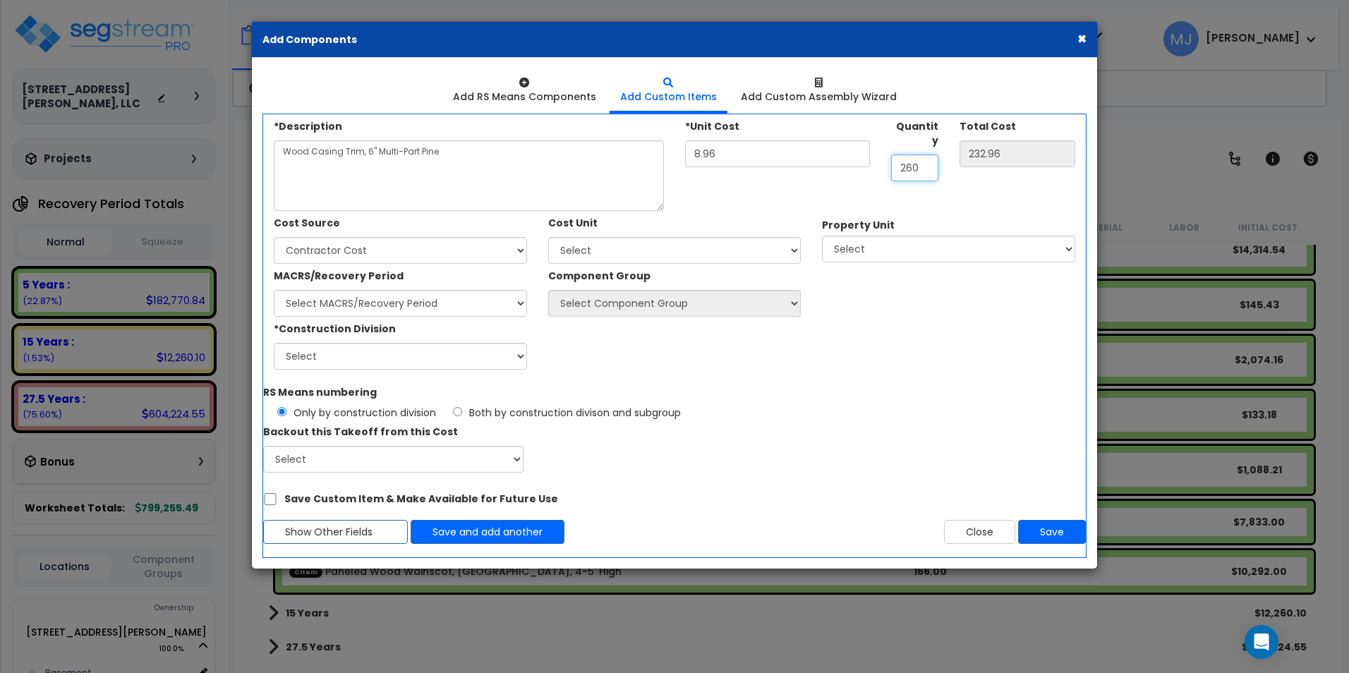
type input "2,329.60"
type input "2,600"
type input "23,296.00"
type input "2,600"
click at [323, 248] on select "Select Client Cost Client Cost - Expense Contractor Cost Contractor Cost - Equi…" at bounding box center [400, 250] width 253 height 27
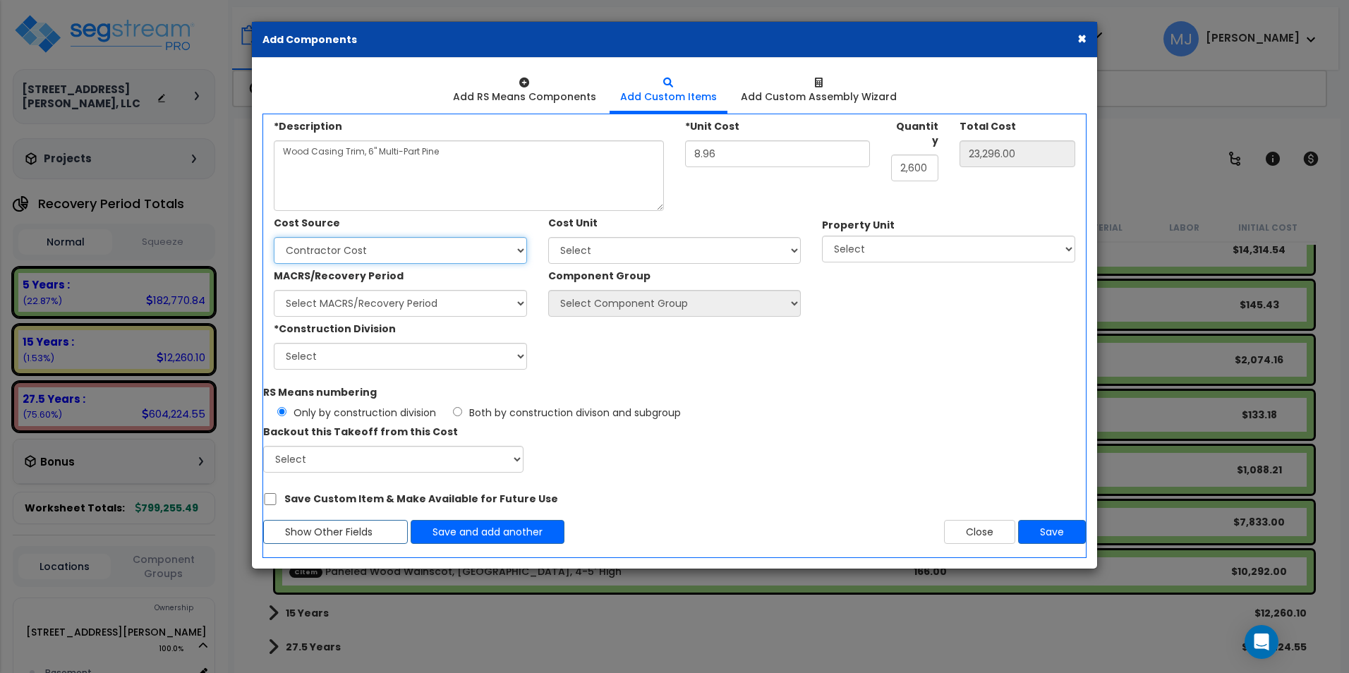
select select "1452"
click at [274, 237] on select "Select Client Cost Client Cost - Expense Contractor Cost Contractor Cost - Equi…" at bounding box center [400, 250] width 253 height 27
click at [384, 307] on select "Select MACRS/Recovery Period 5 Years - 57.0 - Distributive Trades & Services 5 …" at bounding box center [400, 303] width 253 height 27
select select "3667"
click at [274, 290] on select "Select MACRS/Recovery Period 5 Years - 57.0 - Distributive Trades & Services 5 …" at bounding box center [400, 303] width 253 height 27
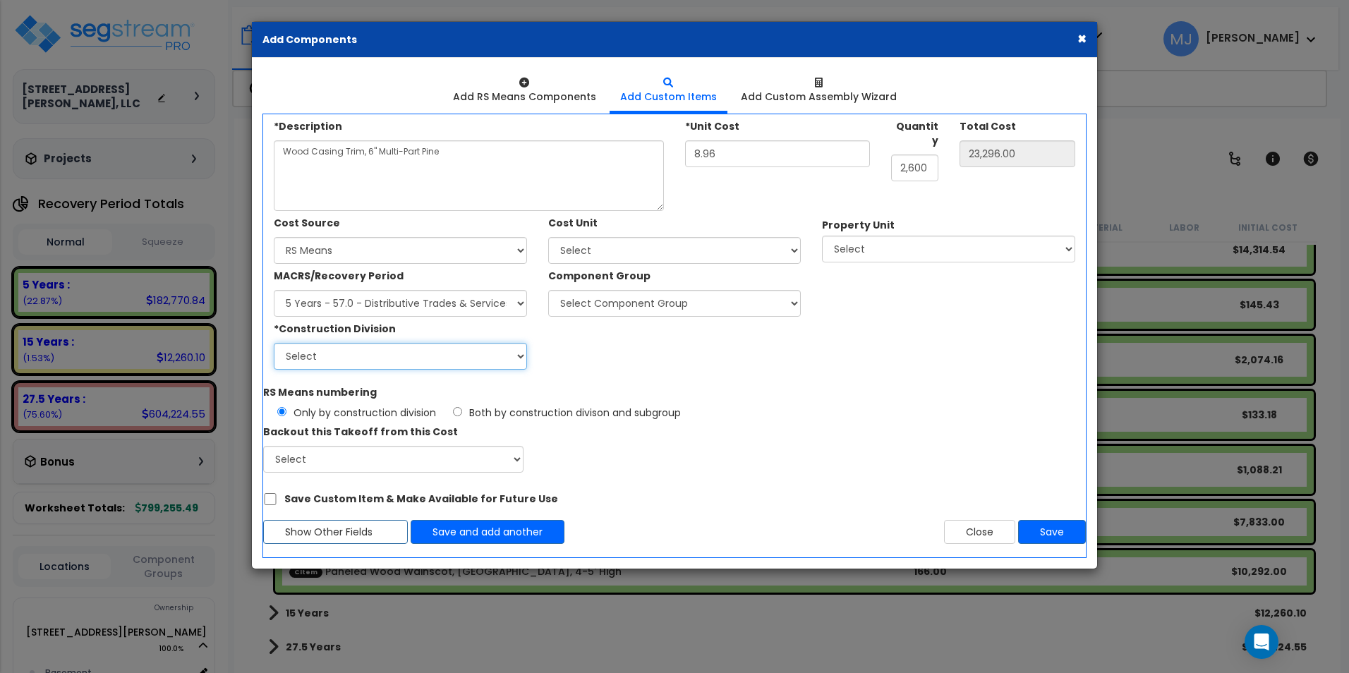
click at [371, 348] on select "Select 1. General Requirements 2. Existing Conditions 3. Concrete 4. Masonry 5.…" at bounding box center [400, 356] width 253 height 27
select select "6"
click at [274, 343] on select "Select 1. General Requirements 2. Existing Conditions 3. Concrete 4. Masonry 5.…" at bounding box center [400, 356] width 253 height 27
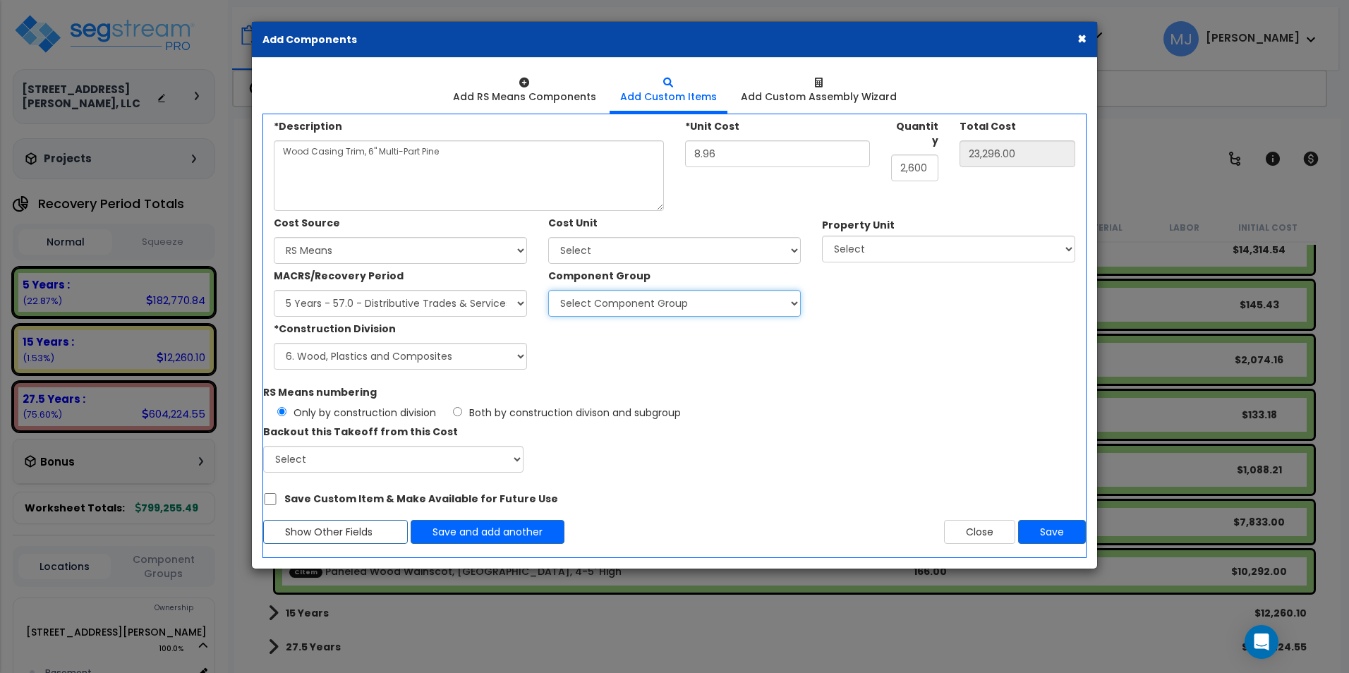
click at [622, 299] on select "Select Component Group 286.00 - LAUNDRY ELECTRICAL 284.00 - LAUNDRY PLUMBING 31…" at bounding box center [674, 303] width 253 height 27
select select "47935"
click at [548, 290] on select "Select Component Group 286.00 - LAUNDRY ELECTRICAL 284.00 - LAUNDRY PLUMBING 31…" at bounding box center [674, 303] width 253 height 27
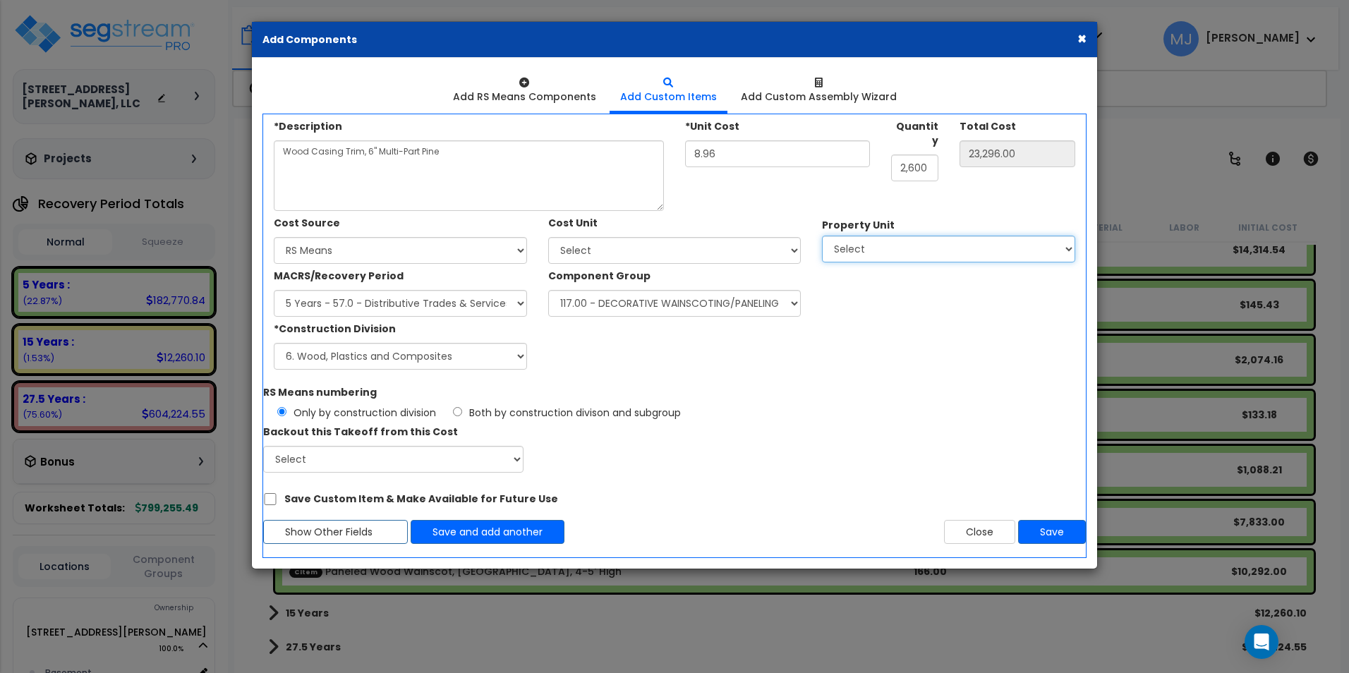
click at [896, 251] on select "Select [STREET_ADDRESS][PERSON_NAME] Site Improvements" at bounding box center [948, 249] width 253 height 27
select select "167757"
click at [822, 236] on select "Select [STREET_ADDRESS][PERSON_NAME] Site Improvements" at bounding box center [948, 249] width 253 height 27
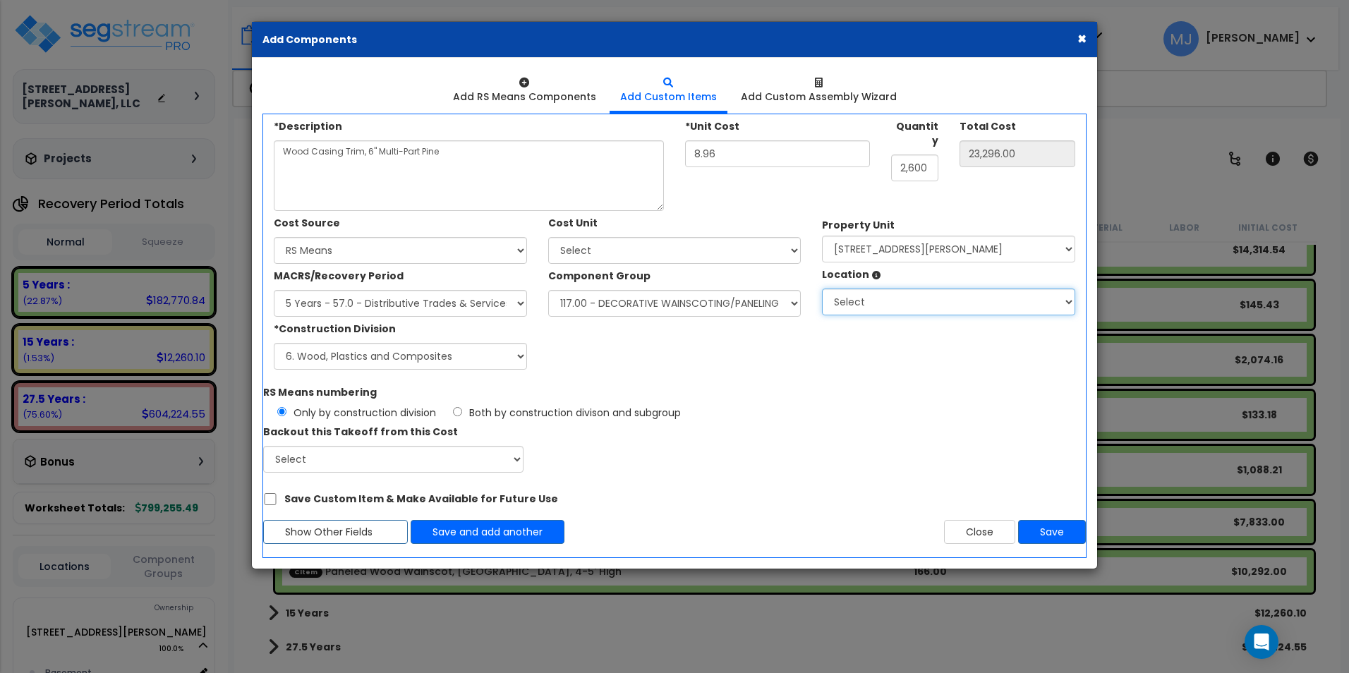
click at [904, 309] on select "Select Basement Building Building Interior Add Additional Location" at bounding box center [948, 301] width 253 height 27
select select "461"
click at [822, 288] on select "Select Basement Building Building Interior Add Additional Location" at bounding box center [948, 301] width 253 height 27
click at [1043, 530] on button "Save" at bounding box center [1052, 532] width 68 height 24
type input "2600"
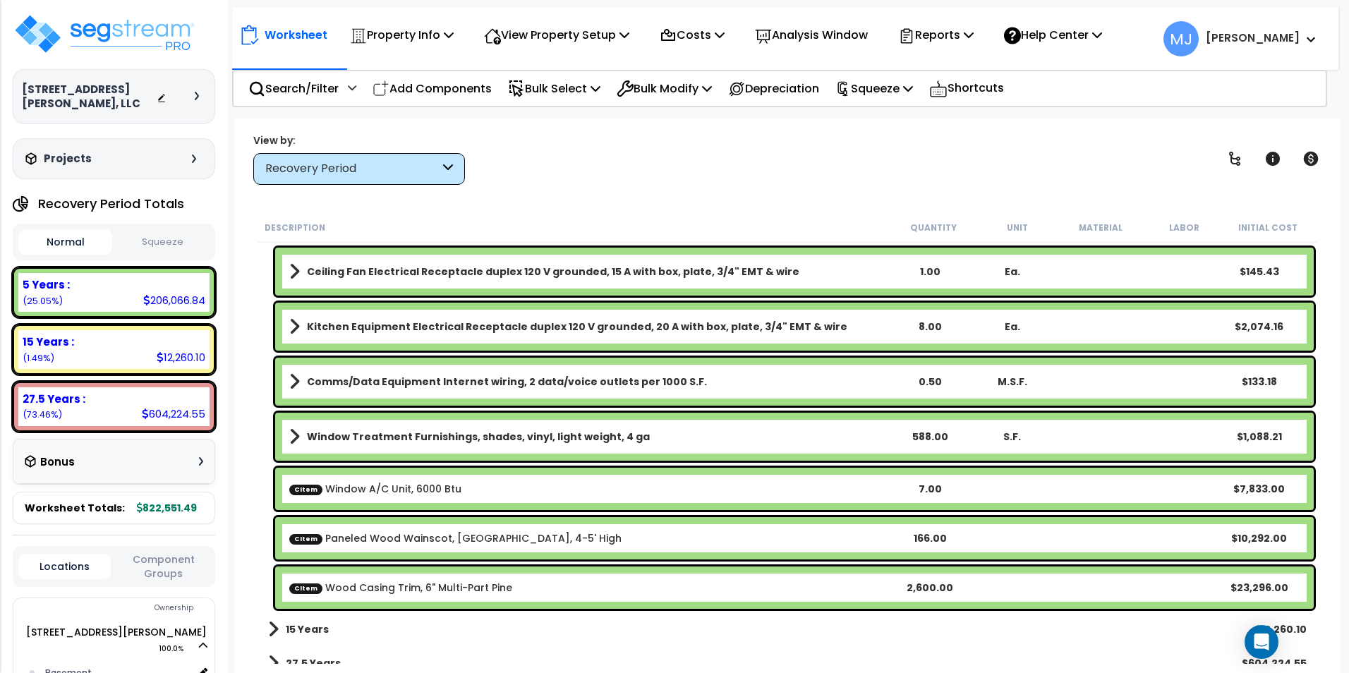
scroll to position [2859, 0]
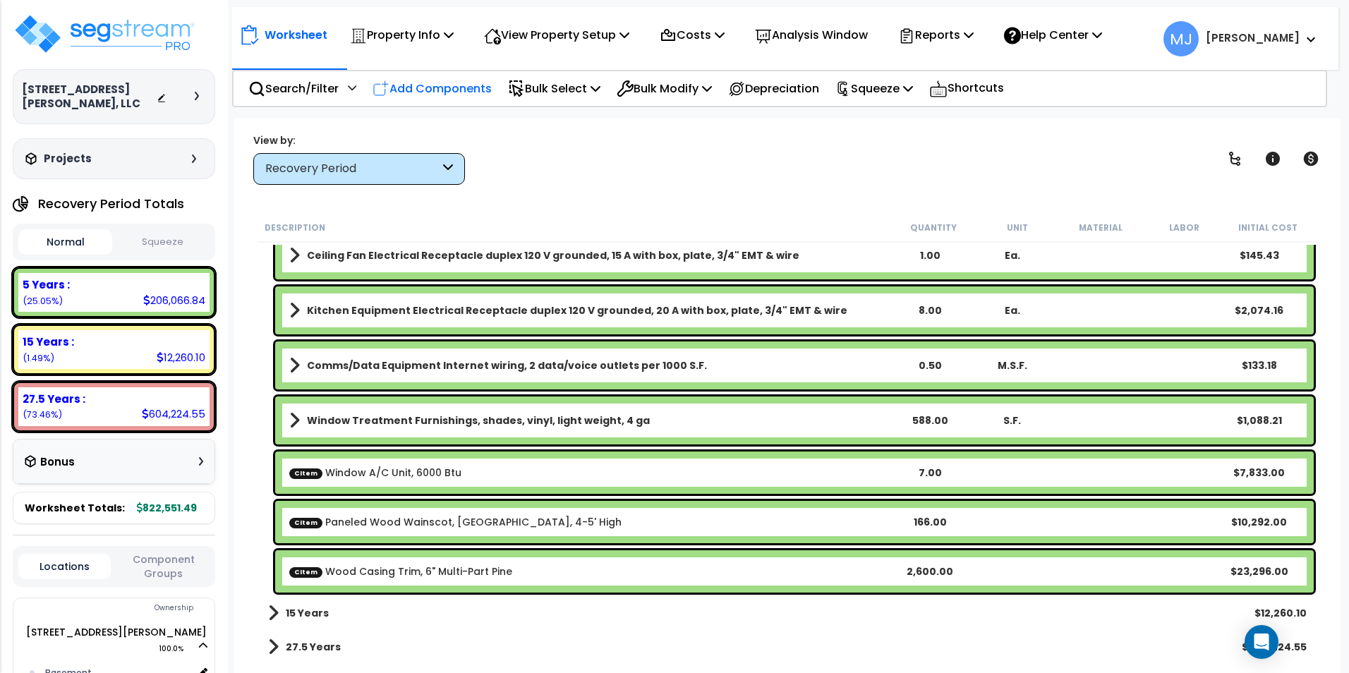
click at [449, 83] on p "Add Components" at bounding box center [431, 88] width 119 height 19
select select
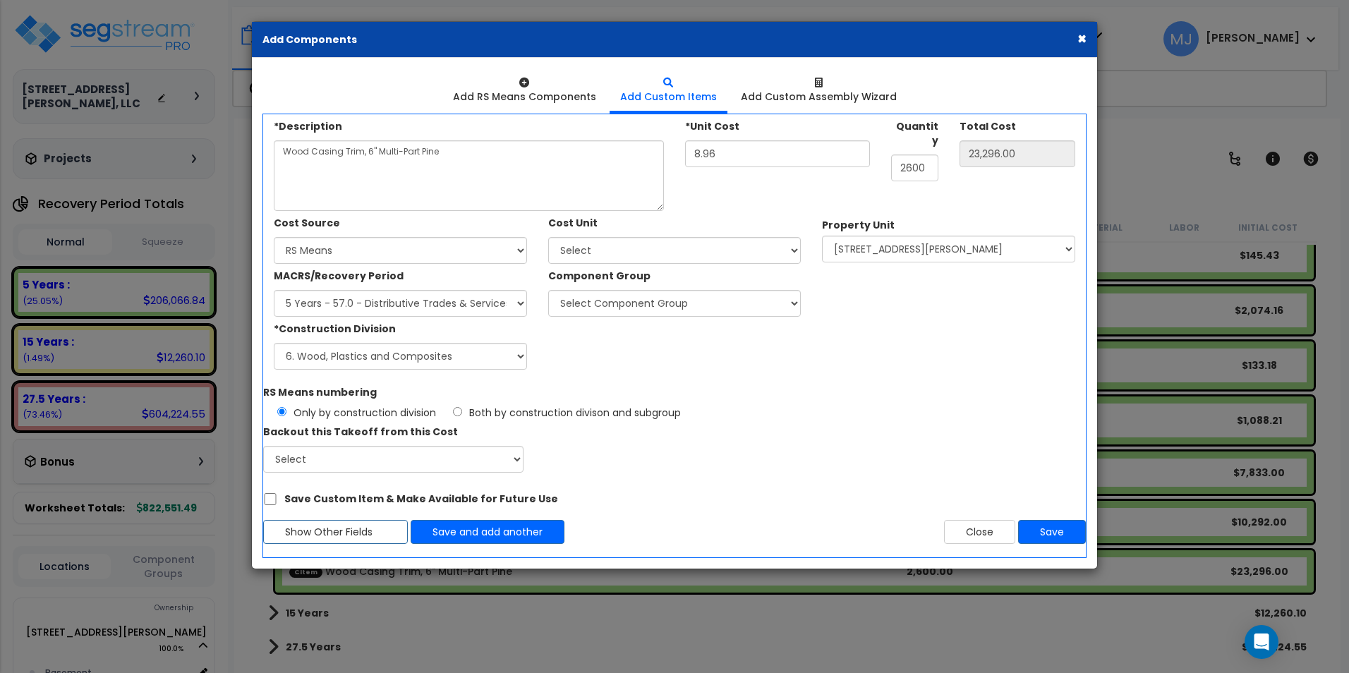
select select
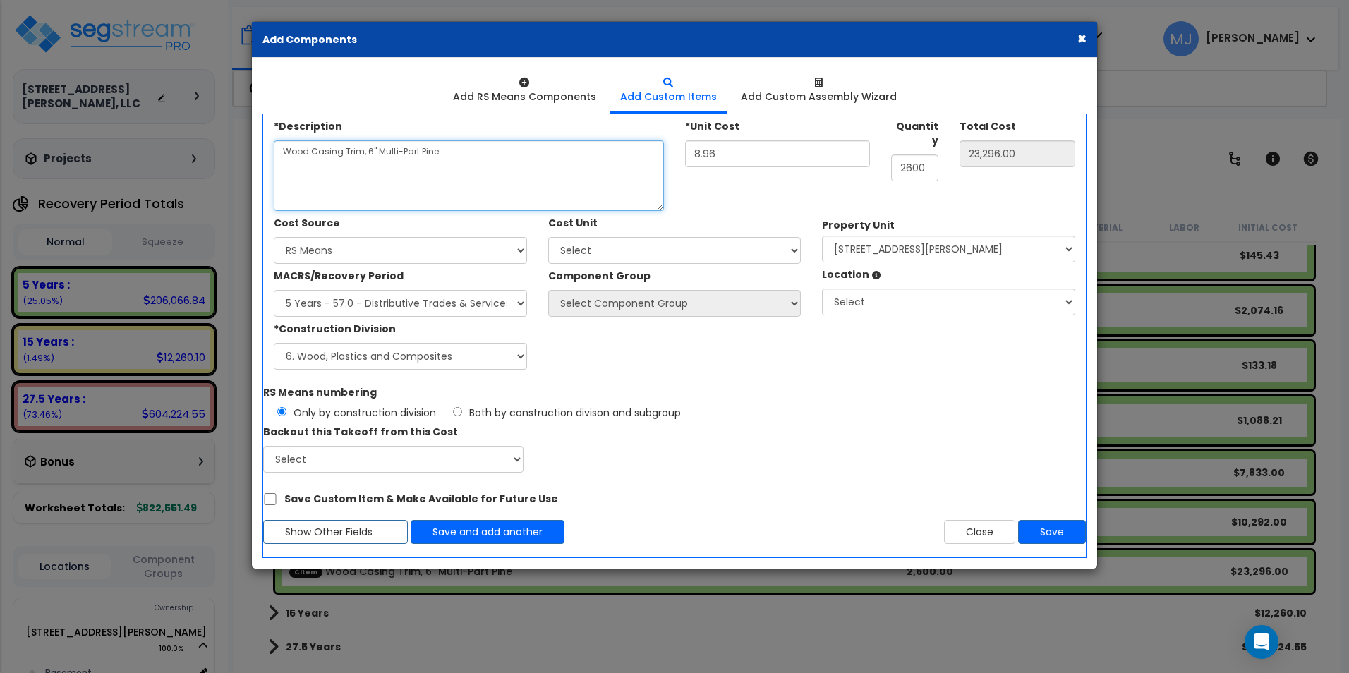
click at [335, 166] on textarea "Wood Casing Trim, 6" Multi-Part Pine" at bounding box center [469, 175] width 390 height 71
type textarea "Utility Tub, 2x2 Plastic, On Legs, Incl. Faucet"
type input "0.00"
click at [432, 148] on textarea "Utility Tub, 2x2 Plastic, On Legs, Incl. Faucet" at bounding box center [469, 175] width 390 height 71
type textarea "Utility Tub, 2x2 Plastic, On Legs, Incl. Plumbing & Faucet"
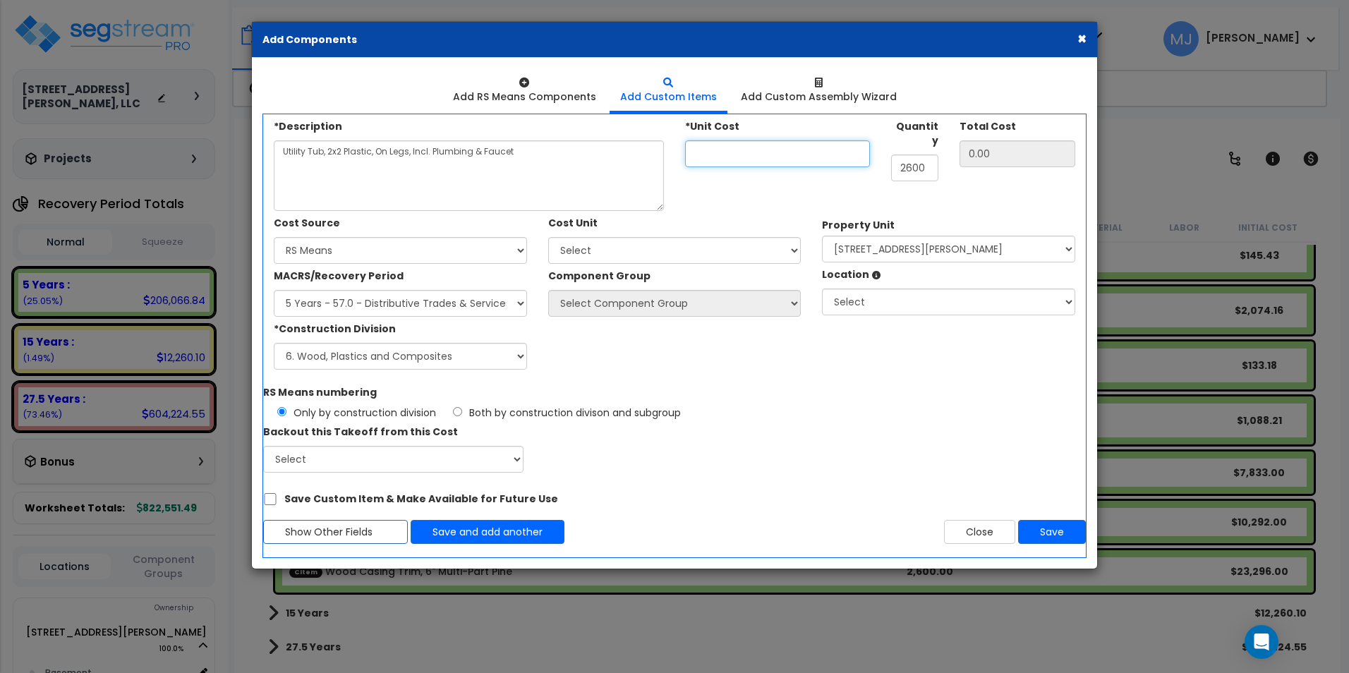
type input "1"
type input "1.00"
type input "14"
type input "14.00"
type input "140"
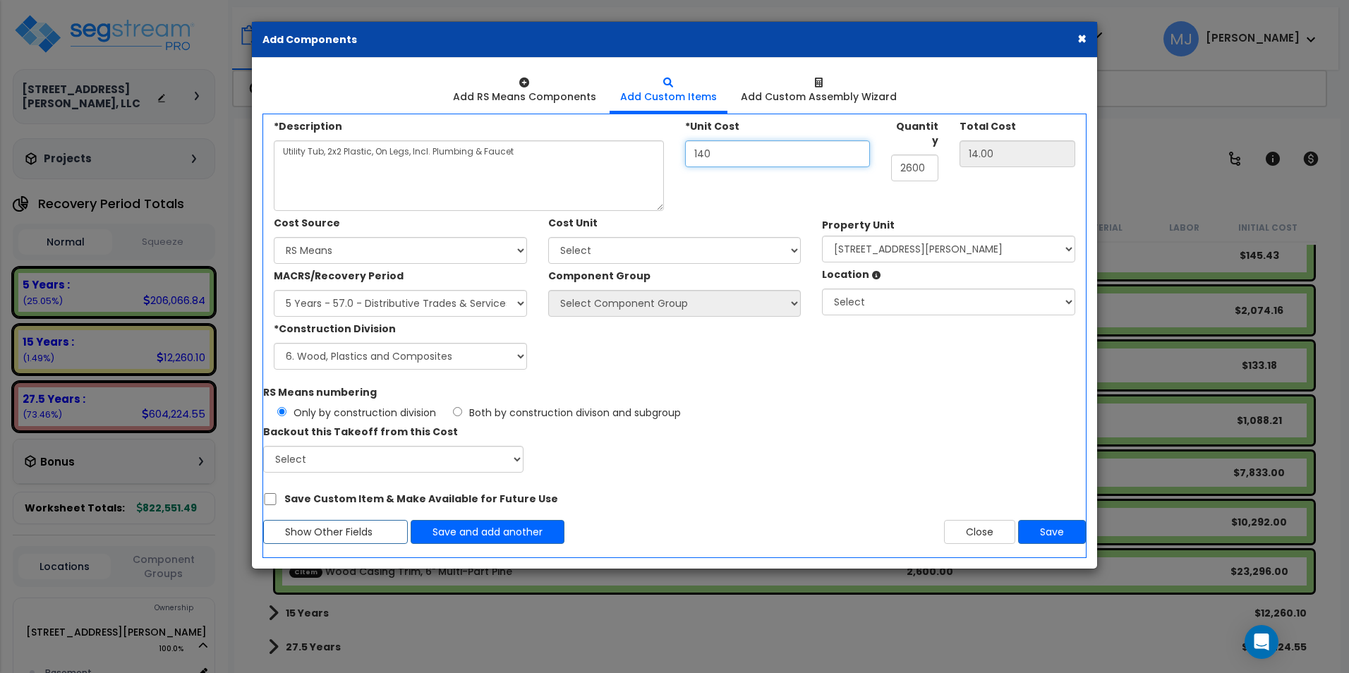
type input "140.00"
type input "1,407"
type input "1,407.00"
type input "1,407"
type input "1"
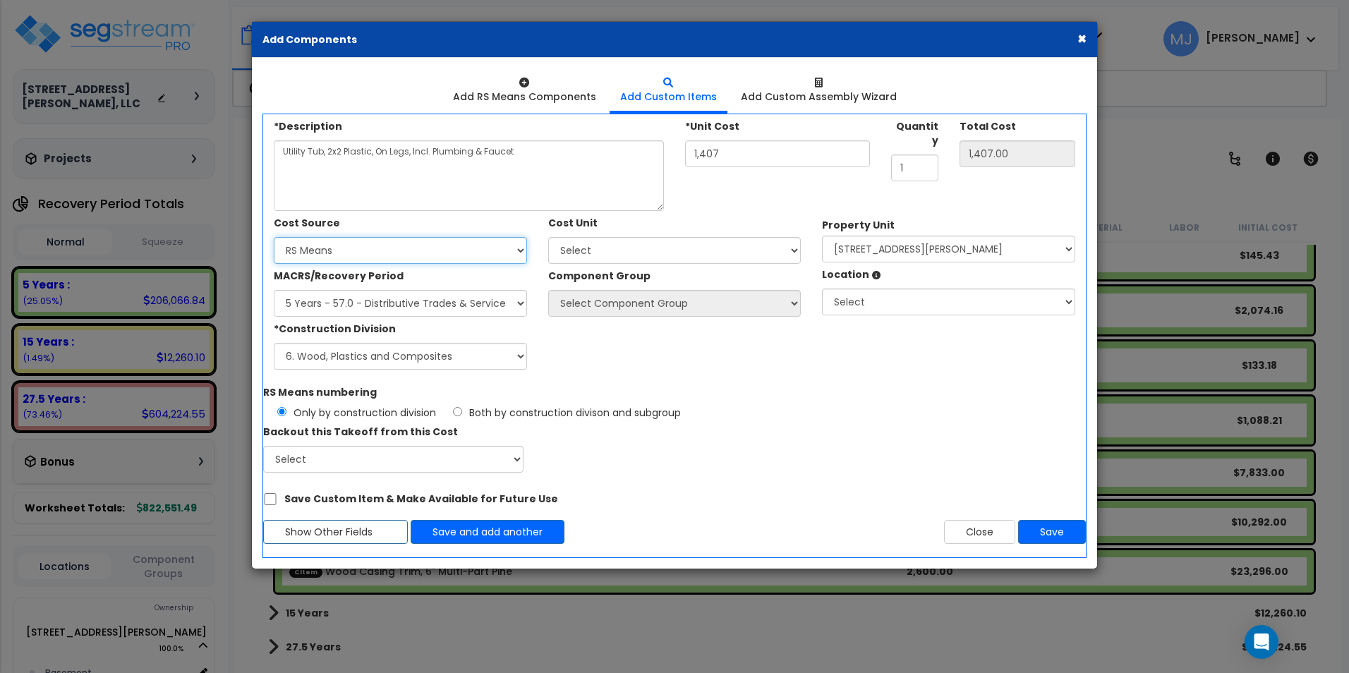
click at [315, 249] on select "Select Client Cost Client Cost - Expense Contractor Cost Contractor Cost - Equi…" at bounding box center [400, 250] width 253 height 27
select select "1452"
click at [274, 237] on select "Select Client Cost Client Cost - Expense Contractor Cost Contractor Cost - Equi…" at bounding box center [400, 250] width 253 height 27
click at [352, 305] on select "Select MACRS/Recovery Period 5 Years - 57.0 - Distributive Trades & Services 5 …" at bounding box center [400, 303] width 253 height 27
select select "3667"
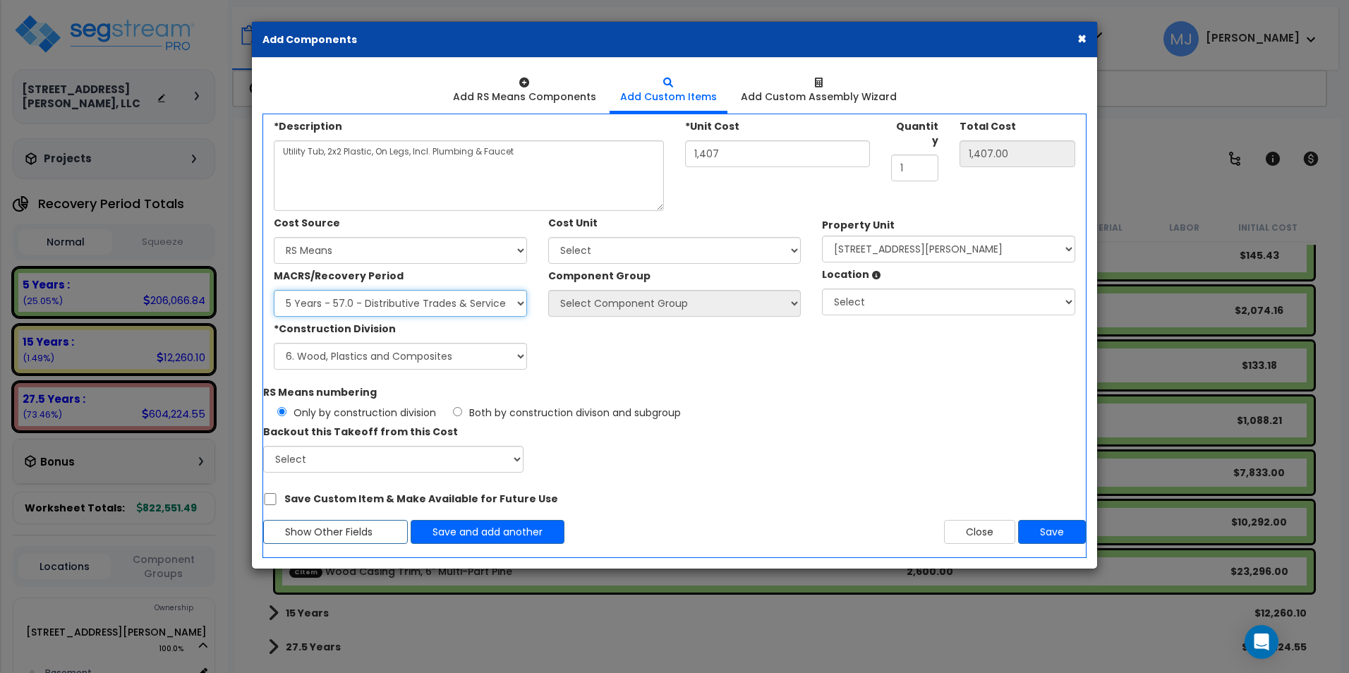
click at [274, 290] on select "Select MACRS/Recovery Period 5 Years - 57.0 - Distributive Trades & Services 5 …" at bounding box center [400, 303] width 253 height 27
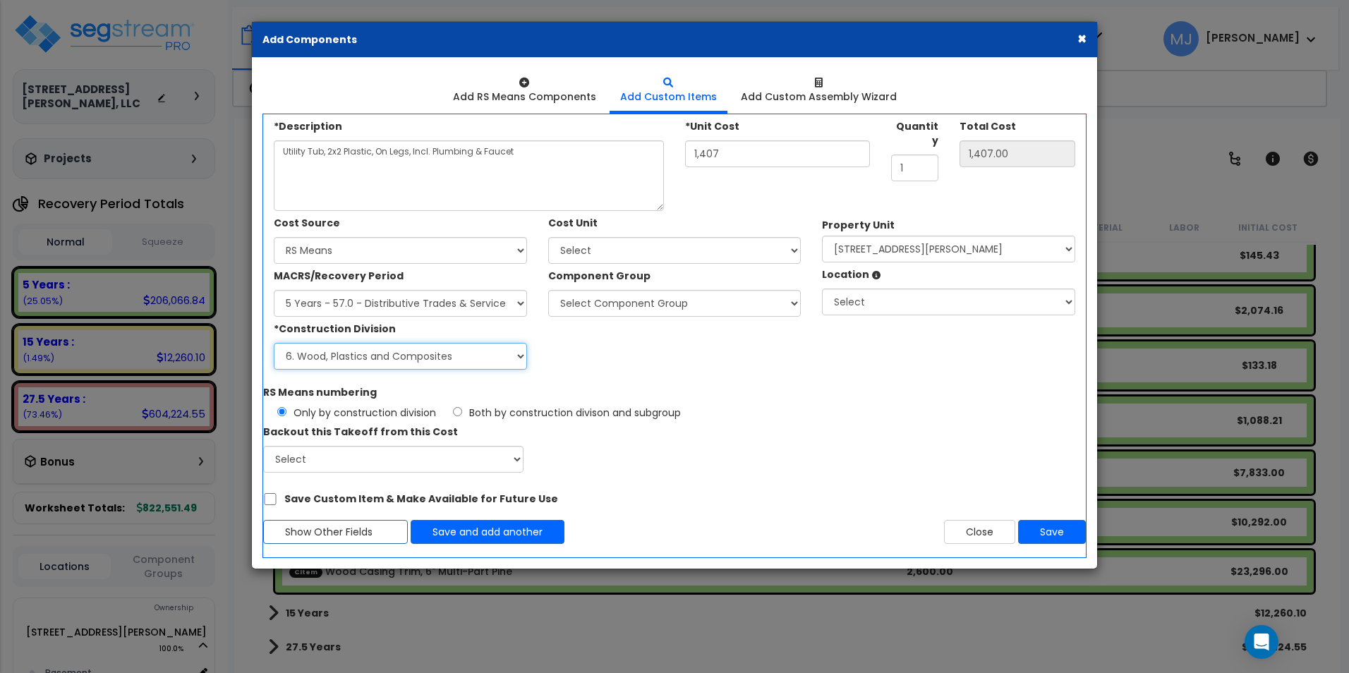
click at [358, 363] on select "Select 1. General Requirements 2. Existing Conditions 3. Concrete 4. Masonry 5.…" at bounding box center [400, 356] width 253 height 27
select select "22"
click at [274, 343] on select "Select 1. General Requirements 2. Existing Conditions 3. Concrete 4. Masonry 5.…" at bounding box center [400, 356] width 253 height 27
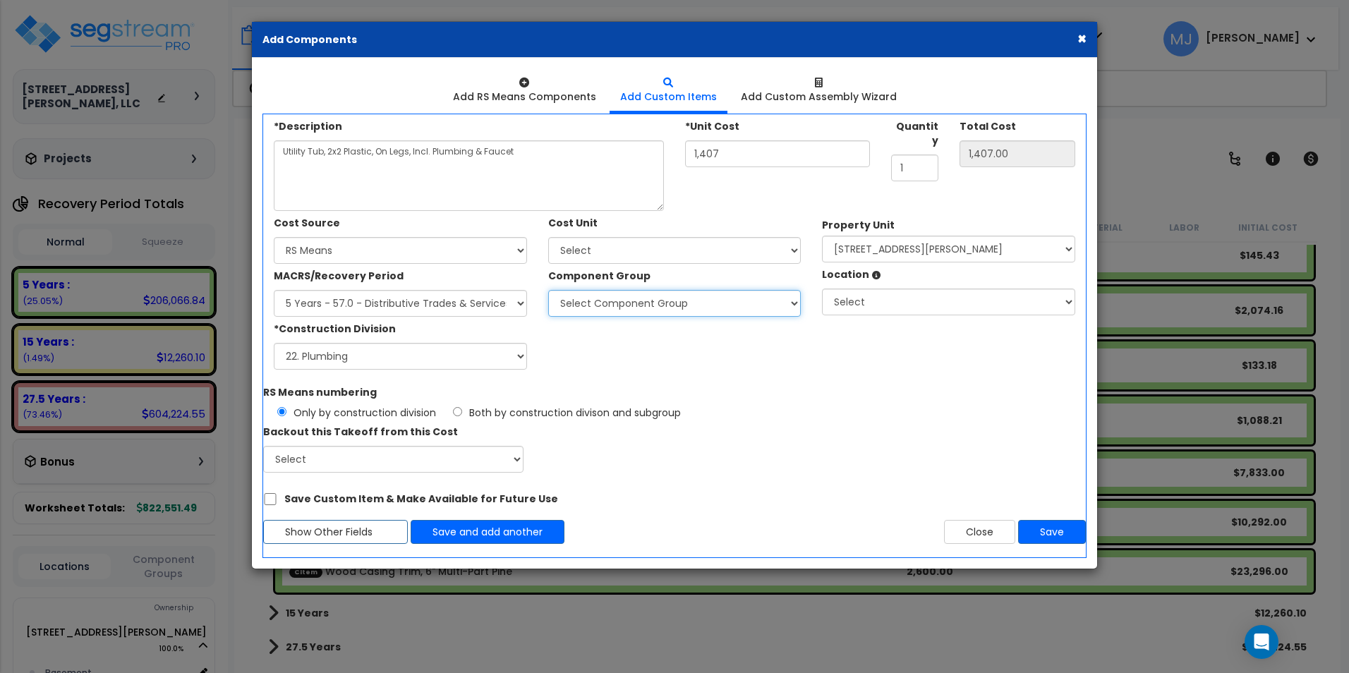
click at [626, 302] on select "Select Component Group 286.00 - LAUNDRY ELECTRICAL 284.00 - LAUNDRY PLUMBING 31…" at bounding box center [674, 303] width 253 height 27
select select "47812"
click at [548, 290] on select "Select Component Group 286.00 - LAUNDRY ELECTRICAL 284.00 - LAUNDRY PLUMBING 31…" at bounding box center [674, 303] width 253 height 27
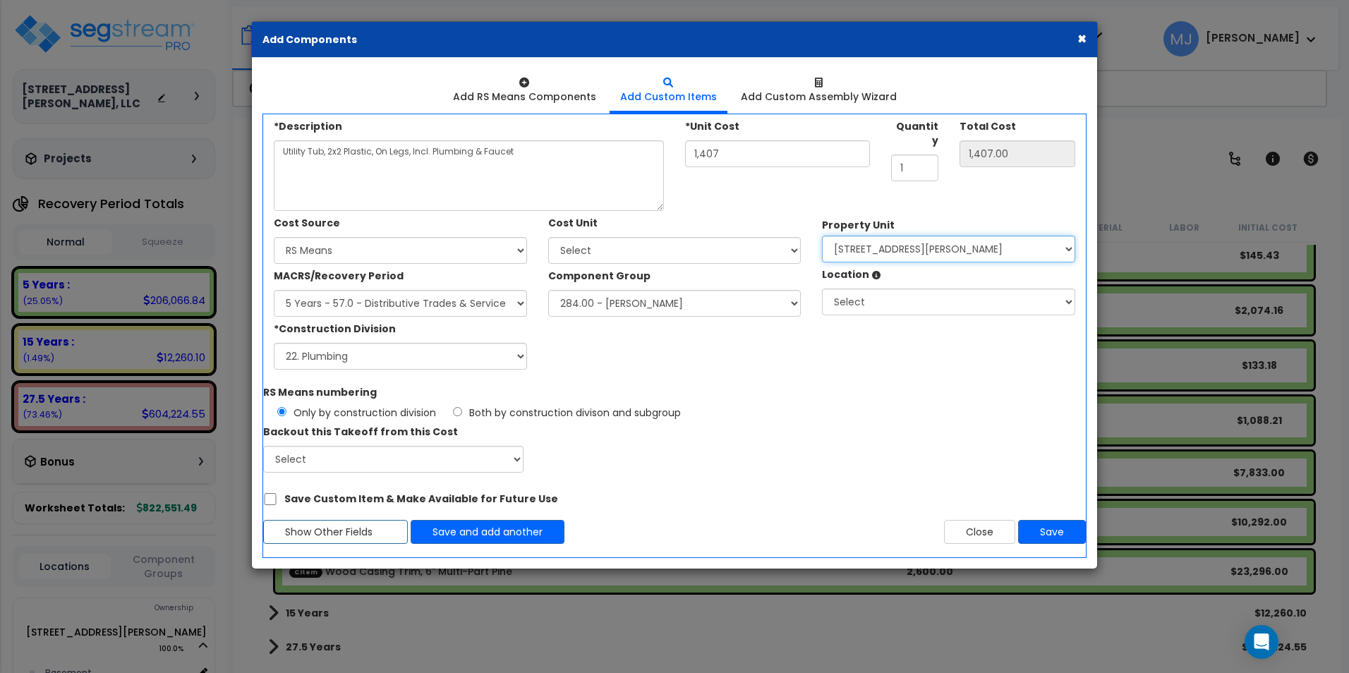
click at [904, 243] on select "Select [STREET_ADDRESS][PERSON_NAME] Site Improvements" at bounding box center [948, 249] width 253 height 27
select select "167757"
click at [822, 236] on select "Select [STREET_ADDRESS][PERSON_NAME] Site Improvements" at bounding box center [948, 249] width 253 height 27
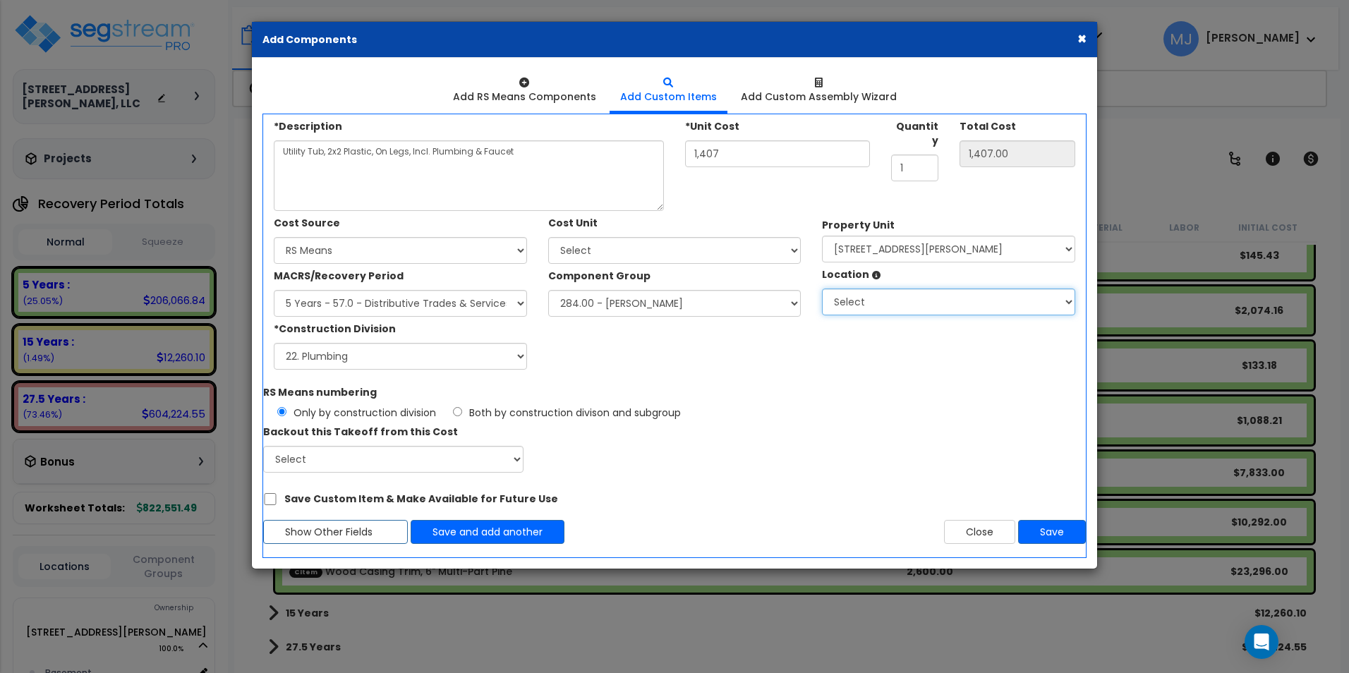
click at [892, 299] on select "Select Basement Building Building Interior Add Additional Location" at bounding box center [948, 301] width 253 height 27
select select "461"
click at [822, 288] on select "Select Basement Building Building Interior Add Additional Location" at bounding box center [948, 301] width 253 height 27
click at [1052, 540] on button "Save" at bounding box center [1052, 532] width 68 height 24
type input "1407"
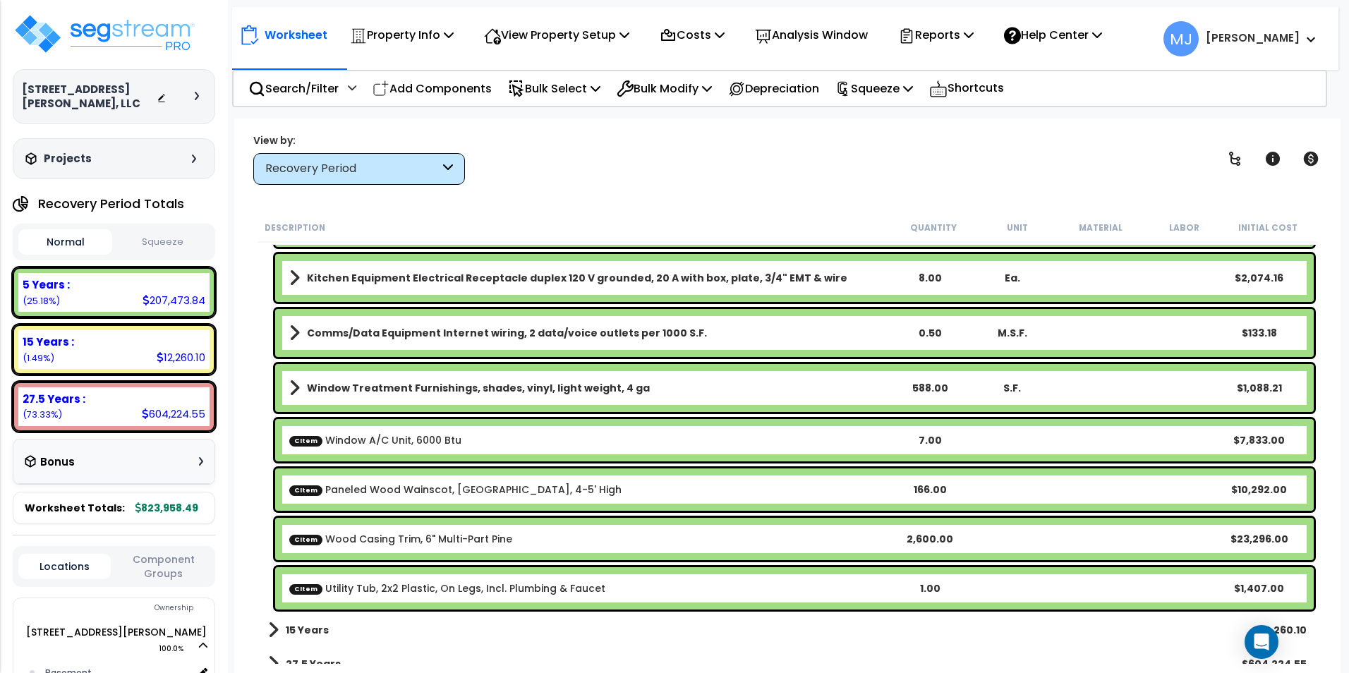
scroll to position [2908, 0]
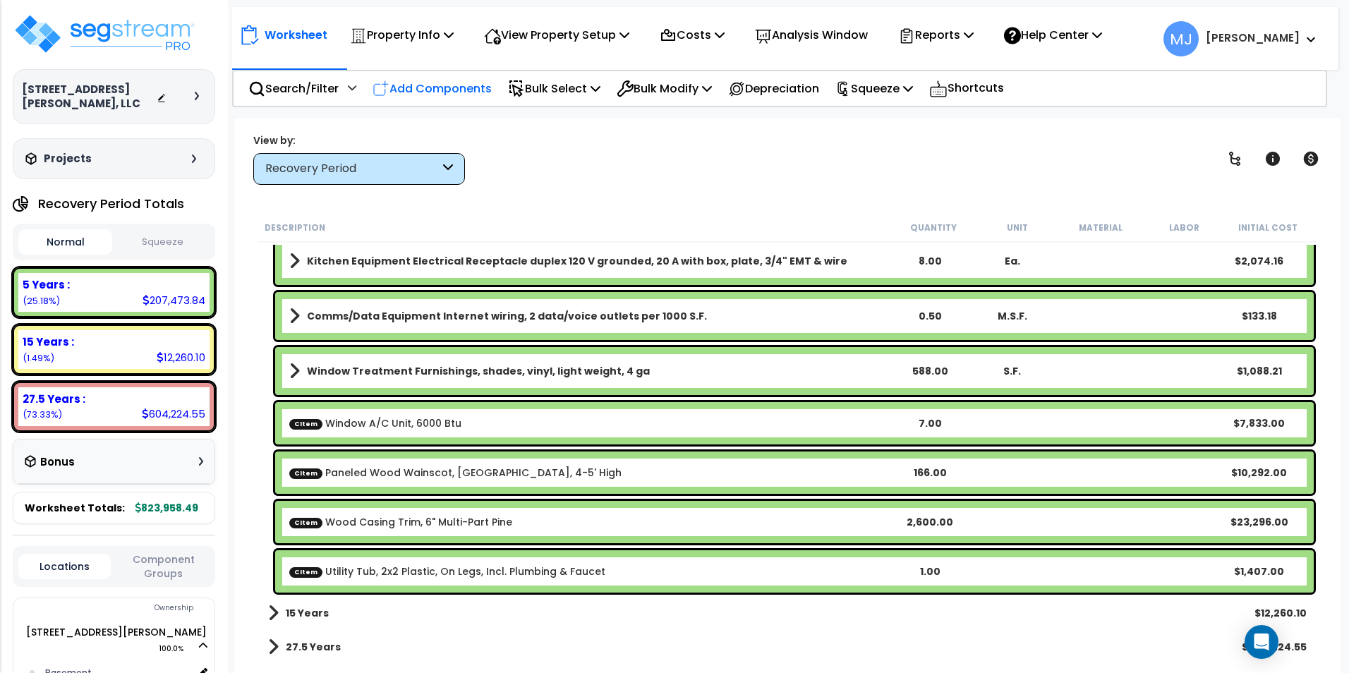
click at [461, 88] on p "Add Components" at bounding box center [431, 88] width 119 height 19
select select
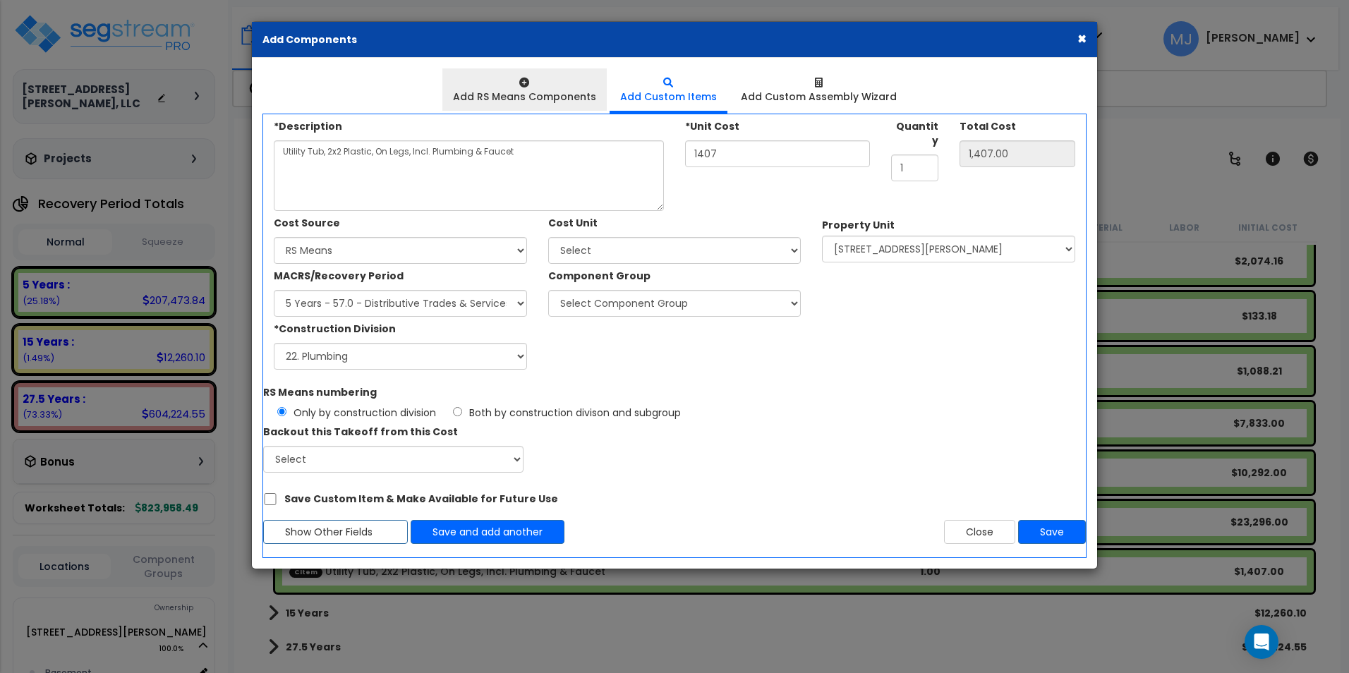
select select
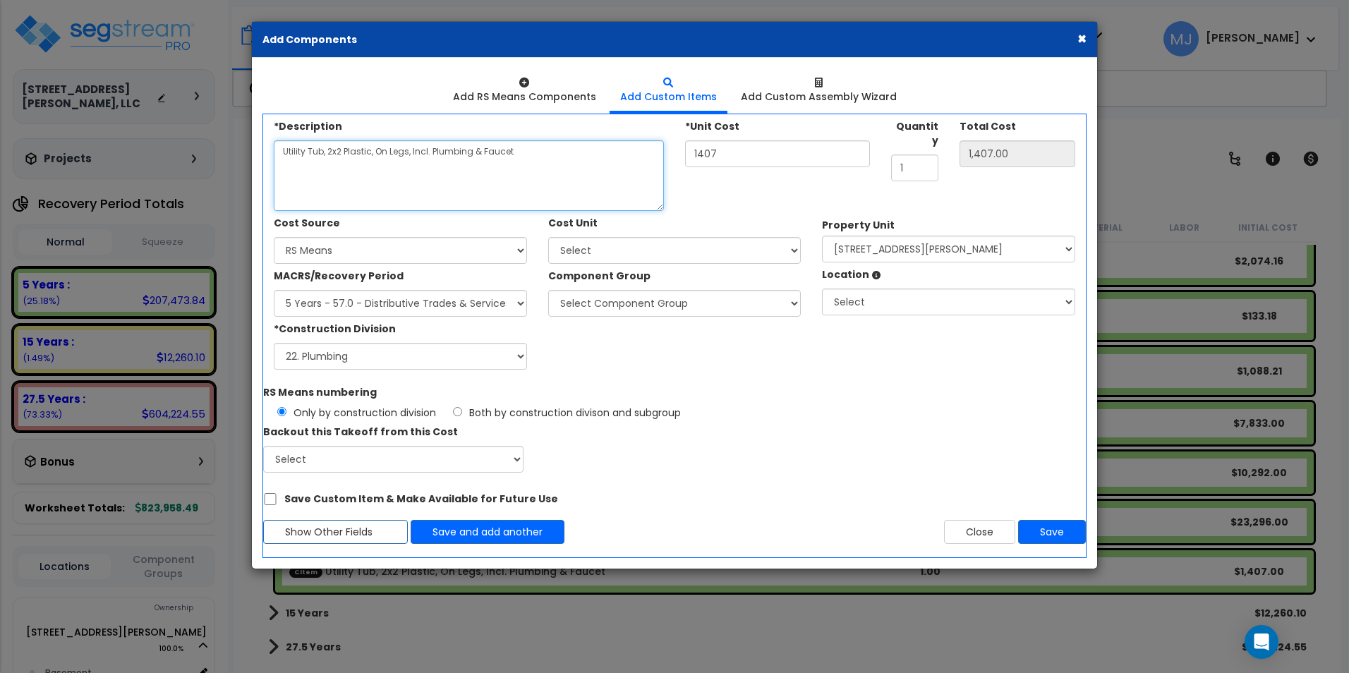
click at [341, 161] on textarea "Utility Tub, 2x2 Plastic, On Legs, Incl. Plumbing & Faucet" at bounding box center [469, 175] width 390 height 71
type textarea "Mirror, 1/4" Plate Glass, Unframed, 16x20"
type input "0.00"
type input "6"
type input "6.00"
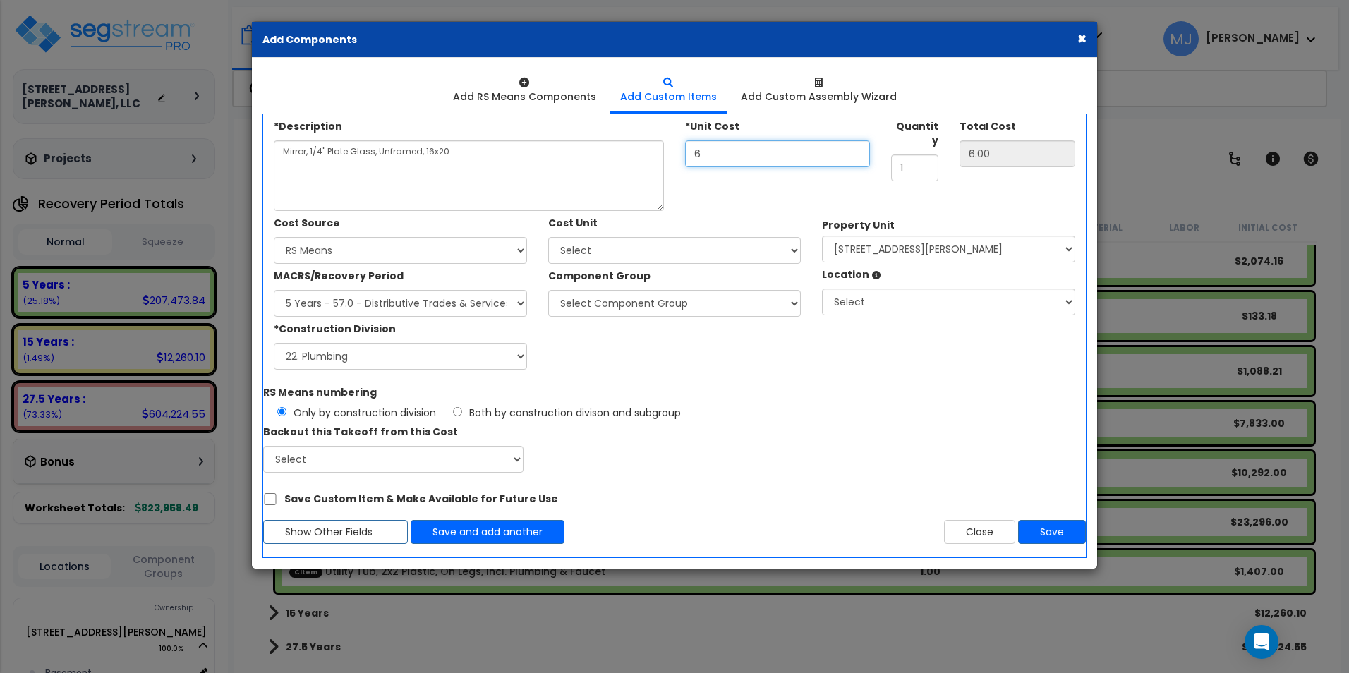
type input "65"
type input "65.00"
type input "65.5"
type input "65.50"
type input "65.5"
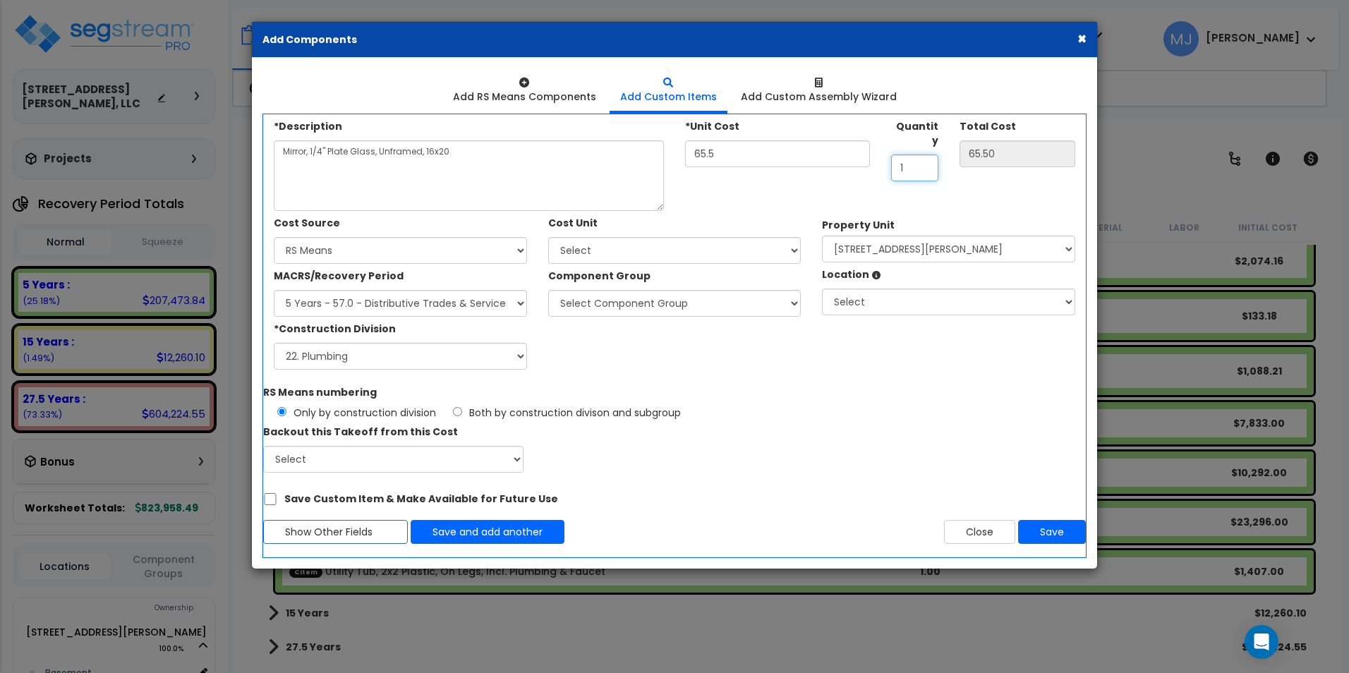
type input "8"
type input "524.00"
type input "65.50"
type input "9"
type input "589.50"
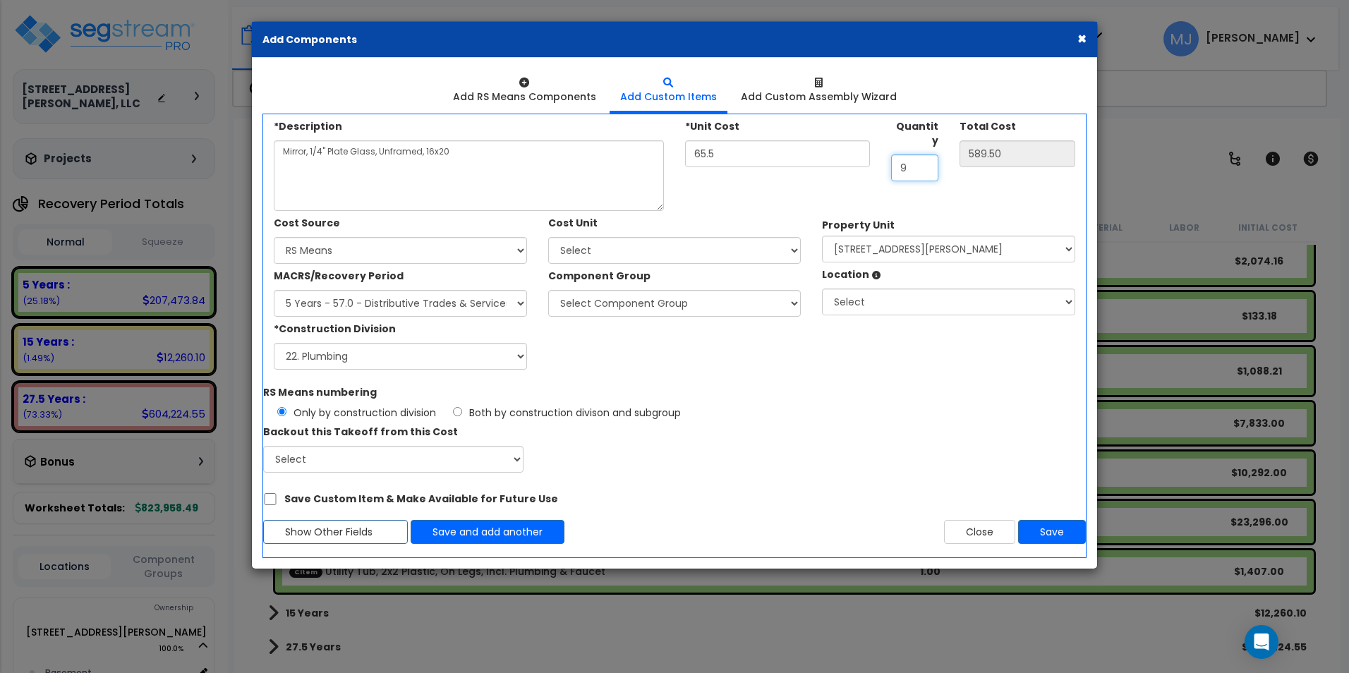
type input "9"
click at [363, 257] on select "Select Client Cost Client Cost - Expense Contractor Cost Contractor Cost - Equi…" at bounding box center [400, 250] width 253 height 27
select select "1452"
click at [274, 237] on select "Select Client Cost Client Cost - Expense Contractor Cost Contractor Cost - Equi…" at bounding box center [400, 250] width 253 height 27
click at [372, 305] on select "Select MACRS/Recovery Period 5 Years - 57.0 - Distributive Trades & Services 5 …" at bounding box center [400, 303] width 253 height 27
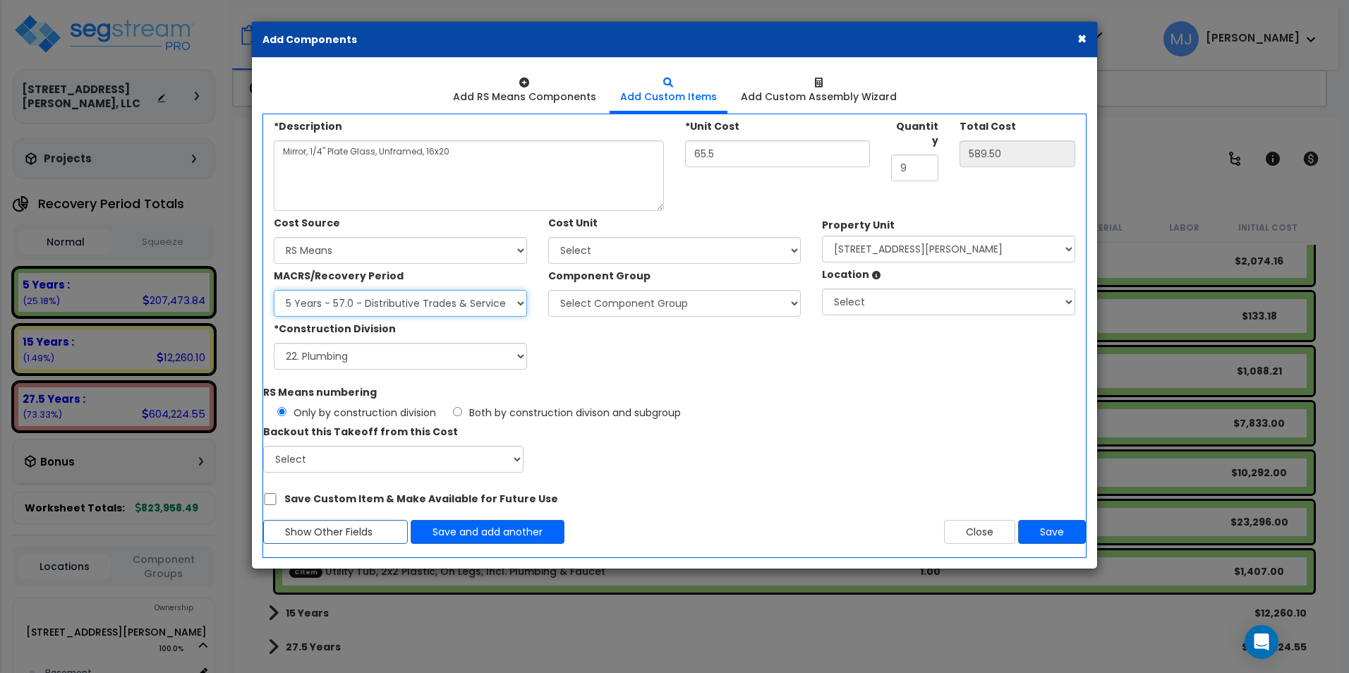
select select "3667"
click at [274, 290] on select "Select MACRS/Recovery Period 5 Years - 57.0 - Distributive Trades & Services 5 …" at bounding box center [400, 303] width 253 height 27
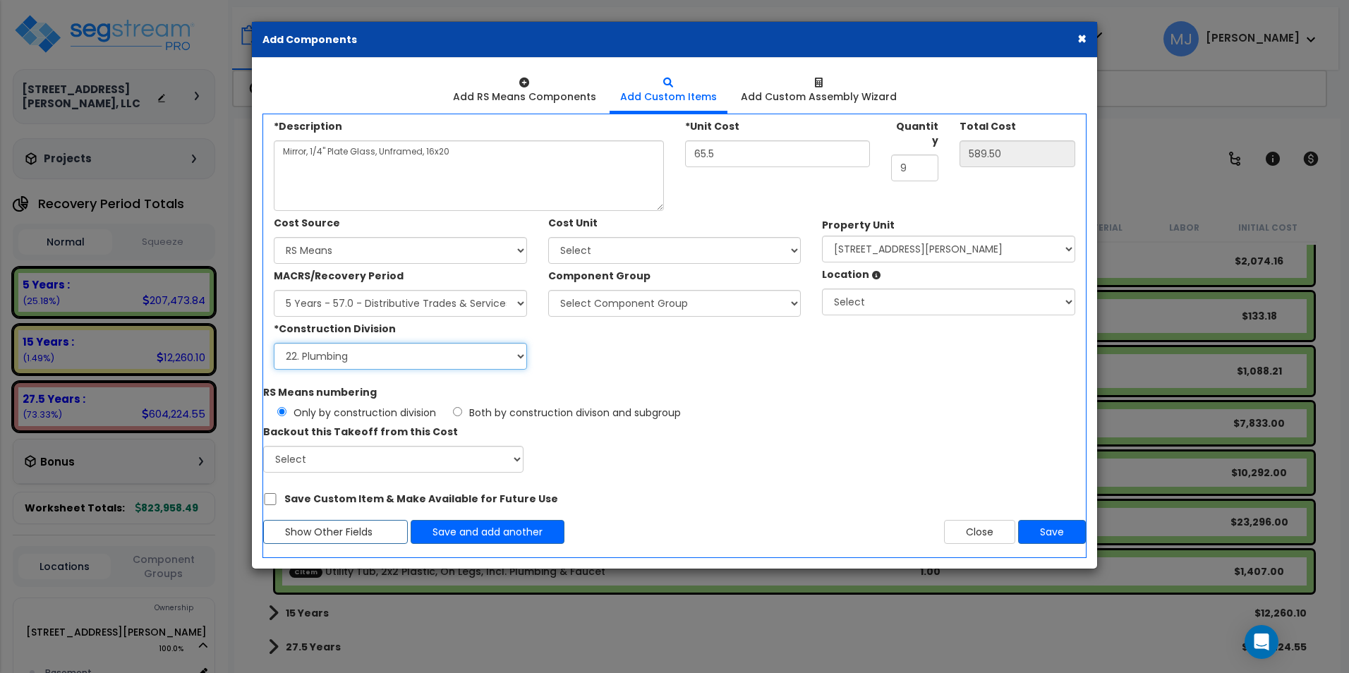
click at [366, 353] on select "Select 1. General Requirements 2. Existing Conditions 3. Concrete 4. Masonry 5.…" at bounding box center [400, 356] width 253 height 27
select select "10"
click at [274, 343] on select "Select 1. General Requirements 2. Existing Conditions 3. Concrete 4. Masonry 5.…" at bounding box center [400, 356] width 253 height 27
click at [593, 240] on select "Select Add Additional Cost Unit" at bounding box center [674, 250] width 253 height 27
click at [548, 237] on select "Select Add Additional Cost Unit" at bounding box center [674, 250] width 253 height 27
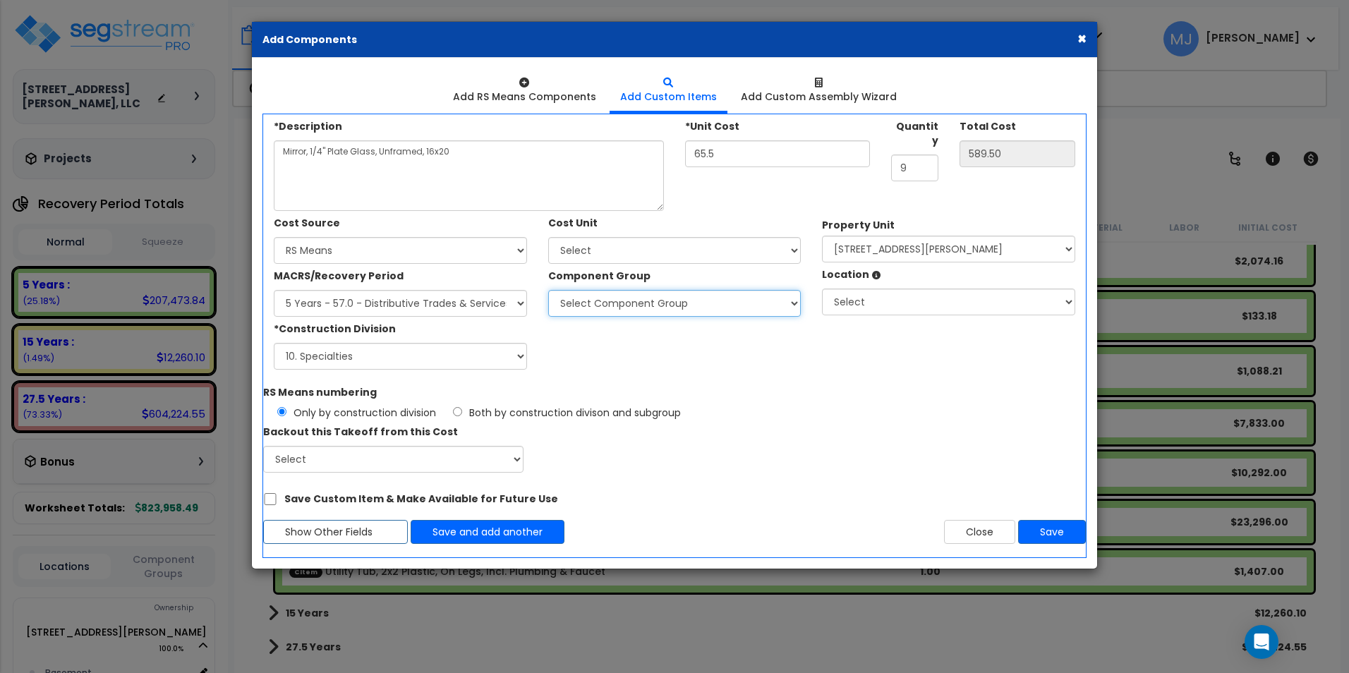
click at [609, 298] on select "Select Component Group 286.00 - LAUNDRY ELECTRICAL 284.00 - LAUNDRY PLUMBING 31…" at bounding box center [674, 303] width 253 height 27
select select "47922"
click at [548, 290] on select "Select Component Group 286.00 - LAUNDRY ELECTRICAL 284.00 - LAUNDRY PLUMBING 31…" at bounding box center [674, 303] width 253 height 27
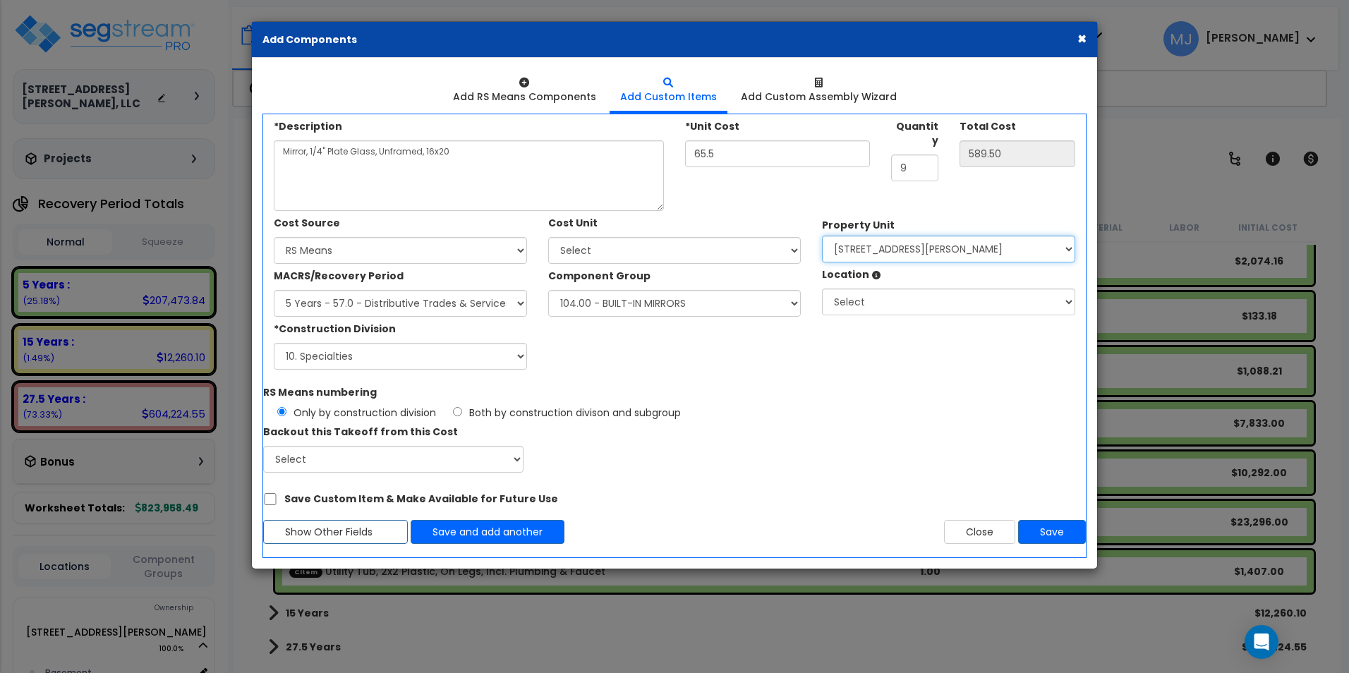
click at [892, 246] on select "Select 407 East Kingsley Street Site Improvements" at bounding box center [948, 249] width 253 height 27
select select "167757"
click at [822, 236] on select "Select 407 East Kingsley Street Site Improvements" at bounding box center [948, 249] width 253 height 27
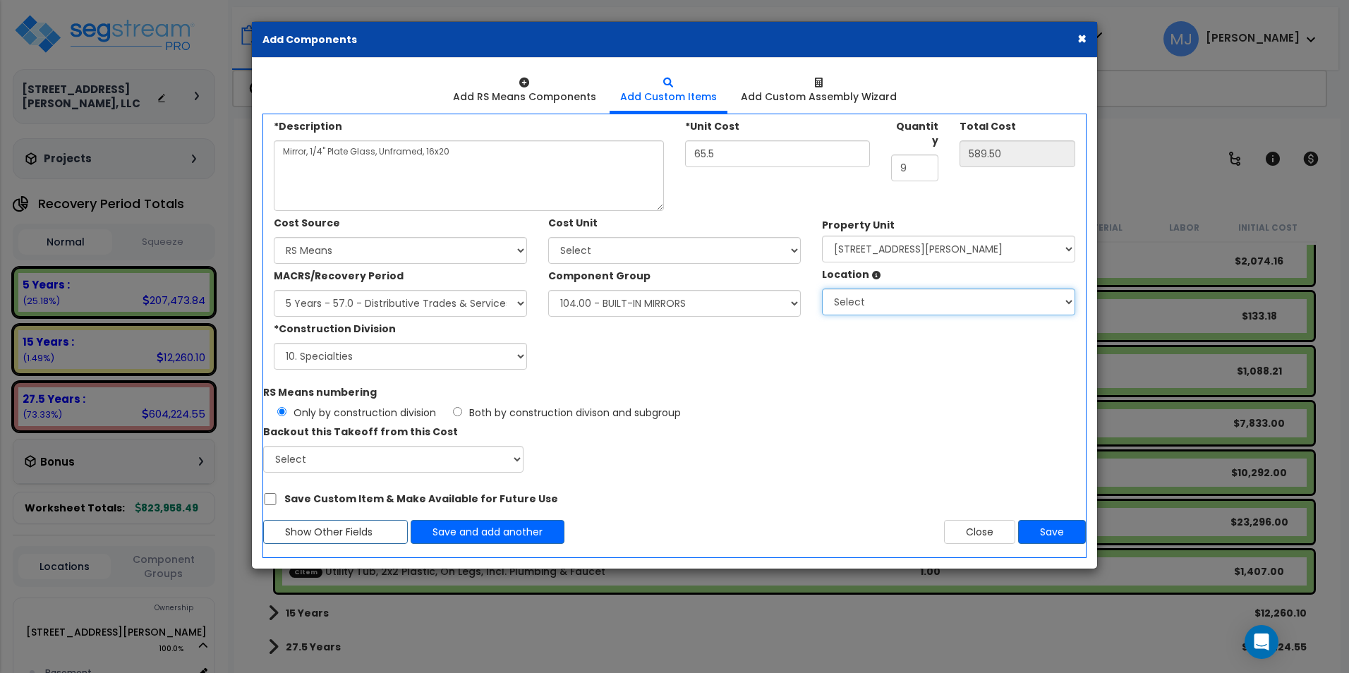
select select "461"
click at [822, 288] on select "Select Basement Building Building Interior Add Additional Location" at bounding box center [948, 301] width 253 height 27
click at [1038, 528] on button "Save" at bounding box center [1052, 532] width 68 height 24
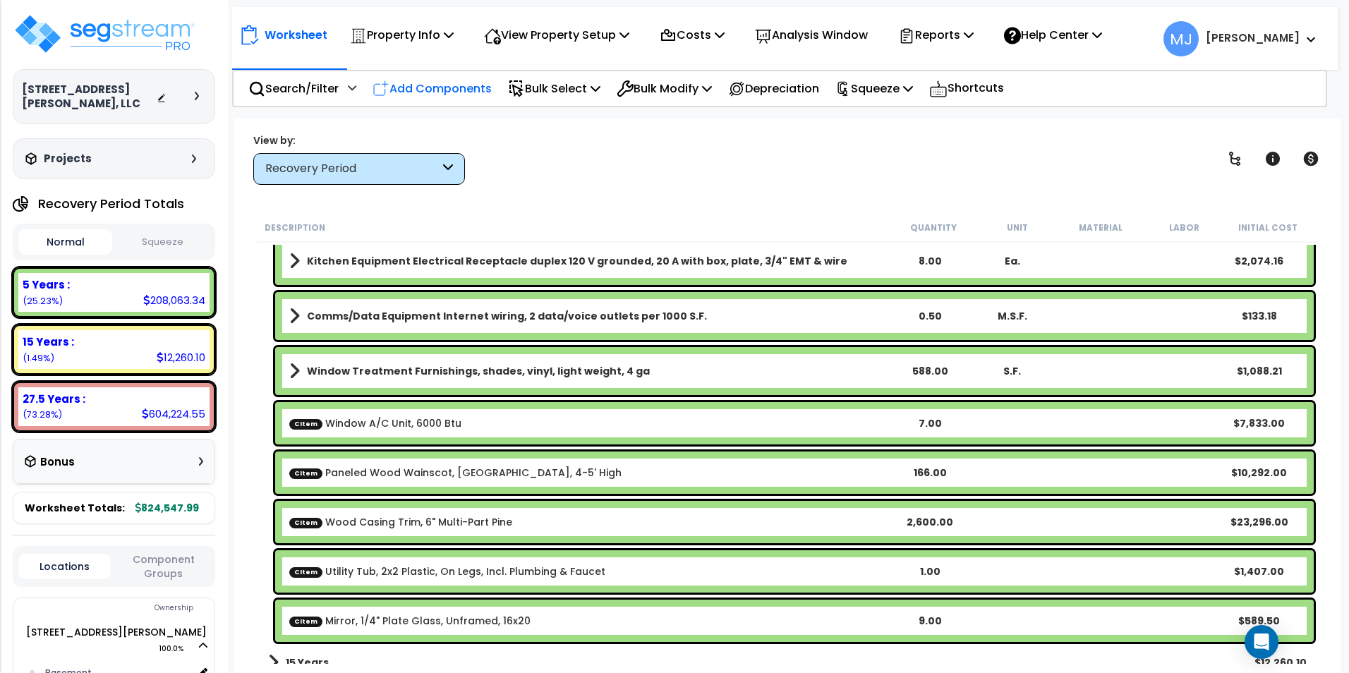
click at [448, 89] on p "Add Components" at bounding box center [431, 88] width 119 height 19
select select
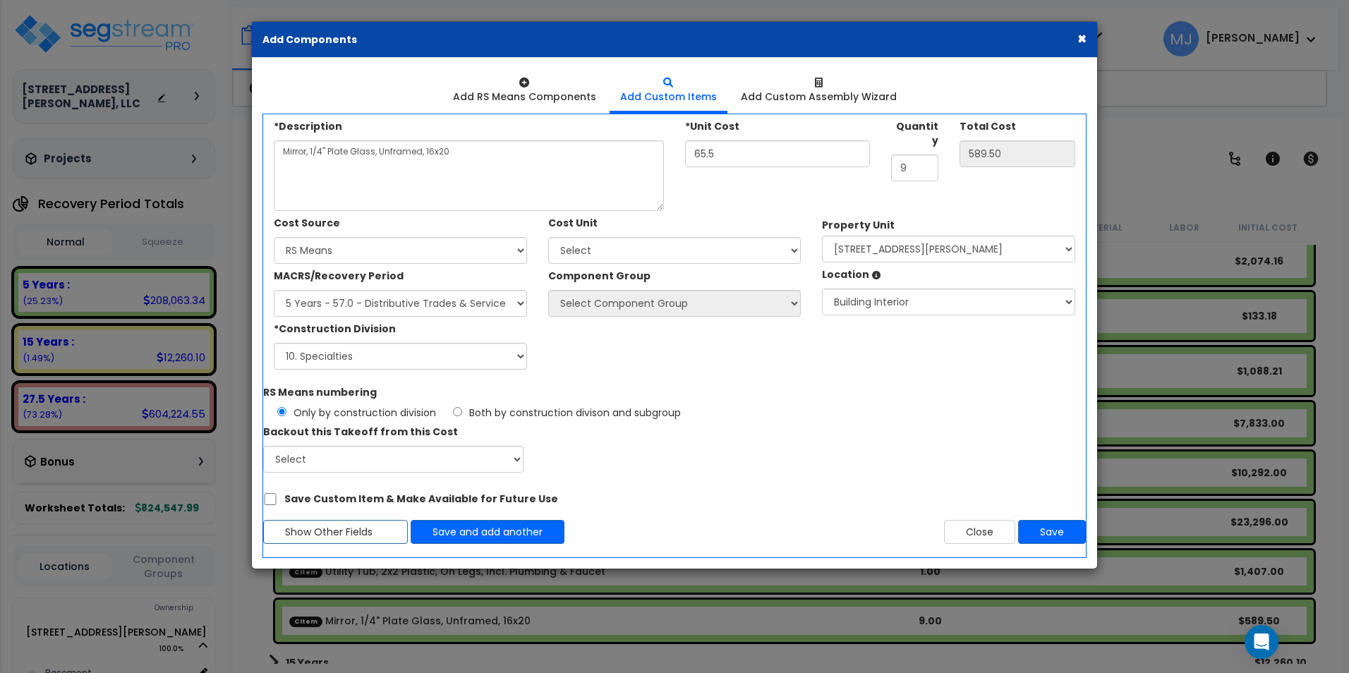
select select
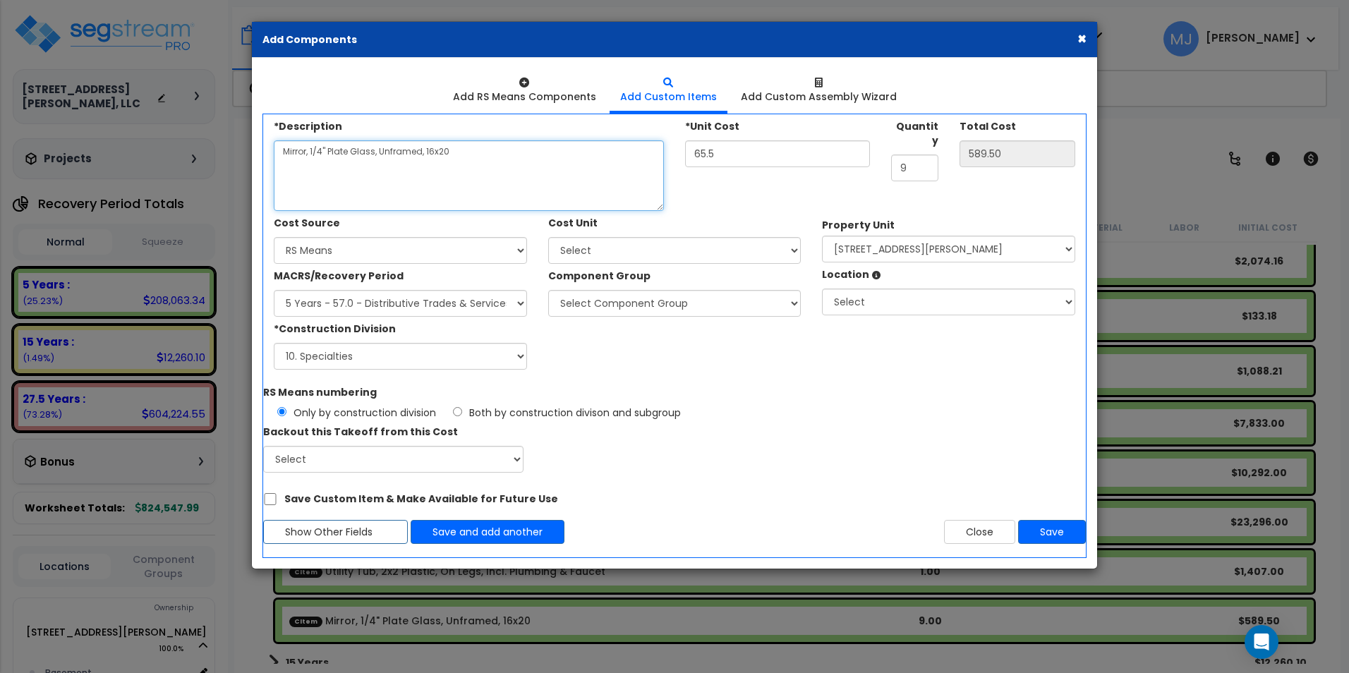
click at [318, 160] on textarea "Mirror, 1/4" Plate Glass, Unframed, 16x20" at bounding box center [469, 175] width 390 height 71
type textarea "Fireplace Mantel, Ornate 6' H x 6' W Painted Wood"
type input "0.00"
type input "2"
type input "2.00"
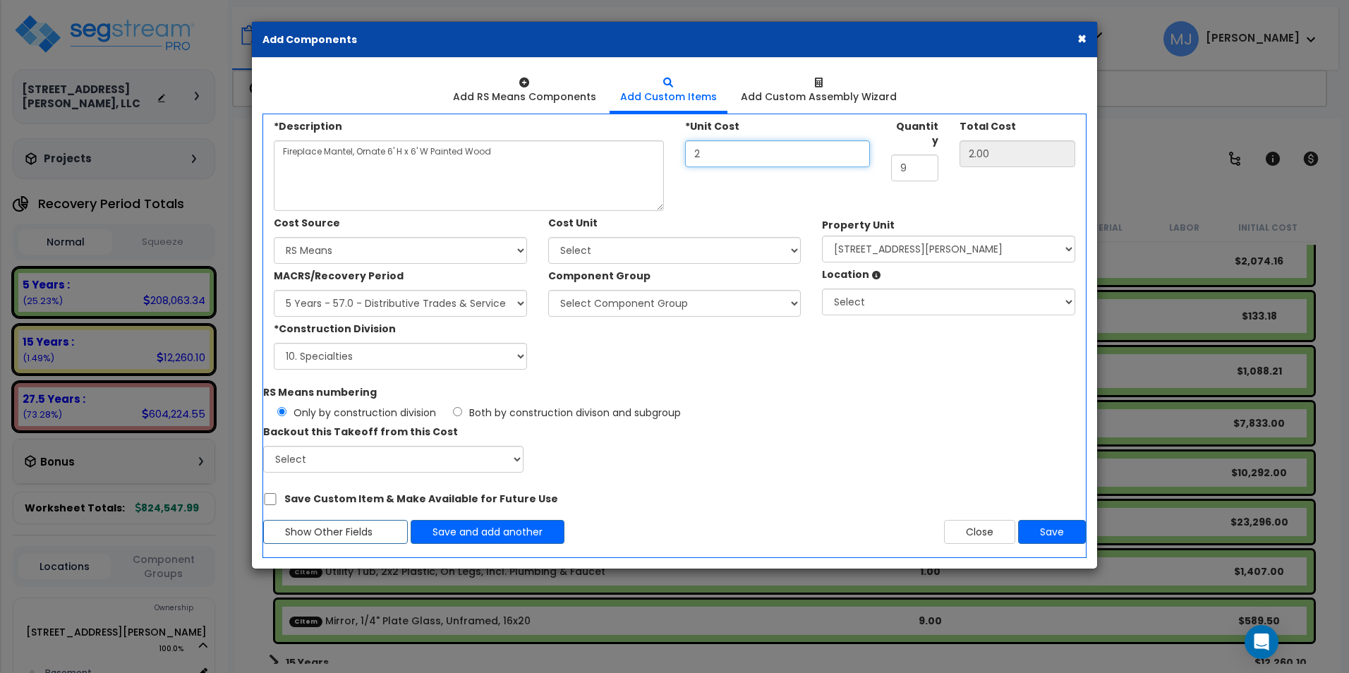
type input "24"
type input "24.00"
type input "245"
type input "245.00"
type input "2,450"
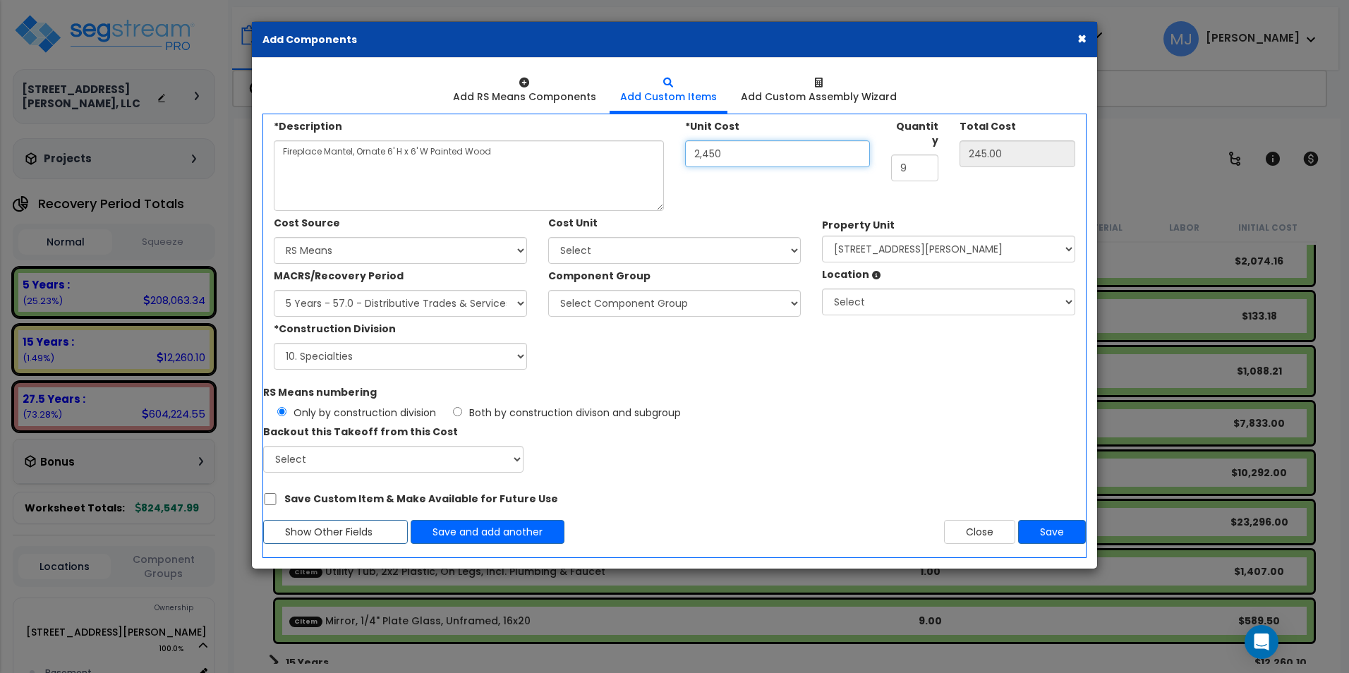
type input "2,450.00"
type input "2,450"
type input "2"
type input "4,900.00"
type input "2"
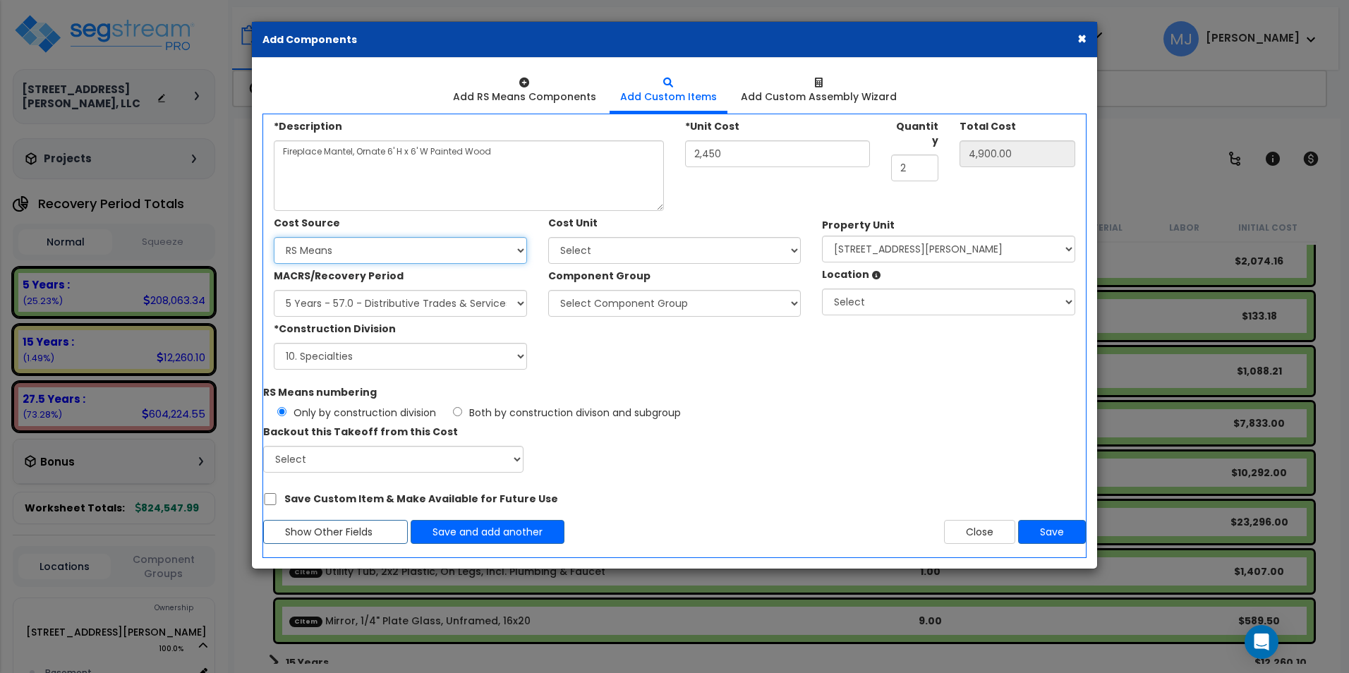
click at [463, 241] on select "Select Client Cost Client Cost - Expense Contractor Cost Contractor Cost - Equi…" at bounding box center [400, 250] width 253 height 27
select select "1452"
click at [274, 237] on select "Select Client Cost Client Cost - Expense Contractor Cost Contractor Cost - Equi…" at bounding box center [400, 250] width 253 height 27
click at [396, 292] on select "Select MACRS/Recovery Period 5 Years - 57.0 - Distributive Trades & Services 5 …" at bounding box center [400, 303] width 253 height 27
select select "3667"
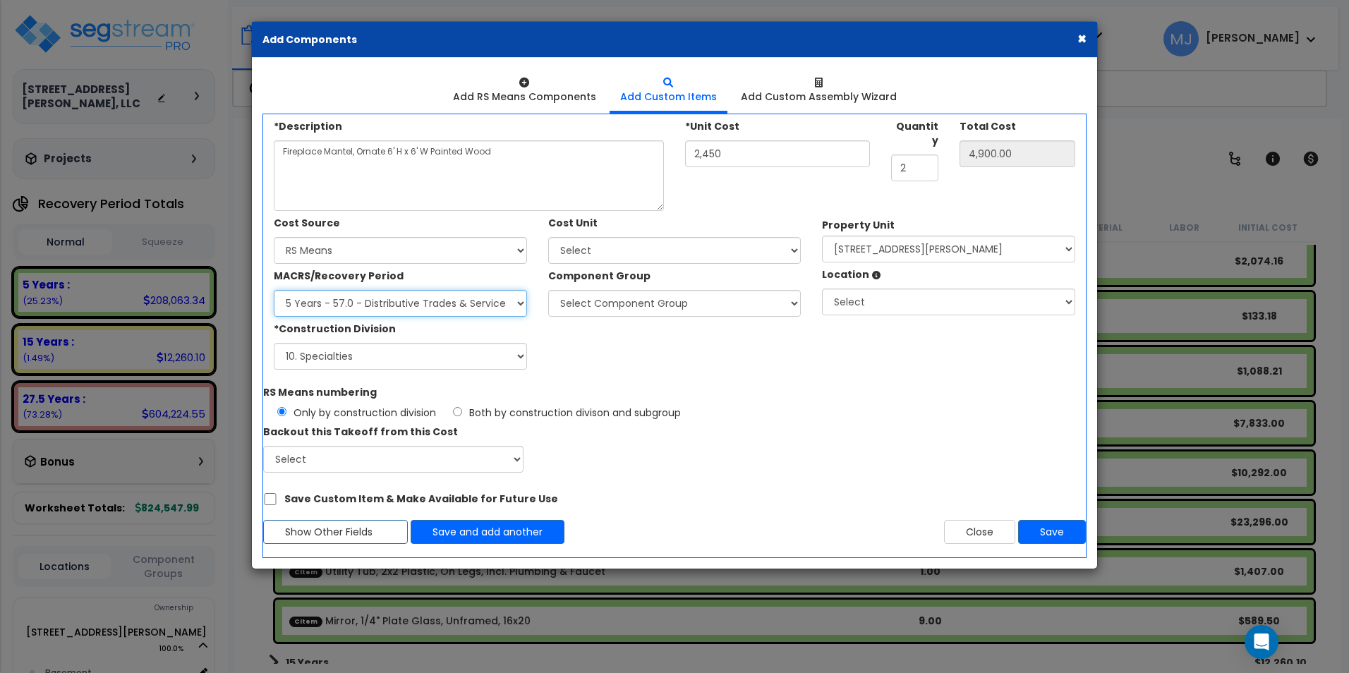
click at [274, 290] on select "Select MACRS/Recovery Period 5 Years - 57.0 - Distributive Trades & Services 5 …" at bounding box center [400, 303] width 253 height 27
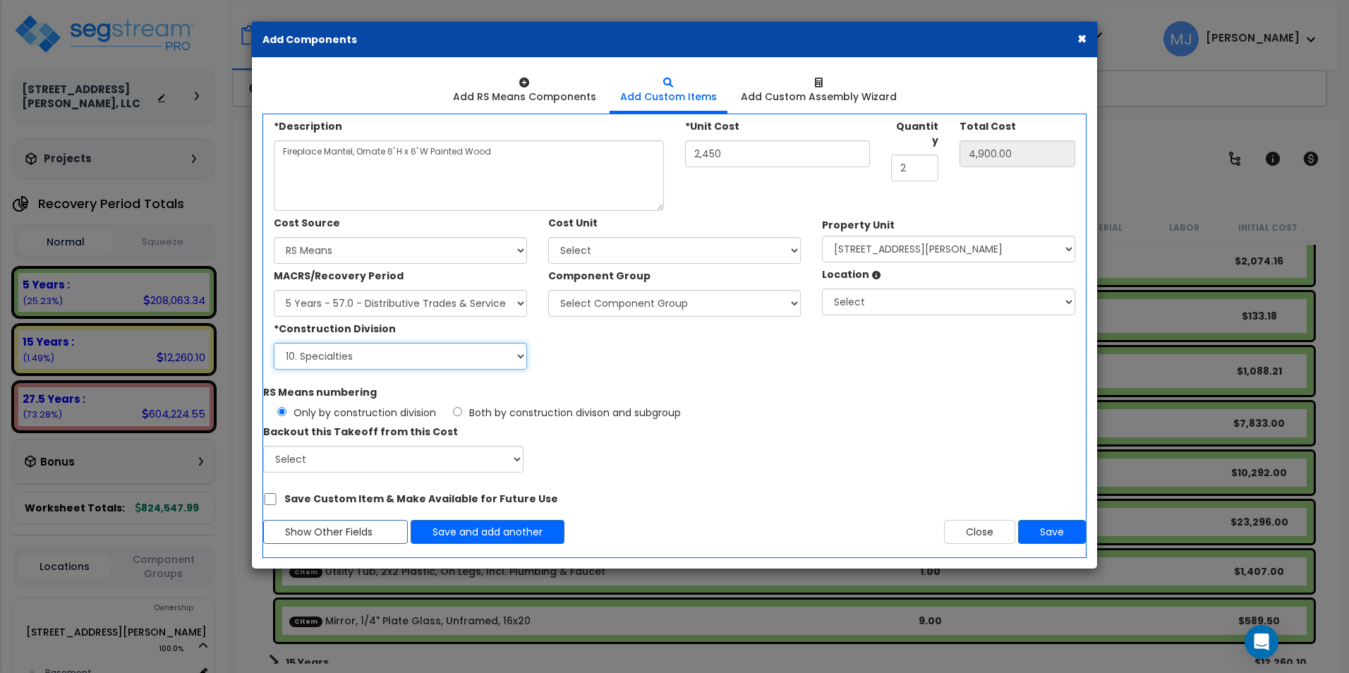
click at [393, 353] on select "Select 1. General Requirements 2. Existing Conditions 3. Concrete 4. Masonry 5.…" at bounding box center [400, 356] width 253 height 27
select select "6"
click at [274, 343] on select "Select 1. General Requirements 2. Existing Conditions 3. Concrete 4. Masonry 5.…" at bounding box center [400, 356] width 253 height 27
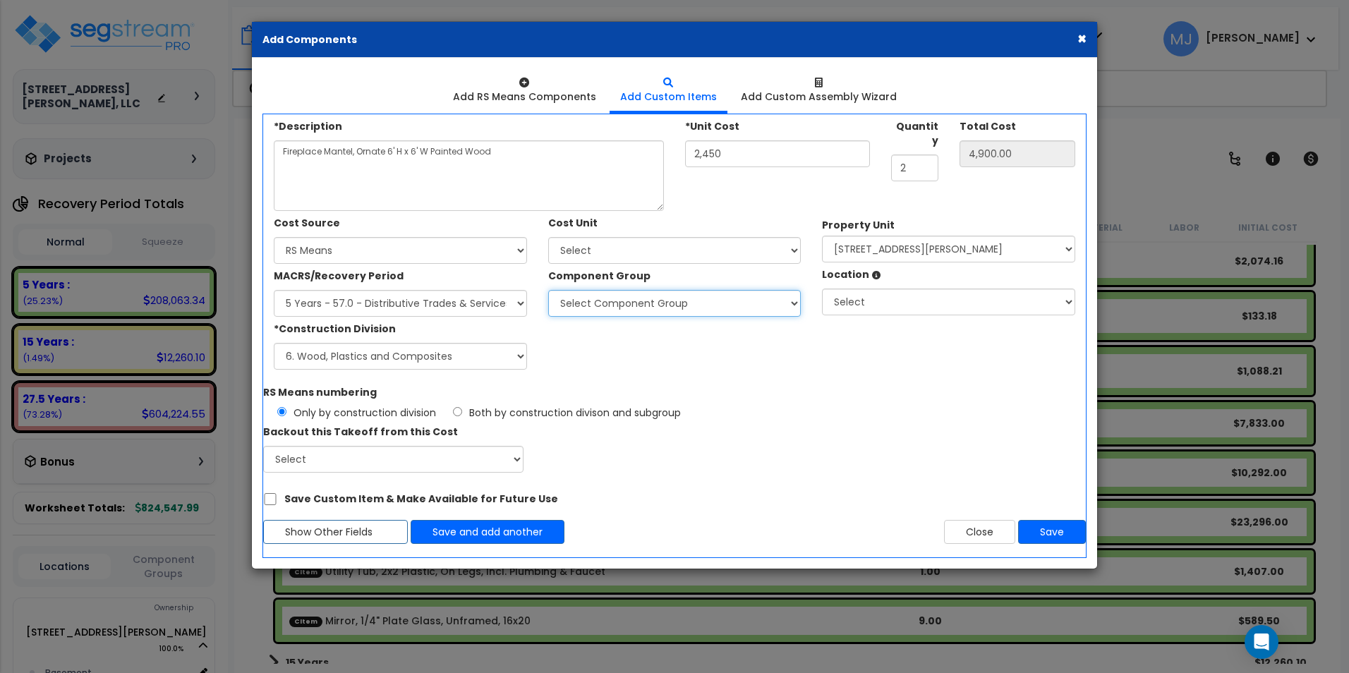
click at [630, 305] on select "Select Component Group 286.00 - LAUNDRY ELECTRICAL 284.00 - LAUNDRY PLUMBING 31…" at bounding box center [674, 303] width 253 height 27
select select "47833"
click at [548, 290] on select "Select Component Group 286.00 - LAUNDRY ELECTRICAL 284.00 - LAUNDRY PLUMBING 31…" at bounding box center [674, 303] width 253 height 27
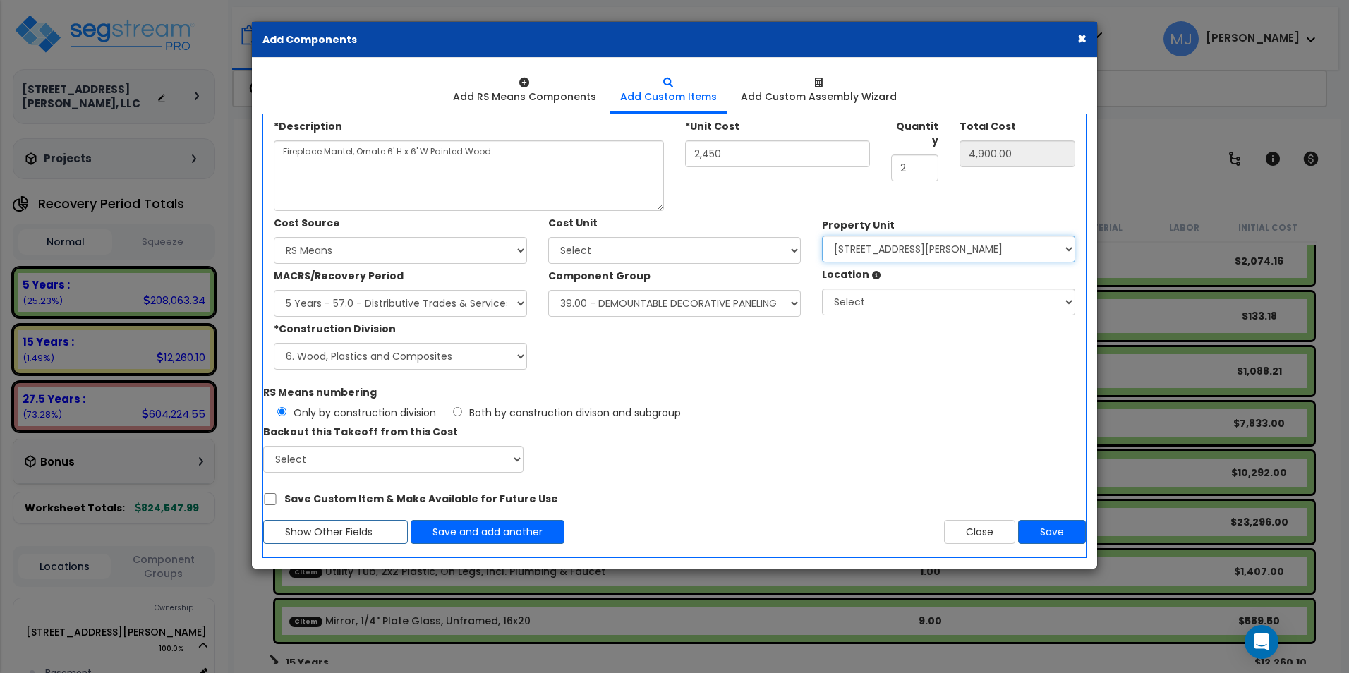
click at [887, 239] on select "Select 407 East Kingsley Street Site Improvements" at bounding box center [948, 249] width 253 height 27
select select "167757"
click at [822, 236] on select "Select 407 East Kingsley Street Site Improvements" at bounding box center [948, 249] width 253 height 27
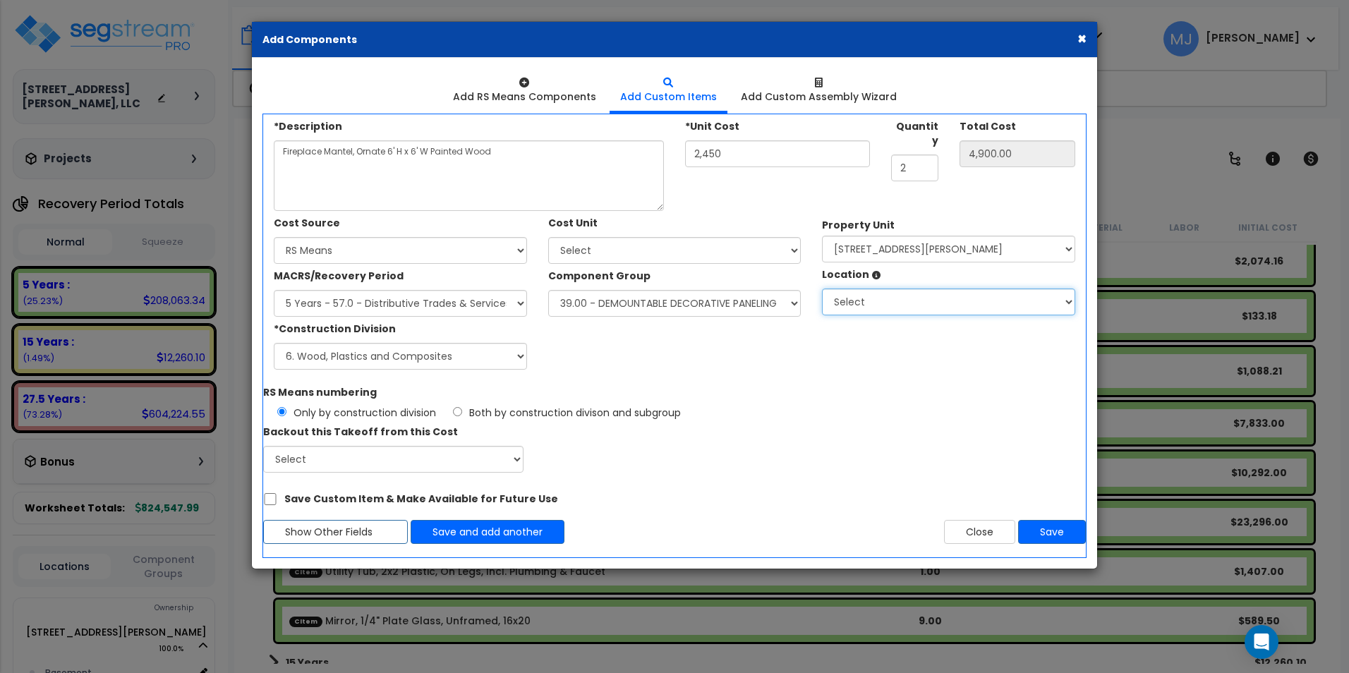
click at [877, 298] on select "Select Basement Building Building Interior Add Additional Location" at bounding box center [948, 301] width 253 height 27
select select "461"
click at [822, 288] on select "Select Basement Building Building Interior Add Additional Location" at bounding box center [948, 301] width 253 height 27
click at [1036, 526] on button "Save" at bounding box center [1052, 532] width 68 height 24
type input "2450"
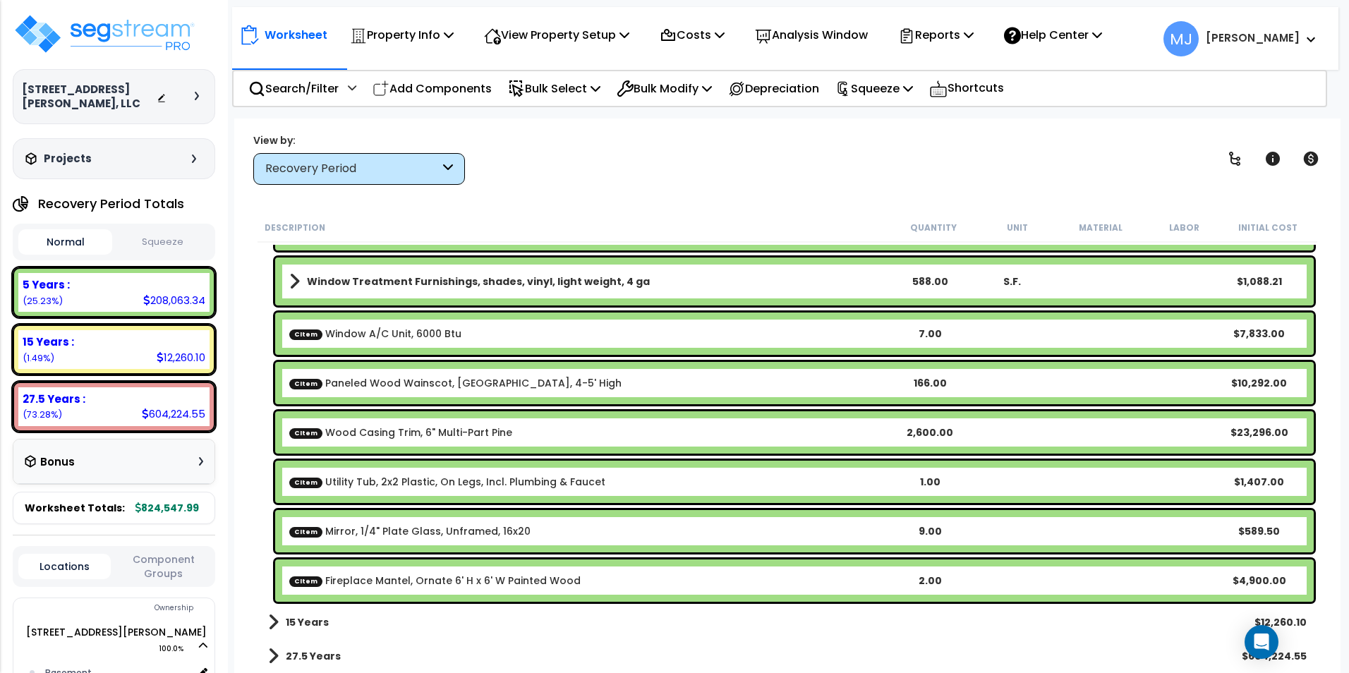
scroll to position [3007, 0]
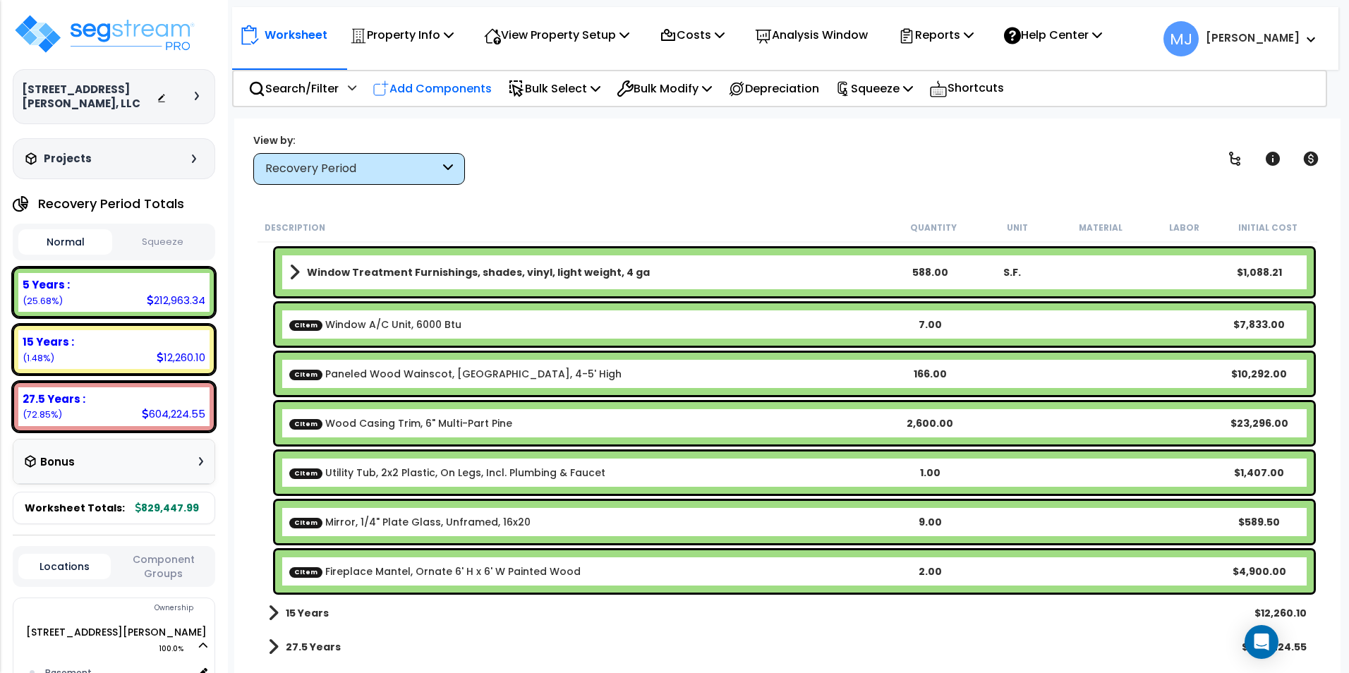
click at [468, 87] on p "Add Components" at bounding box center [431, 88] width 119 height 19
select select
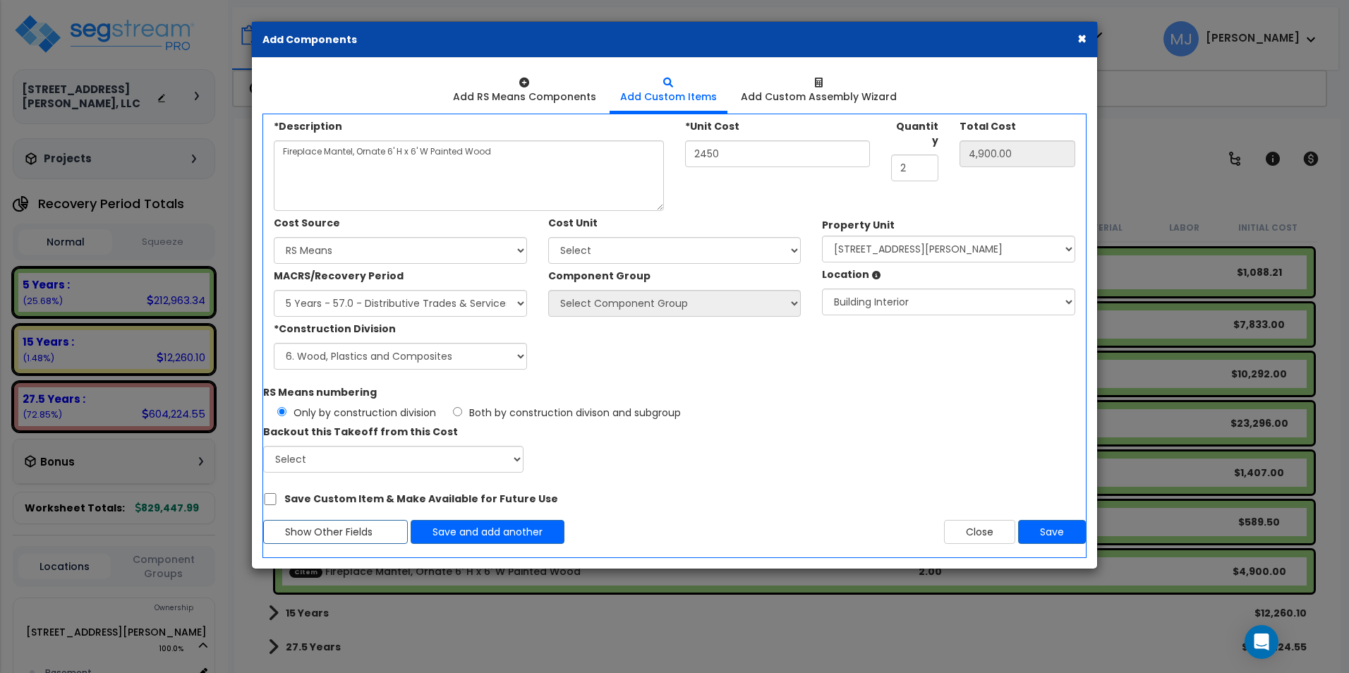
select select
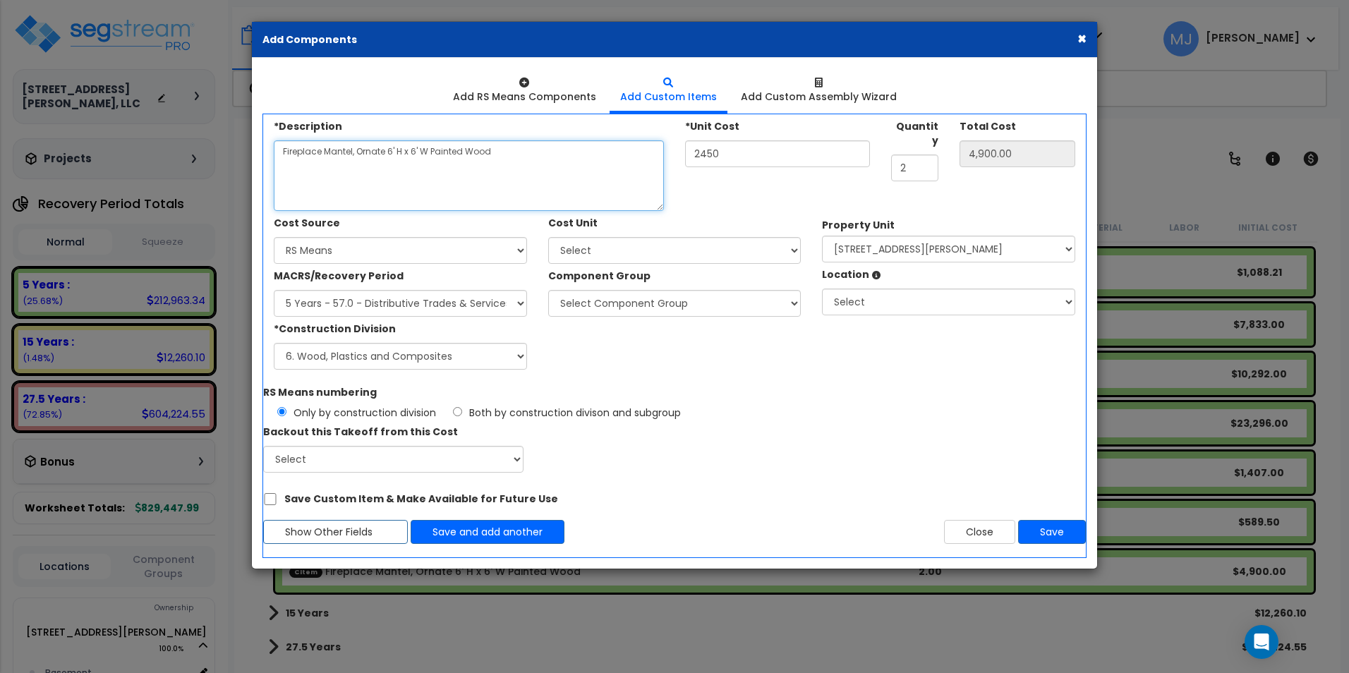
click at [332, 153] on textarea "Fireplace Mantel, Ornate 6' H x 6' W Painted Wood" at bounding box center [469, 175] width 390 height 71
type textarea "Microwave/ Exhaust Hood Combo Unit, 30" W"
type input "0.00"
type input "5"
type input "5.00"
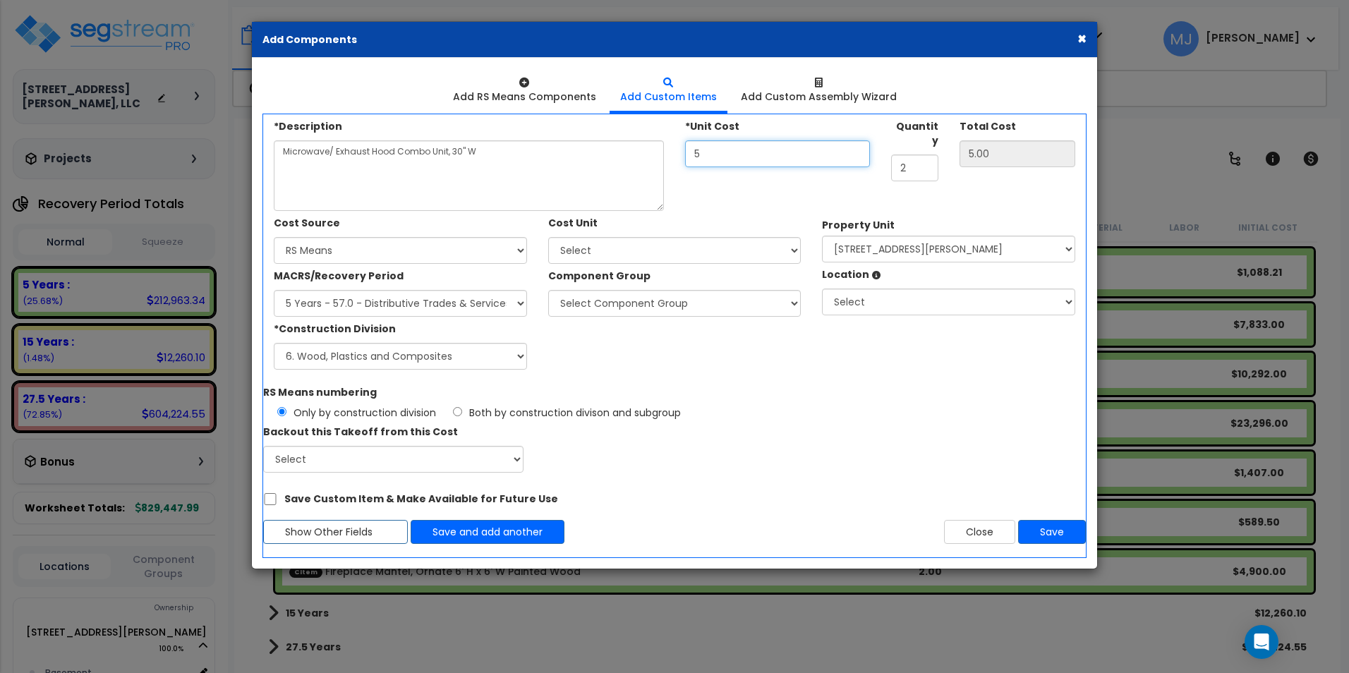
type input "58"
type input "58.00"
type input "585"
type input "585.00"
type input "585"
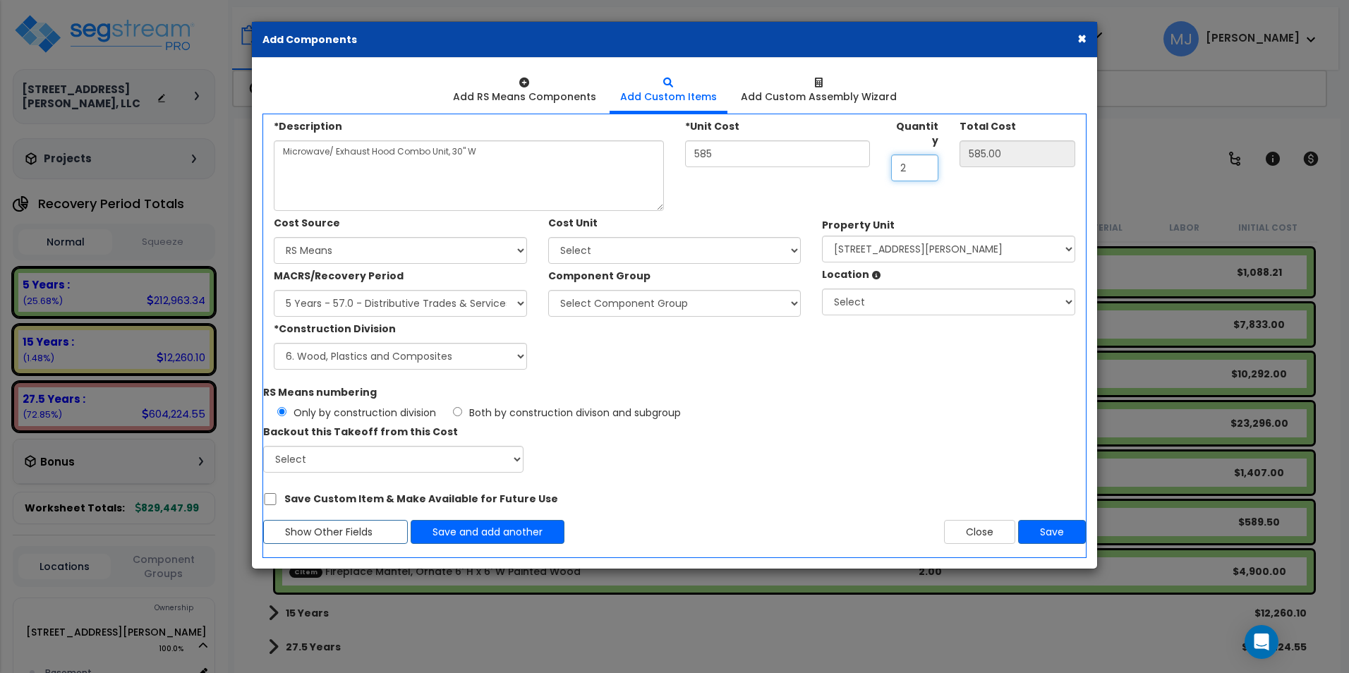
type input "1"
click at [379, 243] on select "Select Client Cost Client Cost - Expense Contractor Cost Contractor Cost - Equi…" at bounding box center [400, 250] width 253 height 27
select select "1452"
click at [274, 237] on select "Select Client Cost Client Cost - Expense Contractor Cost Contractor Cost - Equi…" at bounding box center [400, 250] width 253 height 27
click at [416, 308] on select "Select MACRS/Recovery Period 5 Years - 57.0 - Distributive Trades & Services 5 …" at bounding box center [400, 303] width 253 height 27
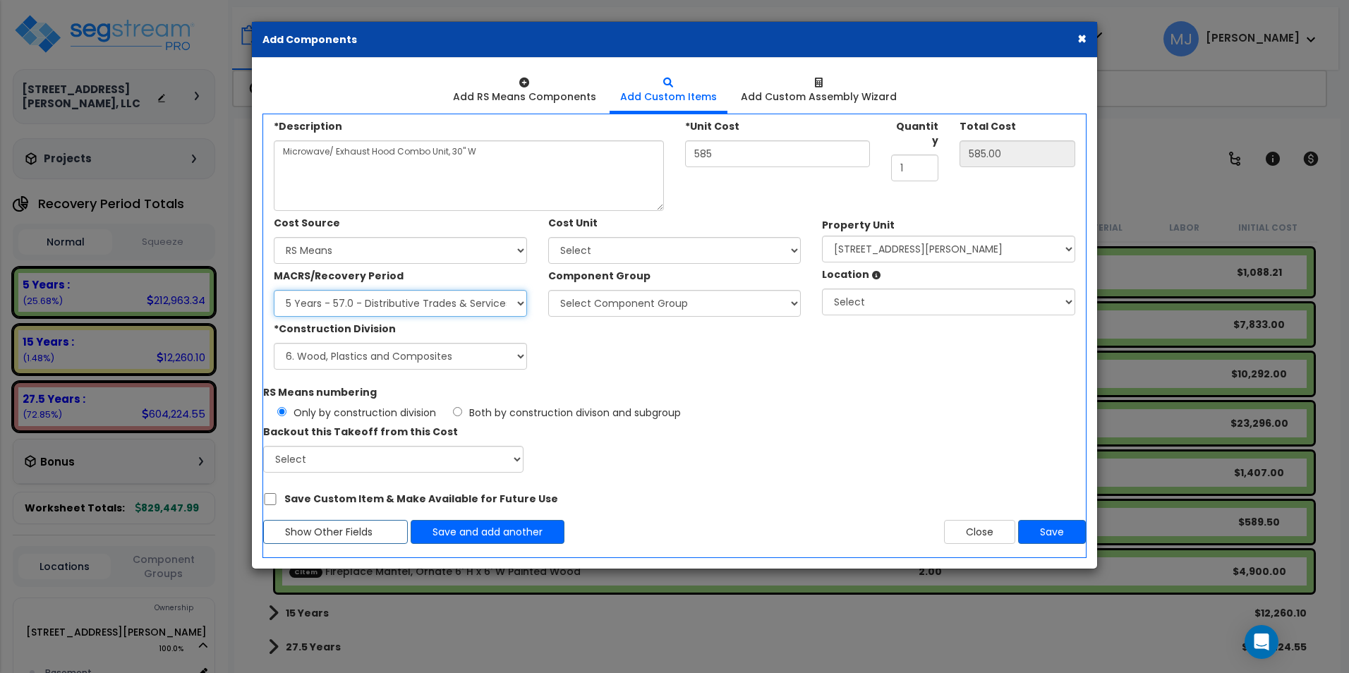
select select "3667"
click at [274, 290] on select "Select MACRS/Recovery Period 5 Years - 57.0 - Distributive Trades & Services 5 …" at bounding box center [400, 303] width 253 height 27
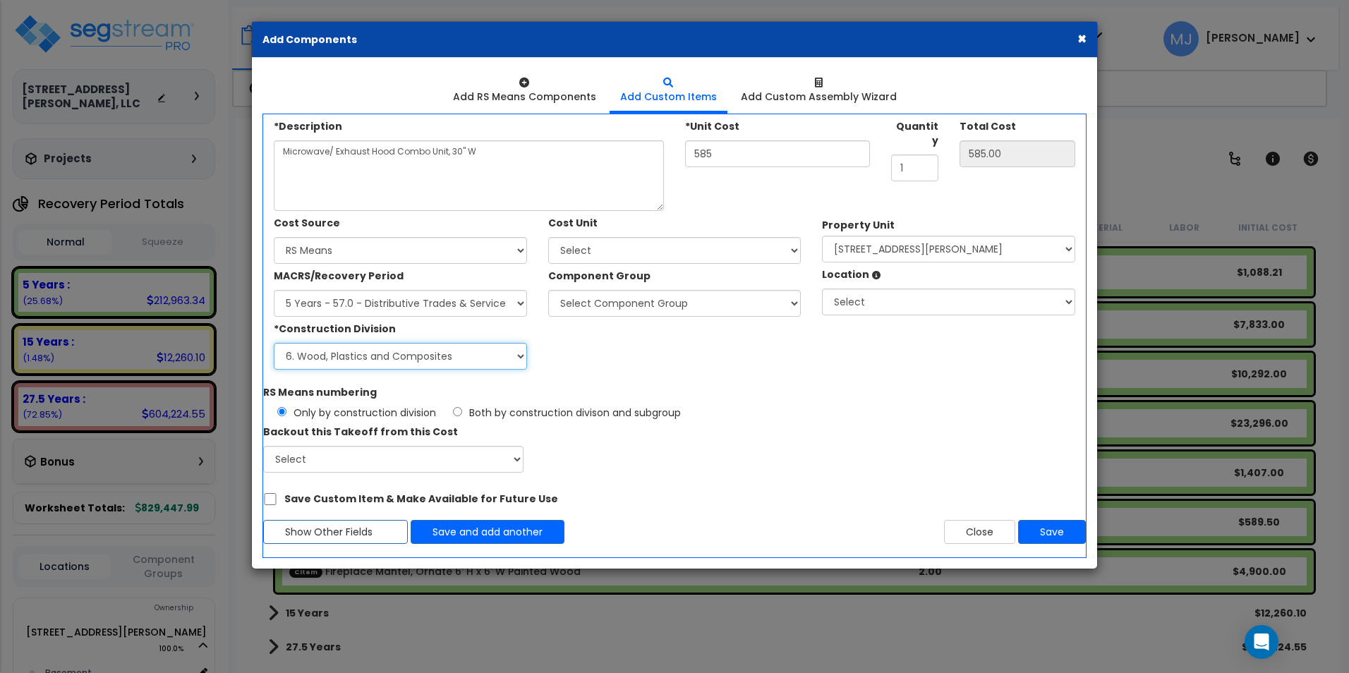
click at [430, 355] on select "Select 1. General Requirements 2. Existing Conditions 3. Concrete 4. Masonry 5.…" at bounding box center [400, 356] width 253 height 27
select select "11"
click at [274, 343] on select "Select 1. General Requirements 2. Existing Conditions 3. Concrete 4. Masonry 5.…" at bounding box center [400, 356] width 253 height 27
click at [560, 252] on select "Select Add Additional Cost Unit" at bounding box center [674, 250] width 253 height 27
click at [548, 237] on select "Select Add Additional Cost Unit" at bounding box center [674, 250] width 253 height 27
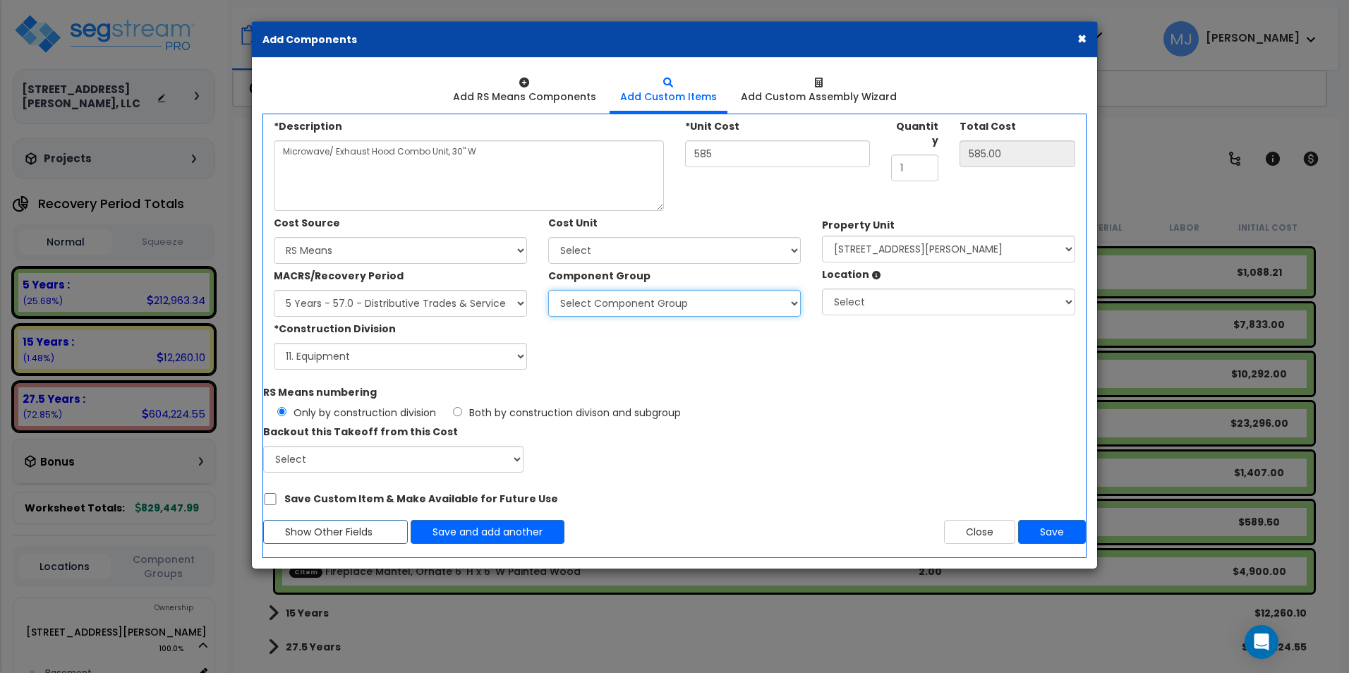
click at [632, 310] on select "Select Component Group 286.00 - LAUNDRY ELECTRICAL 284.00 - LAUNDRY PLUMBING 31…" at bounding box center [674, 303] width 253 height 27
select select "47830"
click at [548, 290] on select "Select Component Group 286.00 - LAUNDRY ELECTRICAL 284.00 - LAUNDRY PLUMBING 31…" at bounding box center [674, 303] width 253 height 27
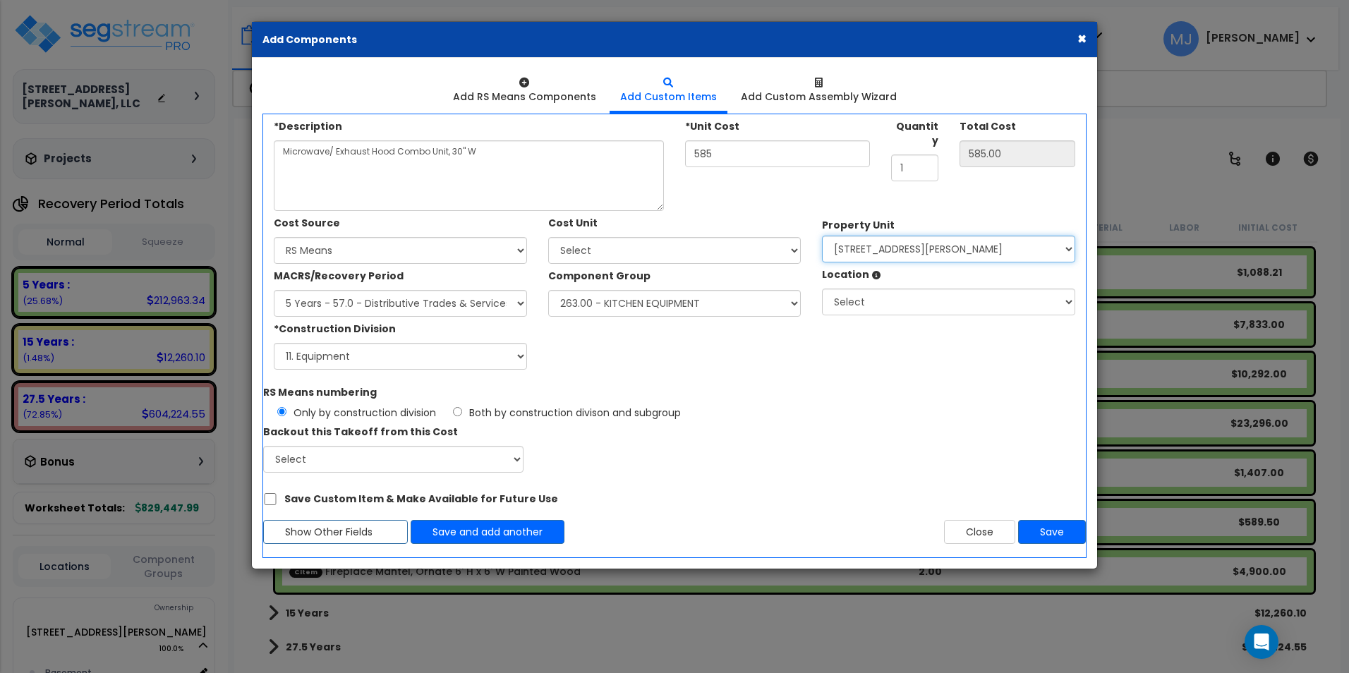
click at [922, 248] on select "Select 407 East Kingsley Street Site Improvements" at bounding box center [948, 249] width 253 height 27
select select "167757"
click at [822, 236] on select "Select 407 East Kingsley Street Site Improvements" at bounding box center [948, 249] width 253 height 27
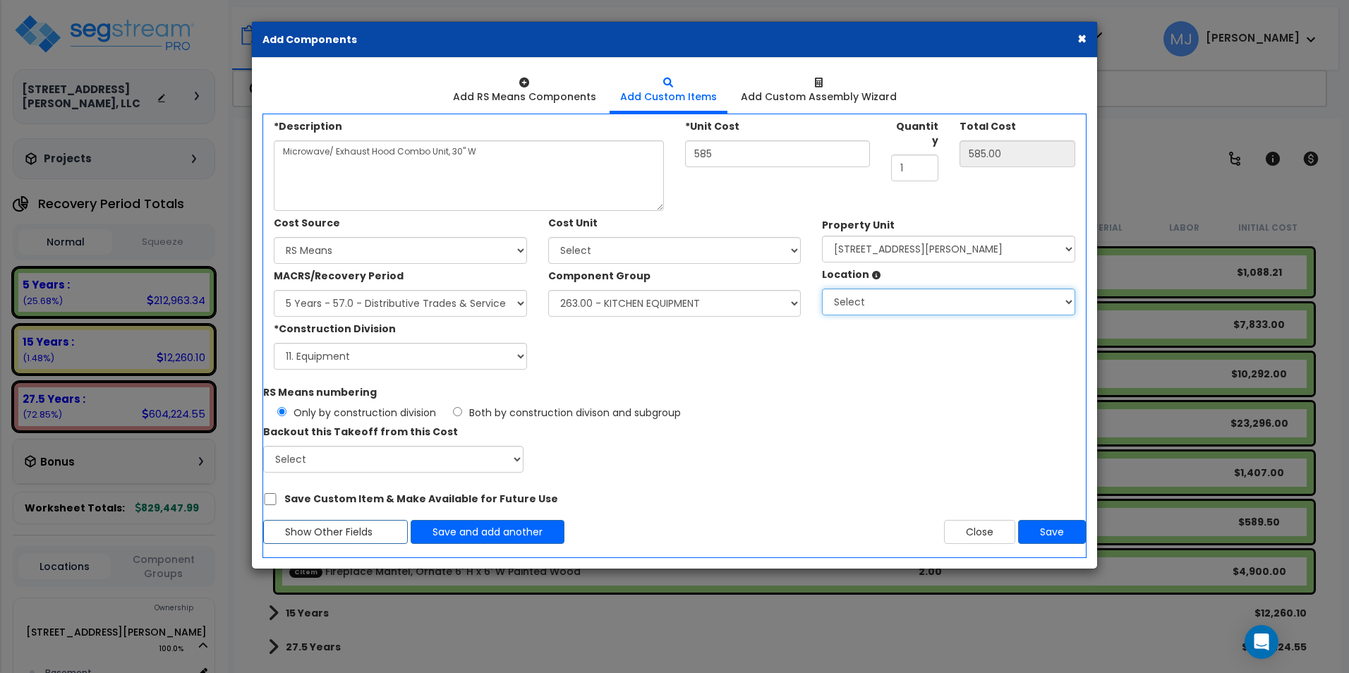
click at [915, 303] on select "Select Basement Building Building Interior Add Additional Location" at bounding box center [948, 301] width 253 height 27
select select "461"
click at [822, 288] on select "Select Basement Building Building Interior Add Additional Location" at bounding box center [948, 301] width 253 height 27
click at [1035, 524] on button "Save" at bounding box center [1052, 532] width 68 height 24
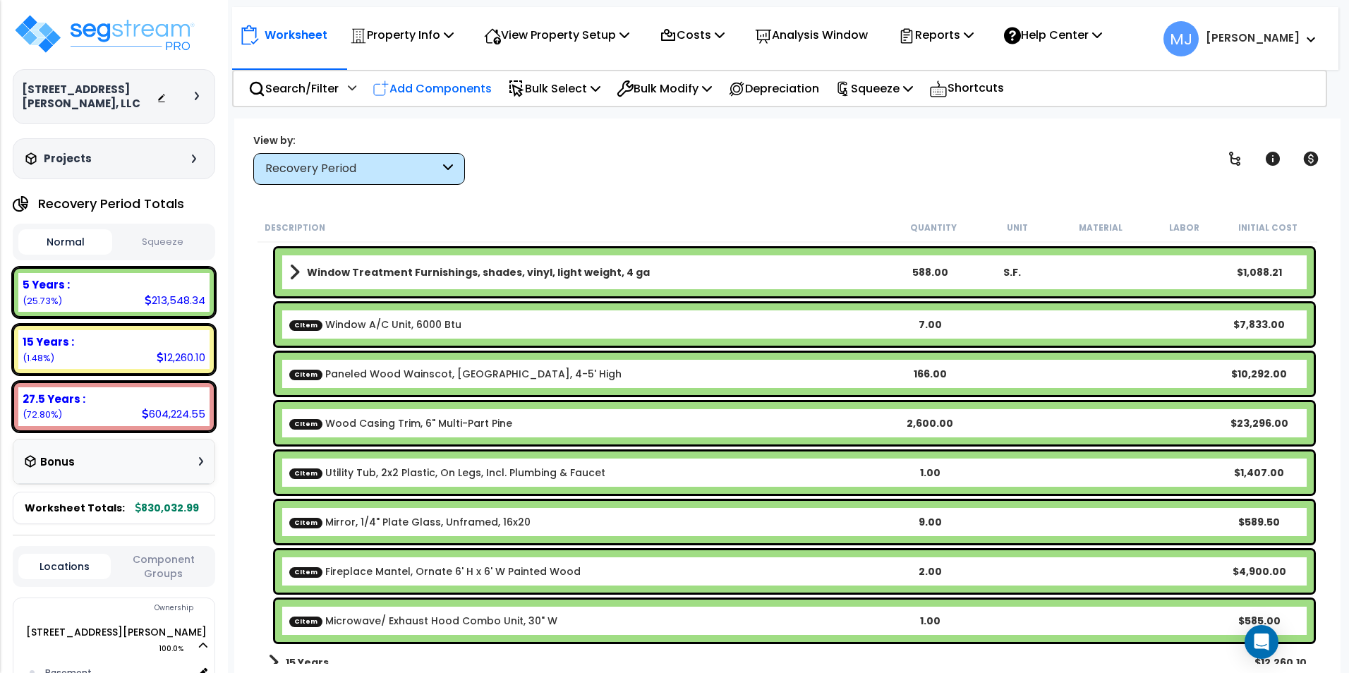
click at [453, 90] on p "Add Components" at bounding box center [431, 88] width 119 height 19
select select
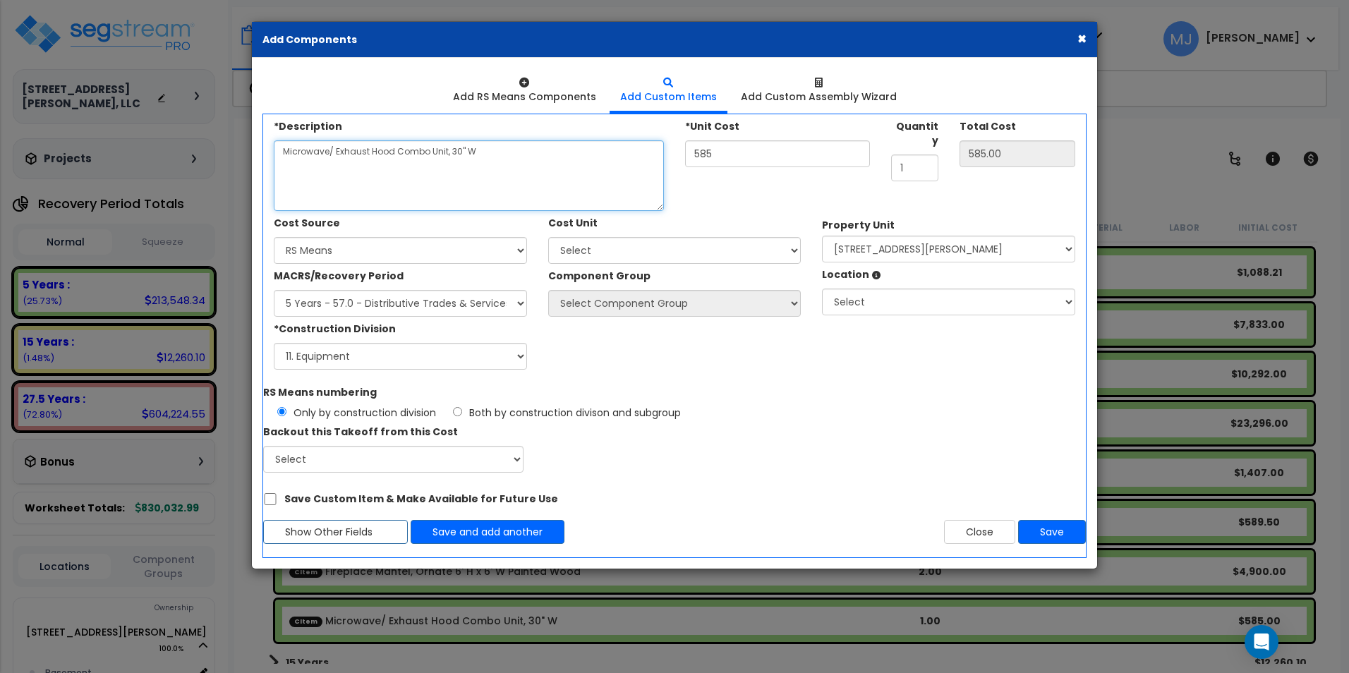
click at [332, 166] on textarea "Microwave/ Exhaust Hood Combo Unit, 30" W" at bounding box center [469, 175] width 390 height 71
type textarea "Furnishings, Basic Bed Frame & Mattress Set"
type input "0.00"
type input "2"
type input "2.00"
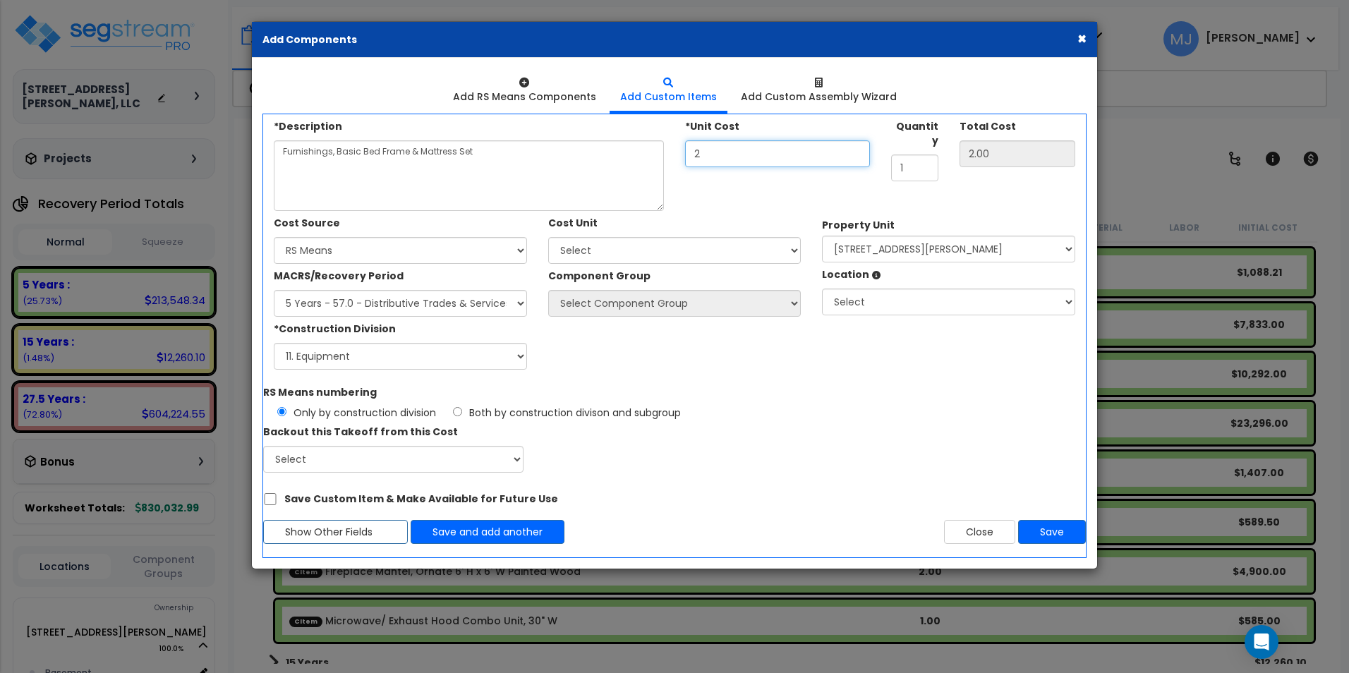
type input "20"
type input "20.00"
type input "205"
type input "205.00"
type input "205"
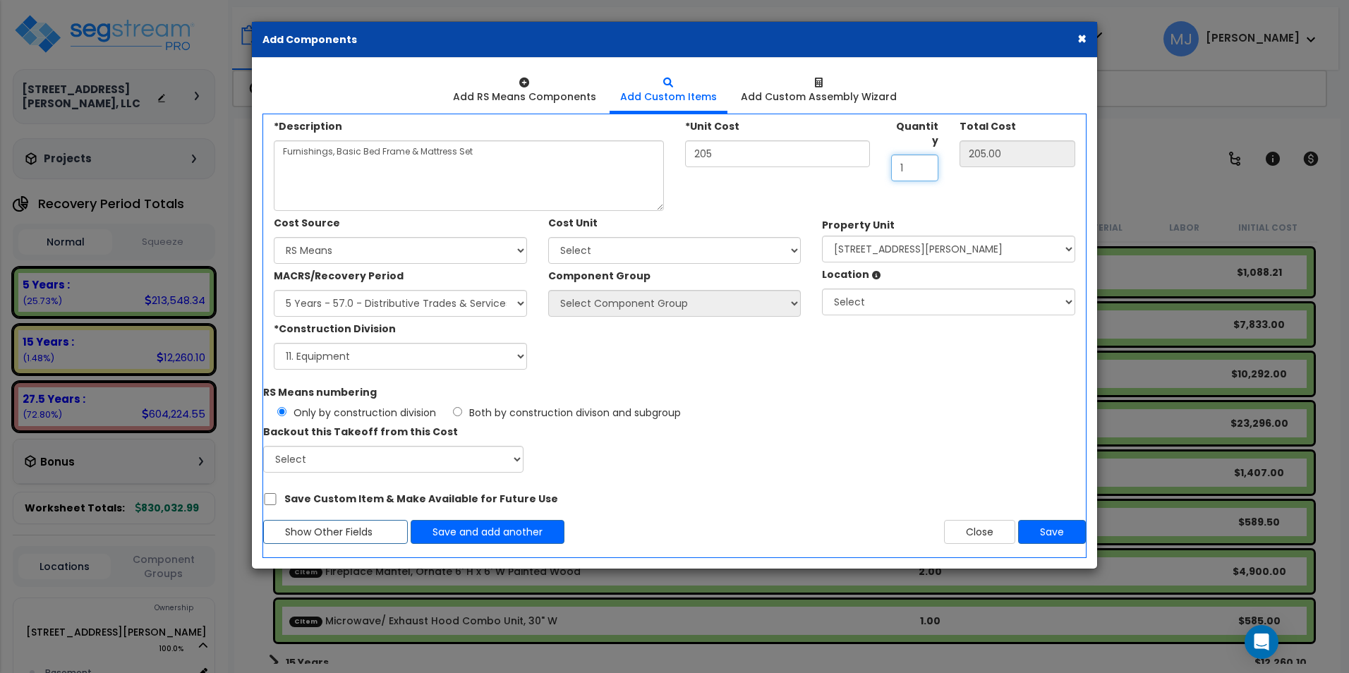
type input "11"
type input "2,255.00"
type input "11"
click at [483, 250] on select "Select Client Cost Client Cost - Expense Contractor Cost Contractor Cost - Equi…" at bounding box center [400, 250] width 253 height 27
select select "1452"
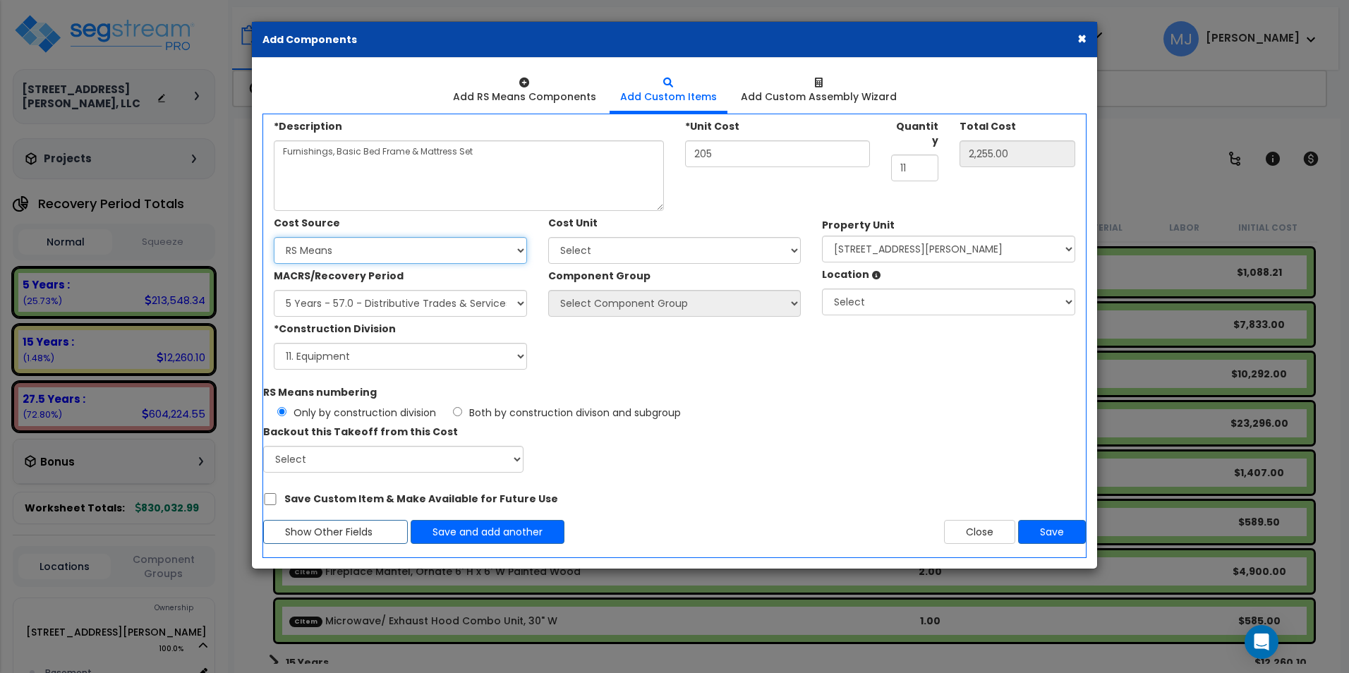
click at [274, 237] on select "Select Client Cost Client Cost - Expense Contractor Cost Contractor Cost - Equi…" at bounding box center [400, 250] width 253 height 27
click at [382, 302] on select "Select MACRS/Recovery Period 5 Years - 57.0 - Distributive Trades & Services 5 …" at bounding box center [400, 303] width 253 height 27
select select "3667"
click at [274, 290] on select "Select MACRS/Recovery Period 5 Years - 57.0 - Distributive Trades & Services 5 …" at bounding box center [400, 303] width 253 height 27
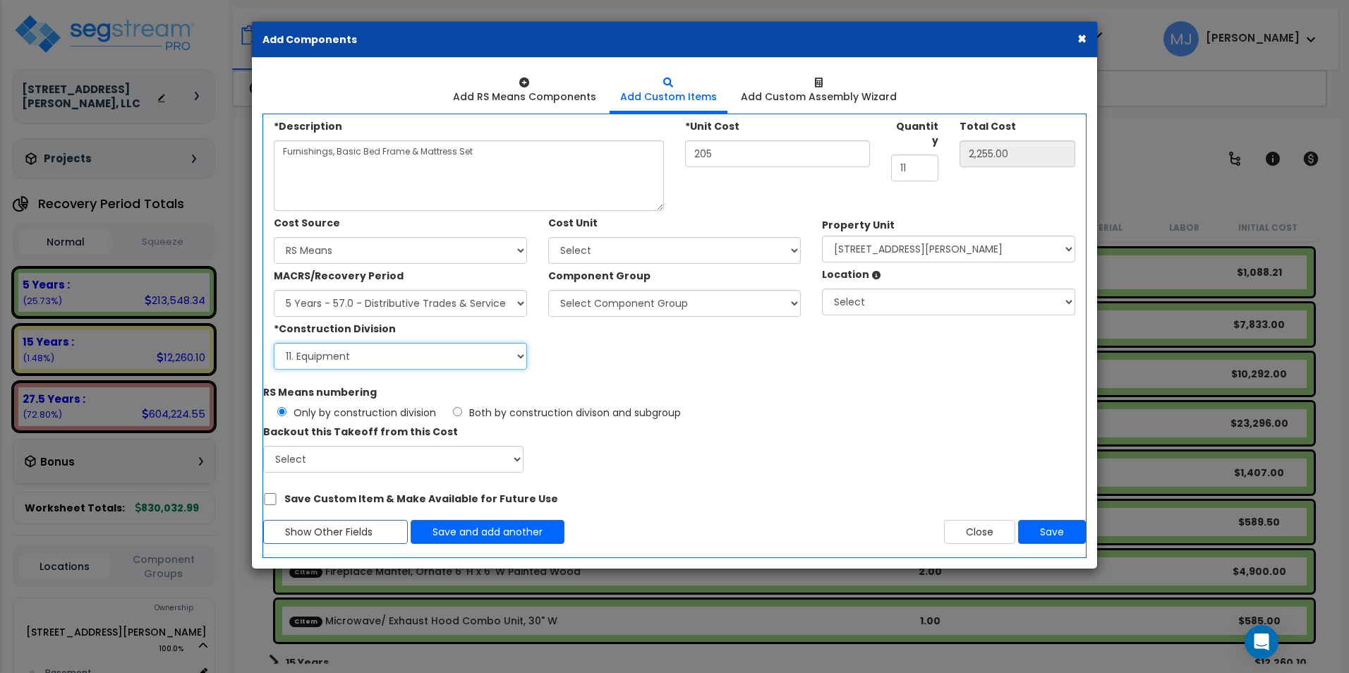
click at [378, 352] on select "Select 1. General Requirements 2. Existing Conditions 3. Concrete 4. Masonry 5.…" at bounding box center [400, 356] width 253 height 27
select select "12"
click at [274, 343] on select "Select 1. General Requirements 2. Existing Conditions 3. Concrete 4. Masonry 5.…" at bounding box center [400, 356] width 253 height 27
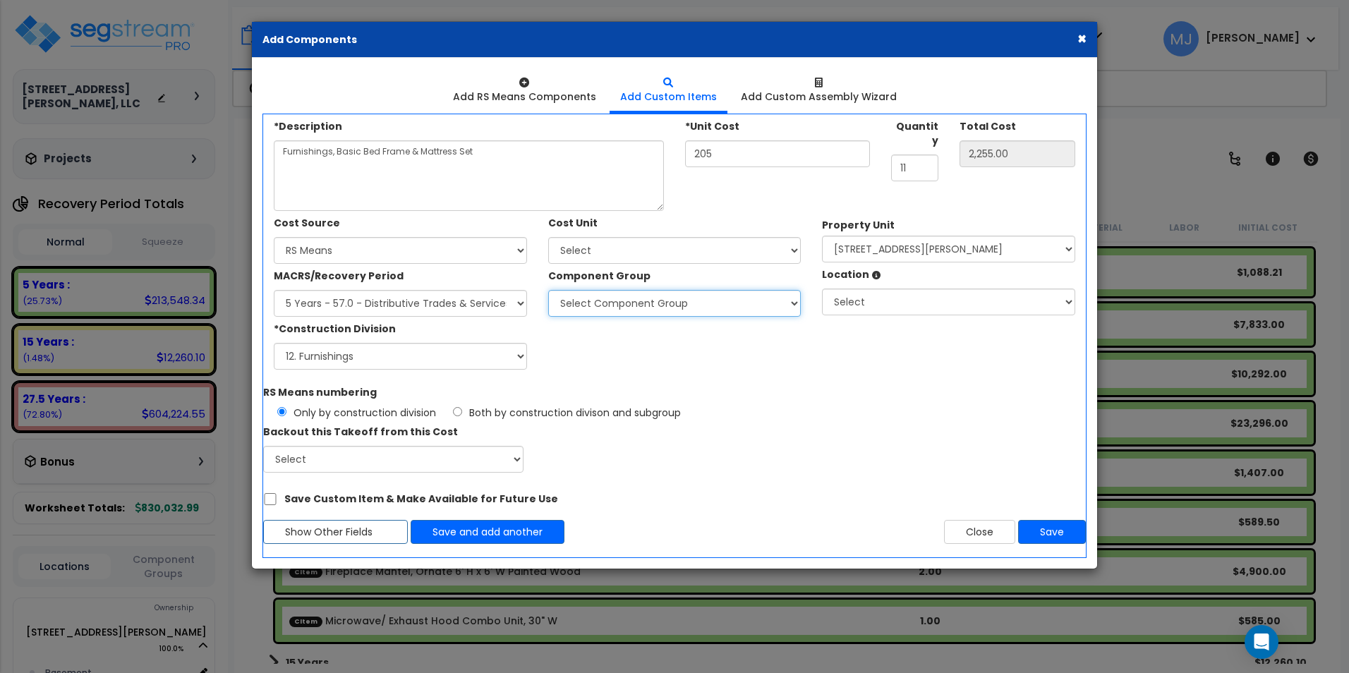
click at [619, 304] on select "Select Component Group 286.00 - LAUNDRY ELECTRICAL 284.00 - LAUNDRY PLUMBING 31…" at bounding box center [674, 303] width 253 height 27
select select "47821"
click at [548, 290] on select "Select Component Group 286.00 - LAUNDRY ELECTRICAL 284.00 - LAUNDRY PLUMBING 31…" at bounding box center [674, 303] width 253 height 27
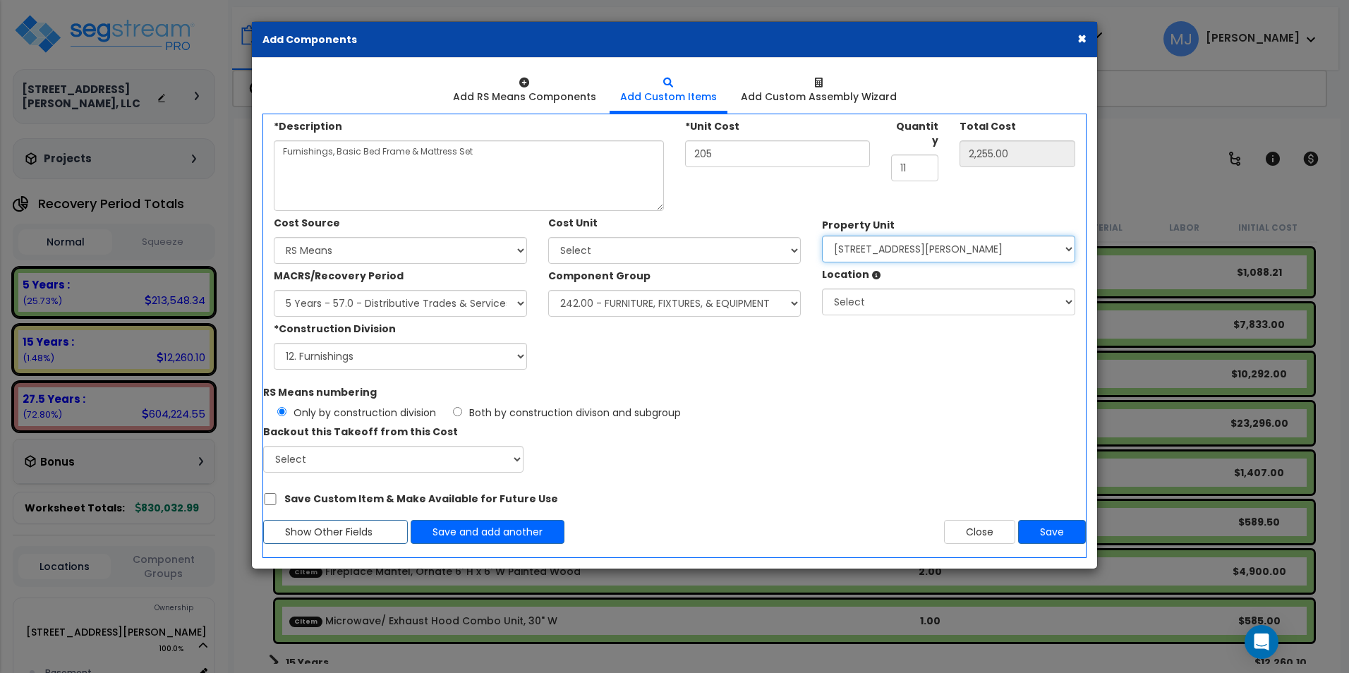
click at [877, 246] on select "Select 407 East Kingsley Street Site Improvements" at bounding box center [948, 249] width 253 height 27
select select "167757"
click at [822, 236] on select "Select 407 East Kingsley Street Site Improvements" at bounding box center [948, 249] width 253 height 27
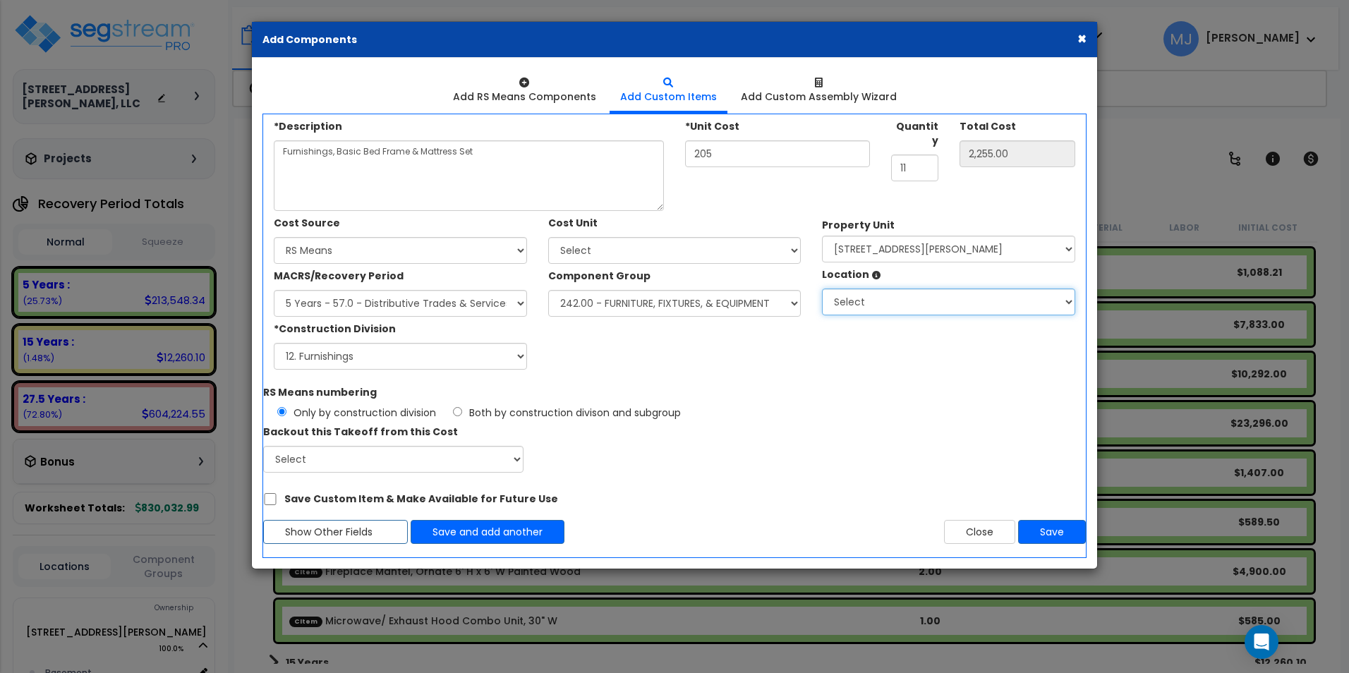
click at [895, 310] on select "Select Basement Building Building Interior Add Additional Location" at bounding box center [948, 301] width 253 height 27
select select "461"
click at [822, 288] on select "Select Basement Building Building Interior Add Additional Location" at bounding box center [948, 301] width 253 height 27
click at [1055, 530] on button "Save" at bounding box center [1052, 532] width 68 height 24
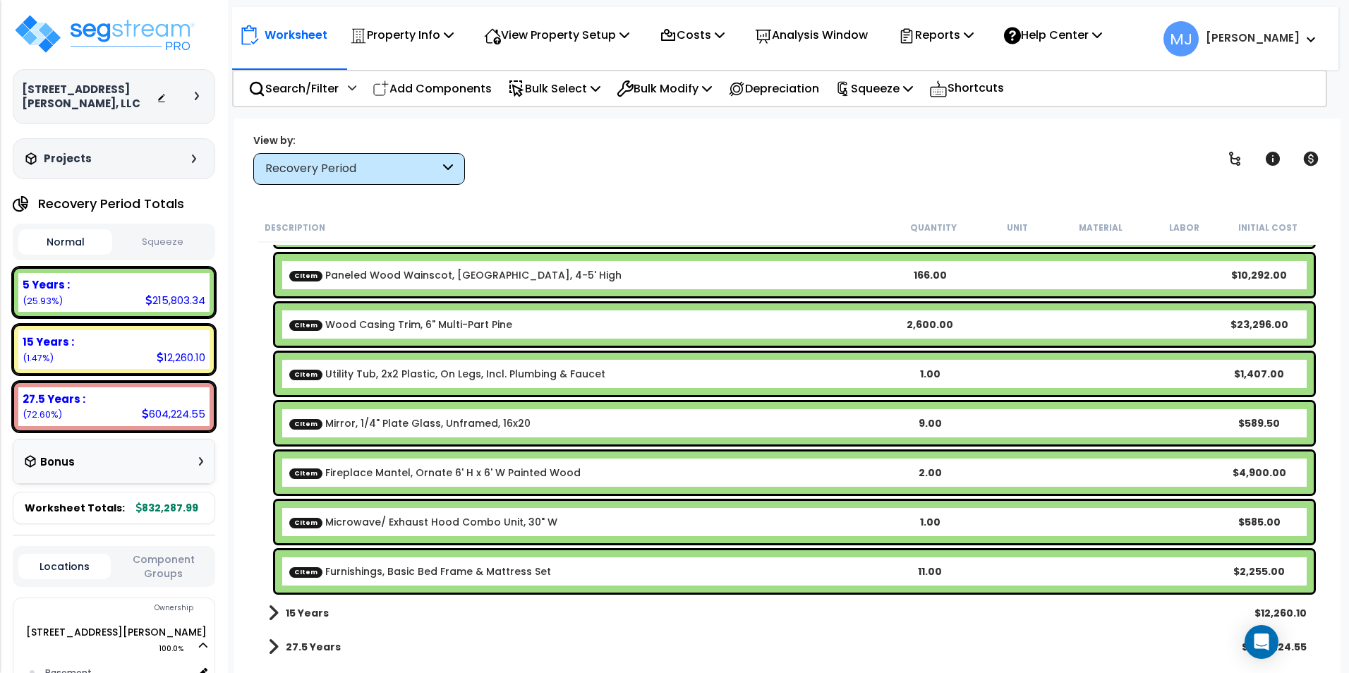
scroll to position [62, 0]
click at [328, 637] on link "27.5 Years" at bounding box center [304, 647] width 73 height 20
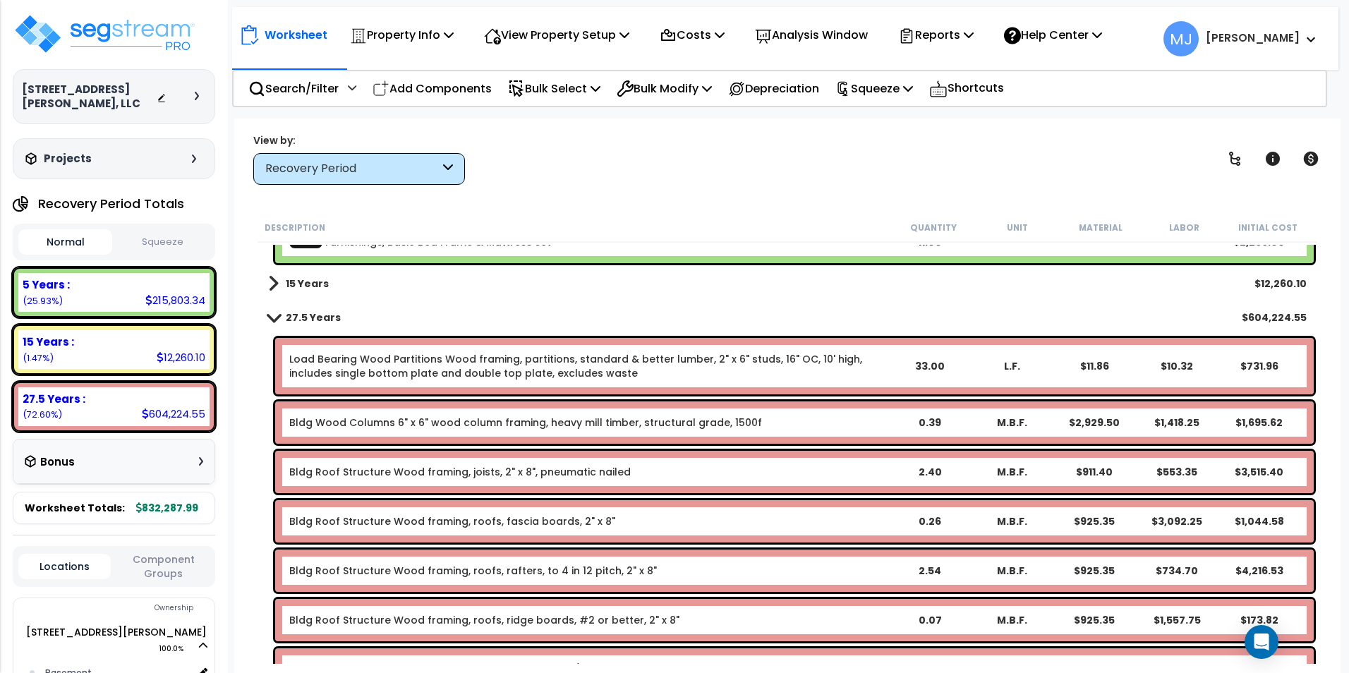
scroll to position [3458, 0]
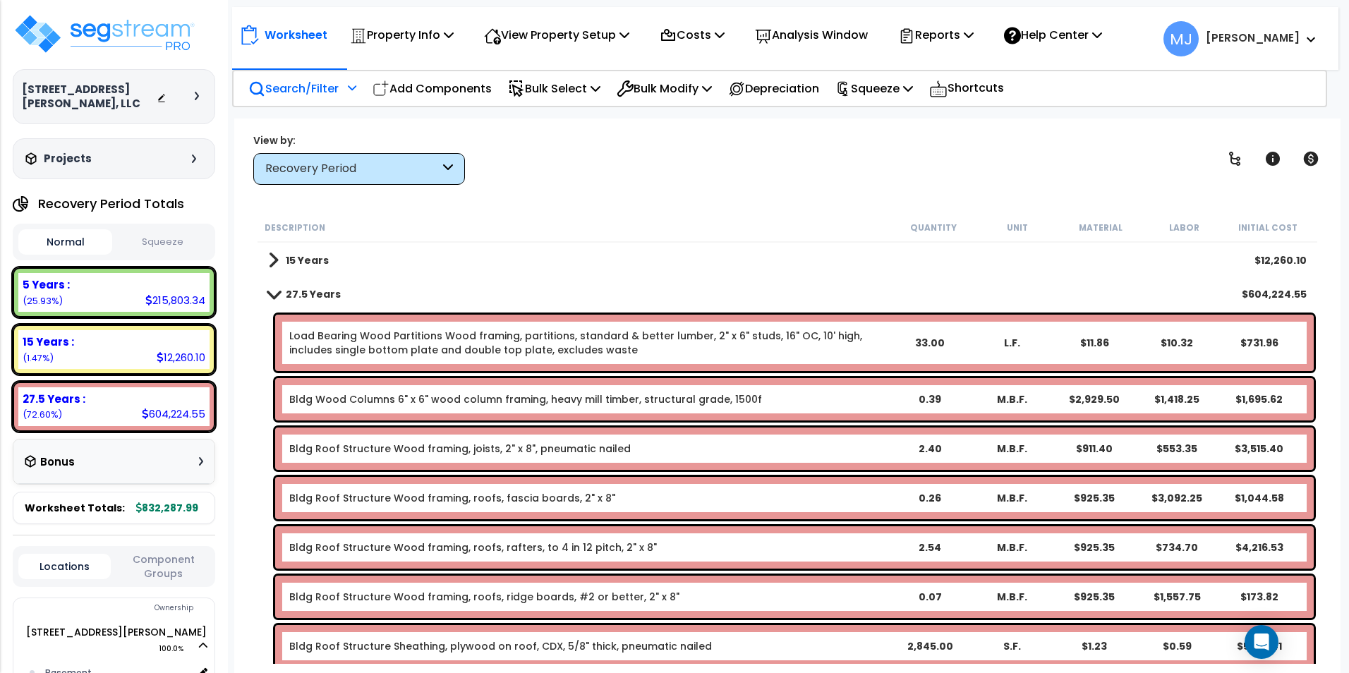
click at [334, 95] on p "Search/Filter" at bounding box center [293, 88] width 90 height 19
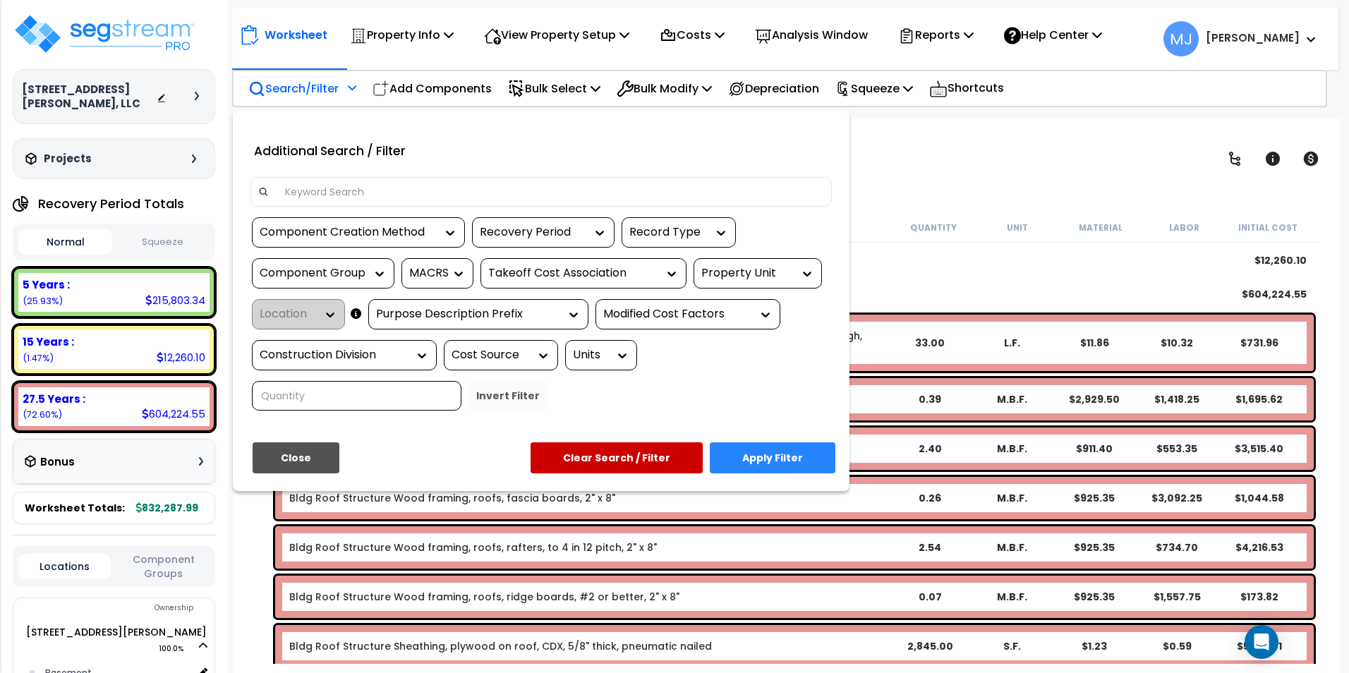
click at [369, 186] on input at bounding box center [550, 191] width 548 height 21
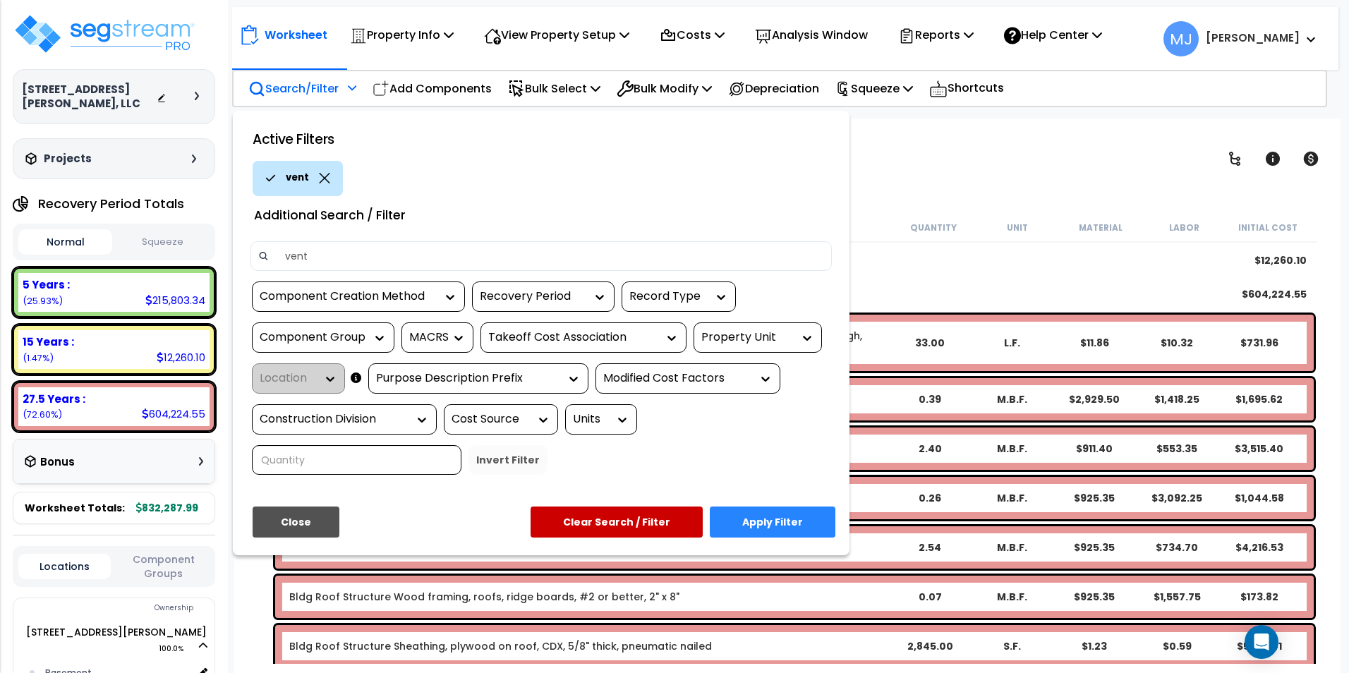
type input "vent"
click at [756, 521] on button "Apply Filter" at bounding box center [773, 521] width 126 height 31
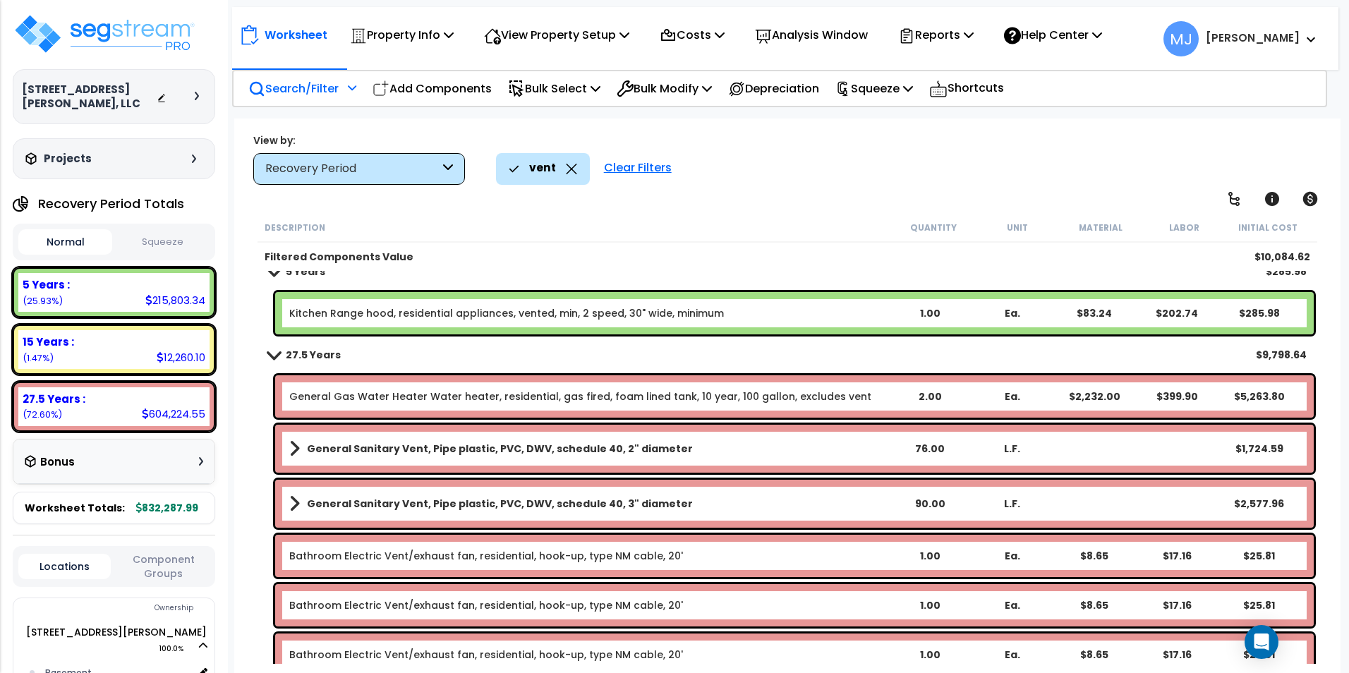
scroll to position [0, 0]
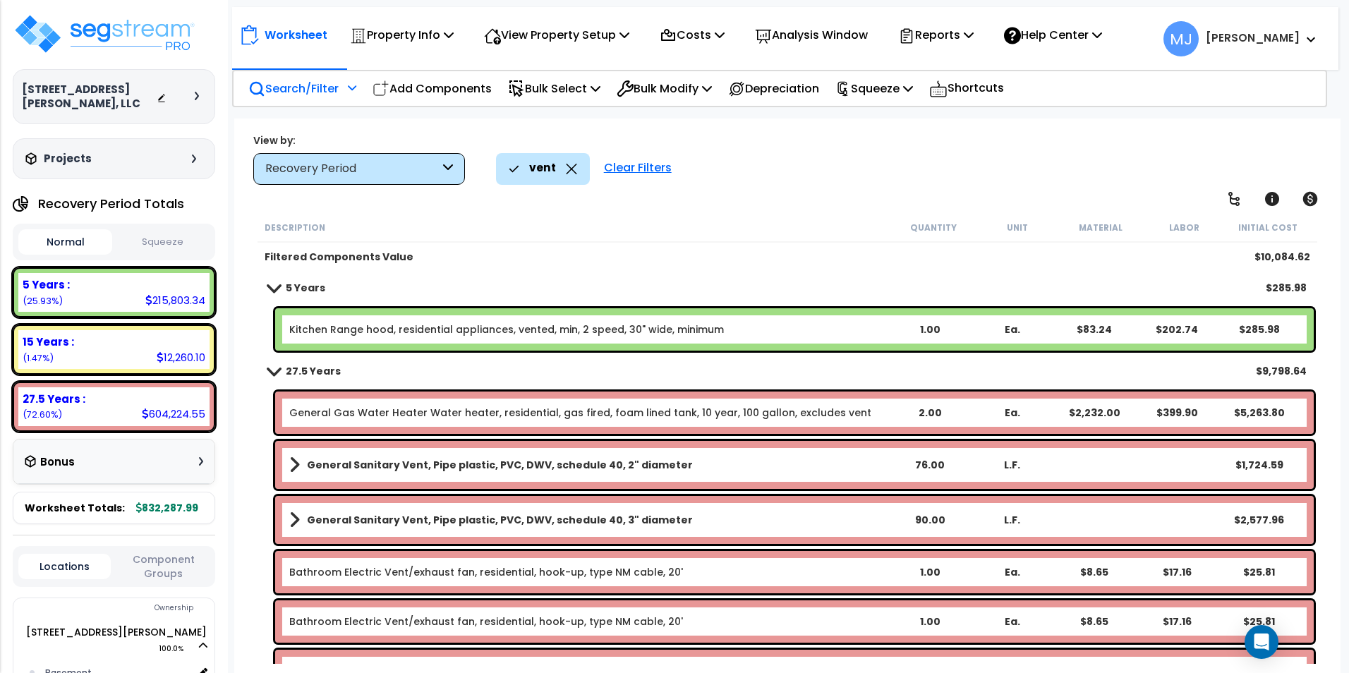
click at [575, 171] on icon at bounding box center [571, 169] width 11 height 11
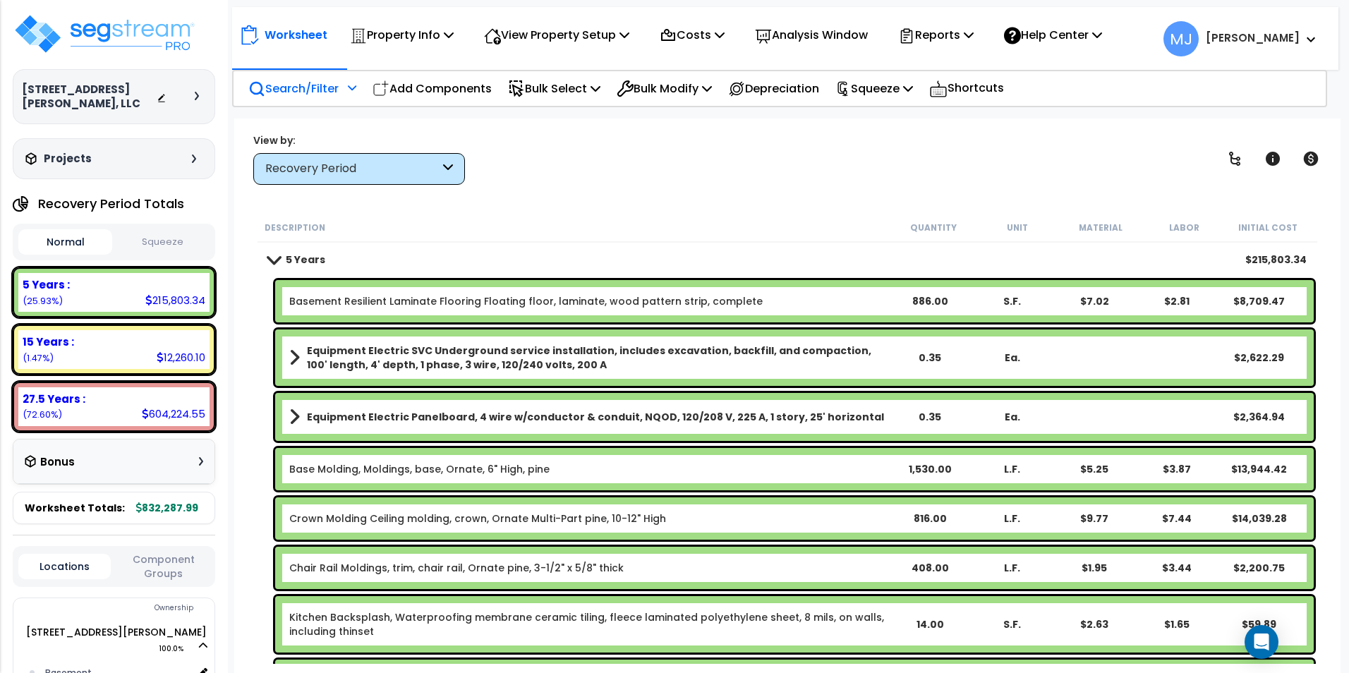
click at [341, 92] on div "Search/Filter Additional Search / Filter" at bounding box center [302, 88] width 108 height 33
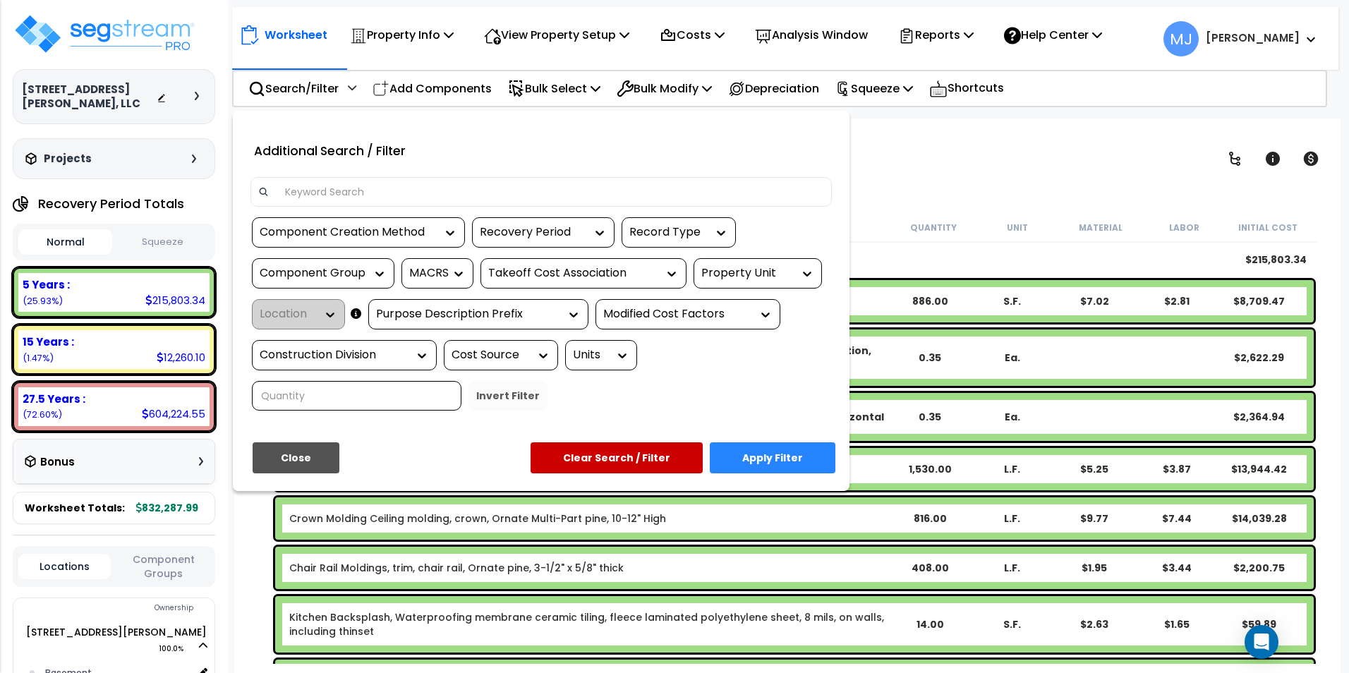
click at [327, 188] on input at bounding box center [550, 191] width 548 height 21
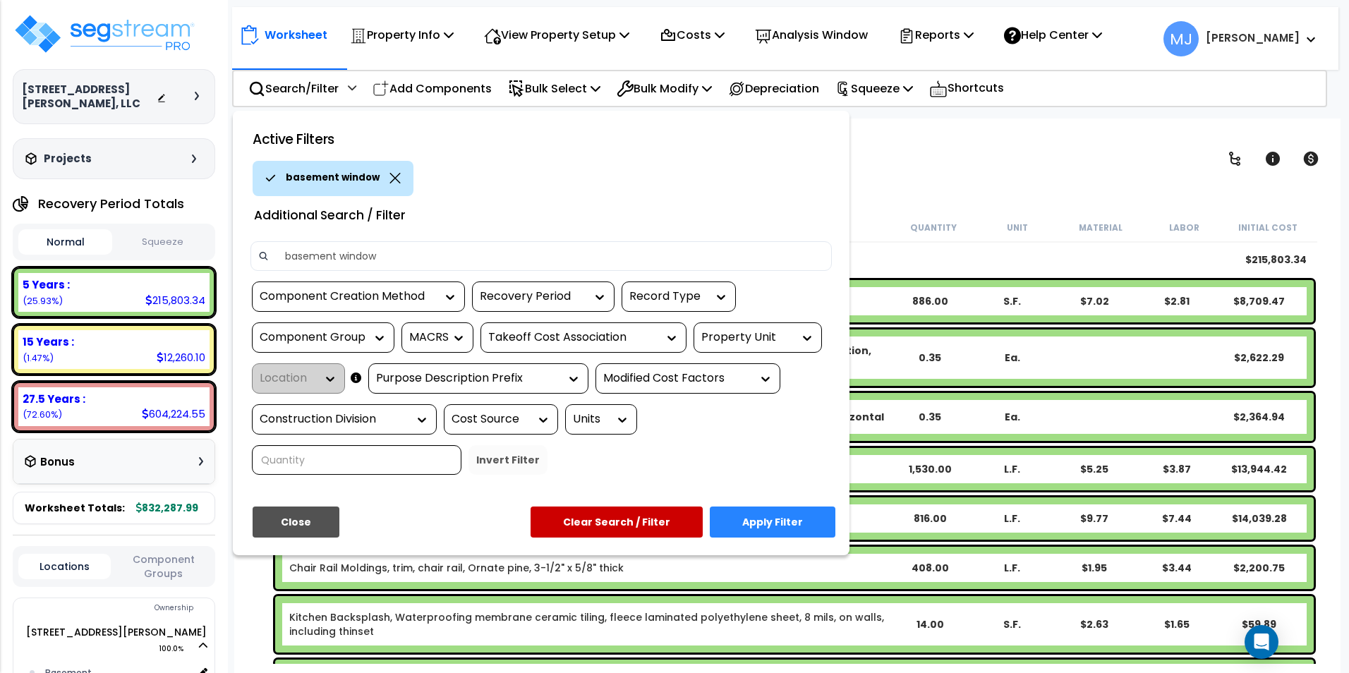
type input "basement window"
click at [756, 518] on button "Apply Filter" at bounding box center [773, 521] width 126 height 31
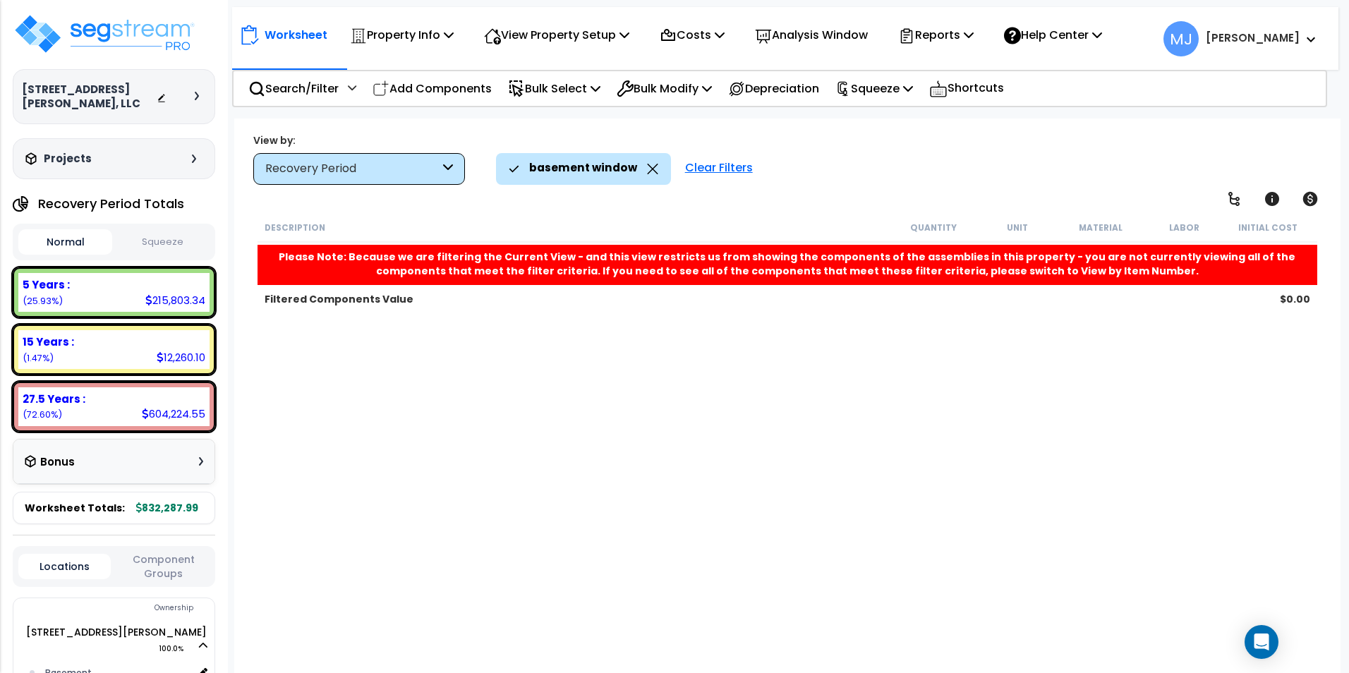
click at [719, 165] on div "Clear Filters" at bounding box center [719, 168] width 82 height 31
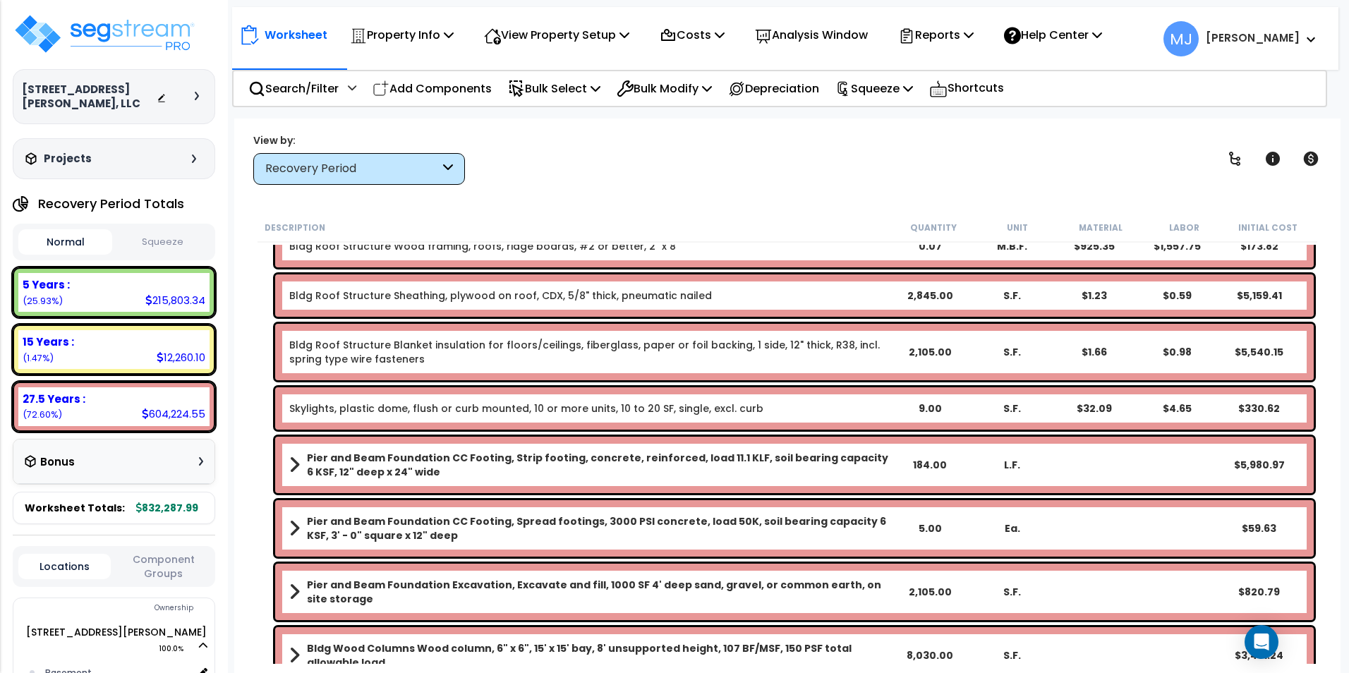
scroll to position [4232, 0]
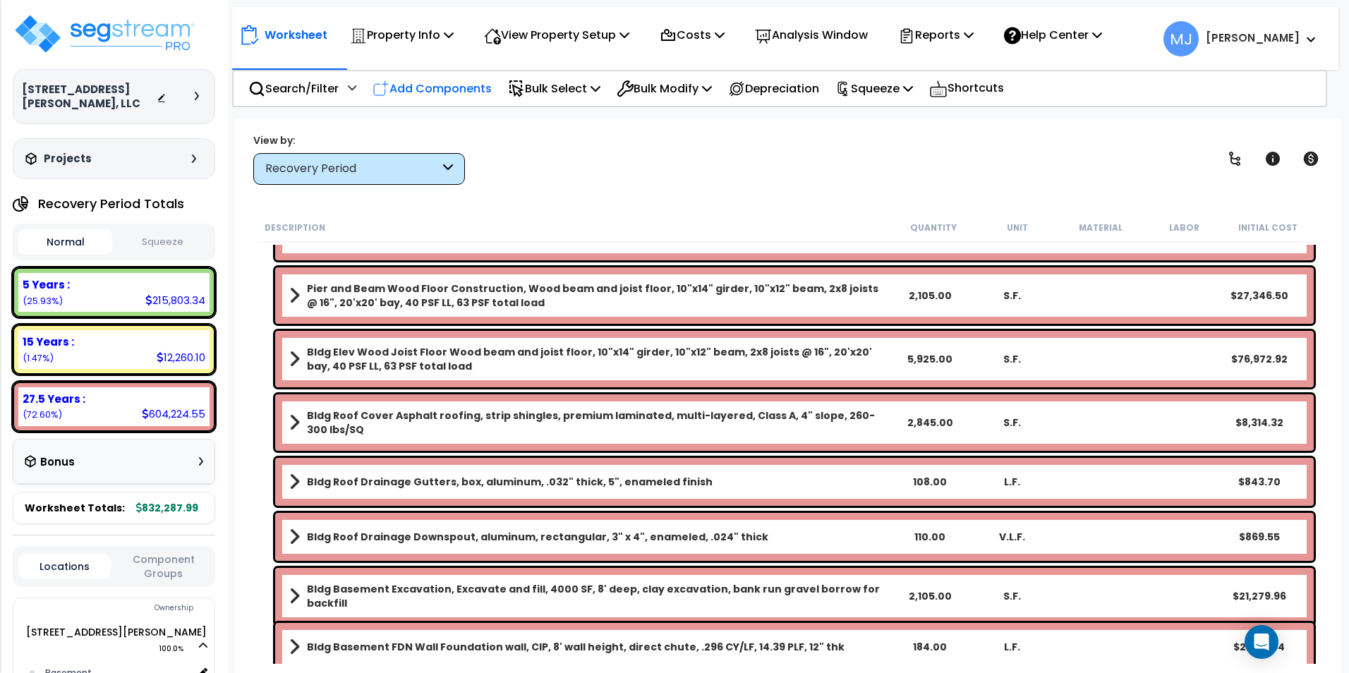
click at [459, 91] on p "Add Components" at bounding box center [431, 88] width 119 height 19
select select
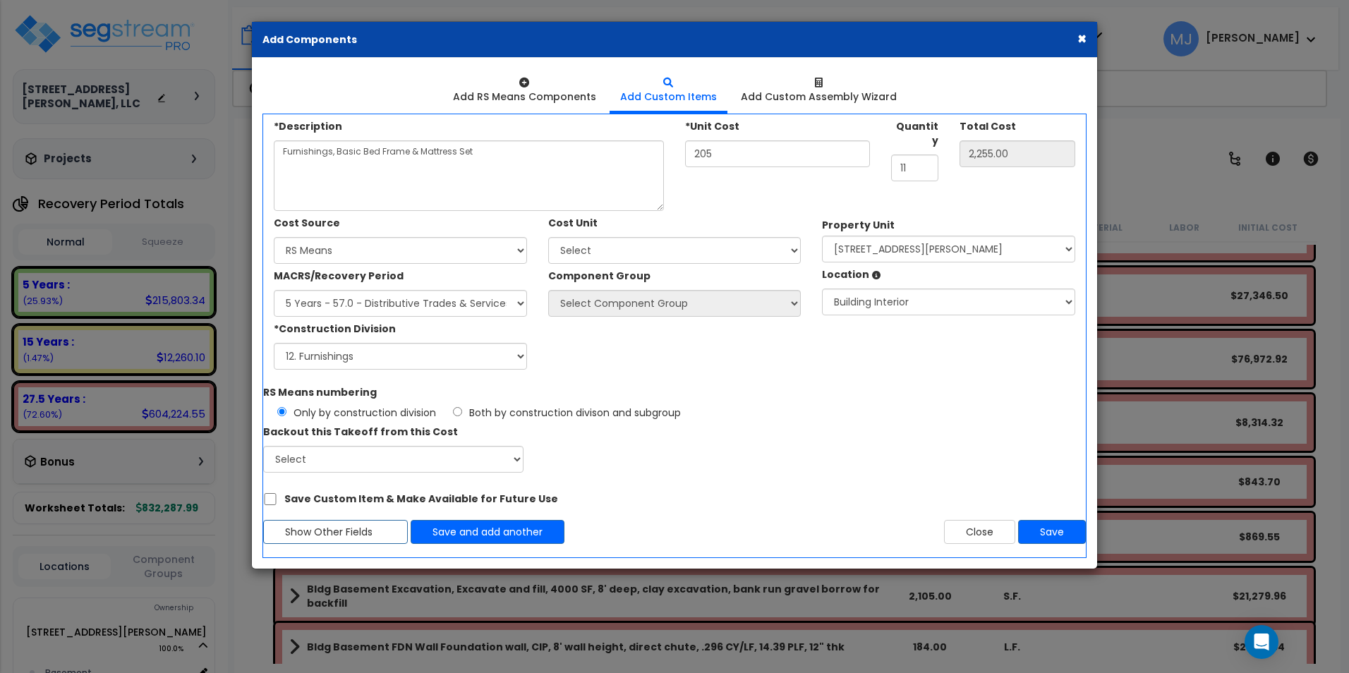
select select
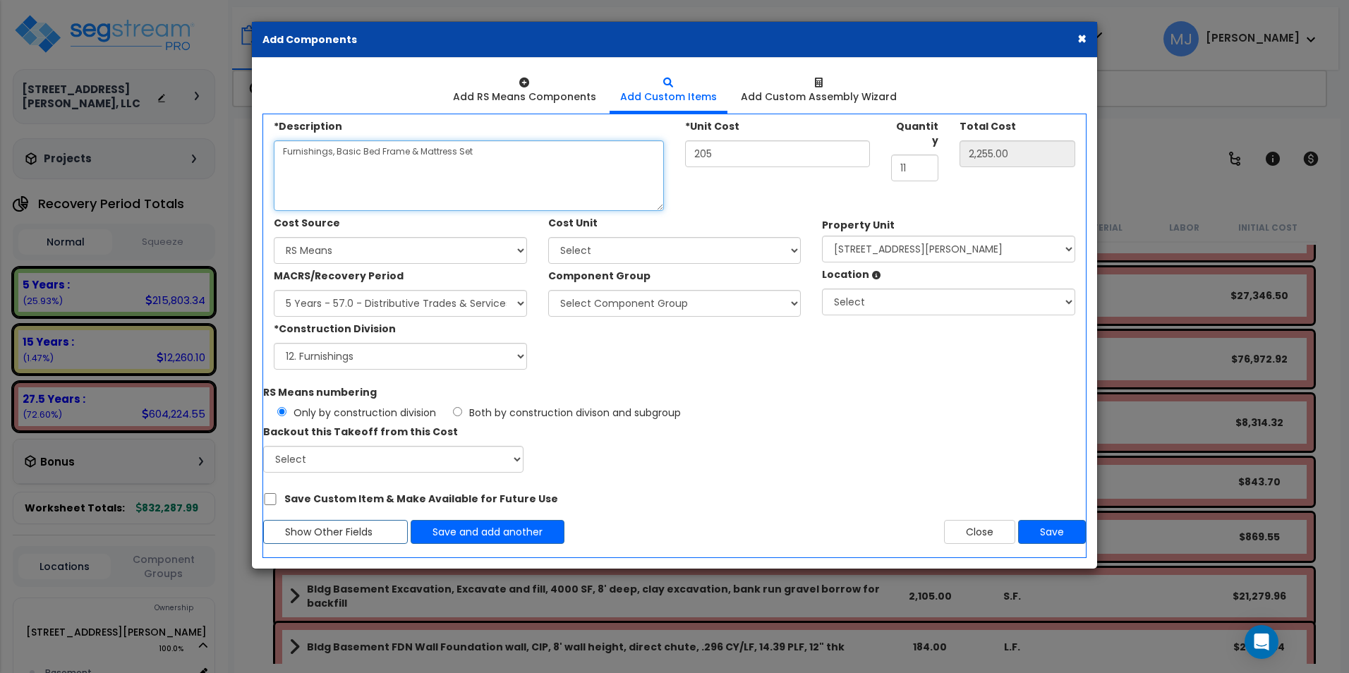
click at [352, 174] on textarea "Furnishings, Basic Bed Frame & Mattress Set" at bounding box center [469, 175] width 390 height 71
type textarea "Basement Window, Basic Utility, Single Pane, Metal Frame, 16" x 32""
type input "0.00"
type input "1"
type input "1.00"
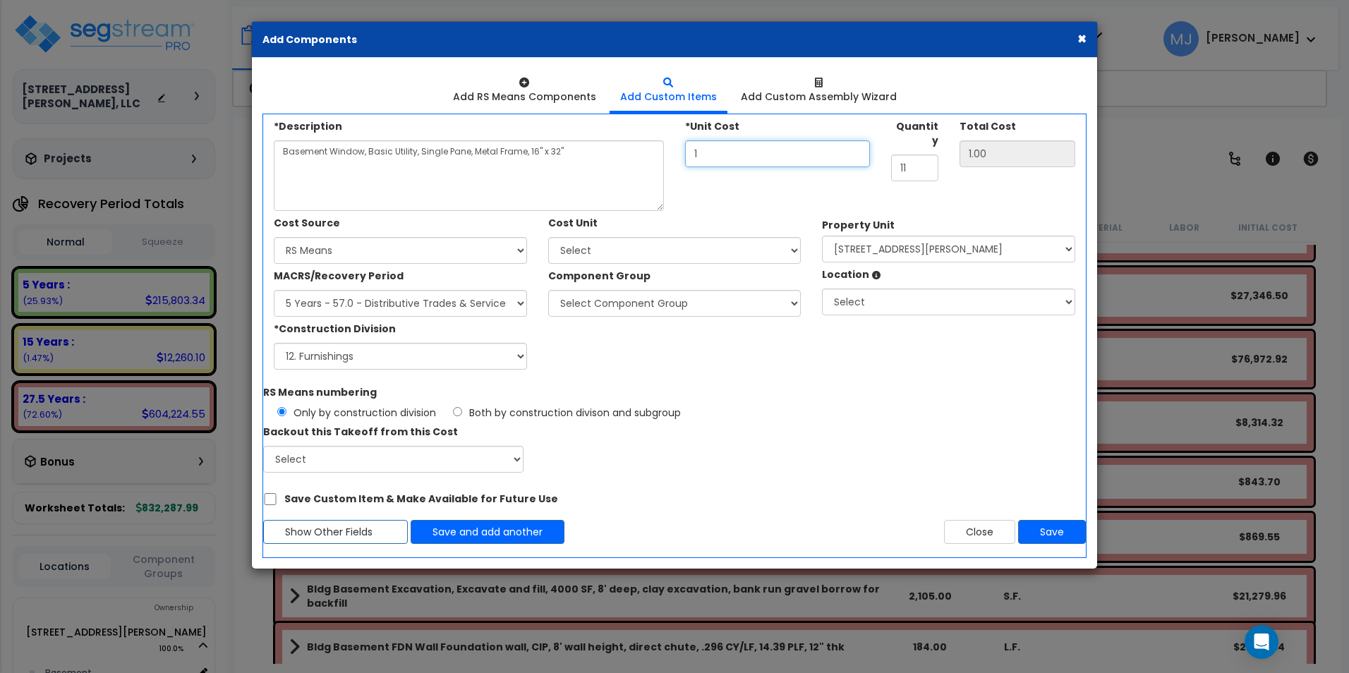
type input "18"
type input "18.00"
type input "180"
type input "180.00"
type input "180"
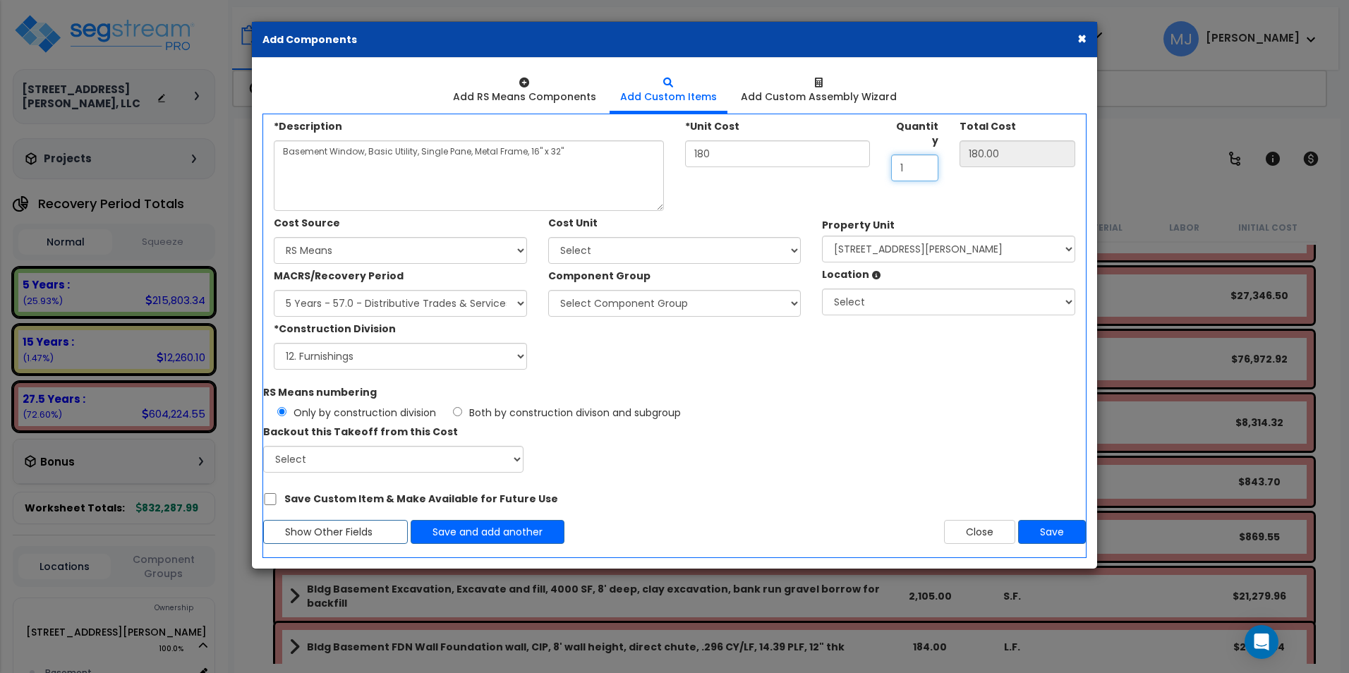
type input "10"
type input "1,800.00"
type input "10"
click at [440, 245] on select "Select Client Cost Client Cost - Expense Contractor Cost Contractor Cost - Equi…" at bounding box center [400, 250] width 253 height 27
select select "1452"
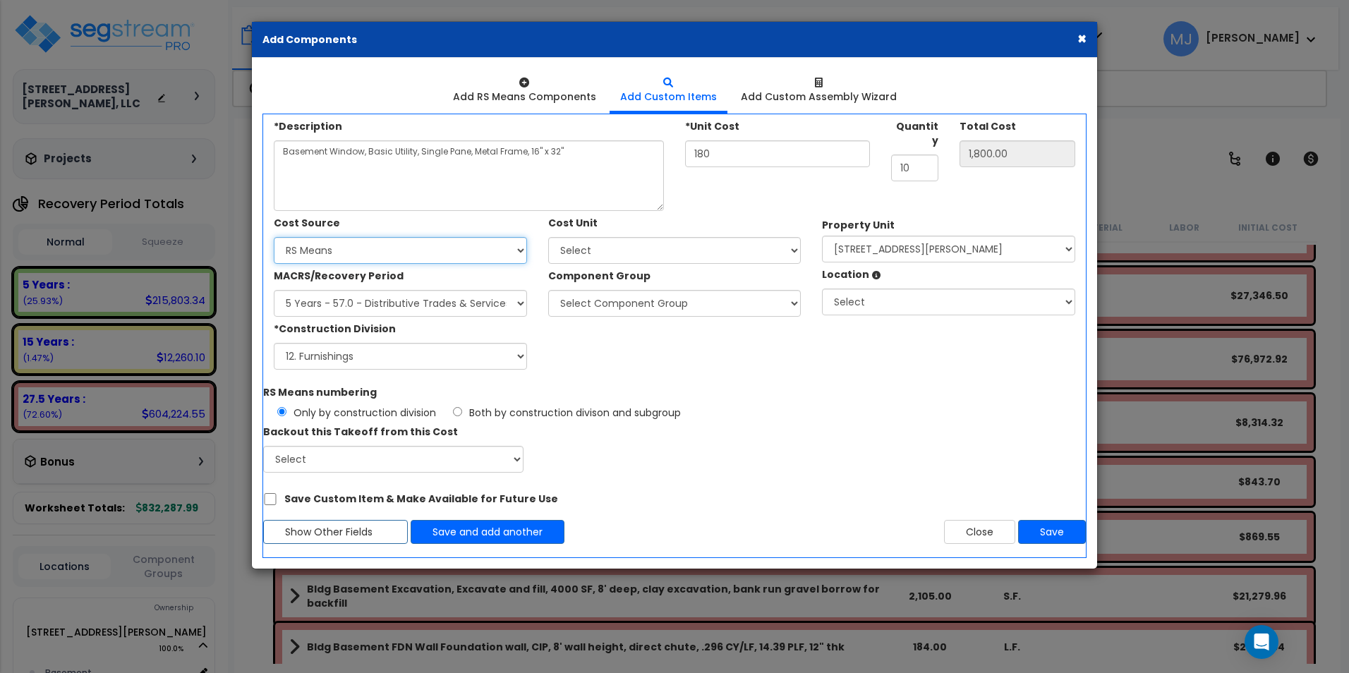
click at [274, 237] on select "Select Client Cost Client Cost - Expense Contractor Cost Contractor Cost - Equi…" at bounding box center [400, 250] width 253 height 27
click at [377, 303] on select "Select MACRS/Recovery Period 5 Years - 57.0 - Distributive Trades & Services 5 …" at bounding box center [400, 303] width 253 height 27
select select "3669"
click at [274, 290] on select "Select MACRS/Recovery Period 5 Years - 57.0 - Distributive Trades & Services 5 …" at bounding box center [400, 303] width 253 height 27
click at [360, 353] on select "Select 1. General Requirements 2. Existing Conditions 3. Concrete 4. Masonry 5.…" at bounding box center [400, 356] width 253 height 27
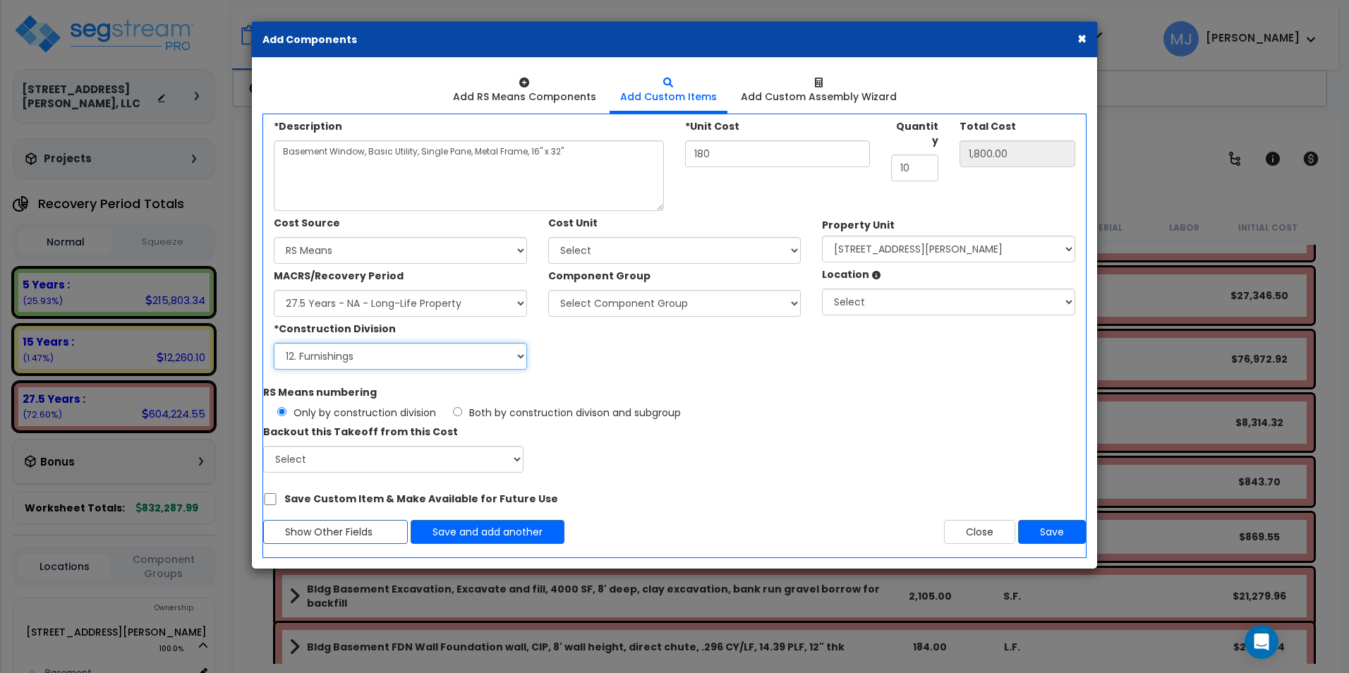
select select "8"
click at [274, 343] on select "Select 1. General Requirements 2. Existing Conditions 3. Concrete 4. Masonry 5.…" at bounding box center [400, 356] width 253 height 27
click at [619, 249] on select "Select Add Additional Cost Unit" at bounding box center [674, 250] width 253 height 27
click at [548, 237] on select "Select Add Additional Cost Unit" at bounding box center [674, 250] width 253 height 27
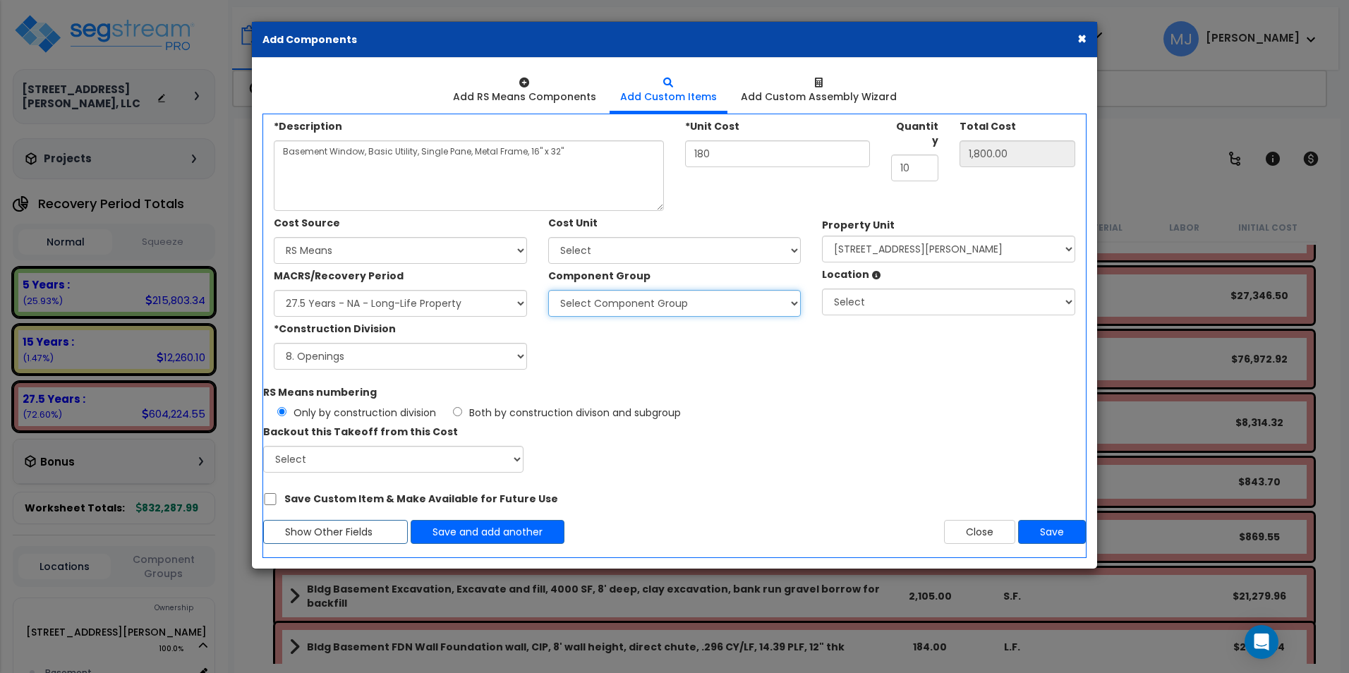
click at [621, 296] on select "Select Component Group 143.00 - FIRE EXTINGUISHERS 350.00 - SITE FIRE PROTECTIO…" at bounding box center [674, 303] width 253 height 27
select select "47868"
click at [548, 290] on select "Select Component Group 143.00 - FIRE EXTINGUISHERS 350.00 - SITE FIRE PROTECTIO…" at bounding box center [674, 303] width 253 height 27
click at [734, 307] on select "Select Component Group 143.00 - FIRE EXTINGUISHERS 350.00 - SITE FIRE PROTECTIO…" at bounding box center [674, 303] width 253 height 27
click at [548, 290] on select "Select Component Group 143.00 - FIRE EXTINGUISHERS 350.00 - SITE FIRE PROTECTIO…" at bounding box center [674, 303] width 253 height 27
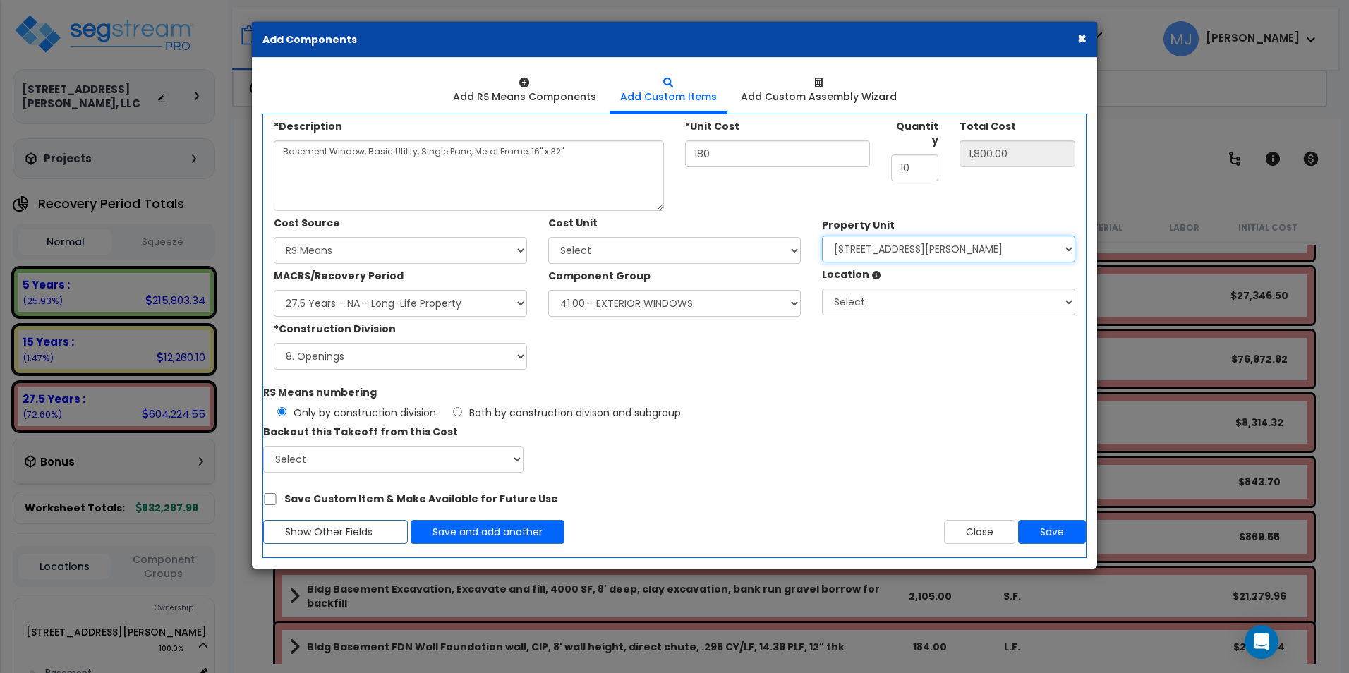
click at [906, 252] on select "Select 407 East Kingsley Street Site Improvements" at bounding box center [948, 249] width 253 height 27
select select "167757"
click at [822, 236] on select "Select 407 East Kingsley Street Site Improvements" at bounding box center [948, 249] width 253 height 27
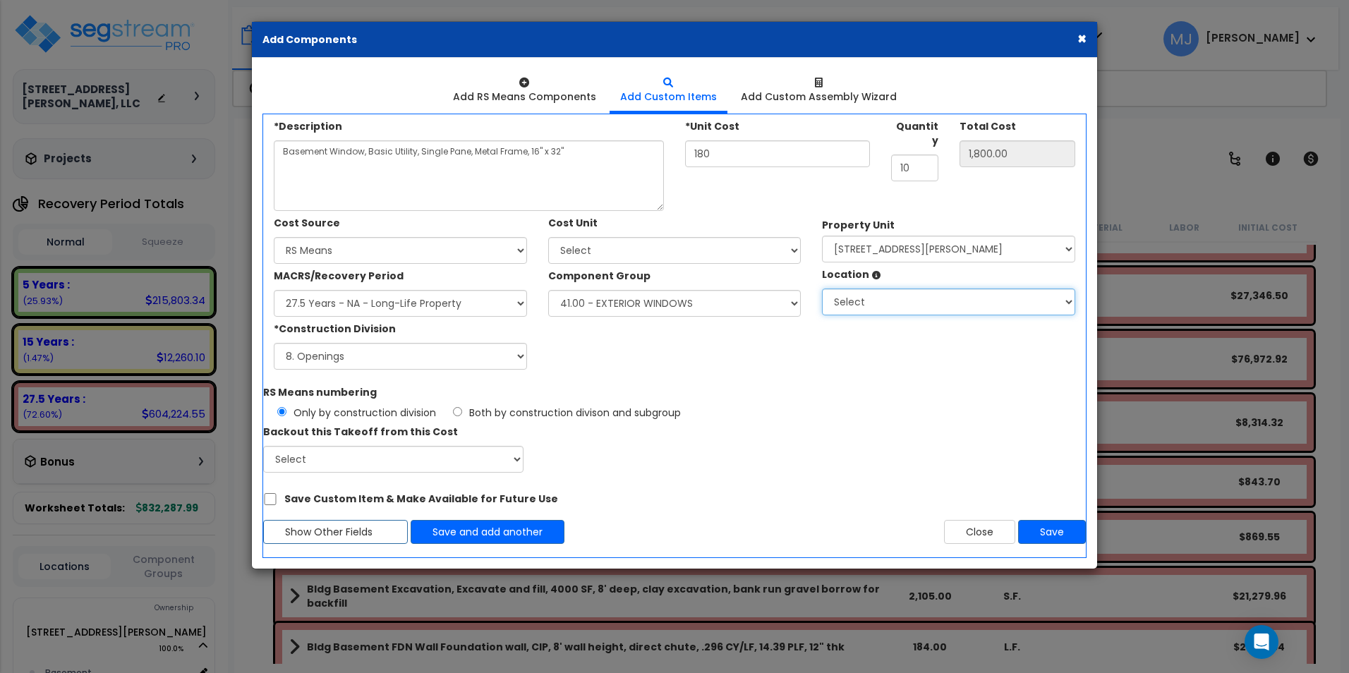
click at [907, 296] on select "Select Basement Building Building Interior Add Additional Location" at bounding box center [948, 301] width 253 height 27
select select "6382"
click at [822, 288] on select "Select Basement Building Building Interior Add Additional Location" at bounding box center [948, 301] width 253 height 27
click at [1048, 528] on button "Save" at bounding box center [1052, 532] width 68 height 24
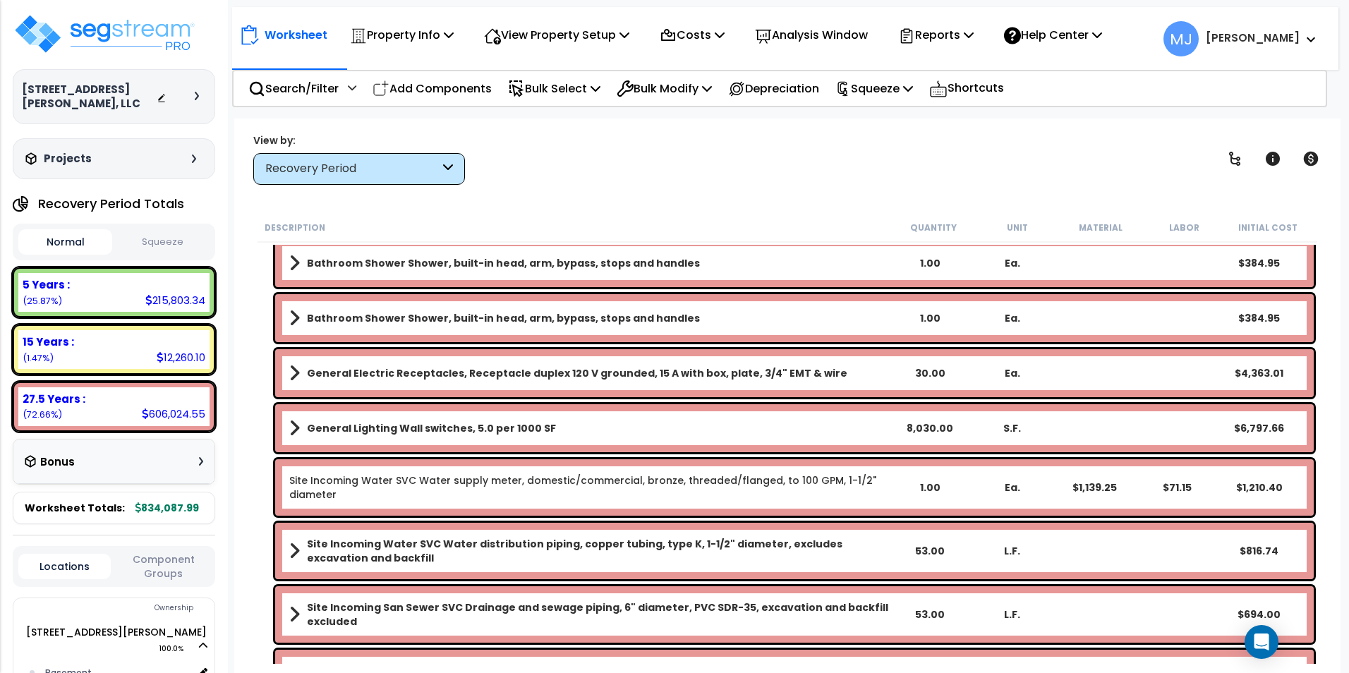
scroll to position [12368, 0]
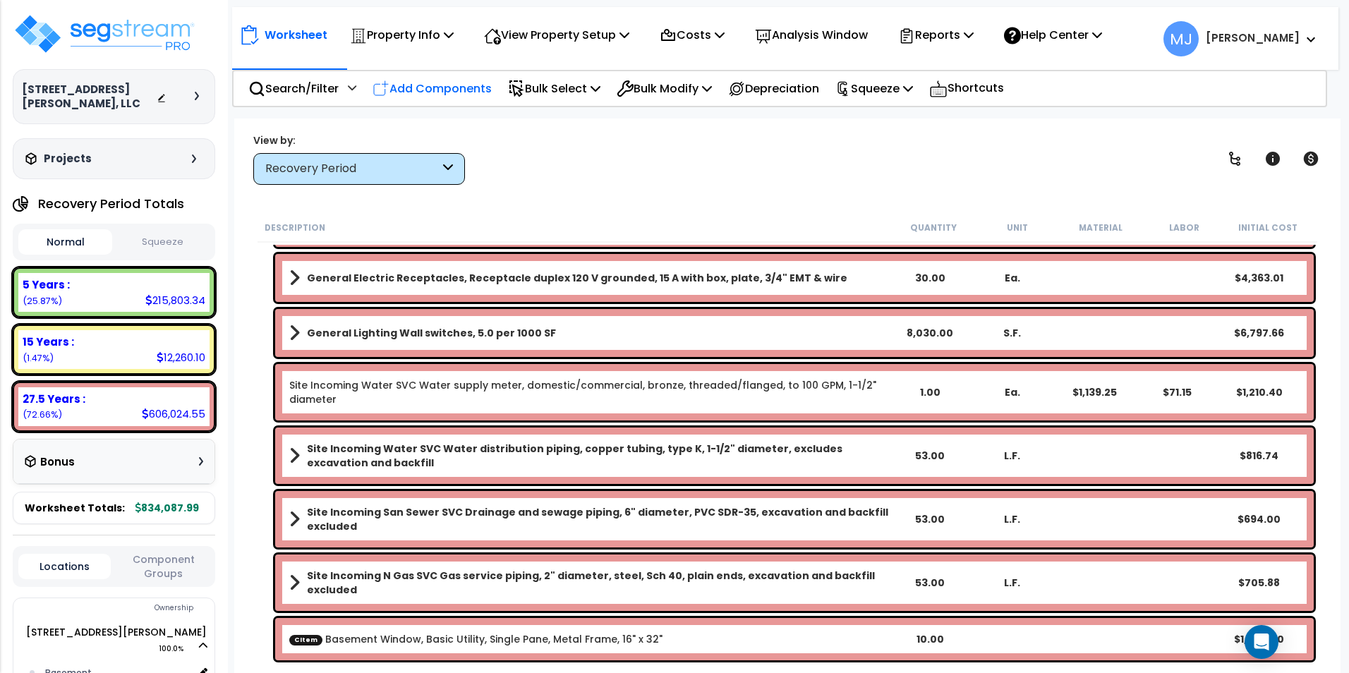
click at [454, 85] on p "Add Components" at bounding box center [431, 88] width 119 height 19
select select
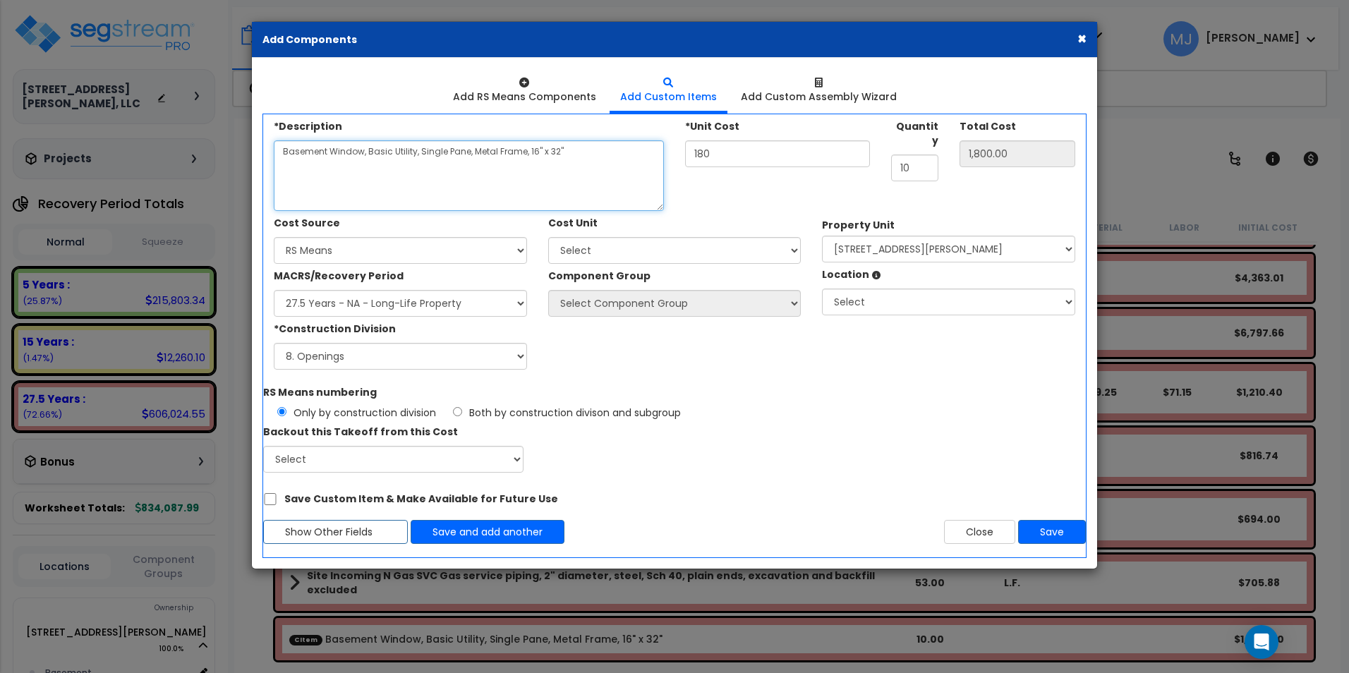
click at [387, 178] on textarea "Basement Window, Basic Utility, Single Pane, Metal Frame, 16" x 32"" at bounding box center [469, 175] width 390 height 71
type textarea "Roof Vent, 6" High PVC Box"
type input "0.00"
type input "4"
type input "4.00"
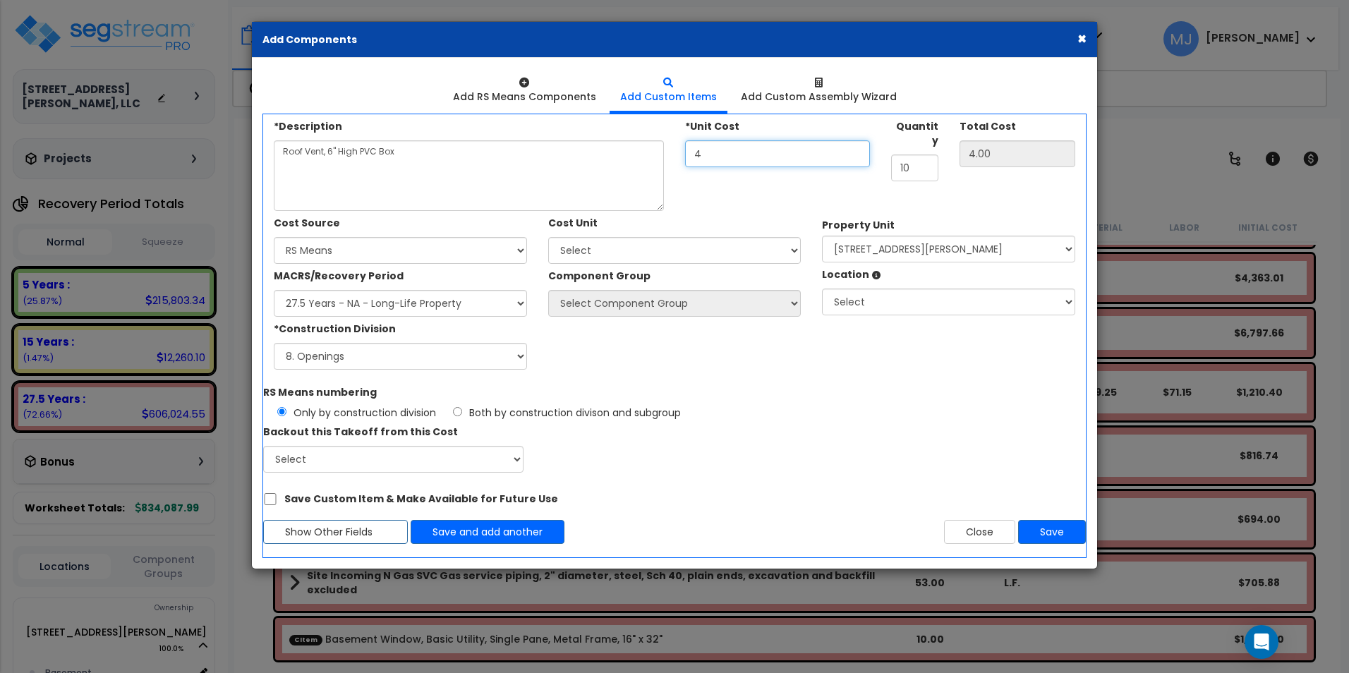
type input "42"
type input "42.00"
type input "42.2"
type input "42.20"
type input "42.25"
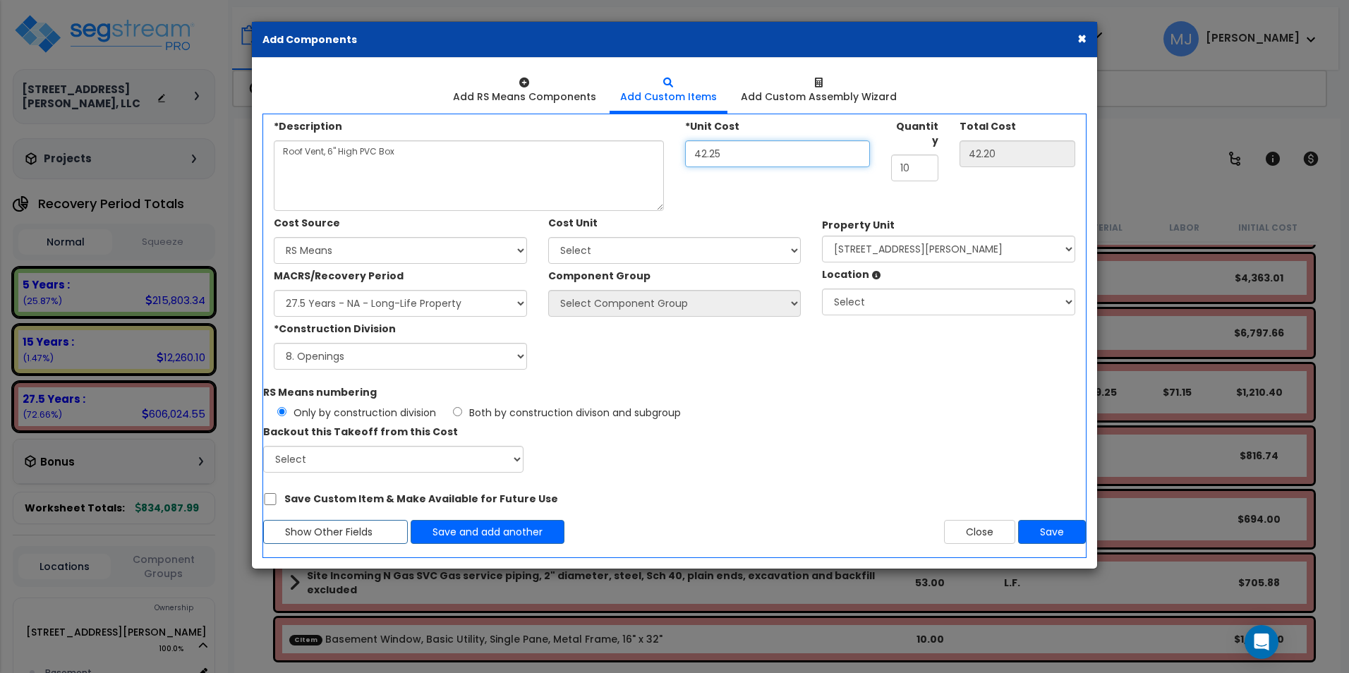
type input "42.25"
type input "15"
type input "633.75"
type input "15"
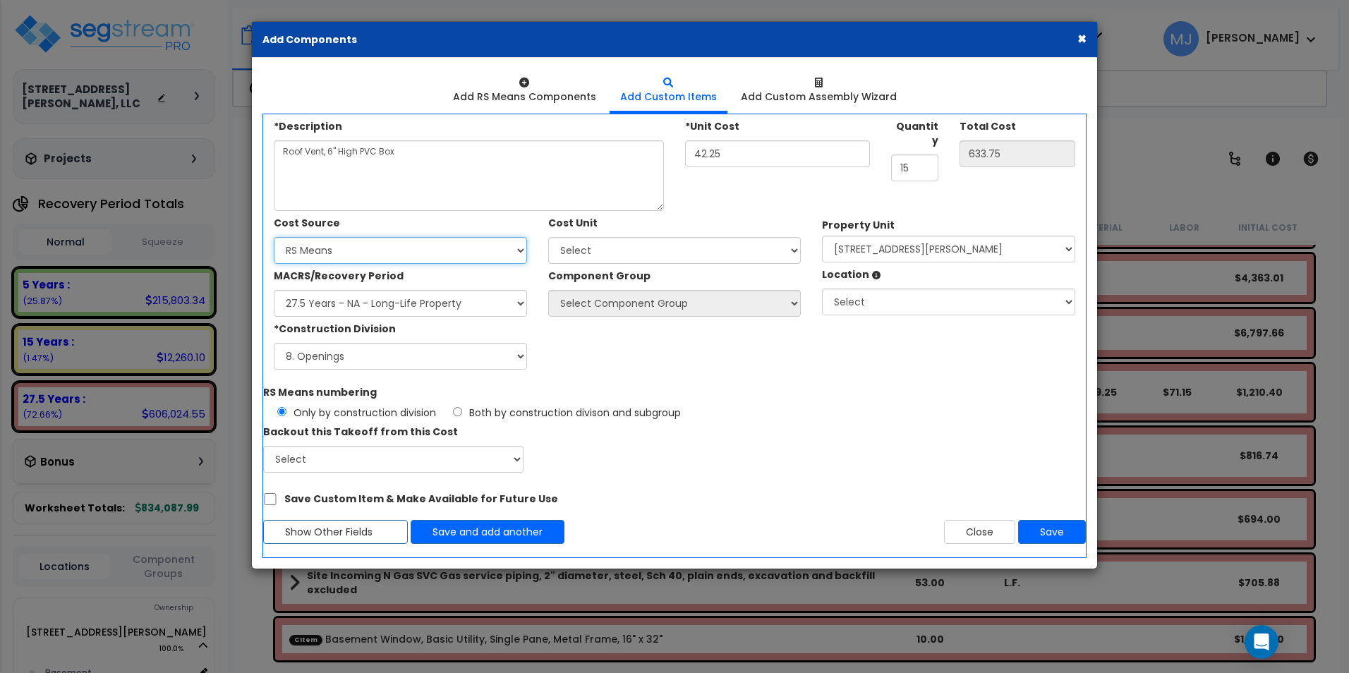
click at [454, 253] on select "Select Client Cost Client Cost - Expense Contractor Cost Contractor Cost - Equi…" at bounding box center [400, 250] width 253 height 27
select select "1452"
click at [274, 237] on select "Select Client Cost Client Cost - Expense Contractor Cost Contractor Cost - Equi…" at bounding box center [400, 250] width 253 height 27
click at [389, 310] on select "Select MACRS/Recovery Period 5 Years - 57.0 - Distributive Trades & Services 5 …" at bounding box center [400, 303] width 253 height 27
select select "3669"
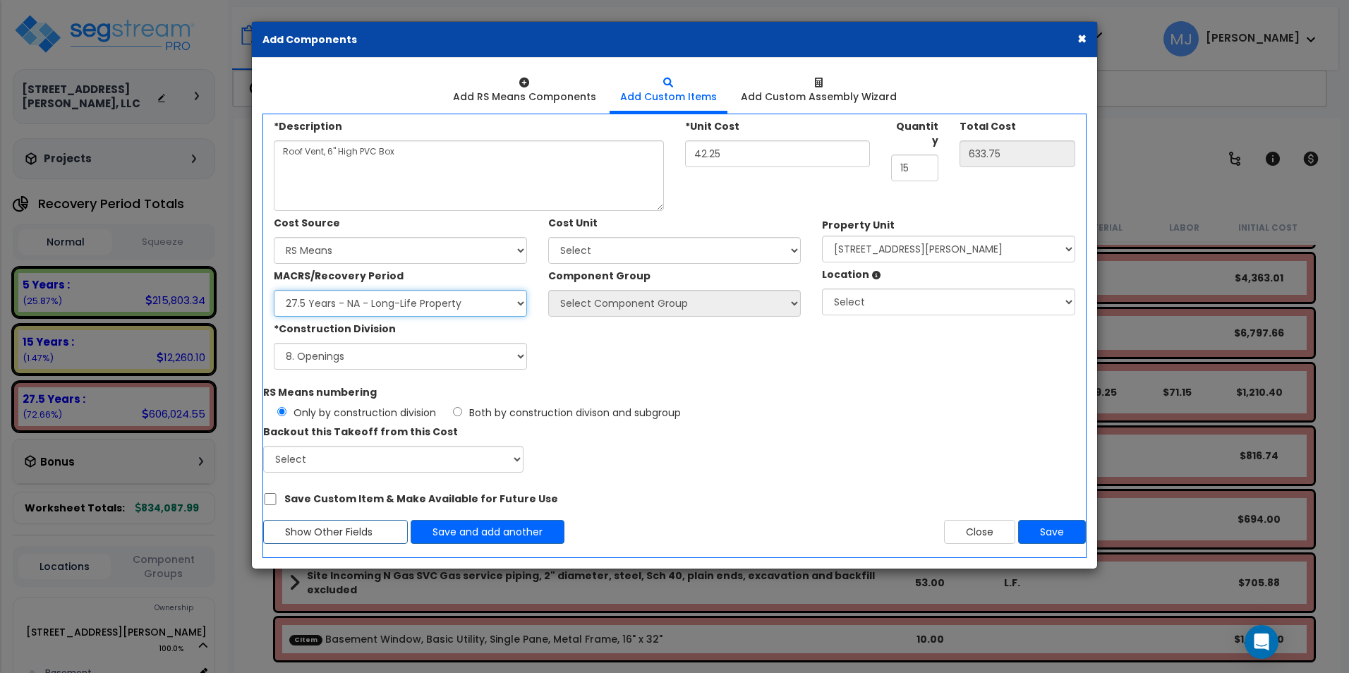
click at [274, 290] on select "Select MACRS/Recovery Period 5 Years - 57.0 - Distributive Trades & Services 5 …" at bounding box center [400, 303] width 253 height 27
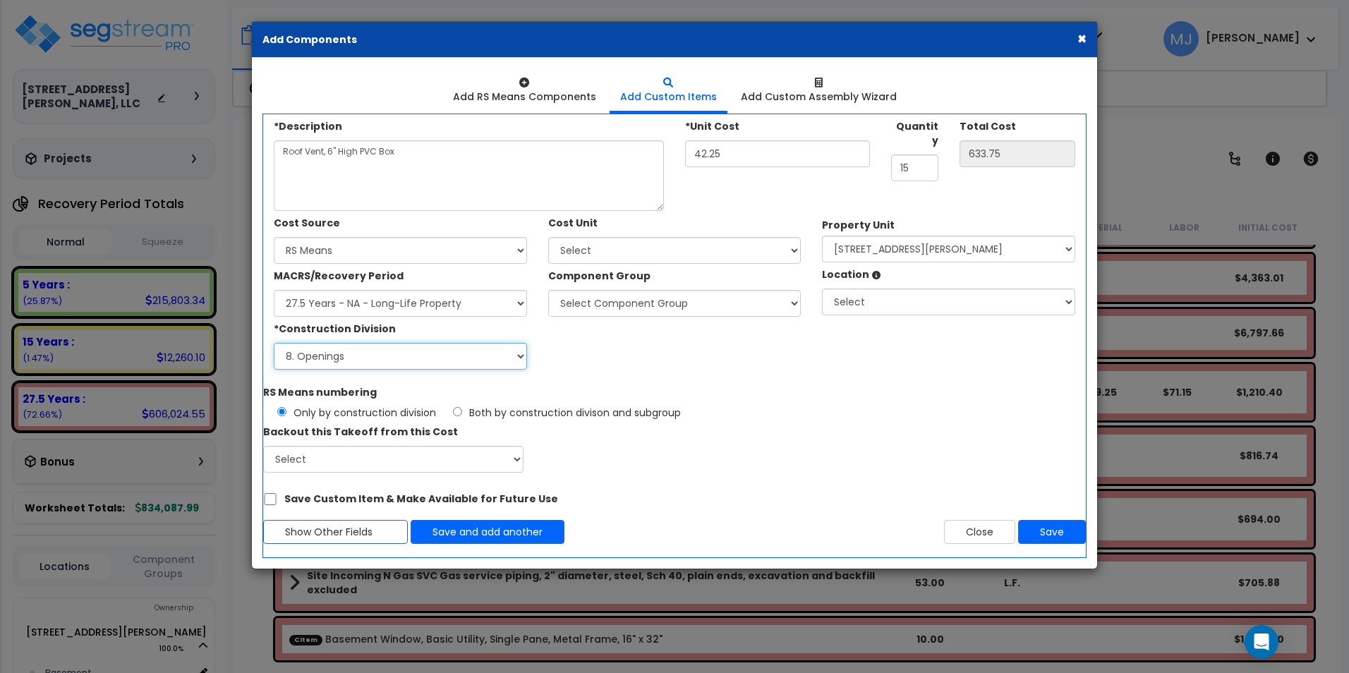
click at [384, 361] on select "Select 1. General Requirements 2. Existing Conditions 3. Concrete 4. Masonry 5.…" at bounding box center [400, 356] width 253 height 27
select select "7"
click at [274, 343] on select "Select 1. General Requirements 2. Existing Conditions 3. Concrete 4. Masonry 5.…" at bounding box center [400, 356] width 253 height 27
click at [593, 245] on select "Select Add Additional Cost Unit" at bounding box center [674, 250] width 253 height 27
click at [548, 237] on select "Select Add Additional Cost Unit" at bounding box center [674, 250] width 253 height 27
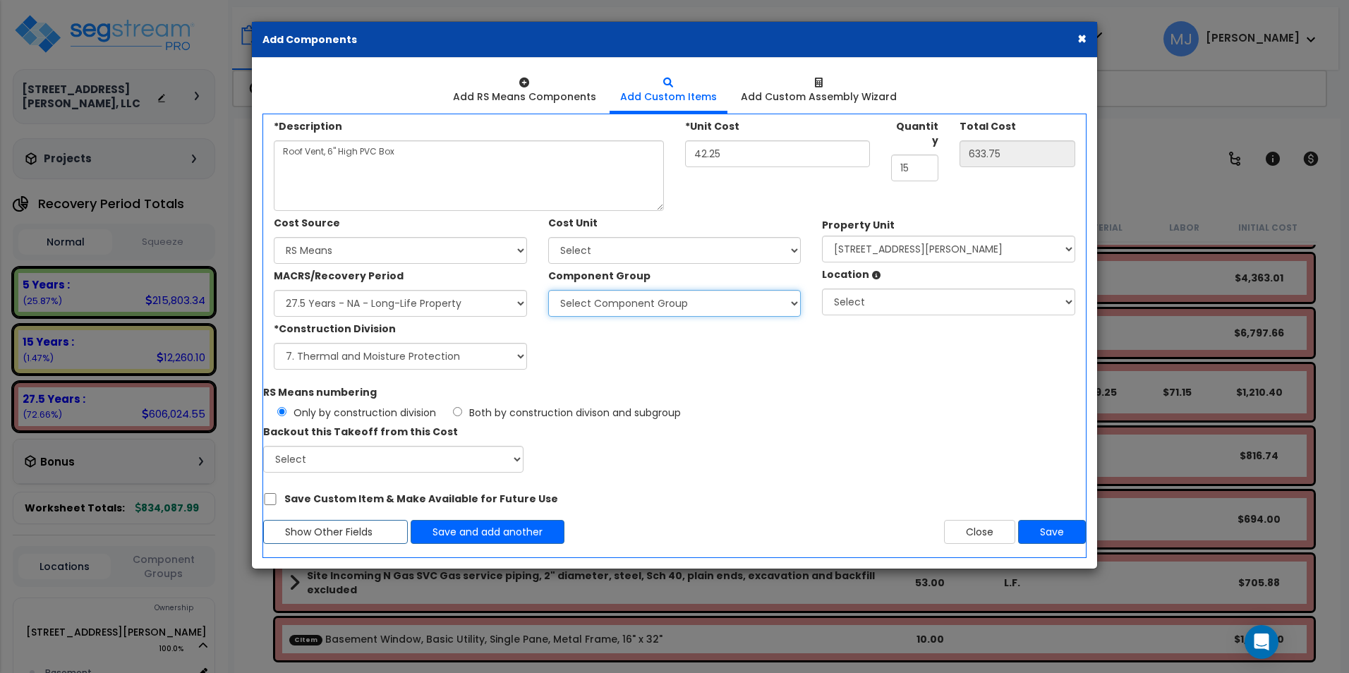
click at [643, 300] on select "Select Component Group 143.00 - FIRE EXTINGUISHERS 350.00 - SITE FIRE PROTECTIO…" at bounding box center [674, 303] width 253 height 27
select select "47854"
click at [548, 290] on select "Select Component Group 143.00 - FIRE EXTINGUISHERS 350.00 - SITE FIRE PROTECTIO…" at bounding box center [674, 303] width 253 height 27
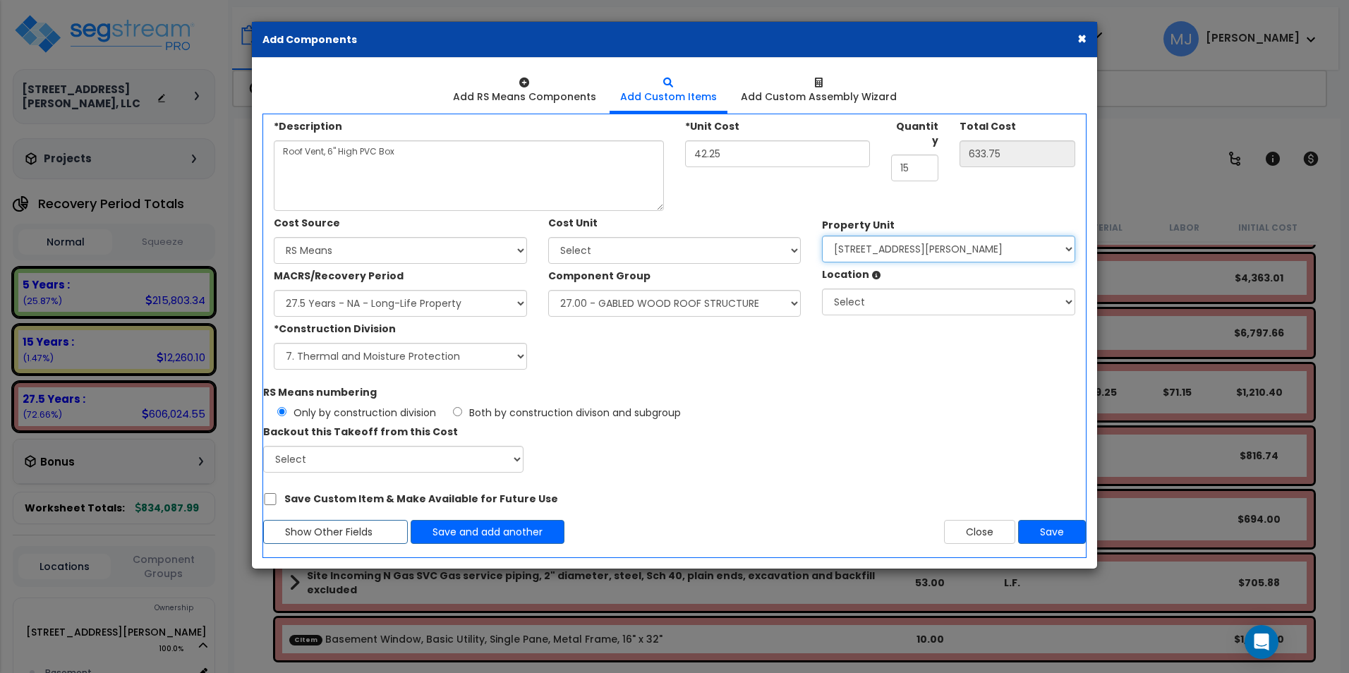
click at [911, 249] on select "Select 407 East Kingsley Street Site Improvements" at bounding box center [948, 249] width 253 height 27
select select "167757"
click at [822, 236] on select "Select 407 East Kingsley Street Site Improvements" at bounding box center [948, 249] width 253 height 27
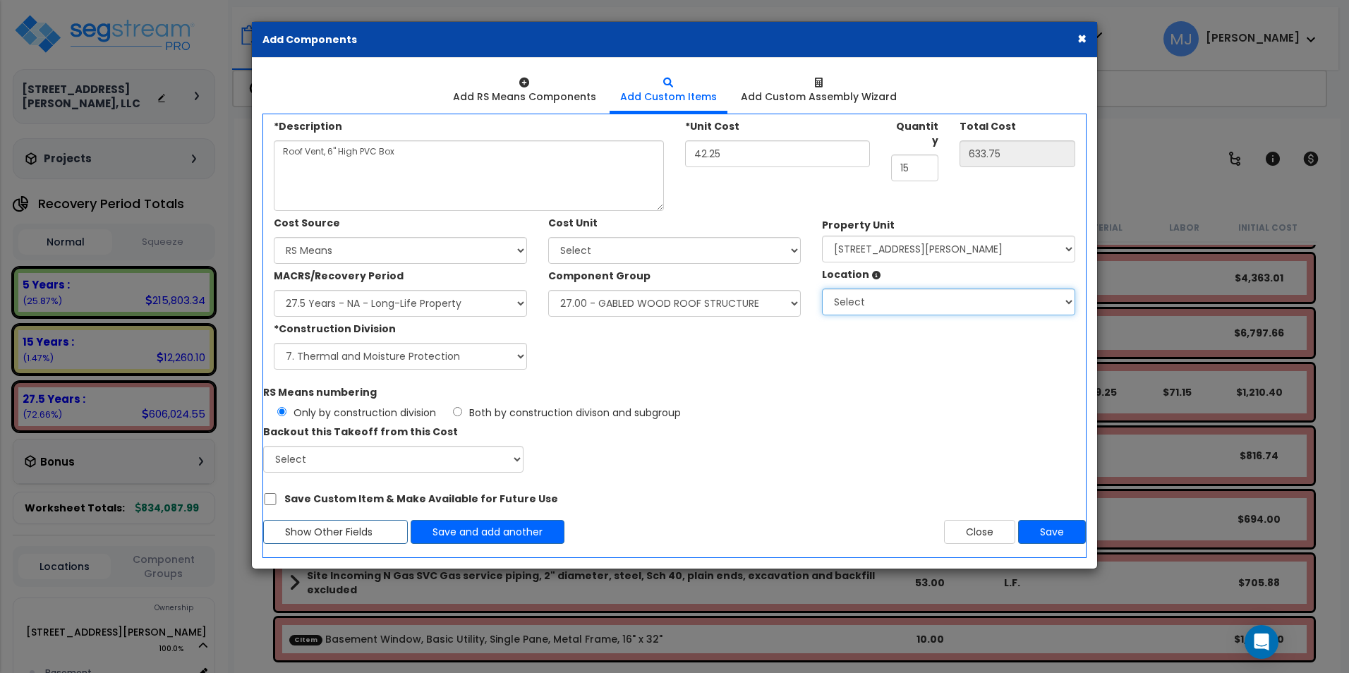
click at [899, 309] on select "Select Basement Building Building Interior Add Additional Location" at bounding box center [948, 301] width 253 height 27
select select "6"
click at [822, 288] on select "Select Basement Building Building Interior Add Additional Location" at bounding box center [948, 301] width 253 height 27
click at [1034, 535] on button "Save" at bounding box center [1052, 532] width 68 height 24
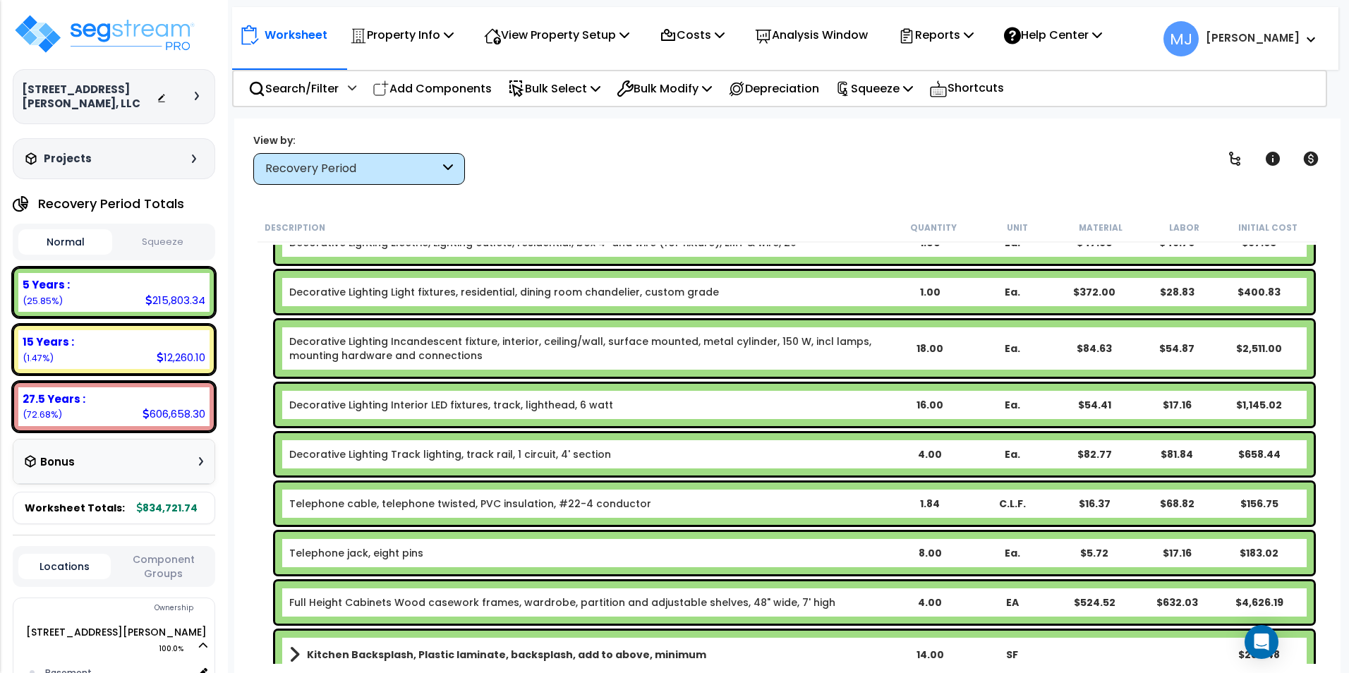
scroll to position [1834, 0]
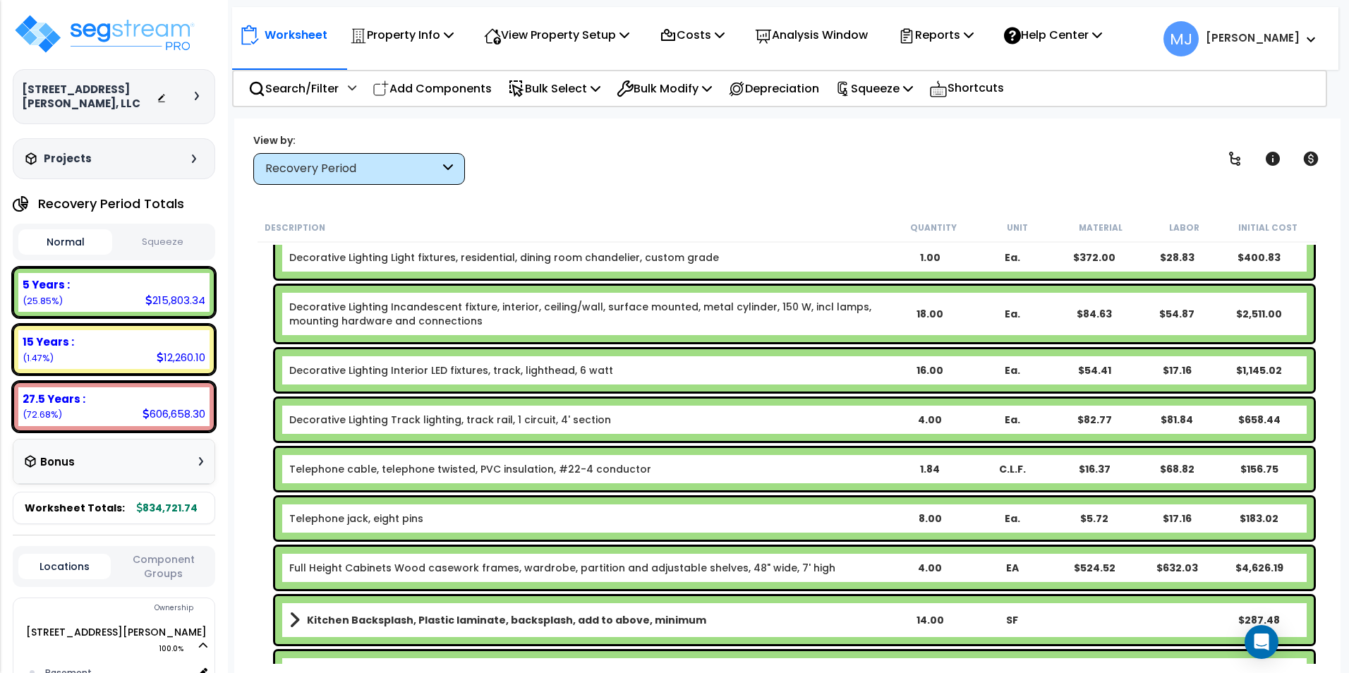
click at [533, 372] on link "Decorative Lighting Interior LED fixtures, track, lighthead, 6 watt" at bounding box center [451, 370] width 324 height 14
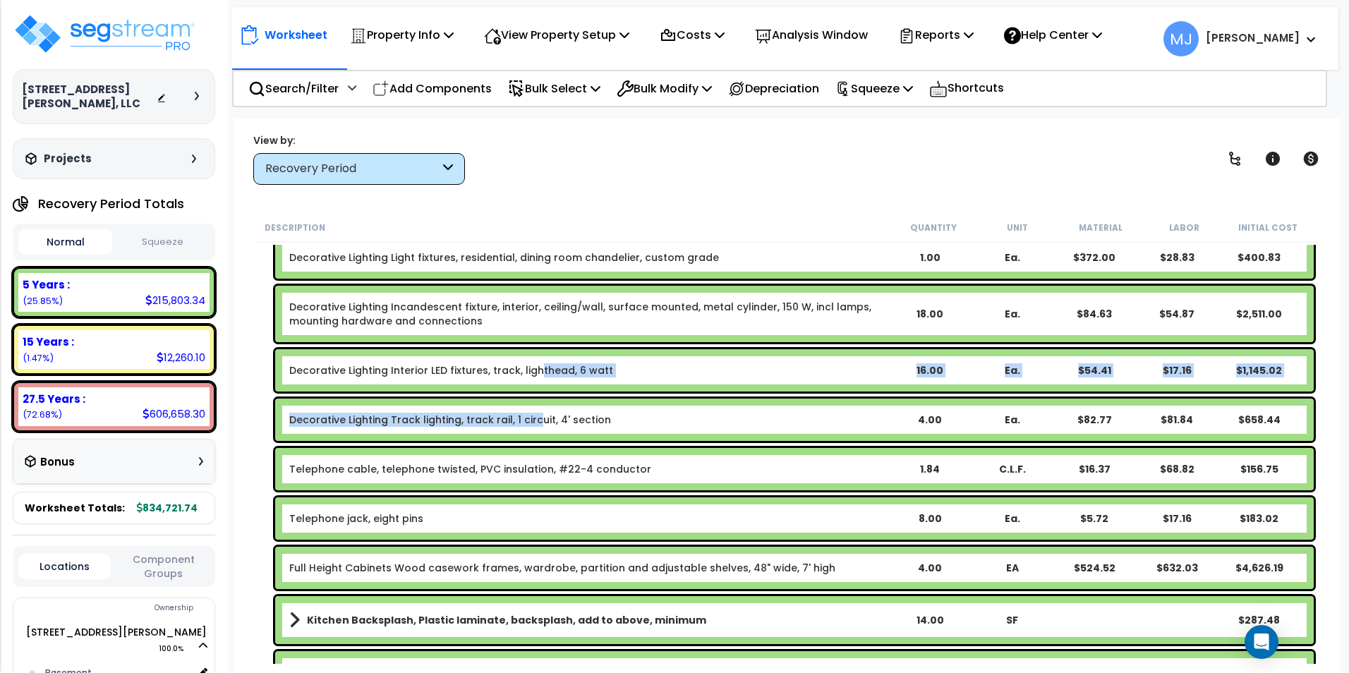
click at [533, 412] on div "Decorative Lighting Track lighting, track rail, 1 circuit, 4' section 4.00 Ea. …" at bounding box center [794, 420] width 1038 height 42
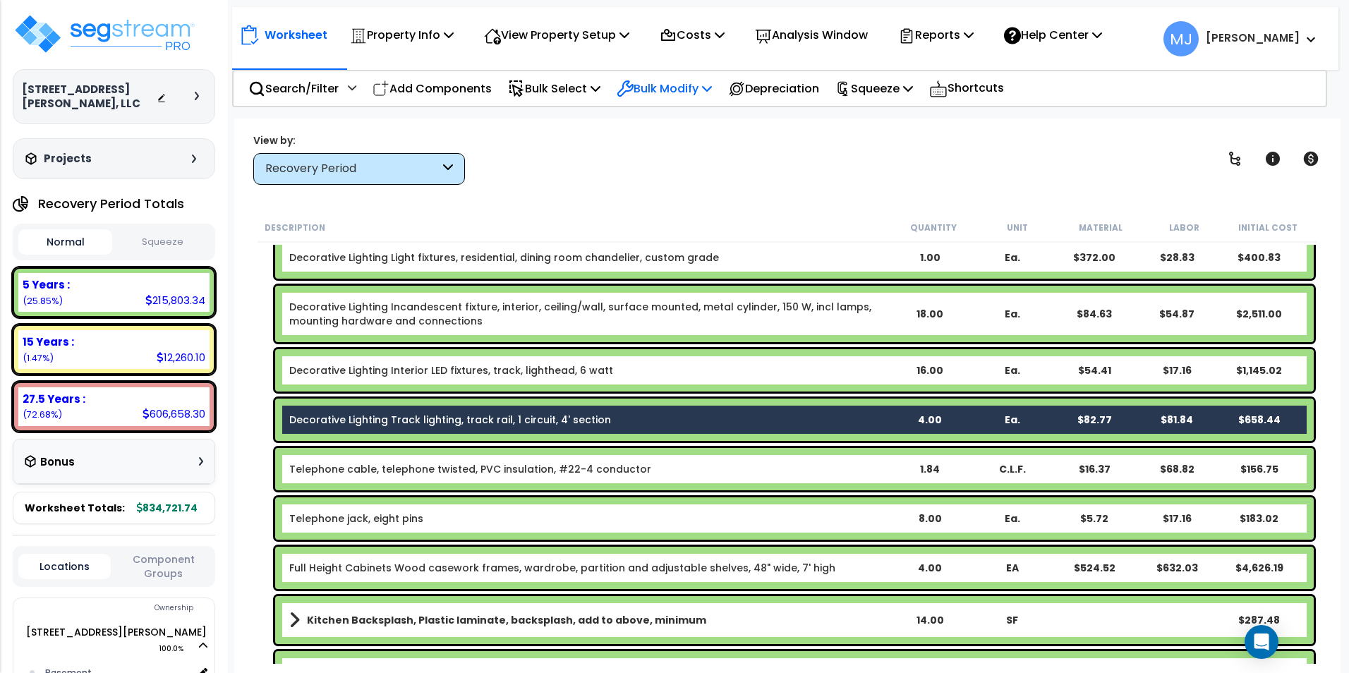
click at [633, 90] on icon at bounding box center [625, 88] width 15 height 15
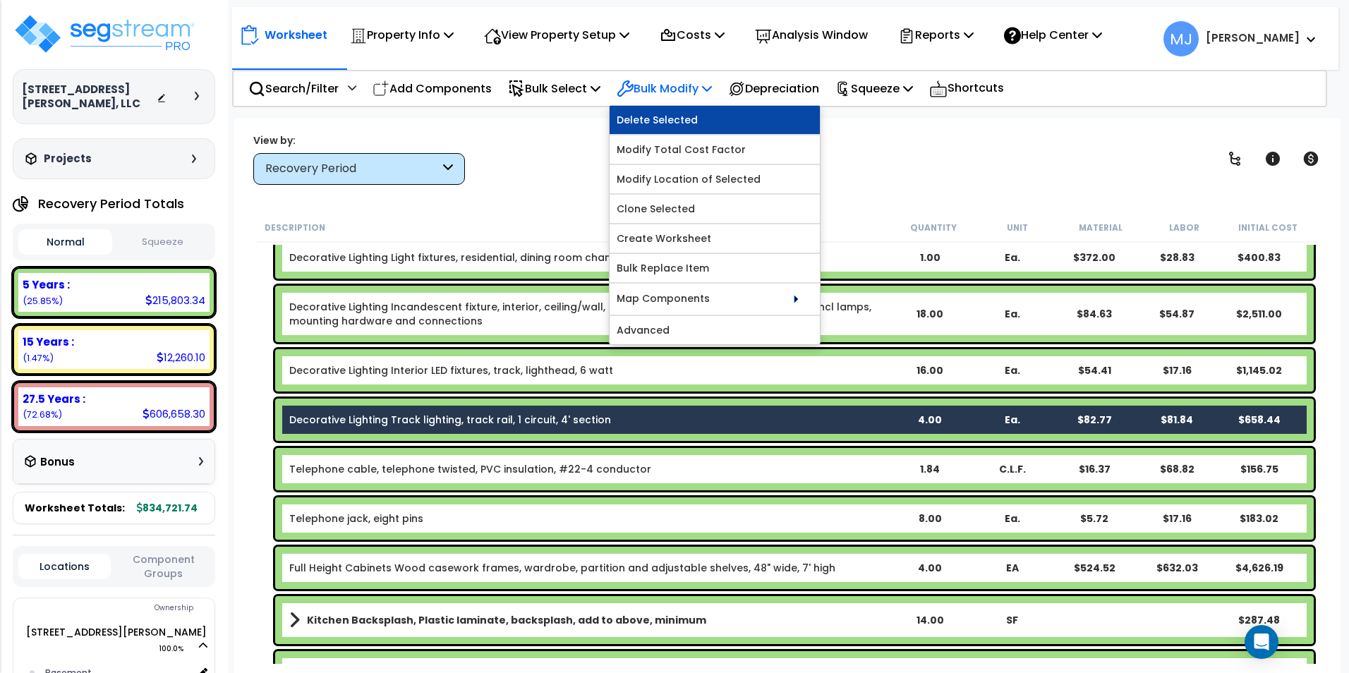
click at [655, 111] on link "Delete Selected" at bounding box center [714, 120] width 210 height 28
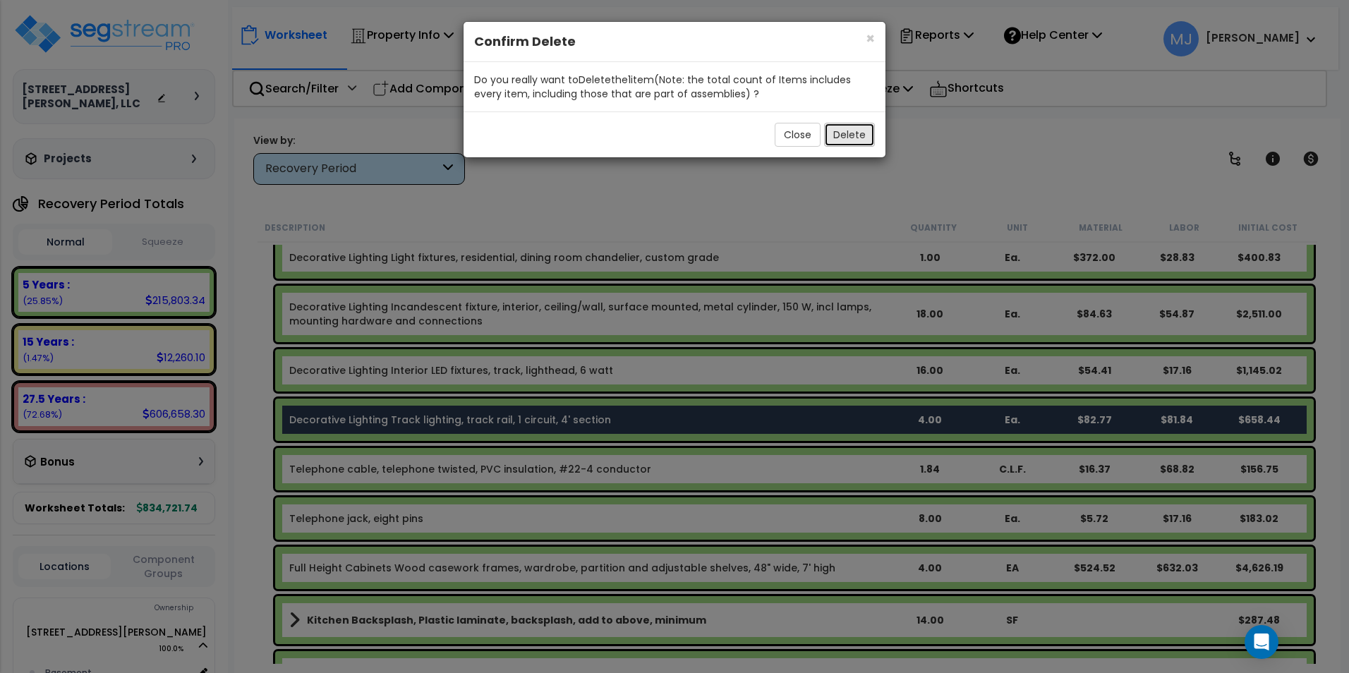
click at [851, 135] on button "Delete" at bounding box center [849, 135] width 51 height 24
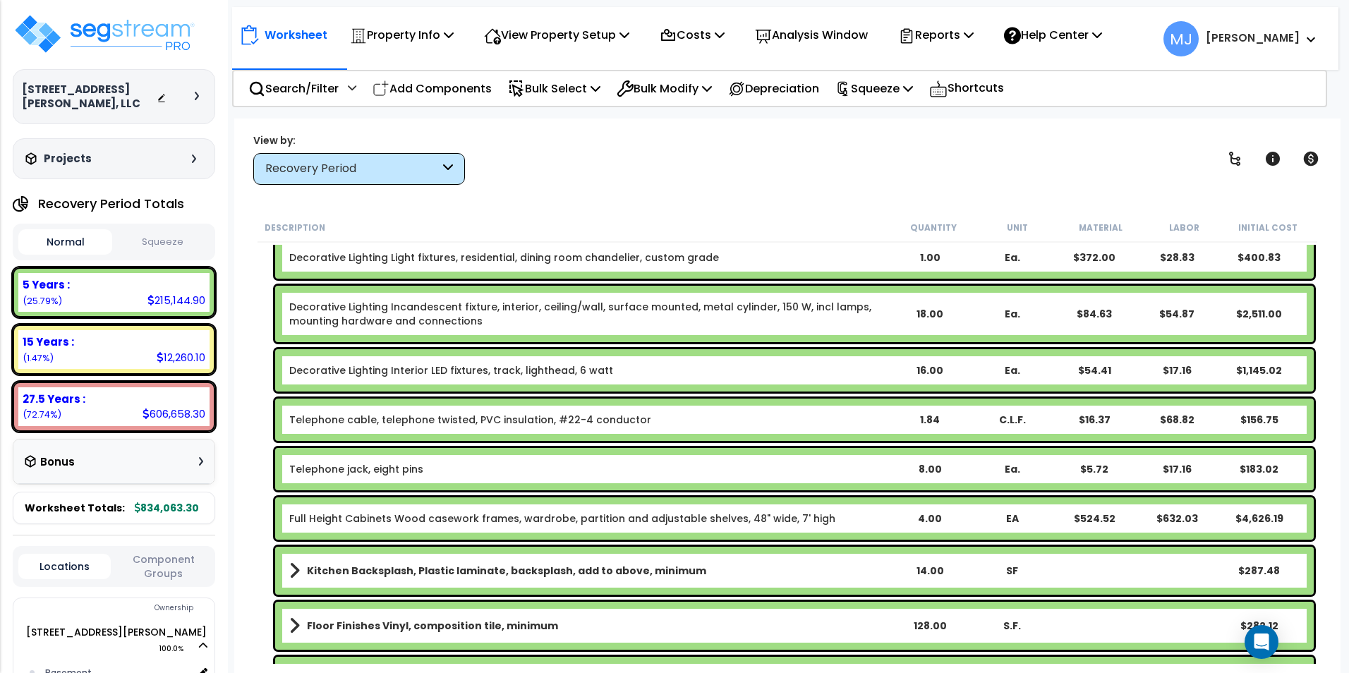
click at [555, 371] on link "Decorative Lighting Interior LED fixtures, track, lighthead, 6 watt" at bounding box center [451, 370] width 324 height 14
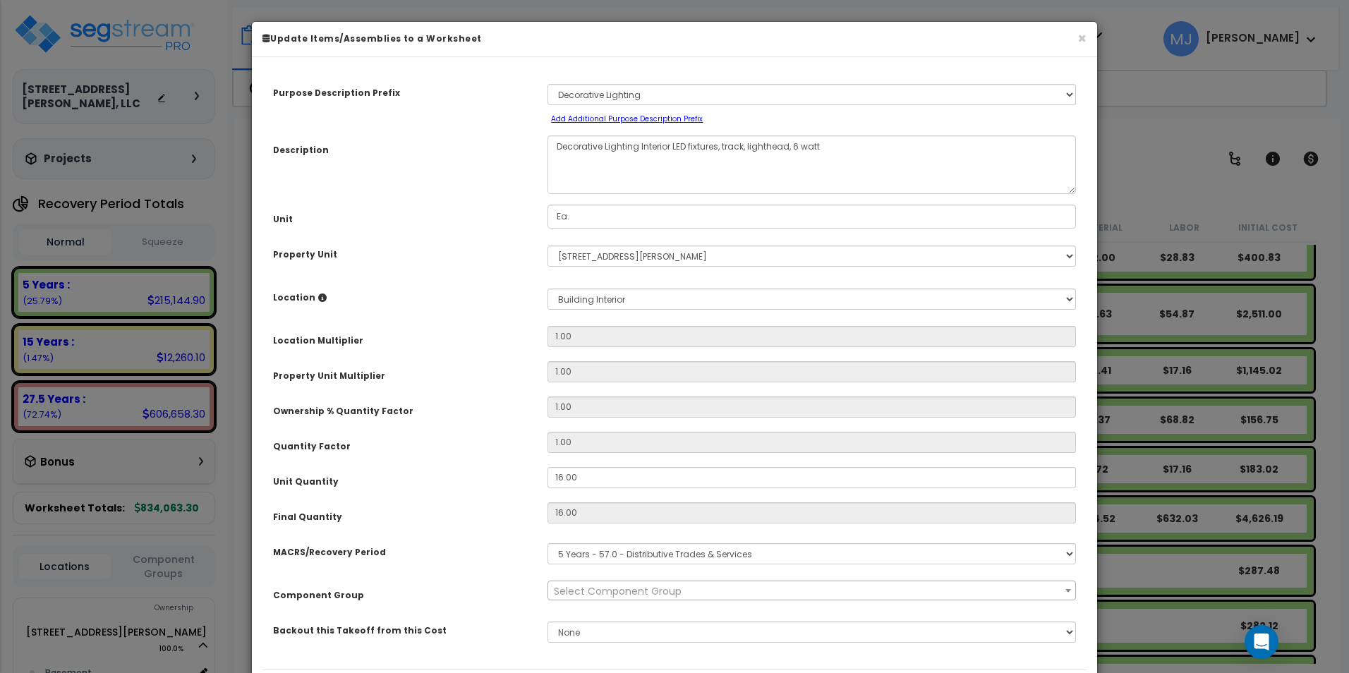
select select "48022"
drag, startPoint x: 555, startPoint y: 371, endPoint x: 672, endPoint y: 147, distance: 253.0
click at [672, 147] on textarea "Decorative Lighting Interior LED fixtures, track, lighthead, 6 watt" at bounding box center [811, 164] width 528 height 59
type textarea "Decorative Lighting Interior Fixtures, Incand. Vanity"
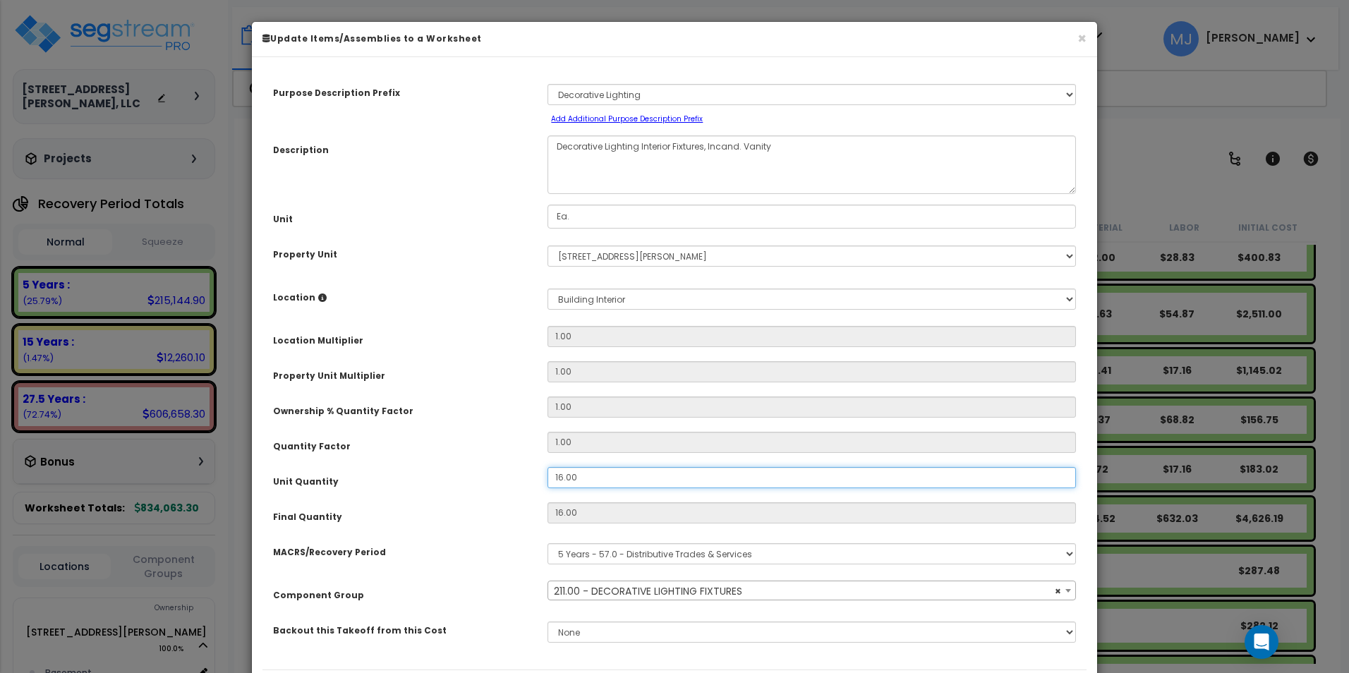
drag, startPoint x: 576, startPoint y: 478, endPoint x: 537, endPoint y: 483, distance: 39.8
click at [537, 483] on div "16.00" at bounding box center [811, 477] width 549 height 21
type input "9"
type input "16"
type input "$1,145.12"
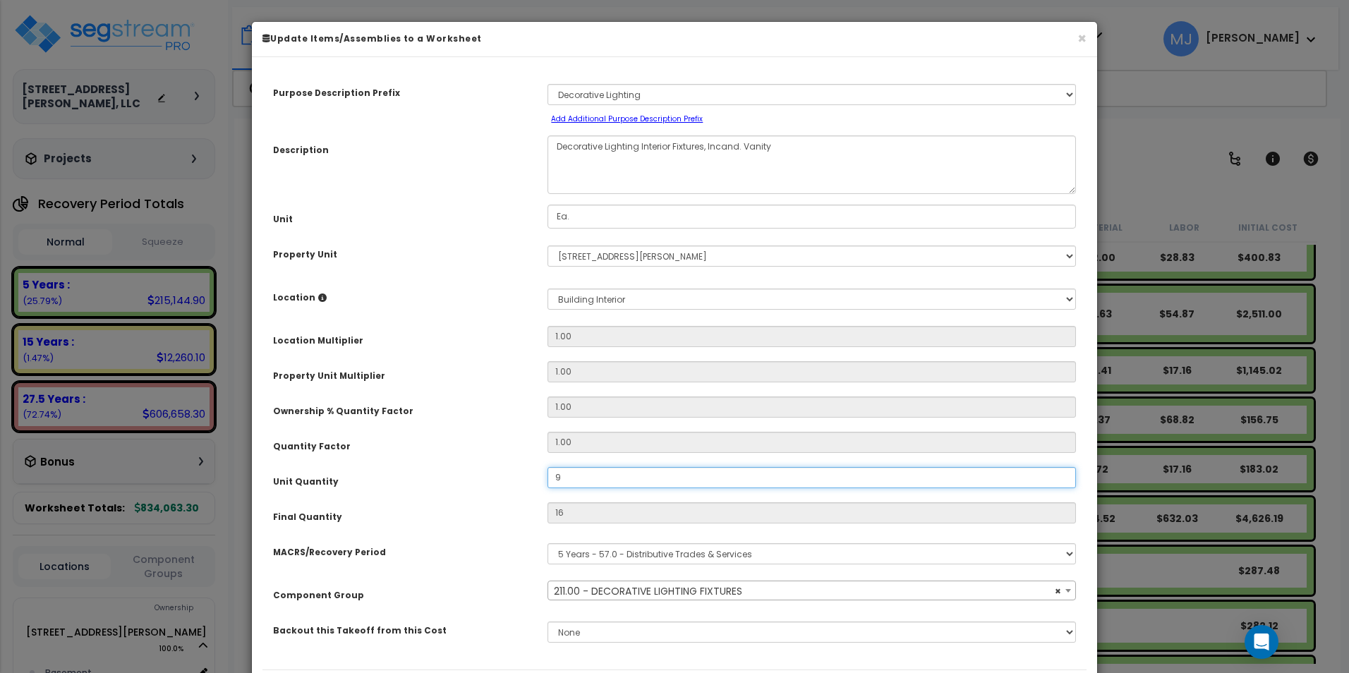
type input "9"
type input "$644.13"
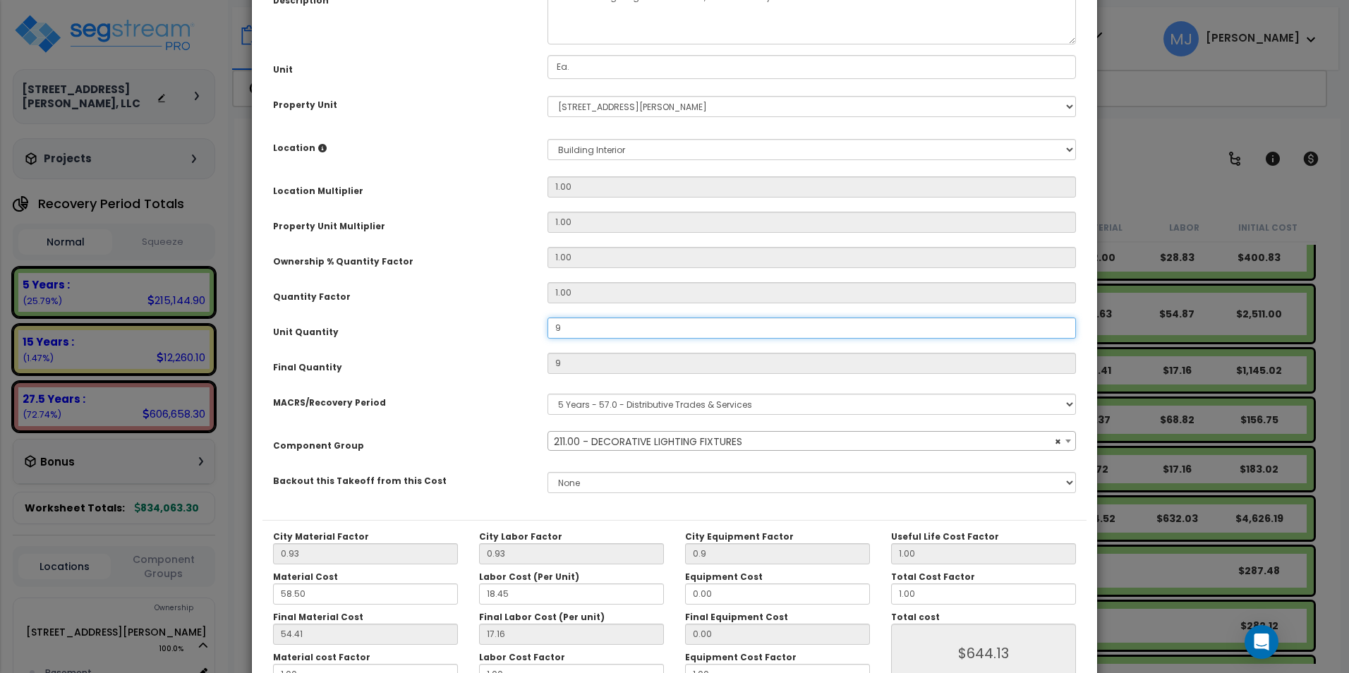
scroll to position [240, 0]
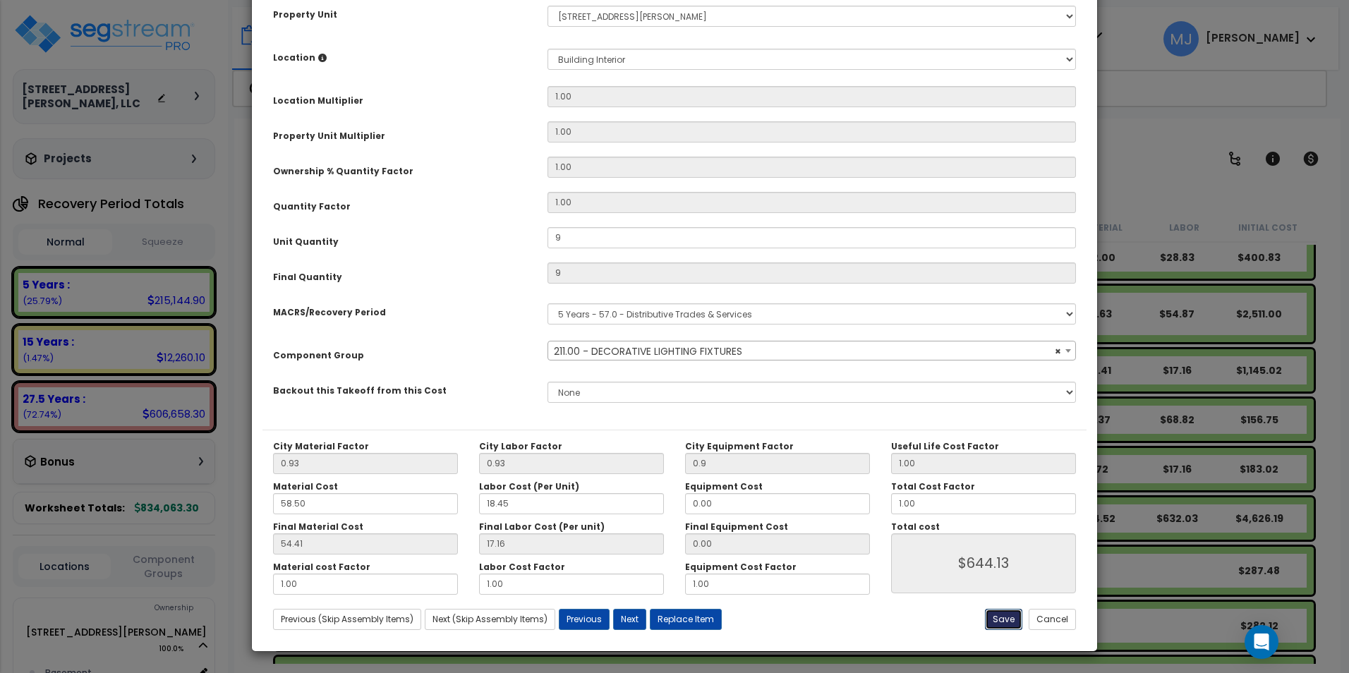
click at [1001, 621] on button "Save" at bounding box center [1003, 619] width 37 height 21
type input "9.00"
type input "0.90"
type input "644.13"
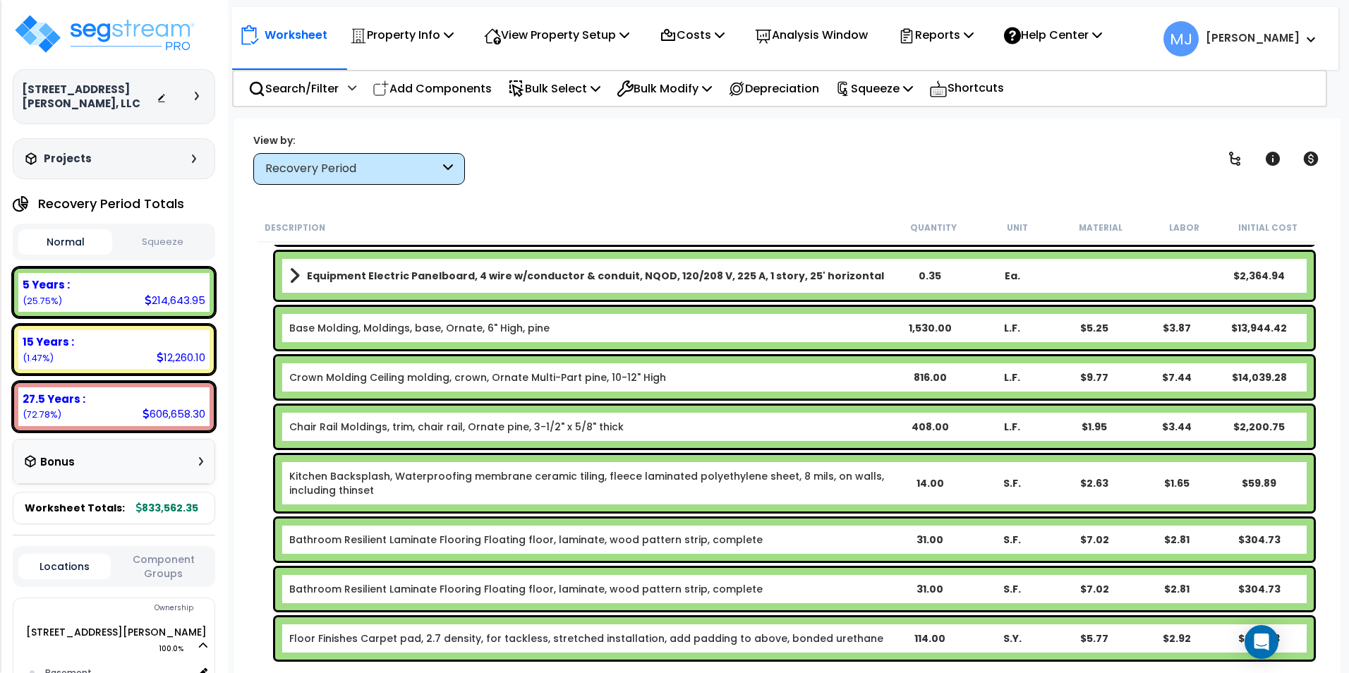
scroll to position [0, 0]
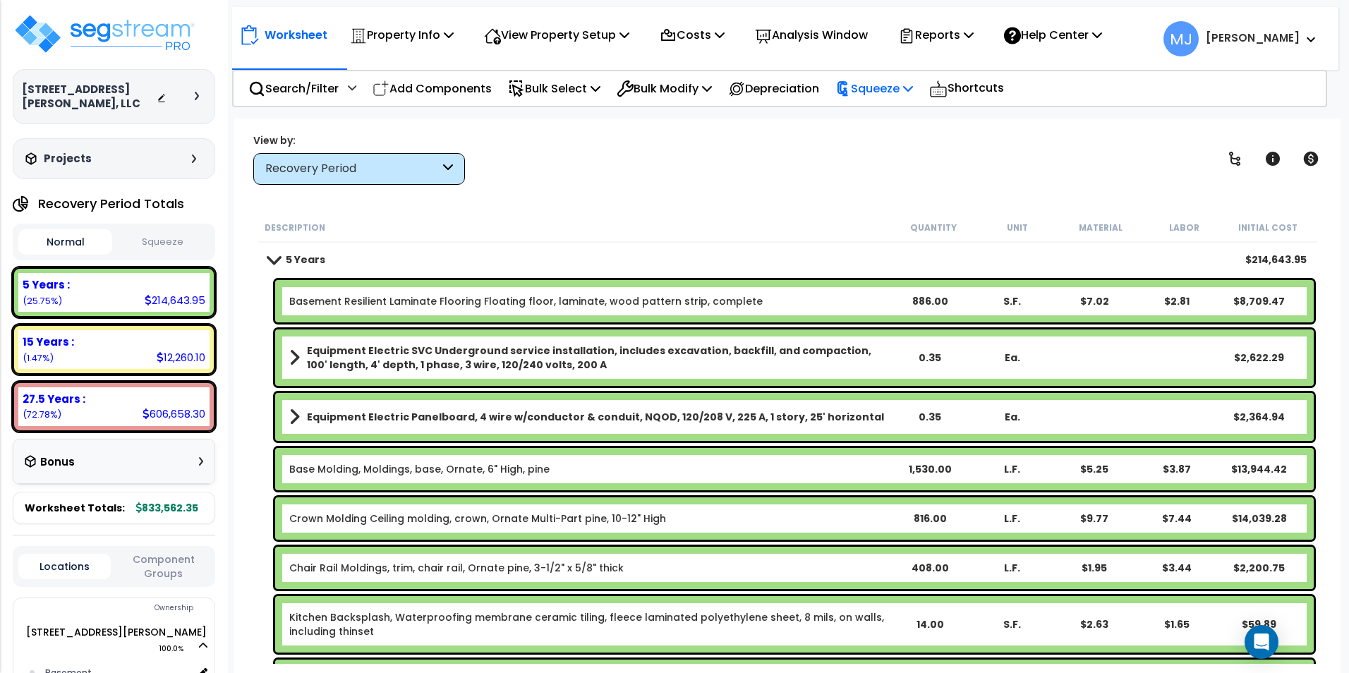
click at [913, 95] on p "Squeeze" at bounding box center [874, 88] width 78 height 19
click at [908, 121] on link "Squeeze" at bounding box center [898, 120] width 140 height 28
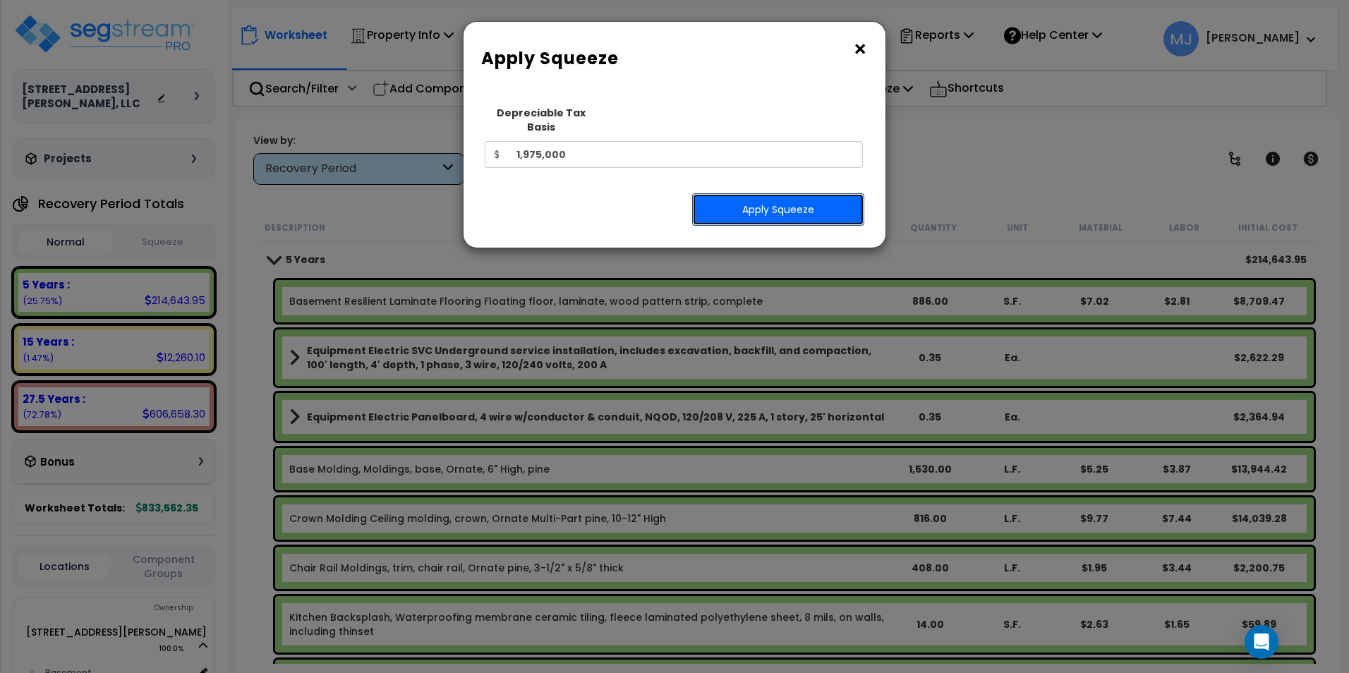
click at [767, 194] on button "Apply Squeeze" at bounding box center [778, 209] width 172 height 32
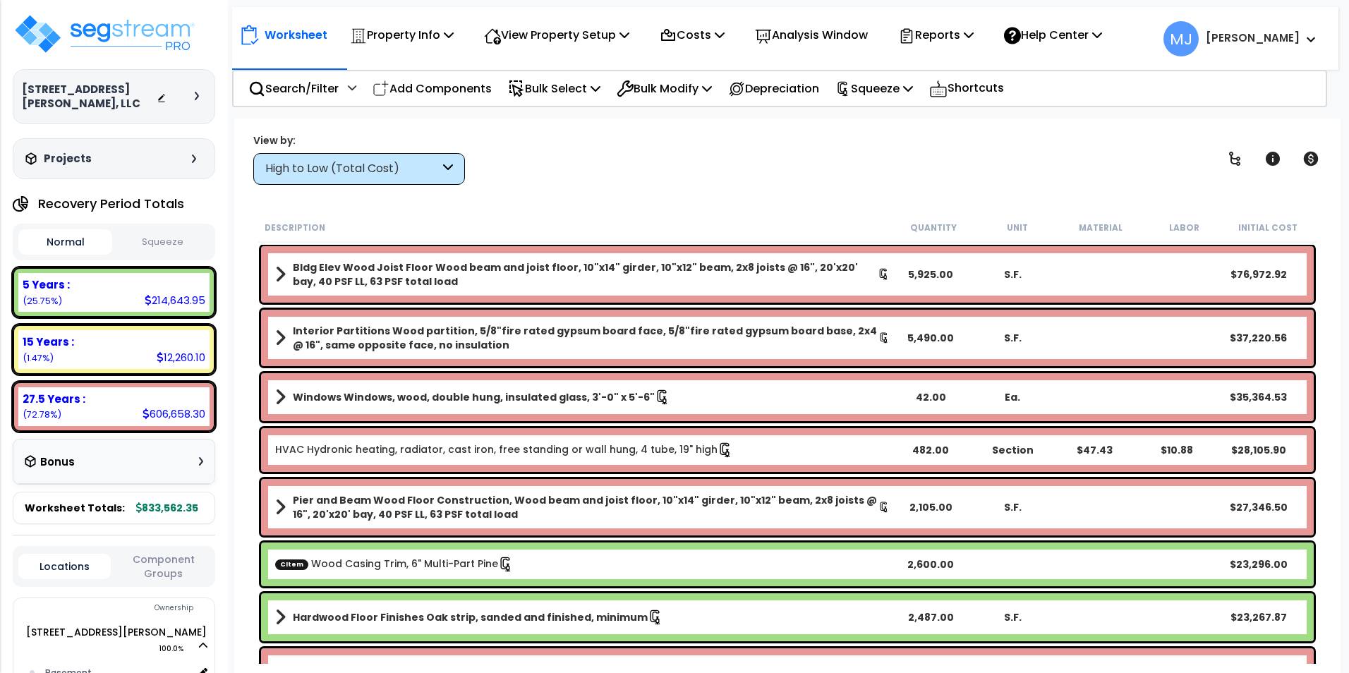
scroll to position [62, 0]
click at [138, 233] on button "Squeeze" at bounding box center [163, 242] width 94 height 25
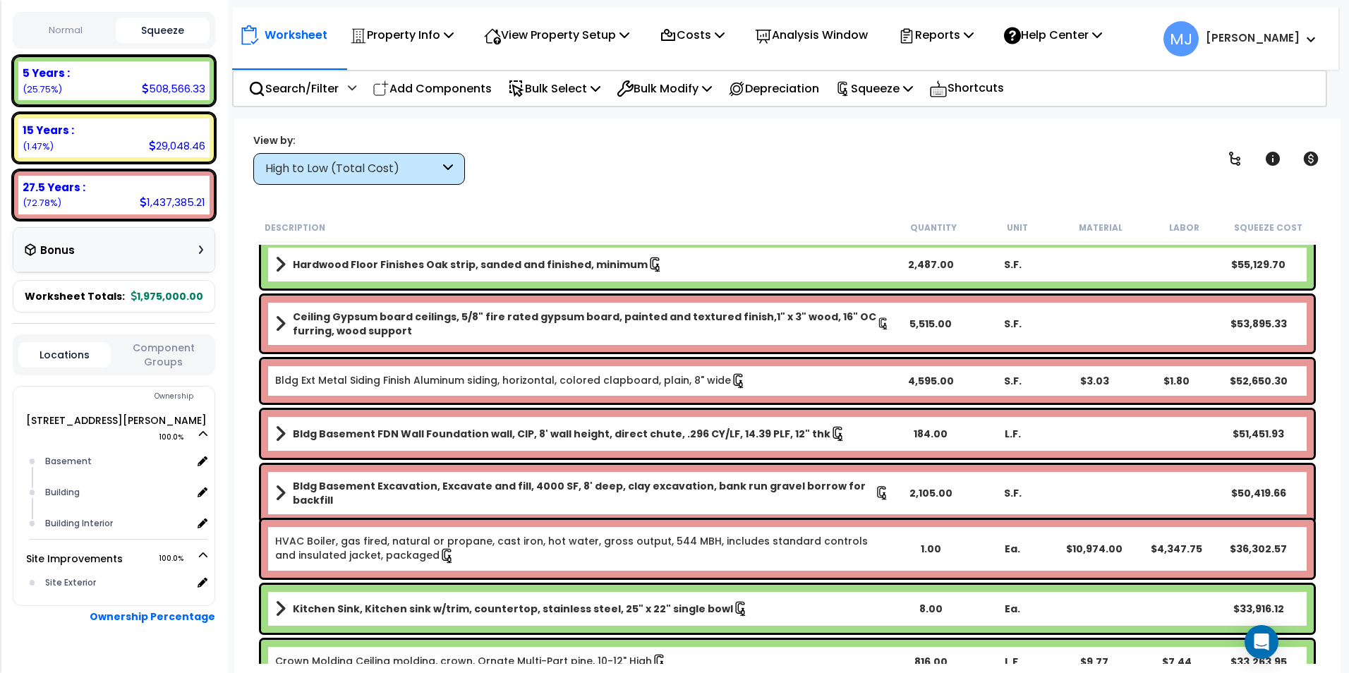
scroll to position [0, 0]
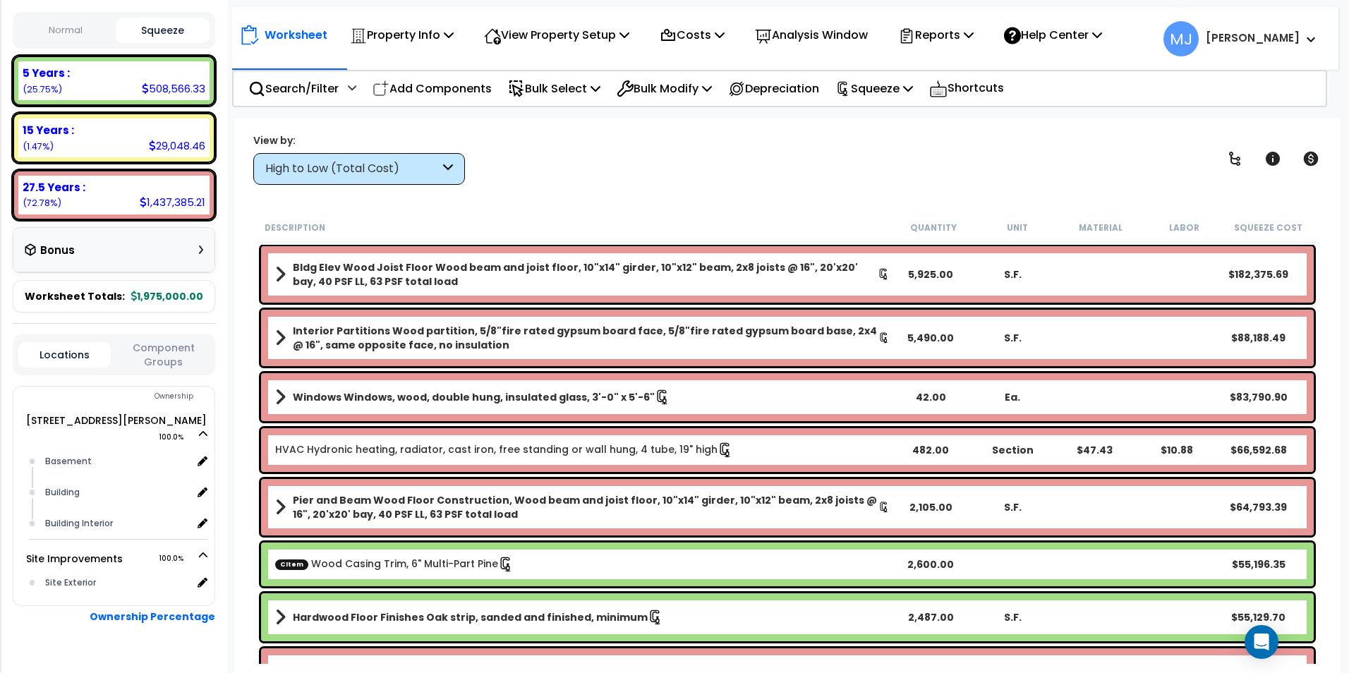
click at [450, 172] on icon at bounding box center [448, 169] width 10 height 16
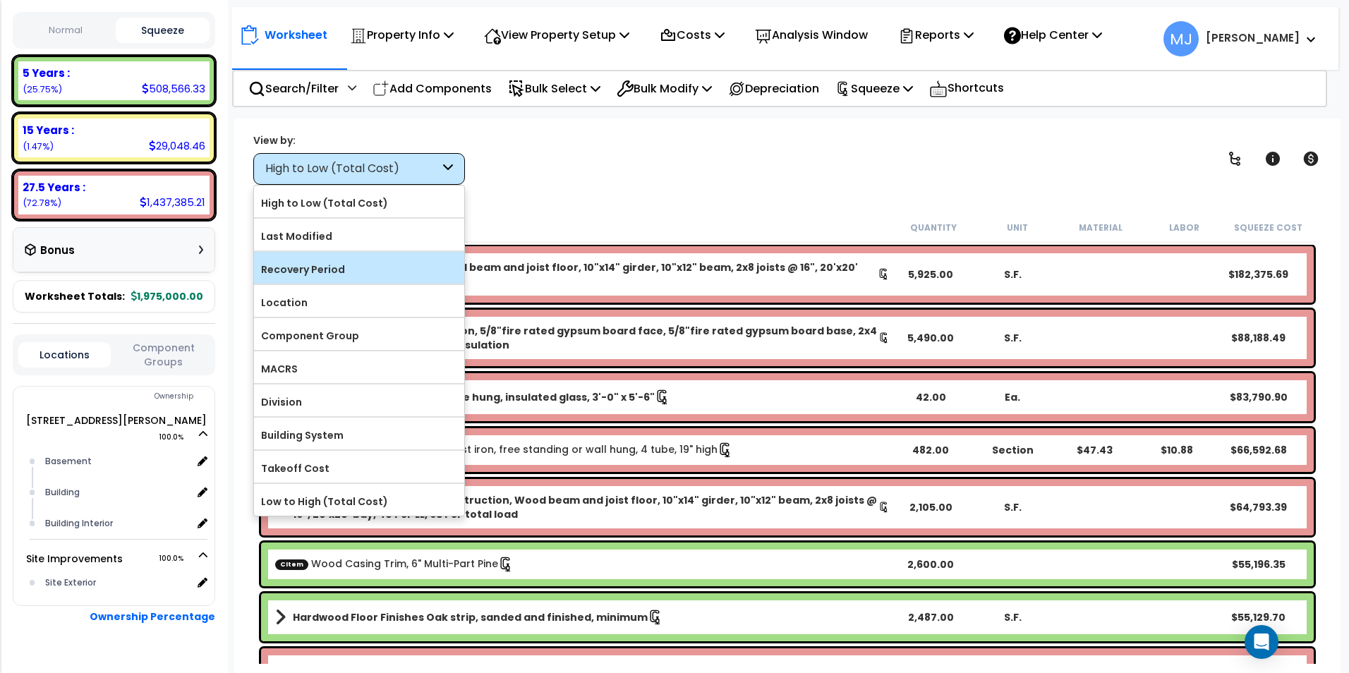
click at [398, 255] on div "Recovery Period" at bounding box center [359, 268] width 210 height 32
click at [596, 159] on div "View by: High to Low (Total Cost) High to Low (Total Cost)" at bounding box center [787, 159] width 1078 height 52
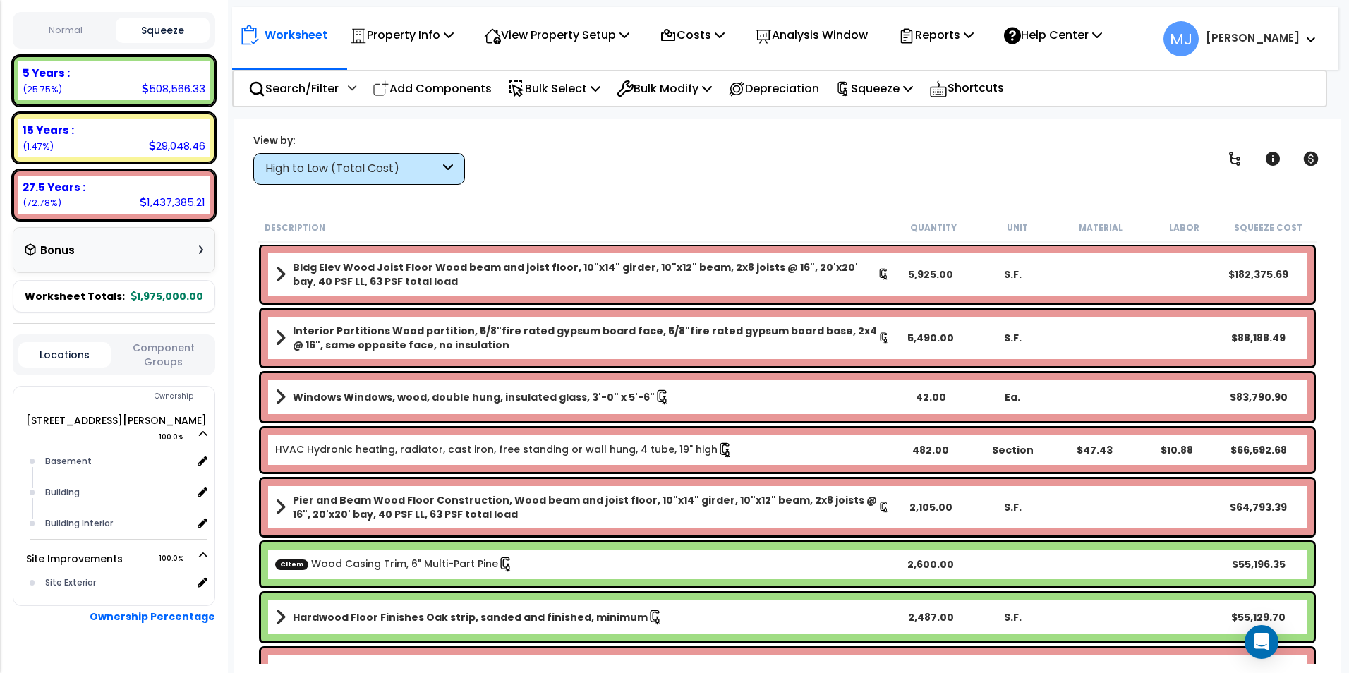
click at [1307, 39] on icon at bounding box center [1310, 40] width 8 height 6
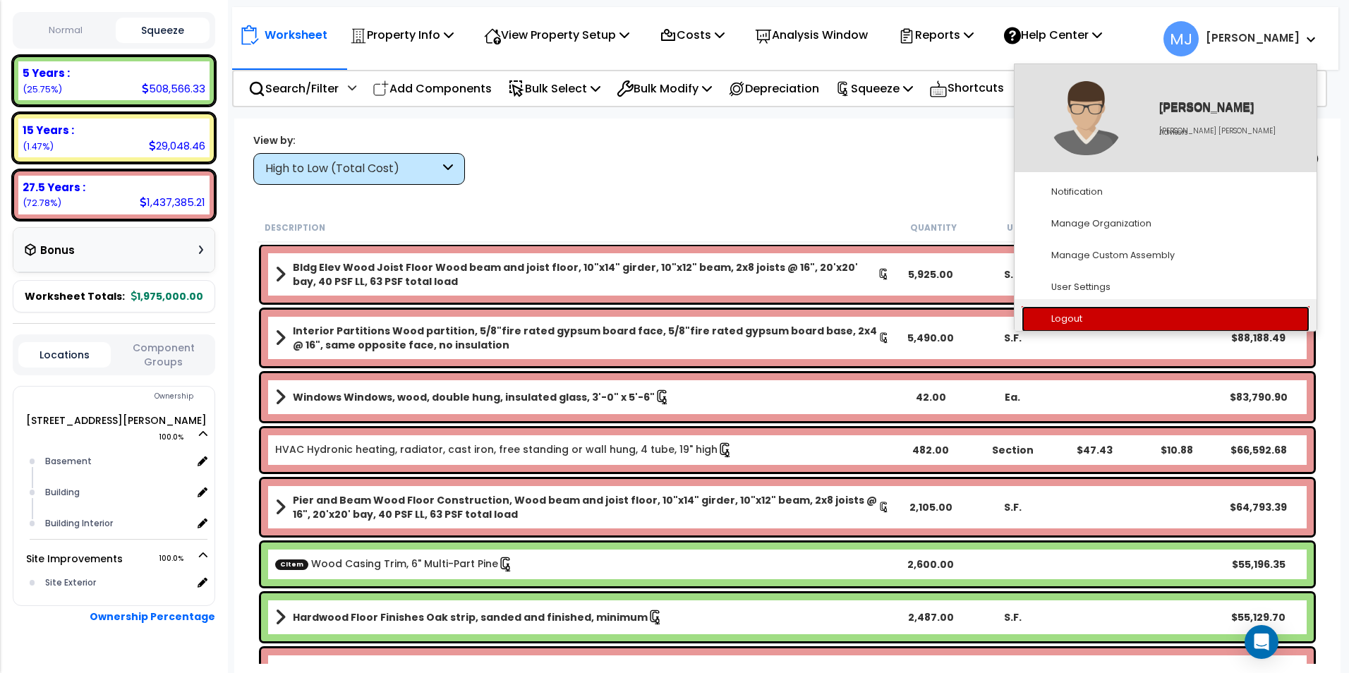
click at [1083, 322] on link "Logout" at bounding box center [1165, 319] width 288 height 26
